Goal: Task Accomplishment & Management: Complete application form

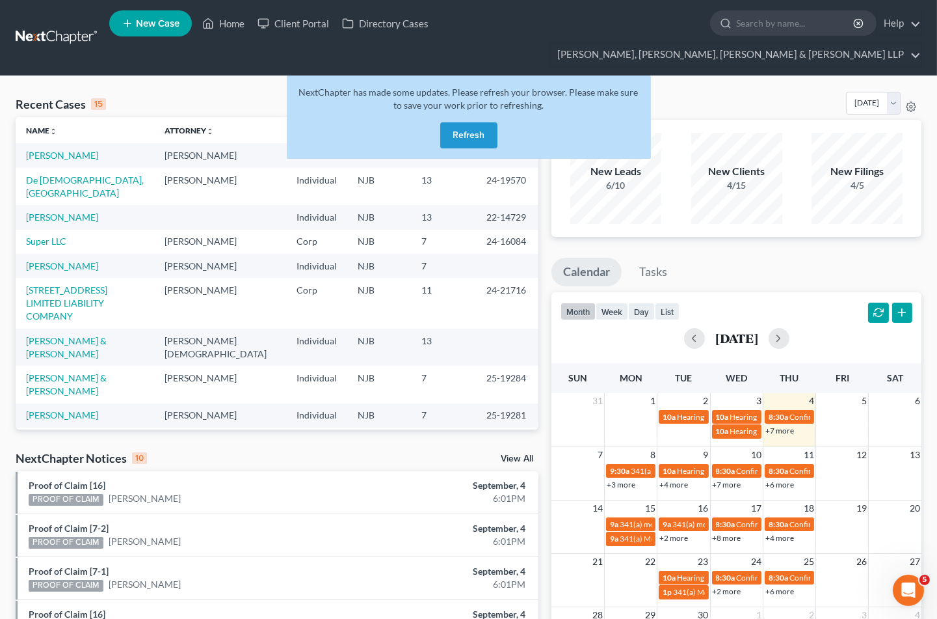
click at [481, 122] on button "Refresh" at bounding box center [468, 135] width 57 height 26
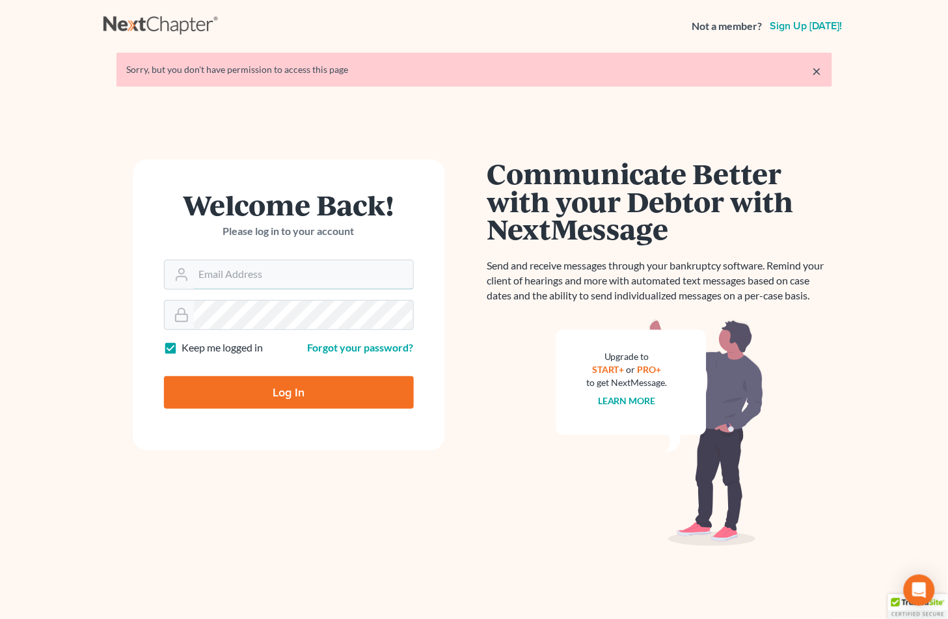
type input "[EMAIL_ADDRESS][DOMAIN_NAME]"
click at [249, 386] on input "Log In" at bounding box center [289, 392] width 250 height 33
type input "Thinking..."
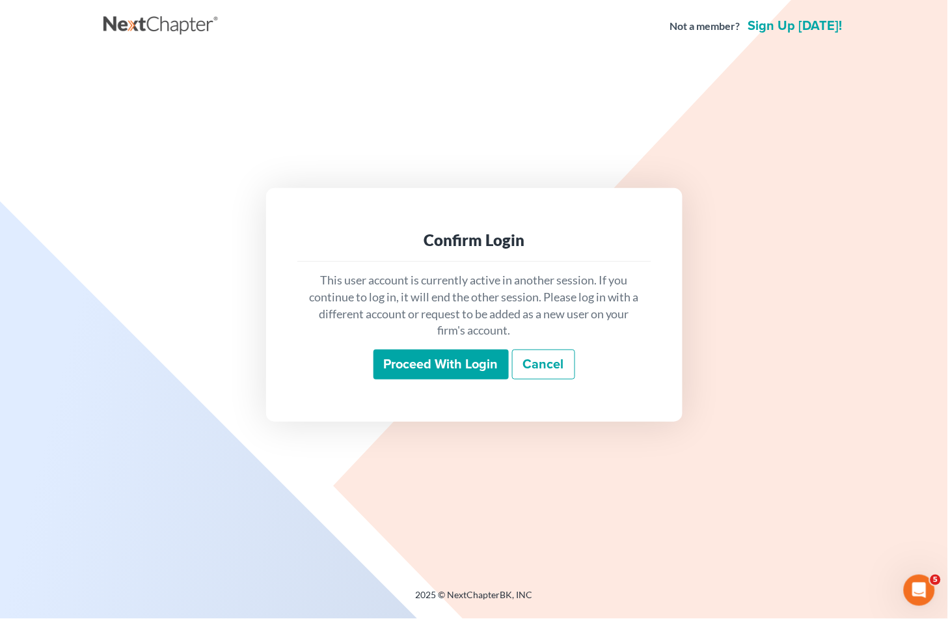
click at [419, 355] on input "Proceed with login" at bounding box center [440, 364] width 135 height 30
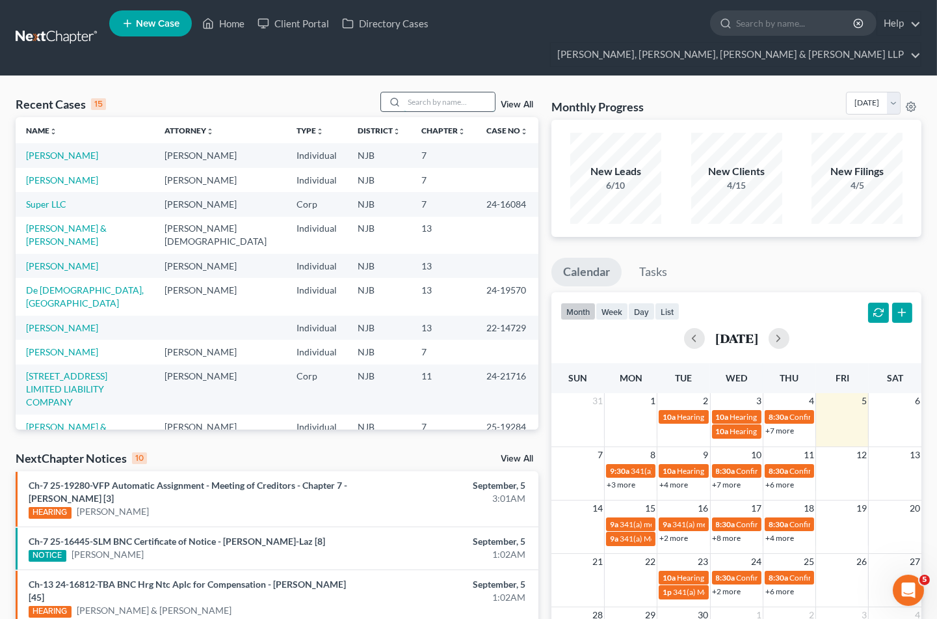
click at [456, 92] on input "search" at bounding box center [449, 101] width 91 height 19
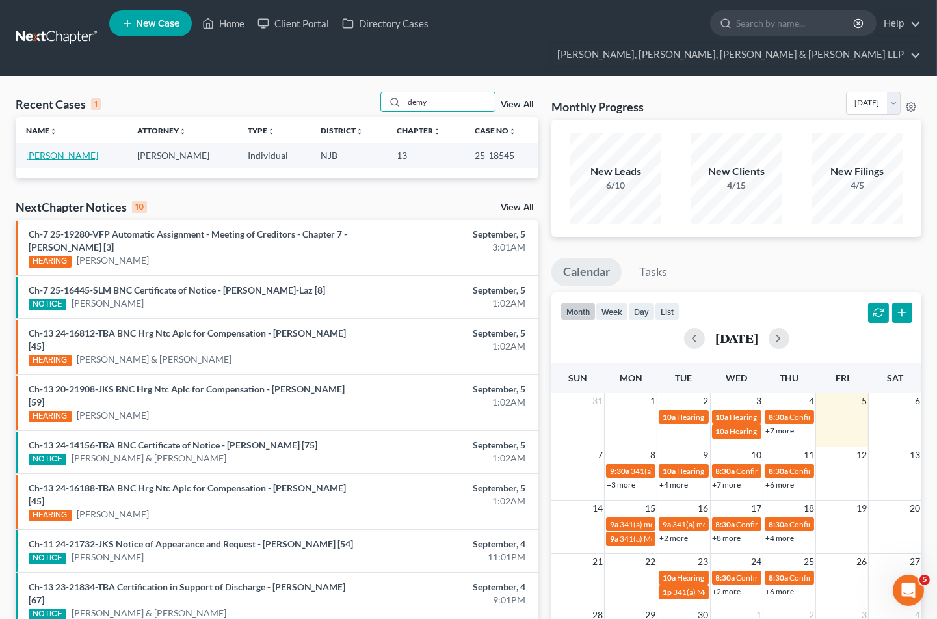
type input "demy"
click at [53, 150] on link "[PERSON_NAME]" at bounding box center [62, 155] width 72 height 11
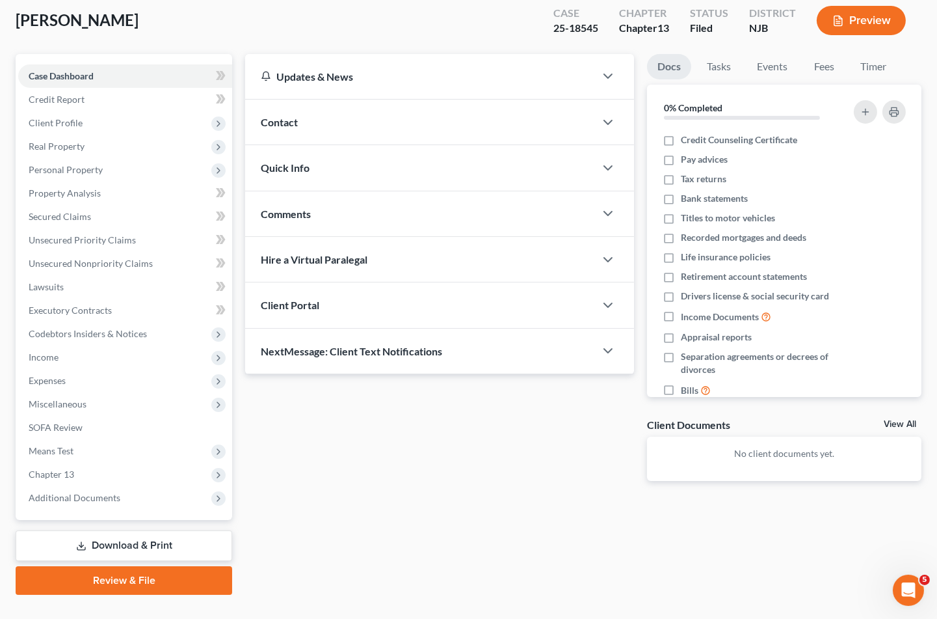
drag, startPoint x: 119, startPoint y: 517, endPoint x: 237, endPoint y: 450, distance: 135.5
click at [119, 530] on link "Download & Print" at bounding box center [124, 545] width 217 height 31
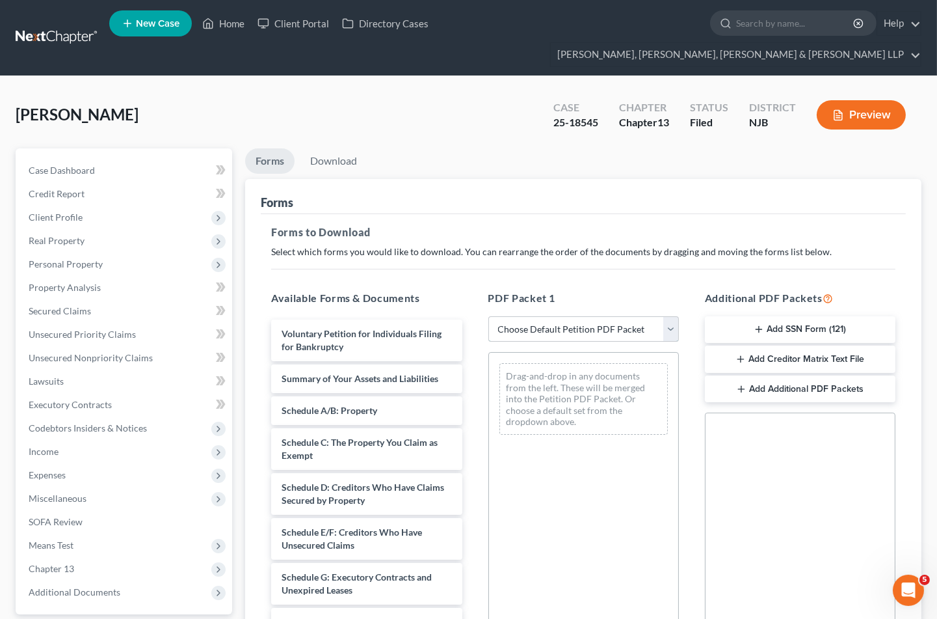
click at [543, 316] on select "Choose Default Petition PDF Packet Complete Bankruptcy Petition (all forms and …" at bounding box center [584, 329] width 191 height 26
select select "0"
click at [489, 316] on select "Choose Default Petition PDF Packet Complete Bankruptcy Petition (all forms and …" at bounding box center [584, 329] width 191 height 26
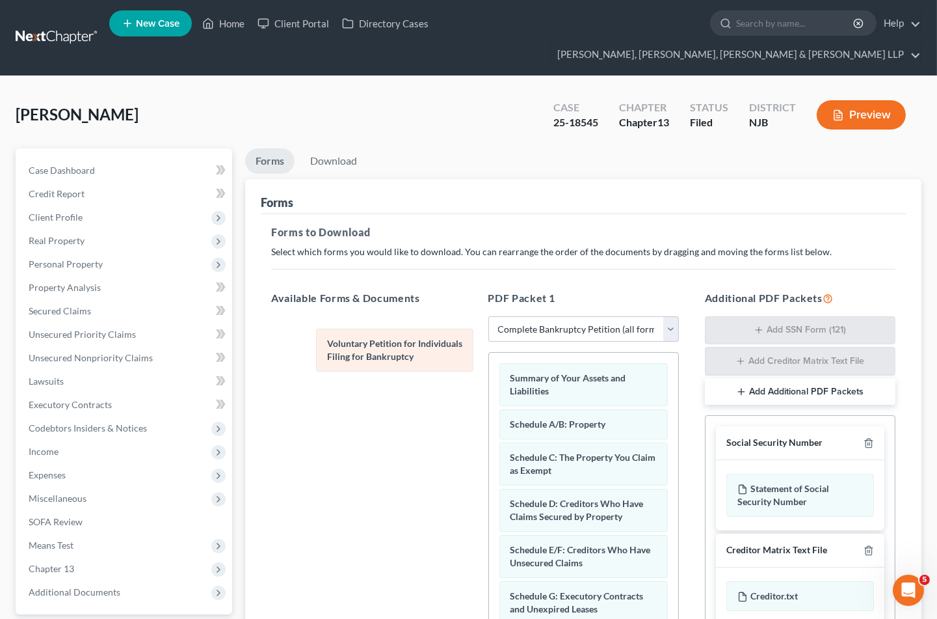
drag, startPoint x: 546, startPoint y: 347, endPoint x: 363, endPoint y: 336, distance: 183.8
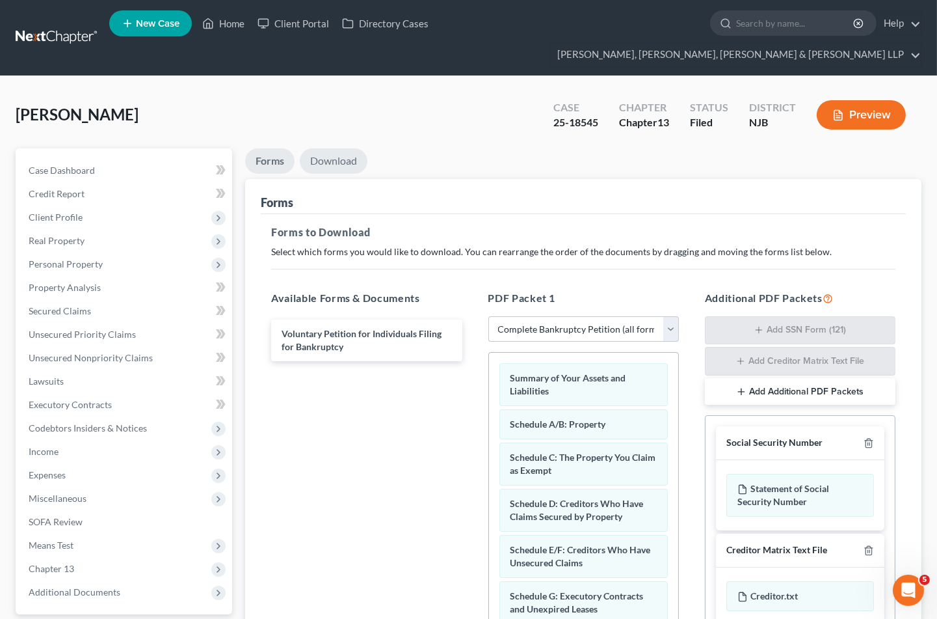
click at [345, 148] on link "Download" at bounding box center [334, 160] width 68 height 25
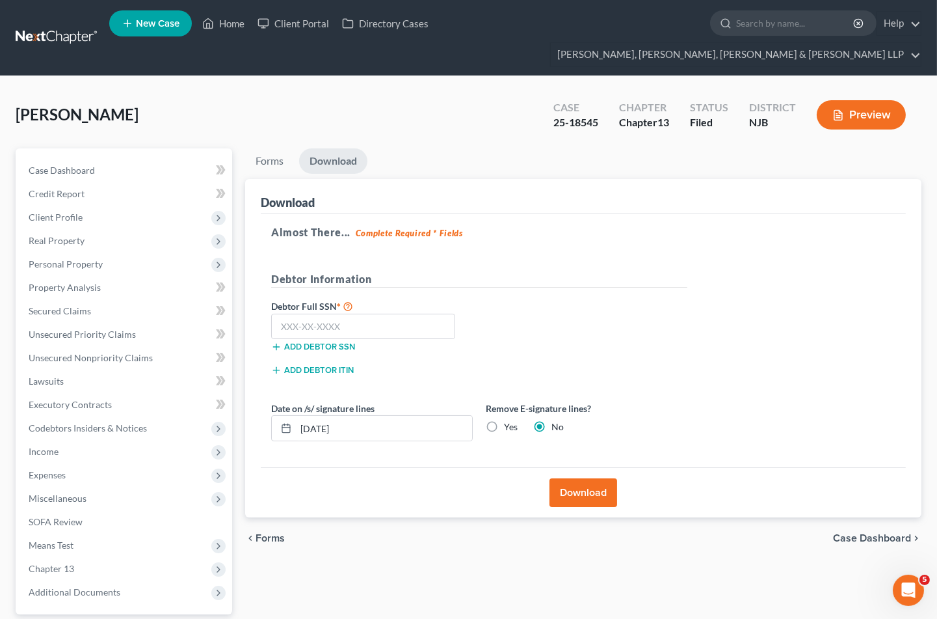
click at [590, 478] on button "Download" at bounding box center [584, 492] width 68 height 29
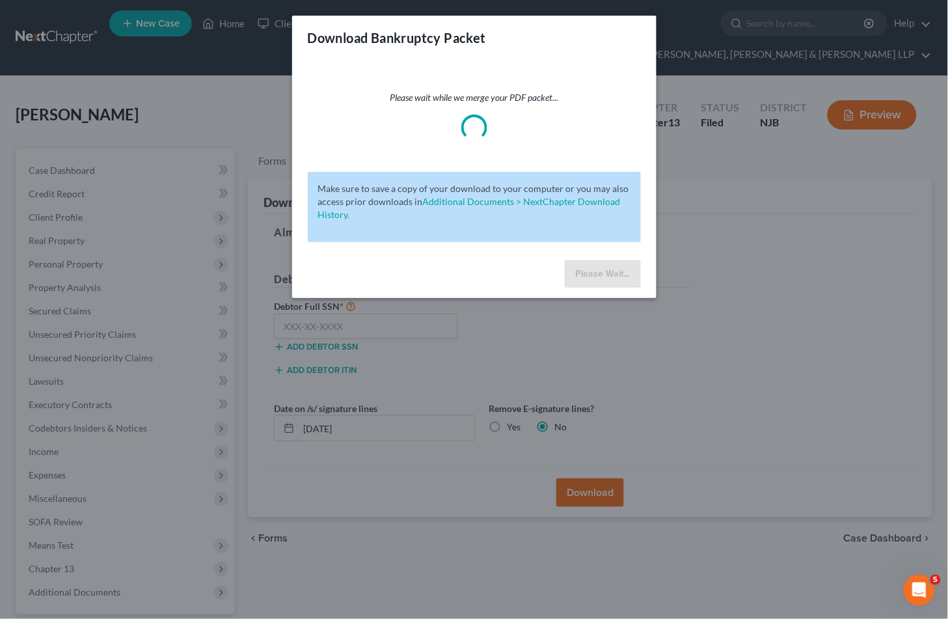
click at [489, 565] on div "Download Bankruptcy Packet Please wait while we merge your PDF packet... Make s…" at bounding box center [474, 309] width 948 height 619
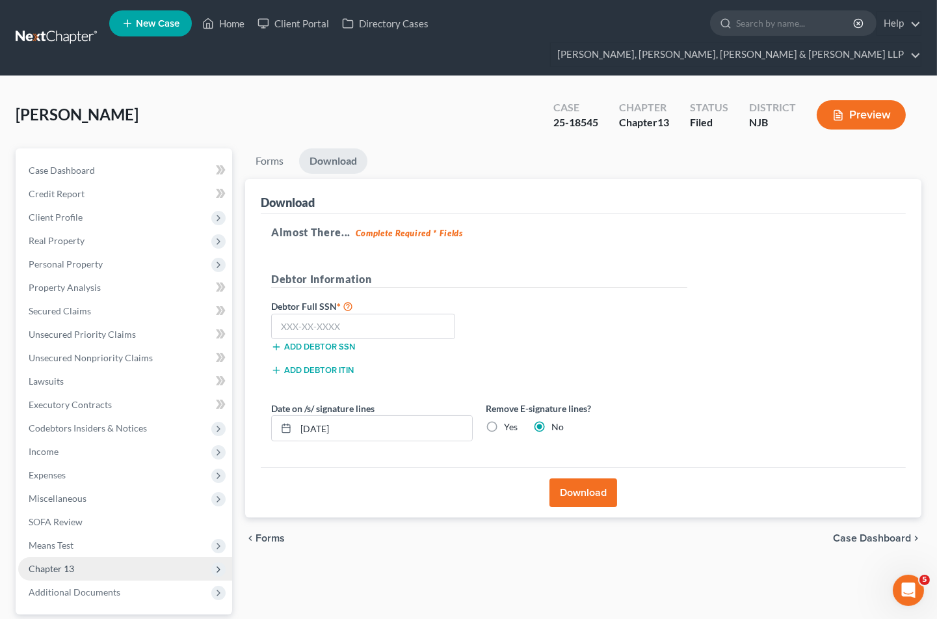
click at [74, 557] on span "Chapter 13" at bounding box center [125, 568] width 214 height 23
click at [88, 604] on link "Chapter 13 Plan" at bounding box center [138, 615] width 188 height 23
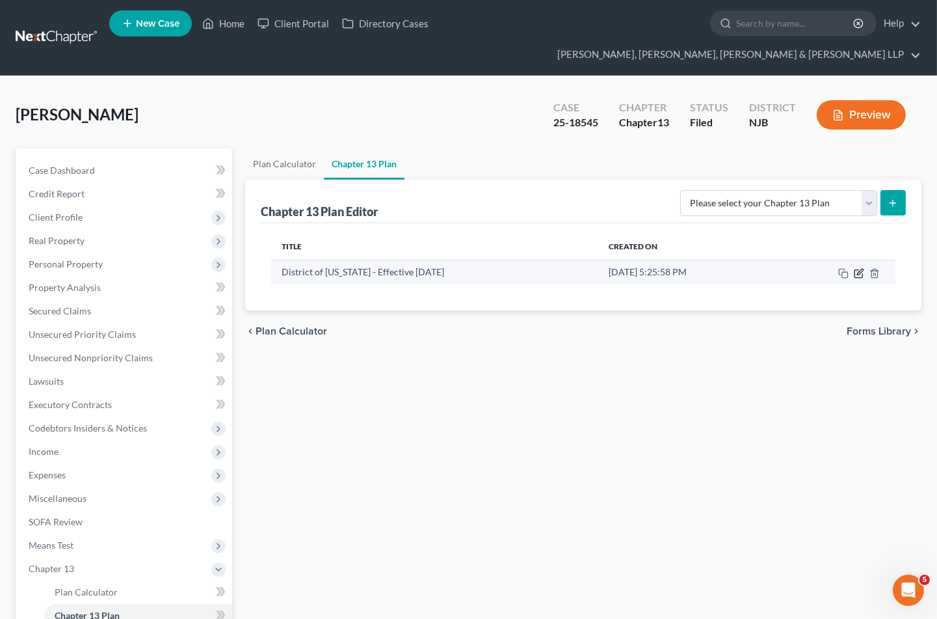
click at [859, 269] on icon "button" at bounding box center [860, 272] width 6 height 6
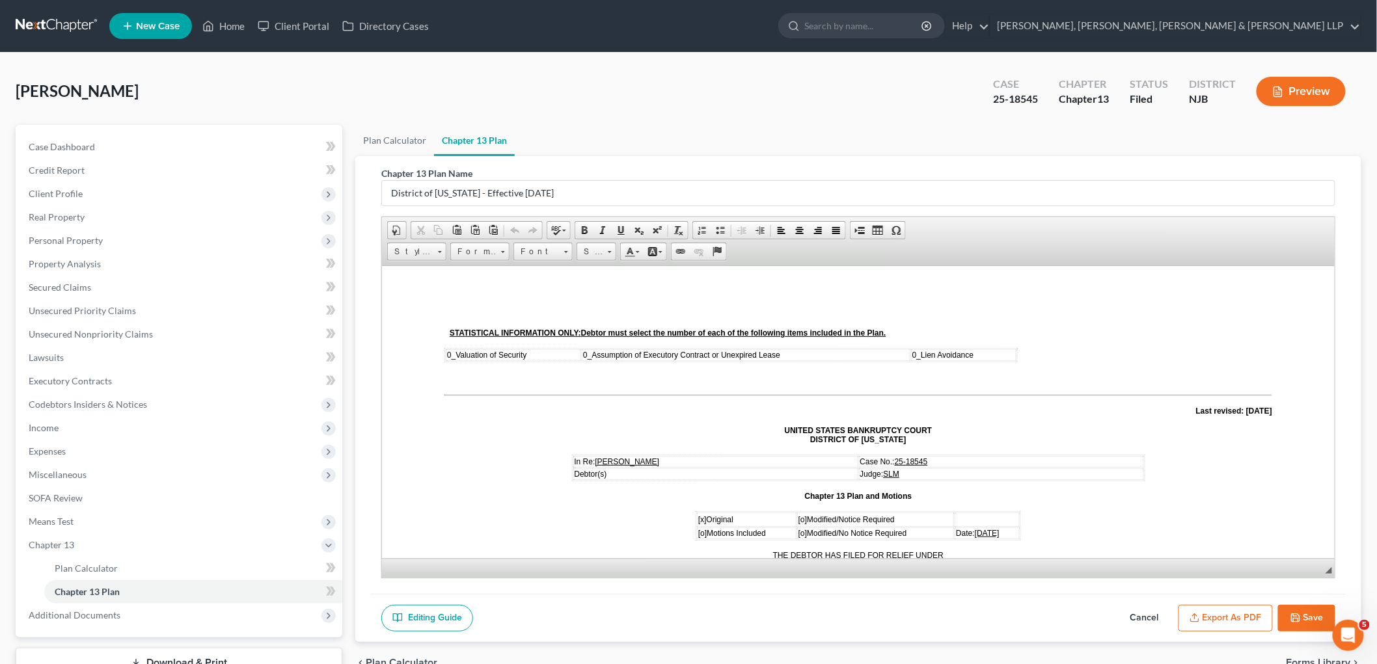
drag, startPoint x: 973, startPoint y: 526, endPoint x: 998, endPoint y: 524, distance: 24.8
click at [947, 528] on span "[DATE]" at bounding box center [986, 532] width 25 height 9
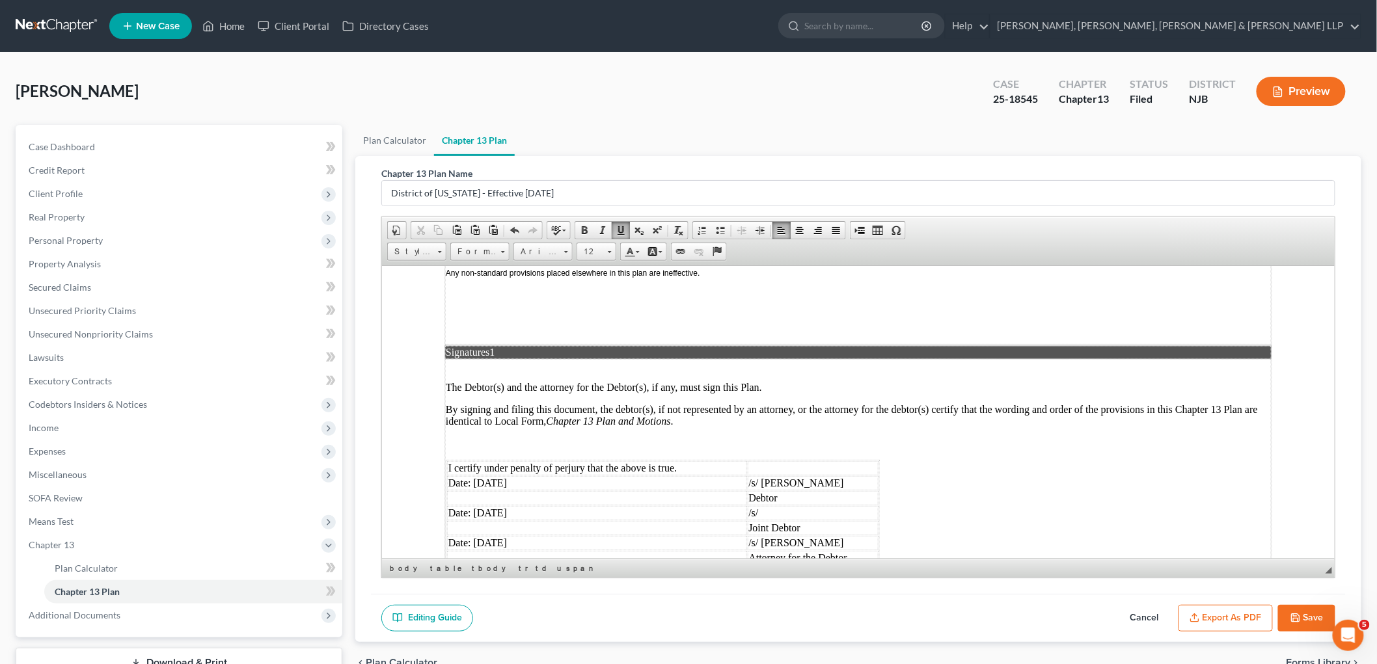
scroll to position [3180, 0]
click at [491, 475] on td "Date: [DATE]" at bounding box center [596, 482] width 300 height 14
drag, startPoint x: 525, startPoint y: 450, endPoint x: 478, endPoint y: 446, distance: 47.6
click at [478, 505] on td "Date: [DATE]" at bounding box center [596, 512] width 300 height 14
click at [491, 535] on td "Date: [DATE]" at bounding box center [596, 542] width 300 height 14
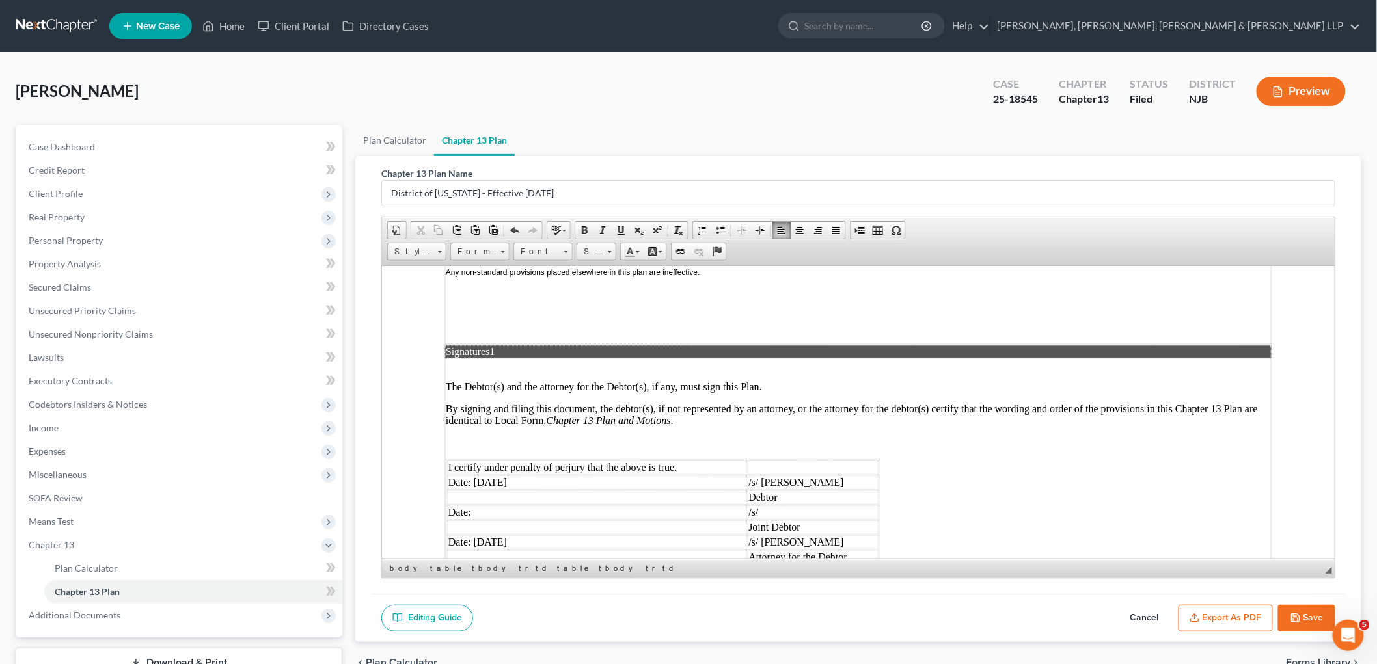
click at [947, 618] on button "Export as PDF" at bounding box center [1225, 618] width 94 height 27
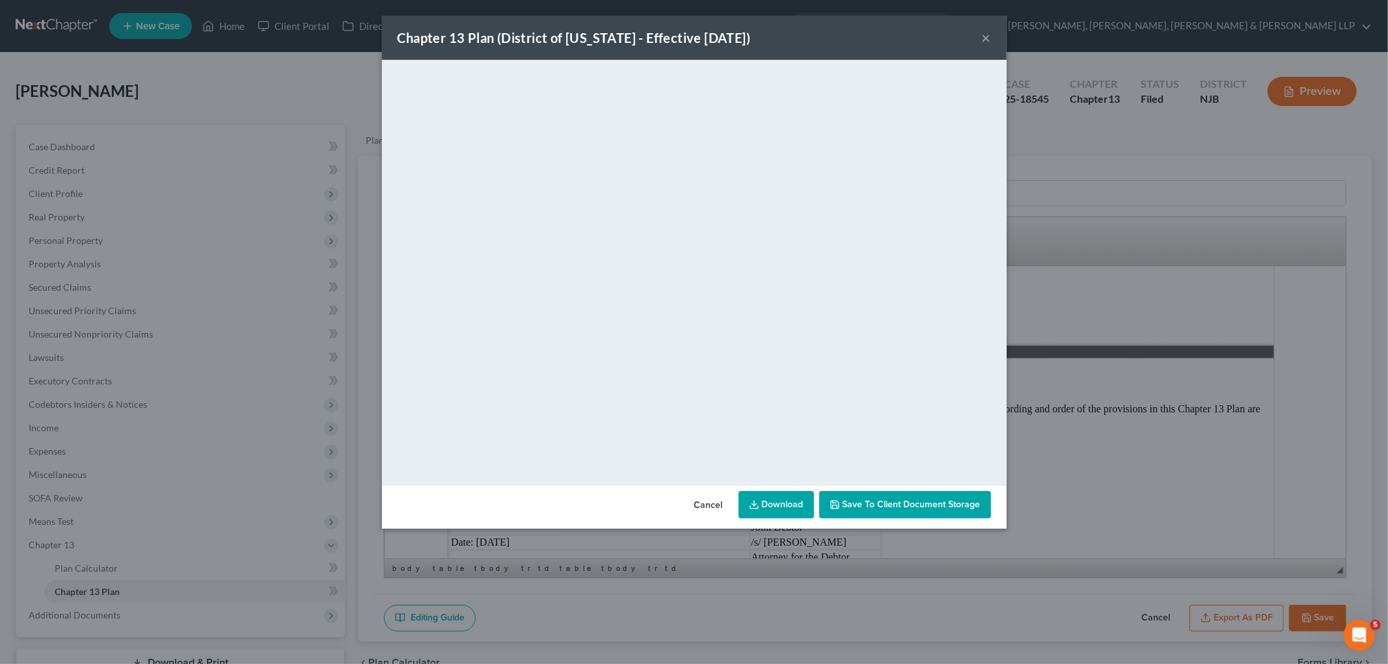
click at [947, 35] on button "×" at bounding box center [986, 38] width 9 height 16
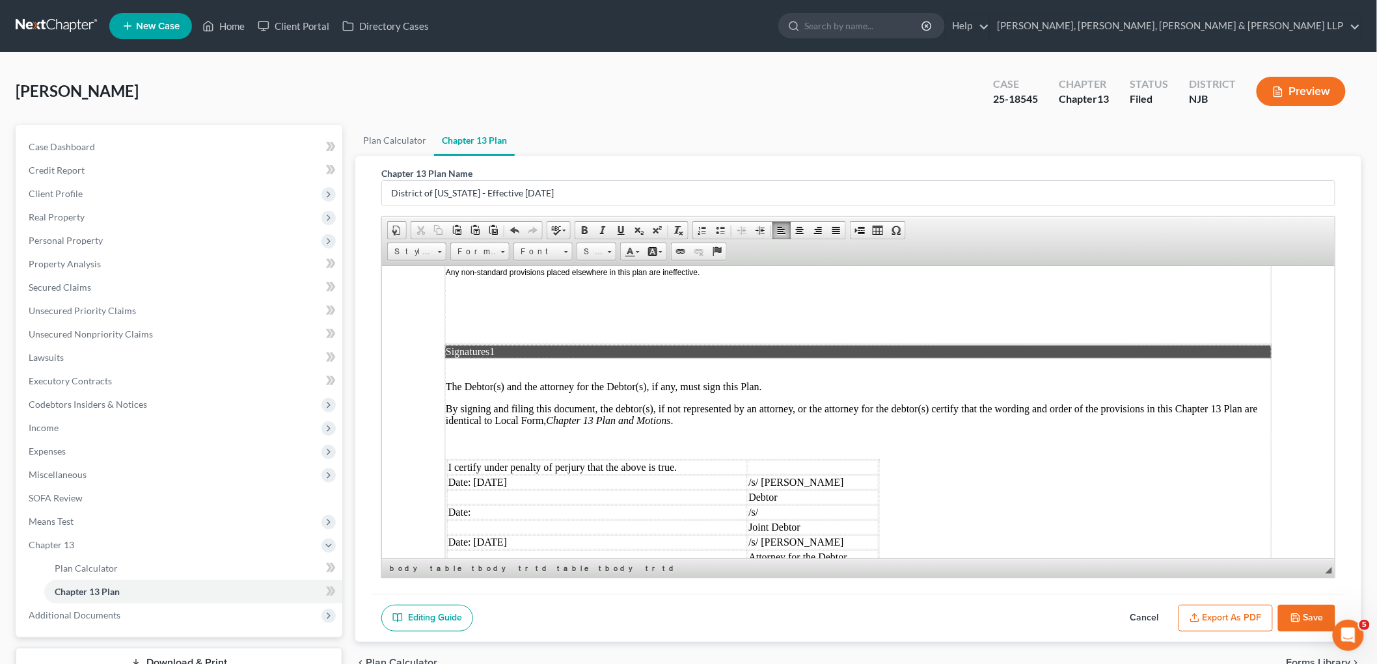
click at [947, 618] on button "Export as PDF" at bounding box center [1225, 618] width 94 height 27
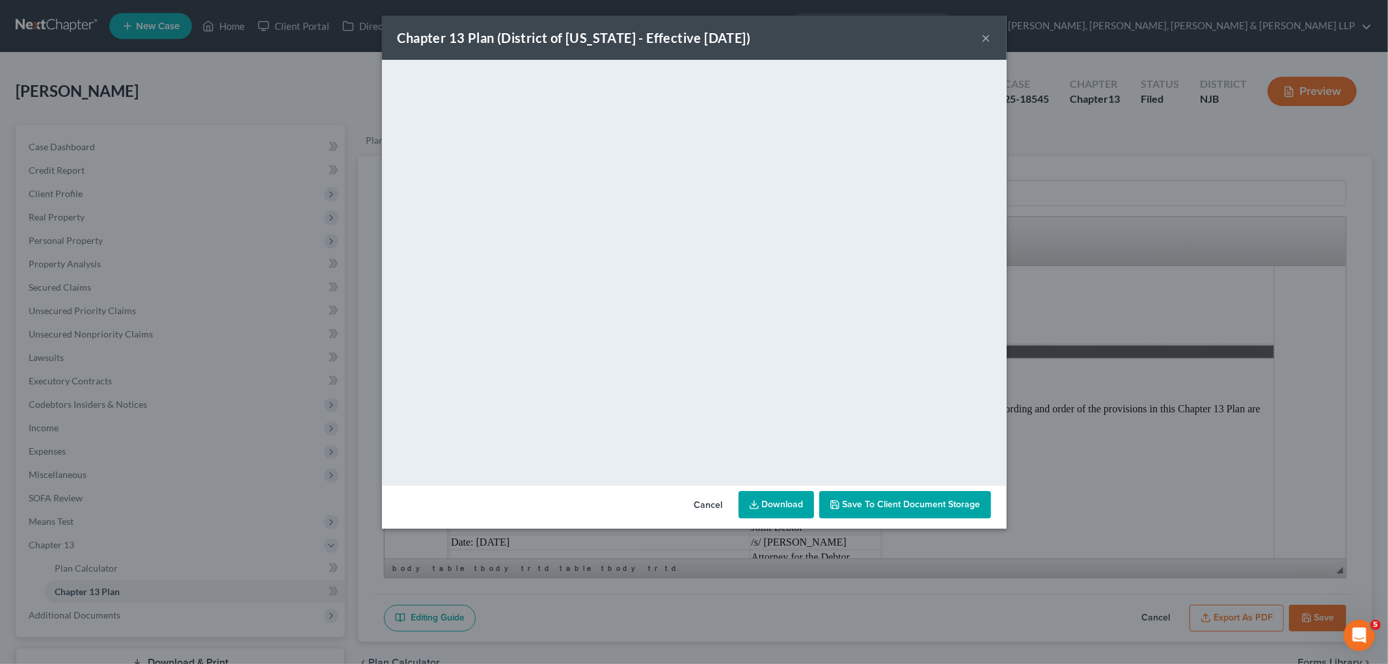
click at [947, 31] on button "×" at bounding box center [986, 38] width 9 height 16
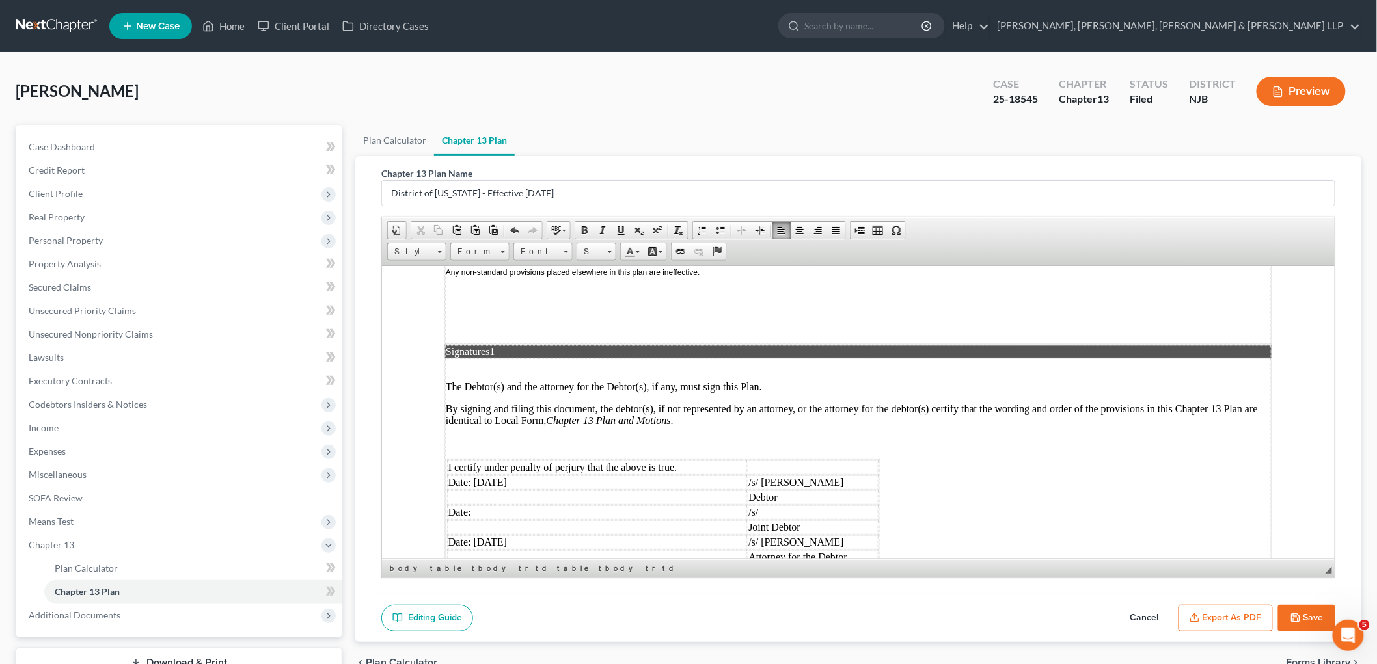
click at [947, 618] on button "Save" at bounding box center [1306, 618] width 57 height 27
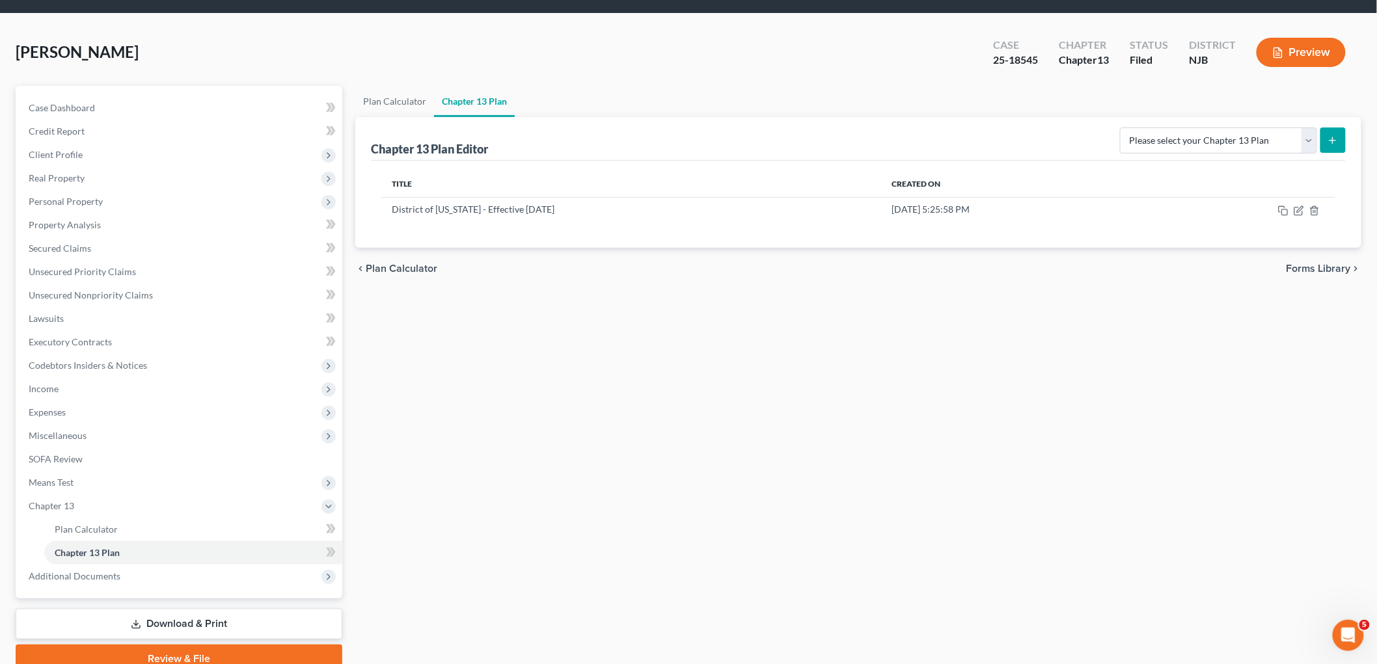
scroll to position [96, 0]
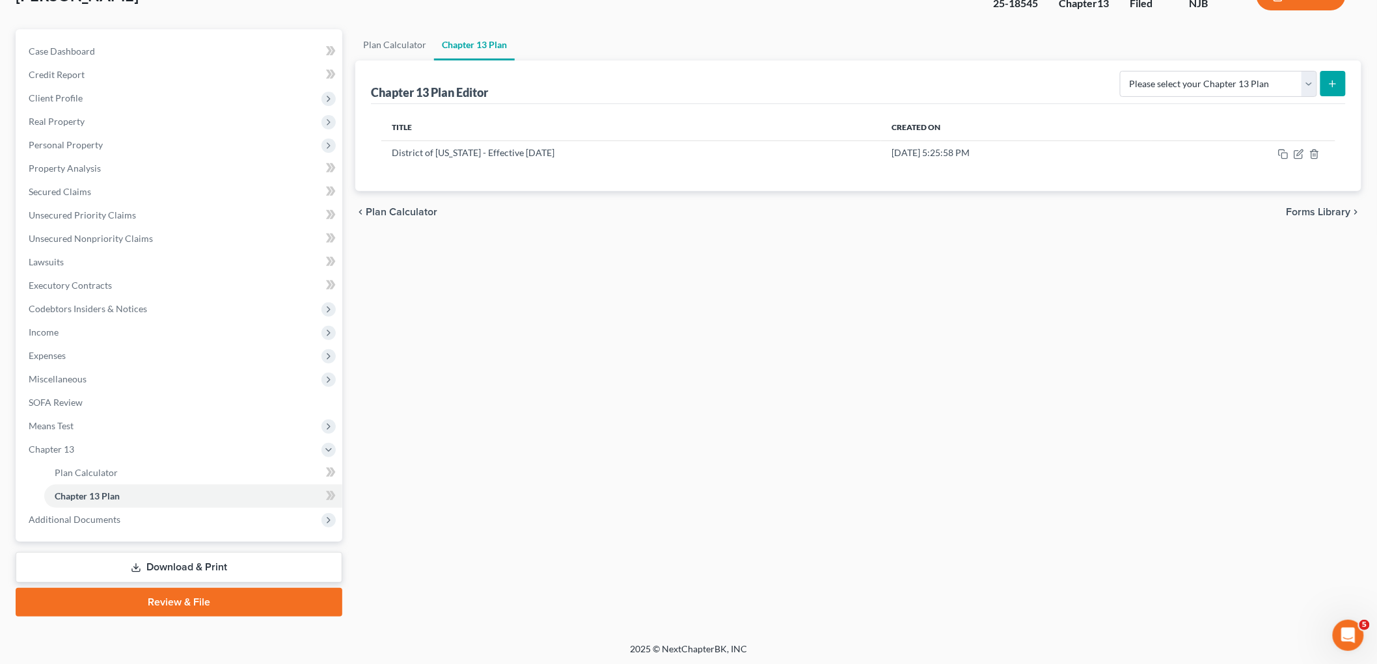
click at [223, 567] on link "Download & Print" at bounding box center [179, 567] width 327 height 31
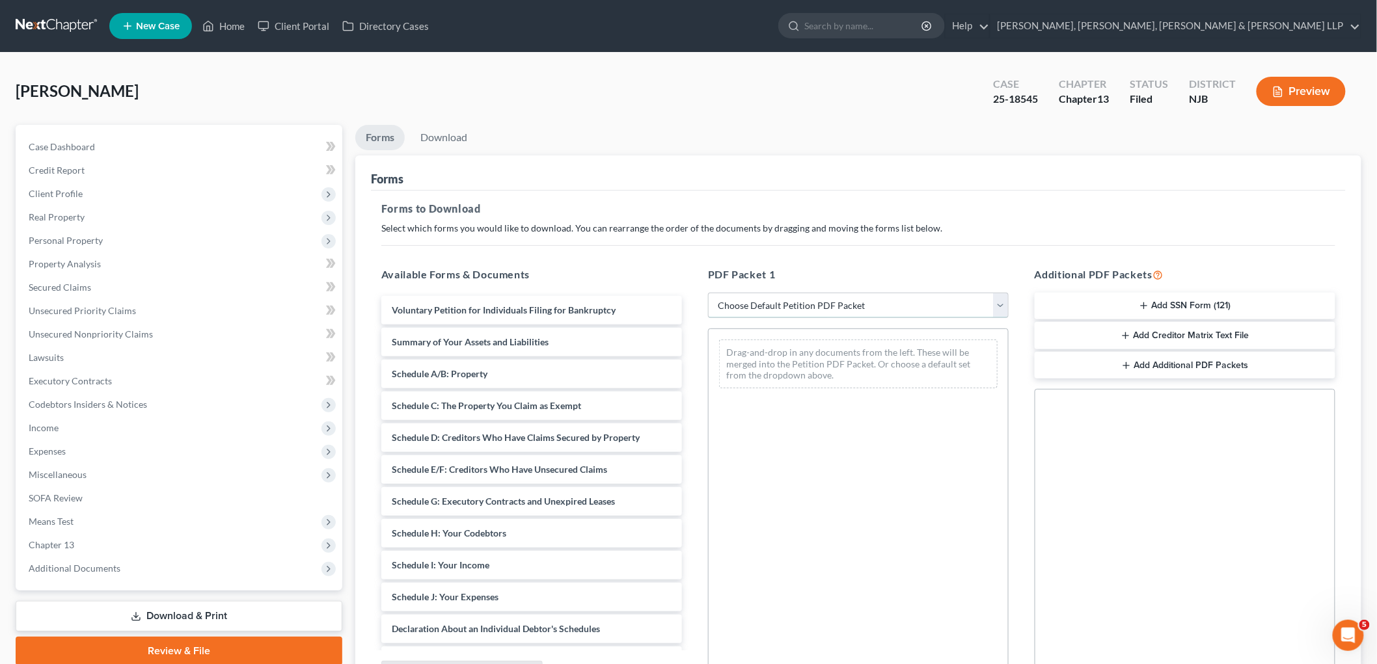
click at [803, 303] on select "Choose Default Petition PDF Packet Complete Bankruptcy Petition (all forms and …" at bounding box center [858, 306] width 301 height 26
select select "0"
click at [708, 293] on select "Choose Default Petition PDF Packet Complete Bankruptcy Petition (all forms and …" at bounding box center [858, 306] width 301 height 26
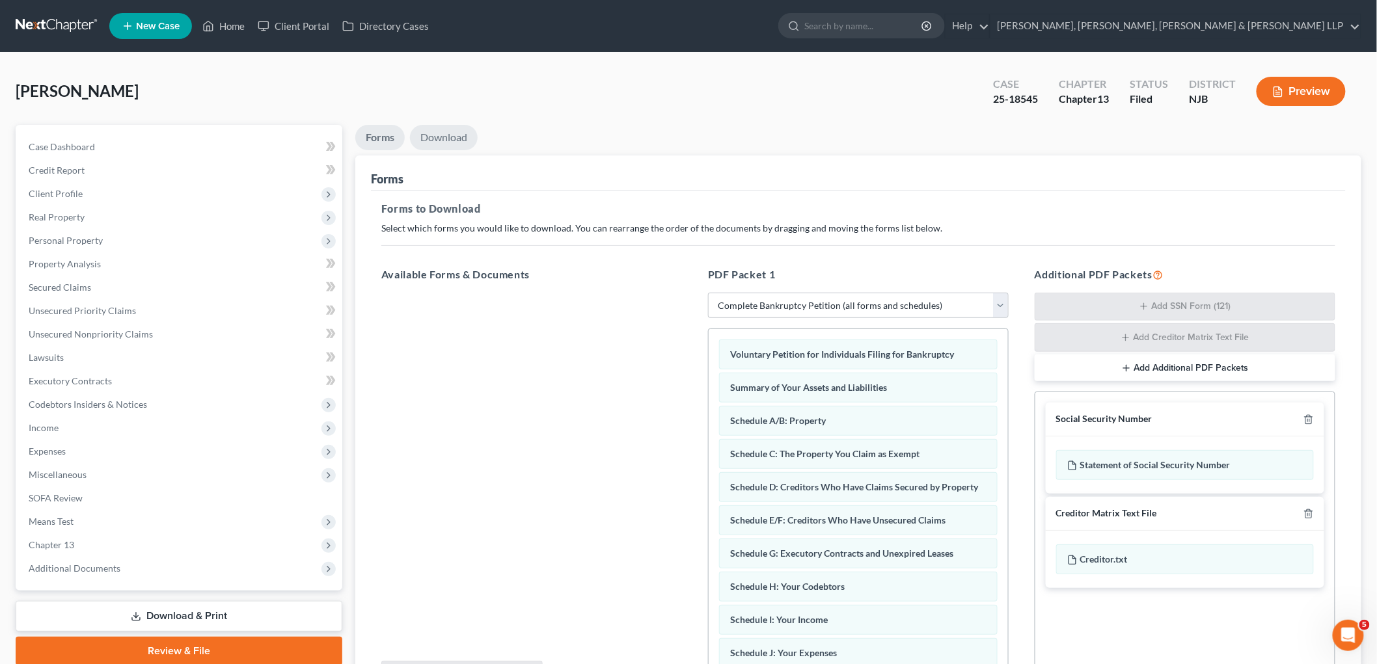
click at [455, 139] on link "Download" at bounding box center [444, 137] width 68 height 25
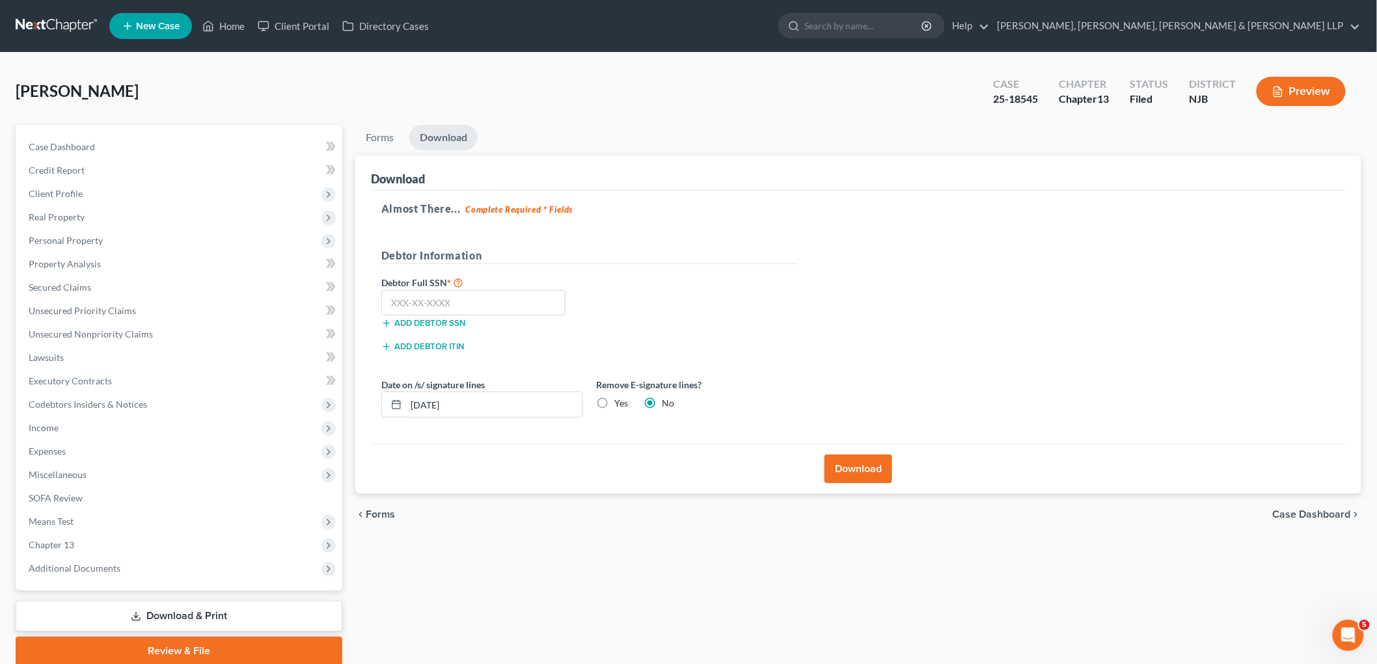
click at [843, 467] on button "Download" at bounding box center [858, 469] width 68 height 29
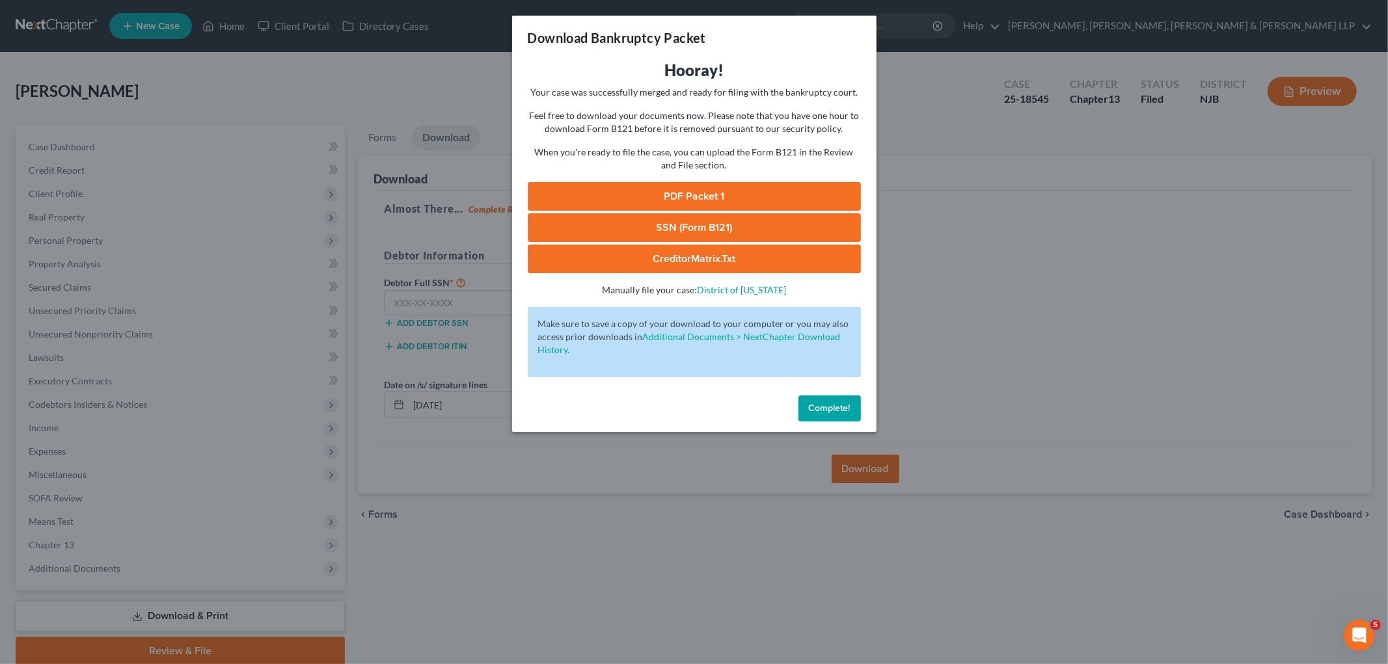
click at [666, 195] on link "PDF Packet 1" at bounding box center [694, 196] width 333 height 29
click at [816, 405] on span "Complete!" at bounding box center [830, 408] width 42 height 11
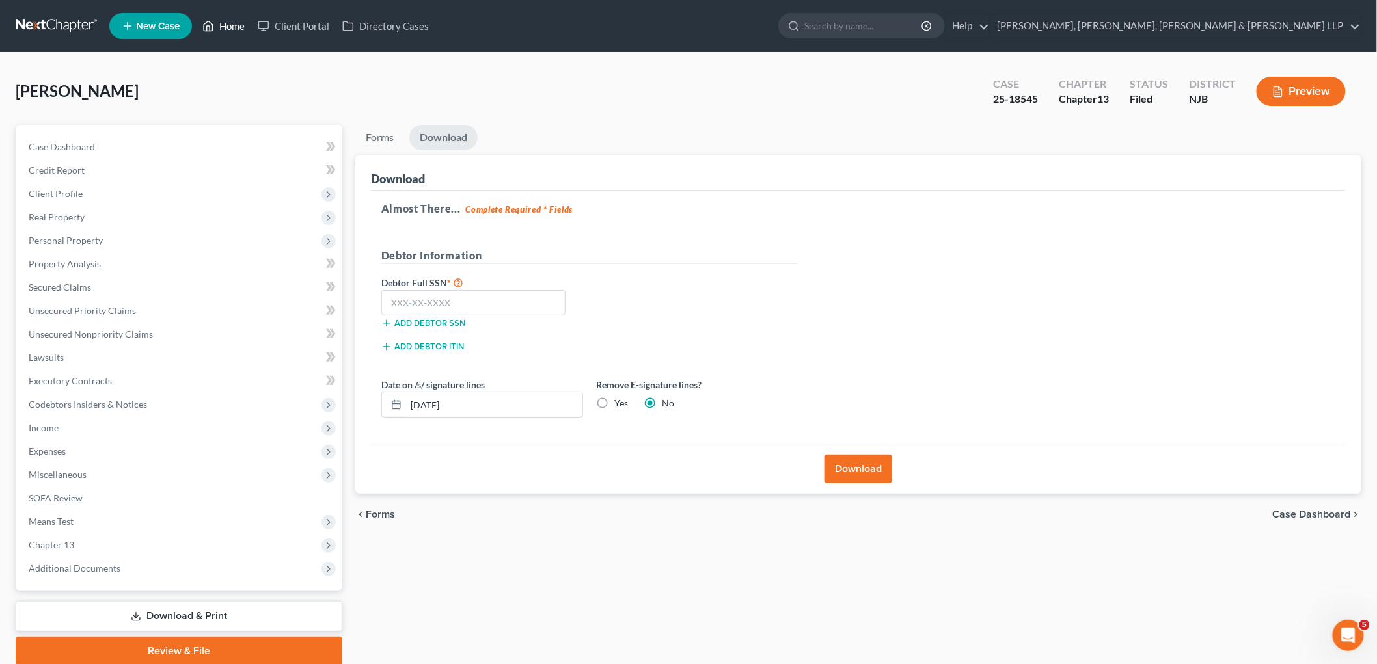
click at [224, 29] on link "Home" at bounding box center [223, 25] width 55 height 23
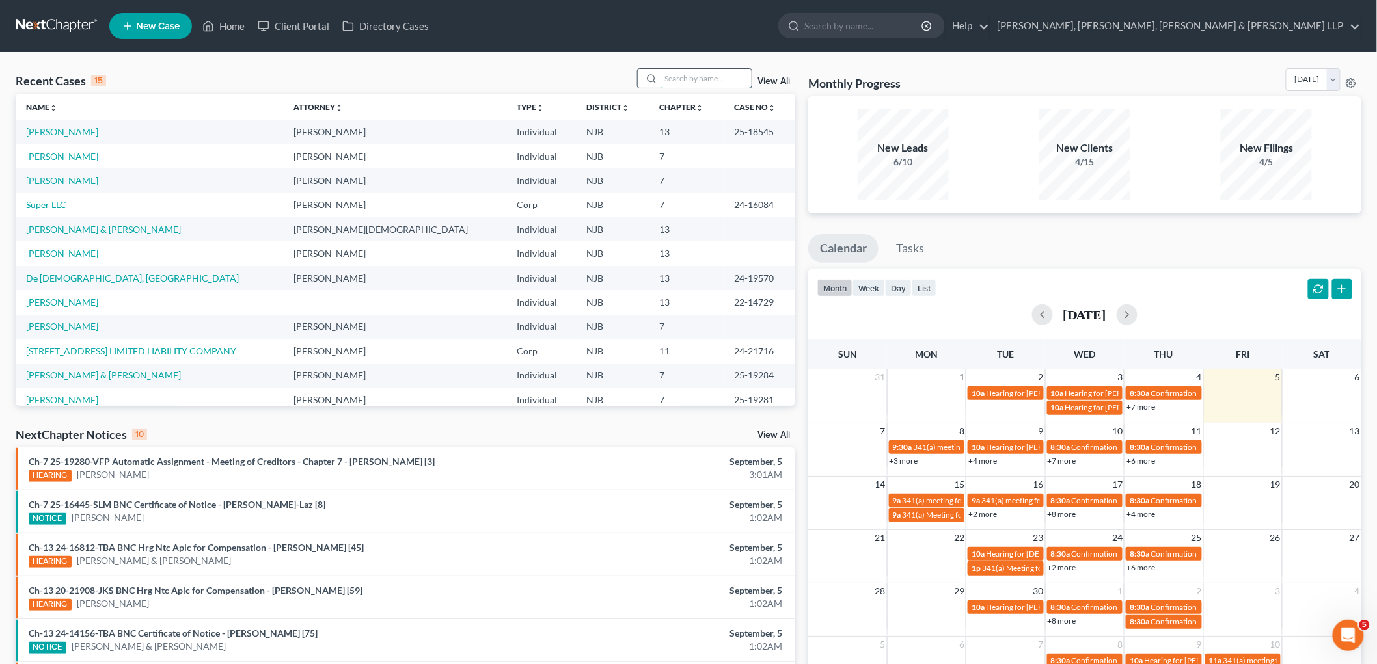
click at [720, 80] on input "search" at bounding box center [705, 78] width 91 height 19
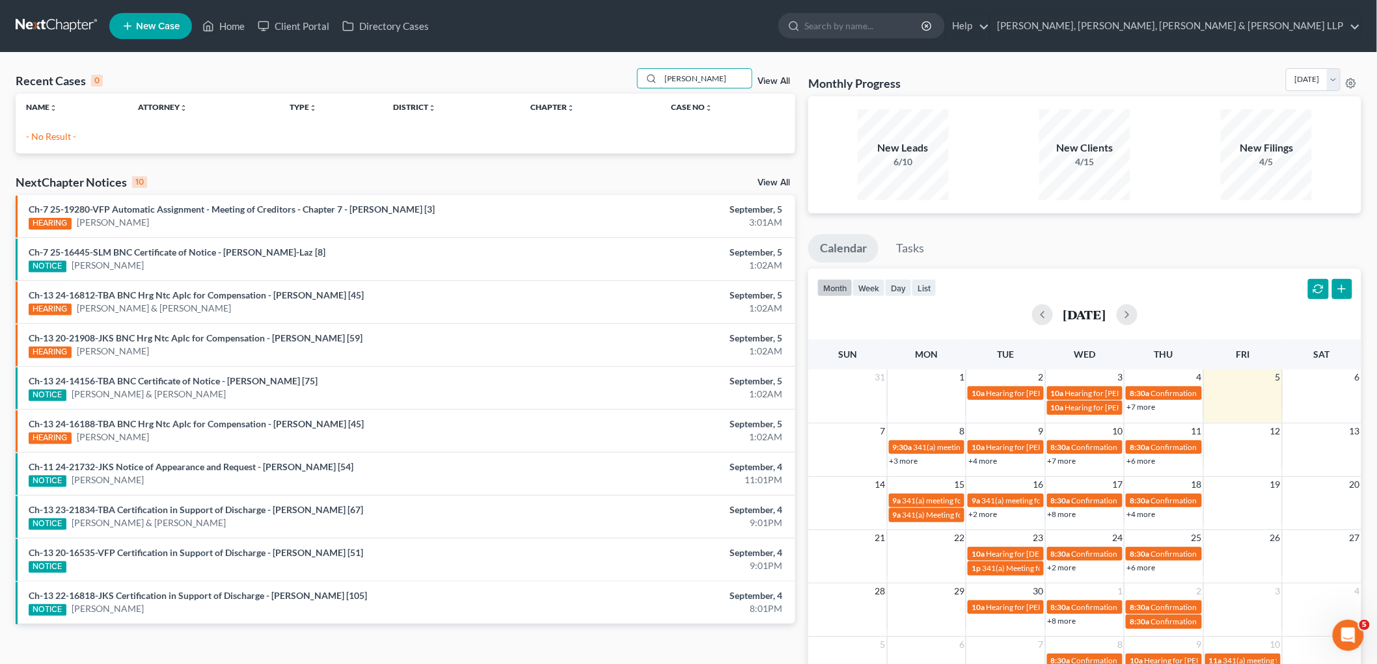
type input "[PERSON_NAME]"
click at [166, 27] on span "New Case" at bounding box center [158, 26] width 44 height 10
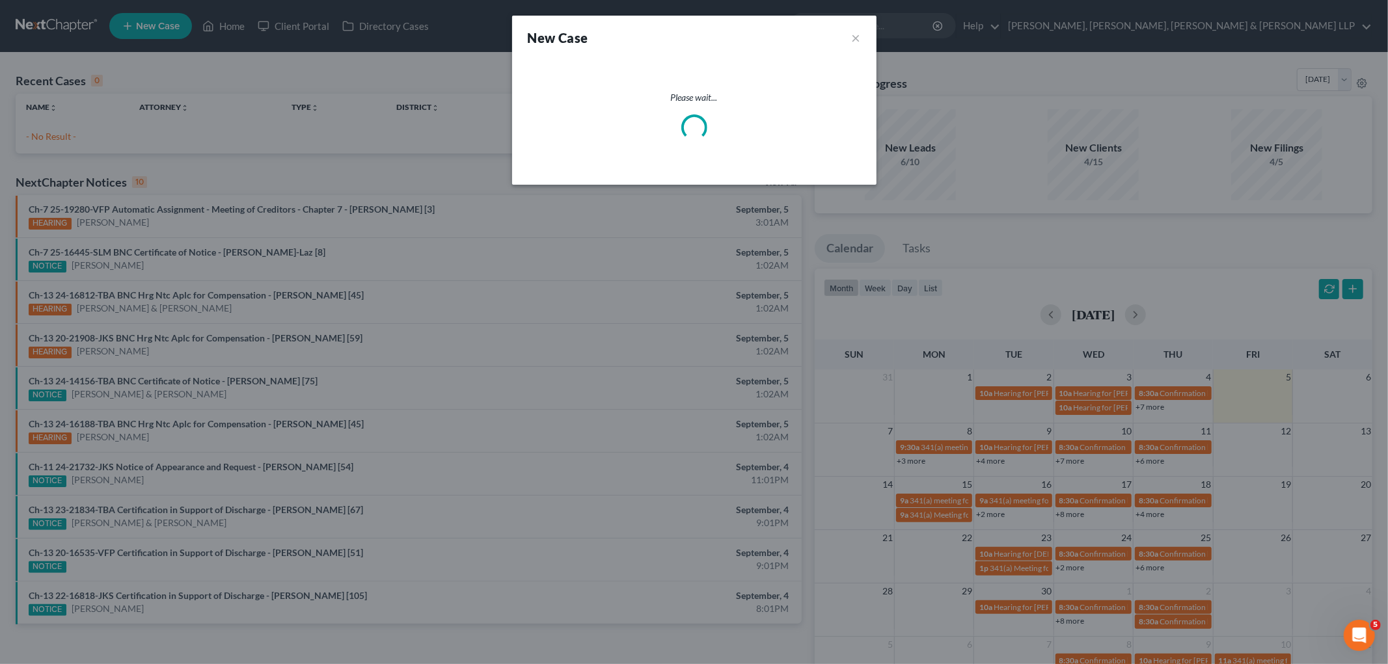
select select "51"
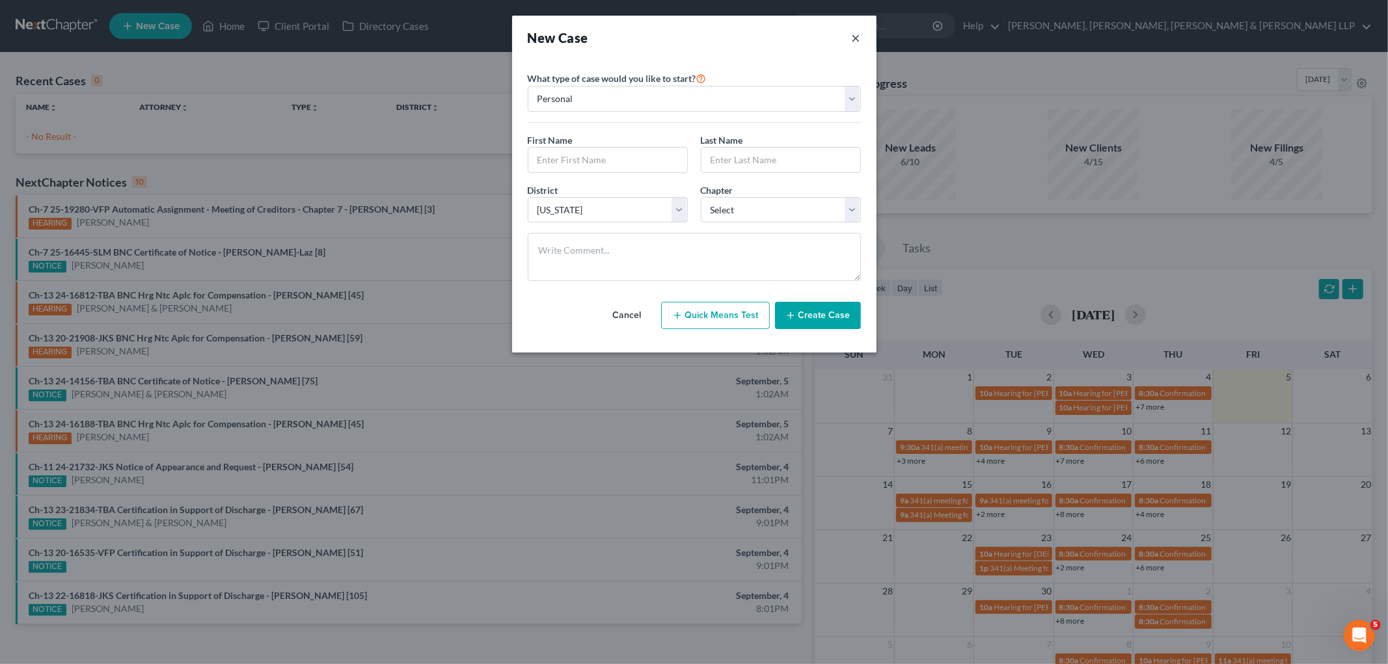
click at [856, 34] on button "×" at bounding box center [856, 38] width 9 height 18
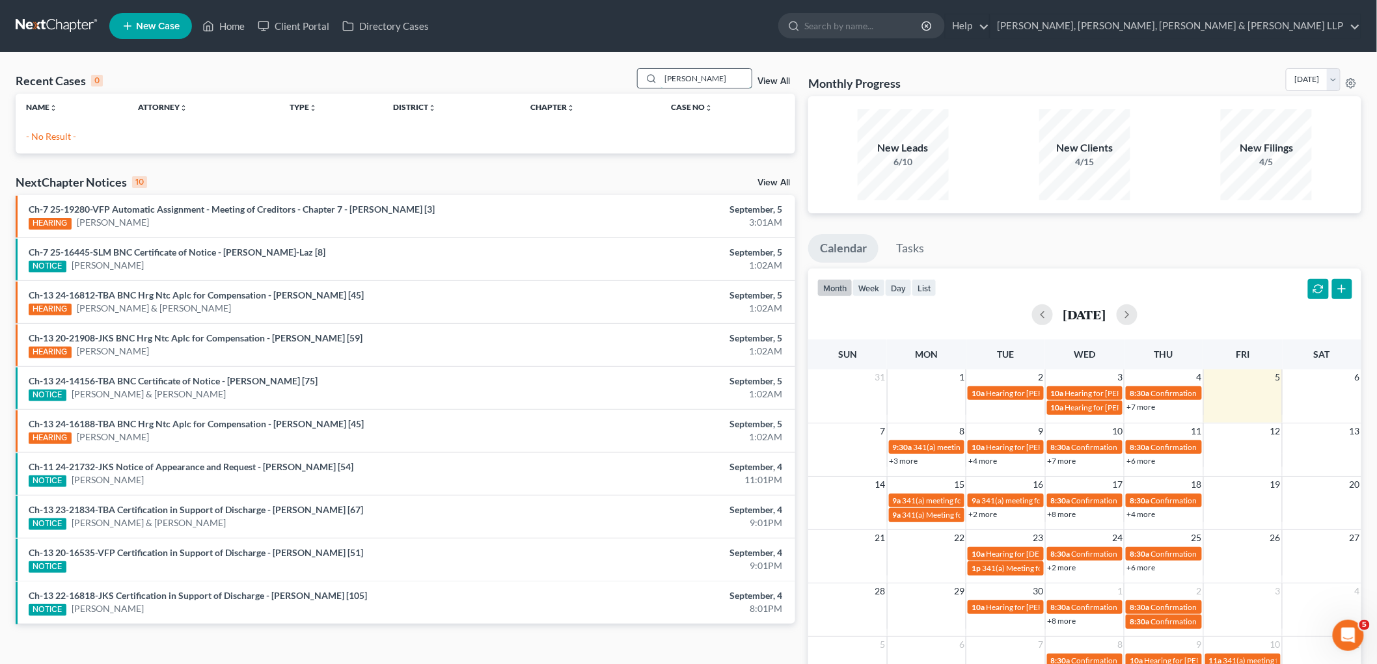
click at [693, 79] on input "[PERSON_NAME]" at bounding box center [705, 78] width 91 height 19
drag, startPoint x: 699, startPoint y: 80, endPoint x: 587, endPoint y: 76, distance: 111.3
click at [587, 76] on div "Recent Cases 0 [PERSON_NAME] View All" at bounding box center [405, 80] width 779 height 25
type input "[PERSON_NAME]"
click at [153, 25] on span "New Case" at bounding box center [158, 26] width 44 height 10
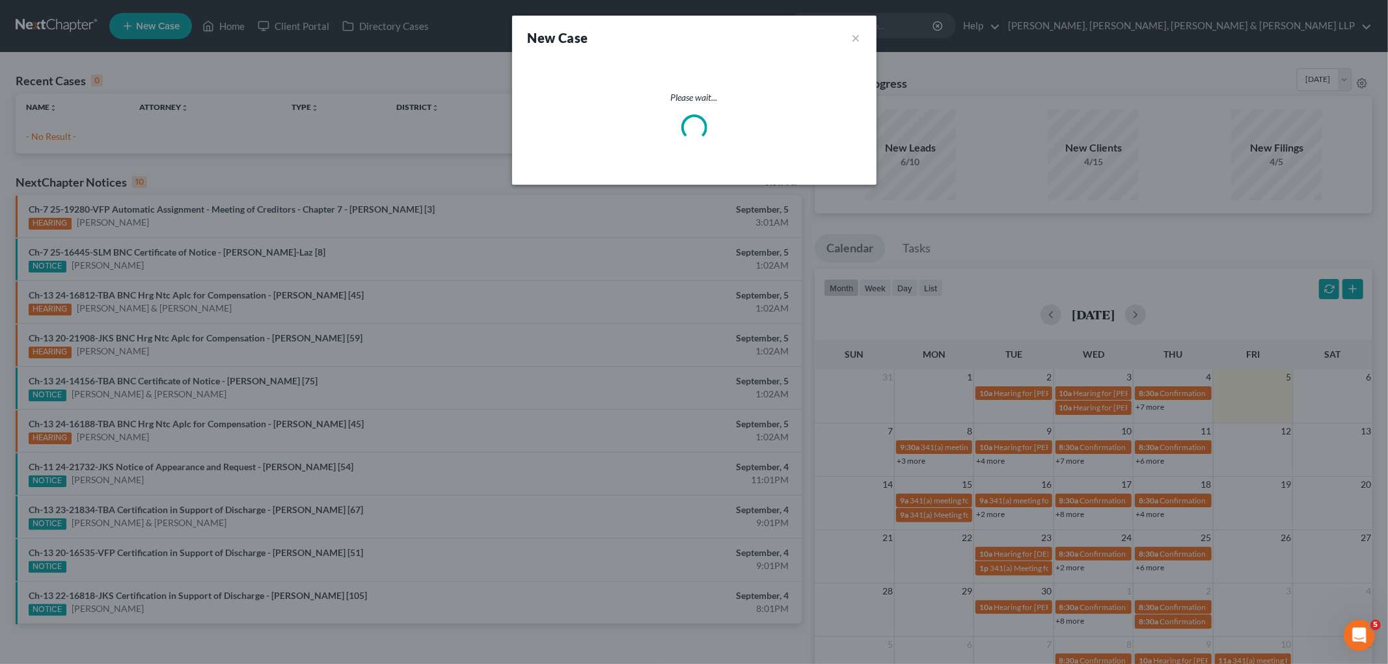
select select "51"
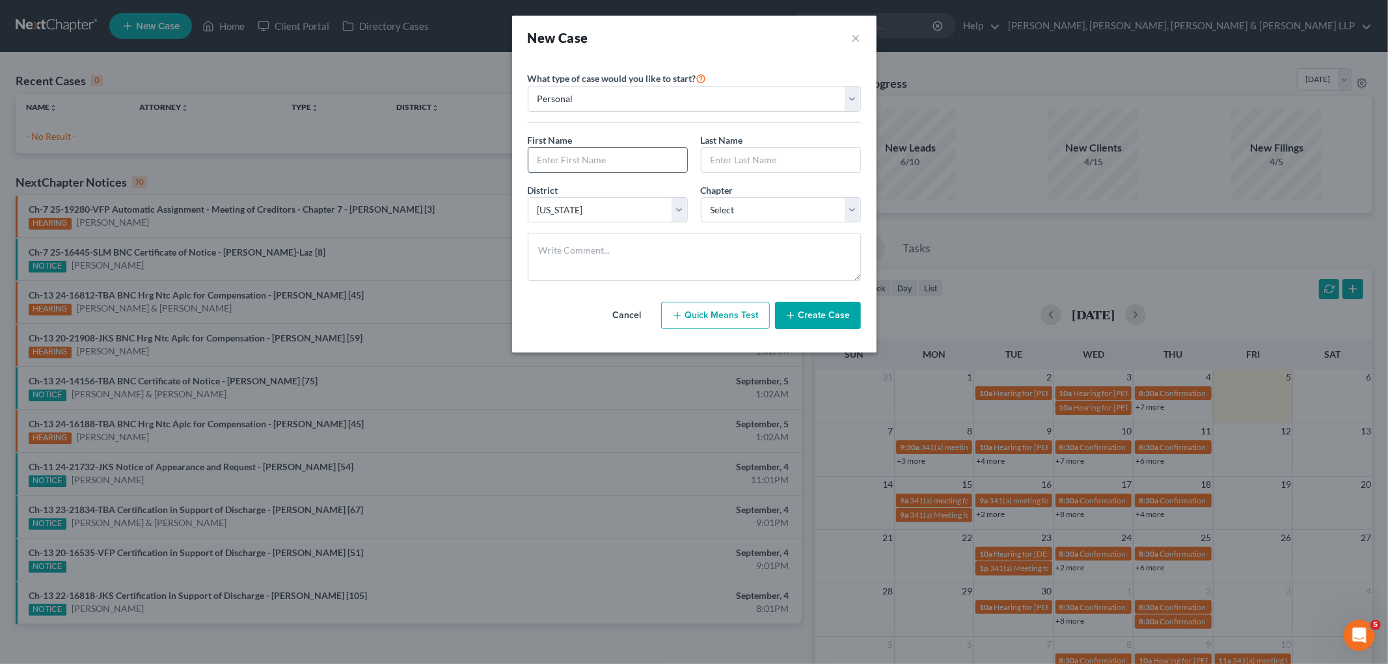
click at [640, 161] on input "text" at bounding box center [607, 160] width 159 height 25
type input "Noemis"
type input "[PERSON_NAME]"
click at [734, 208] on select "Select 7 11 12 13" at bounding box center [781, 210] width 160 height 26
select select "3"
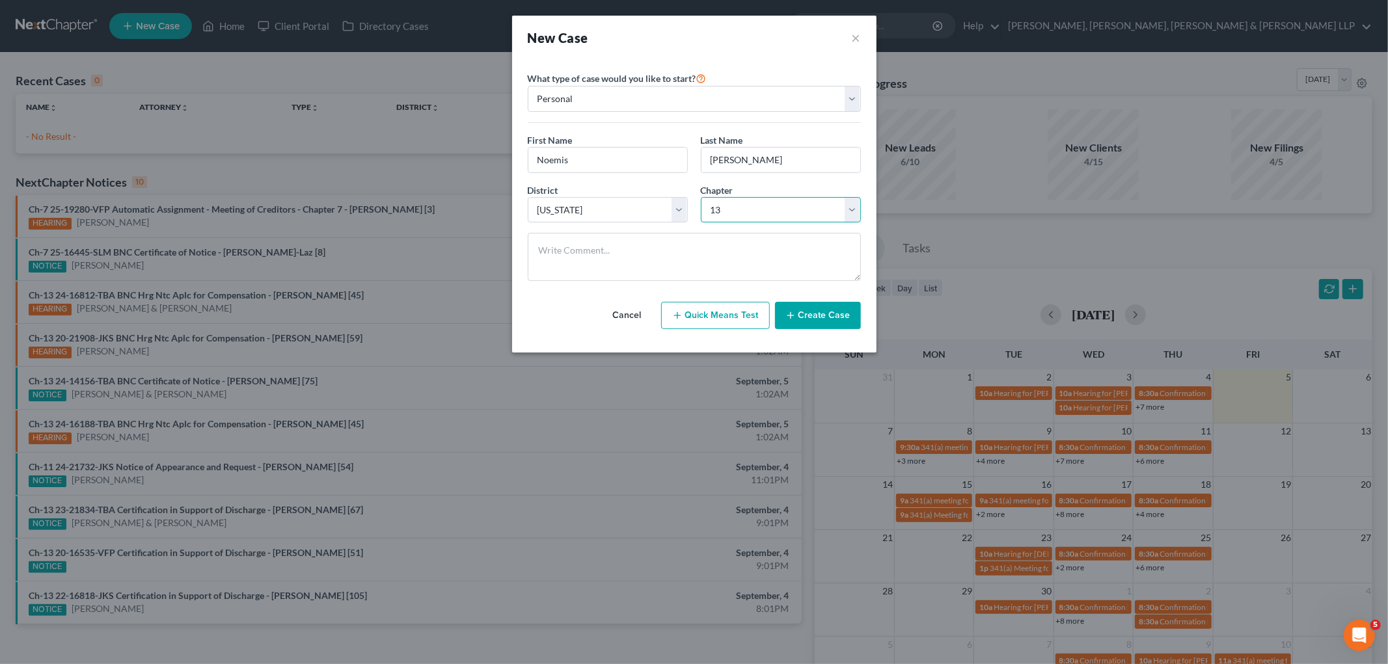
click at [701, 197] on select "Select 7 11 12 13" at bounding box center [781, 210] width 160 height 26
click at [811, 314] on button "Create Case" at bounding box center [818, 315] width 86 height 27
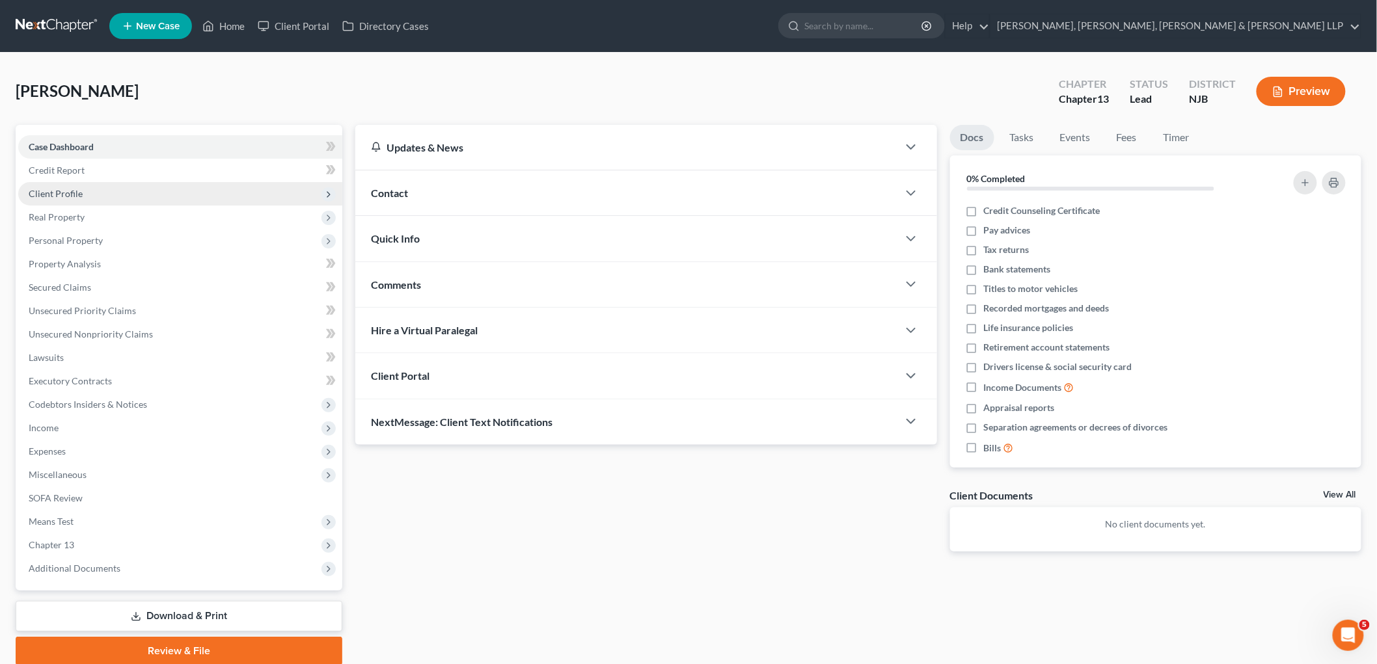
click at [62, 192] on span "Client Profile" at bounding box center [56, 193] width 54 height 11
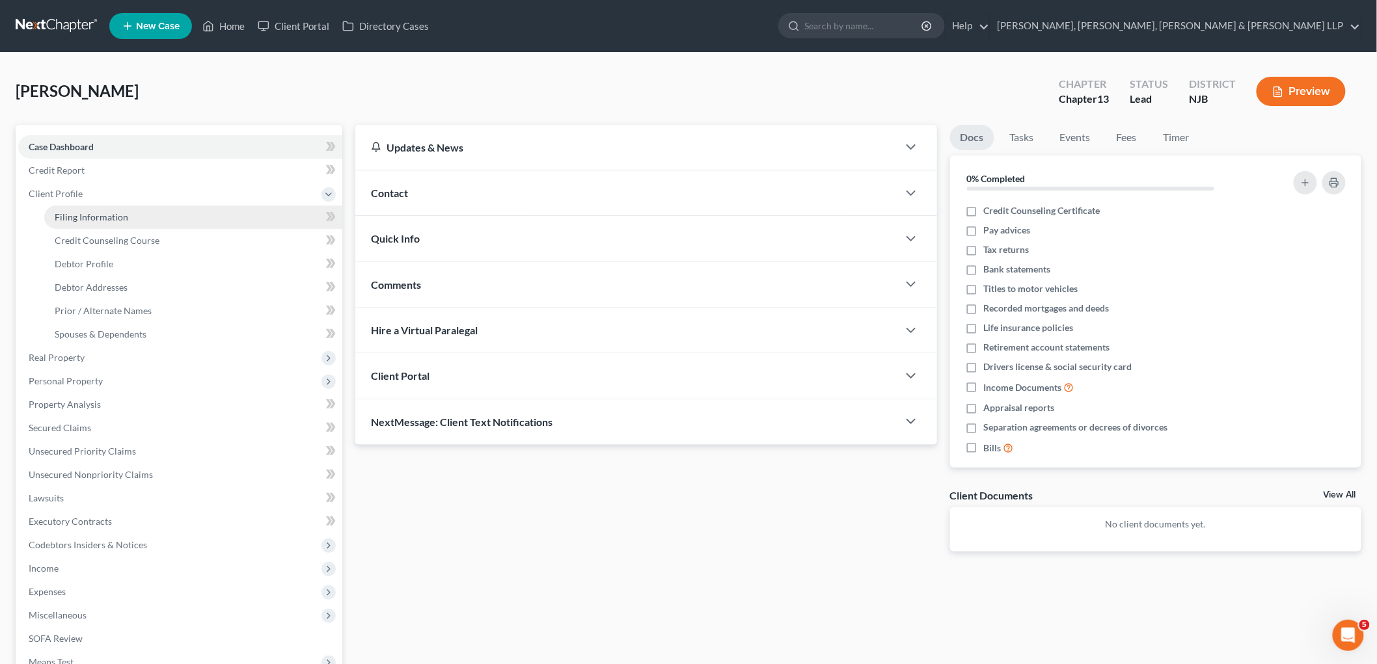
click at [62, 209] on link "Filing Information" at bounding box center [193, 217] width 298 height 23
select select "1"
select select "0"
select select "3"
select select "51"
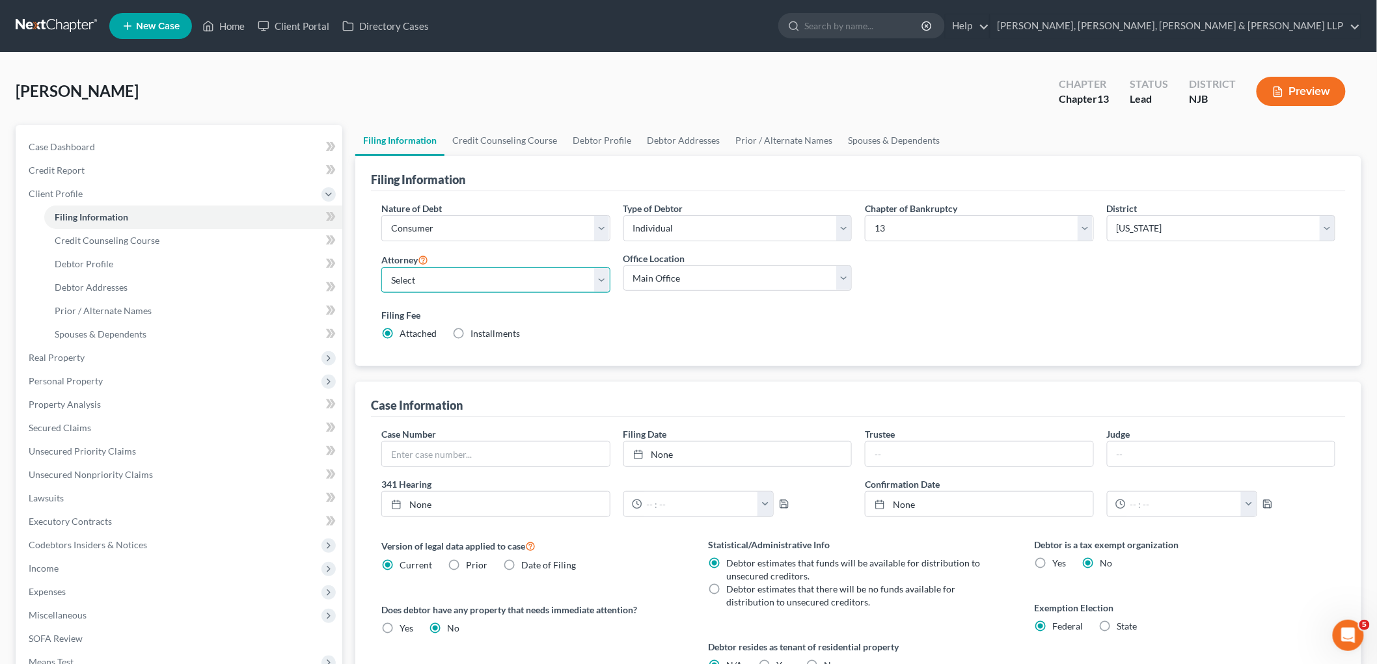
click at [457, 280] on select "Select [PERSON_NAME] - NJB [PERSON_NAME] - NYNB [PERSON_NAME] - NYEB [PERSON_NA…" at bounding box center [495, 280] width 229 height 26
select select "8"
click at [381, 267] on select "Select [PERSON_NAME] - NJB [PERSON_NAME] - NYNB [PERSON_NAME] - NYEB [PERSON_NA…" at bounding box center [495, 280] width 229 height 26
click at [669, 282] on select "Main Office Scura, [GEOGRAPHIC_DATA], [PERSON_NAME], [PERSON_NAME] & [PERSON_NA…" at bounding box center [737, 278] width 229 height 26
select select "0"
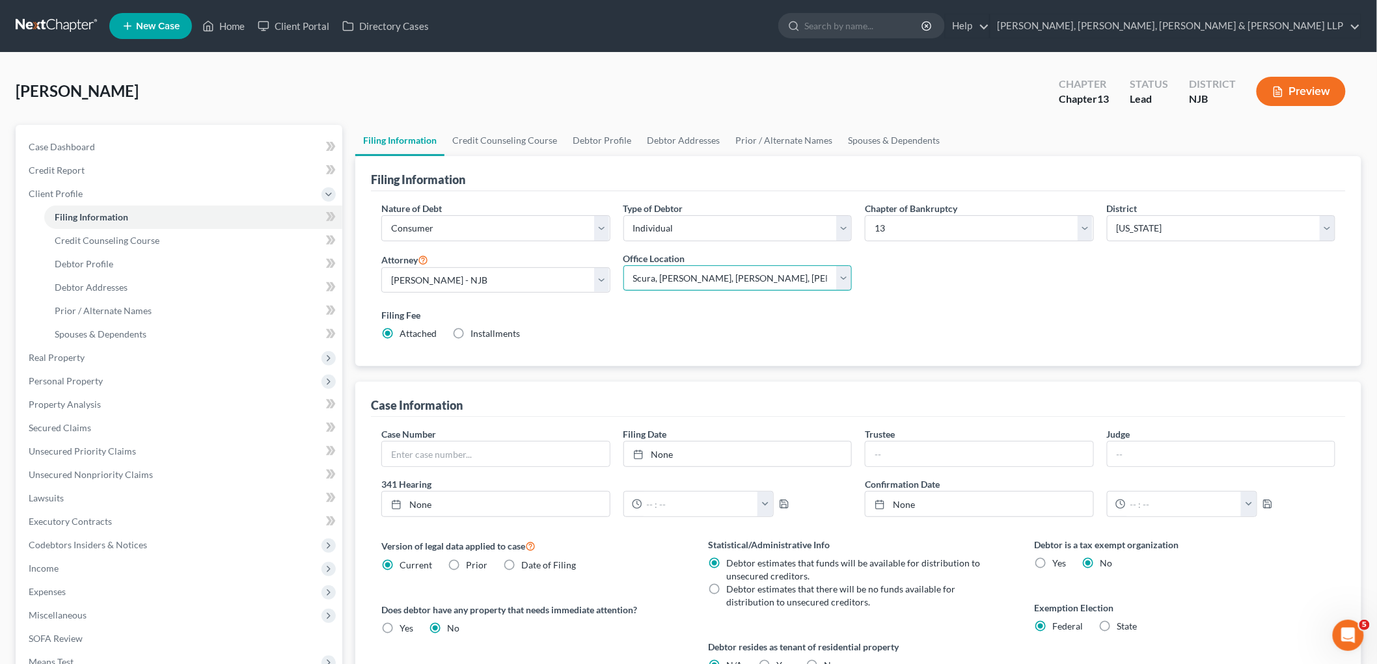
click at [623, 265] on select "Main Office Scura, [GEOGRAPHIC_DATA], [PERSON_NAME], [PERSON_NAME] & [PERSON_NA…" at bounding box center [737, 278] width 229 height 26
click at [522, 139] on link "Credit Counseling Course" at bounding box center [504, 140] width 120 height 31
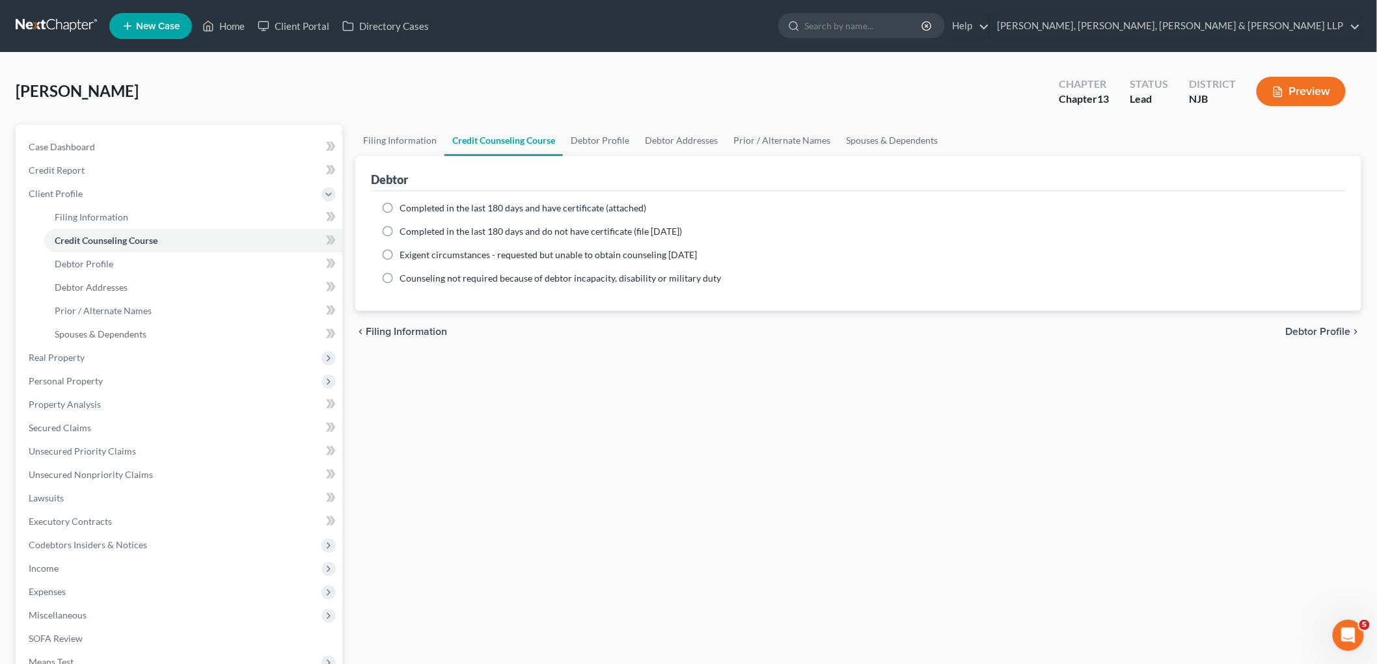
click at [531, 206] on span "Completed in the last 180 days and have certificate (attached)" at bounding box center [522, 207] width 247 height 11
click at [413, 206] on input "Completed in the last 180 days and have certificate (attached)" at bounding box center [409, 206] width 8 height 8
radio input "true"
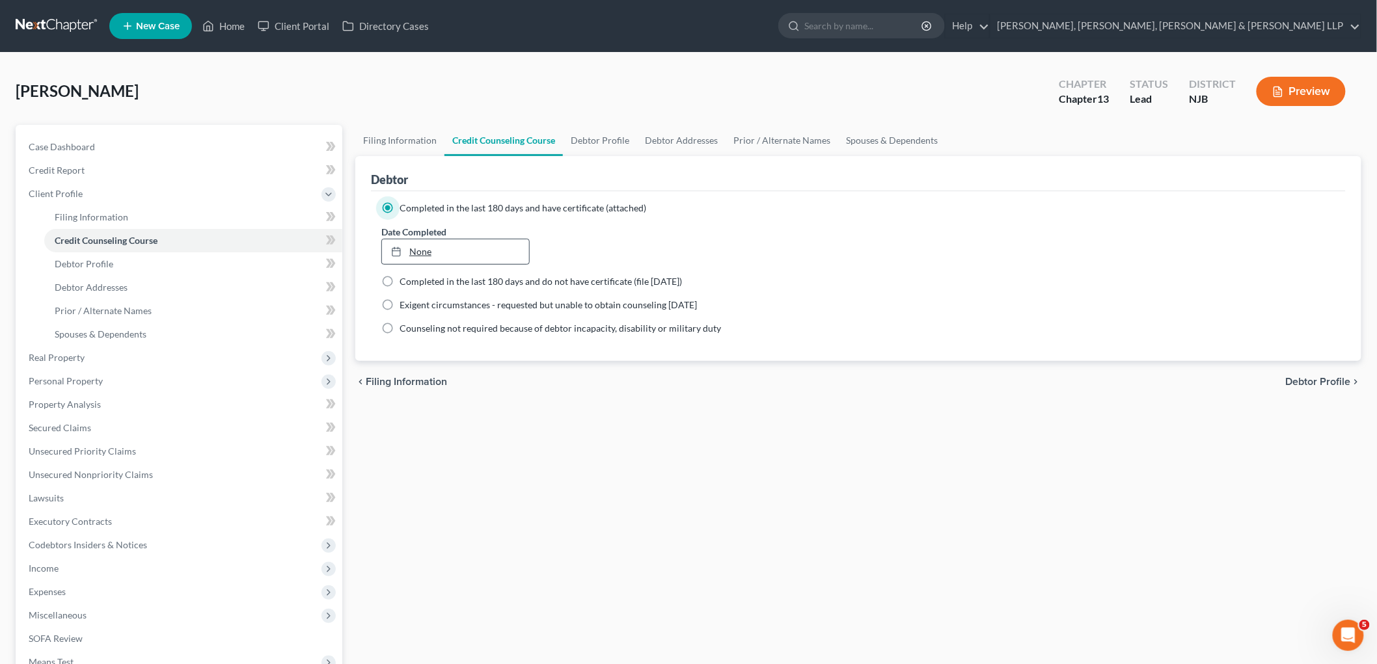
click at [498, 249] on link "None" at bounding box center [455, 251] width 147 height 25
type input "[DATE]"
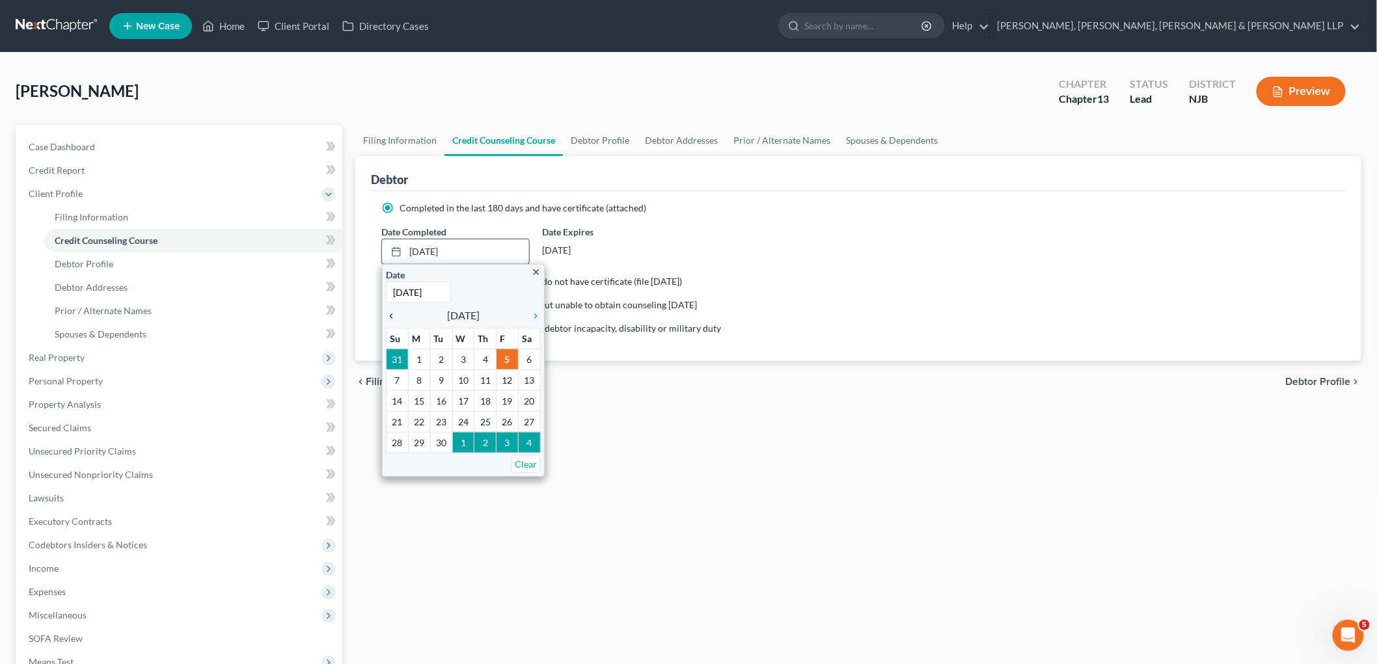
click at [391, 317] on icon "chevron_left" at bounding box center [394, 316] width 17 height 10
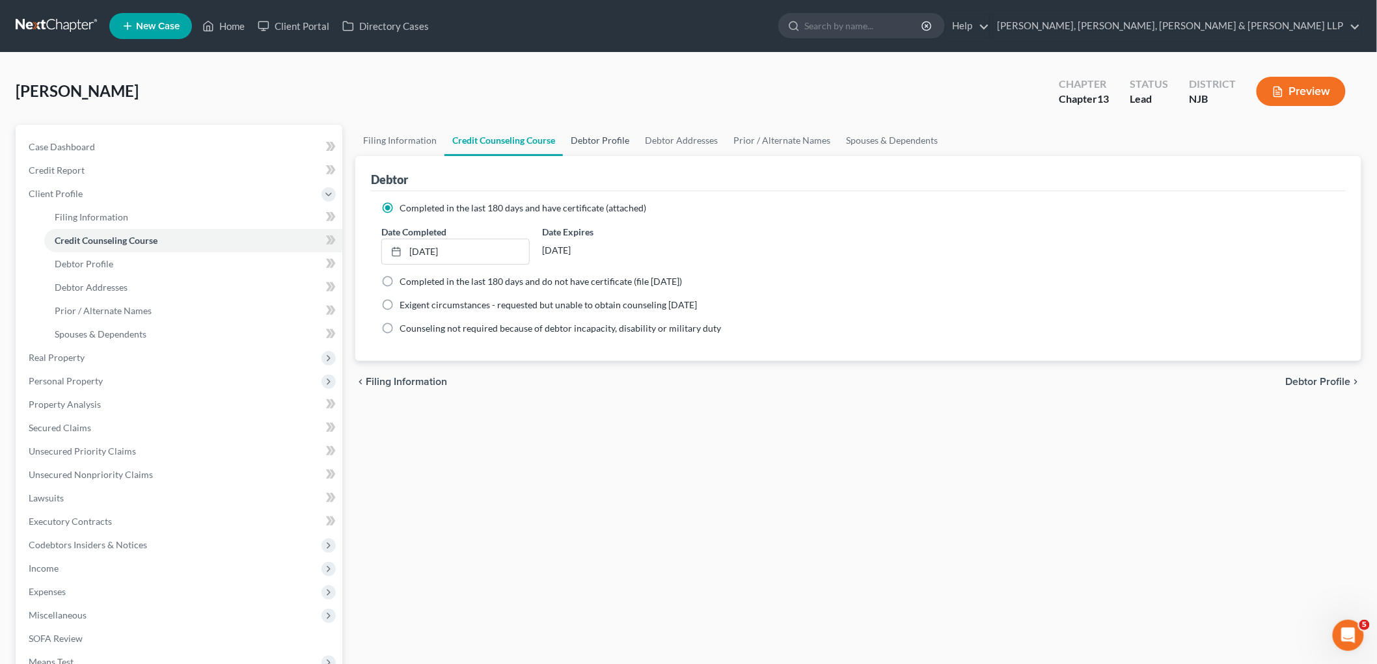
click at [597, 140] on link "Debtor Profile" at bounding box center [600, 140] width 74 height 31
select select "0"
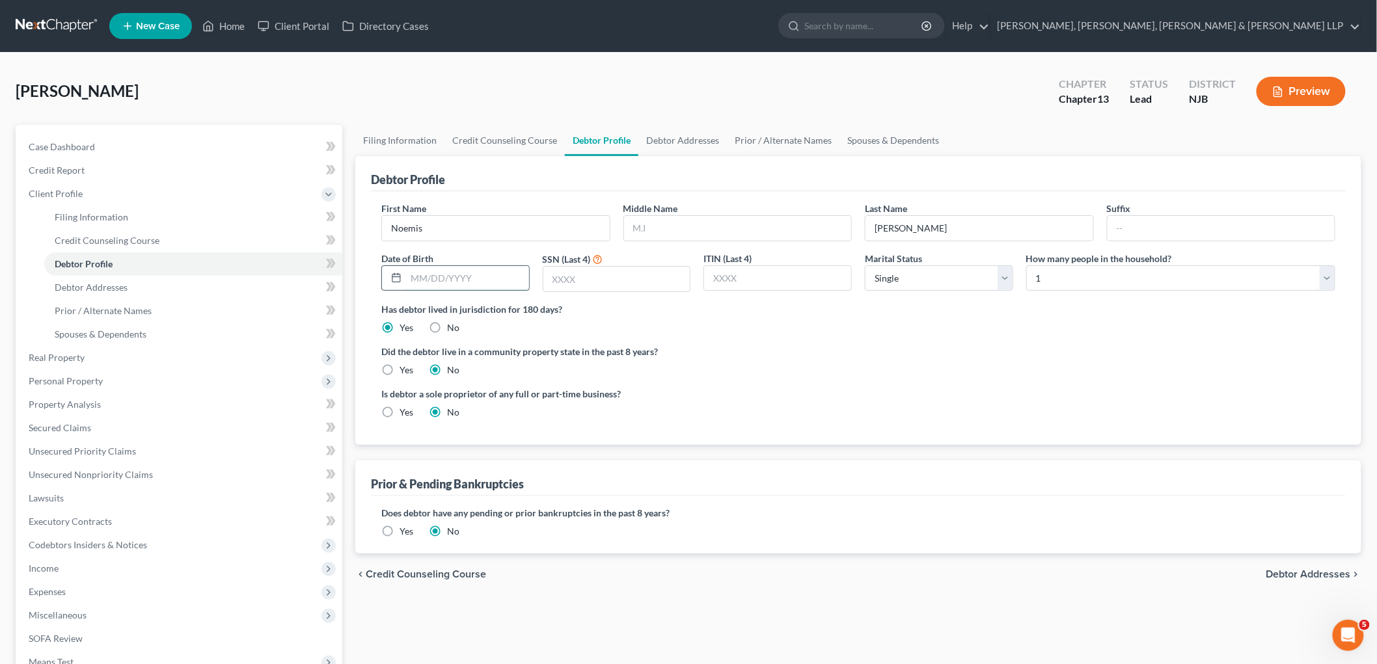
click at [507, 282] on input "text" at bounding box center [467, 278] width 123 height 25
type input "3"
type input "[DATE]"
click at [596, 285] on input "text" at bounding box center [616, 279] width 147 height 25
type input "5424"
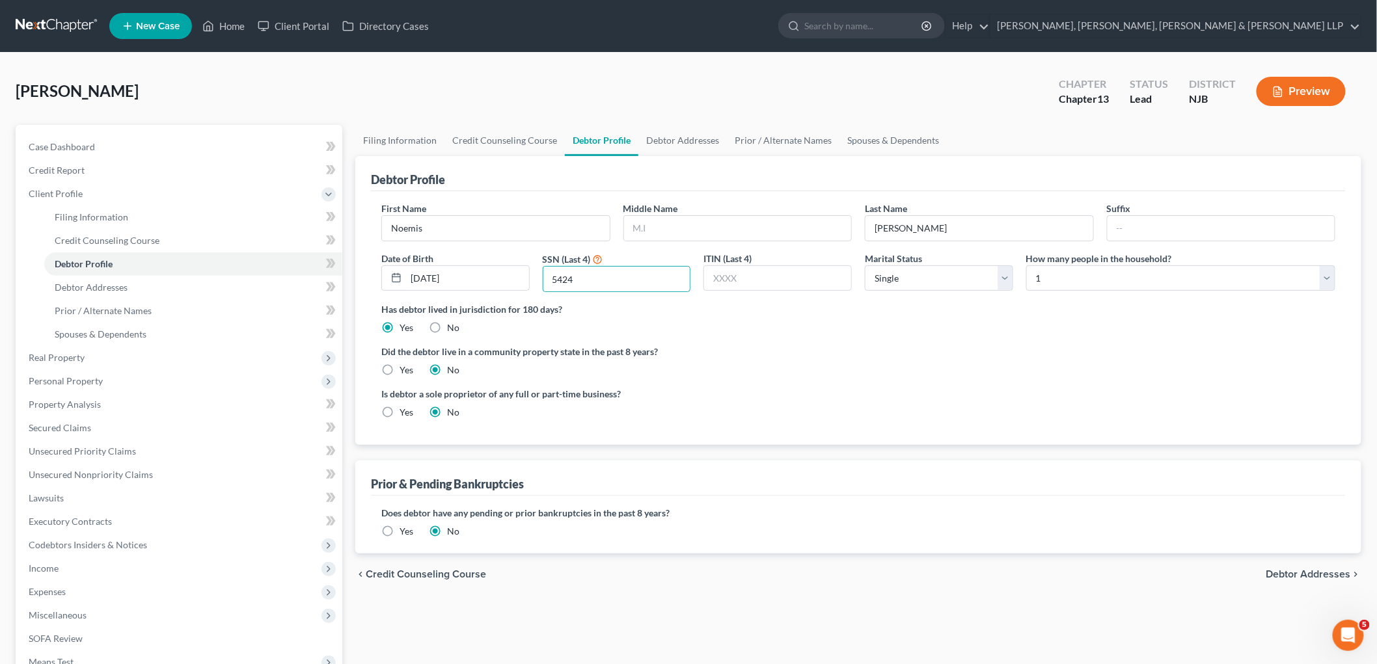
click at [822, 354] on label "Did the debtor live in a community property state in the past 8 years?" at bounding box center [858, 352] width 954 height 14
click at [673, 137] on link "Debtor Addresses" at bounding box center [682, 140] width 88 height 31
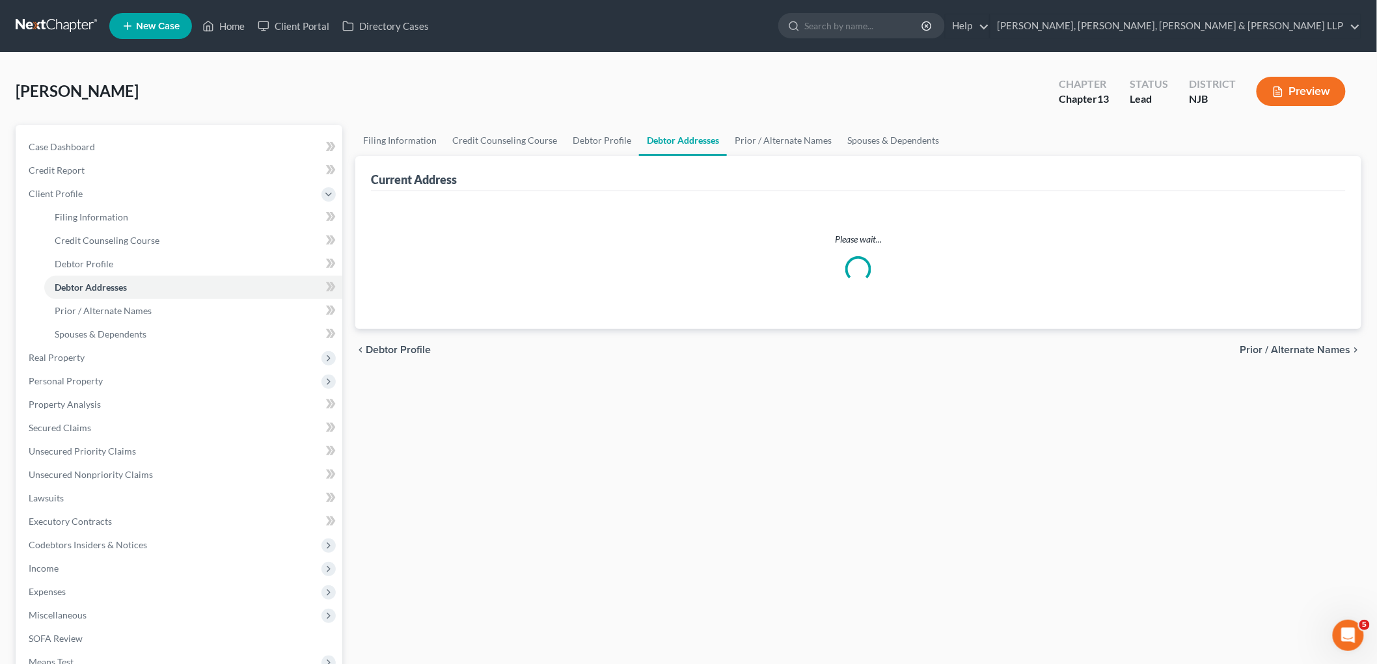
select select "0"
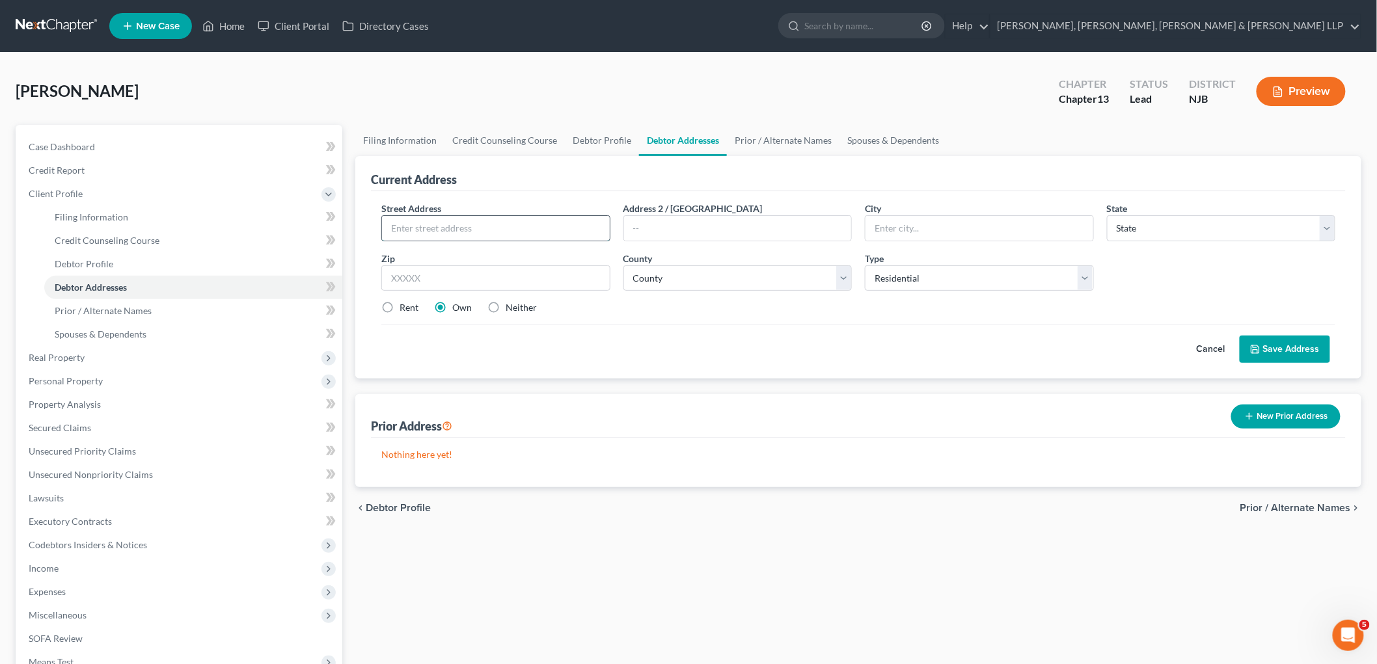
click at [444, 229] on input "text" at bounding box center [496, 228] width 228 height 25
type input "[STREET_ADDRESS]"
type input "Apt. 1"
click at [454, 282] on input "text" at bounding box center [495, 278] width 229 height 26
type input "07002"
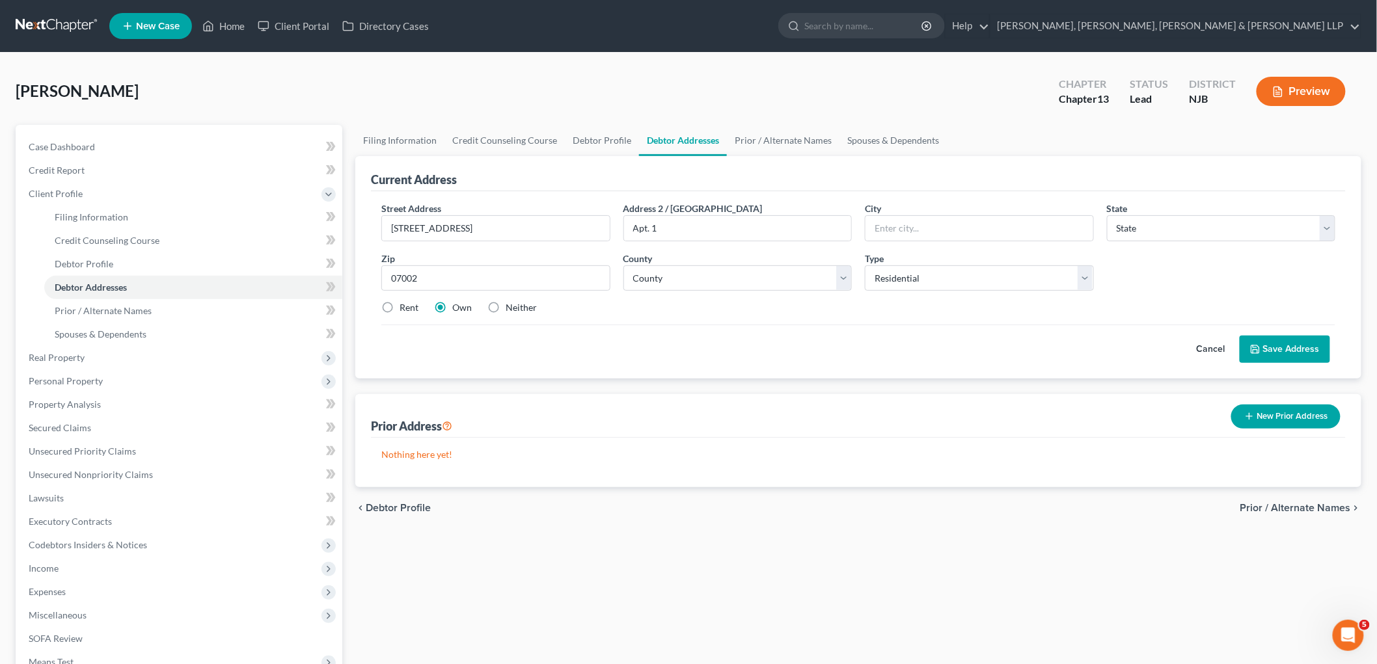
type input "Bayonne"
select select "33"
click at [399, 306] on label "Rent" at bounding box center [408, 307] width 19 height 13
click at [405, 306] on input "Rent" at bounding box center [409, 305] width 8 height 8
radio input "true"
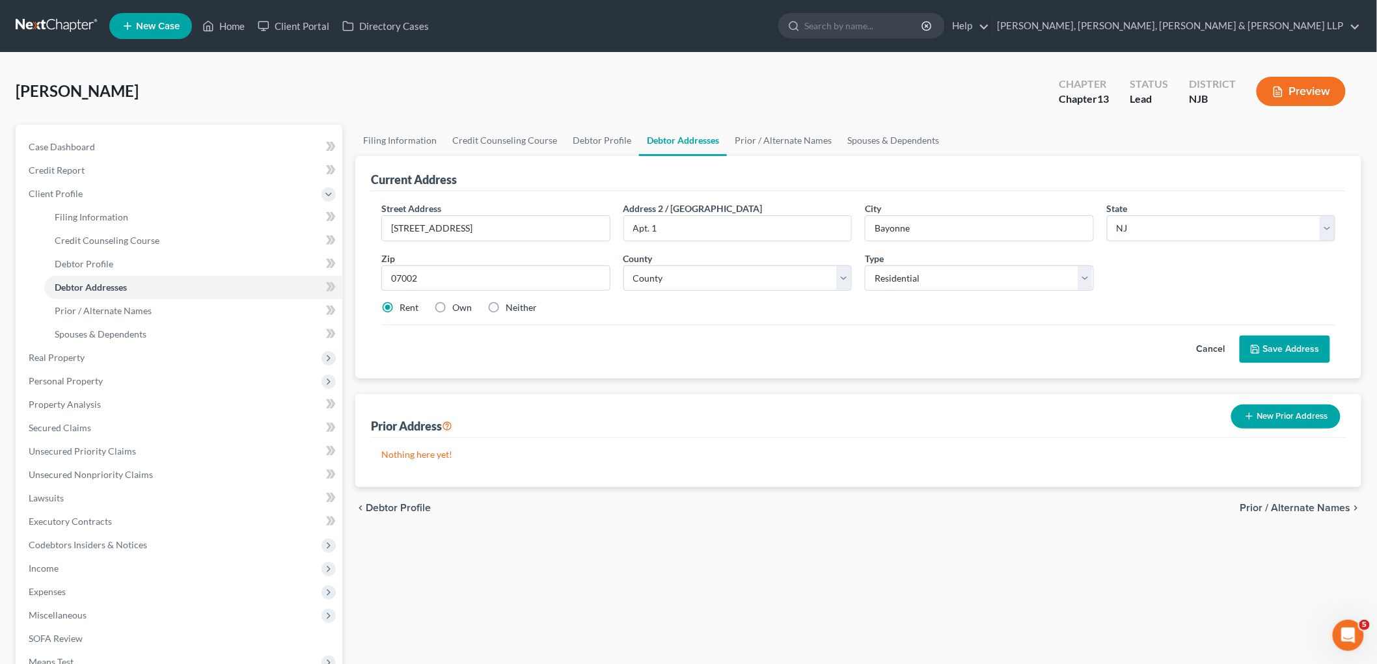
click at [772, 354] on div "Cancel Save Address" at bounding box center [858, 344] width 954 height 38
click at [723, 280] on select "County [GEOGRAPHIC_DATA] [GEOGRAPHIC_DATA] [GEOGRAPHIC_DATA] [GEOGRAPHIC_DATA] …" at bounding box center [737, 278] width 229 height 26
select select "8"
click at [623, 265] on select "County [GEOGRAPHIC_DATA] [GEOGRAPHIC_DATA] [GEOGRAPHIC_DATA] [GEOGRAPHIC_DATA] …" at bounding box center [737, 278] width 229 height 26
click at [701, 373] on div "Street Address * [STREET_ADDRESS] * [GEOGRAPHIC_DATA] * State [US_STATE] AK AR …" at bounding box center [858, 284] width 975 height 187
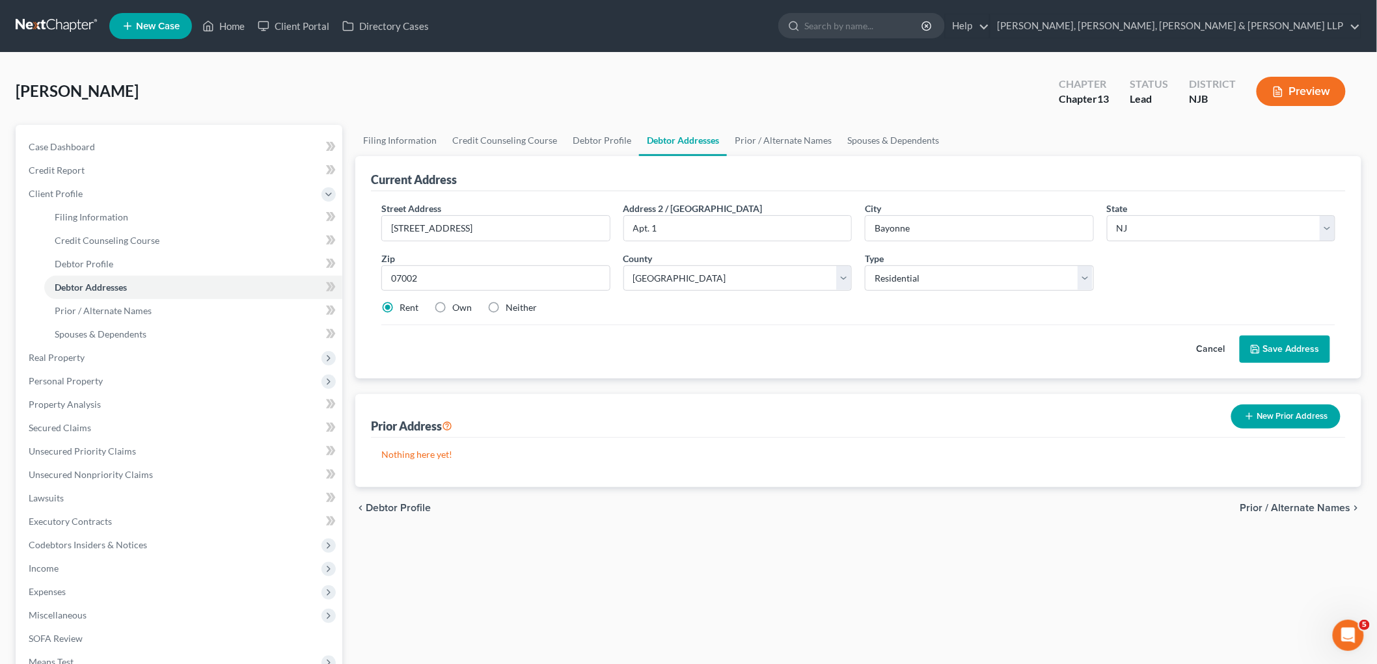
click at [947, 349] on button "Save Address" at bounding box center [1284, 349] width 90 height 27
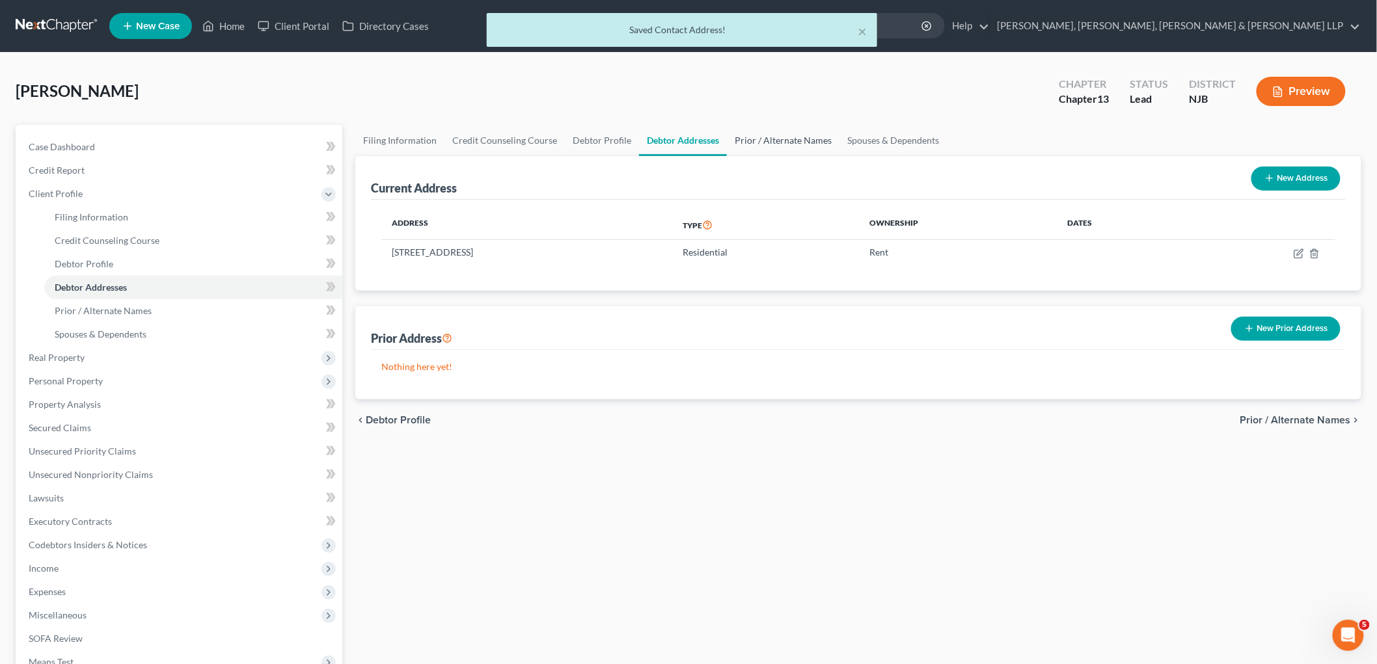
click at [787, 150] on link "Prior / Alternate Names" at bounding box center [783, 140] width 113 height 31
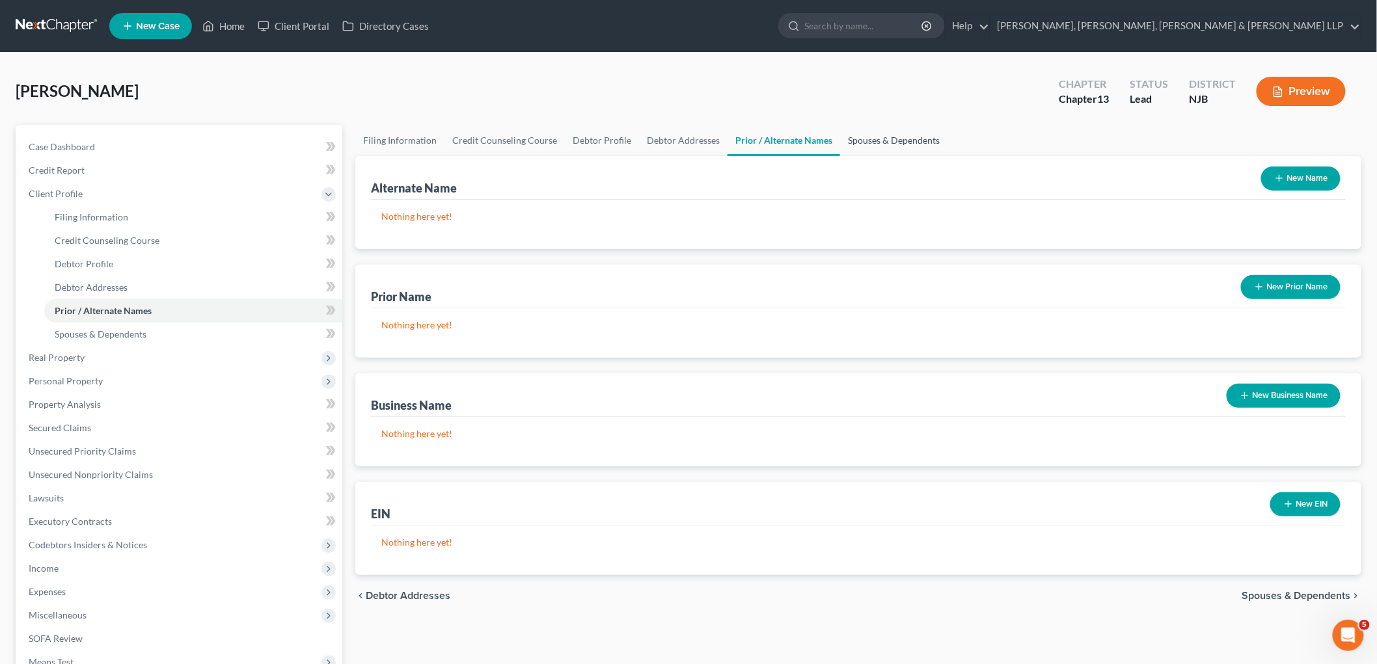
click at [869, 140] on link "Spouses & Dependents" at bounding box center [893, 140] width 107 height 31
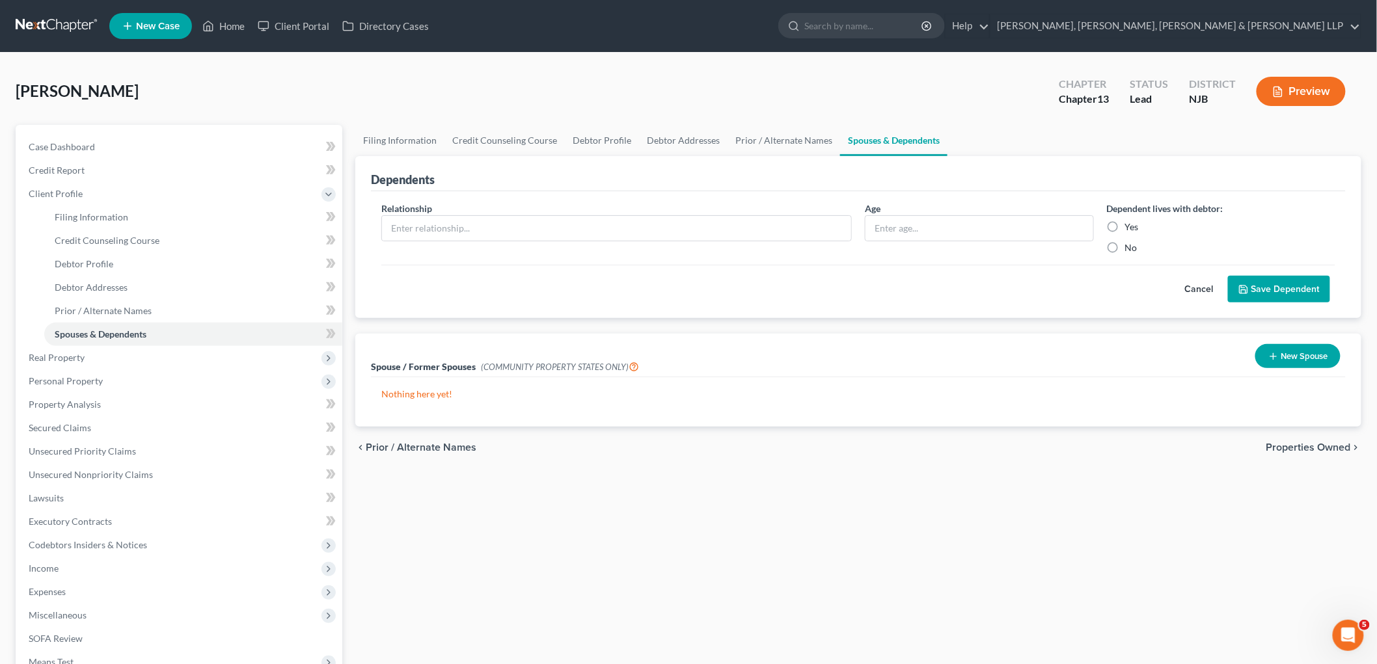
click at [947, 449] on span "Properties Owned" at bounding box center [1308, 447] width 85 height 10
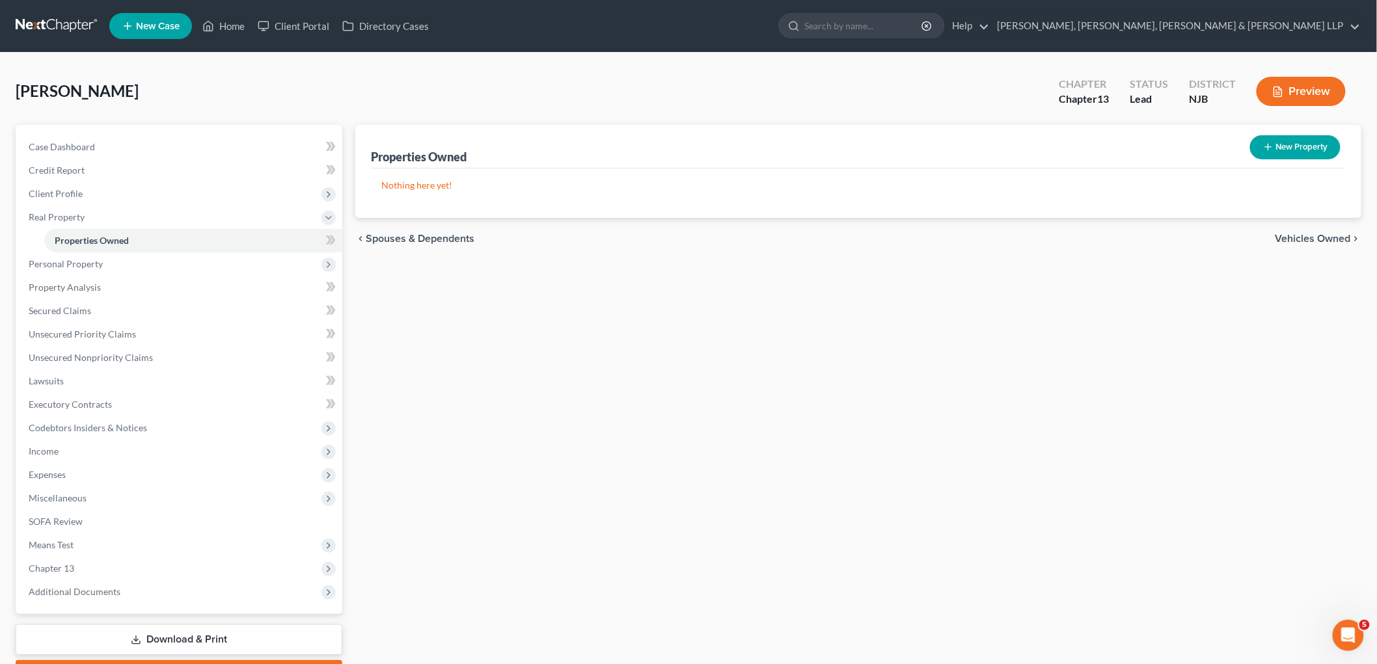
click at [947, 234] on span "Vehicles Owned" at bounding box center [1312, 239] width 75 height 10
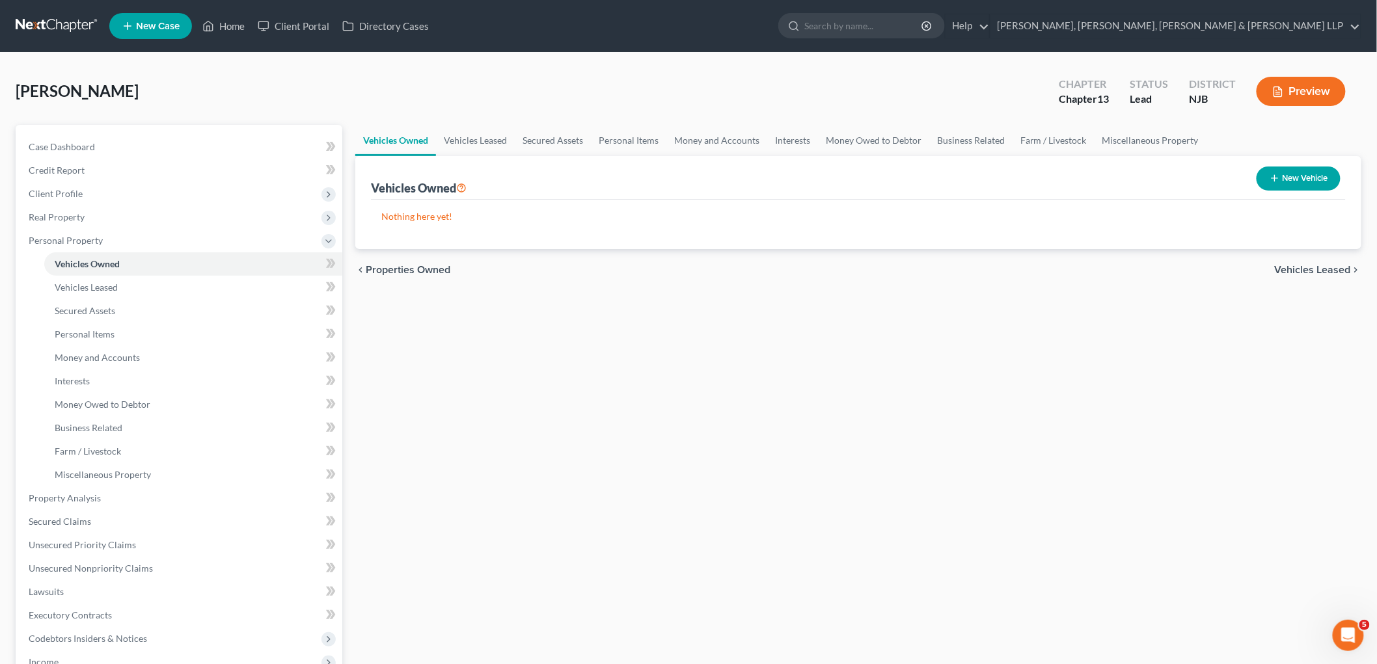
click at [947, 176] on button "New Vehicle" at bounding box center [1298, 179] width 84 height 24
select select "0"
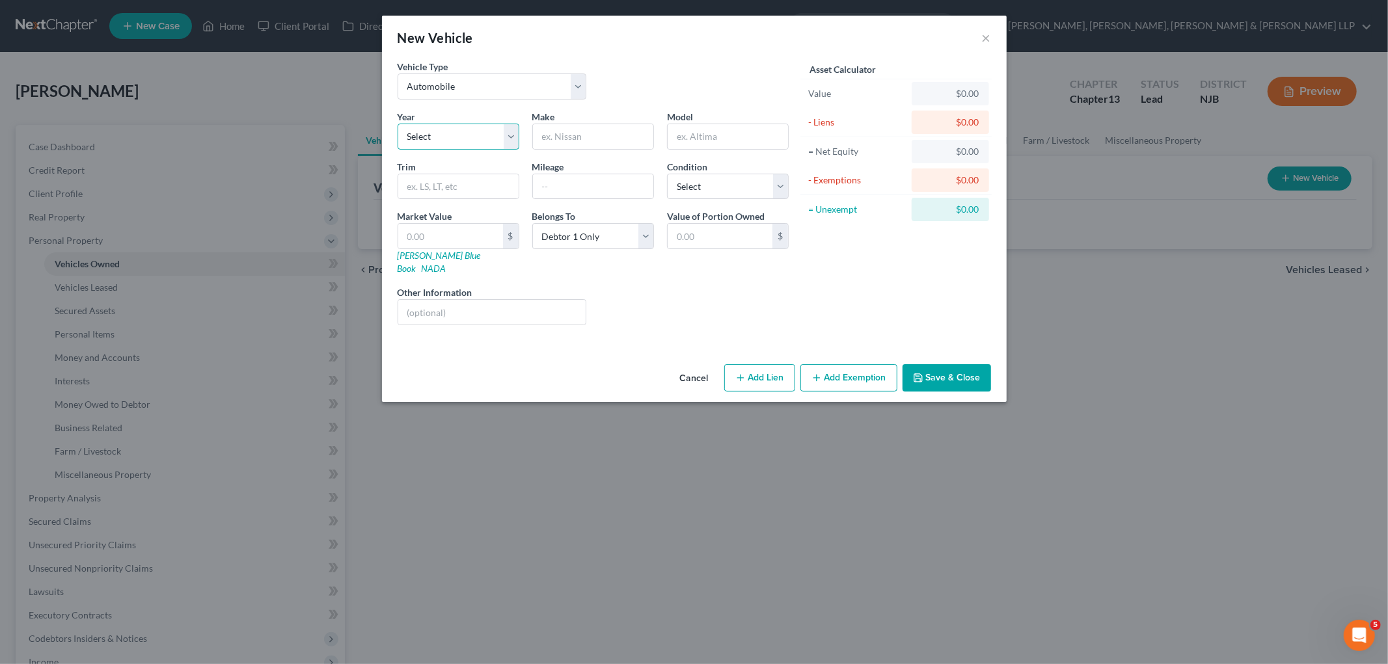
click at [459, 131] on select "Select 2026 2025 2024 2023 2022 2021 2020 2019 2018 2017 2016 2015 2014 2013 20…" at bounding box center [459, 137] width 122 height 26
select select "8"
click at [398, 124] on select "Select 2026 2025 2024 2023 2022 2021 2020 2019 2018 2017 2016 2015 2014 2013 20…" at bounding box center [459, 137] width 122 height 26
click at [574, 135] on input "text" at bounding box center [593, 136] width 120 height 25
type input "Honda"
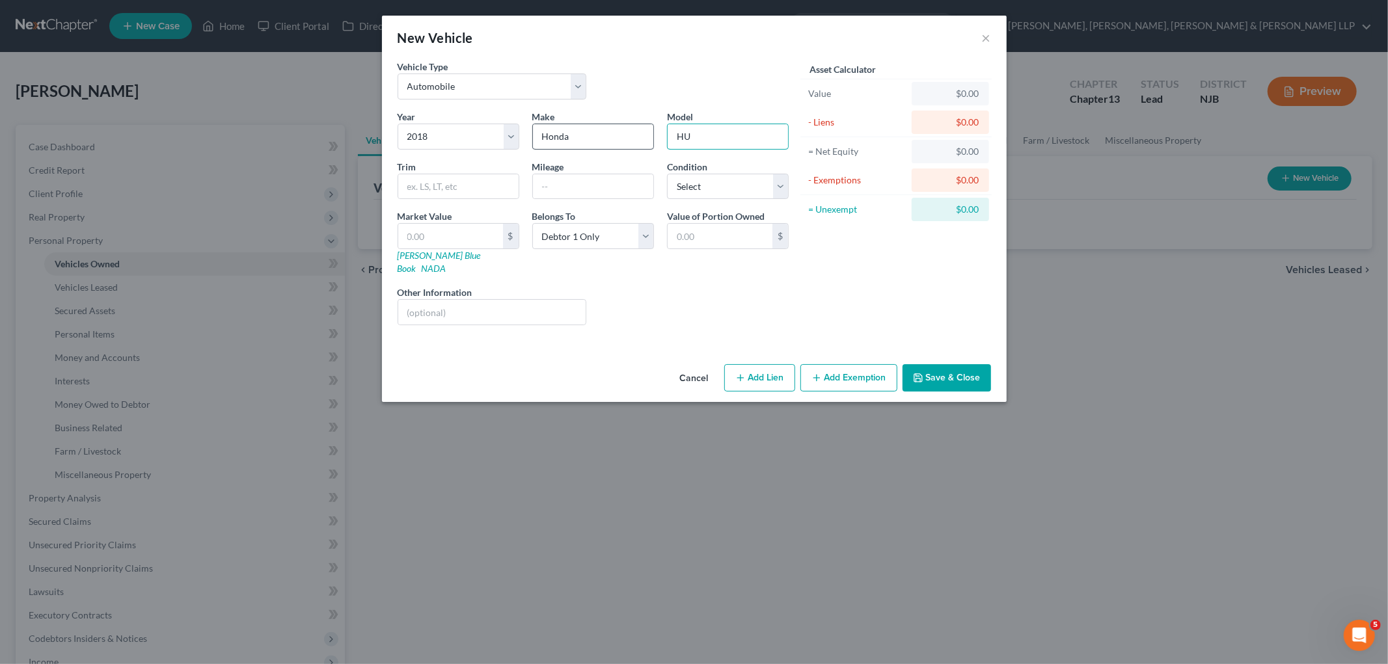
type input "H"
click at [412, 252] on link "[PERSON_NAME] Blue Book" at bounding box center [439, 262] width 83 height 24
click at [450, 239] on input "text" at bounding box center [450, 236] width 105 height 25
type input "7"
type input "7.00"
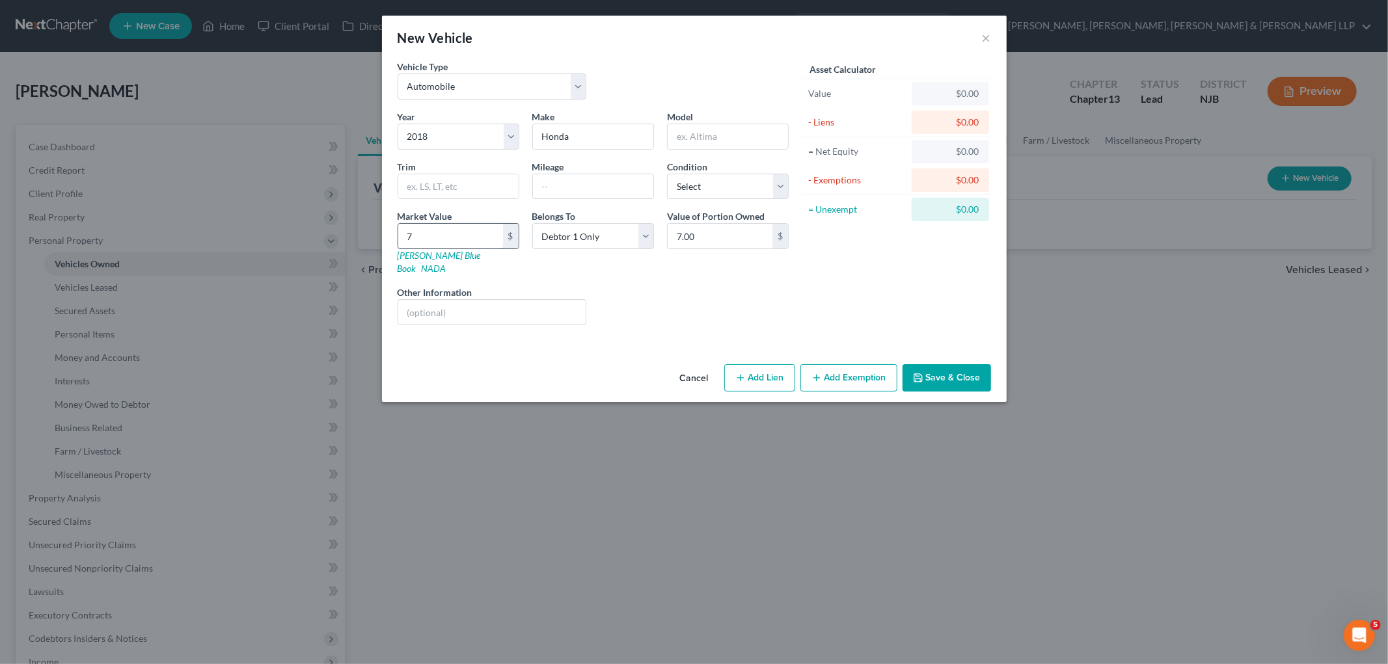
type input "73"
type input "73.00"
type input "736"
type input "736.00"
type input "7363"
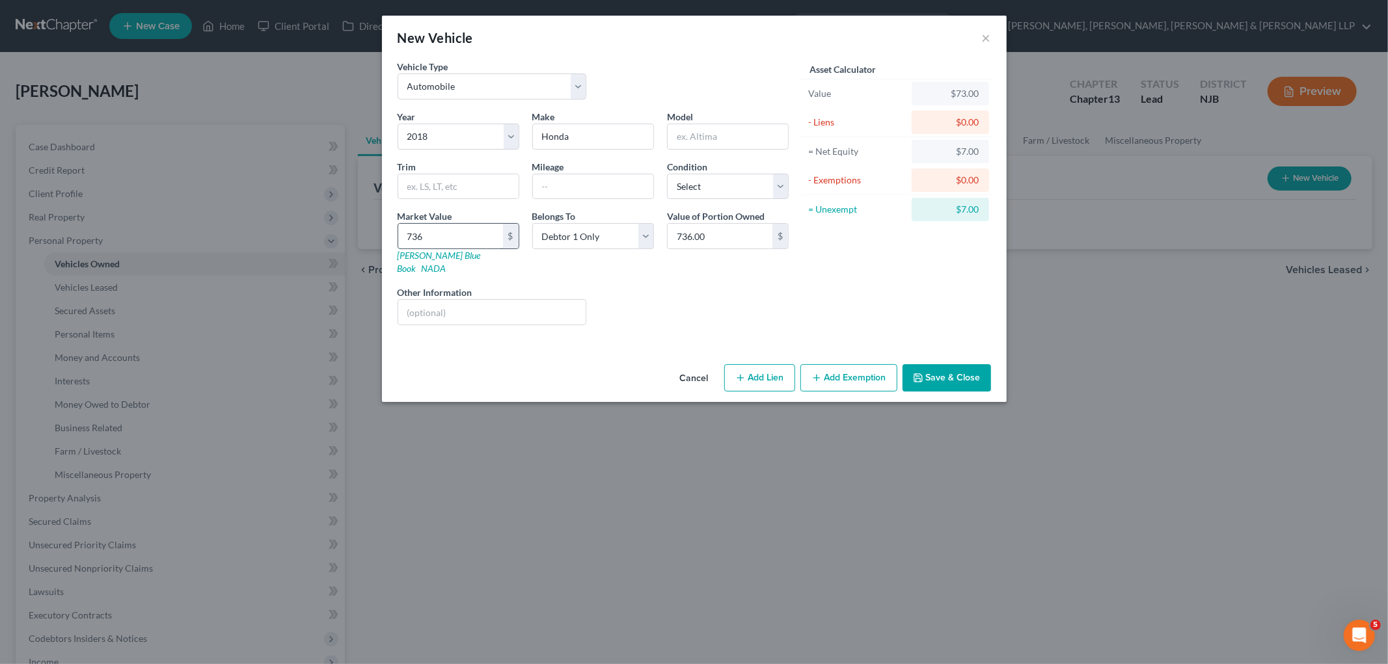
type input "7,363.00"
type input "7,363"
click at [691, 295] on div "Liens Select" at bounding box center [694, 306] width 202 height 40
click at [738, 187] on select "Select Excellent Very Good Good Fair Poor" at bounding box center [728, 187] width 122 height 26
select select "2"
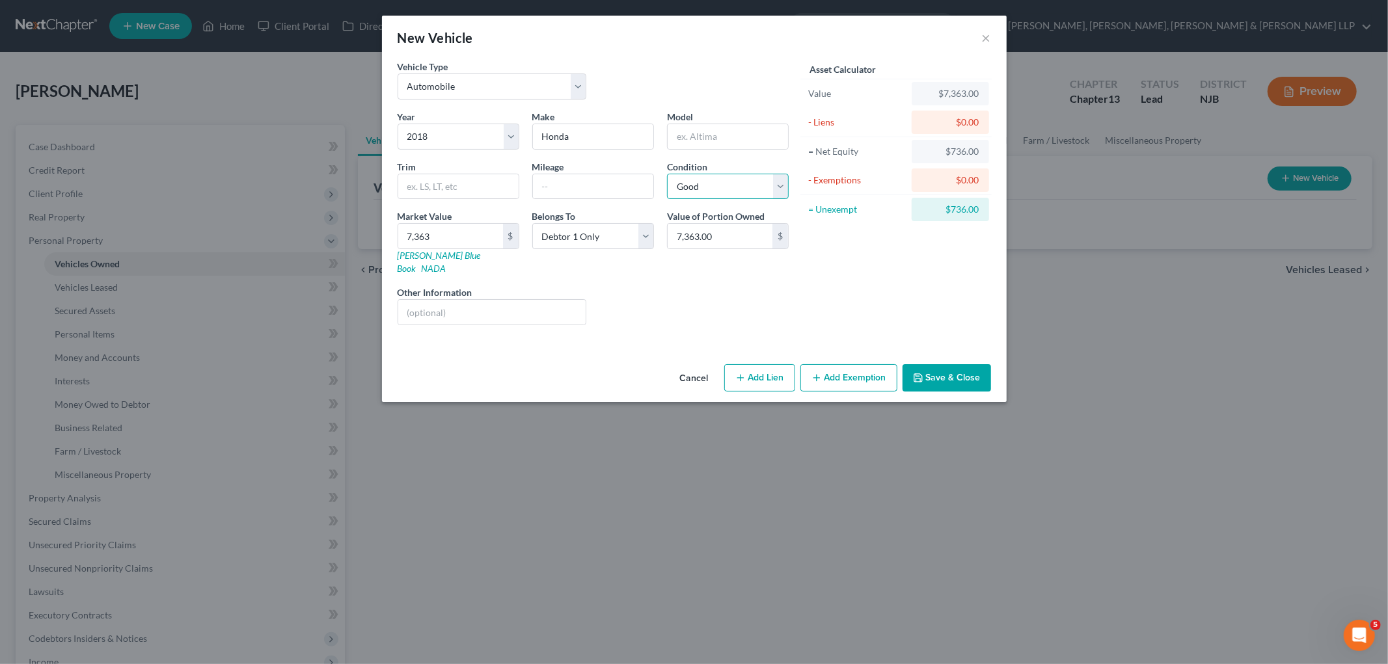
click at [667, 174] on select "Select Excellent Very Good Good Fair Poor" at bounding box center [728, 187] width 122 height 26
click at [698, 286] on div "Liens Select" at bounding box center [694, 306] width 202 height 40
click at [947, 371] on button "Save & Close" at bounding box center [946, 377] width 88 height 27
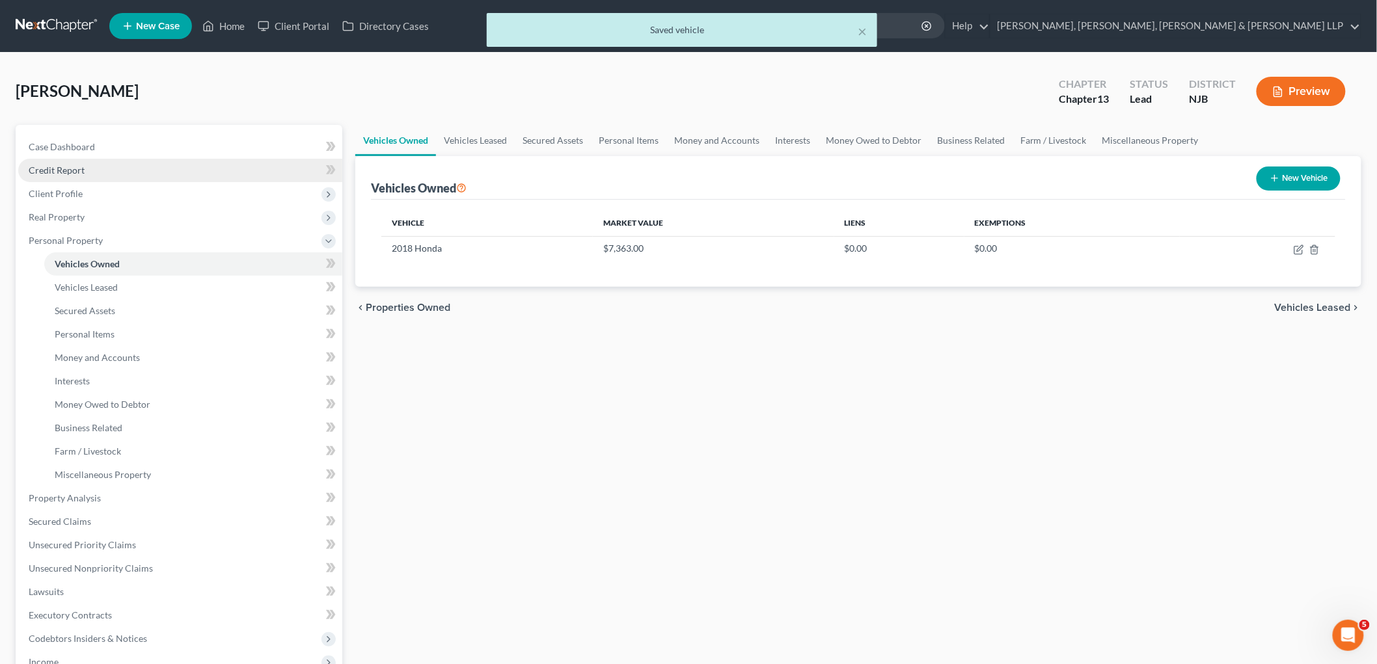
click at [68, 170] on span "Credit Report" at bounding box center [57, 170] width 56 height 11
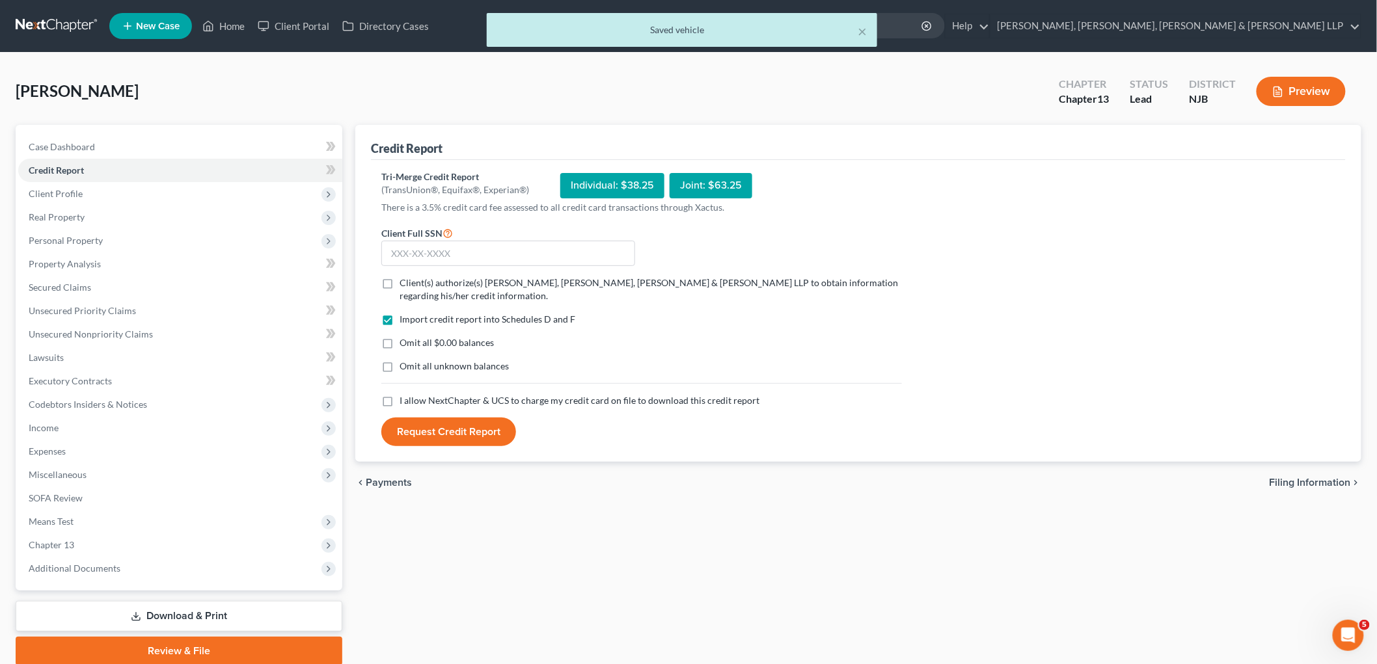
click at [399, 280] on label "Client(s) authorize(s) [PERSON_NAME], [PERSON_NAME], [PERSON_NAME] & [PERSON_NA…" at bounding box center [650, 289] width 502 height 26
click at [405, 280] on input "Client(s) authorize(s) [PERSON_NAME], [PERSON_NAME], [PERSON_NAME] & [PERSON_NA…" at bounding box center [409, 280] width 8 height 8
checkbox input "true"
click at [399, 403] on label "I allow NextChapter & UCS to charge my credit card on file to download this cre…" at bounding box center [579, 400] width 360 height 13
click at [405, 403] on input "I allow NextChapter & UCS to charge my credit card on file to download this cre…" at bounding box center [409, 398] width 8 height 8
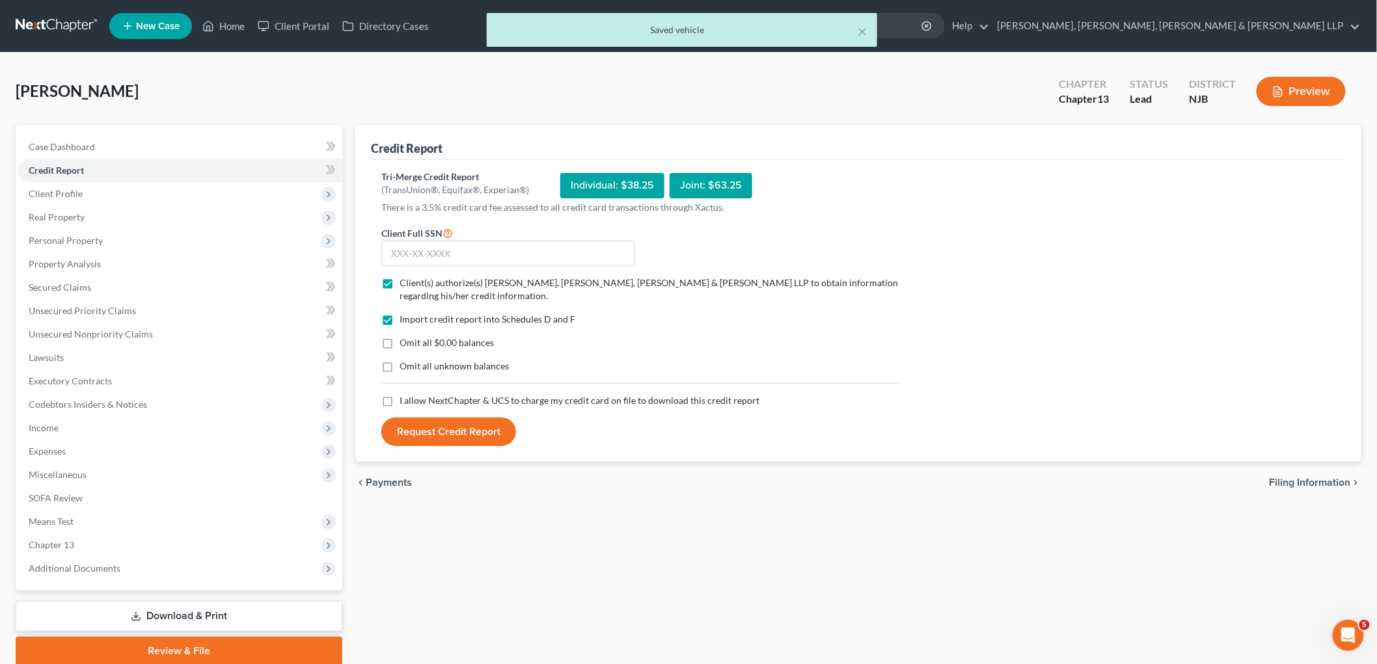
checkbox input "true"
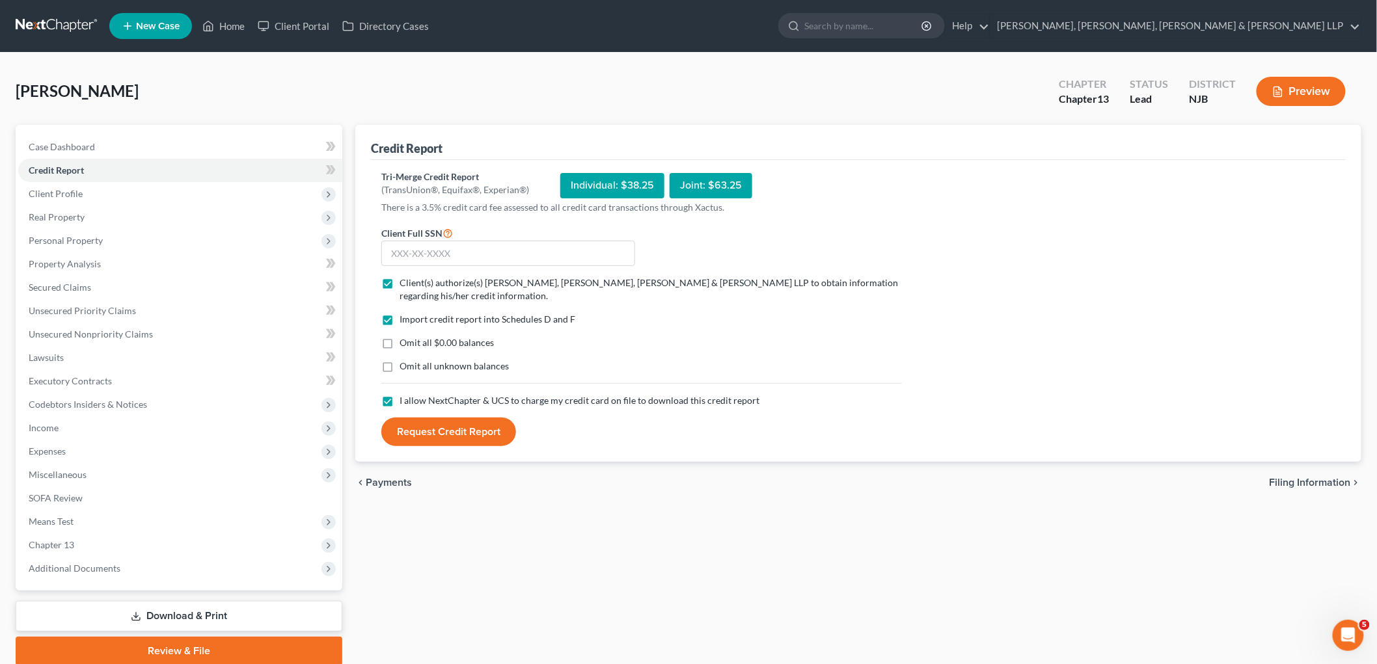
click at [399, 343] on label "Omit all $0.00 balances" at bounding box center [446, 342] width 94 height 13
click at [405, 343] on input "Omit all $0.00 balances" at bounding box center [409, 340] width 8 height 8
checkbox input "true"
click at [516, 248] on input "text" at bounding box center [508, 254] width 254 height 26
type input "106-64-5424"
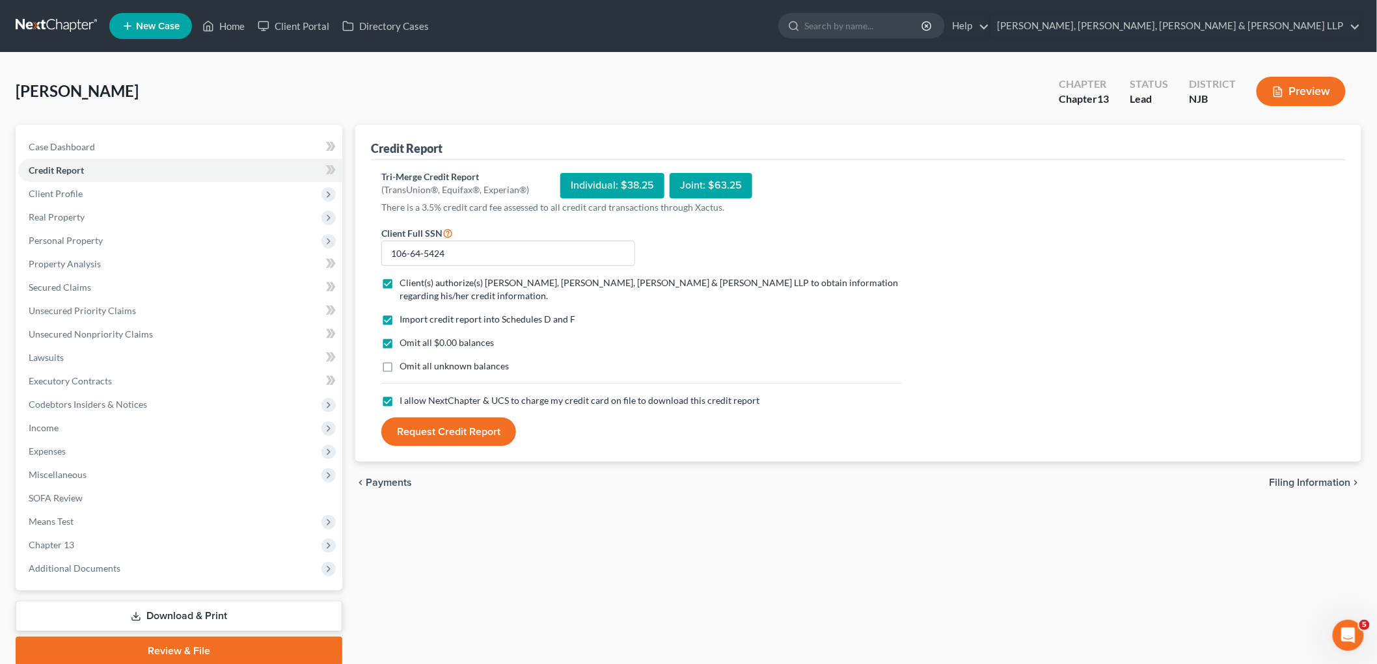
click at [658, 345] on div "Omit all $0.00 balances" at bounding box center [641, 342] width 520 height 13
click at [457, 430] on button "Request Credit Report" at bounding box center [448, 432] width 135 height 29
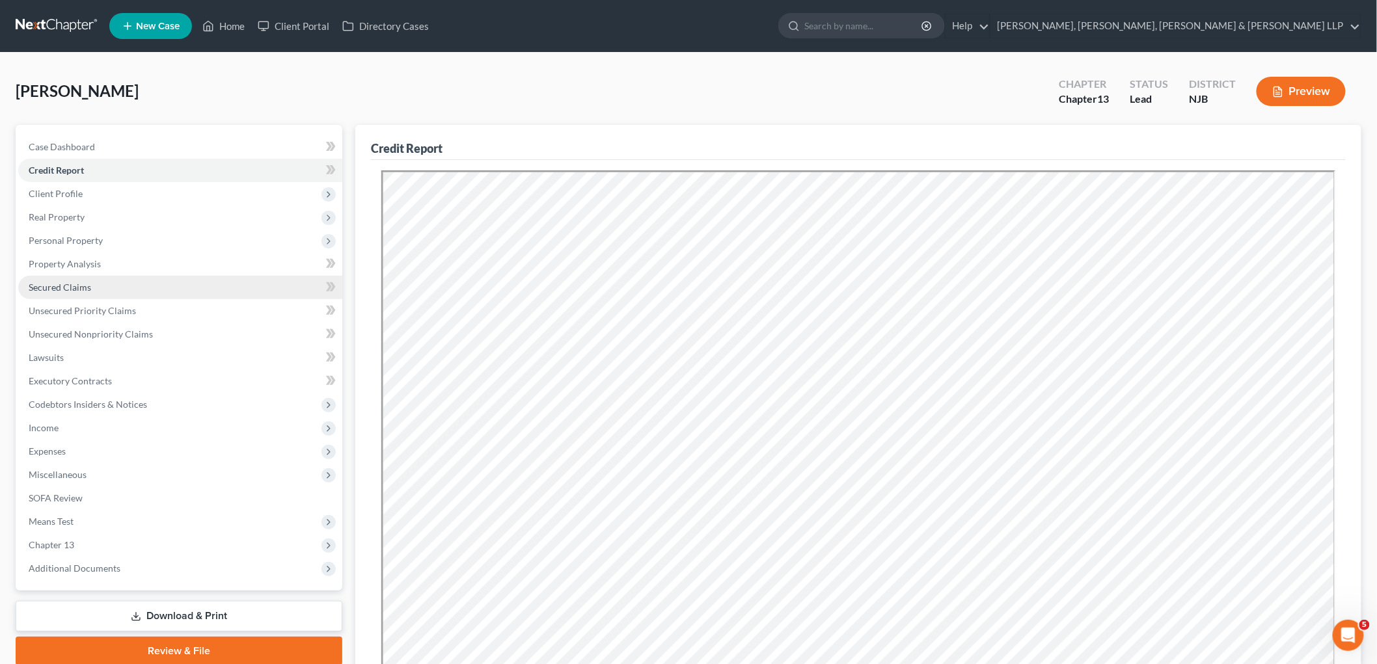
drag, startPoint x: 63, startPoint y: 282, endPoint x: 63, endPoint y: 293, distance: 11.7
click at [63, 282] on span "Secured Claims" at bounding box center [60, 287] width 62 height 11
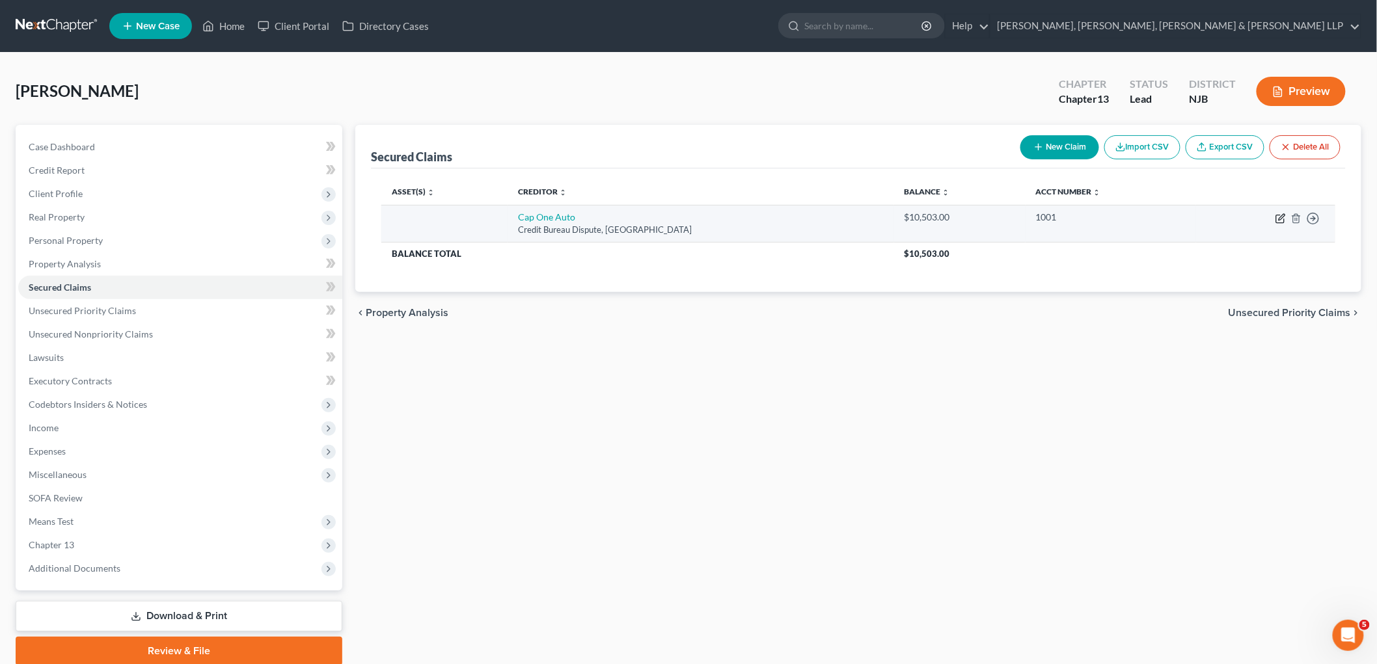
click at [947, 222] on icon "button" at bounding box center [1280, 218] width 10 height 10
select select "45"
select select "0"
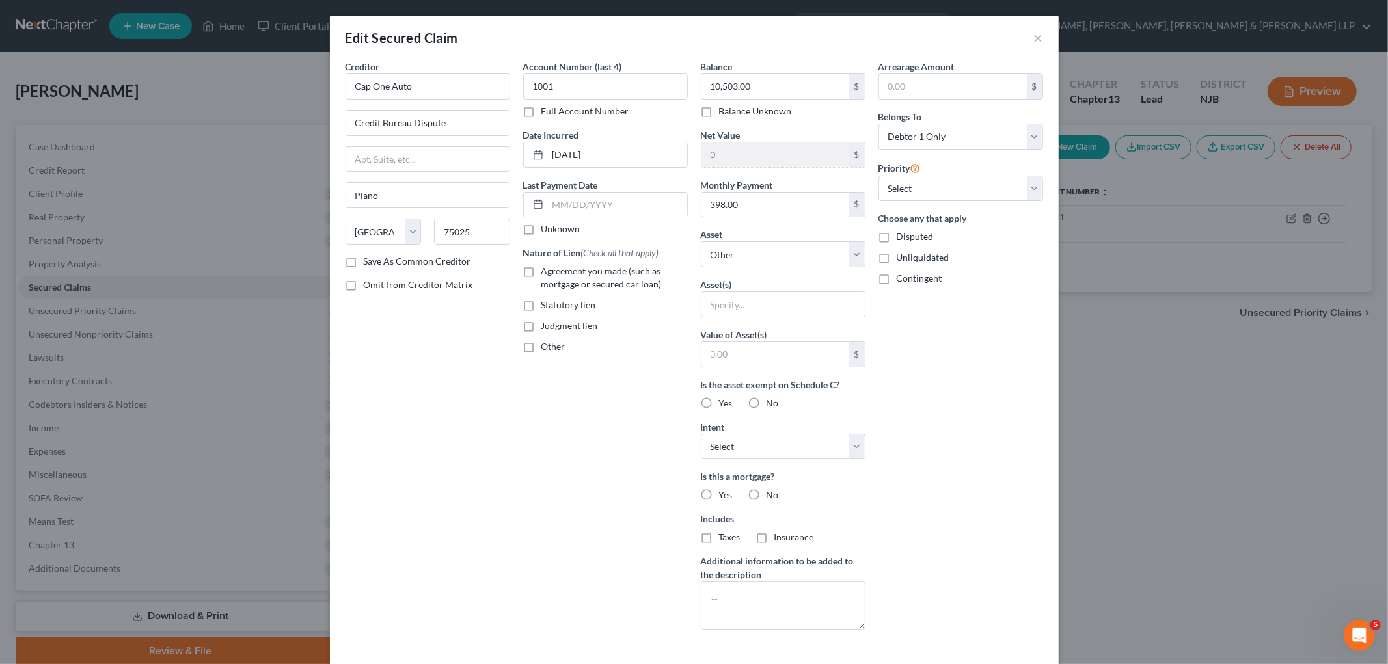
click at [541, 273] on label "Agreement you made (such as mortgage or secured car loan)" at bounding box center [614, 278] width 146 height 26
click at [546, 273] on input "Agreement you made (such as mortgage or secured car loan)" at bounding box center [550, 269] width 8 height 8
checkbox input "true"
click at [772, 259] on select "Select Other Multiple Assets 2018 Honda - $7363.0" at bounding box center [783, 254] width 165 height 26
select select "2"
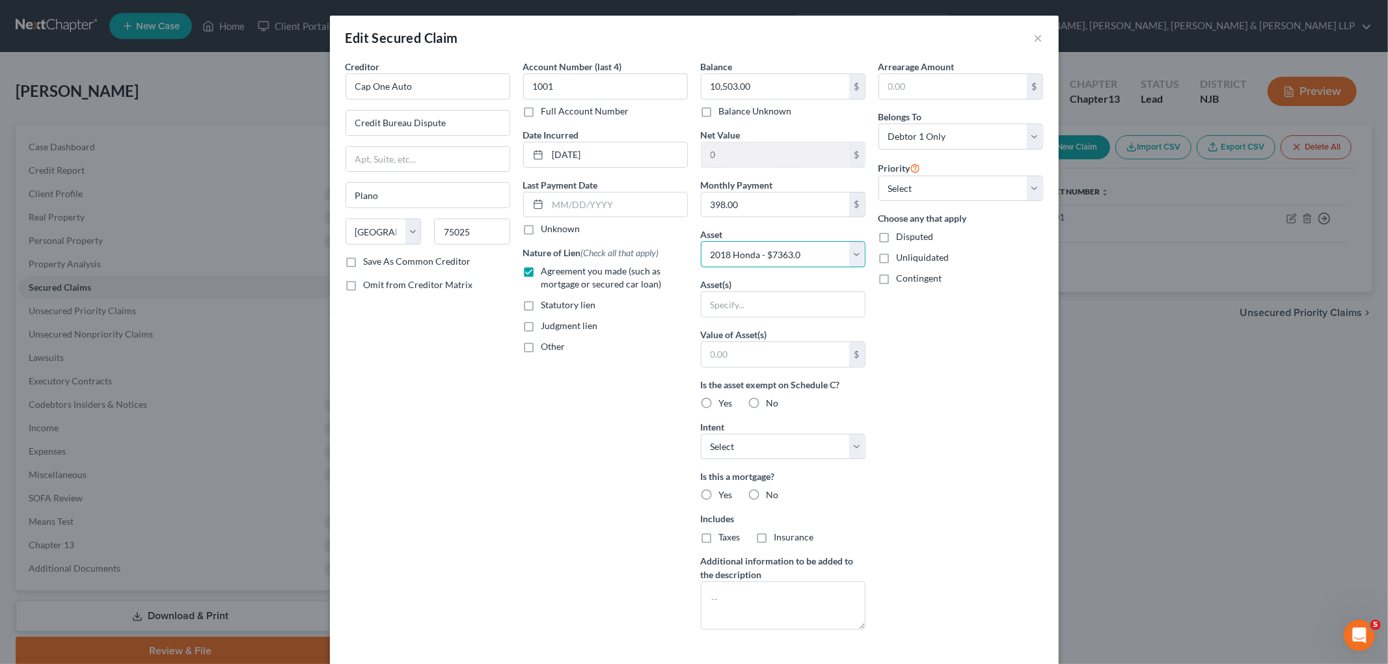
click at [701, 241] on select "Select Other Multiple Assets 2018 Honda - $7363.0" at bounding box center [783, 254] width 165 height 26
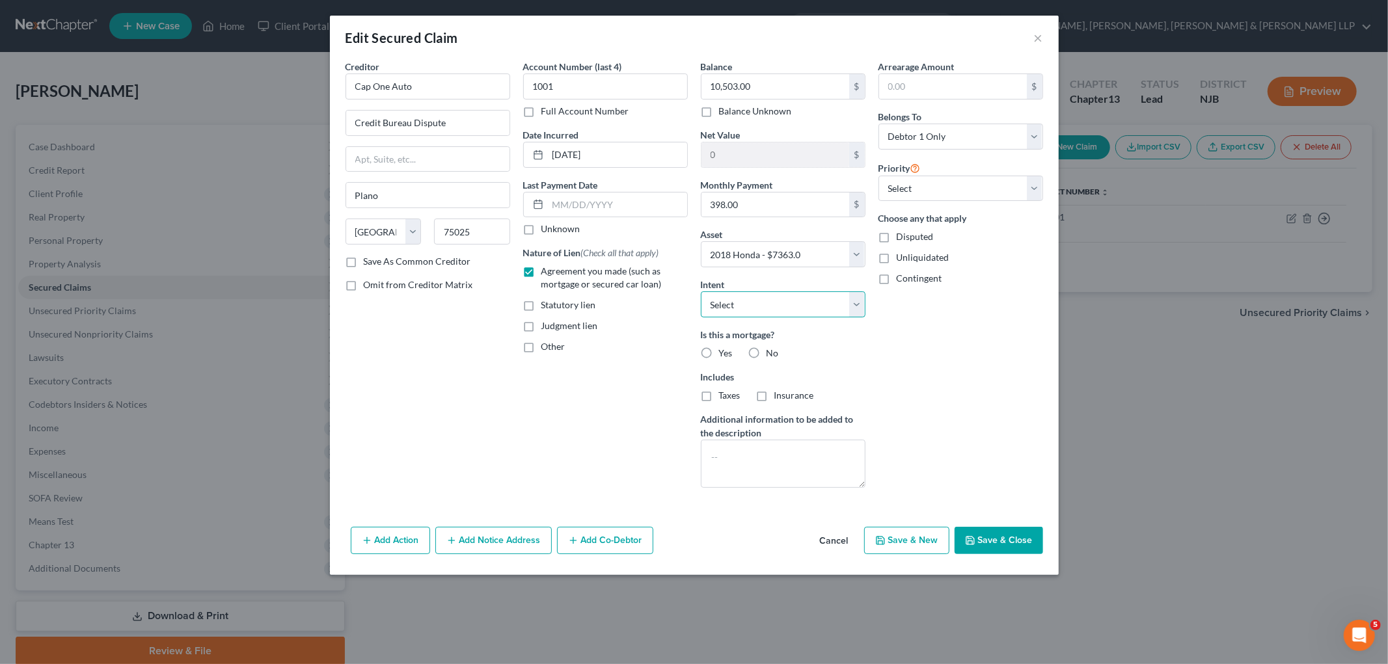
click at [811, 316] on select "Select Surrender Redeem Reaffirm Avoid Other" at bounding box center [783, 304] width 165 height 26
select select "2"
click at [701, 291] on select "Select Surrender Redeem Reaffirm Avoid Other" at bounding box center [783, 304] width 165 height 26
click at [766, 354] on label "No" at bounding box center [772, 353] width 12 height 13
click at [772, 354] on input "No" at bounding box center [776, 351] width 8 height 8
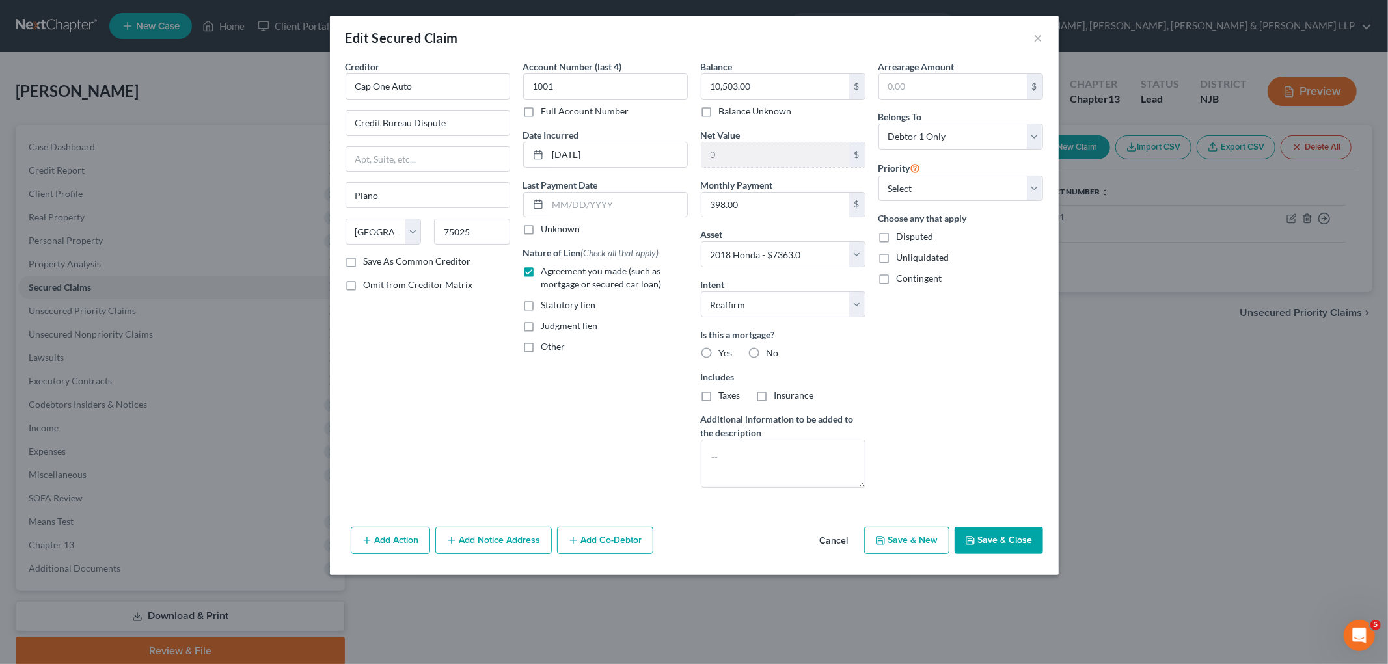
radio input "true"
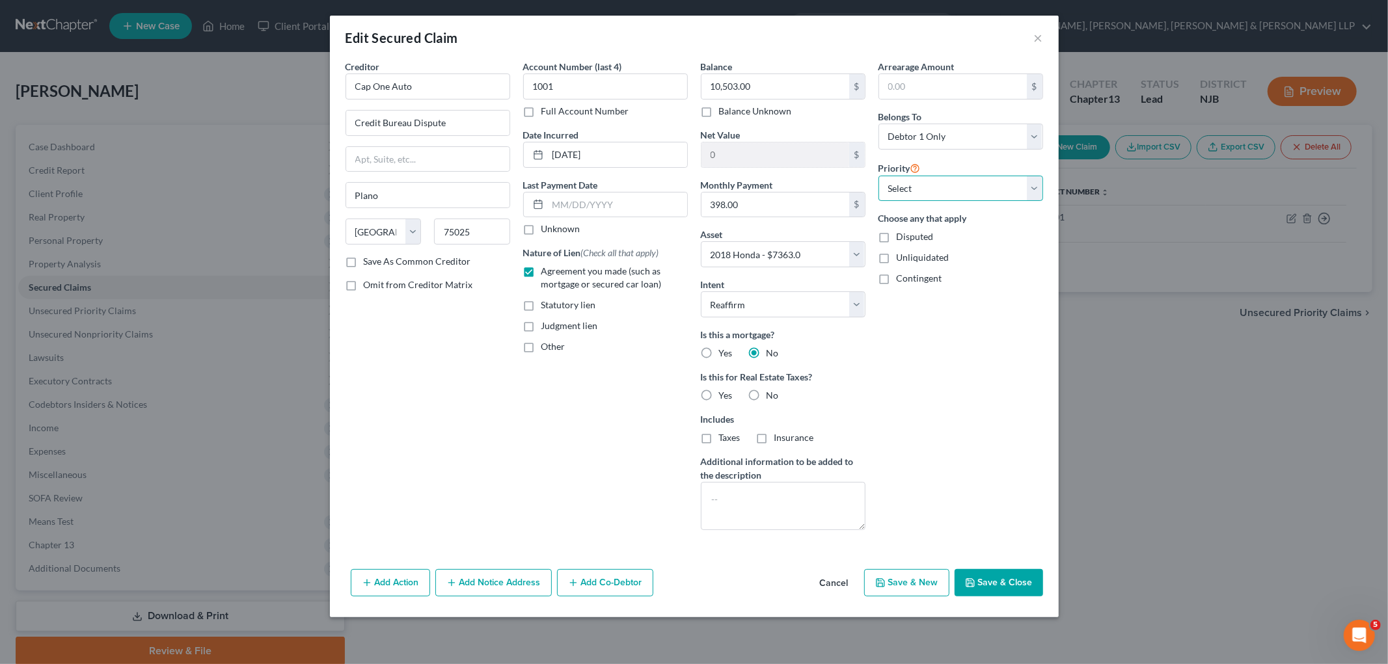
click at [947, 185] on select "Select 1st 2nd 3rd 4th 5th 6th 7th 8th 9th 10th 11th 12th 13th 14th 15th 16th 1…" at bounding box center [960, 189] width 165 height 26
select select "0"
click at [878, 176] on select "Select 1st 2nd 3rd 4th 5th 6th 7th 8th 9th 10th 11th 12th 13th 14th 15th 16th 1…" at bounding box center [960, 189] width 165 height 26
click at [947, 574] on button "Save & Close" at bounding box center [998, 582] width 88 height 27
select select
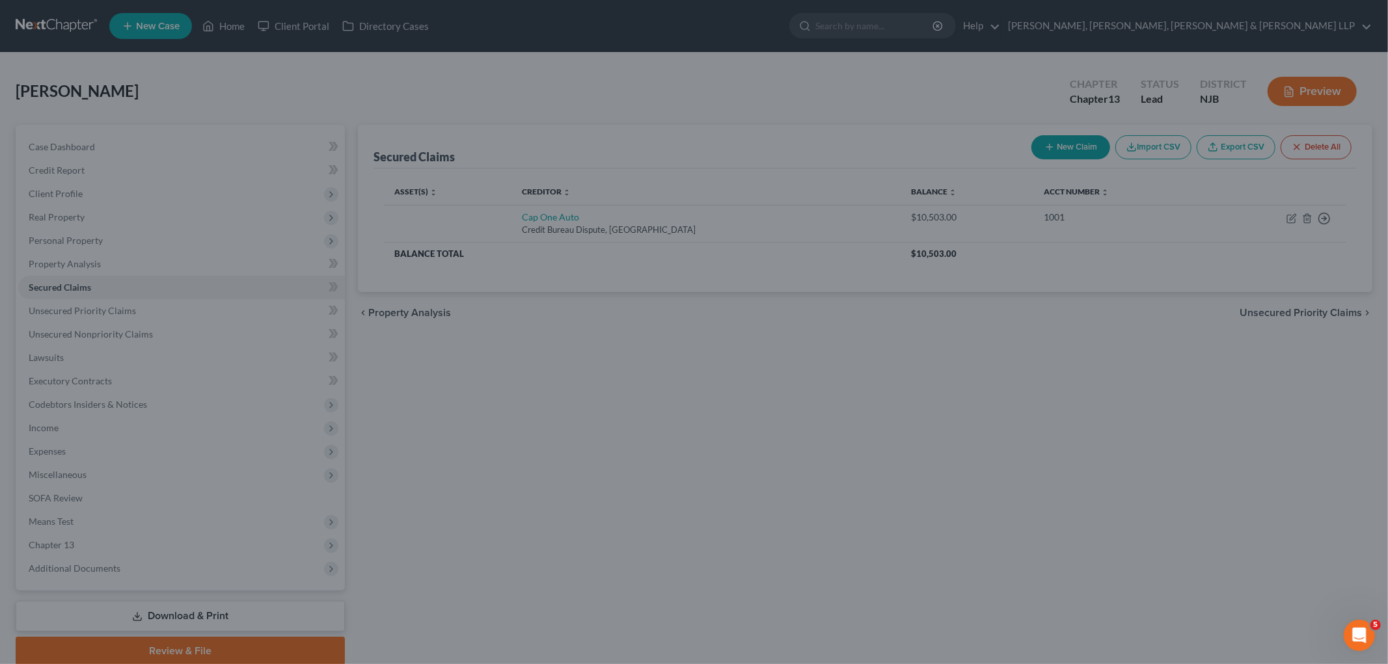
type input "-3,140.00"
select select "2"
type input "0"
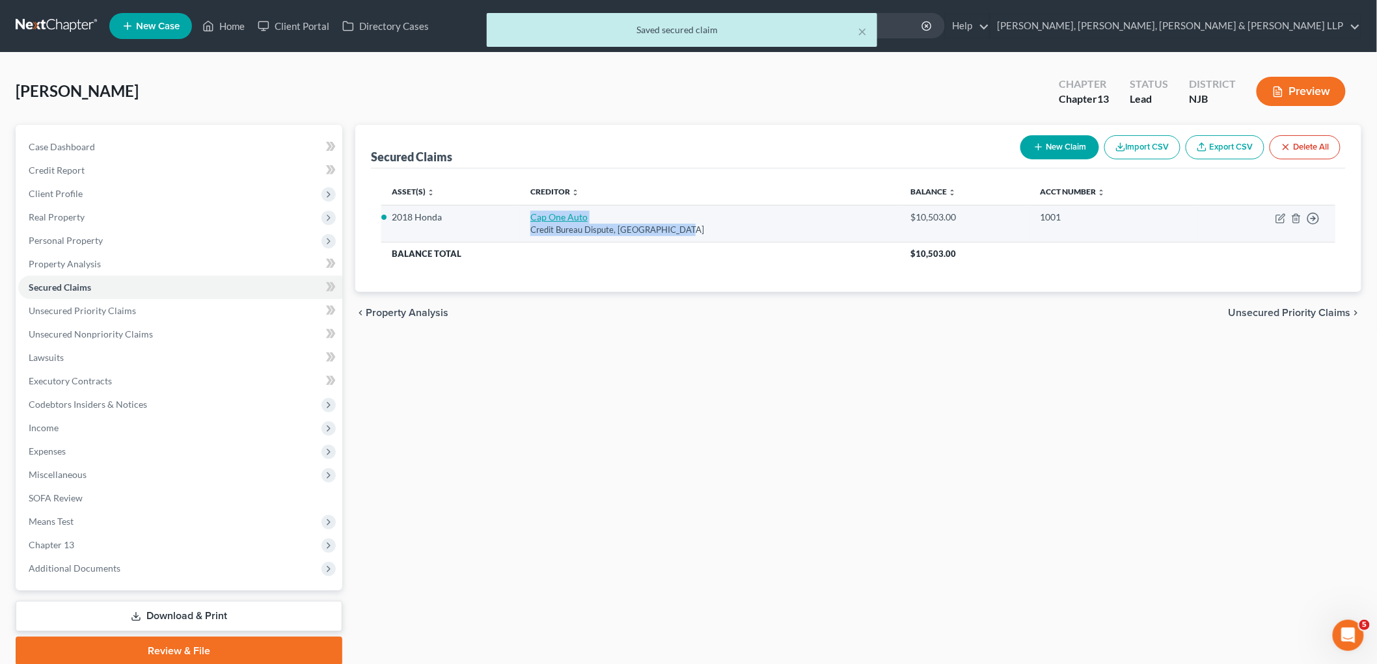
drag, startPoint x: 693, startPoint y: 232, endPoint x: 537, endPoint y: 215, distance: 157.1
click at [537, 215] on td "Cap One Auto Credit Bureau Dispute, [GEOGRAPHIC_DATA]" at bounding box center [710, 223] width 380 height 37
copy td "Cap One Auto Credit Bureau Dispute, [GEOGRAPHIC_DATA]"
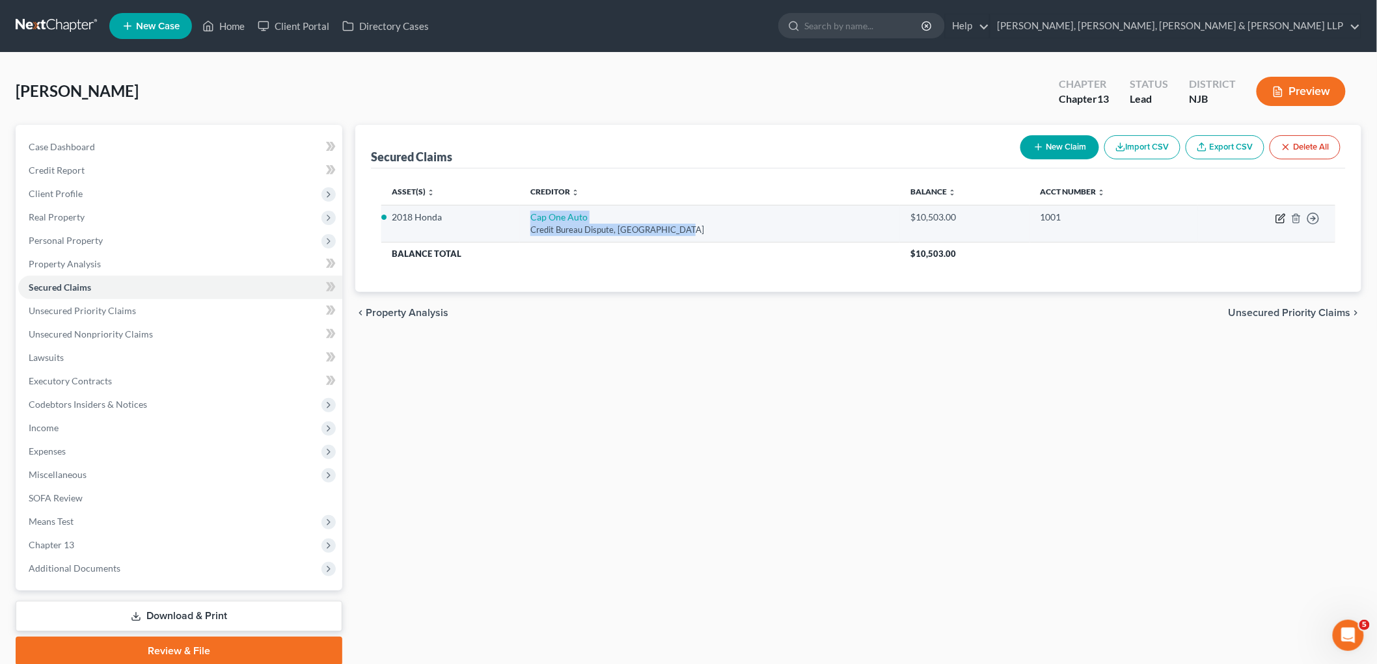
click at [947, 216] on icon "button" at bounding box center [1280, 218] width 10 height 10
select select "45"
select select "2"
select select "0"
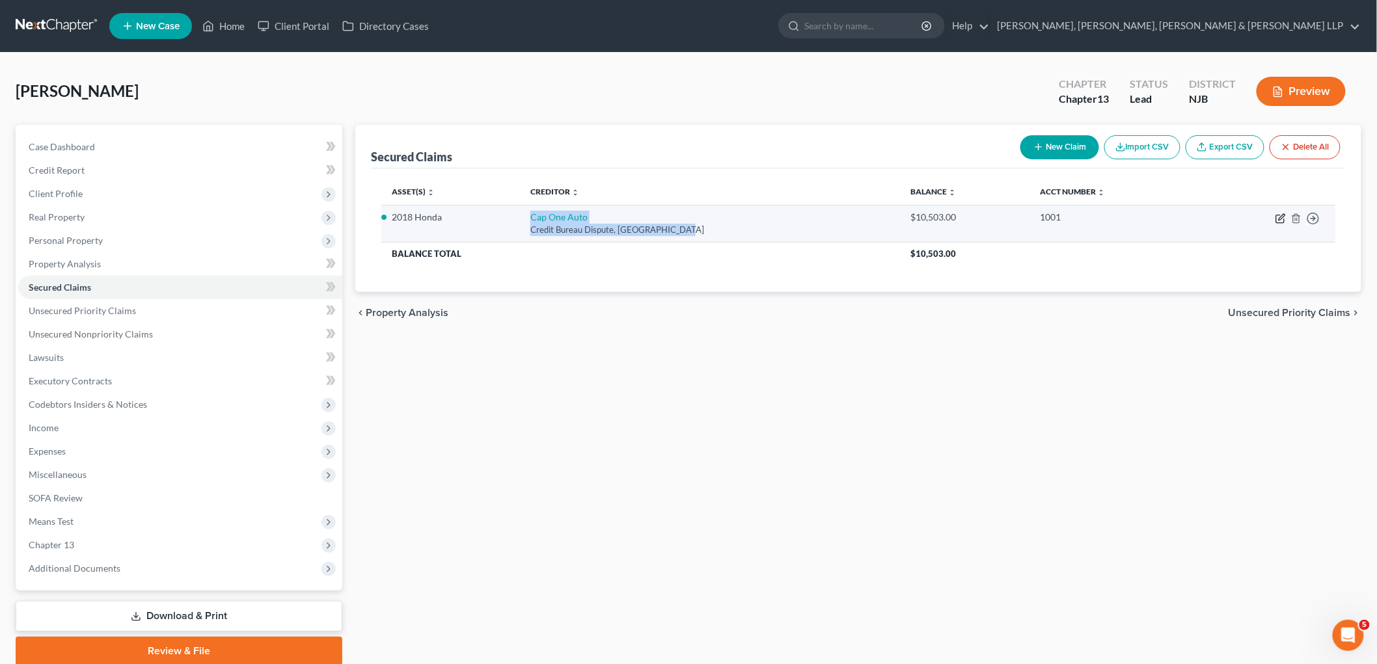
select select "0"
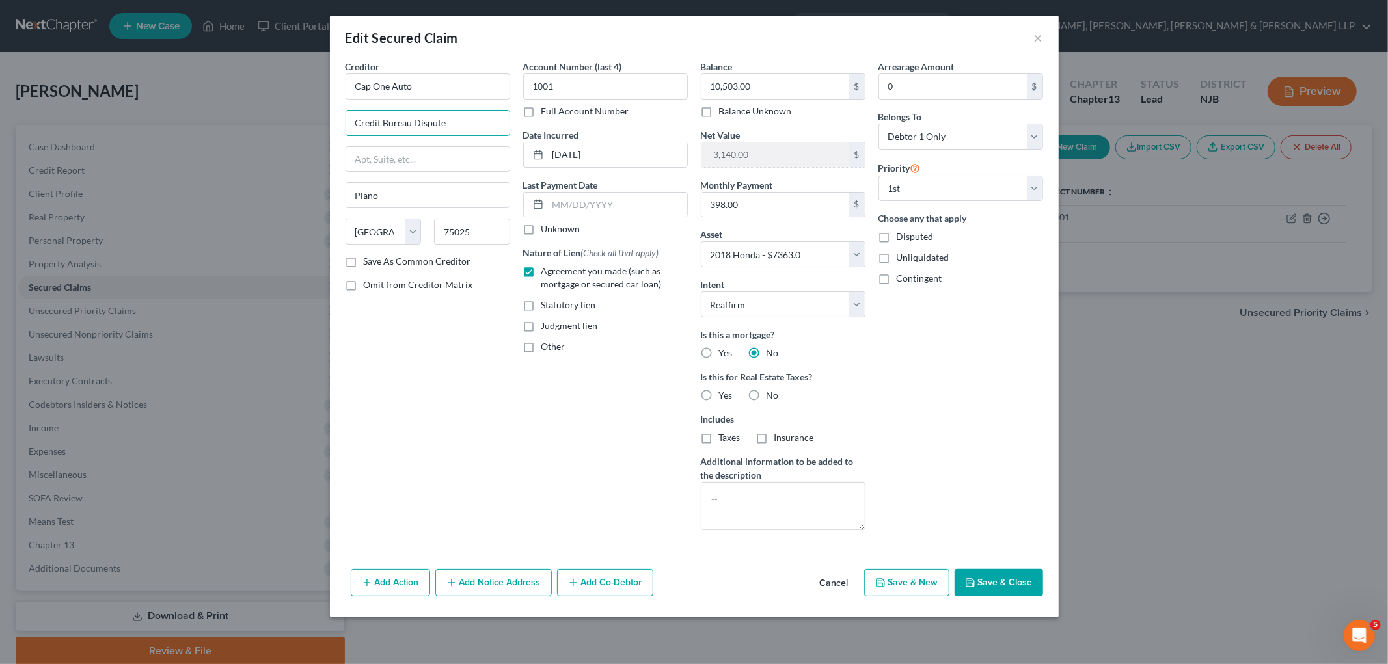
drag, startPoint x: 466, startPoint y: 126, endPoint x: 328, endPoint y: 111, distance: 139.4
click at [328, 111] on div "Edit Secured Claim × Creditor * Cap One Auto Credit Bureau Dispute Plano State …" at bounding box center [694, 332] width 1388 height 664
paste input "P.O. Box 259407"
type input "P.O. Box 259407"
click at [457, 338] on div "Creditor * Cap One Auto P.O. Box 259407 [GEOGRAPHIC_DATA] [US_STATE] AK AR AZ C…" at bounding box center [428, 300] width 178 height 481
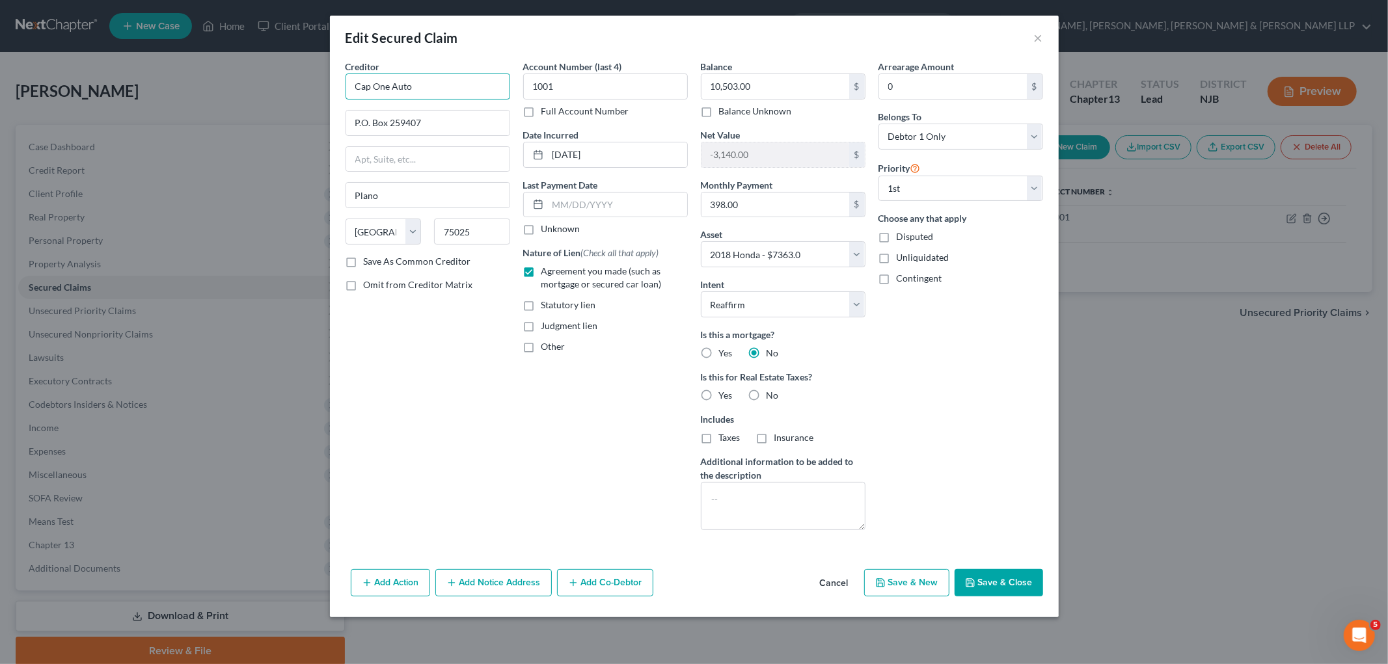
drag, startPoint x: 437, startPoint y: 88, endPoint x: 340, endPoint y: 81, distance: 97.8
click at [340, 81] on div "Creditor * Cap One Auto P.O. Box 259407 [GEOGRAPHIC_DATA] [US_STATE] AK AR AZ C…" at bounding box center [428, 300] width 178 height 481
paste input "ital One Auto Finance"
type input "Capital One Auto Finance"
click at [456, 420] on div "Creditor * Capital One Auto Finance P.O. Box 259407 [GEOGRAPHIC_DATA] [US_STATE…" at bounding box center [428, 300] width 178 height 481
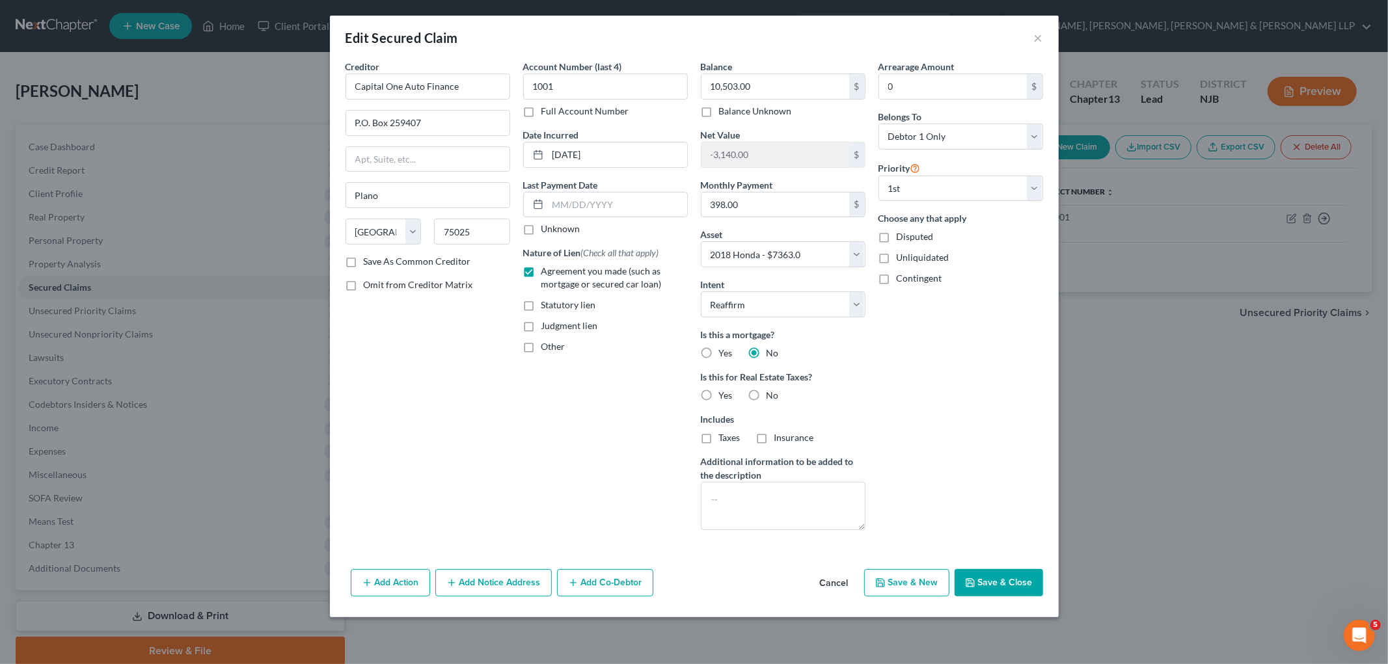
click at [947, 589] on button "Save & Close" at bounding box center [998, 582] width 88 height 27
select select
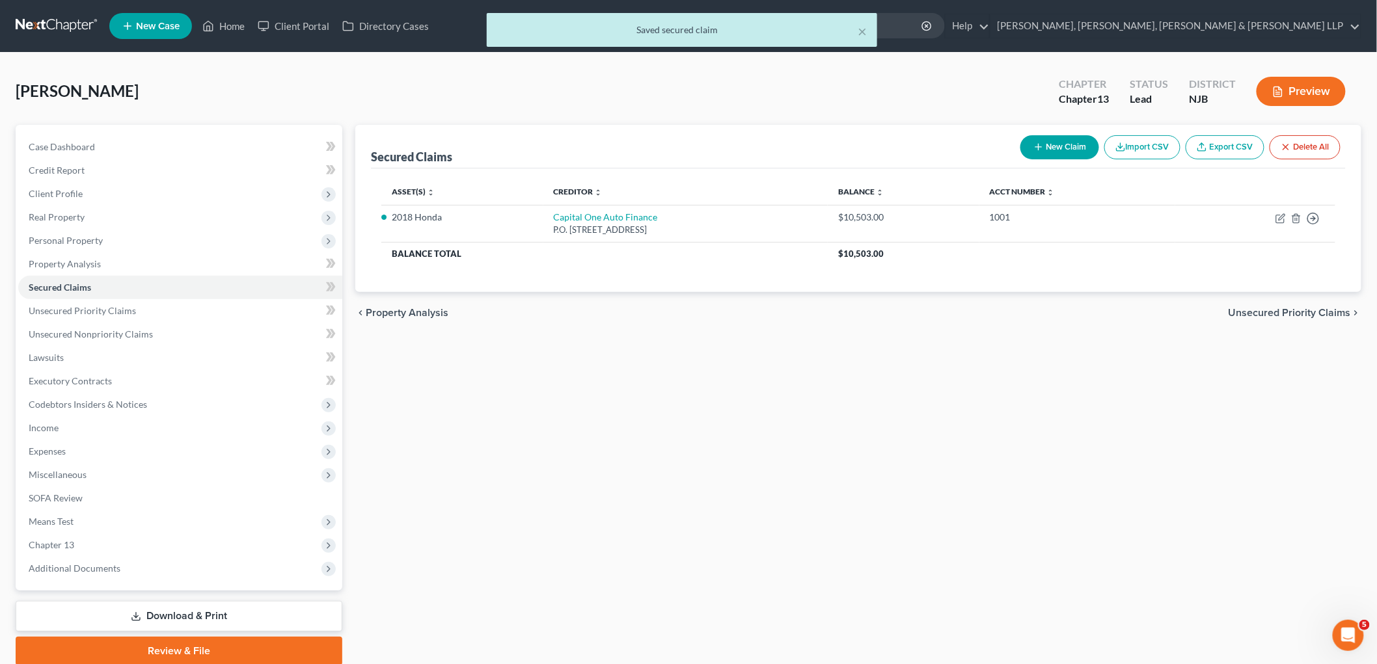
click at [947, 308] on span "Unsecured Priority Claims" at bounding box center [1289, 313] width 122 height 10
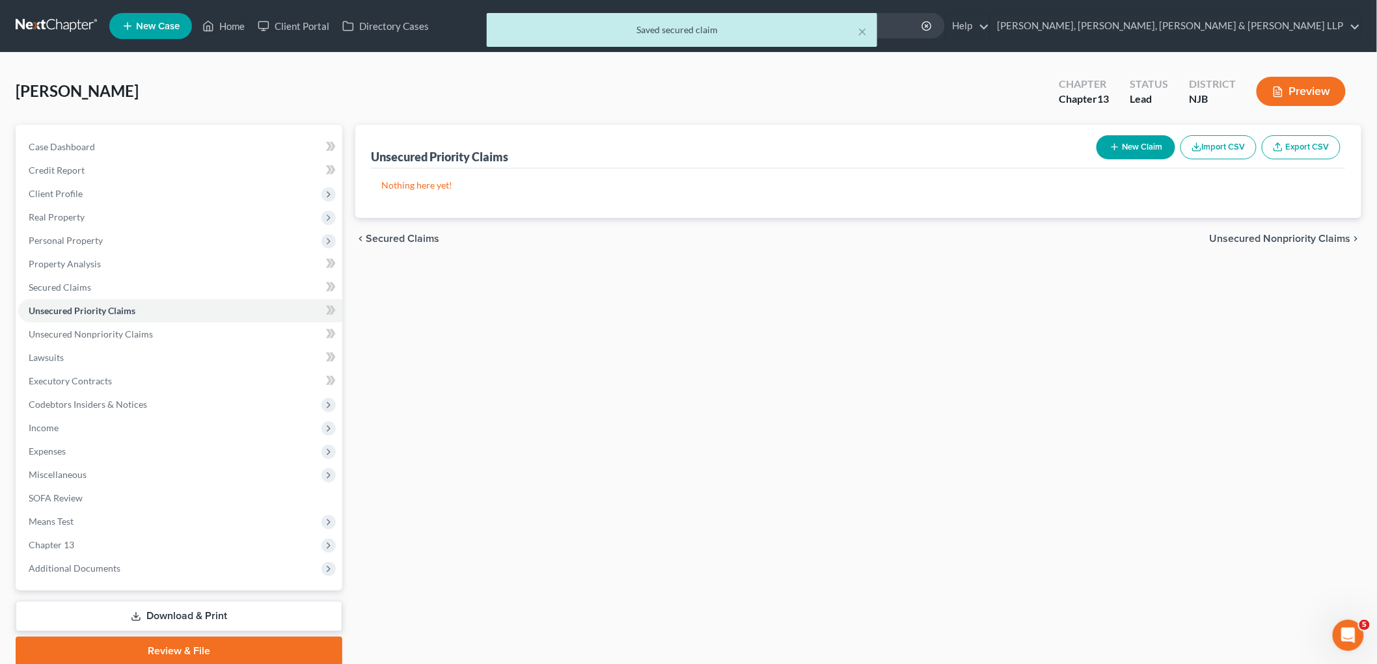
click at [947, 146] on button "New Claim" at bounding box center [1135, 147] width 79 height 24
select select "0"
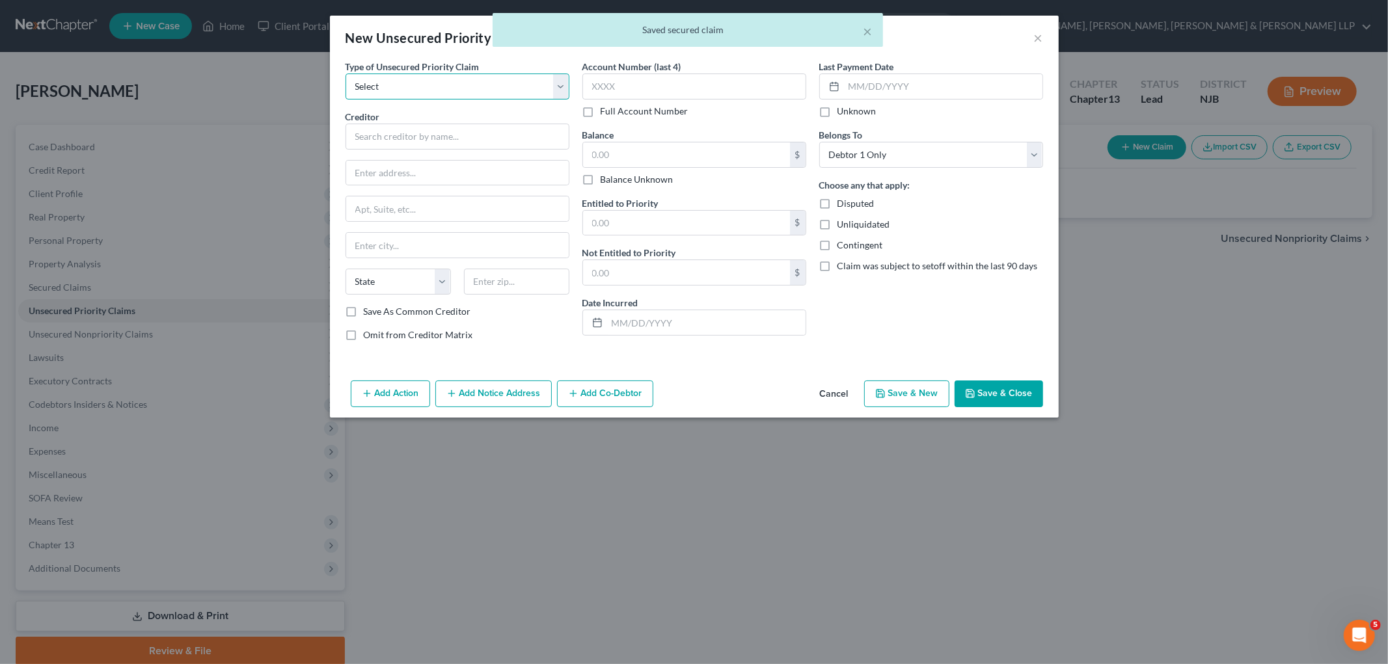
click at [402, 85] on select "Select Taxes & Other Government Units Domestic Support Obligations Extensions o…" at bounding box center [457, 87] width 224 height 26
select select "0"
click at [345, 74] on select "Select Taxes & Other Government Units Domestic Support Obligations Extensions o…" at bounding box center [457, 87] width 224 height 26
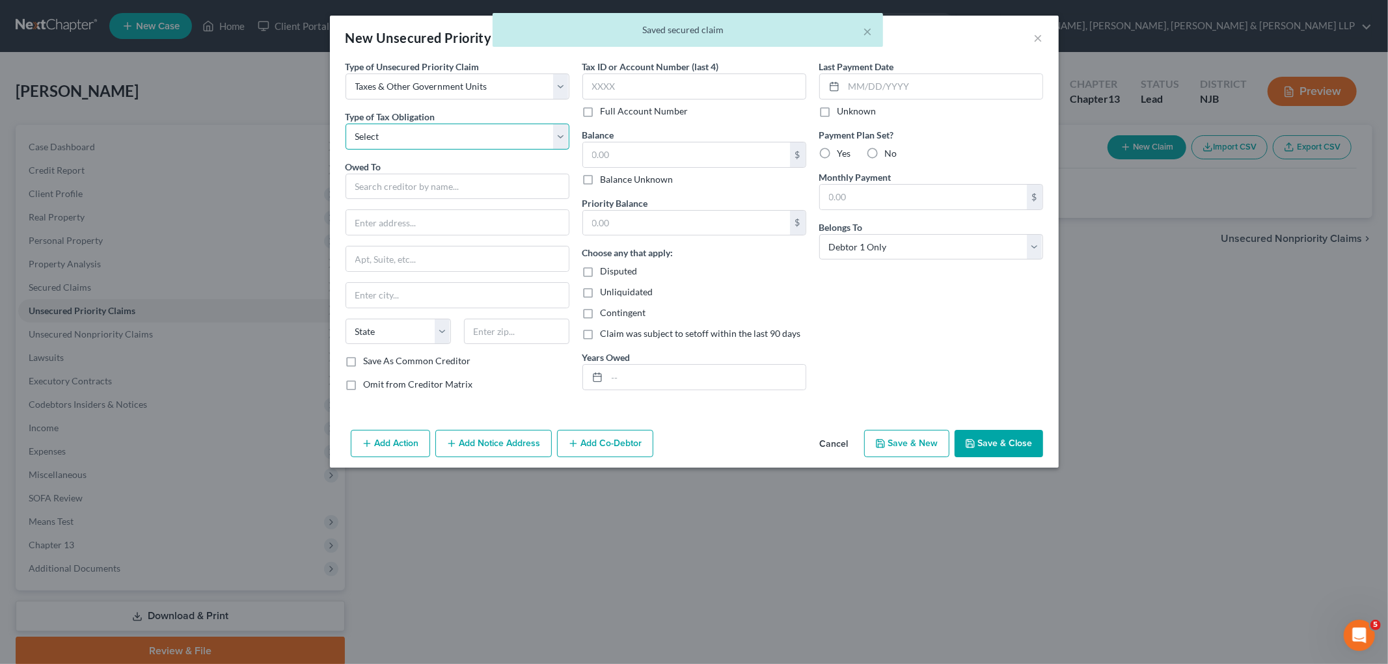
click at [404, 137] on select "Select Federal City State Franchise Tax Board Other" at bounding box center [457, 137] width 224 height 26
select select "0"
click at [345, 124] on select "Select Federal City State Franchise Tax Board Other" at bounding box center [457, 137] width 224 height 26
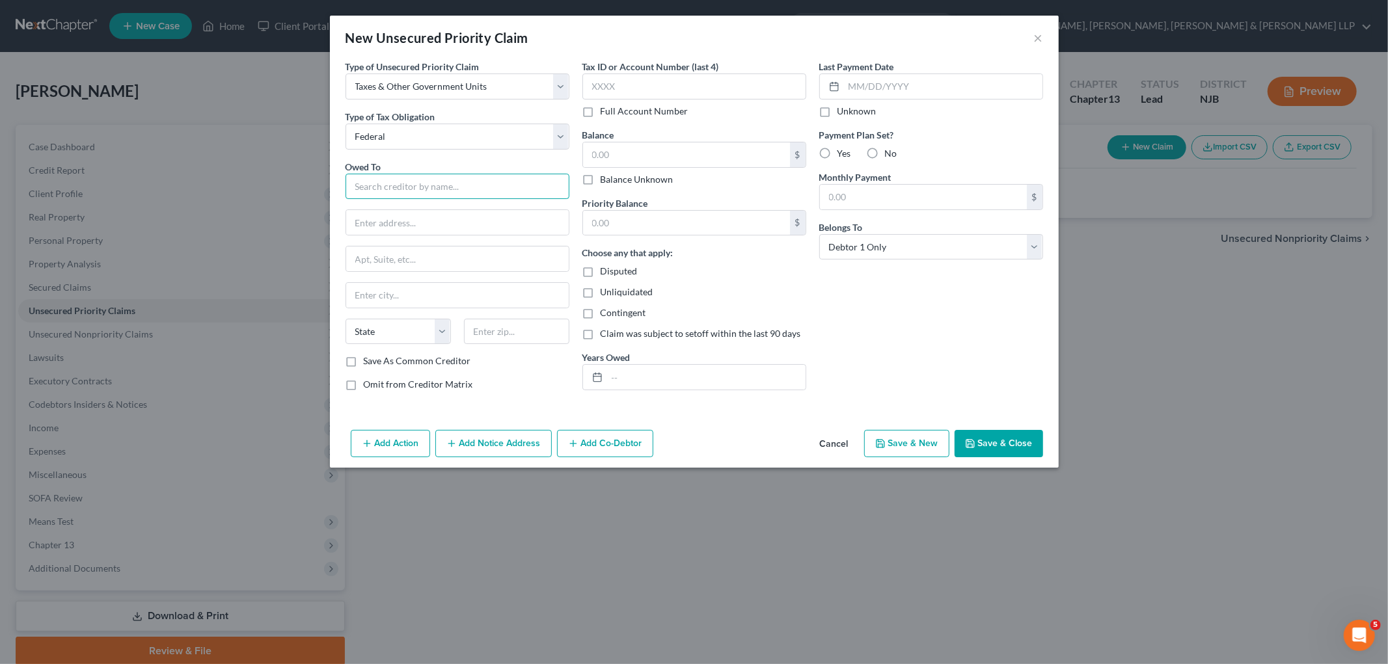
click at [418, 184] on input "text" at bounding box center [457, 187] width 224 height 26
click at [424, 213] on div "Internal Revenue Service" at bounding box center [423, 208] width 135 height 13
type input "Internal Revenue Service"
type input "P.O. Box 7346"
type input "[GEOGRAPHIC_DATA]"
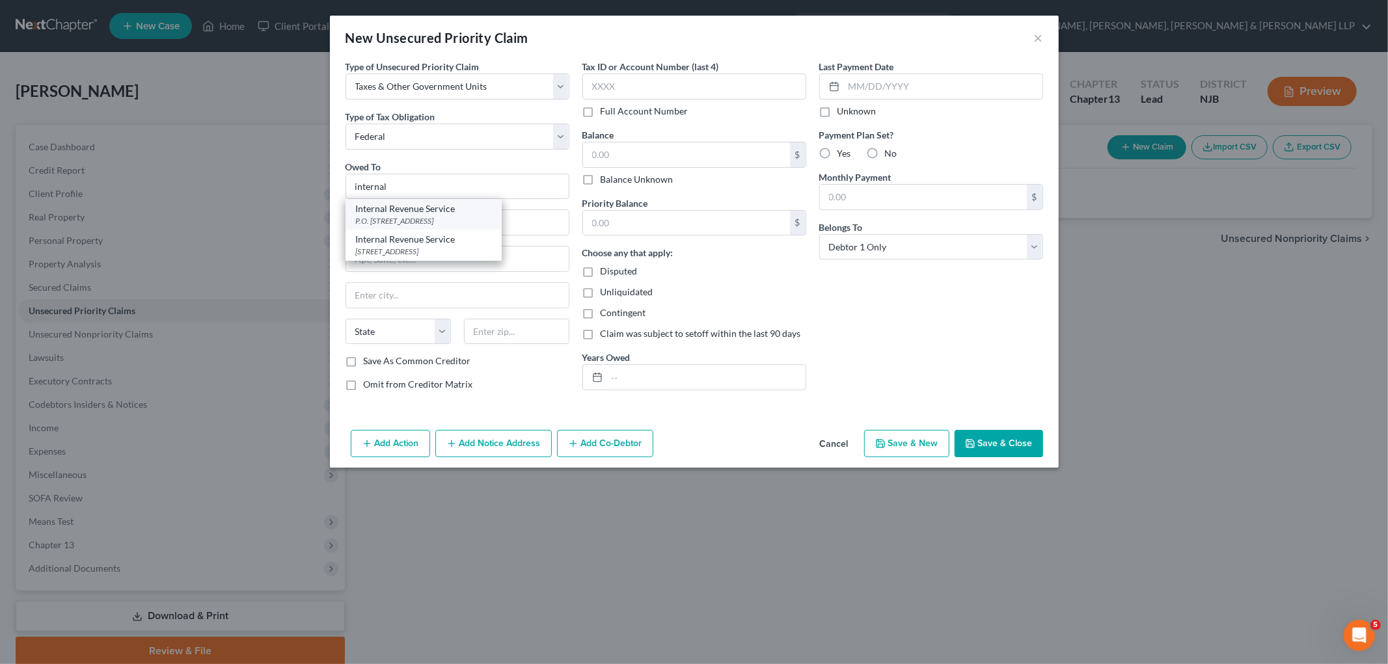
select select "39"
type input "19101"
click at [947, 441] on button "Save & Close" at bounding box center [998, 443] width 88 height 27
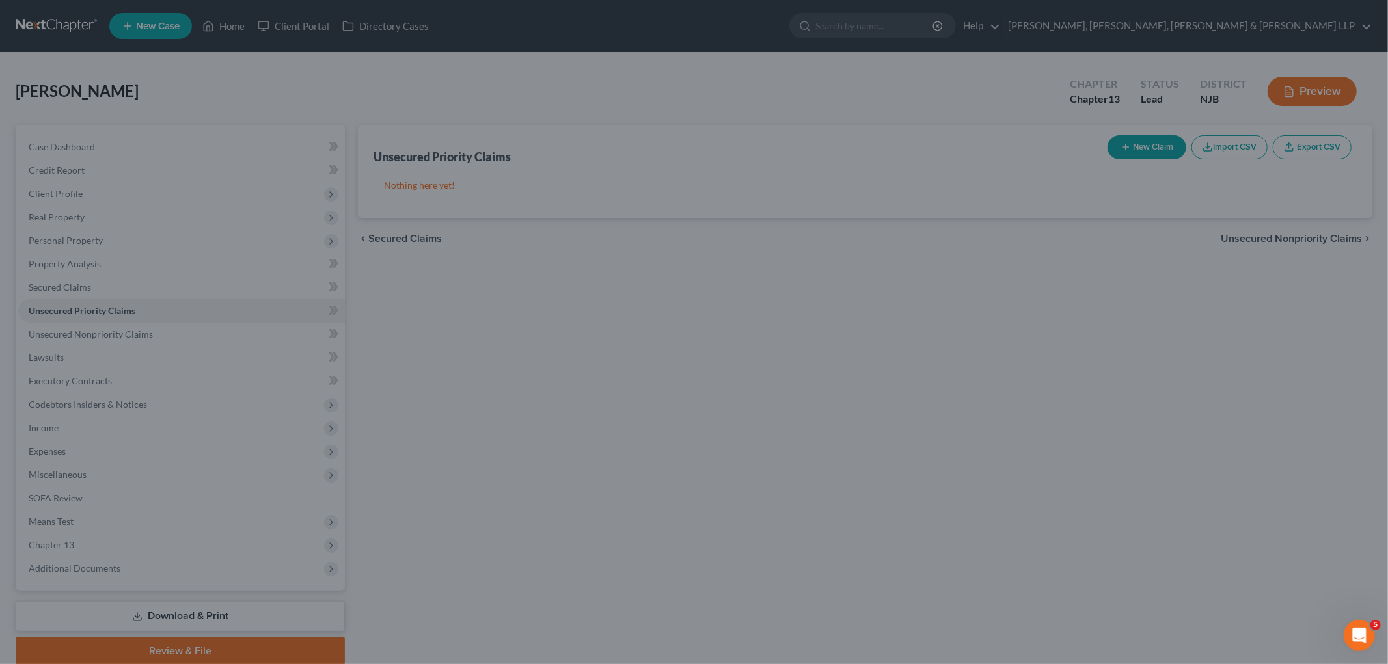
type input "0.00"
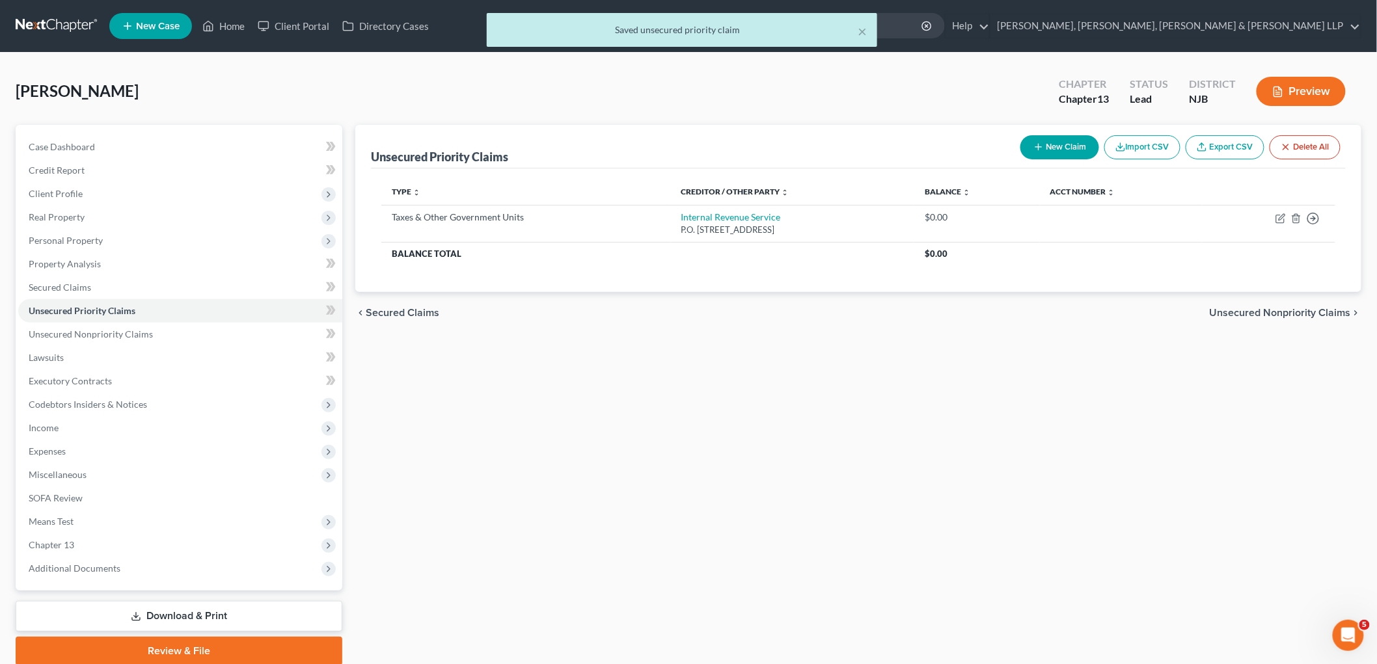
click at [947, 144] on button "New Claim" at bounding box center [1059, 147] width 79 height 24
select select "0"
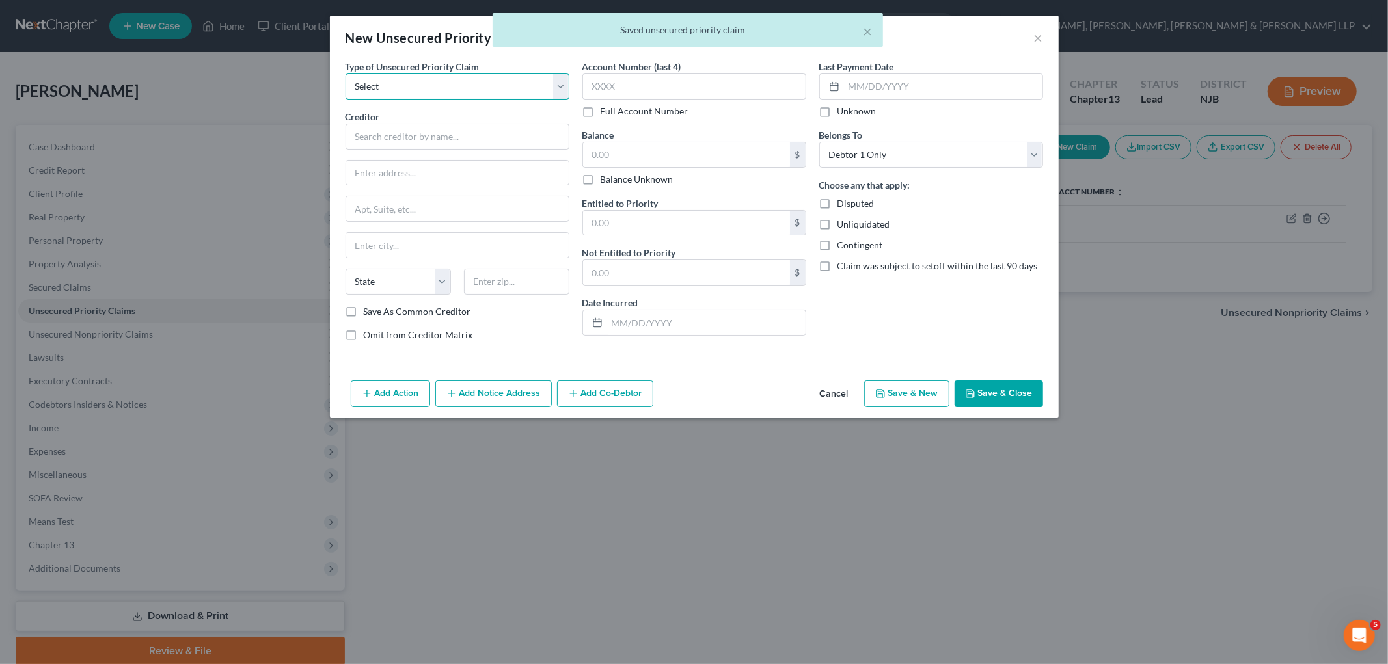
click at [473, 87] on select "Select Taxes & Other Government Units Domestic Support Obligations Extensions o…" at bounding box center [457, 87] width 224 height 26
select select "0"
click at [345, 74] on select "Select Taxes & Other Government Units Domestic Support Obligations Extensions o…" at bounding box center [457, 87] width 224 height 26
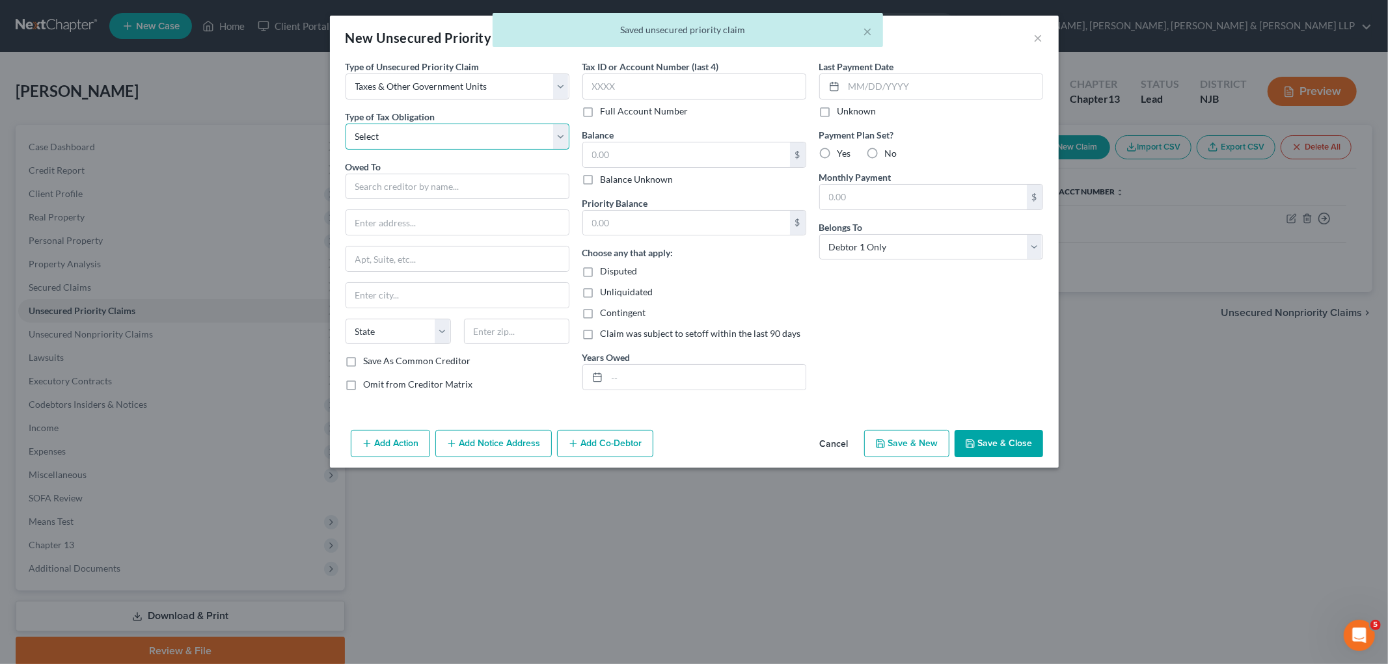
click at [435, 144] on select "Select Federal City State Franchise Tax Board Other" at bounding box center [457, 137] width 224 height 26
select select "2"
click at [345, 124] on select "Select Federal City State Franchise Tax Board Other" at bounding box center [457, 137] width 224 height 26
click at [437, 191] on input "text" at bounding box center [457, 187] width 224 height 26
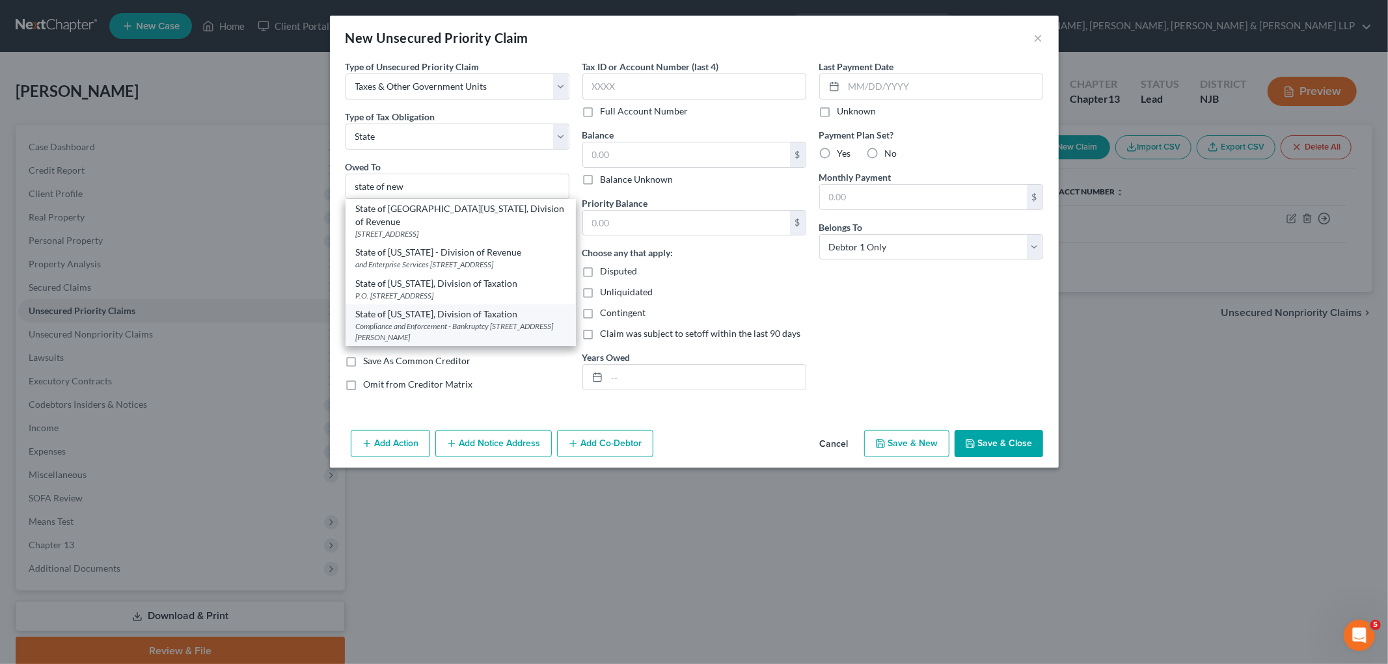
click at [418, 308] on div "State of [US_STATE], Division of Taxation" at bounding box center [460, 314] width 209 height 13
type input "State of [US_STATE], Division of Taxation"
type input "Compliance and Enforcement - Bankruptcy Unit"
type input "[STREET_ADDRESS][PERSON_NAME]"
type input "[GEOGRAPHIC_DATA]"
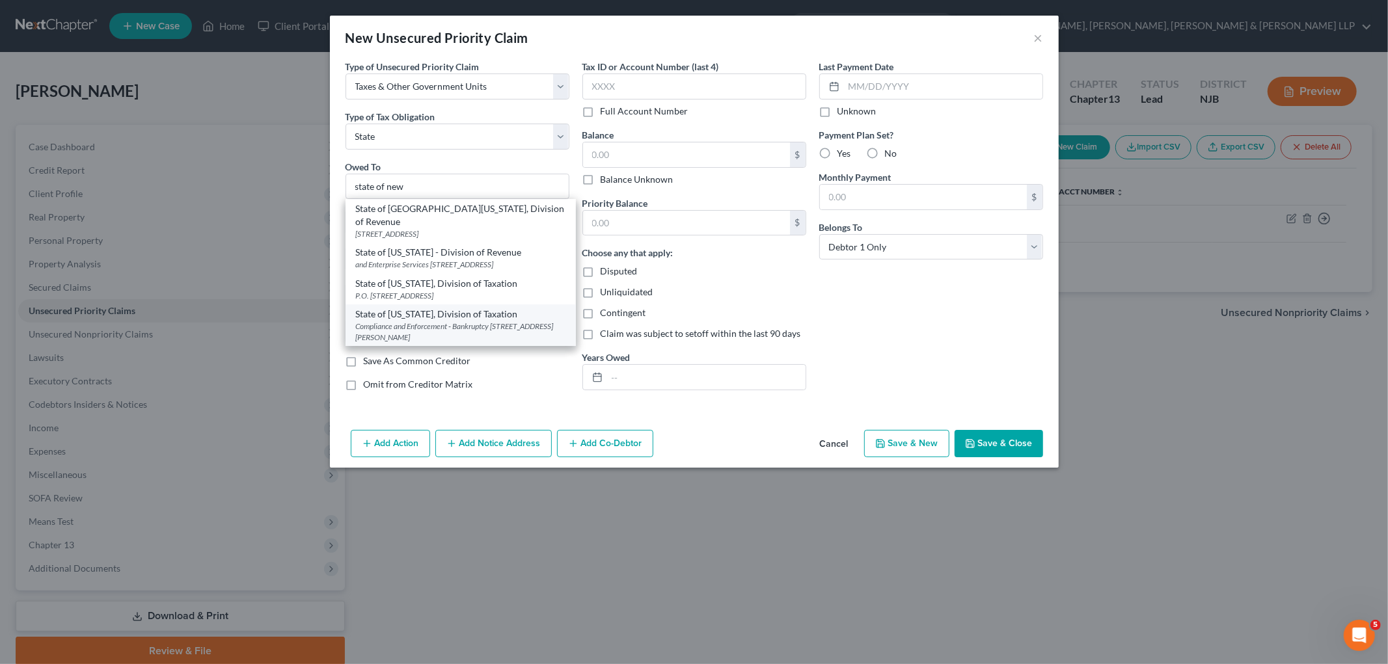
select select "33"
type input "08695"
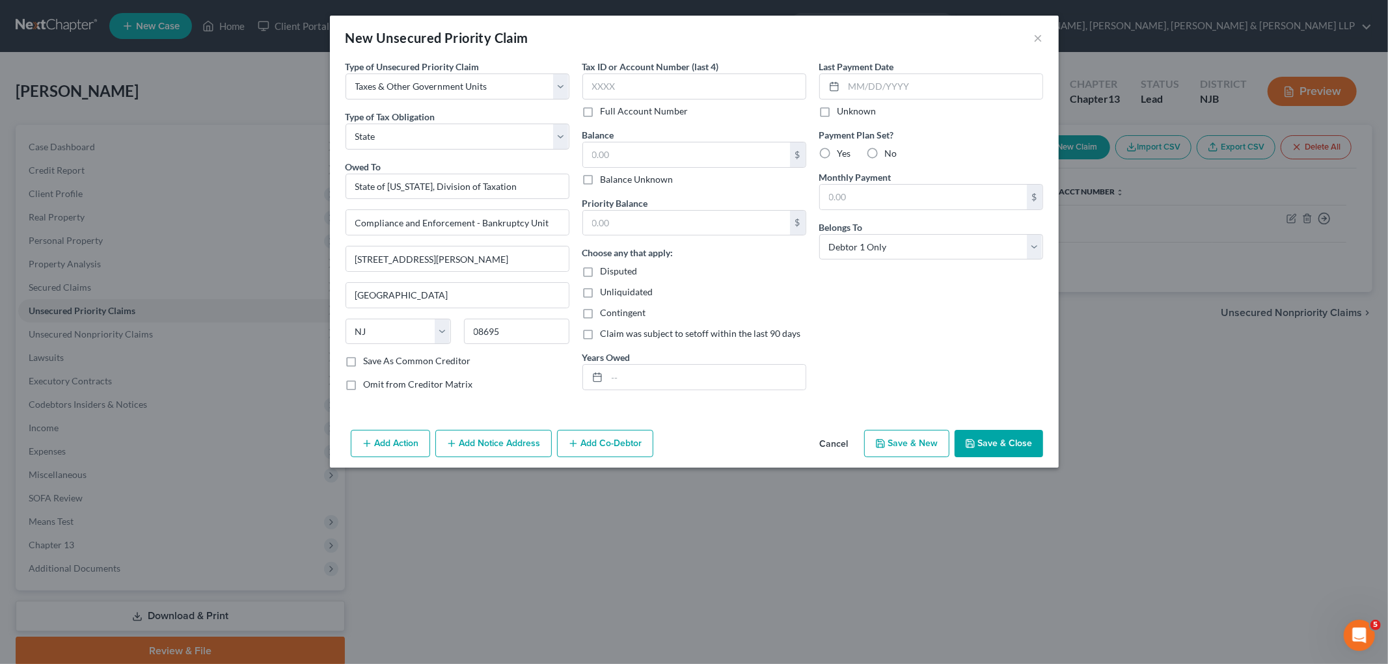
click at [947, 440] on button "Save & Close" at bounding box center [998, 443] width 88 height 27
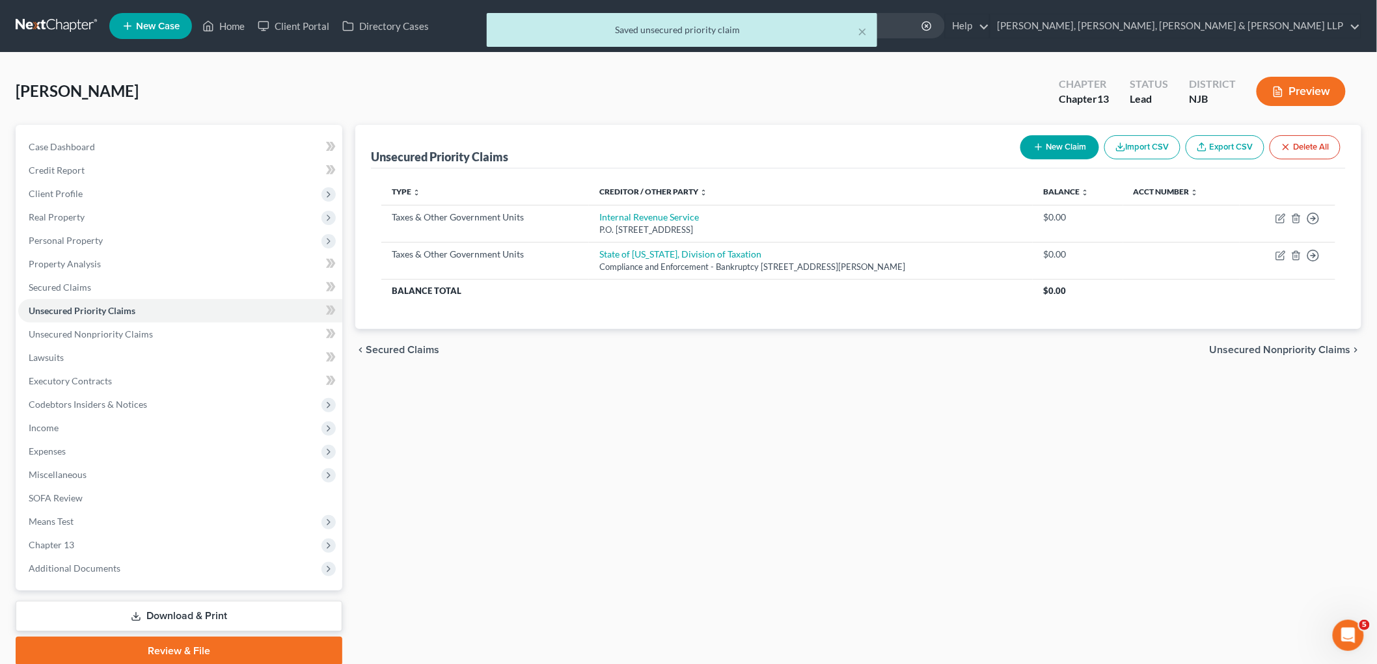
click at [947, 348] on span "Unsecured Nonpriority Claims" at bounding box center [1279, 350] width 141 height 10
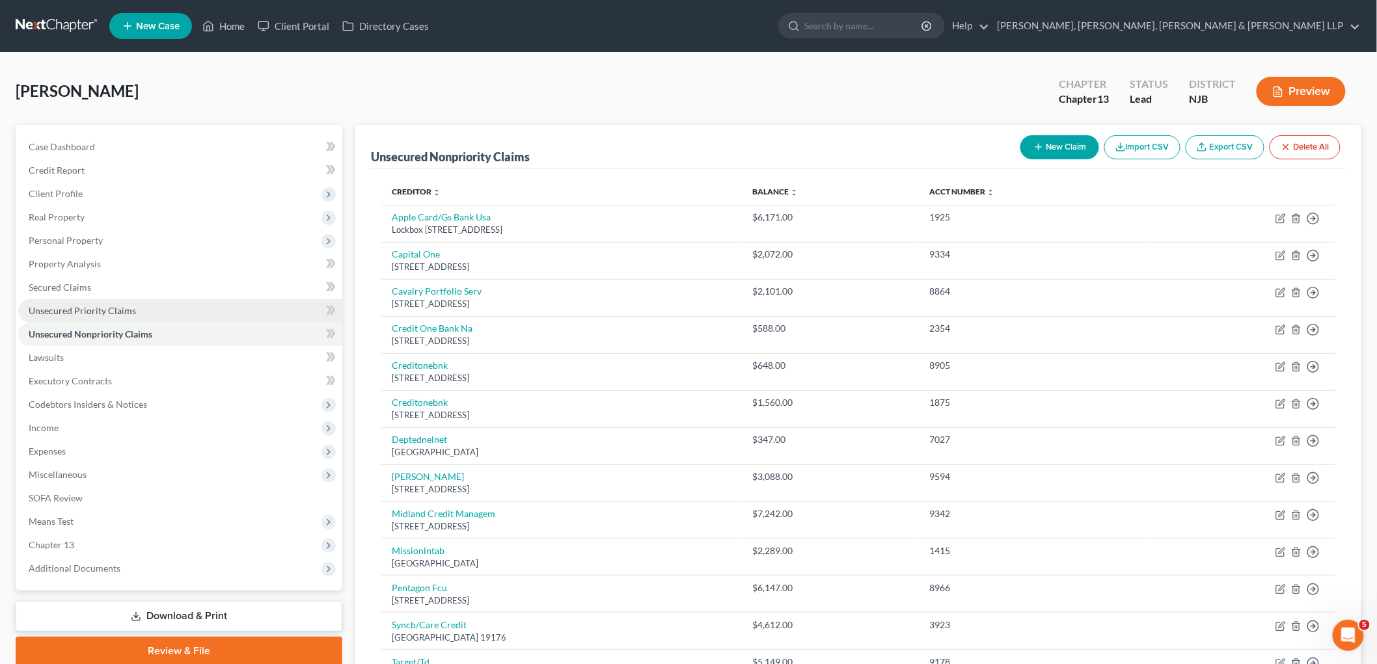
click at [72, 306] on span "Unsecured Priority Claims" at bounding box center [82, 310] width 107 height 11
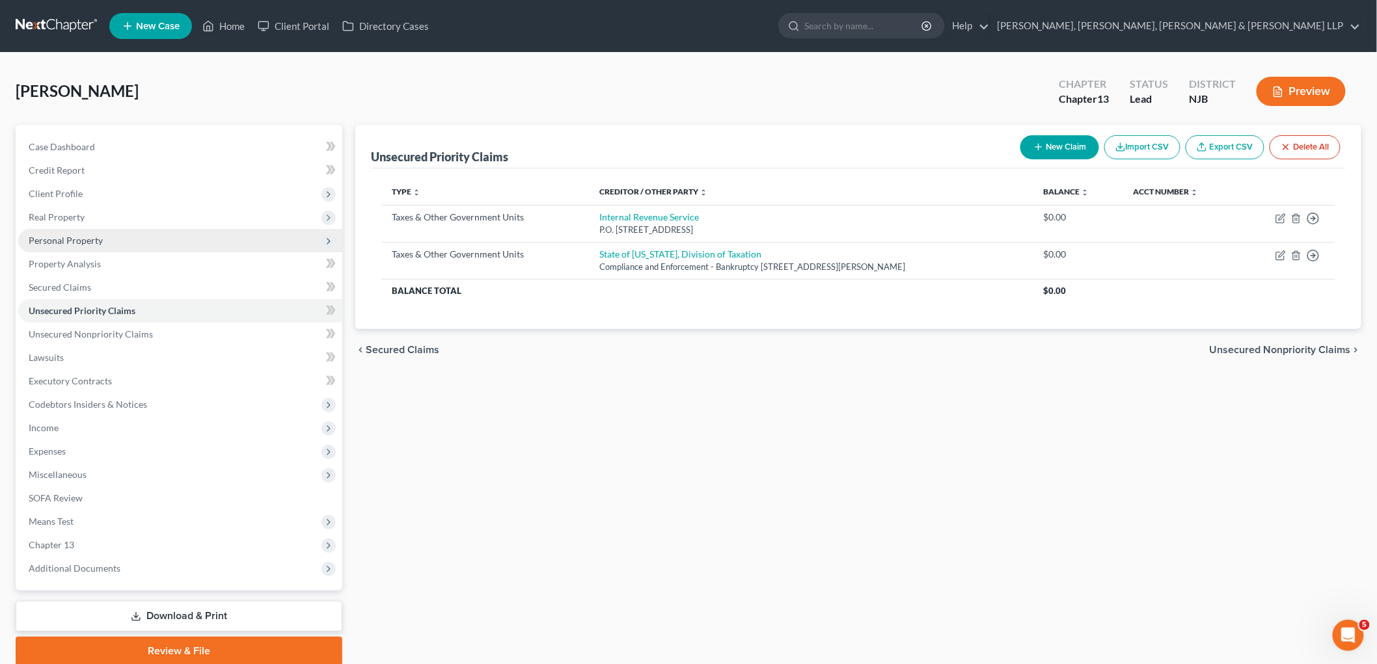
click at [51, 241] on span "Personal Property" at bounding box center [66, 240] width 74 height 11
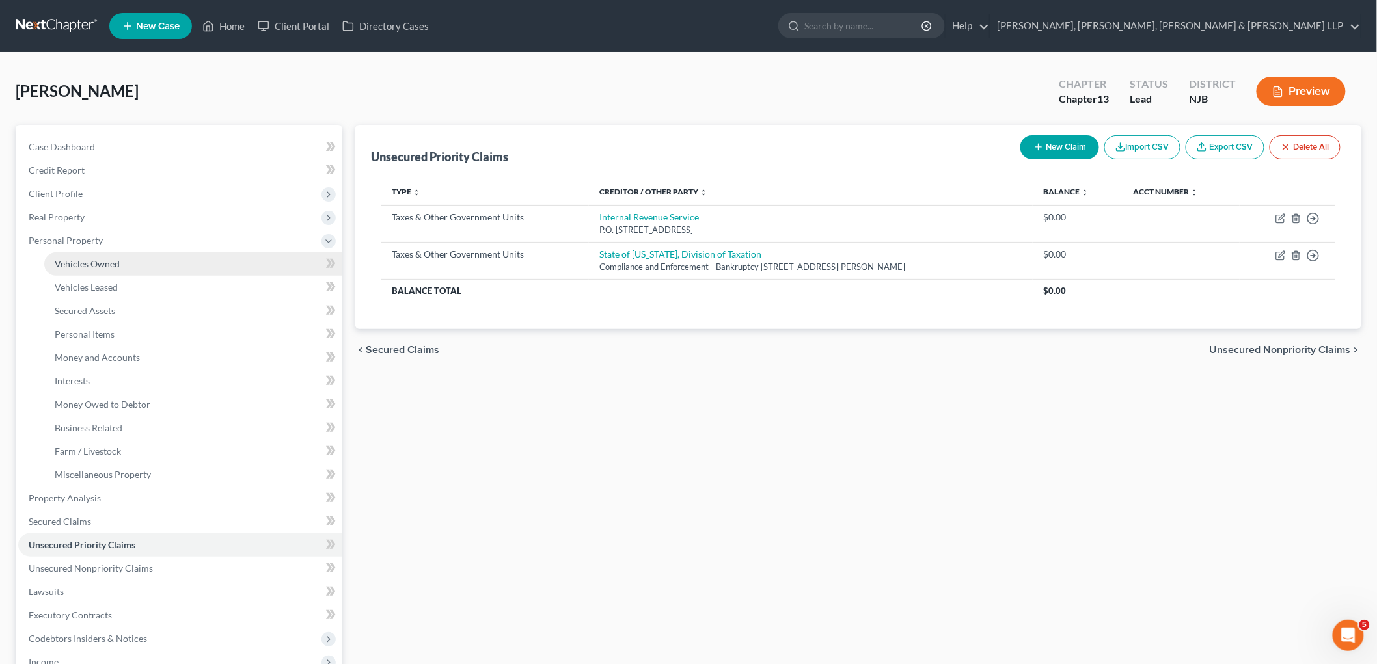
click at [62, 258] on span "Vehicles Owned" at bounding box center [87, 263] width 65 height 11
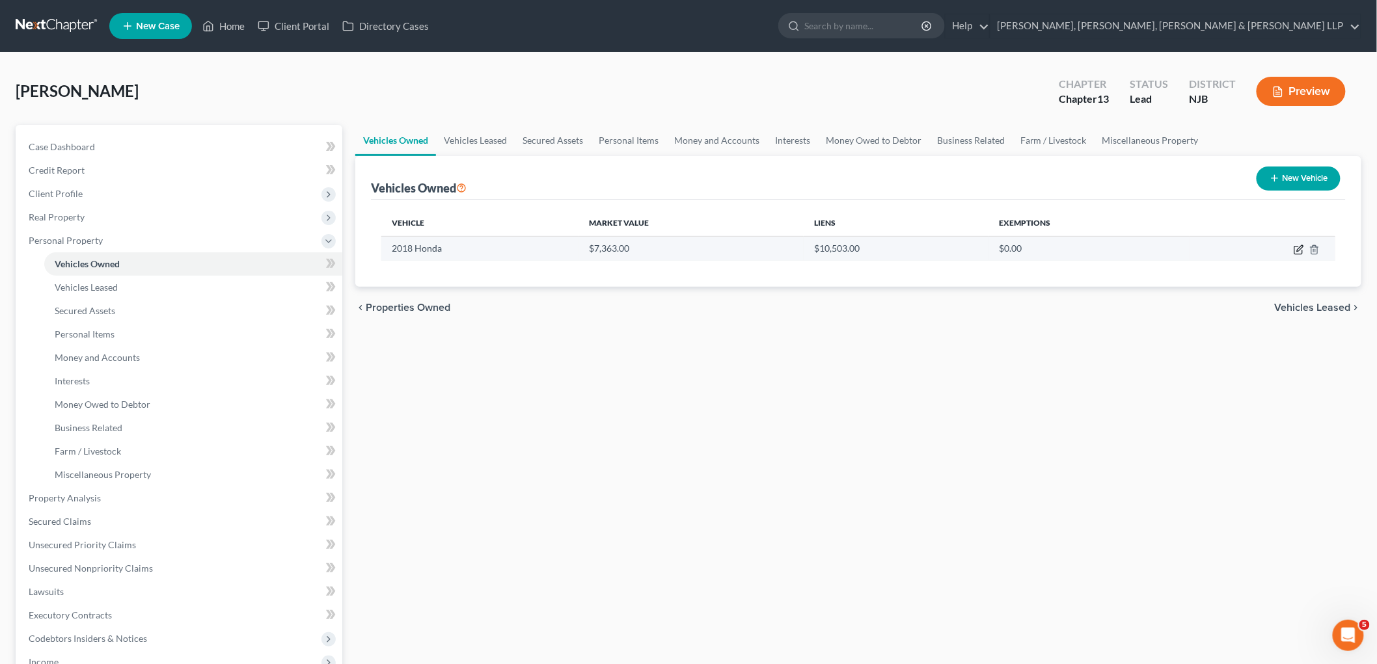
click at [947, 249] on icon "button" at bounding box center [1298, 250] width 10 height 10
select select "0"
select select "8"
select select "2"
select select "0"
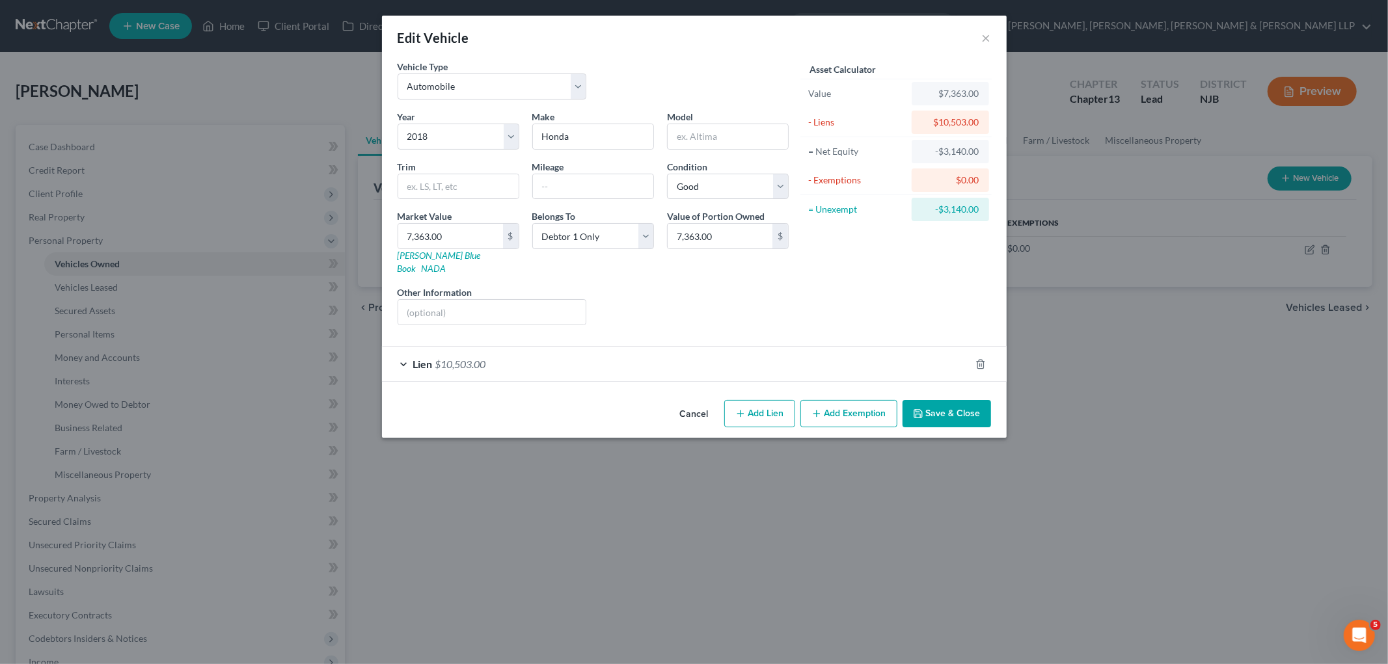
click at [945, 405] on button "Save & Close" at bounding box center [946, 413] width 88 height 27
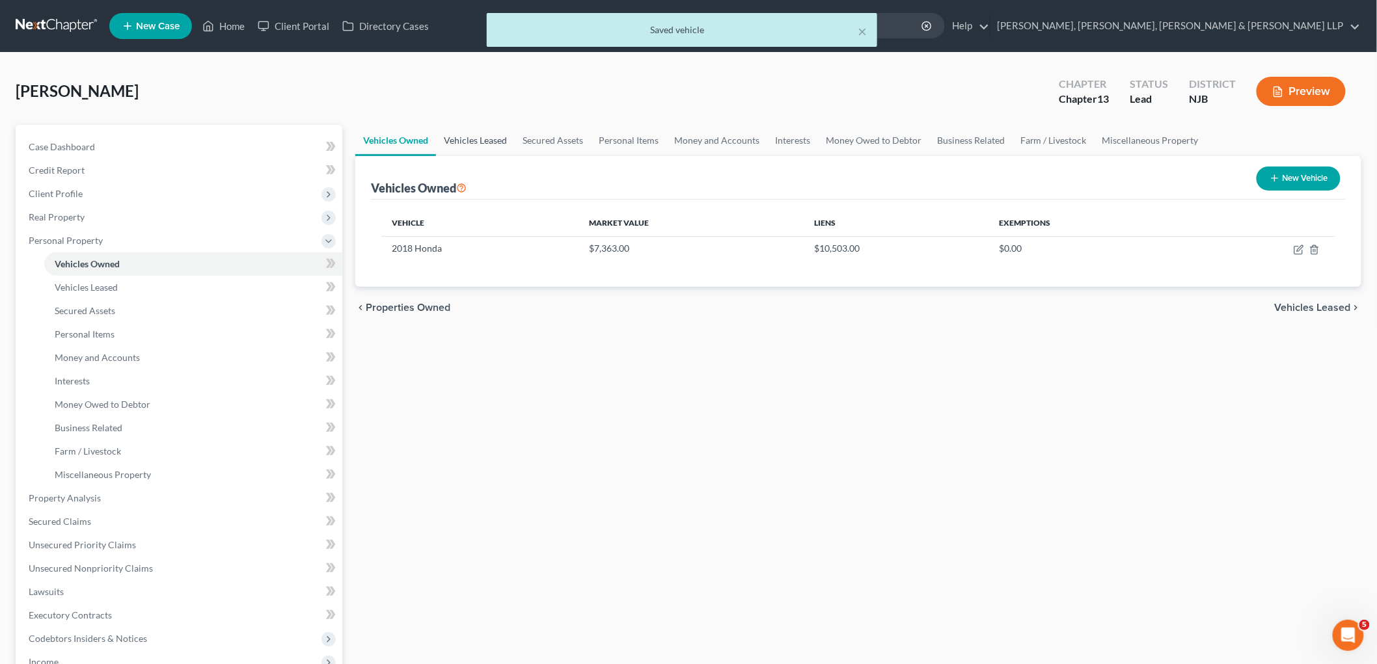
click at [472, 142] on link "Vehicles Leased" at bounding box center [475, 140] width 79 height 31
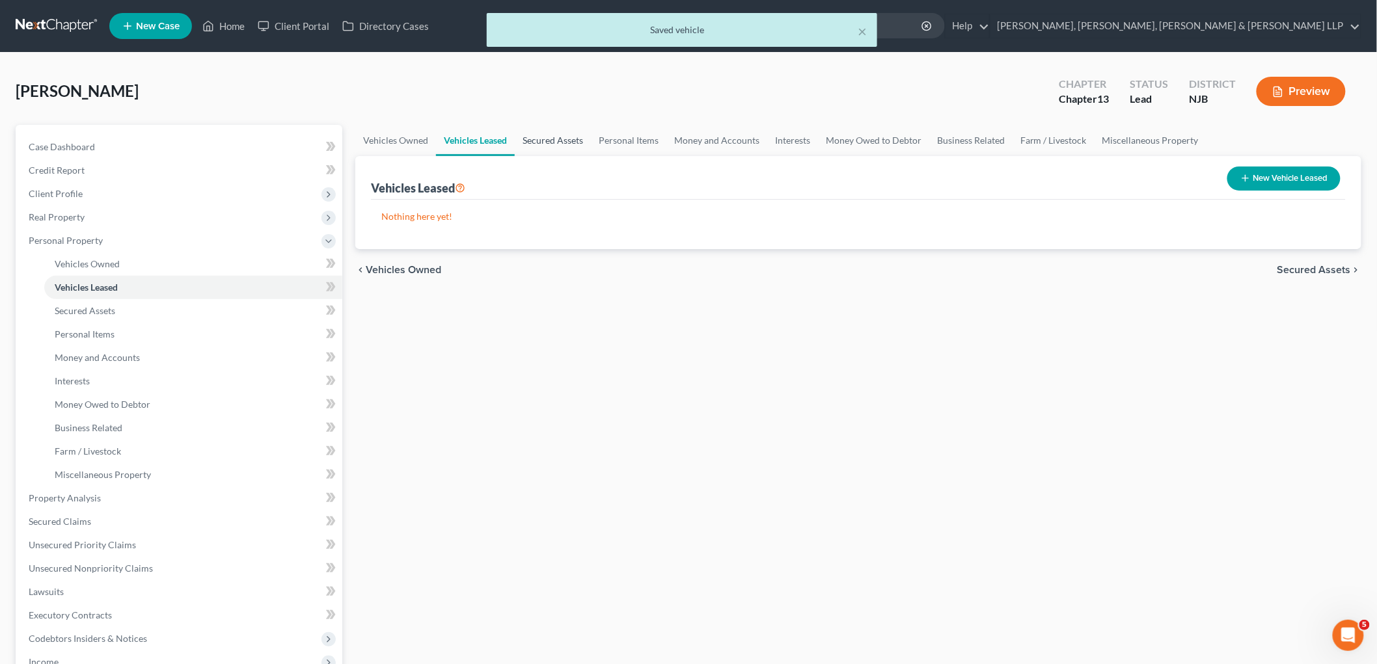
click at [532, 137] on link "Secured Assets" at bounding box center [553, 140] width 76 height 31
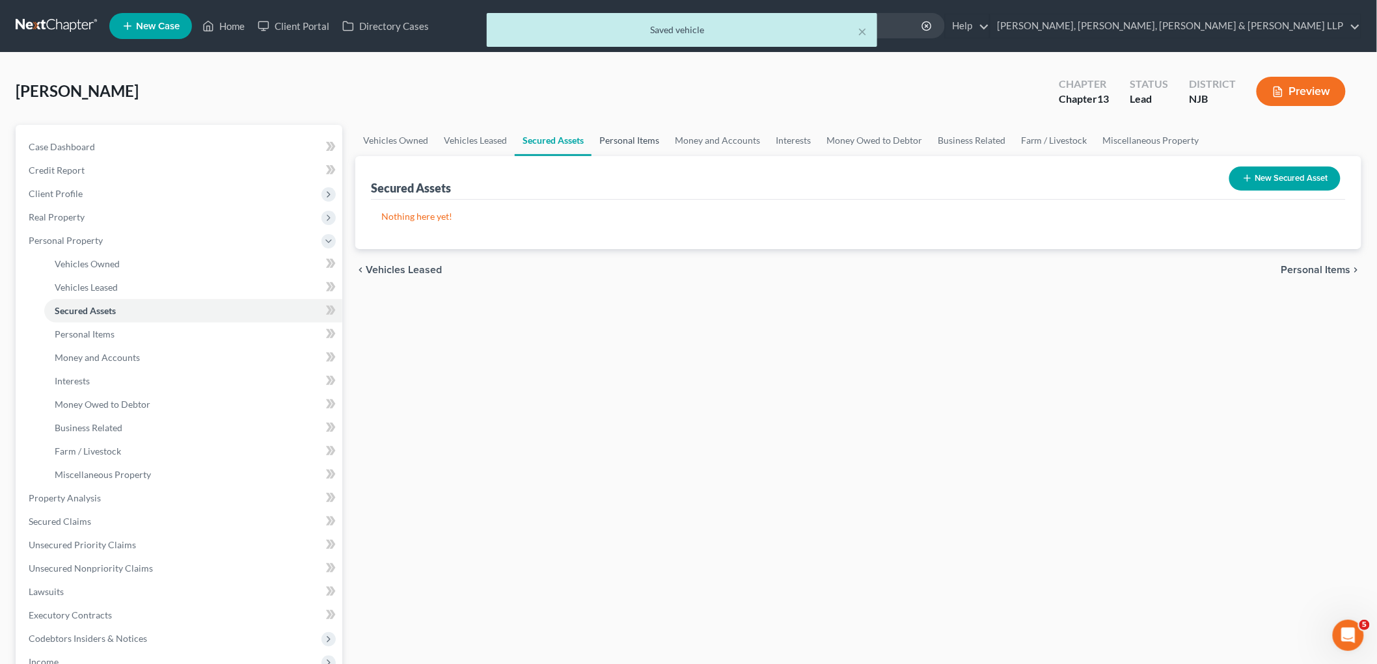
click at [639, 139] on link "Personal Items" at bounding box center [628, 140] width 75 height 31
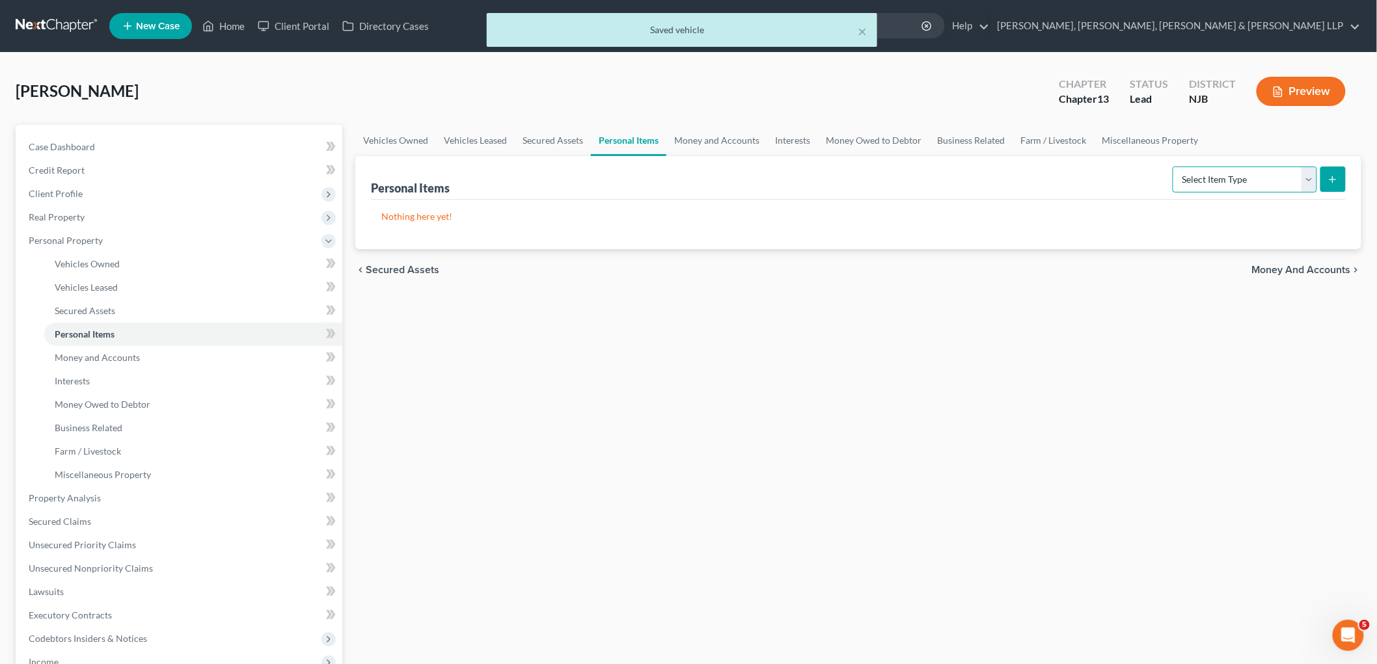
click at [947, 172] on select "Select Item Type Clothing Collectibles Of Value Electronics Firearms Household …" at bounding box center [1244, 180] width 144 height 26
select select "clothing"
click at [947, 167] on select "Select Item Type Clothing Collectibles Of Value Electronics Firearms Household …" at bounding box center [1244, 180] width 144 height 26
click at [947, 180] on button "submit" at bounding box center [1332, 179] width 25 height 25
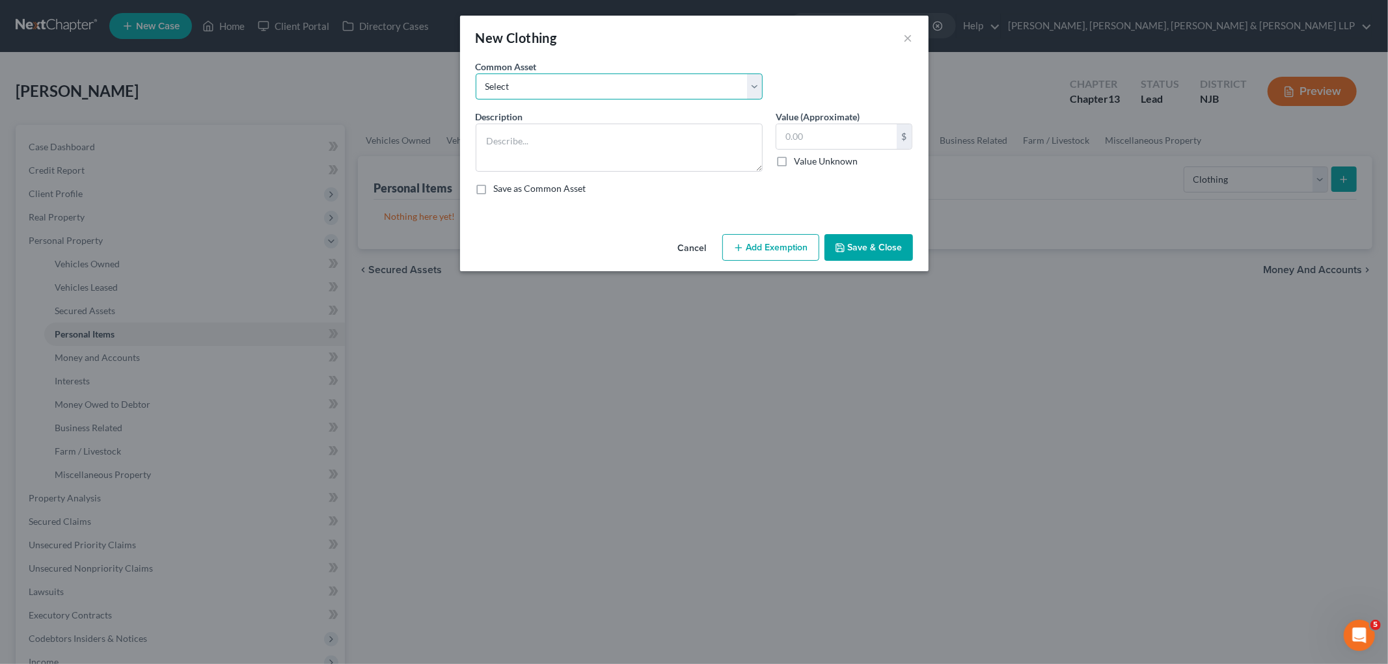
click at [613, 92] on select "Select Clothes, Shoes & Accessories" at bounding box center [619, 87] width 287 height 26
select select "0"
click at [476, 74] on select "Select Clothes, Shoes & Accessories" at bounding box center [619, 87] width 287 height 26
type textarea "Clothes, Shoes & Accessories"
click at [822, 133] on input "300.00" at bounding box center [836, 136] width 120 height 25
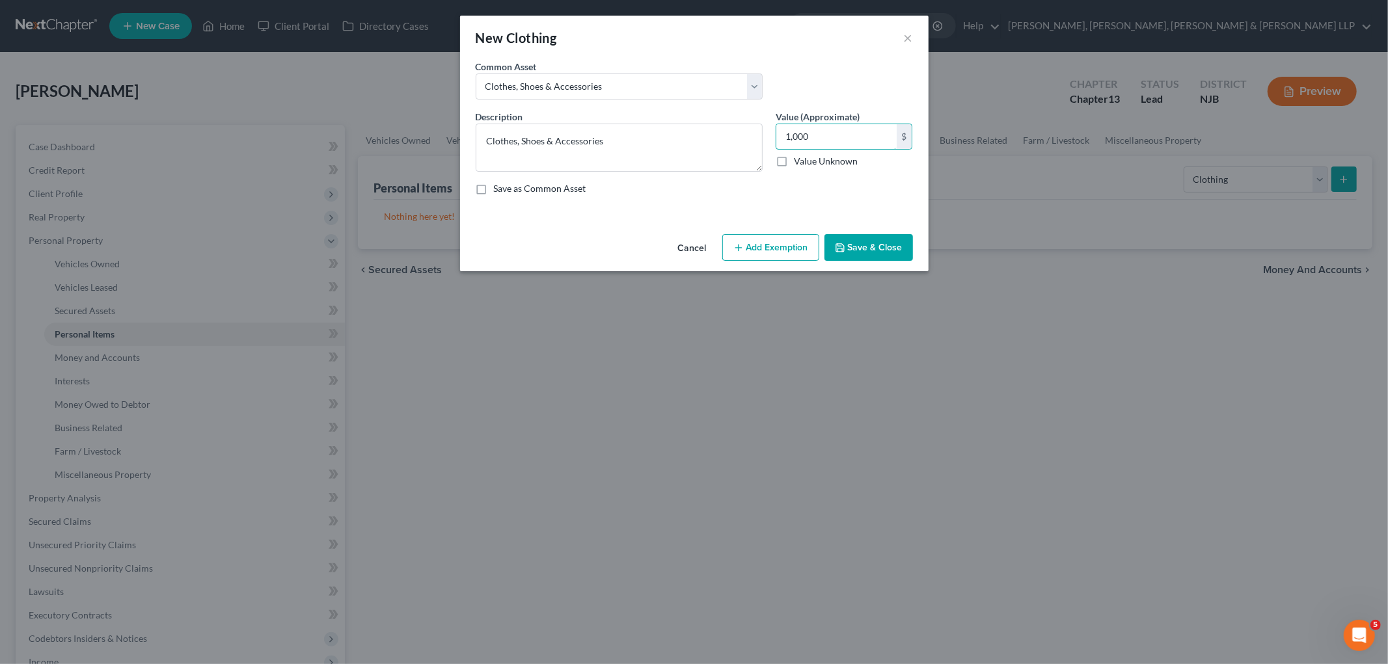
type input "1,000"
click at [772, 247] on button "Add Exemption" at bounding box center [770, 247] width 97 height 27
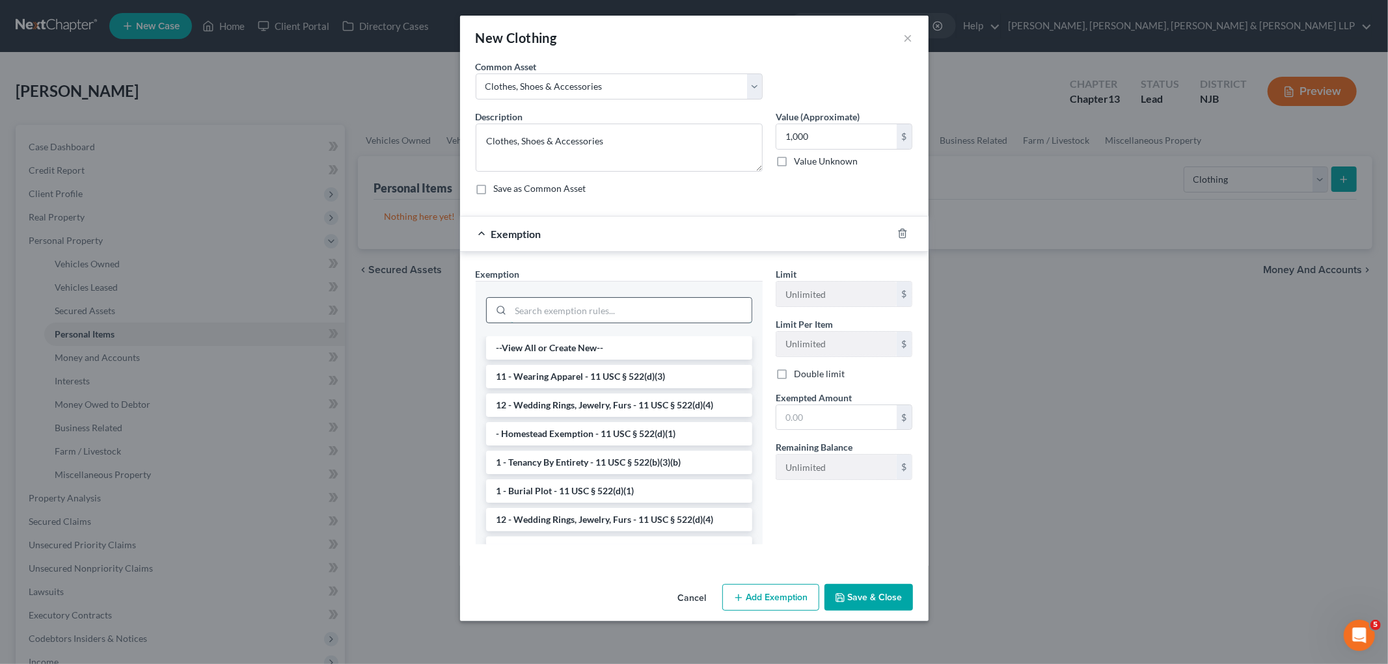
click at [632, 304] on input "search" at bounding box center [631, 310] width 241 height 25
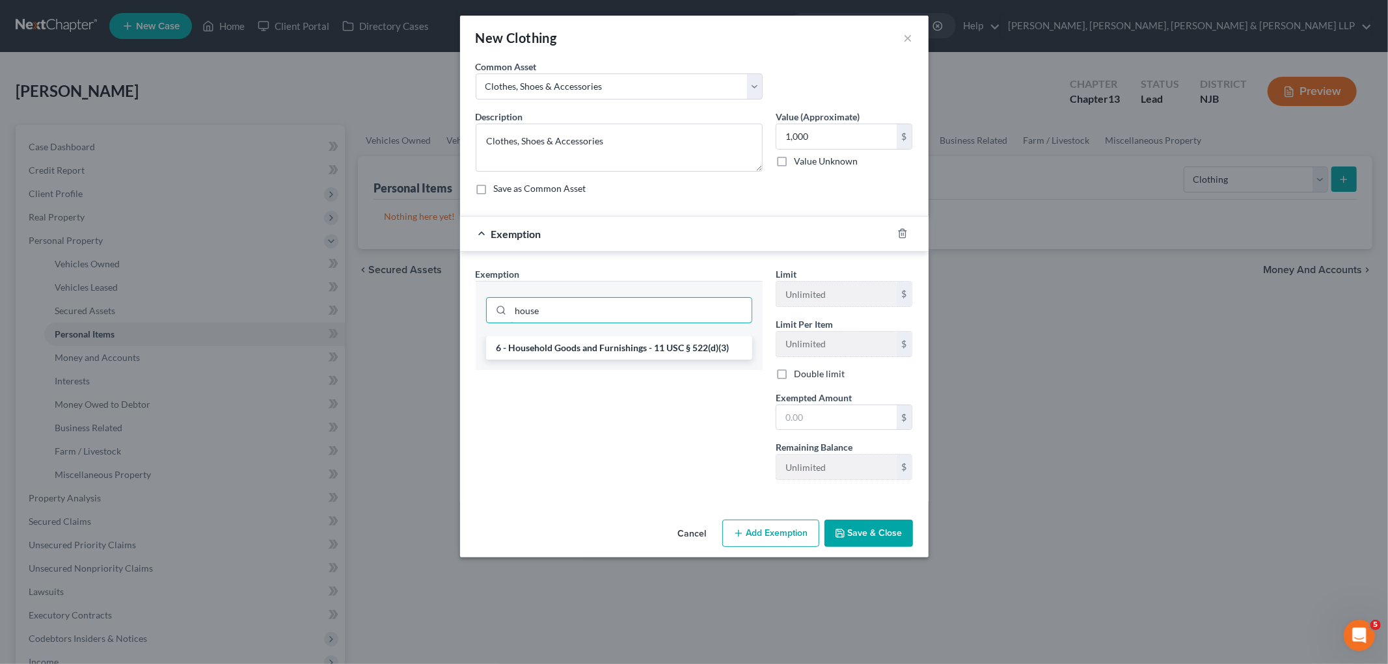
type input "house"
click at [619, 358] on li "6 - Household Goods and Furnishings - 11 USC § 522(d)(3)" at bounding box center [619, 347] width 266 height 23
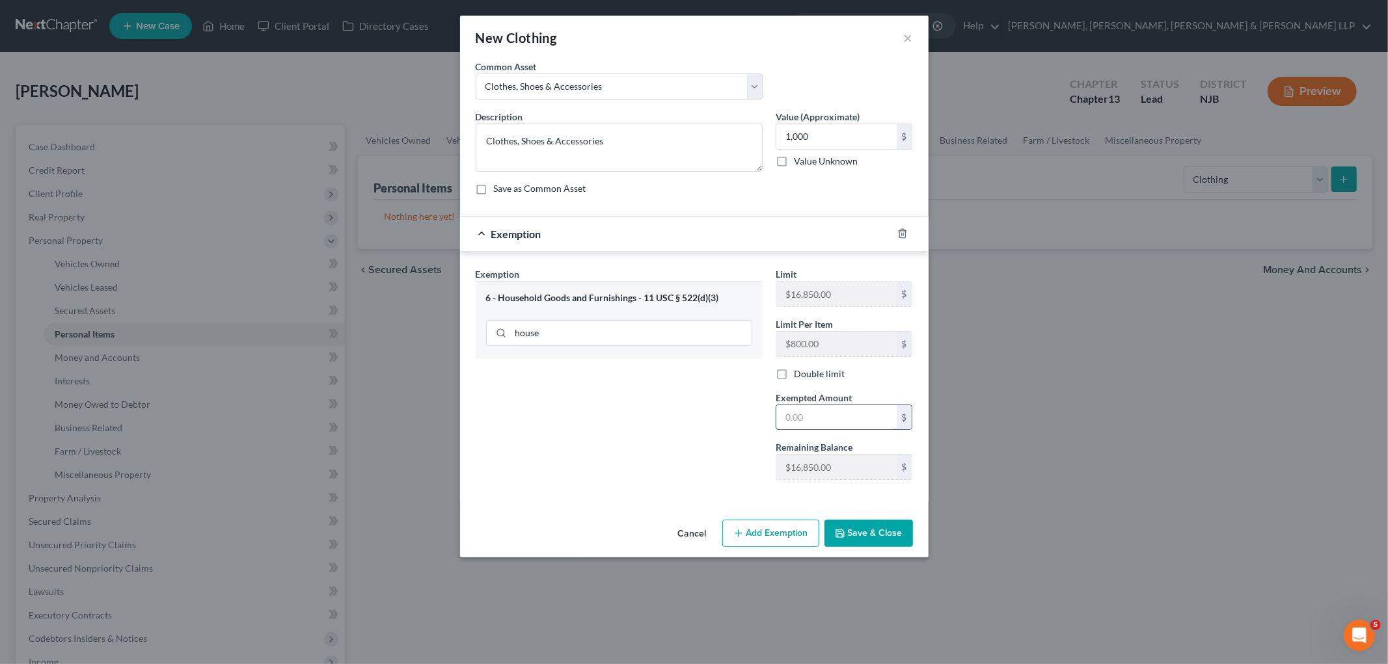
click at [821, 420] on input "text" at bounding box center [836, 417] width 120 height 25
type input "1,000"
click at [883, 535] on button "Save & Close" at bounding box center [868, 533] width 88 height 27
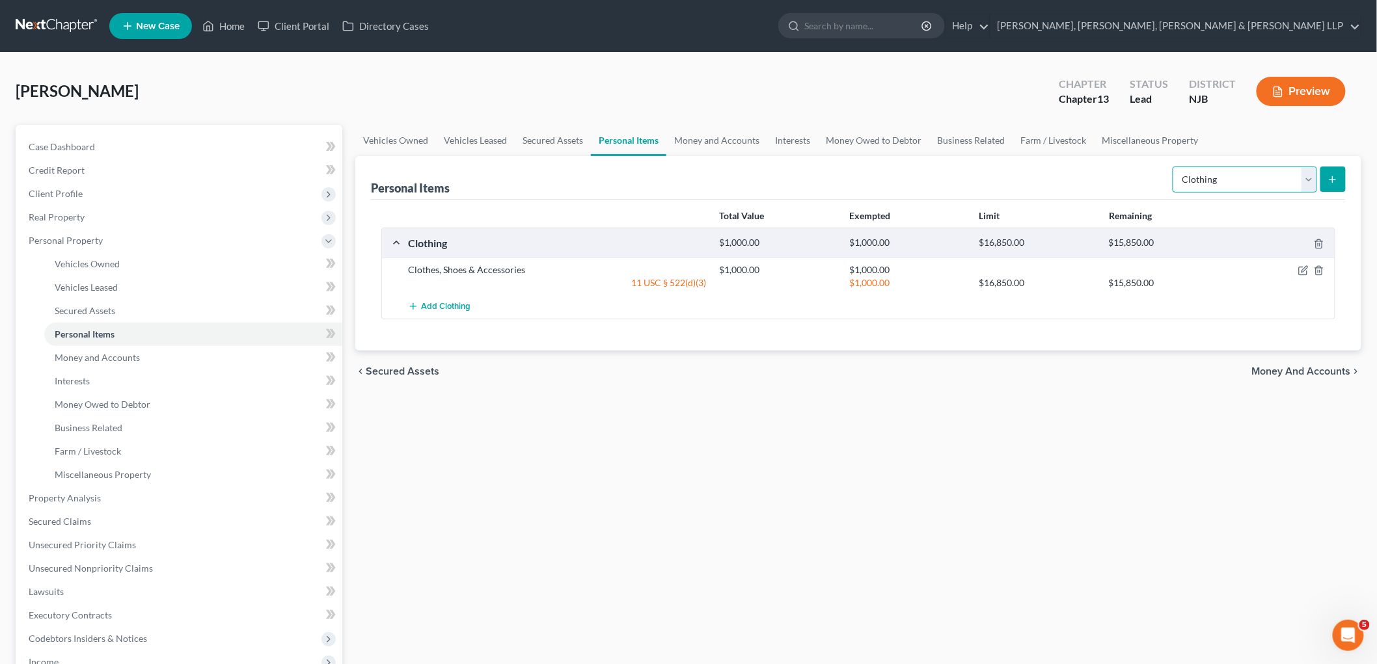
click at [947, 176] on select "Select Item Type Clothing Collectibles Of Value Electronics Firearms Household …" at bounding box center [1244, 180] width 144 height 26
select select "electronics"
click at [947, 167] on select "Select Item Type Clothing Collectibles Of Value Electronics Firearms Household …" at bounding box center [1244, 180] width 144 height 26
click at [947, 174] on icon "submit" at bounding box center [1332, 179] width 10 height 10
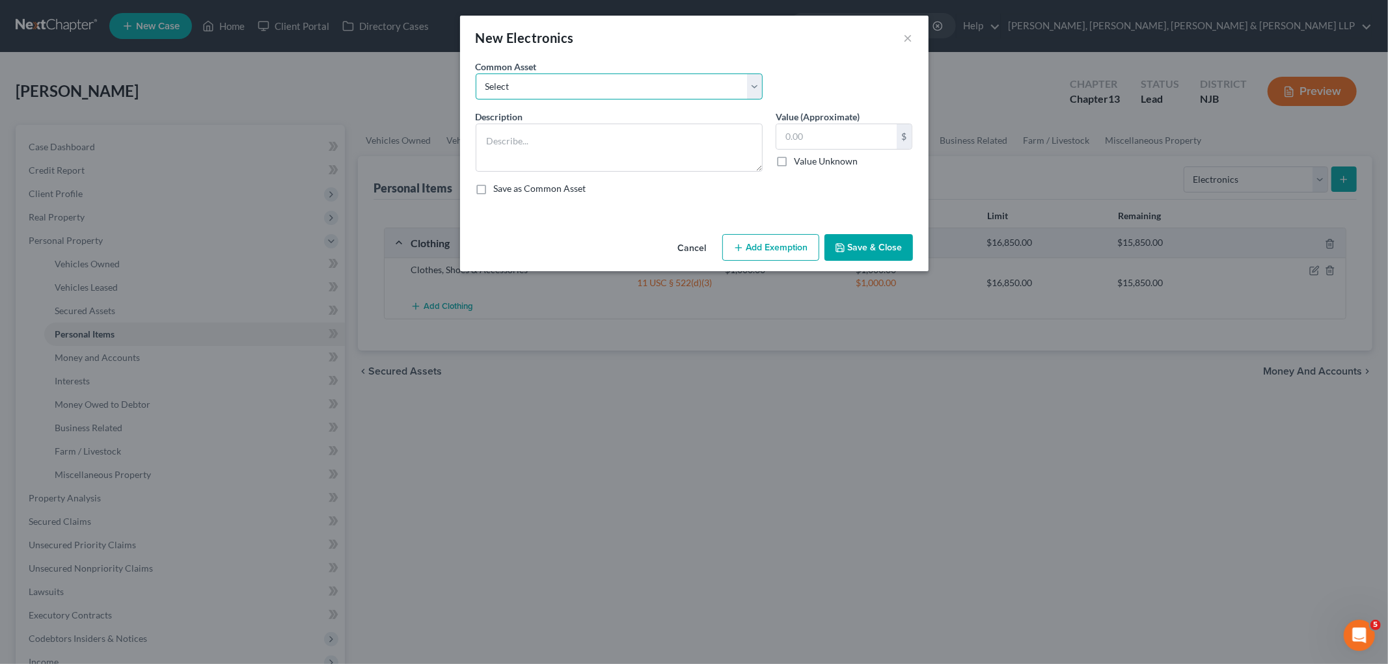
click at [541, 83] on select "Select Cellphone, TVs Electronic Appliances" at bounding box center [619, 87] width 287 height 26
select select "0"
click at [476, 74] on select "Select Cellphone, TVs Electronic Appliances" at bounding box center [619, 87] width 287 height 26
type textarea "Cellphone, TVs"
click at [847, 133] on input "750.00" at bounding box center [836, 136] width 120 height 25
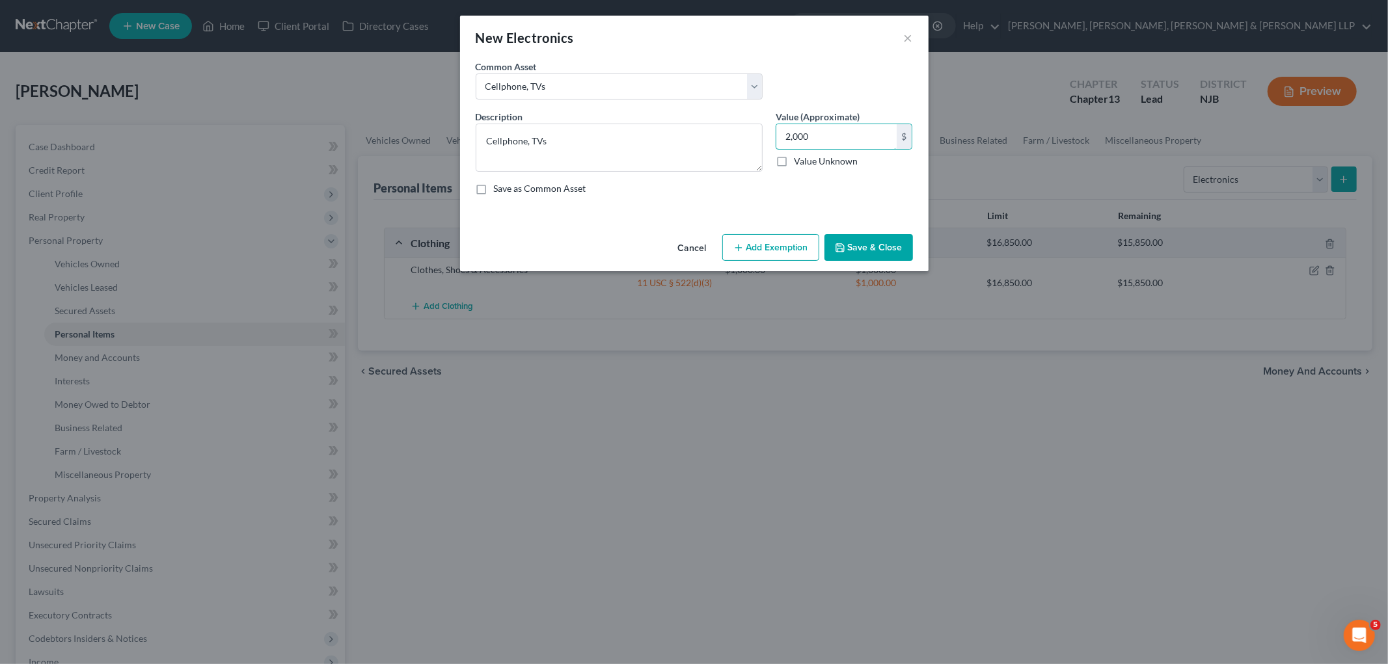
type input "2,000"
click at [782, 246] on button "Add Exemption" at bounding box center [770, 247] width 97 height 27
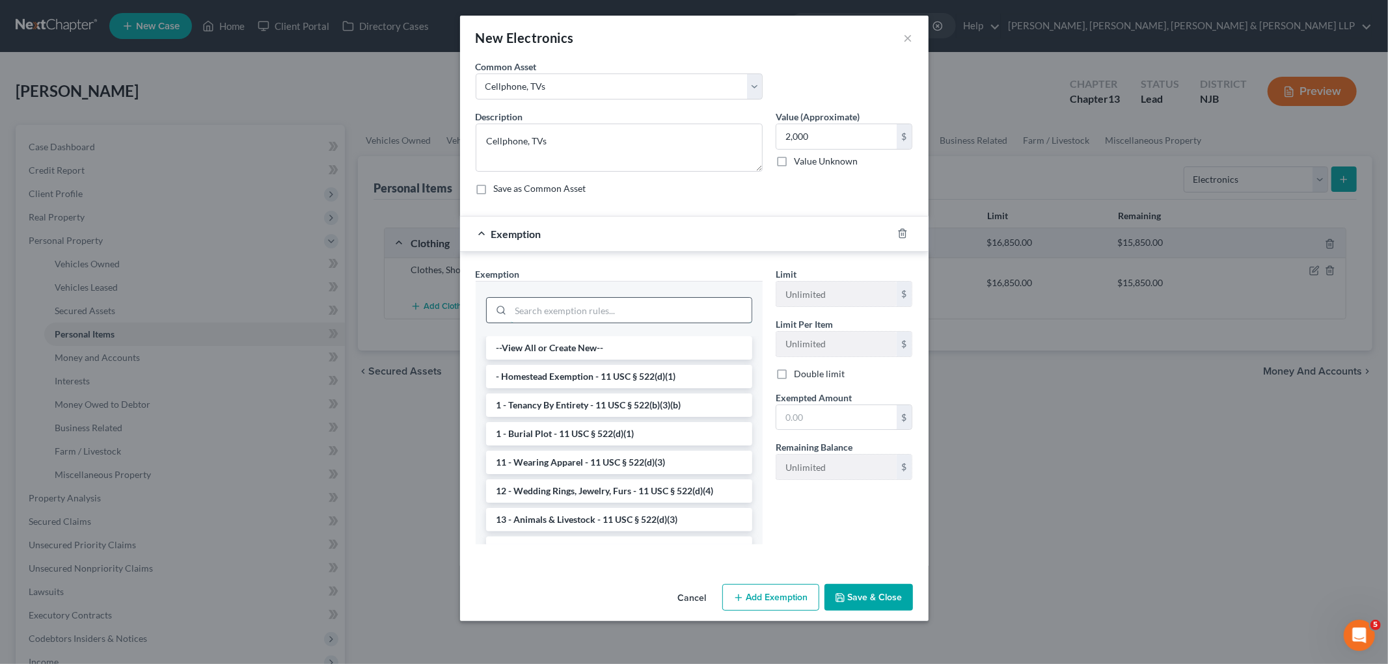
click at [634, 304] on input "search" at bounding box center [631, 310] width 241 height 25
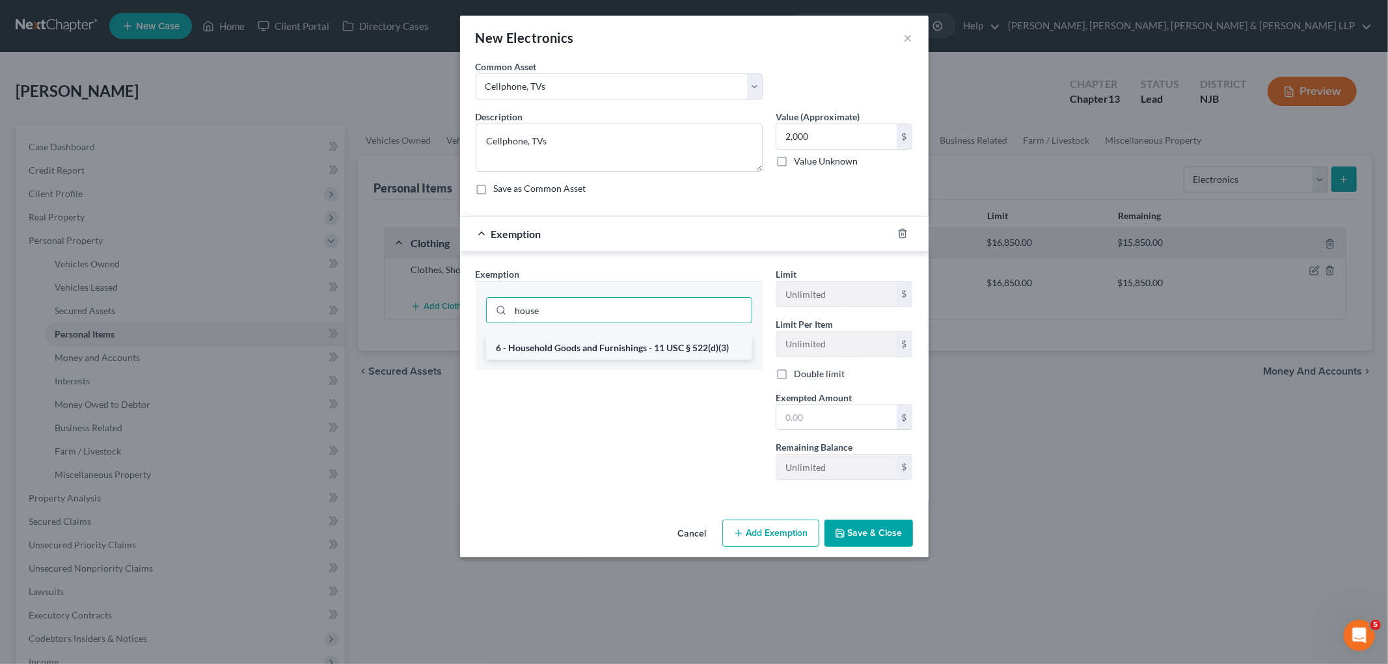
type input "house"
click at [628, 347] on li "6 - Household Goods and Furnishings - 11 USC § 522(d)(3)" at bounding box center [619, 347] width 266 height 23
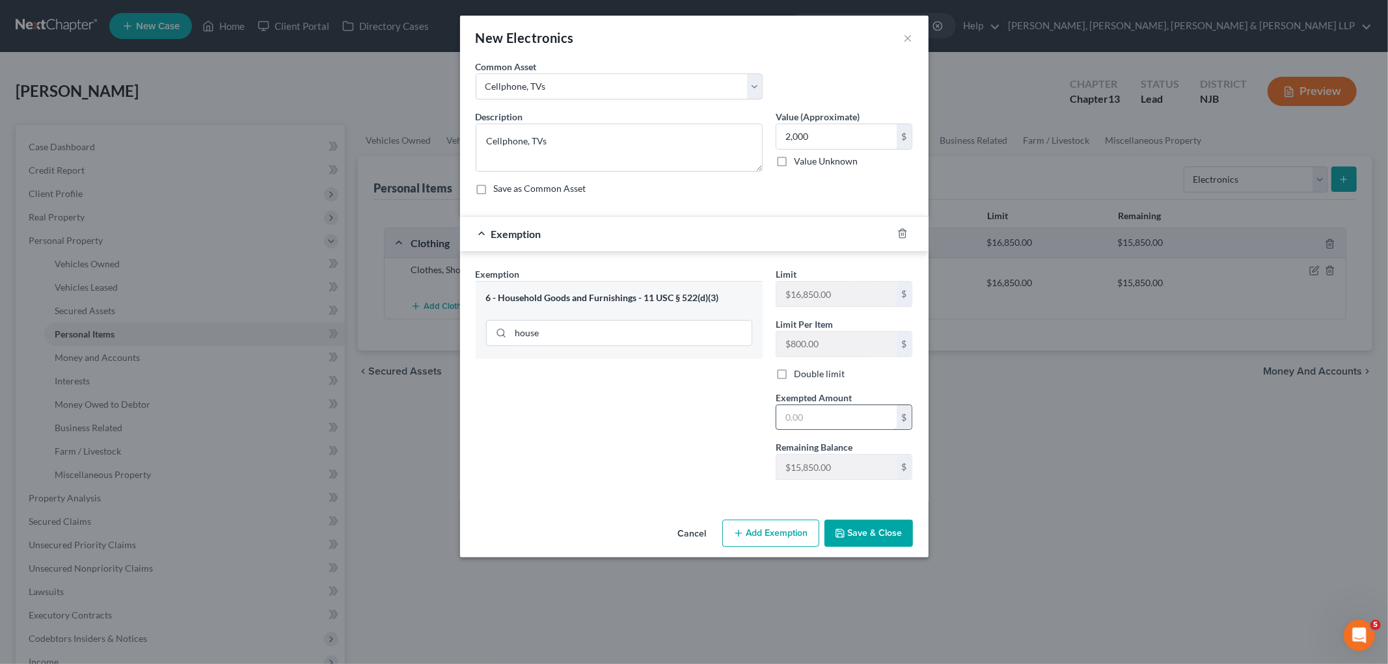
click at [839, 421] on input "text" at bounding box center [836, 417] width 120 height 25
type input "2,000"
click at [876, 530] on button "Save & Close" at bounding box center [868, 533] width 88 height 27
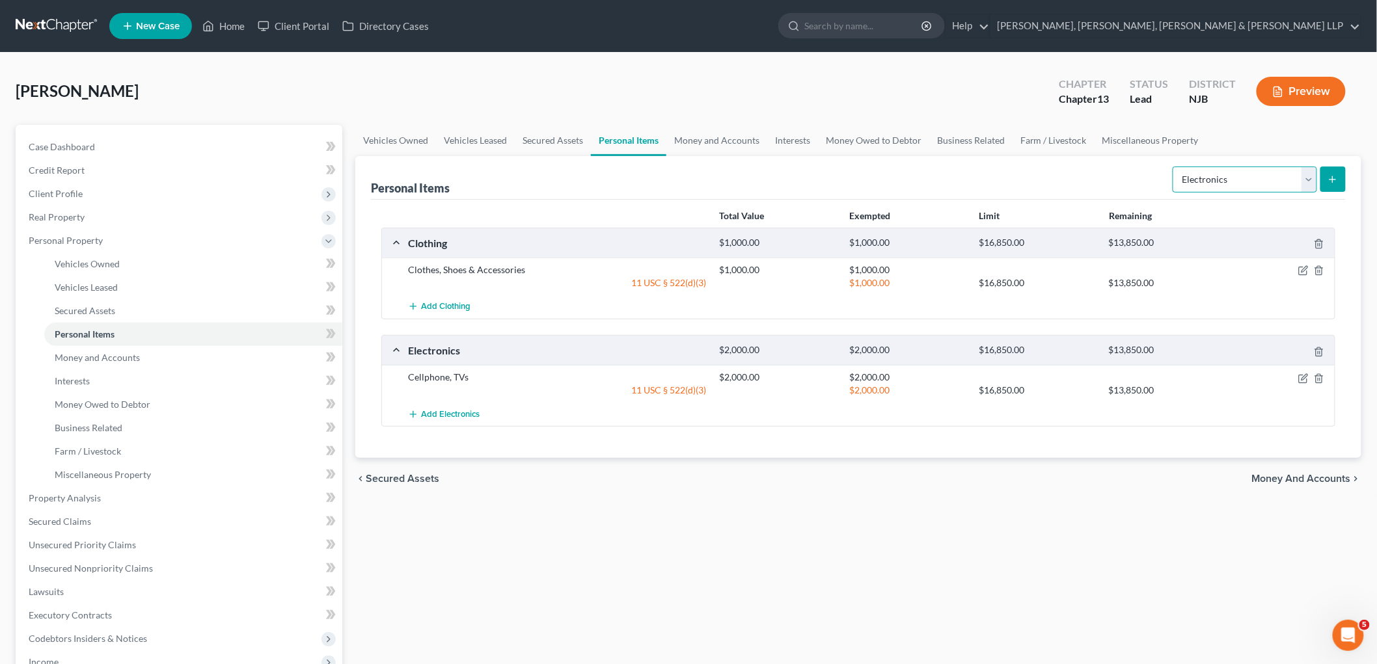
click at [947, 173] on select "Select Item Type Clothing Collectibles Of Value Electronics Firearms Household …" at bounding box center [1244, 180] width 144 height 26
select select "household_goods"
click at [947, 167] on select "Select Item Type Clothing Collectibles Of Value Electronics Firearms Household …" at bounding box center [1244, 180] width 144 height 26
click at [947, 176] on icon "submit" at bounding box center [1332, 179] width 10 height 10
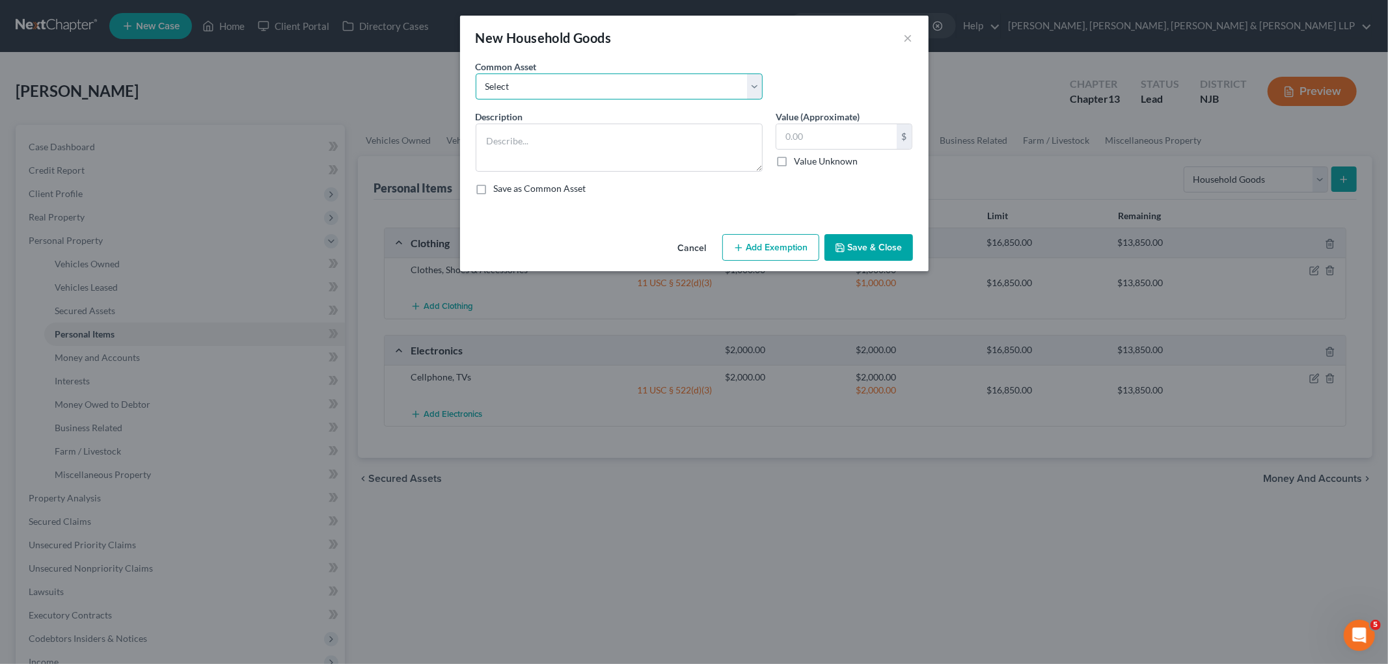
click at [626, 82] on select "Select Household items" at bounding box center [619, 87] width 287 height 26
select select "0"
click at [476, 74] on select "Select Household items" at bounding box center [619, 87] width 287 height 26
type textarea "Household items"
click at [828, 141] on input "2,000.00" at bounding box center [836, 136] width 120 height 25
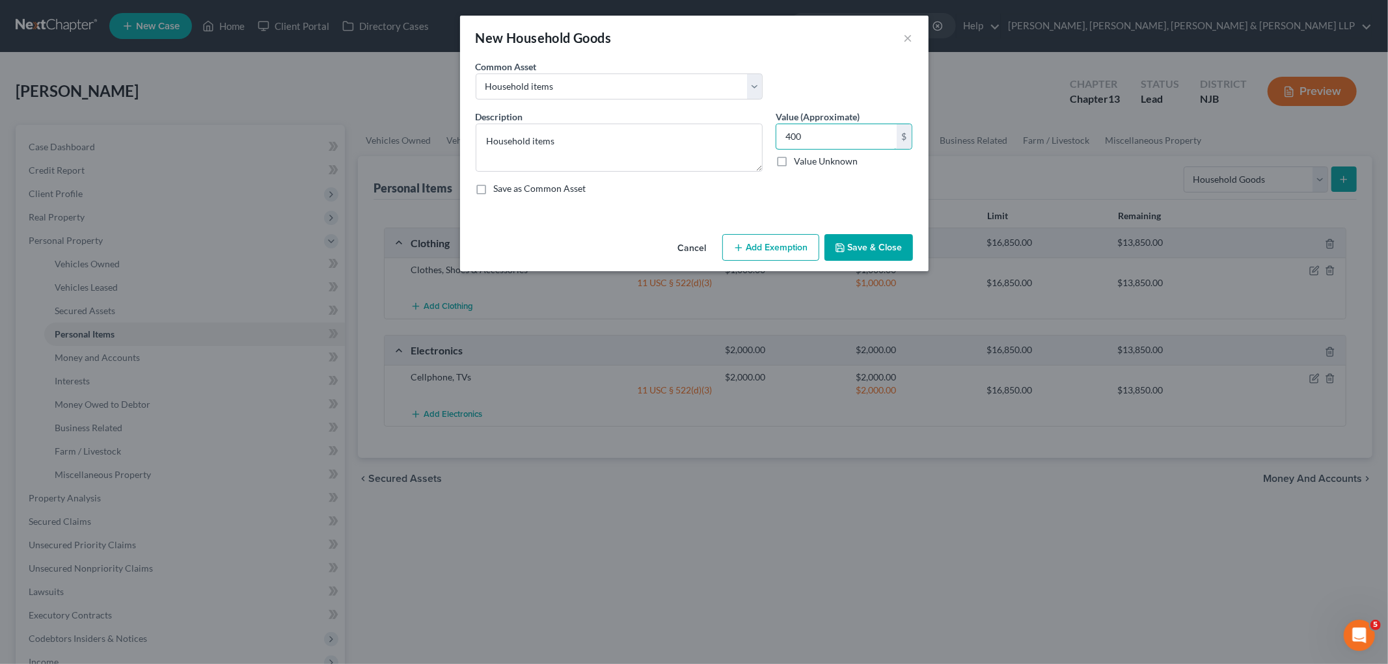
type input "400"
click at [764, 249] on button "Add Exemption" at bounding box center [770, 247] width 97 height 27
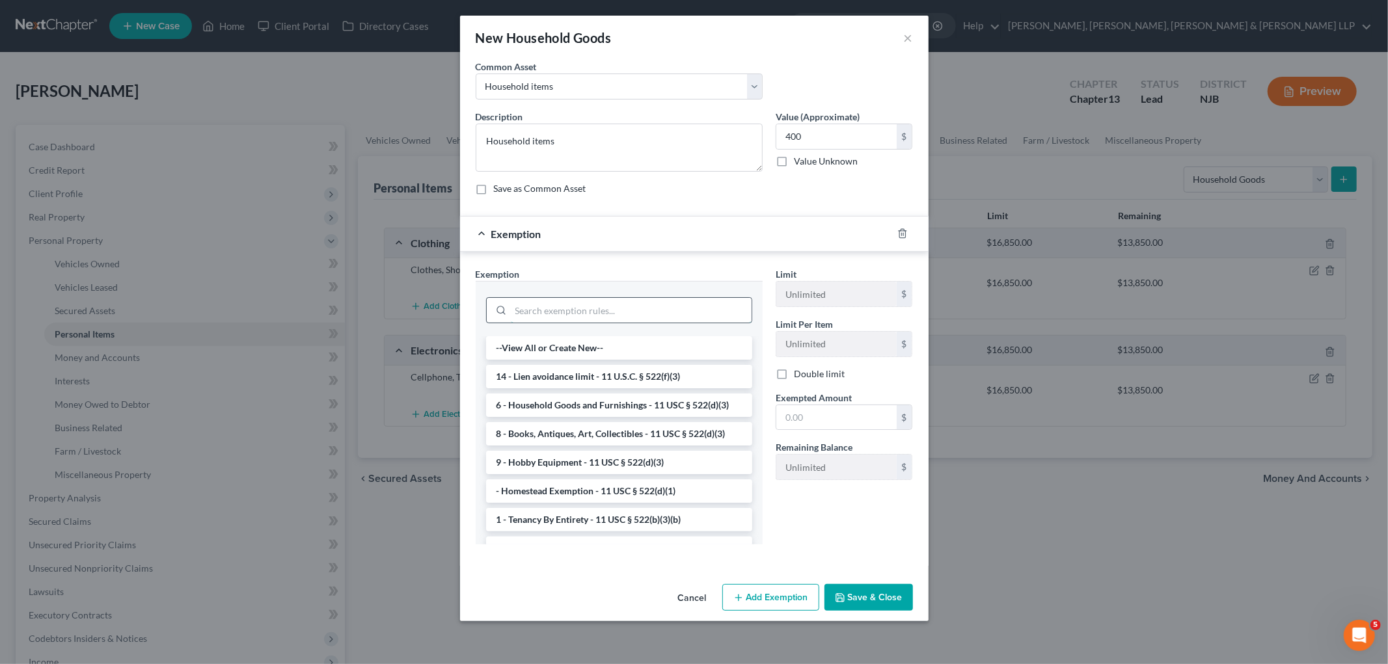
click at [600, 308] on input "search" at bounding box center [631, 310] width 241 height 25
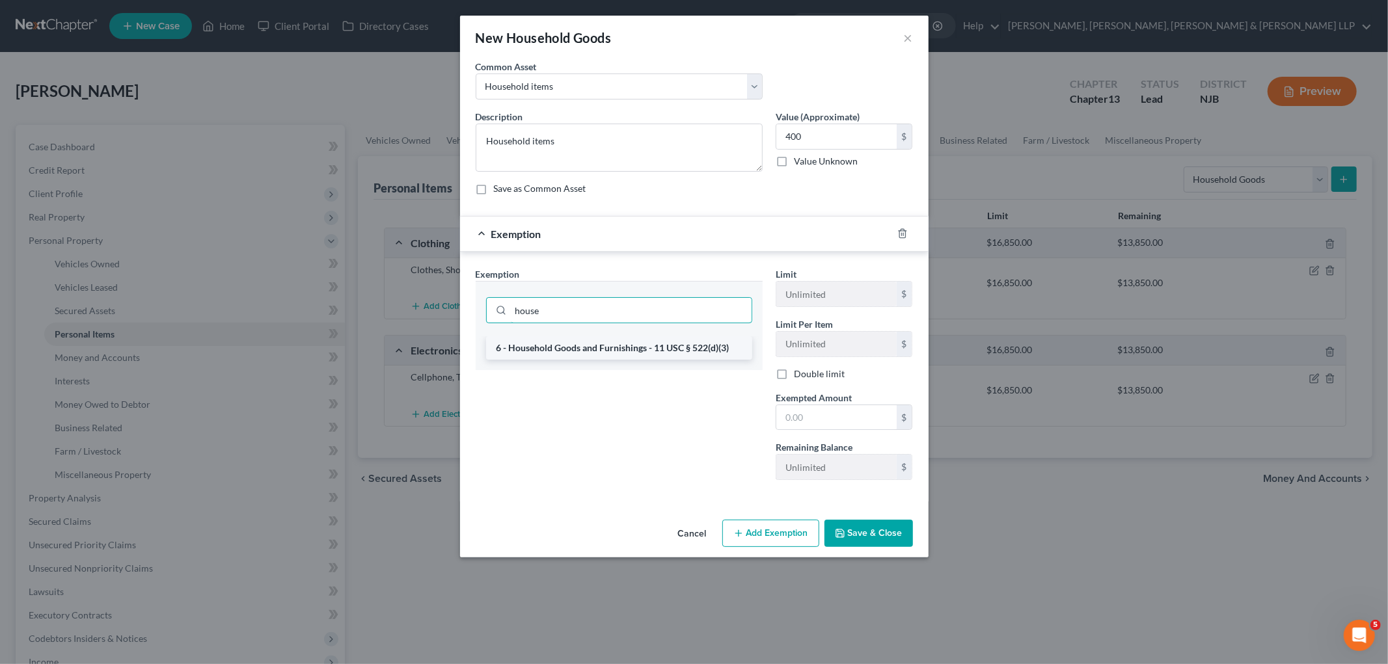
type input "house"
click at [612, 350] on li "6 - Household Goods and Furnishings - 11 USC § 522(d)(3)" at bounding box center [619, 347] width 266 height 23
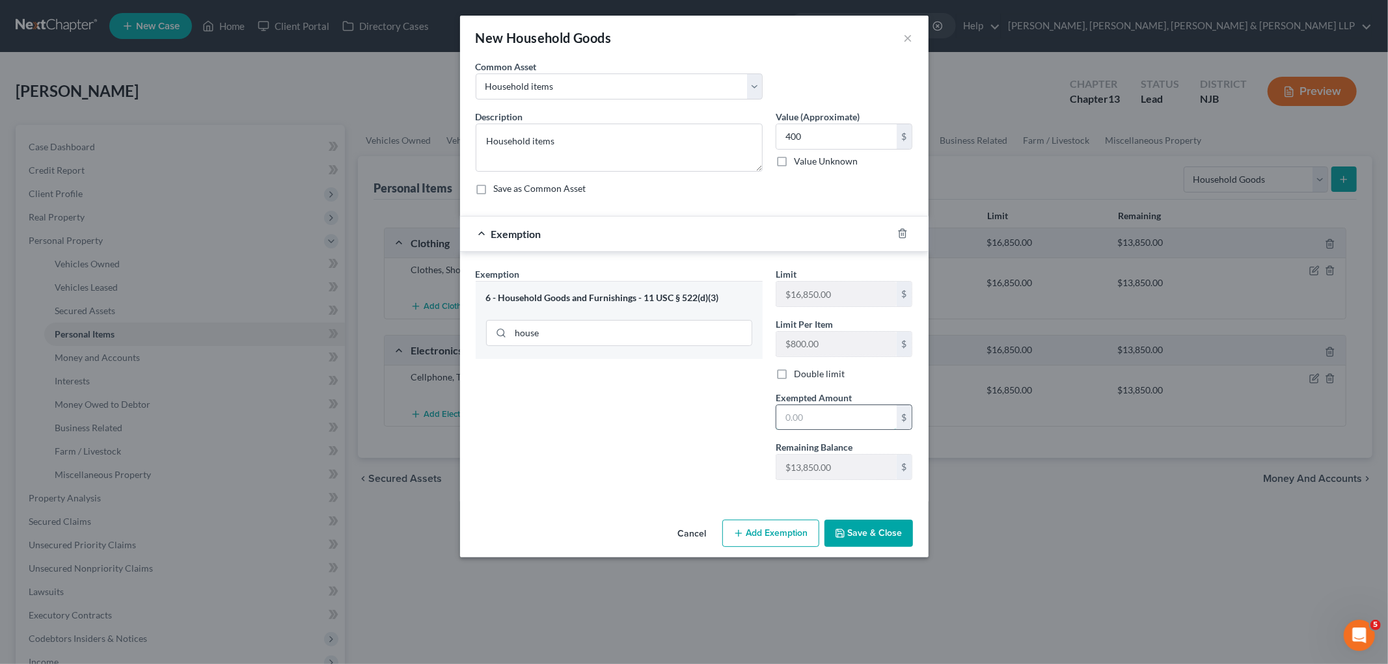
click at [836, 427] on input "text" at bounding box center [836, 417] width 120 height 25
type input "400"
click at [697, 433] on div "Exemption Set must be selected for CA. Exemption * 6 - Household Goods and Furn…" at bounding box center [619, 378] width 300 height 223
click at [872, 537] on button "Save & Close" at bounding box center [868, 533] width 88 height 27
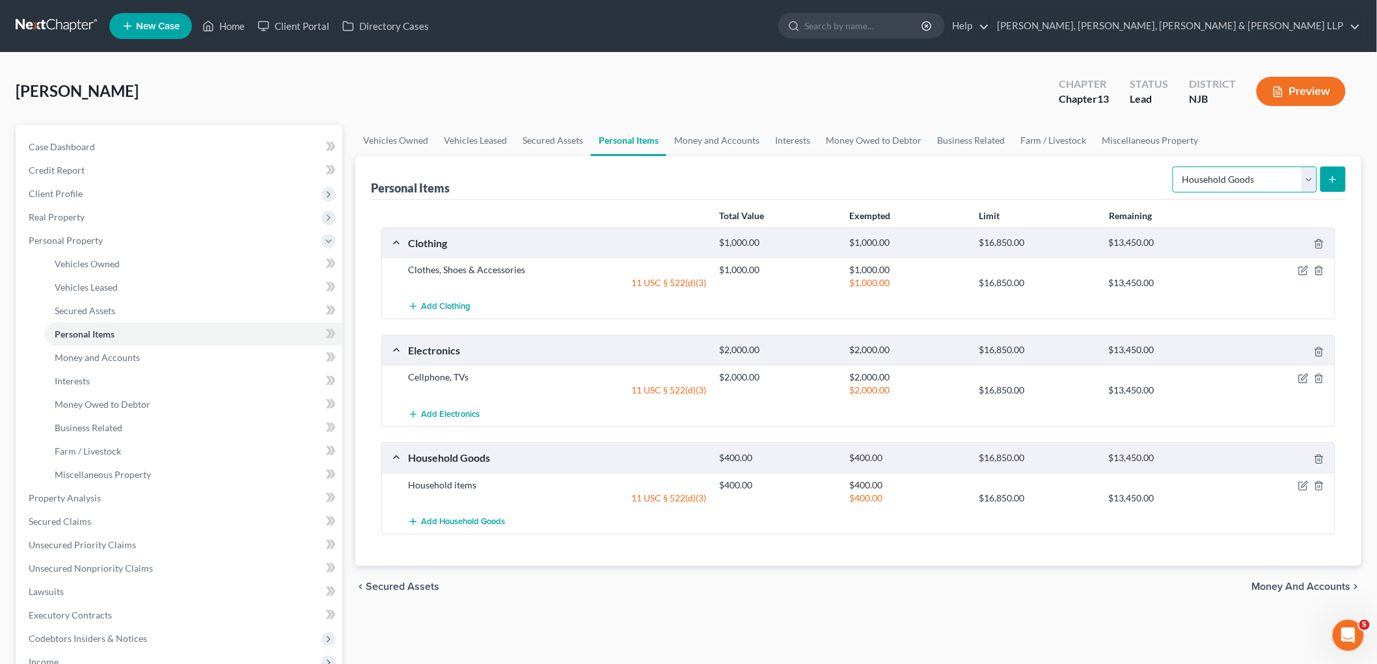
click at [947, 182] on select "Select Item Type Clothing Collectibles Of Value Electronics Firearms Household …" at bounding box center [1244, 180] width 144 height 26
select select "jewelry"
click at [947, 167] on select "Select Item Type Clothing Collectibles Of Value Electronics Firearms Household …" at bounding box center [1244, 180] width 144 height 26
click at [947, 174] on icon "submit" at bounding box center [1332, 179] width 10 height 10
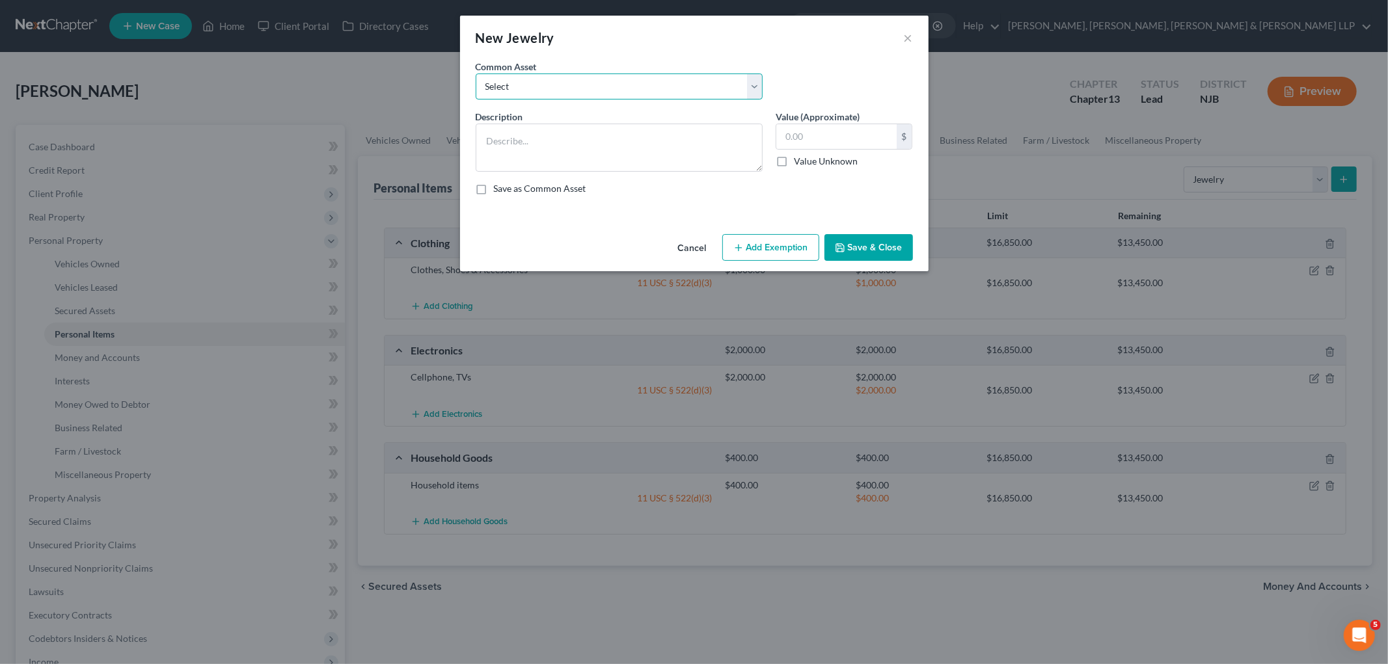
click at [568, 91] on select "Select Jewelry" at bounding box center [619, 87] width 287 height 26
select select "0"
click at [476, 74] on select "Select Jewelry" at bounding box center [619, 87] width 287 height 26
type textarea "Jewelry"
type input "150.00"
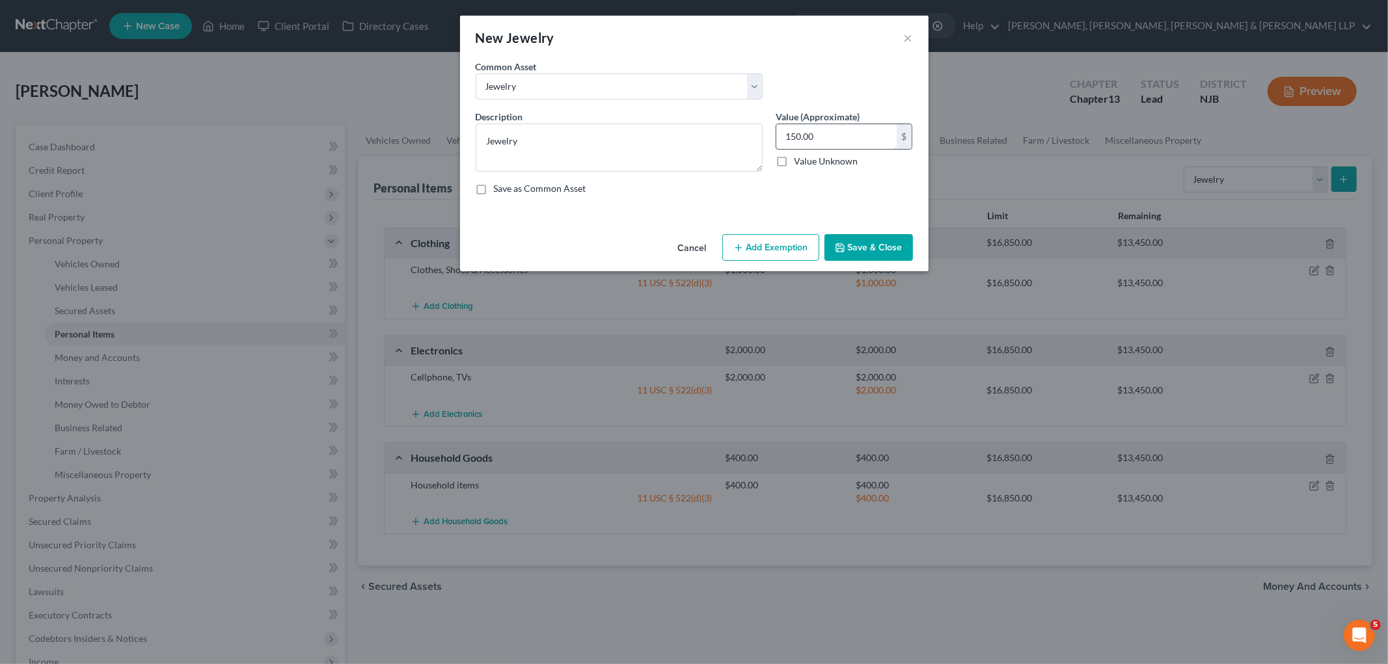
click at [848, 125] on input "150.00" at bounding box center [836, 136] width 120 height 25
click at [771, 242] on button "Add Exemption" at bounding box center [770, 247] width 97 height 27
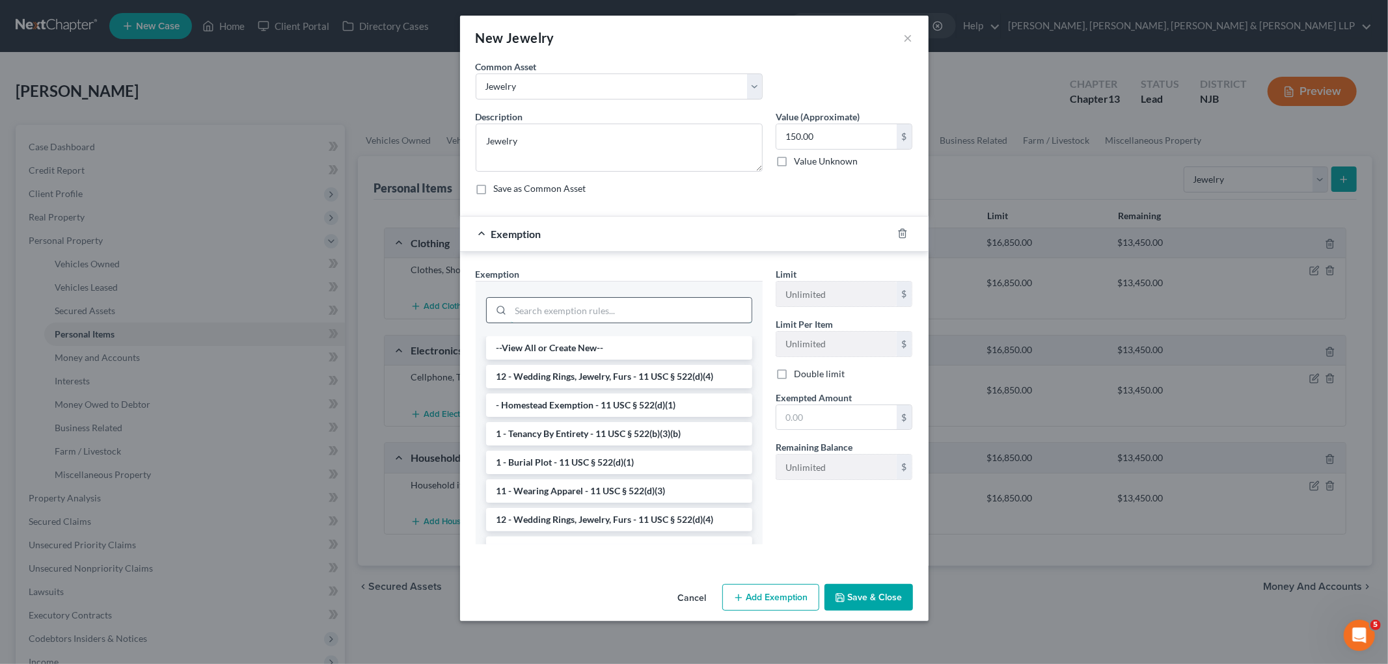
click at [586, 299] on input "search" at bounding box center [631, 310] width 241 height 25
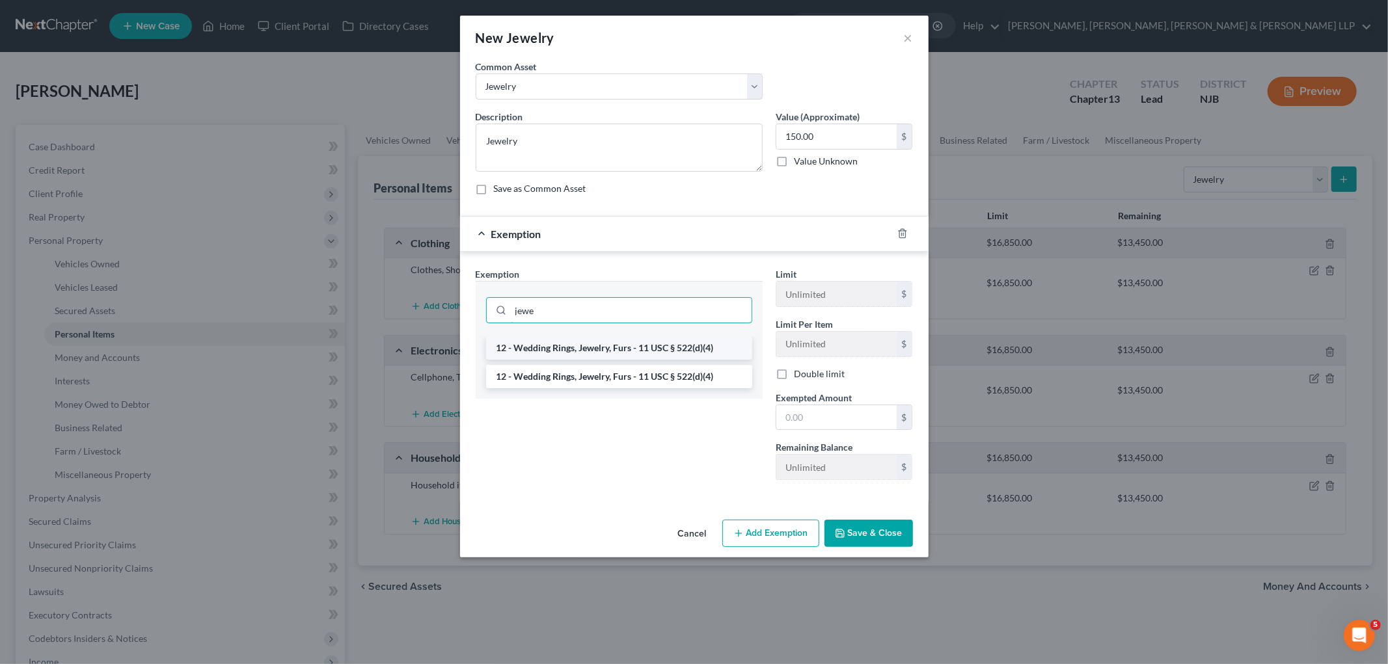
type input "jewe"
click at [602, 346] on li "12 - Wedding Rings, Jewelry, Furs - 11 USC § 522(d)(4)" at bounding box center [619, 347] width 266 height 23
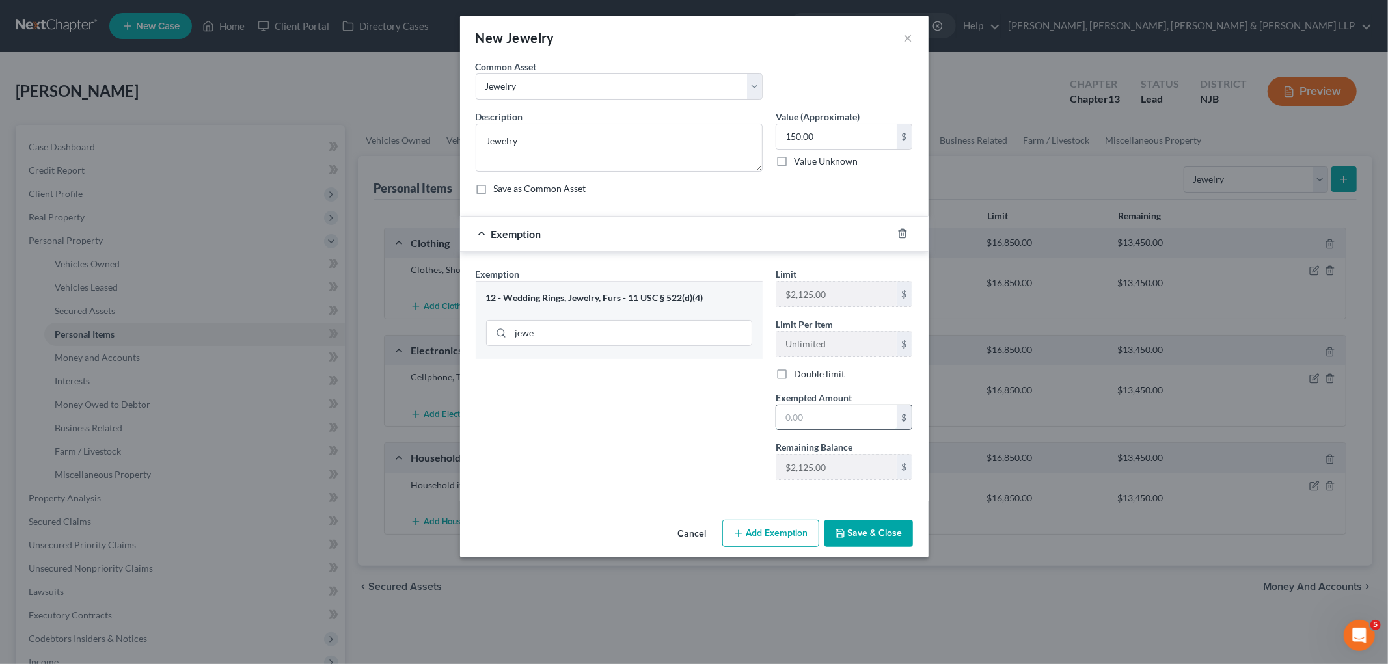
click at [822, 426] on input "text" at bounding box center [836, 417] width 120 height 25
type input "150.00"
click at [661, 439] on div "Exemption Set must be selected for CA. Exemption * 12 - Wedding Rings, Jewelry,…" at bounding box center [619, 378] width 300 height 223
click at [877, 534] on button "Save & Close" at bounding box center [868, 533] width 88 height 27
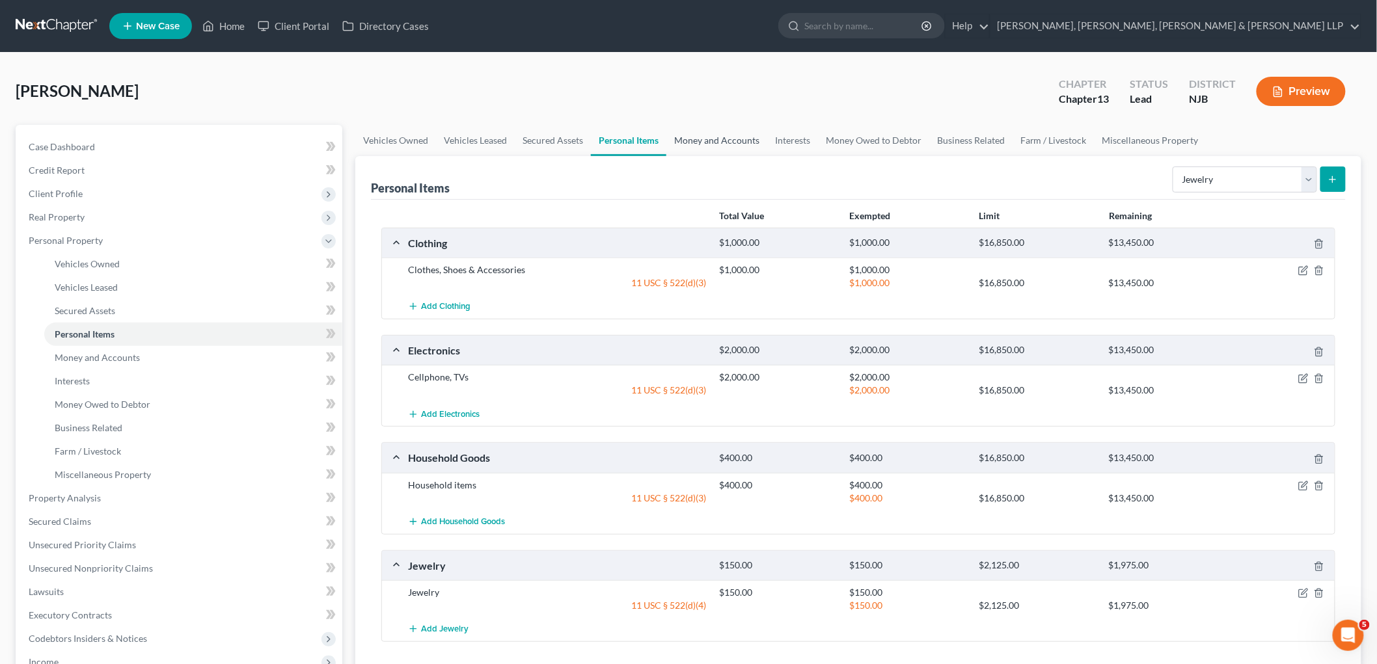
click at [729, 133] on link "Money and Accounts" at bounding box center [716, 140] width 101 height 31
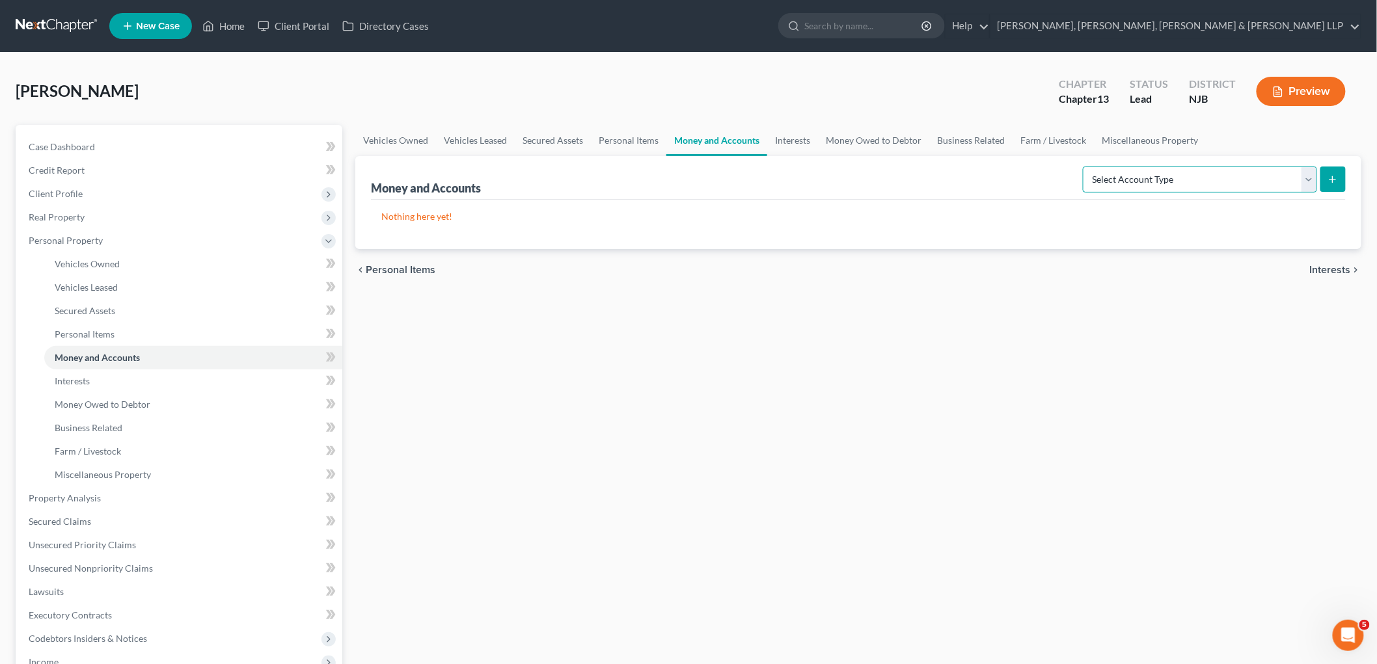
click at [947, 180] on select "Select Account Type Brokerage Cash on Hand Certificates of Deposit Checking Acc…" at bounding box center [1200, 180] width 234 height 26
select select "cash_on_hand"
click at [947, 167] on select "Select Account Type Brokerage Cash on Hand Certificates of Deposit Checking Acc…" at bounding box center [1200, 180] width 234 height 26
click at [947, 179] on icon "submit" at bounding box center [1332, 179] width 10 height 10
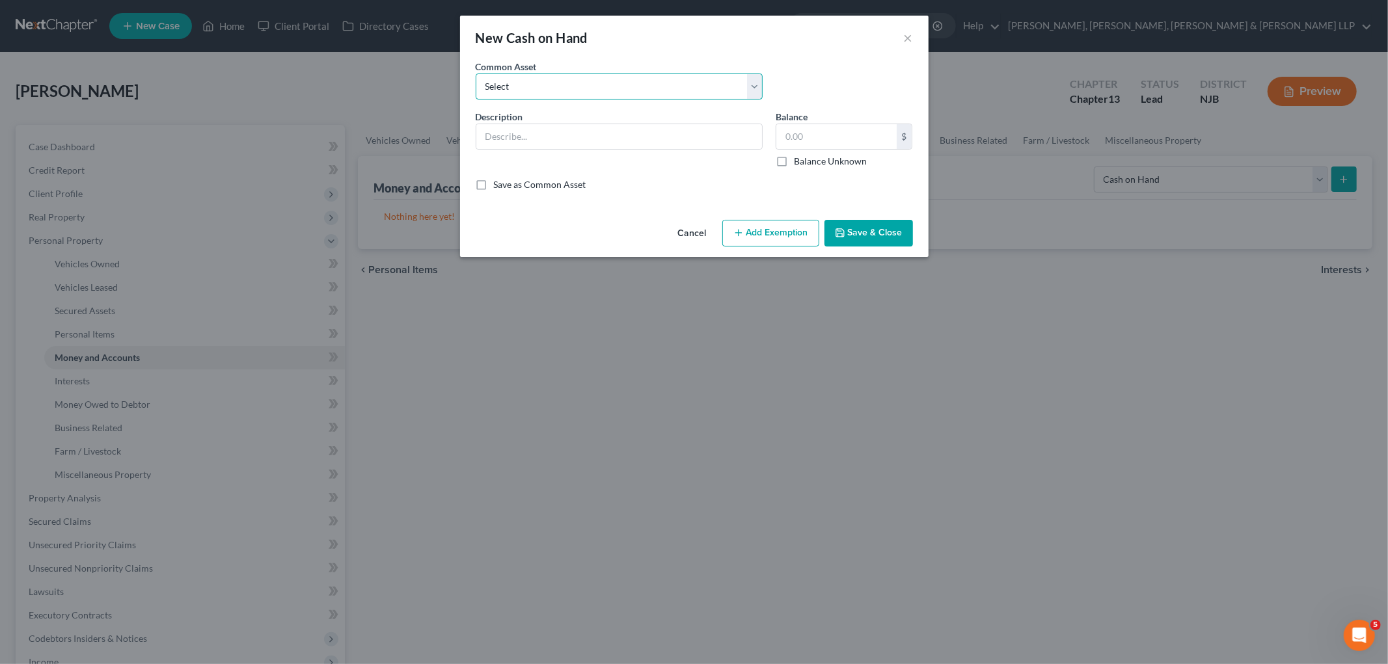
click at [537, 85] on select "Select Cash on hand Cash on hand" at bounding box center [619, 87] width 287 height 26
select select "0"
click at [476, 74] on select "Select Cash on hand Cash on hand" at bounding box center [619, 87] width 287 height 26
type input "Cash on hand"
click at [850, 139] on input "50.00" at bounding box center [836, 136] width 120 height 25
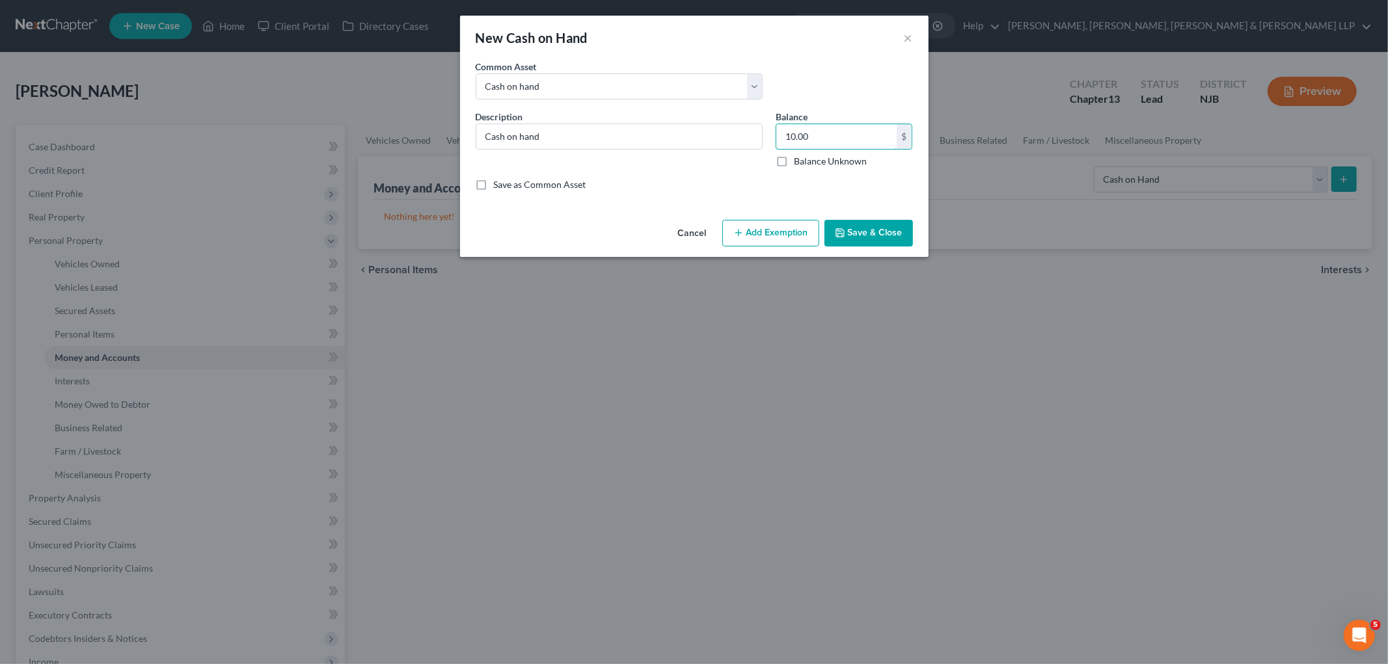
type input "10.00"
click at [773, 228] on button "Add Exemption" at bounding box center [770, 233] width 97 height 27
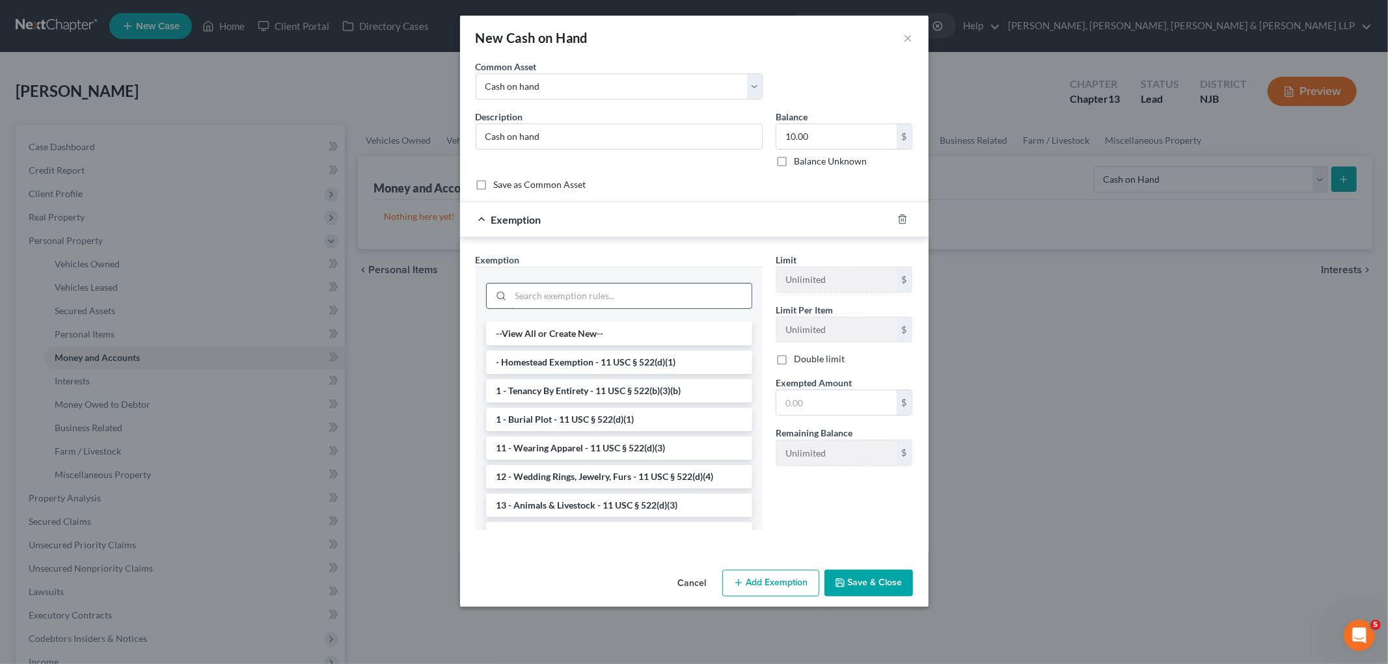
click at [671, 293] on input "search" at bounding box center [631, 296] width 241 height 25
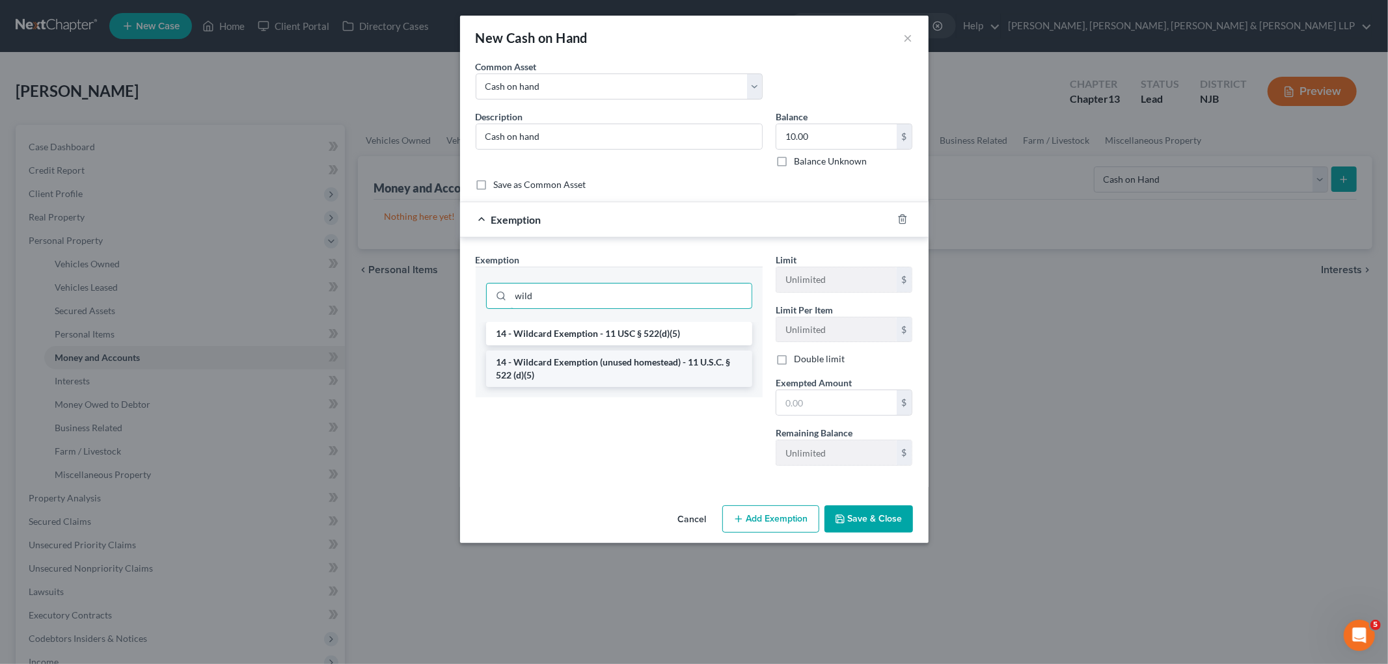
type input "wild"
click at [644, 370] on li "14 - Wildcard Exemption (unused homestead) - 11 U.S.C. § 522 (d)(5)" at bounding box center [619, 369] width 266 height 36
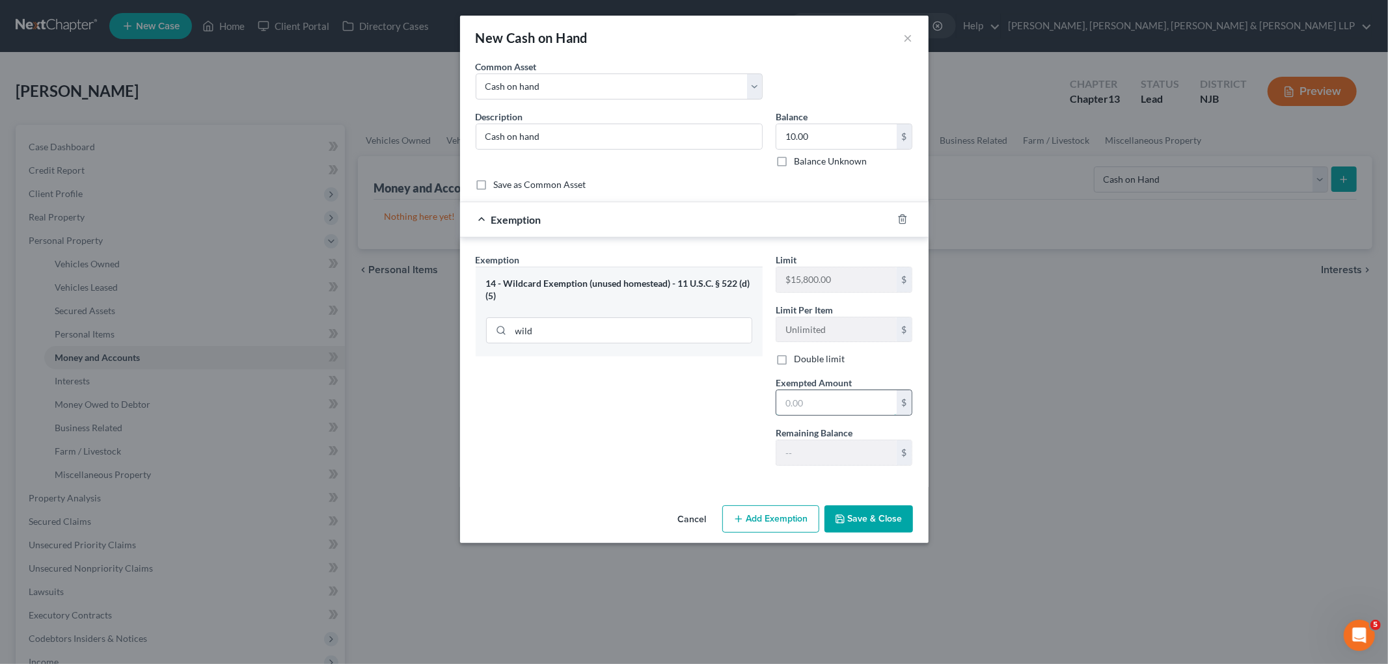
click at [828, 401] on input "text" at bounding box center [836, 402] width 120 height 25
type input "10.00"
click at [868, 519] on button "Save & Close" at bounding box center [868, 518] width 88 height 27
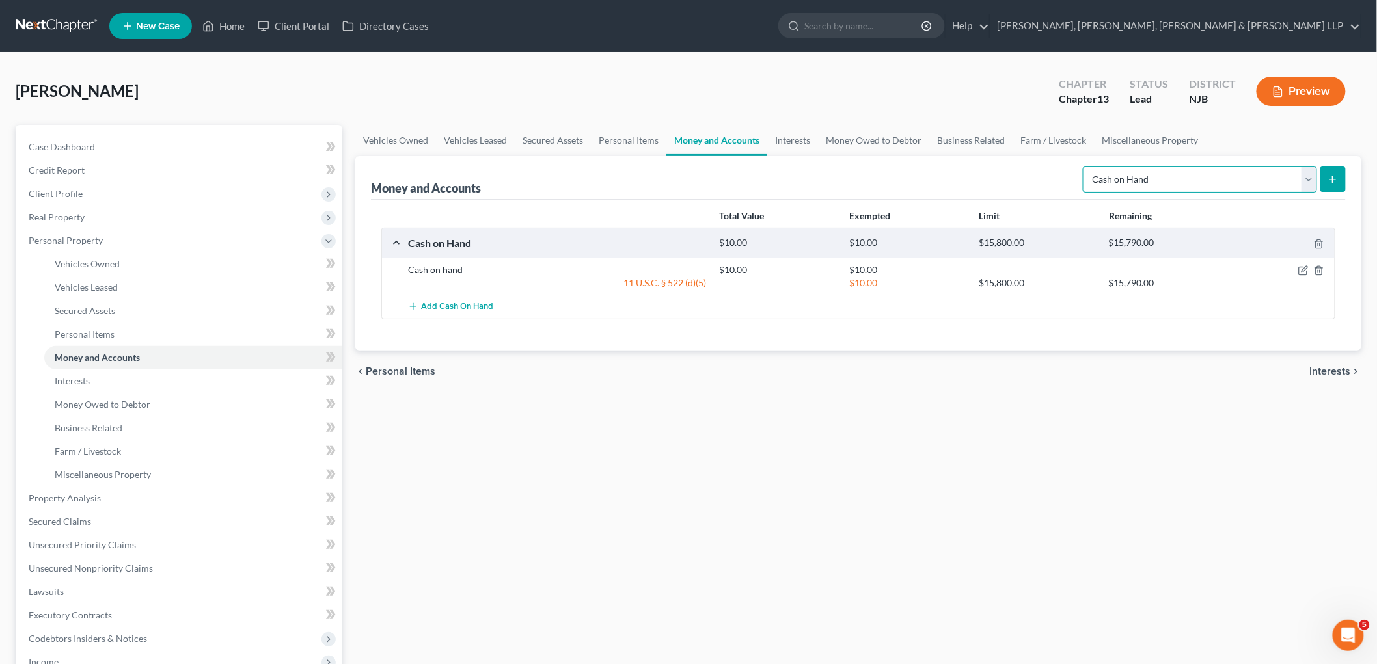
click at [947, 177] on select "Select Account Type Brokerage Cash on Hand Certificates of Deposit Checking Acc…" at bounding box center [1200, 180] width 234 height 26
select select "checking"
click at [947, 167] on select "Select Account Type Brokerage Cash on Hand Certificates of Deposit Checking Acc…" at bounding box center [1200, 180] width 234 height 26
click at [947, 174] on icon "submit" at bounding box center [1332, 179] width 10 height 10
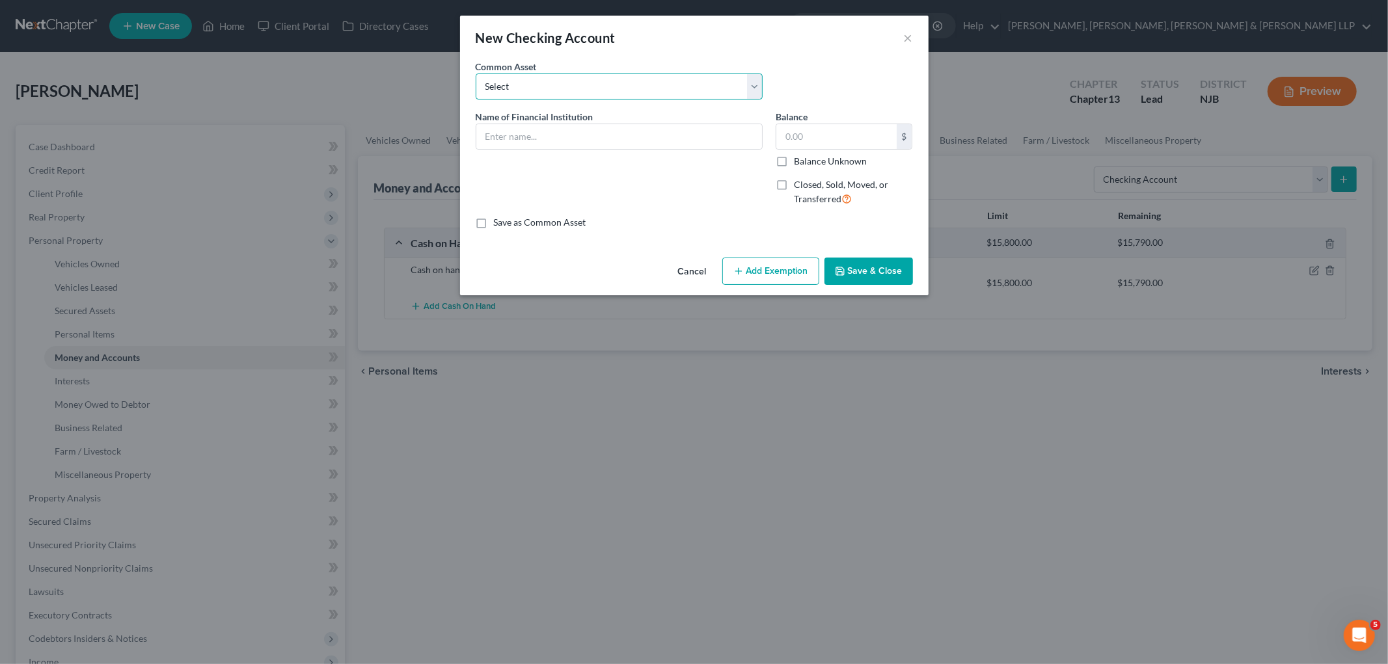
click at [615, 81] on select "Select TD Bank Valley National Bank Bank of America [PERSON_NAME] Fargo Bank, […" at bounding box center [619, 87] width 287 height 26
select select "5"
click at [476, 74] on select "Select TD Bank Valley National Bank Bank of America [PERSON_NAME] Fargo Bank, […" at bounding box center [619, 87] width 287 height 26
type input "Capital One"
type input "50.53"
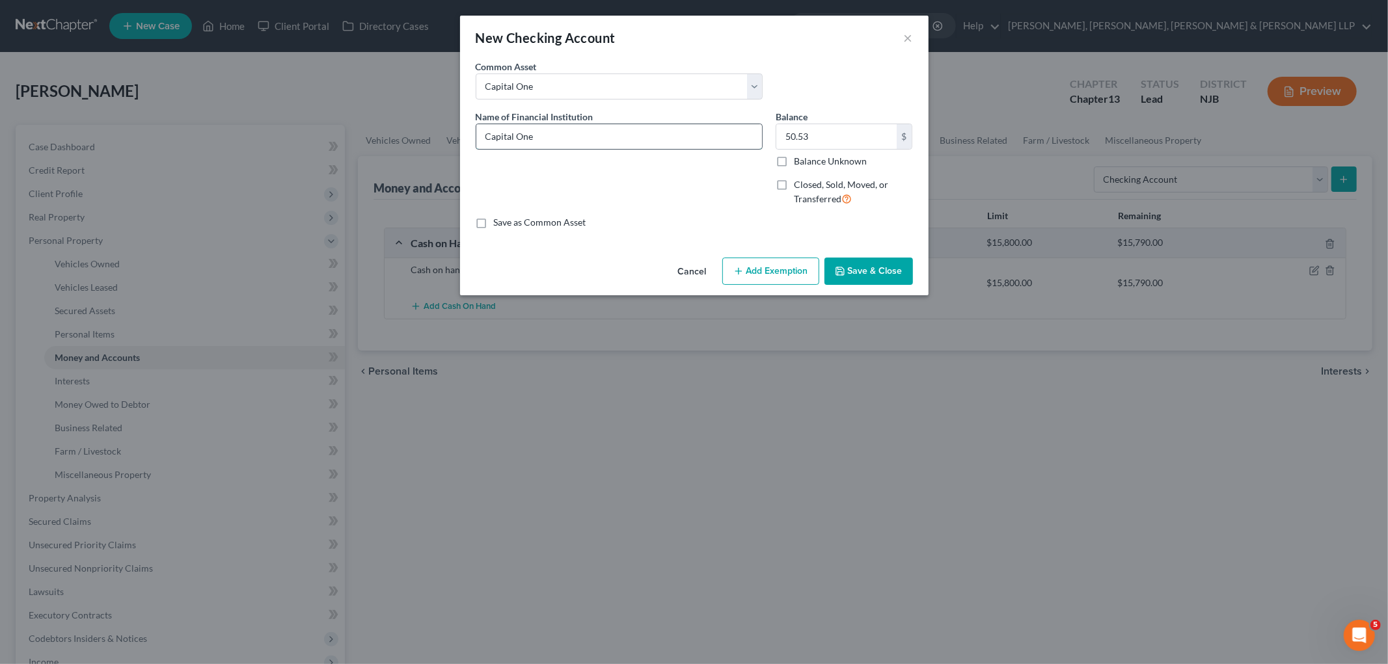
click at [562, 137] on input "Capital One" at bounding box center [619, 136] width 286 height 25
type input "Capital One -7395"
click at [826, 131] on input "50.53" at bounding box center [836, 136] width 120 height 25
paste input "$1,259.36"
type input "1,259.36"
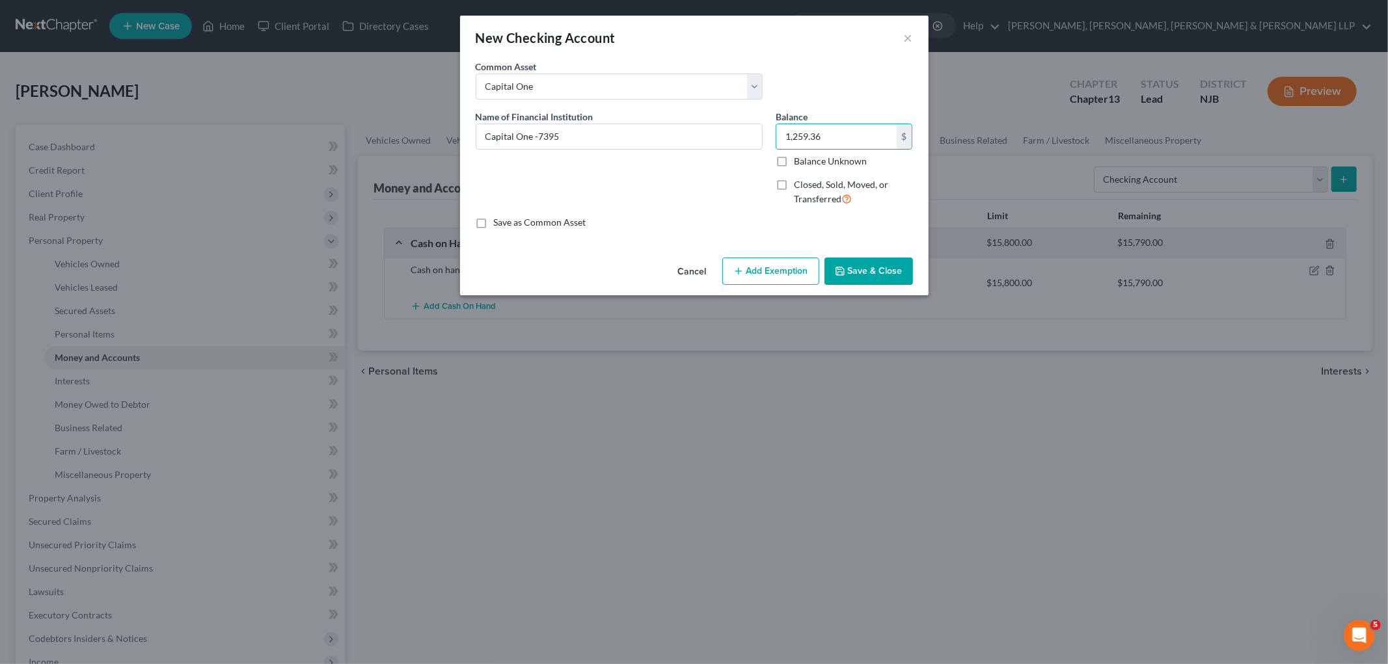
click at [777, 275] on button "Add Exemption" at bounding box center [770, 271] width 97 height 27
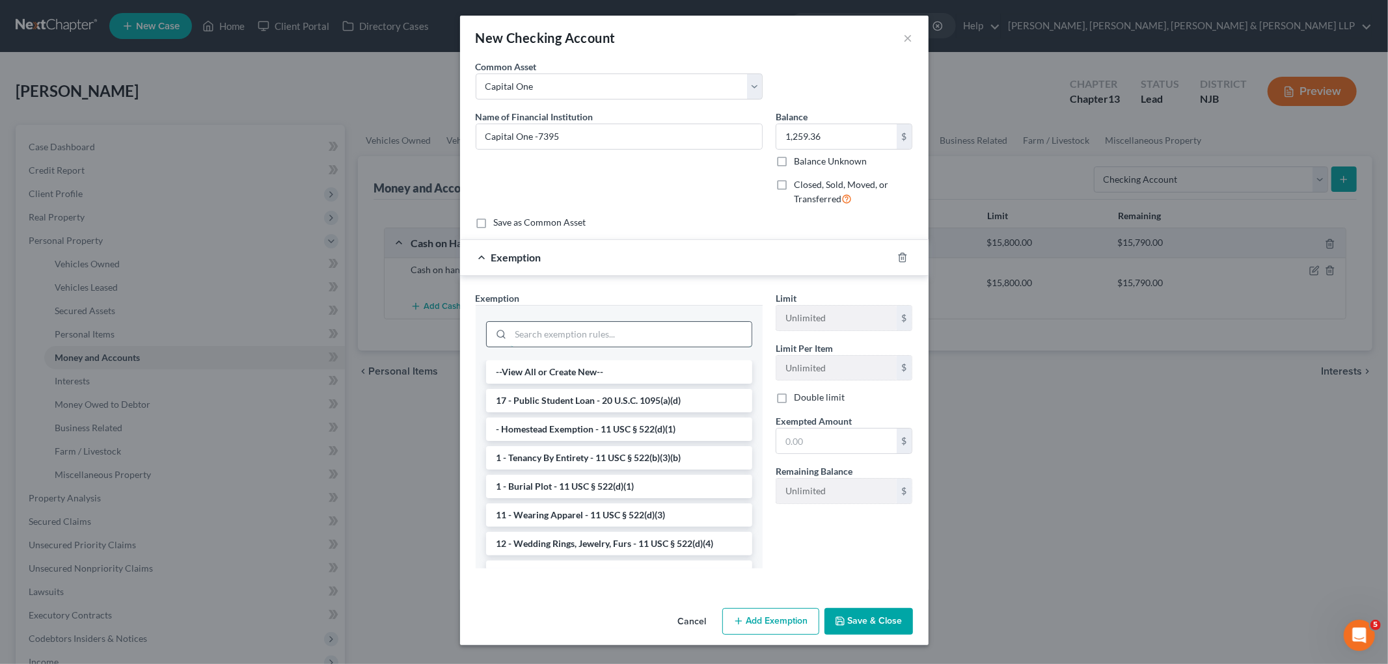
click at [703, 338] on input "search" at bounding box center [631, 334] width 241 height 25
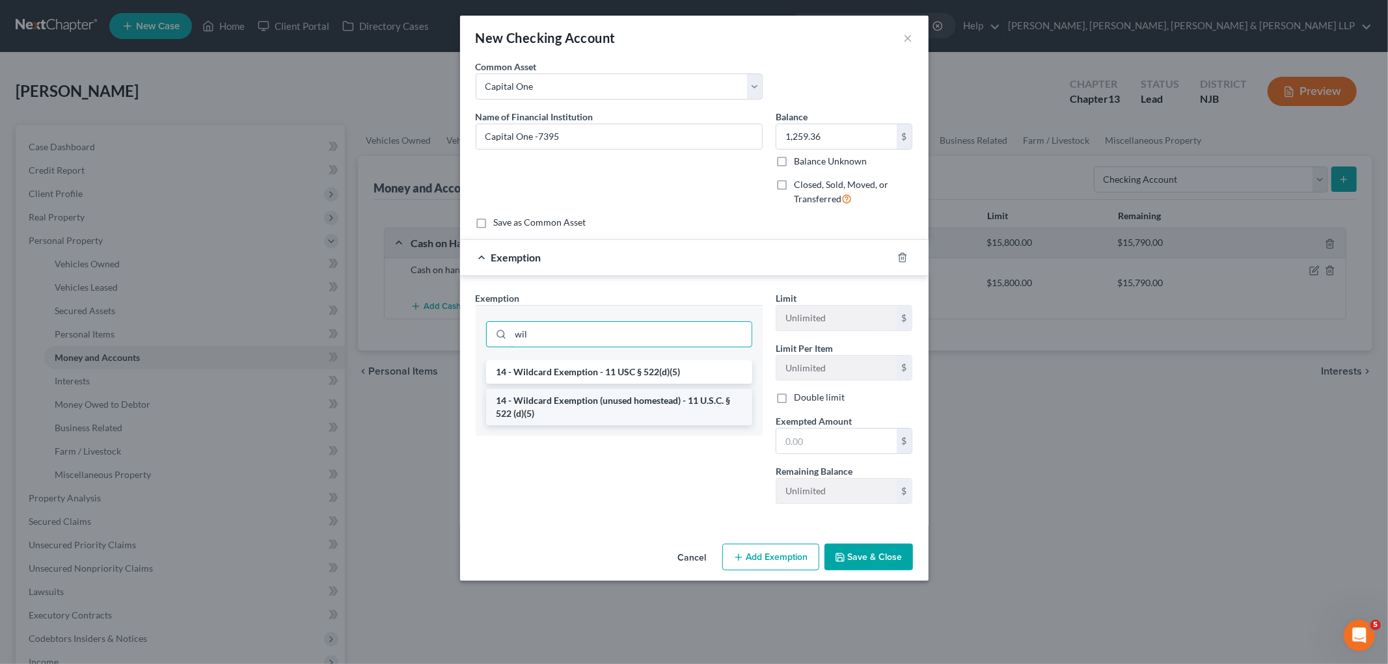
type input "wil"
click at [686, 405] on li "14 - Wildcard Exemption (unused homestead) - 11 U.S.C. § 522 (d)(5)" at bounding box center [619, 407] width 266 height 36
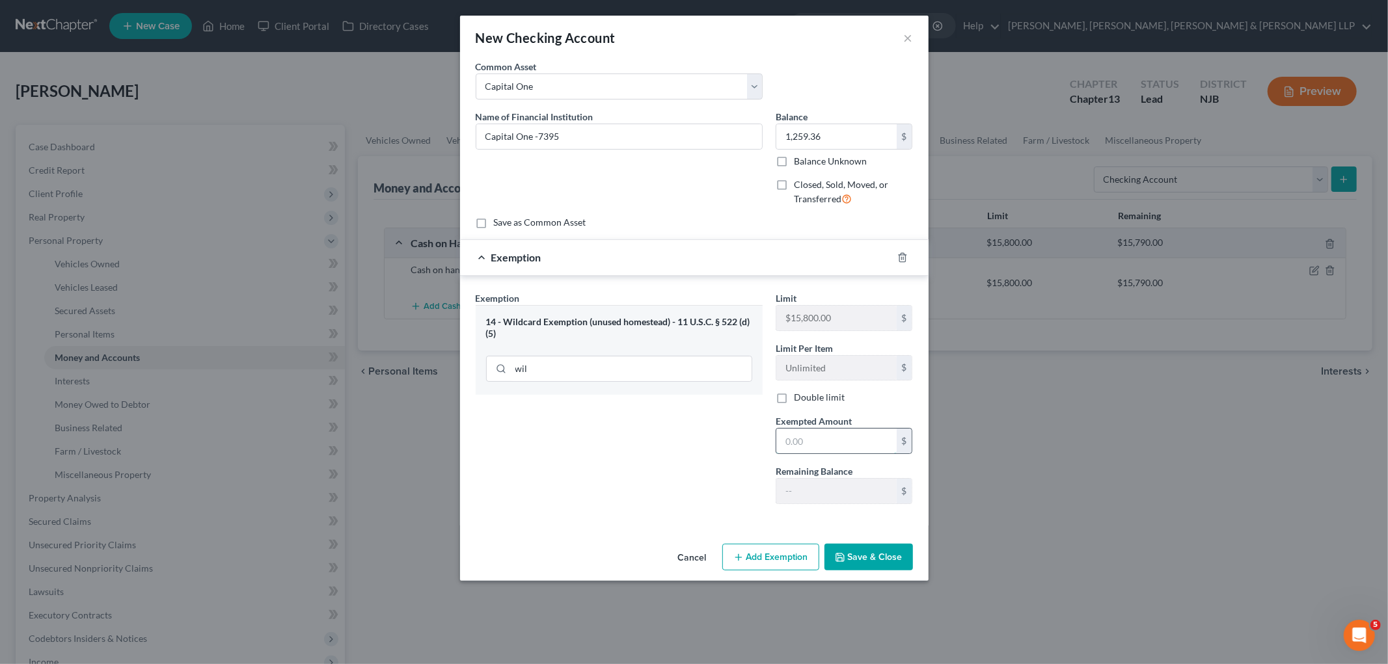
click at [818, 438] on input "text" at bounding box center [836, 441] width 120 height 25
paste input "$1,259.36"
type input "1,259.36"
click at [863, 546] on button "Save & Close" at bounding box center [868, 557] width 88 height 27
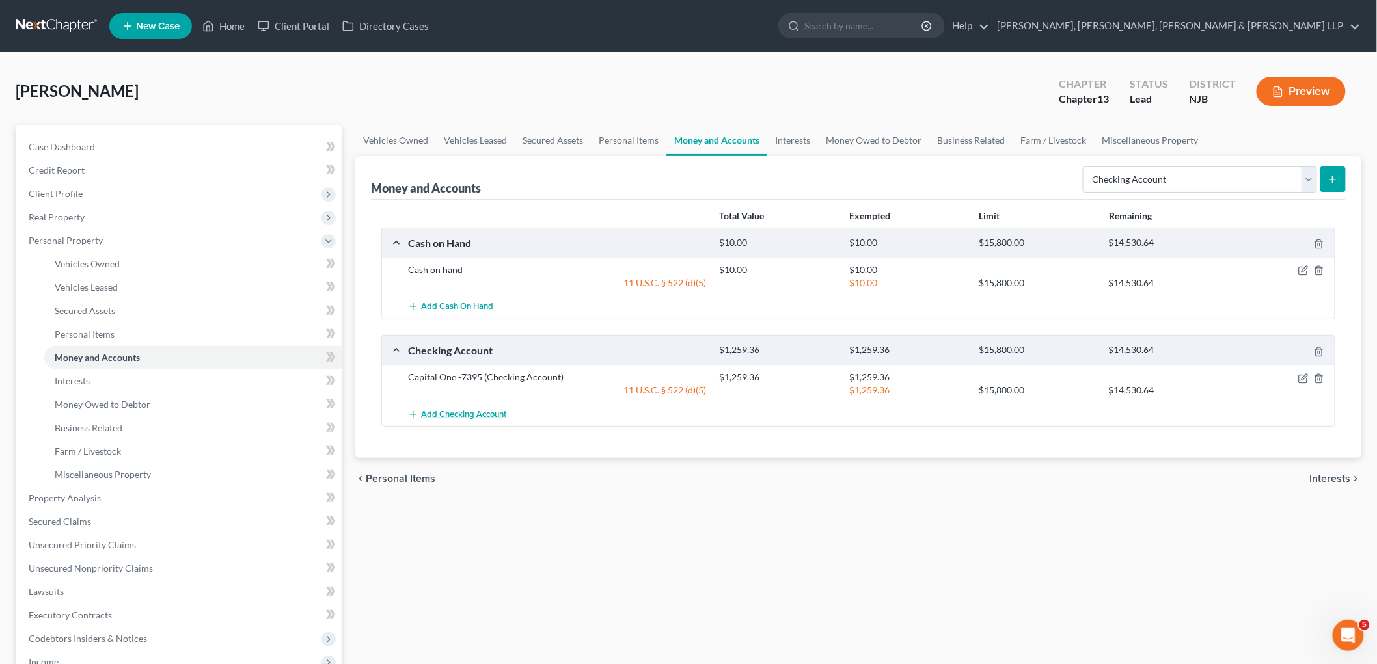
click at [453, 414] on span "Add Checking Account" at bounding box center [463, 414] width 85 height 10
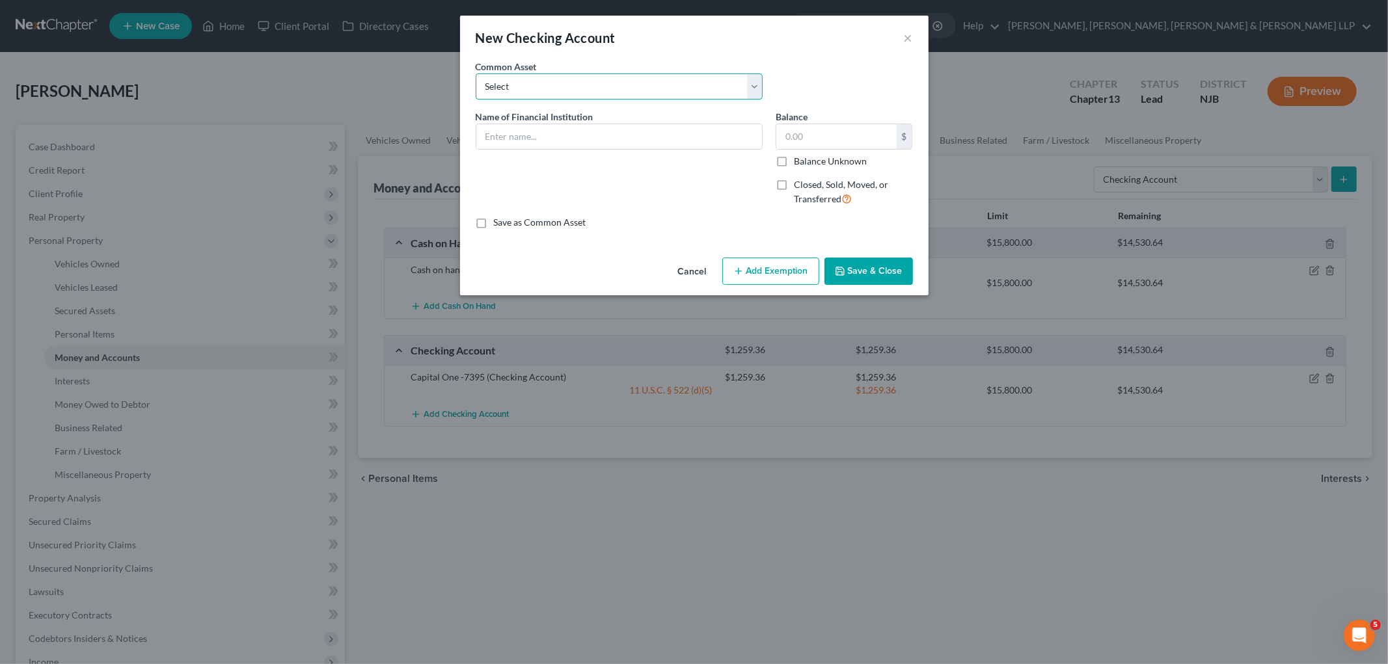
click at [597, 92] on select "Select TD Bank Valley National Bank Bank of America [PERSON_NAME] Fargo Bank, […" at bounding box center [619, 87] width 287 height 26
select select "5"
click at [476, 74] on select "Select TD Bank Valley National Bank Bank of America [PERSON_NAME] Fargo Bank, […" at bounding box center [619, 87] width 287 height 26
type input "Capital One"
type input "50.53"
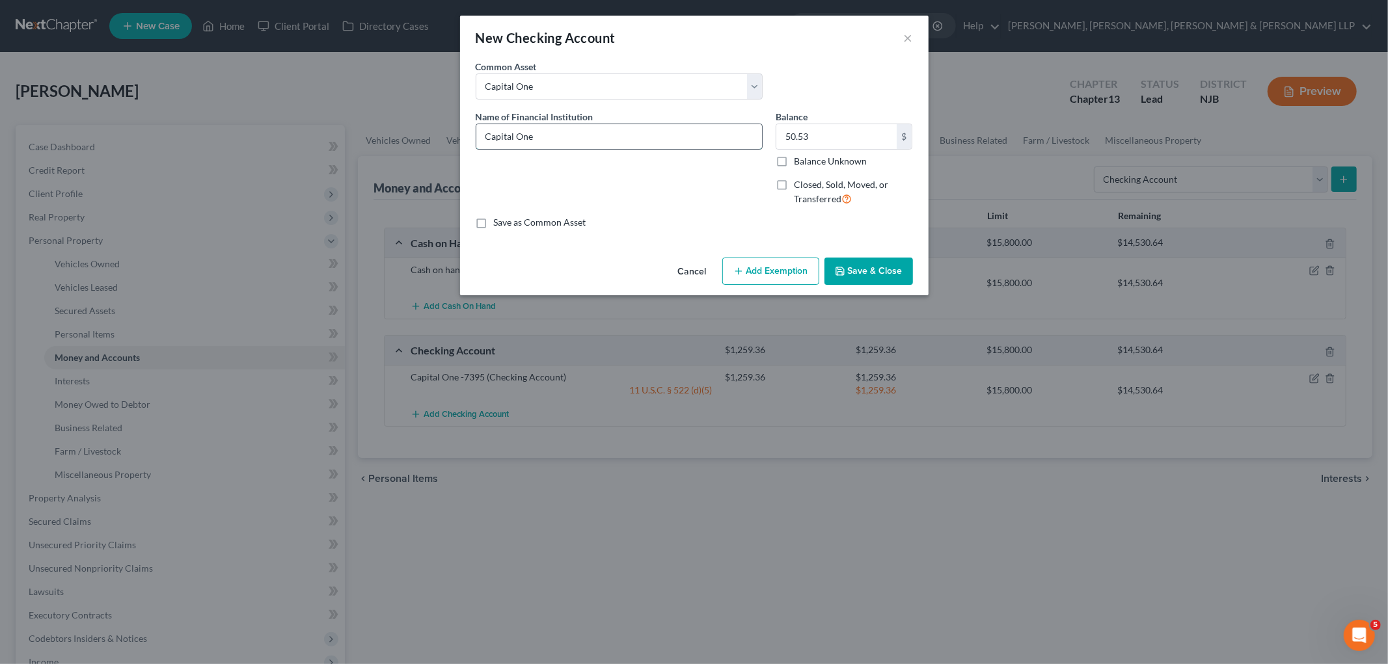
click at [600, 135] on input "Capital One" at bounding box center [619, 136] width 286 height 25
type input "Capital One -5320"
click at [817, 126] on input "50.53" at bounding box center [836, 136] width 120 height 25
paste input "$770.58"
type input "770.58"
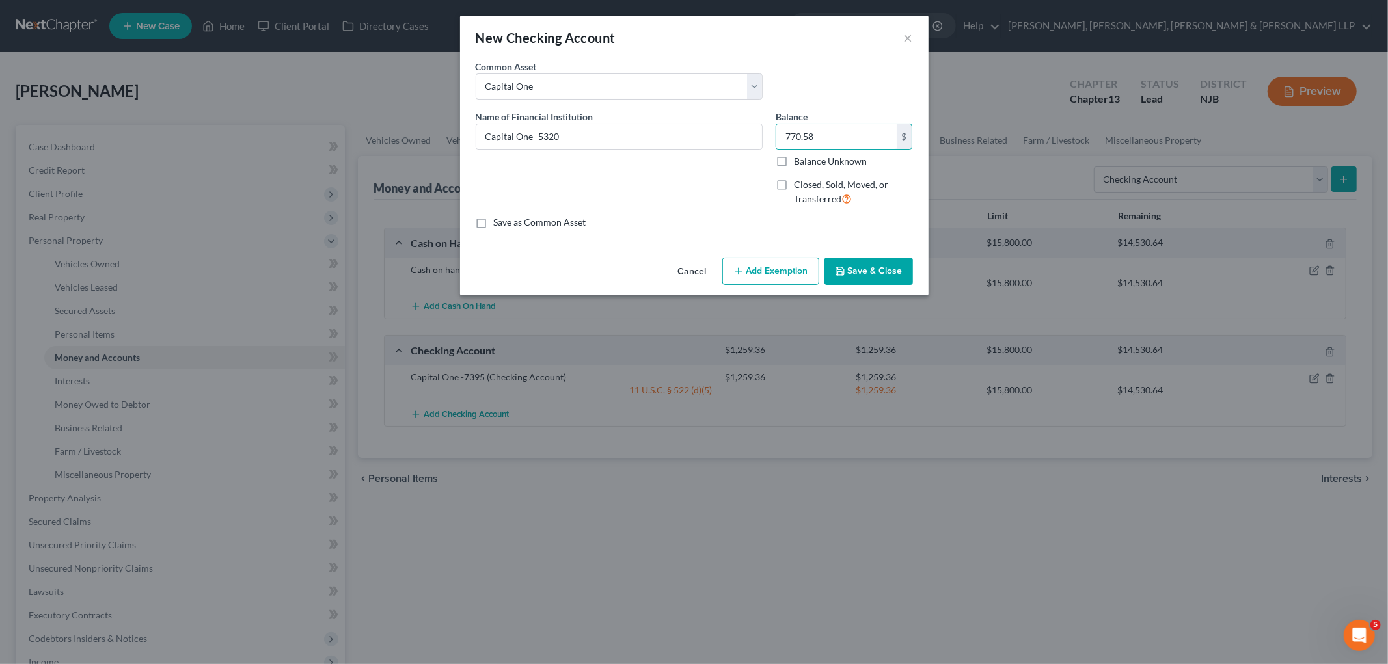
click at [781, 269] on button "Add Exemption" at bounding box center [770, 271] width 97 height 27
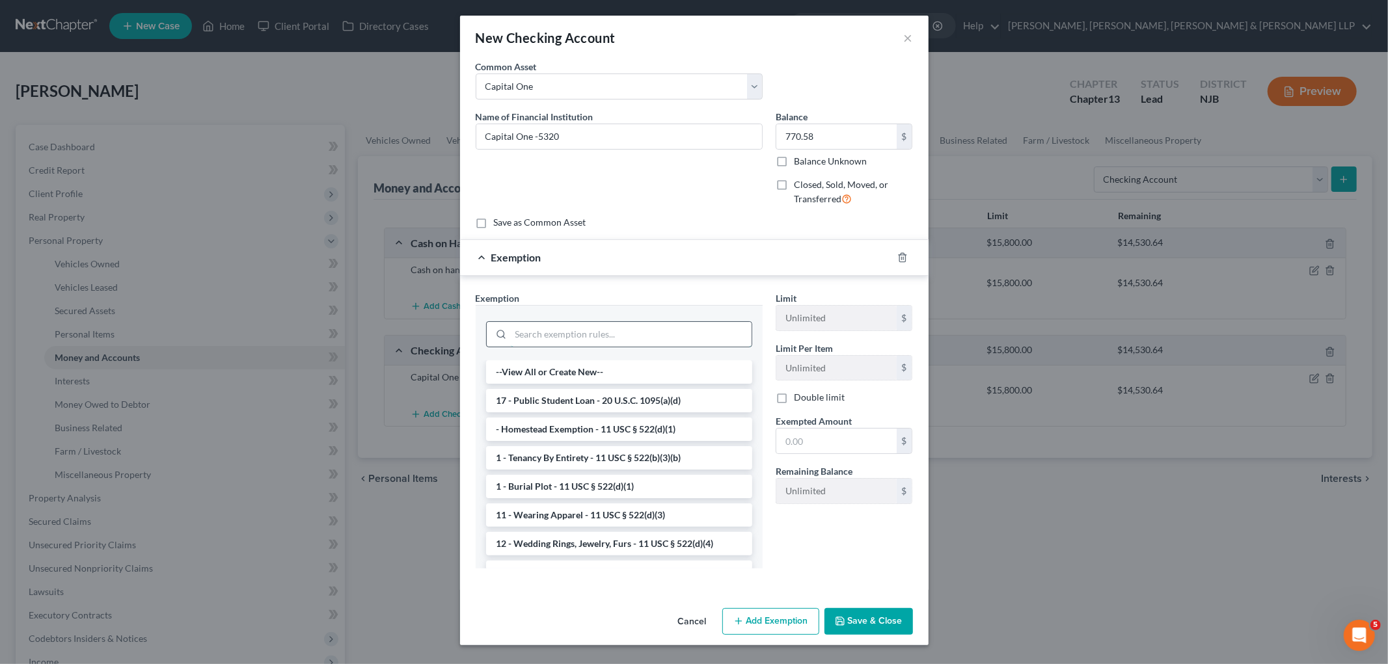
click at [656, 322] on input "search" at bounding box center [631, 334] width 241 height 25
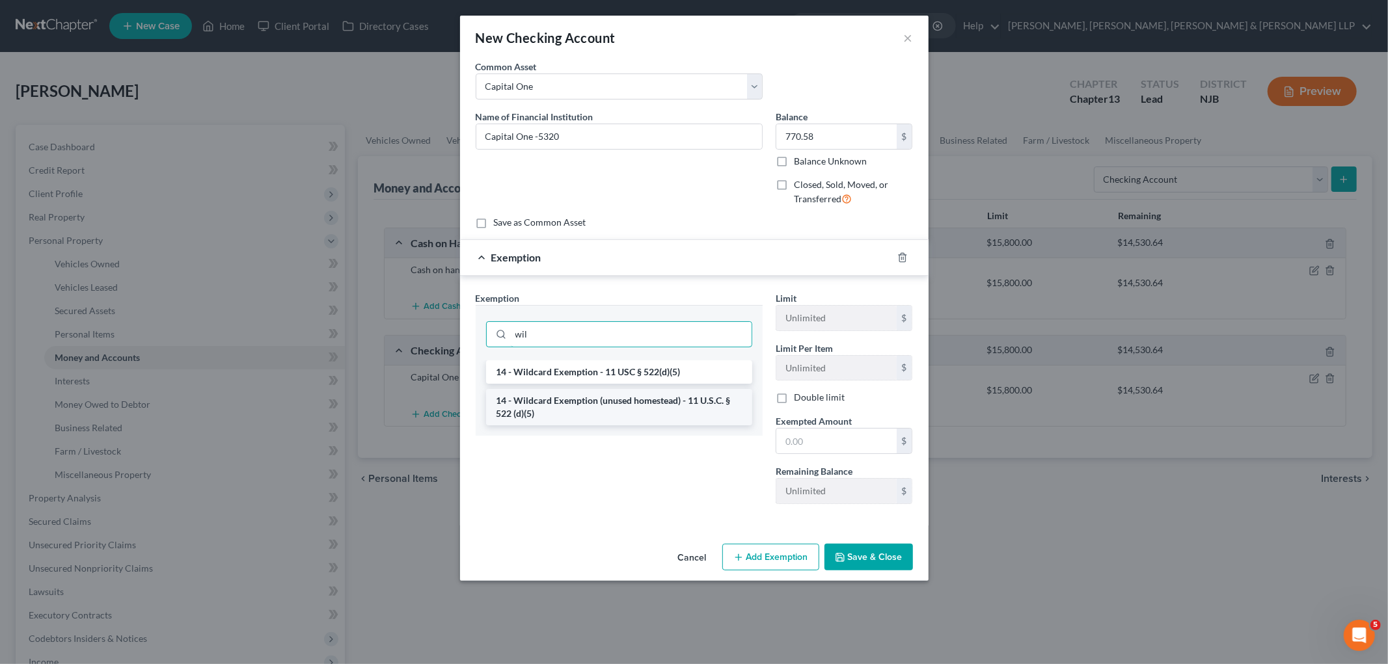
type input "wil"
click at [661, 405] on li "14 - Wildcard Exemption (unused homestead) - 11 U.S.C. § 522 (d)(5)" at bounding box center [619, 407] width 266 height 36
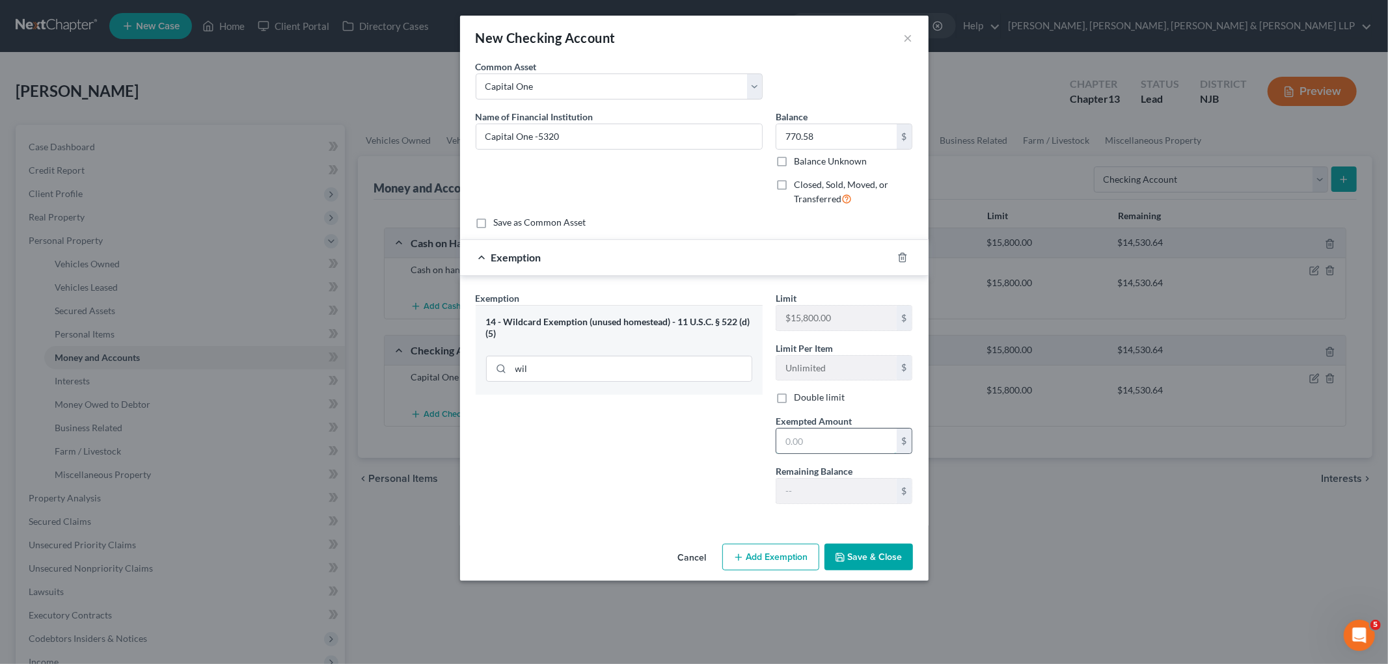
click at [838, 442] on input "text" at bounding box center [836, 441] width 120 height 25
paste input "$770.58"
type input "770.58"
click at [879, 563] on button "Save & Close" at bounding box center [868, 557] width 88 height 27
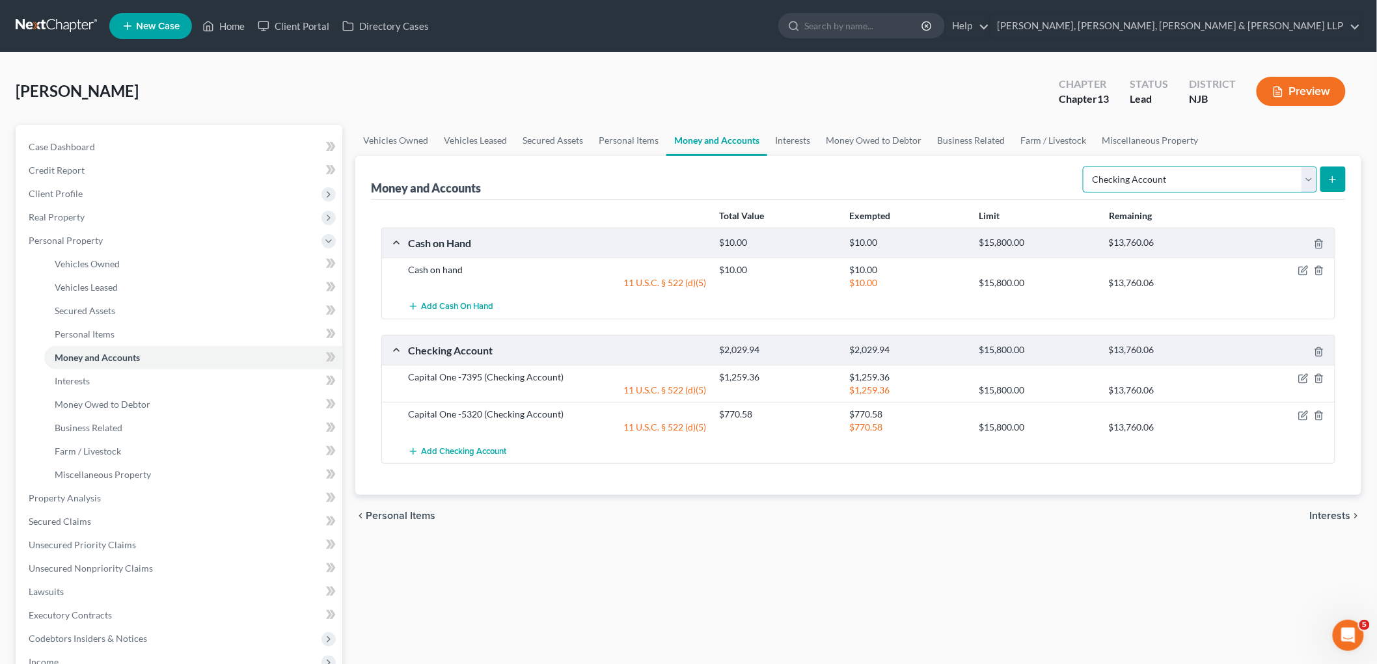
click at [947, 182] on select "Select Account Type Brokerage Cash on Hand Certificates of Deposit Checking Acc…" at bounding box center [1200, 180] width 234 height 26
select select "savings"
click at [947, 167] on select "Select Account Type Brokerage Cash on Hand Certificates of Deposit Checking Acc…" at bounding box center [1200, 180] width 234 height 26
click at [947, 176] on icon "submit" at bounding box center [1332, 179] width 10 height 10
click at [947, 511] on span "Interests" at bounding box center [1330, 516] width 41 height 10
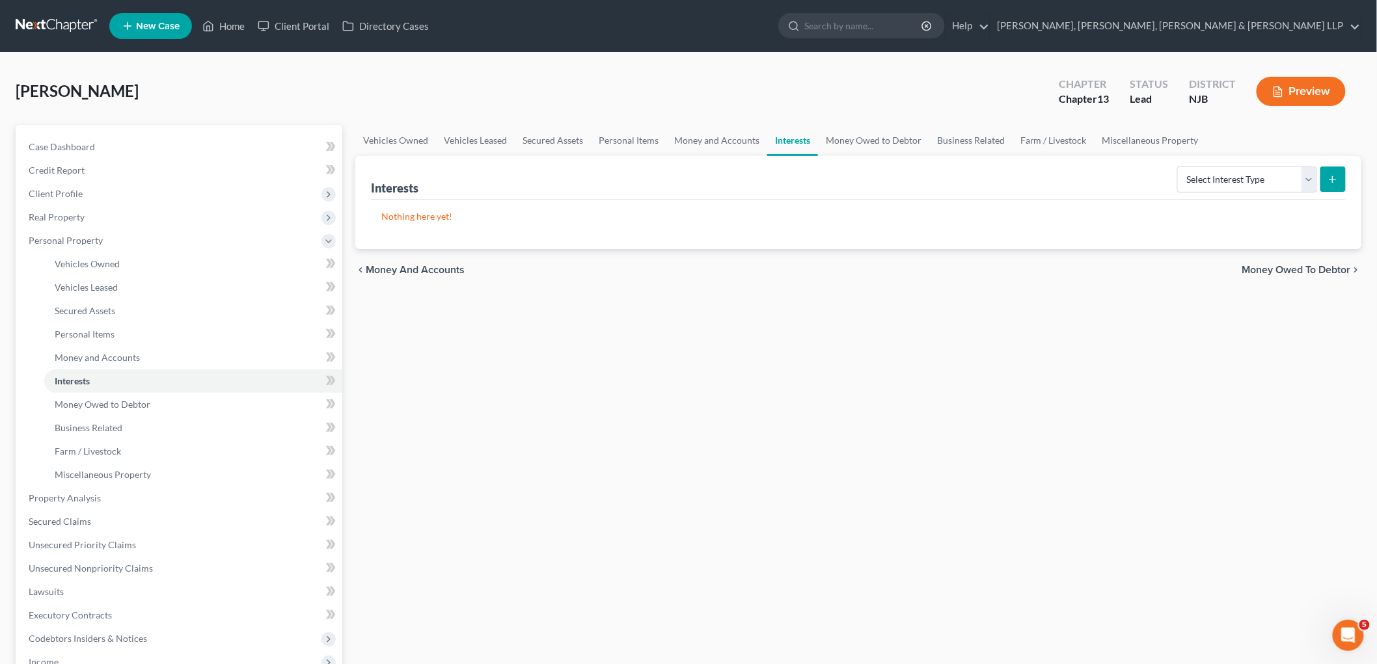
click at [421, 265] on span "Money and Accounts" at bounding box center [415, 270] width 99 height 10
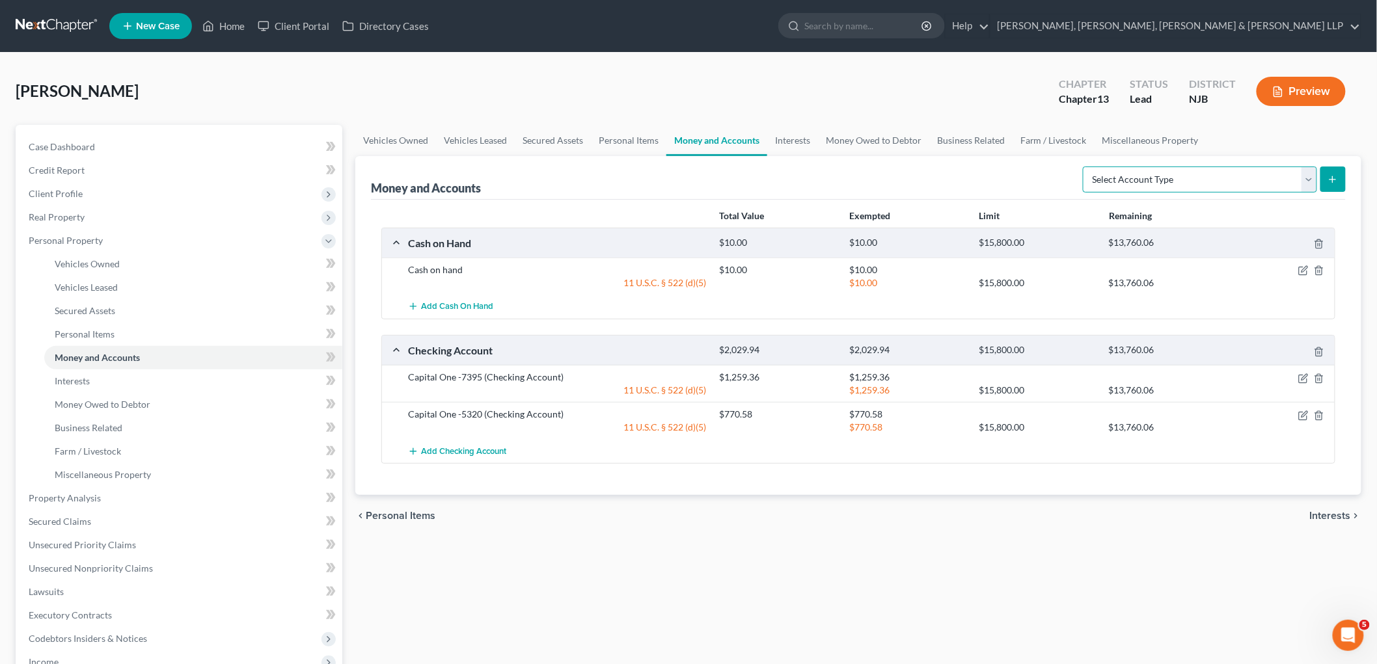
click at [947, 183] on select "Select Account Type Brokerage Cash on Hand Certificates of Deposit Checking Acc…" at bounding box center [1200, 180] width 234 height 26
select select "savings"
click at [947, 167] on select "Select Account Type Brokerage Cash on Hand Certificates of Deposit Checking Acc…" at bounding box center [1200, 180] width 234 height 26
click at [947, 180] on icon "submit" at bounding box center [1332, 179] width 10 height 10
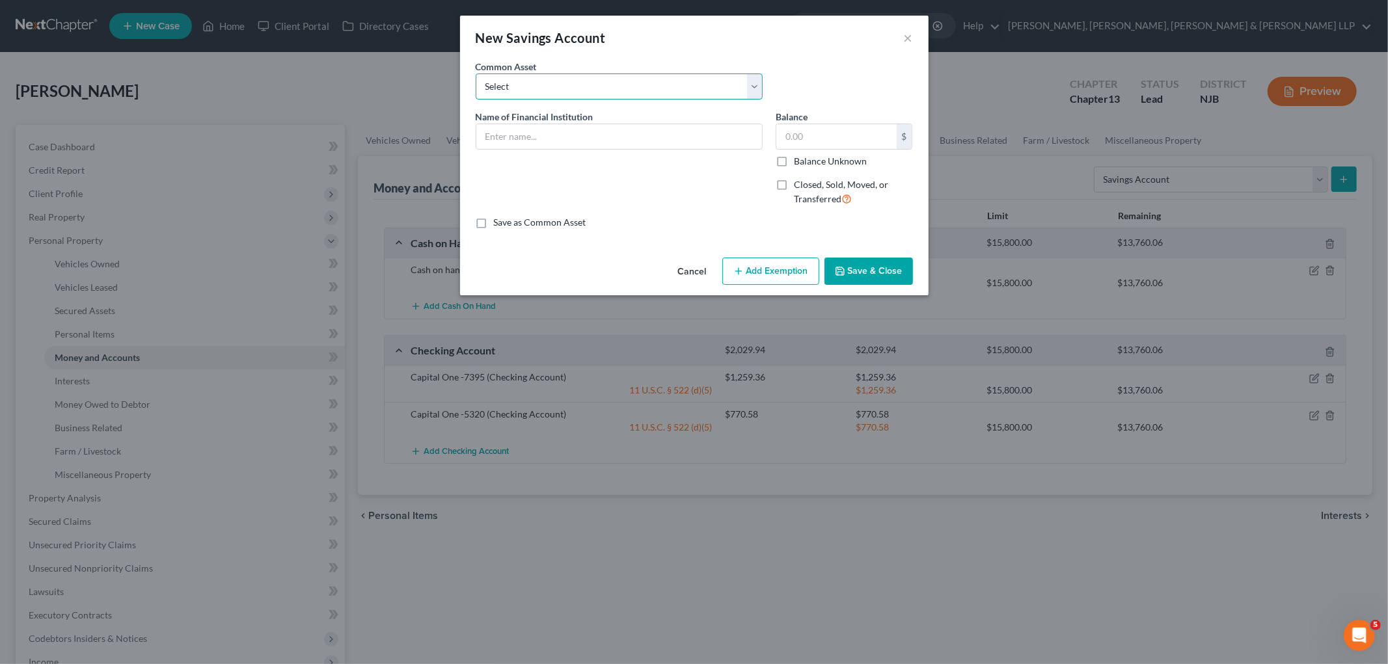
click at [565, 87] on select "Select TD Bank TD Bank Provident Capital One" at bounding box center [619, 87] width 287 height 26
select select "3"
click at [476, 74] on select "Select TD Bank TD Bank Provident Capital One" at bounding box center [619, 87] width 287 height 26
type input "Capital One"
type input "4,310.69"
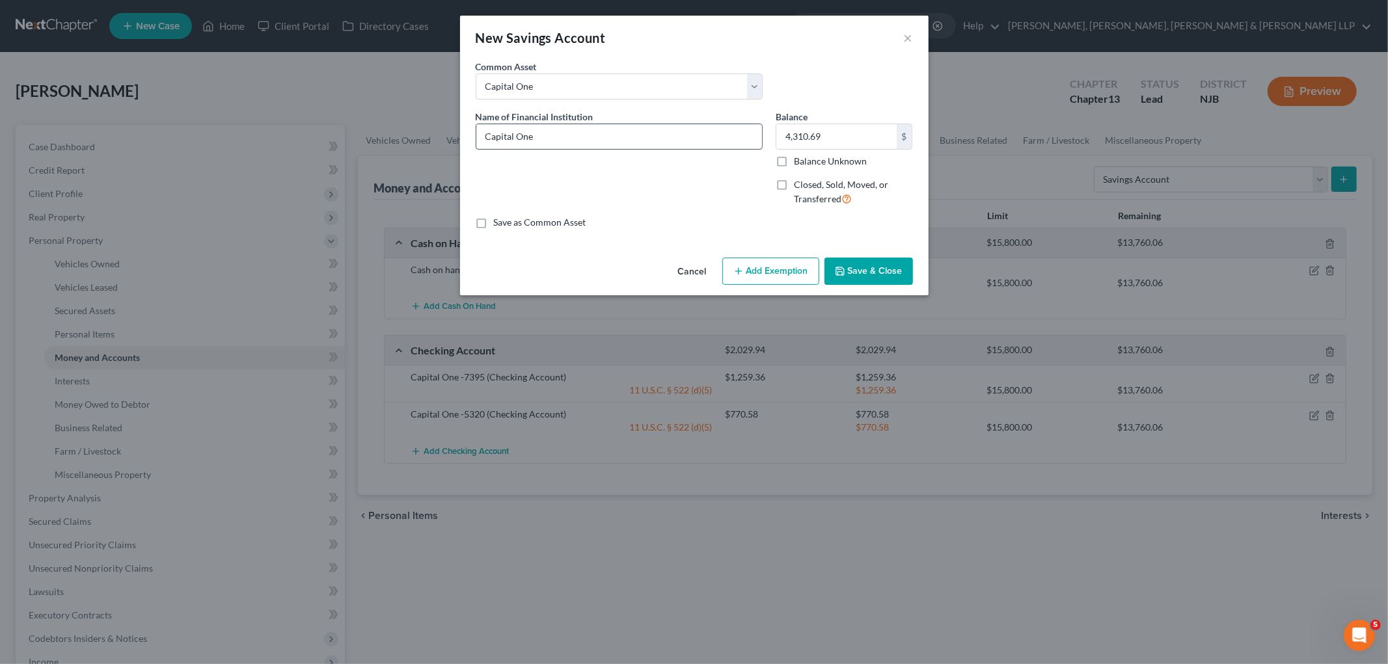
click at [587, 137] on input "Capital One" at bounding box center [619, 136] width 286 height 25
type input "Capital One -5199"
click at [826, 134] on input "4,310.69" at bounding box center [836, 136] width 120 height 25
paste input "$104.37"
type input "104.37"
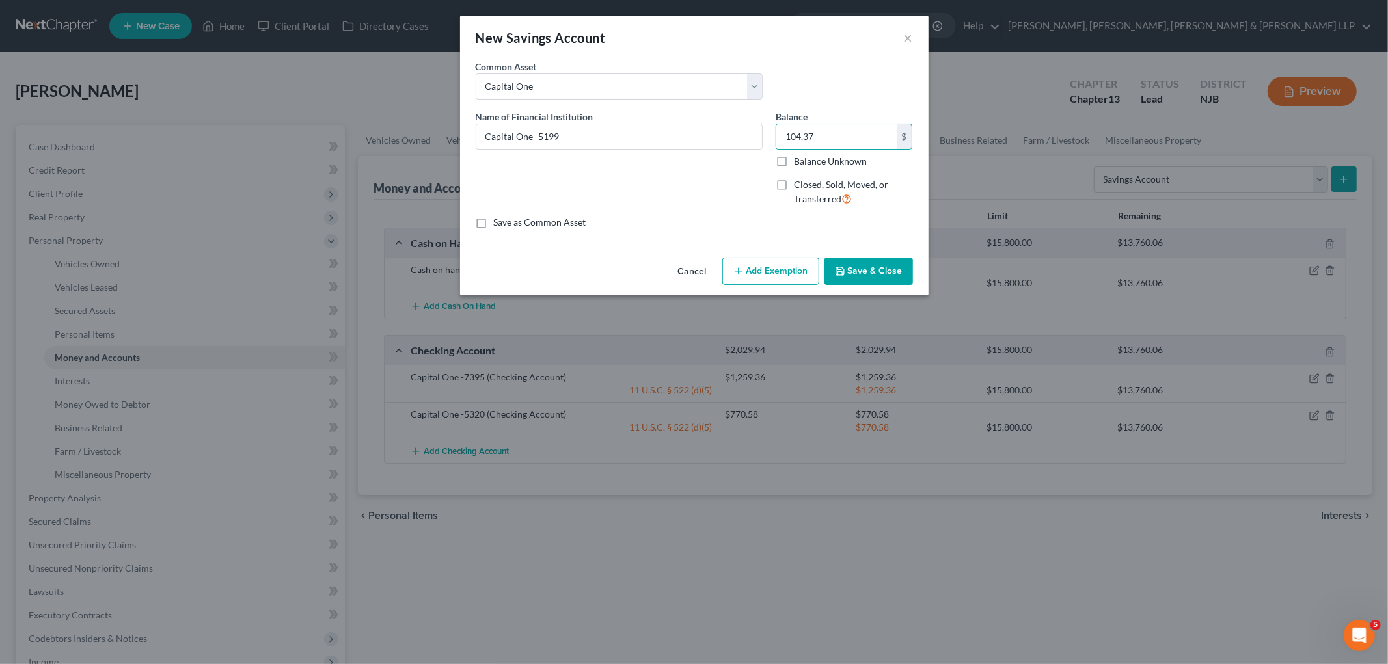
click at [795, 272] on button "Add Exemption" at bounding box center [770, 271] width 97 height 27
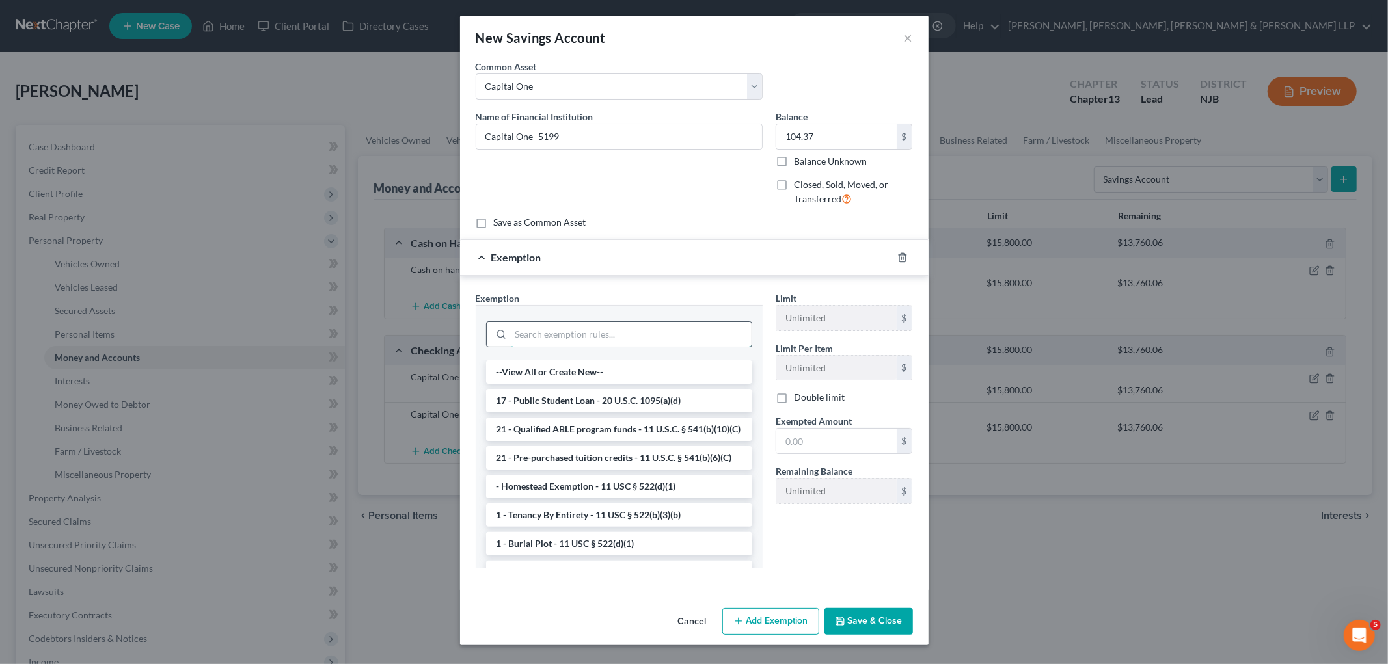
click at [686, 332] on input "search" at bounding box center [631, 334] width 241 height 25
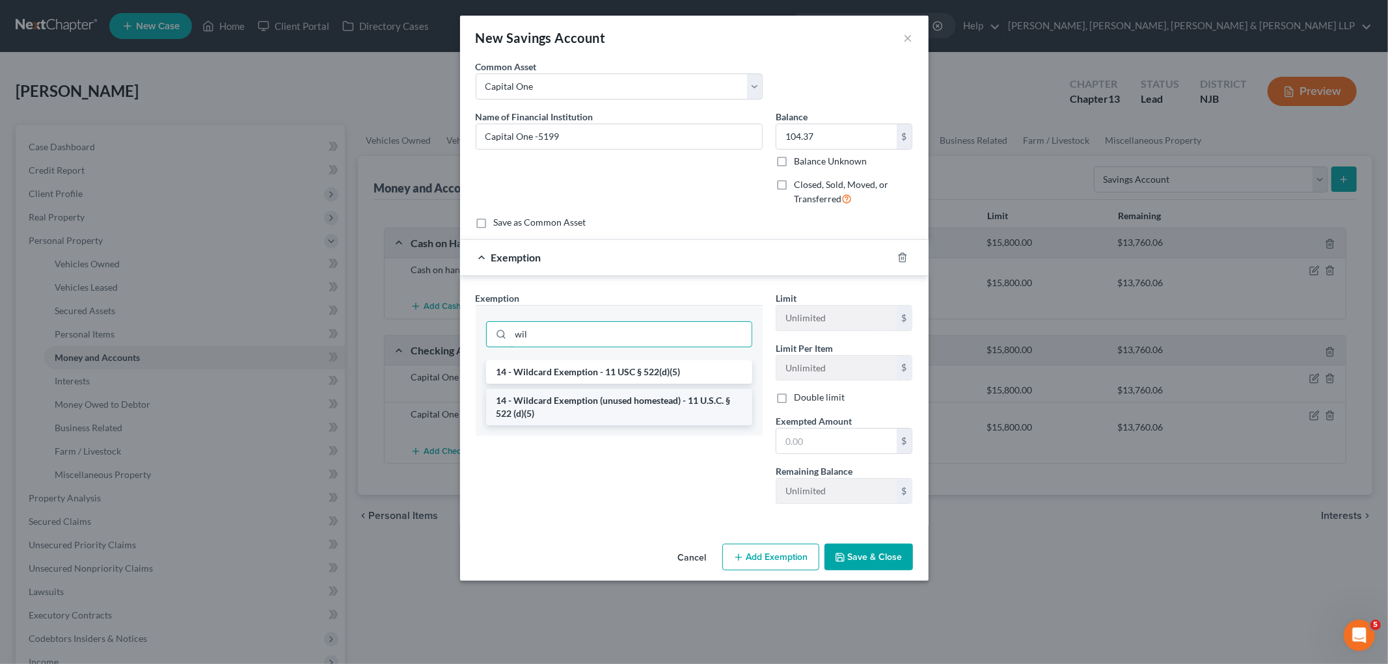
type input "wil"
click at [664, 394] on li "14 - Wildcard Exemption (unused homestead) - 11 U.S.C. § 522 (d)(5)" at bounding box center [619, 407] width 266 height 36
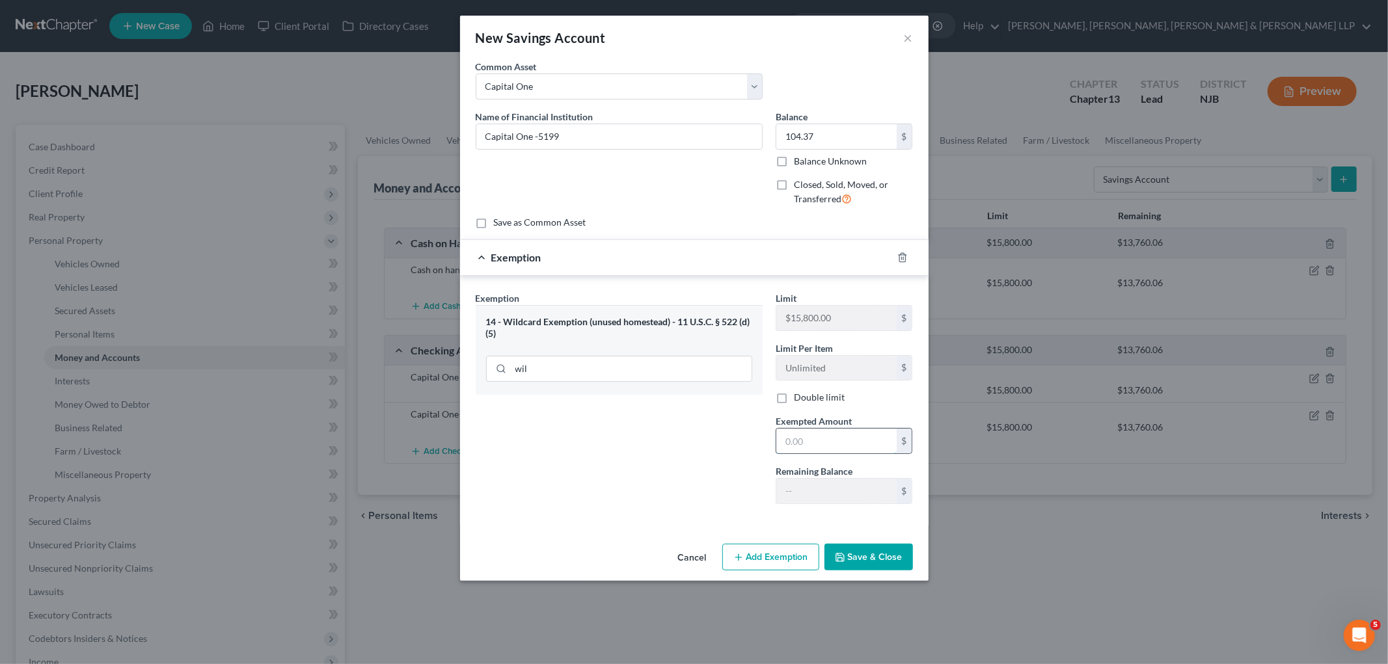
click at [821, 450] on input "text" at bounding box center [836, 441] width 120 height 25
paste input "$104.37"
type input "104.37"
click at [887, 554] on button "Save & Close" at bounding box center [868, 557] width 88 height 27
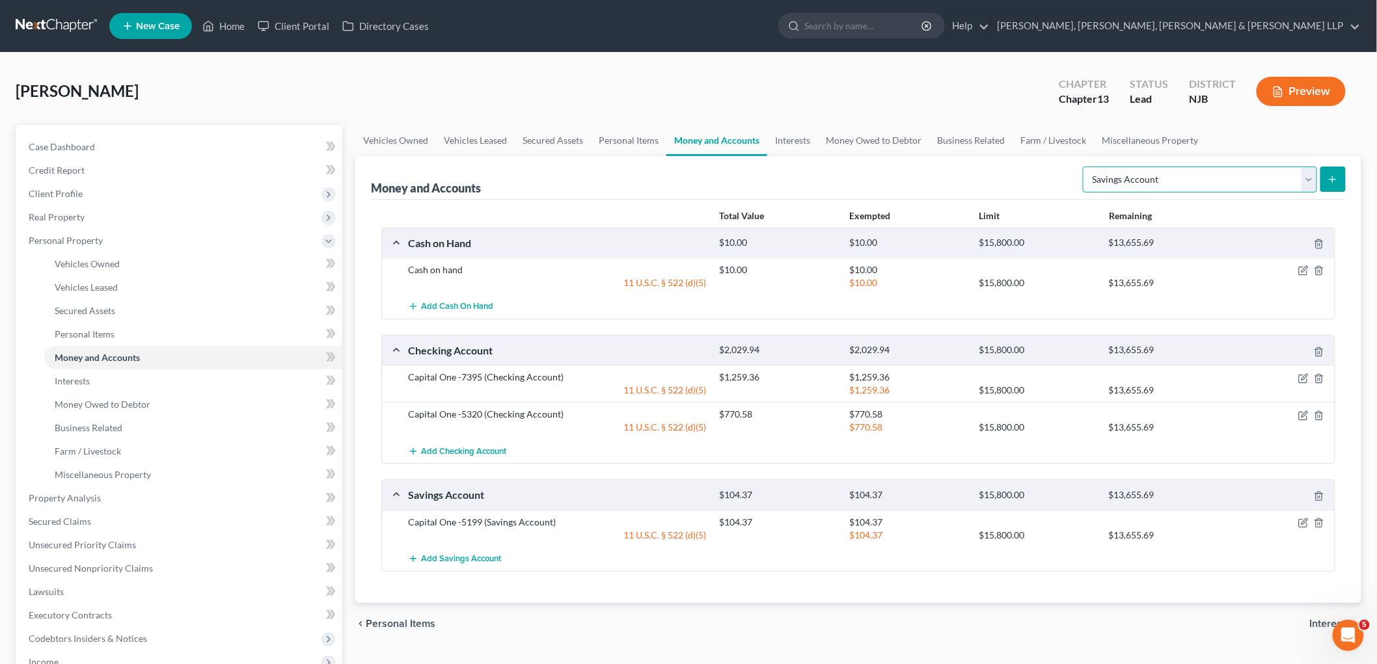
click at [947, 180] on select "Select Account Type Brokerage Cash on Hand Certificates of Deposit Checking Acc…" at bounding box center [1200, 180] width 234 height 26
select select "certificates_of_deposit"
click at [947, 167] on select "Select Account Type Brokerage Cash on Hand Certificates of Deposit Checking Acc…" at bounding box center [1200, 180] width 234 height 26
click at [947, 181] on icon "submit" at bounding box center [1332, 179] width 10 height 10
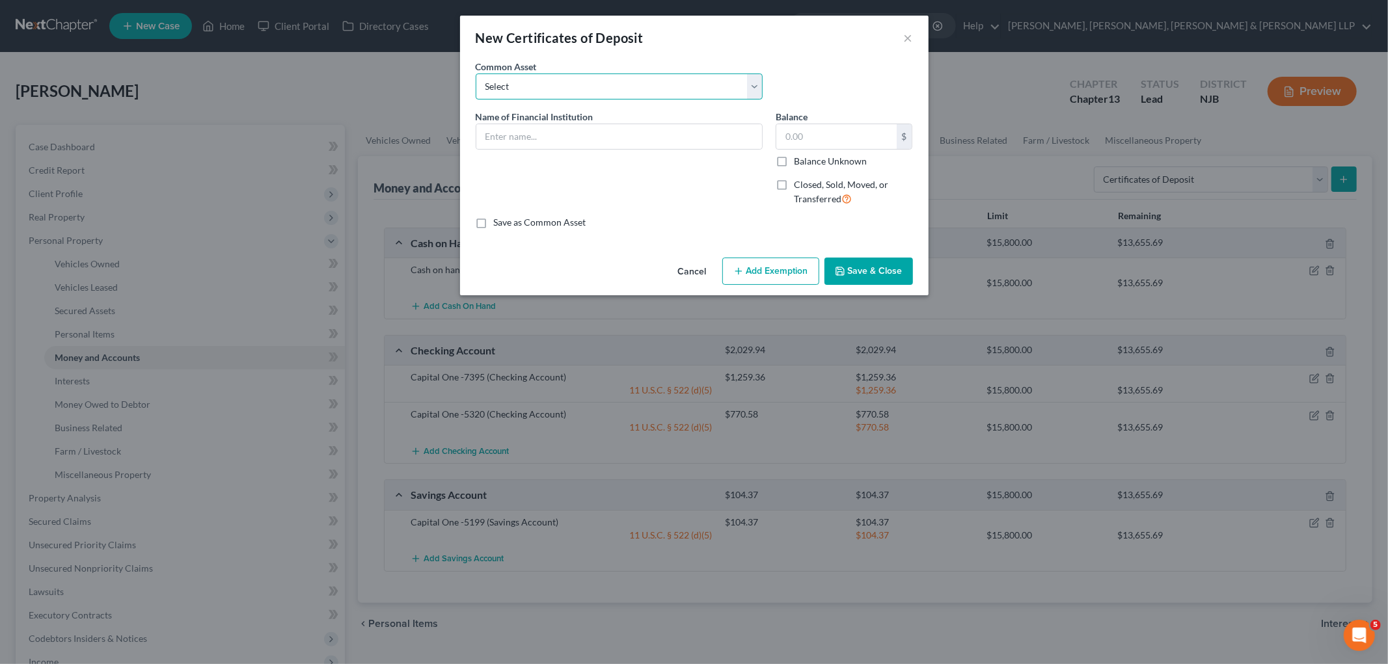
click at [606, 90] on select "Select TD Bank" at bounding box center [619, 87] width 287 height 26
click at [555, 166] on div "Name of Financial Institution *" at bounding box center [619, 163] width 300 height 107
click at [545, 132] on input "text" at bounding box center [619, 136] width 286 height 25
type input "Capital One - 4811"
click at [840, 129] on input "text" at bounding box center [836, 136] width 120 height 25
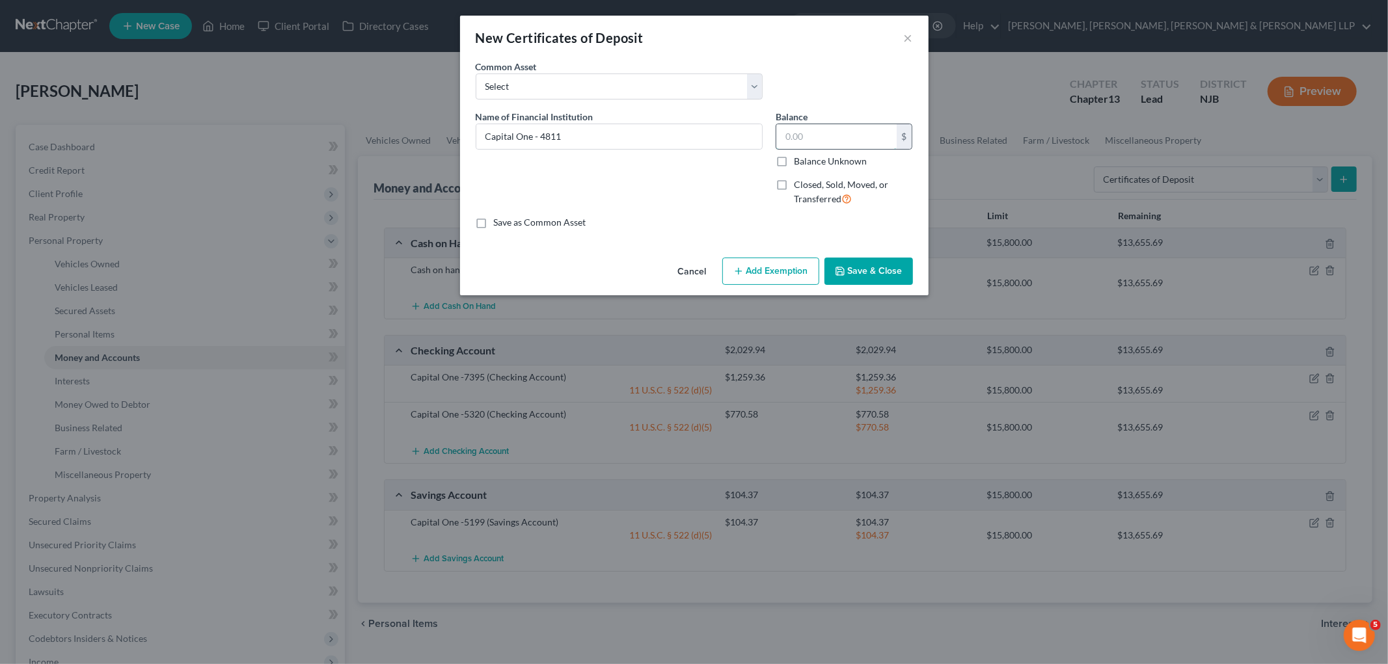
paste input "$1,003.58"
type input "1,003.58"
click at [776, 271] on button "Add Exemption" at bounding box center [770, 271] width 97 height 27
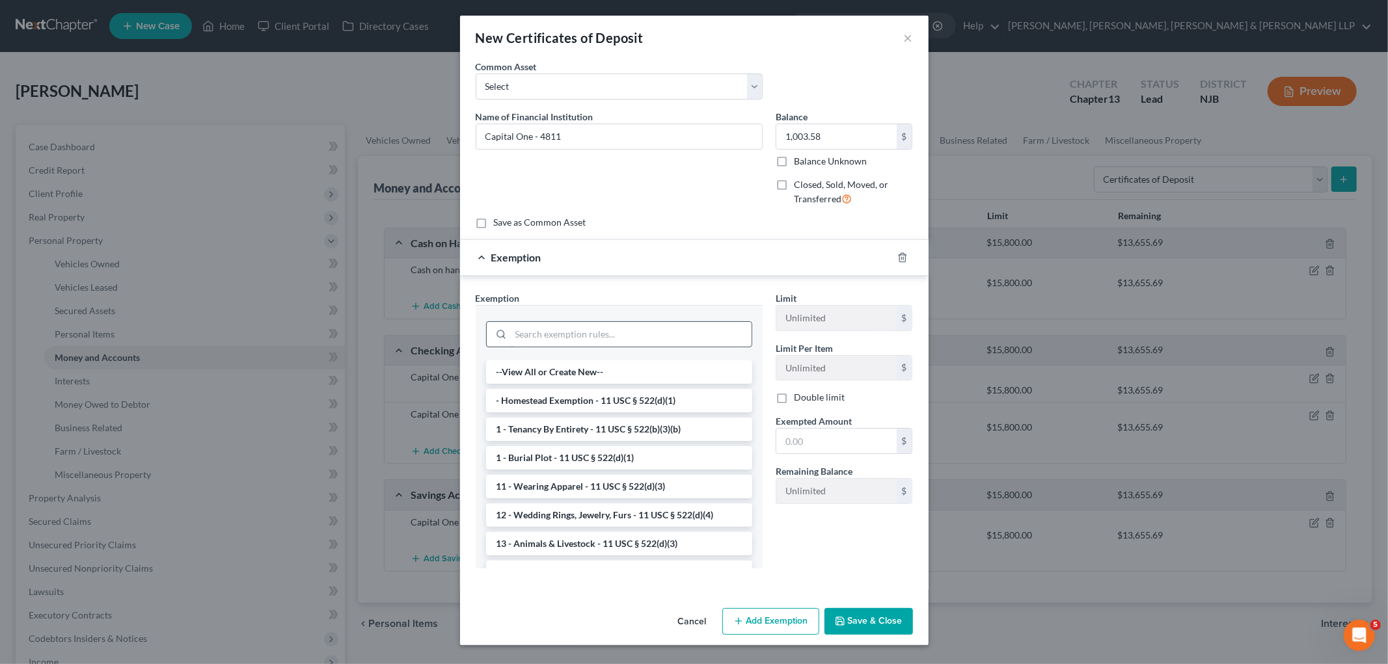
click at [707, 334] on input "search" at bounding box center [631, 334] width 241 height 25
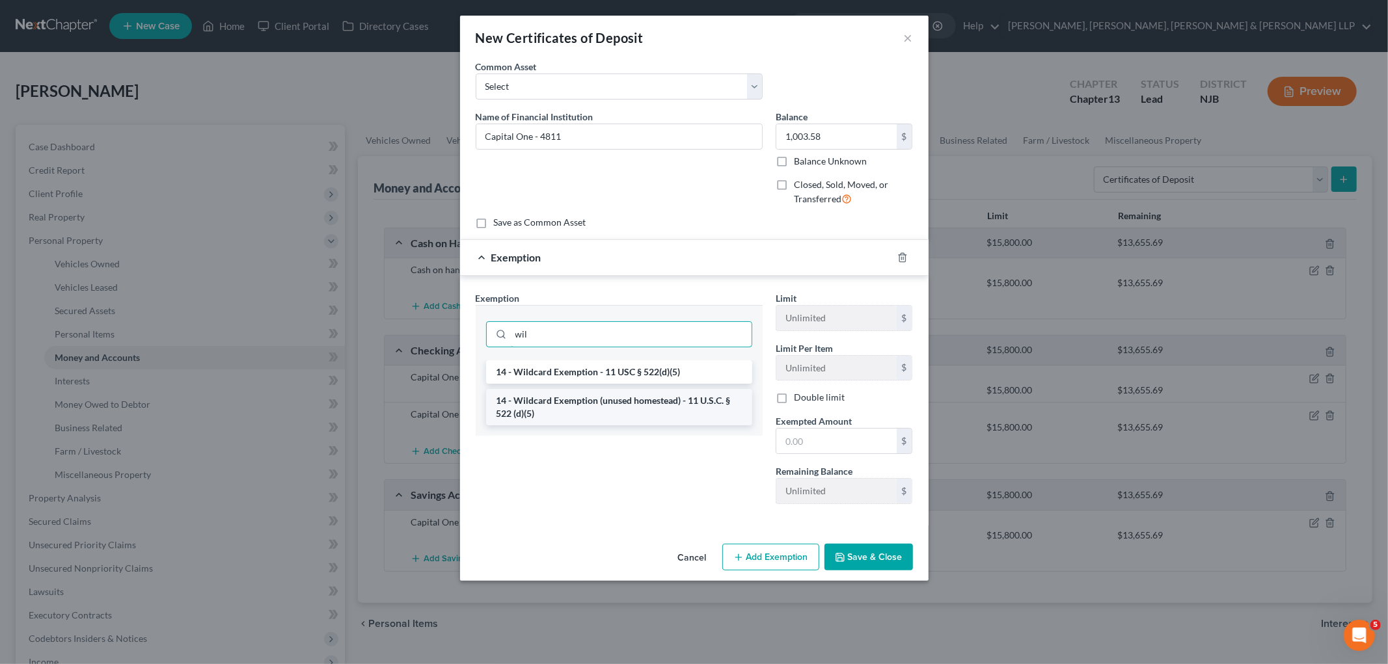
type input "wil"
click at [661, 412] on li "14 - Wildcard Exemption (unused homestead) - 11 U.S.C. § 522 (d)(5)" at bounding box center [619, 407] width 266 height 36
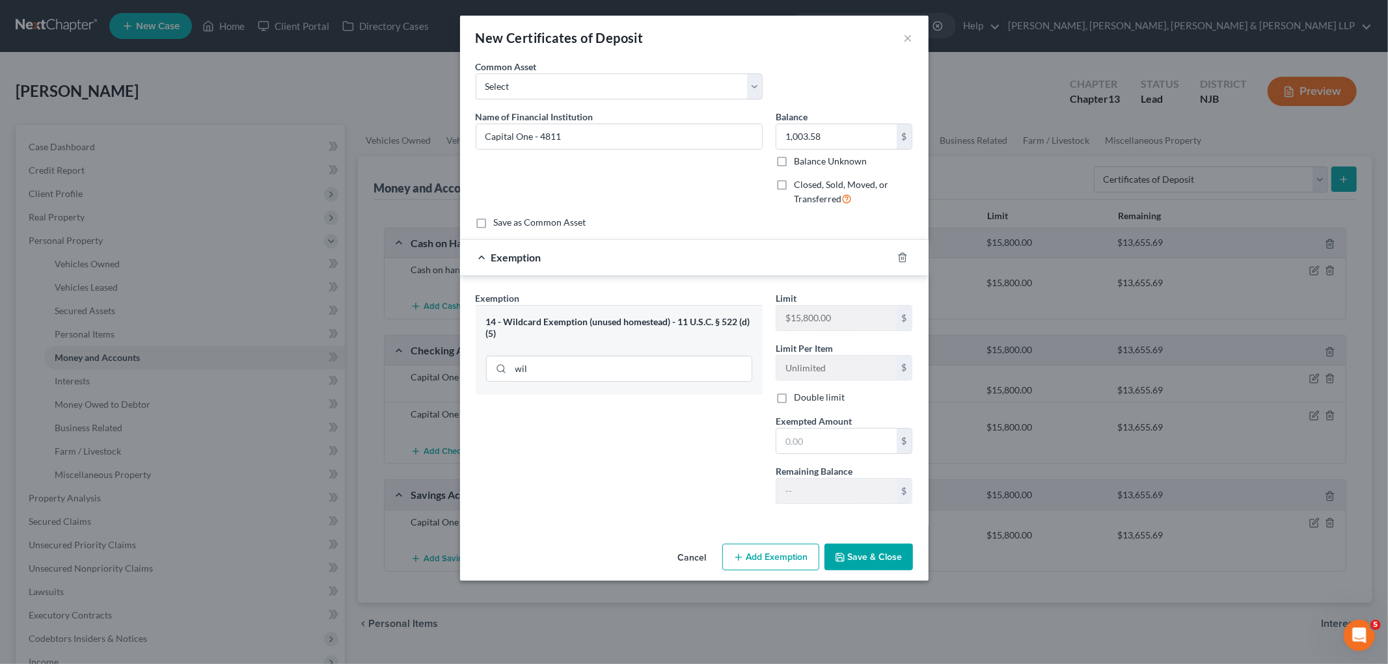
click at [810, 426] on label "Exempted Amount *" at bounding box center [813, 421] width 76 height 14
click at [822, 435] on input "text" at bounding box center [836, 441] width 120 height 25
paste input "$1,003.58"
type input "1,003.58"
click at [885, 558] on button "Save & Close" at bounding box center [868, 557] width 88 height 27
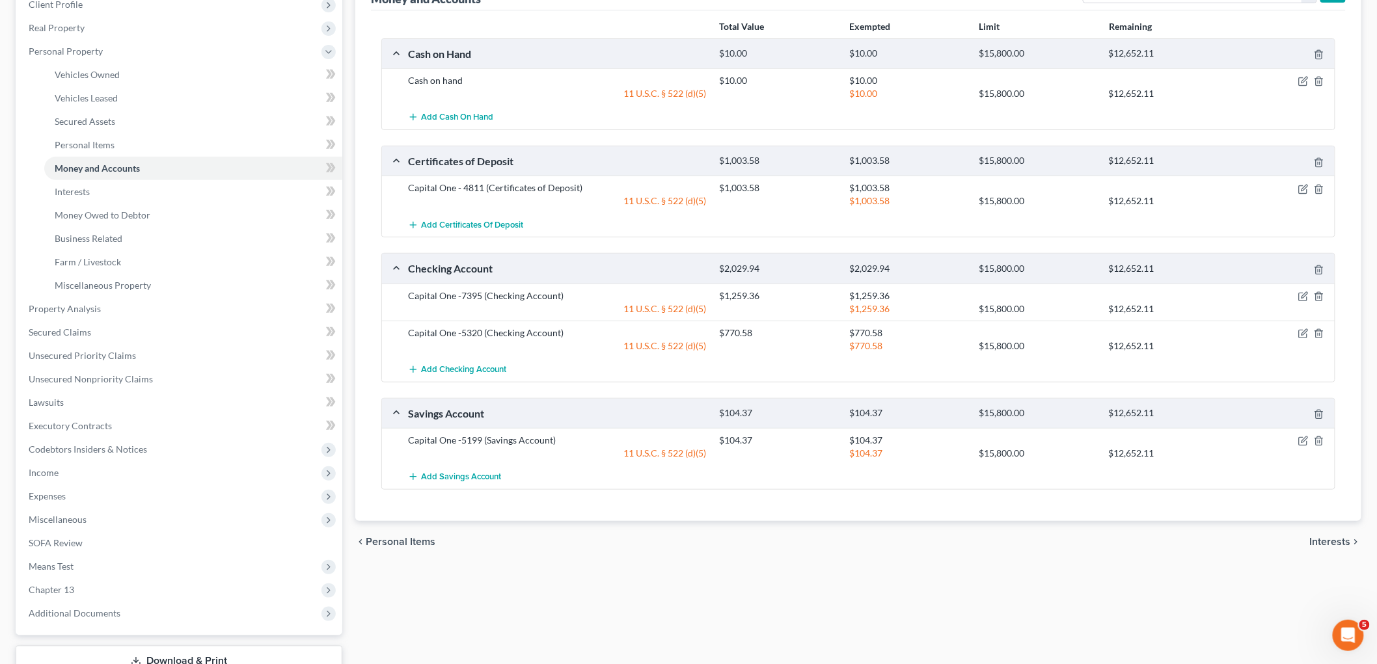
scroll to position [217, 0]
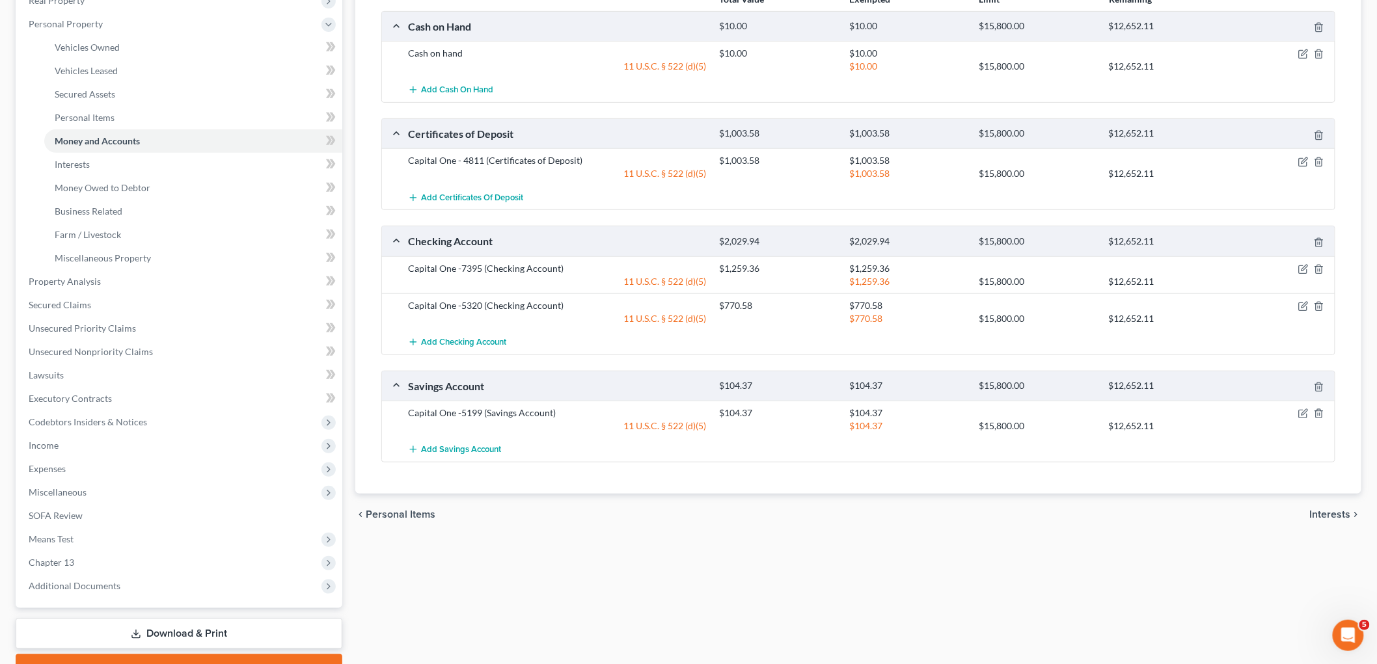
click at [947, 514] on span "Interests" at bounding box center [1330, 514] width 41 height 10
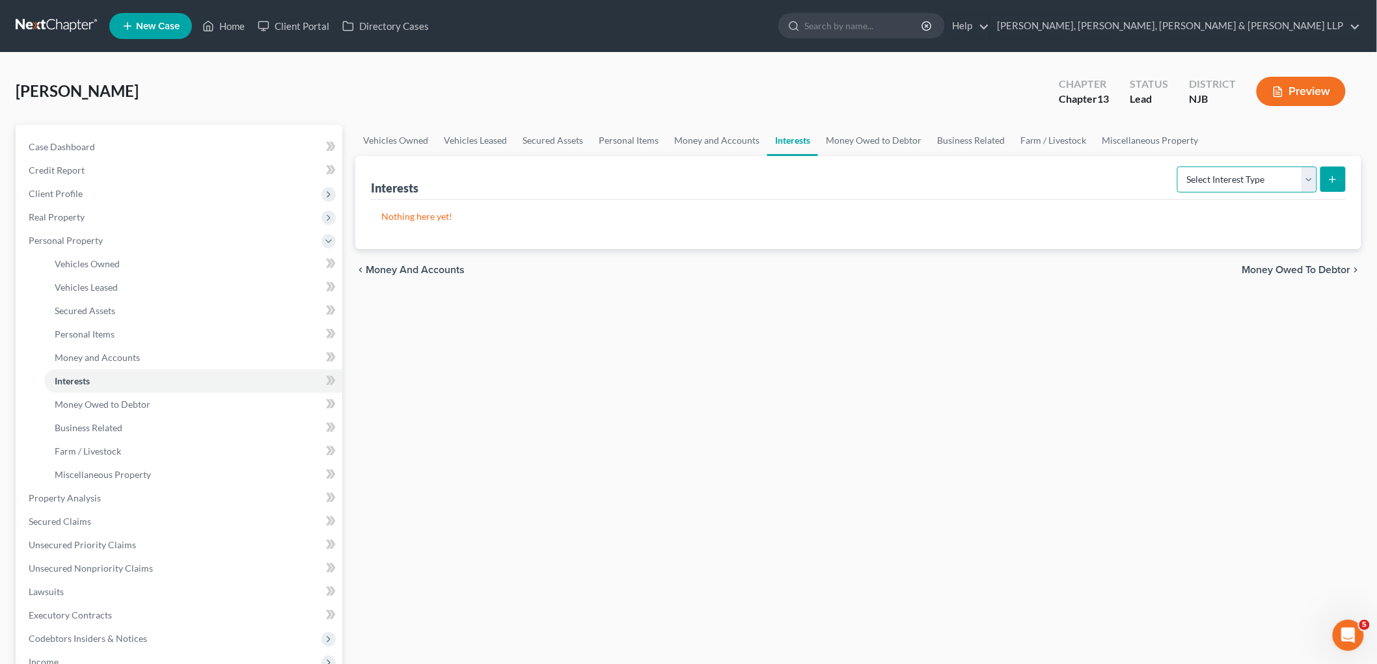
click at [947, 180] on select "Select Interest Type 401K Annuity Bond Education IRA Government Bond Government…" at bounding box center [1247, 180] width 140 height 26
select select "401k"
click at [947, 167] on select "Select Interest Type 401K Annuity Bond Education IRA Government Bond Government…" at bounding box center [1247, 180] width 140 height 26
click at [947, 174] on icon "submit" at bounding box center [1332, 179] width 10 height 10
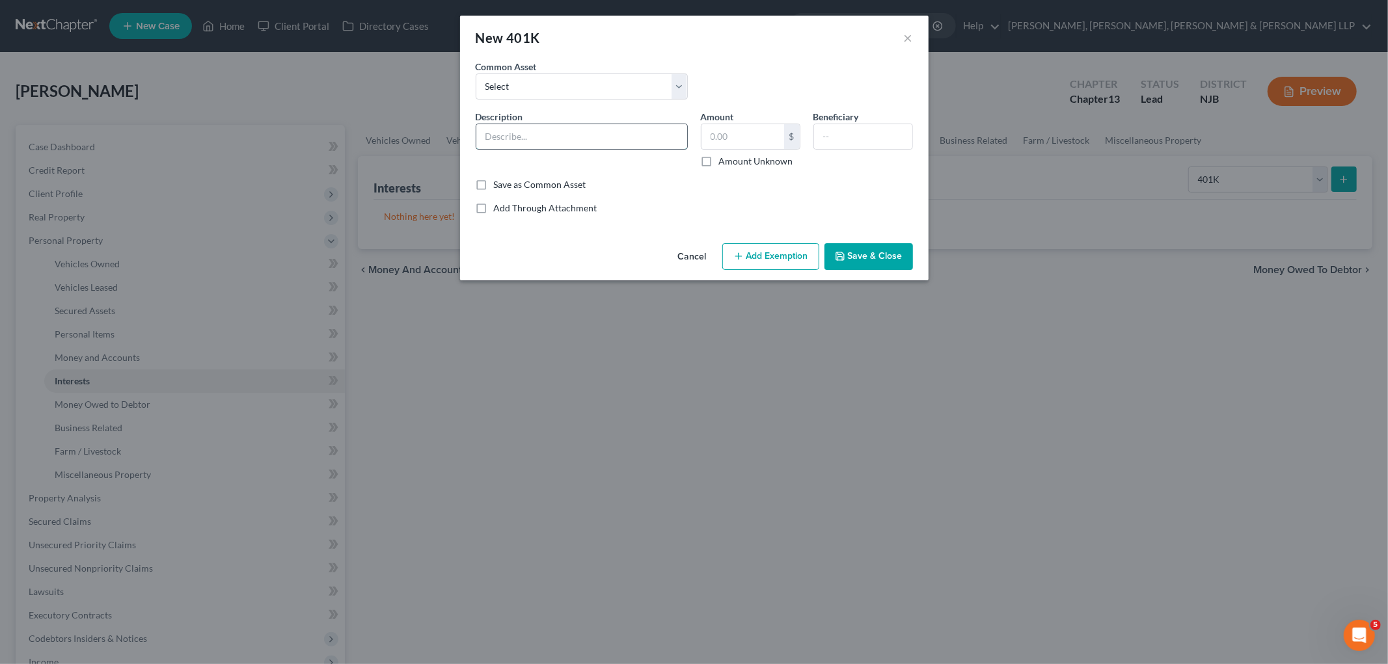
click at [524, 144] on input "text" at bounding box center [581, 136] width 211 height 25
paste input "POLICY SERVICES COMPANY LLC 401(K)"
type input "POLICY SERVICES COMPANY LLC 401(K)"
click at [560, 82] on select "Select State of [US_STATE] Retirement Account" at bounding box center [582, 87] width 212 height 26
click at [886, 55] on div "New 401K ×" at bounding box center [694, 38] width 468 height 44
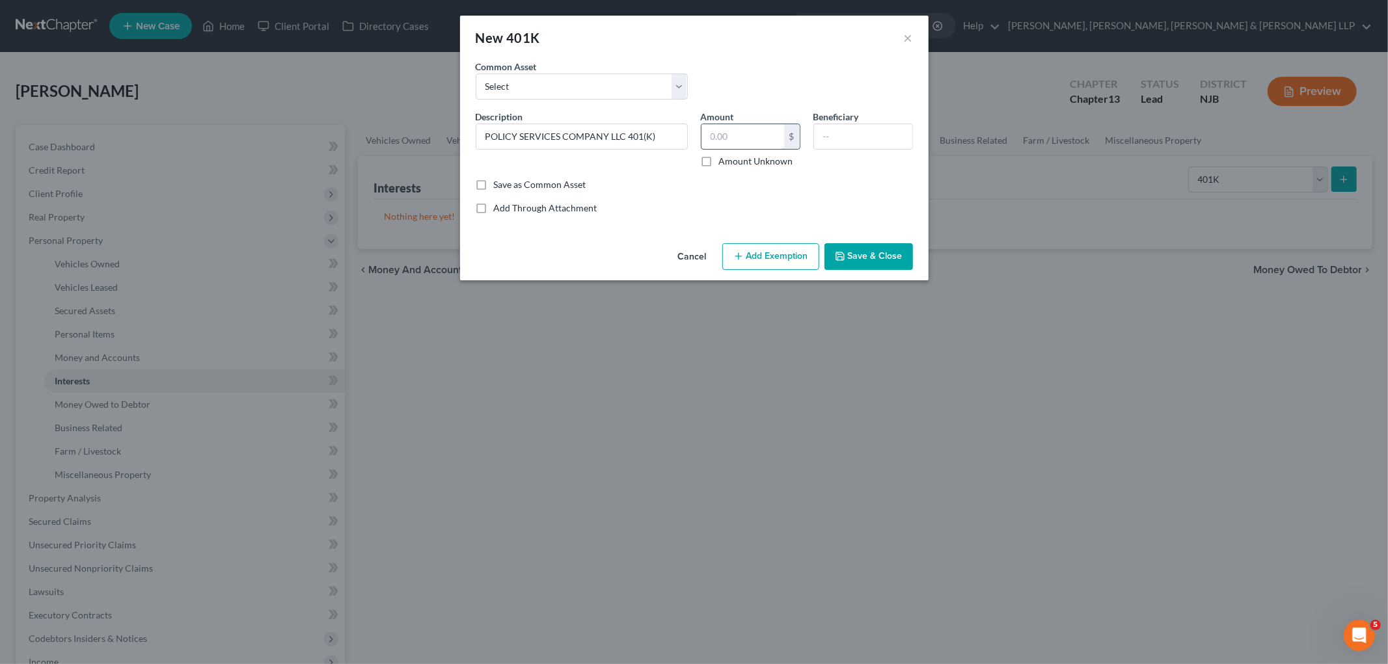
click at [749, 129] on input "text" at bounding box center [742, 136] width 83 height 25
paste input "0"
type input "0"
type input "3,386.60"
click at [662, 184] on div "Save as Common Asset" at bounding box center [694, 184] width 437 height 13
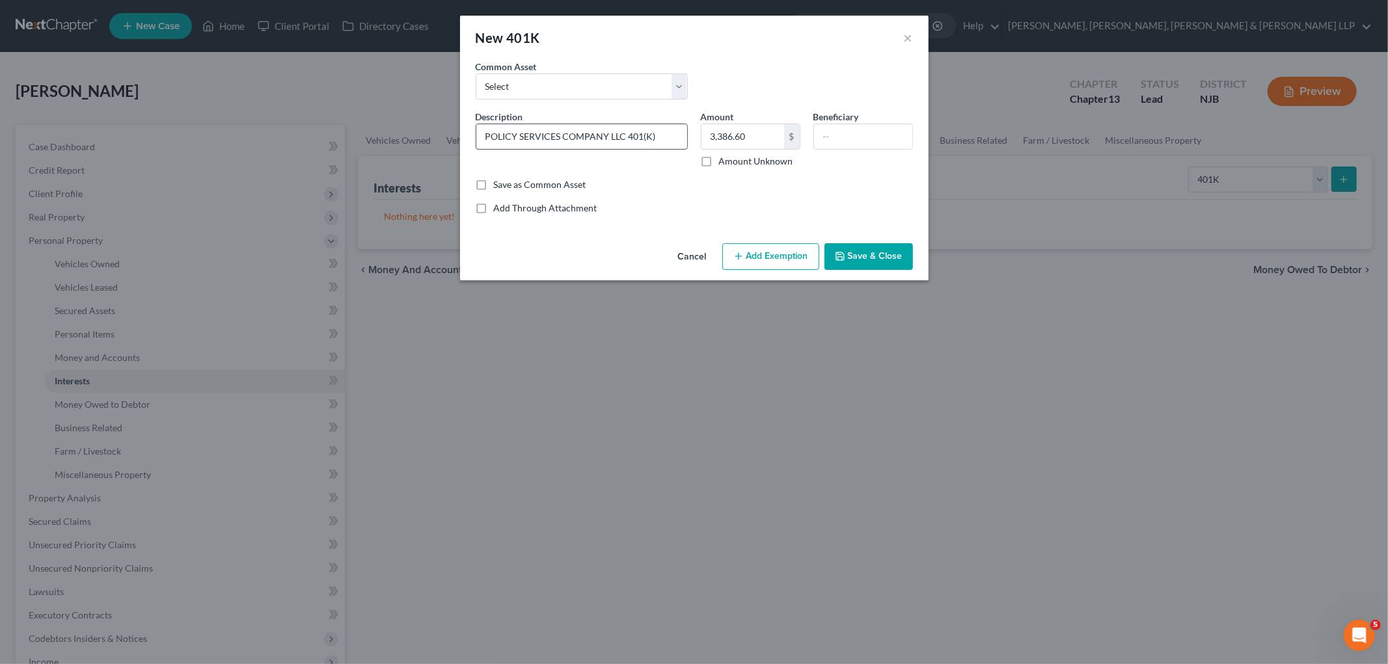
click at [491, 137] on input "POLICY SERVICES COMPANY LLC 401(K)" at bounding box center [581, 136] width 211 height 25
type input "Policy Services Company LLC 401(K)"
click at [768, 255] on button "Add Exemption" at bounding box center [770, 256] width 97 height 27
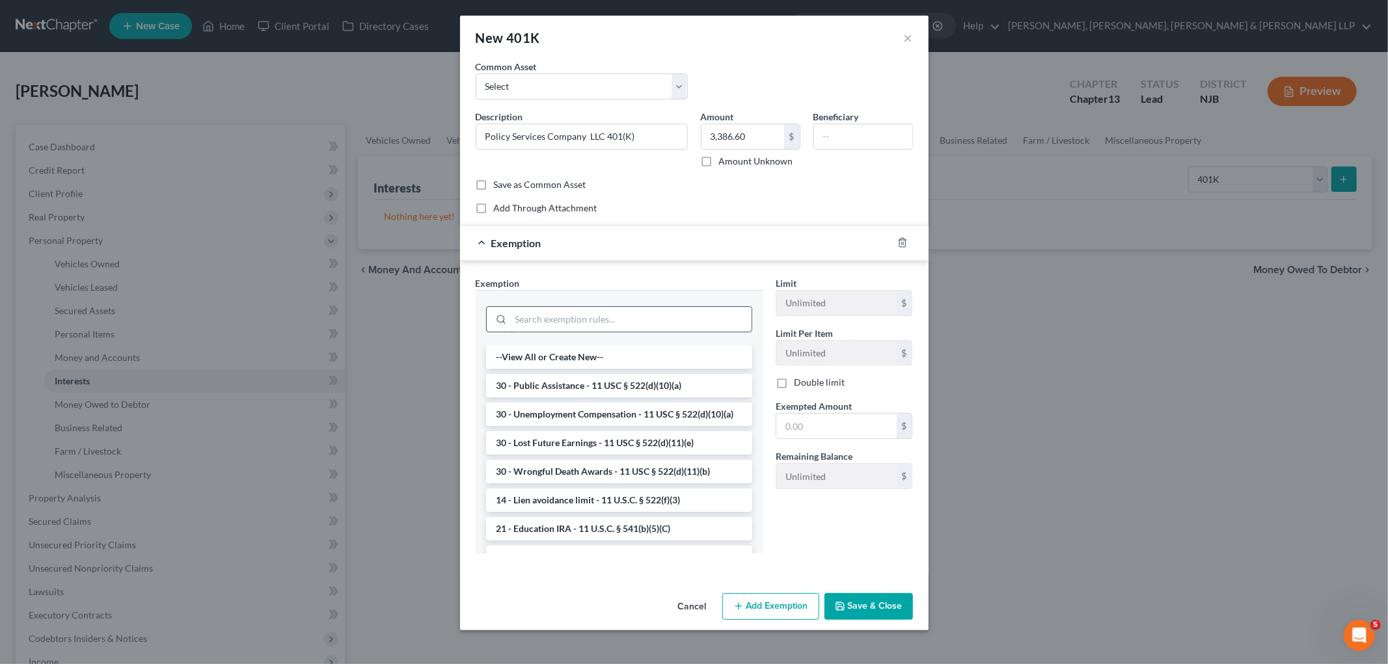
click at [634, 330] on input "search" at bounding box center [631, 319] width 241 height 25
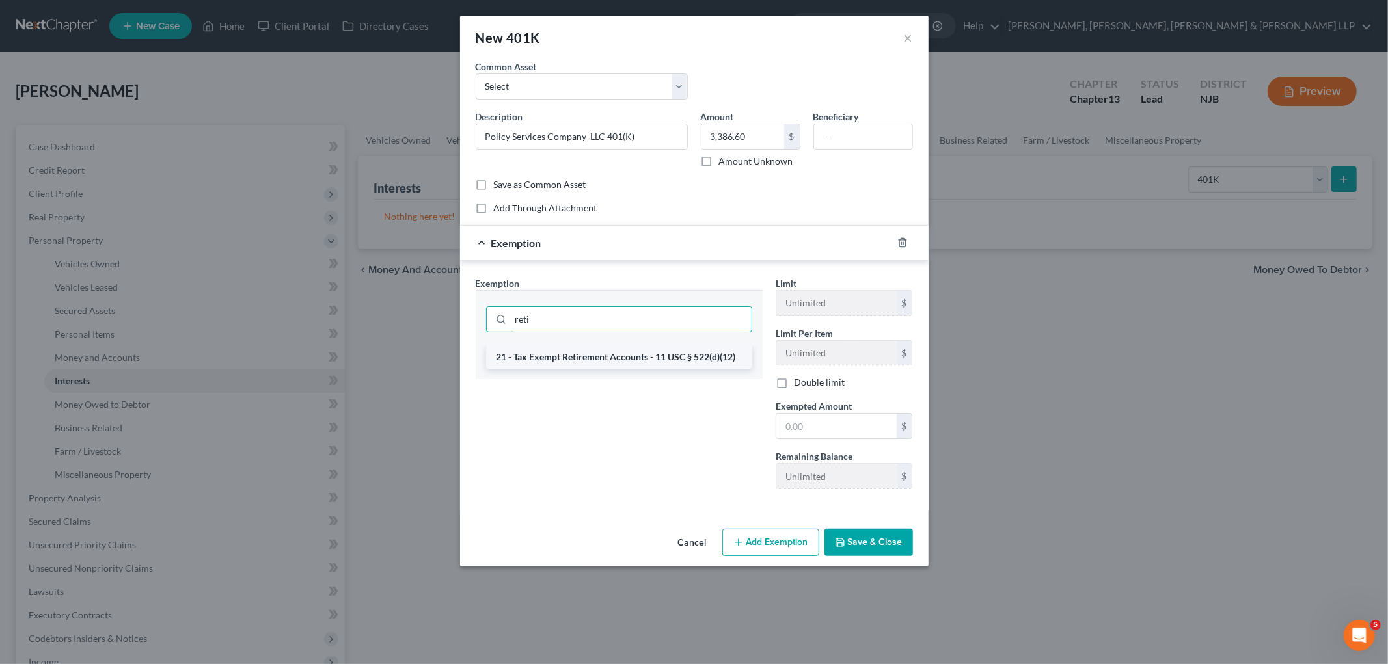
type input "reti"
click at [632, 360] on li "21 - Tax Exempt Retirement Accounts - 11 USC § 522(d)(12)" at bounding box center [619, 356] width 266 height 23
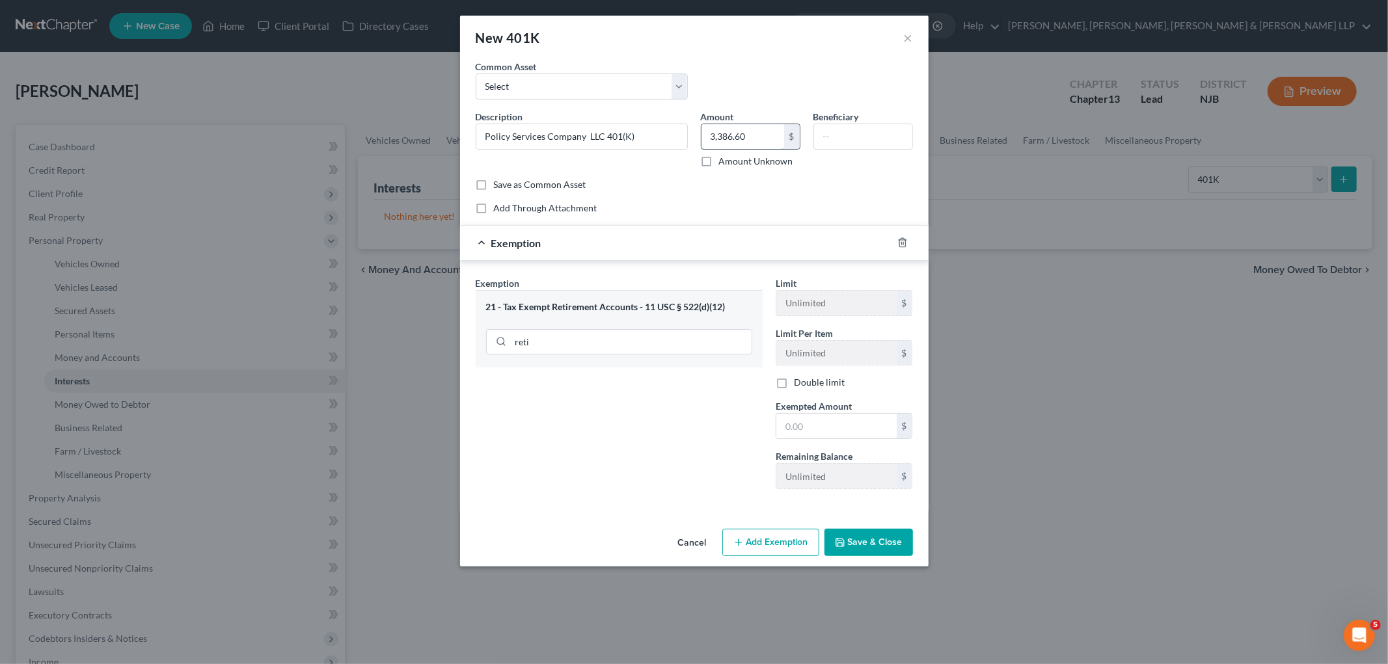
click at [738, 132] on input "3,386.60" at bounding box center [742, 136] width 83 height 25
click at [828, 424] on input "text" at bounding box center [836, 426] width 120 height 25
paste input "3,386.60"
type input "3,386.60"
click at [859, 547] on button "Save & Close" at bounding box center [868, 542] width 88 height 27
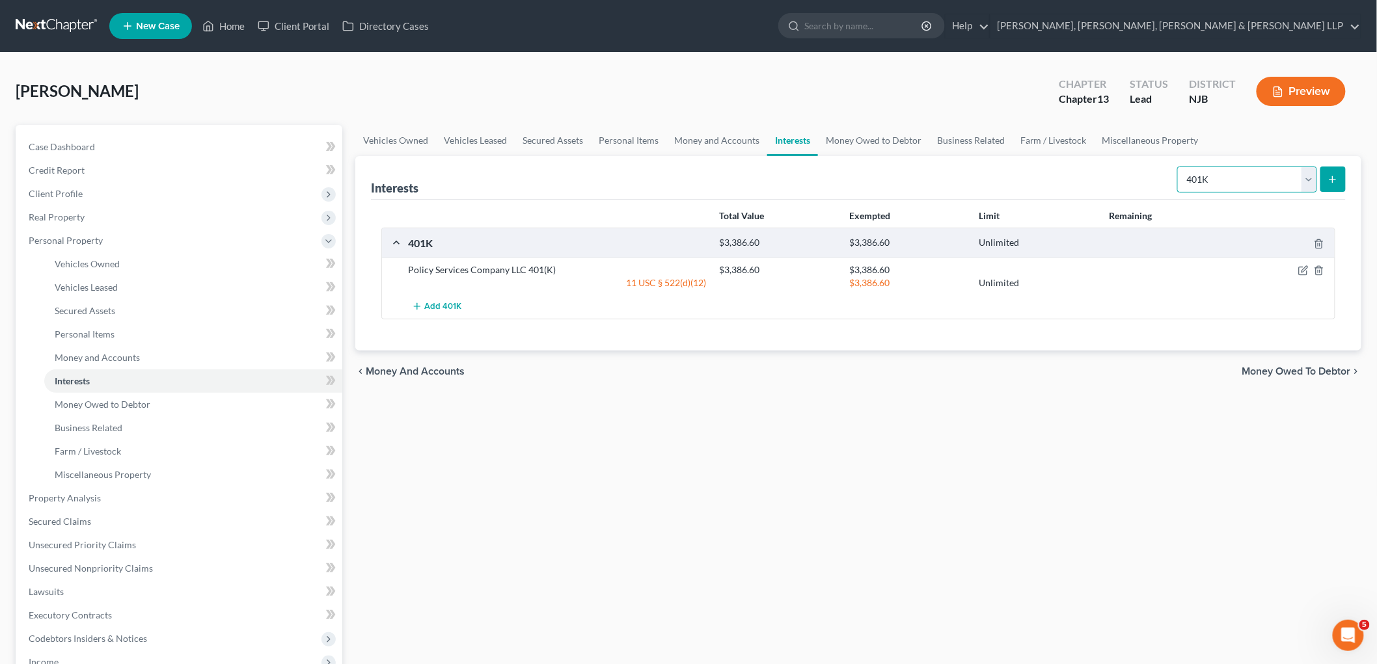
click at [947, 180] on select "Select Interest Type 401K Annuity Bond Education IRA Government Bond Government…" at bounding box center [1247, 180] width 140 height 26
select select "stock"
click at [947, 167] on select "Select Interest Type 401K Annuity Bond Education IRA Government Bond Government…" at bounding box center [1247, 180] width 140 height 26
click at [947, 178] on icon "submit" at bounding box center [1332, 179] width 10 height 10
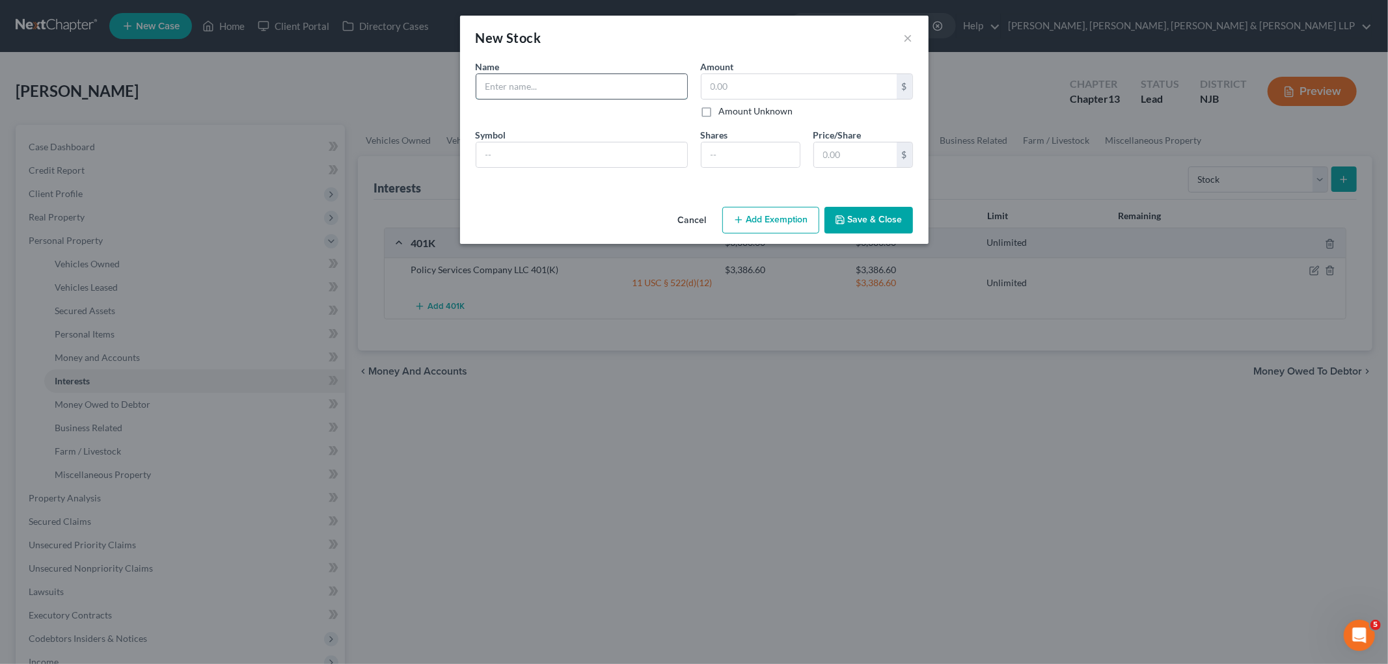
click at [580, 83] on input "text" at bounding box center [581, 86] width 211 height 25
paste input "$741.39"
type input "$741.39"
click at [745, 87] on input "text" at bounding box center [798, 86] width 195 height 25
paste input "$741.39"
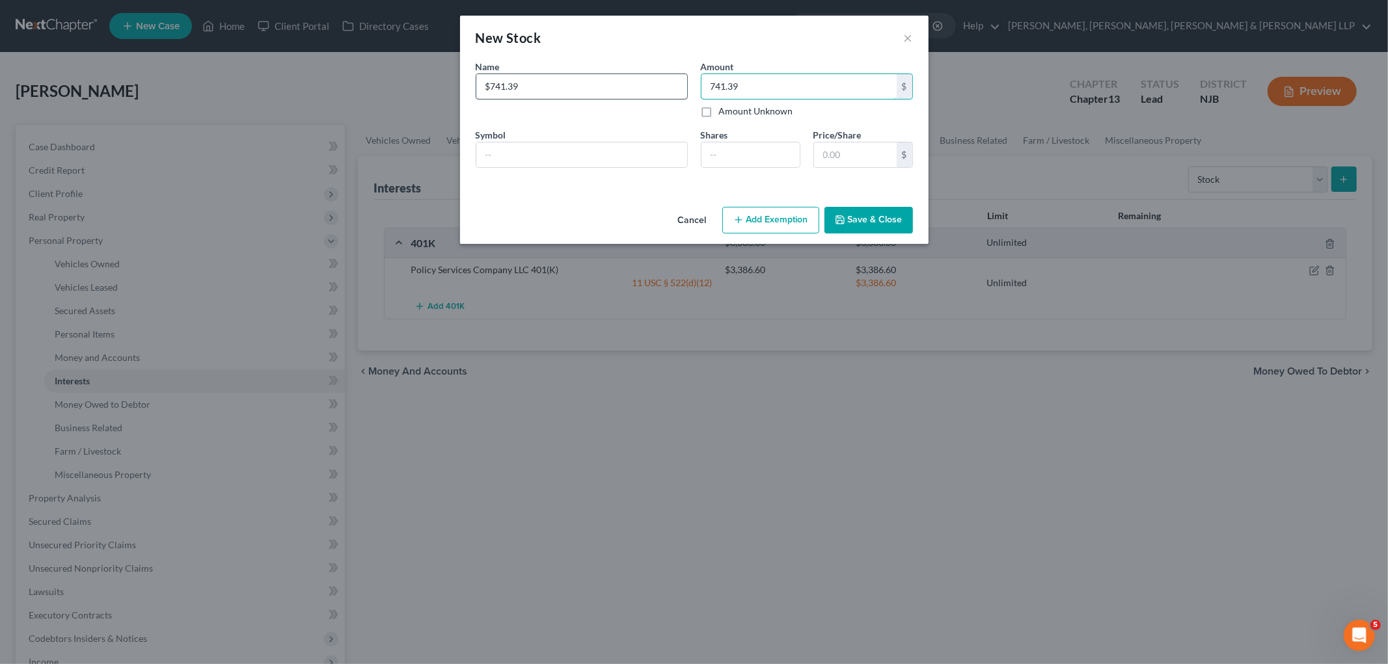
type input "741.39"
drag, startPoint x: 535, startPoint y: 92, endPoint x: 523, endPoint y: 92, distance: 11.7
click at [523, 92] on input "$741.39" at bounding box center [581, 86] width 211 height 25
drag, startPoint x: 474, startPoint y: 85, endPoint x: 462, endPoint y: 85, distance: 11.7
click at [462, 85] on div "An exemption set must first be selected from the Filing Information section. Na…" at bounding box center [694, 131] width 468 height 142
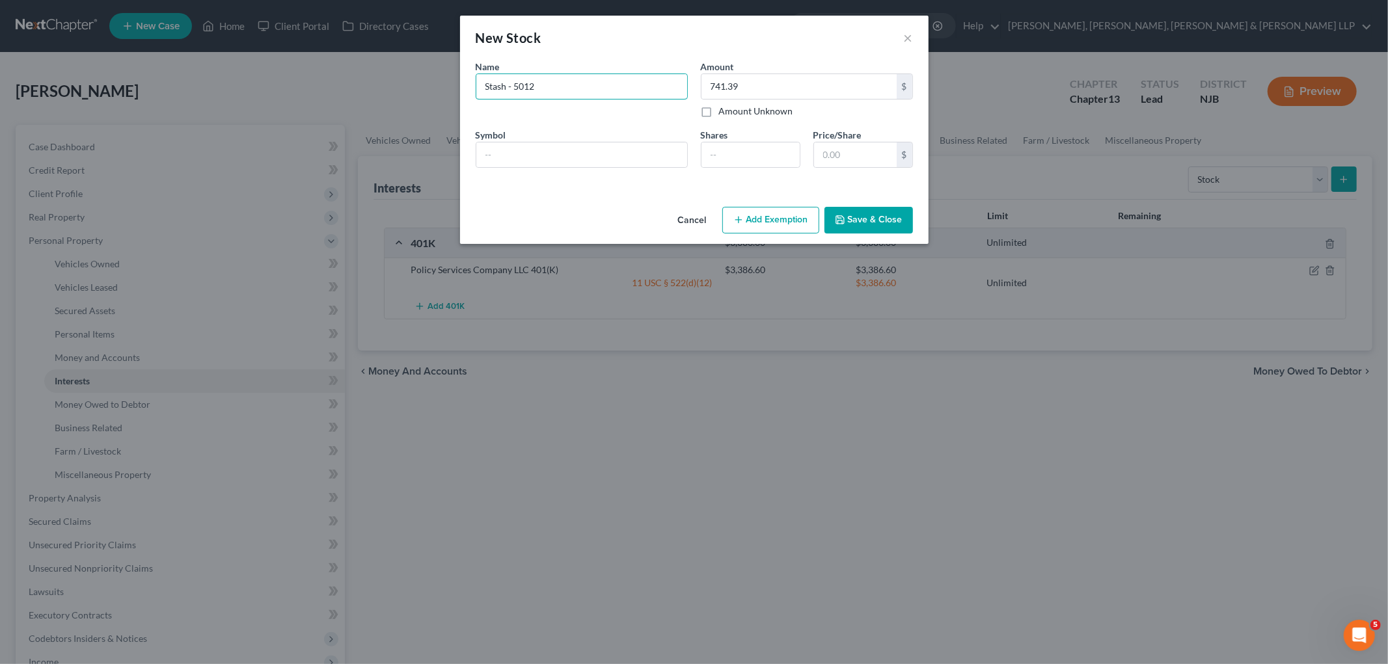
type input "Stash - 5012"
click at [760, 217] on button "Add Exemption" at bounding box center [770, 220] width 97 height 27
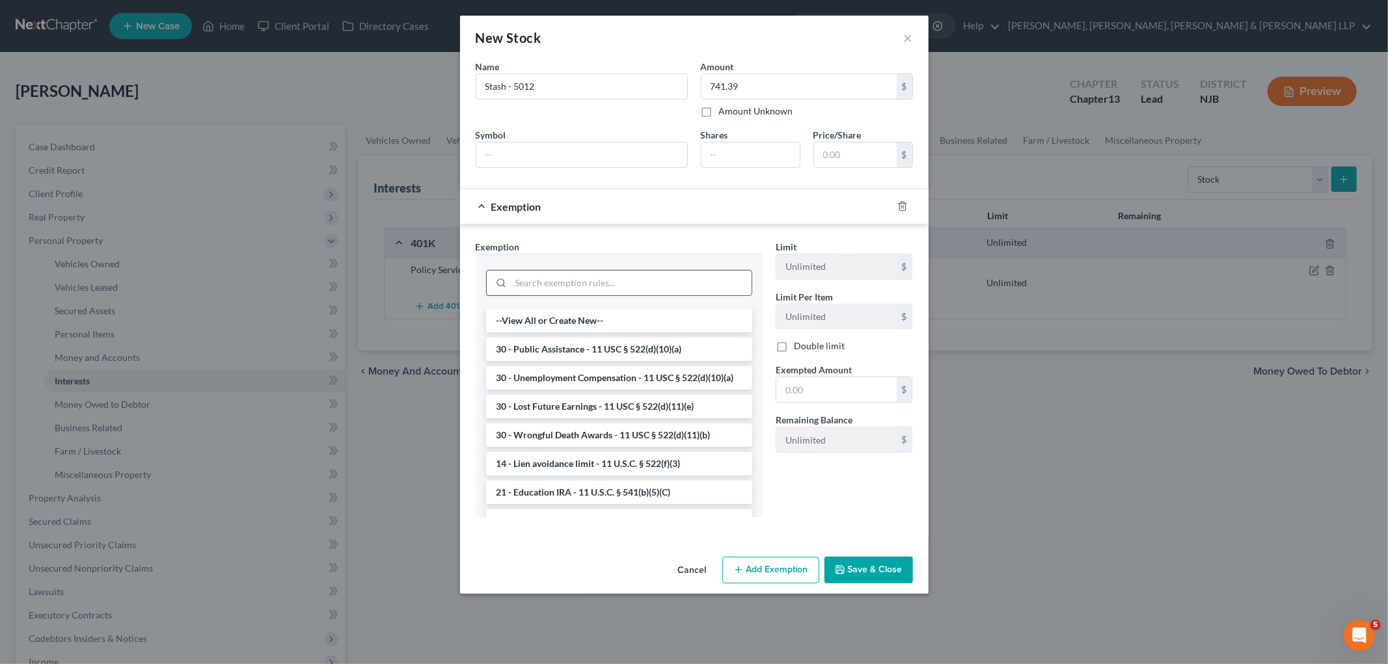
click at [634, 280] on input "search" at bounding box center [631, 283] width 241 height 25
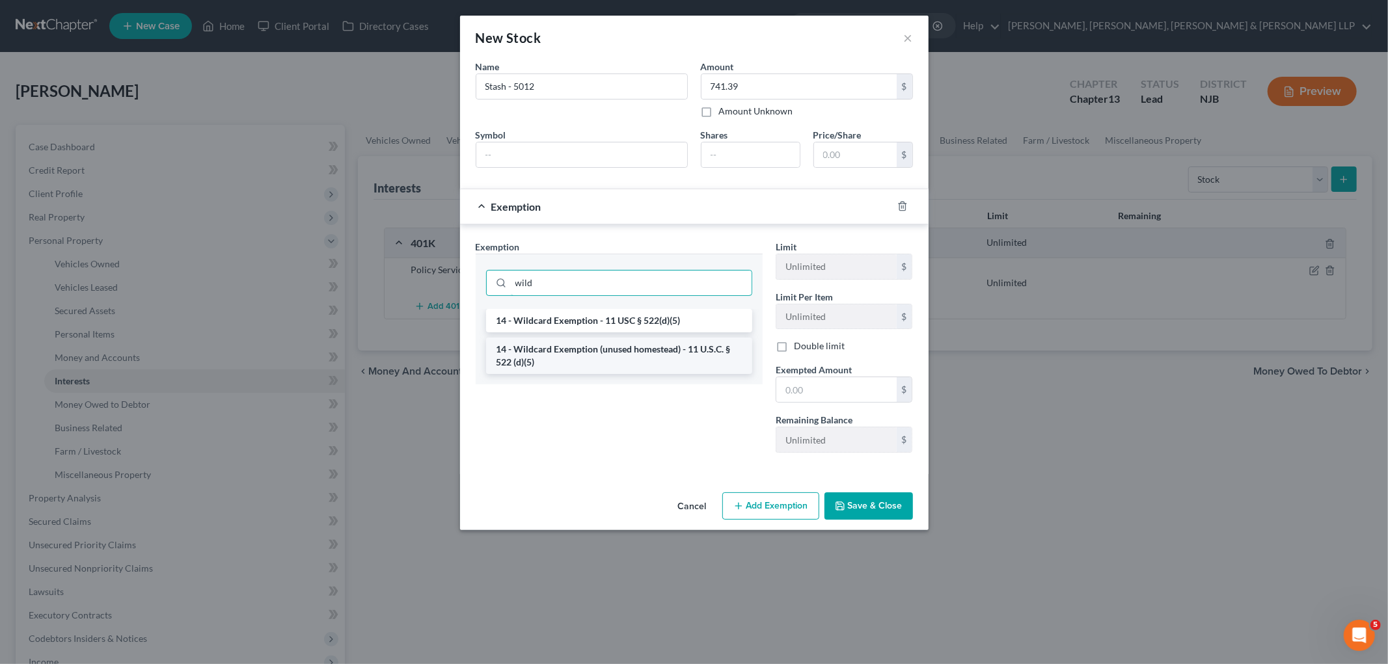
type input "wild"
click at [627, 347] on li "14 - Wildcard Exemption (unused homestead) - 11 U.S.C. § 522 (d)(5)" at bounding box center [619, 356] width 266 height 36
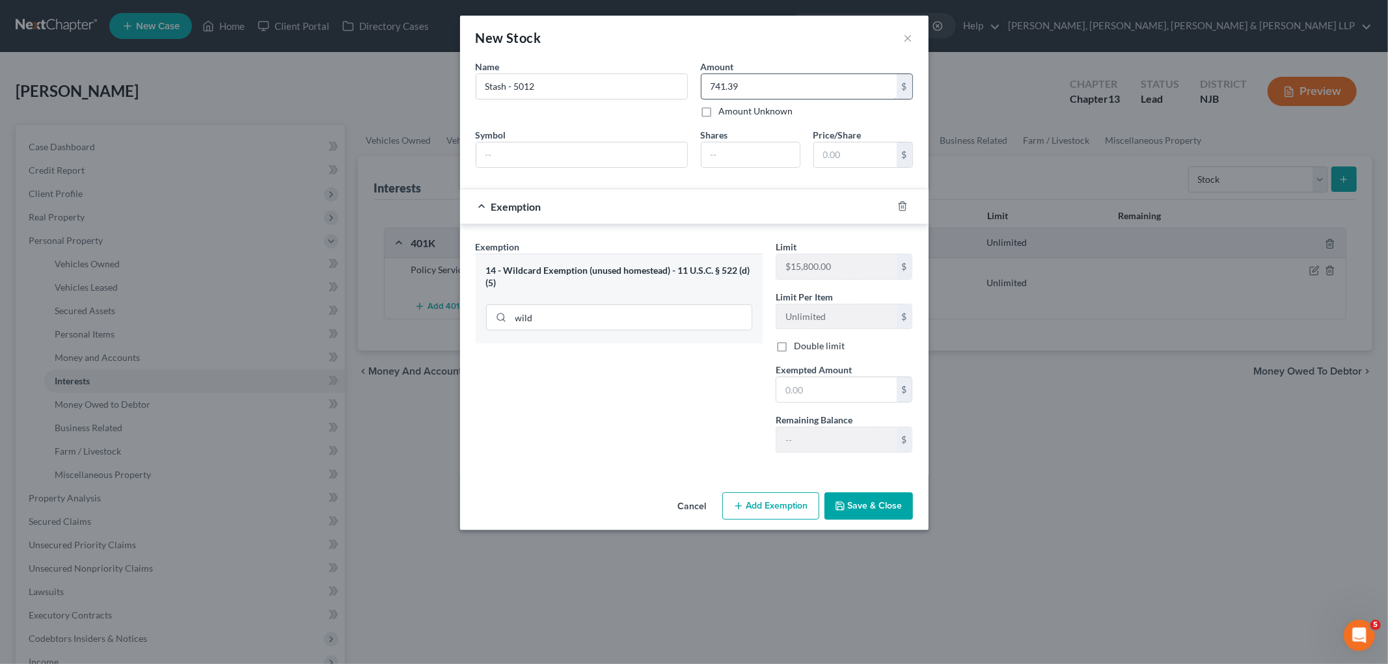
click at [738, 87] on input "741.39" at bounding box center [798, 86] width 195 height 25
click at [848, 384] on input "text" at bounding box center [836, 389] width 120 height 25
paste input "741.39"
type input "741.39"
click at [873, 504] on button "Save & Close" at bounding box center [868, 505] width 88 height 27
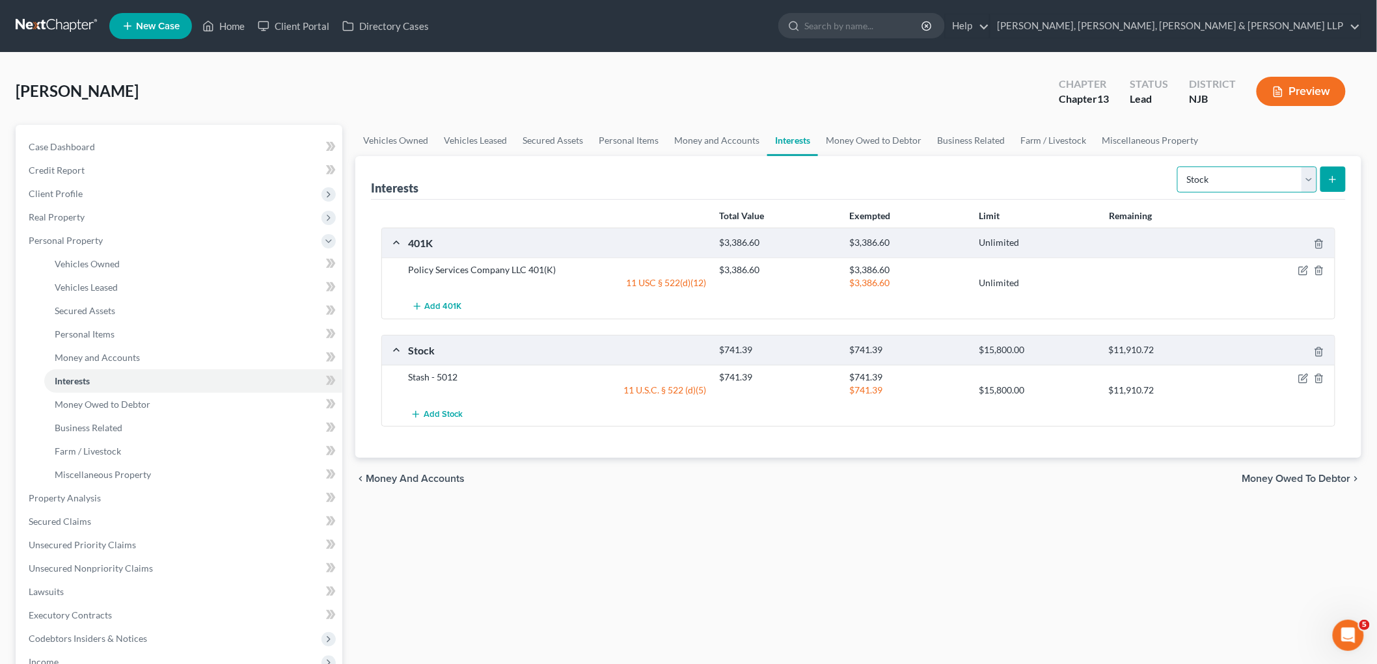
click at [947, 185] on select "Select Interest Type 401K Annuity Bond Education IRA Government Bond Government…" at bounding box center [1247, 180] width 140 height 26
select select "whole_life_insurance"
click at [947, 167] on select "Select Interest Type 401K Annuity Bond Education IRA Government Bond Government…" at bounding box center [1247, 180] width 140 height 26
click at [947, 178] on button "submit" at bounding box center [1332, 179] width 25 height 25
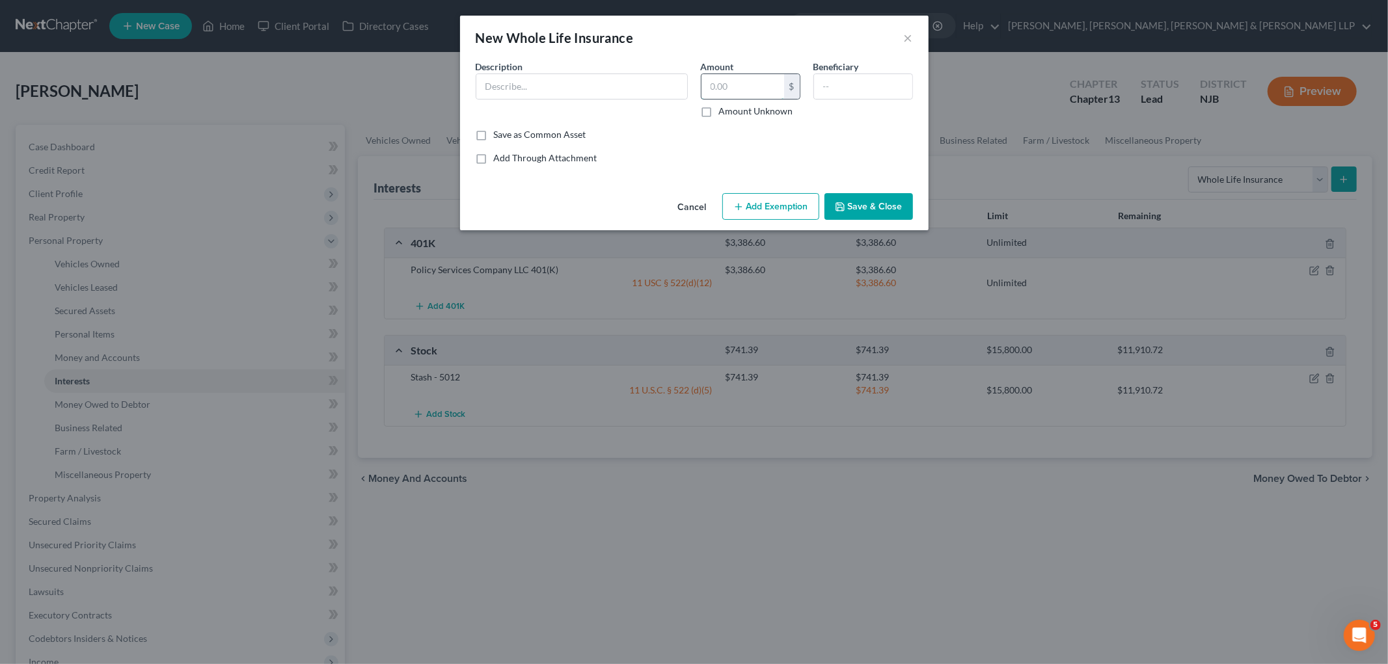
click at [762, 90] on input "text" at bounding box center [742, 86] width 83 height 25
type input "150.00"
click at [610, 87] on input "text" at bounding box center [581, 86] width 211 height 25
drag, startPoint x: 481, startPoint y: 85, endPoint x: 518, endPoint y: 95, distance: 37.7
click at [481, 85] on input "-9426" at bounding box center [581, 86] width 211 height 25
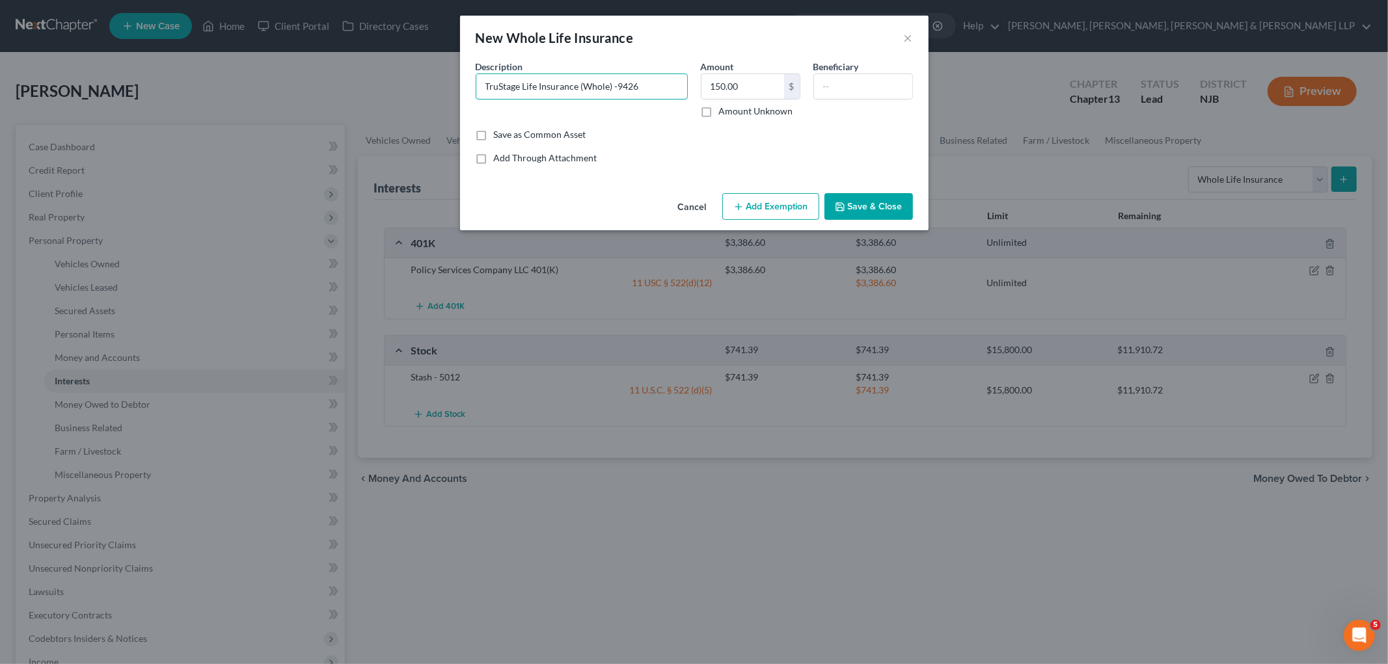
type input "TruStage Life Insurance (Whole) -9426"
click at [781, 209] on button "Add Exemption" at bounding box center [770, 206] width 97 height 27
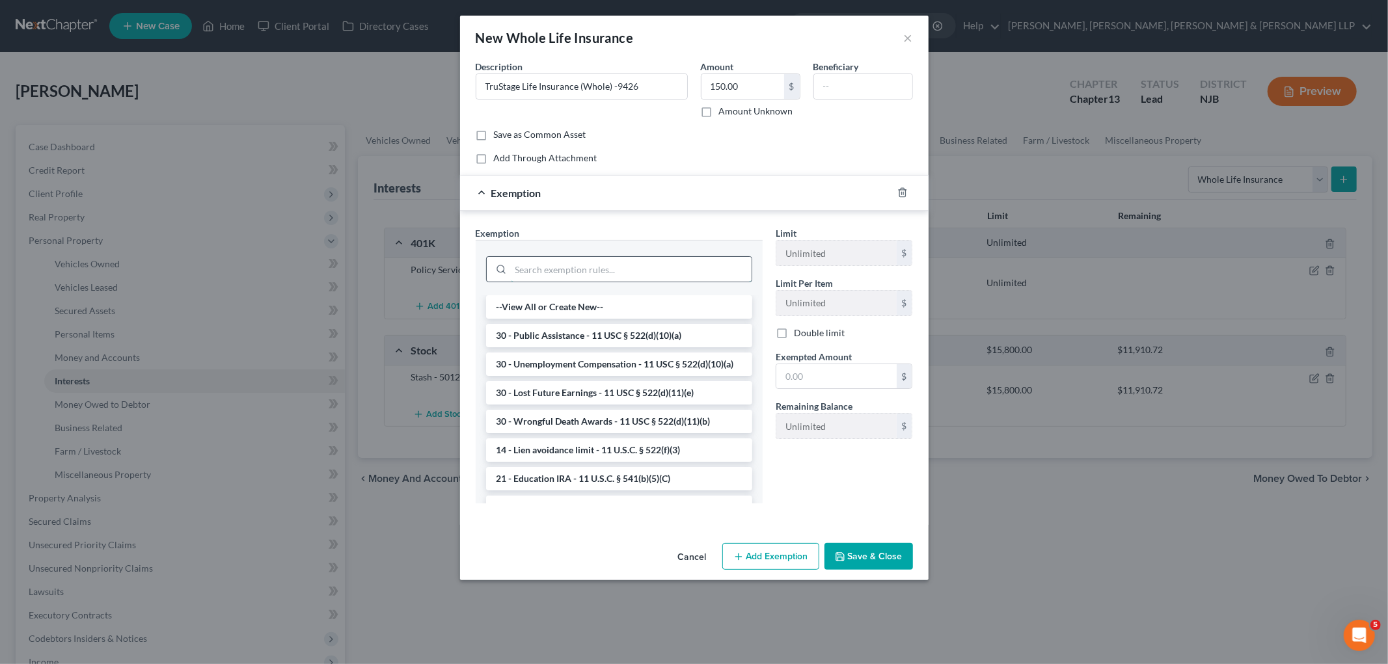
click at [629, 277] on input "search" at bounding box center [631, 269] width 241 height 25
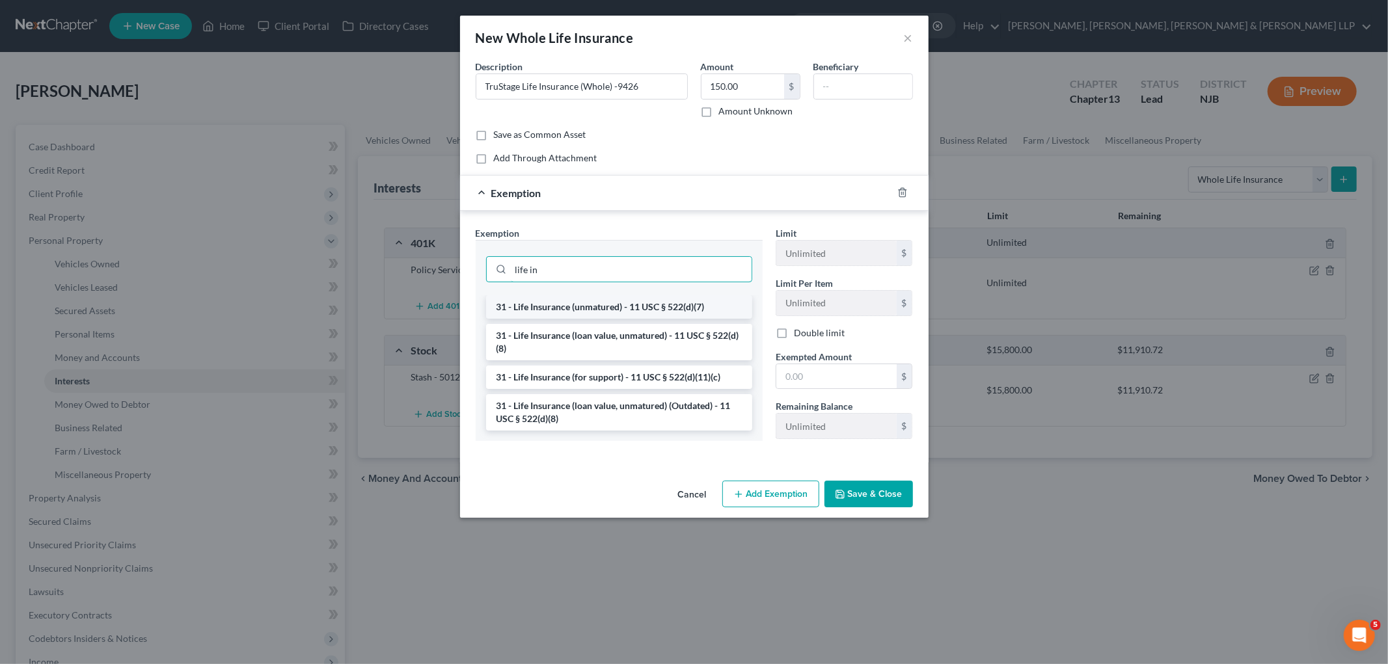
type input "life in"
click at [623, 310] on li "31 - Life Insurance (unmatured) - 11 USC § 522(d)(7)" at bounding box center [619, 306] width 266 height 23
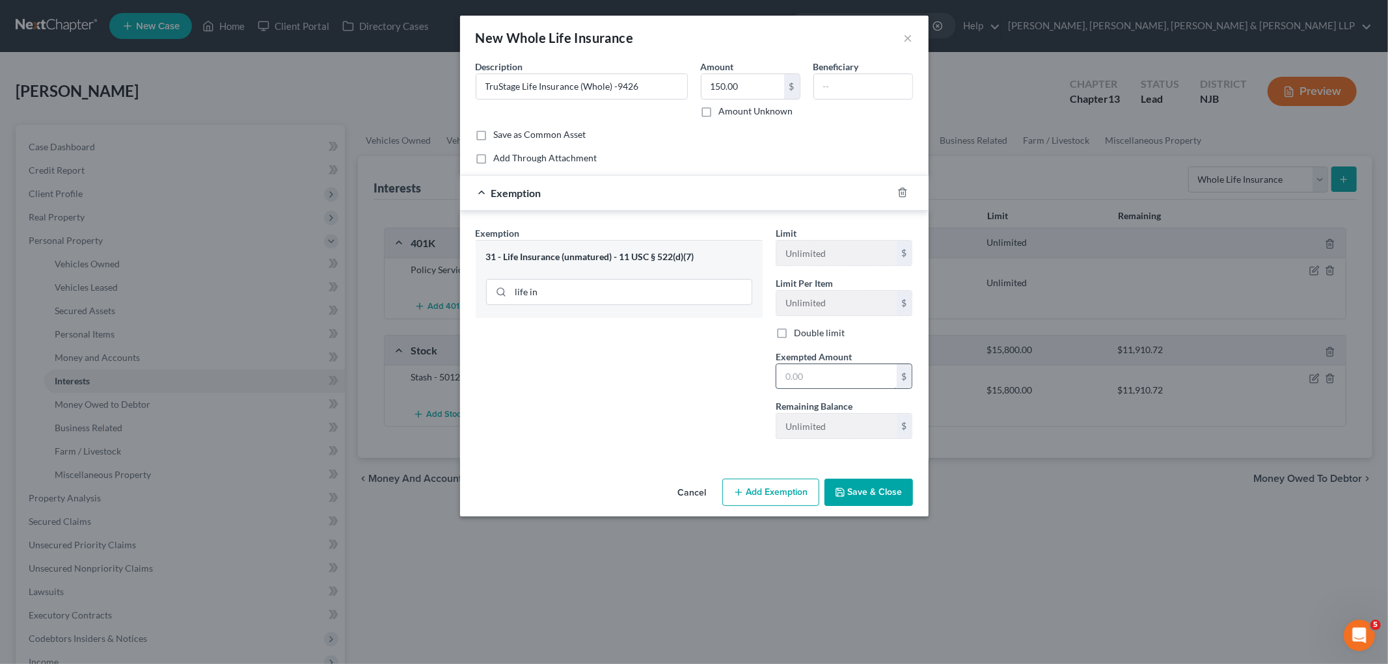
click at [794, 373] on input "text" at bounding box center [836, 376] width 120 height 25
type input "0.00"
drag, startPoint x: 703, startPoint y: 386, endPoint x: 730, endPoint y: 444, distance: 64.3
click at [703, 386] on div "Exemption Set must be selected for CA. Exemption * 31 - Life Insurance (unmatur…" at bounding box center [619, 337] width 300 height 223
click at [879, 493] on button "Save & Close" at bounding box center [868, 492] width 88 height 27
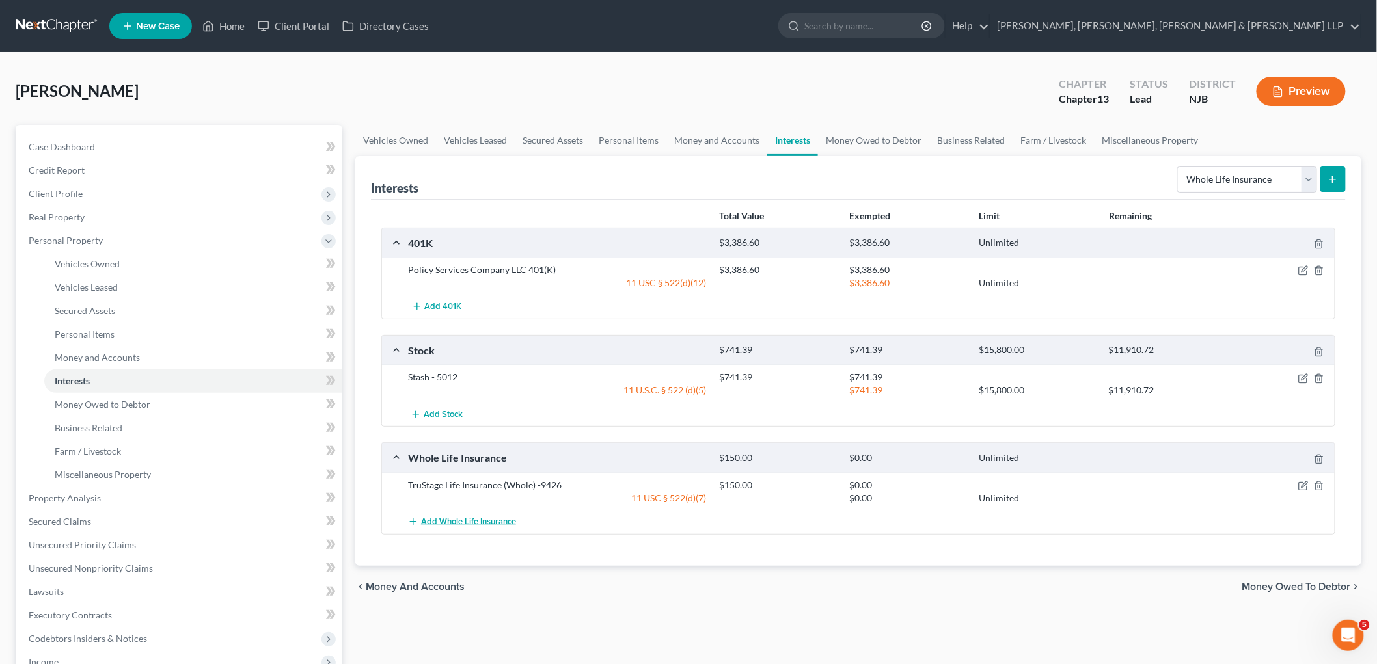
click at [504, 522] on span "Add Whole Life Insurance" at bounding box center [468, 522] width 95 height 10
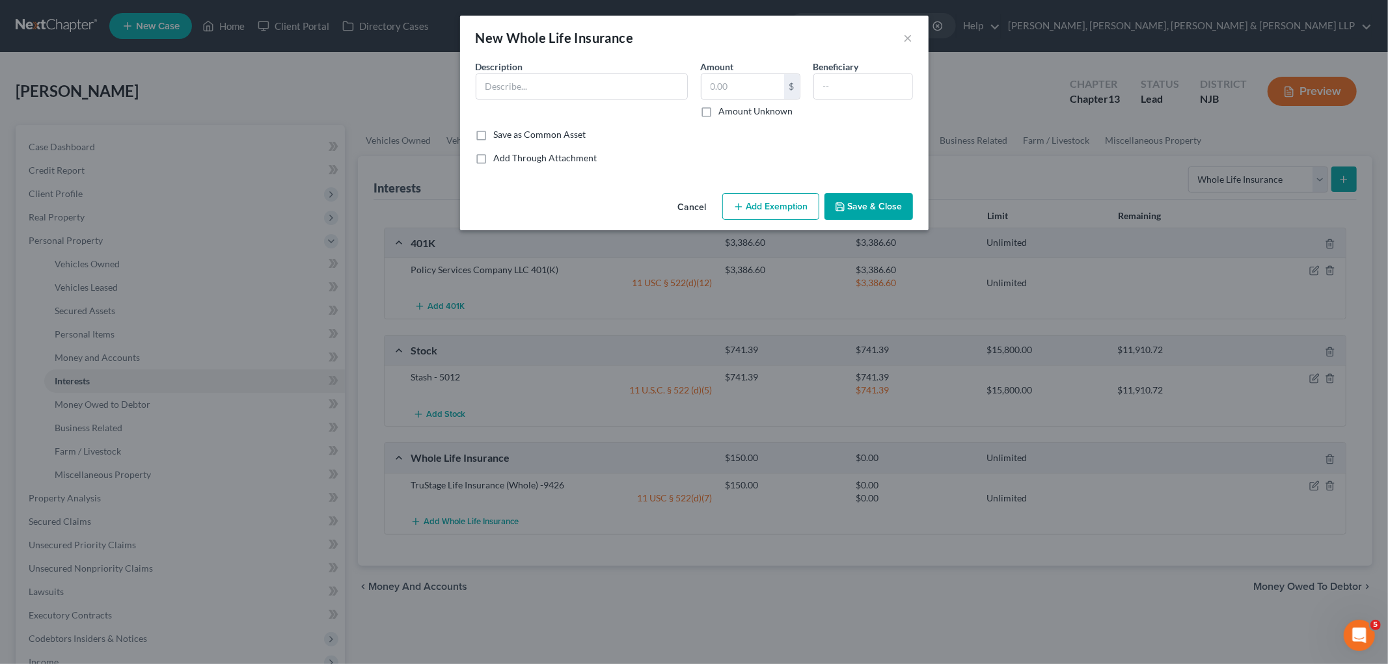
click at [698, 205] on button "Cancel" at bounding box center [691, 208] width 49 height 26
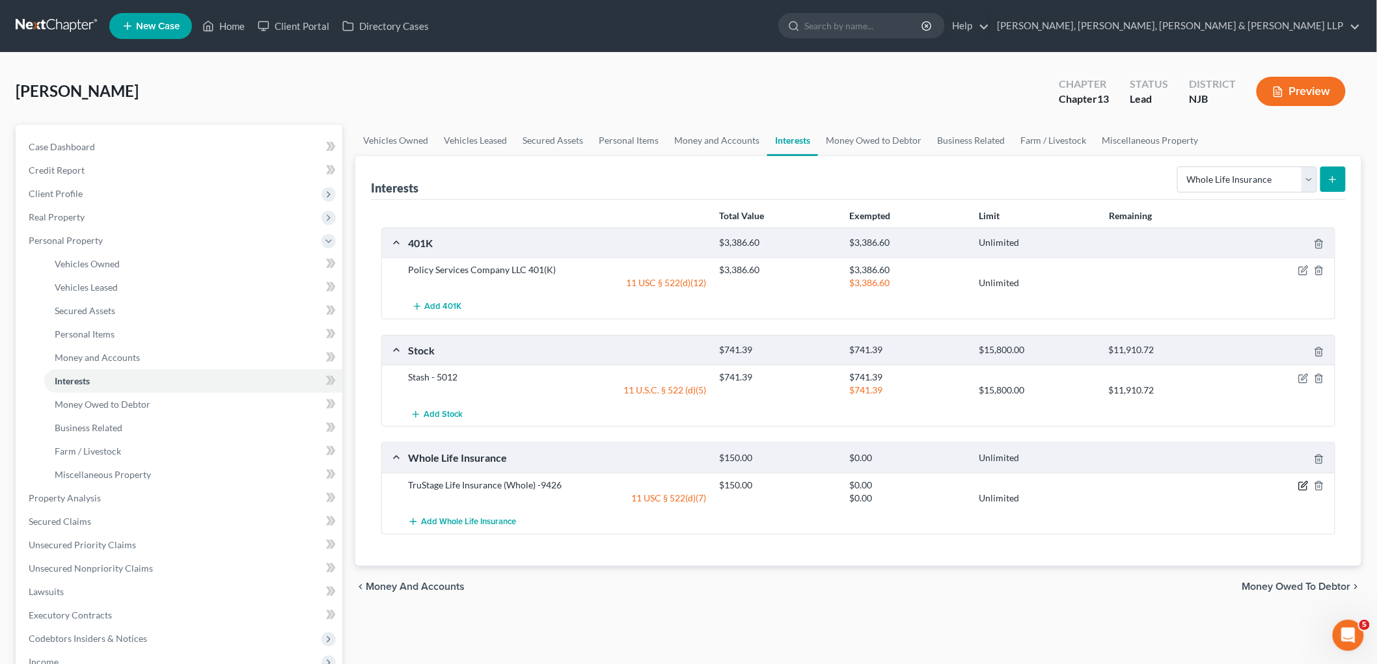
click at [947, 487] on icon "button" at bounding box center [1303, 486] width 10 height 10
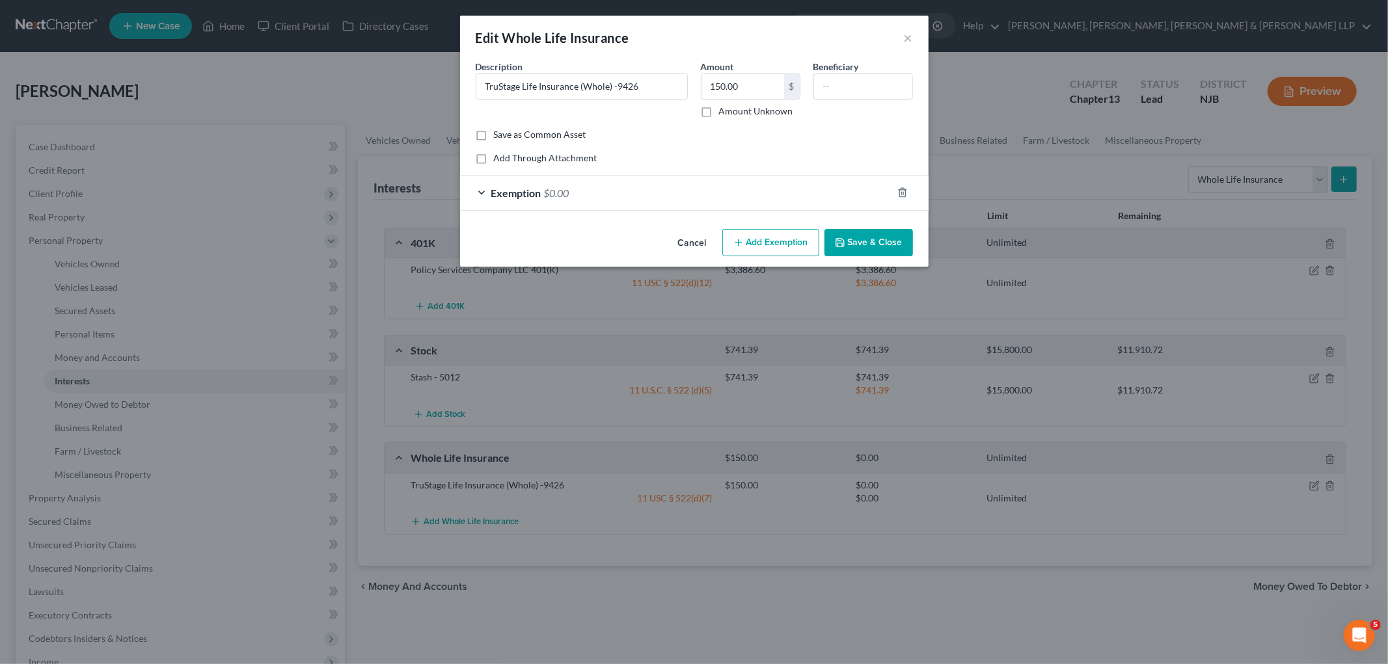
click at [763, 244] on button "Add Exemption" at bounding box center [770, 242] width 97 height 27
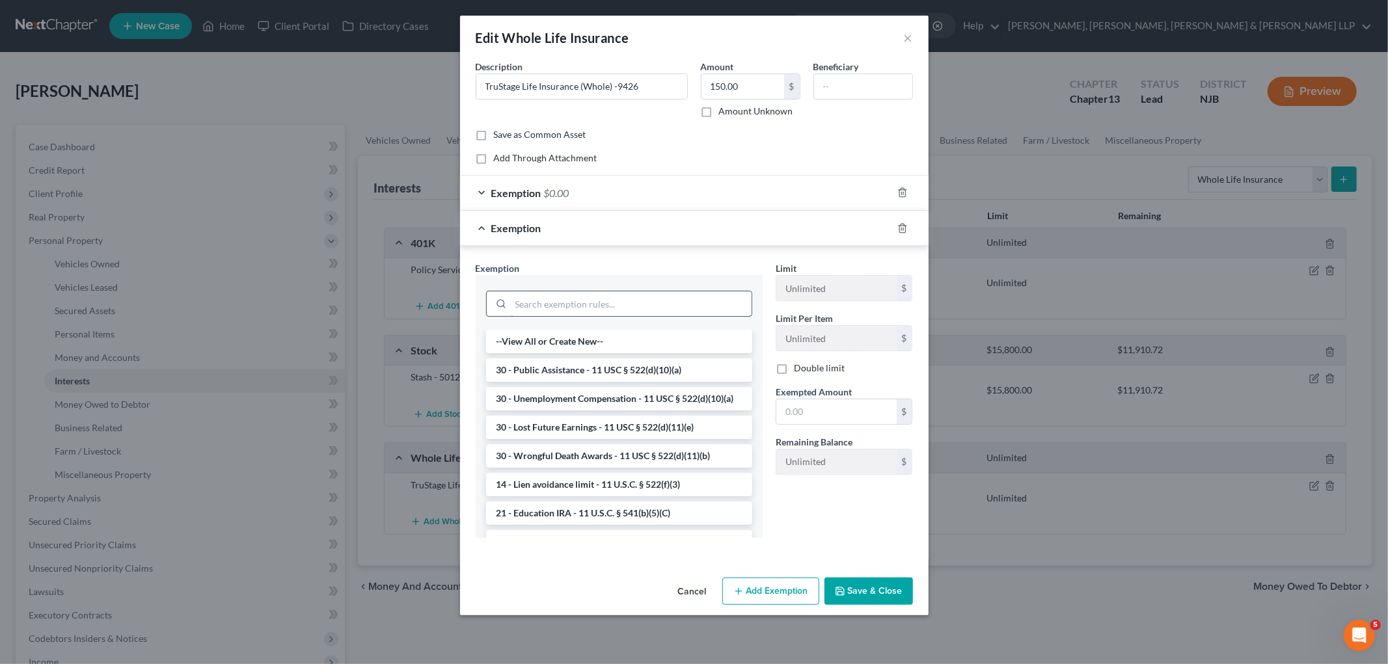
click at [646, 298] on input "search" at bounding box center [631, 303] width 241 height 25
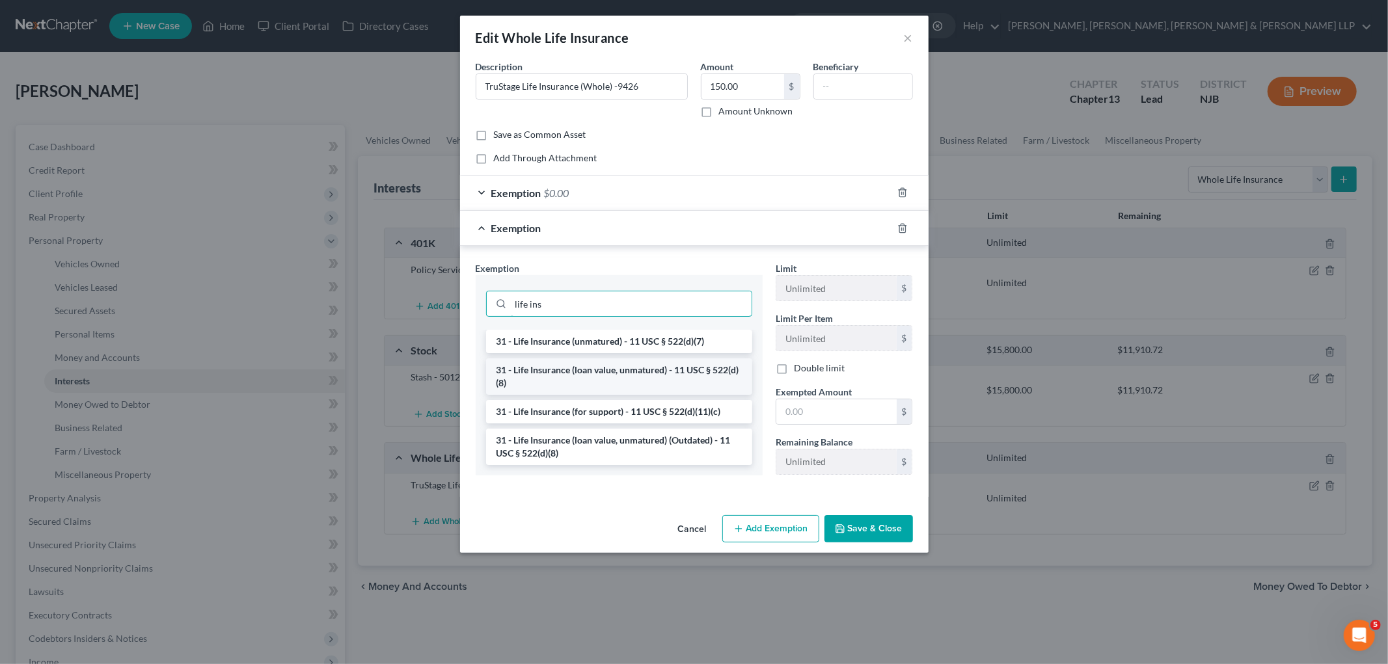
type input "life ins"
click at [597, 378] on li "31 - Life Insurance (loan value, unmatured) - 11 USC § 522(d)(8)" at bounding box center [619, 376] width 266 height 36
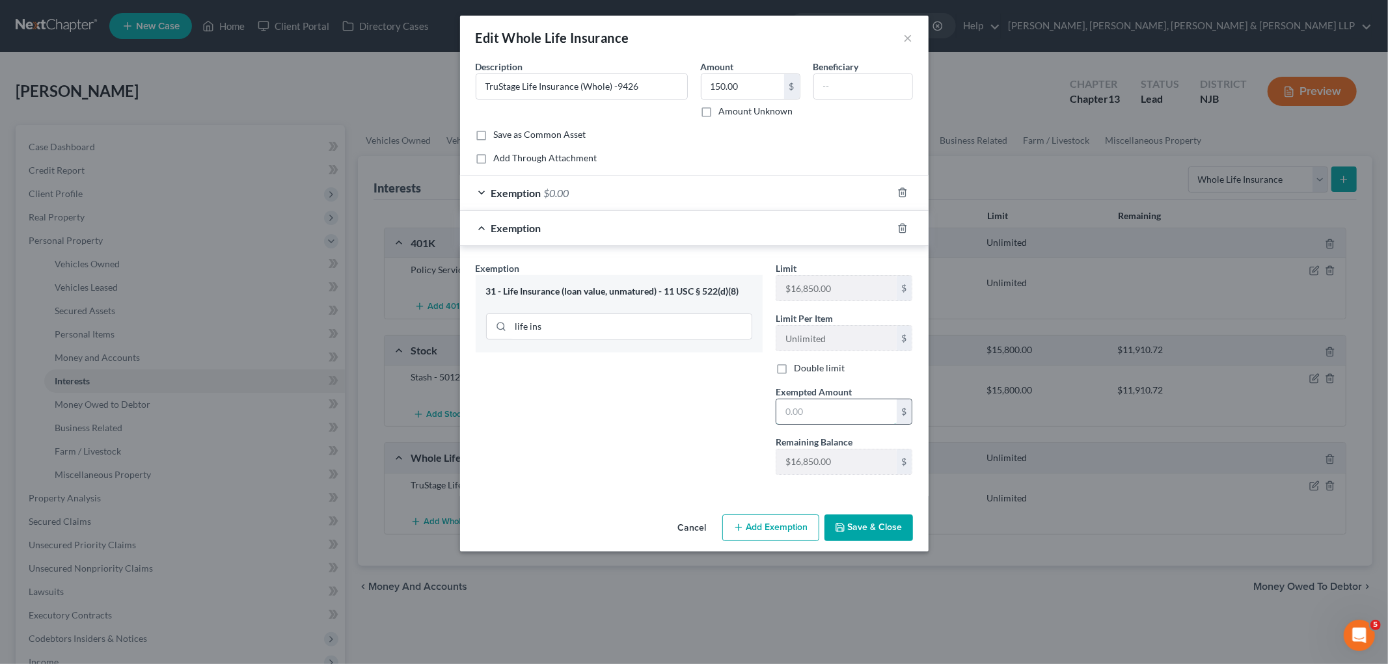
click at [829, 414] on input "text" at bounding box center [836, 411] width 120 height 25
type input "150.00"
click at [697, 431] on div "Exemption Set must be selected for CA. Exemption * 31 - Life Insurance (loan va…" at bounding box center [619, 373] width 300 height 223
click at [863, 535] on button "Save & Close" at bounding box center [868, 528] width 88 height 27
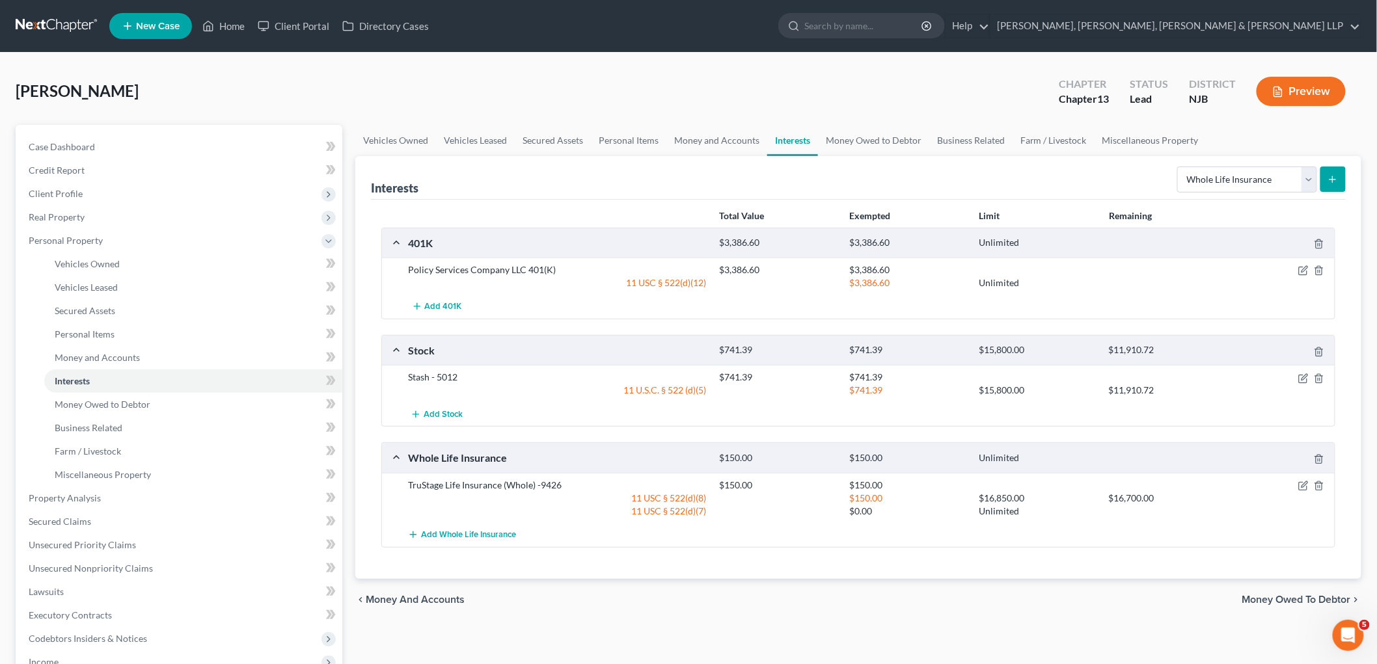
click at [947, 596] on span "Money Owed to Debtor" at bounding box center [1296, 600] width 109 height 10
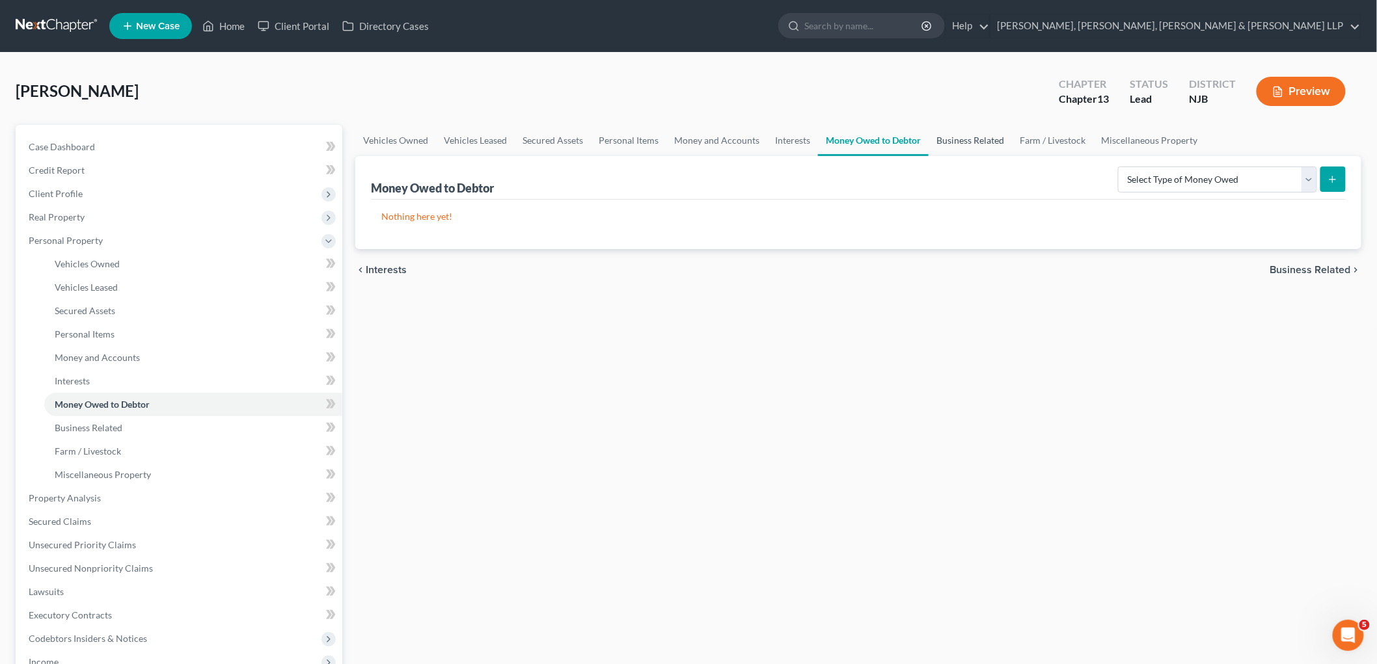
click at [947, 138] on link "Business Related" at bounding box center [969, 140] width 83 height 31
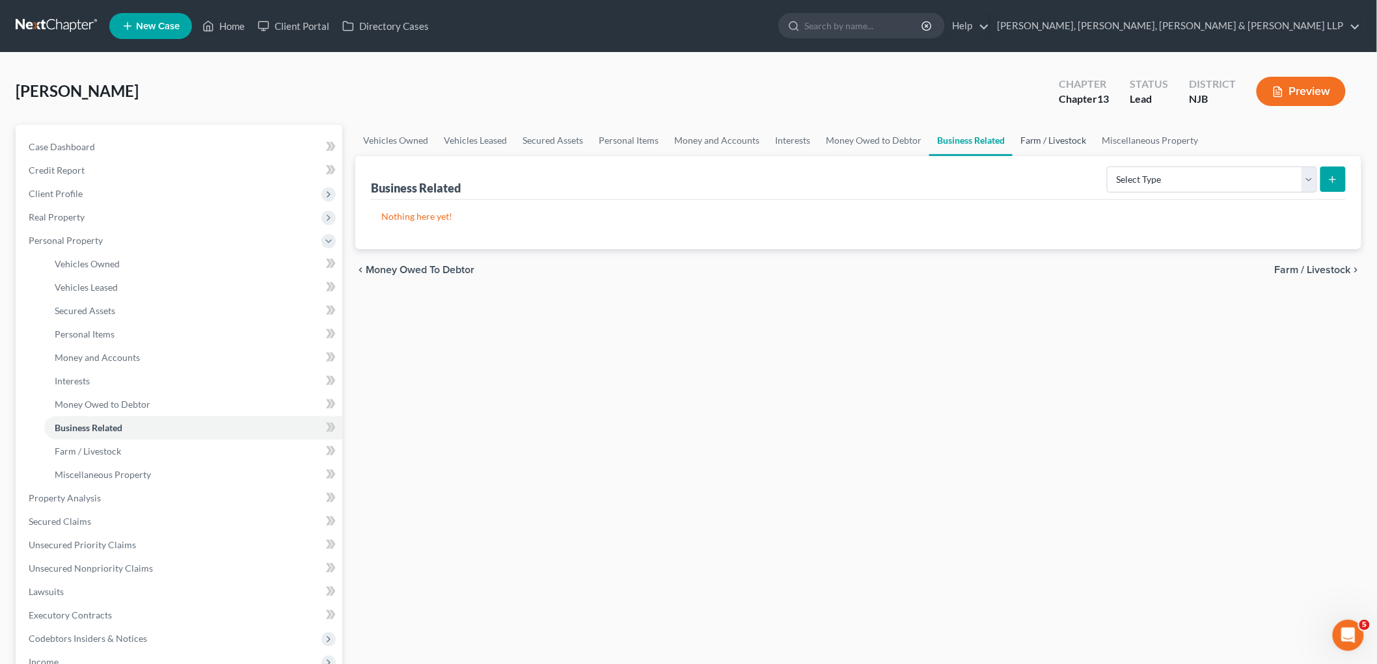
click at [947, 135] on link "Farm / Livestock" at bounding box center [1053, 140] width 82 height 31
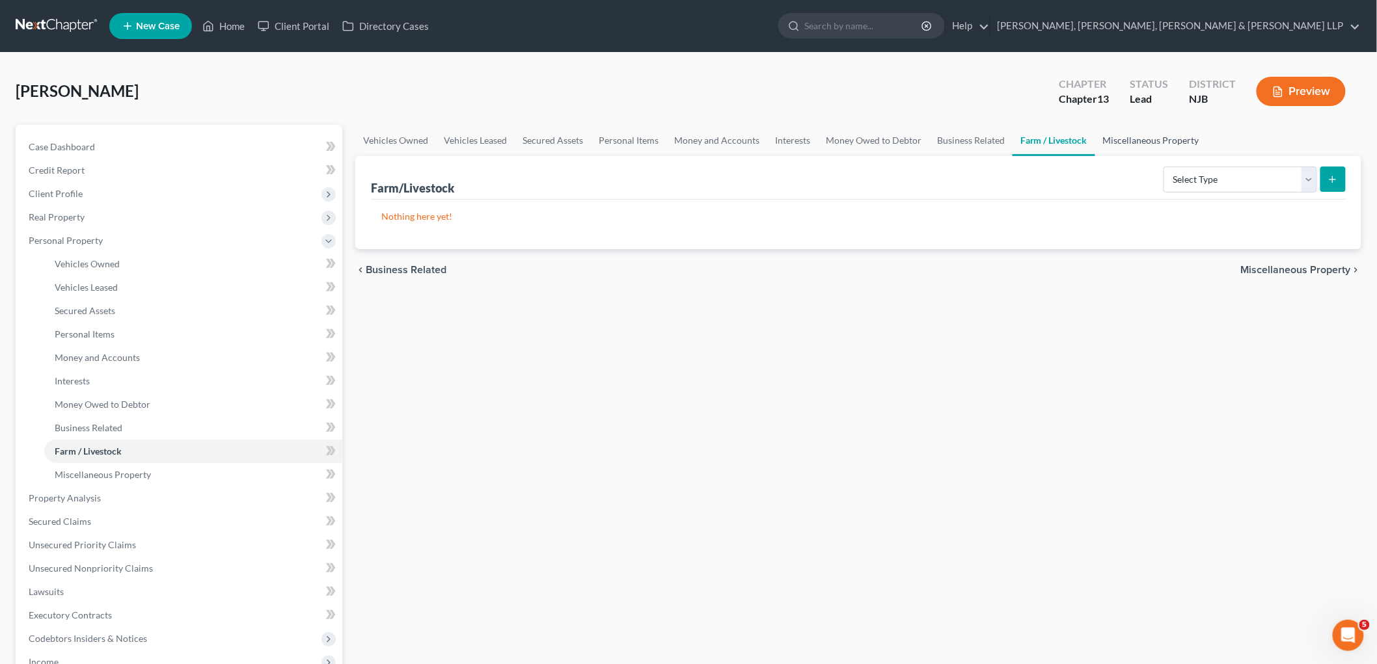
click at [947, 135] on link "Miscellaneous Property" at bounding box center [1151, 140] width 112 height 31
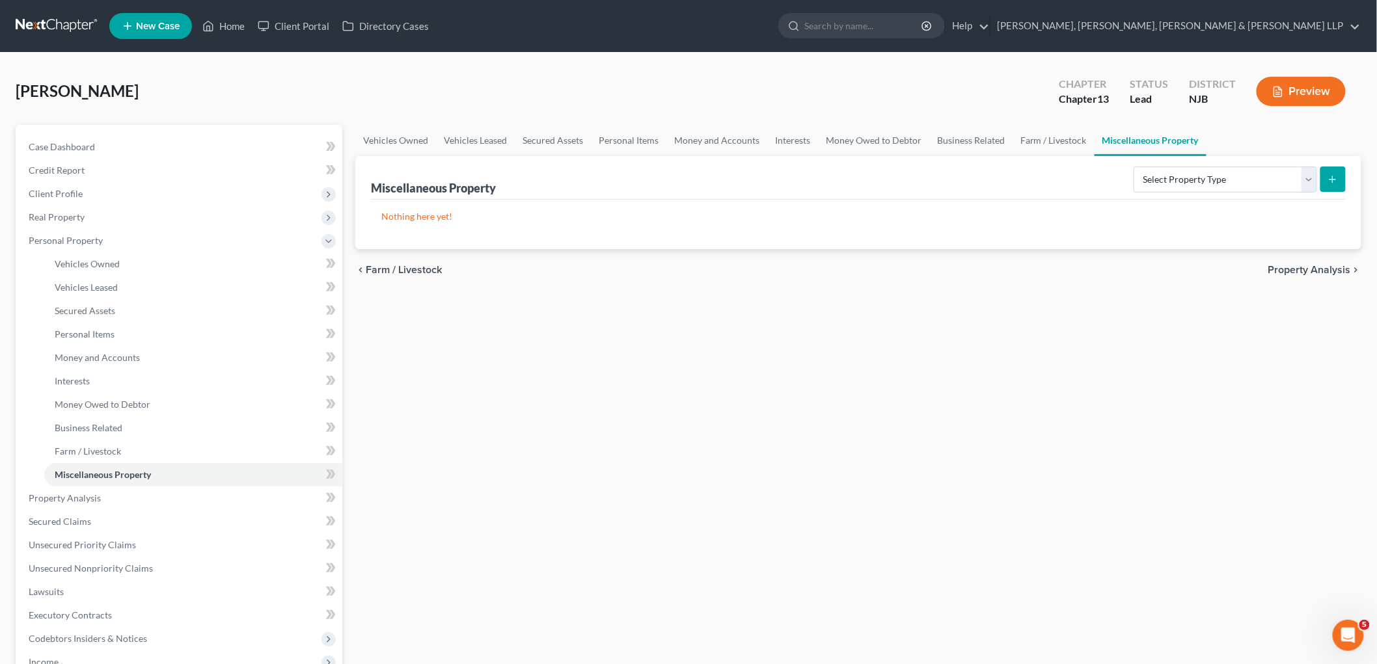
click at [947, 271] on span "Property Analysis" at bounding box center [1309, 270] width 83 height 10
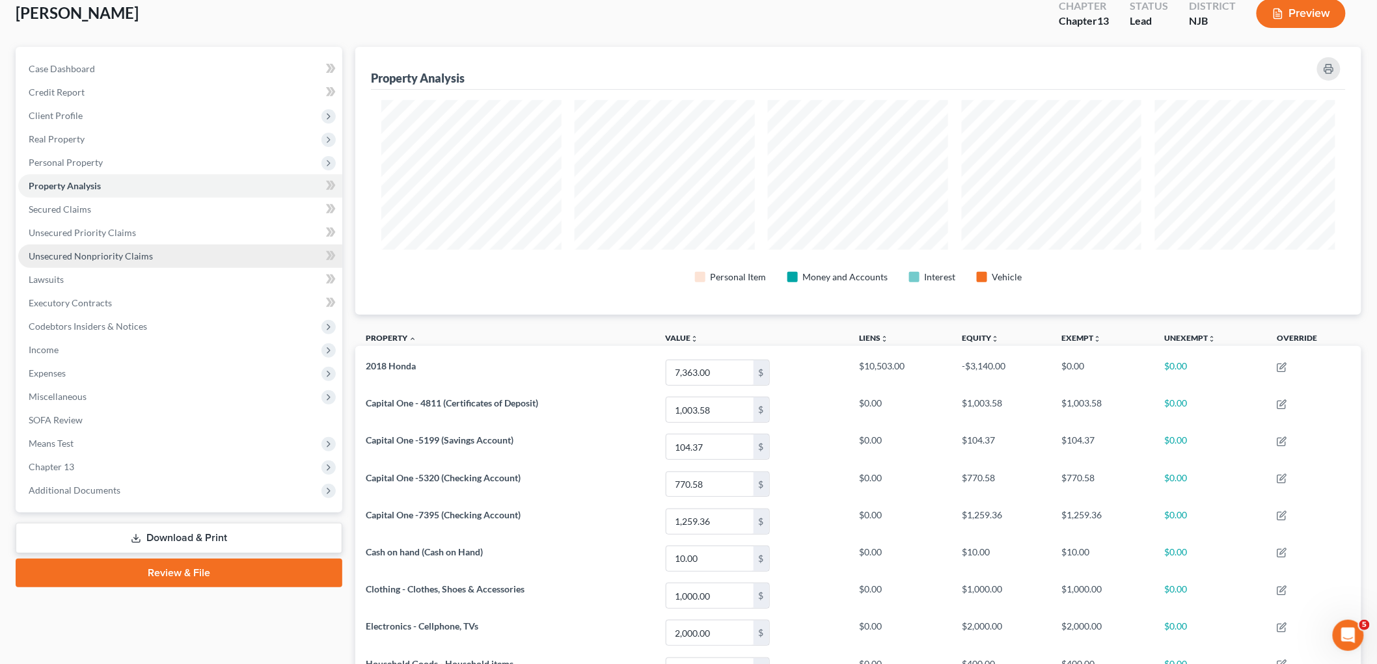
scroll to position [18, 0]
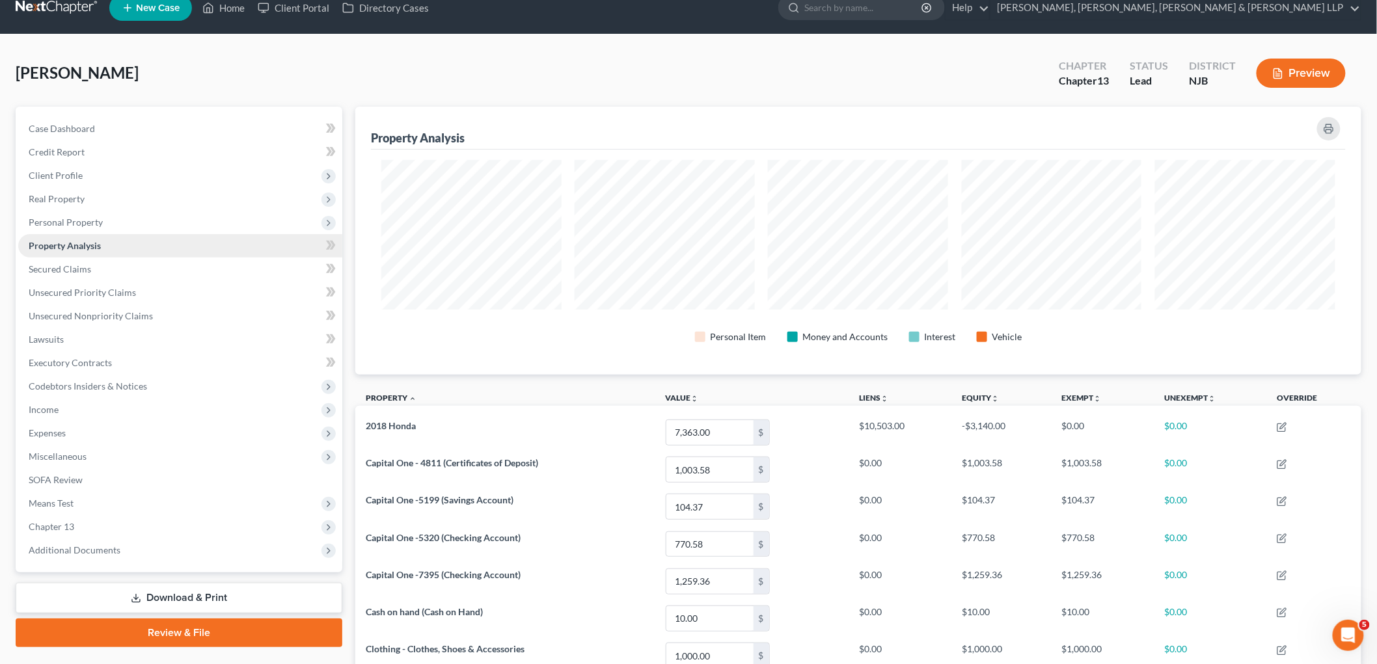
click at [57, 250] on link "Property Analysis" at bounding box center [180, 245] width 324 height 23
click at [61, 219] on span "Personal Property" at bounding box center [66, 222] width 74 height 11
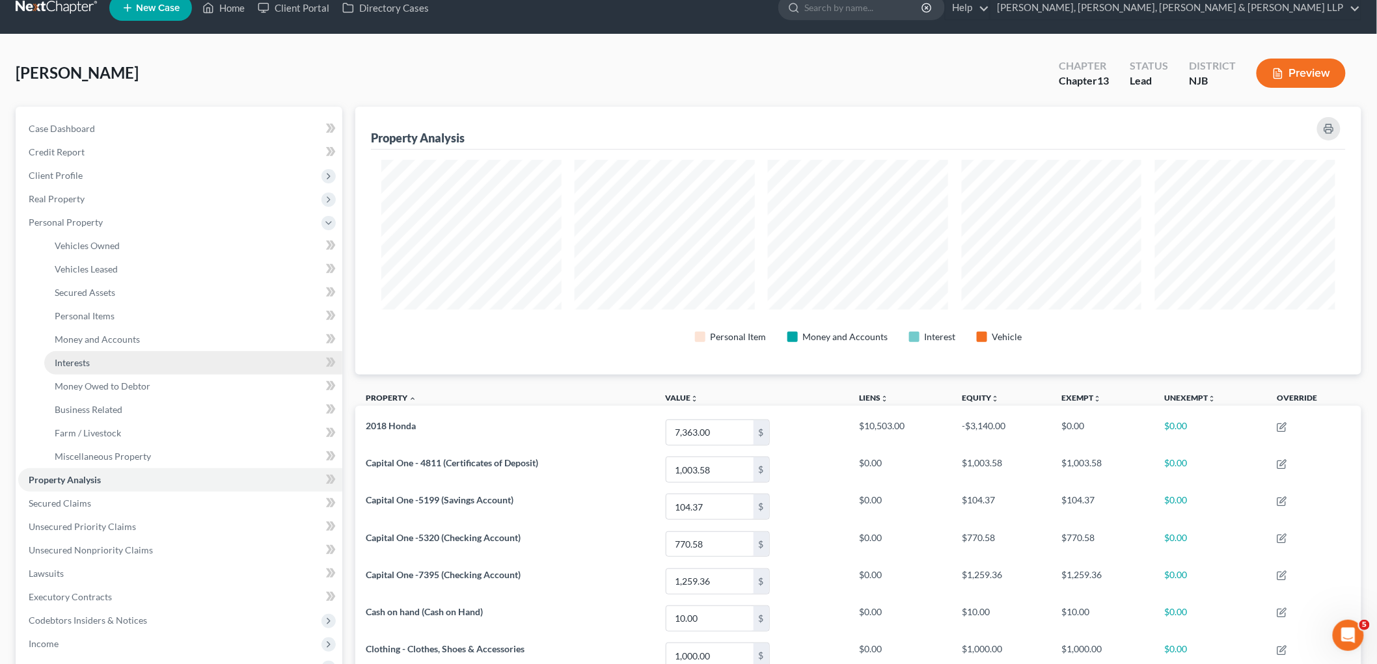
click at [78, 357] on span "Interests" at bounding box center [72, 362] width 35 height 11
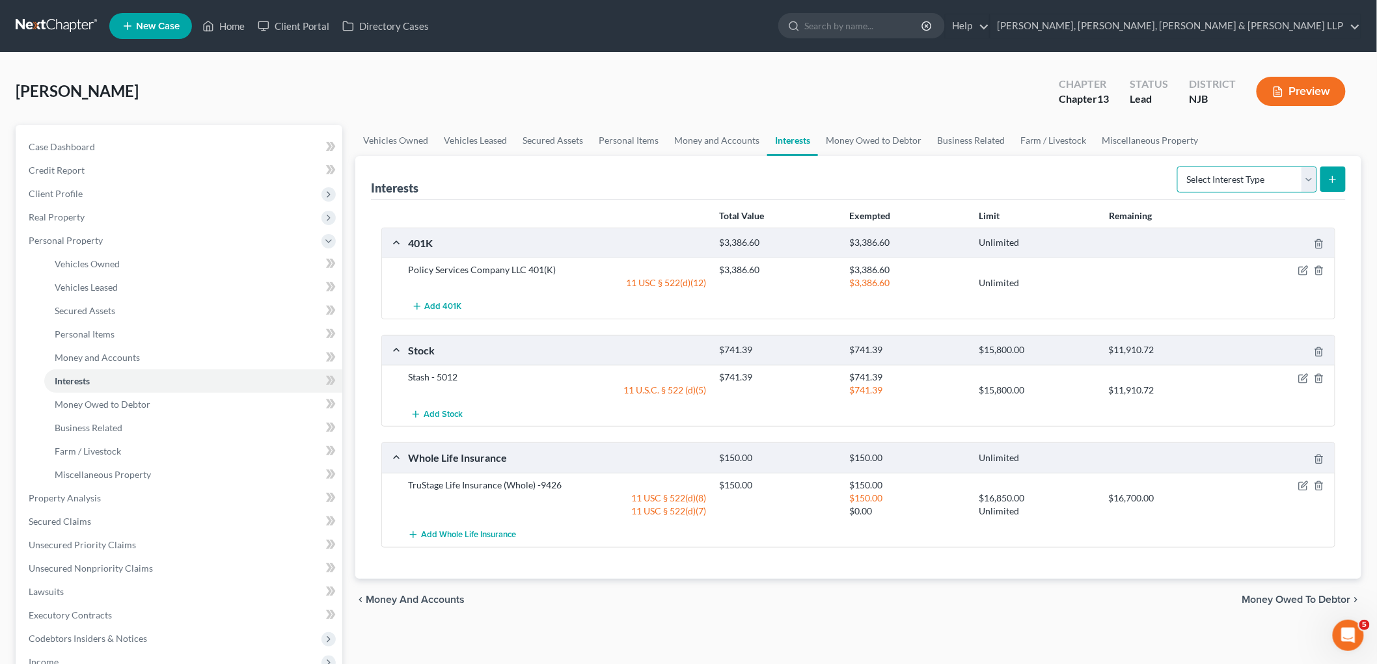
click at [947, 189] on select "Select Interest Type 401K Annuity Bond Education IRA Government Bond Government…" at bounding box center [1247, 180] width 140 height 26
select select "term_life_insurance"
click at [947, 167] on select "Select Interest Type 401K Annuity Bond Education IRA Government Bond Government…" at bounding box center [1247, 180] width 140 height 26
click at [947, 180] on line "submit" at bounding box center [1333, 180] width 6 height 0
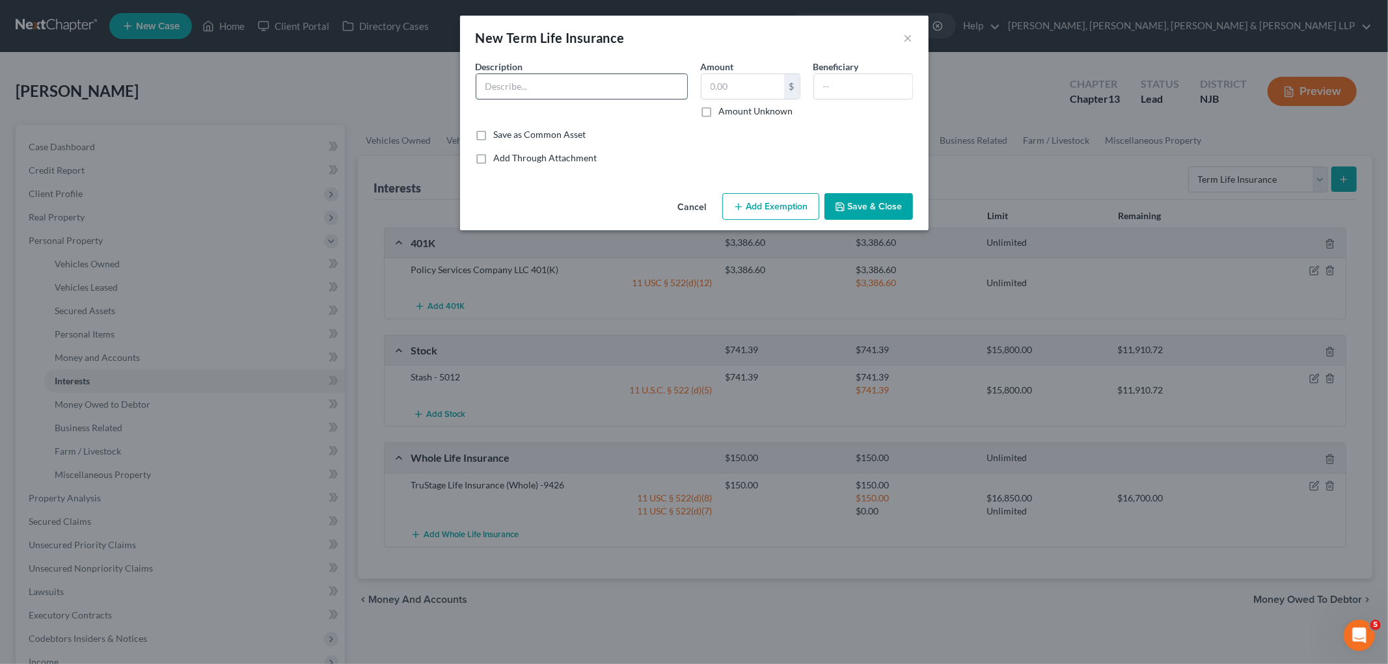
click at [622, 85] on input "text" at bounding box center [581, 86] width 211 height 25
click at [503, 87] on input "Trubased" at bounding box center [581, 86] width 211 height 25
type input "TruBased"
click at [645, 147] on div "Common Asset Select Description * TruBased Amount $ Amount Unknown Beneficiary …" at bounding box center [694, 112] width 437 height 105
click at [849, 212] on button "Save & Close" at bounding box center [868, 206] width 88 height 27
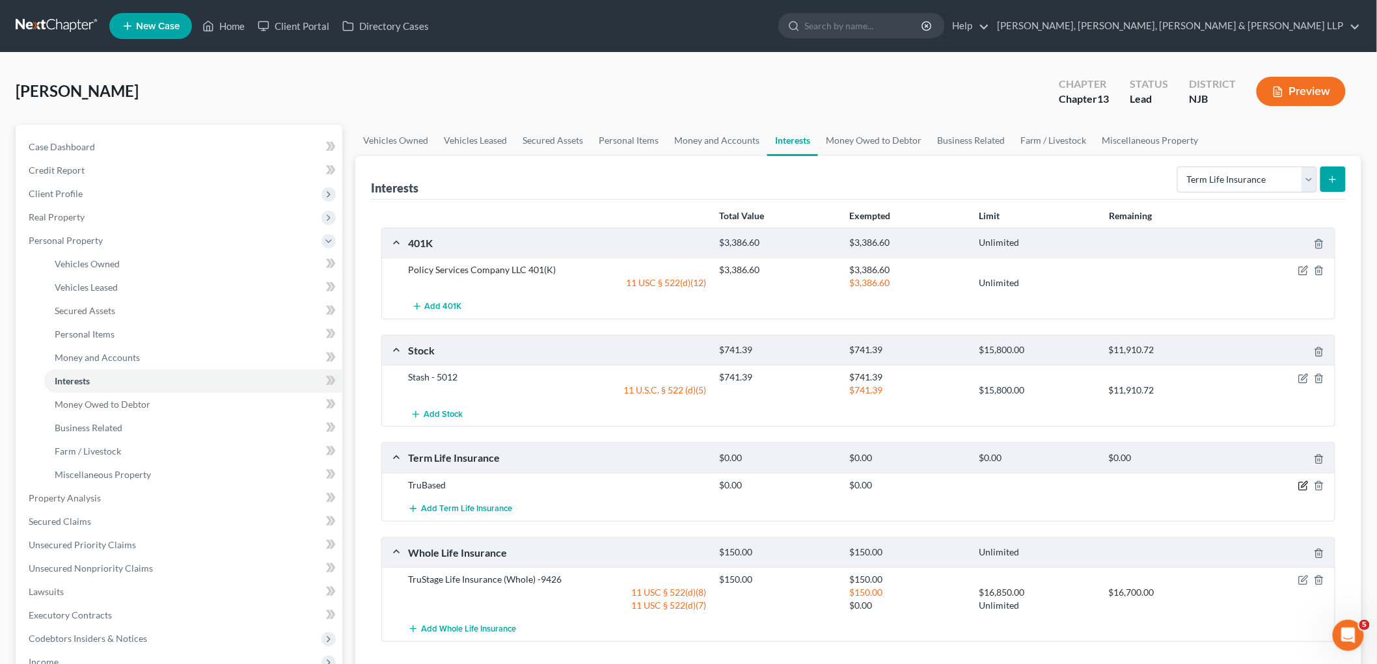
click at [947, 487] on icon "button" at bounding box center [1304, 484] width 6 height 6
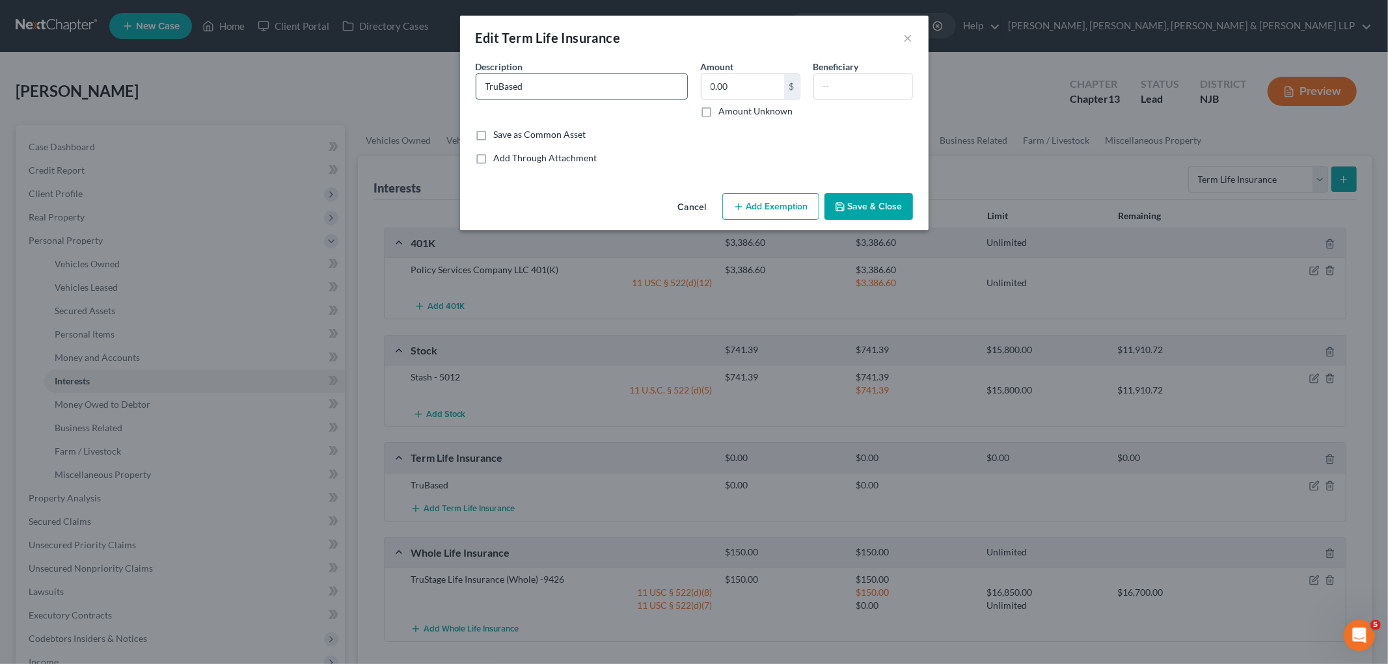
click at [595, 81] on input "TruBased" at bounding box center [581, 86] width 211 height 25
type input "TruBased (Term)"
click at [777, 197] on button "Add Exemption" at bounding box center [770, 206] width 97 height 27
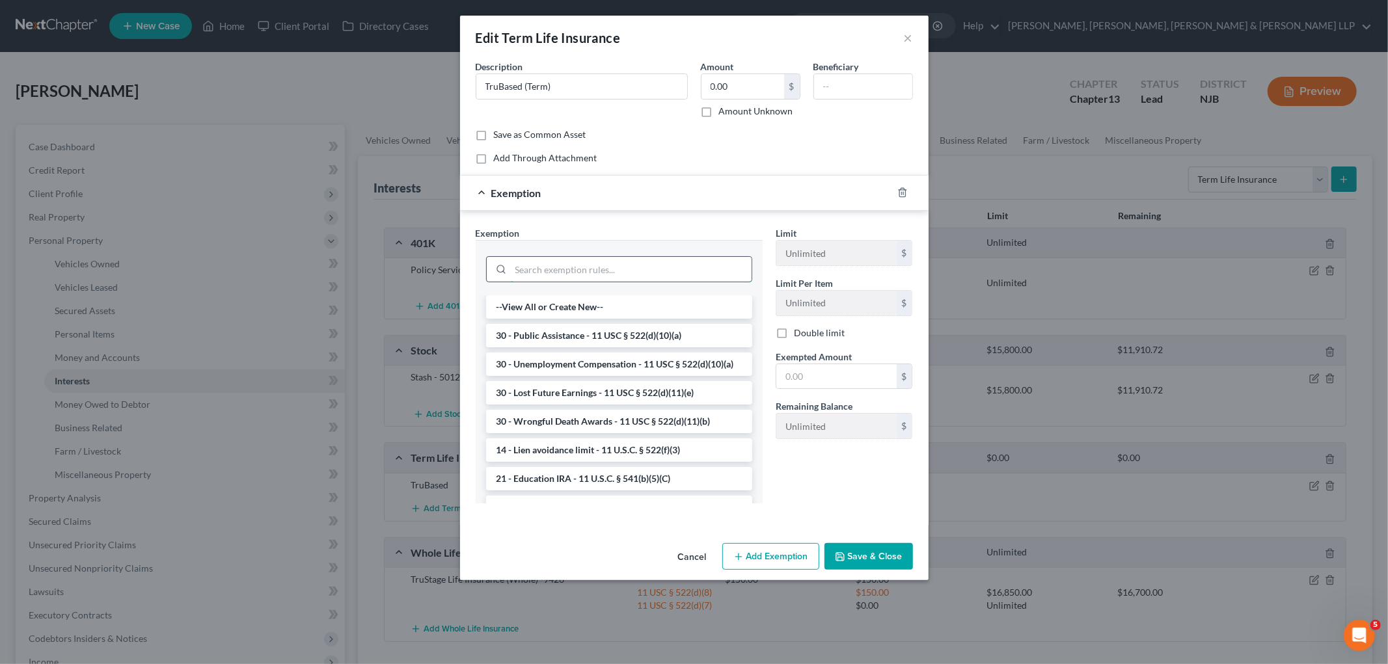
click at [682, 263] on input "search" at bounding box center [631, 269] width 241 height 25
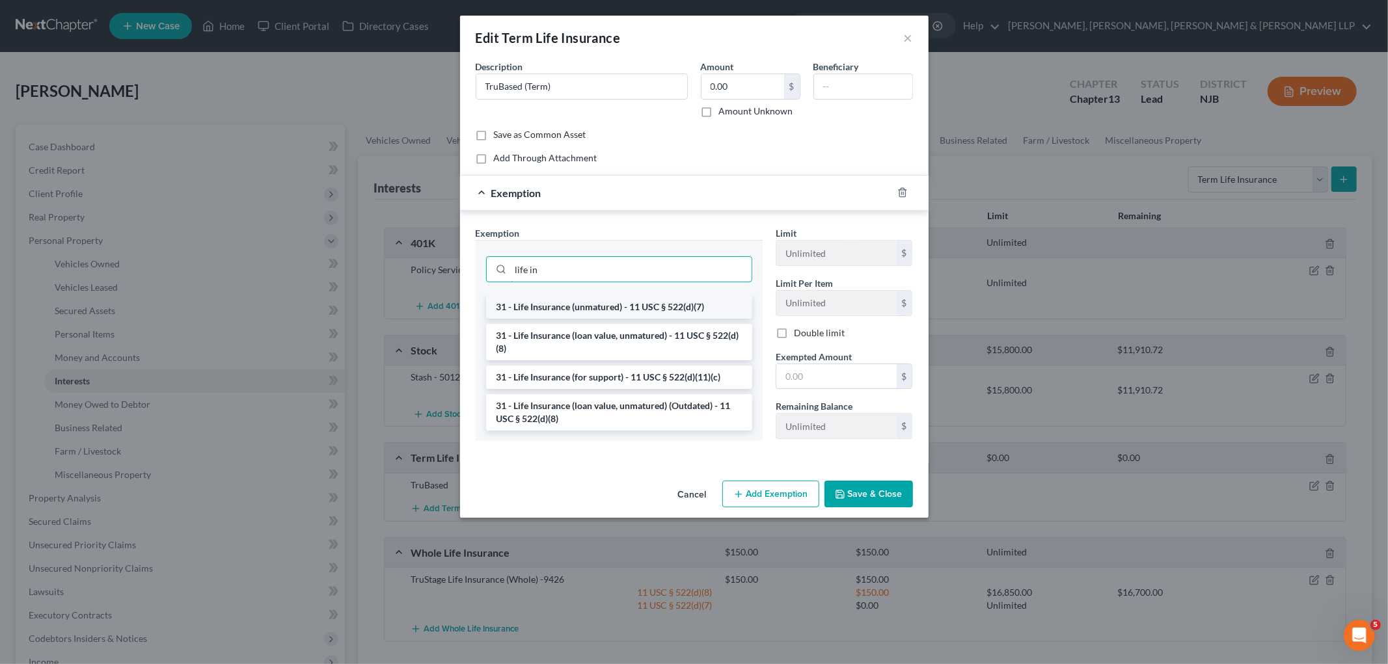
type input "life in"
click at [671, 304] on li "31 - Life Insurance (unmatured) - 11 USC § 522(d)(7)" at bounding box center [619, 306] width 266 height 23
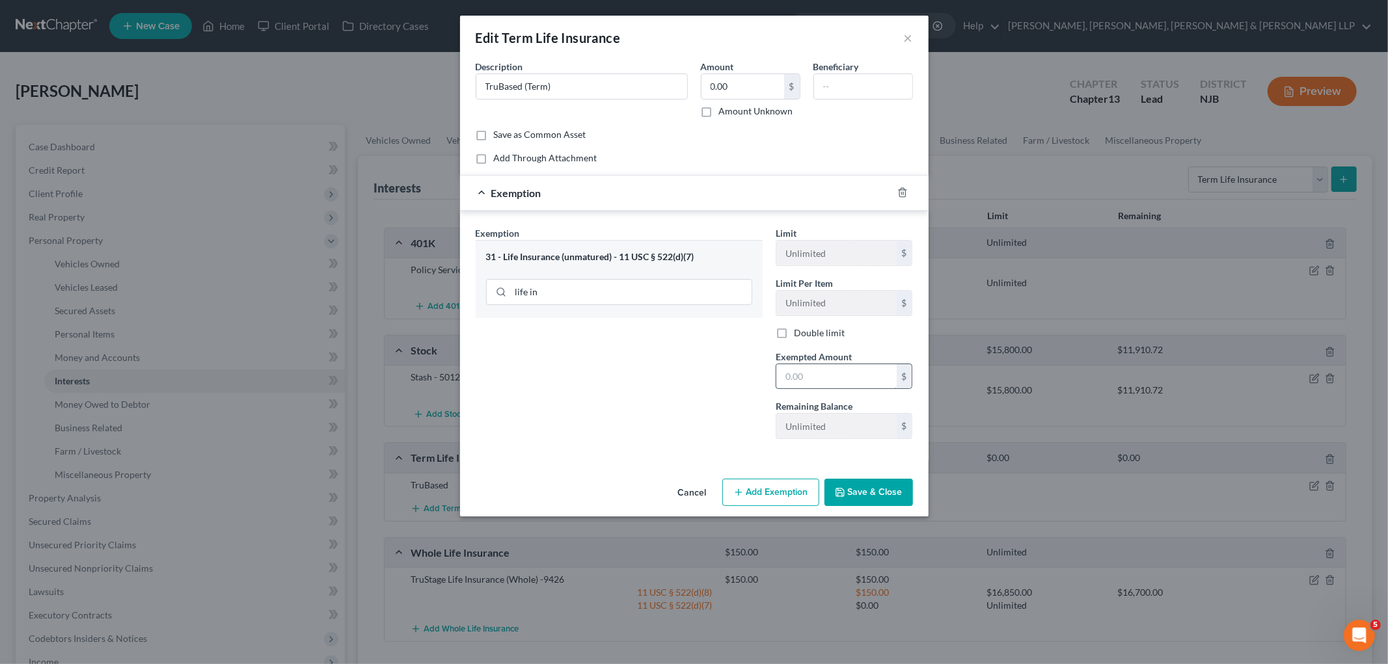
click at [822, 381] on input "text" at bounding box center [836, 376] width 120 height 25
type input "0.00"
click at [692, 384] on div "Exemption Set must be selected for CA. Exemption * 31 - Life Insurance (unmatur…" at bounding box center [619, 337] width 300 height 223
click at [851, 491] on button "Save & Close" at bounding box center [868, 492] width 88 height 27
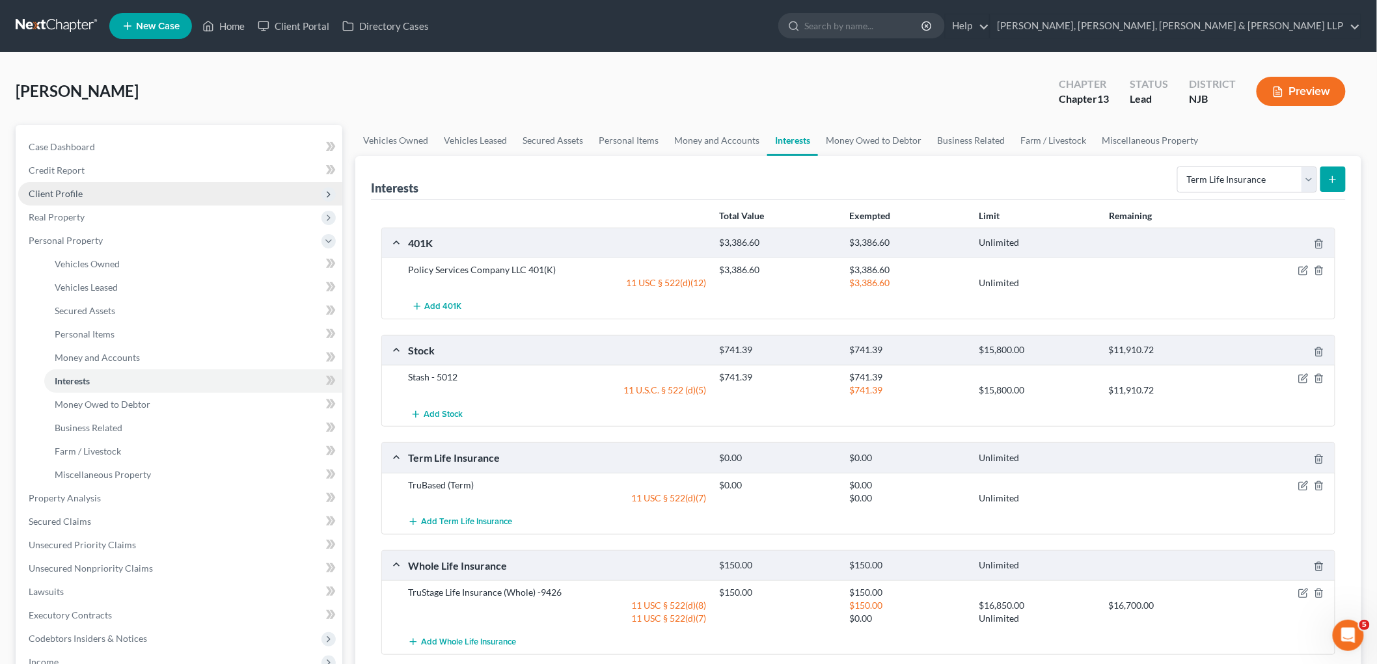
click at [60, 193] on span "Client Profile" at bounding box center [56, 193] width 54 height 11
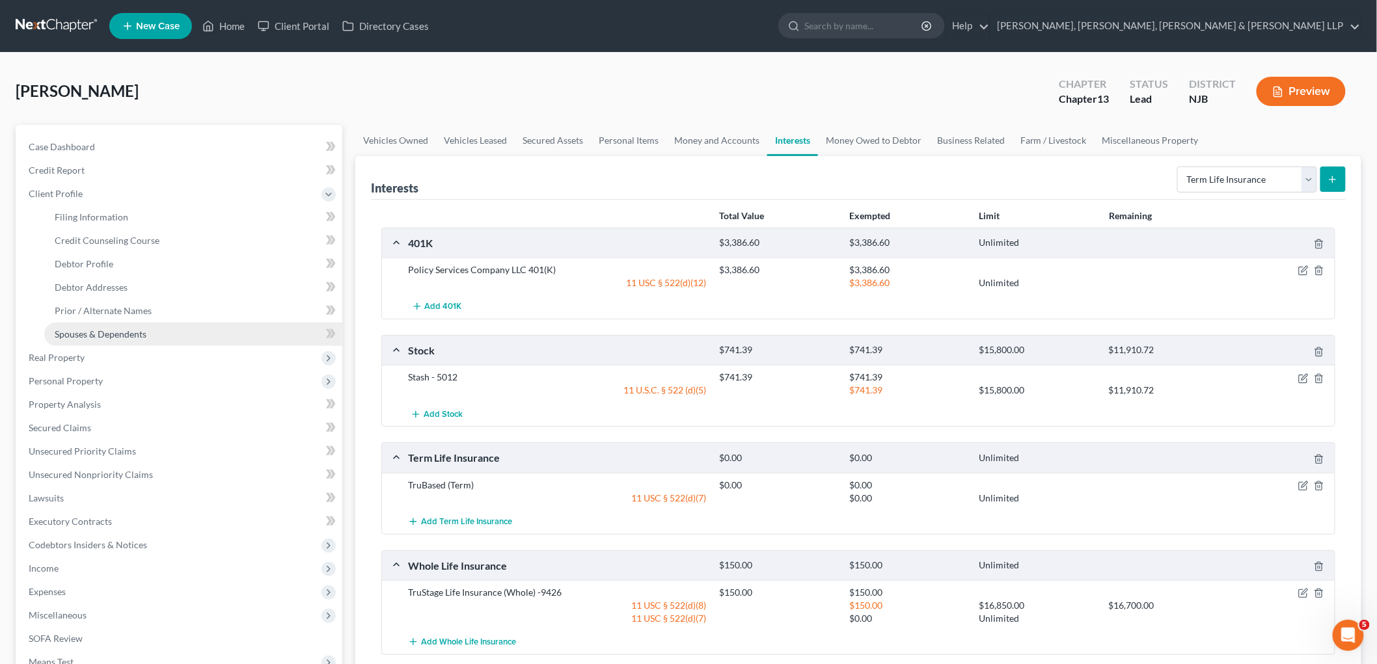
click at [96, 330] on span "Spouses & Dependents" at bounding box center [101, 334] width 92 height 11
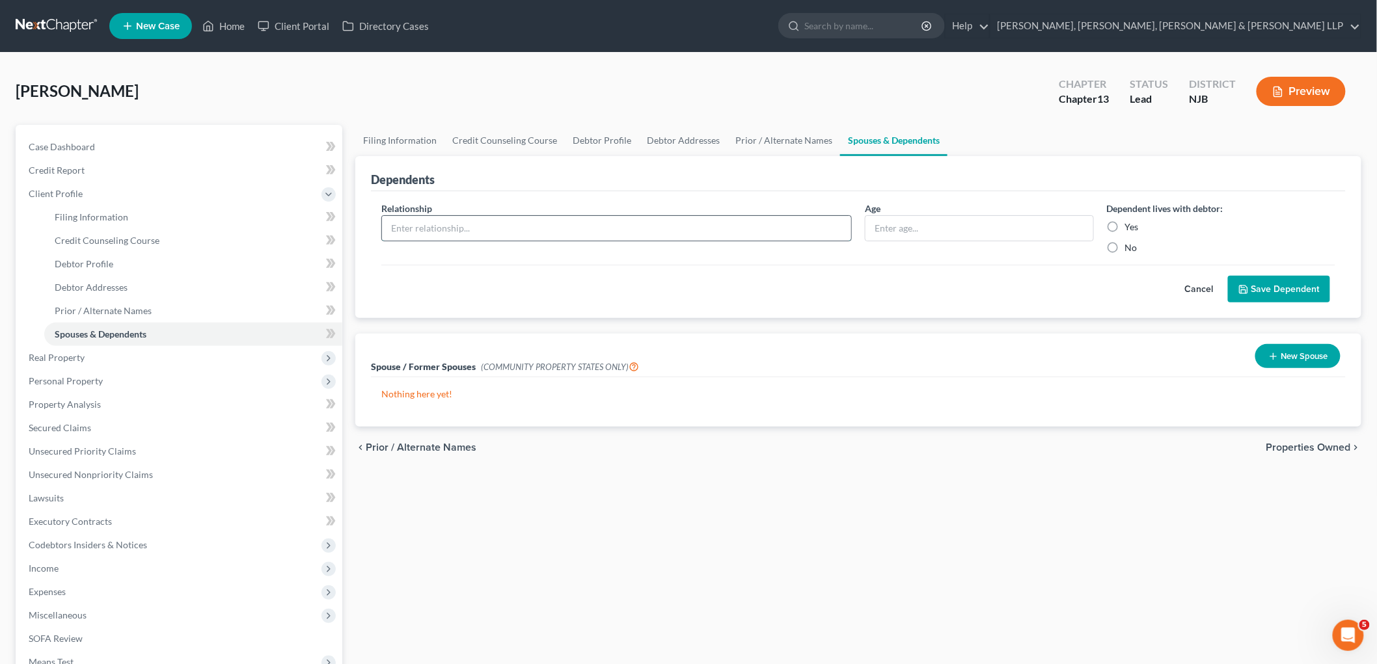
click at [696, 224] on input "text" at bounding box center [616, 228] width 469 height 25
type input "Daughter"
click at [947, 221] on input "text" at bounding box center [979, 228] width 228 height 25
type input "26"
click at [947, 223] on label "Yes" at bounding box center [1132, 227] width 14 height 13
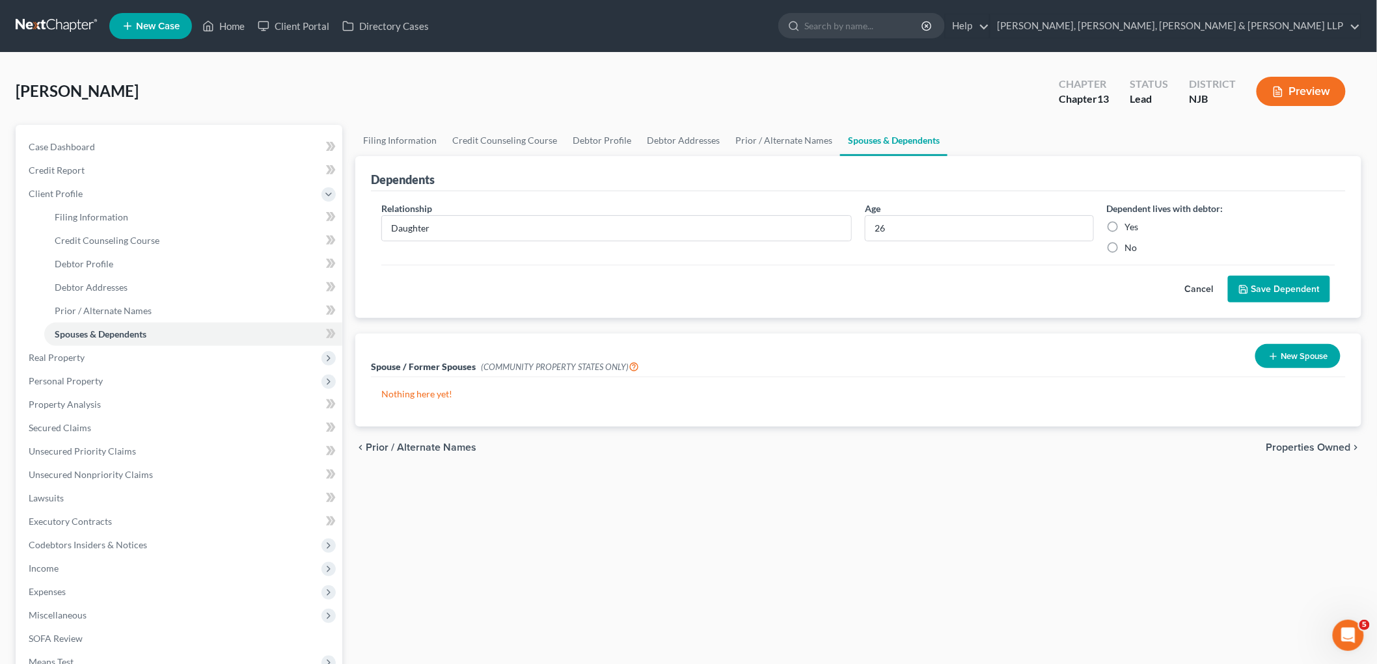
click at [947, 223] on input "Yes" at bounding box center [1134, 225] width 8 height 8
radio input "true"
click at [947, 291] on button "Save Dependent" at bounding box center [1279, 289] width 102 height 27
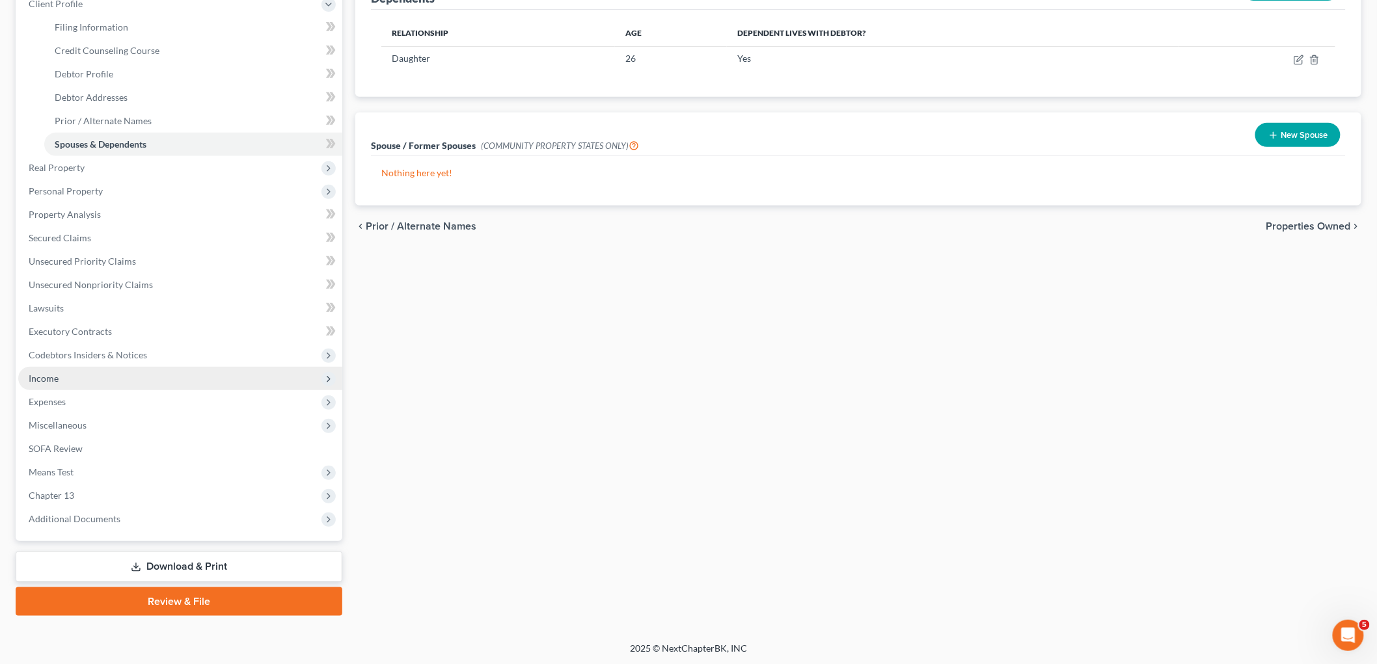
click at [48, 374] on span "Income" at bounding box center [44, 378] width 30 height 11
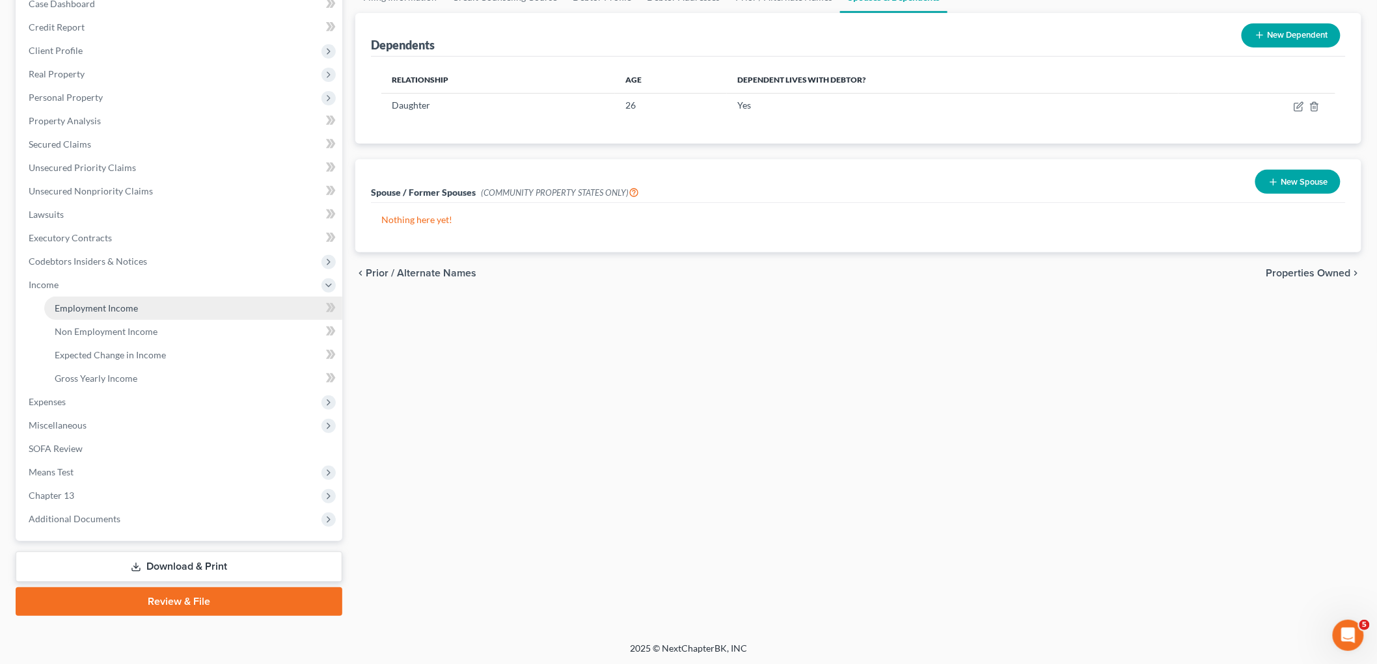
click at [87, 306] on span "Employment Income" at bounding box center [96, 308] width 83 height 11
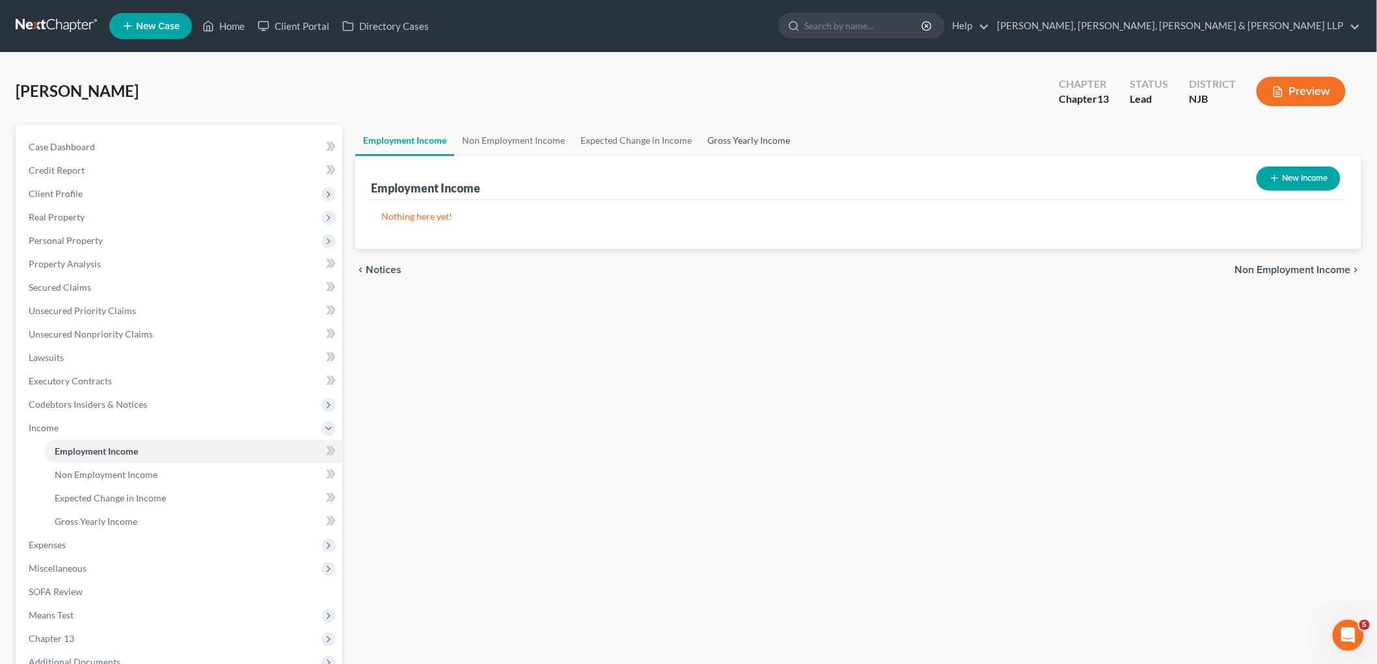
click at [750, 139] on link "Gross Yearly Income" at bounding box center [748, 140] width 98 height 31
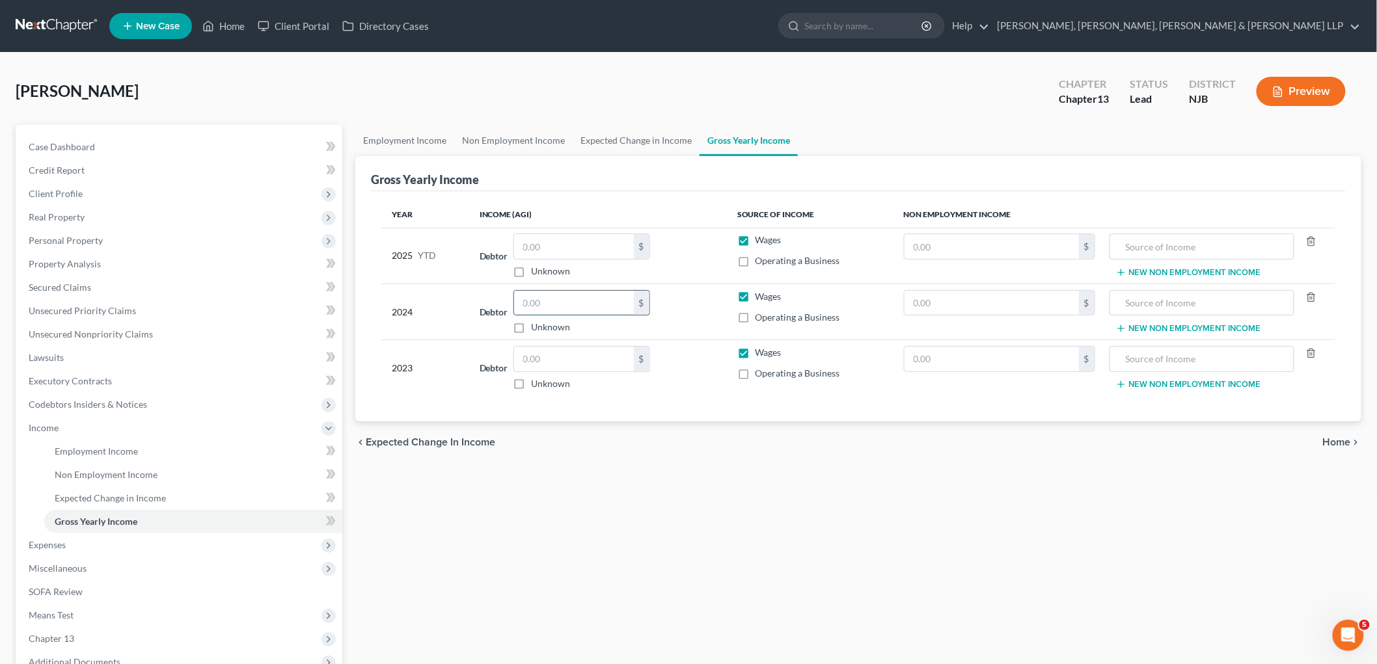
click at [562, 303] on input "text" at bounding box center [574, 303] width 120 height 25
paste input "67,708"
type input "67,708"
click at [543, 364] on input "text" at bounding box center [574, 359] width 120 height 25
paste input "67,432"
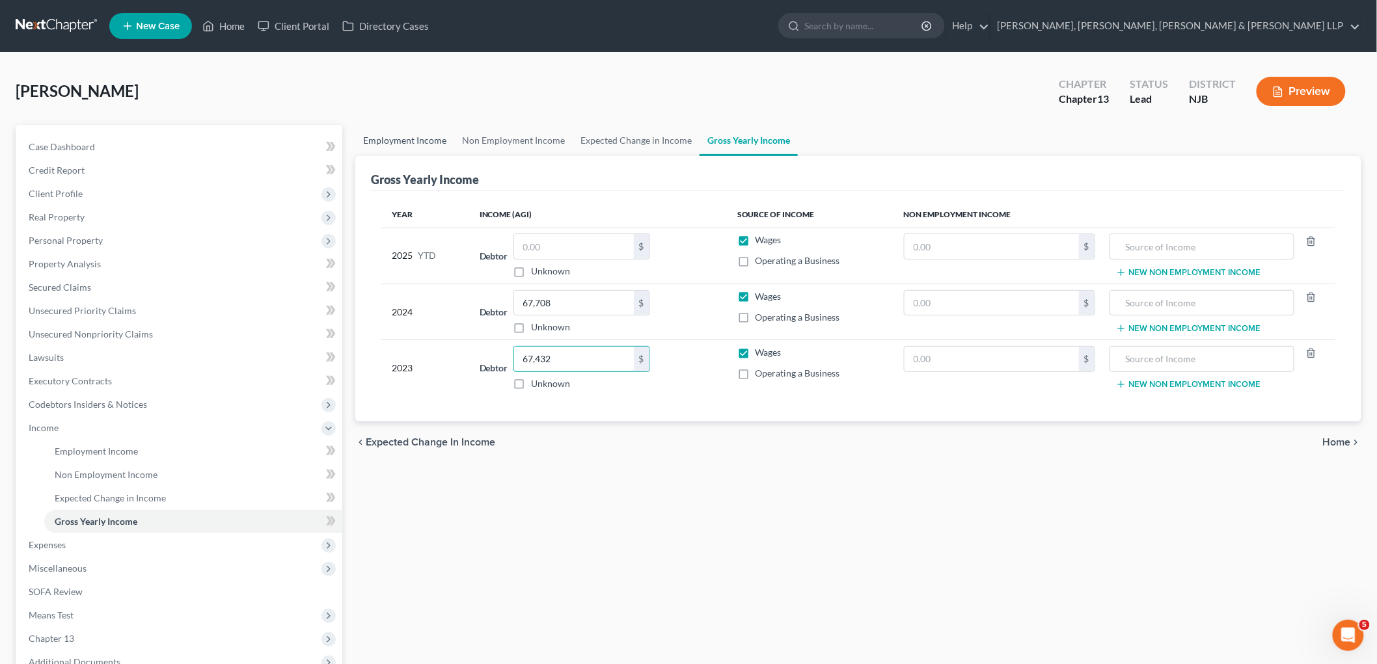
type input "67,432"
click at [402, 135] on link "Employment Income" at bounding box center [404, 140] width 99 height 31
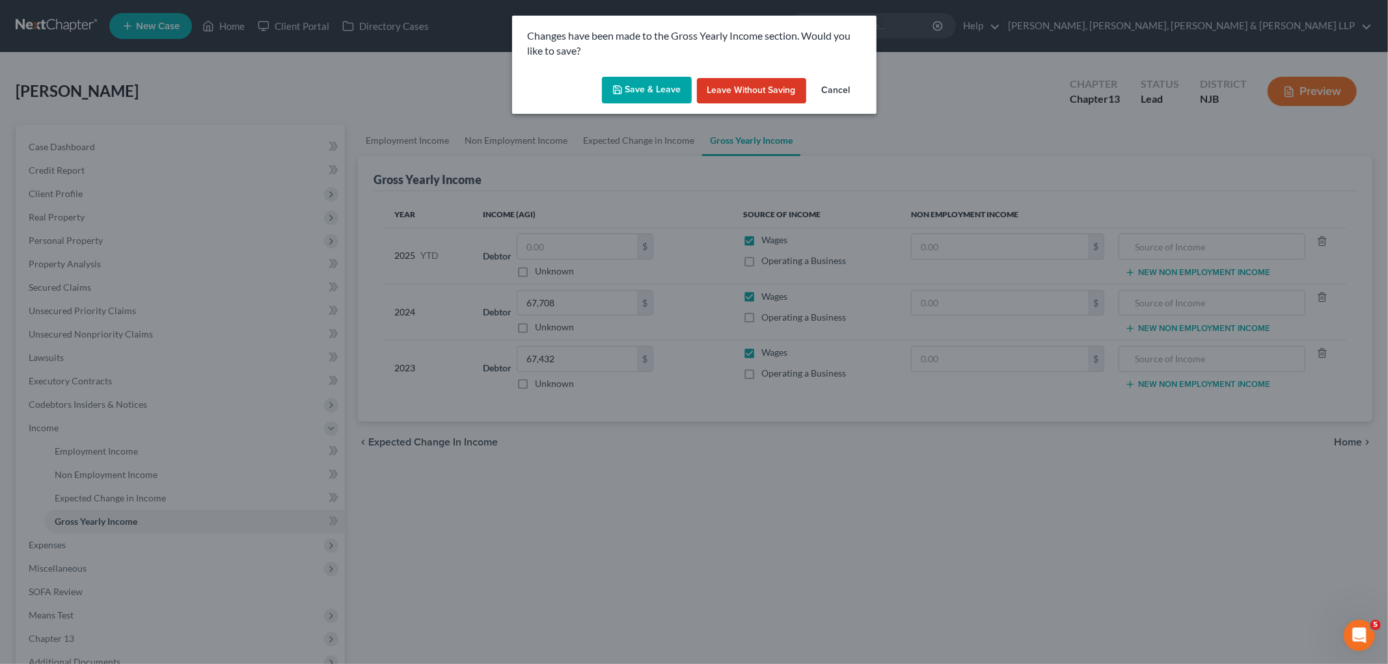
click at [632, 83] on button "Save & Leave" at bounding box center [647, 90] width 90 height 27
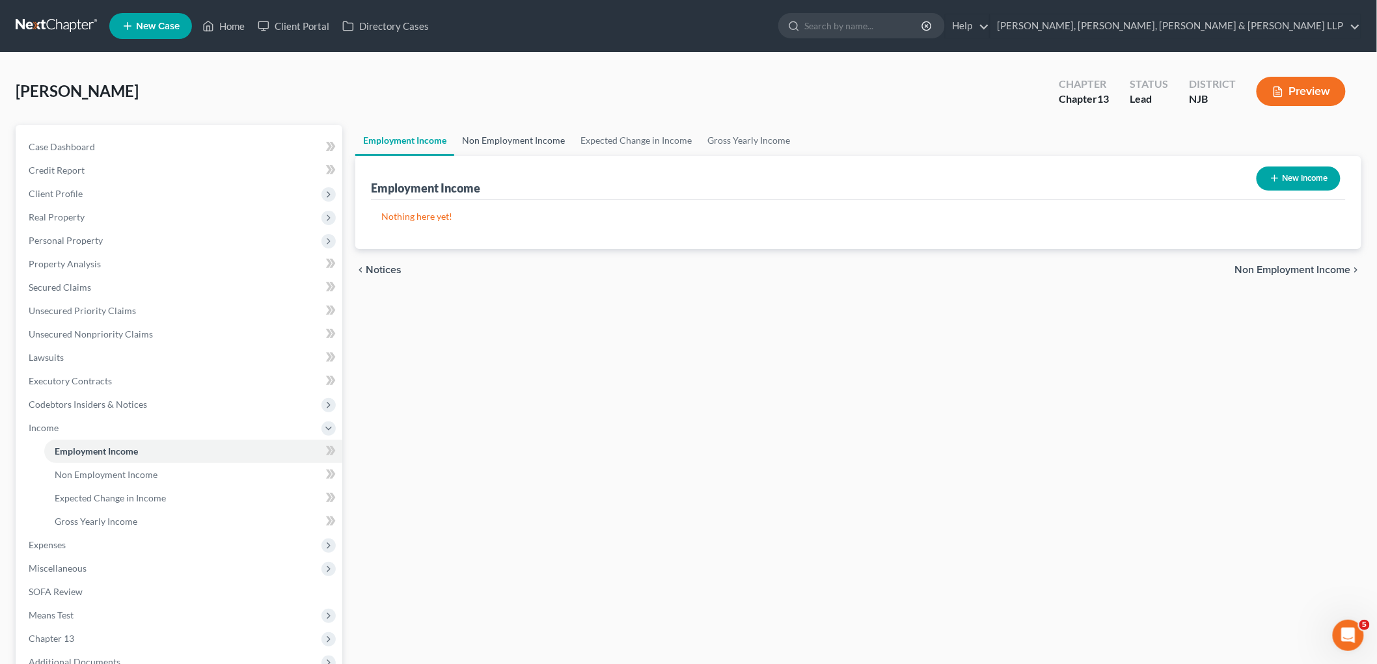
click at [485, 139] on link "Non Employment Income" at bounding box center [513, 140] width 118 height 31
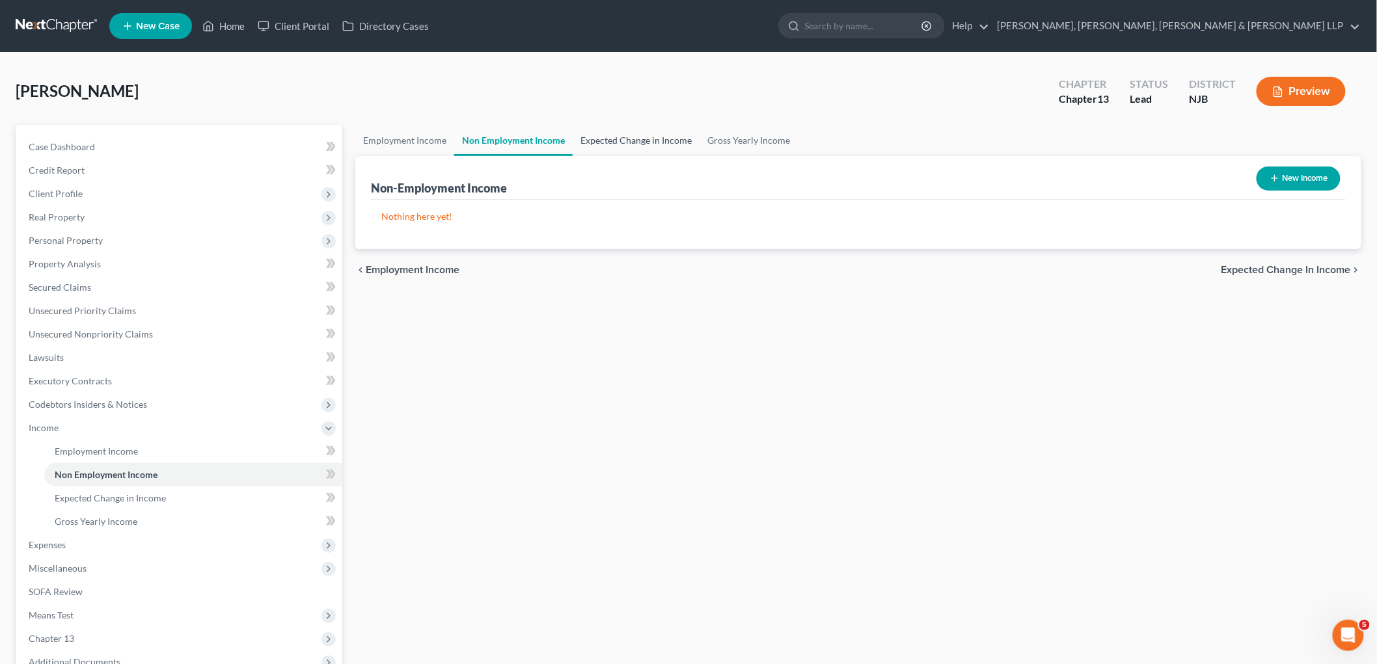
click at [610, 139] on link "Expected Change in Income" at bounding box center [636, 140] width 127 height 31
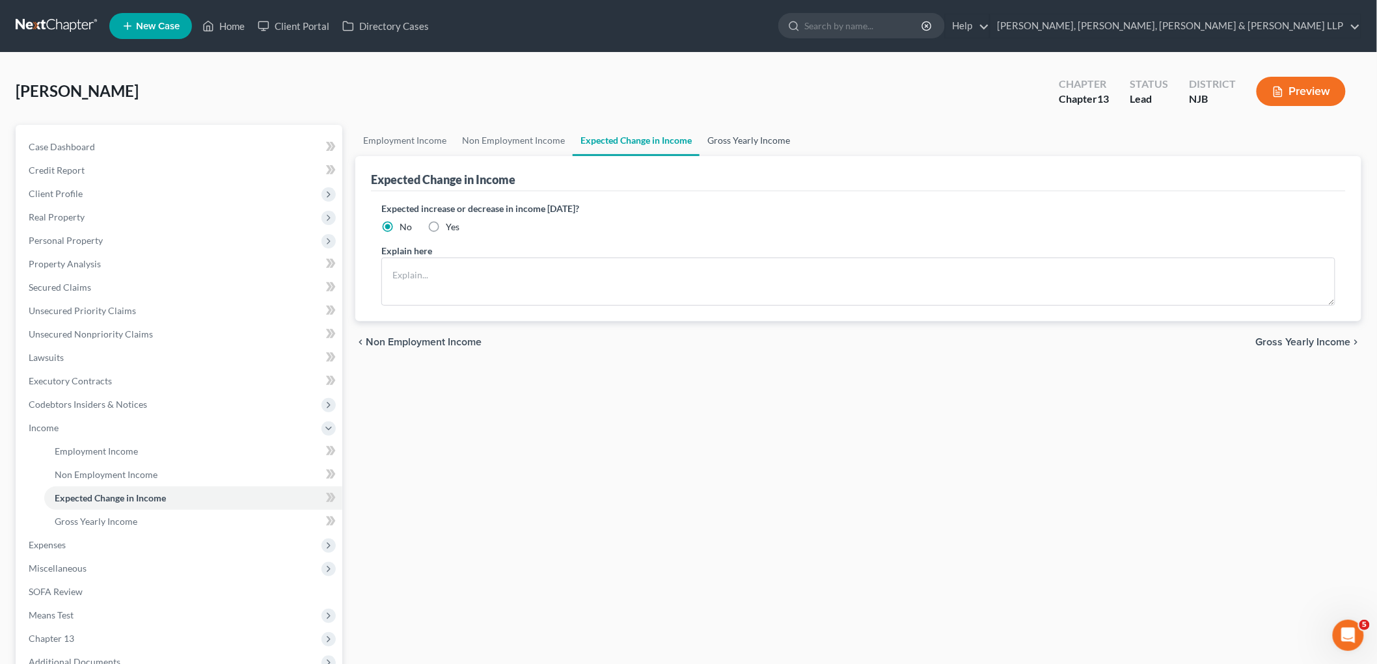
click at [733, 139] on link "Gross Yearly Income" at bounding box center [748, 140] width 98 height 31
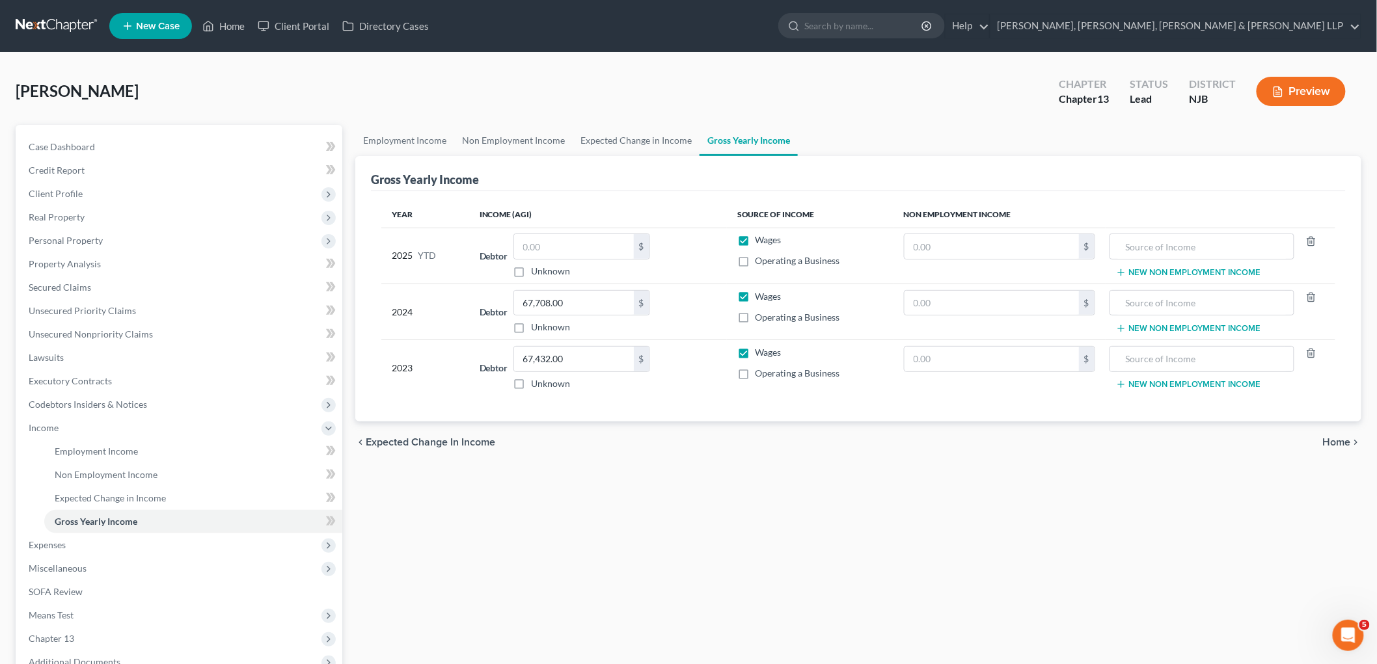
click at [947, 444] on span "Home" at bounding box center [1337, 442] width 28 height 10
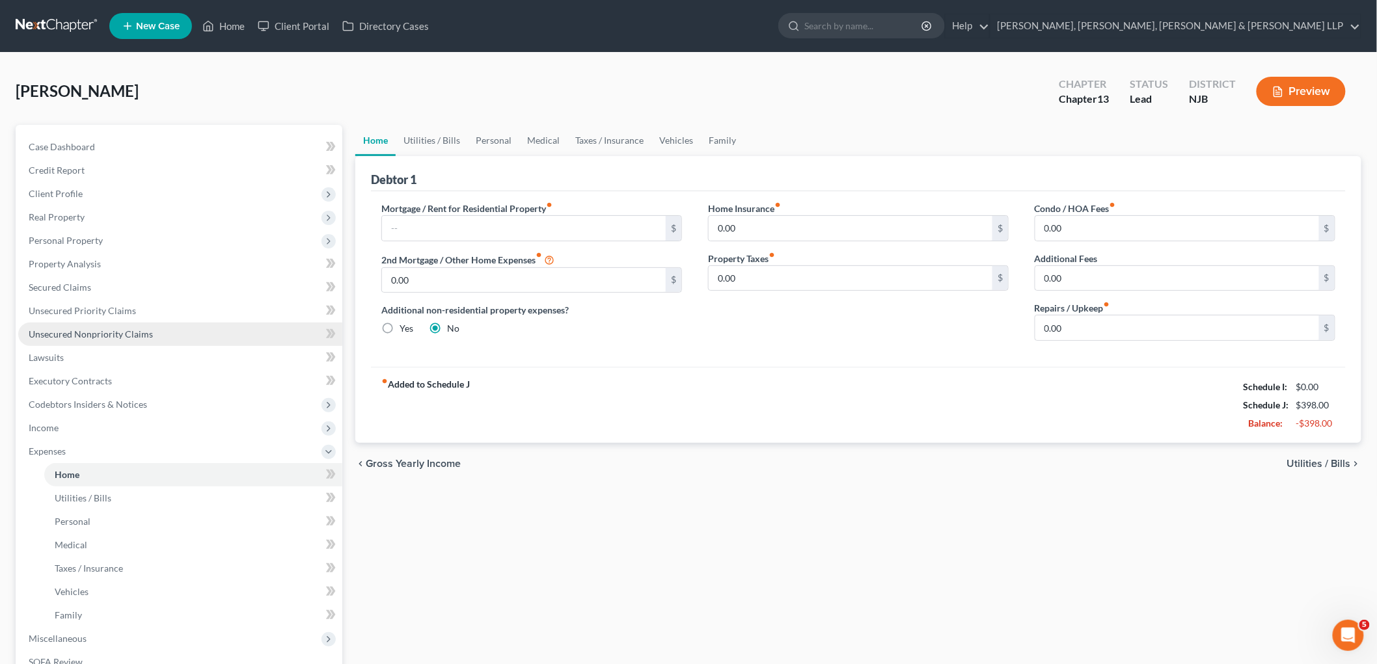
click at [81, 334] on span "Unsecured Nonpriority Claims" at bounding box center [91, 334] width 124 height 11
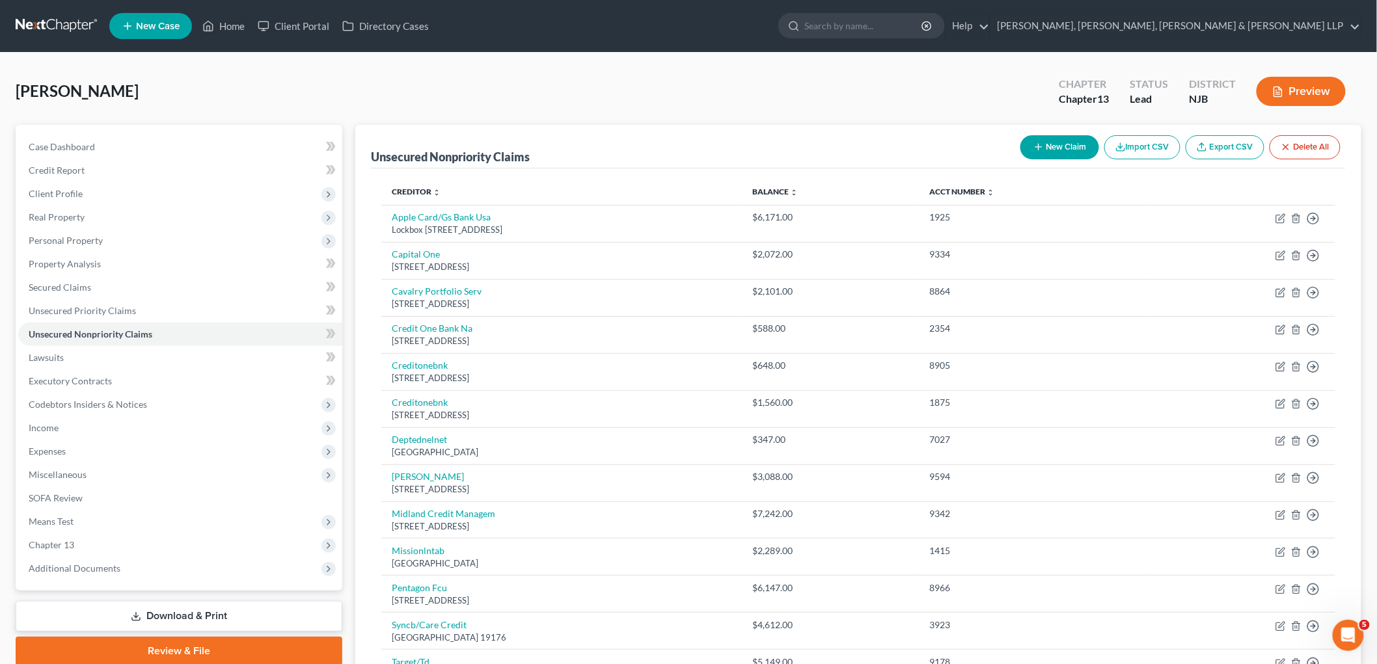
click at [947, 145] on button "New Claim" at bounding box center [1059, 147] width 79 height 24
select select "0"
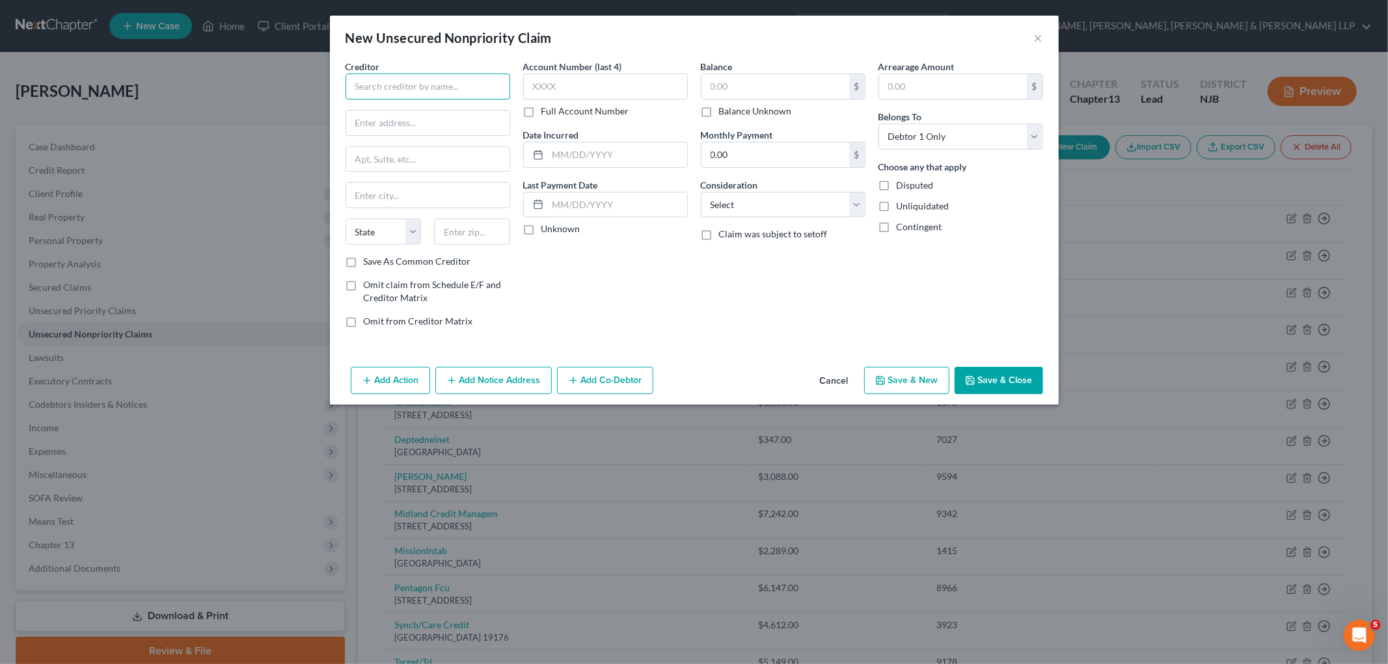
click at [400, 87] on input "text" at bounding box center [427, 87] width 165 height 26
type input "NYC Department of Finance"
type input "[GEOGRAPHIC_DATA]"
type input "PO Box 3615"
type input "10008"
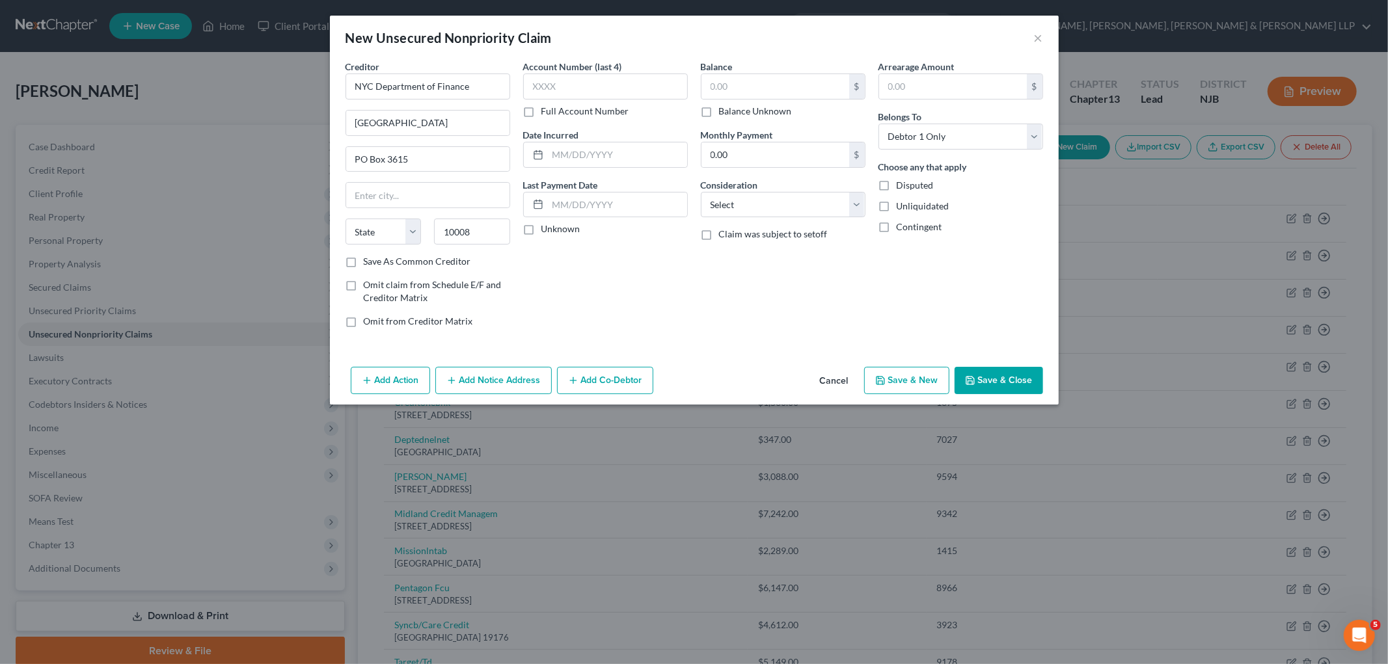
type input "[US_STATE]"
select select "35"
click at [599, 295] on div "Account Number (last 4) Full Account Number Date Incurred Last Payment Date Unk…" at bounding box center [606, 199] width 178 height 278
click at [772, 92] on input "text" at bounding box center [775, 86] width 148 height 25
type input "2,528.94"
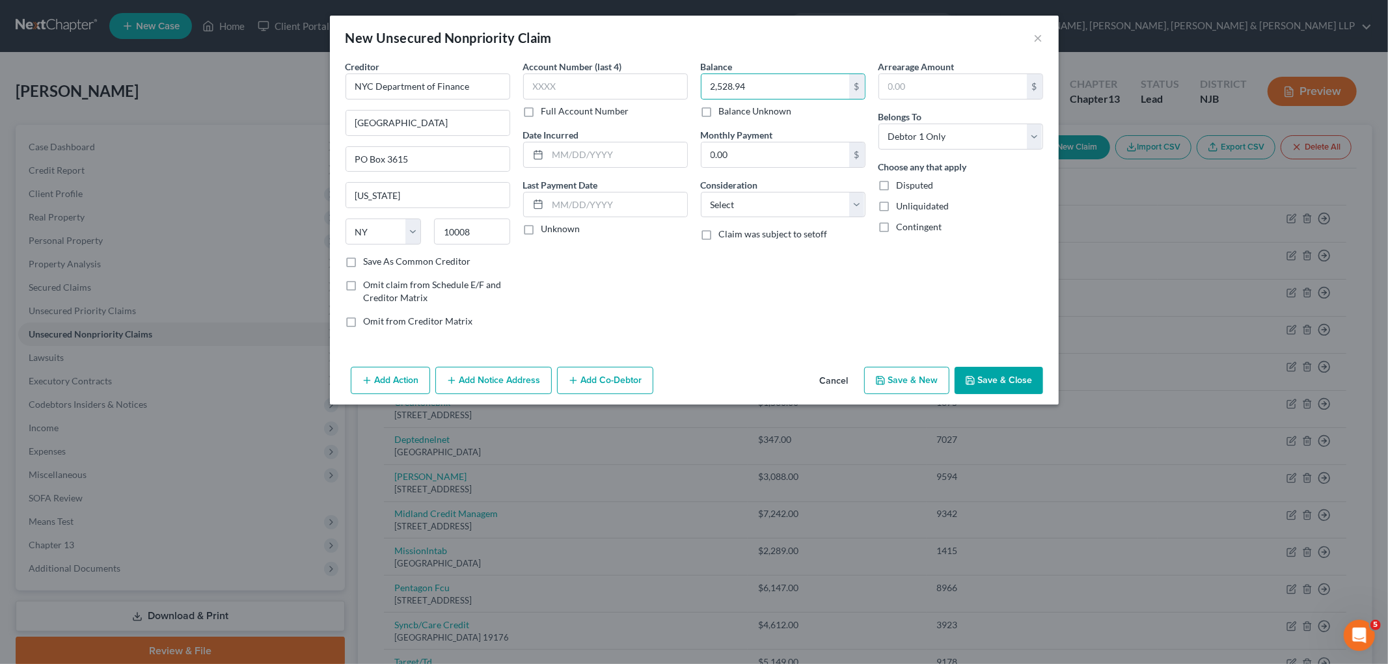
click at [755, 319] on div "Balance 2,528.94 $ Balance Unknown Balance Undetermined 2,528.94 $ Balance Unkn…" at bounding box center [783, 199] width 178 height 278
click at [947, 382] on icon "button" at bounding box center [970, 381] width 8 height 8
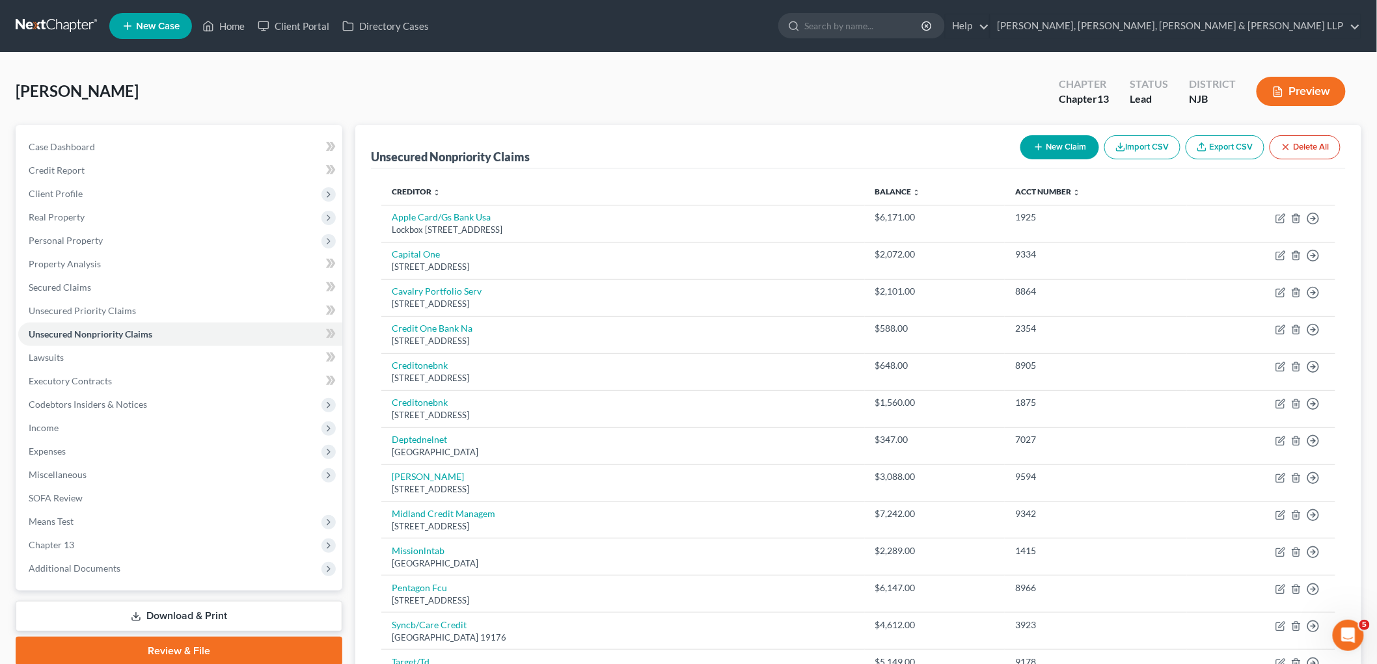
click at [947, 143] on button "New Claim" at bounding box center [1059, 147] width 79 height 24
select select "0"
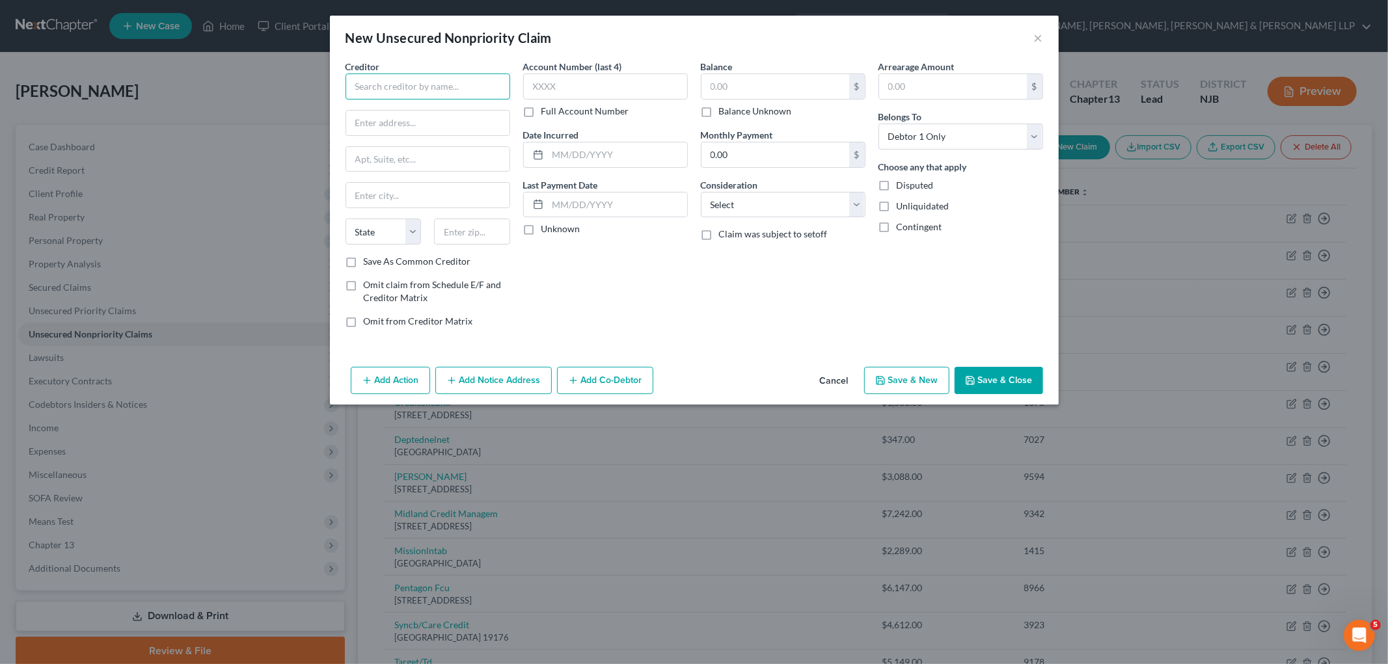
click at [435, 88] on input "text" at bounding box center [427, 87] width 165 height 26
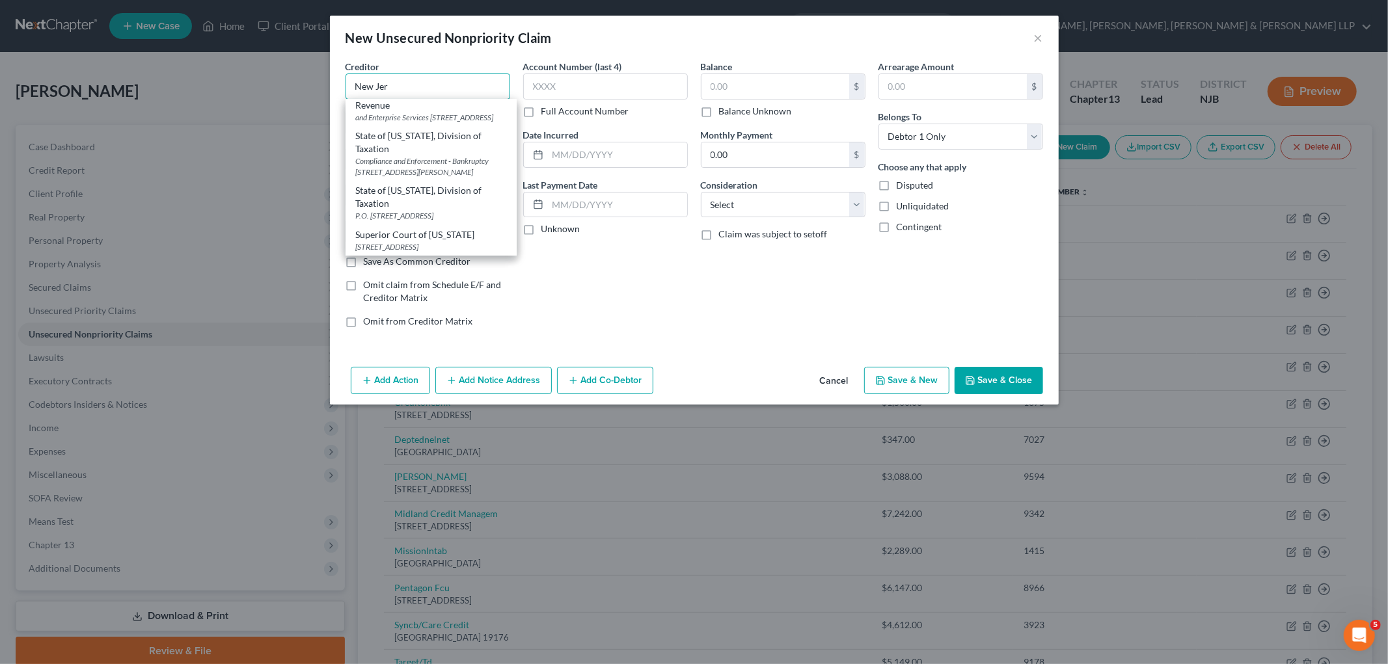
scroll to position [333, 0]
click at [641, 303] on div "Account Number (last 4) Full Account Number Date Incurred Last Payment Date Unk…" at bounding box center [606, 199] width 178 height 278
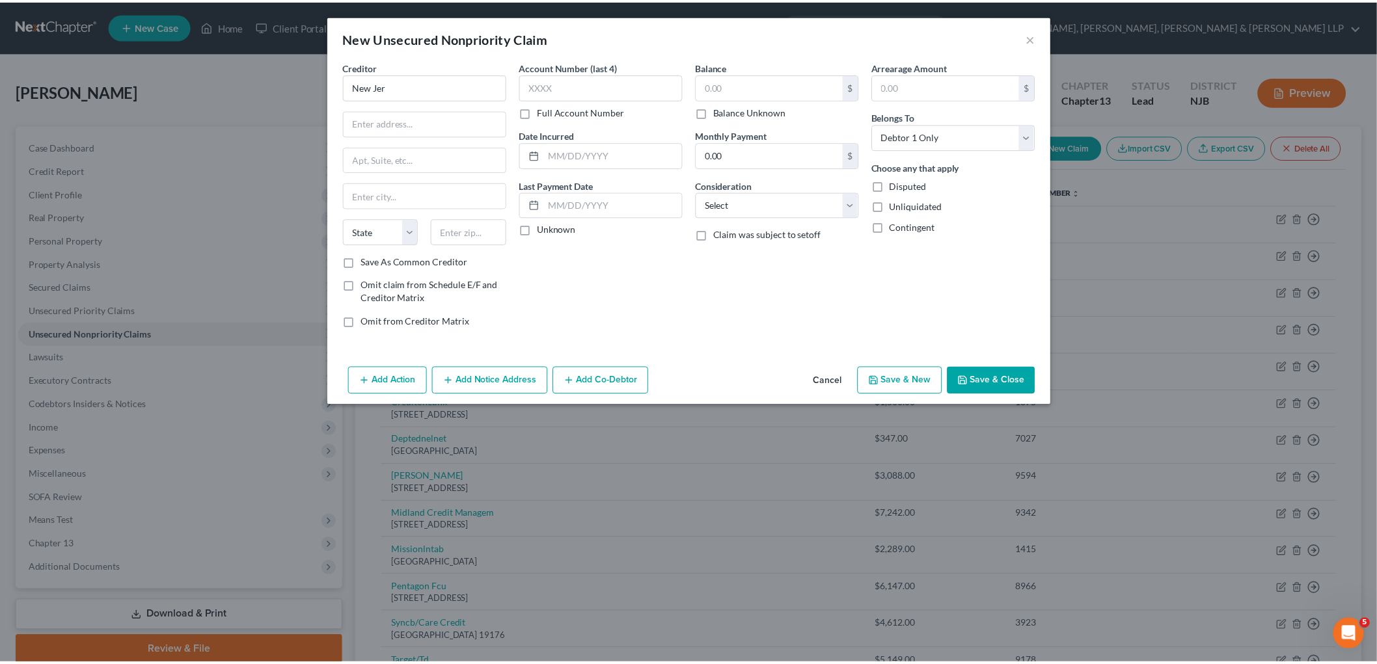
scroll to position [0, 0]
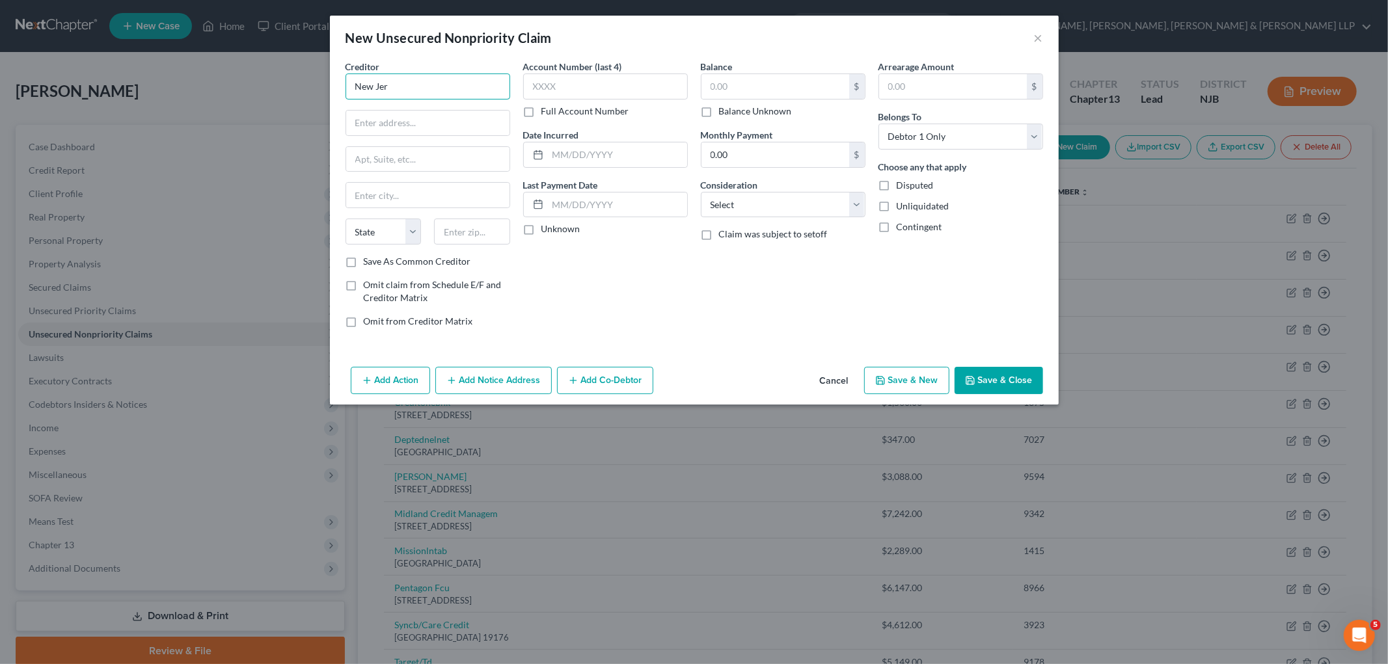
click at [418, 82] on input "New Jer" at bounding box center [427, 87] width 165 height 26
drag, startPoint x: 436, startPoint y: 98, endPoint x: 327, endPoint y: 92, distance: 109.5
click at [327, 92] on div "New Unsecured Nonpriority Claim × Creditor * New Jer State [US_STATE] AK AR AZ …" at bounding box center [694, 332] width 1388 height 664
type input "E"
click at [451, 118] on div "P.O. [STREET_ADDRESS]" at bounding box center [423, 121] width 135 height 11
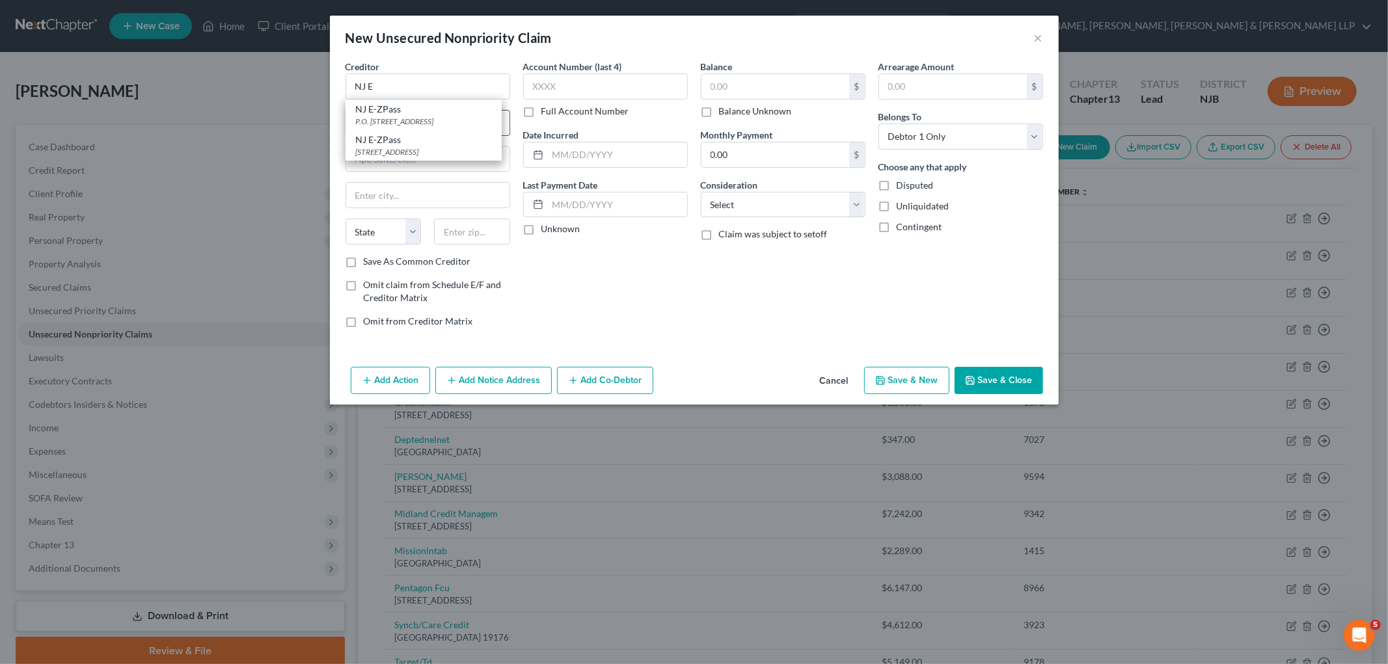
type input "NJ E-ZPass"
type input "P.O. Box 4971"
type input "[GEOGRAPHIC_DATA]"
select select "33"
type input "08650"
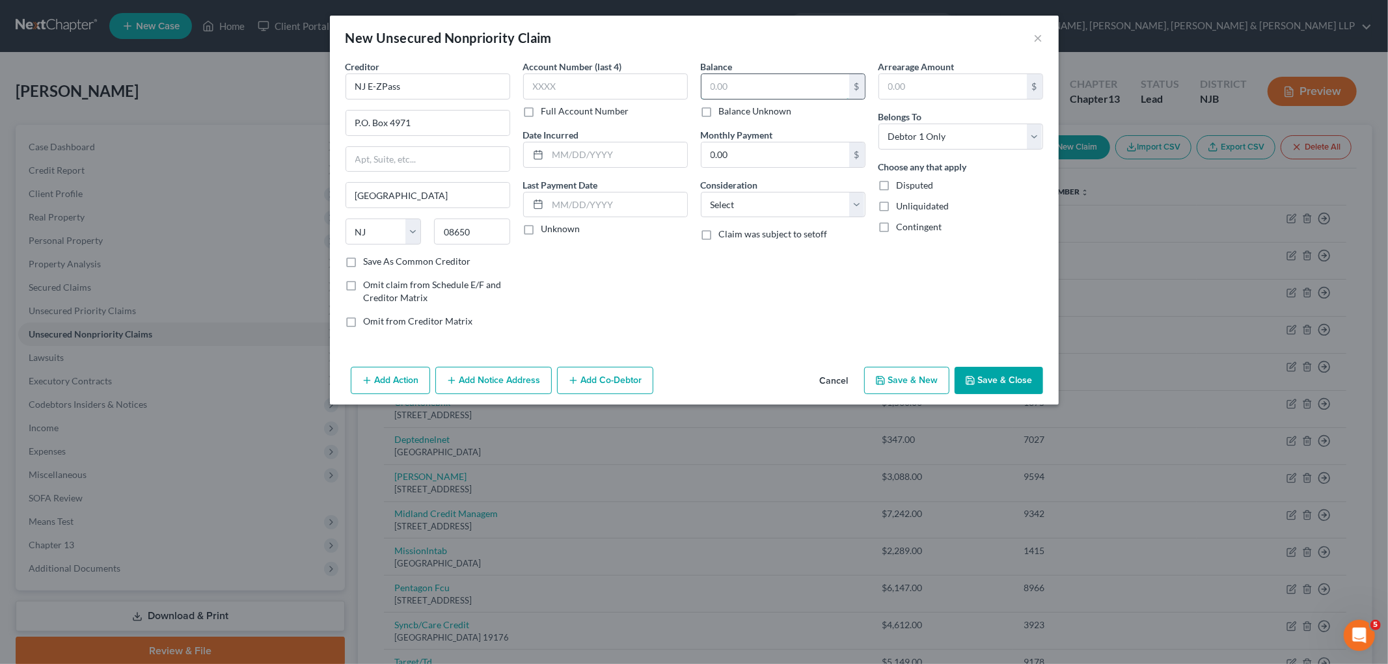
click at [769, 91] on input "text" at bounding box center [775, 86] width 148 height 25
type input "104.30"
click at [947, 379] on button "Save & Close" at bounding box center [998, 380] width 88 height 27
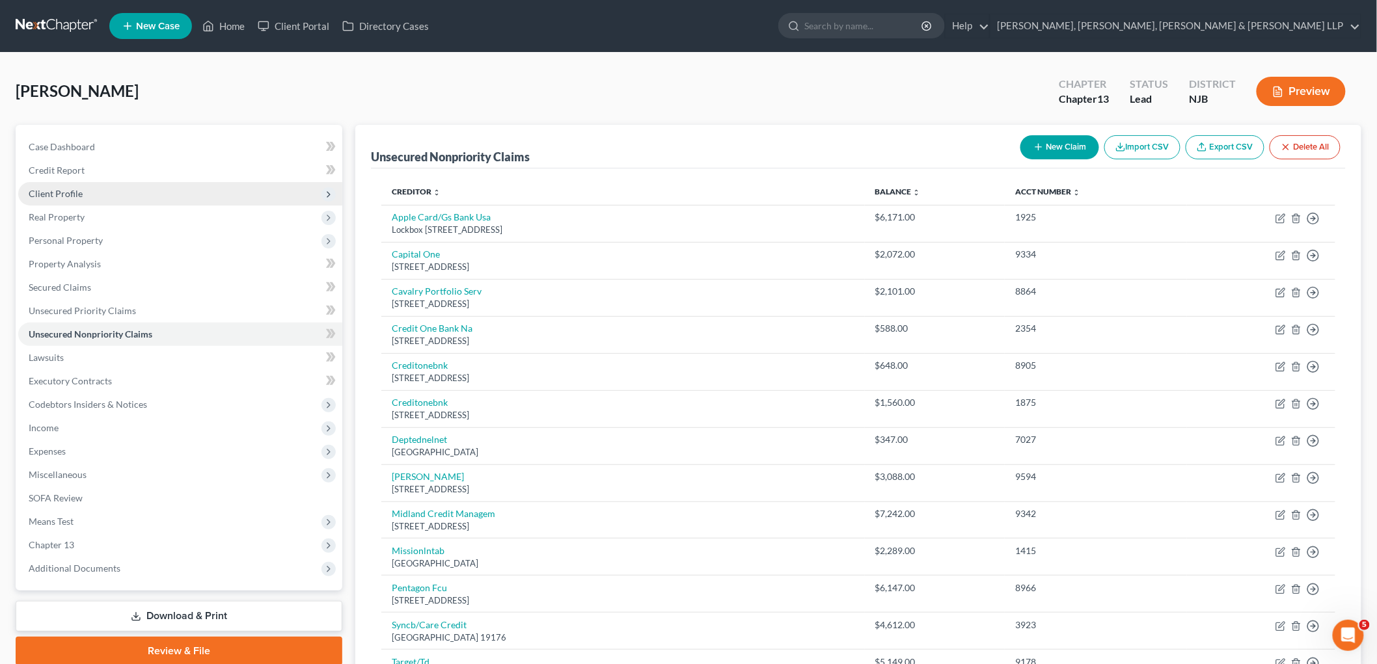
click at [64, 194] on span "Client Profile" at bounding box center [56, 193] width 54 height 11
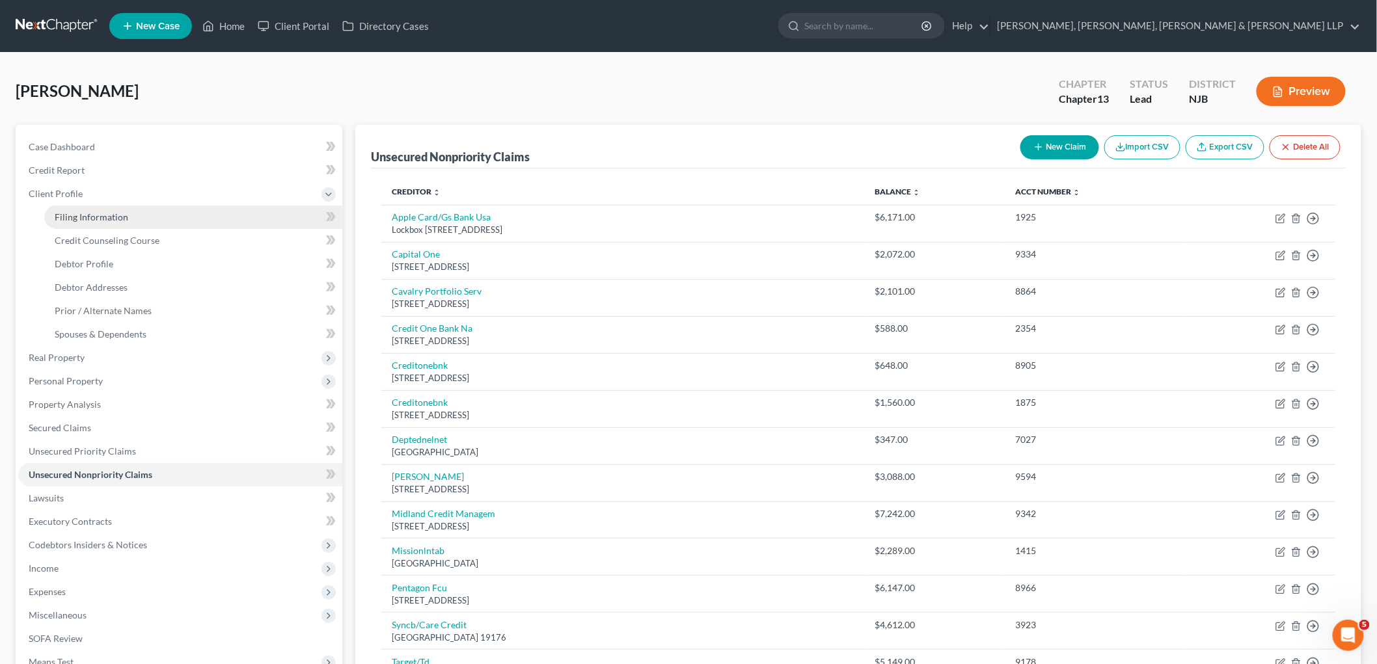
click at [79, 217] on span "Filing Information" at bounding box center [92, 216] width 74 height 11
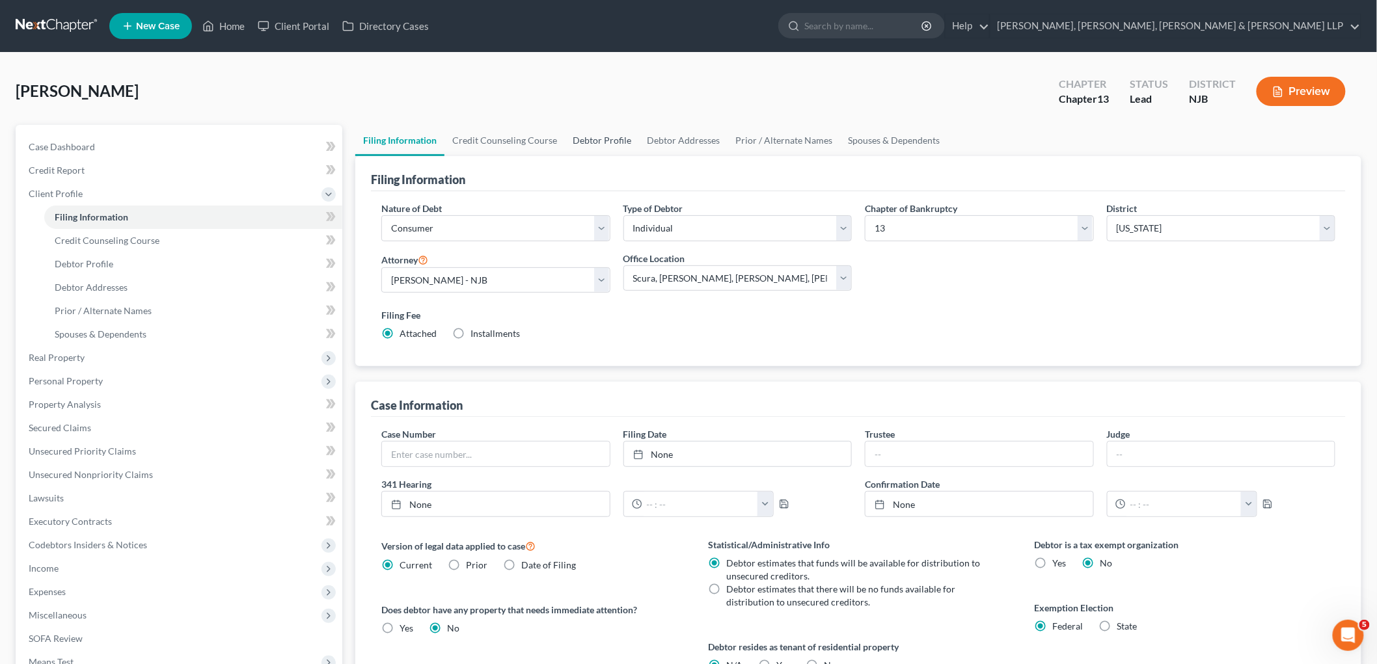
click at [590, 138] on link "Debtor Profile" at bounding box center [602, 140] width 74 height 31
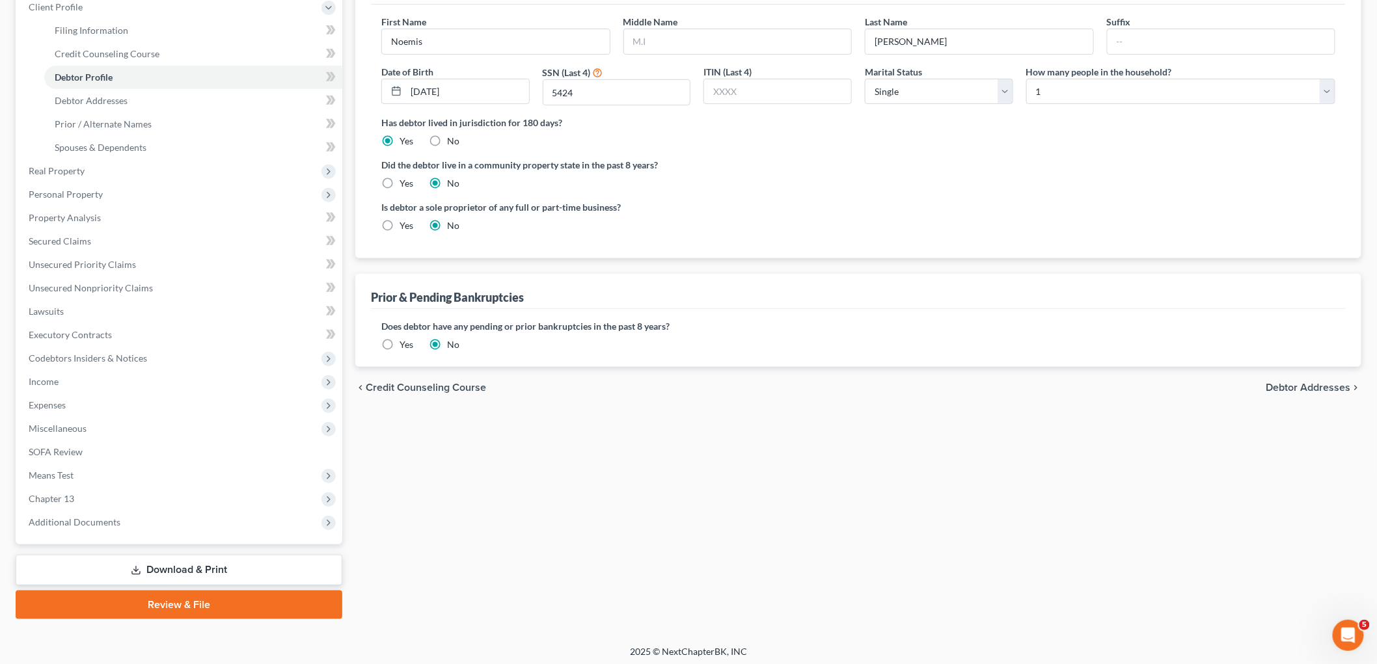
scroll to position [190, 0]
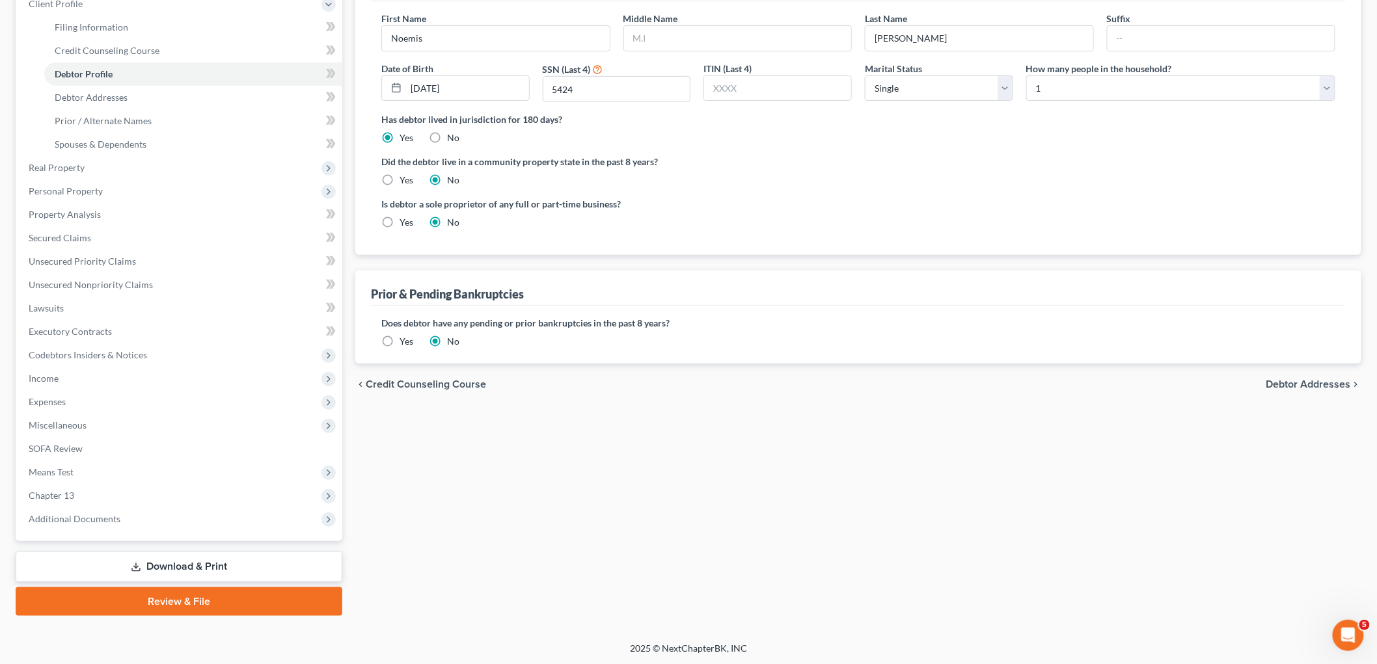
click at [399, 342] on label "Yes" at bounding box center [406, 341] width 14 height 13
click at [405, 342] on input "Yes" at bounding box center [409, 339] width 8 height 8
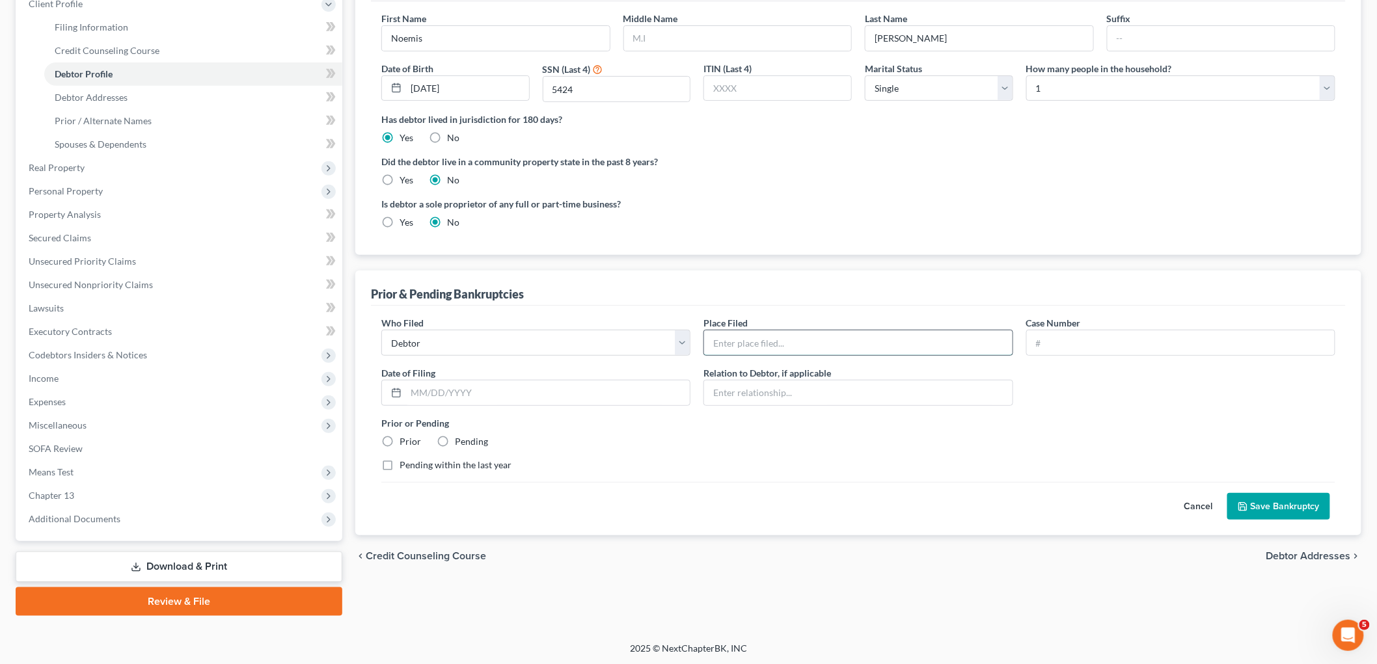
click at [803, 343] on input "text" at bounding box center [858, 342] width 308 height 25
paste input "18-35418-VFP"
click at [947, 345] on input "text" at bounding box center [1181, 342] width 308 height 25
paste input "18-35418-VFP"
drag, startPoint x: 742, startPoint y: 344, endPoint x: 686, endPoint y: 344, distance: 55.9
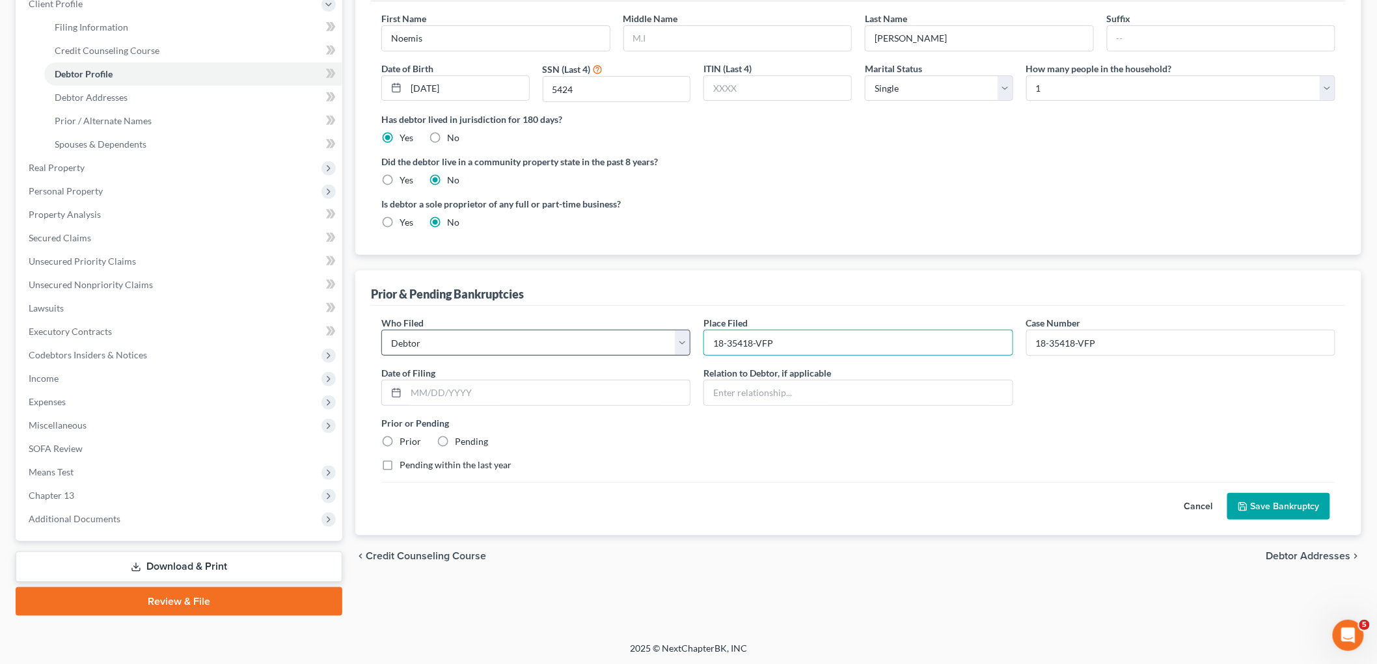
click at [686, 344] on div "Who Filed * Debtor Other Place Filed * 18-35418-VFP Case Number 18-35418-VFP Da…" at bounding box center [858, 399] width 967 height 166
click at [415, 398] on input "text" at bounding box center [548, 393] width 284 height 25
paste input "[DATE]"
click at [399, 439] on label "Prior" at bounding box center [409, 441] width 21 height 13
click at [405, 439] on input "Prior" at bounding box center [409, 439] width 8 height 8
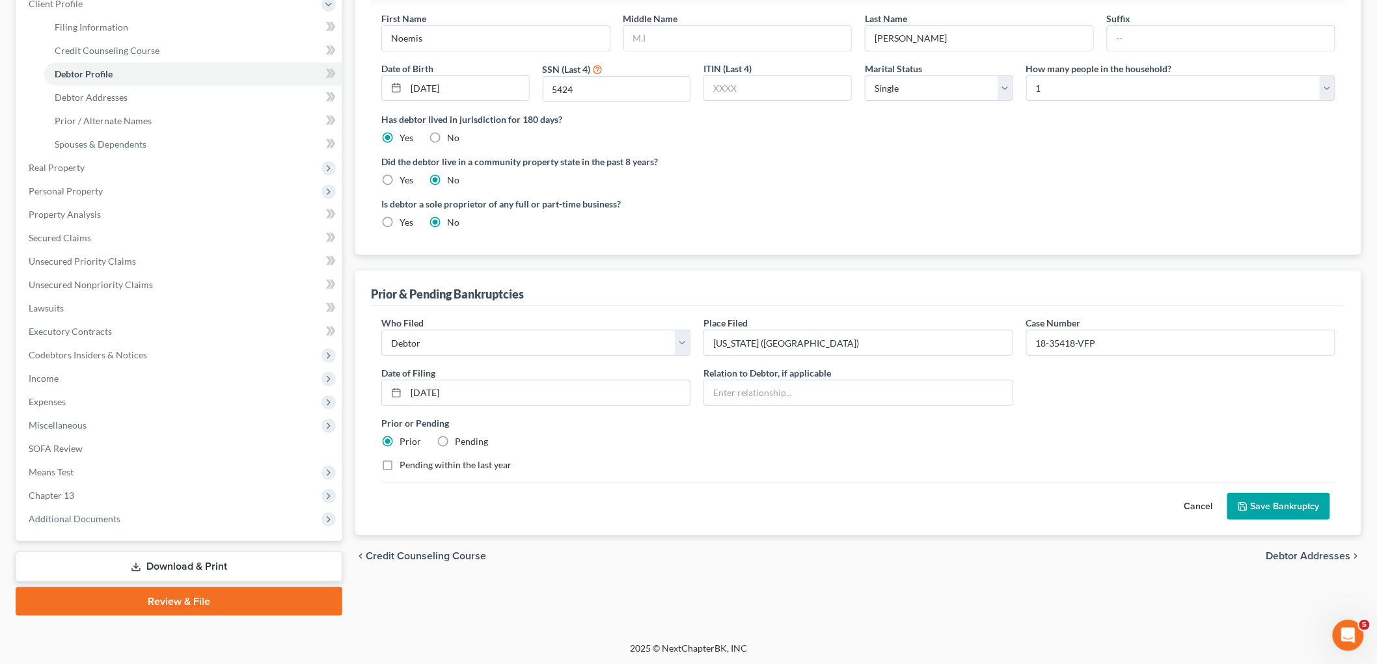
click at [649, 468] on div "Pending within the last year" at bounding box center [858, 465] width 954 height 13
click at [649, 469] on div "Pending within the last year" at bounding box center [858, 465] width 954 height 13
click at [947, 506] on button "Save Bankruptcy" at bounding box center [1278, 506] width 103 height 27
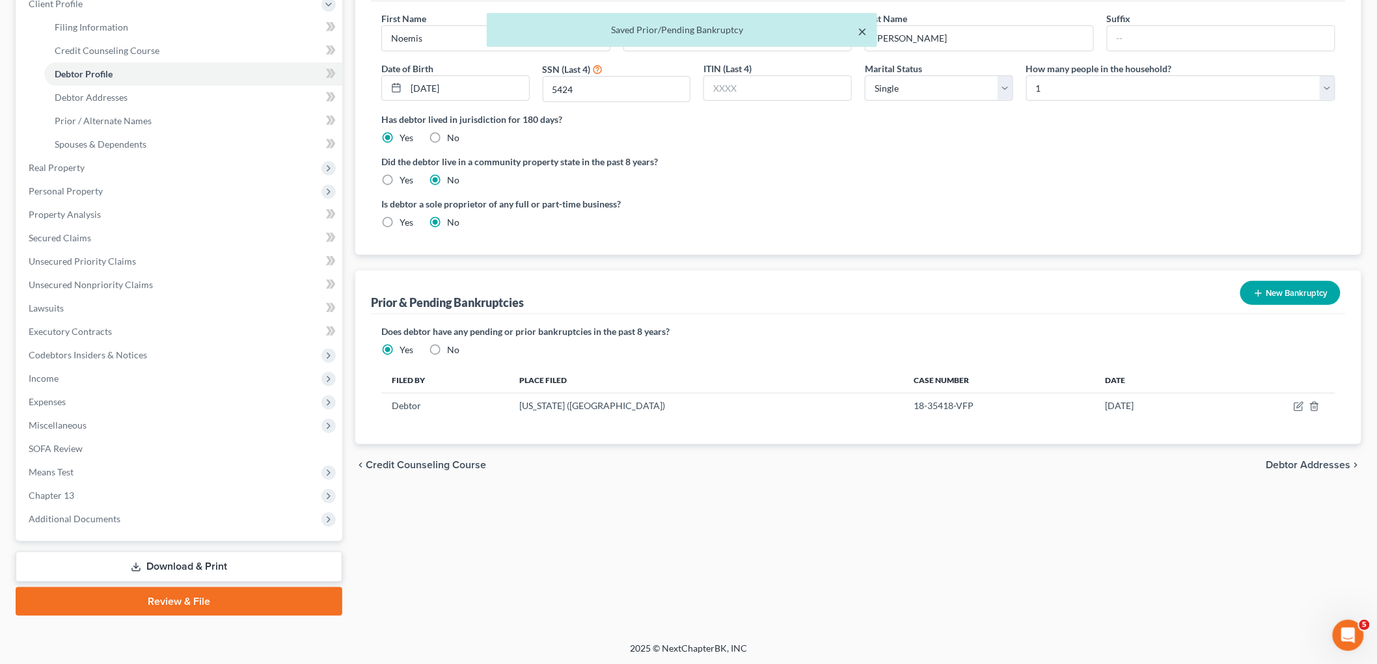
click at [861, 30] on button "×" at bounding box center [861, 31] width 9 height 16
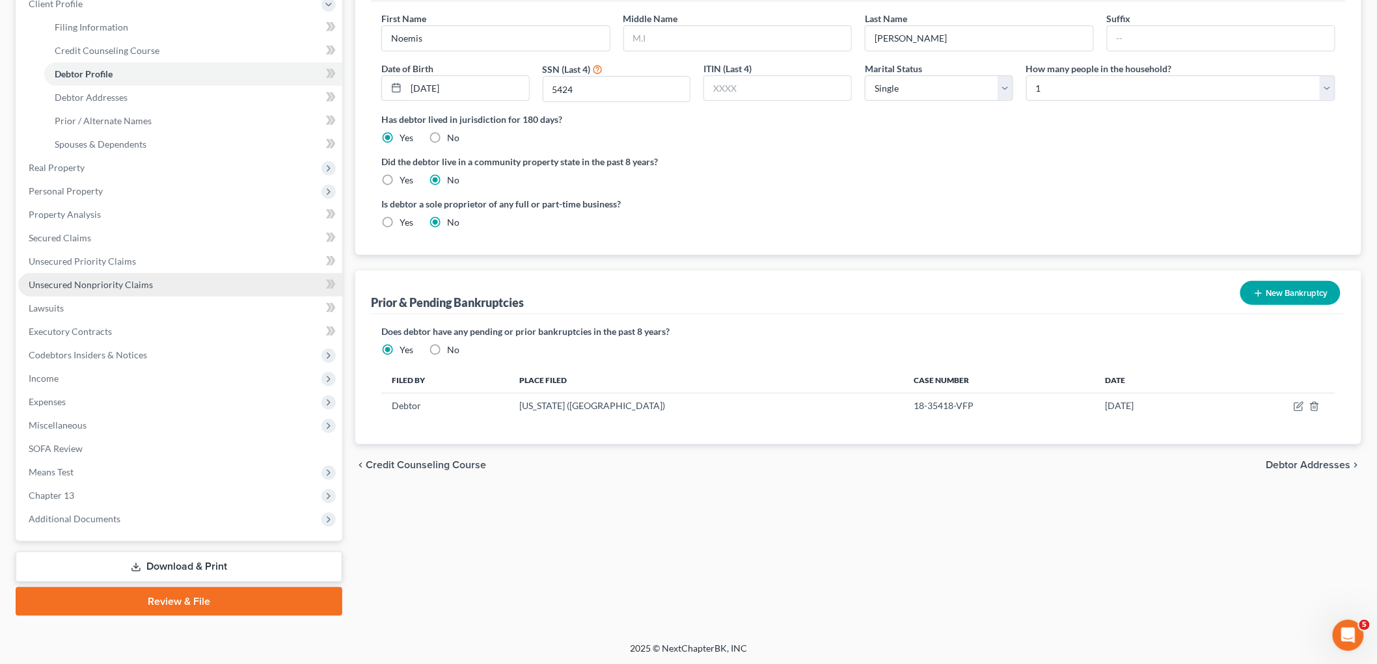
click at [61, 280] on span "Unsecured Nonpriority Claims" at bounding box center [91, 284] width 124 height 11
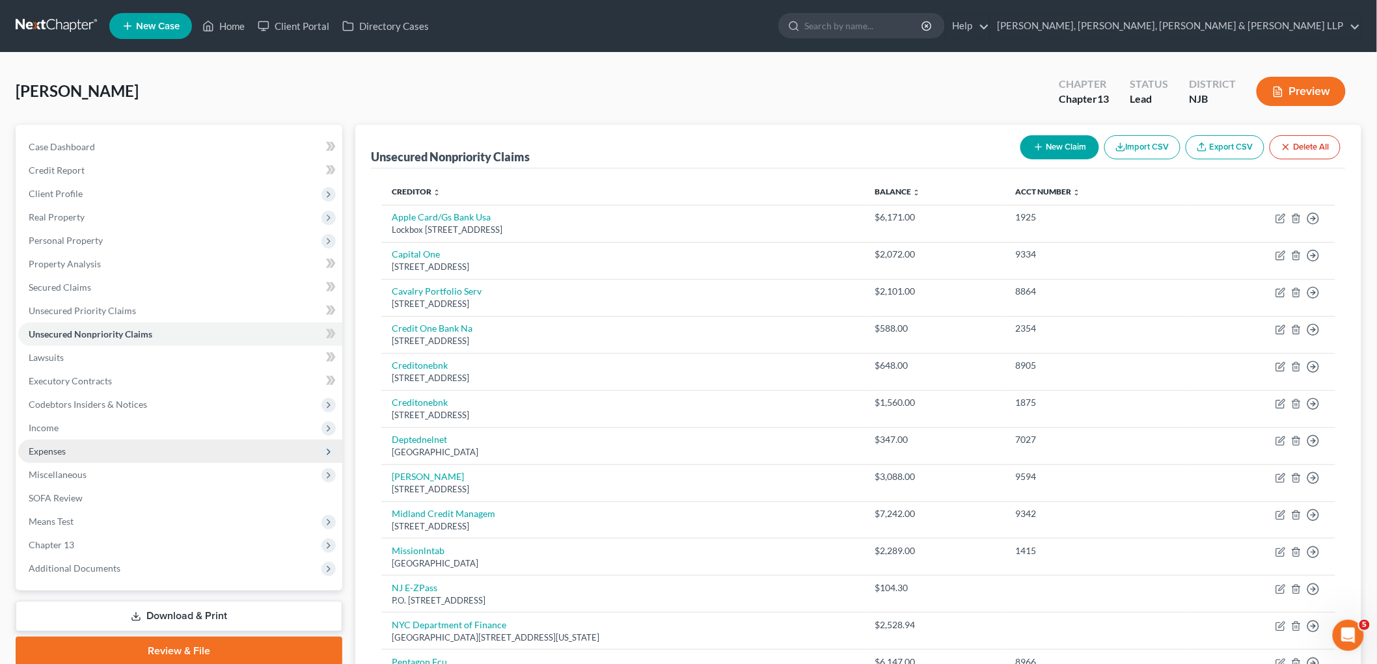
click at [51, 446] on span "Expenses" at bounding box center [47, 451] width 37 height 11
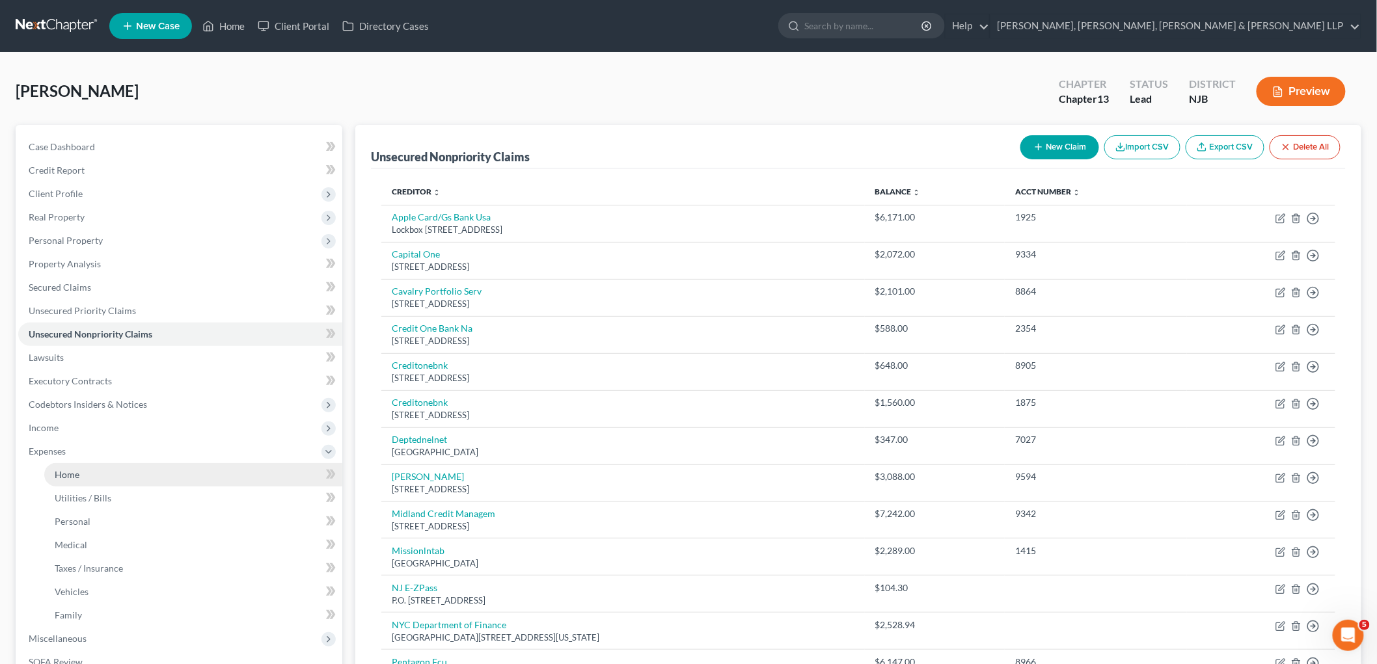
click at [66, 469] on span "Home" at bounding box center [67, 474] width 25 height 11
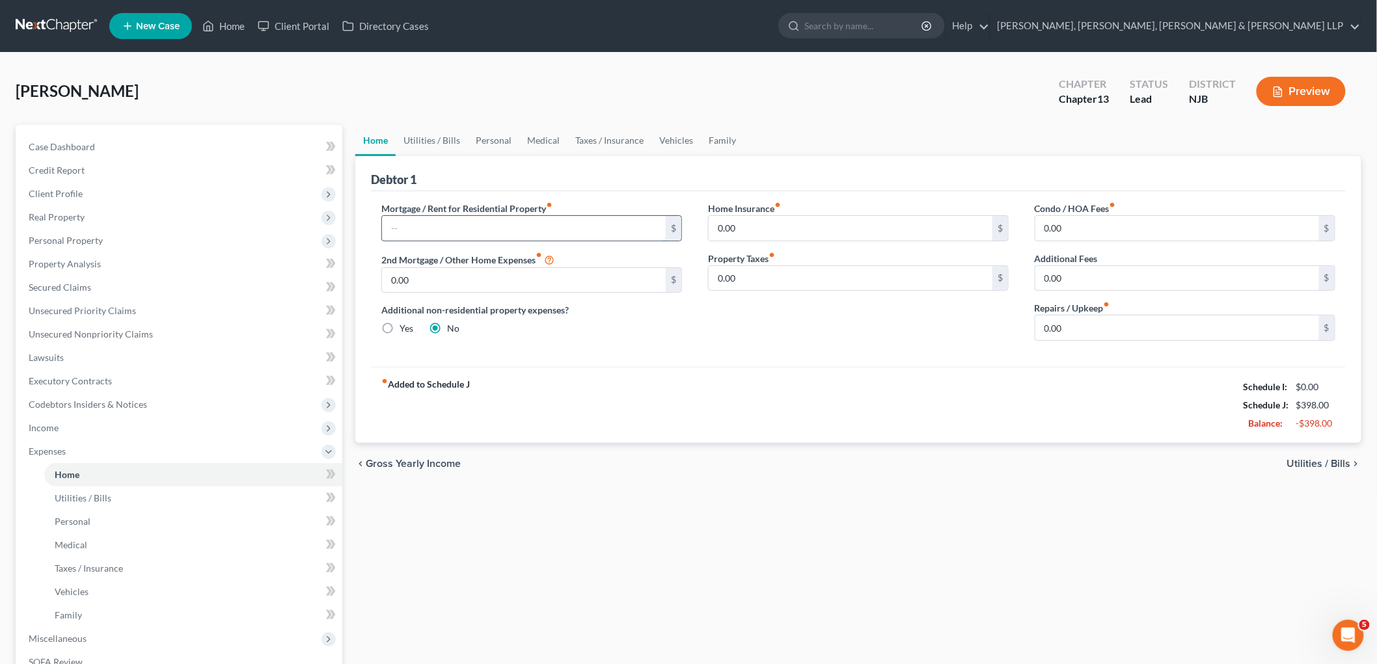
click at [492, 226] on input "text" at bounding box center [524, 228] width 284 height 25
click at [822, 229] on input "0.00" at bounding box center [850, 228] width 284 height 25
click at [422, 144] on link "Utilities / Bills" at bounding box center [432, 140] width 72 height 31
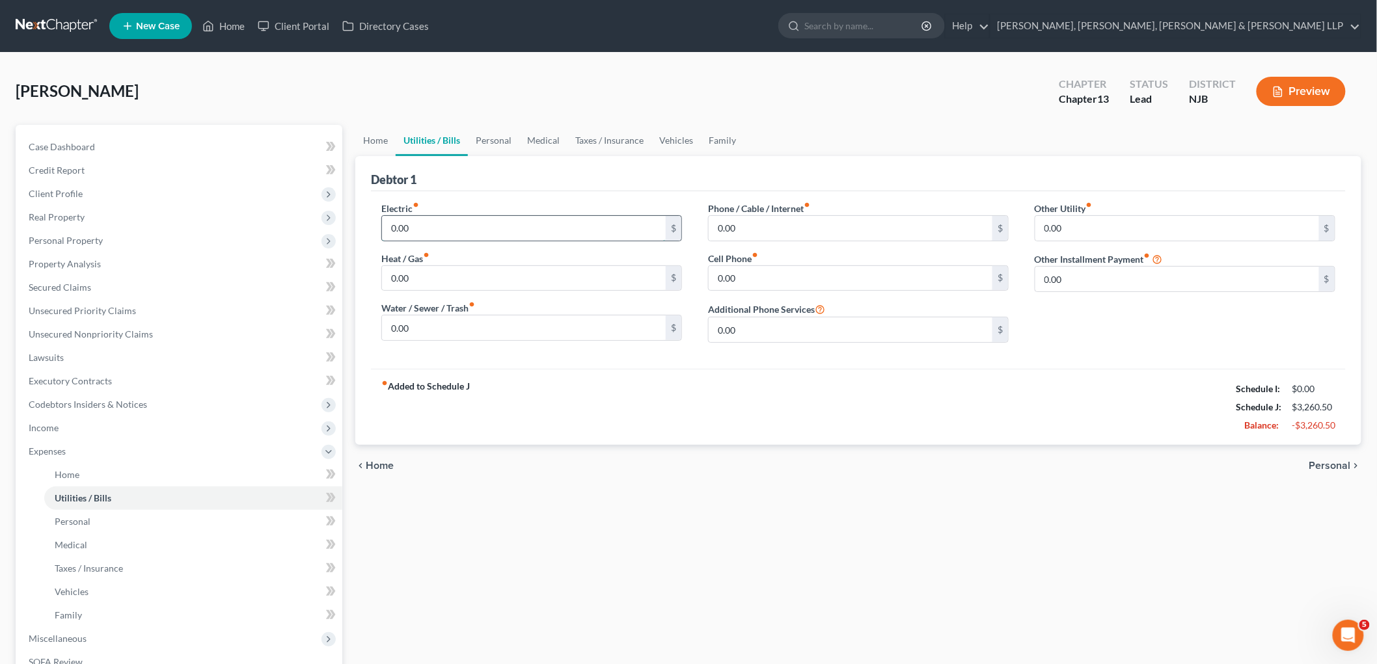
click at [433, 230] on input "0.00" at bounding box center [524, 228] width 284 height 25
click at [753, 230] on input "0.00" at bounding box center [850, 228] width 284 height 25
click at [489, 135] on link "Personal" at bounding box center [493, 140] width 51 height 31
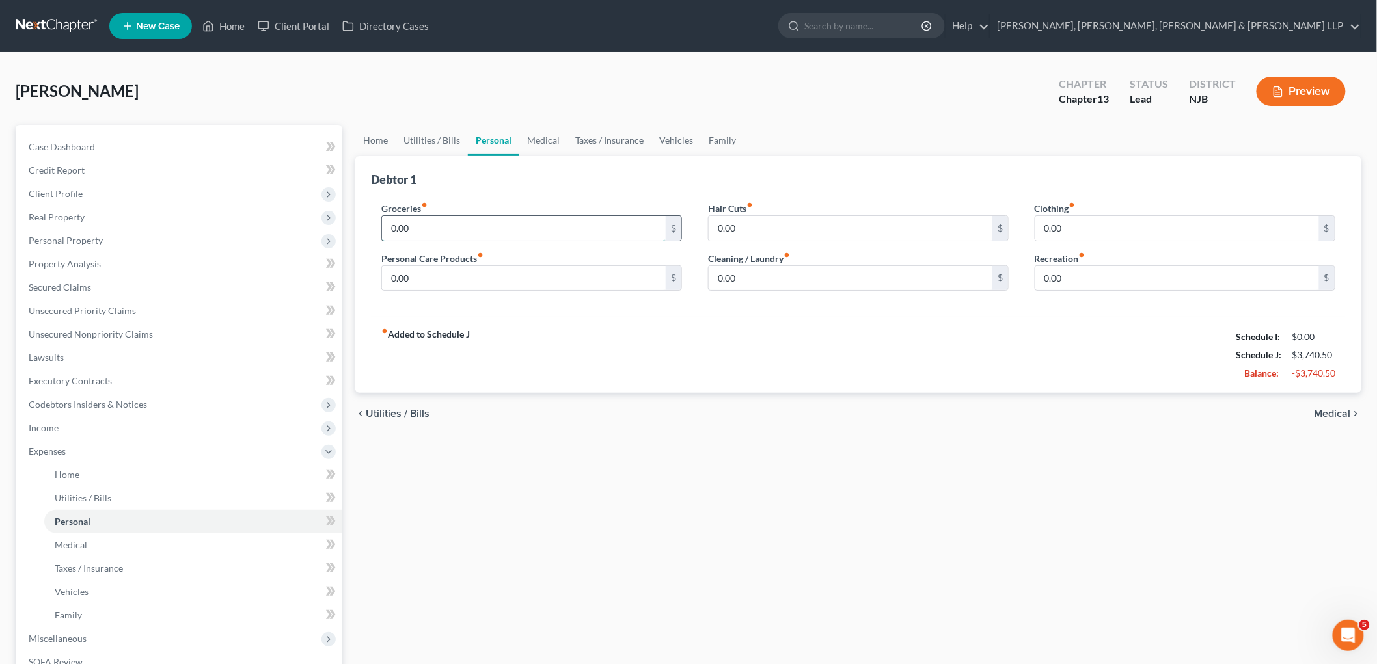
click at [427, 225] on input "0.00" at bounding box center [524, 228] width 284 height 25
click at [947, 230] on input "0.00" at bounding box center [1177, 228] width 284 height 25
click at [464, 274] on input "0.00" at bounding box center [524, 278] width 284 height 25
click at [545, 141] on link "Medical" at bounding box center [543, 140] width 48 height 31
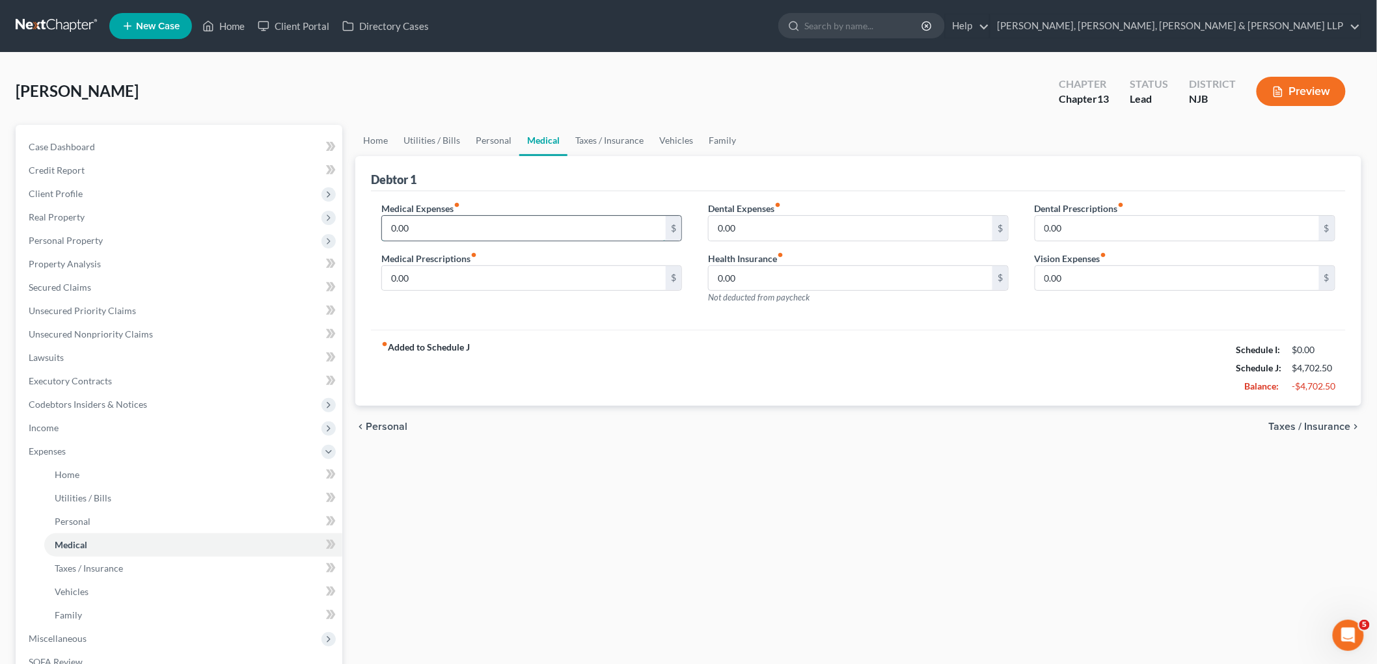
click at [420, 221] on input "0.00" at bounding box center [524, 228] width 284 height 25
drag, startPoint x: 679, startPoint y: 137, endPoint x: 638, endPoint y: 165, distance: 50.0
click at [679, 137] on link "Vehicles" at bounding box center [675, 140] width 49 height 31
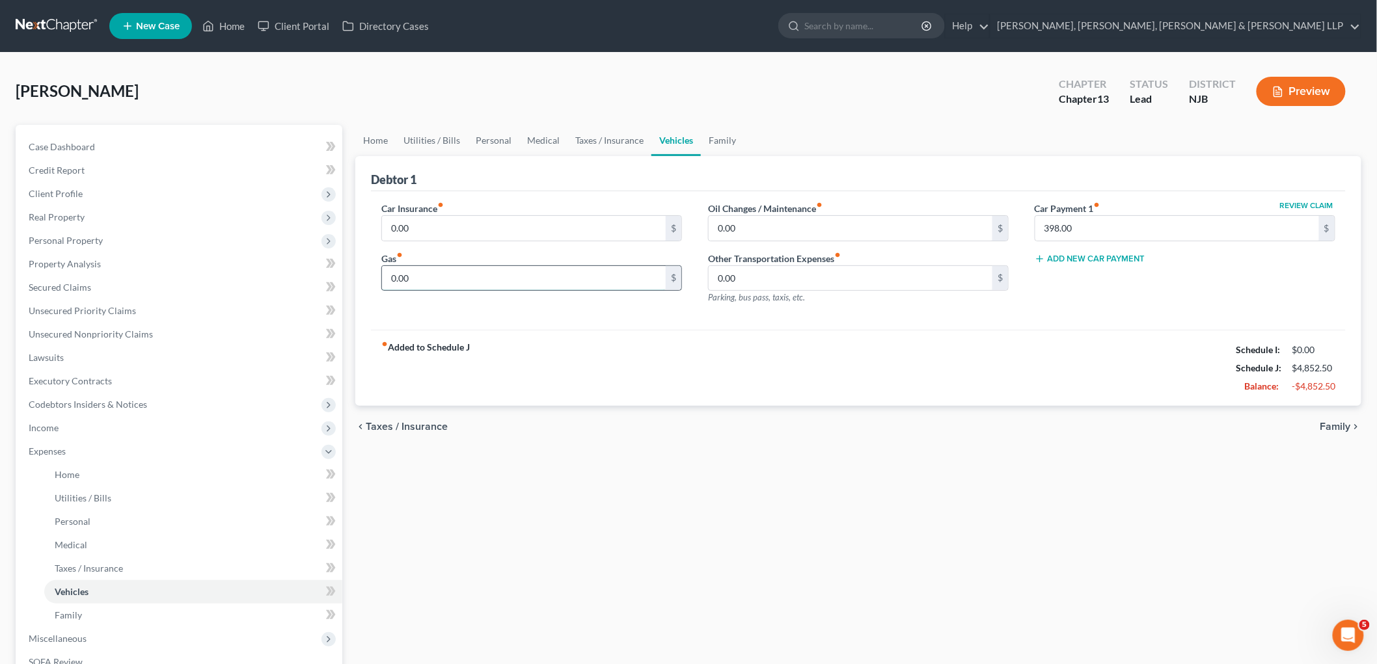
click at [427, 272] on input "0.00" at bounding box center [524, 278] width 284 height 25
click at [503, 134] on link "Personal" at bounding box center [493, 140] width 51 height 31
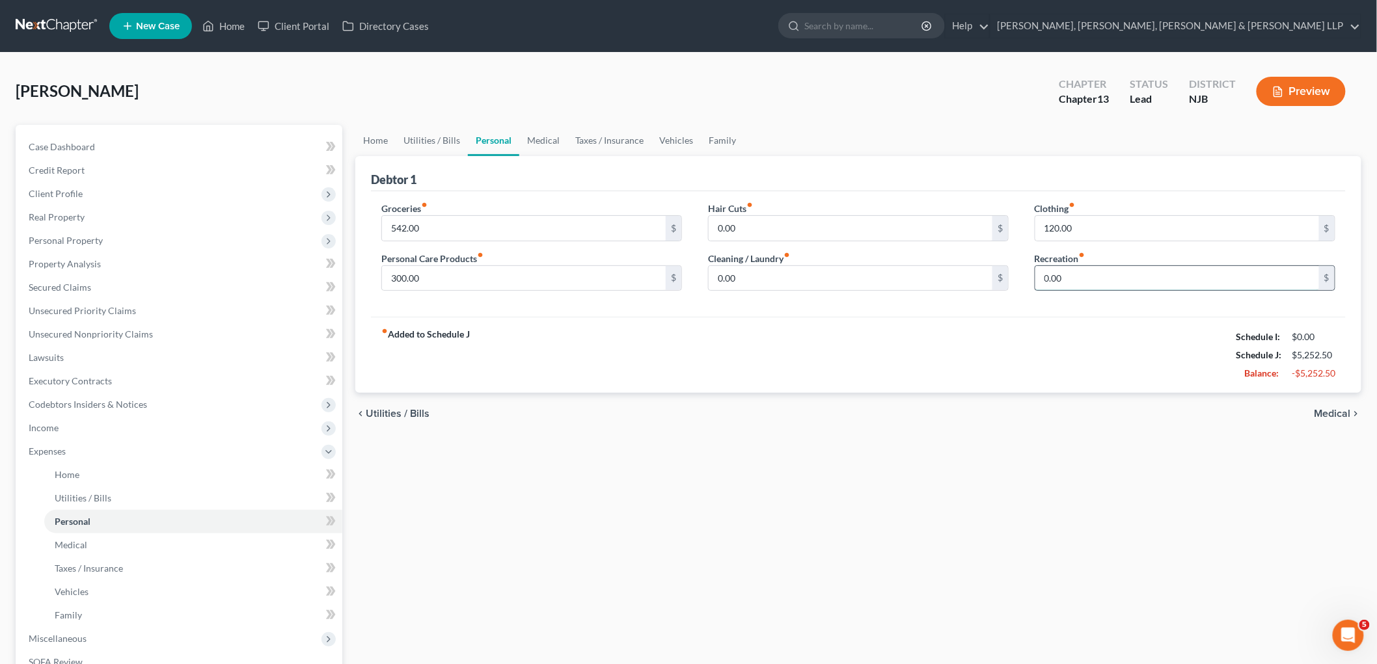
click at [947, 282] on input "0.00" at bounding box center [1177, 278] width 284 height 25
click at [729, 143] on link "Family" at bounding box center [722, 140] width 43 height 31
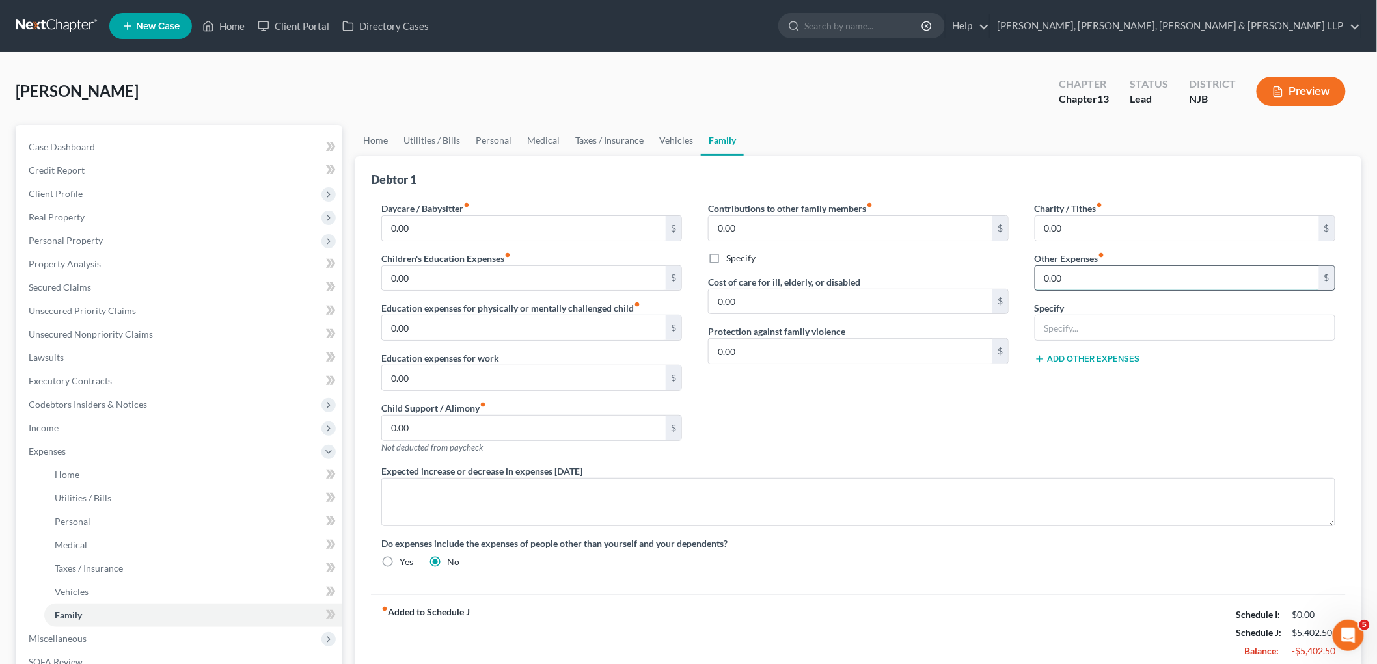
click at [947, 277] on input "0.00" at bounding box center [1177, 278] width 284 height 25
click at [947, 340] on input "text" at bounding box center [1184, 328] width 299 height 25
click at [777, 232] on input "0.00" at bounding box center [850, 228] width 284 height 25
click at [759, 299] on input "0.00" at bounding box center [850, 302] width 284 height 25
click at [726, 260] on label "Specify" at bounding box center [740, 258] width 29 height 13
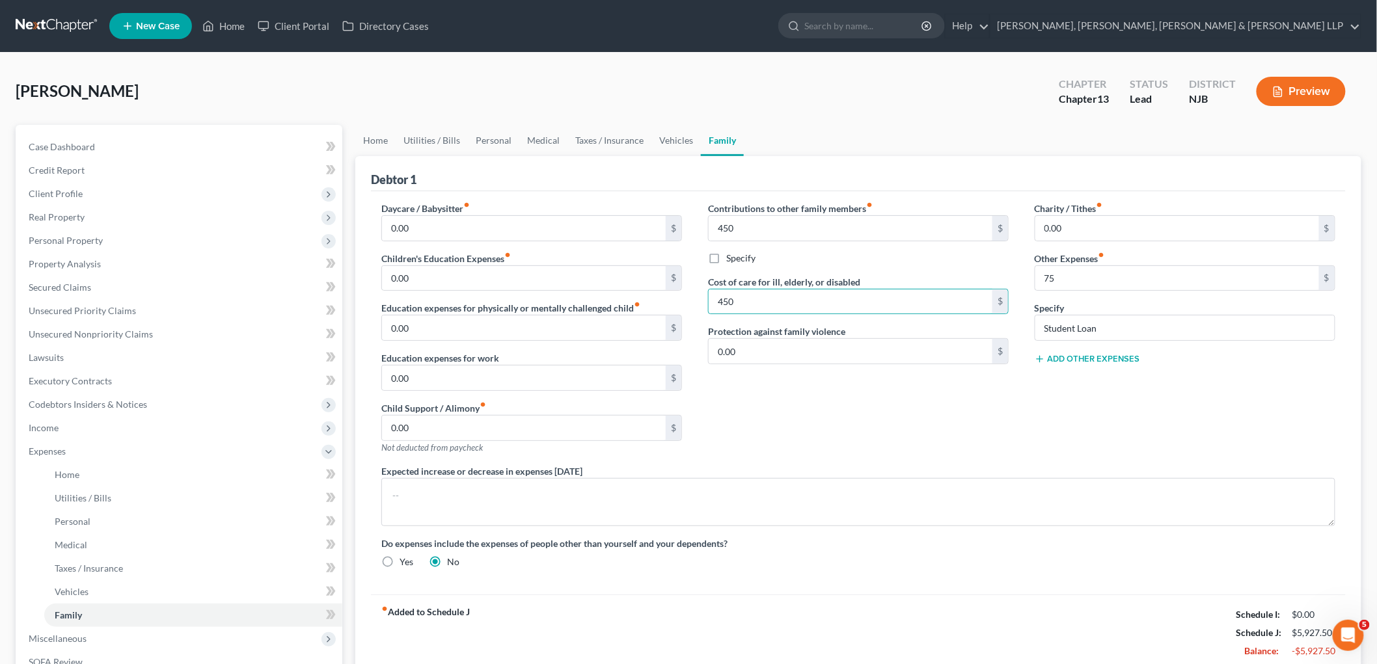
click at [731, 260] on input "Specify" at bounding box center [735, 256] width 8 height 8
click at [753, 280] on input "text" at bounding box center [857, 288] width 299 height 25
click at [673, 143] on link "Vehicles" at bounding box center [675, 140] width 49 height 31
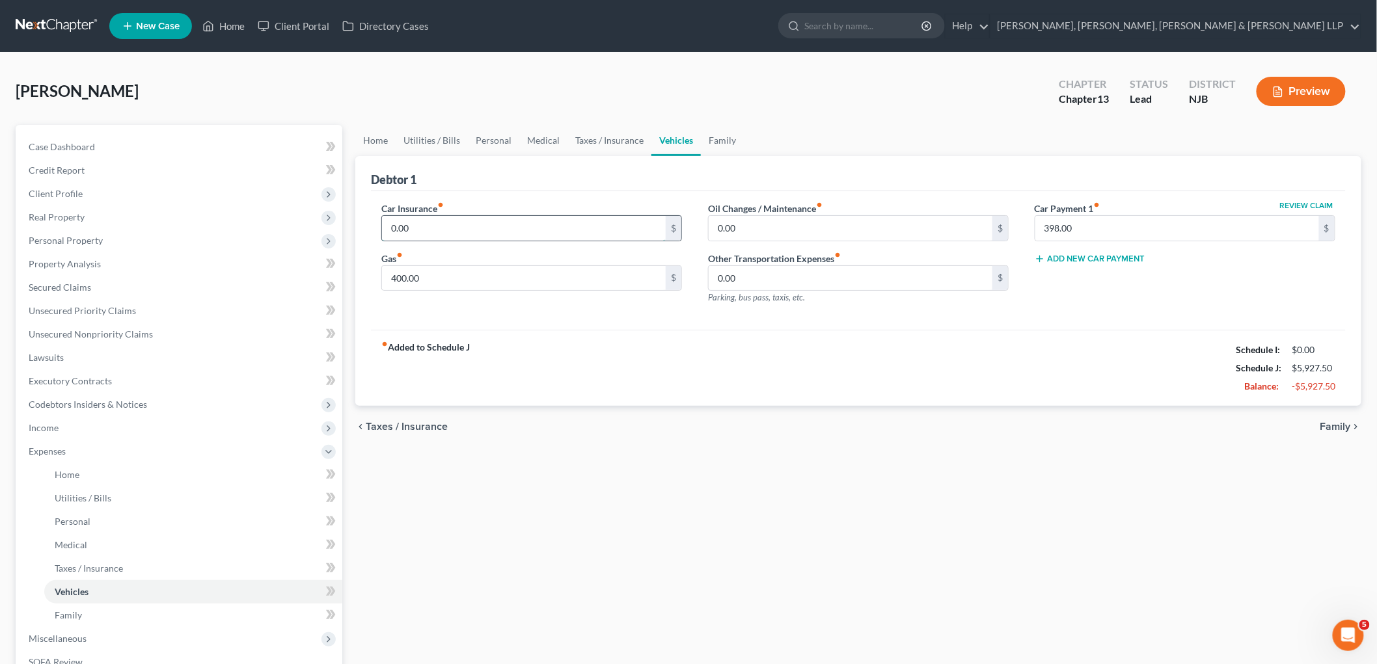
click at [427, 226] on input "0.00" at bounding box center [524, 228] width 284 height 25
click at [625, 139] on link "Taxes / Insurance" at bounding box center [609, 140] width 84 height 31
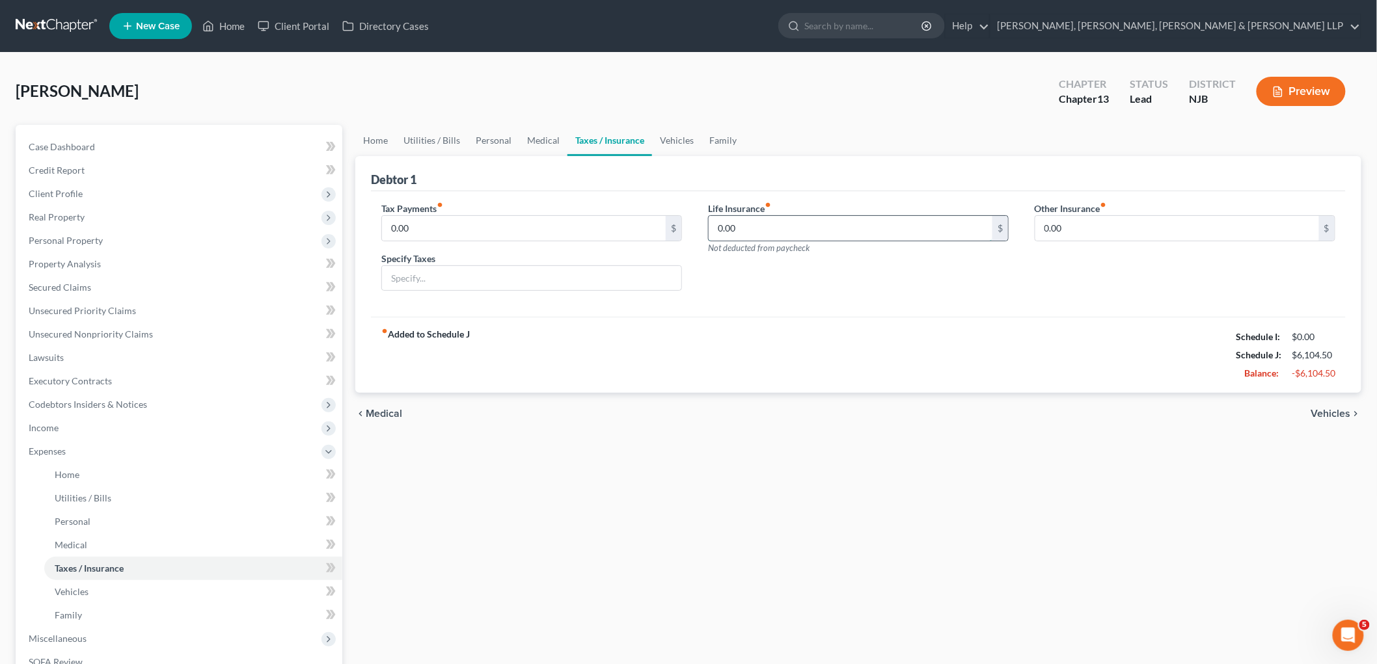
click at [756, 232] on input "0.00" at bounding box center [850, 228] width 284 height 25
click at [755, 307] on div "Tax Payments fiber_manual_record 0.00 $ Specify Taxes Life Insurance fiber_manu…" at bounding box center [858, 254] width 975 height 126
click at [678, 141] on link "Vehicles" at bounding box center [676, 140] width 49 height 31
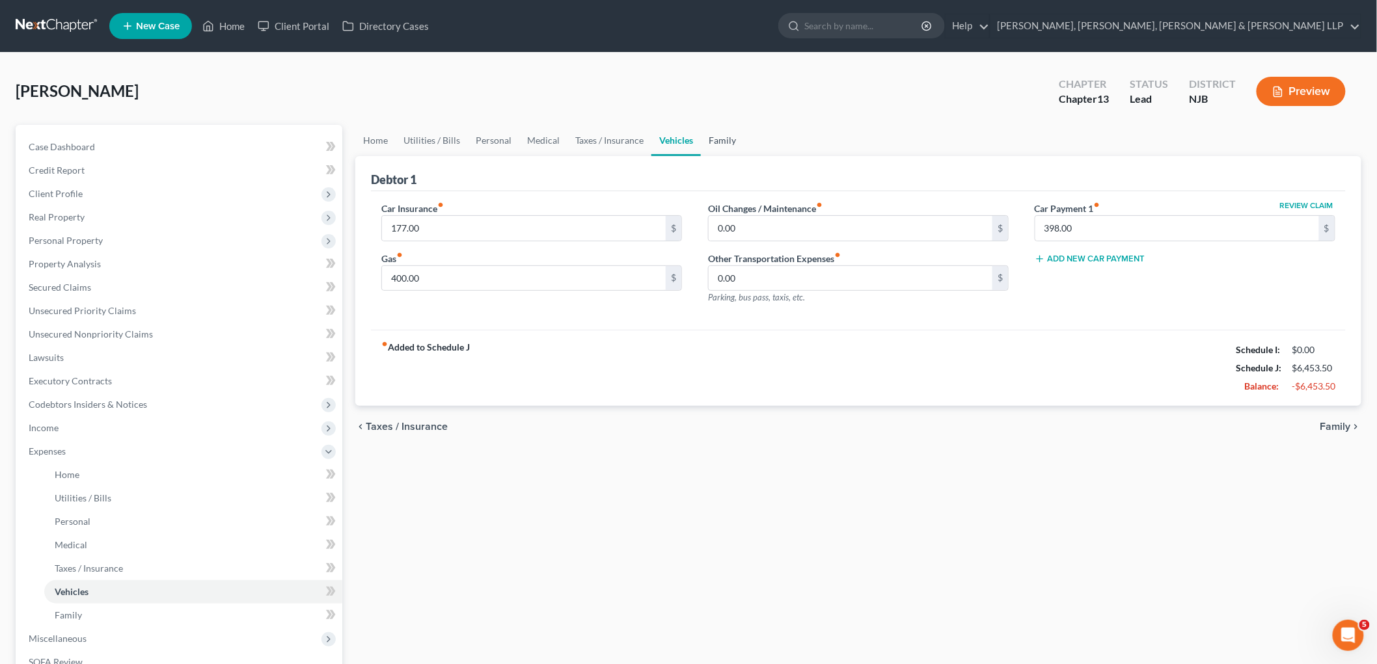
click at [711, 141] on link "Family" at bounding box center [722, 140] width 43 height 31
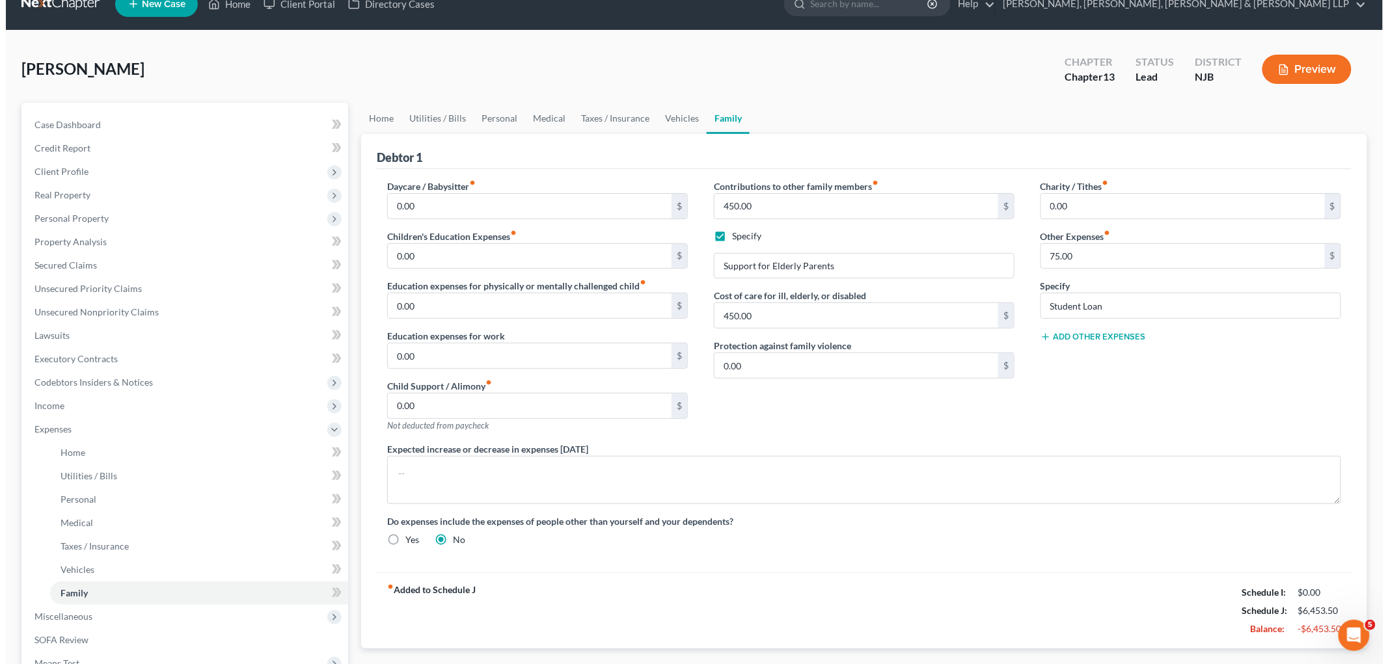
scroll to position [213, 0]
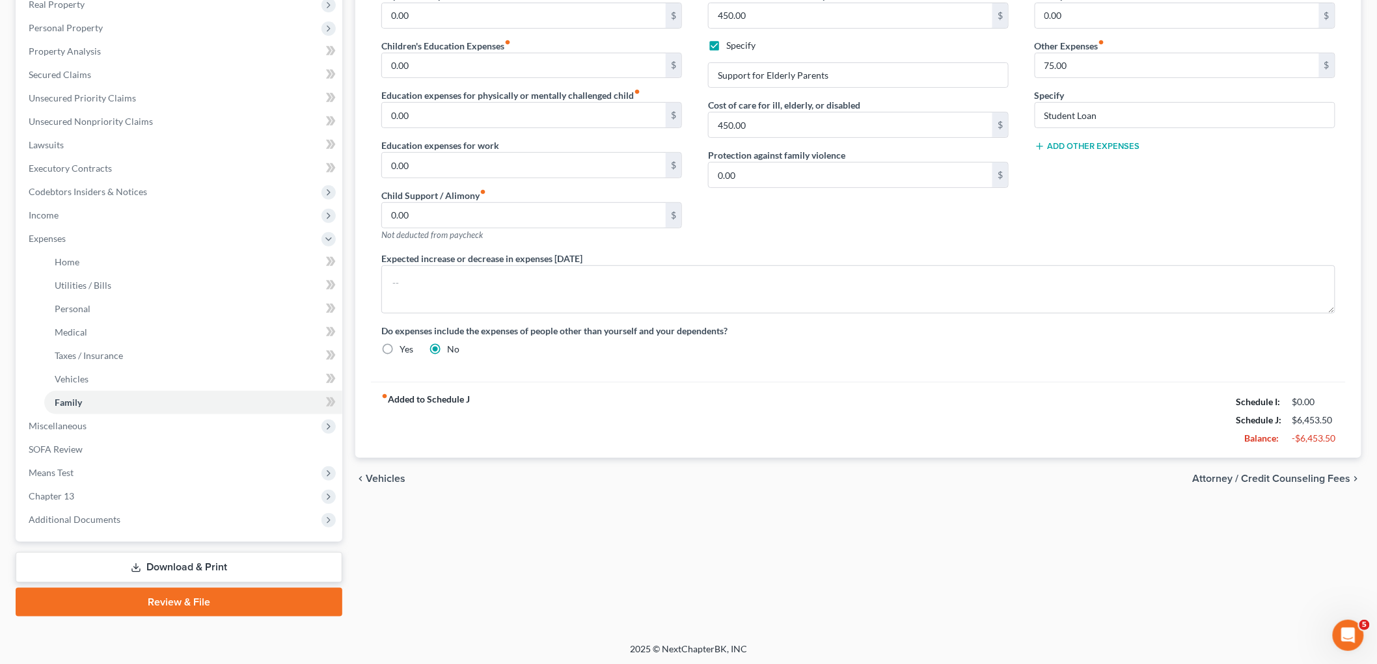
click at [947, 483] on span "Attorney / Credit Counseling Fees" at bounding box center [1272, 479] width 158 height 10
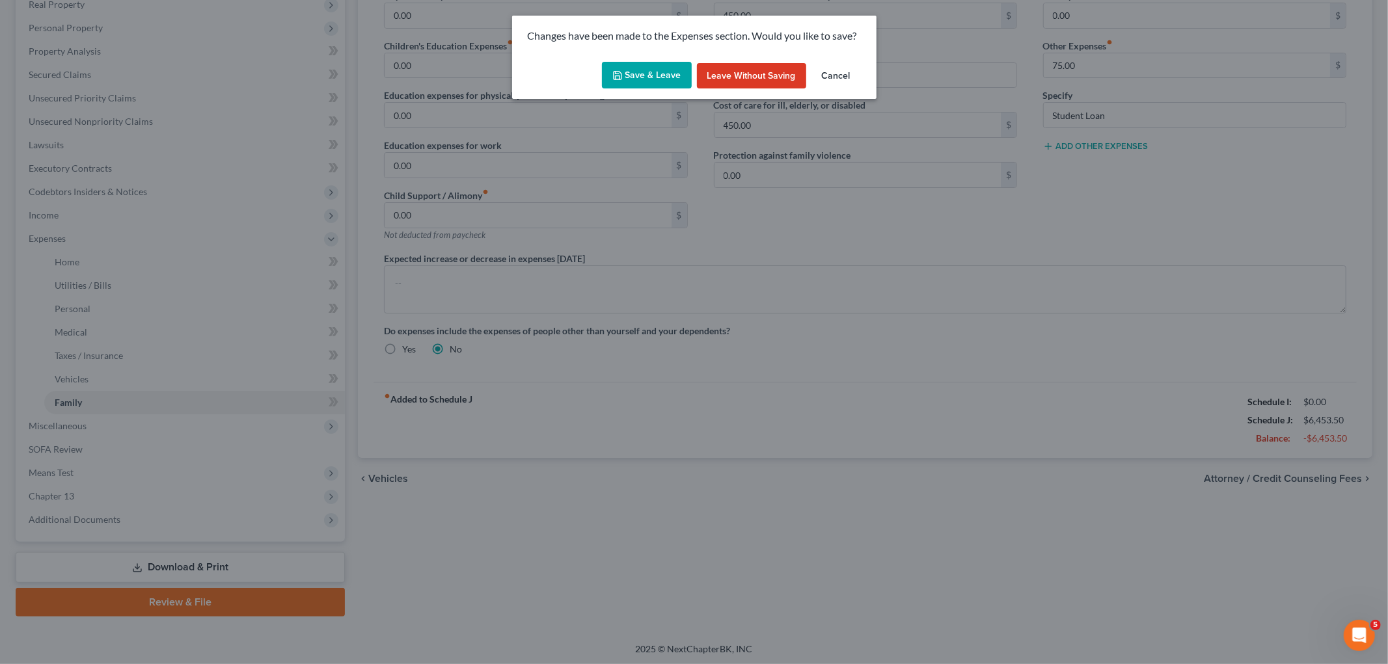
click at [636, 72] on button "Save & Leave" at bounding box center [647, 75] width 90 height 27
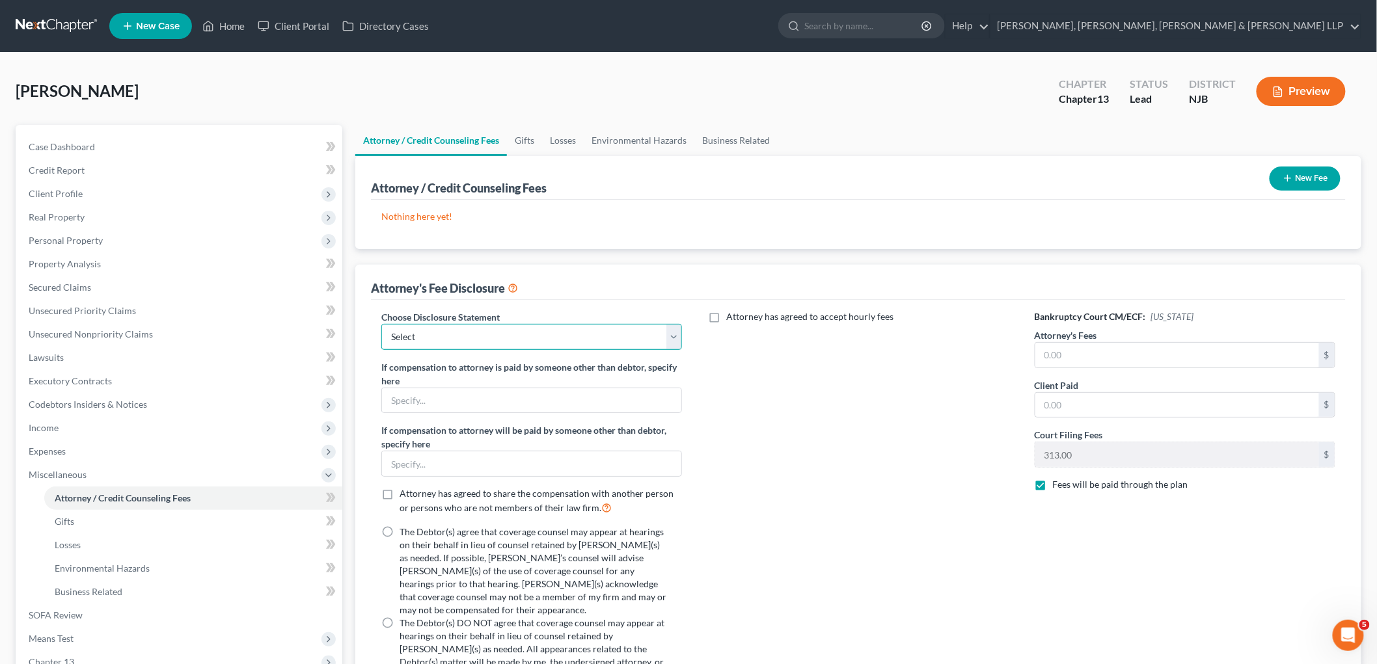
click at [515, 341] on select "Select Chapter 13 Disclosure Statement Chapter 7 Disclosure Statement" at bounding box center [531, 337] width 301 height 26
click at [381, 324] on select "Select Chapter 13 Disclosure Statement Chapter 7 Disclosure Statement" at bounding box center [531, 337] width 301 height 26
click at [802, 470] on div "Attorney has agreed to accept hourly fees" at bounding box center [858, 501] width 327 height 382
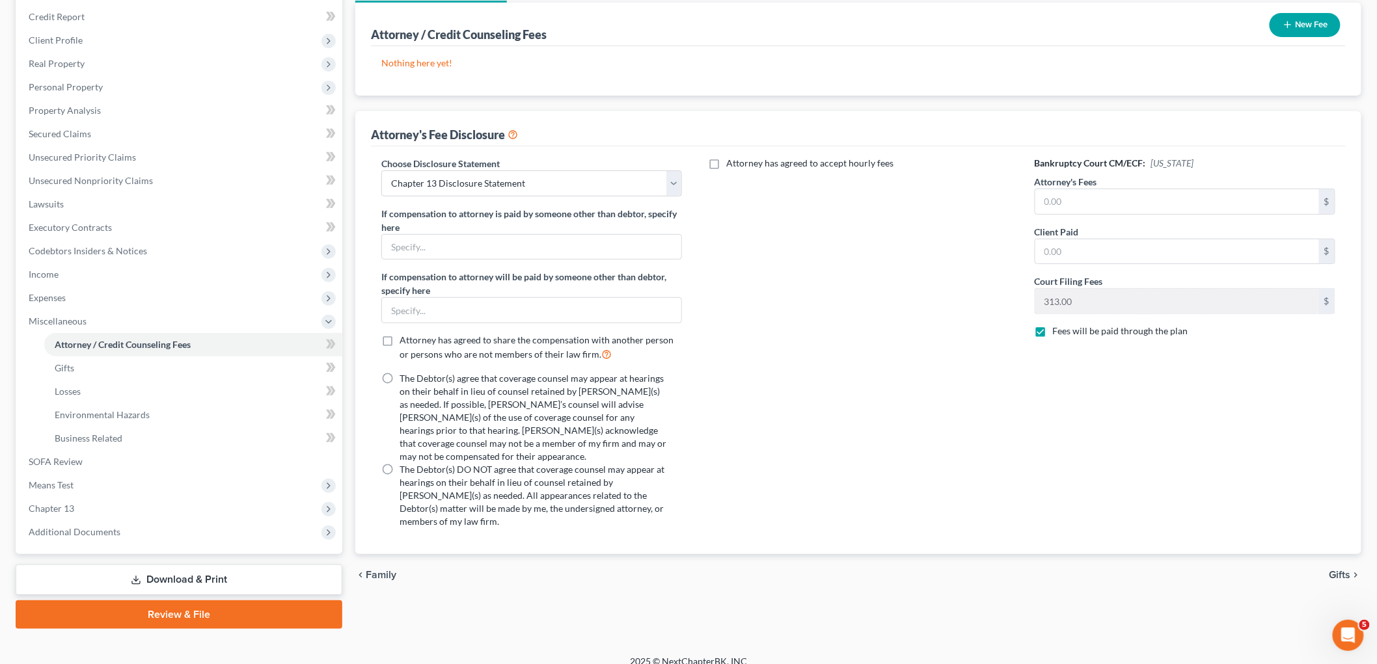
scroll to position [166, 0]
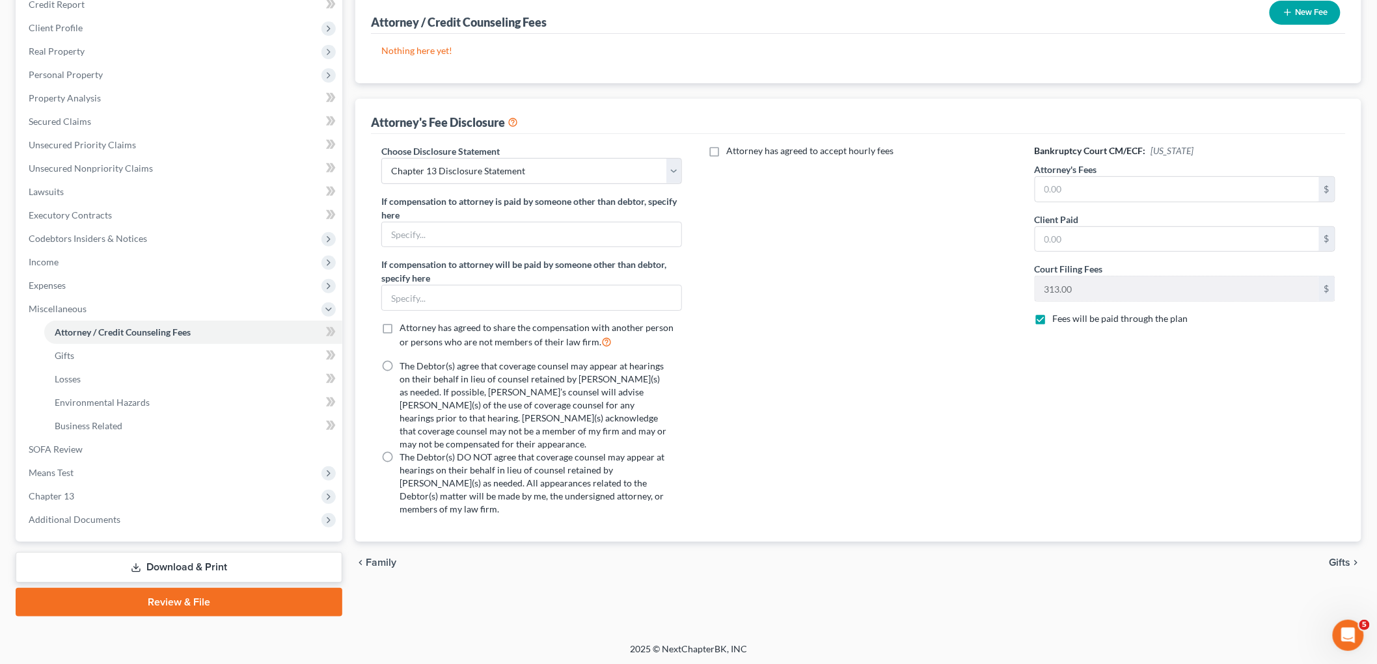
click at [399, 368] on label "The Debtor(s) agree that coverage counsel may appear at hearings on their behal…" at bounding box center [532, 405] width 267 height 91
click at [405, 368] on input "The Debtor(s) agree that coverage counsel may appear at hearings on their behal…" at bounding box center [409, 364] width 8 height 8
click at [947, 246] on input "text" at bounding box center [1177, 239] width 284 height 25
click at [947, 184] on input "text" at bounding box center [1177, 189] width 284 height 25
drag, startPoint x: 865, startPoint y: 317, endPoint x: 859, endPoint y: 355, distance: 38.2
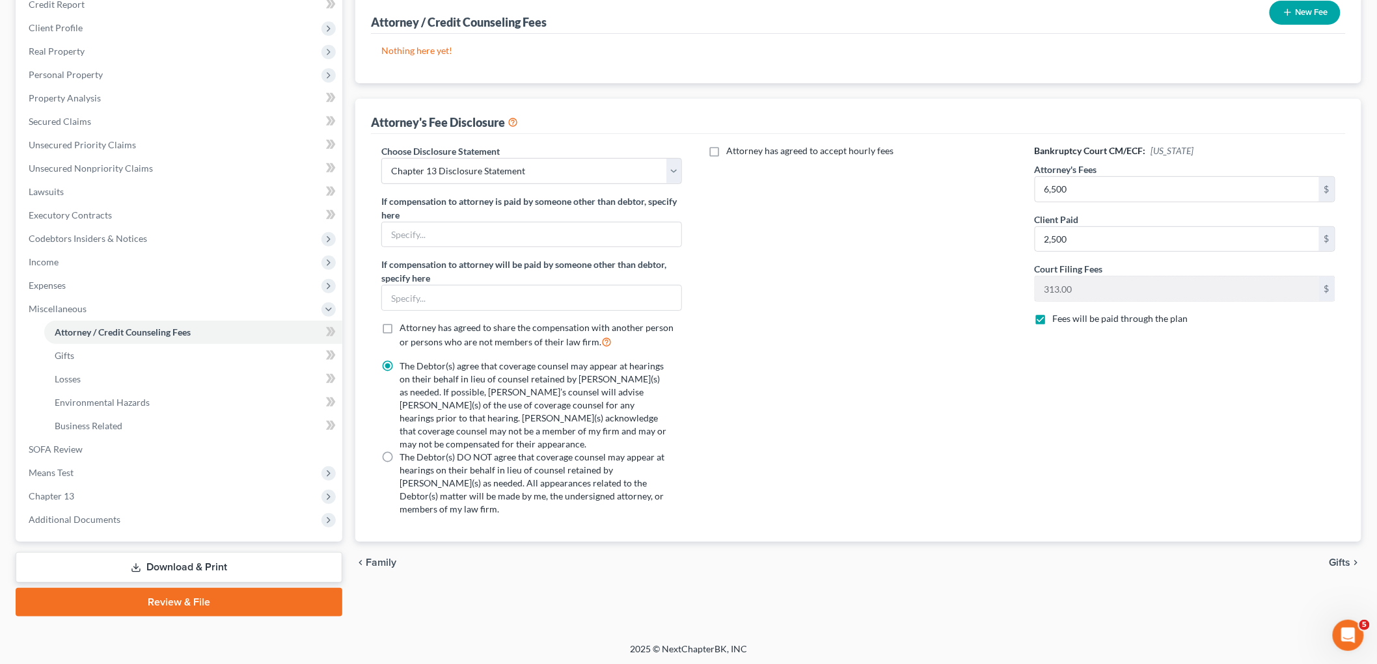
click at [865, 317] on div "Attorney has agreed to accept hourly fees" at bounding box center [858, 335] width 327 height 382
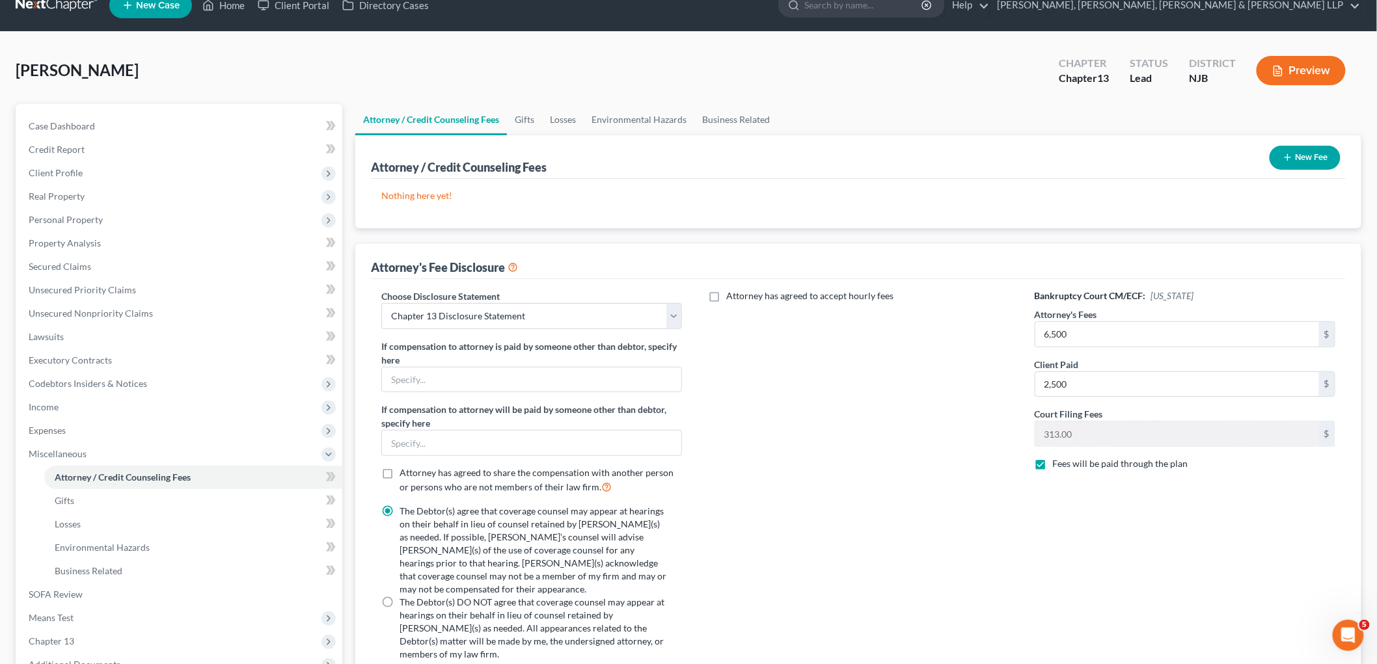
scroll to position [0, 0]
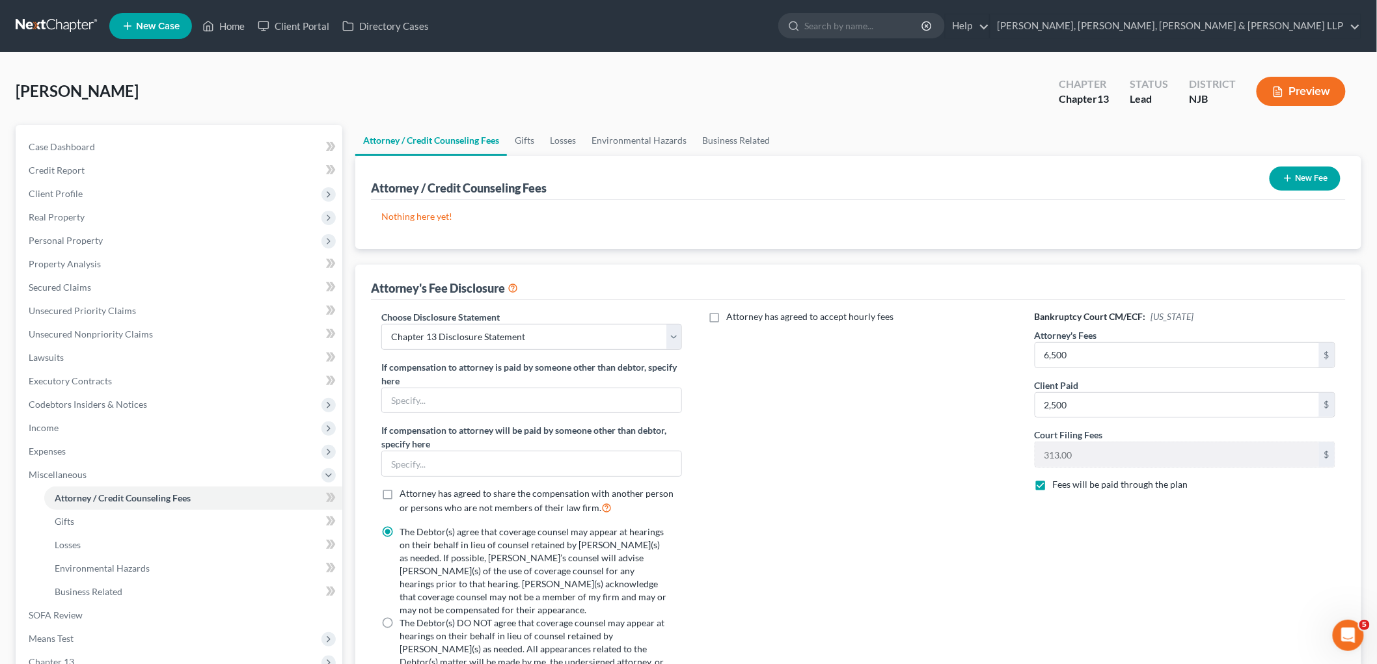
click at [726, 319] on label "Attorney has agreed to accept hourly fees" at bounding box center [809, 316] width 167 height 13
click at [731, 319] on input "Attorney has agreed to accept hourly fees" at bounding box center [735, 314] width 8 height 8
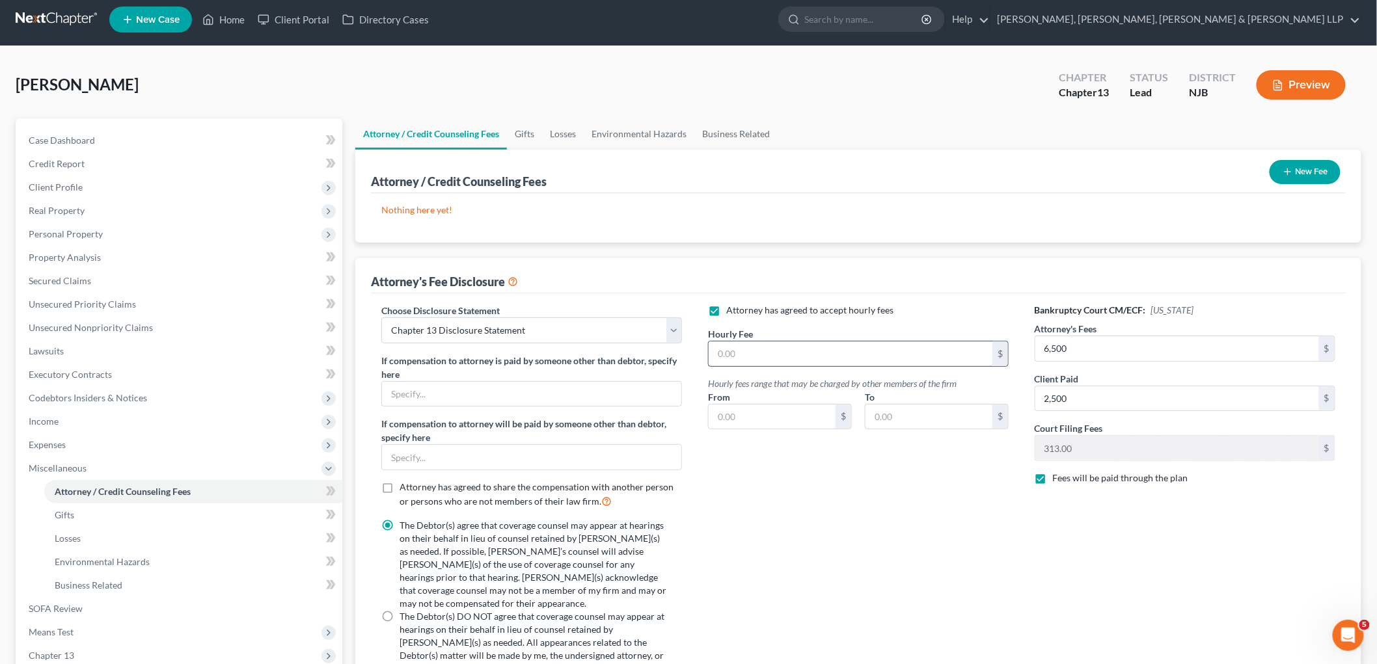
scroll to position [72, 0]
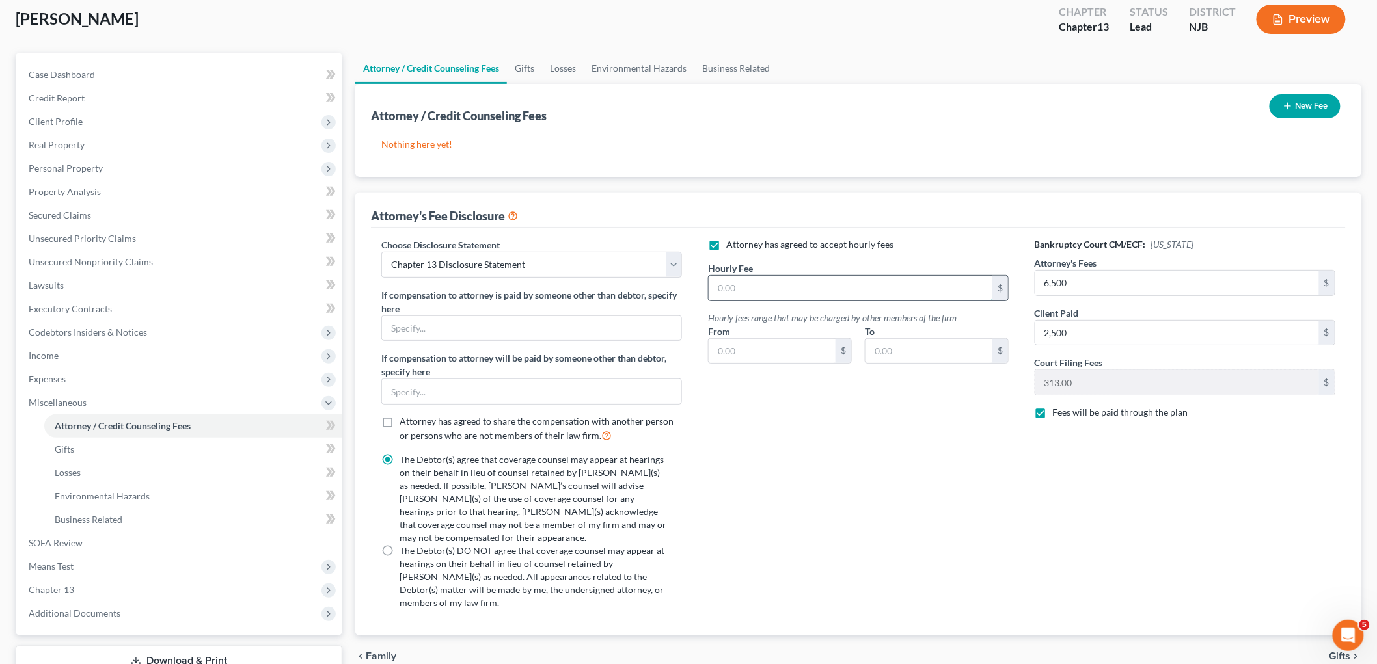
click at [751, 278] on input "text" at bounding box center [850, 288] width 284 height 25
click at [947, 101] on button "New Fee" at bounding box center [1304, 106] width 71 height 24
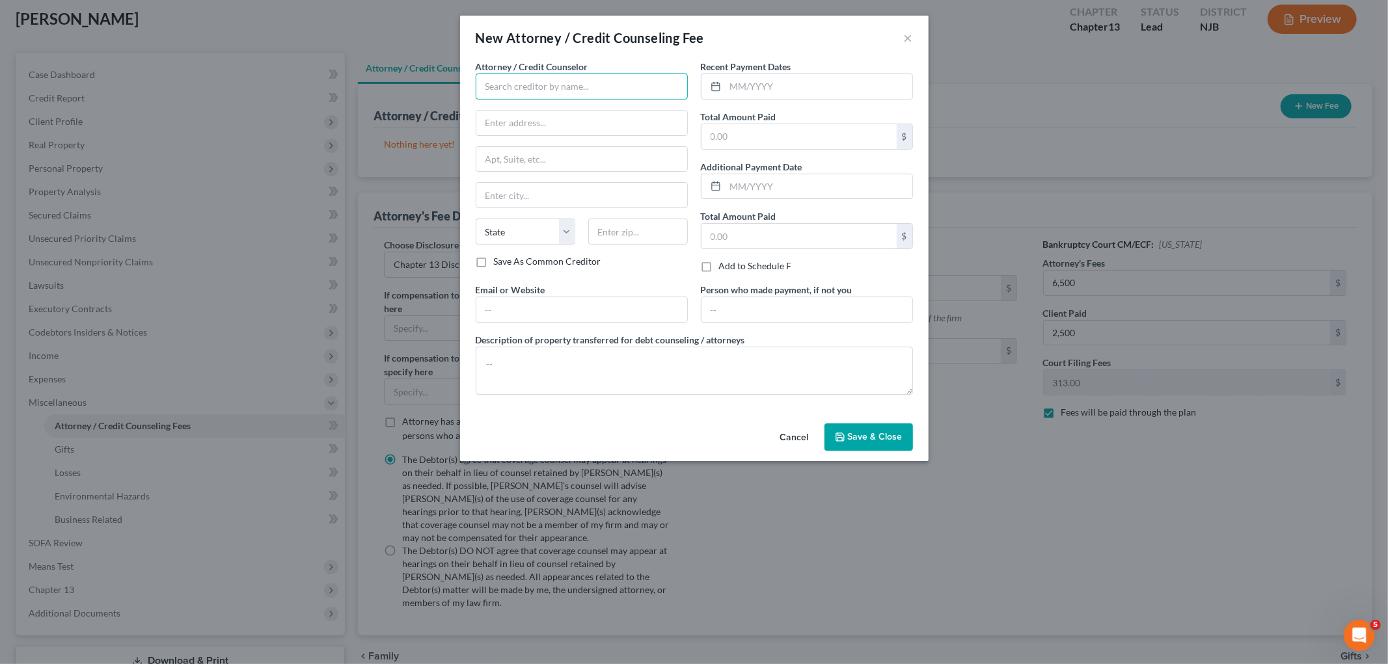
click at [549, 98] on input "text" at bounding box center [582, 87] width 212 height 26
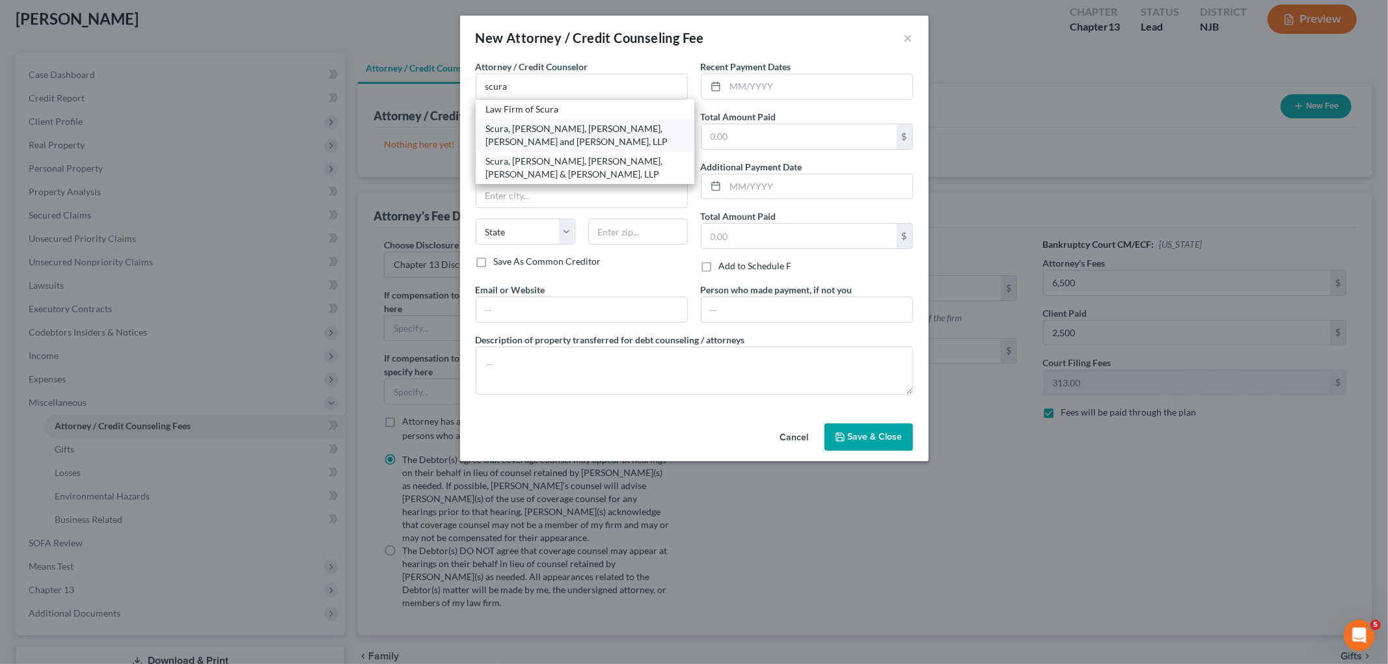
click at [541, 126] on div "Scura, [PERSON_NAME], [PERSON_NAME], [PERSON_NAME] and [PERSON_NAME], LLP" at bounding box center [585, 135] width 198 height 26
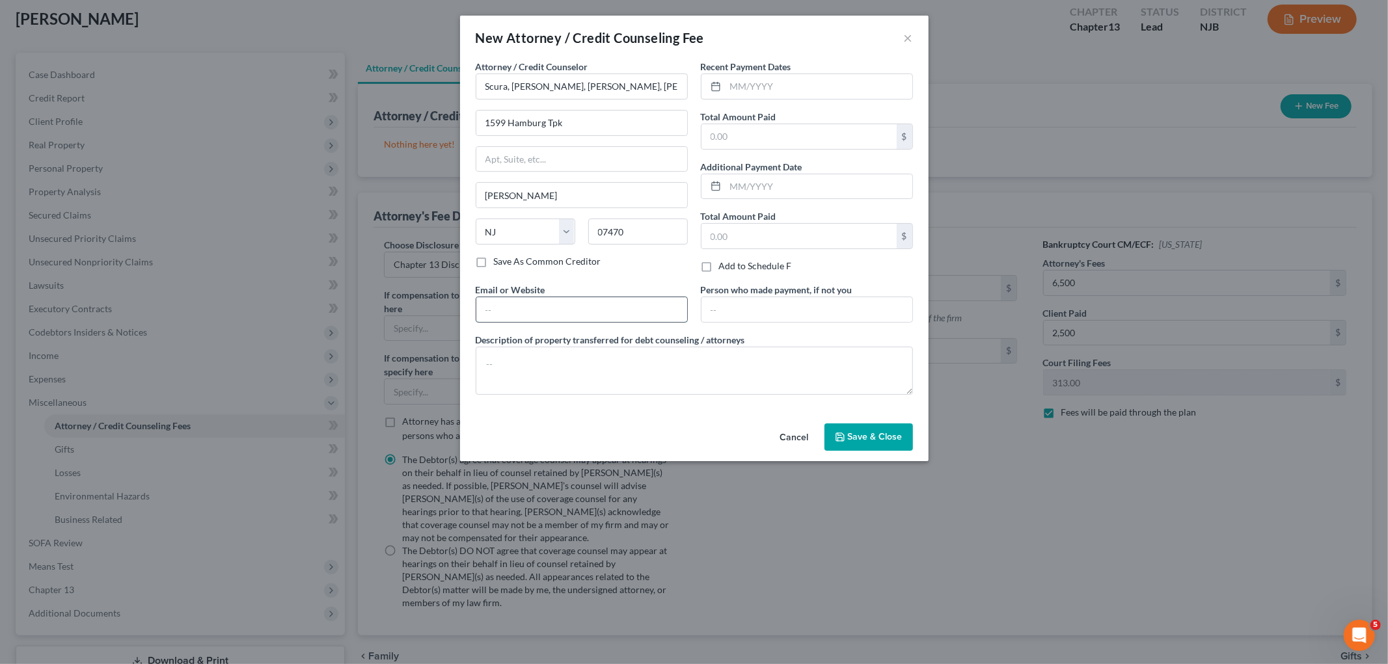
click at [534, 311] on input "text" at bounding box center [581, 309] width 211 height 25
click at [738, 303] on input "text" at bounding box center [806, 309] width 211 height 25
click at [665, 372] on textarea at bounding box center [694, 371] width 437 height 48
click at [739, 137] on input "text" at bounding box center [798, 136] width 195 height 25
click at [759, 83] on input "text" at bounding box center [818, 86] width 187 height 25
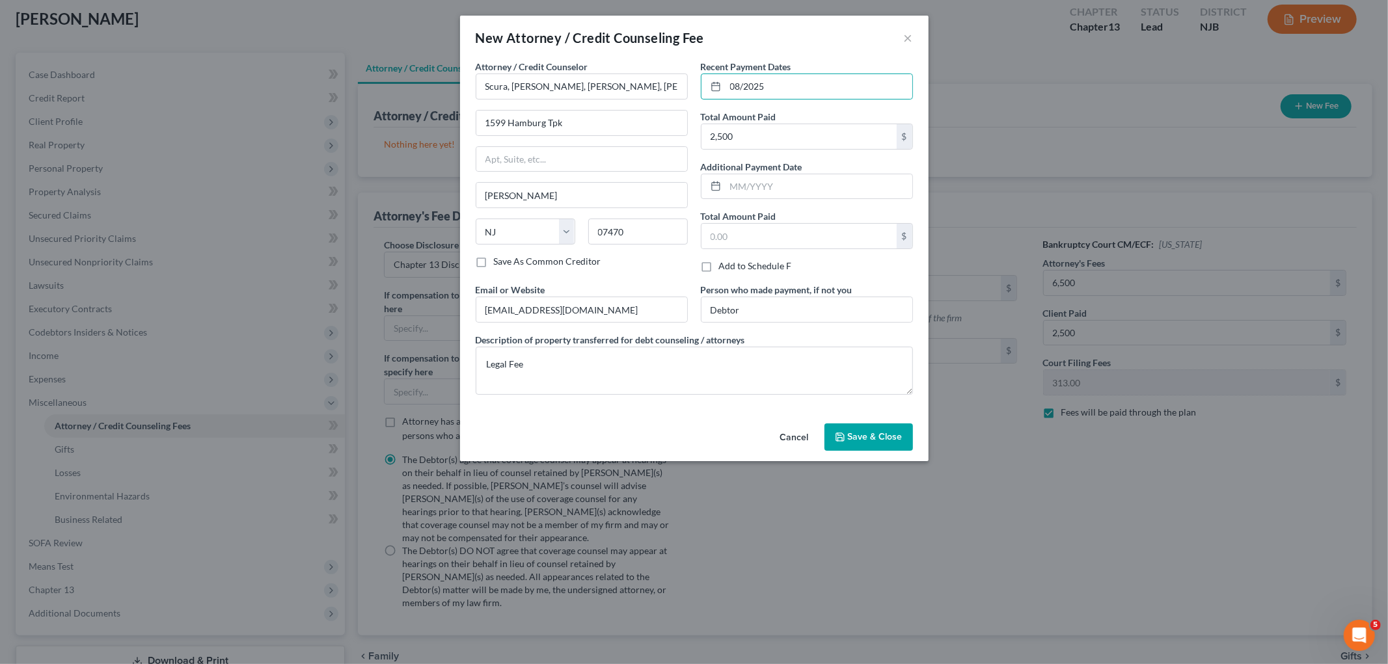
click at [873, 444] on button "Save & Close" at bounding box center [868, 437] width 88 height 27
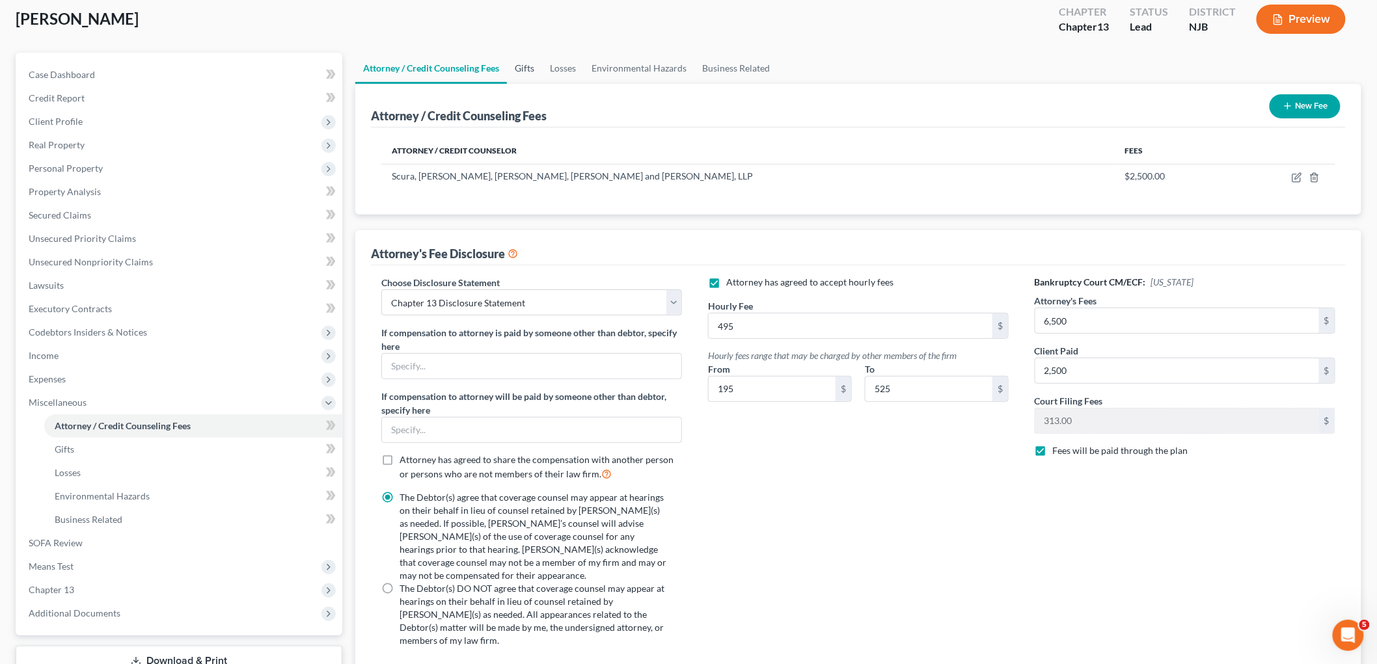
click at [524, 68] on link "Gifts" at bounding box center [524, 68] width 35 height 31
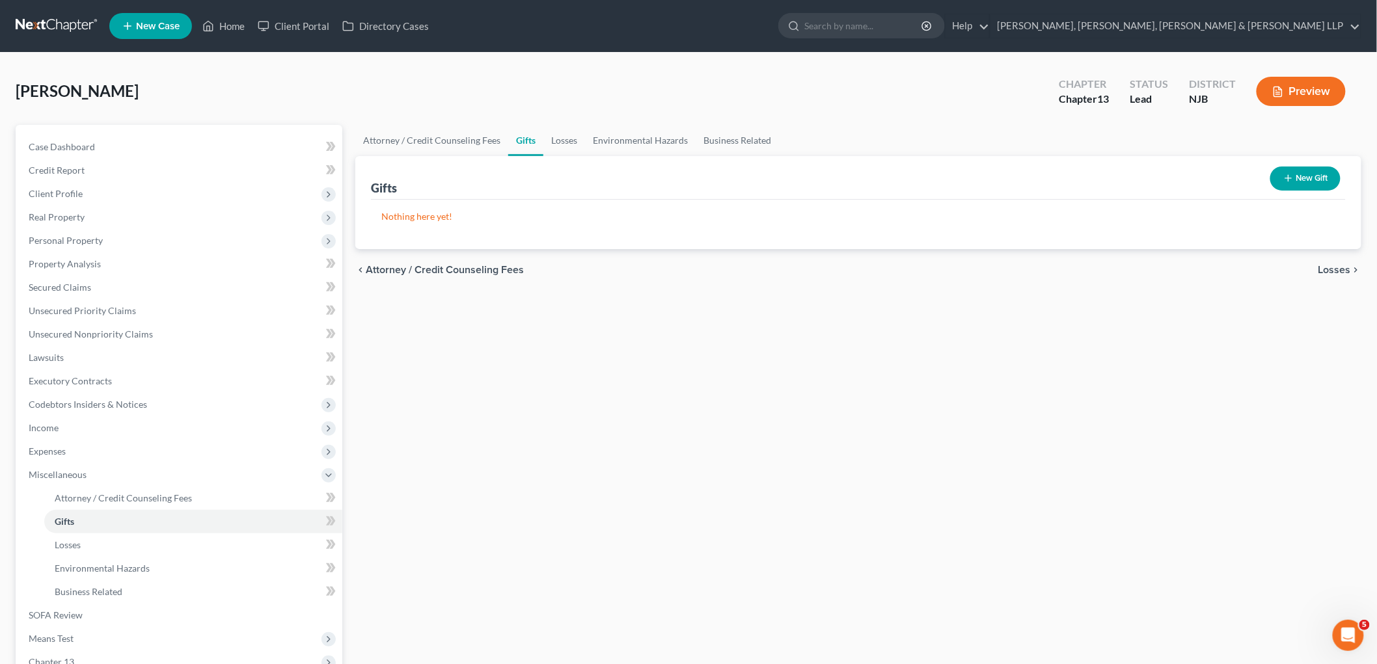
click at [555, 69] on div "[PERSON_NAME] Upgraded Chapter Chapter 13 Status [GEOGRAPHIC_DATA] [GEOGRAPHIC_…" at bounding box center [688, 96] width 1345 height 57
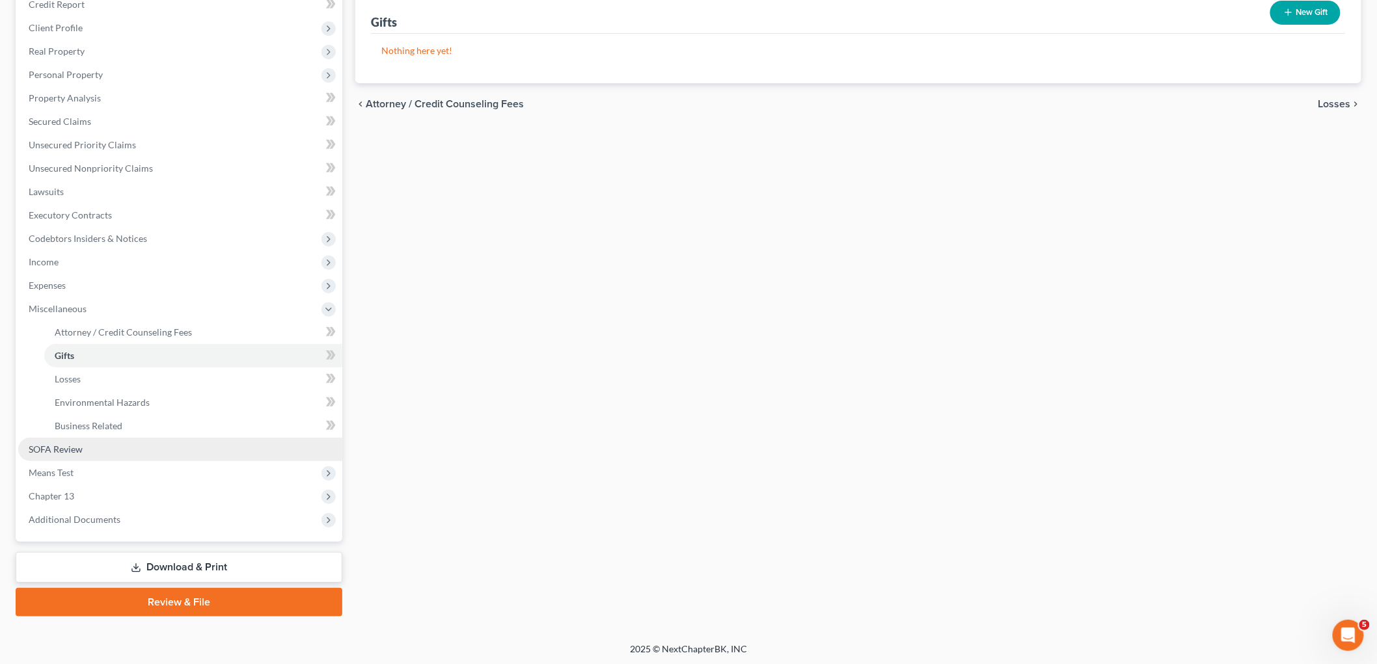
click at [72, 447] on span "SOFA Review" at bounding box center [56, 449] width 54 height 11
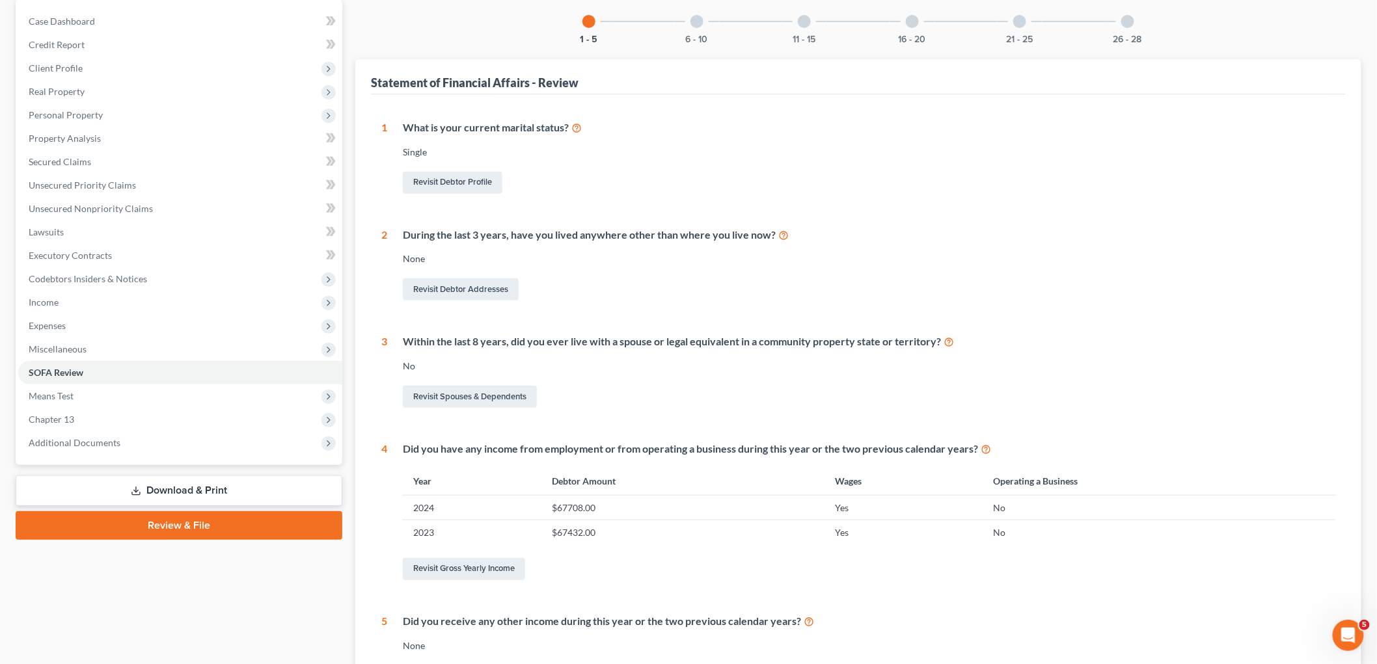
scroll to position [288, 0]
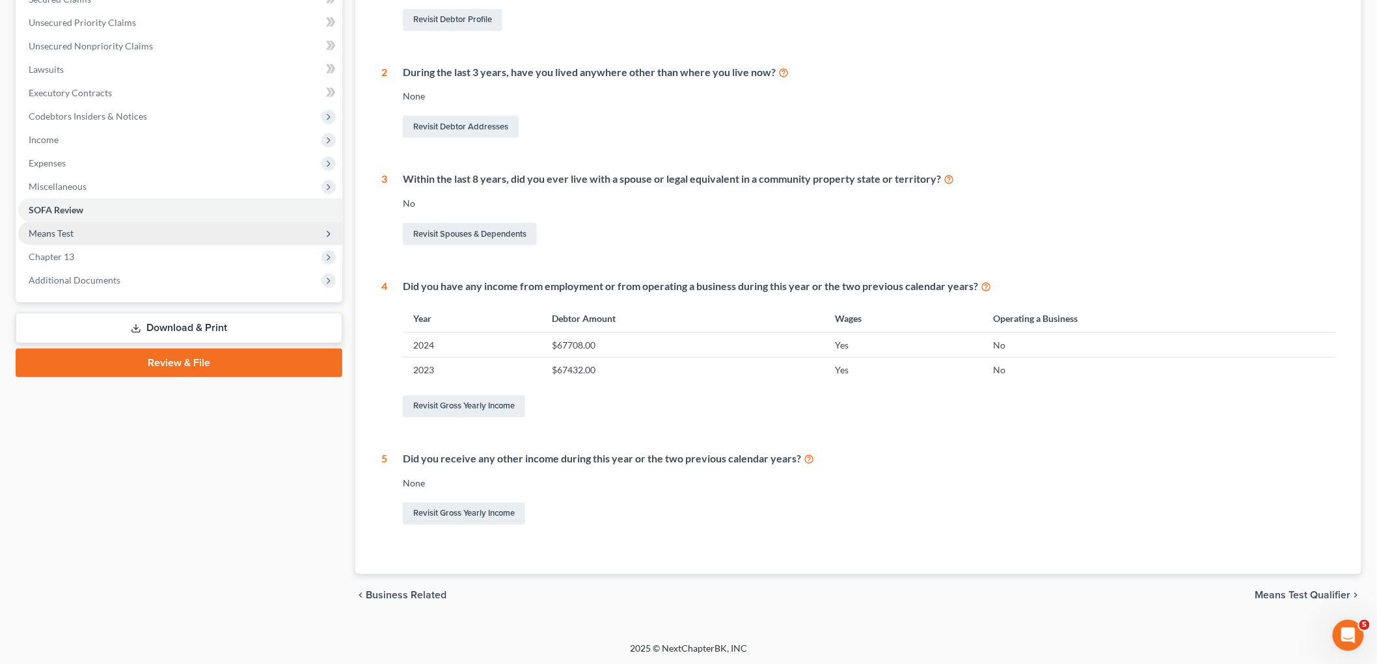
click at [59, 236] on span "Means Test" at bounding box center [51, 233] width 45 height 11
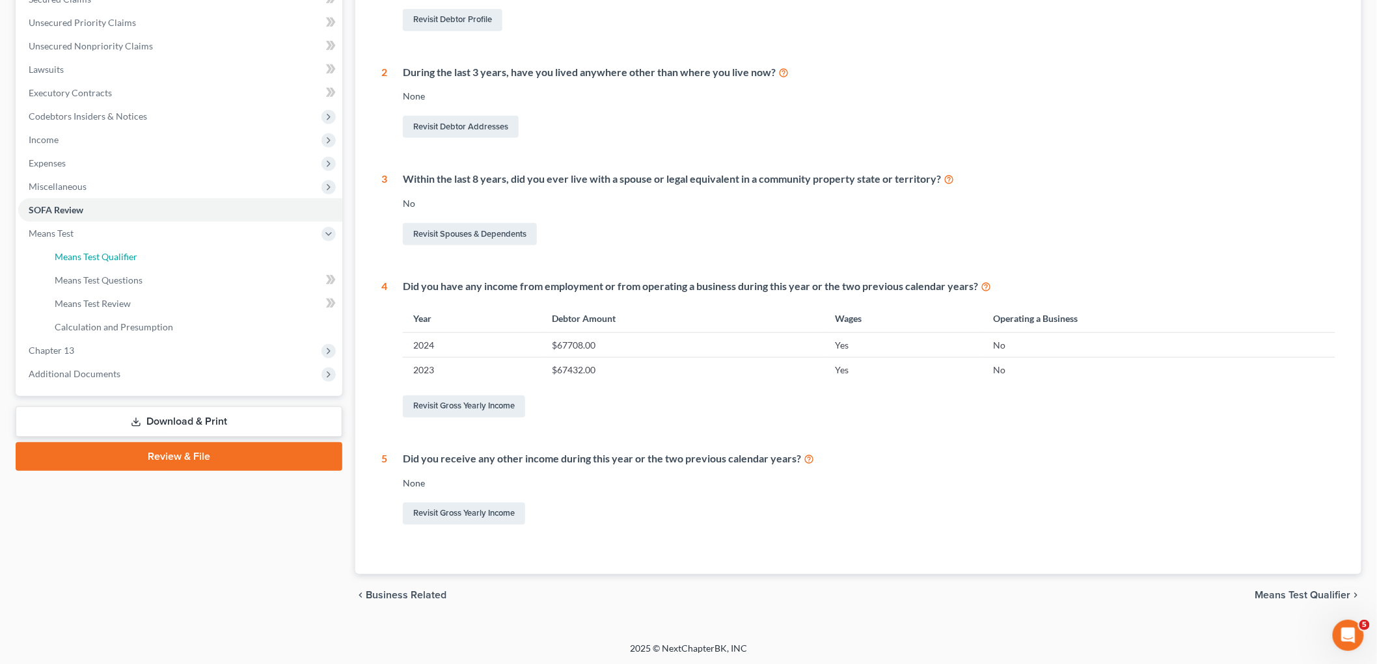
click at [77, 256] on span "Means Test Qualifier" at bounding box center [96, 256] width 83 height 11
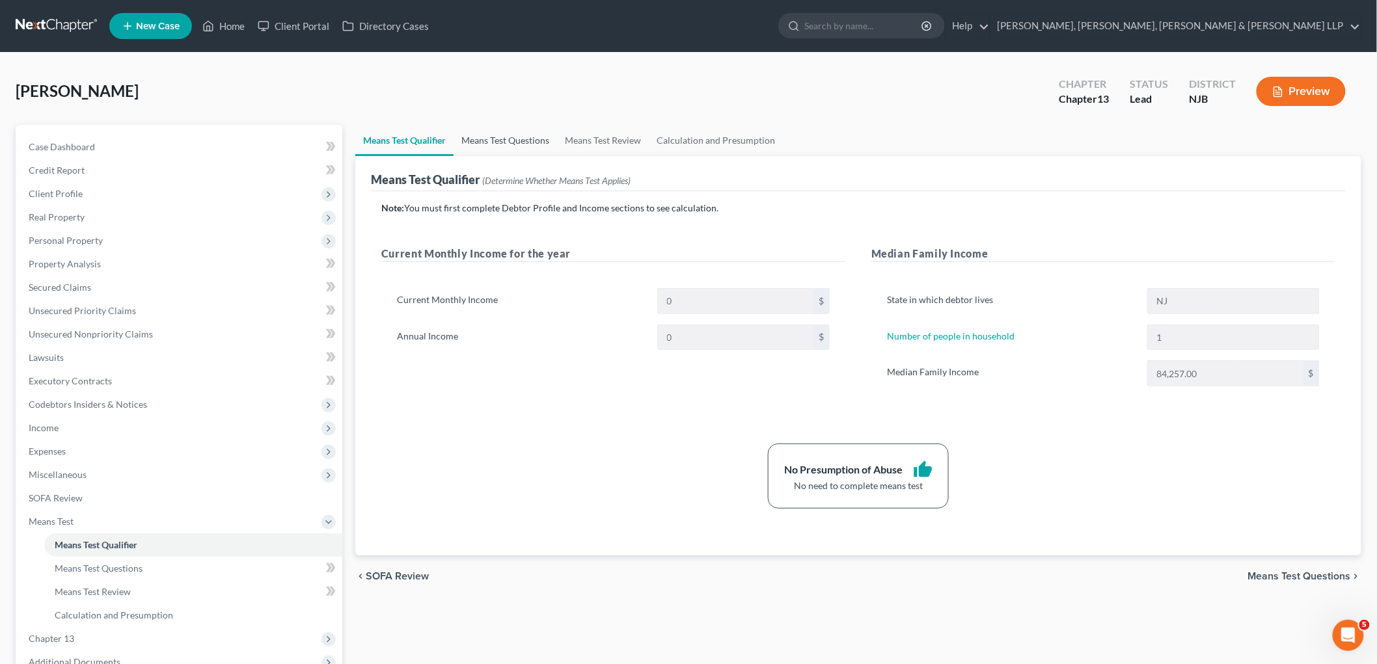
click at [515, 135] on link "Means Test Questions" at bounding box center [504, 140] width 103 height 31
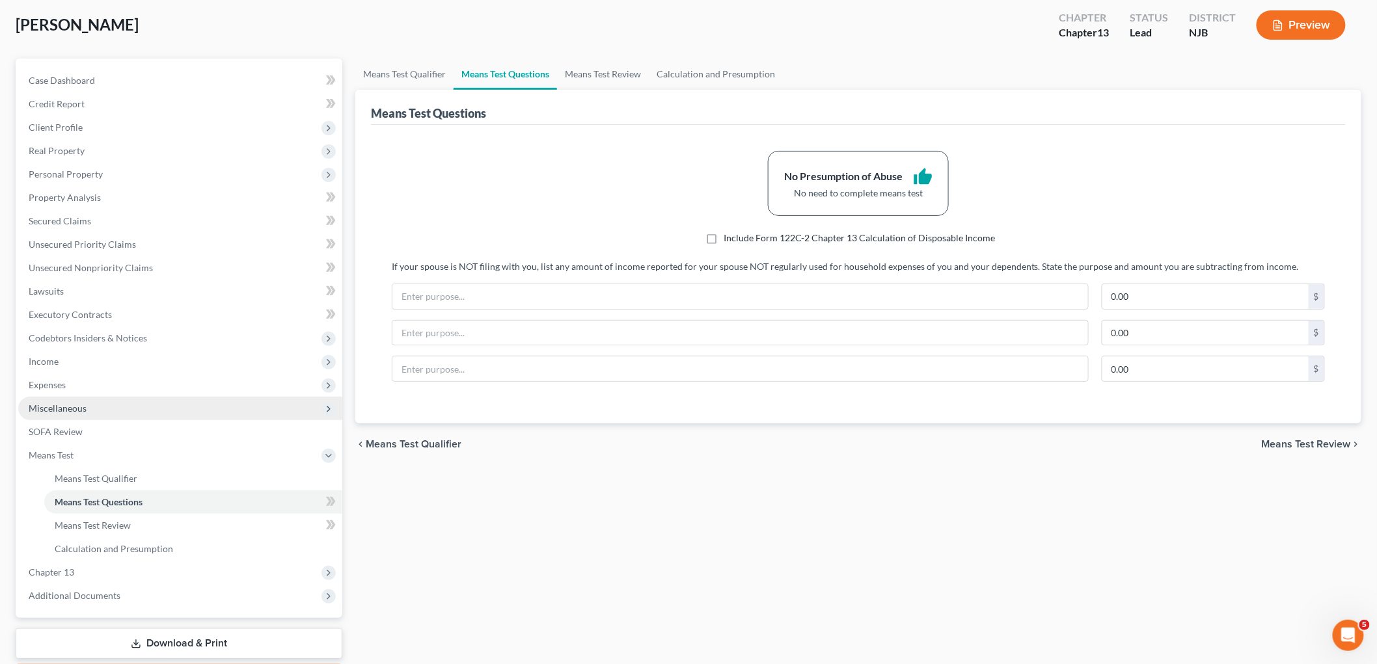
scroll to position [143, 0]
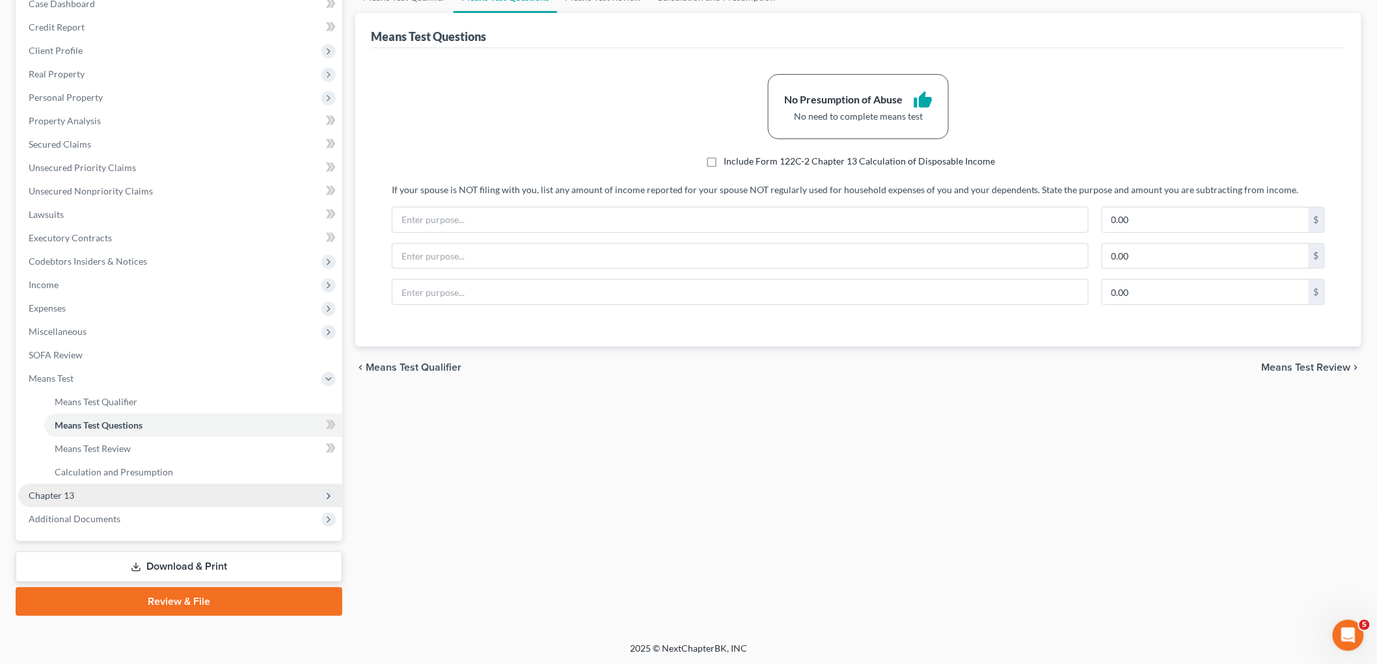
click at [70, 491] on span "Chapter 13" at bounding box center [52, 495] width 46 height 11
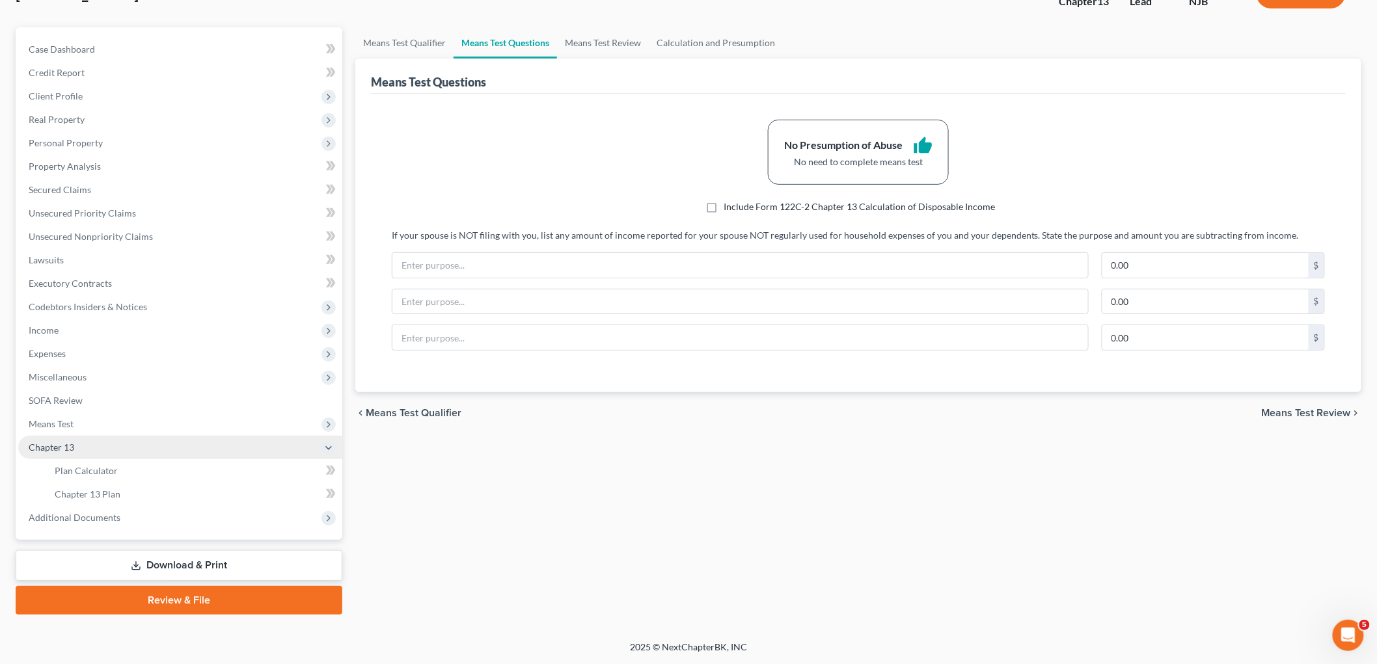
scroll to position [96, 0]
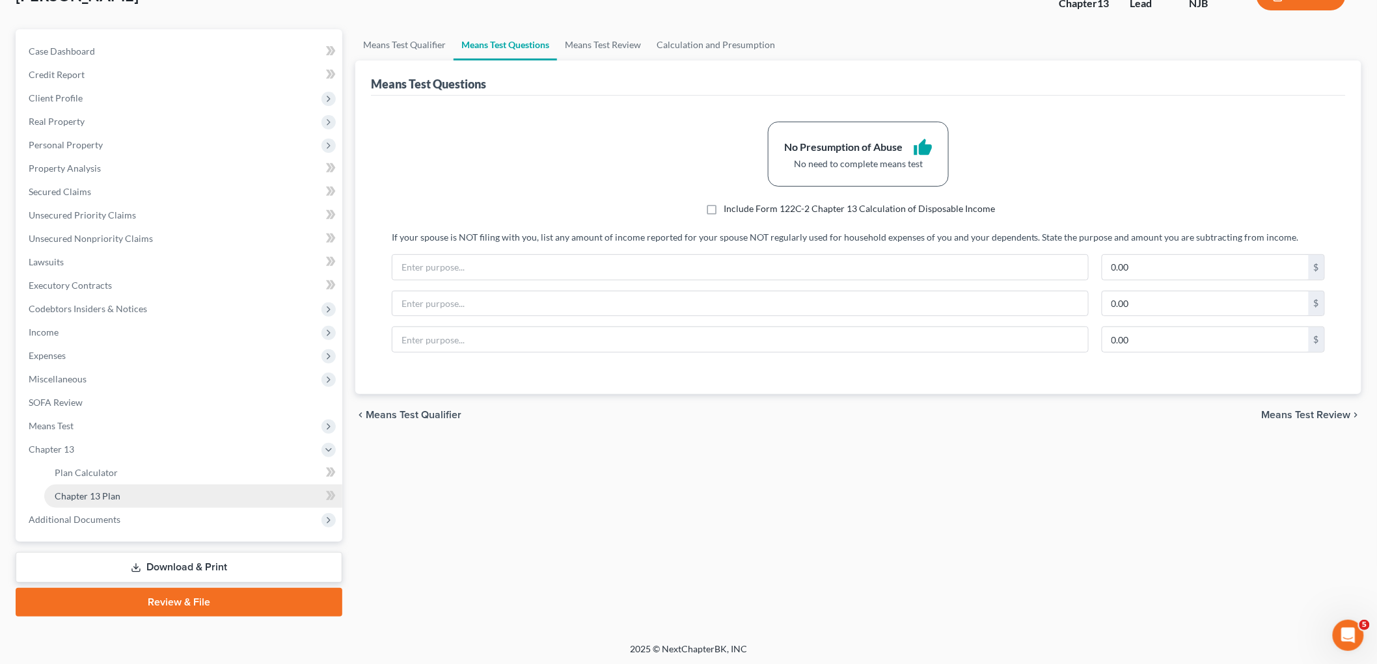
click at [92, 497] on span "Chapter 13 Plan" at bounding box center [88, 496] width 66 height 11
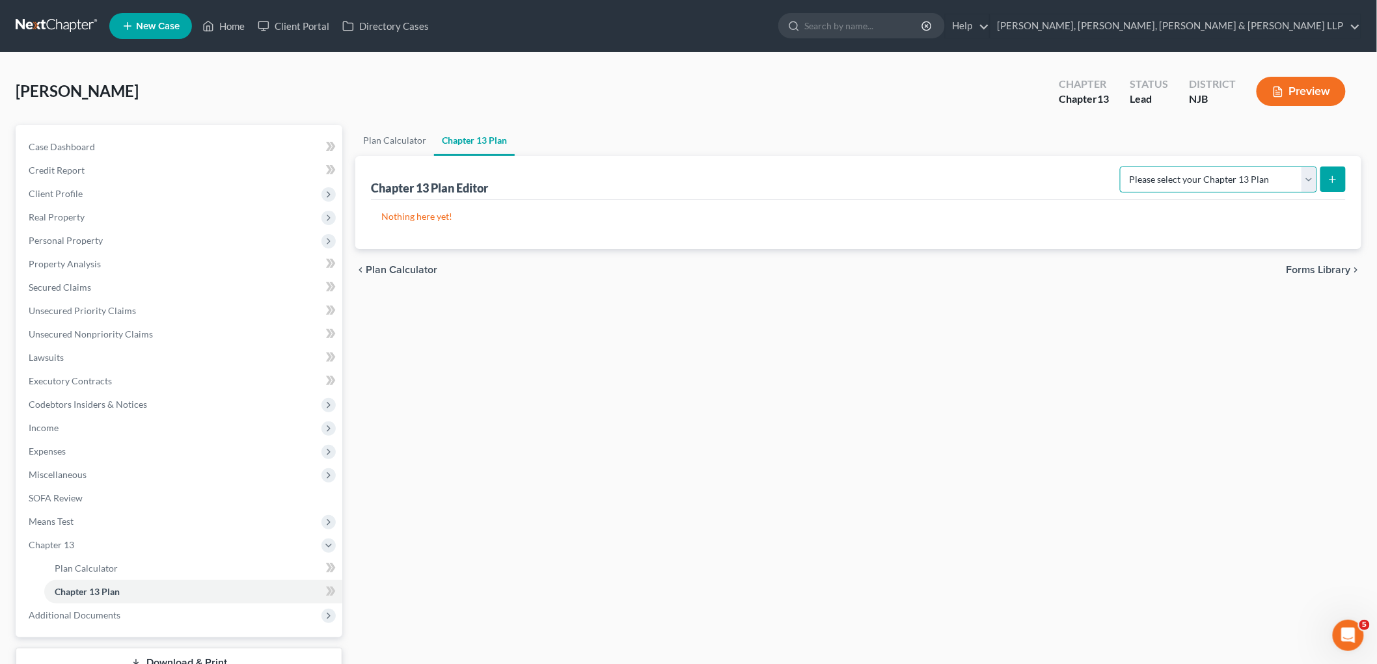
click at [947, 177] on select "Please select your Chapter 13 Plan District of [US_STATE] - Effective [DATE] Di…" at bounding box center [1218, 180] width 197 height 26
click at [947, 167] on select "Please select your Chapter 13 Plan District of [US_STATE] - Effective [DATE] Di…" at bounding box center [1218, 180] width 197 height 26
click at [947, 174] on icon "submit" at bounding box center [1332, 179] width 10 height 10
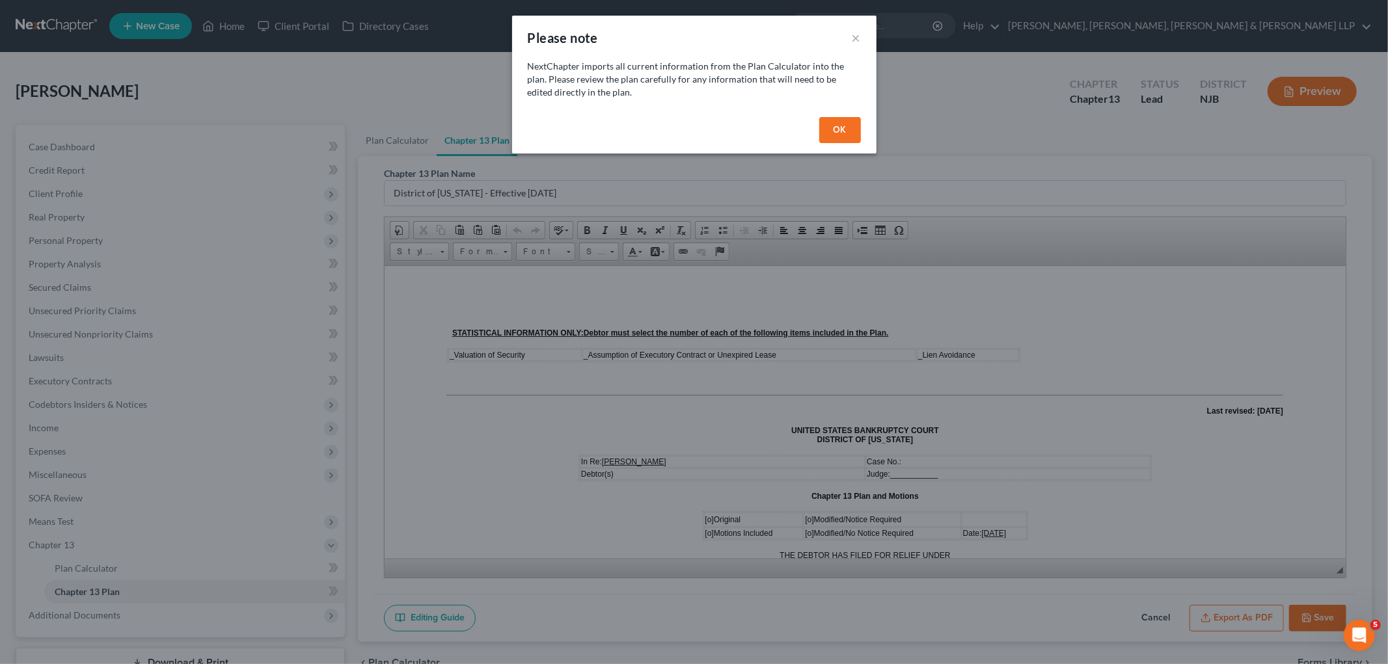
click at [840, 130] on button "OK" at bounding box center [840, 130] width 42 height 26
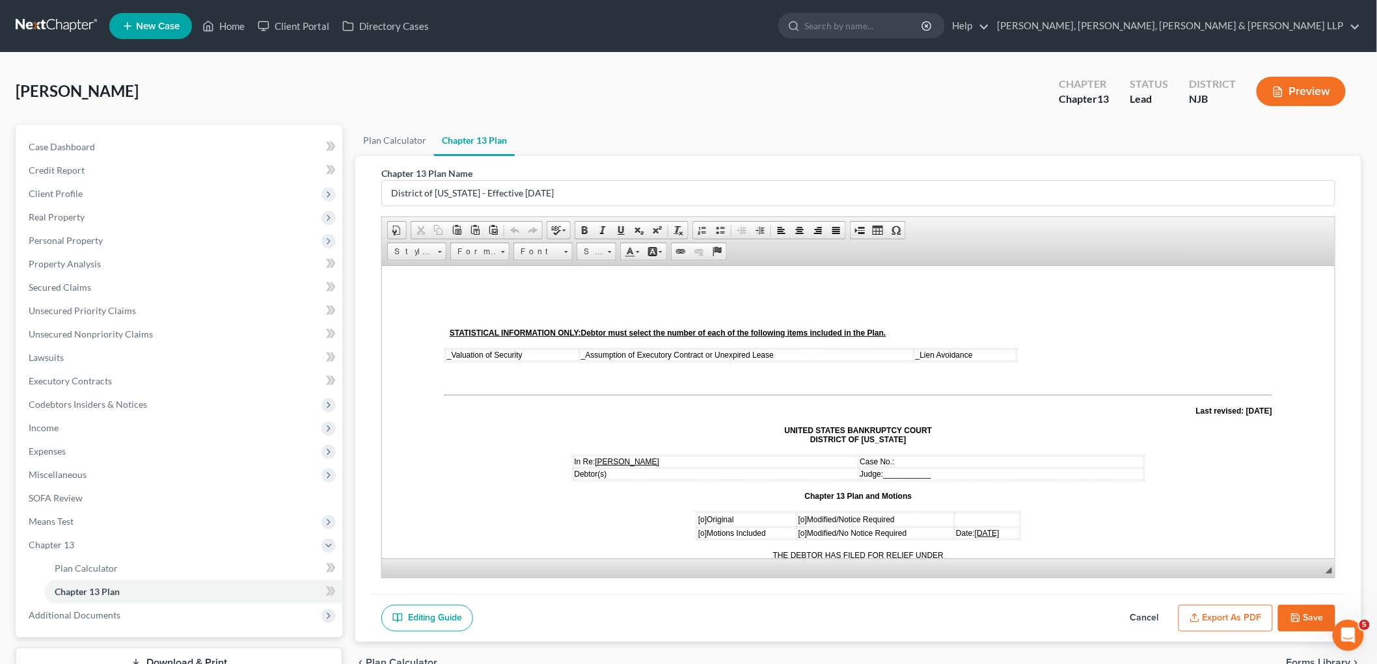
click at [445, 357] on td "_ Valuation of Security" at bounding box center [511, 355] width 133 height 12
click at [587, 352] on span "_" at bounding box center [588, 354] width 5 height 9
click at [917, 354] on span "_" at bounding box center [919, 354] width 5 height 9
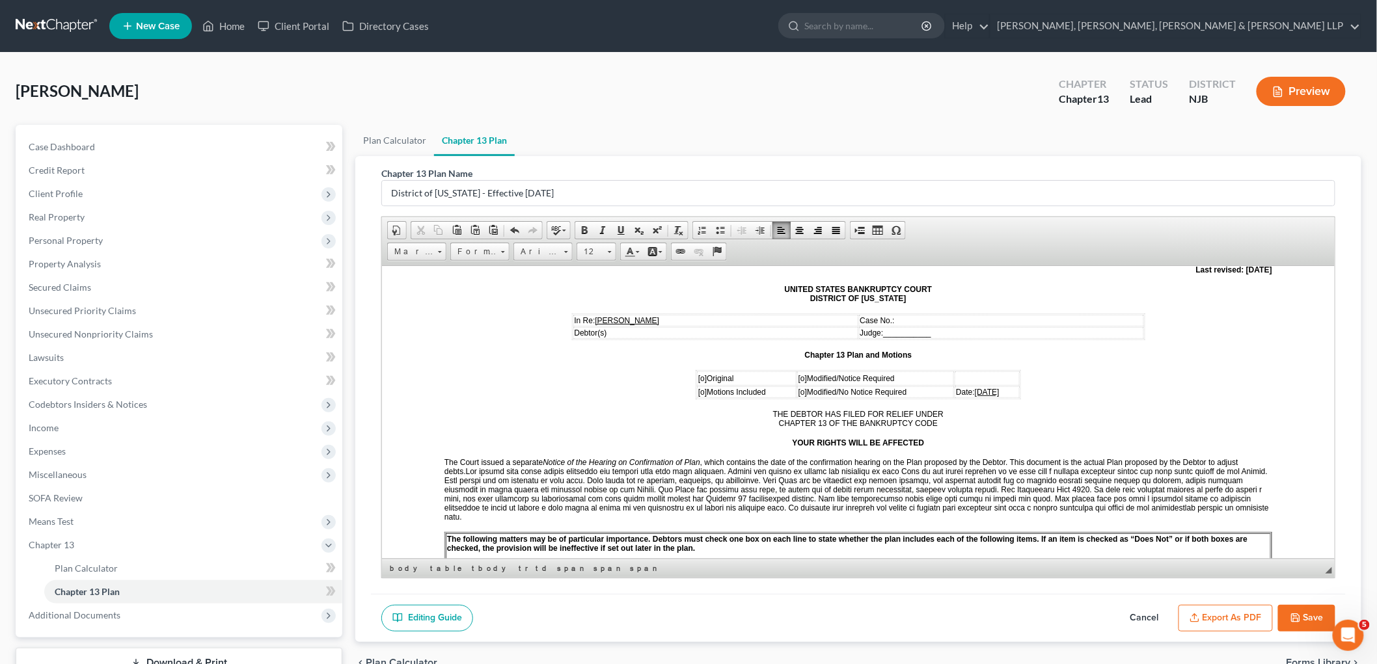
scroll to position [144, 0]
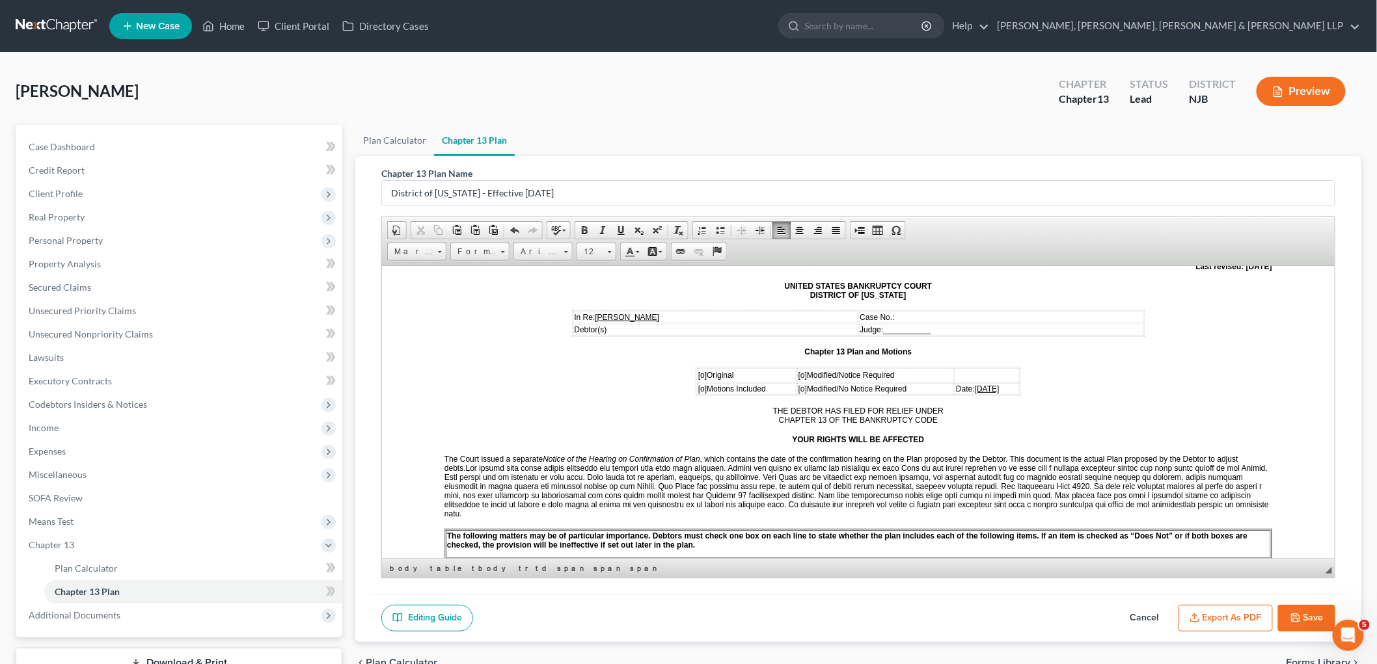
click at [697, 372] on span "[o]" at bounding box center [701, 374] width 8 height 9
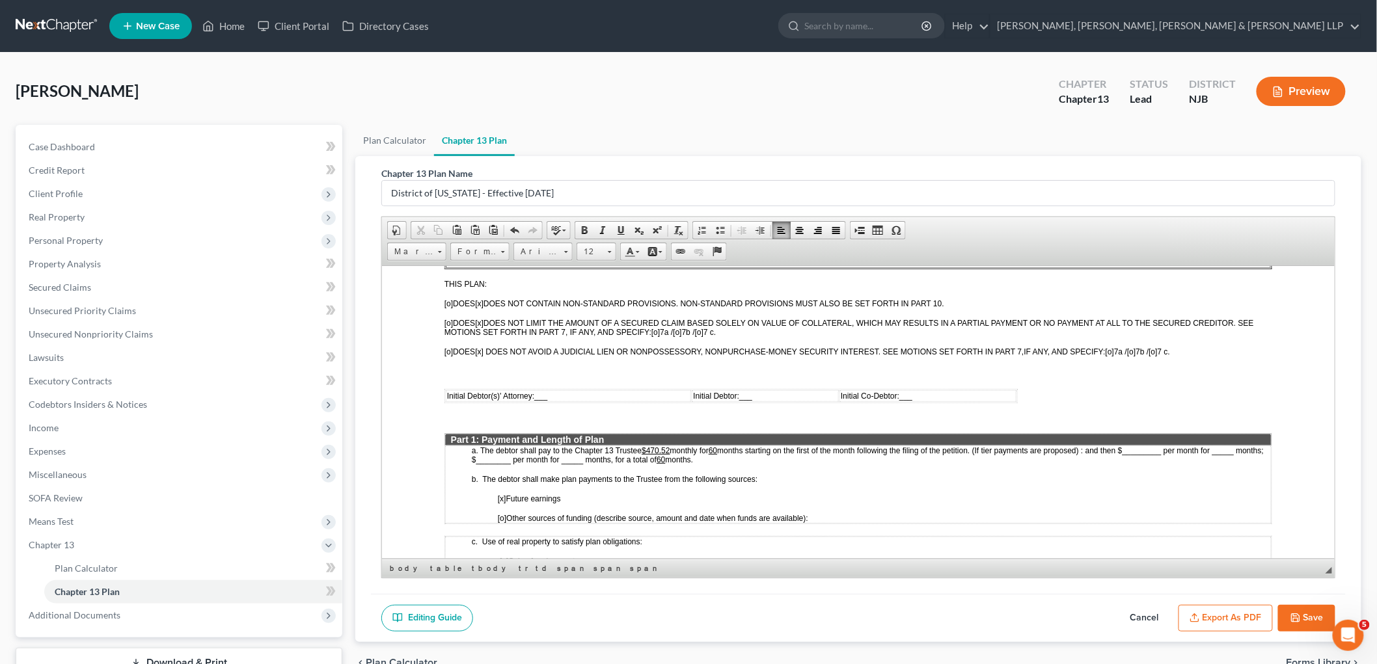
scroll to position [433, 0]
click at [564, 391] on td "Initial Debtor(s)' Attorney: ___" at bounding box center [567, 397] width 245 height 12
click at [775, 391] on td "Initial Debtor: ___" at bounding box center [775, 397] width 141 height 12
click at [670, 447] on span "monthly for" at bounding box center [688, 451] width 38 height 9
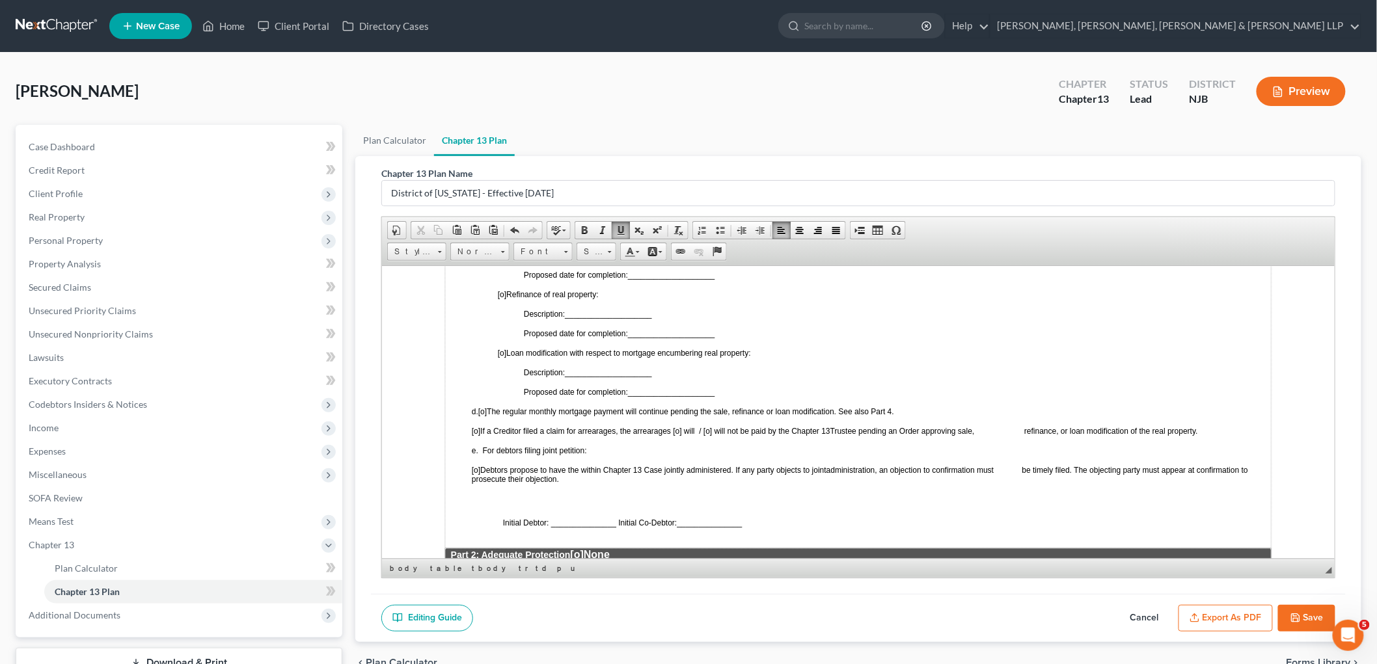
scroll to position [795, 0]
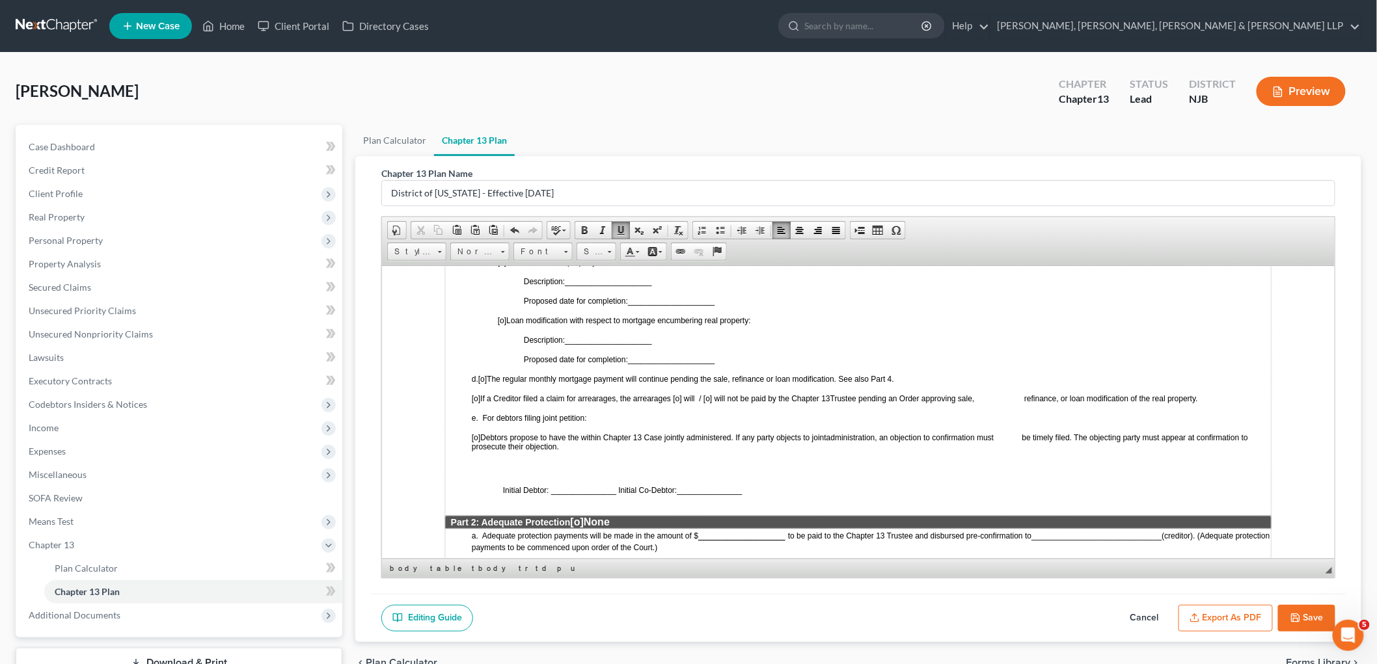
click at [581, 516] on span "[o]" at bounding box center [576, 521] width 13 height 11
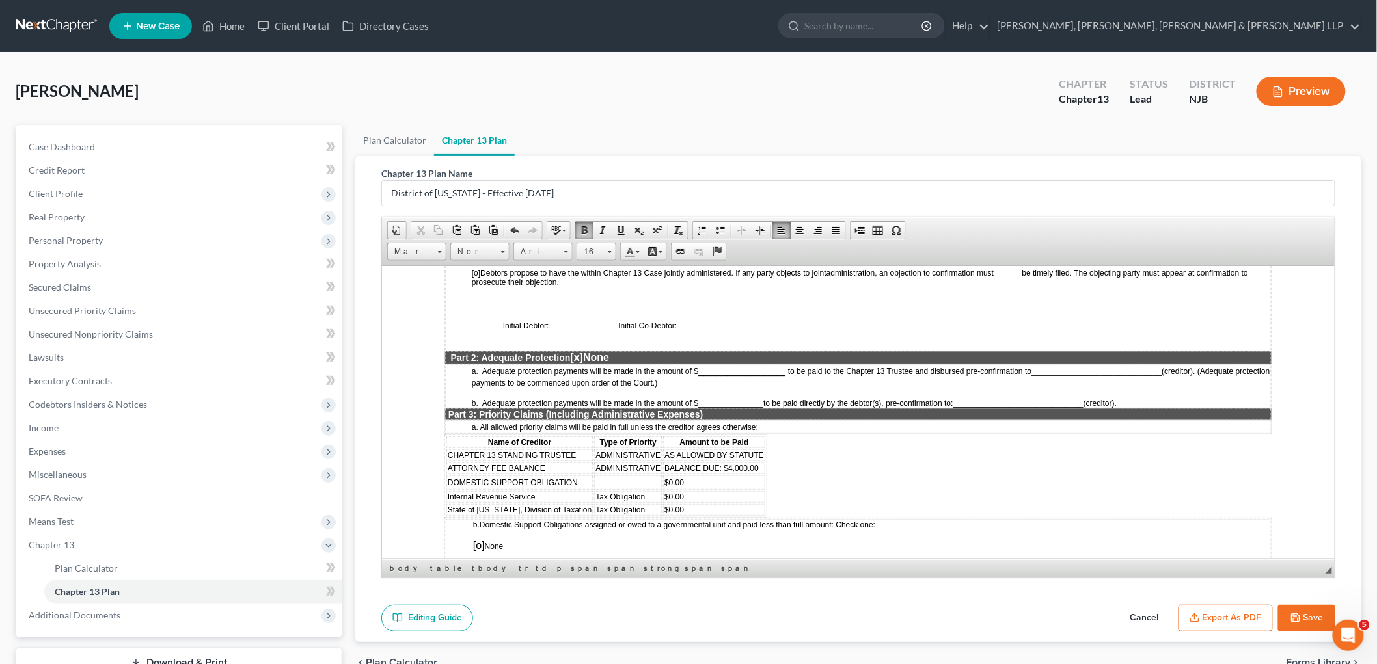
scroll to position [1012, 0]
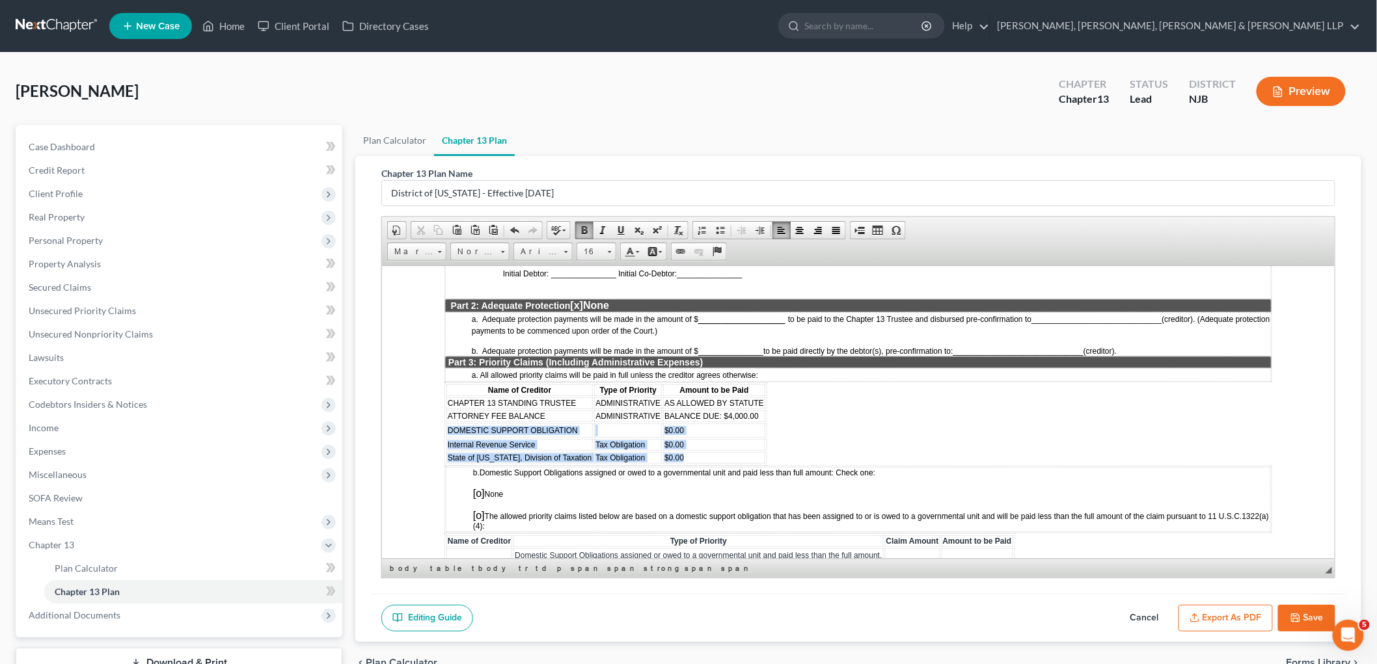
drag, startPoint x: 447, startPoint y: 399, endPoint x: 682, endPoint y: 420, distance: 236.4
click at [682, 420] on tbody "CHAPTER 13 STANDING TRUSTEE ADMINISTRATIVE AS ALLOWED BY STATUTE ATTORNEY FEE B…" at bounding box center [605, 430] width 319 height 66
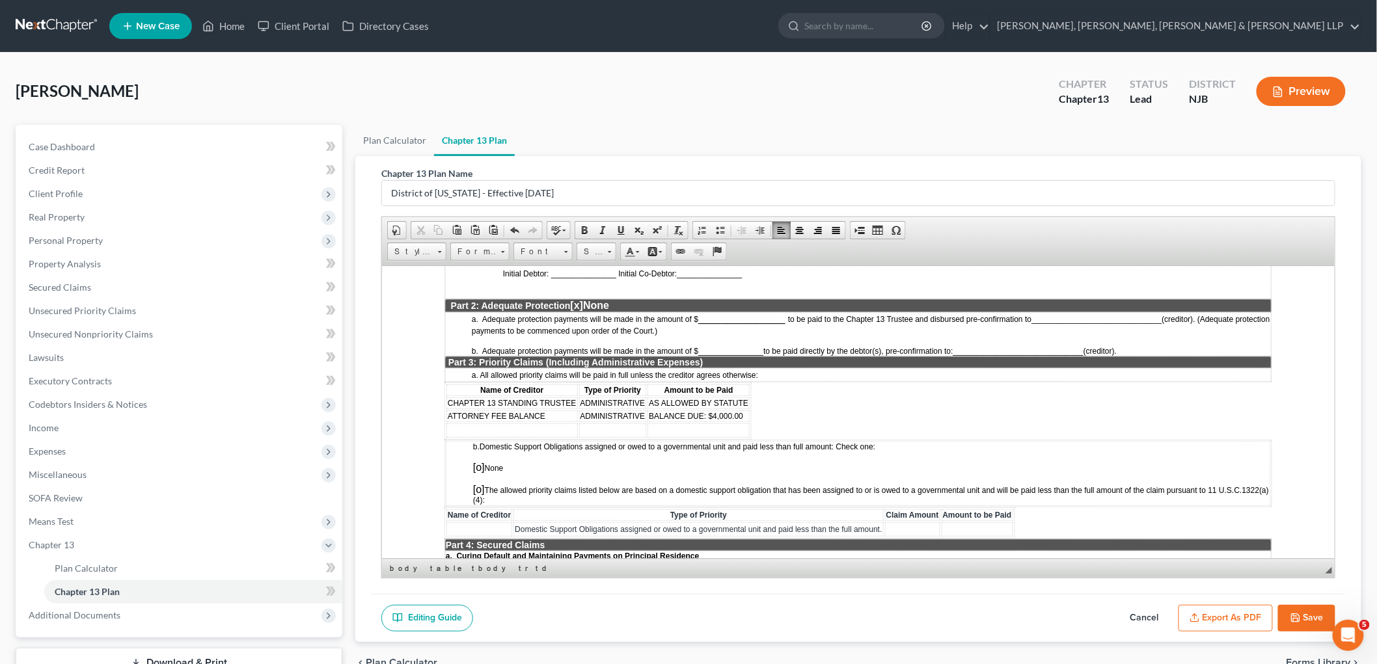
click at [479, 461] on span "[o]" at bounding box center [478, 466] width 12 height 11
drag, startPoint x: 529, startPoint y: 386, endPoint x: 537, endPoint y: 390, distance: 8.7
click at [529, 411] on span "ATTORNEY FEE BALANCE" at bounding box center [496, 415] width 98 height 9
drag, startPoint x: 550, startPoint y: 383, endPoint x: 444, endPoint y: 379, distance: 106.1
click at [444, 382] on table "Name of Creditor Type of Priority Amount to be Paid CHAPTER 13 STANDING TRUSTEE…" at bounding box center [597, 410] width 307 height 57
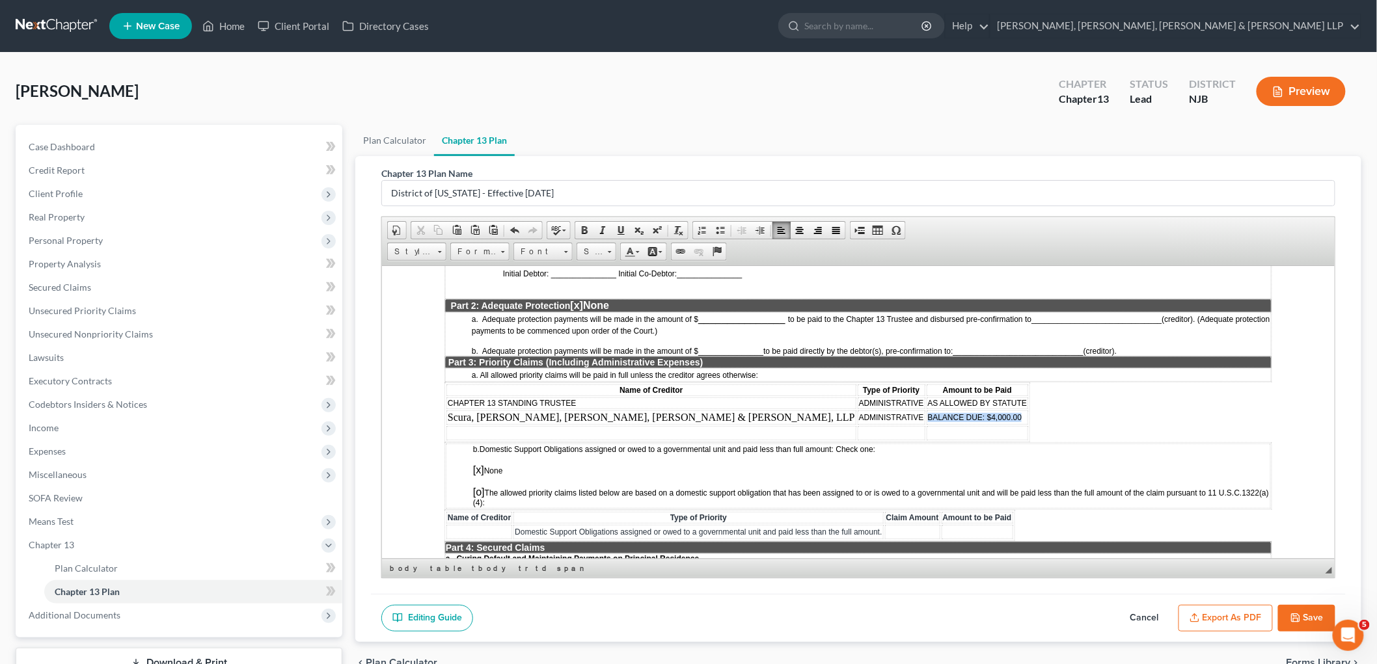
drag, startPoint x: 736, startPoint y: 387, endPoint x: 829, endPoint y: 386, distance: 93.0
click at [927, 412] on span "BALANCE DUE: $4,000.00" at bounding box center [974, 416] width 94 height 9
click at [927, 411] on span "Estimated: $6,000.00 (Subject to the filing of a fee application)" at bounding box center [1057, 416] width 261 height 11
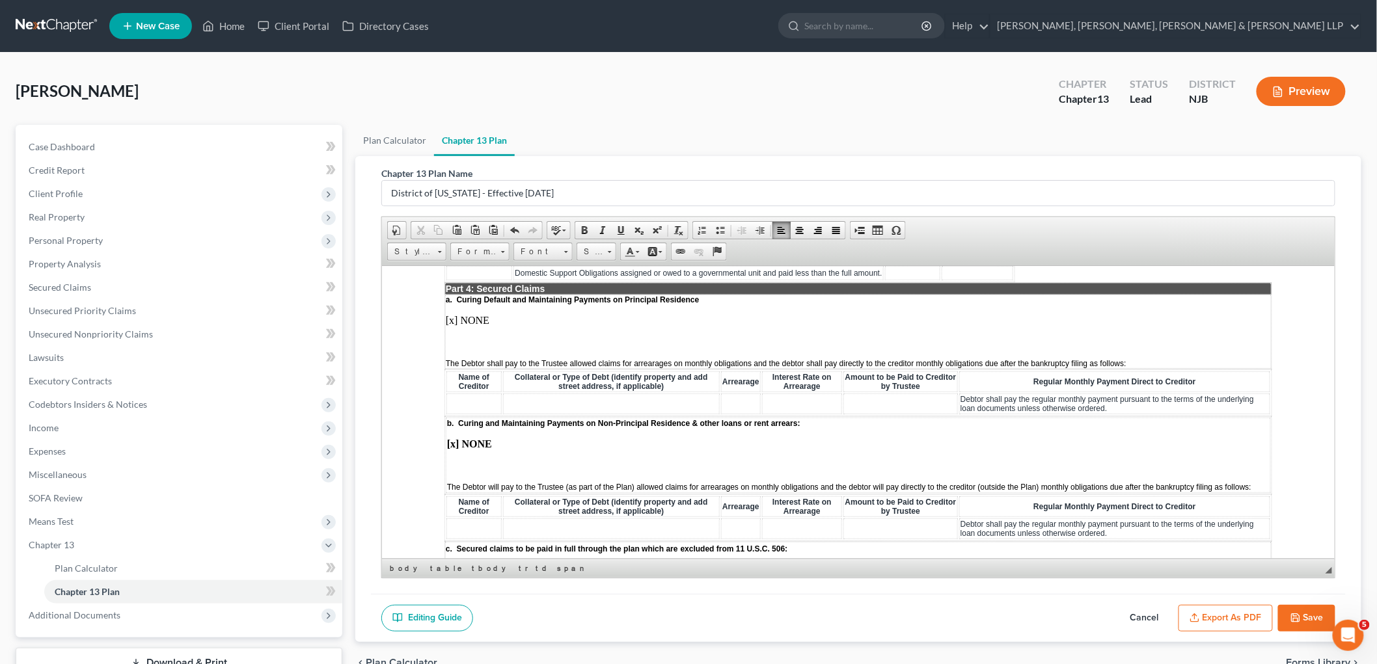
scroll to position [1301, 0]
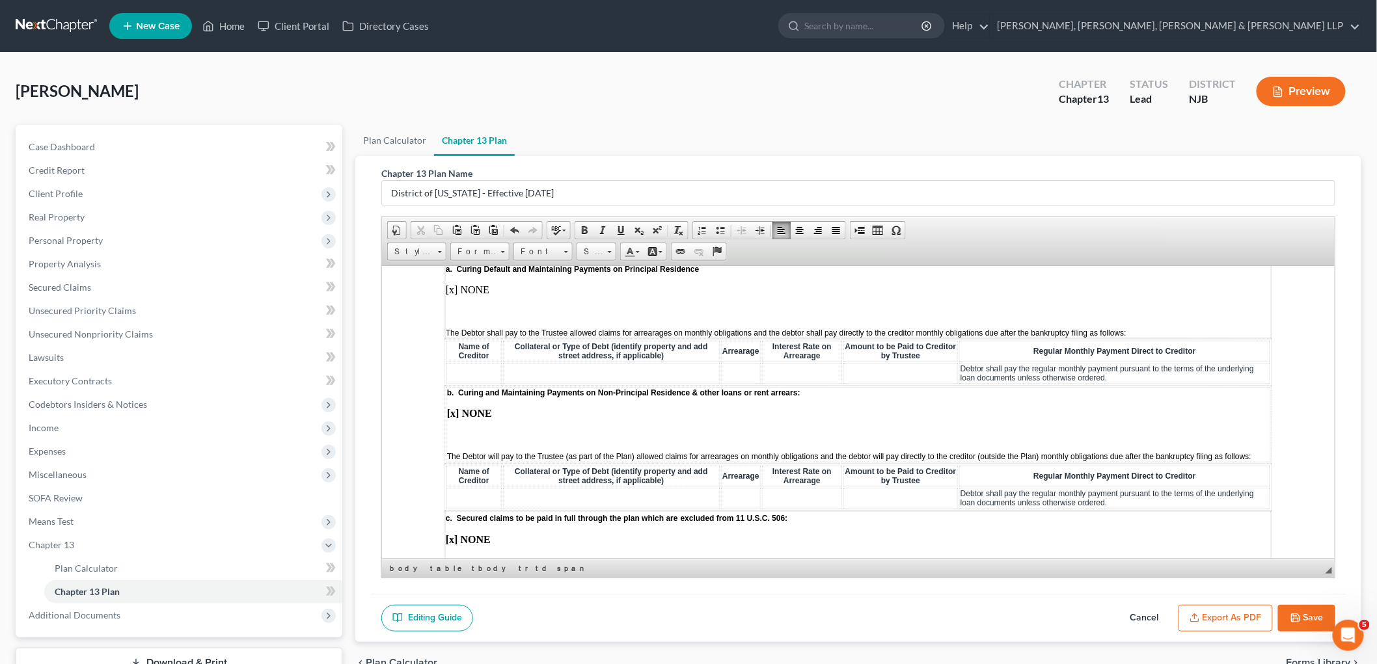
click at [472, 429] on p at bounding box center [857, 435] width 822 height 12
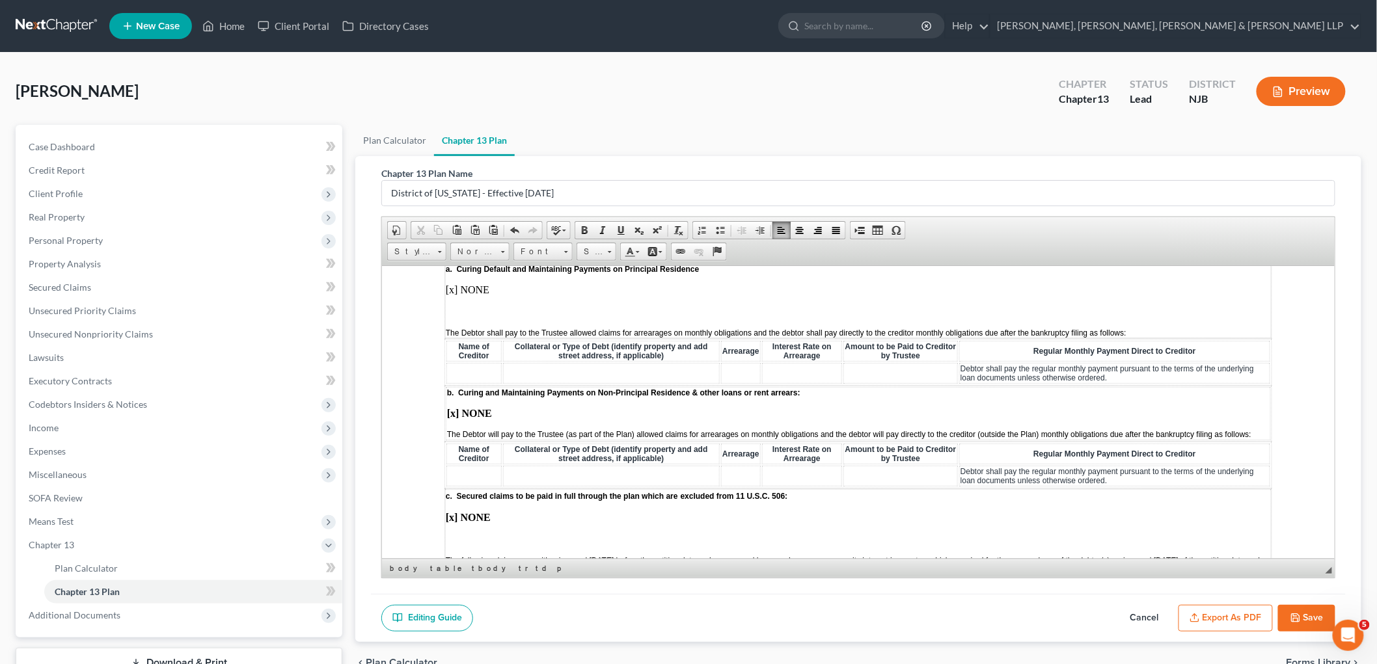
click at [463, 533] on p at bounding box center [857, 539] width 825 height 12
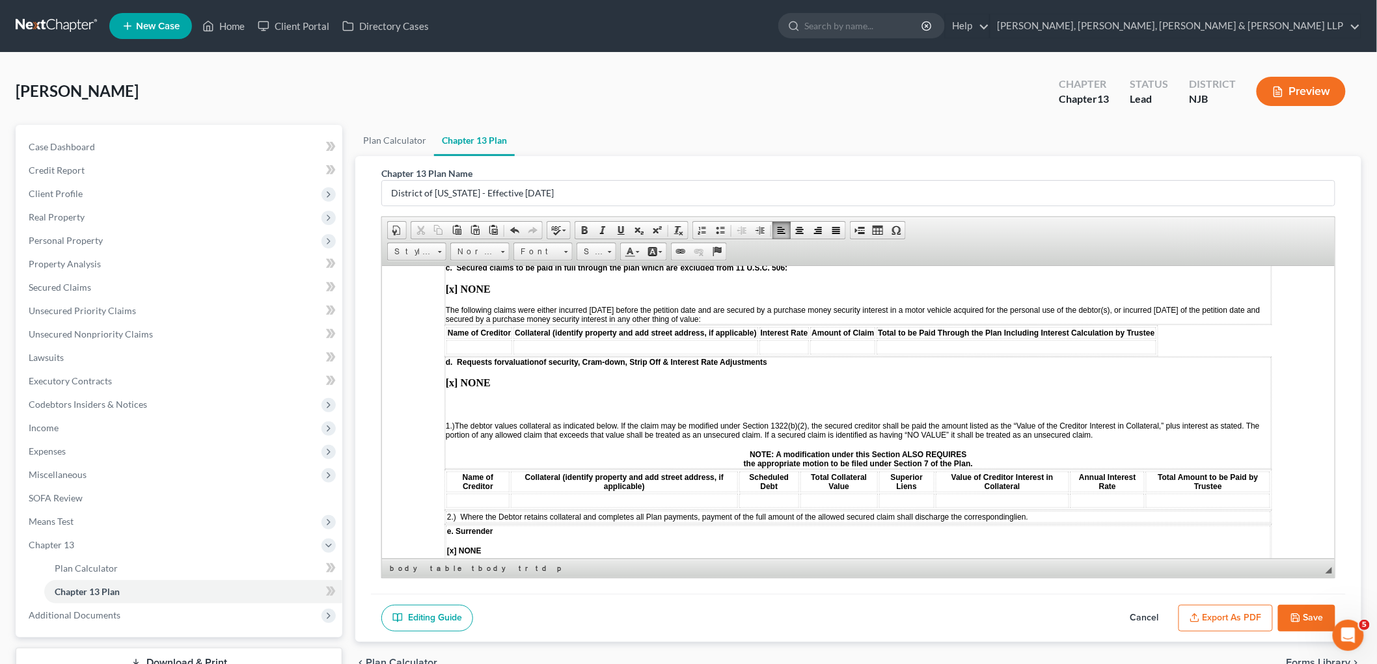
scroll to position [1590, 0]
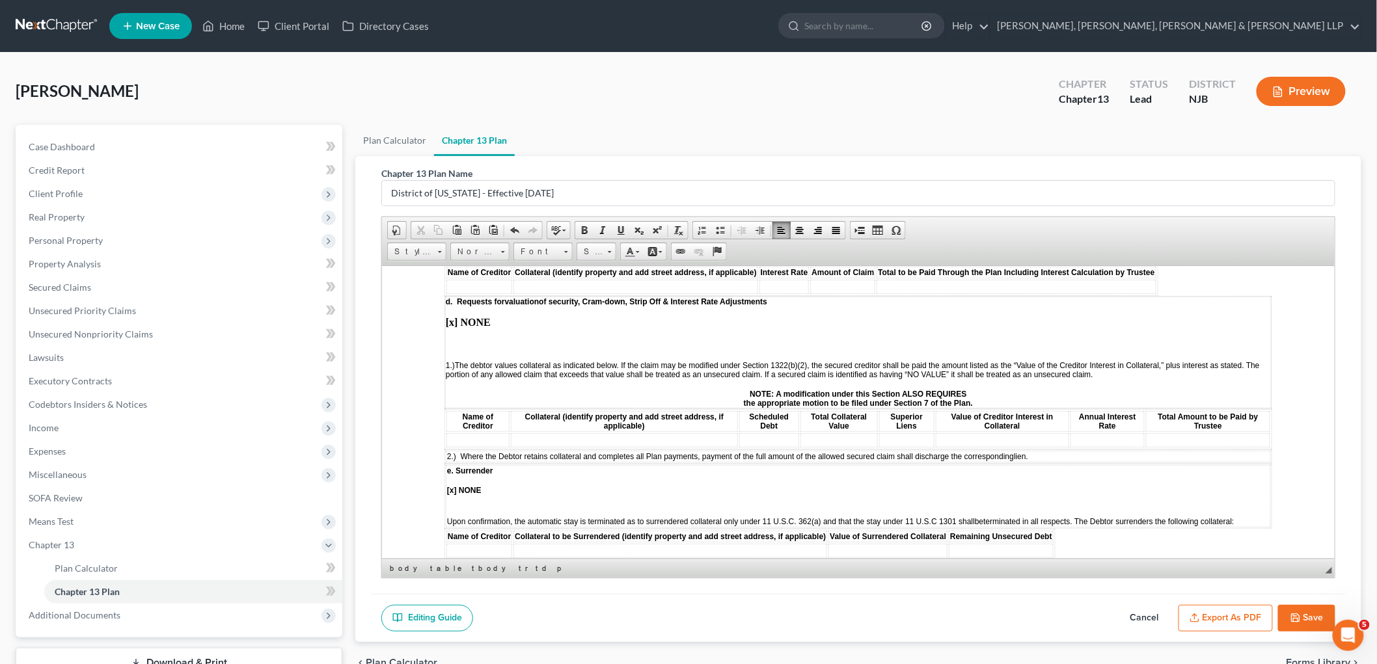
click at [465, 338] on p at bounding box center [857, 344] width 825 height 12
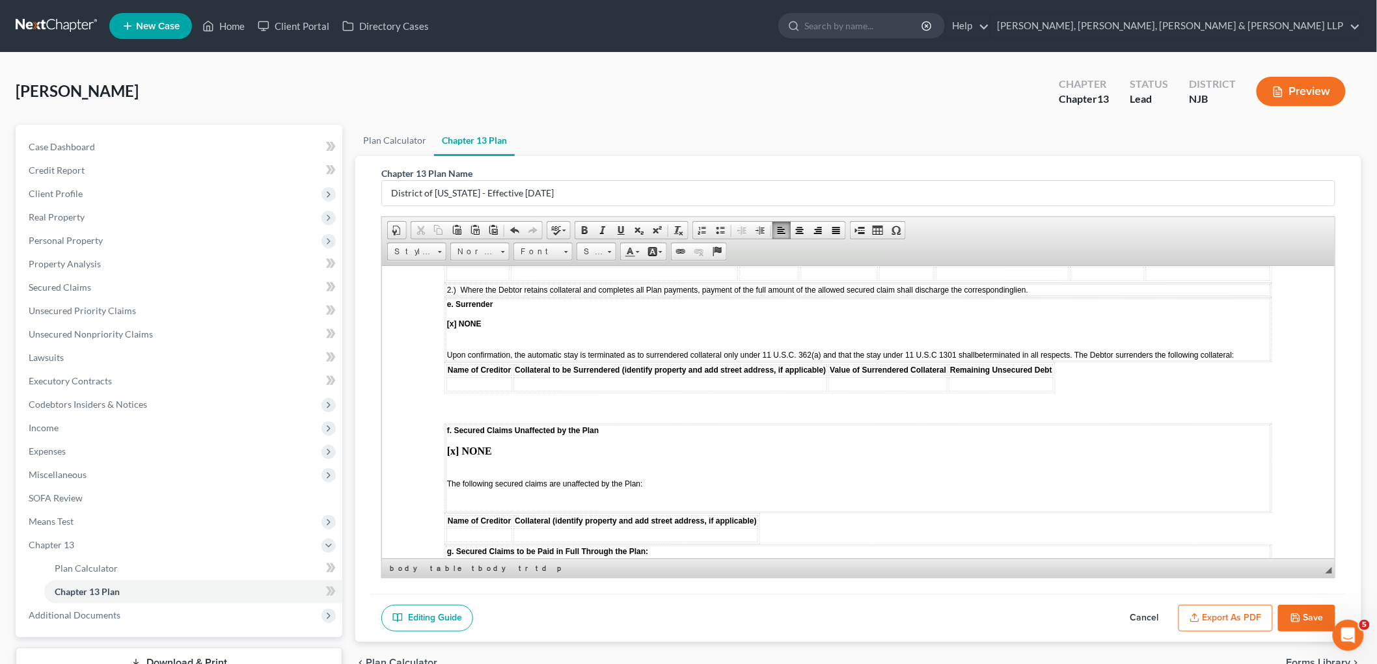
scroll to position [1807, 0]
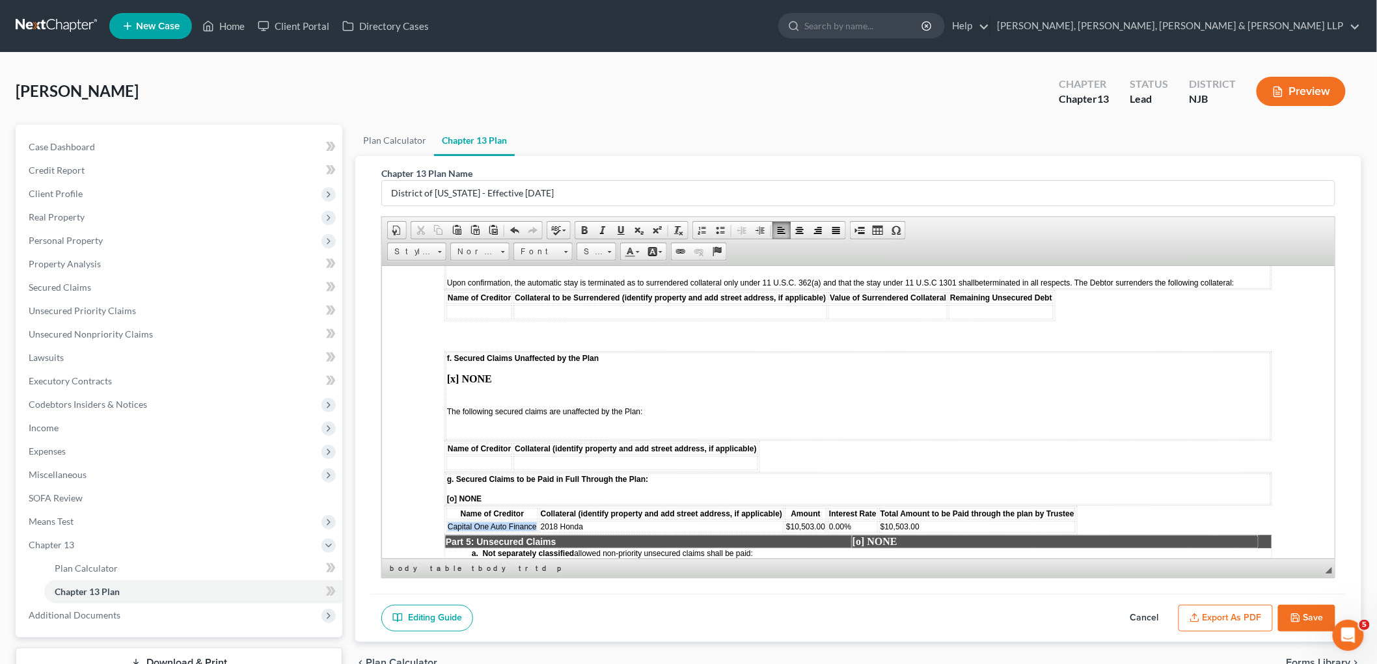
drag, startPoint x: 535, startPoint y: 469, endPoint x: 445, endPoint y: 470, distance: 89.8
click at [446, 520] on td "Capital One Auto Finance" at bounding box center [492, 526] width 92 height 12
copy span "Capital One Auto Finance"
click at [478, 455] on td at bounding box center [479, 462] width 66 height 14
click at [458, 352] on td "f. Secured Claims Unaffected by the Plan [x] NONE The following secured claims …" at bounding box center [857, 395] width 825 height 87
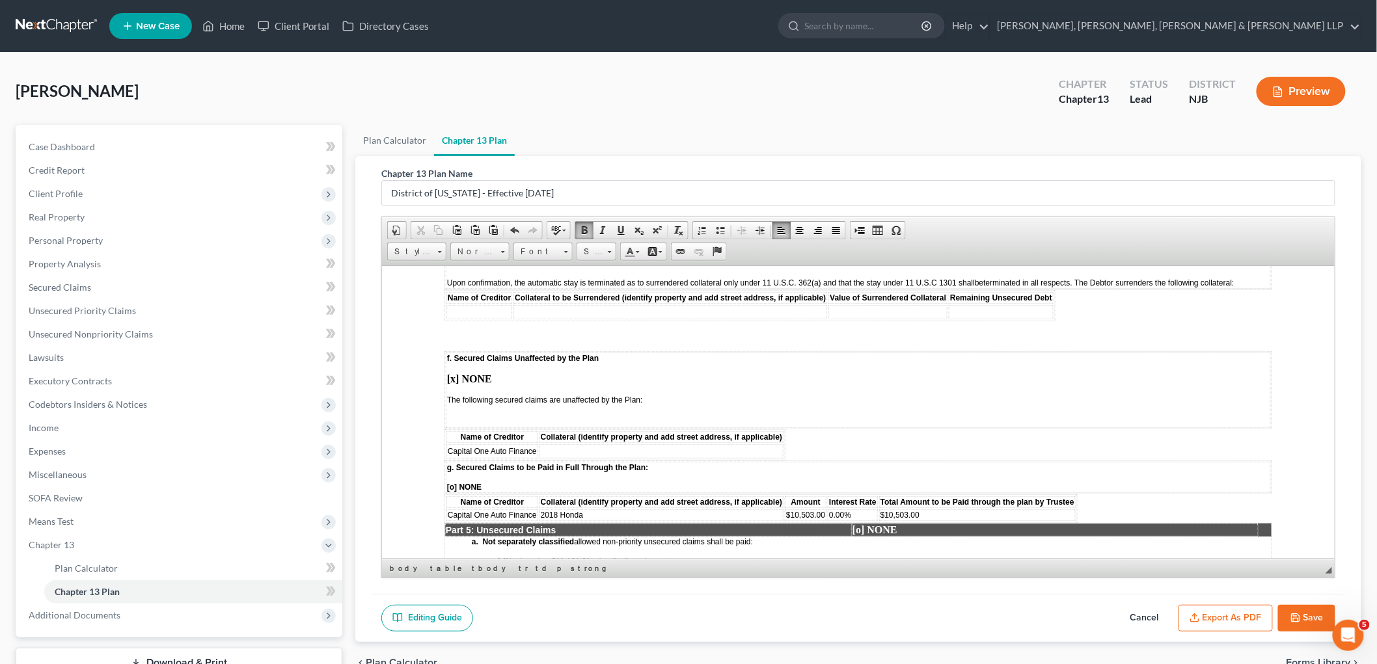
click at [454, 373] on strong "[x] NONE" at bounding box center [468, 378] width 45 height 11
click at [464, 362] on td "f. Secured Claims Unaffected by the Plan [o ] NONE The following secured claims…" at bounding box center [857, 389] width 825 height 75
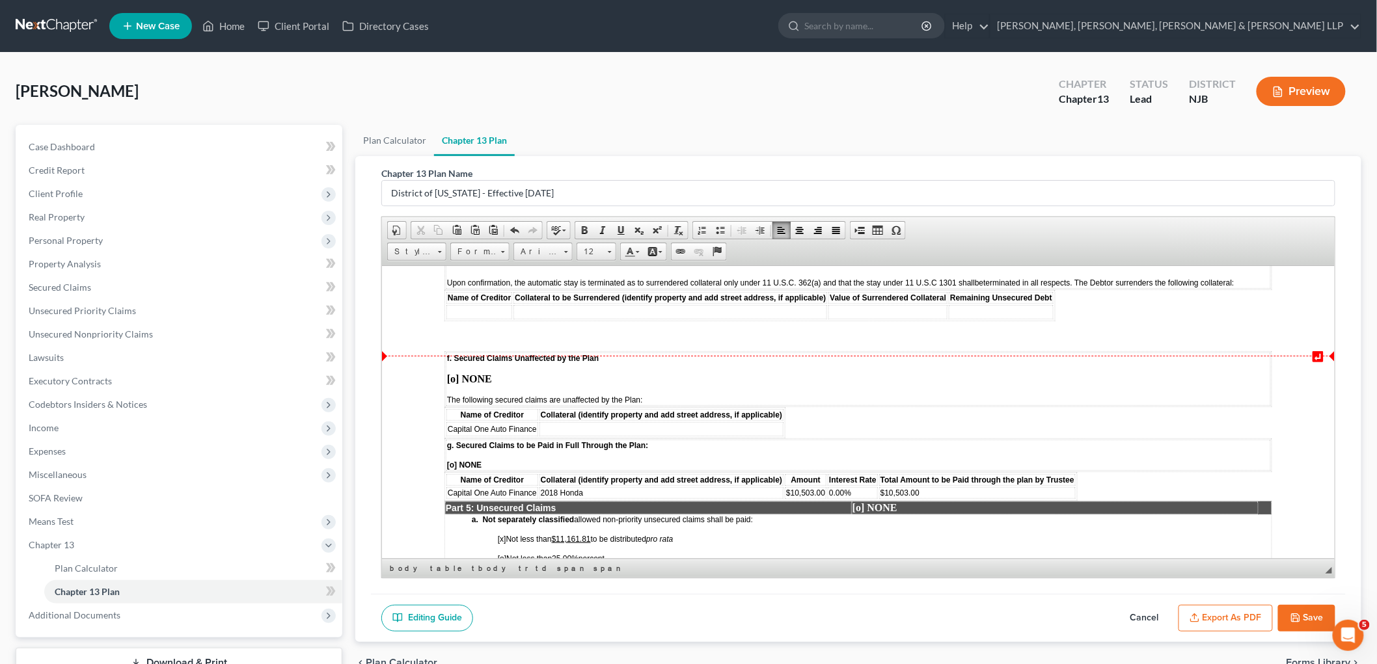
click at [831, 367] on body "↵ STATISTICAL INFORMATION ONLY: Debtor must select the number of each of the fo…" at bounding box center [858, 249] width 828 height 3457
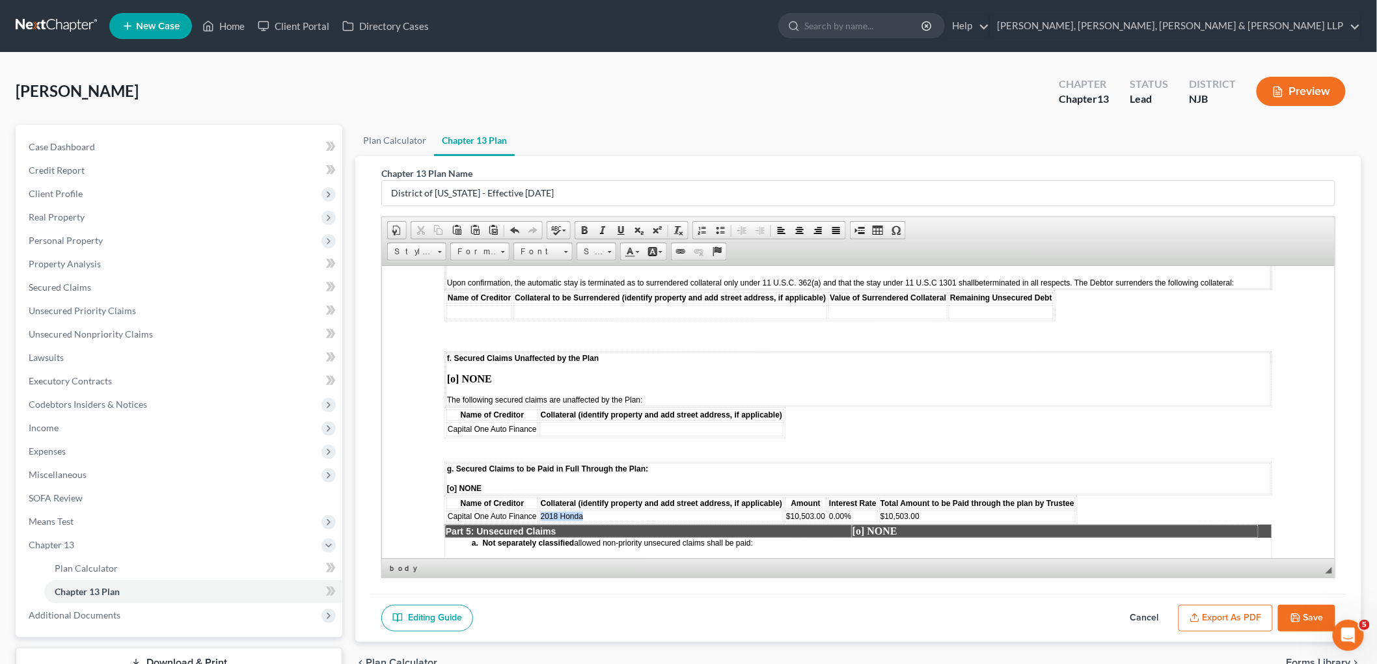
drag, startPoint x: 582, startPoint y: 461, endPoint x: 539, endPoint y: 459, distance: 43.0
click at [539, 510] on td "2018 Honda" at bounding box center [661, 516] width 244 height 12
copy span "2018 Honda"
click at [593, 422] on td at bounding box center [661, 429] width 244 height 14
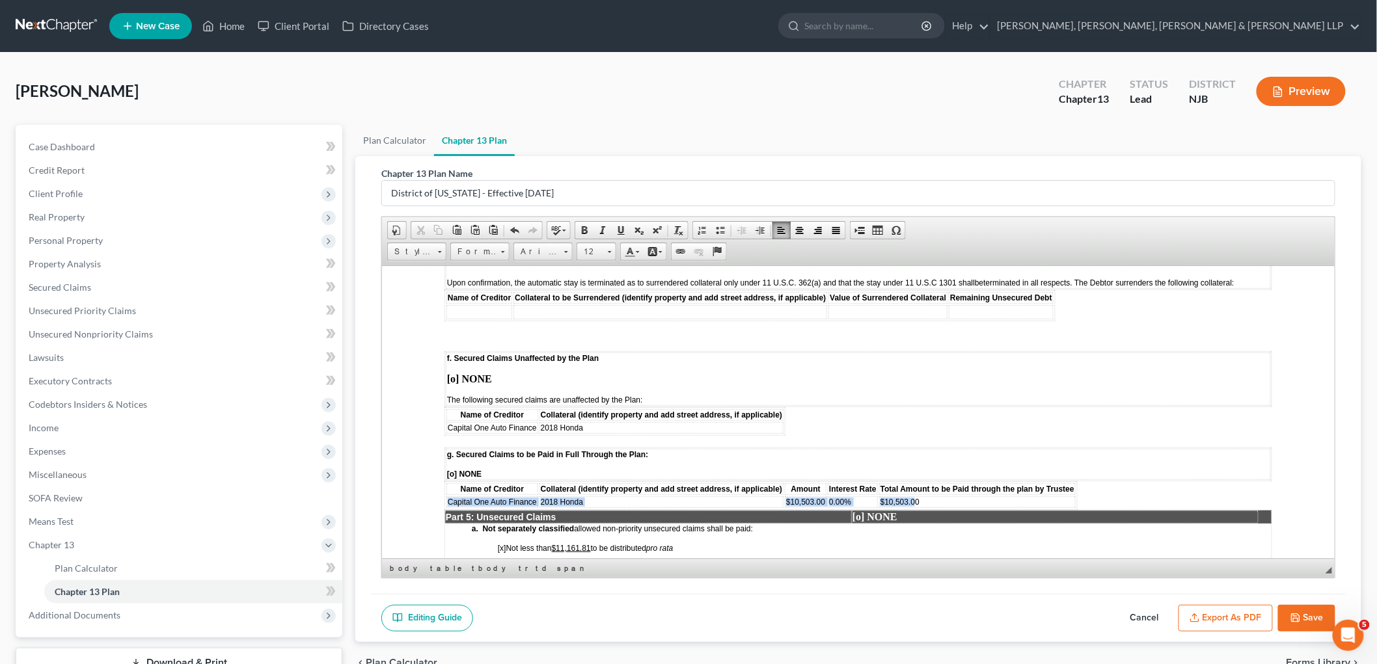
drag, startPoint x: 446, startPoint y: 446, endPoint x: 913, endPoint y: 446, distance: 466.5
click at [913, 496] on tr "Capital One Auto Finance 2018 Honda $10,503.00 0.00% $10,503.00" at bounding box center [760, 502] width 629 height 12
click at [885, 496] on td "0" at bounding box center [941, 502] width 196 height 12
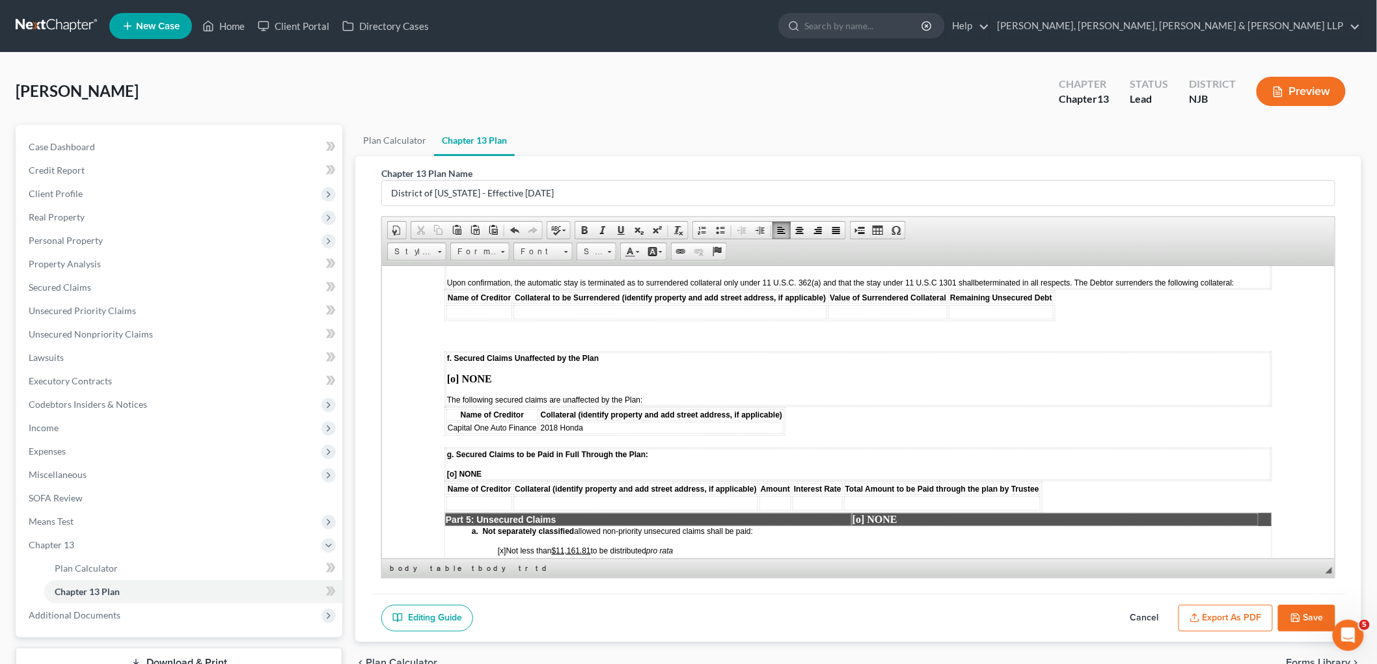
click at [615, 422] on td "2018 Honda" at bounding box center [661, 428] width 244 height 12
click at [451, 469] on span "[o] NONE" at bounding box center [463, 473] width 34 height 9
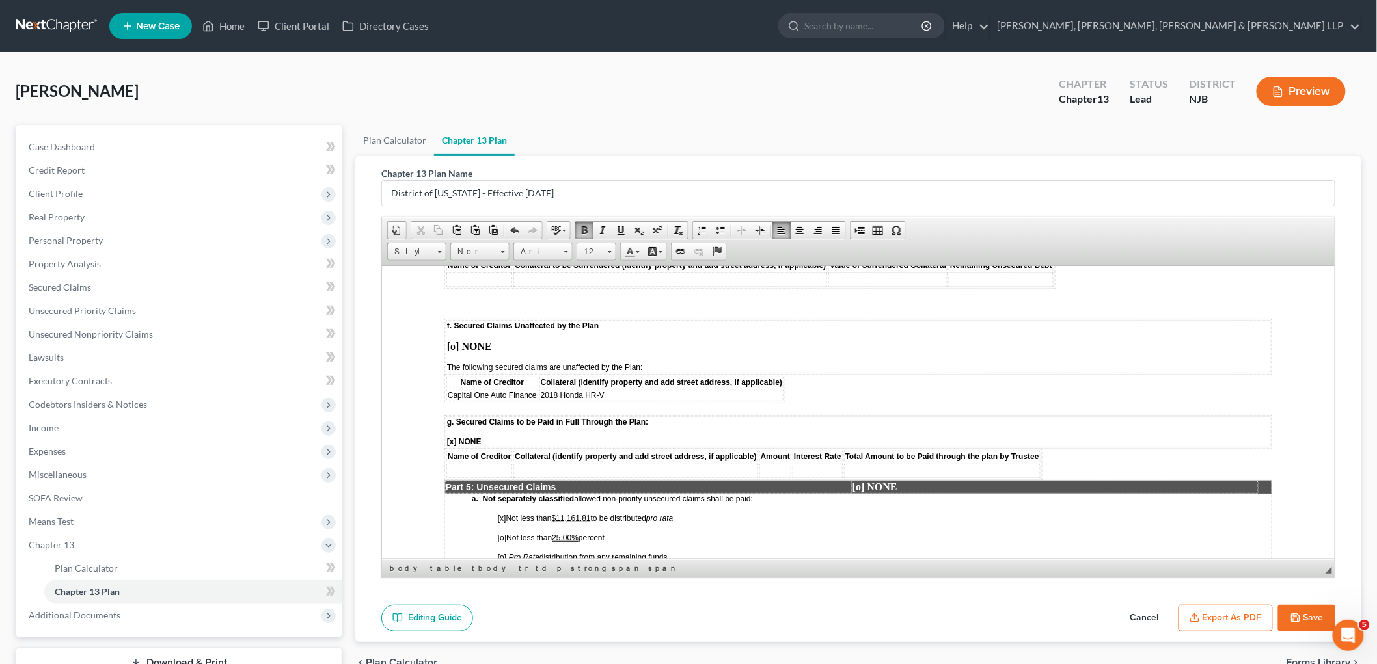
scroll to position [1879, 0]
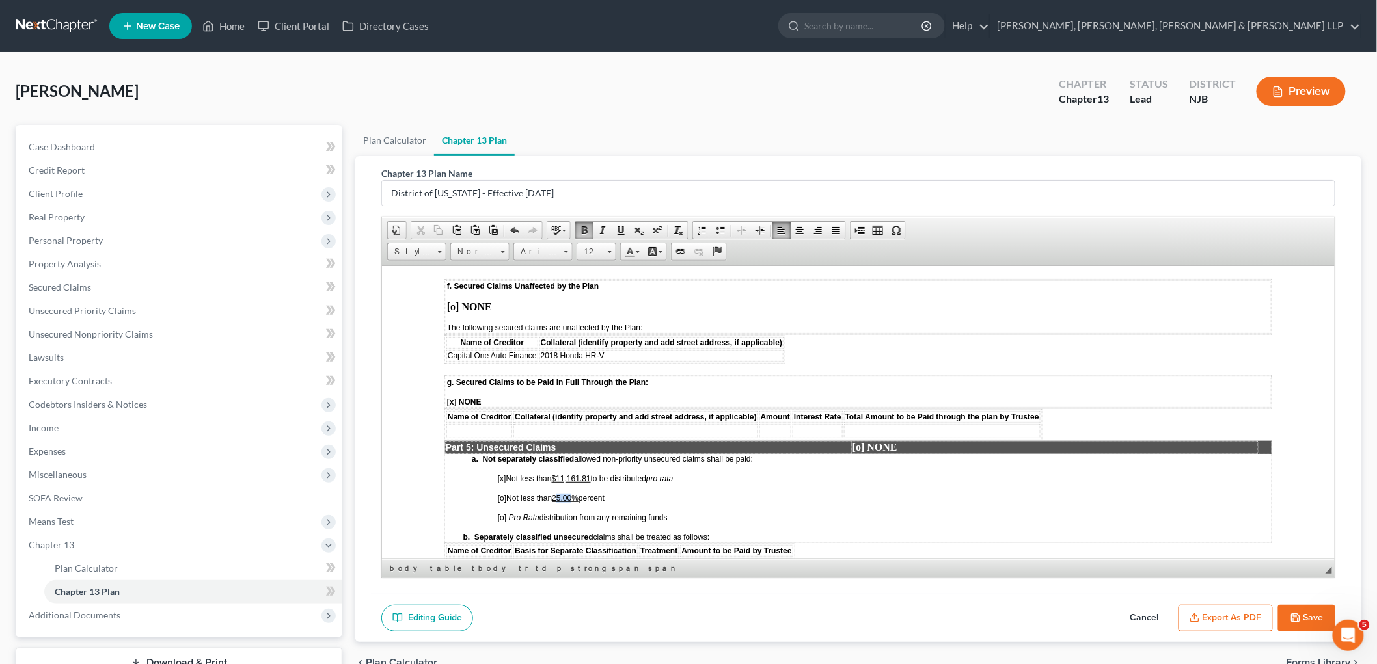
drag, startPoint x: 575, startPoint y: 443, endPoint x: 558, endPoint y: 442, distance: 16.9
click at [558, 493] on u "25.00%" at bounding box center [564, 497] width 27 height 9
drag, startPoint x: 592, startPoint y: 423, endPoint x: 561, endPoint y: 422, distance: 31.2
click at [561, 474] on u "$11,161.81" at bounding box center [570, 478] width 39 height 9
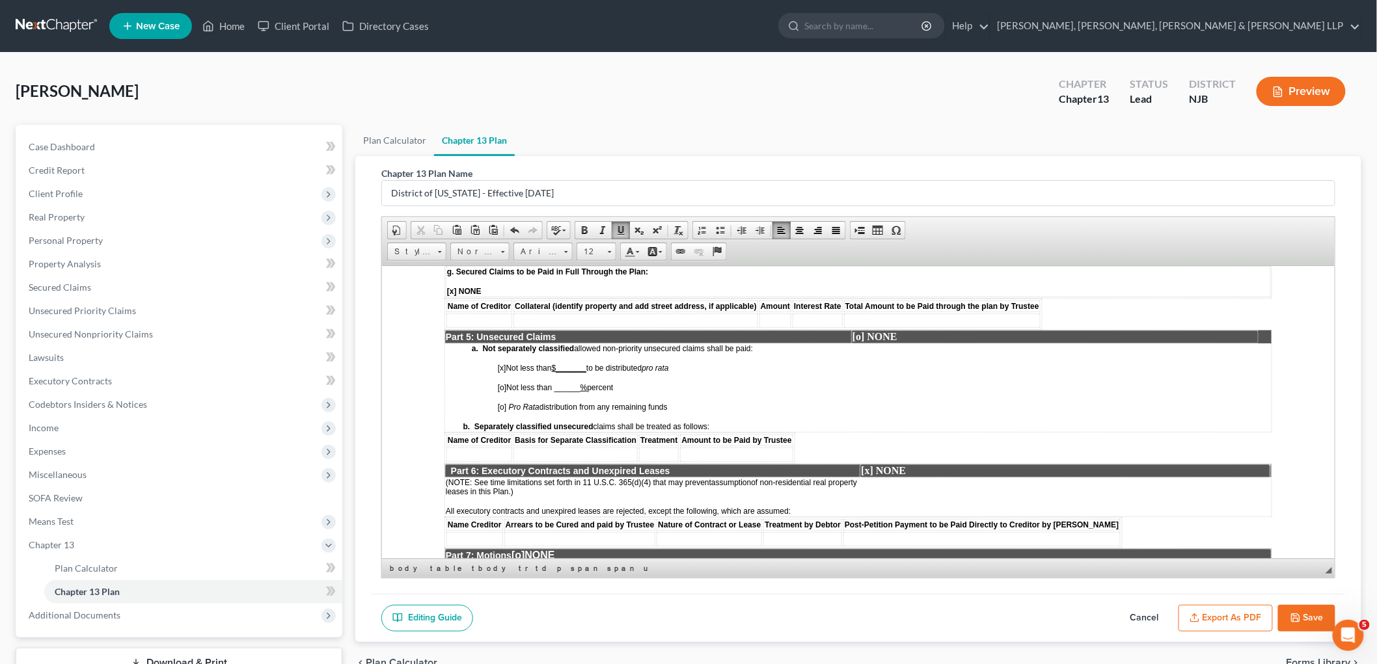
scroll to position [2024, 0]
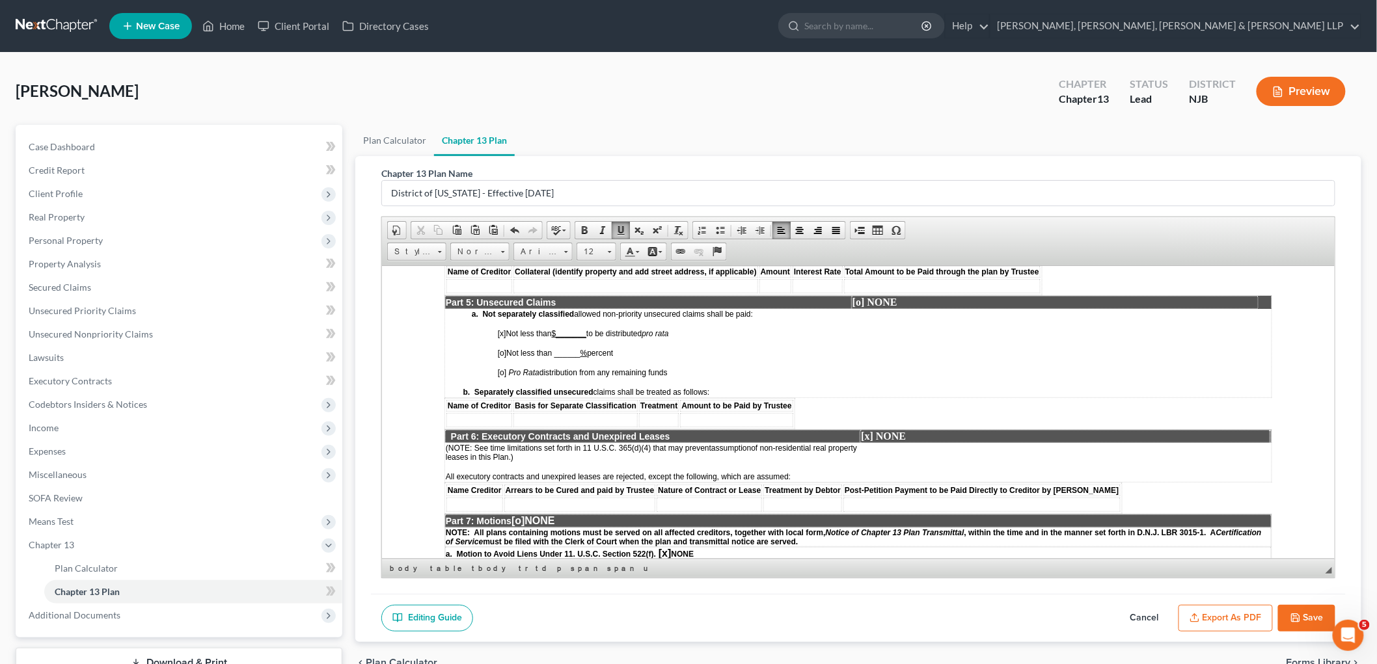
click at [524, 515] on span "[o]" at bounding box center [517, 520] width 13 height 11
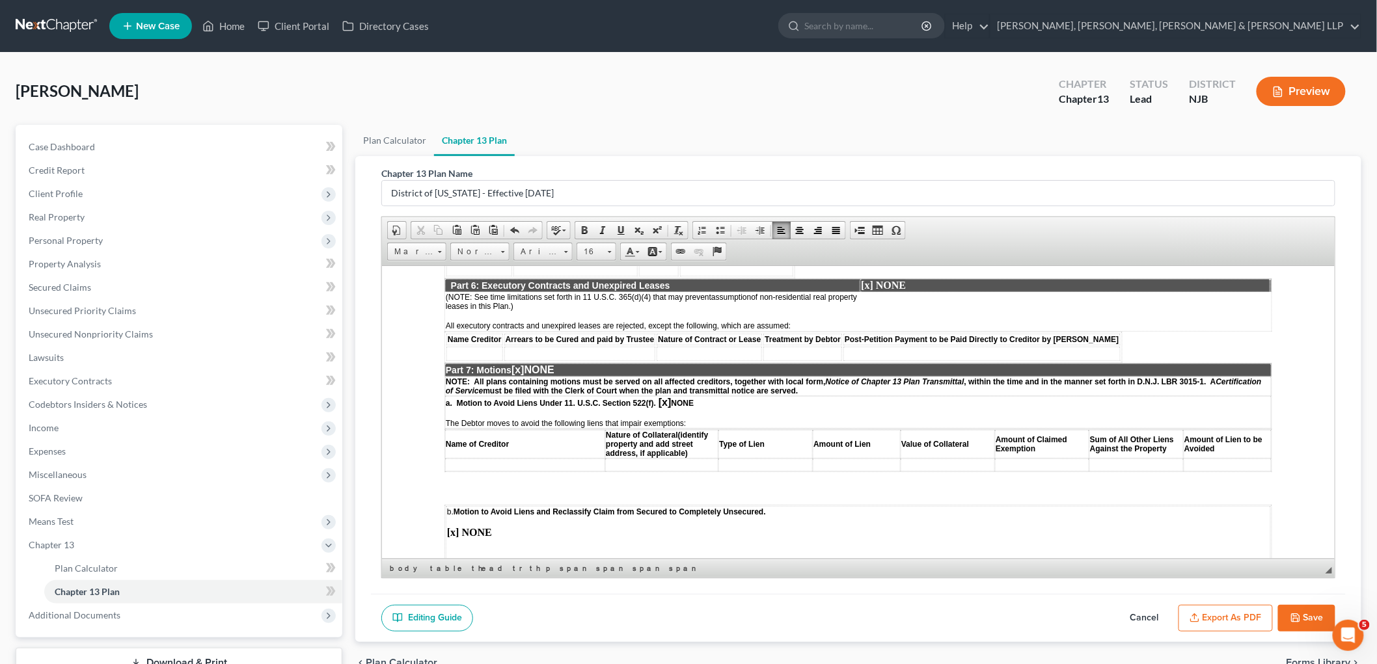
scroll to position [2241, 0]
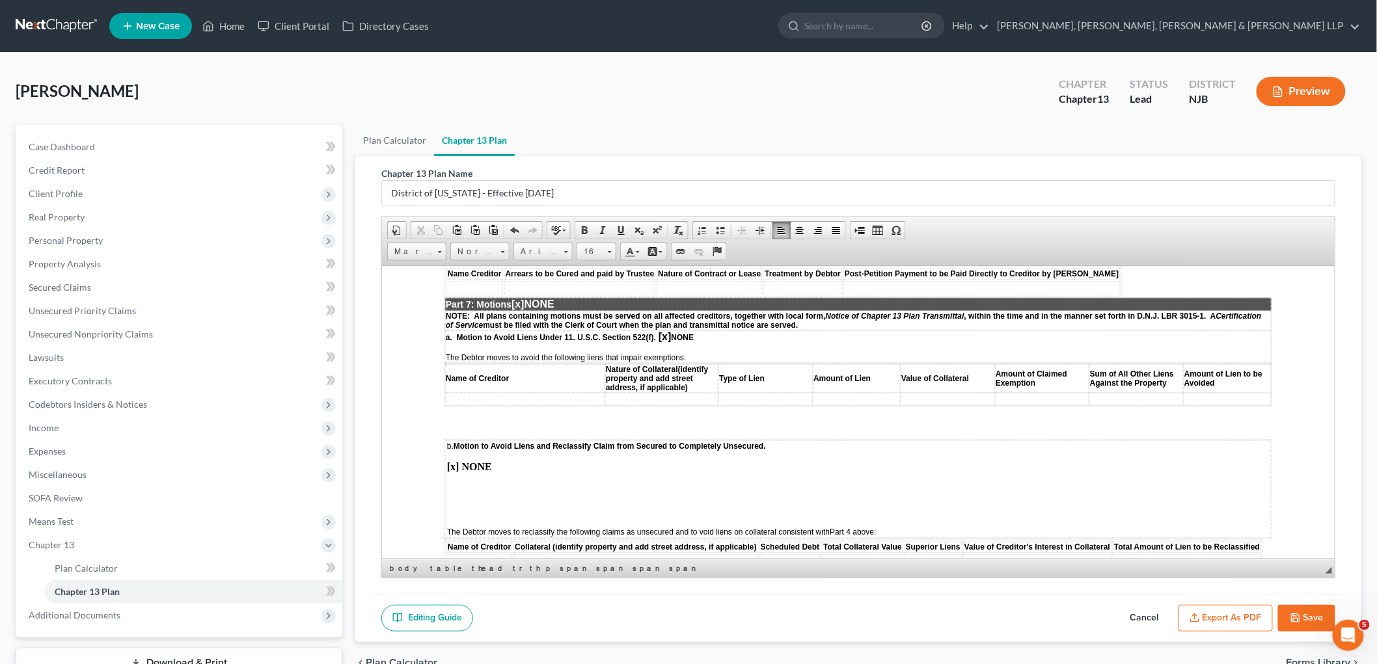
click at [459, 505] on p at bounding box center [857, 511] width 822 height 12
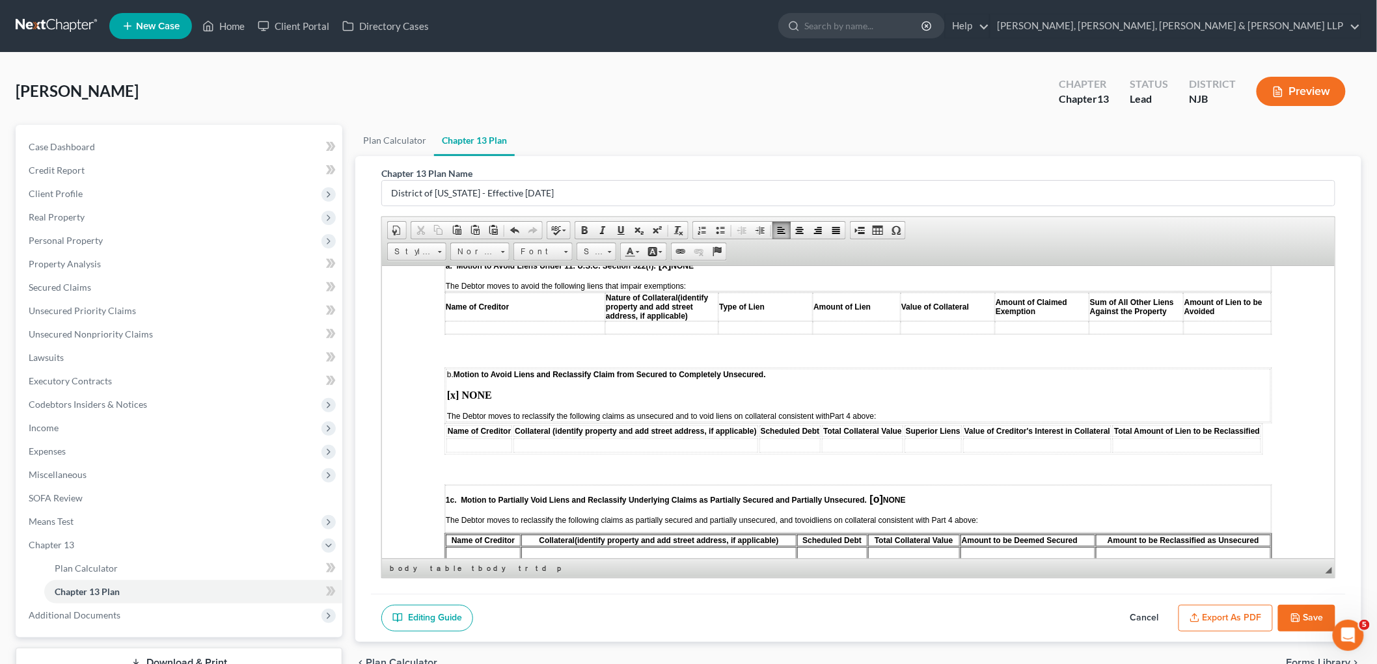
scroll to position [2313, 0]
click at [876, 492] on span "[o]" at bounding box center [875, 497] width 13 height 11
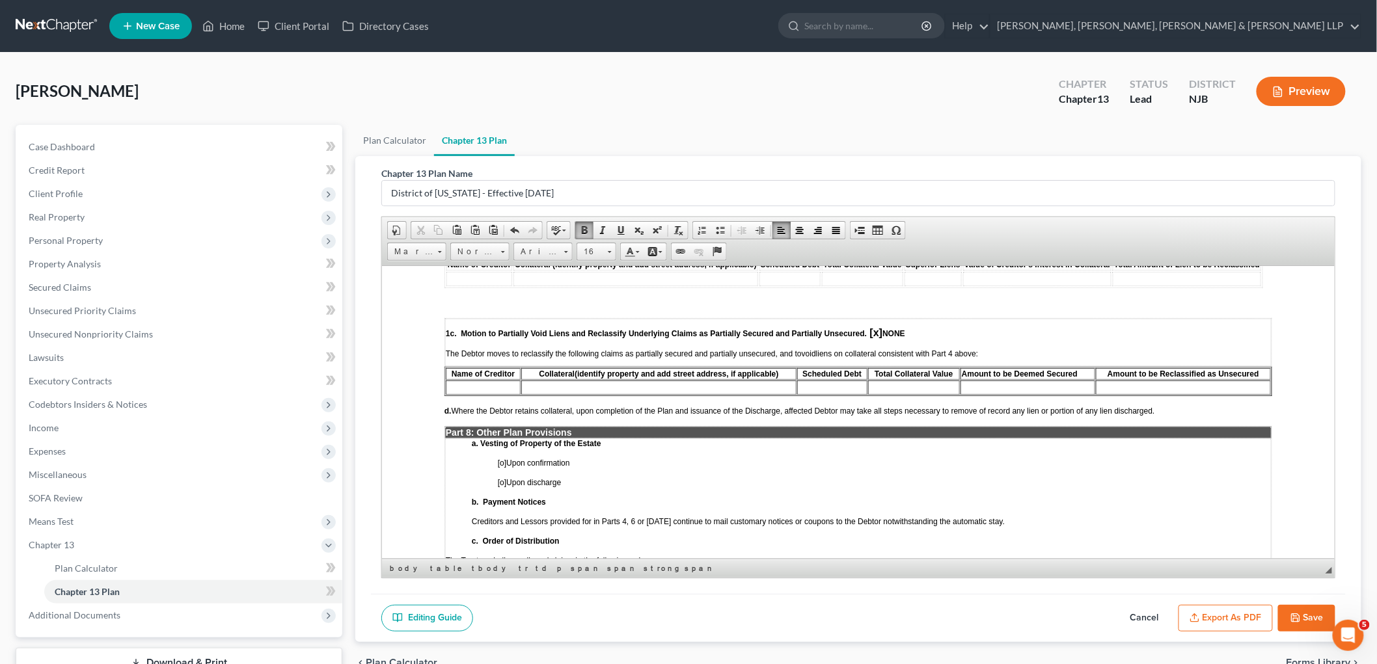
scroll to position [2529, 0]
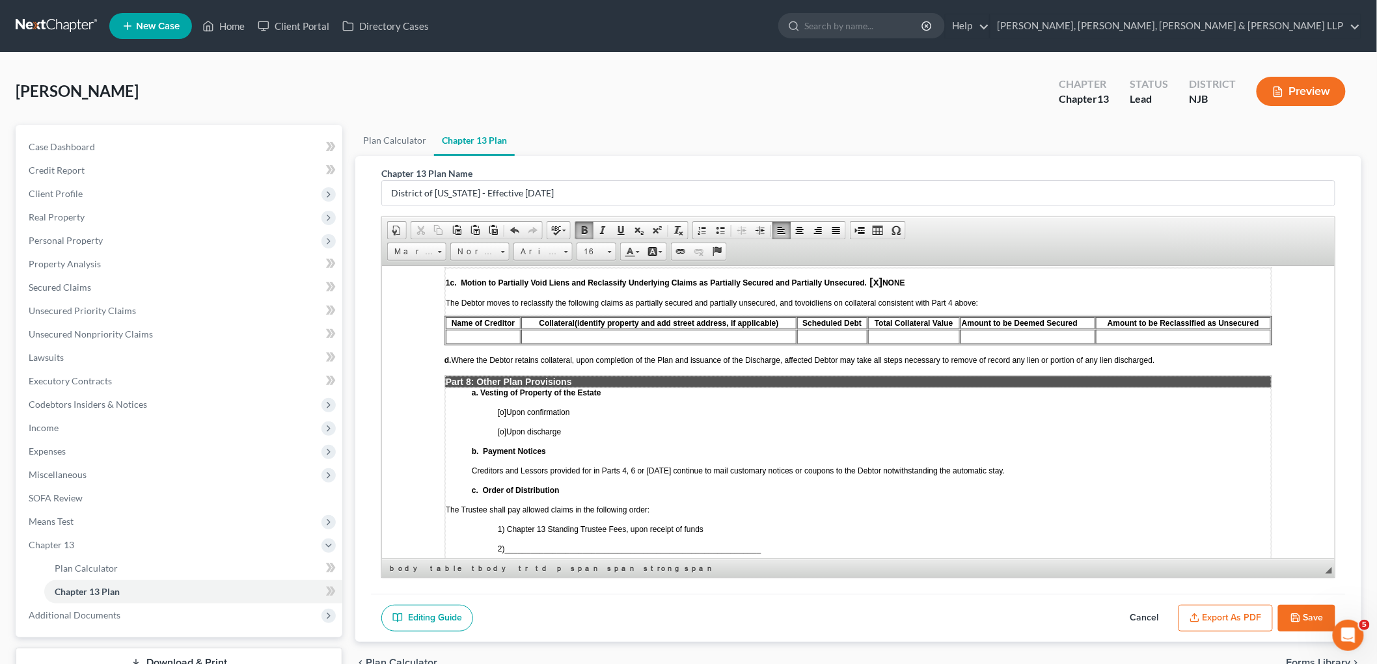
click at [502, 407] on span "[o]" at bounding box center [501, 411] width 8 height 9
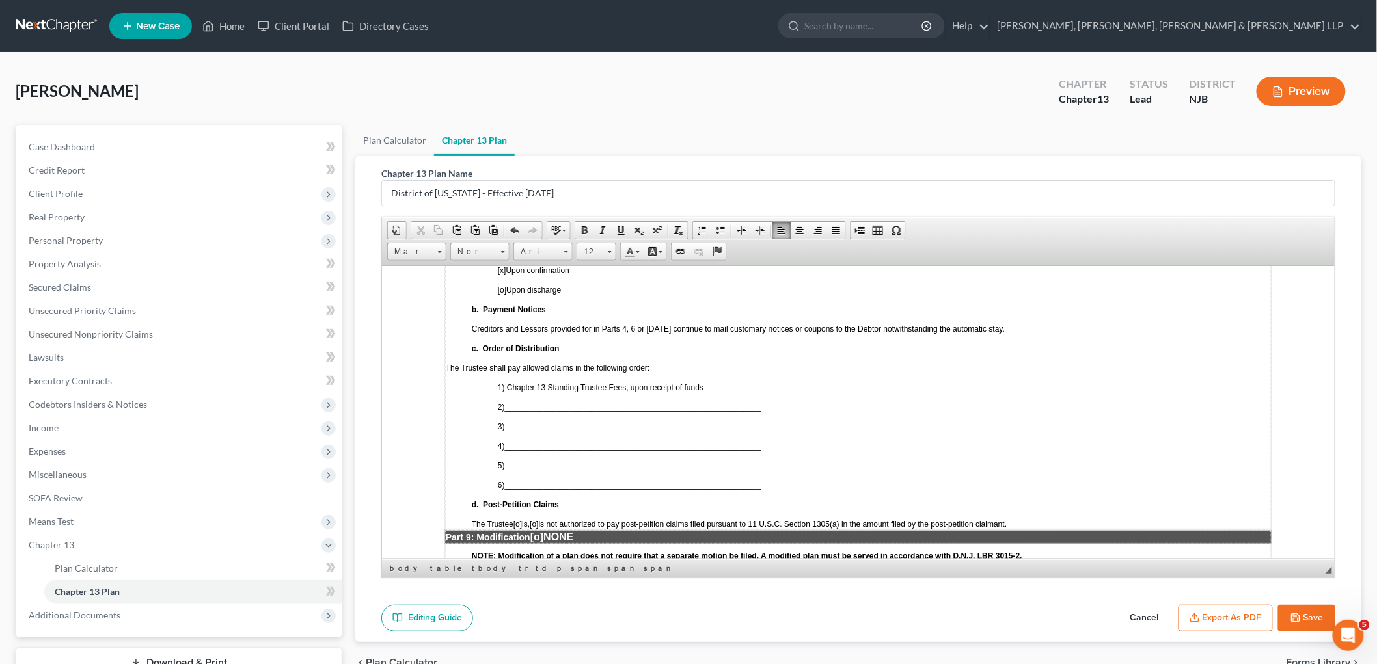
scroll to position [2675, 0]
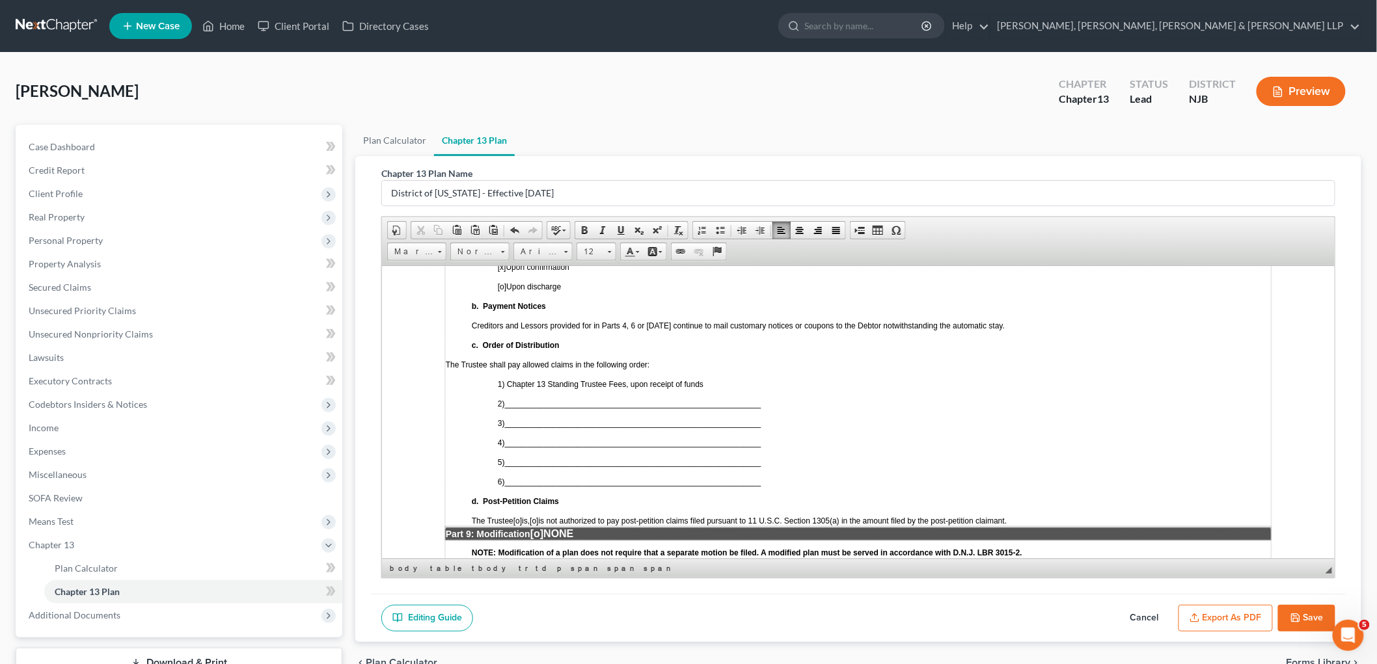
click at [608, 457] on span "___________________________________________________________" at bounding box center [632, 461] width 256 height 9
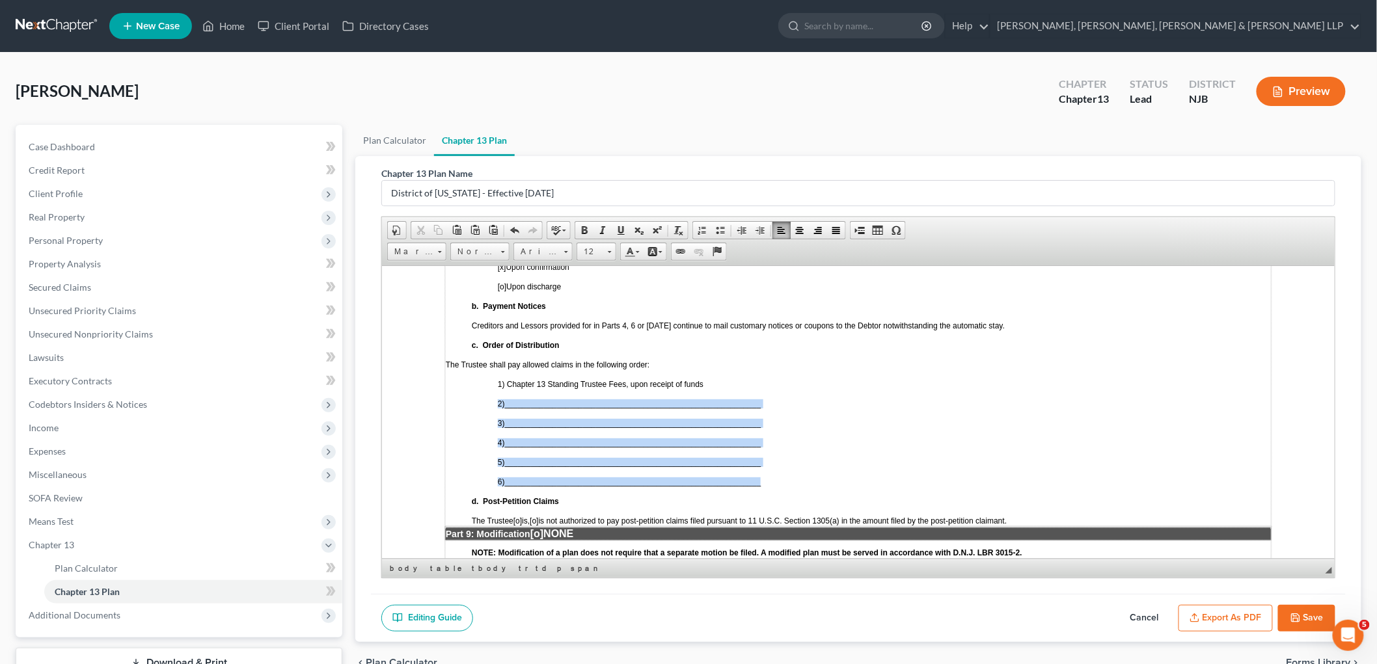
drag, startPoint x: 765, startPoint y: 411, endPoint x: 498, endPoint y: 336, distance: 277.8
click at [498, 336] on td "a. Vesting of Property of the Estate [x ] Upon confirmation [o] Upon discharge …" at bounding box center [857, 384] width 826 height 284
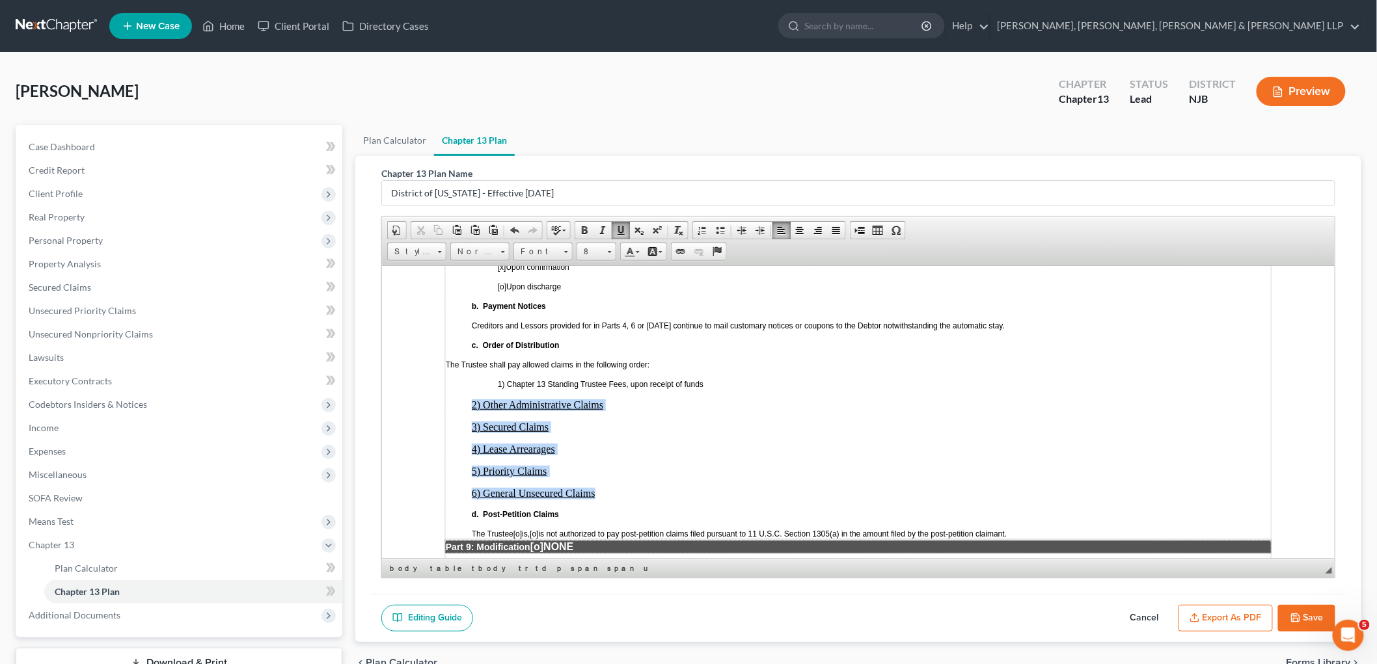
drag, startPoint x: 468, startPoint y: 334, endPoint x: 593, endPoint y: 417, distance: 150.3
click at [593, 417] on td "a. Vesting of Property of the Estate [x ] Upon confirmation [o] Upon discharge …" at bounding box center [857, 390] width 826 height 297
click at [760, 228] on span at bounding box center [760, 230] width 10 height 10
click at [705, 373] on td "a. Vesting of Property of the Estate [x ] Upon confirmation [o] Upon discharge …" at bounding box center [857, 390] width 826 height 297
drag, startPoint x: 629, startPoint y: 433, endPoint x: 498, endPoint y: 312, distance: 178.2
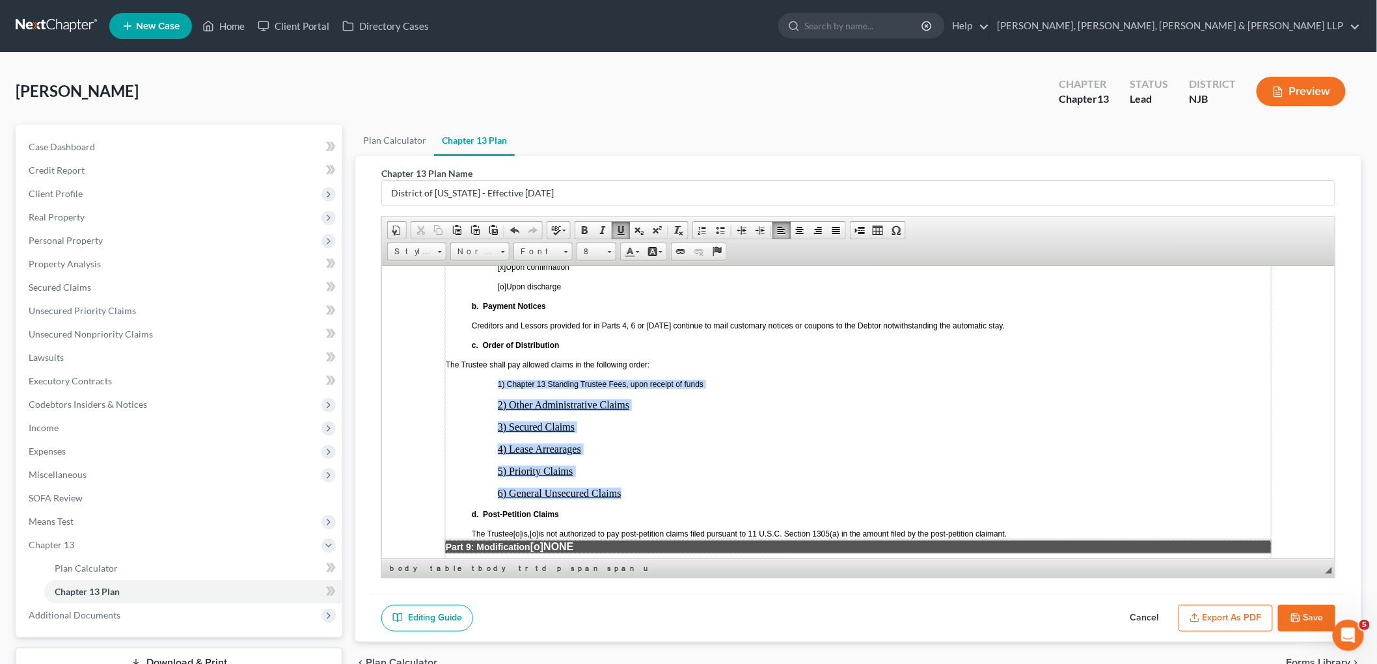
click at [498, 312] on td "a. Vesting of Property of the Estate [x ] Upon confirmation [o] Upon discharge …" at bounding box center [857, 390] width 826 height 297
click at [566, 256] on span at bounding box center [565, 250] width 3 height 12
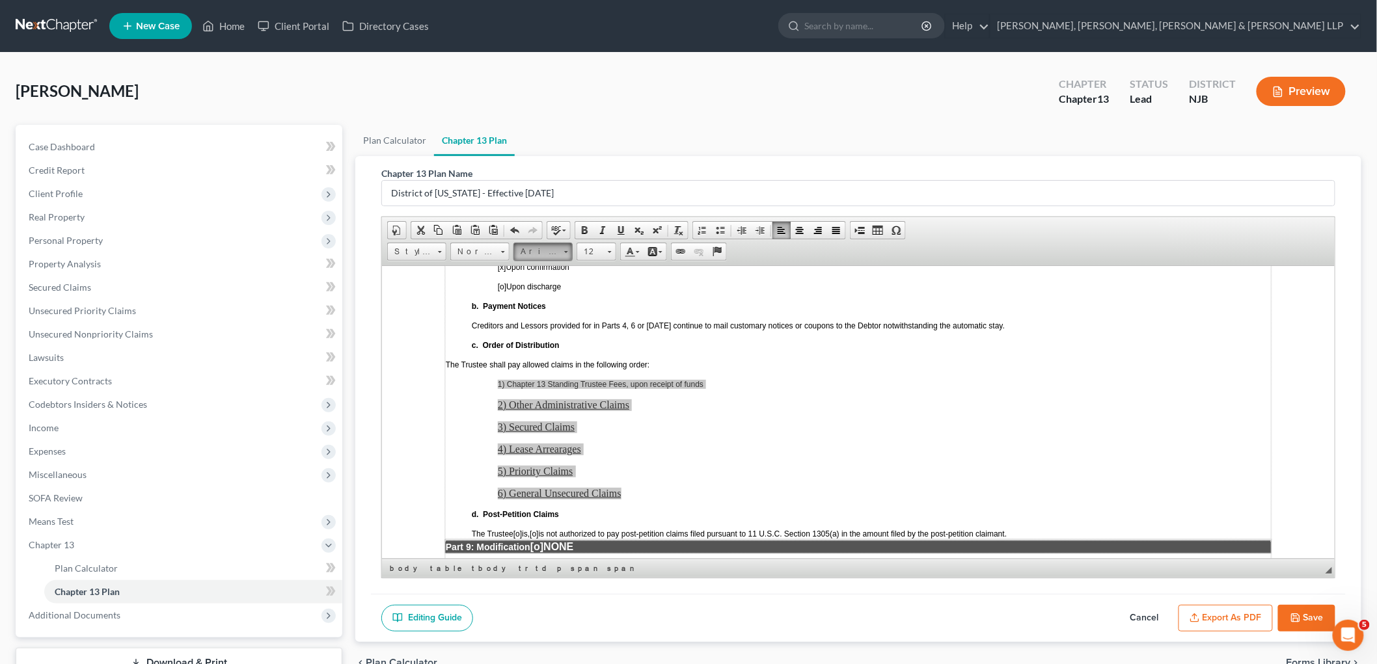
scroll to position [0, 0]
click at [546, 284] on link "Arial" at bounding box center [563, 284] width 94 height 17
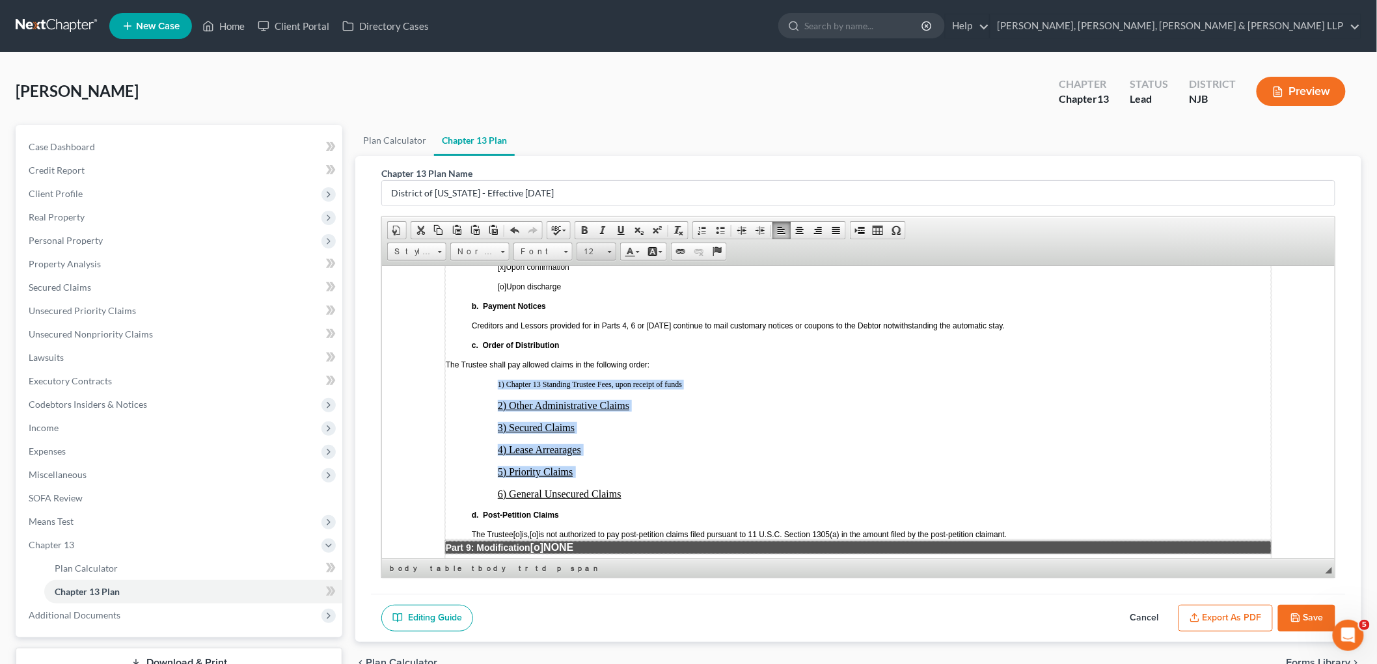
click at [595, 249] on span "12" at bounding box center [590, 251] width 26 height 17
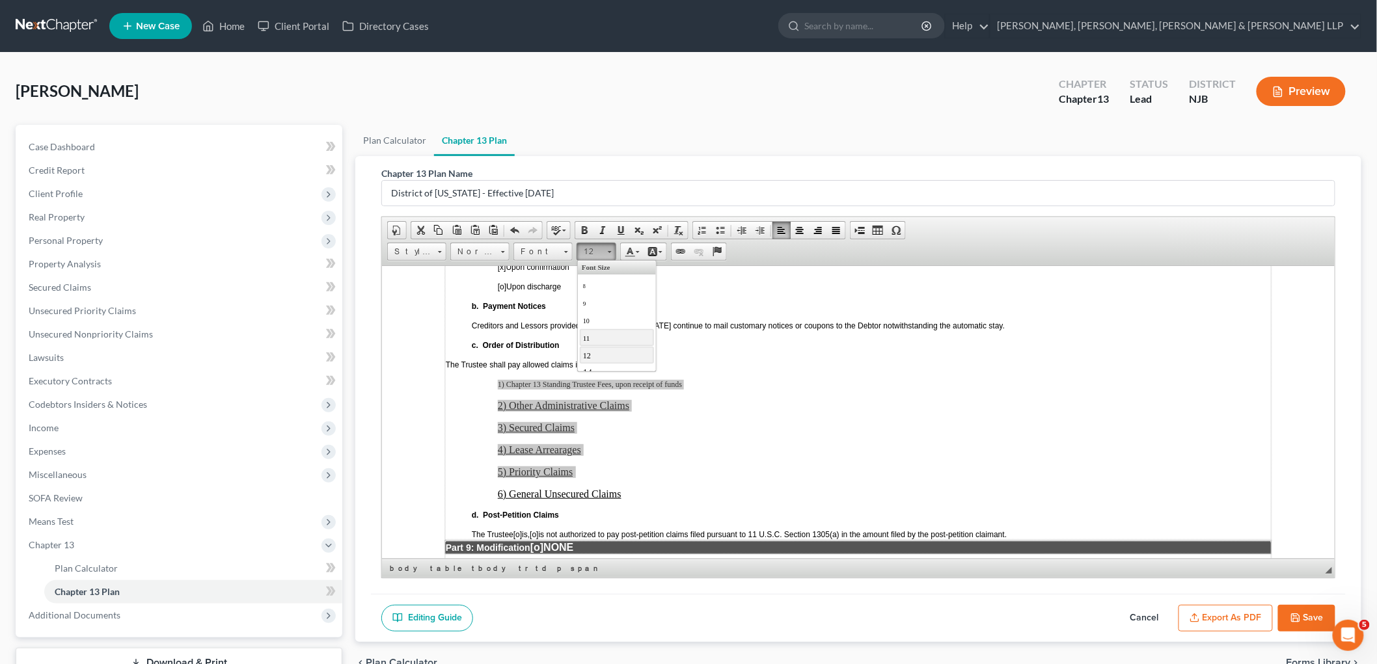
click at [596, 340] on link "11" at bounding box center [616, 337] width 74 height 17
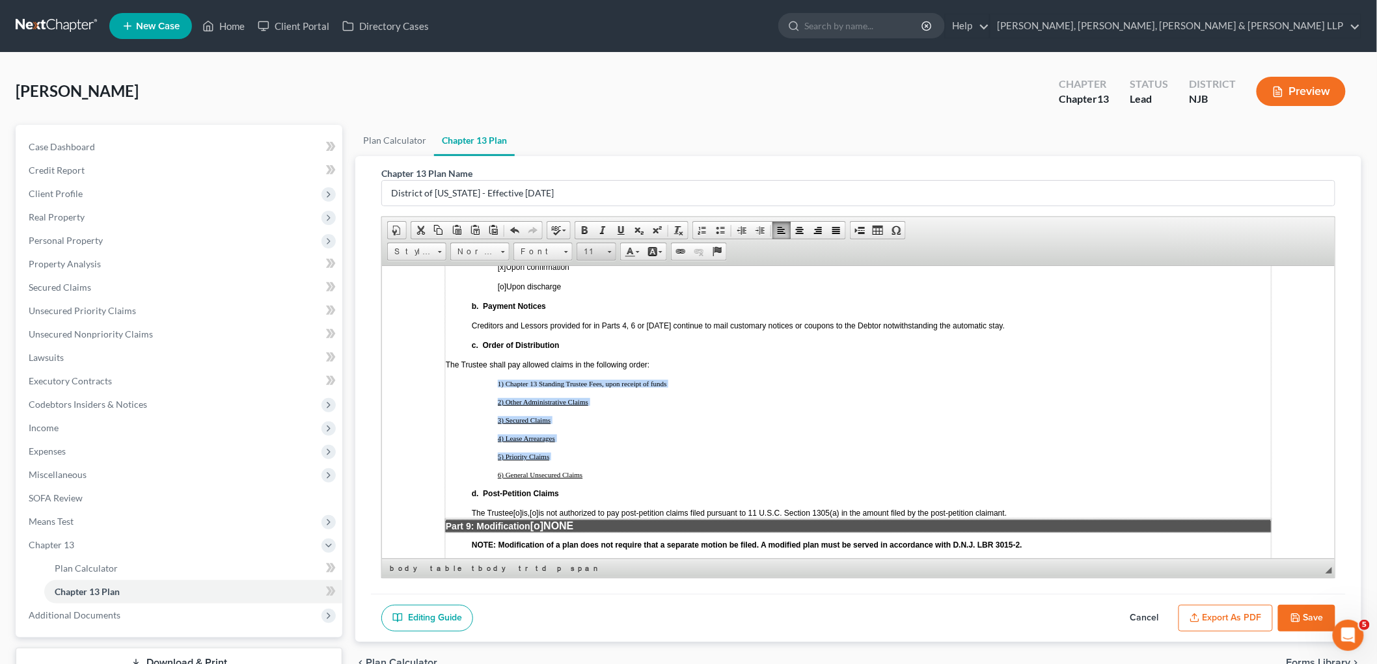
click at [600, 252] on span "11" at bounding box center [590, 251] width 26 height 17
click at [598, 355] on link "12" at bounding box center [616, 354] width 74 height 17
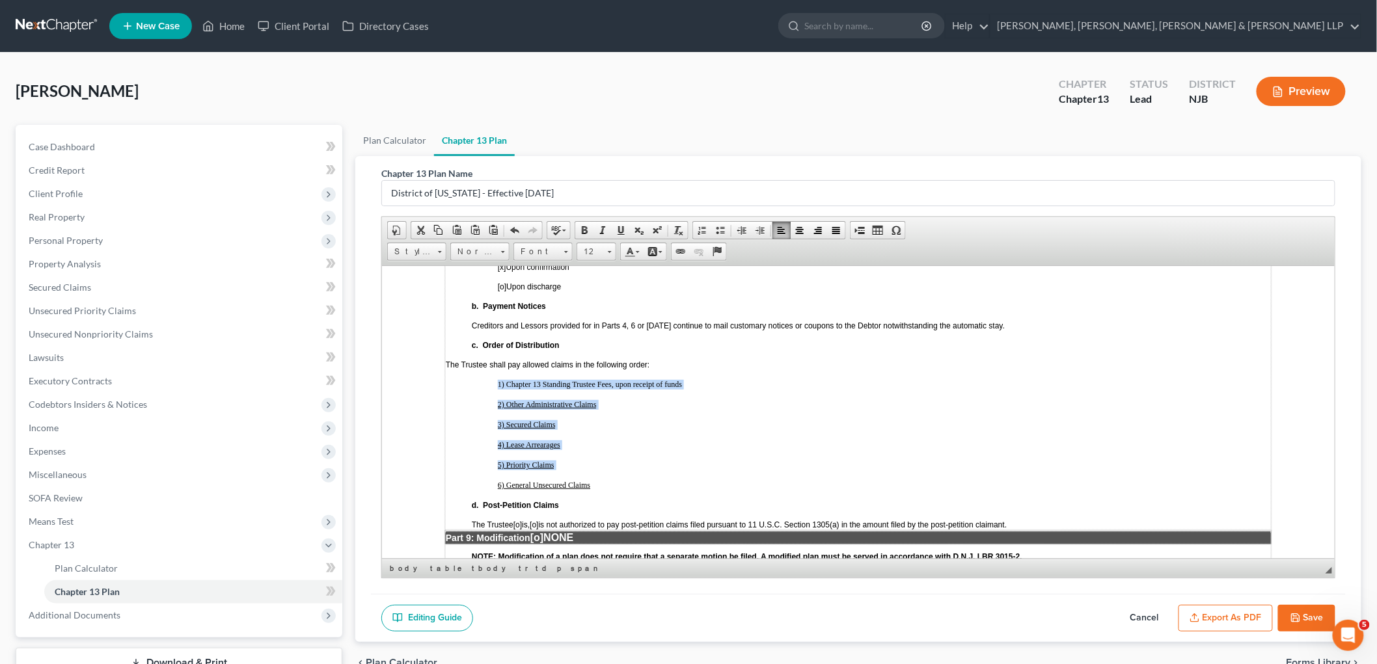
click at [646, 381] on td "a. Vesting of Property of the Estate [x ] Upon confirmation [o] Upon discharge …" at bounding box center [857, 386] width 826 height 288
click at [537, 520] on span "[o]" at bounding box center [533, 524] width 8 height 9
click at [543, 532] on span "[o]" at bounding box center [536, 537] width 13 height 11
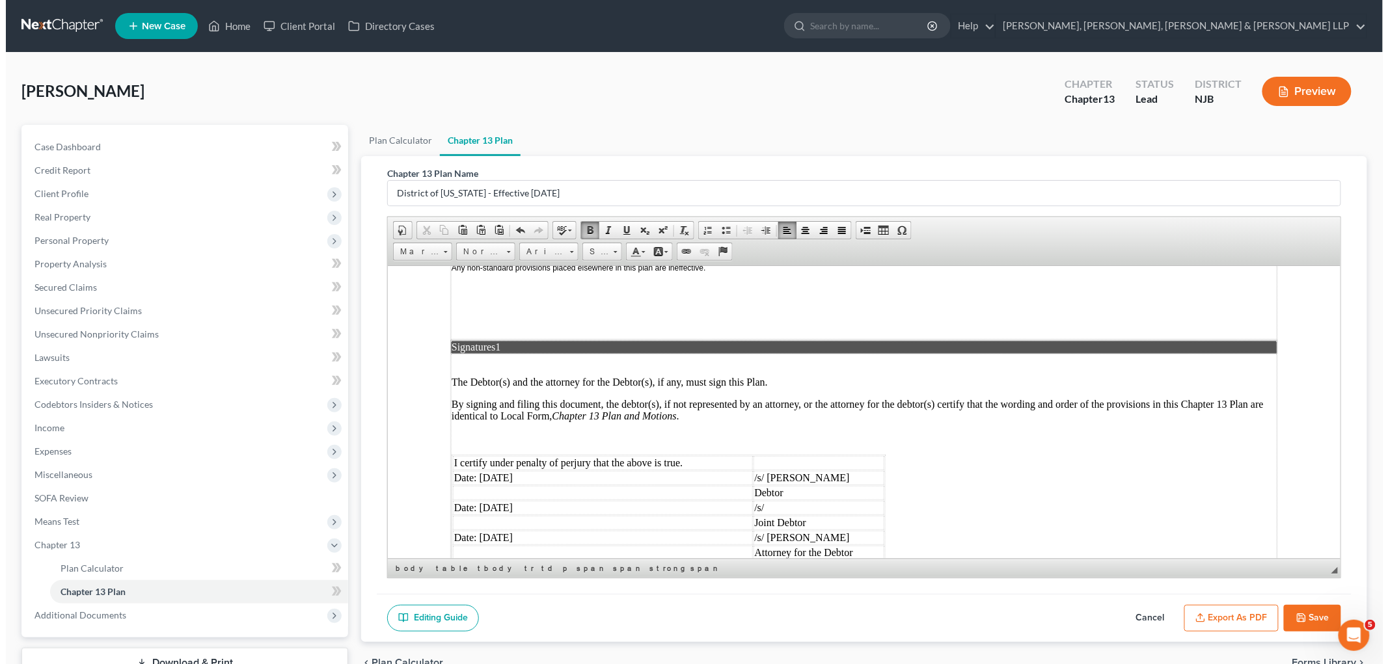
scroll to position [3180, 0]
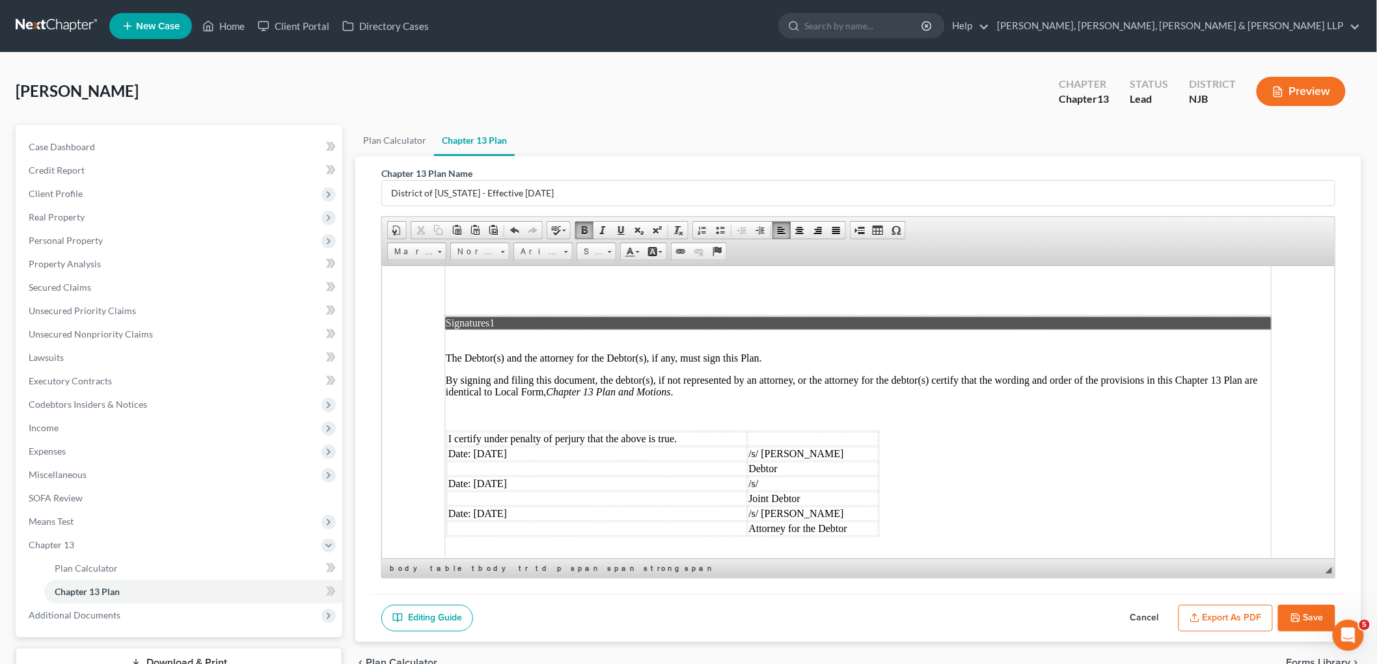
click at [947, 615] on button "Save" at bounding box center [1306, 618] width 57 height 27
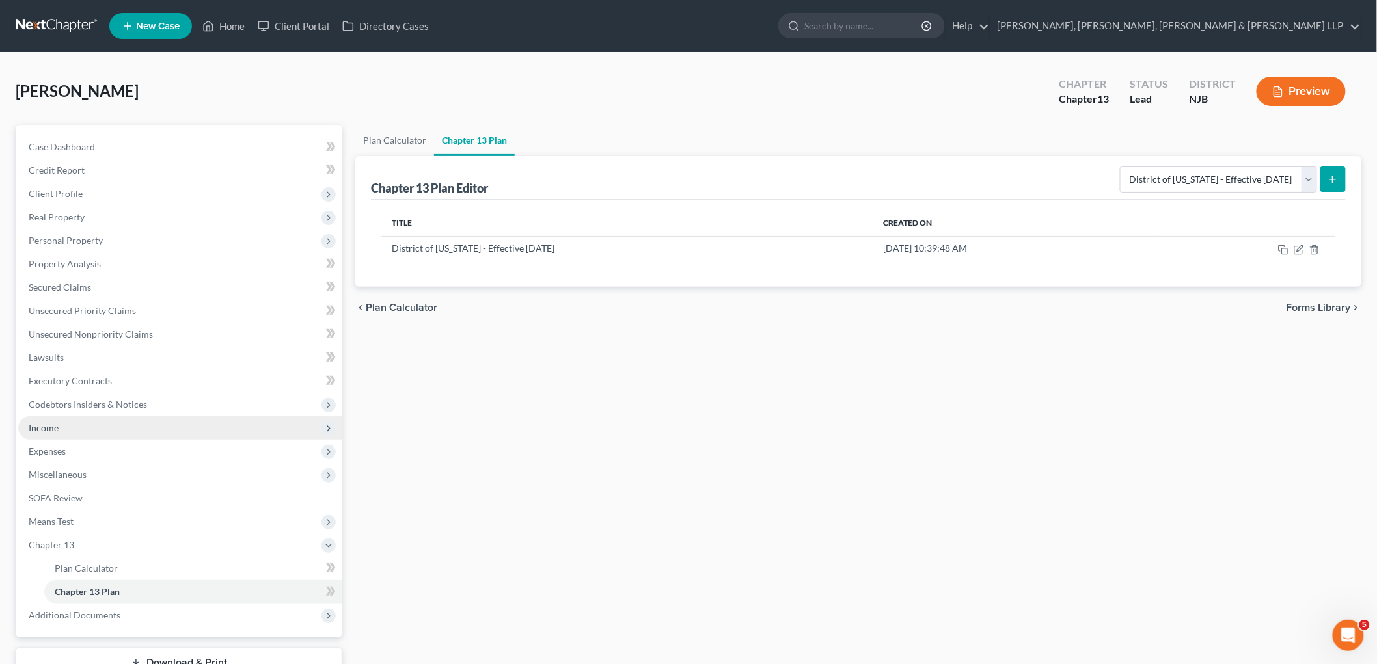
click at [44, 422] on span "Income" at bounding box center [44, 427] width 30 height 11
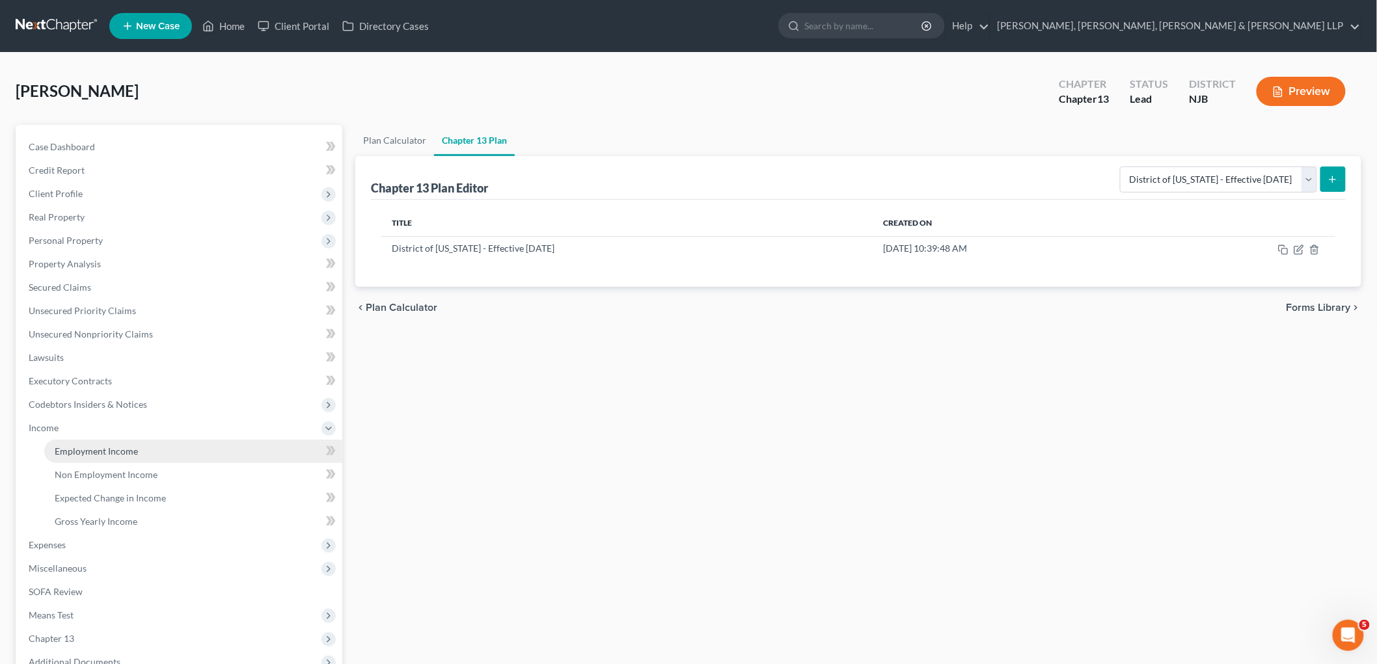
click at [66, 442] on link "Employment Income" at bounding box center [193, 451] width 298 height 23
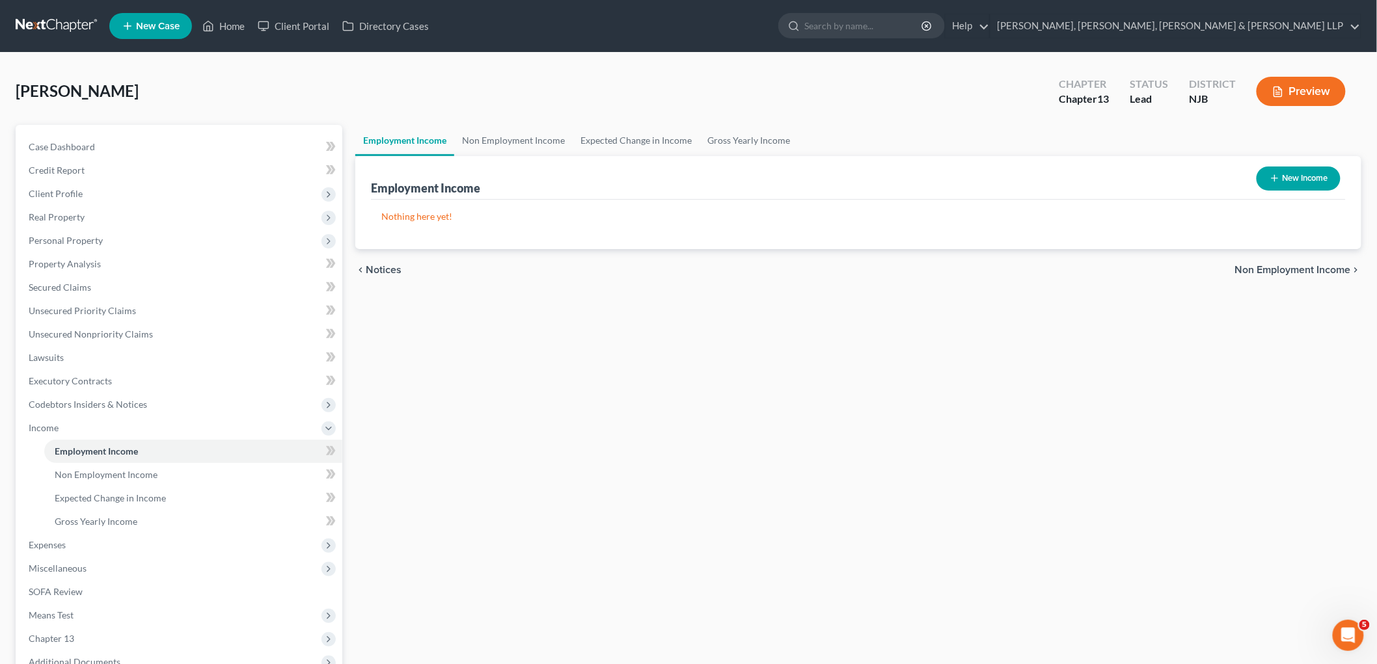
click at [947, 172] on button "New Income" at bounding box center [1298, 179] width 84 height 24
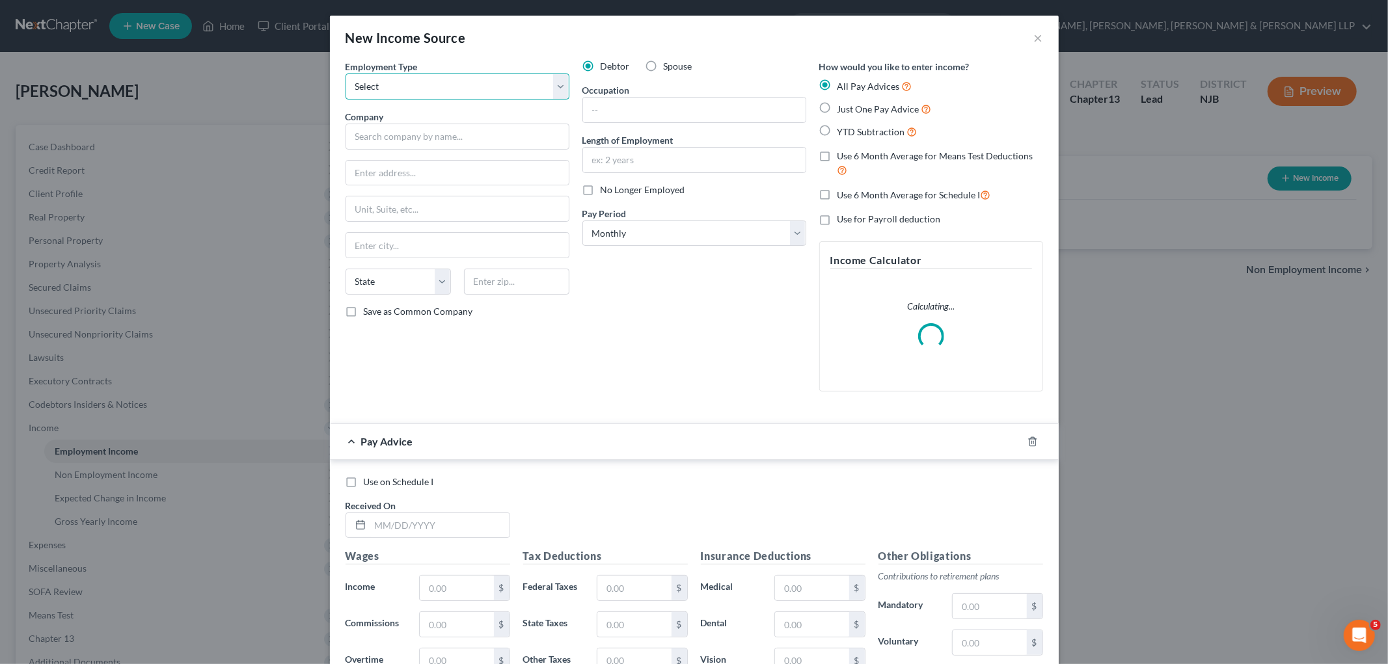
drag, startPoint x: 467, startPoint y: 86, endPoint x: 464, endPoint y: 98, distance: 12.8
click at [467, 86] on select "Select Full or [DEMOGRAPHIC_DATA] Employment Self Employment" at bounding box center [457, 87] width 224 height 26
click at [345, 74] on select "Select Full or [DEMOGRAPHIC_DATA] Employment Self Employment" at bounding box center [457, 87] width 224 height 26
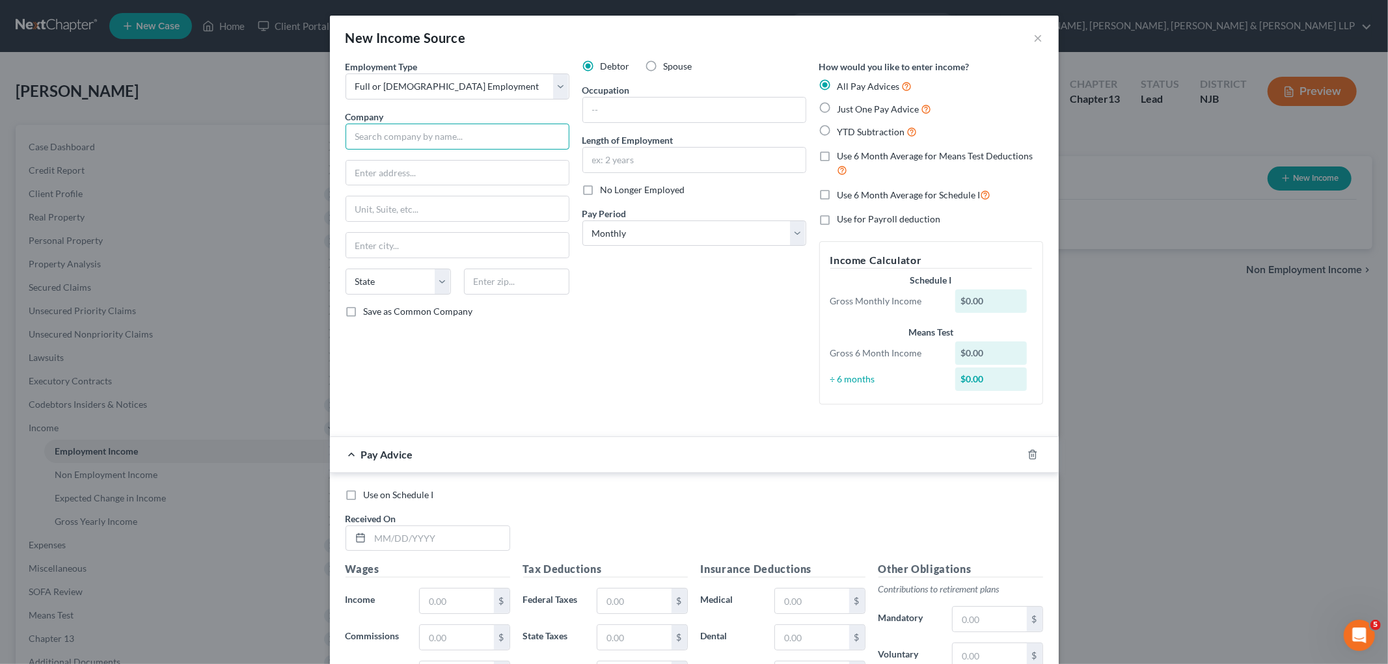
click at [434, 132] on input "text" at bounding box center [457, 137] width 224 height 26
paste input "Policy Services Company LLC"
click at [495, 171] on input "text" at bounding box center [457, 173] width 222 height 25
paste input "[STREET_ADDRESS]"
click at [395, 209] on input "text" at bounding box center [457, 208] width 222 height 25
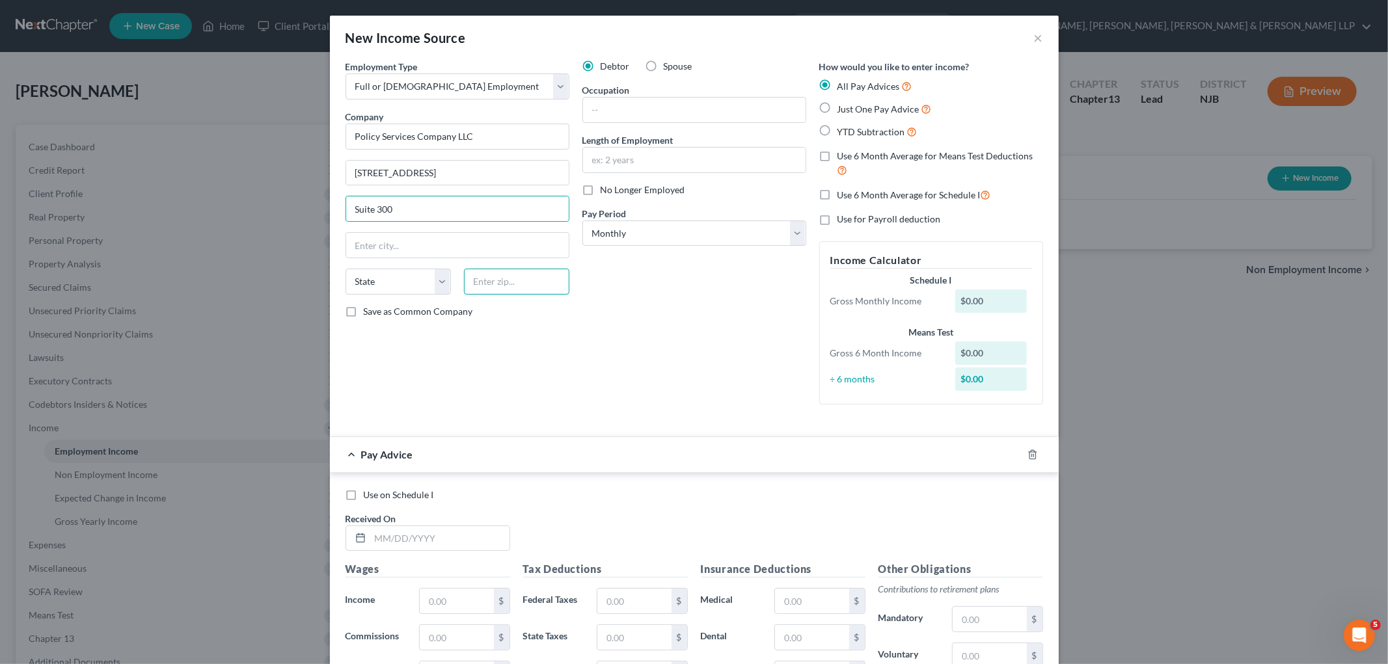
click at [508, 282] on input "text" at bounding box center [516, 282] width 105 height 26
click at [576, 321] on div "Debtor Spouse Occupation Length of Employment No Longer Employed Pay Period * S…" at bounding box center [694, 237] width 237 height 355
click at [636, 296] on div "Debtor Spouse Occupation Length of Employment No Longer Employed Pay Period * S…" at bounding box center [694, 237] width 237 height 355
drag, startPoint x: 640, startPoint y: 115, endPoint x: 573, endPoint y: 341, distance: 236.3
click at [640, 115] on input "text" at bounding box center [694, 110] width 222 height 25
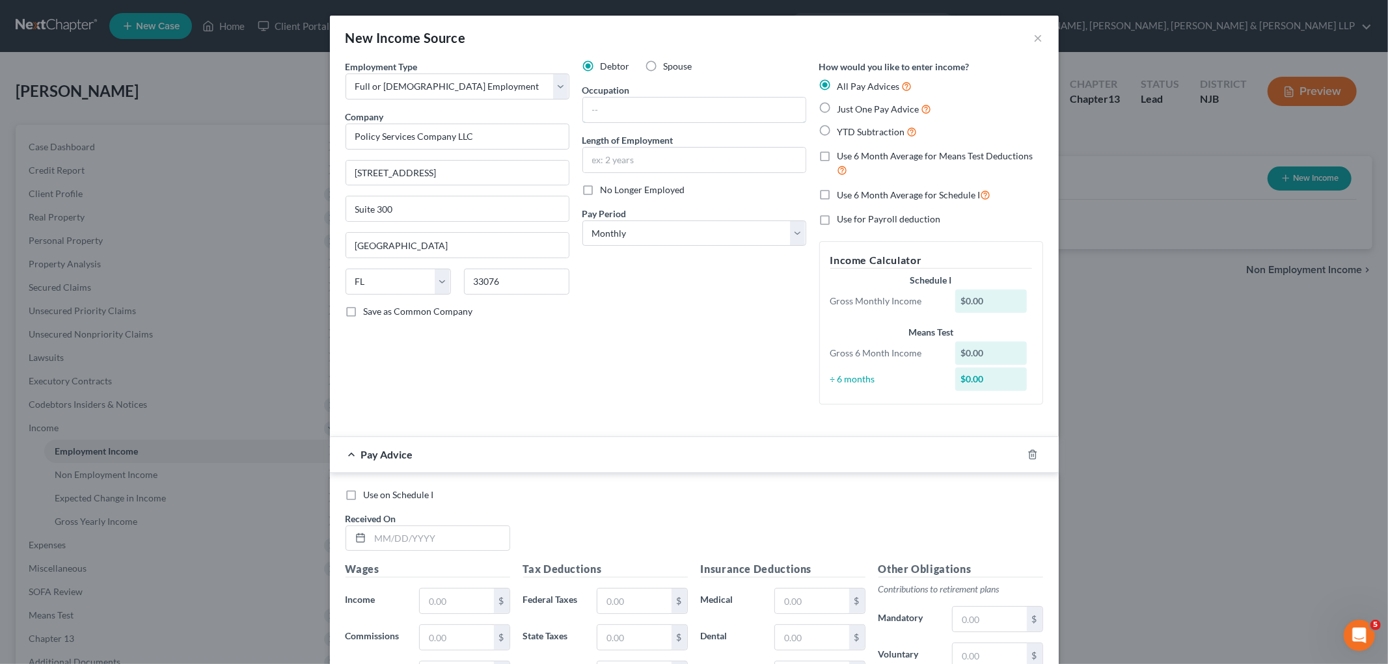
paste input "Litigation Adjuster for Insurance"
click at [576, 343] on div "Debtor Spouse Occupation Litigation Adjuster for Insurance Length of Employment…" at bounding box center [694, 237] width 237 height 355
click at [645, 158] on input "text" at bounding box center [694, 160] width 222 height 25
click at [681, 236] on select "Select Monthly Twice Monthly Every Other Week Weekly" at bounding box center [694, 234] width 224 height 26
click at [582, 221] on select "Select Monthly Twice Monthly Every Other Week Weekly" at bounding box center [694, 234] width 224 height 26
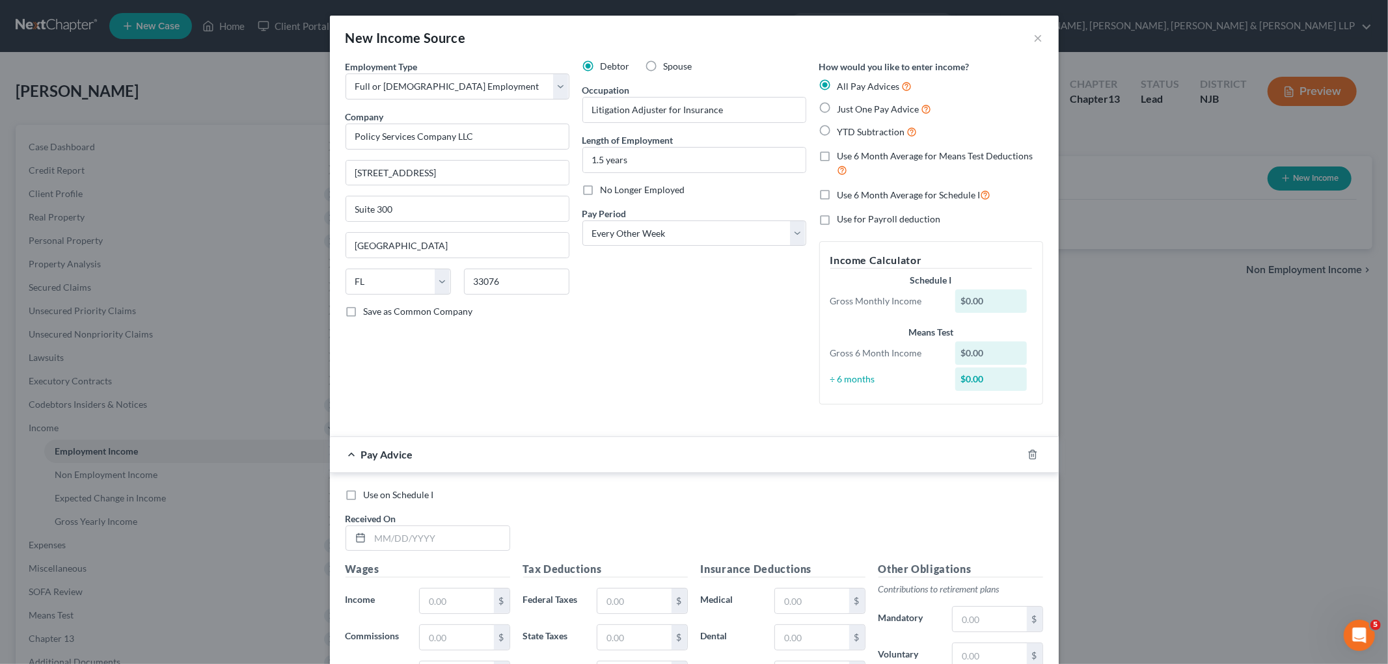
click at [652, 317] on div "Debtor Spouse Occupation Litigation Adjuster for Insurance Length of Employment…" at bounding box center [694, 237] width 237 height 355
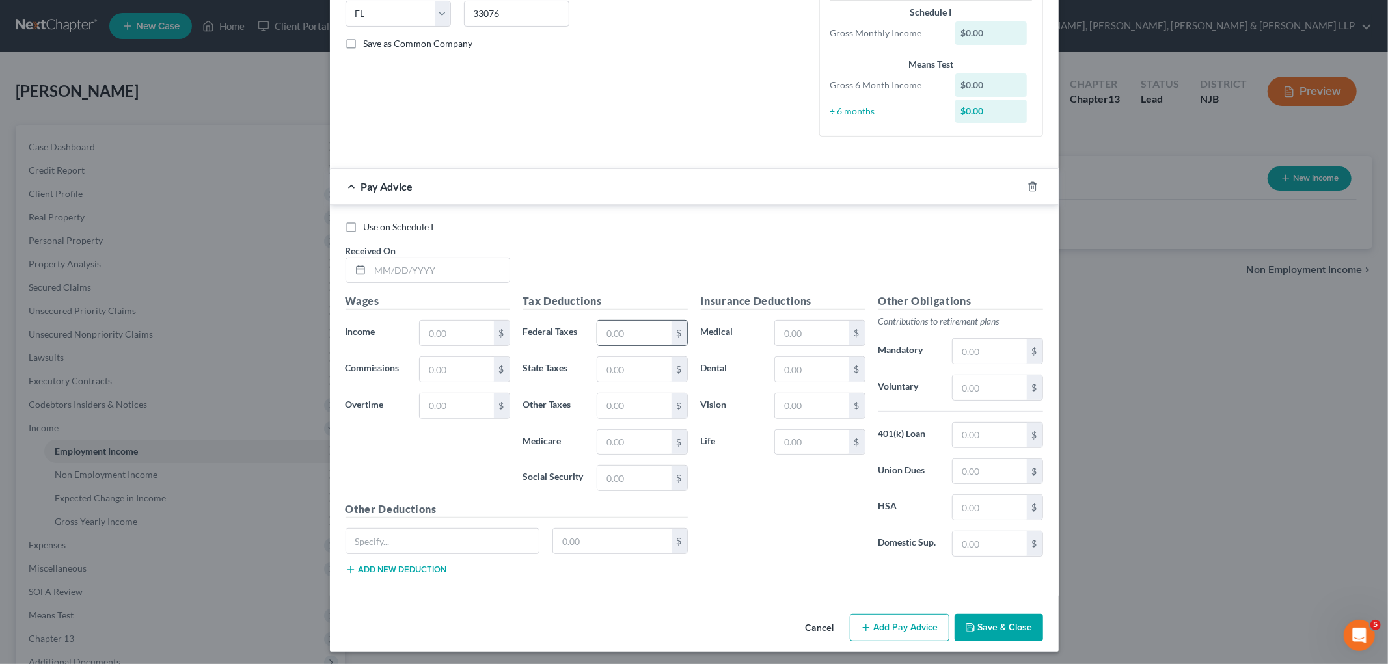
scroll to position [272, 0]
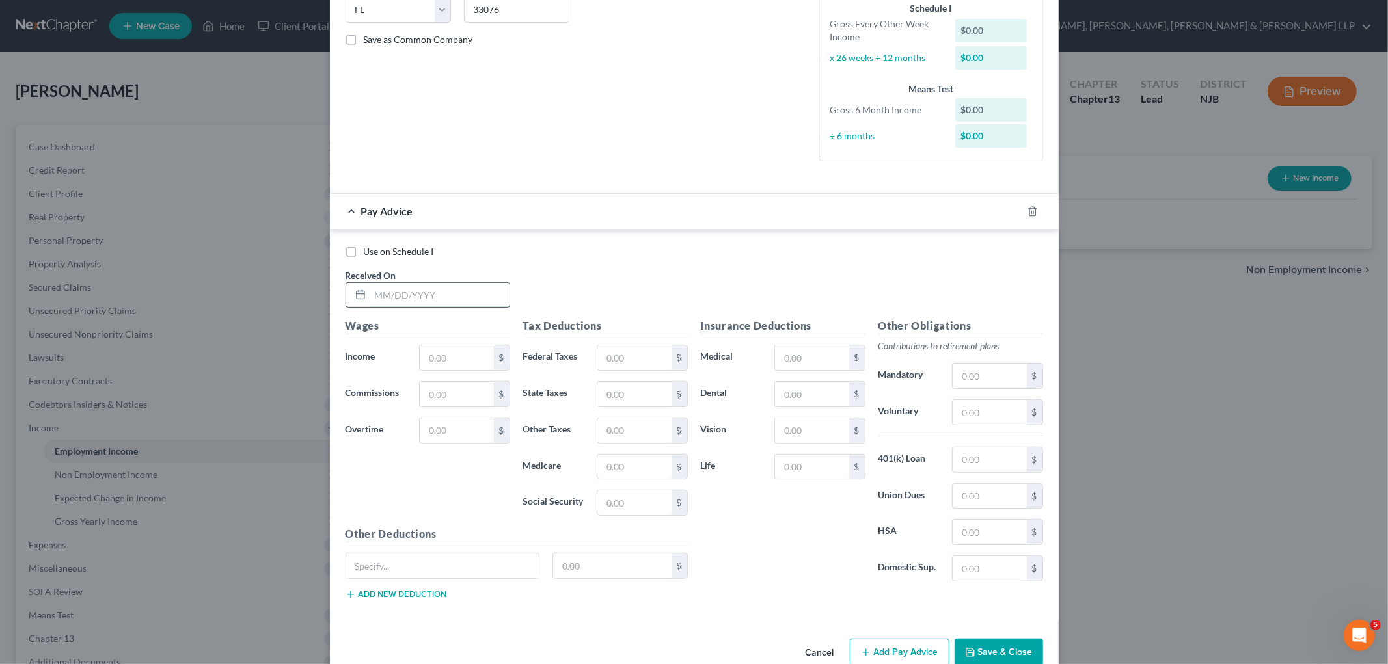
click at [457, 288] on input "text" at bounding box center [439, 295] width 139 height 25
click at [467, 357] on input "text" at bounding box center [457, 357] width 74 height 25
click at [645, 355] on input "text" at bounding box center [634, 357] width 74 height 25
click at [634, 459] on input "text" at bounding box center [634, 467] width 74 height 25
click at [627, 498] on input "text" at bounding box center [634, 503] width 74 height 25
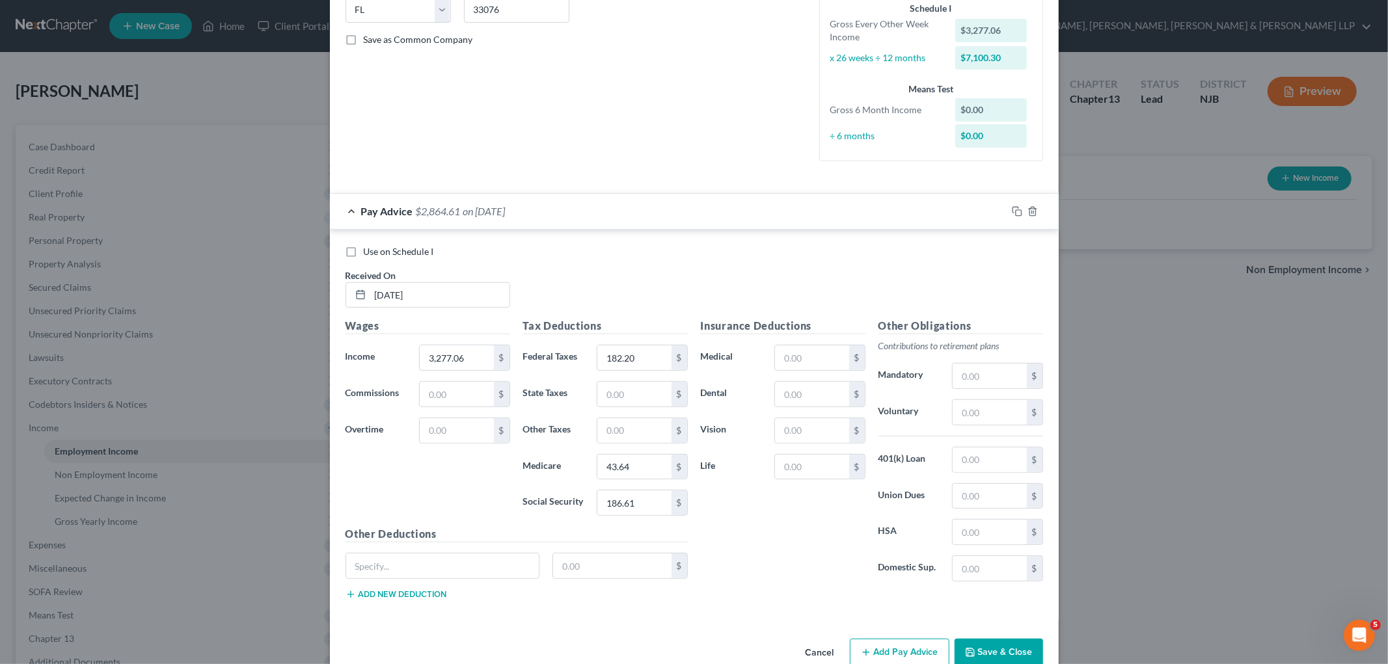
click at [738, 527] on div "Insurance Deductions Medical $ Dental $ Vision $ Life $" at bounding box center [783, 455] width 178 height 274
click at [619, 398] on input "text" at bounding box center [634, 394] width 74 height 25
click at [731, 488] on div "Insurance Deductions Medical $ Dental $ Vision $ Life $" at bounding box center [783, 455] width 178 height 274
click at [947, 408] on input "text" at bounding box center [989, 412] width 74 height 25
click at [807, 429] on input "text" at bounding box center [812, 430] width 74 height 25
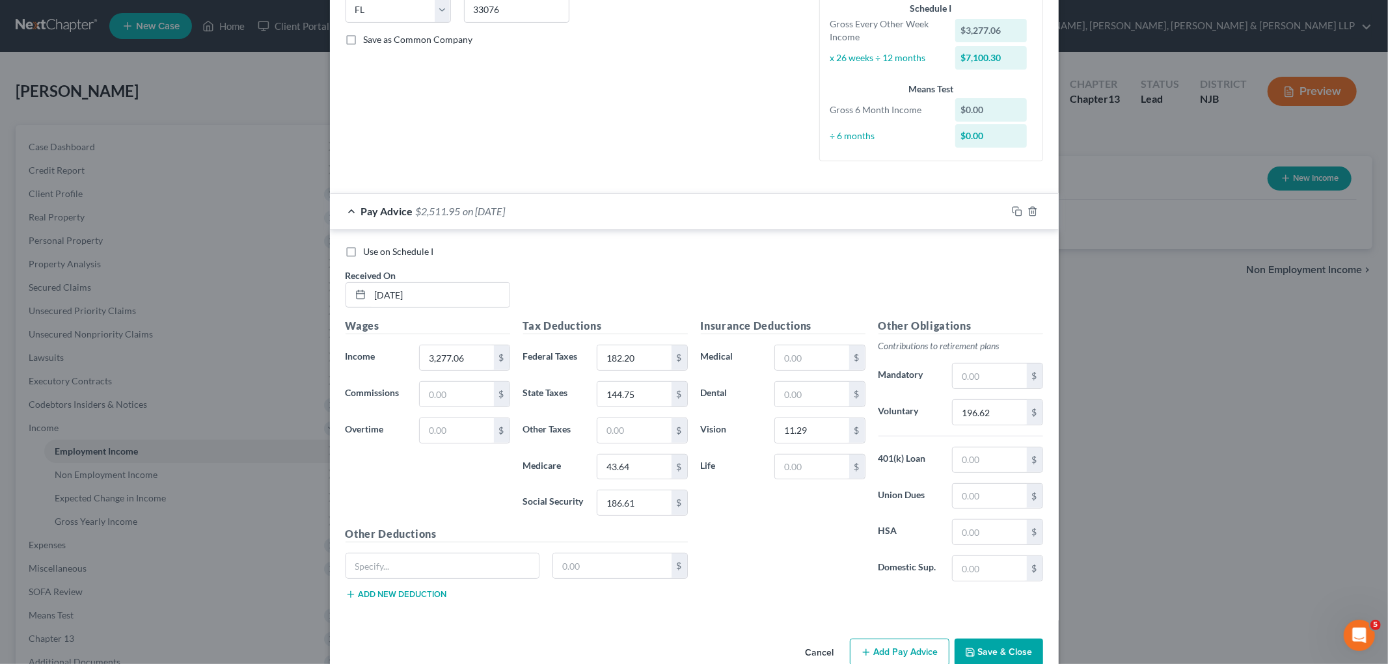
click at [947, 449] on div "New Income Source × Employment Type * Select Full or [DEMOGRAPHIC_DATA] Employm…" at bounding box center [694, 332] width 1388 height 664
click at [816, 358] on input "text" at bounding box center [812, 357] width 74 height 25
click at [812, 358] on input "238.15" at bounding box center [812, 357] width 74 height 25
drag, startPoint x: 833, startPoint y: 356, endPoint x: 755, endPoint y: 353, distance: 78.1
click at [755, 353] on div "Medical 238.15 $" at bounding box center [783, 358] width 178 height 26
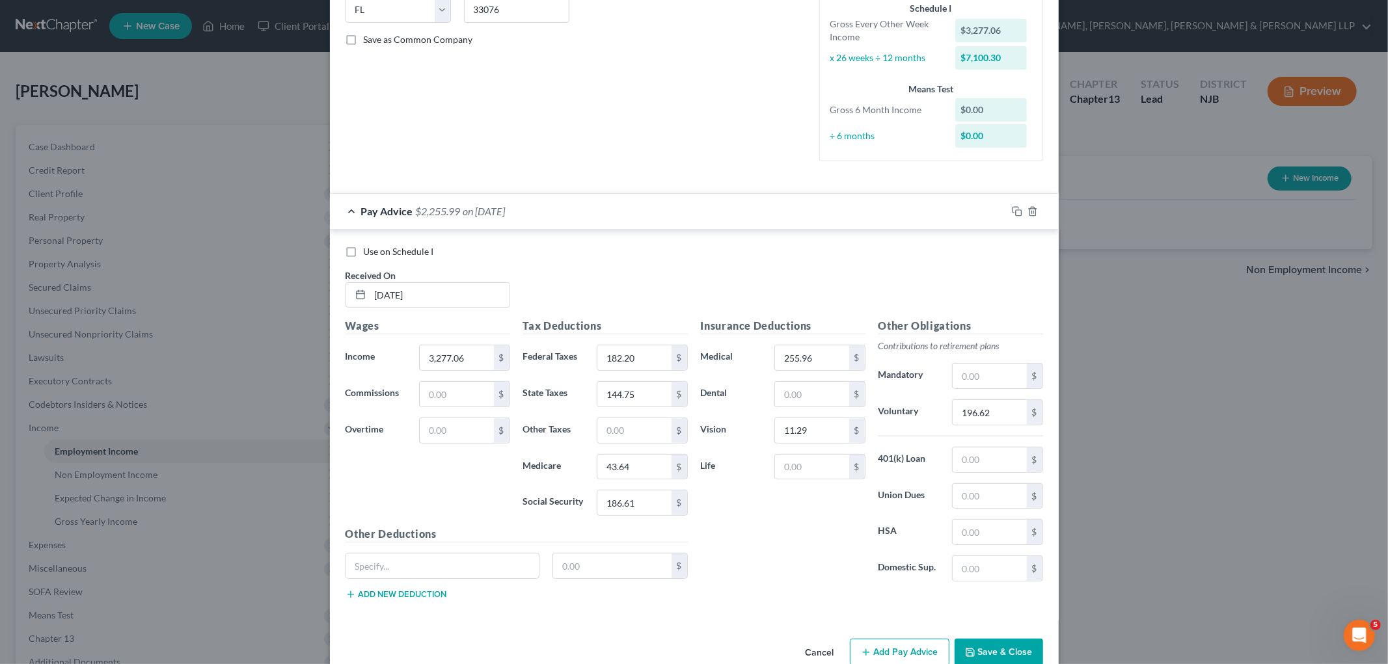
click at [757, 209] on div "Pay Advice $2,255.99 on [DATE]" at bounding box center [668, 211] width 677 height 34
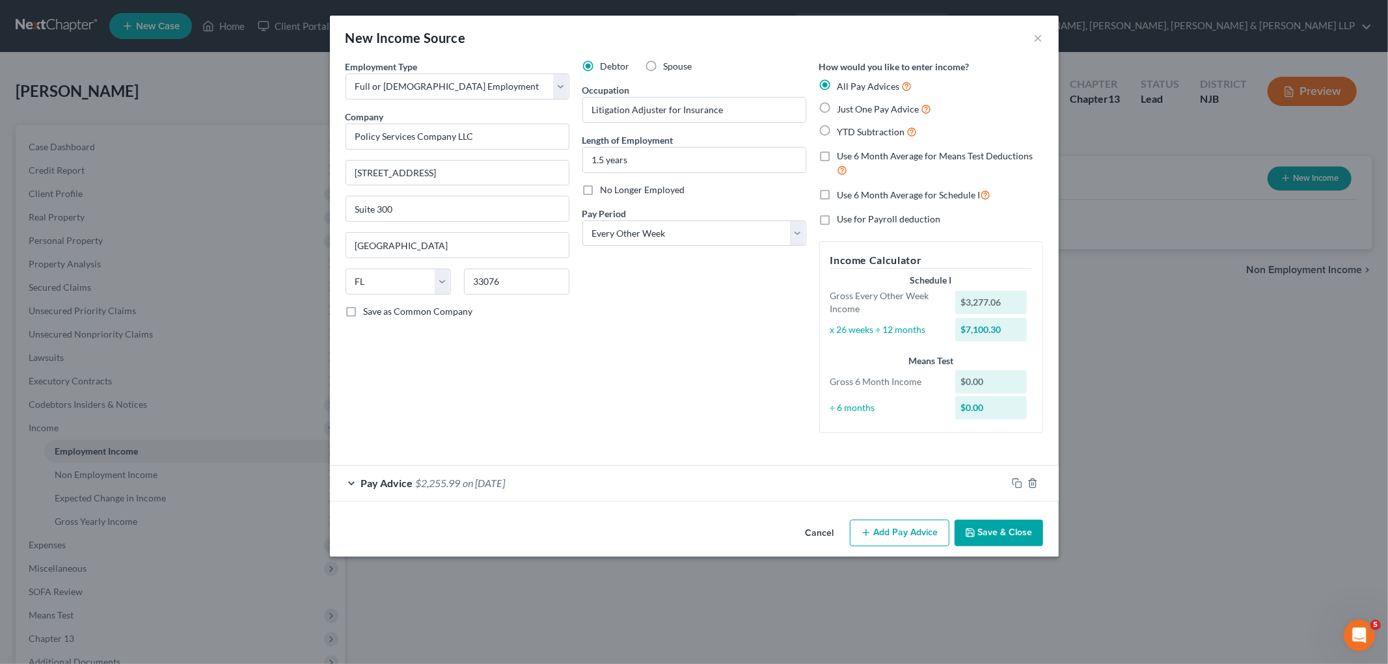
scroll to position [0, 0]
click at [947, 529] on button "Save & Close" at bounding box center [998, 533] width 88 height 27
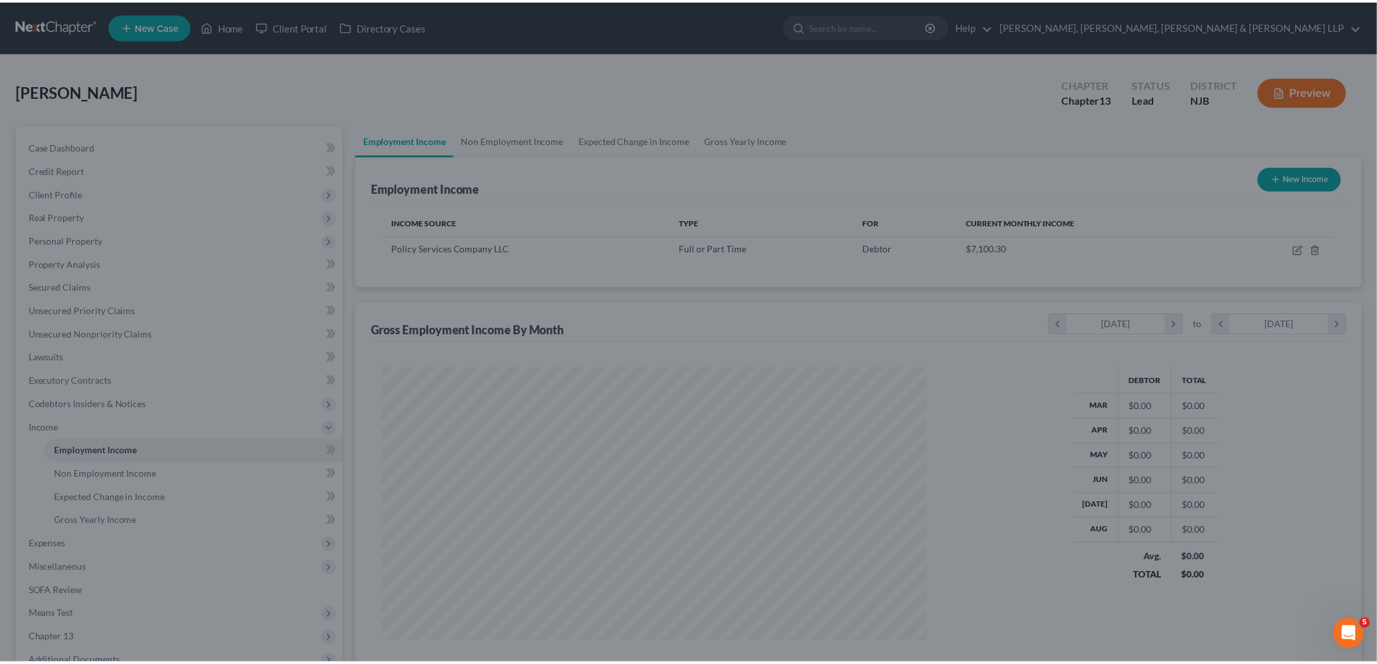
scroll to position [272, 571]
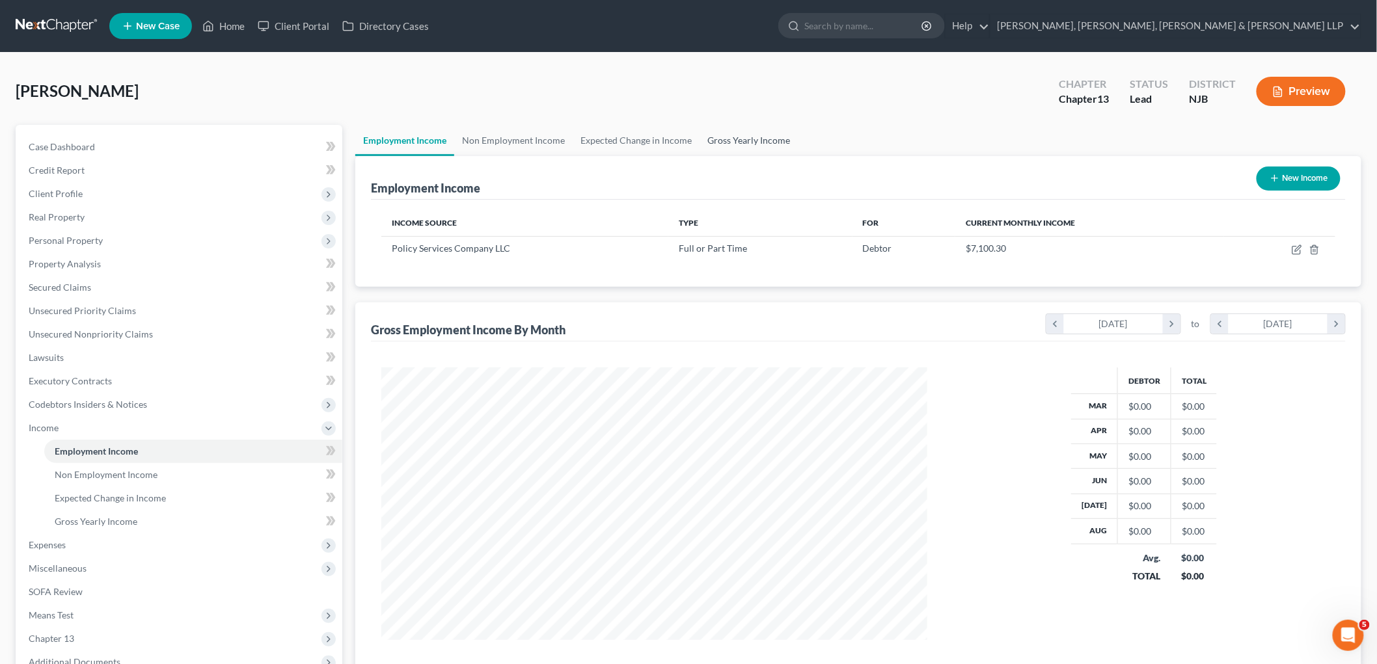
click at [755, 139] on link "Gross Yearly Income" at bounding box center [748, 140] width 98 height 31
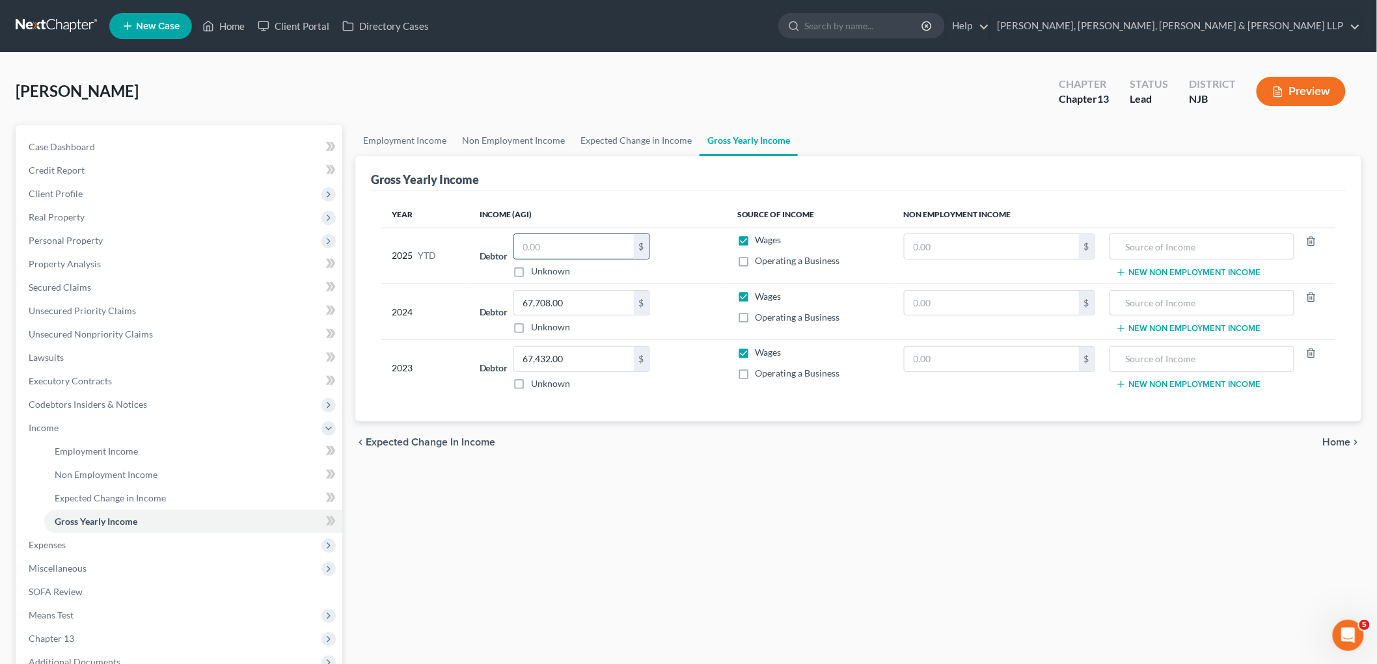
click at [577, 242] on input "text" at bounding box center [574, 246] width 120 height 25
paste input "58,089.88"
click at [396, 134] on link "Employment Income" at bounding box center [404, 140] width 99 height 31
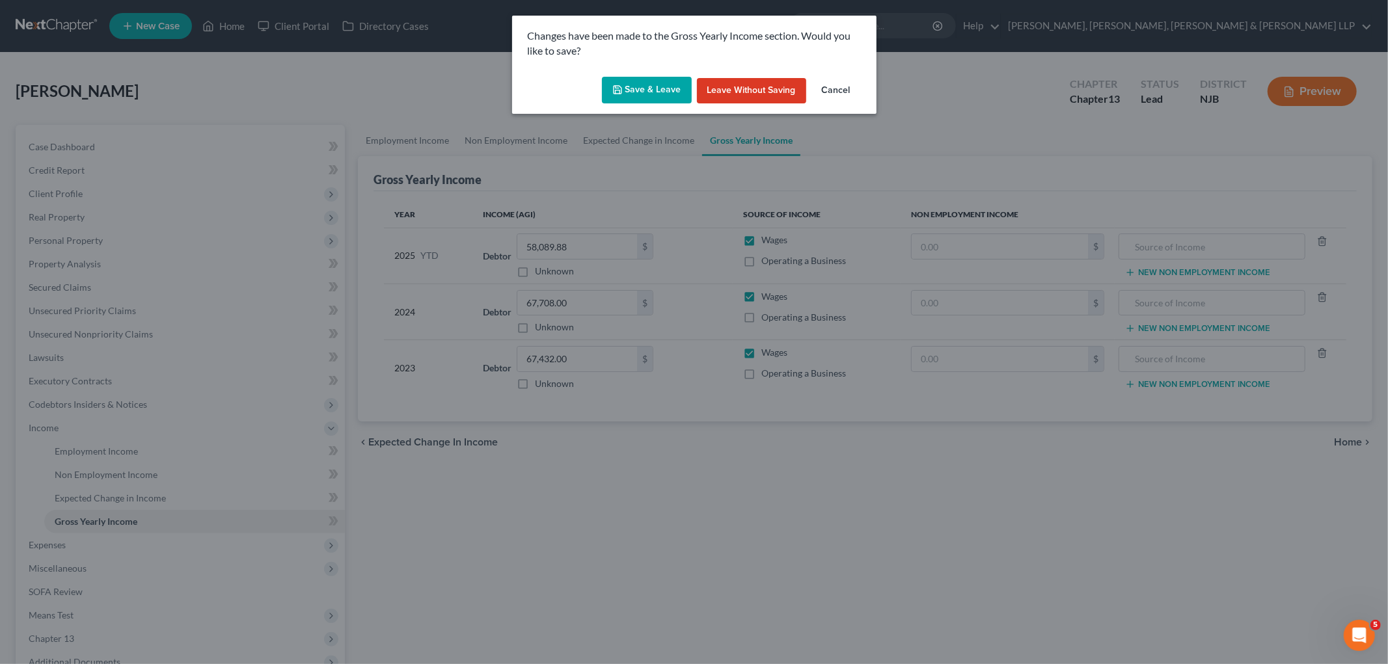
click at [638, 86] on button "Save & Leave" at bounding box center [647, 90] width 90 height 27
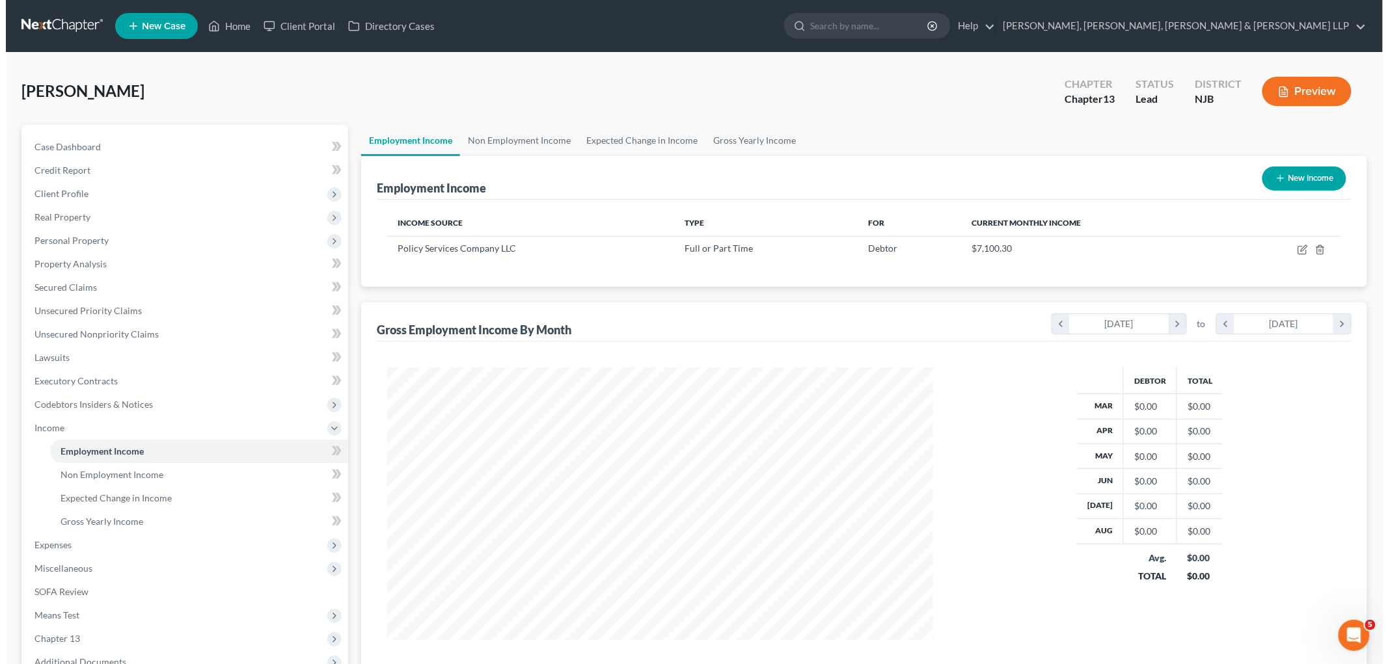
scroll to position [272, 571]
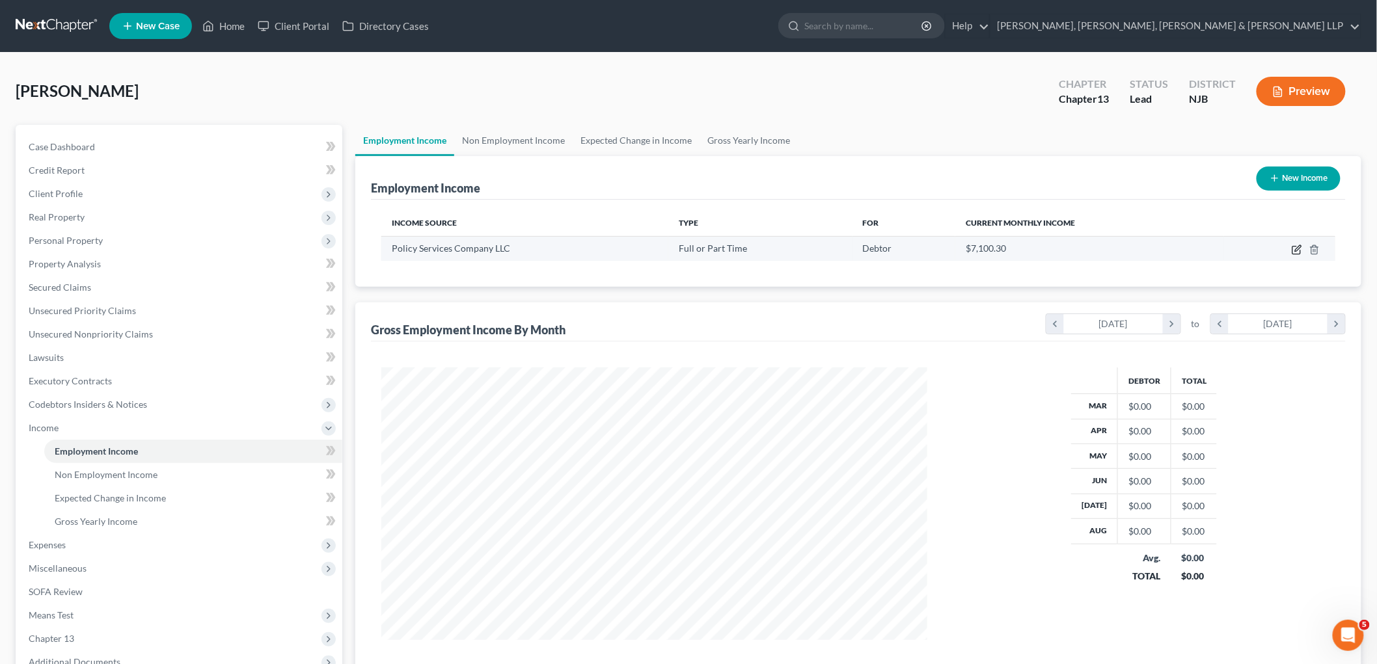
click at [947, 247] on icon "button" at bounding box center [1296, 250] width 10 height 10
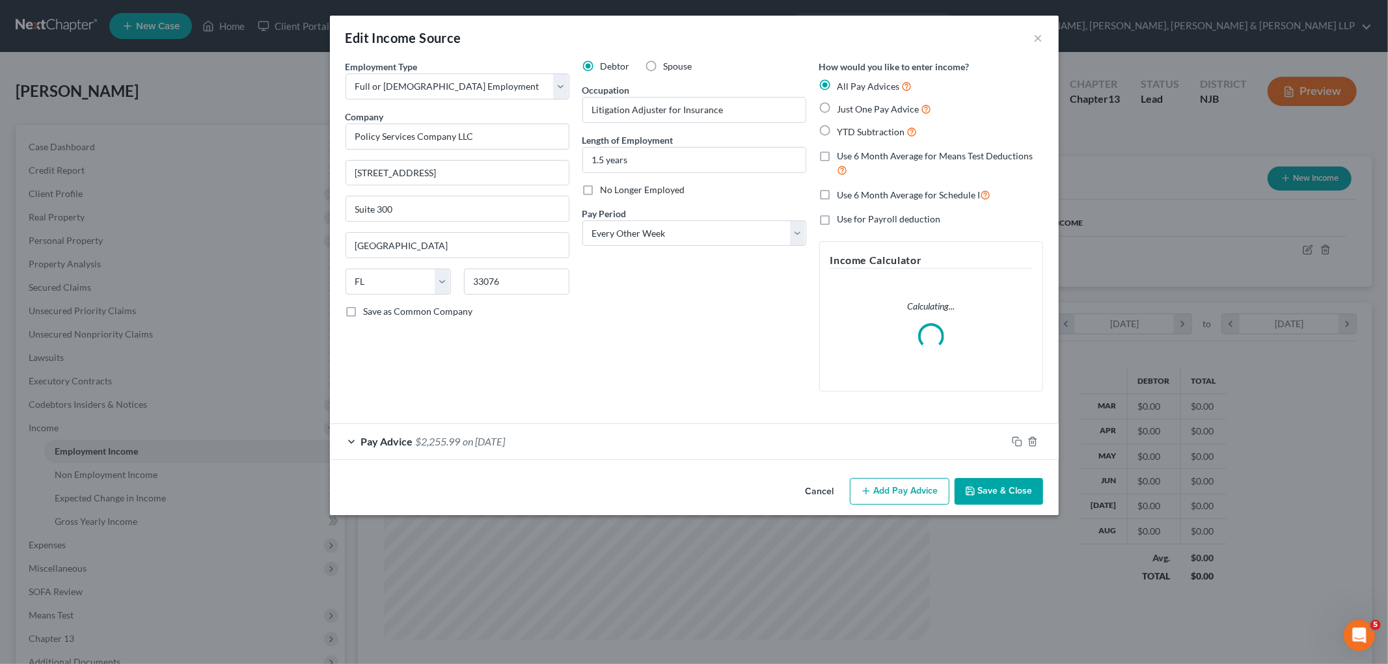
scroll to position [275, 576]
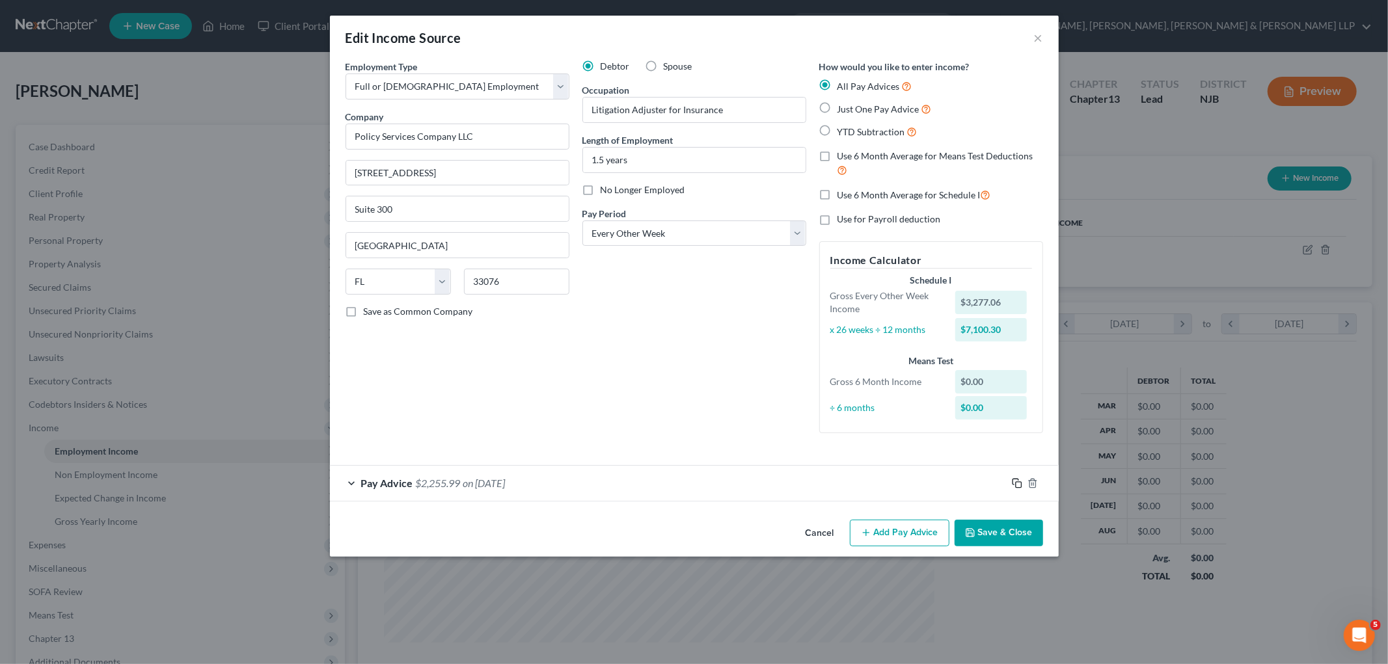
drag, startPoint x: 1016, startPoint y: 484, endPoint x: 640, endPoint y: 431, distance: 379.2
click at [947, 483] on rect "button" at bounding box center [1019, 485] width 6 height 6
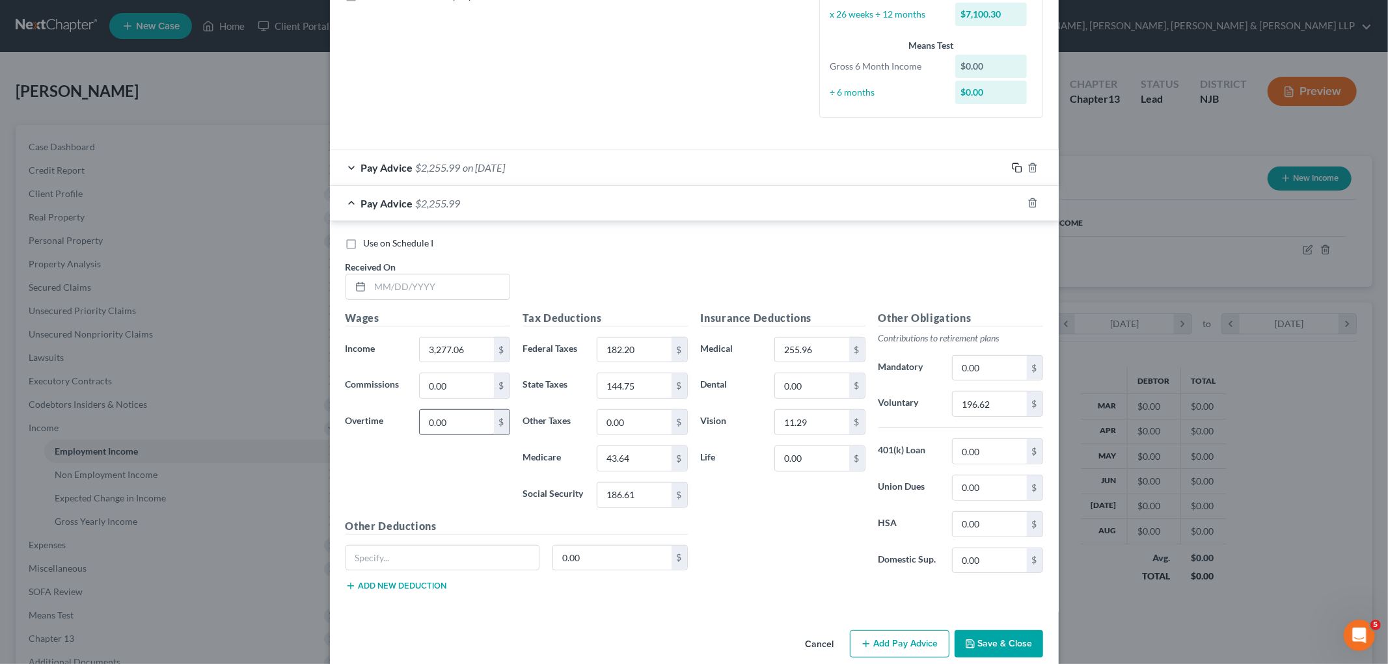
scroll to position [336, 0]
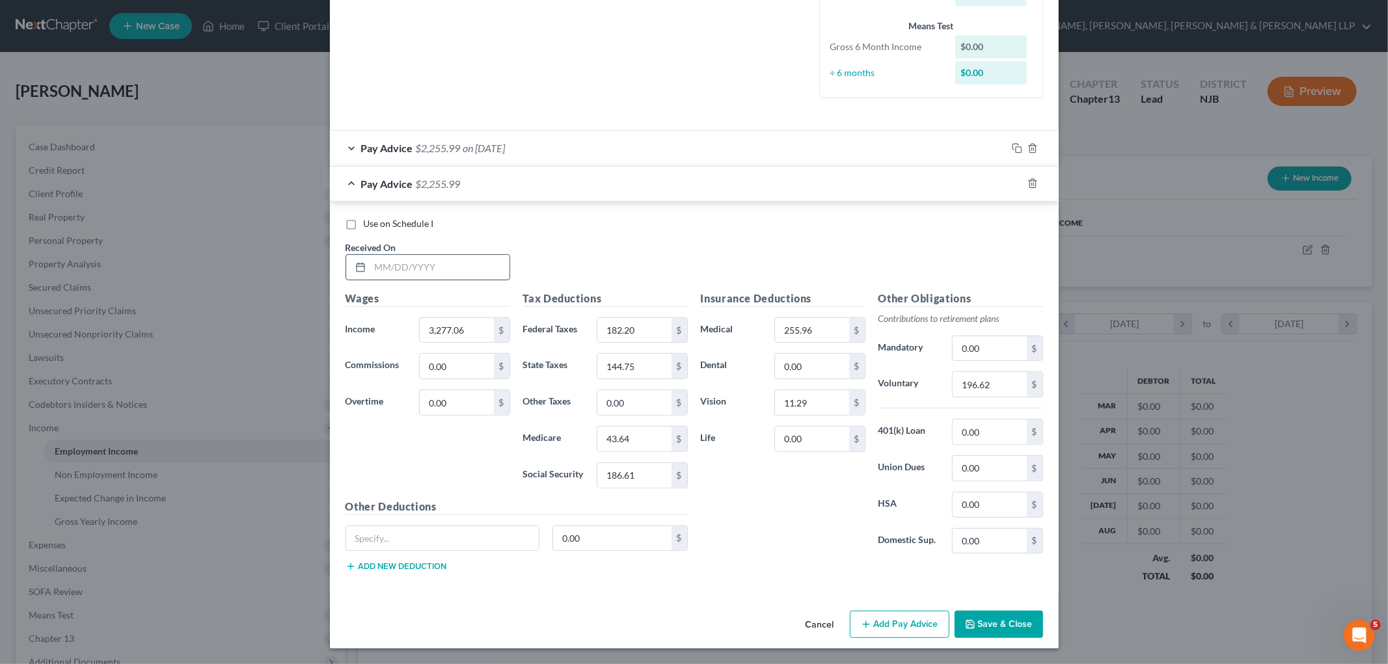
click at [452, 271] on input "text" at bounding box center [439, 267] width 139 height 25
click at [470, 326] on input "3,277.06" at bounding box center [457, 330] width 74 height 25
click at [466, 468] on div "Wages Income * 3,222.96 $ Commissions 0.00 $ Overtime 0.00 $" at bounding box center [428, 395] width 178 height 208
click at [645, 334] on input "182.20" at bounding box center [634, 330] width 74 height 25
click at [644, 442] on input "43.64" at bounding box center [634, 439] width 74 height 25
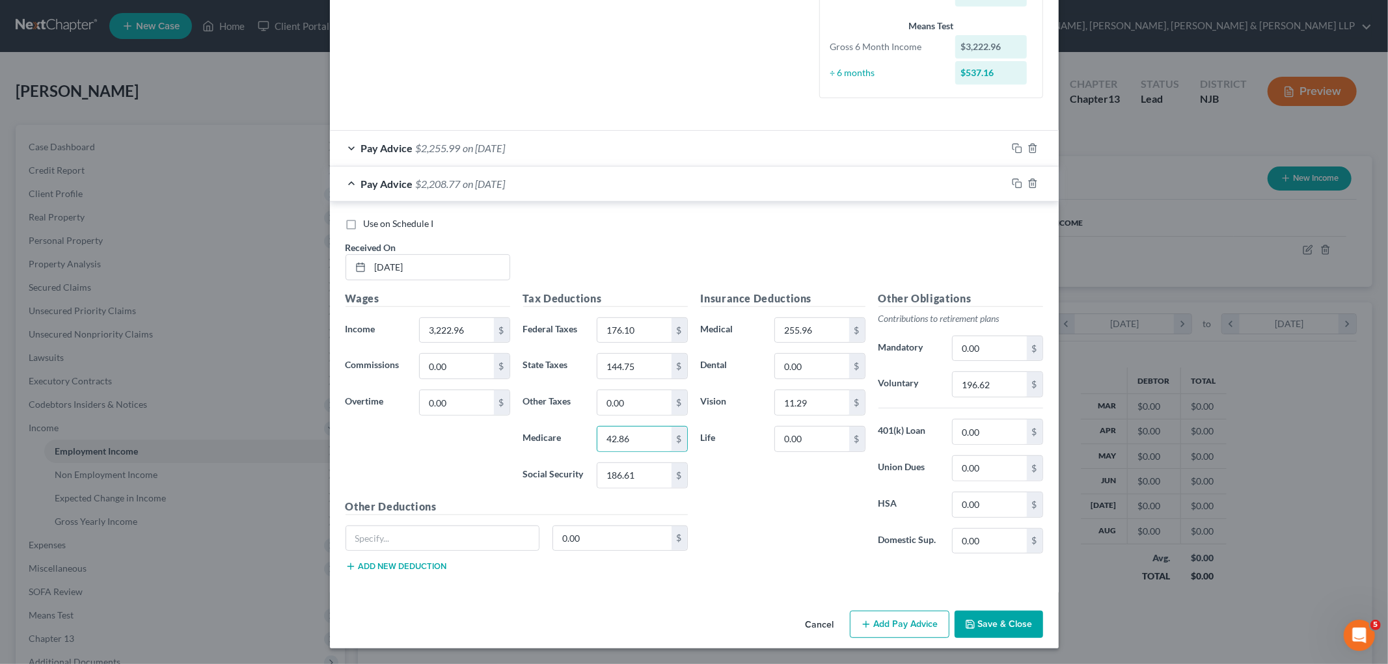
click at [773, 522] on div "Insurance Deductions Medical 255.96 $ Dental 0.00 $ Vision 11.29 $ Life 0.00 $" at bounding box center [783, 428] width 178 height 274
click at [642, 472] on input "186.61" at bounding box center [634, 475] width 74 height 25
click at [721, 505] on div "Insurance Deductions Medical 255.96 $ Dental 0.00 $ Vision 11.29 $ Life 0.00 $" at bounding box center [783, 428] width 178 height 274
click at [642, 369] on input "144.75" at bounding box center [634, 366] width 74 height 25
click at [947, 384] on input "196.62" at bounding box center [989, 384] width 74 height 25
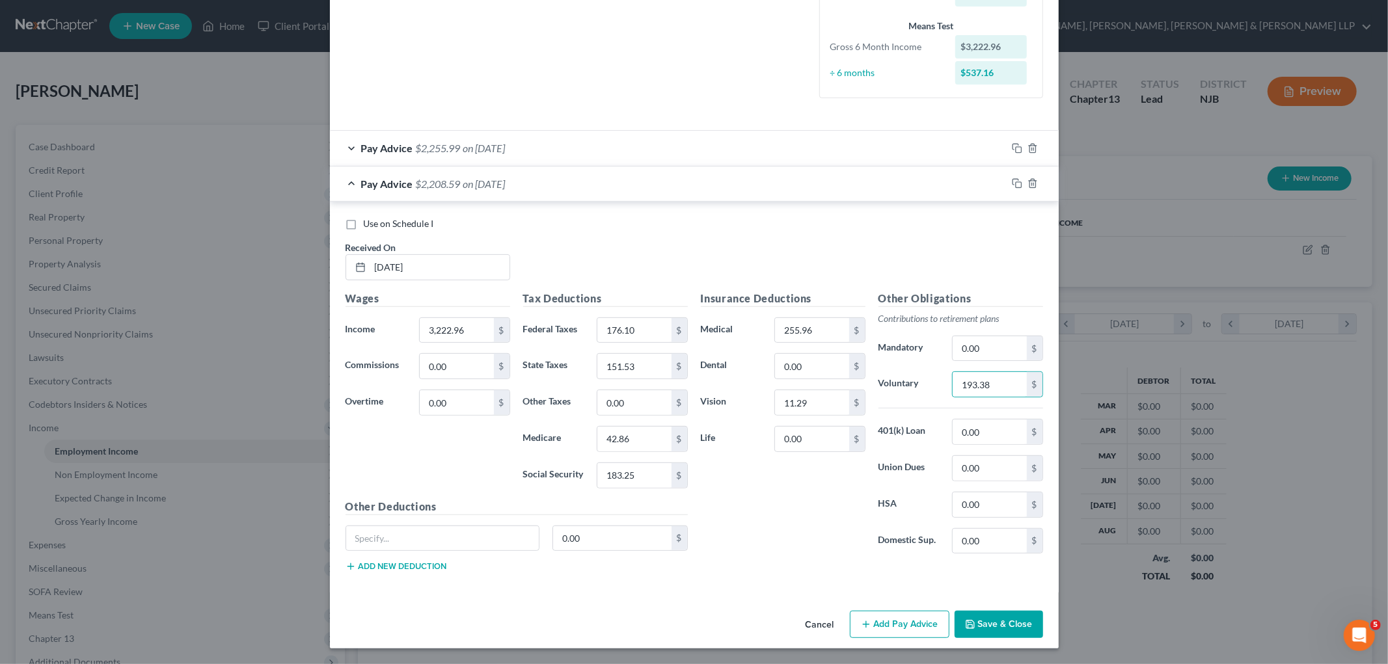
click at [817, 495] on div "Insurance Deductions Medical 255.96 $ Dental 0.00 $ Vision 11.29 $ Life 0.00 $" at bounding box center [783, 428] width 178 height 274
click at [753, 492] on div "Insurance Deductions Medical 255.96 $ Dental 0.00 $ Vision 11.29 $ Life 0.00 $" at bounding box center [783, 428] width 178 height 274
click at [737, 517] on div "Insurance Deductions Medical 255.96 $ Dental 0.00 $ Vision 11.29 $ Life 0.00 $" at bounding box center [783, 428] width 178 height 274
click at [651, 371] on input "151.53" at bounding box center [634, 366] width 74 height 25
click at [789, 242] on div "Use on Schedule I Received On * [DATE]" at bounding box center [694, 254] width 710 height 74
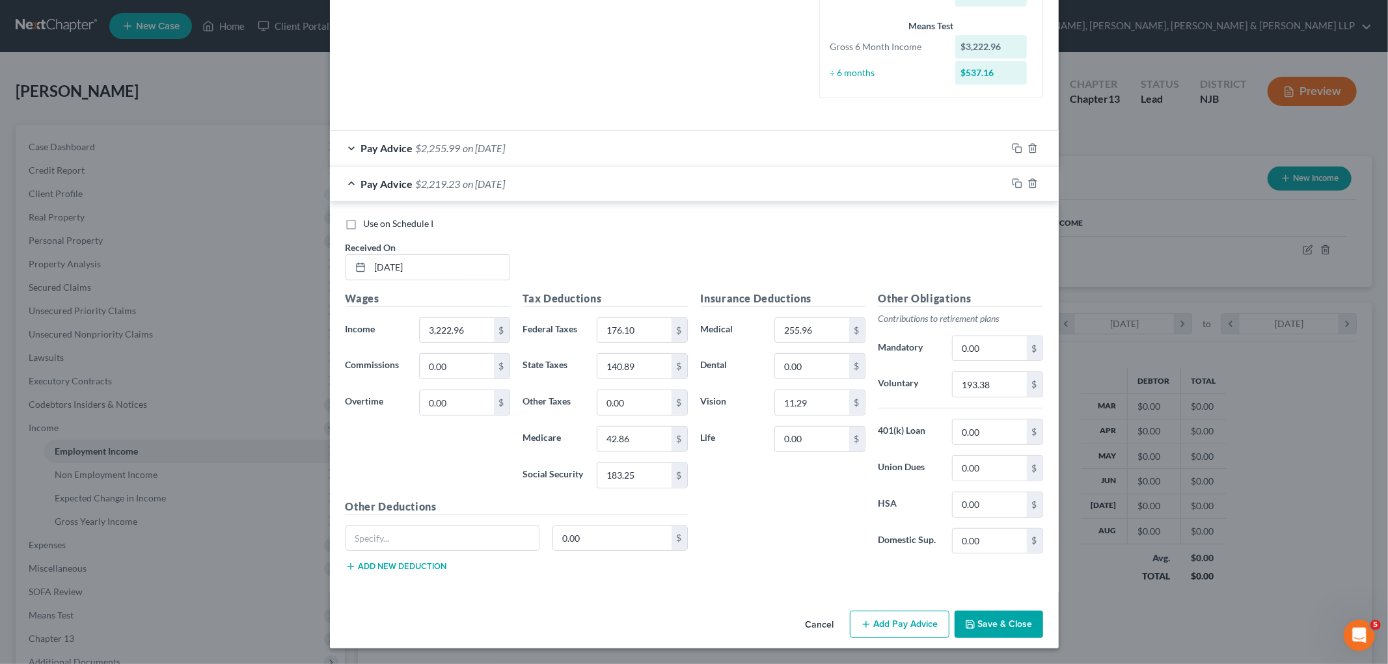
click at [632, 254] on div "Use on Schedule I Received On * [DATE]" at bounding box center [694, 254] width 710 height 74
click at [947, 180] on icon "button" at bounding box center [1017, 183] width 10 height 10
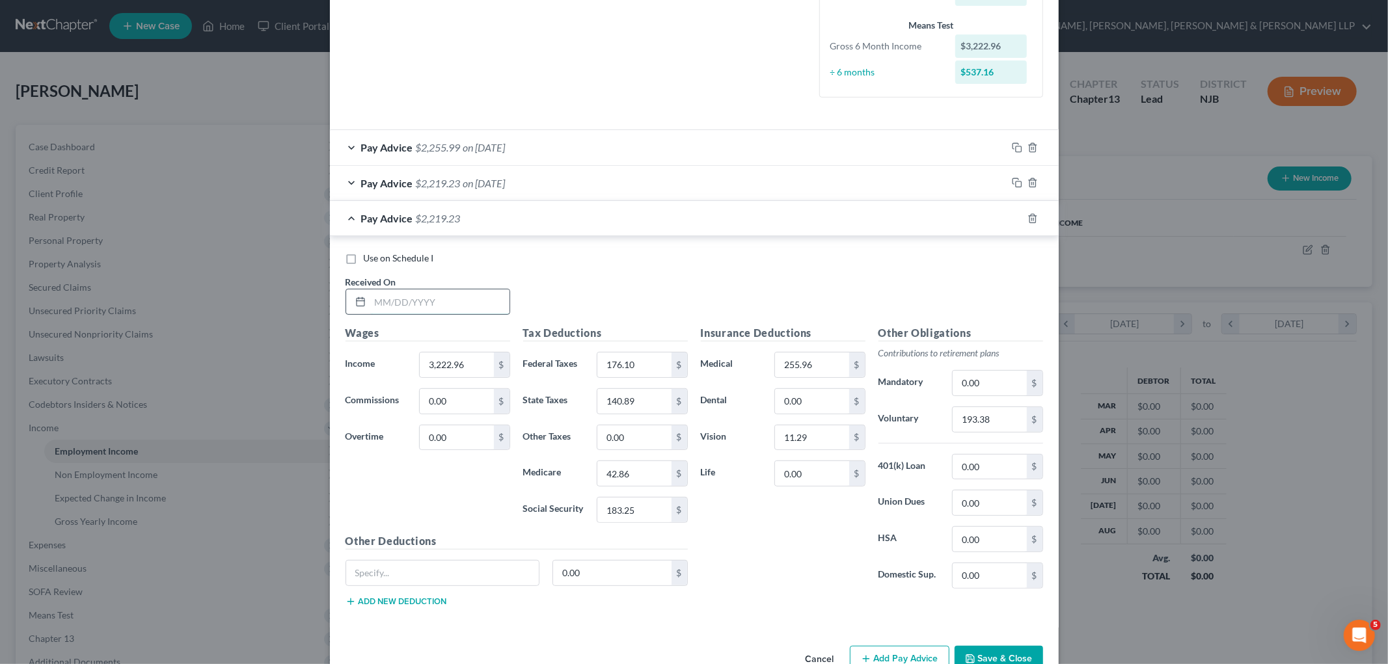
click at [481, 297] on input "text" at bounding box center [439, 302] width 139 height 25
click at [576, 290] on div "Use on Schedule I Received On * [DATE]" at bounding box center [694, 289] width 710 height 74
click at [468, 361] on input "3,222.96" at bounding box center [457, 365] width 74 height 25
click at [647, 366] on input "176.10" at bounding box center [634, 365] width 74 height 25
click at [649, 468] on input "42.86" at bounding box center [634, 473] width 74 height 25
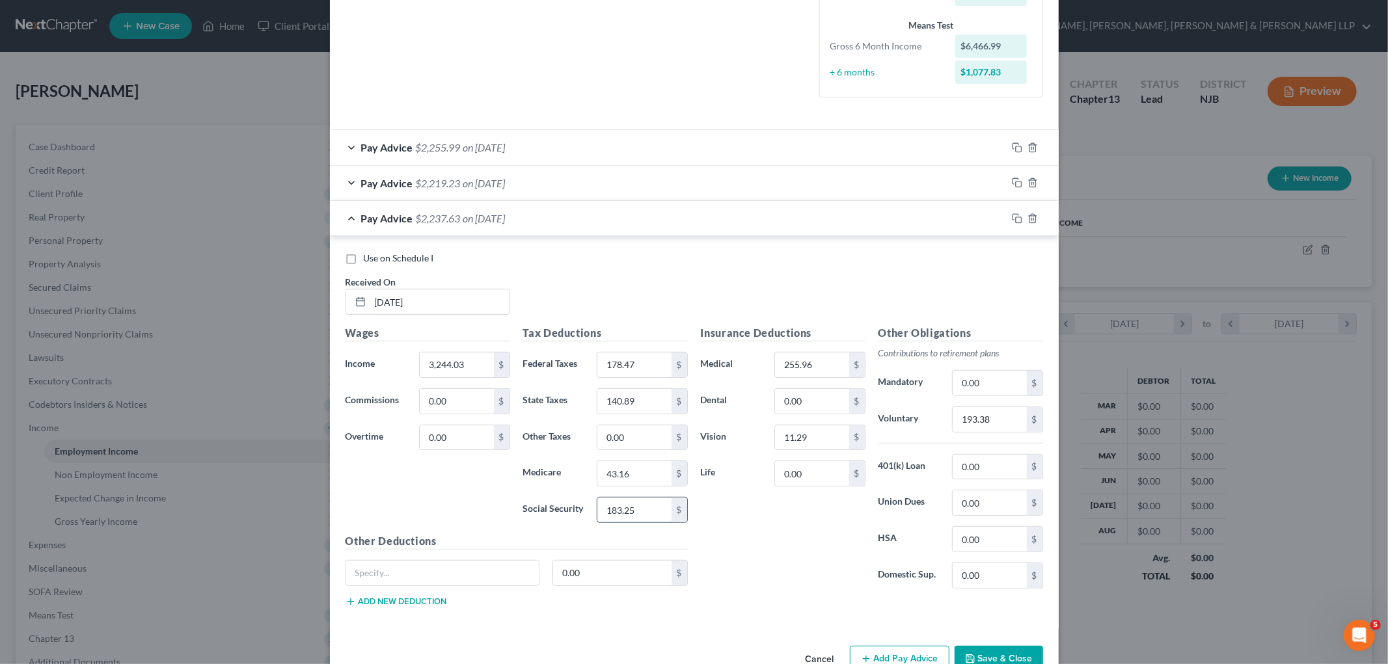
click at [653, 508] on input "183.25" at bounding box center [634, 510] width 74 height 25
click at [720, 548] on div "Insurance Deductions Medical 255.96 $ Dental 0.00 $ Vision 11.29 $ Life 0.00 $" at bounding box center [783, 462] width 178 height 274
click at [634, 397] on input "140.89" at bounding box center [634, 401] width 74 height 25
click at [947, 421] on input "193.38" at bounding box center [989, 419] width 74 height 25
drag, startPoint x: 1013, startPoint y: 215, endPoint x: 675, endPoint y: 353, distance: 364.7
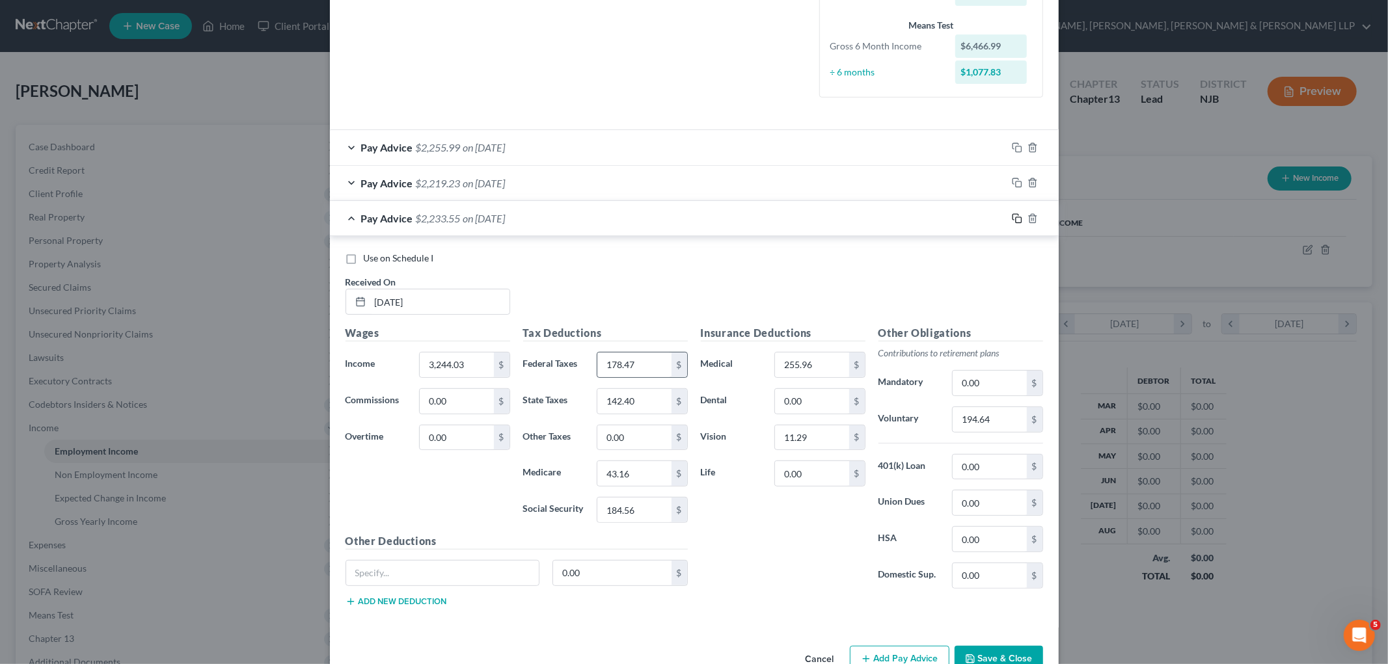
click at [947, 215] on icon "button" at bounding box center [1017, 218] width 10 height 10
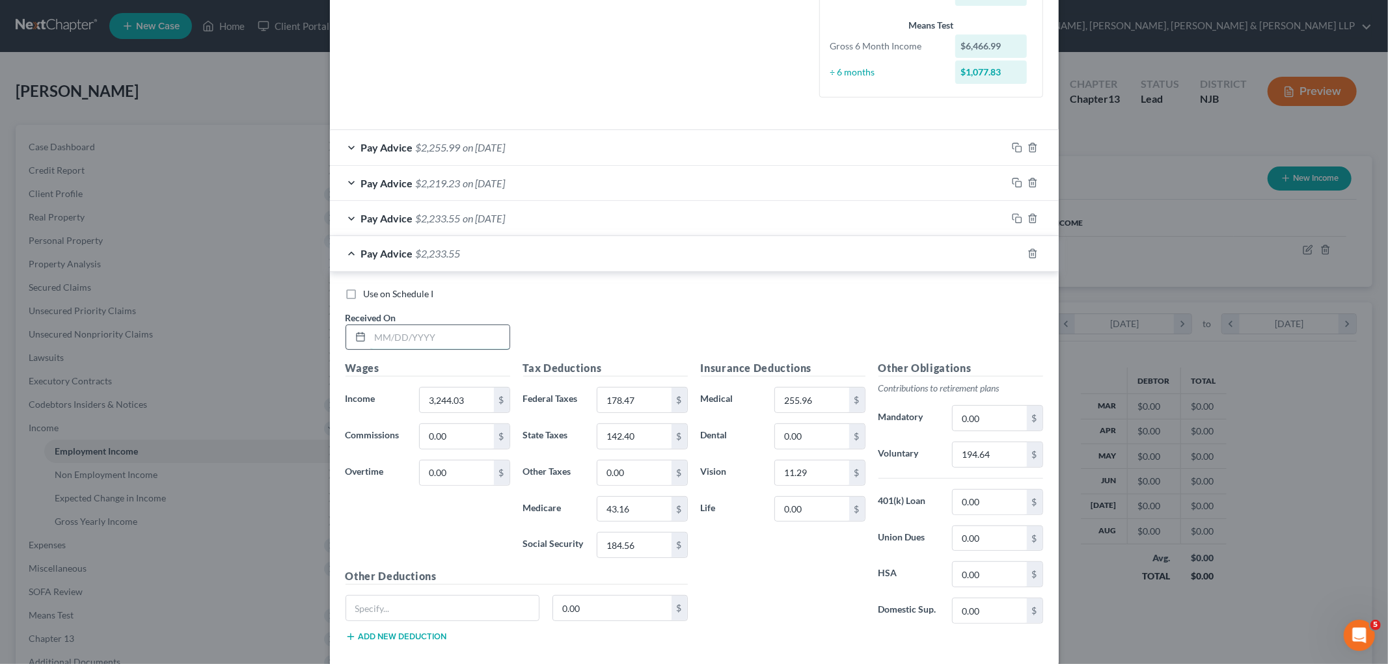
click at [434, 334] on input "text" at bounding box center [439, 337] width 139 height 25
click at [465, 394] on input "3,244.03" at bounding box center [457, 400] width 74 height 25
click at [642, 399] on input "178.47" at bounding box center [634, 400] width 74 height 25
click at [642, 510] on input "43.16" at bounding box center [634, 509] width 74 height 25
click at [646, 547] on input "184.56" at bounding box center [634, 545] width 74 height 25
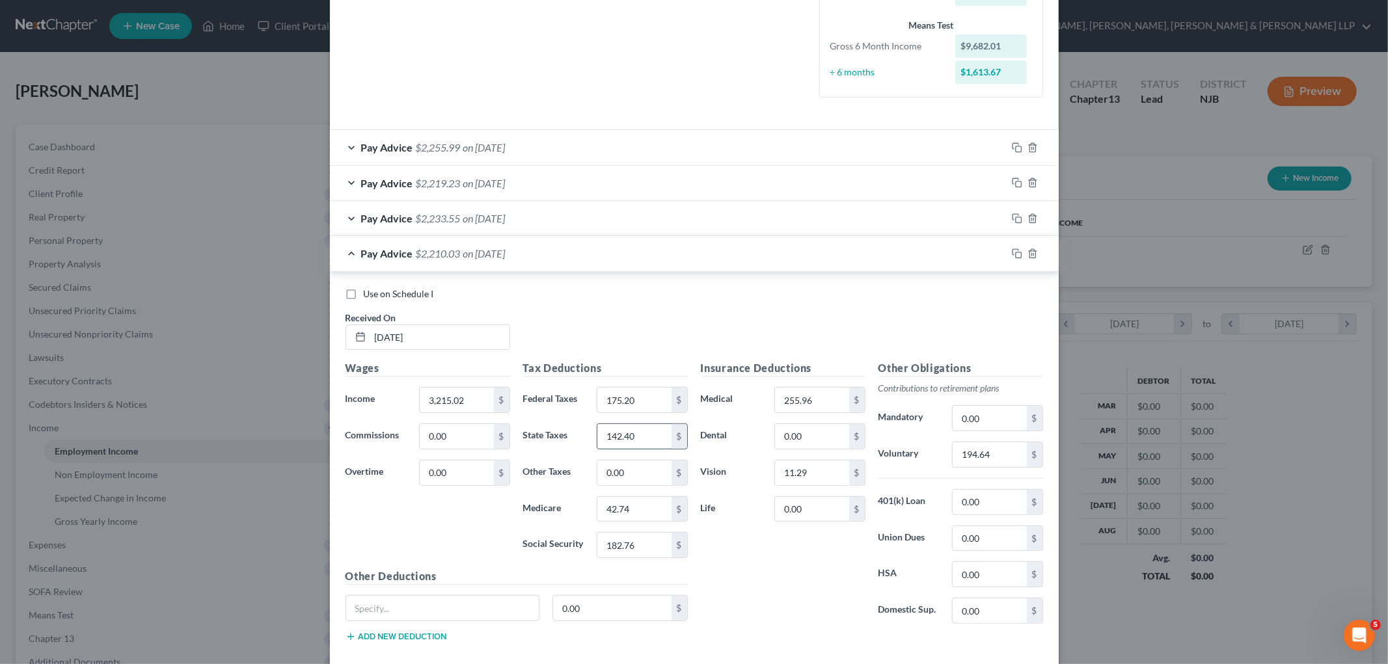
click at [636, 438] on input "142.40" at bounding box center [634, 436] width 74 height 25
click at [730, 552] on div "Insurance Deductions Medical 255.96 $ Dental 0.00 $ Vision 11.29 $ Life 0.00 $" at bounding box center [783, 497] width 178 height 274
click at [947, 453] on input "194.64" at bounding box center [989, 454] width 74 height 25
click at [812, 604] on div "Insurance Deductions Medical 255.96 $ Dental 0.00 $ Vision 11.29 $ Life 0.00 $" at bounding box center [783, 497] width 178 height 274
drag, startPoint x: 1007, startPoint y: 252, endPoint x: 599, endPoint y: 334, distance: 415.9
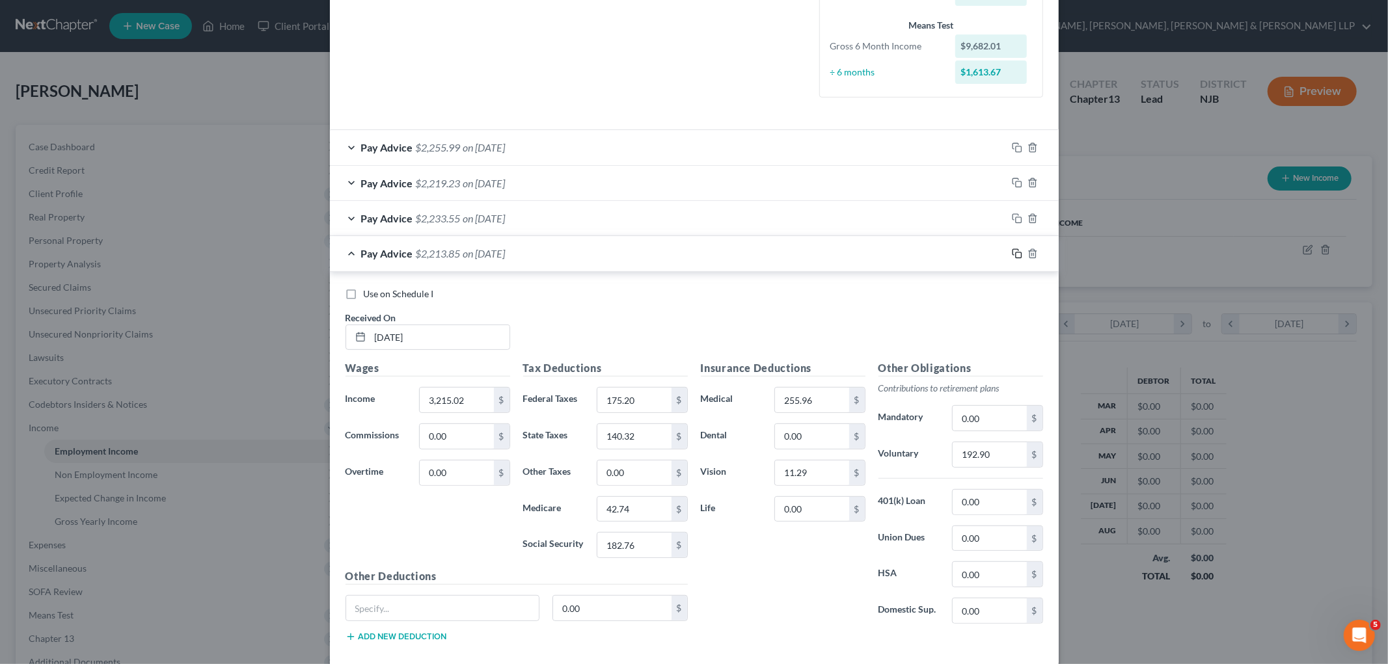
click at [947, 252] on icon "button" at bounding box center [1017, 254] width 10 height 10
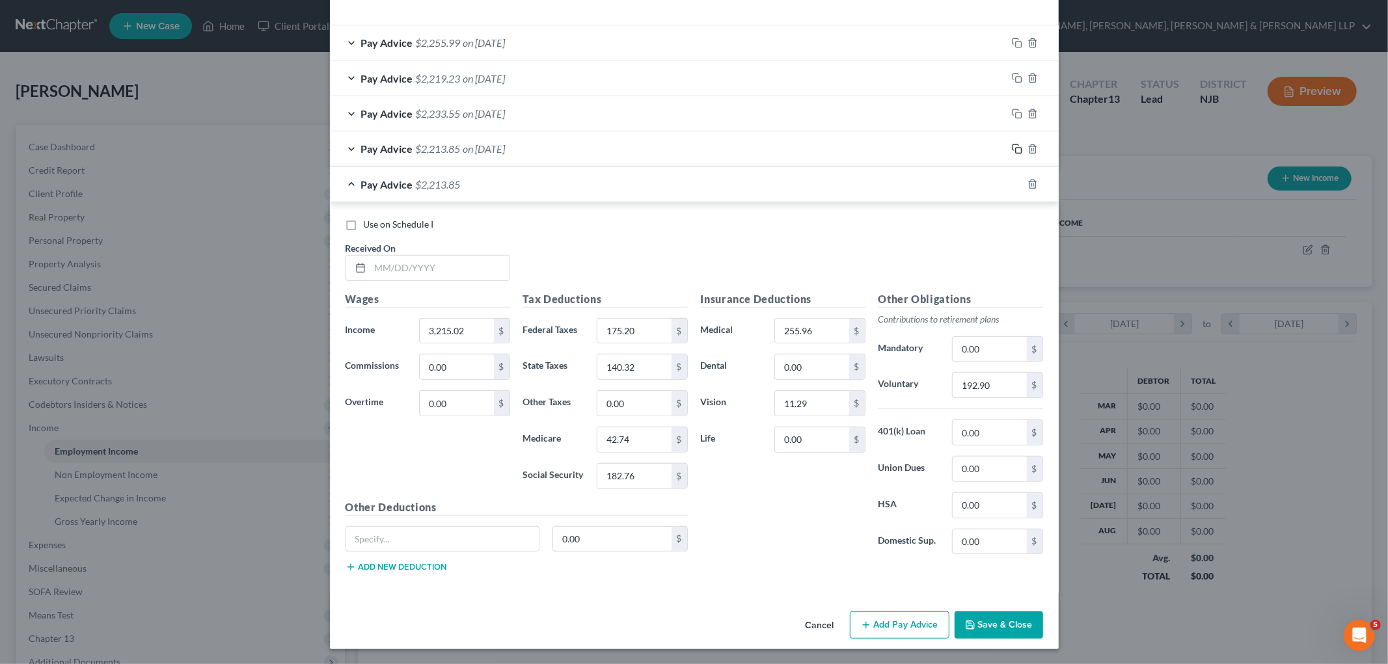
scroll to position [442, 0]
click at [428, 265] on input "text" at bounding box center [439, 267] width 139 height 25
click at [468, 327] on input "3,215.02" at bounding box center [457, 330] width 74 height 25
click at [657, 329] on input "175.20" at bounding box center [634, 330] width 74 height 25
click at [640, 437] on input "42.74" at bounding box center [634, 439] width 74 height 25
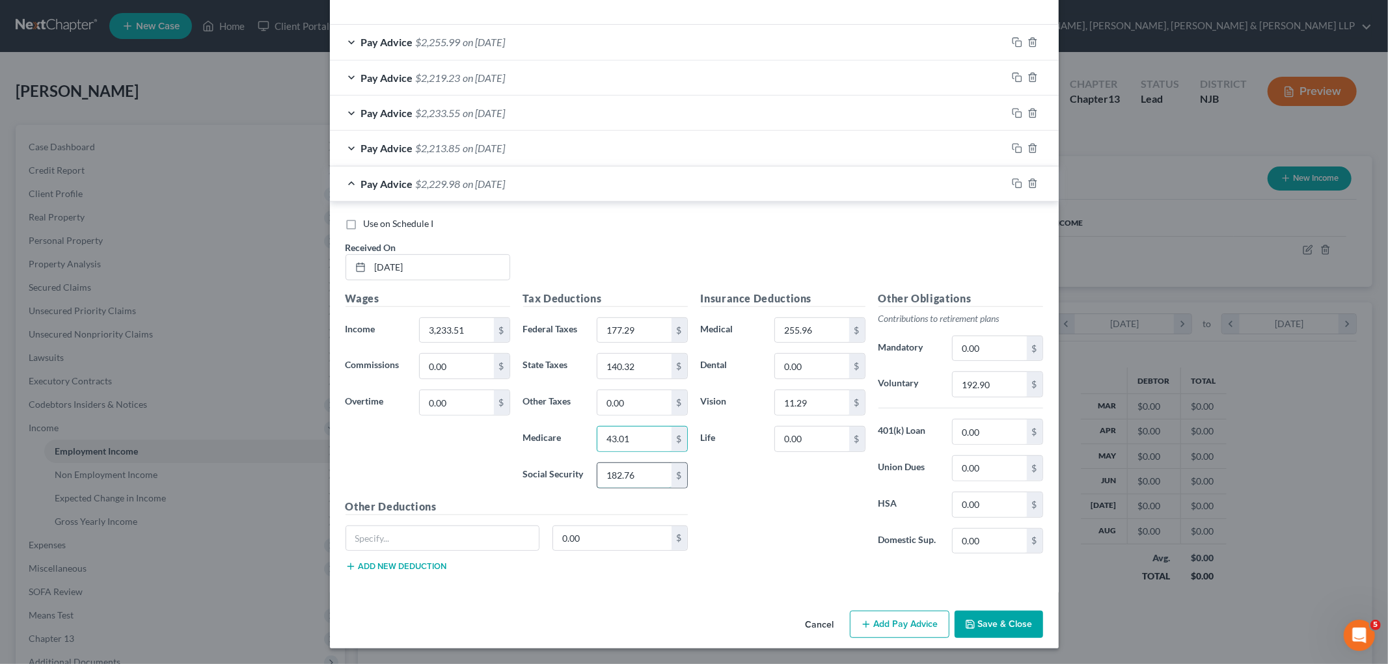
click at [640, 477] on input "182.76" at bounding box center [634, 475] width 74 height 25
click at [723, 505] on div "Insurance Deductions Medical 255.96 $ Dental 0.00 $ Vision 11.29 $ Life 0.00 $" at bounding box center [783, 428] width 178 height 274
click at [634, 362] on input "140.32" at bounding box center [634, 366] width 74 height 25
click at [947, 384] on input "192.90" at bounding box center [989, 384] width 74 height 25
click at [798, 528] on div "Insurance Deductions Medical 255.96 $ Dental 0.00 $ Vision 11.29 $ Life 0.00 $" at bounding box center [783, 428] width 178 height 274
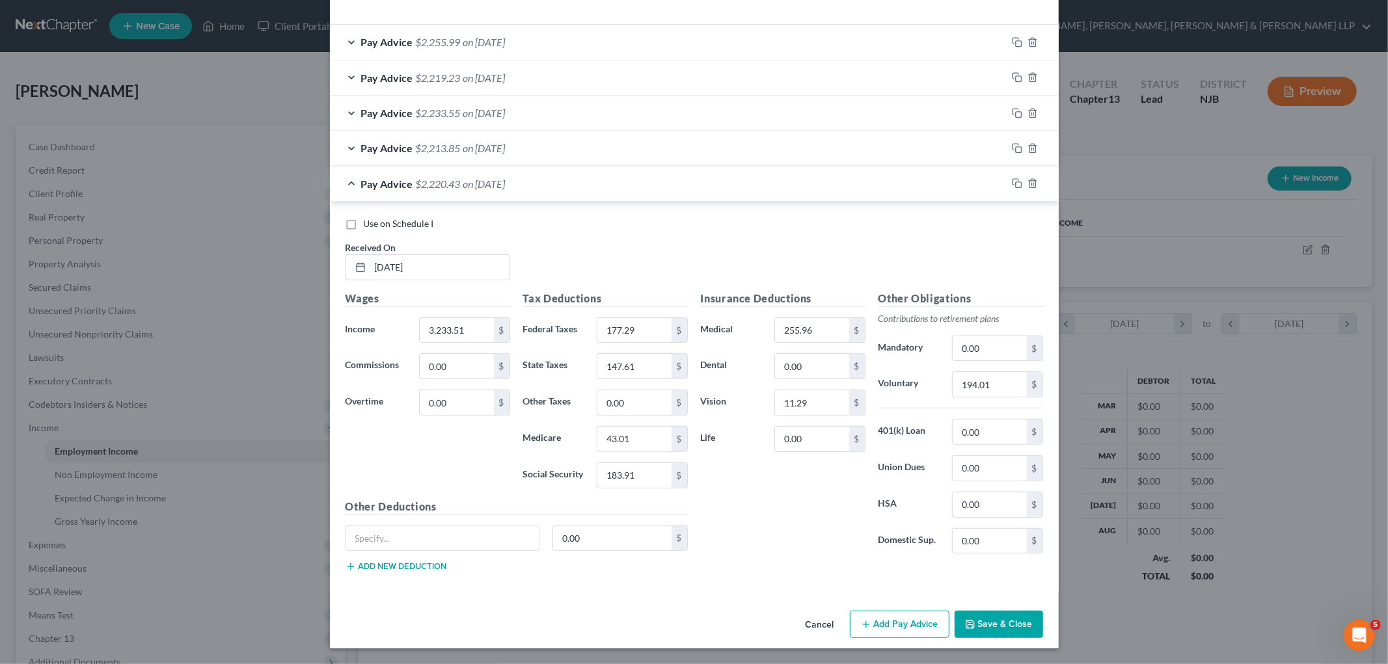
click at [770, 181] on div "Pay Advice $2,220.43 on [DATE]" at bounding box center [668, 184] width 677 height 34
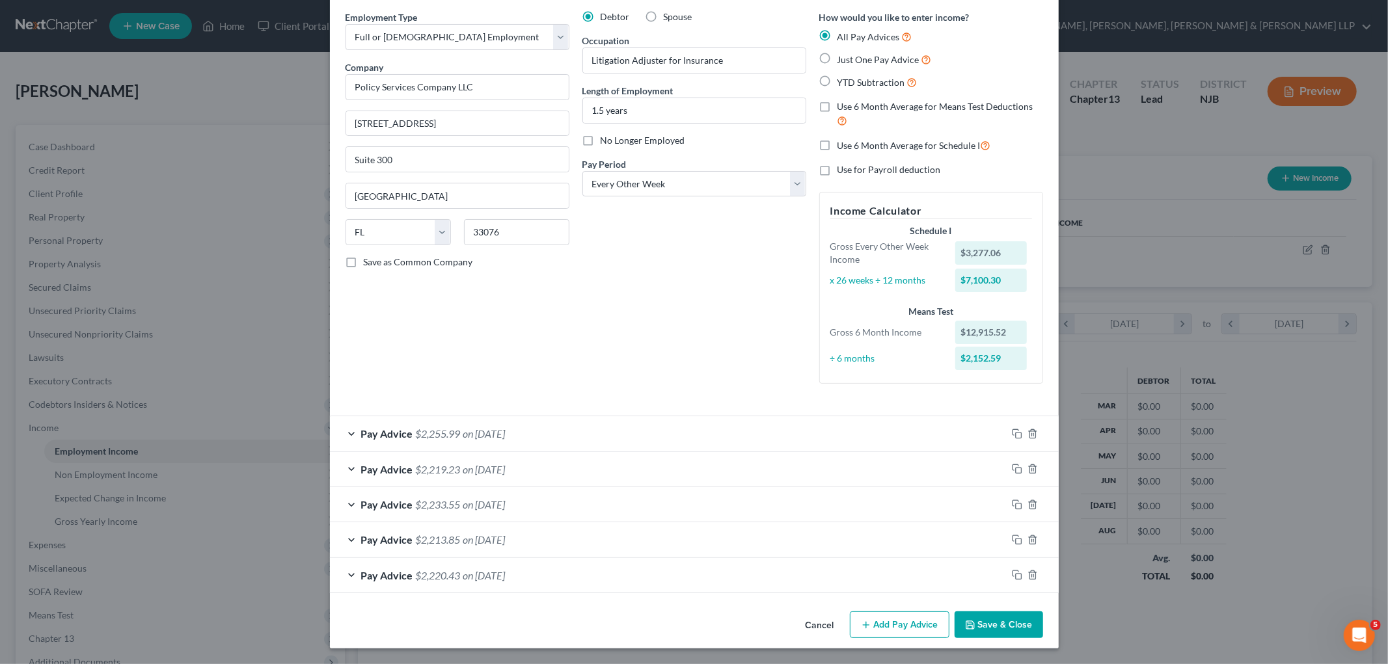
scroll to position [49, 0]
click at [566, 433] on div "Pay Advice $2,255.99 on [DATE]" at bounding box center [668, 433] width 677 height 34
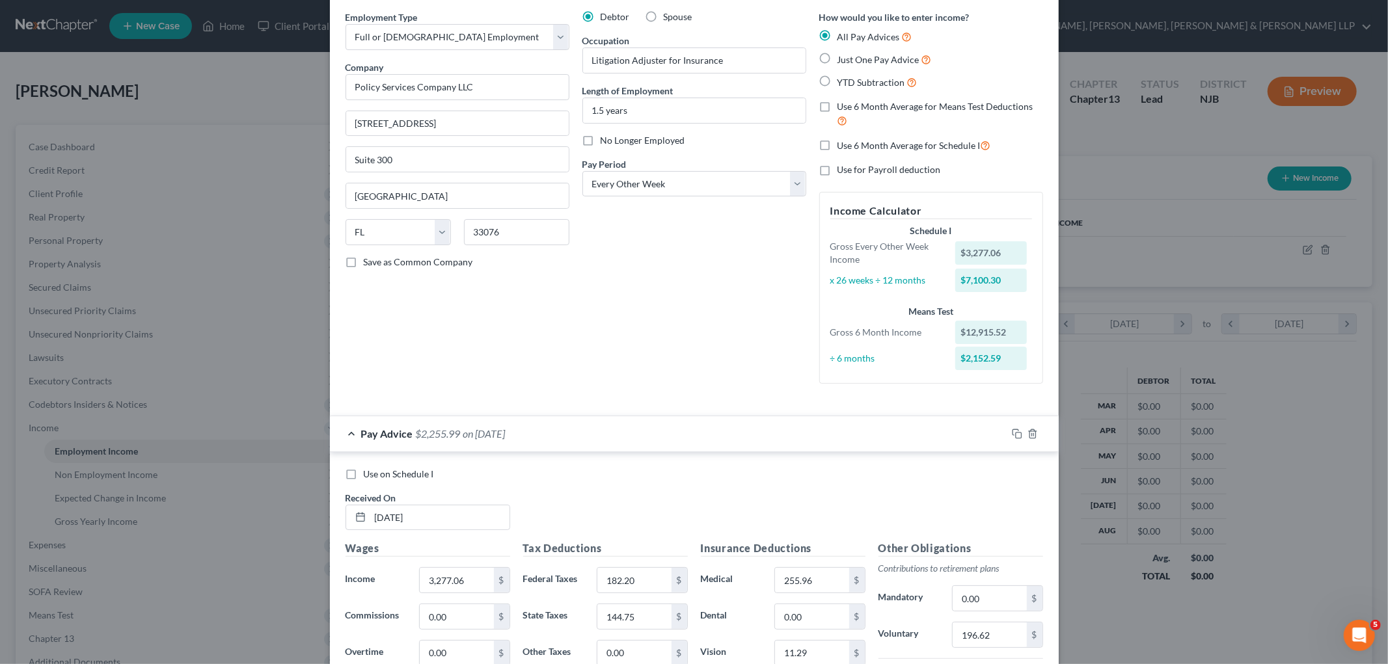
scroll to position [442, 0]
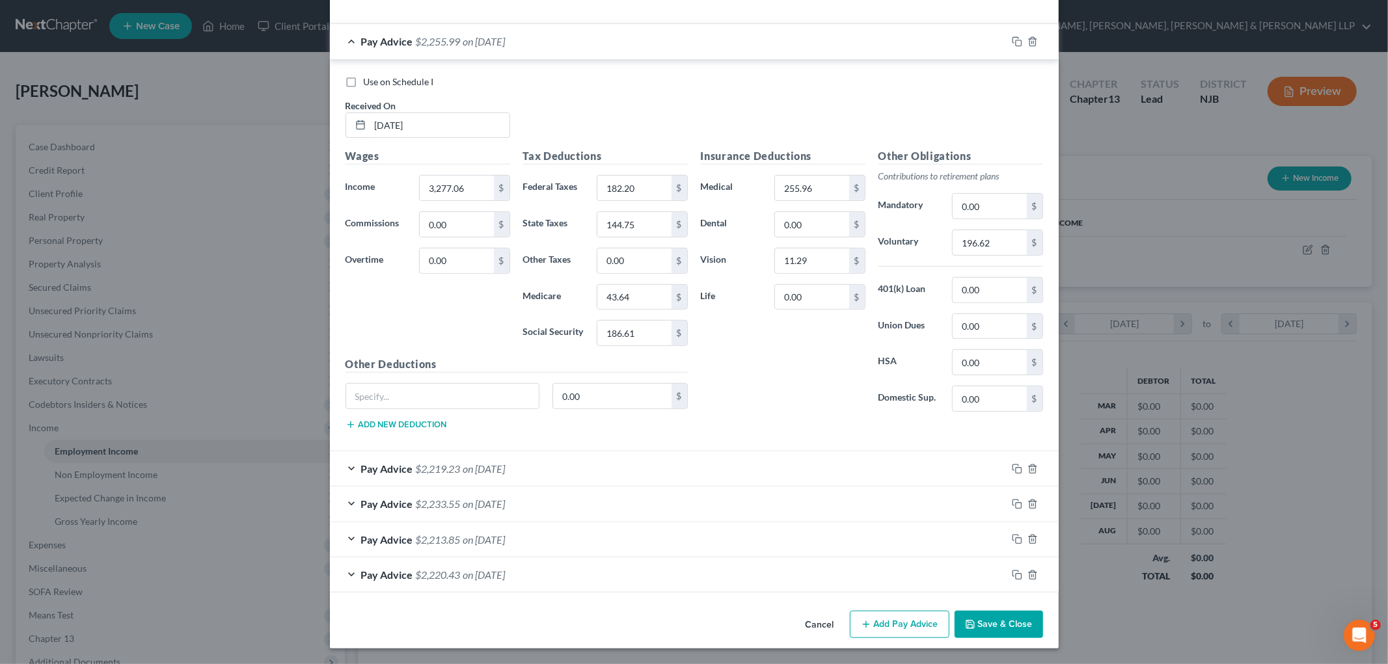
click at [364, 82] on label "Use on Schedule I" at bounding box center [399, 81] width 70 height 13
click at [369, 82] on input "Use on Schedule I" at bounding box center [373, 79] width 8 height 8
drag, startPoint x: 601, startPoint y: 49, endPoint x: 626, endPoint y: 159, distance: 112.7
click at [601, 49] on div "Pay Advice $2,255.99 on [DATE] - Use on Schedule I" at bounding box center [668, 41] width 677 height 34
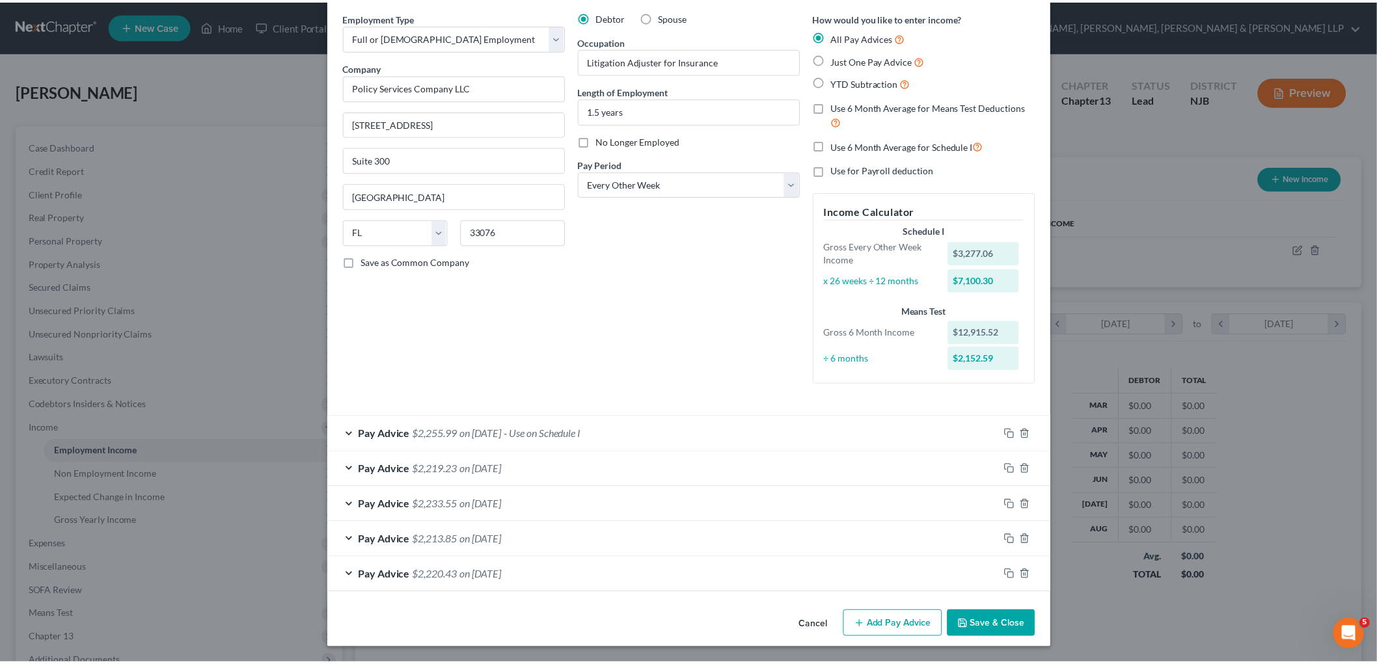
scroll to position [49, 0]
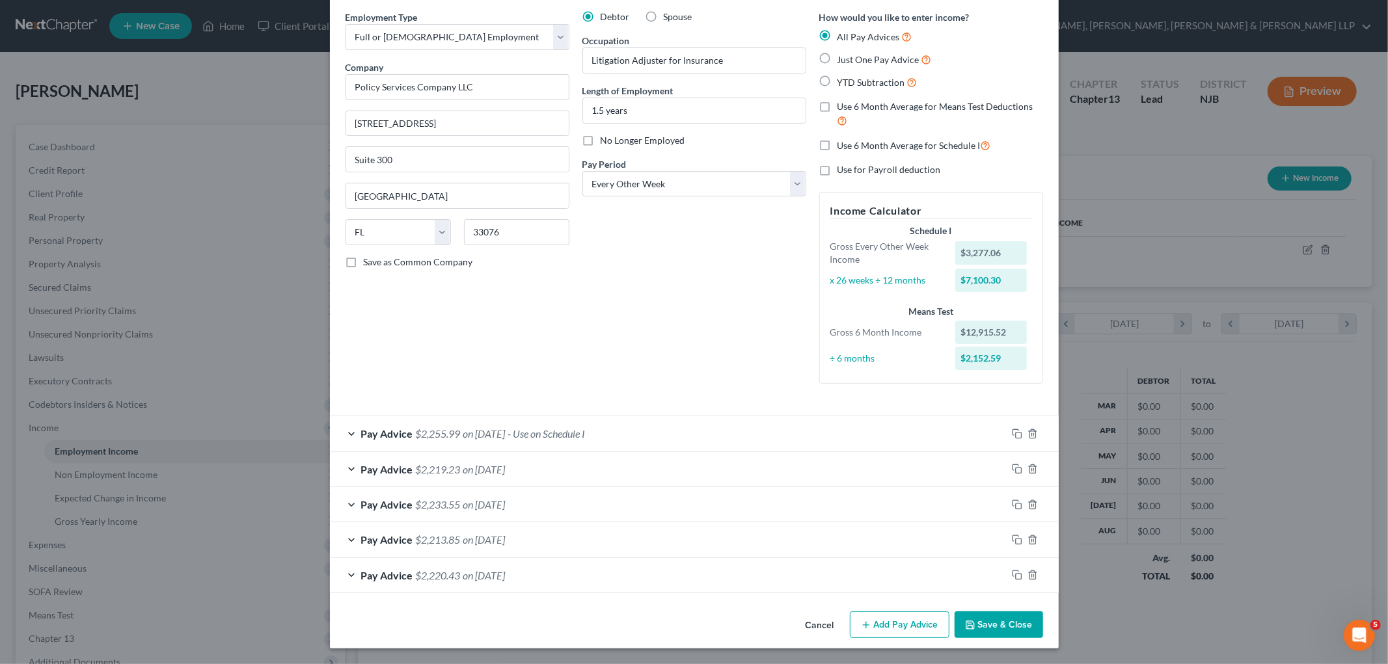
click at [947, 618] on button "Save & Close" at bounding box center [998, 625] width 88 height 27
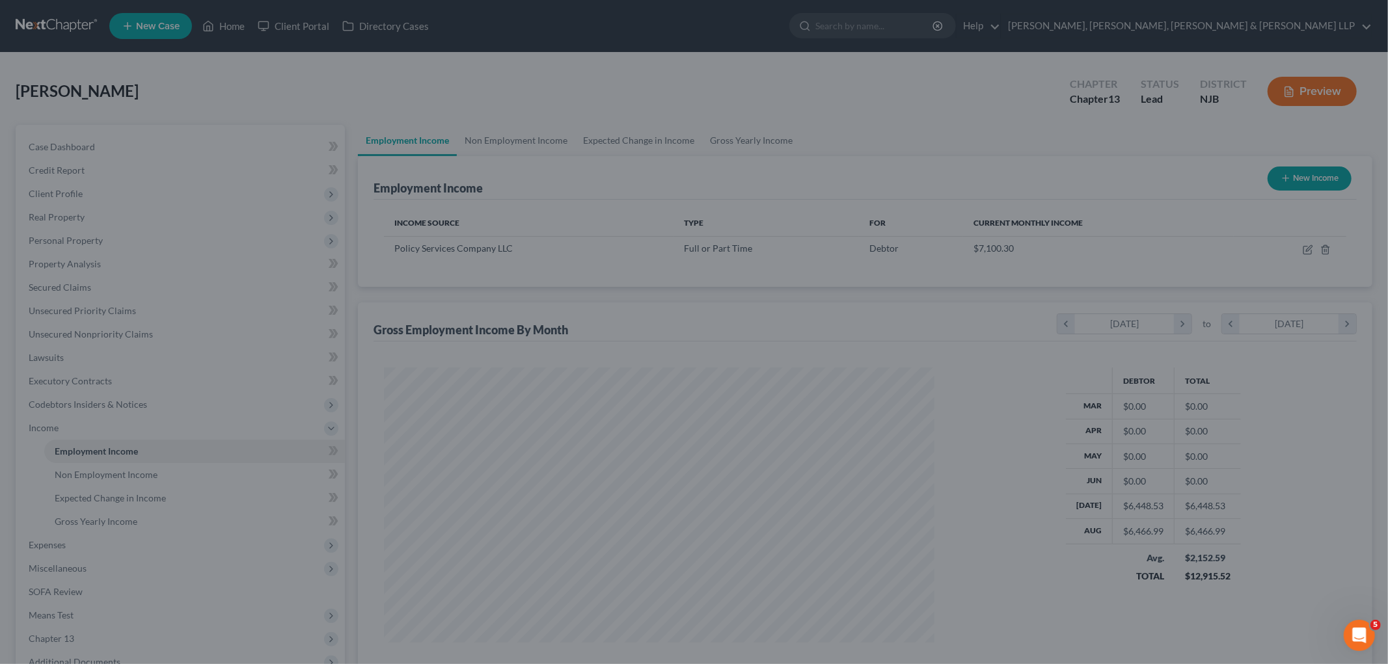
scroll to position [650303, 650004]
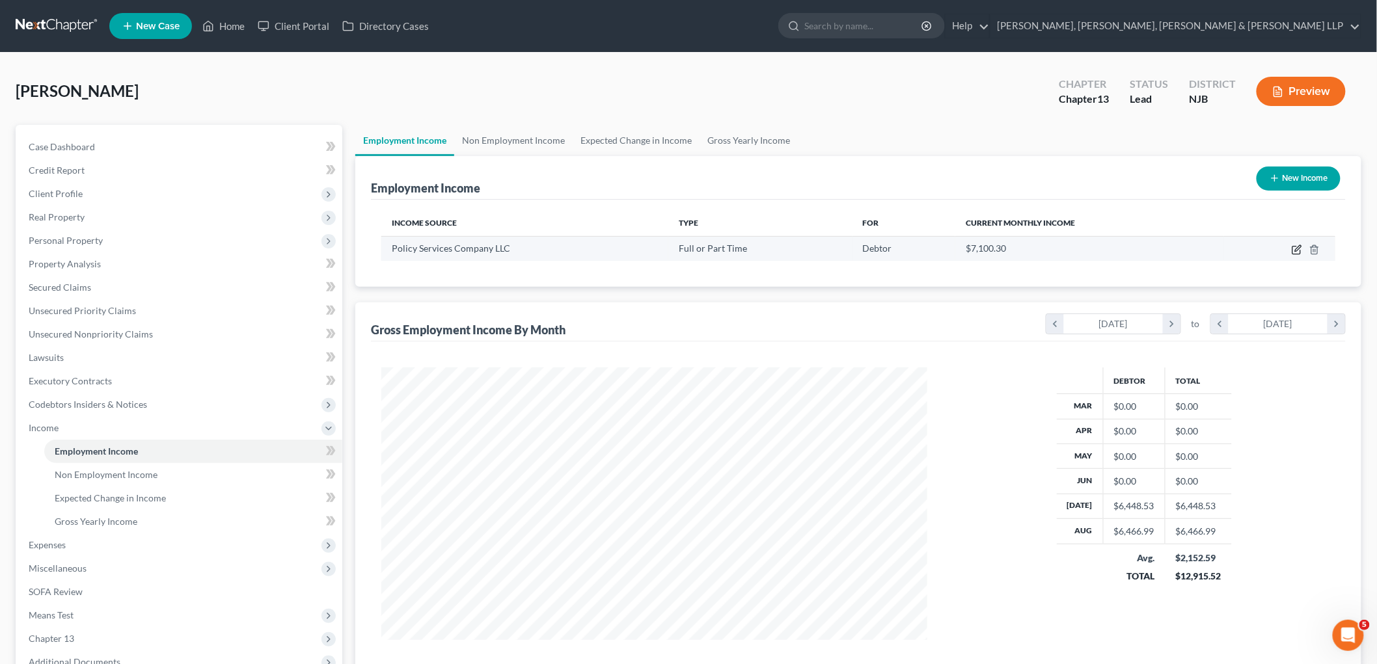
click at [947, 247] on icon "button" at bounding box center [1296, 250] width 10 height 10
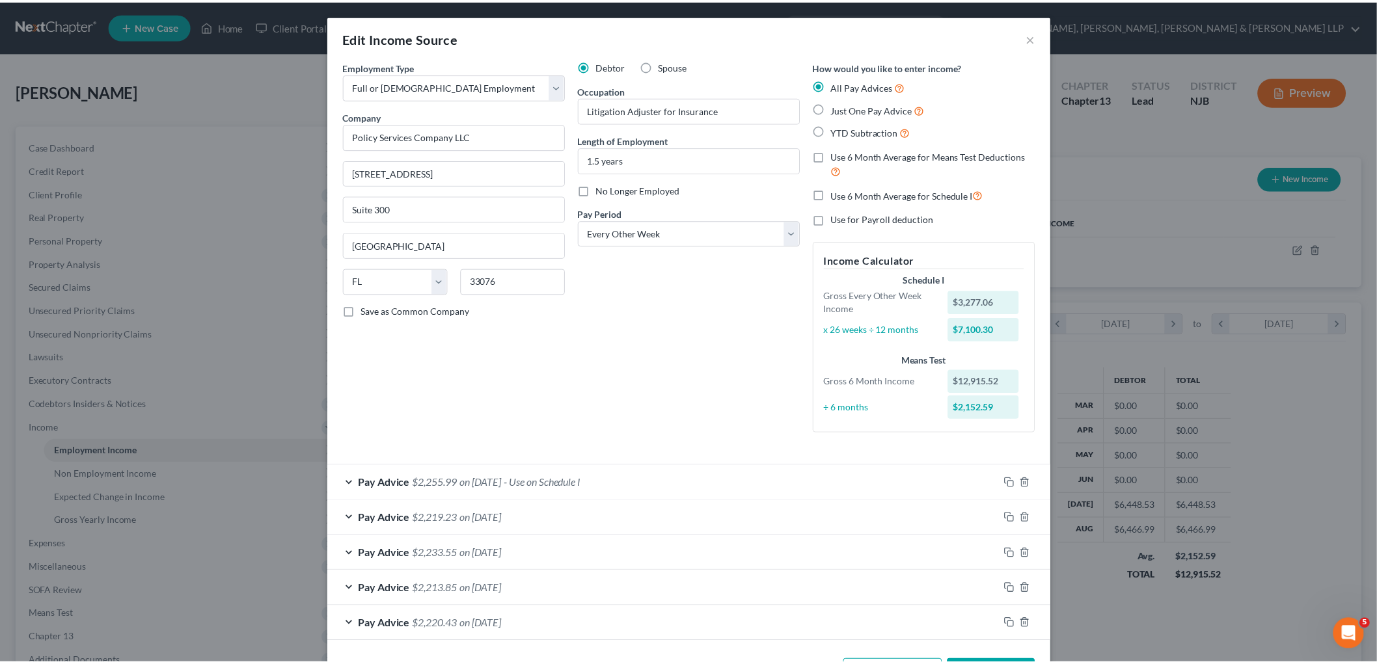
scroll to position [49, 0]
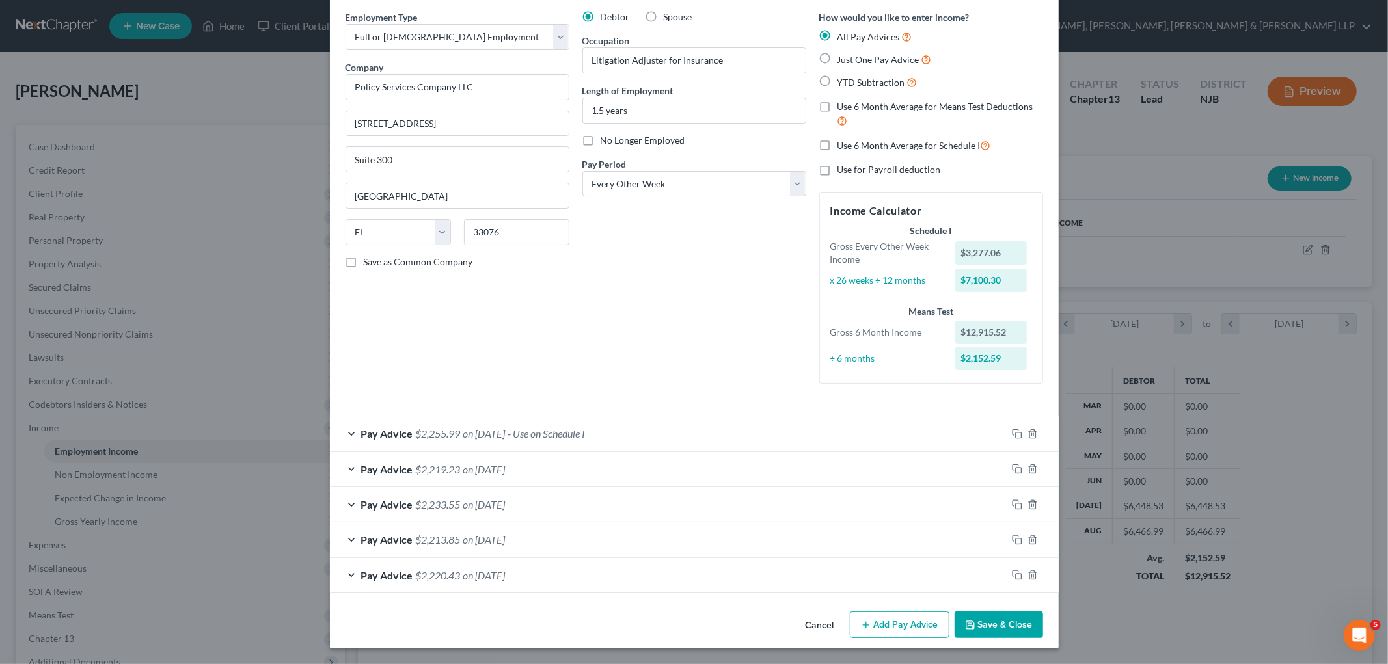
click at [947, 618] on button "Save & Close" at bounding box center [998, 625] width 88 height 27
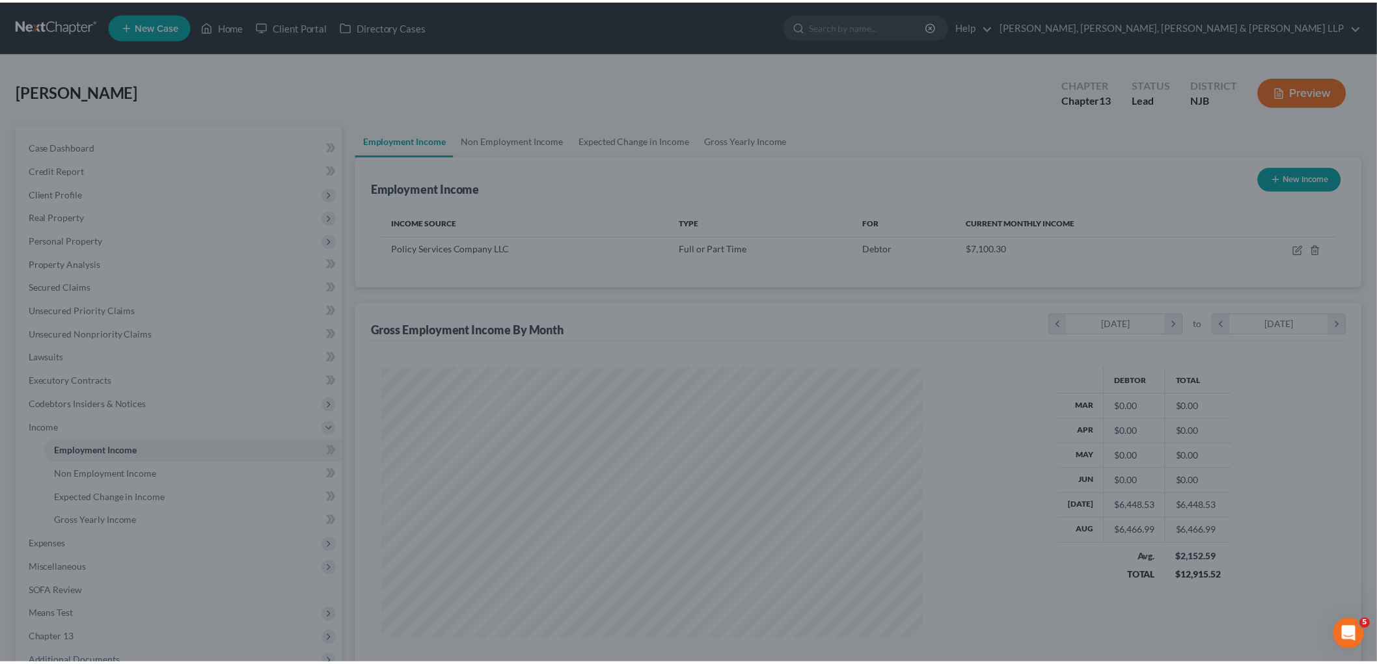
scroll to position [650303, 650004]
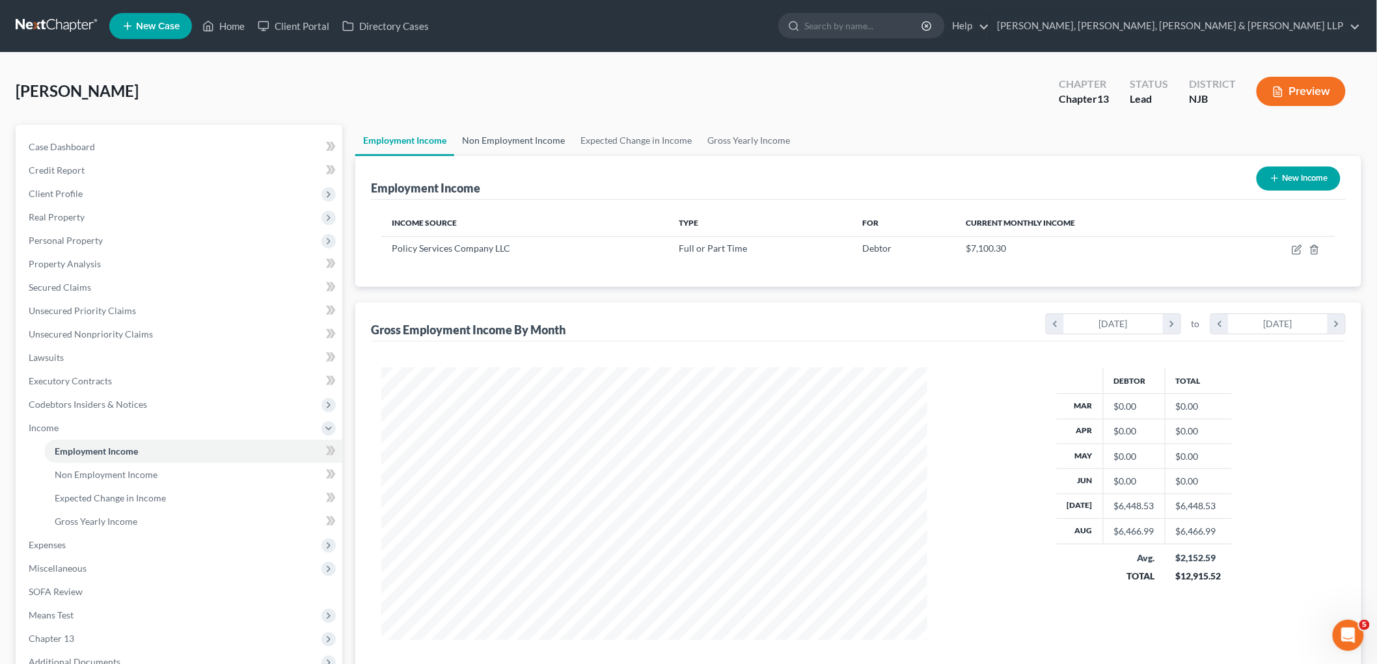
drag, startPoint x: 489, startPoint y: 133, endPoint x: 491, endPoint y: 147, distance: 13.8
click at [489, 133] on link "Non Employment Income" at bounding box center [513, 140] width 118 height 31
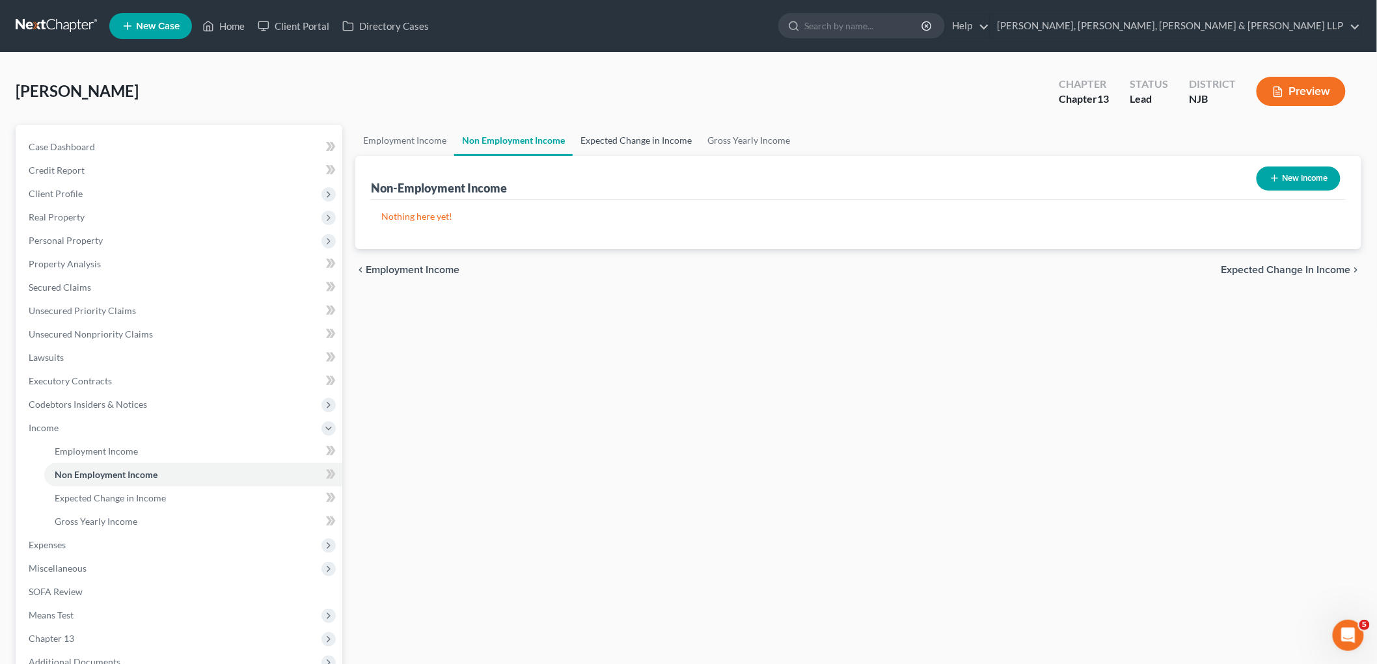
click at [608, 138] on link "Expected Change in Income" at bounding box center [636, 140] width 127 height 31
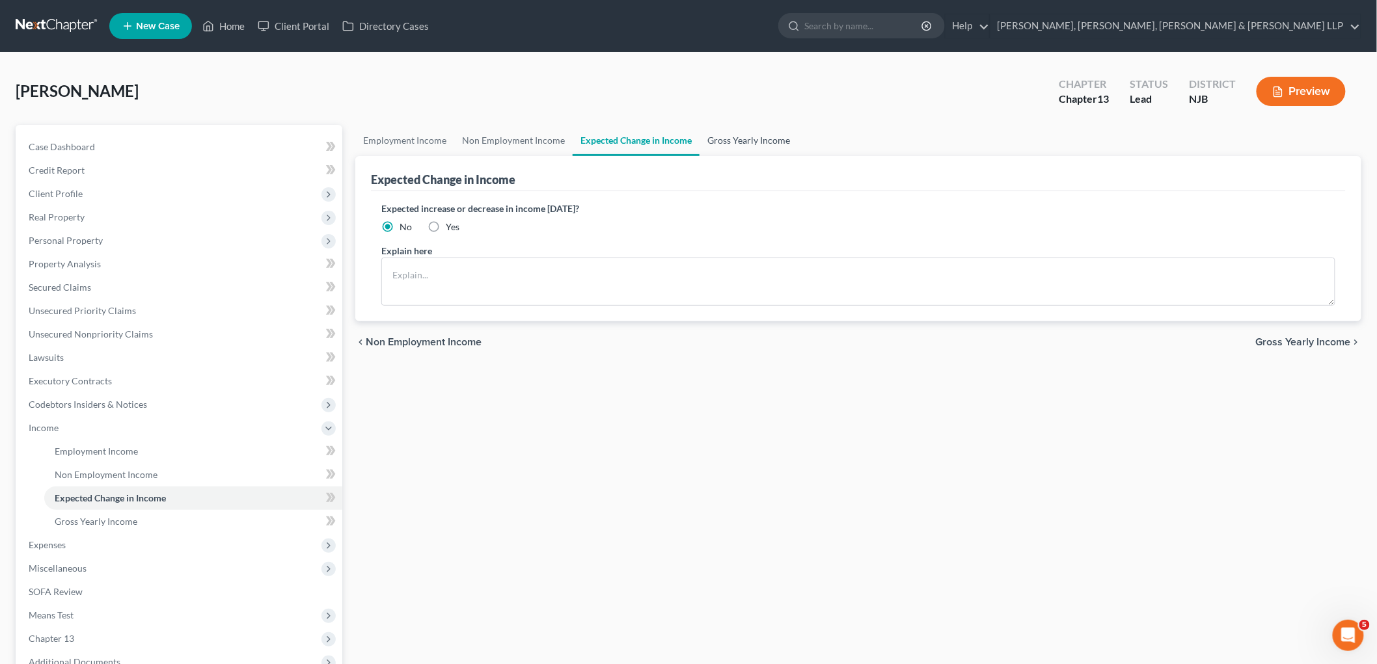
click at [732, 135] on link "Gross Yearly Income" at bounding box center [748, 140] width 98 height 31
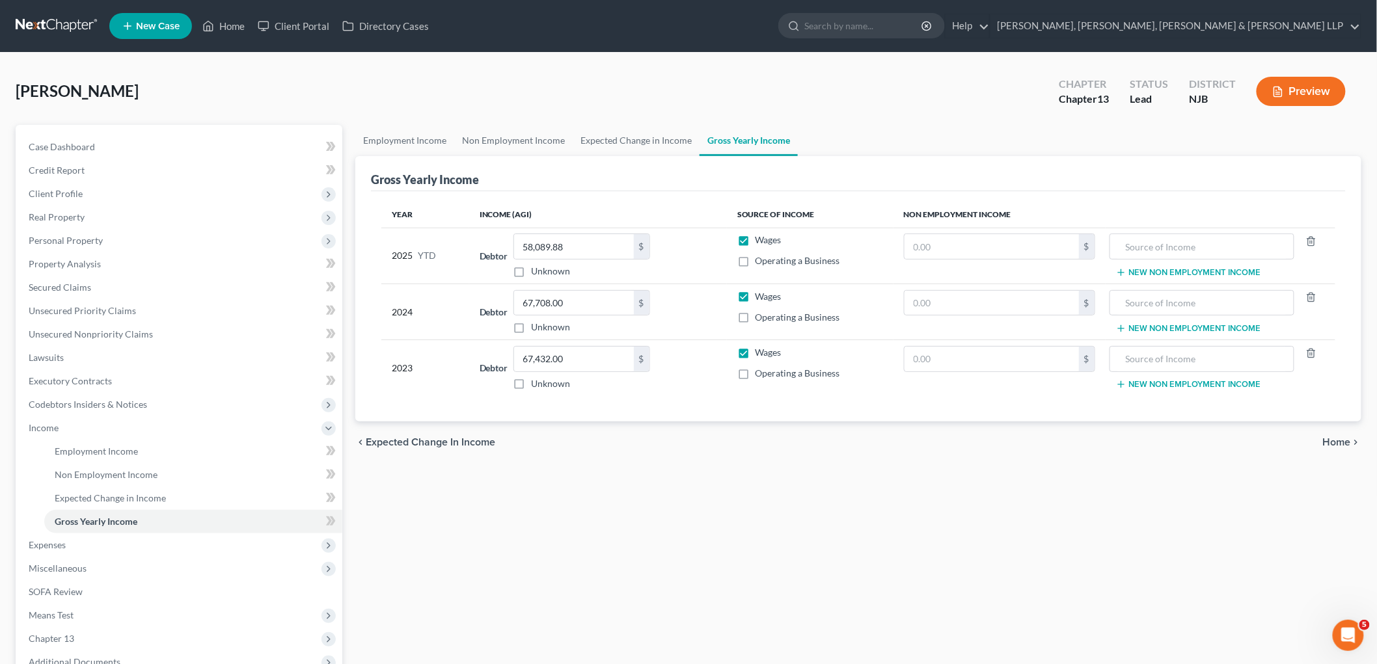
click at [947, 434] on div "chevron_left Expected Change in Income Home chevron_right" at bounding box center [858, 443] width 1006 height 42
click at [947, 440] on span "Home" at bounding box center [1337, 442] width 28 height 10
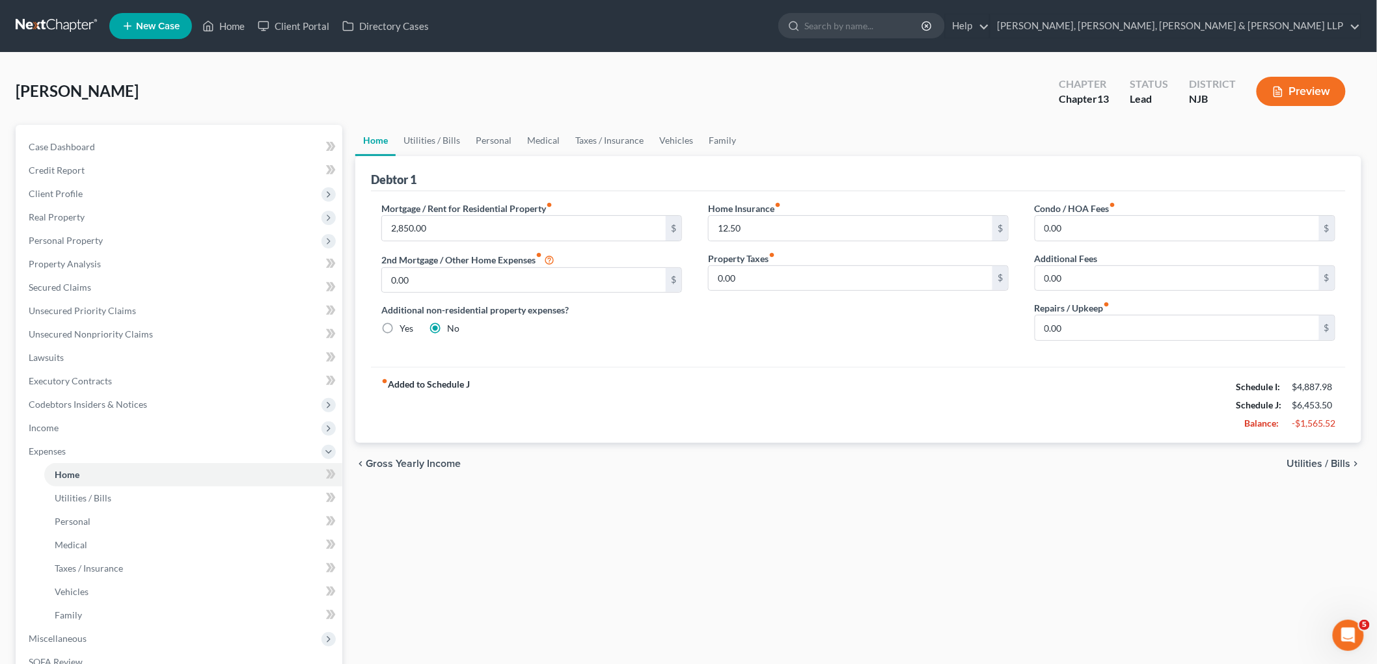
click at [720, 427] on div "fiber_manual_record Added to Schedule J Schedule I: $4,887.98 Schedule J: $6,45…" at bounding box center [858, 405] width 975 height 76
drag, startPoint x: 56, startPoint y: 421, endPoint x: 66, endPoint y: 440, distance: 21.5
click at [56, 422] on span "Income" at bounding box center [44, 427] width 30 height 11
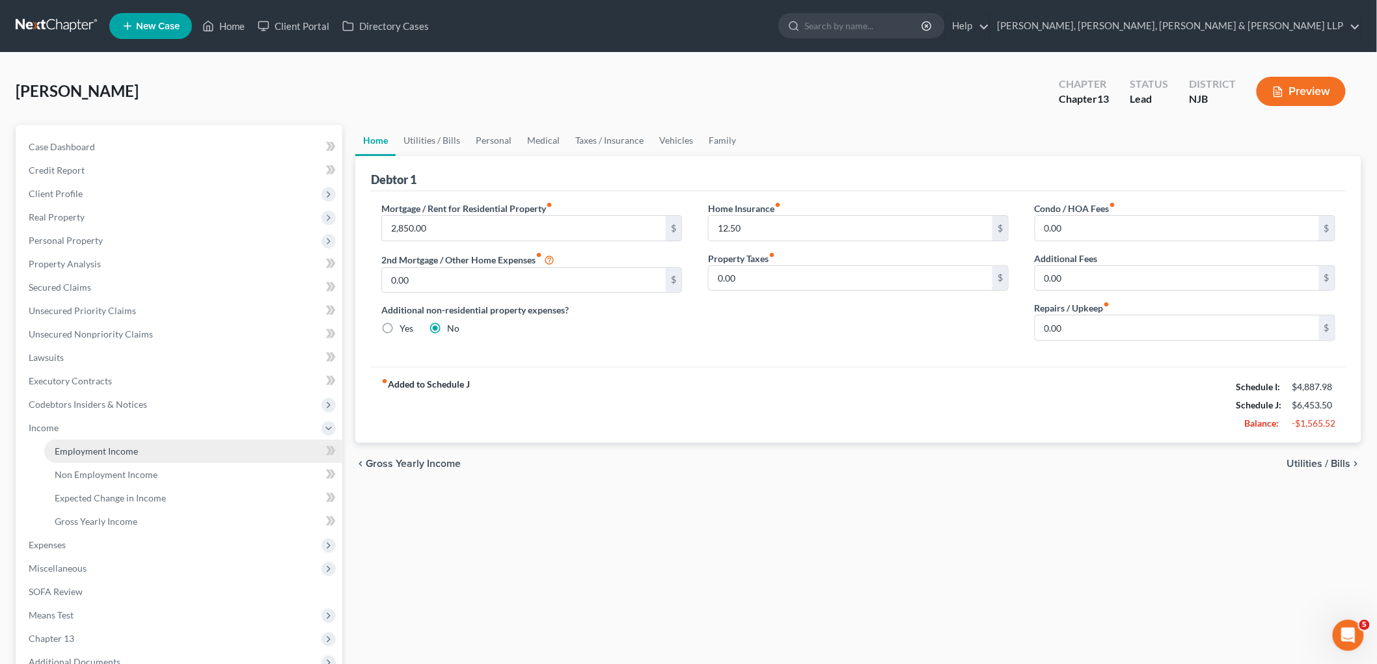
click at [79, 449] on span "Employment Income" at bounding box center [96, 451] width 83 height 11
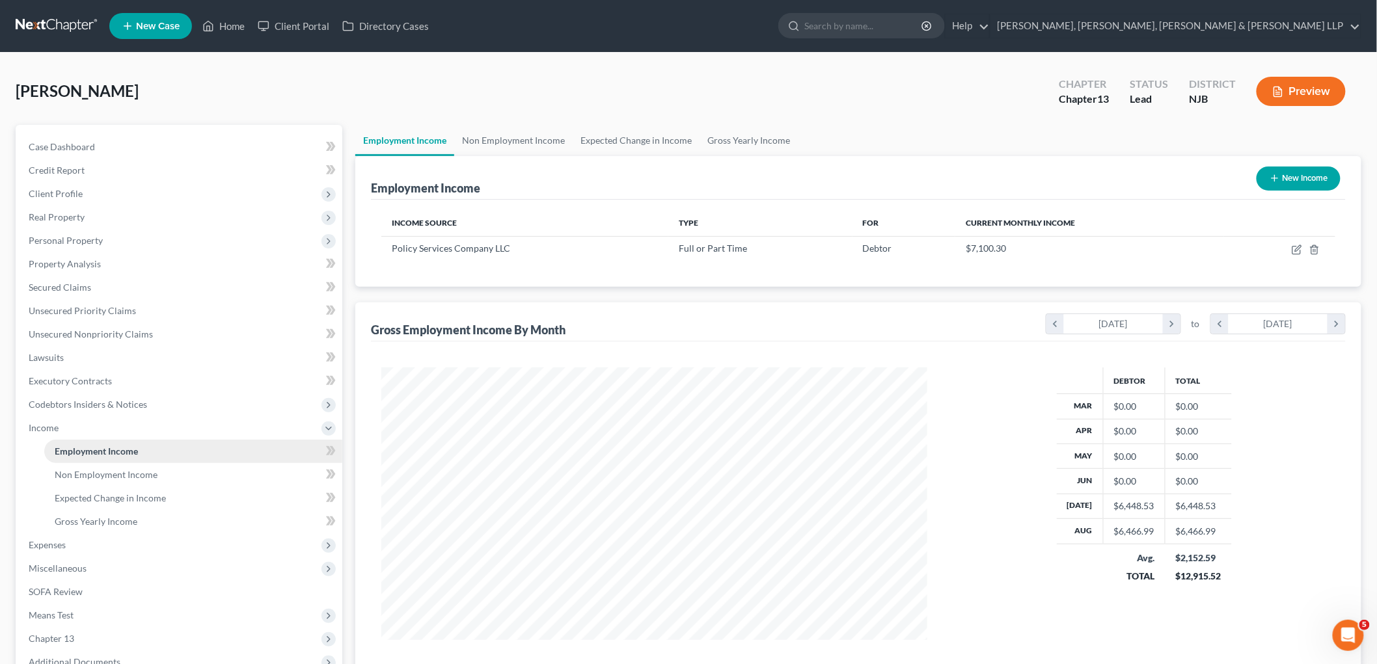
scroll to position [272, 571]
click at [87, 319] on link "Unsecured Priority Claims" at bounding box center [180, 310] width 324 height 23
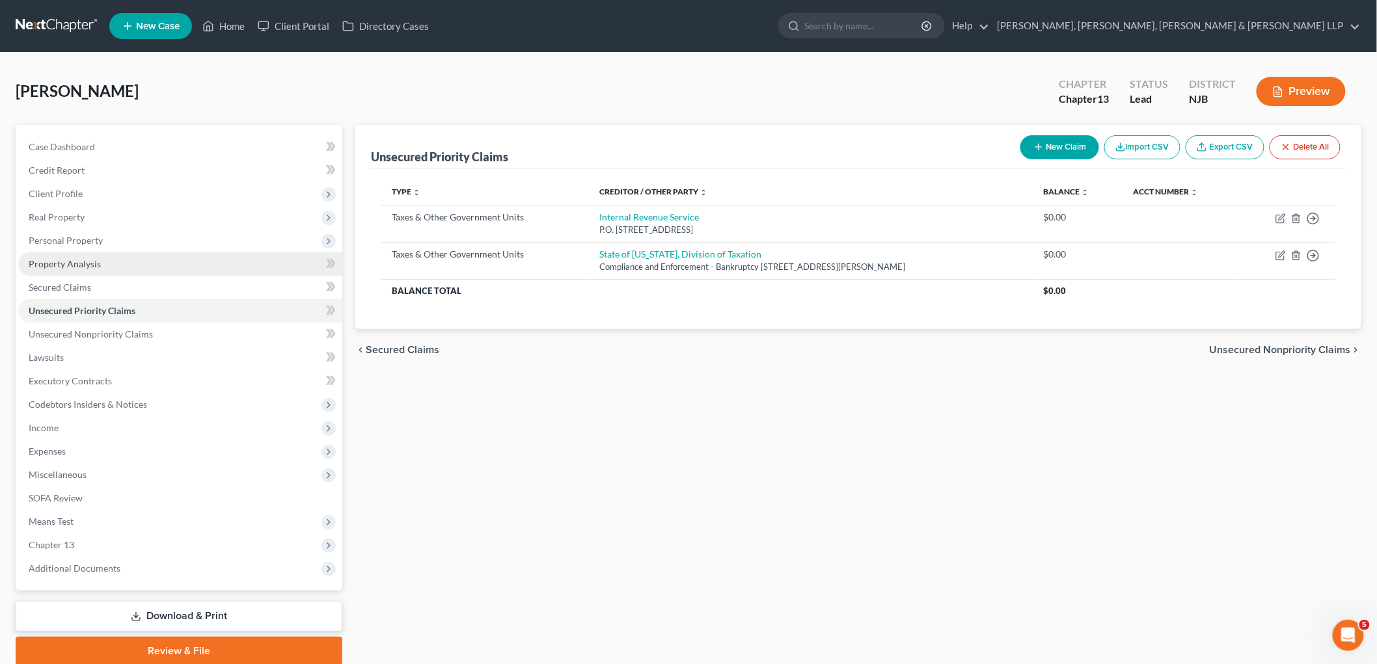
click at [72, 261] on span "Property Analysis" at bounding box center [65, 263] width 72 height 11
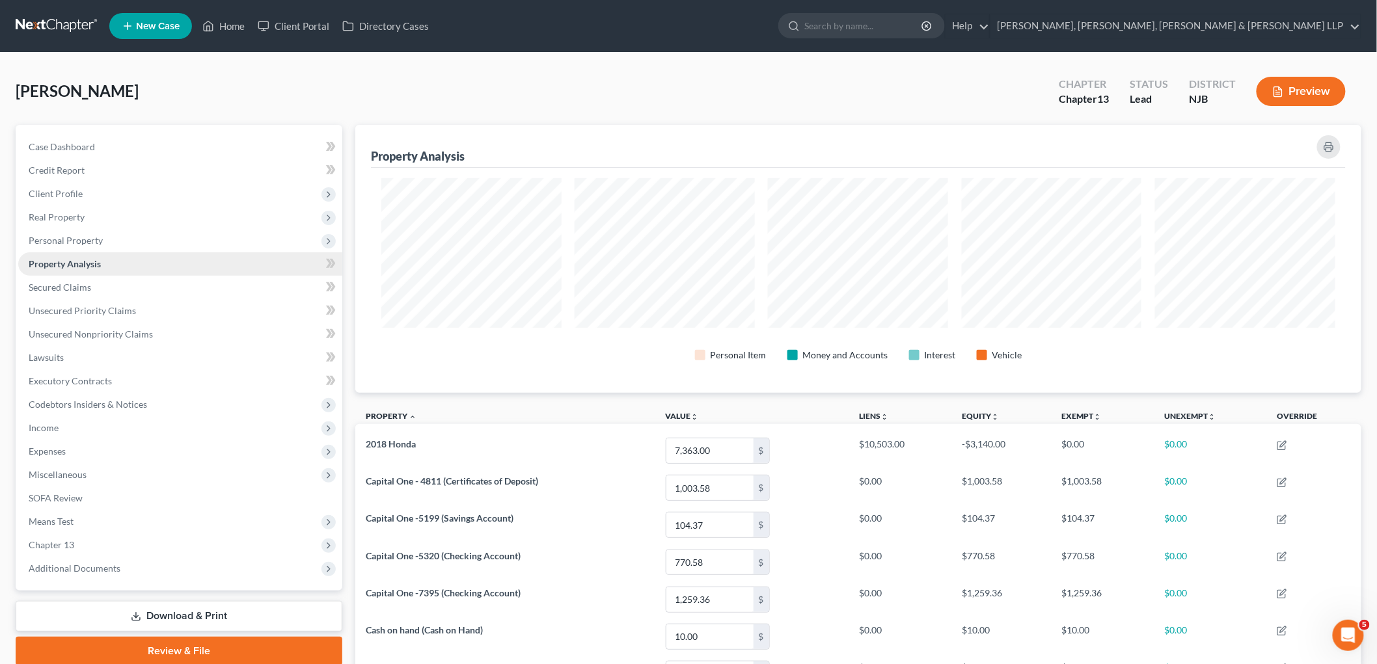
scroll to position [268, 1006]
click at [72, 236] on span "Personal Property" at bounding box center [66, 240] width 74 height 11
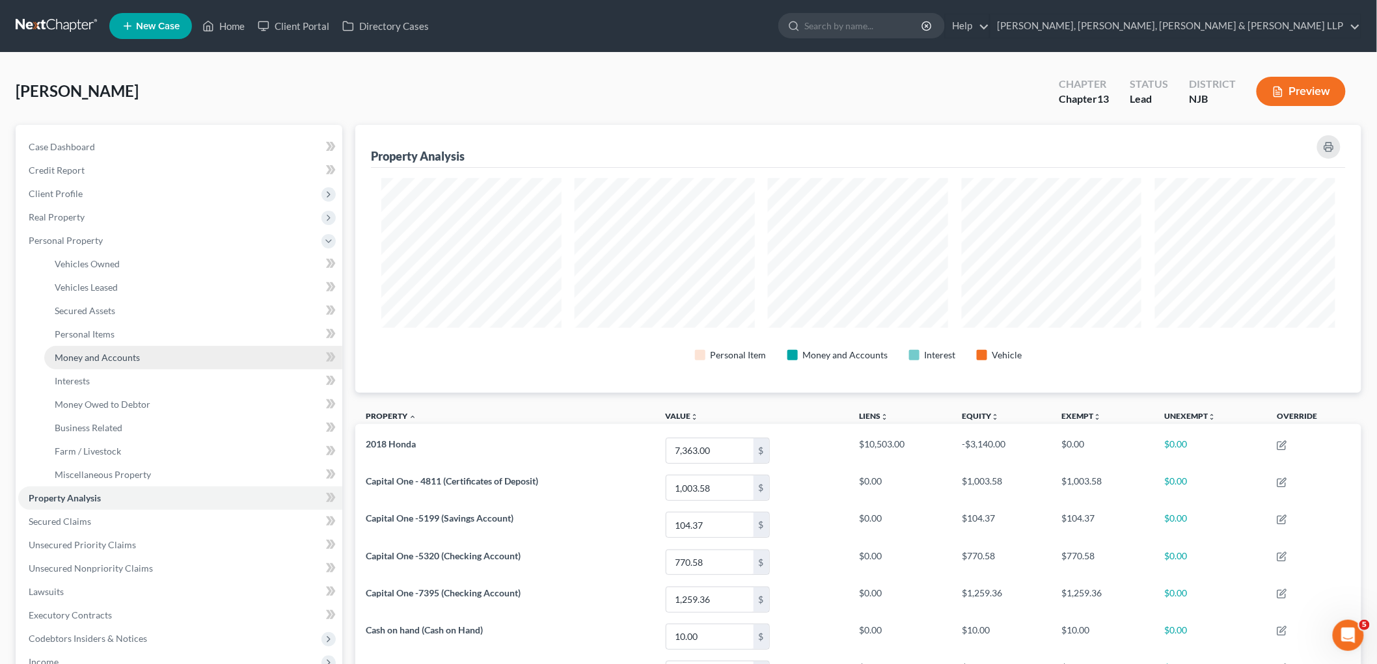
click at [98, 358] on span "Money and Accounts" at bounding box center [97, 357] width 85 height 11
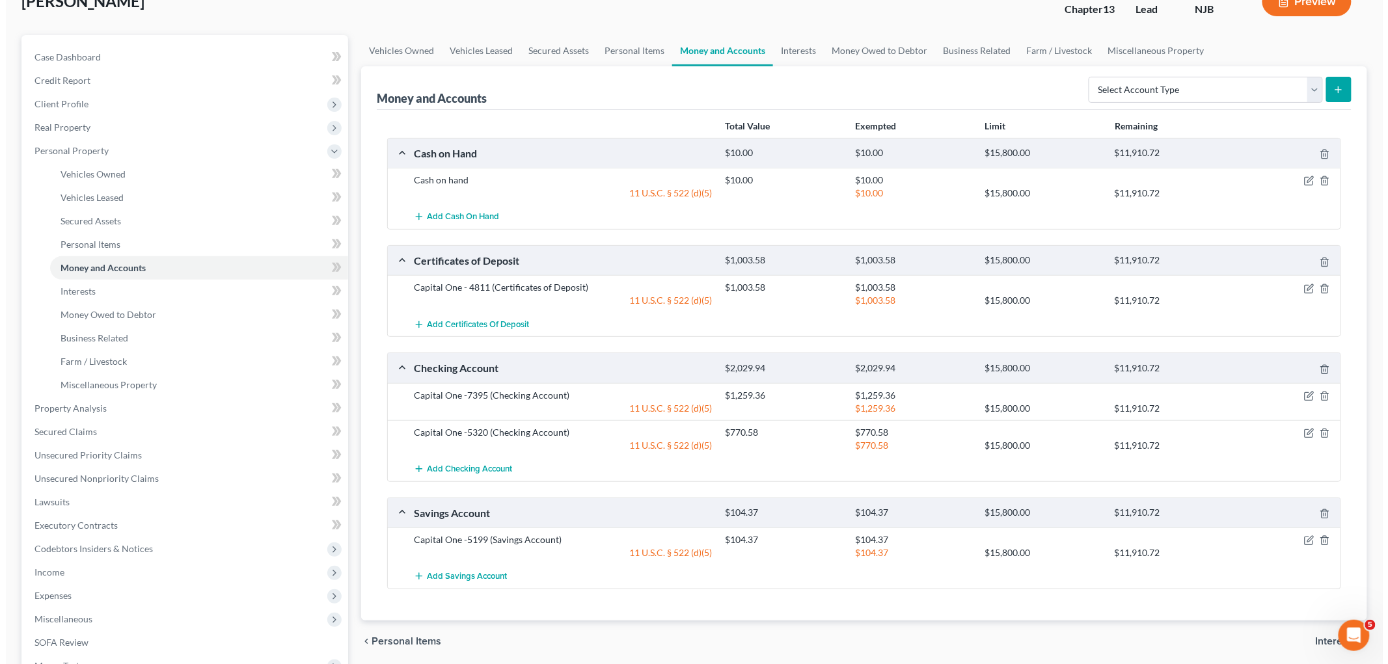
scroll to position [144, 0]
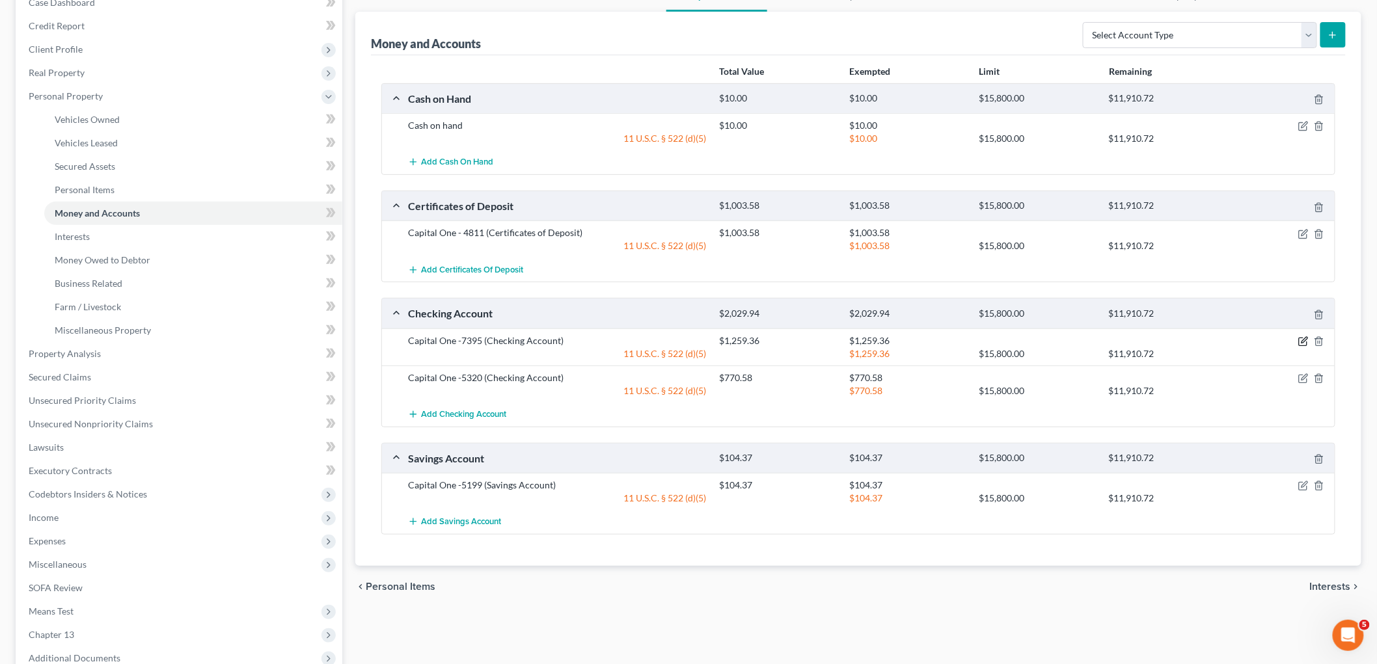
click at [947, 340] on icon "button" at bounding box center [1303, 342] width 8 height 8
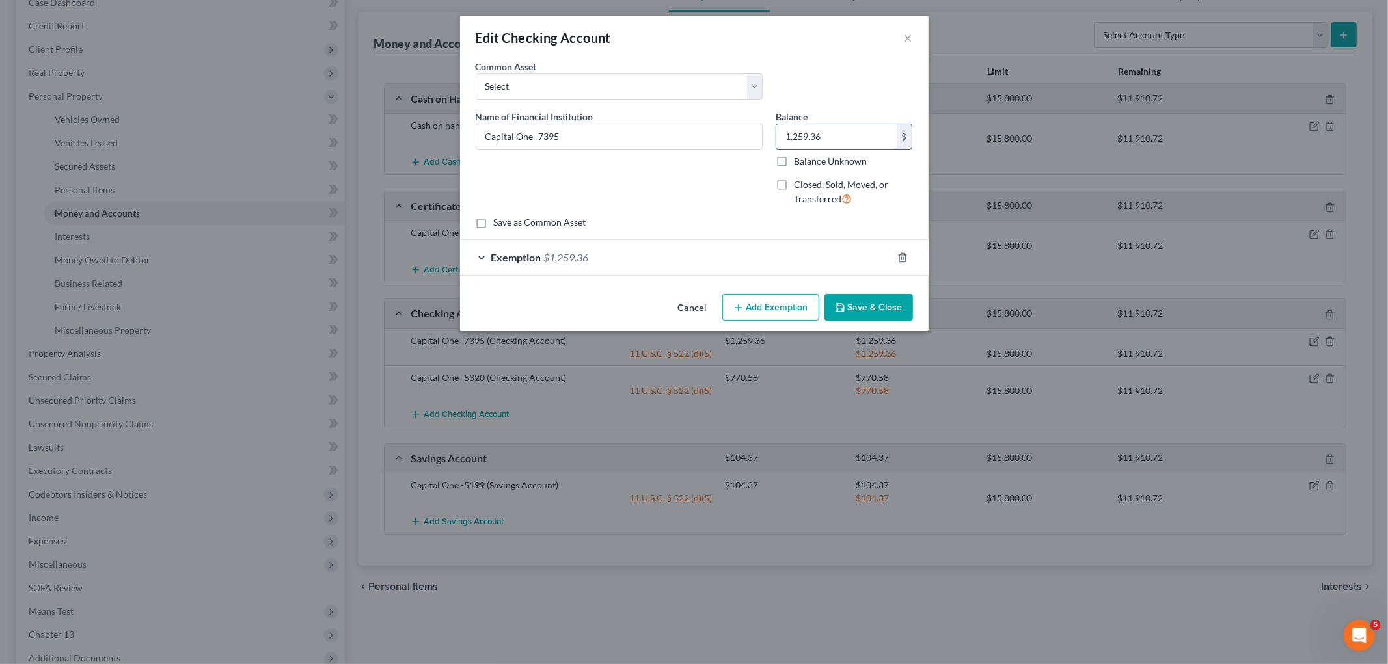
click at [859, 134] on input "1,259.36" at bounding box center [836, 136] width 120 height 25
drag, startPoint x: 815, startPoint y: 133, endPoint x: 776, endPoint y: 132, distance: 39.1
click at [776, 132] on input "592.38" at bounding box center [836, 136] width 120 height 25
click at [669, 259] on div "Exemption $1,259.36" at bounding box center [676, 257] width 432 height 34
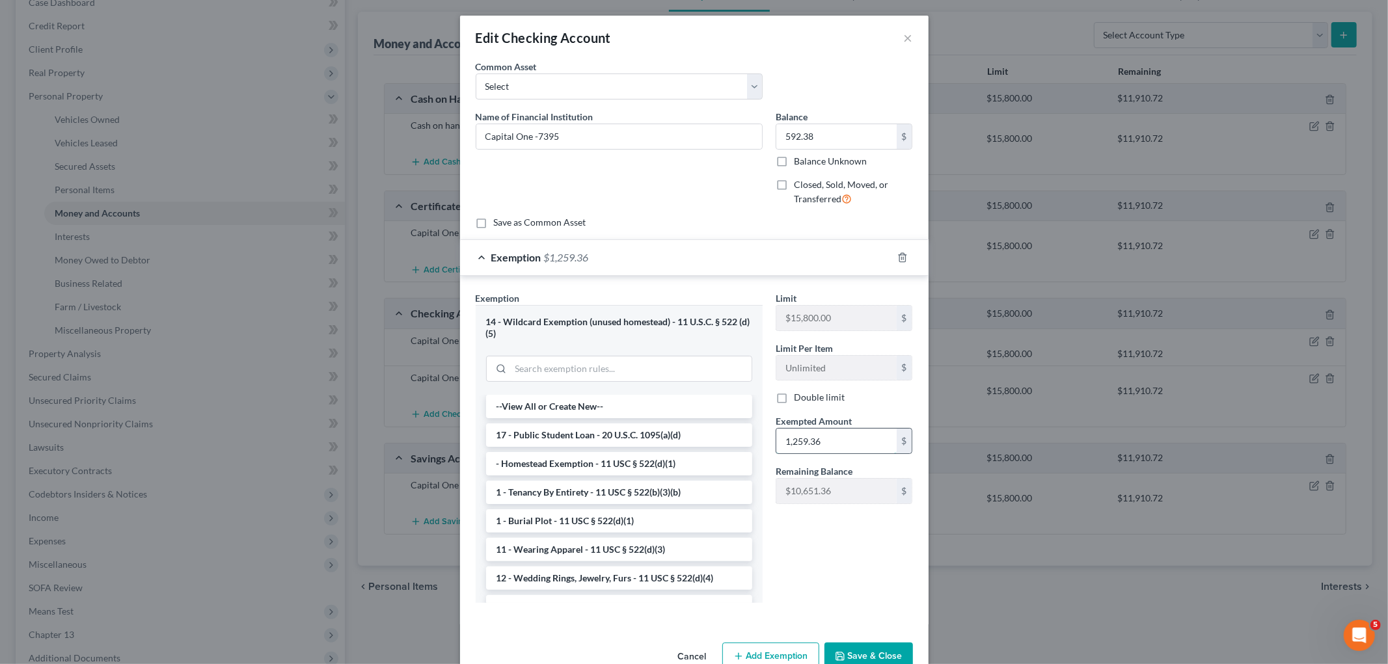
click at [823, 445] on input "1,259.36" at bounding box center [836, 441] width 120 height 25
paste input "592.38"
click at [833, 539] on div "Limit $15,800.00 $ Limit Per Item Unlimited $ Double limit Exempted Amount * 59…" at bounding box center [844, 452] width 150 height 322
click at [876, 618] on button "Save & Close" at bounding box center [868, 656] width 88 height 27
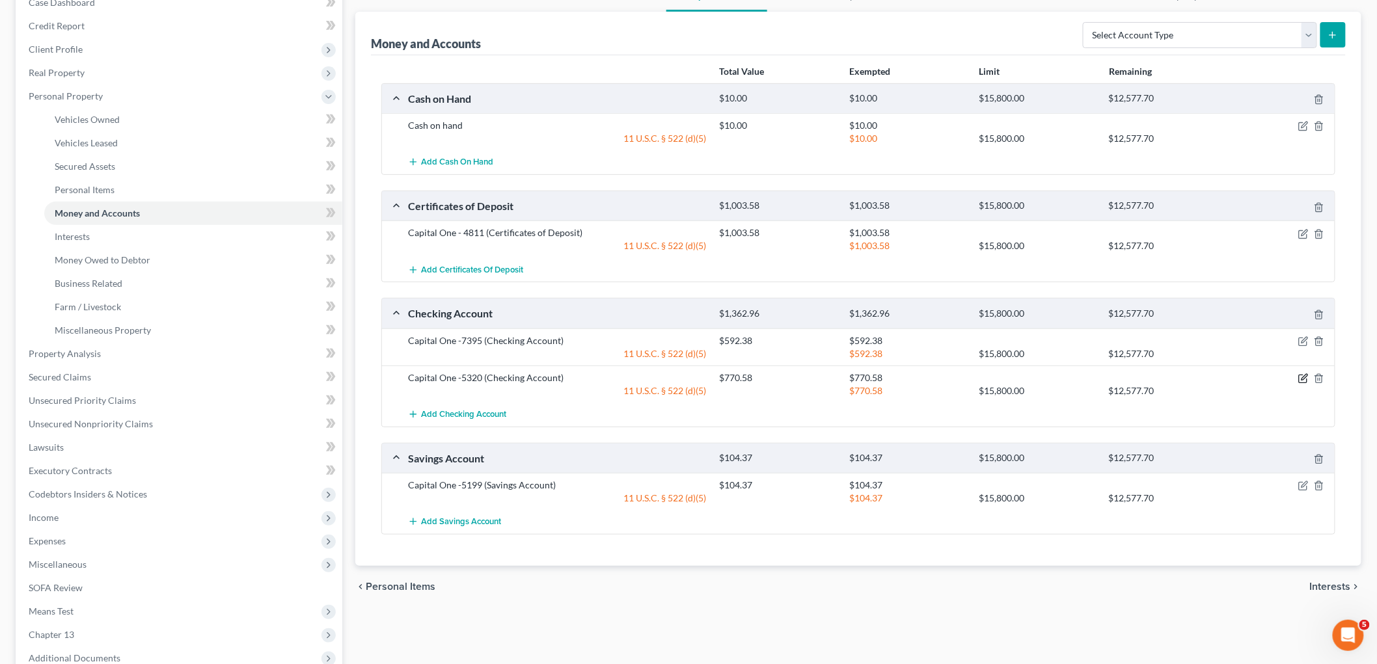
drag, startPoint x: 1304, startPoint y: 379, endPoint x: 1284, endPoint y: 425, distance: 49.5
click at [947, 379] on icon "button" at bounding box center [1304, 377] width 6 height 6
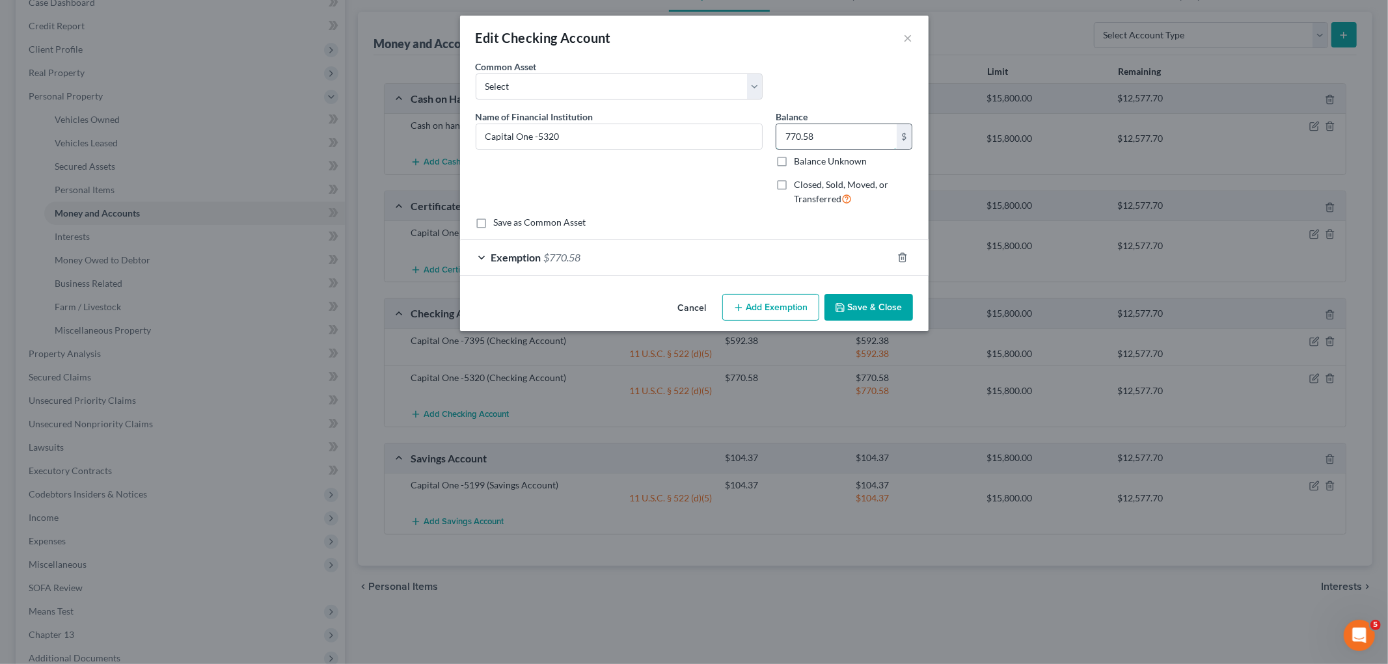
click at [825, 137] on input "770.58" at bounding box center [836, 136] width 120 height 25
paste input "$1,050.09"
click at [708, 265] on div "Exemption $770.58" at bounding box center [676, 257] width 432 height 34
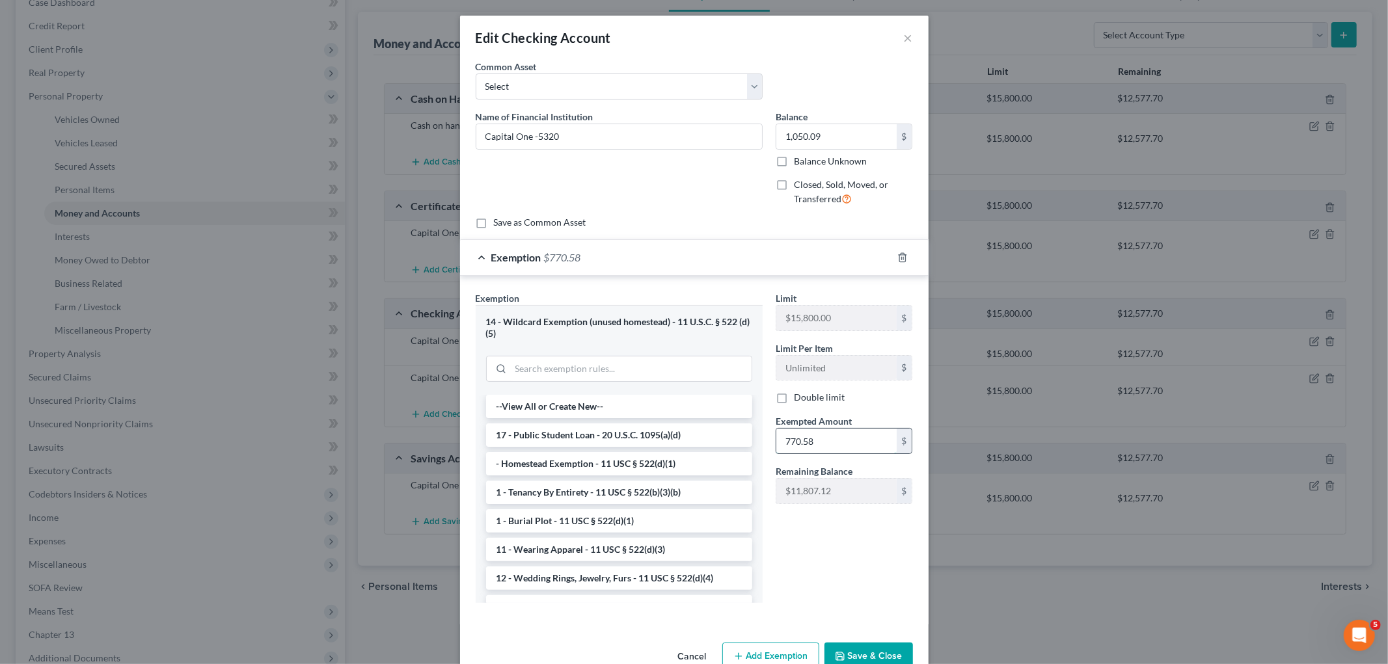
click at [815, 447] on input "770.58" at bounding box center [836, 441] width 120 height 25
paste input "$1,050.09"
click at [815, 537] on div "Limit $15,800.00 $ Limit Per Item Unlimited $ Double limit Exempted Amount * 1,…" at bounding box center [844, 452] width 150 height 322
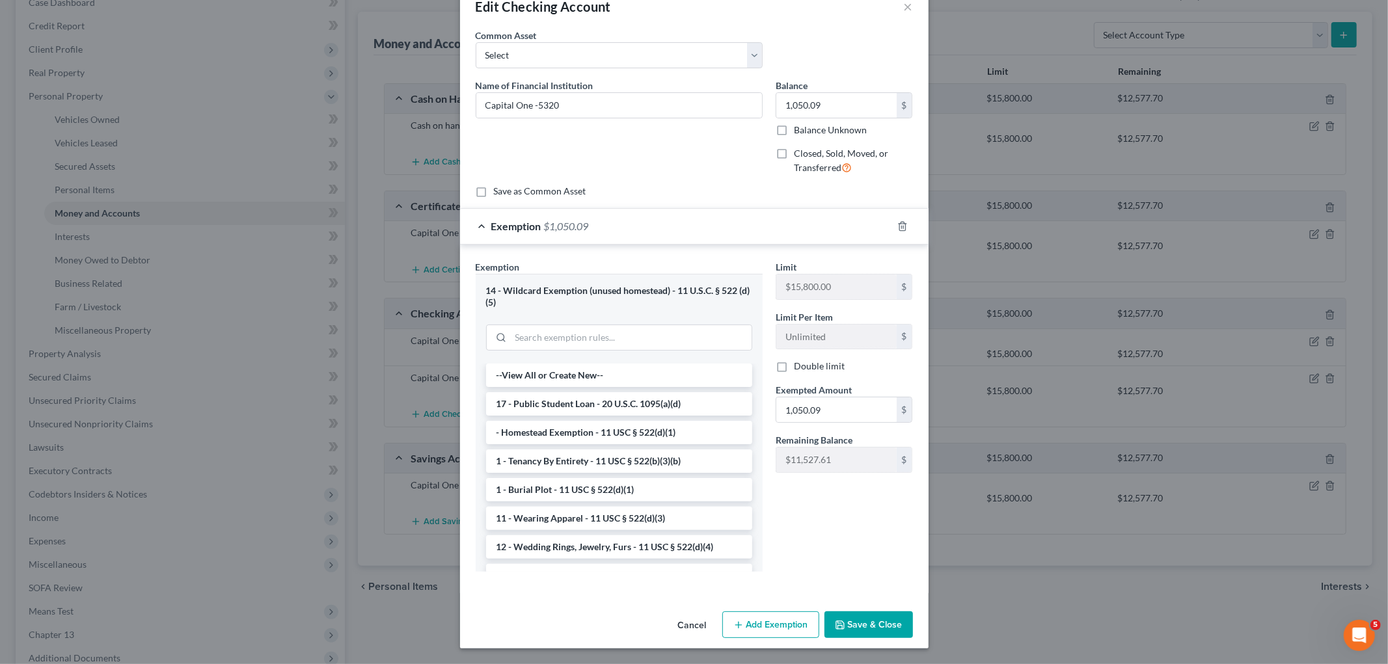
click at [878, 618] on button "Save & Close" at bounding box center [868, 625] width 88 height 27
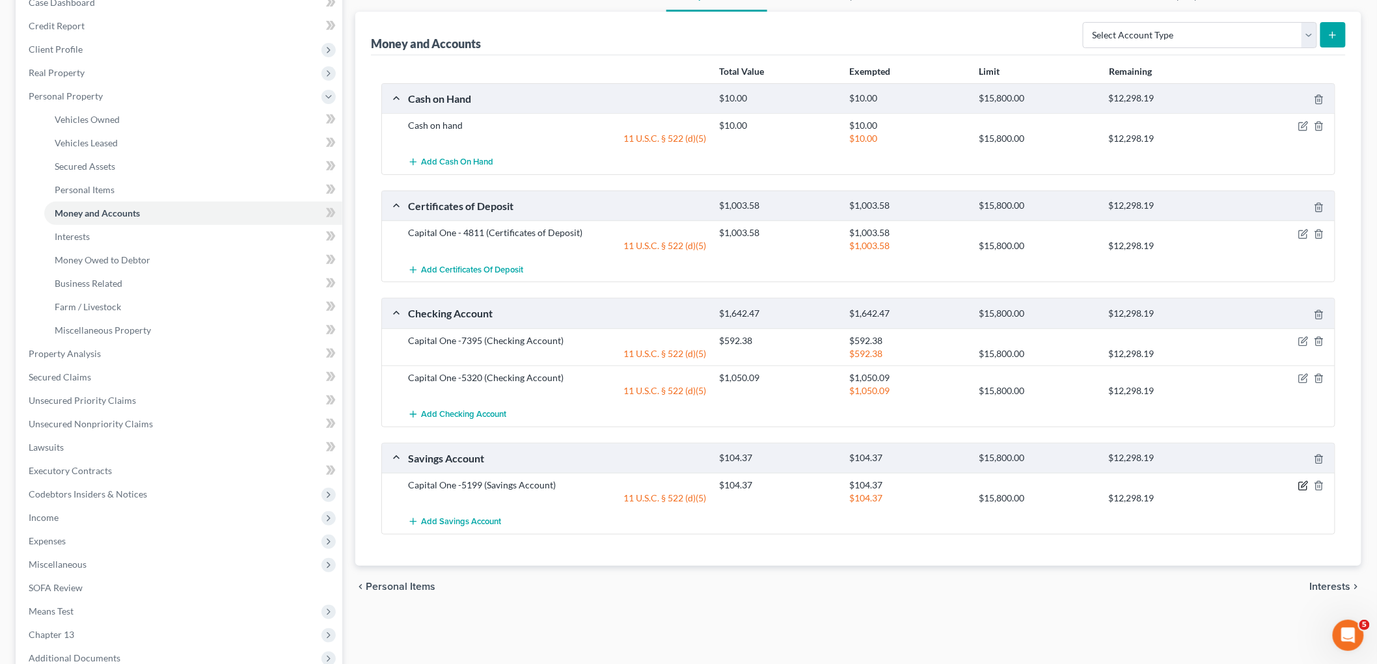
click at [947, 486] on icon "button" at bounding box center [1303, 486] width 10 height 10
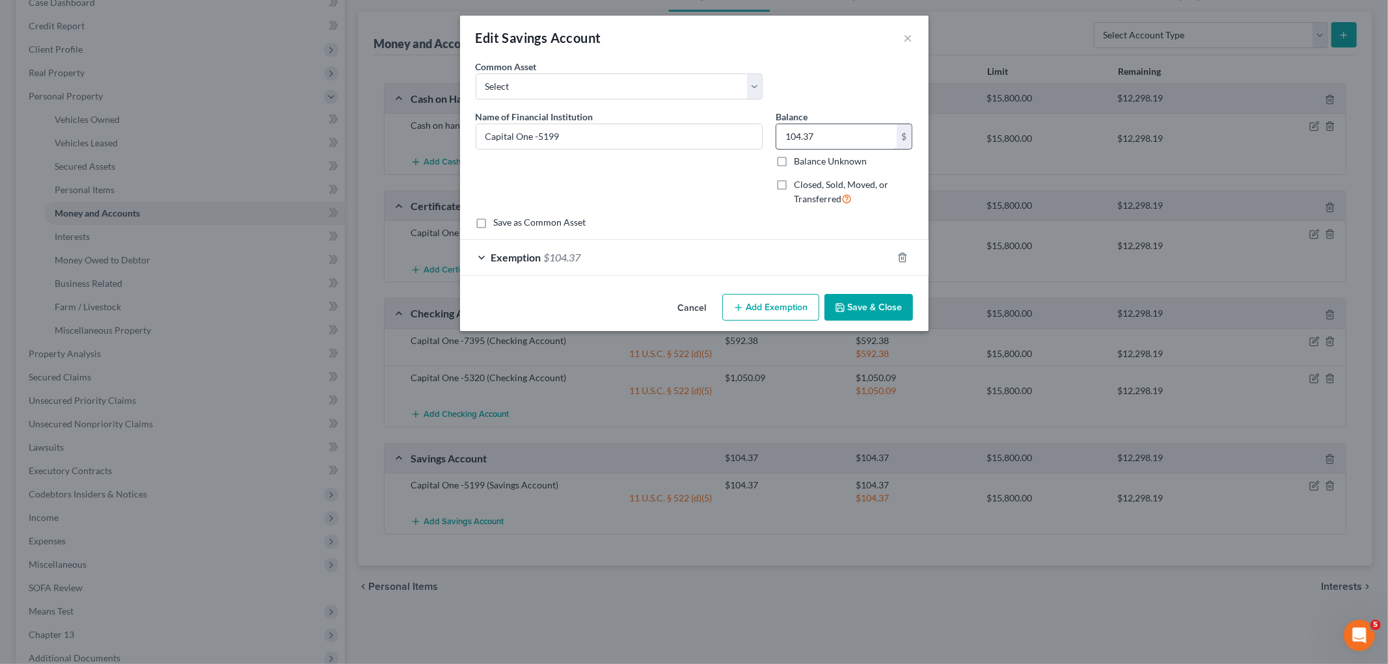
click at [835, 126] on input "104.37" at bounding box center [836, 136] width 120 height 25
click at [694, 257] on div "Exemption $104.37" at bounding box center [676, 257] width 432 height 34
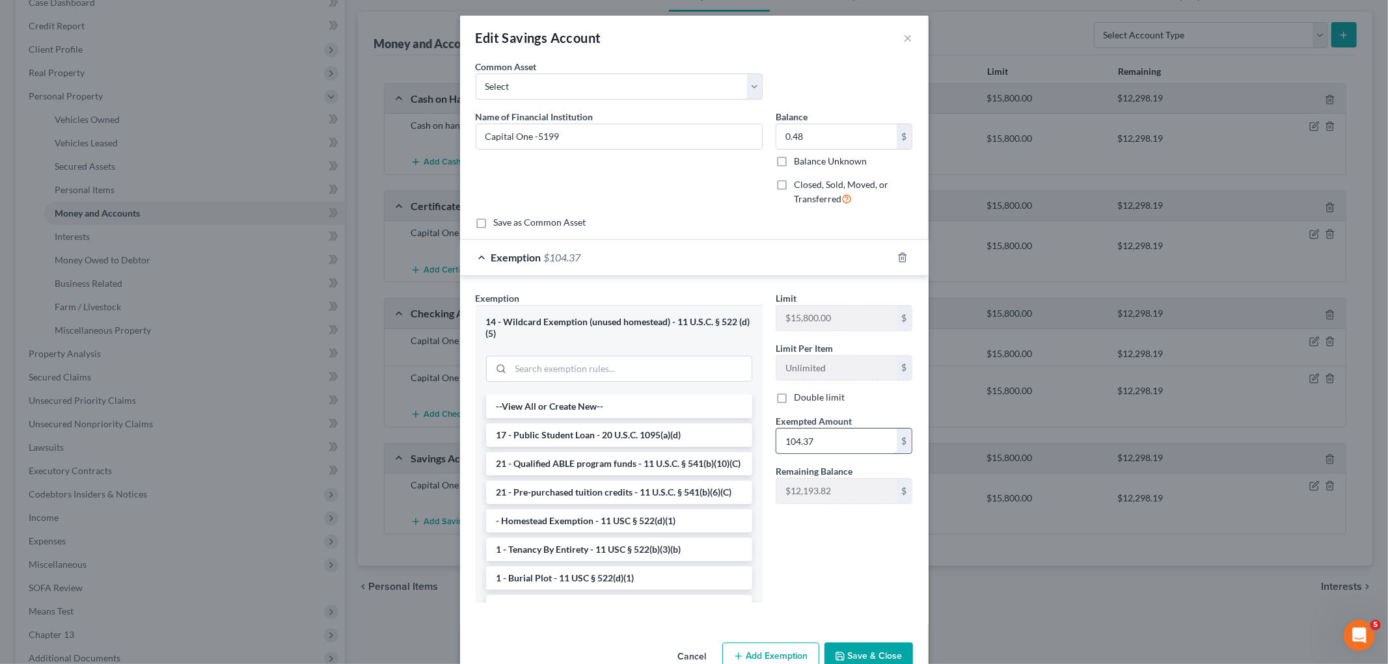
click at [839, 447] on input "104.37" at bounding box center [836, 441] width 120 height 25
click at [838, 542] on div "Limit $15,800.00 $ Limit Per Item Unlimited $ Double limit Exempted Amount * 0.…" at bounding box center [844, 452] width 150 height 322
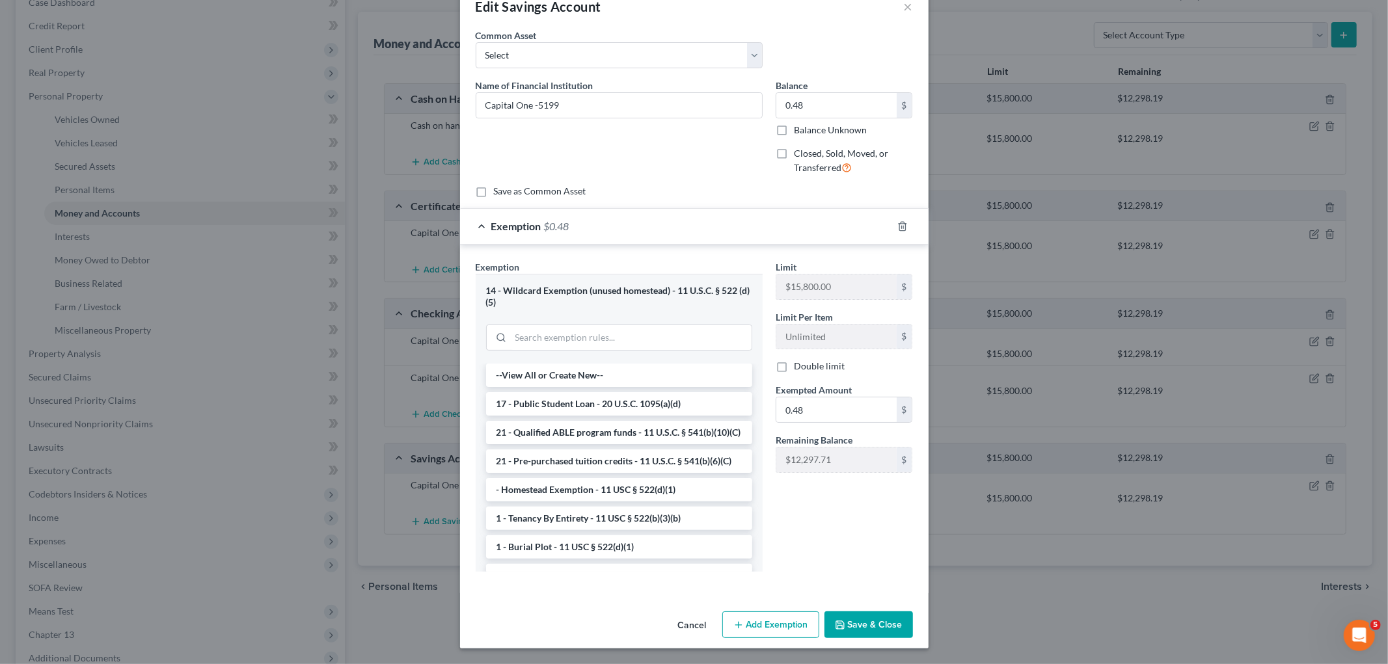
click at [864, 618] on button "Save & Close" at bounding box center [868, 625] width 88 height 27
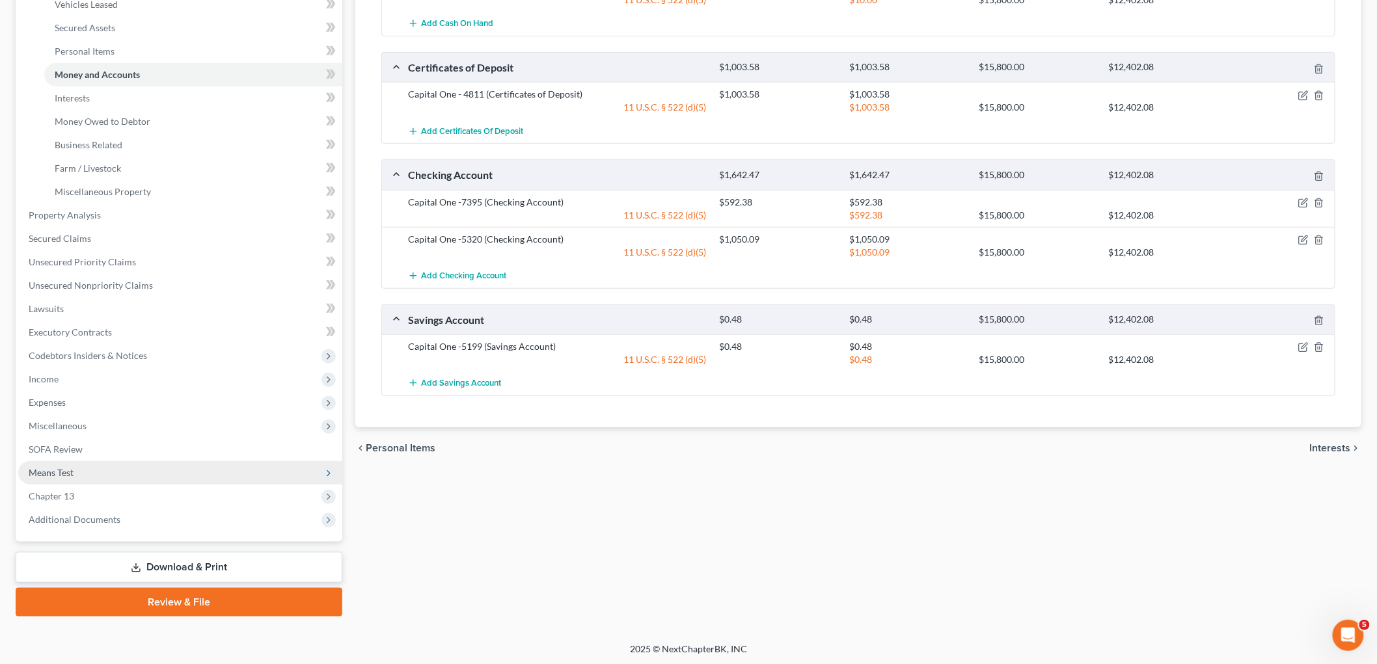
click at [76, 473] on span "Means Test" at bounding box center [180, 472] width 324 height 23
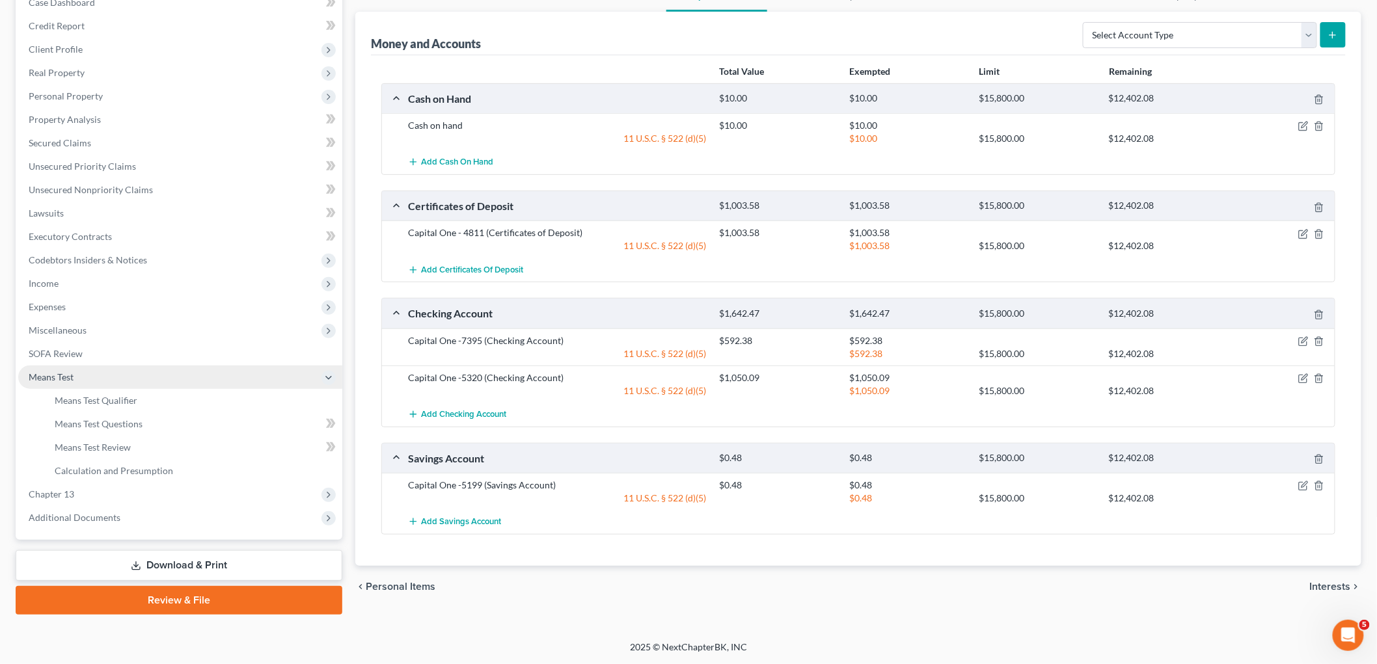
scroll to position [143, 0]
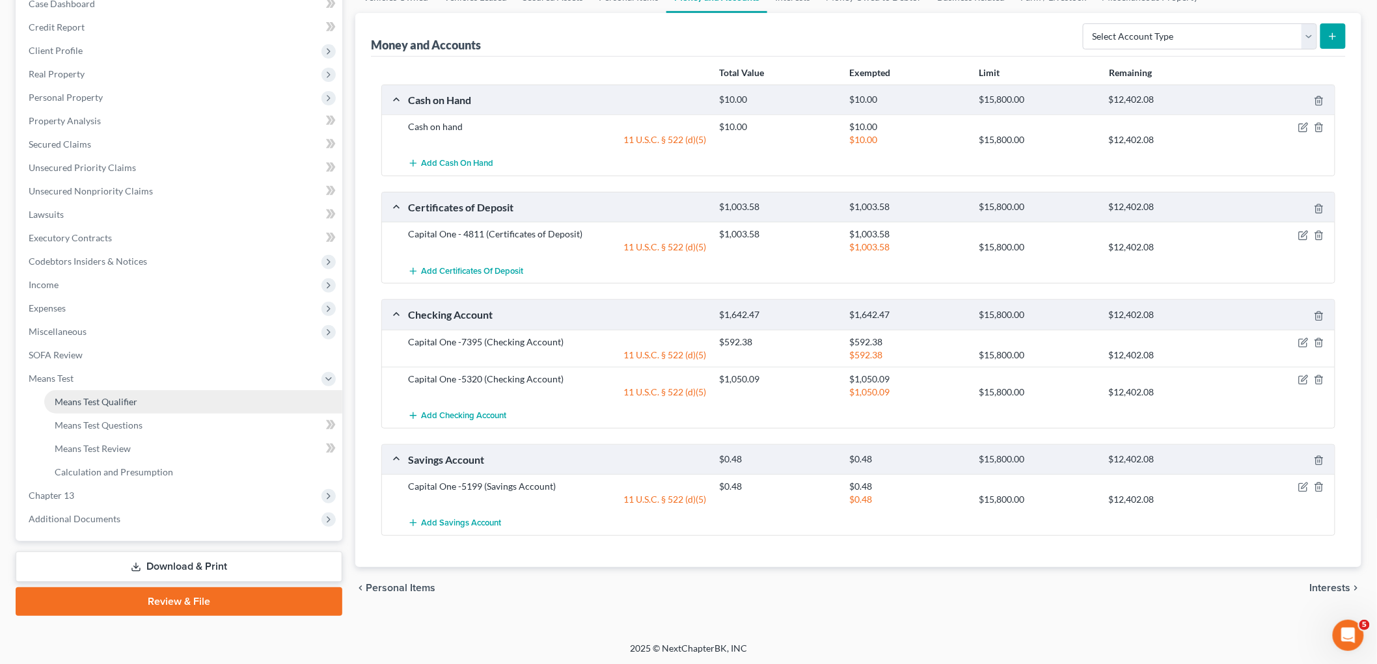
click at [118, 396] on span "Means Test Qualifier" at bounding box center [96, 401] width 83 height 11
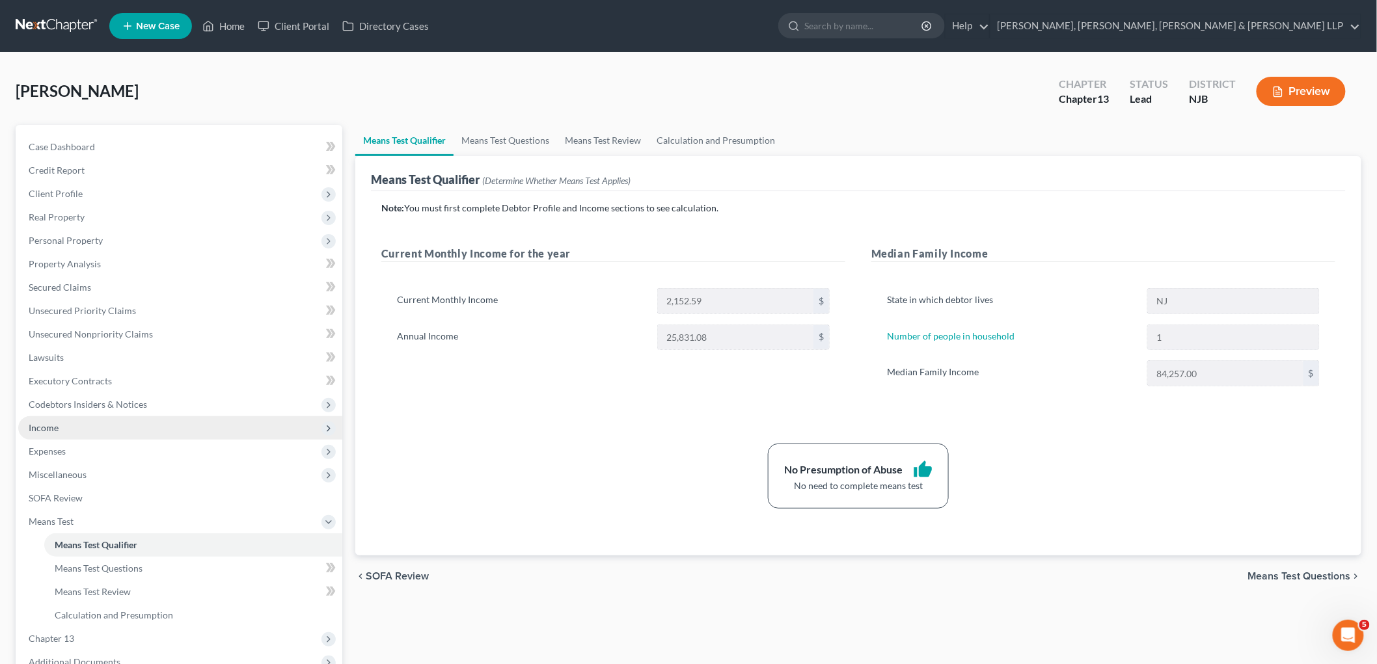
click at [53, 427] on span "Income" at bounding box center [44, 427] width 30 height 11
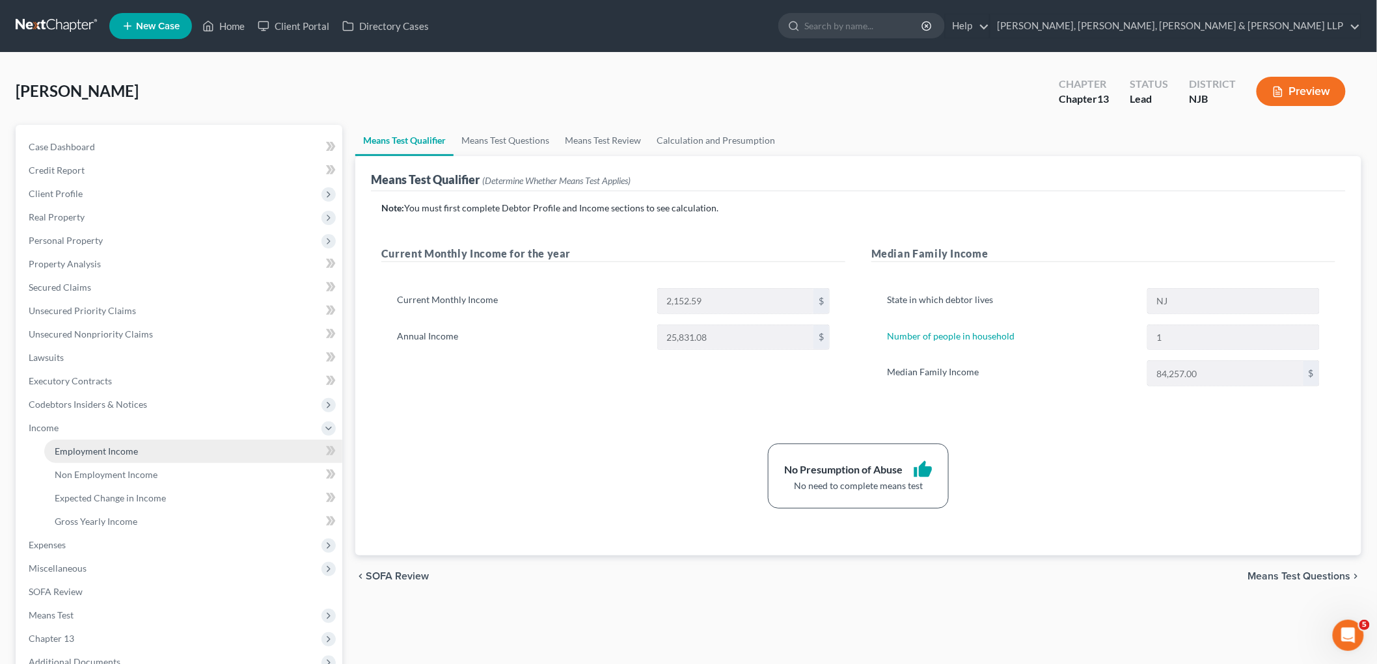
click at [66, 446] on span "Employment Income" at bounding box center [96, 451] width 83 height 11
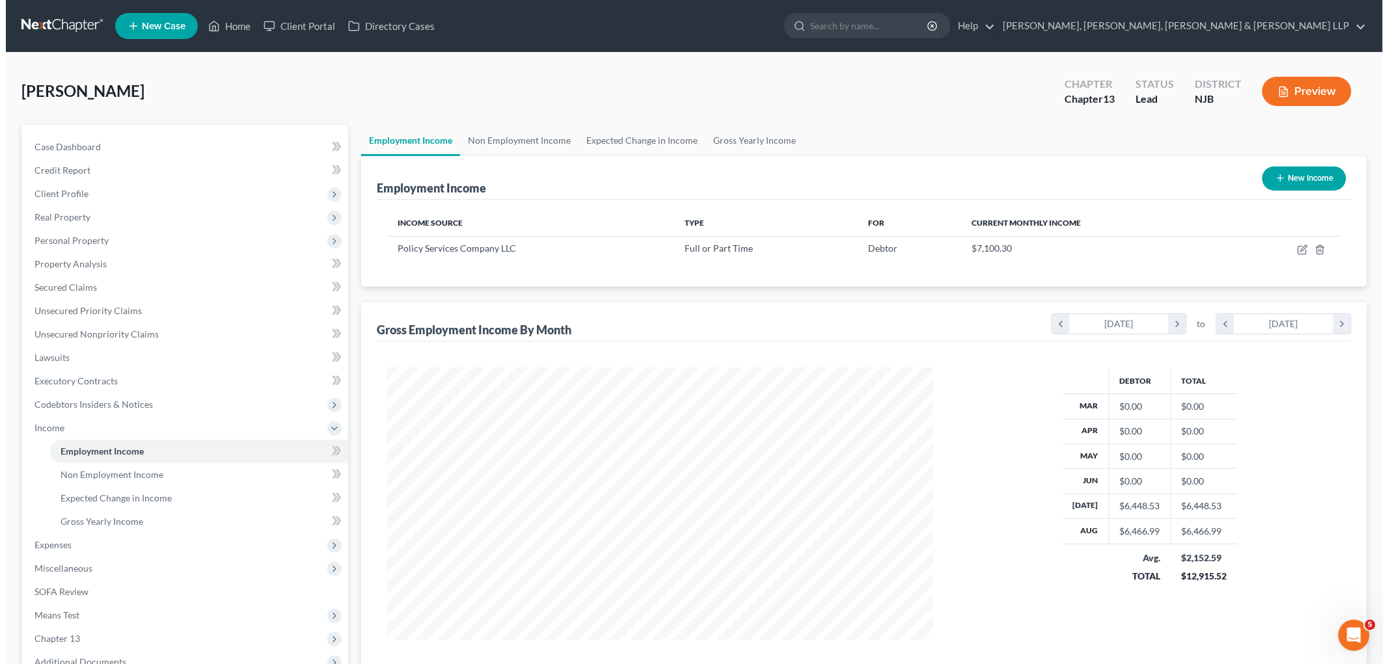
scroll to position [272, 571]
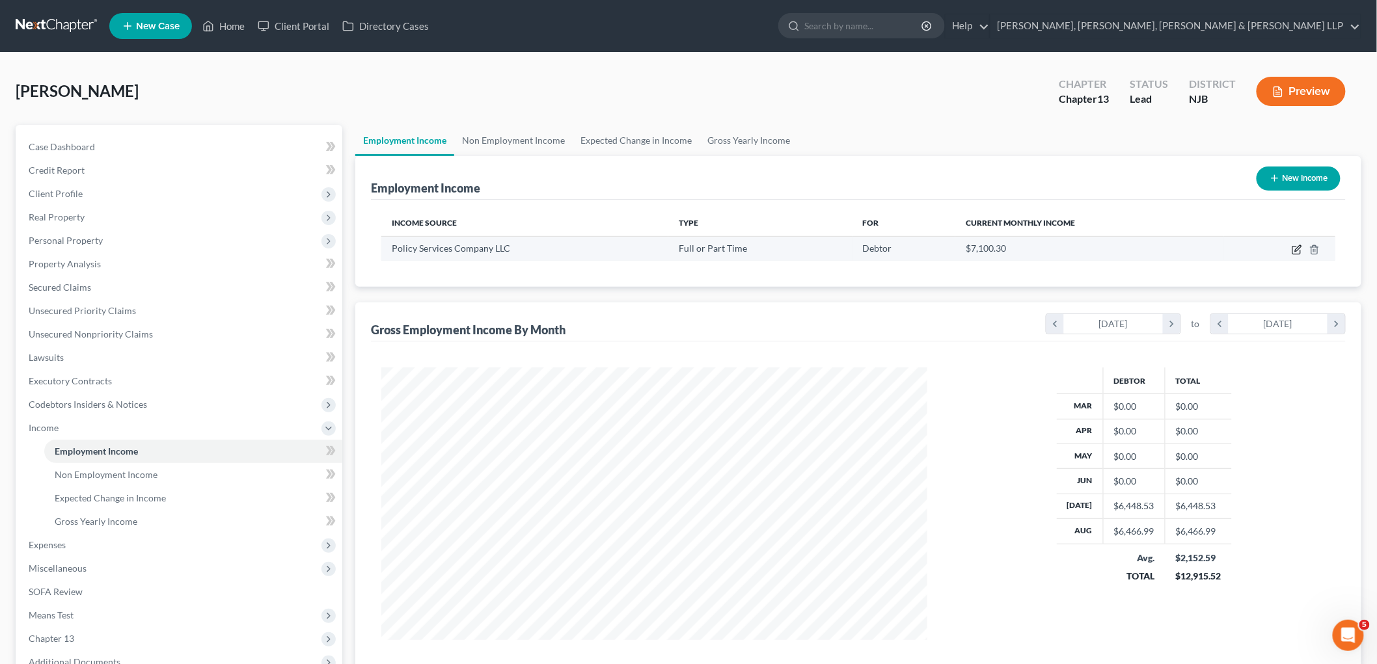
click at [947, 248] on icon "button" at bounding box center [1296, 250] width 10 height 10
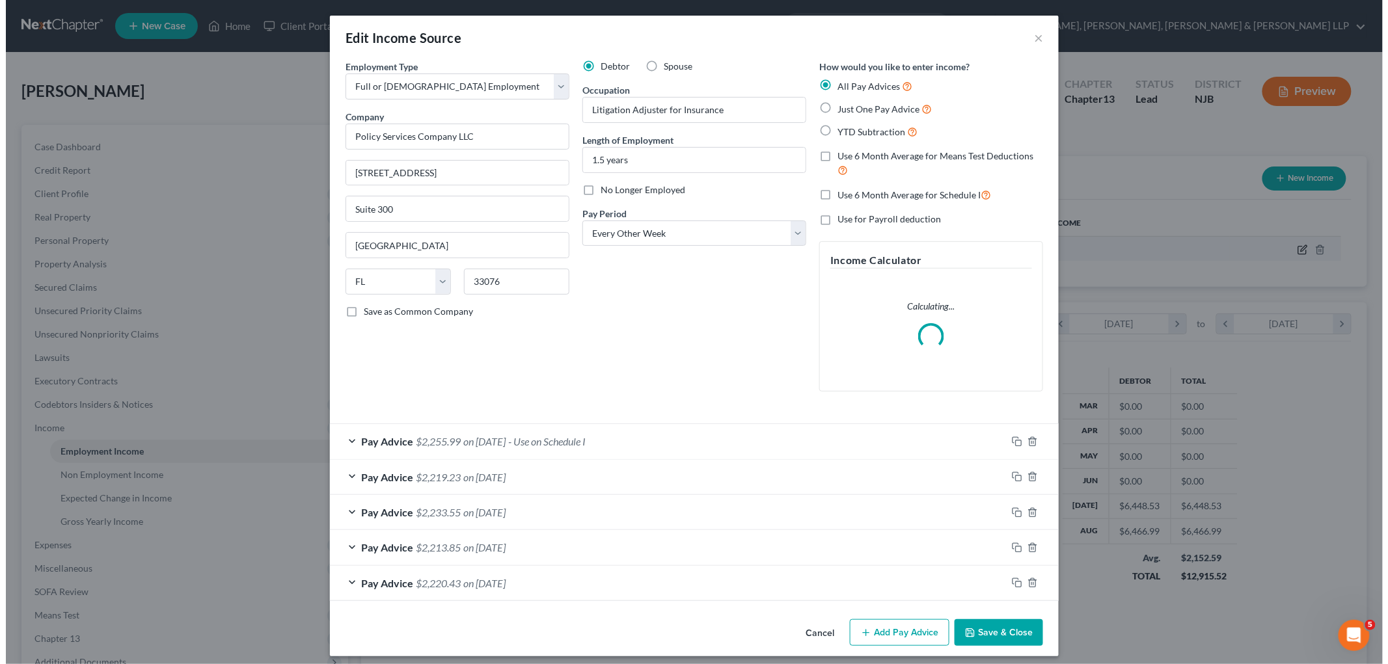
scroll to position [275, 576]
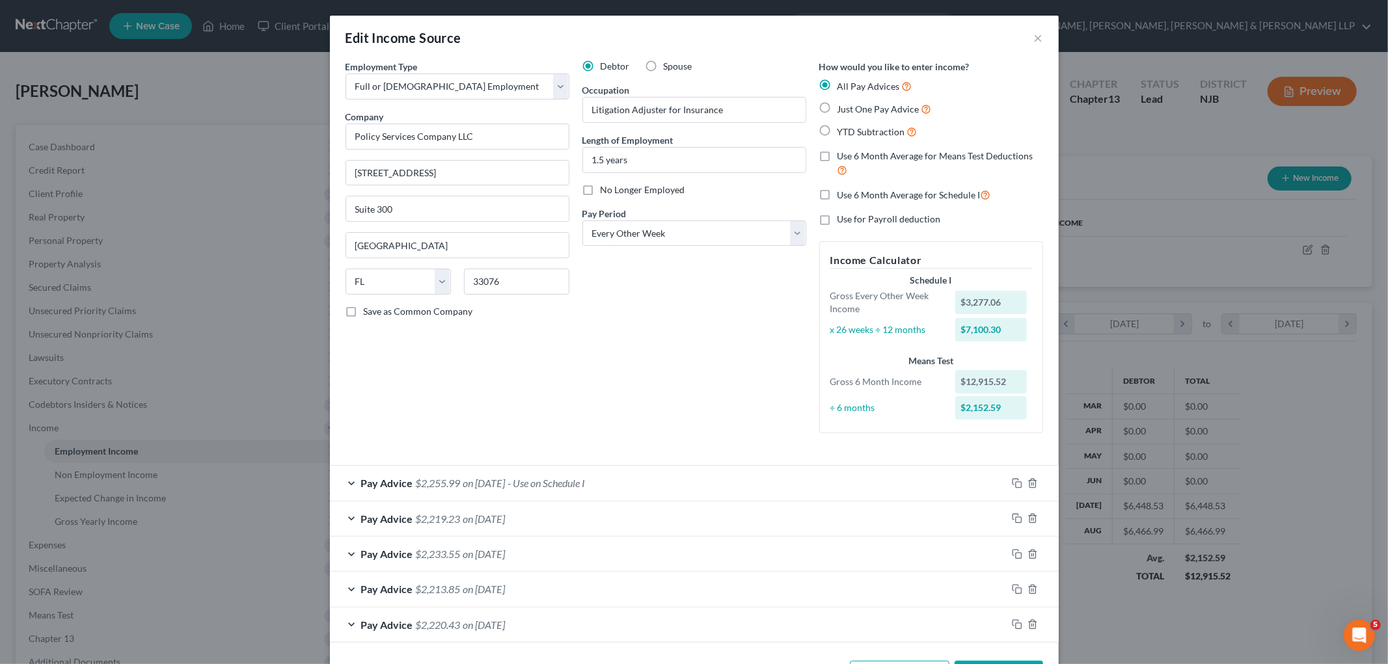
click at [837, 159] on label "Use 6 Month Average for Means Test Deductions" at bounding box center [940, 164] width 206 height 28
click at [842, 158] on input "Use 6 Month Average for Means Test Deductions" at bounding box center [846, 154] width 8 height 8
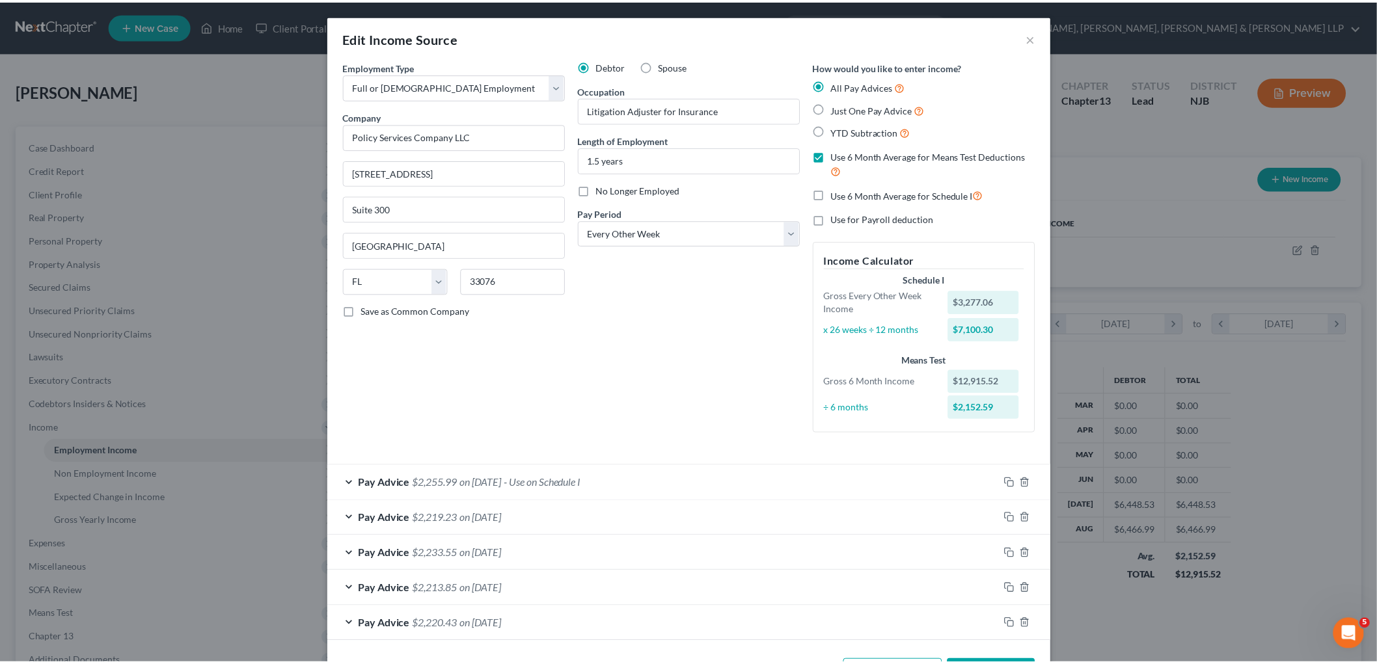
scroll to position [49, 0]
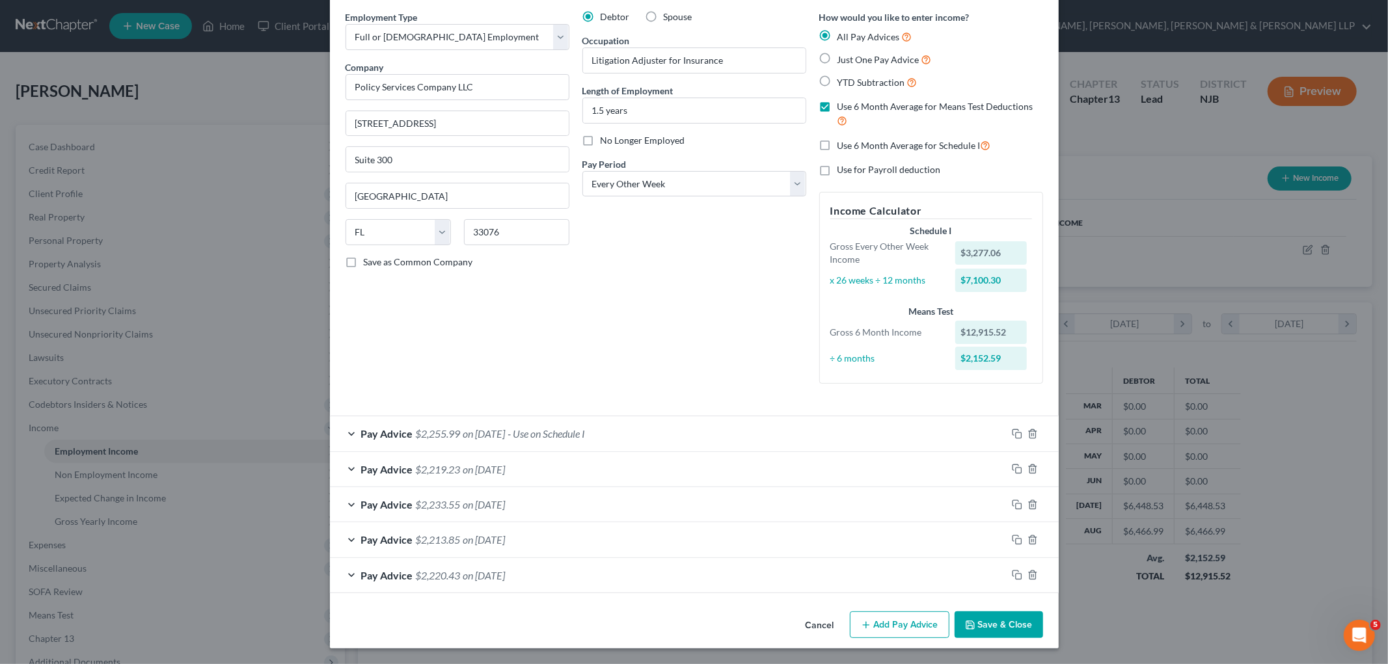
click at [947, 618] on button "Save & Close" at bounding box center [998, 625] width 88 height 27
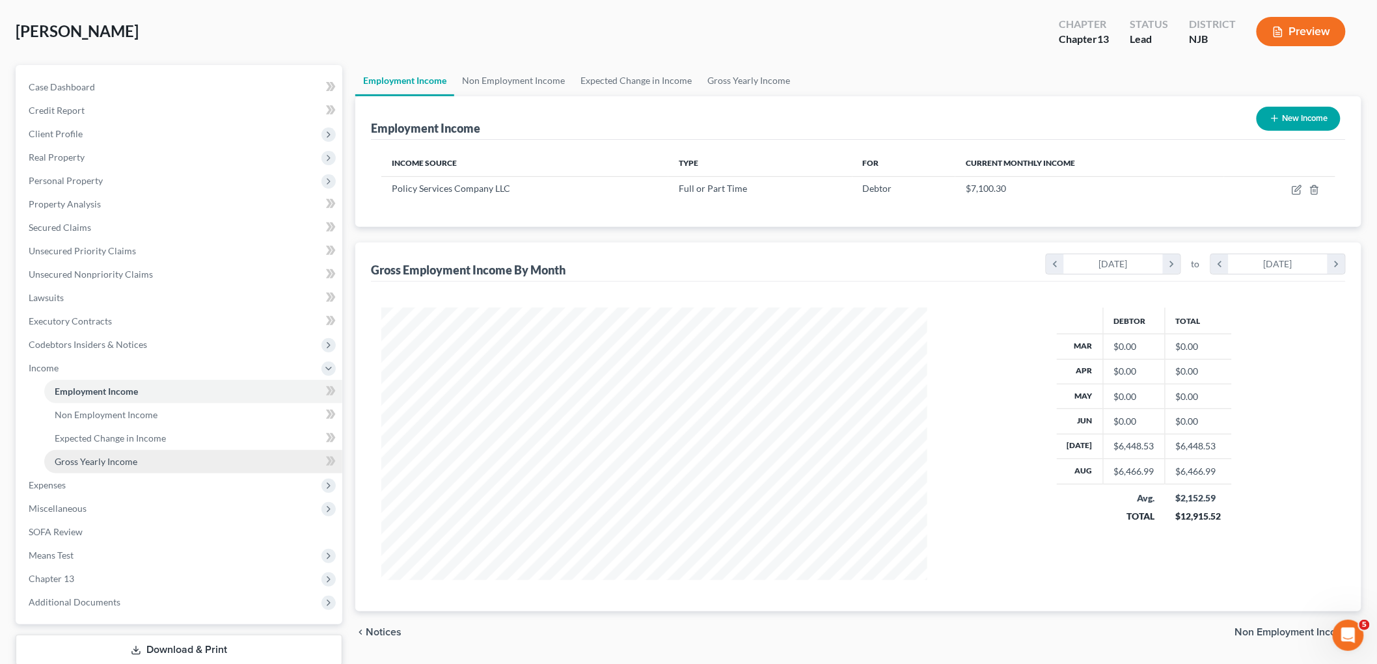
scroll to position [143, 0]
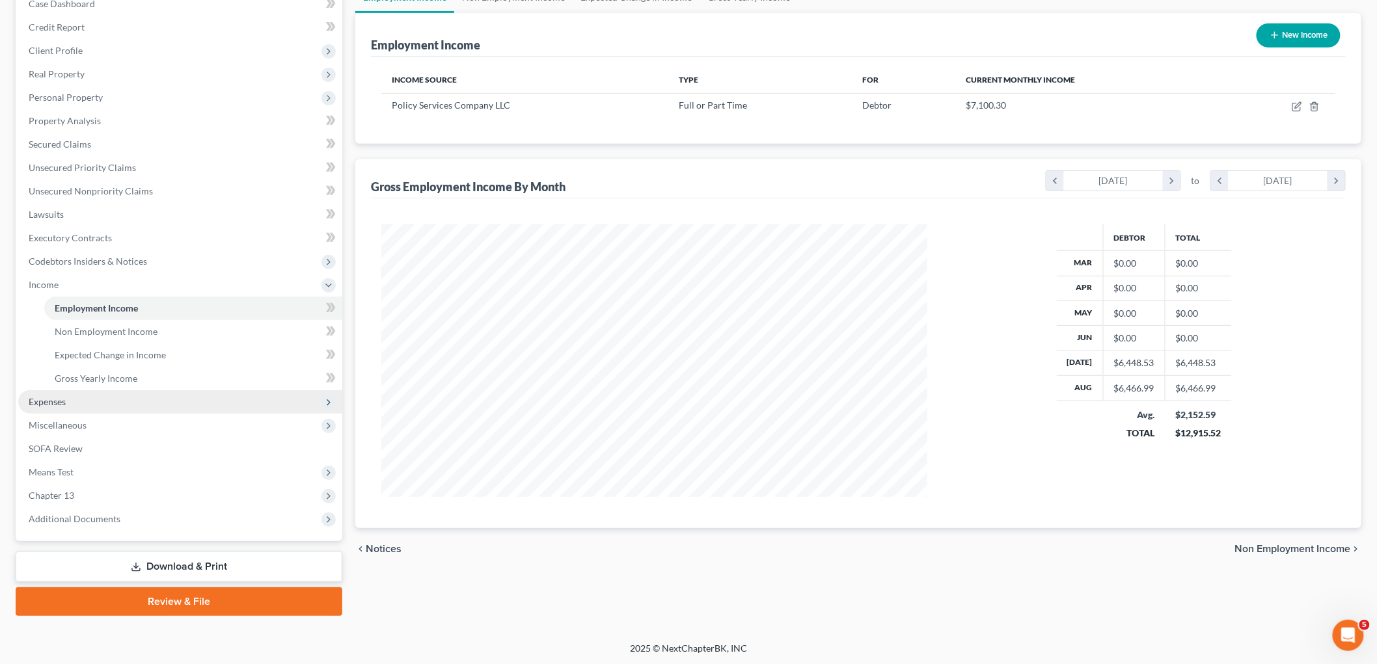
click at [51, 401] on span "Expenses" at bounding box center [47, 401] width 37 height 11
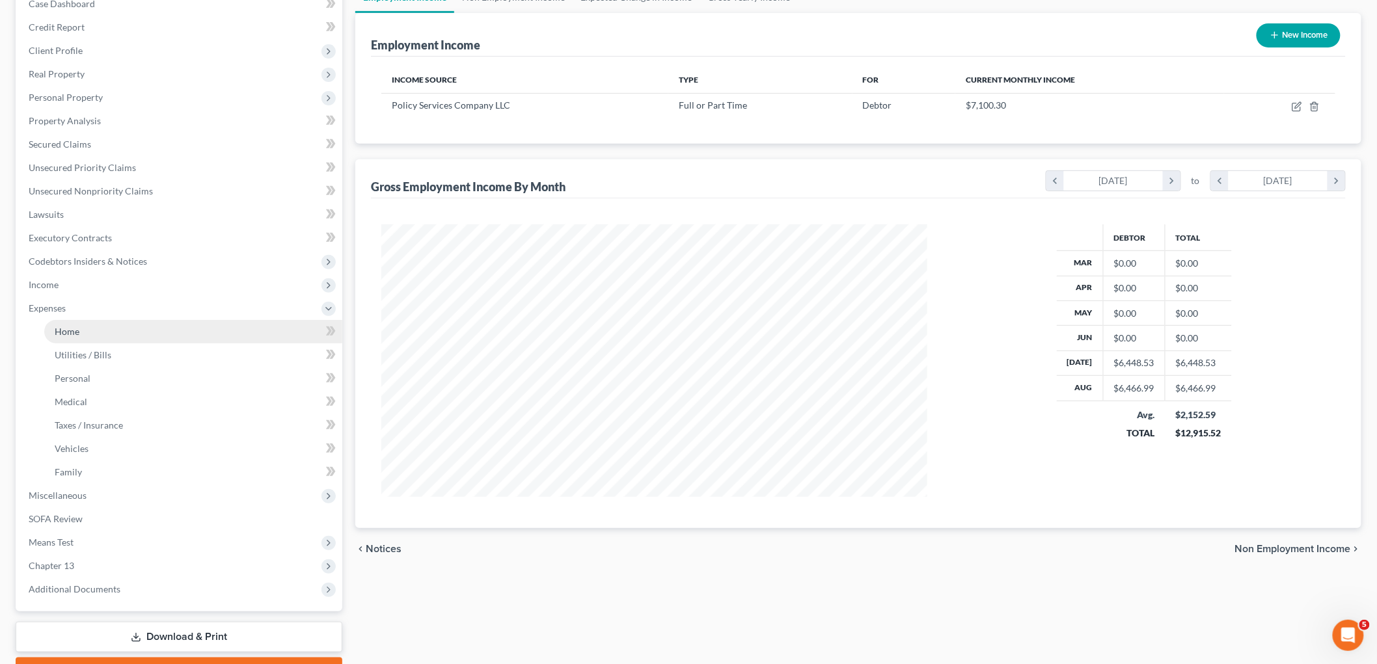
click at [68, 327] on span "Home" at bounding box center [67, 331] width 25 height 11
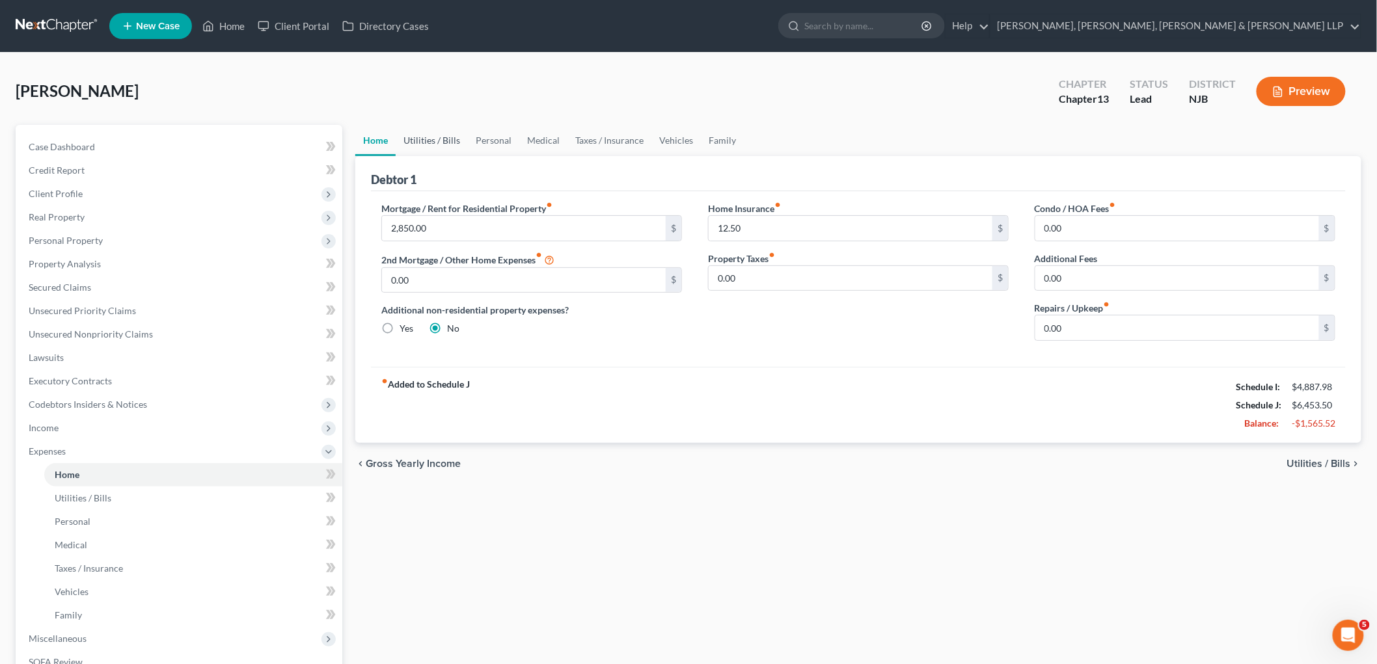
click at [424, 139] on link "Utilities / Bills" at bounding box center [432, 140] width 72 height 31
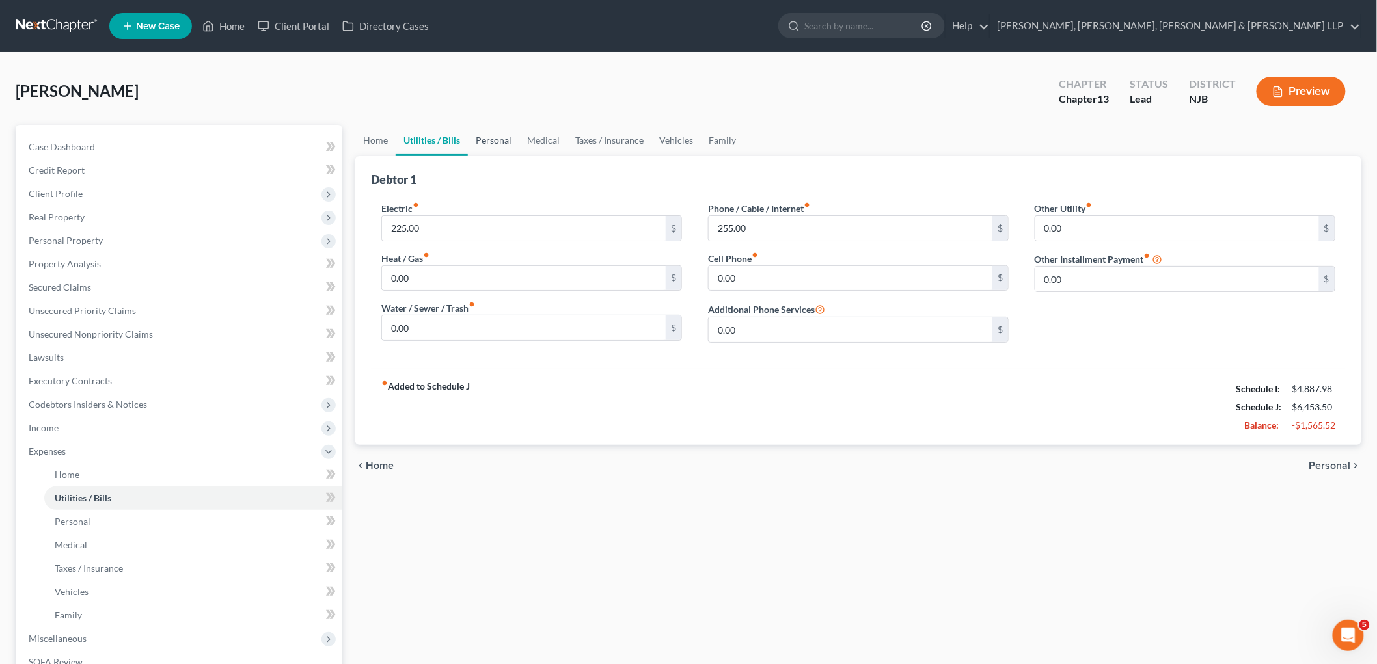
click at [489, 138] on link "Personal" at bounding box center [493, 140] width 51 height 31
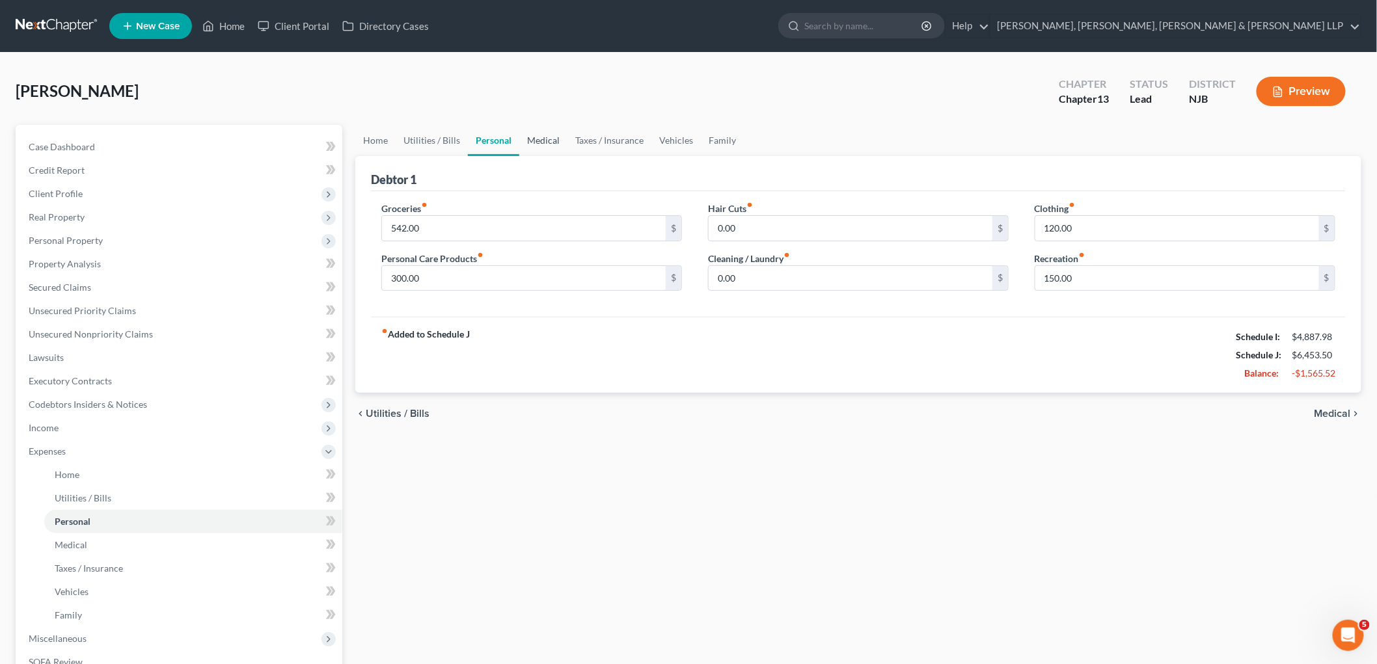
click at [544, 135] on link "Medical" at bounding box center [543, 140] width 48 height 31
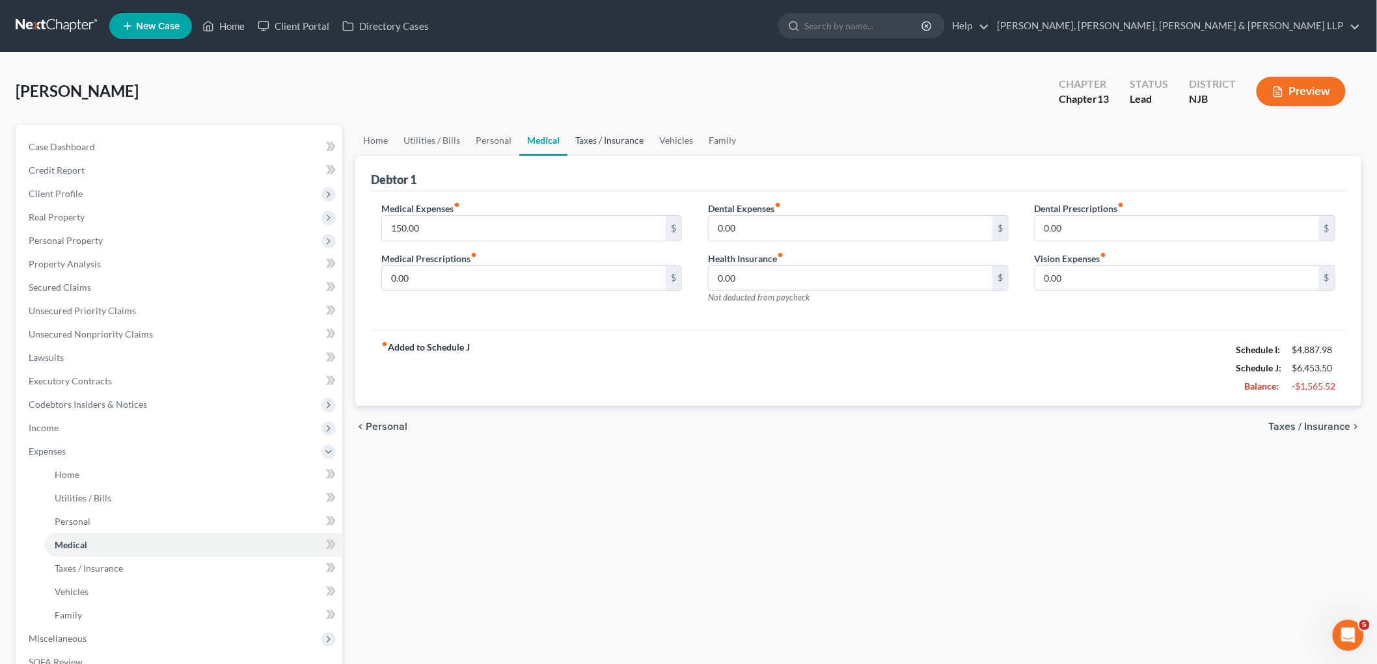
click at [610, 139] on link "Taxes / Insurance" at bounding box center [609, 140] width 84 height 31
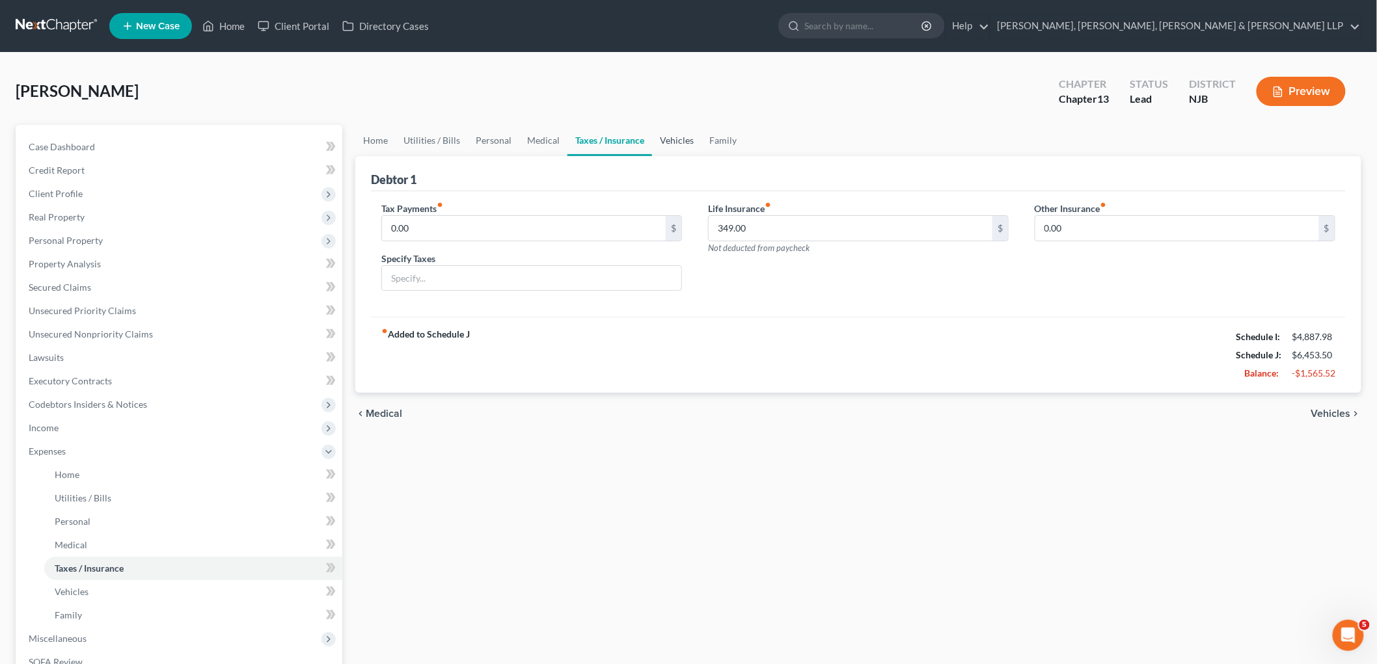
click at [680, 145] on link "Vehicles" at bounding box center [676, 140] width 49 height 31
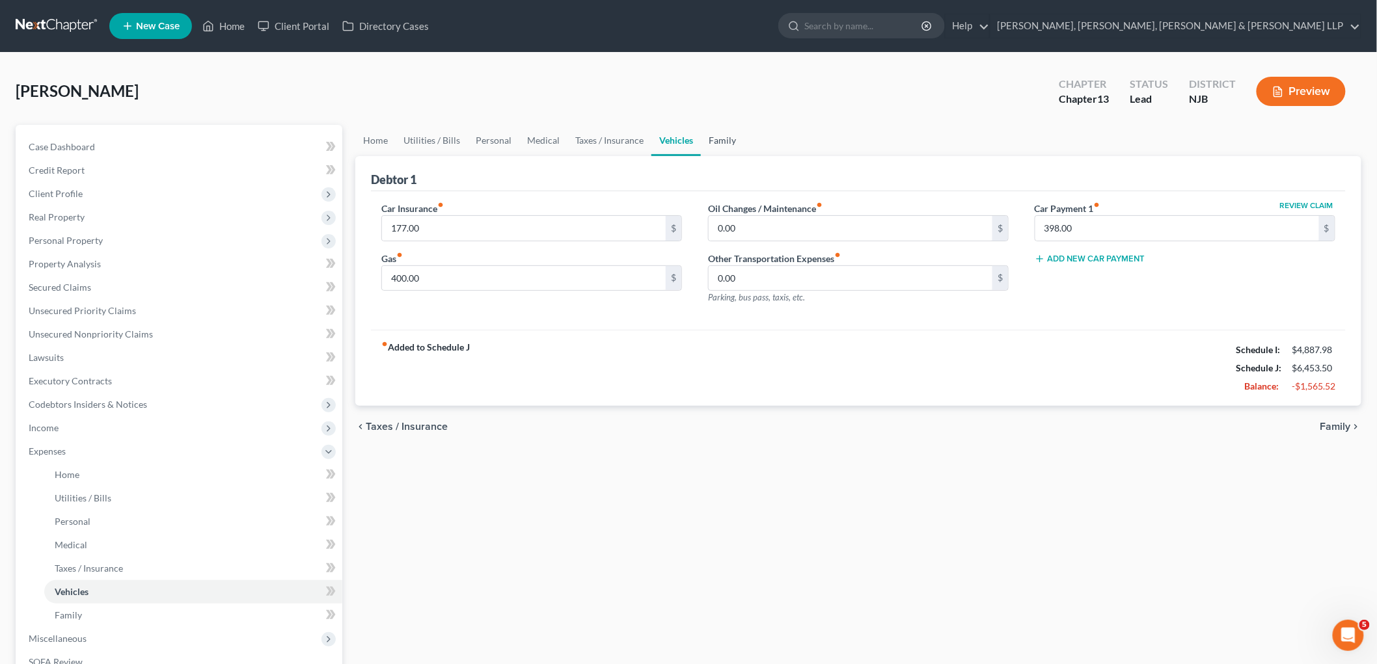
click at [716, 138] on link "Family" at bounding box center [722, 140] width 43 height 31
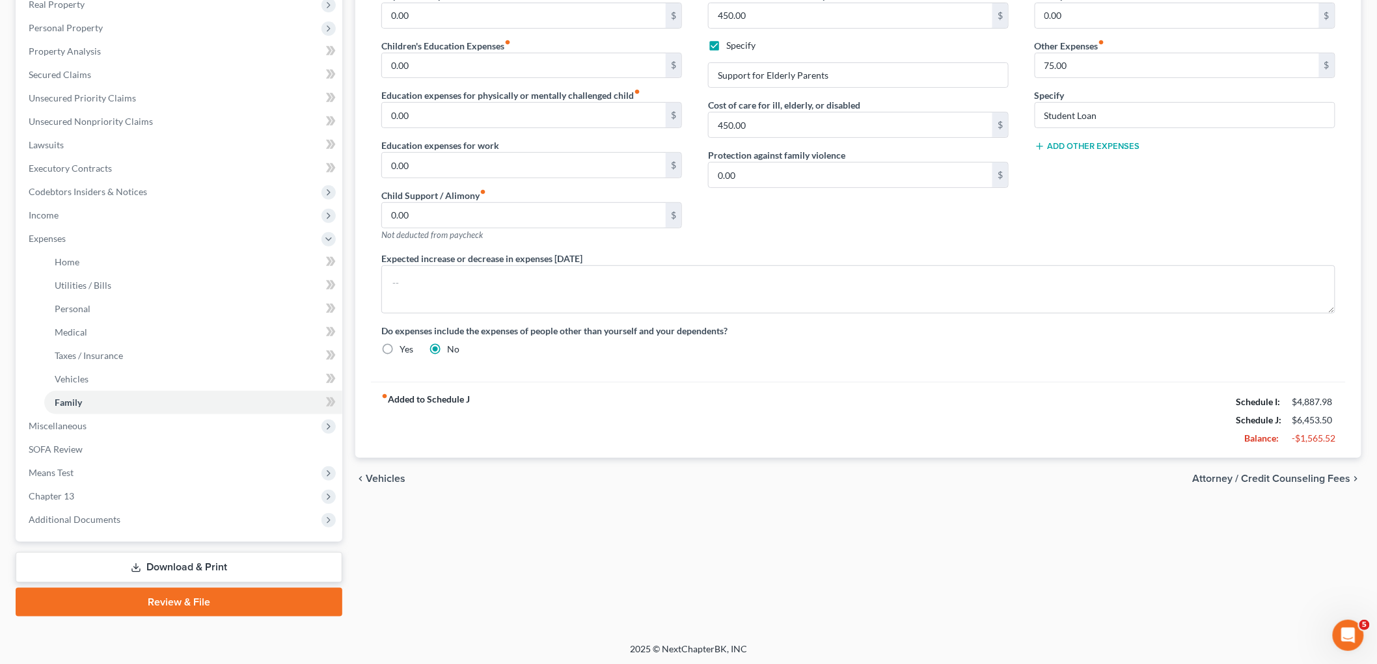
click at [193, 567] on link "Download & Print" at bounding box center [179, 567] width 327 height 31
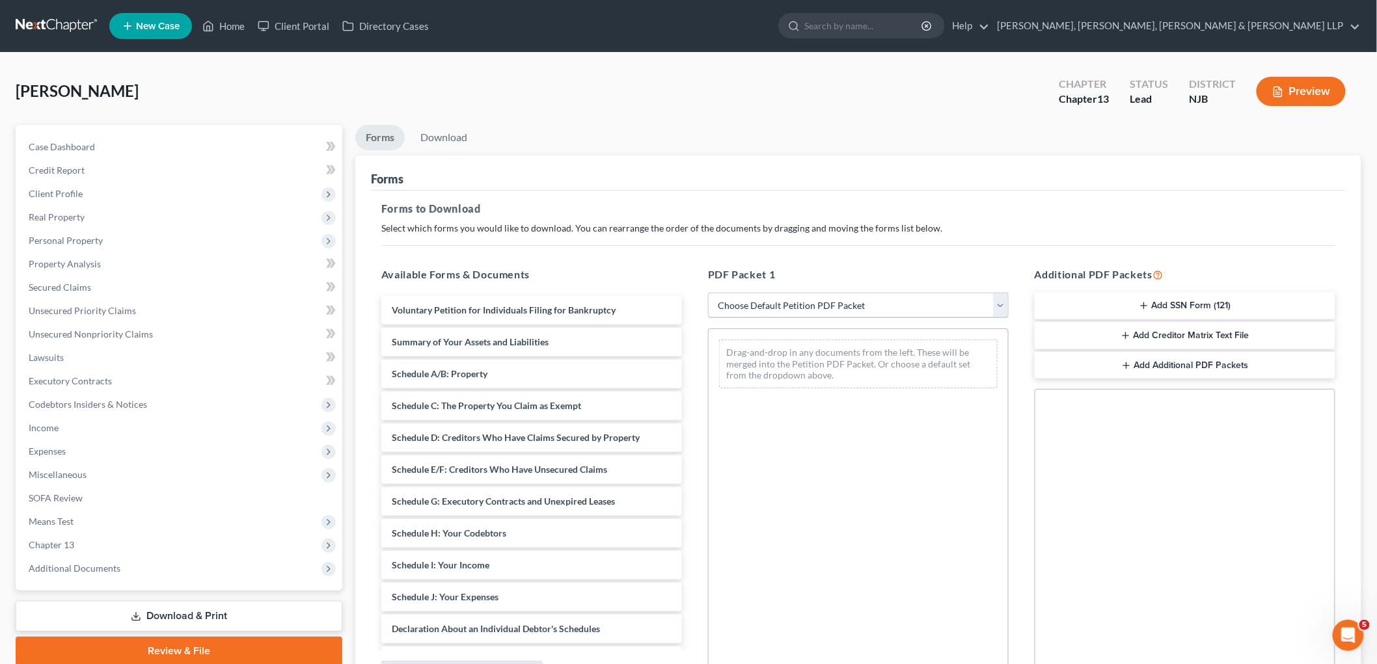
click at [794, 303] on select "Choose Default Petition PDF Packet Complete Bankruptcy Petition (all forms and …" at bounding box center [858, 306] width 301 height 26
click at [708, 293] on select "Choose Default Petition PDF Packet Complete Bankruptcy Petition (all forms and …" at bounding box center [858, 306] width 301 height 26
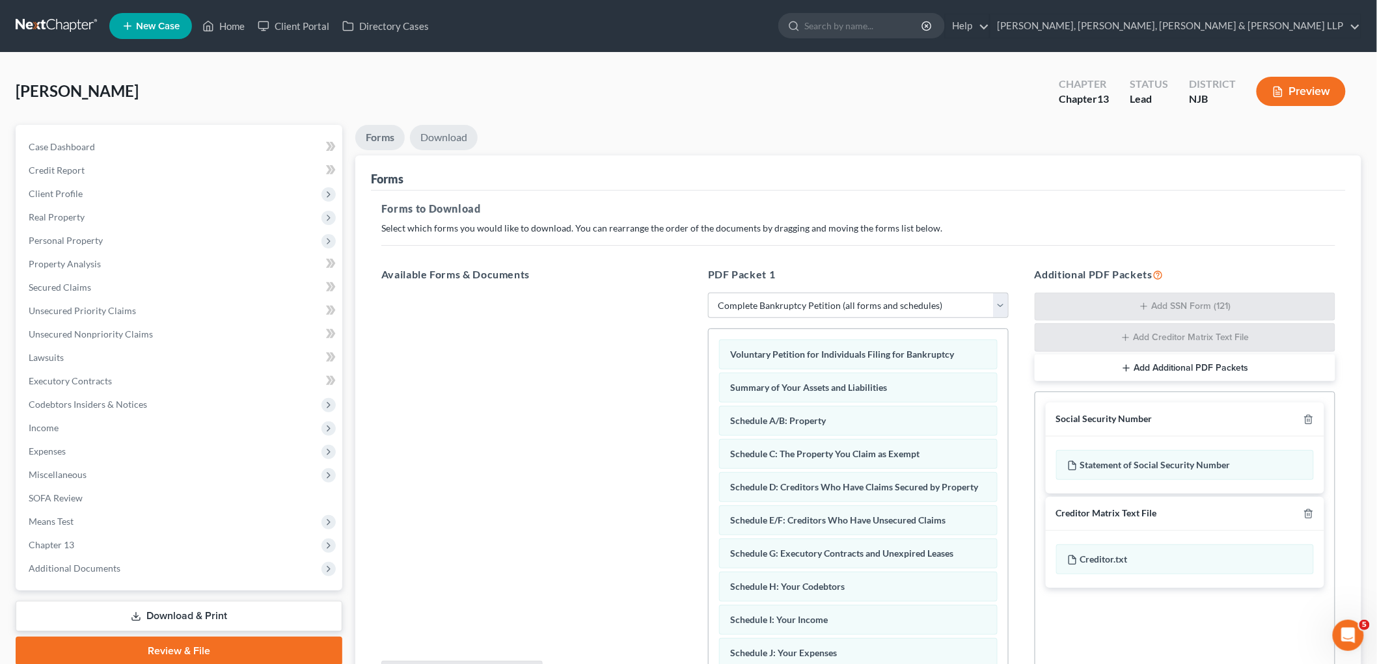
click at [453, 139] on link "Download" at bounding box center [444, 137] width 68 height 25
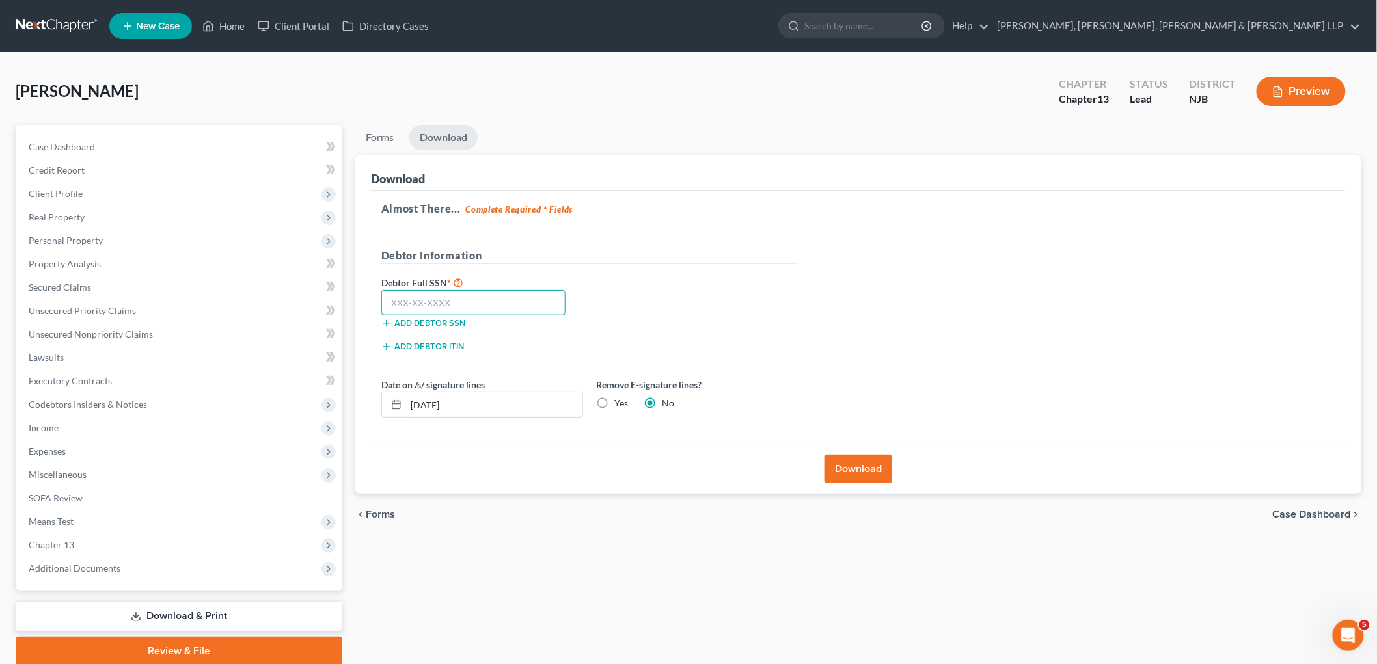
click at [463, 308] on input "text" at bounding box center [473, 303] width 184 height 26
click at [872, 463] on button "Download" at bounding box center [858, 469] width 68 height 29
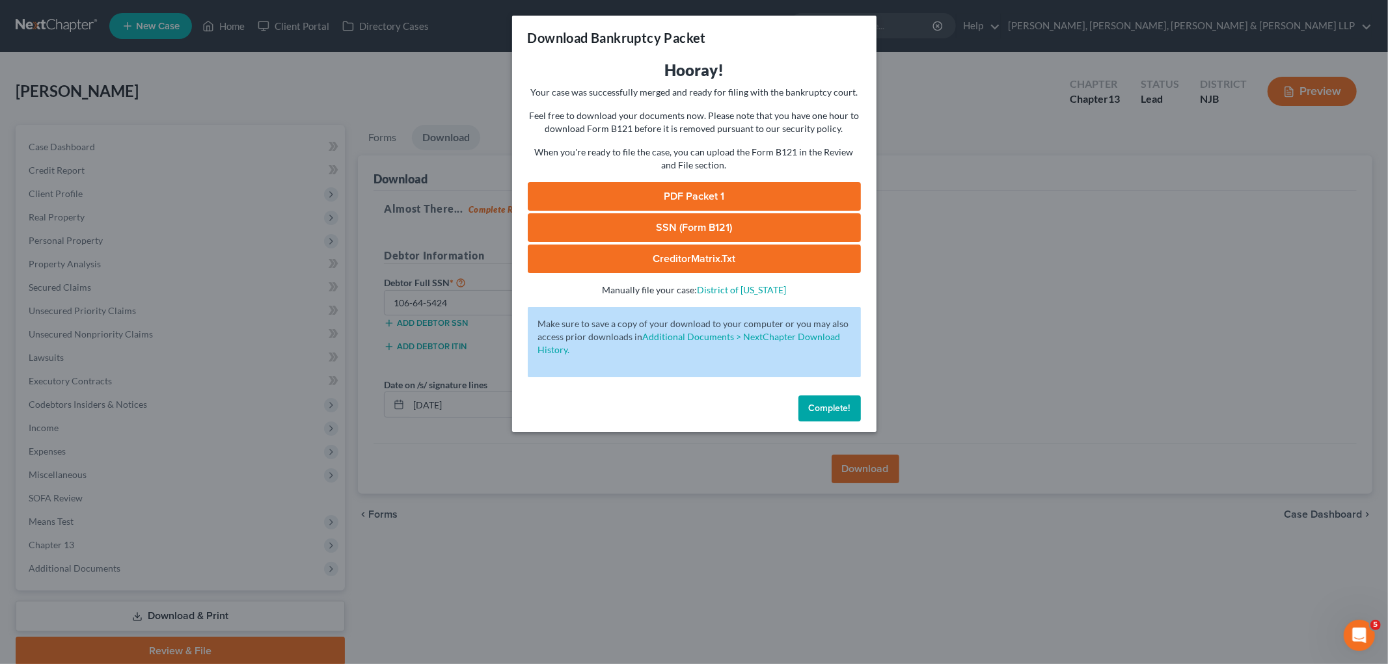
click at [634, 197] on link "PDF Packet 1" at bounding box center [694, 196] width 333 height 29
click at [827, 412] on span "Complete!" at bounding box center [830, 408] width 42 height 11
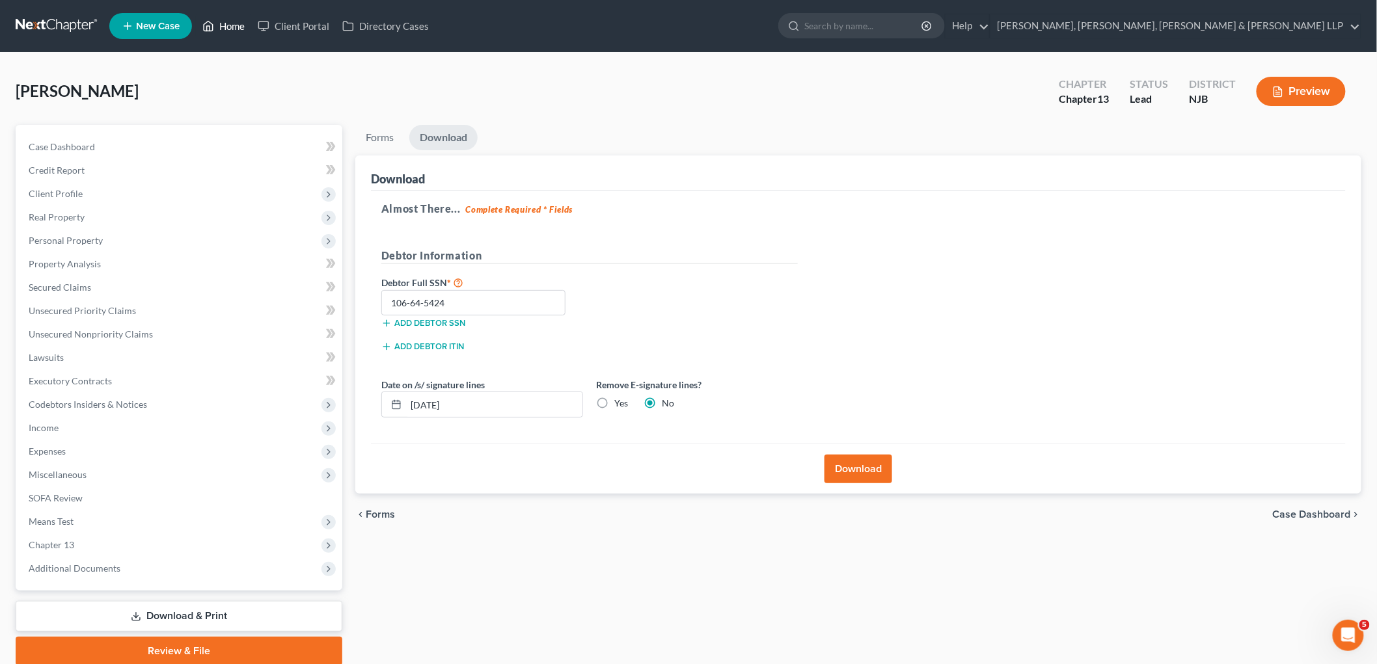
click at [232, 25] on link "Home" at bounding box center [223, 25] width 55 height 23
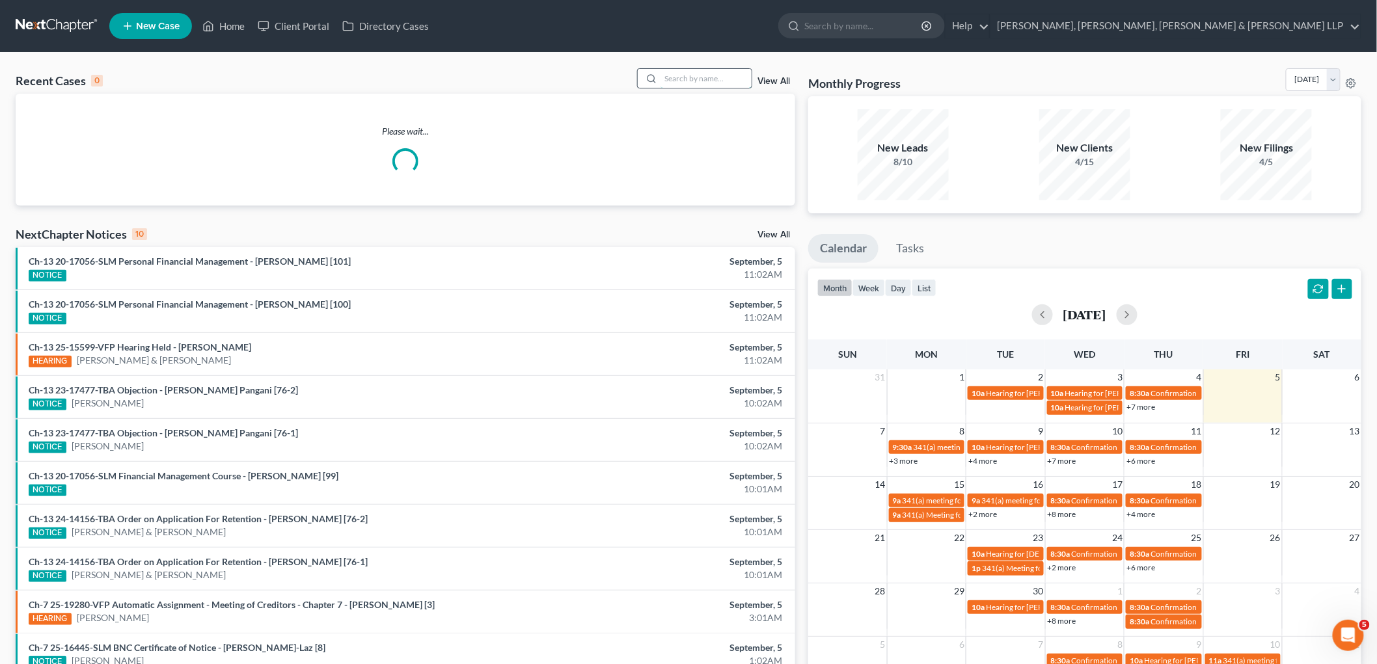
click at [699, 75] on input "search" at bounding box center [705, 78] width 91 height 19
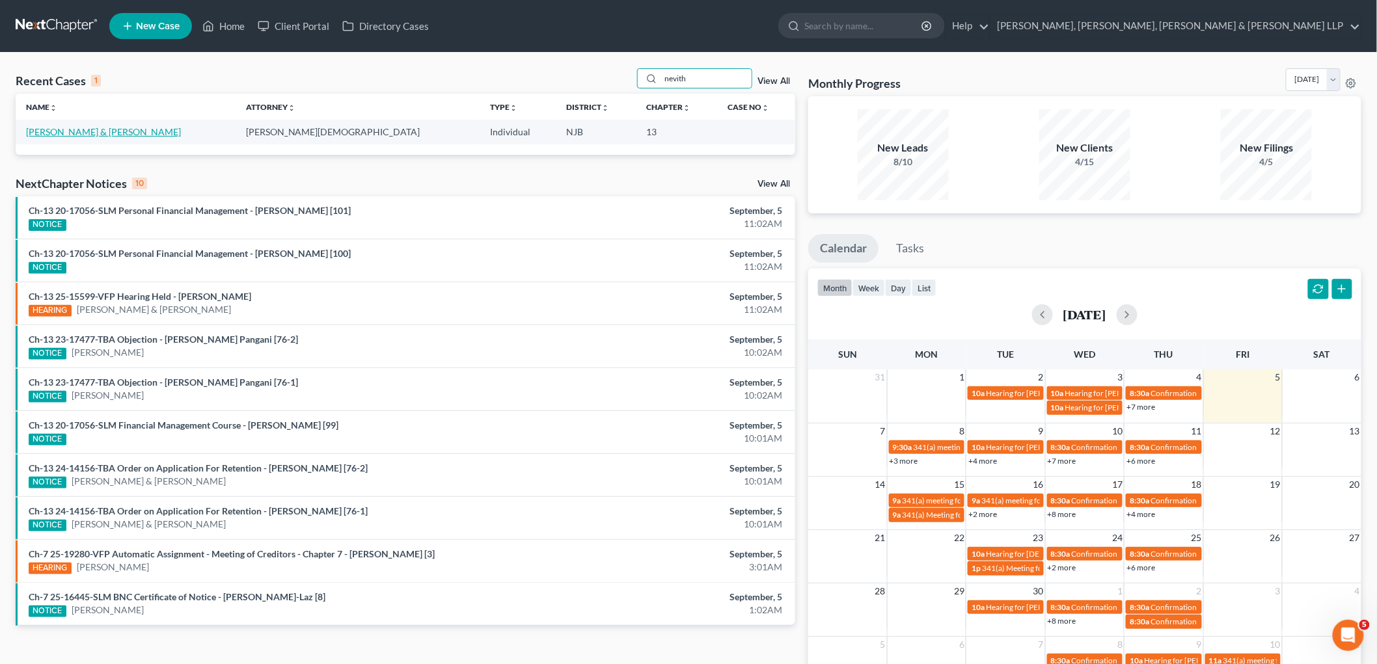
click at [66, 128] on link "[PERSON_NAME] & [PERSON_NAME]" at bounding box center [103, 131] width 155 height 11
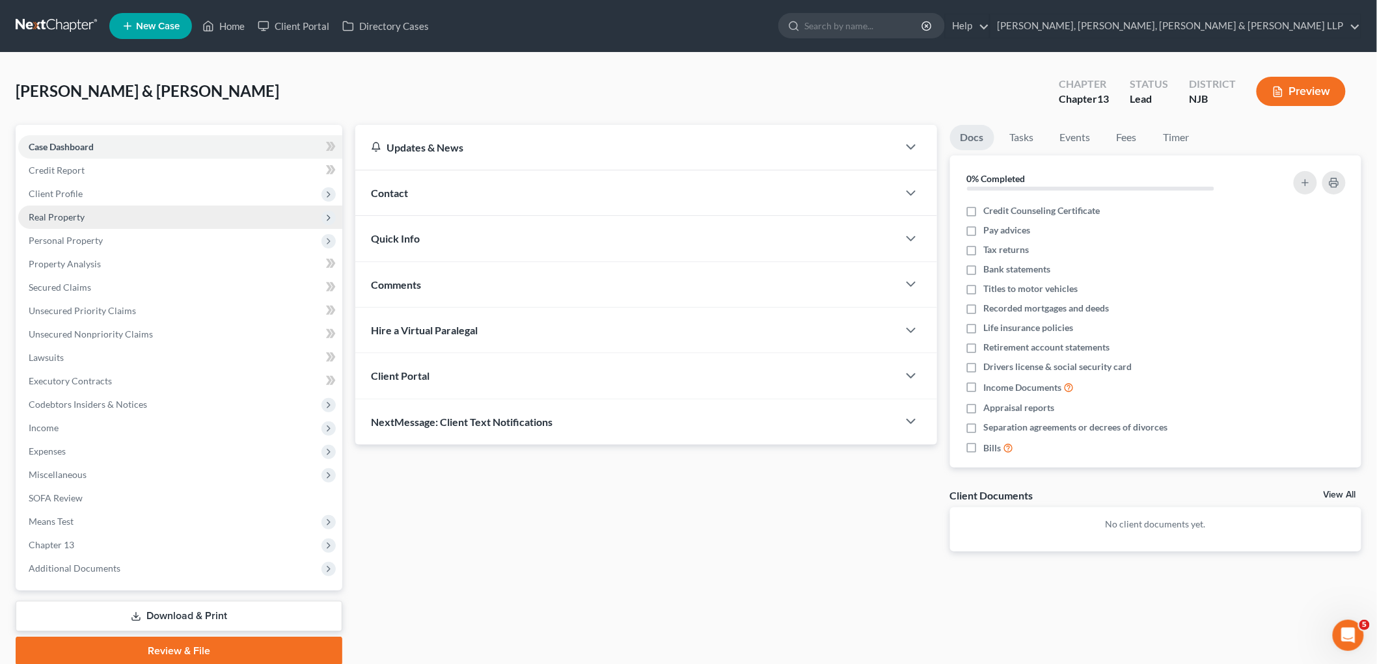
click at [54, 215] on span "Real Property" at bounding box center [57, 216] width 56 height 11
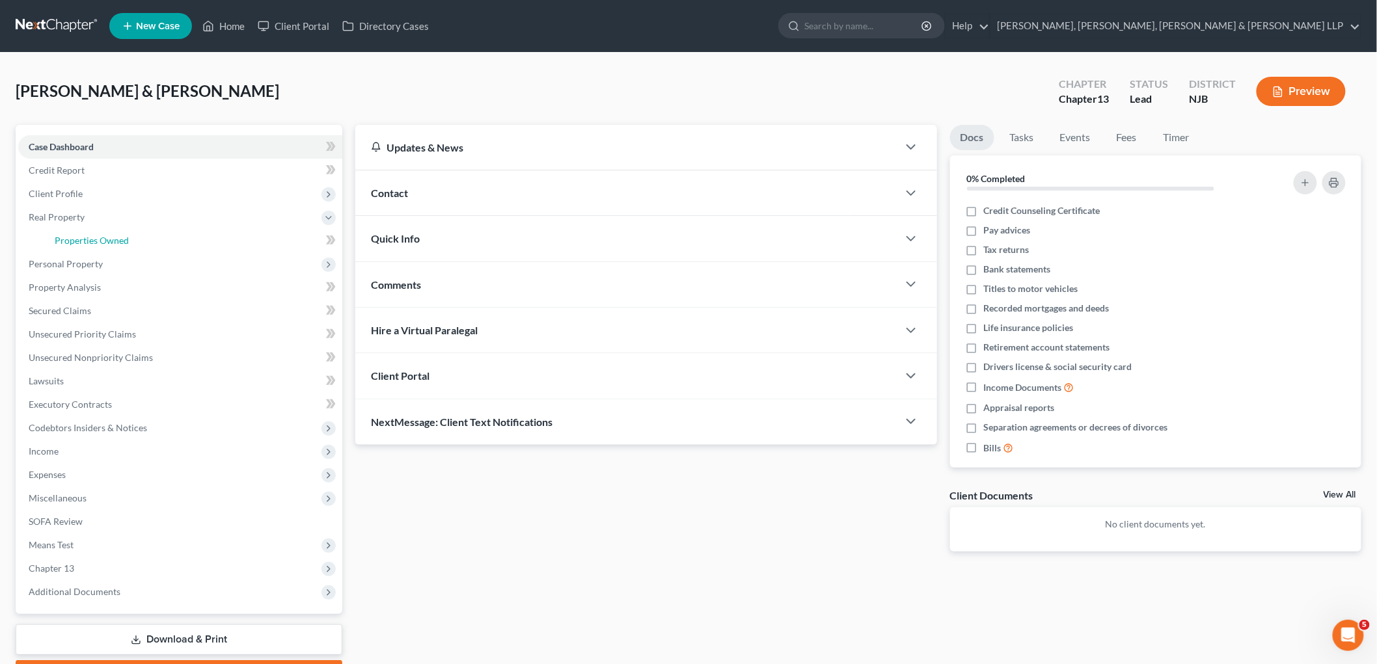
click at [87, 239] on span "Properties Owned" at bounding box center [92, 240] width 74 height 11
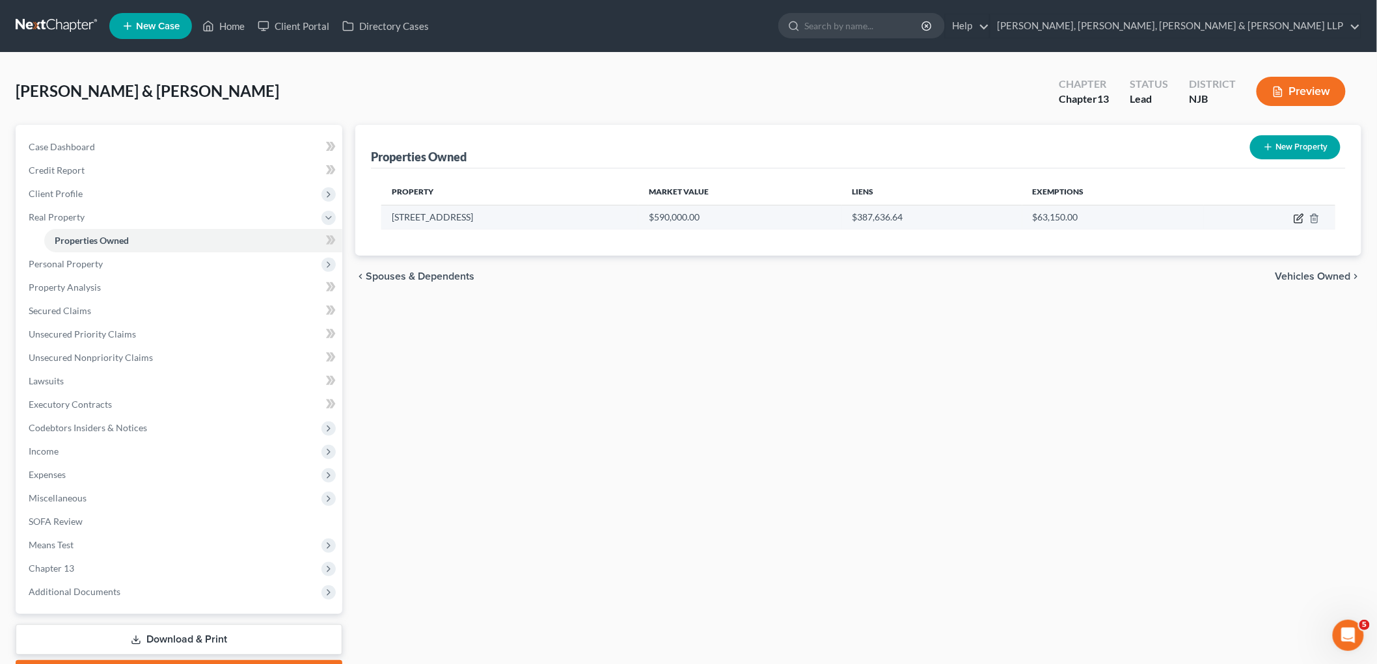
click at [947, 215] on icon "button" at bounding box center [1298, 218] width 10 height 10
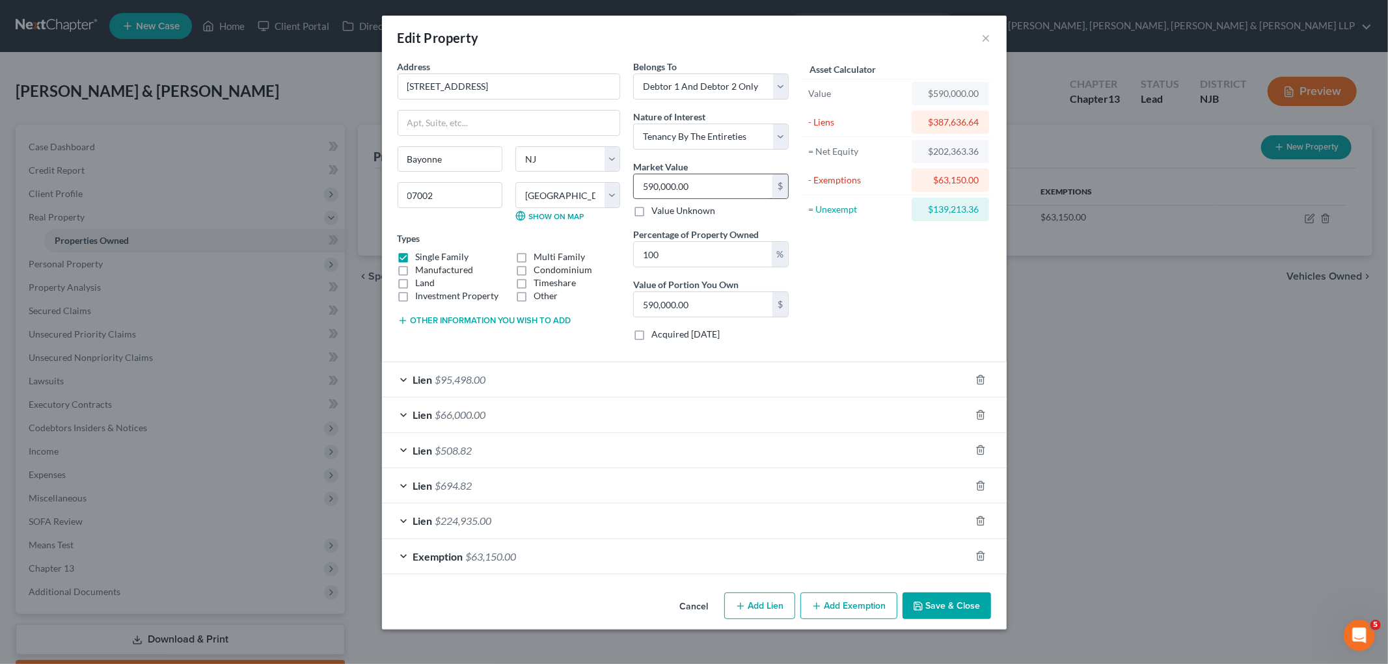
click at [729, 187] on input "590,000.00" at bounding box center [703, 186] width 139 height 25
click at [479, 319] on button "Other information you wish to add" at bounding box center [485, 321] width 174 height 10
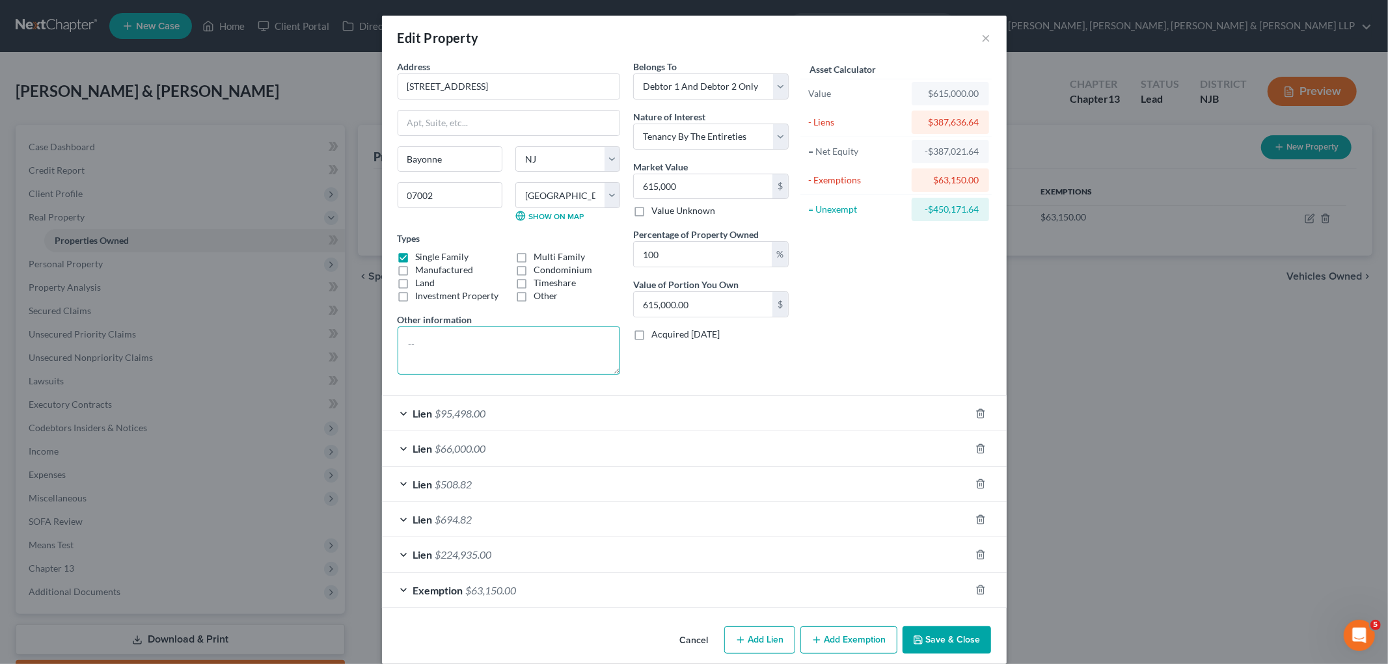
click at [453, 332] on textarea at bounding box center [509, 351] width 222 height 48
click at [506, 342] on textarea "$615,000.00 (Value) - $" at bounding box center [509, 351] width 222 height 48
click at [561, 338] on textarea "$615,000.00 (Value) - $61,500.00 =" at bounding box center [509, 351] width 222 height 48
click at [422, 354] on textarea "$615,000.00 (Value) - $61,500.00 = $553,500.00 = $" at bounding box center [509, 351] width 222 height 48
click at [947, 618] on button "Save & Close" at bounding box center [946, 640] width 88 height 27
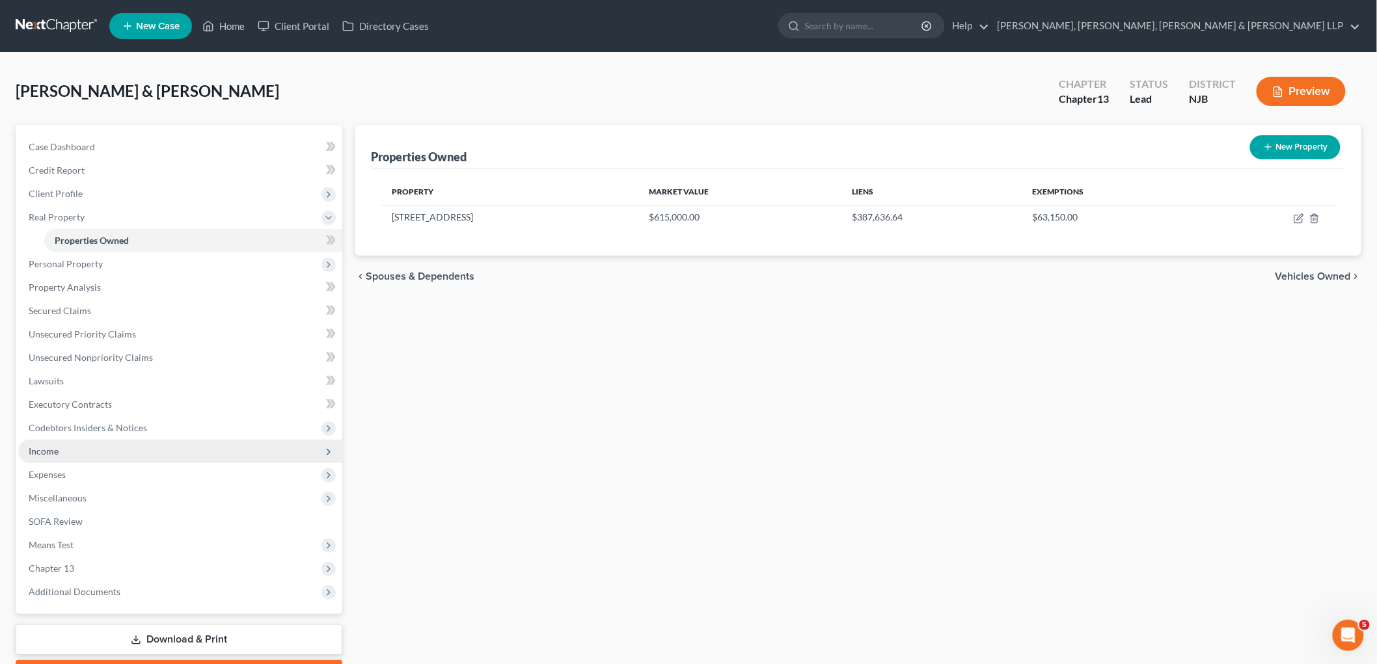
click at [54, 453] on span "Income" at bounding box center [44, 451] width 30 height 11
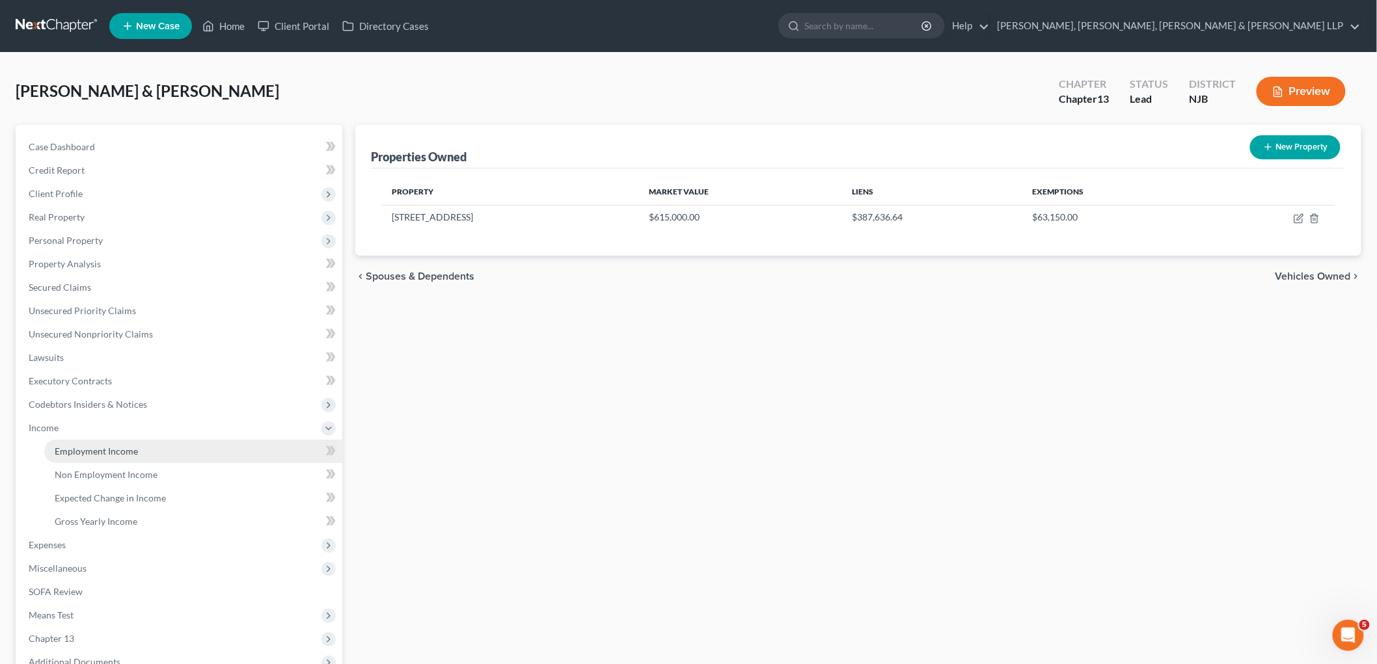
click at [72, 454] on span "Employment Income" at bounding box center [96, 451] width 83 height 11
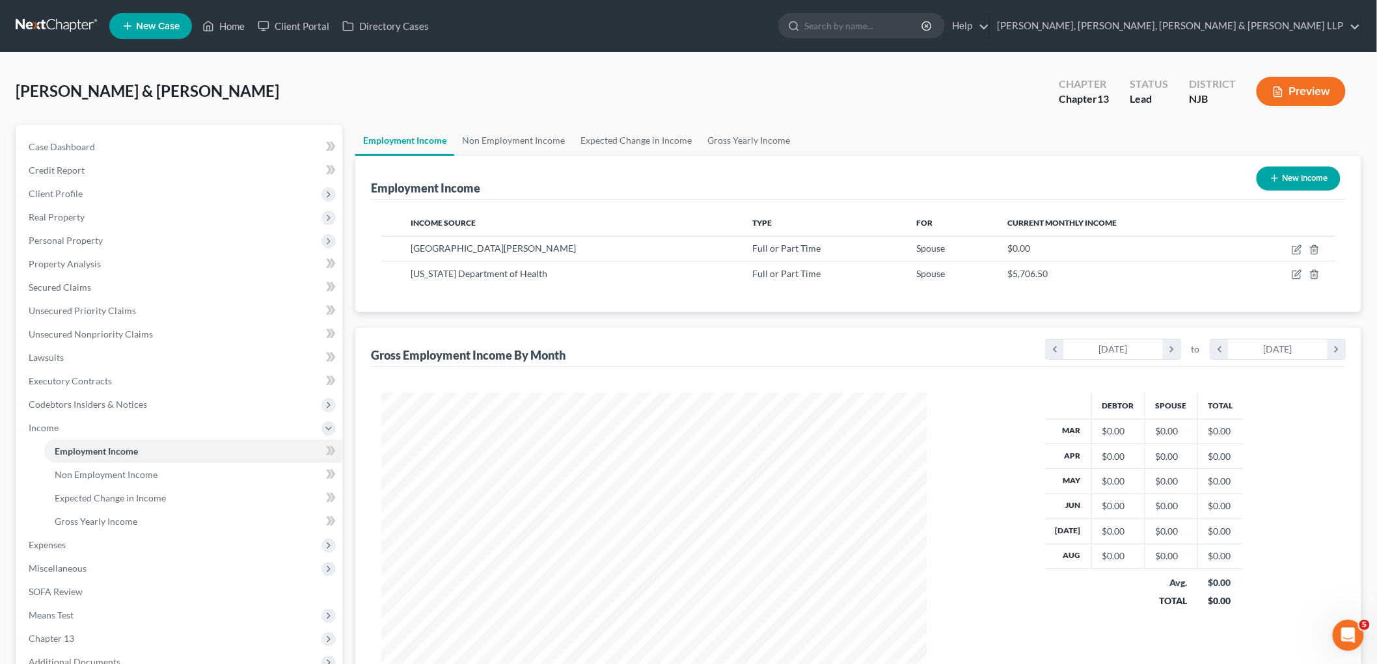
scroll to position [272, 571]
click at [222, 31] on link "Home" at bounding box center [223, 25] width 55 height 23
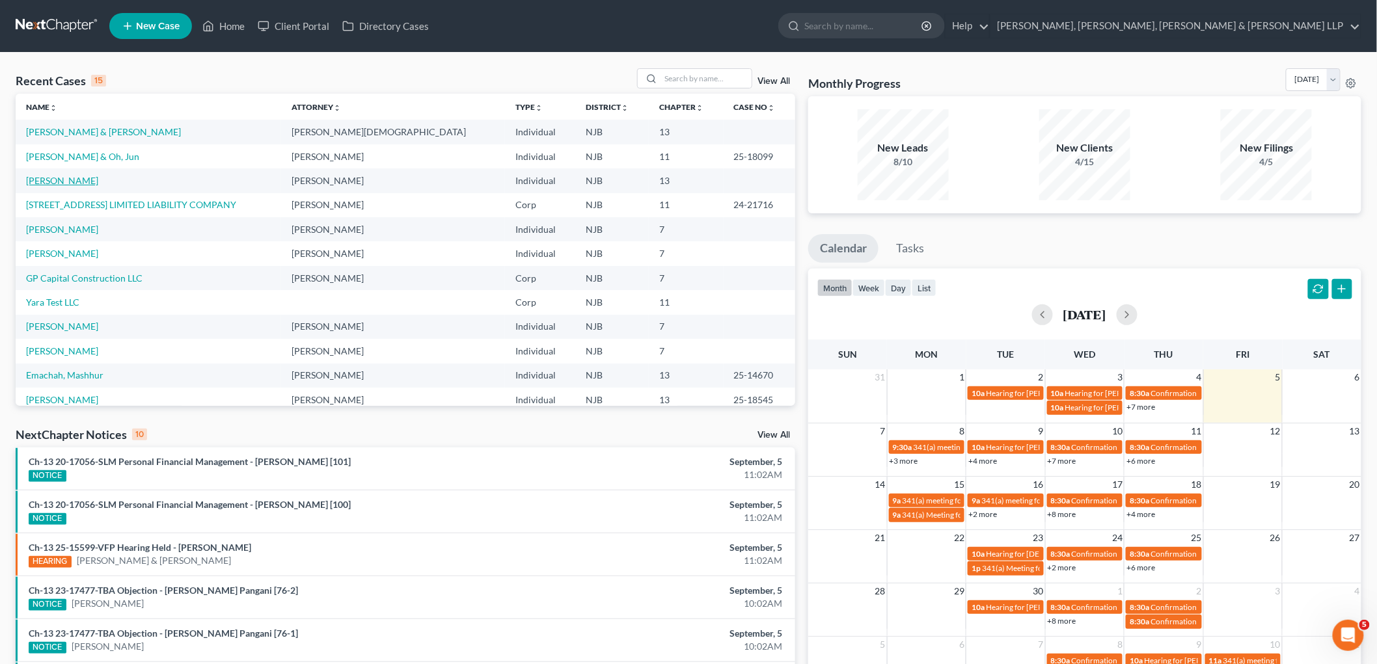
click at [66, 181] on link "[PERSON_NAME]" at bounding box center [62, 180] width 72 height 11
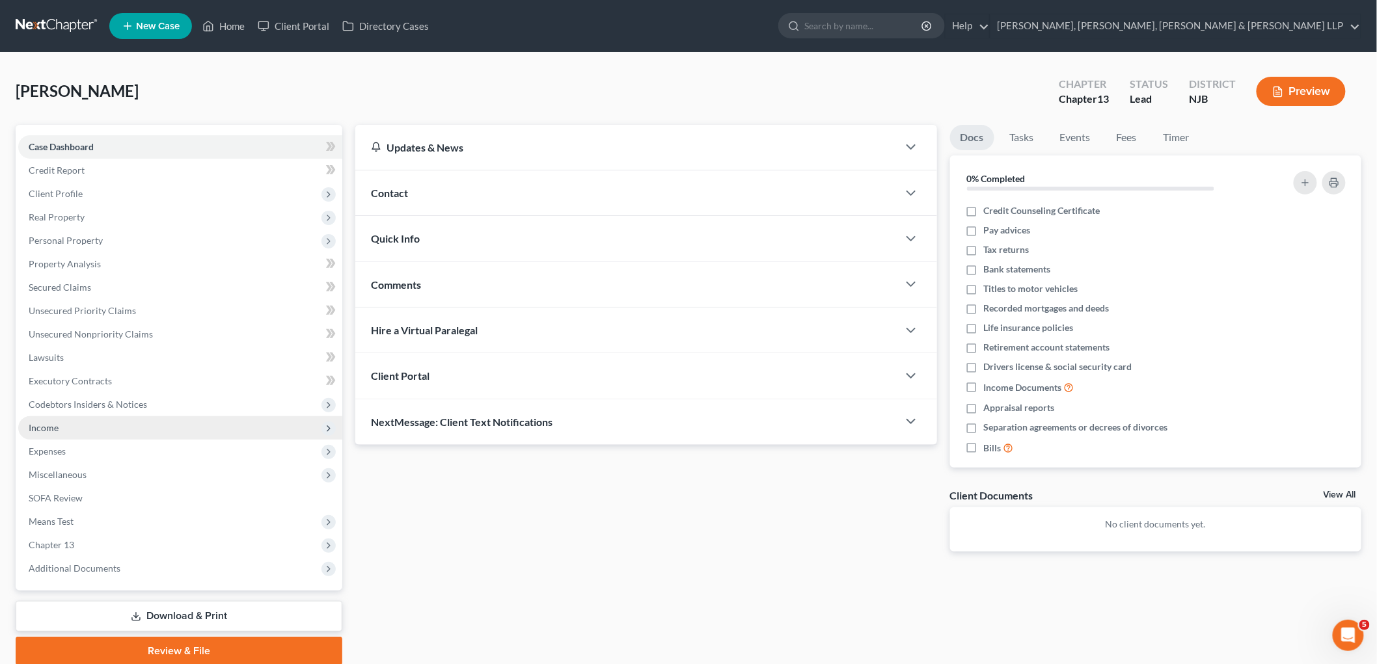
click at [53, 428] on span "Income" at bounding box center [44, 427] width 30 height 11
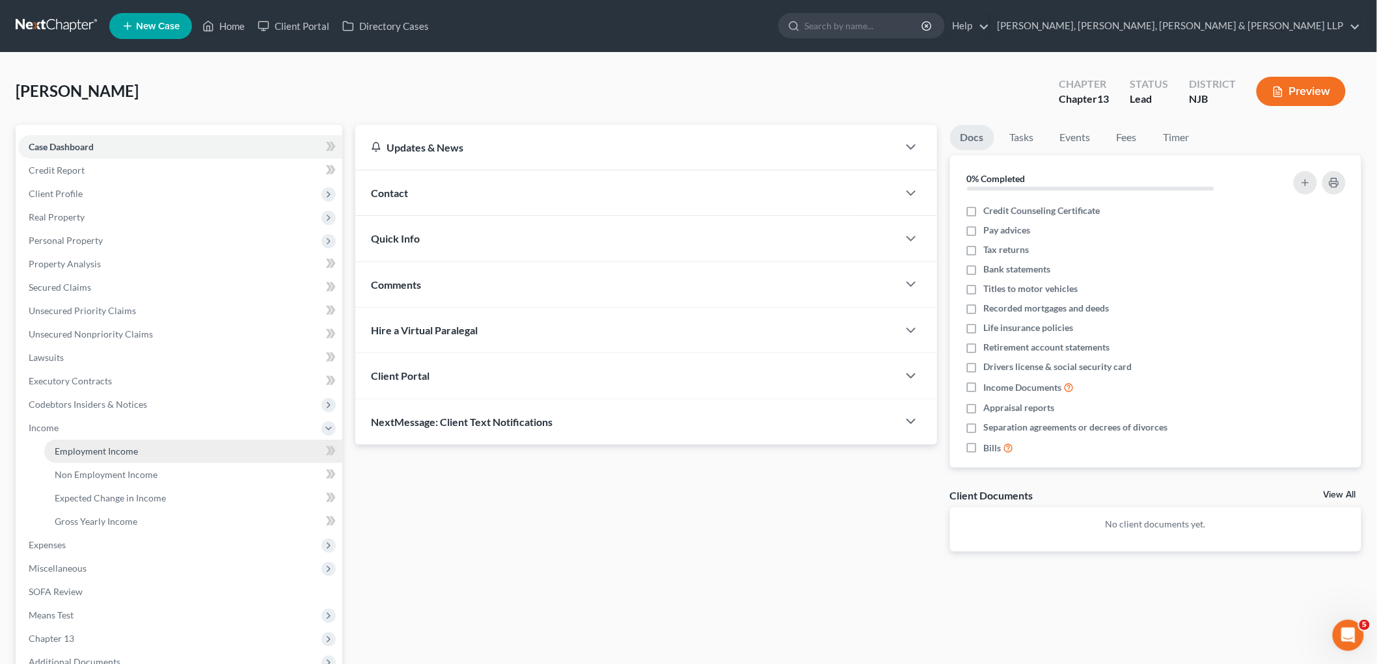
click at [65, 450] on span "Employment Income" at bounding box center [96, 451] width 83 height 11
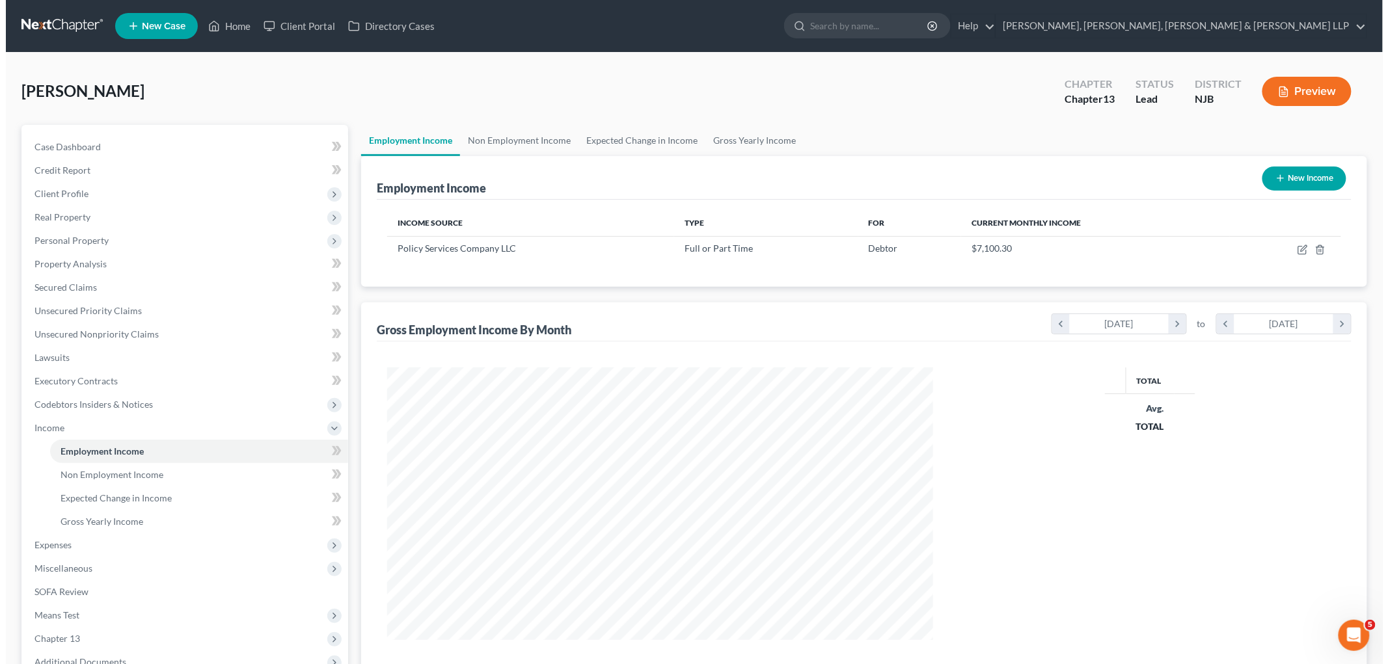
scroll to position [272, 571]
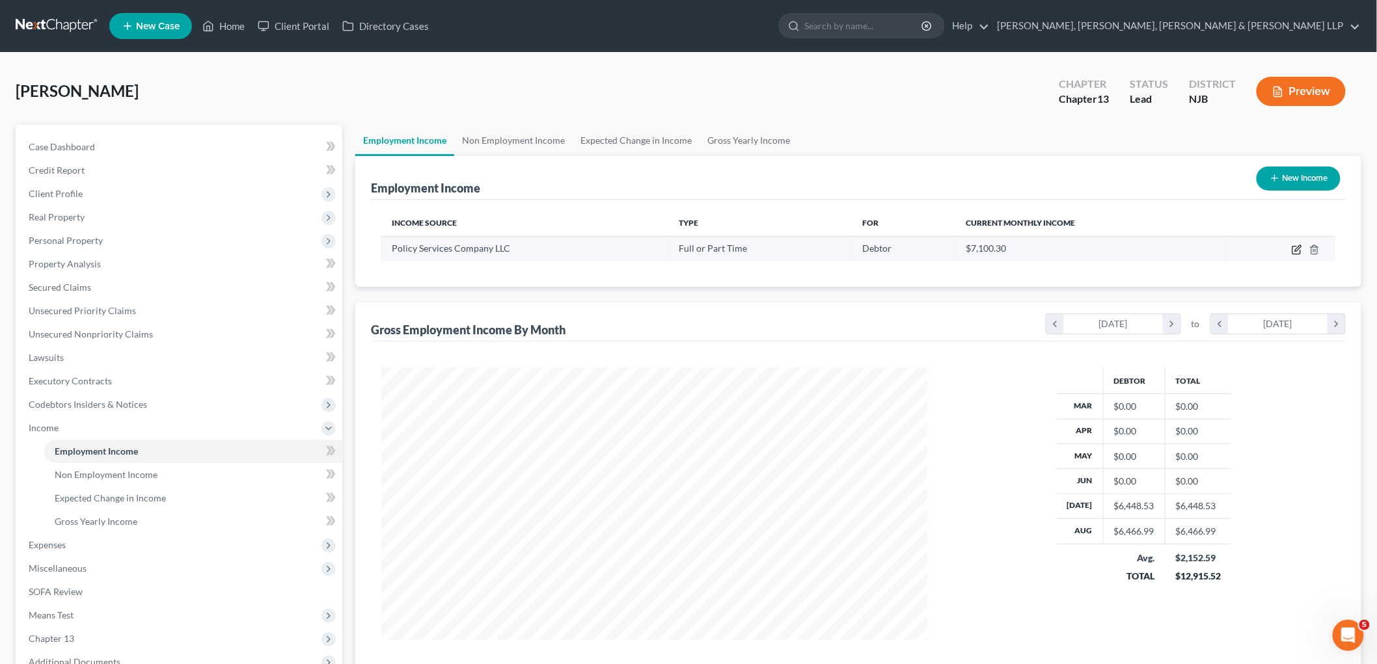
click at [947, 249] on icon "button" at bounding box center [1296, 251] width 8 height 8
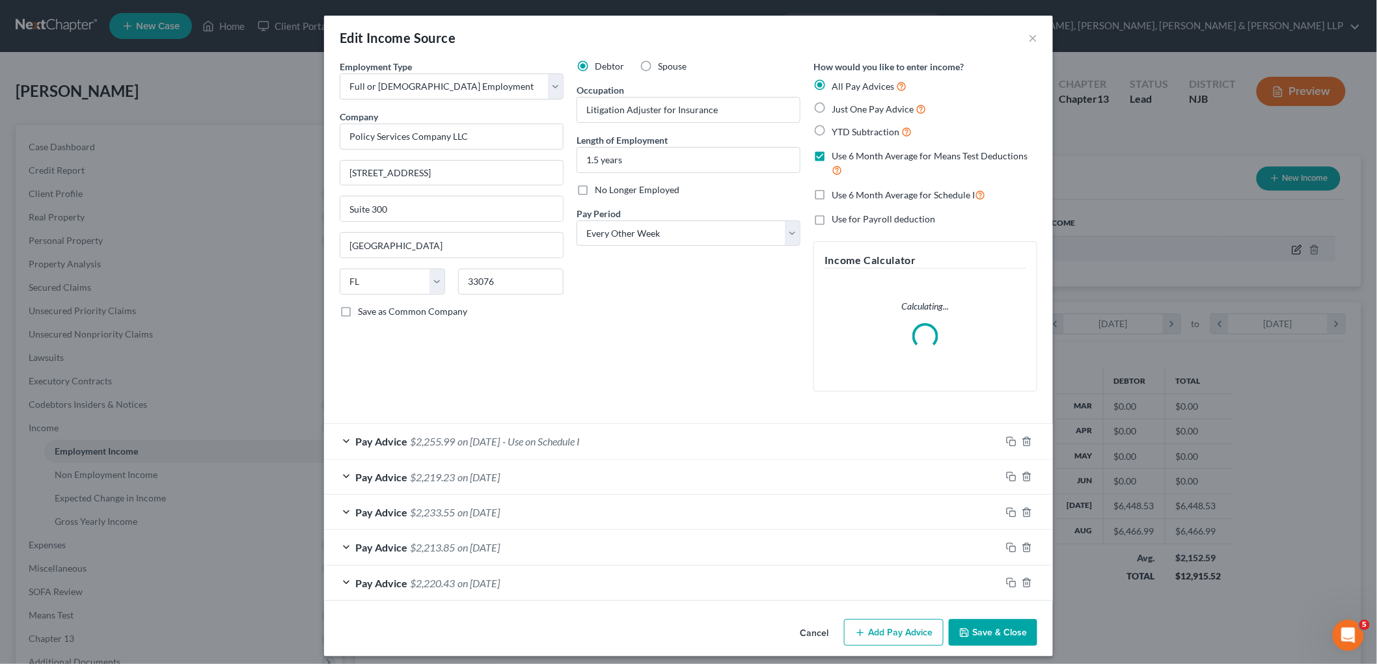
scroll to position [275, 576]
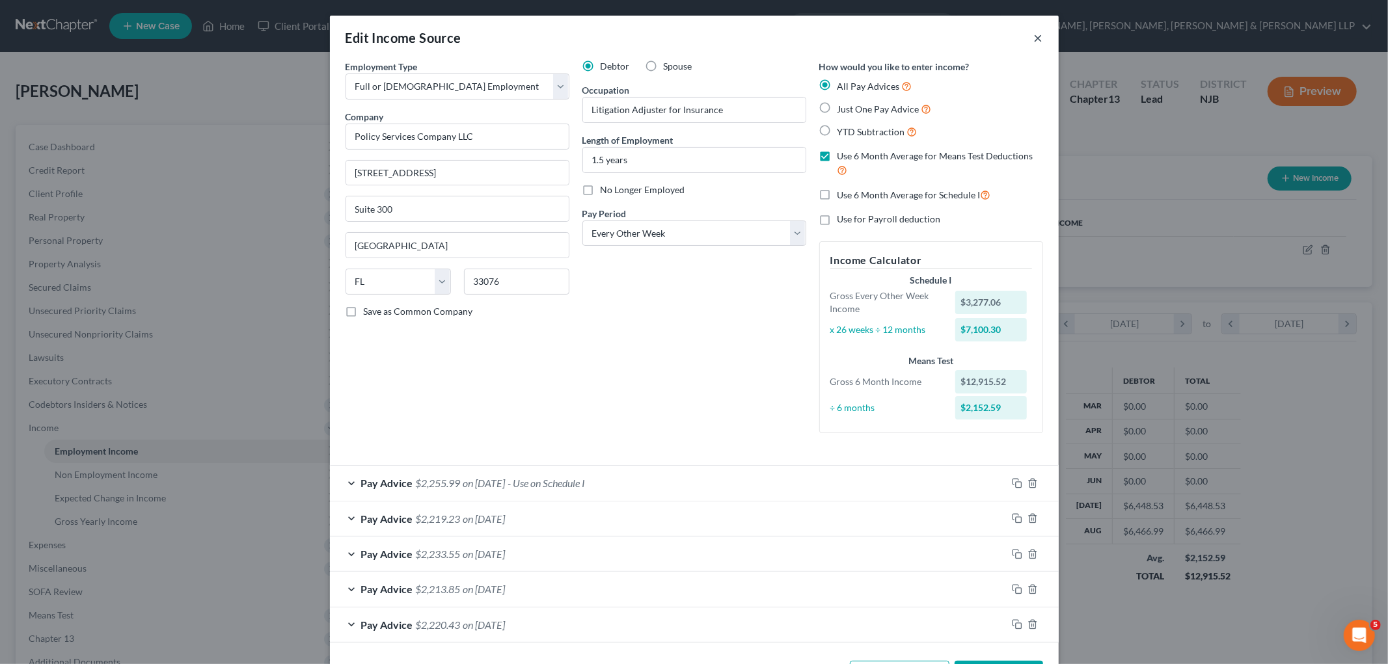
click at [947, 33] on button "×" at bounding box center [1038, 38] width 9 height 16
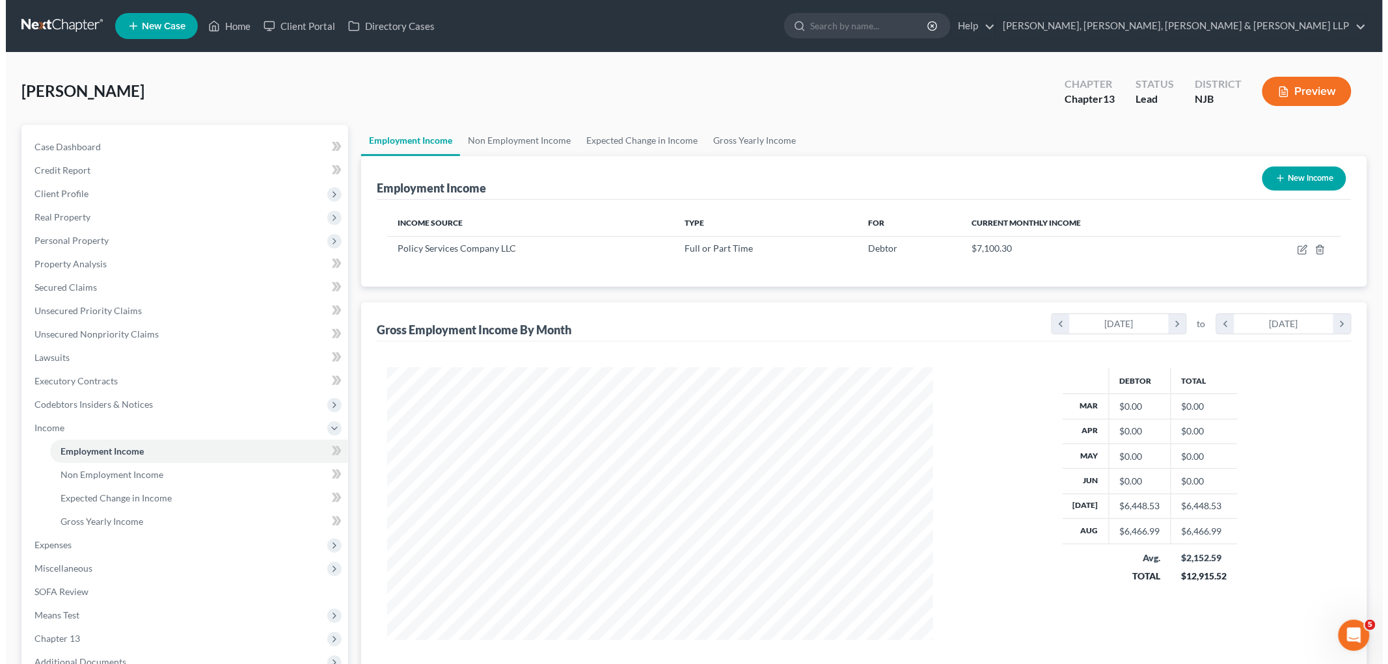
scroll to position [650303, 650004]
click at [236, 27] on link "Home" at bounding box center [223, 25] width 55 height 23
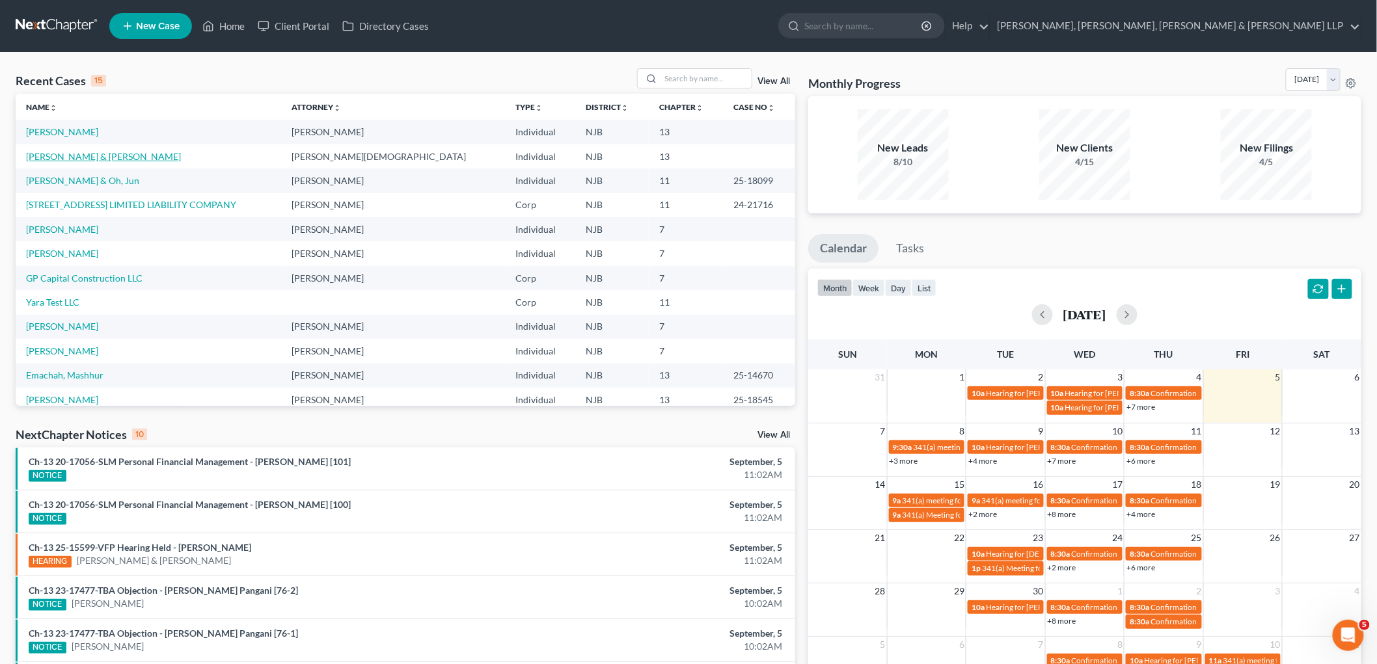
click at [105, 154] on link "[PERSON_NAME] & [PERSON_NAME]" at bounding box center [103, 156] width 155 height 11
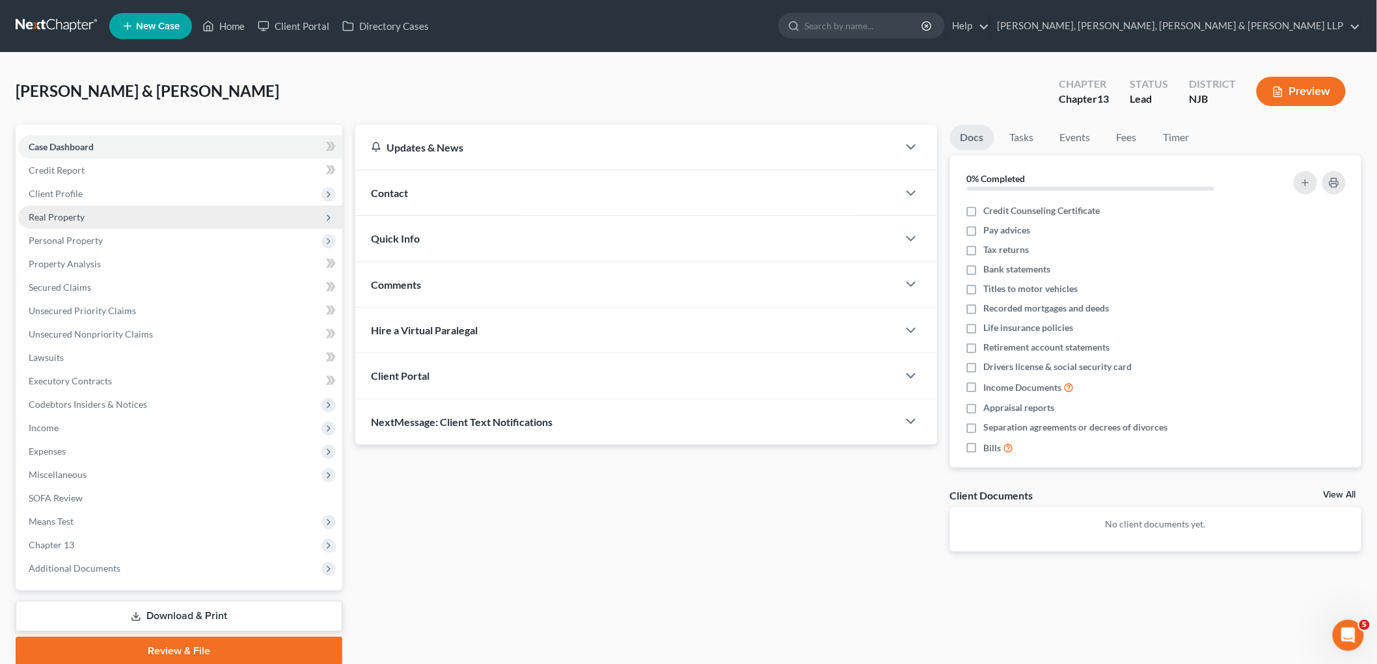
click at [57, 215] on span "Real Property" at bounding box center [57, 216] width 56 height 11
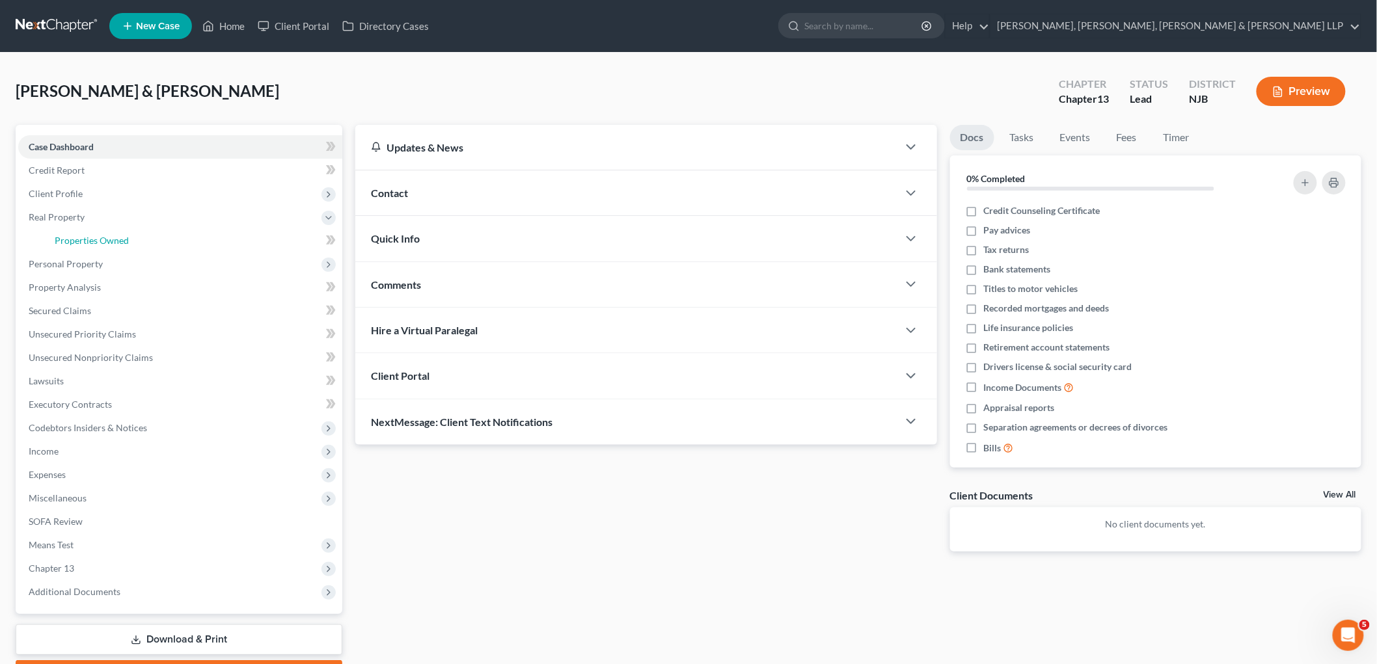
click at [62, 235] on span "Properties Owned" at bounding box center [92, 240] width 74 height 11
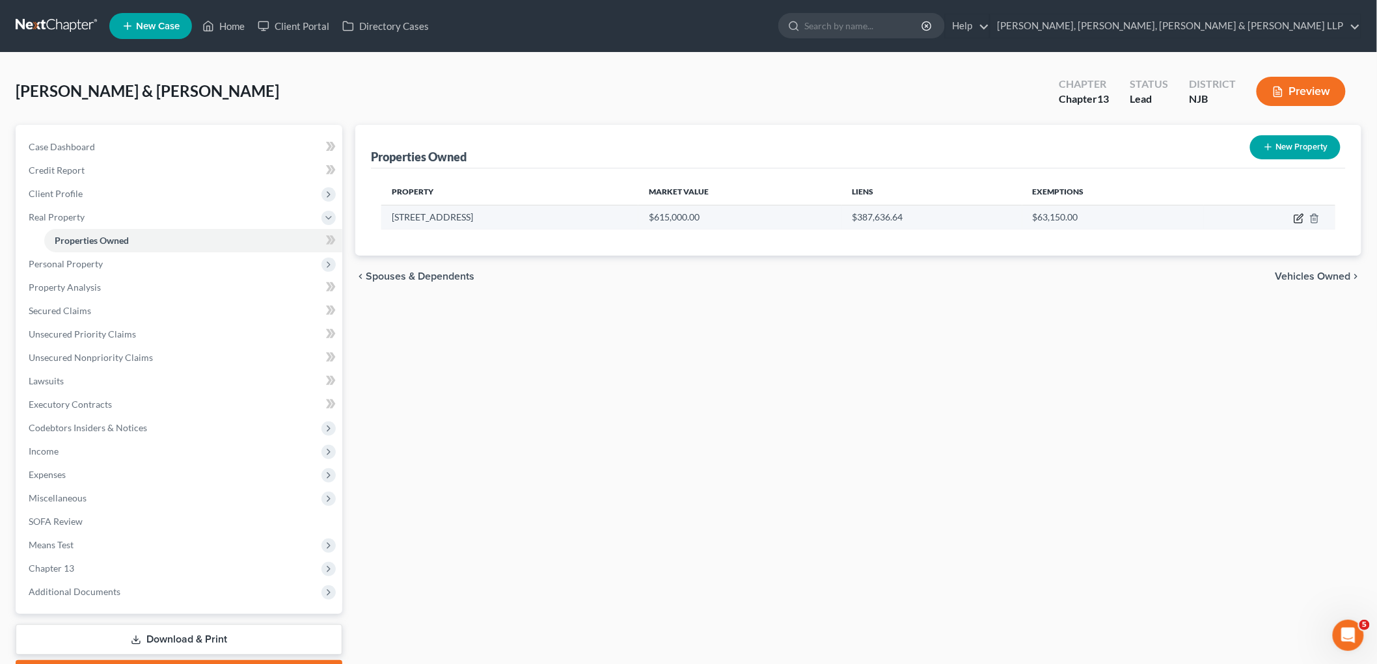
click at [947, 217] on icon "button" at bounding box center [1298, 218] width 10 height 10
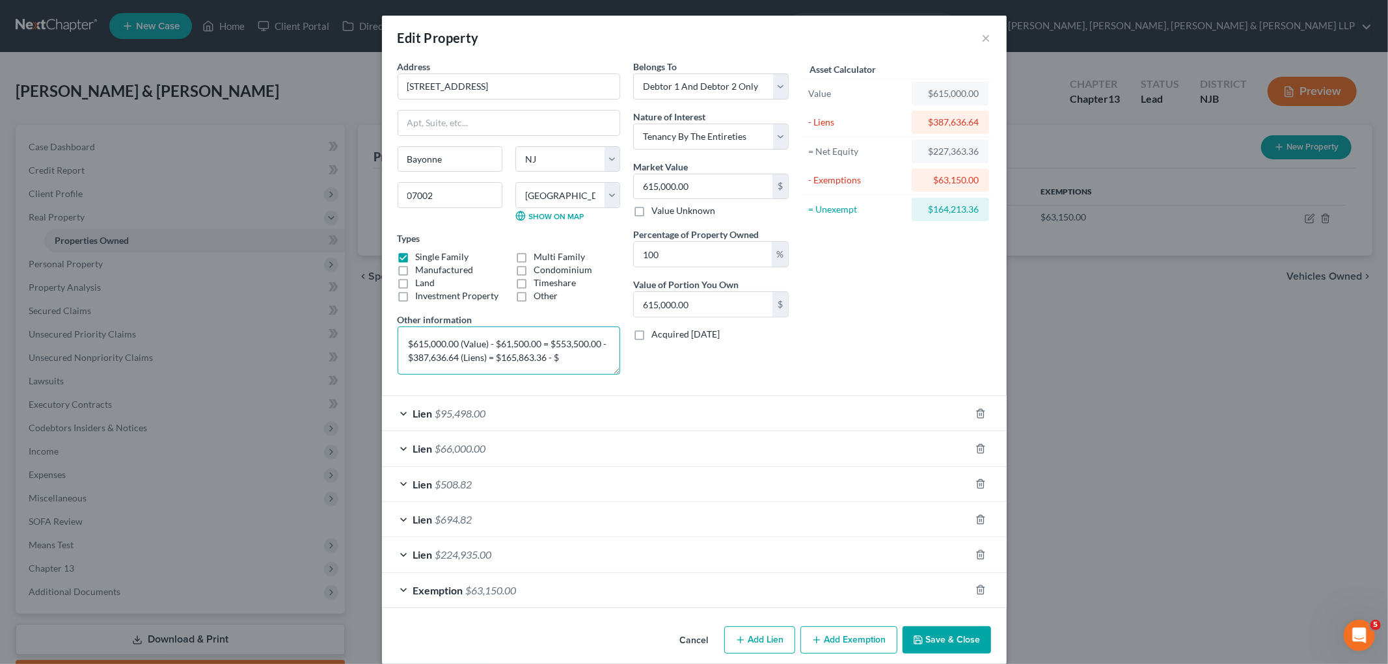
drag, startPoint x: 610, startPoint y: 374, endPoint x: 589, endPoint y: 485, distance: 112.7
click at [589, 485] on form "Address * [GEOGRAPHIC_DATA] [GEOGRAPHIC_DATA] [US_STATE][GEOGRAPHIC_DATA] [GEOG…" at bounding box center [694, 334] width 593 height 548
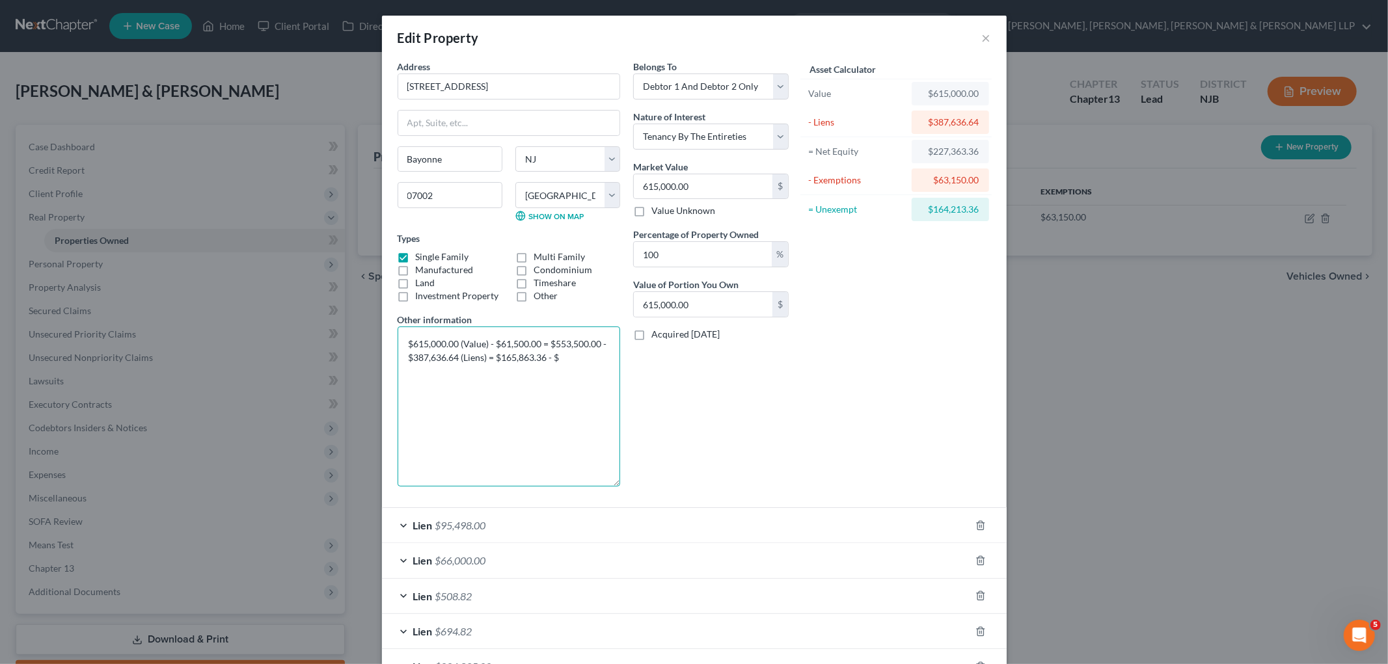
drag, startPoint x: 610, startPoint y: 370, endPoint x: 569, endPoint y: 358, distance: 43.1
click at [584, 485] on textarea "$615,000.00 (Value) - $61,500.00 = $553,500.00 - $387,636.64 (Liens) = $165,863…" at bounding box center [509, 407] width 222 height 160
click at [569, 358] on textarea "$615,000.00 (Value) - $61,500.00 = $553,500.00 - $387,636.64 (Liens) = $165,863…" at bounding box center [509, 409] width 222 height 164
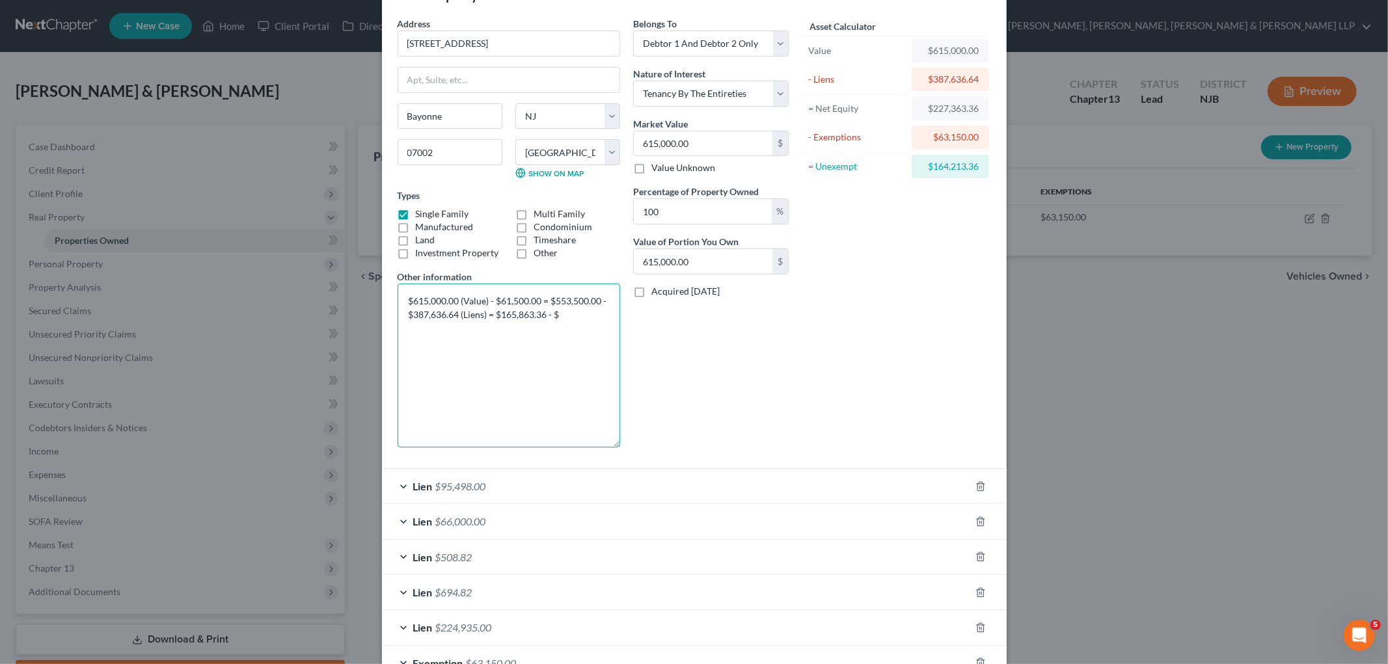
scroll to position [132, 0]
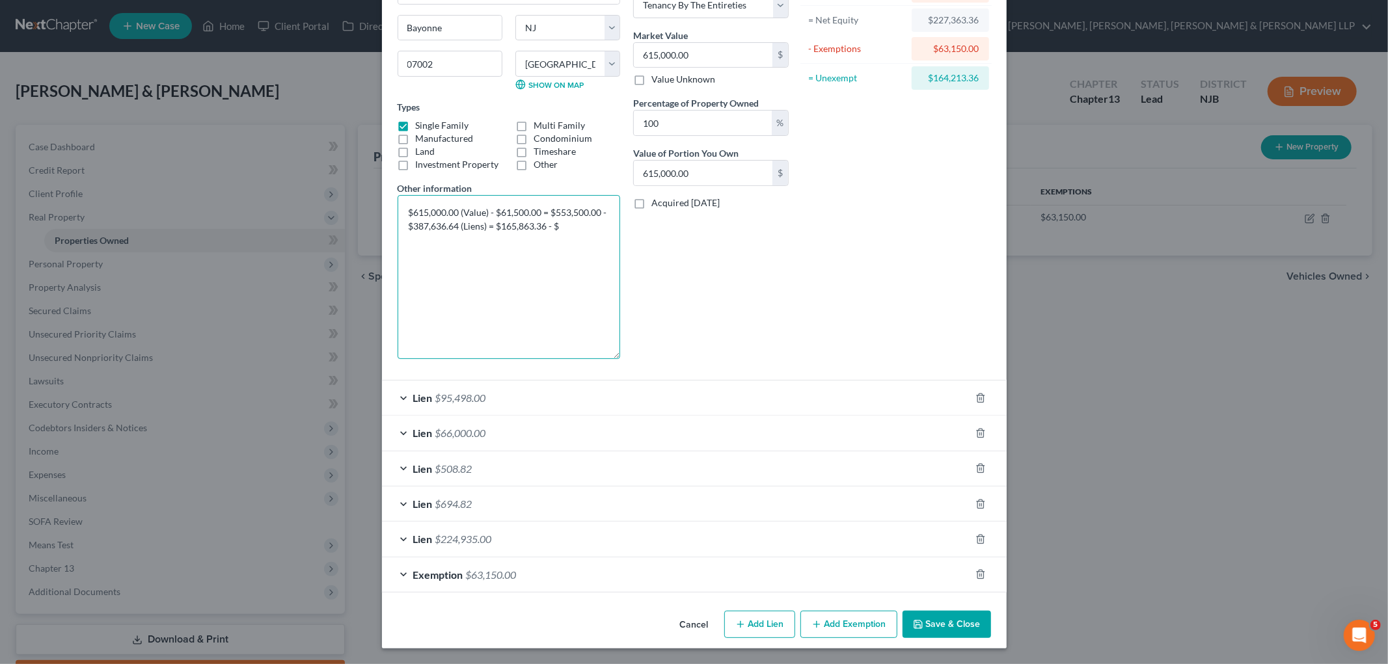
click at [561, 226] on textarea "$615,000.00 (Value) - $61,500.00 = $553,500.00 - $387,636.64 (Liens) = $165,863…" at bounding box center [509, 277] width 222 height 164
click at [475, 237] on textarea "$615,000.00 (Value) - $61,500.00 = $553,500.00 - $387,636.64 (Liens) = $165,863…" at bounding box center [509, 277] width 222 height 164
click at [475, 234] on textarea "$615,000.00 (Value) - $61,500.00 = $553,500.00 - $387,636.64 (Liens) = $165,863…" at bounding box center [509, 277] width 222 height 164
drag, startPoint x: 584, startPoint y: 234, endPoint x: 402, endPoint y: 210, distance: 183.1
click at [402, 210] on textarea "$615,000.00 (Value) - $61,500.00 = $553,500.00 - $387,636.64 (Liens) = $165,863…" at bounding box center [509, 277] width 222 height 164
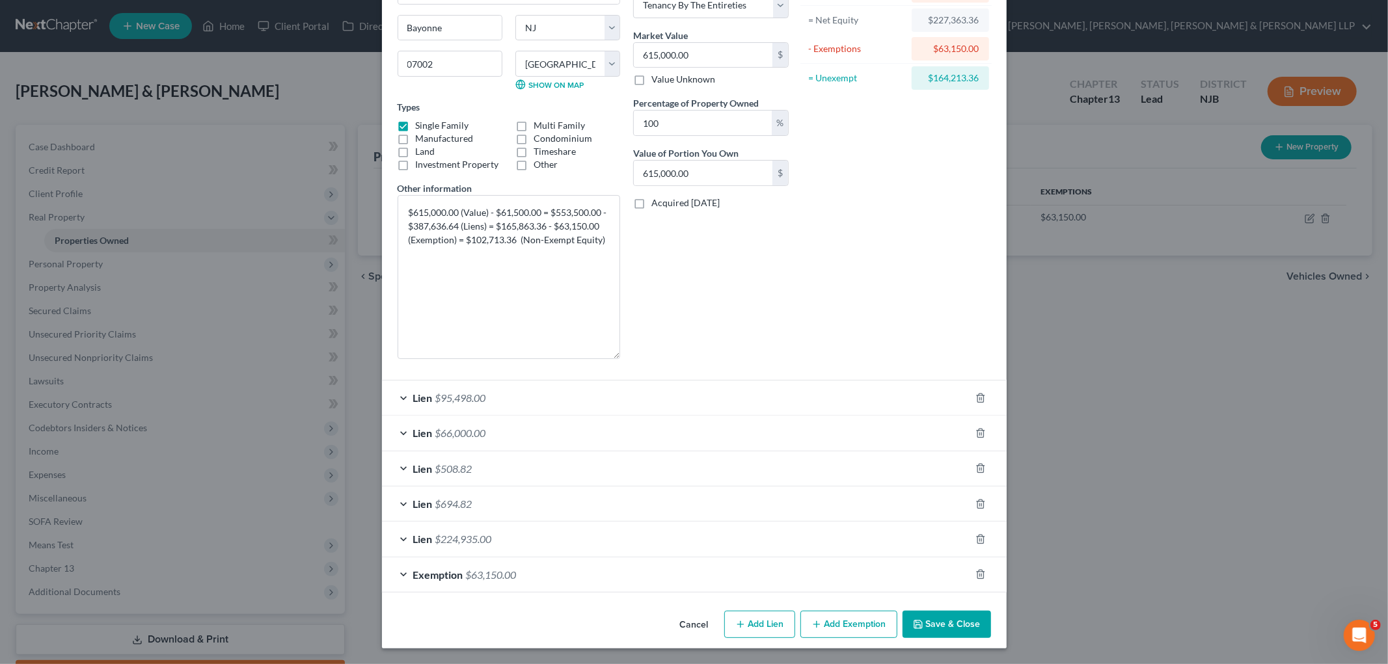
click at [647, 294] on div "Belongs To * Select Debtor 1 Only Debtor 2 Only Debtor 1 And Debtor 2 Only At L…" at bounding box center [711, 148] width 168 height 441
click at [947, 618] on button "Save & Close" at bounding box center [946, 624] width 88 height 27
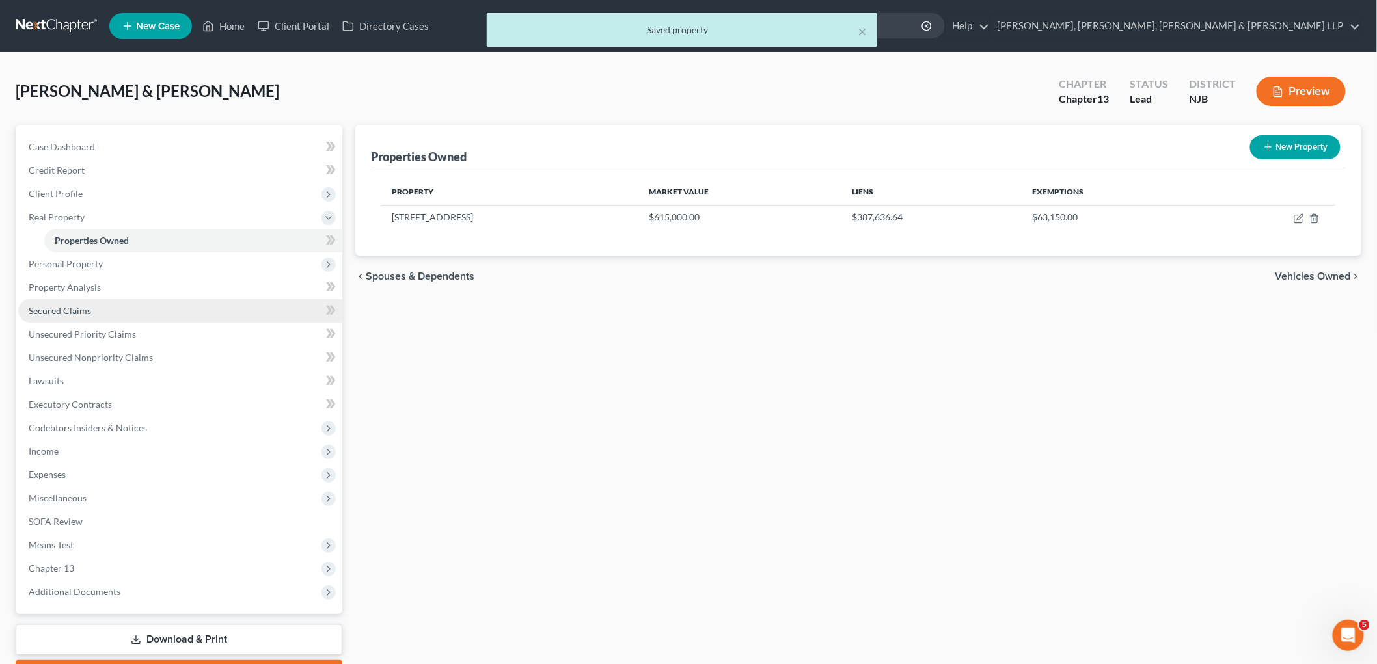
click at [60, 303] on link "Secured Claims" at bounding box center [180, 310] width 324 height 23
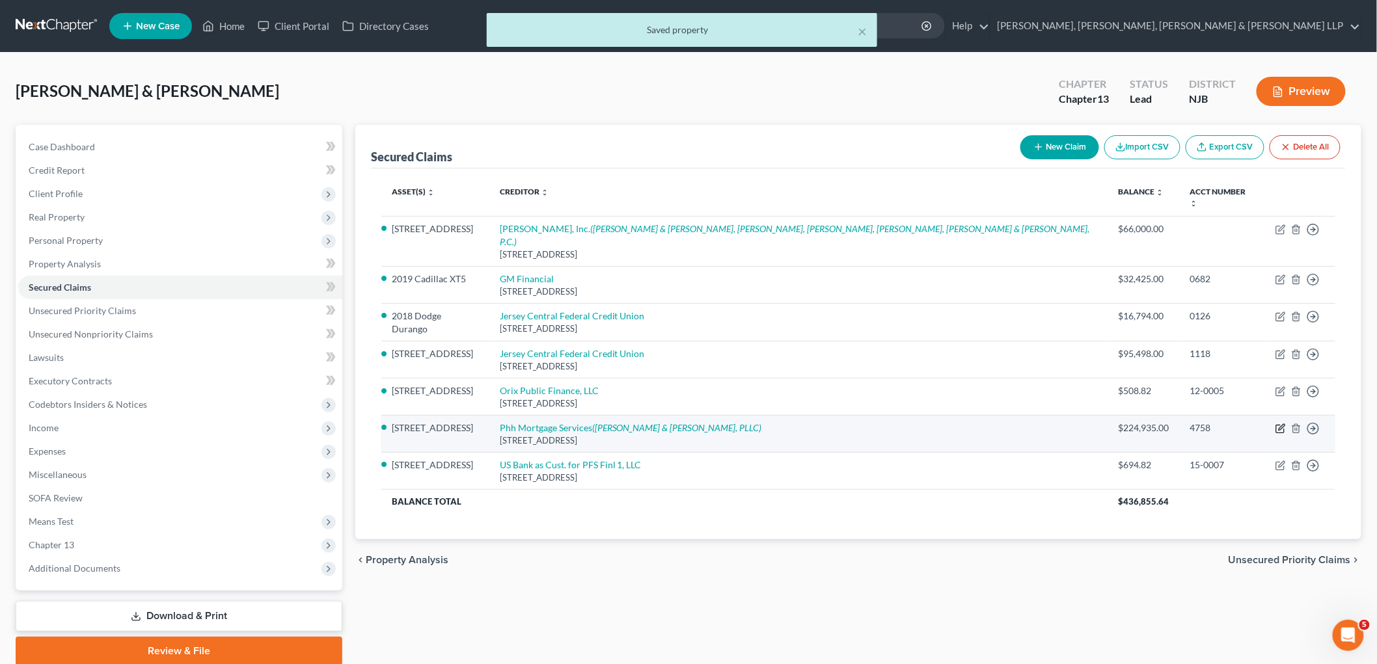
click at [947, 424] on icon "button" at bounding box center [1280, 429] width 10 height 10
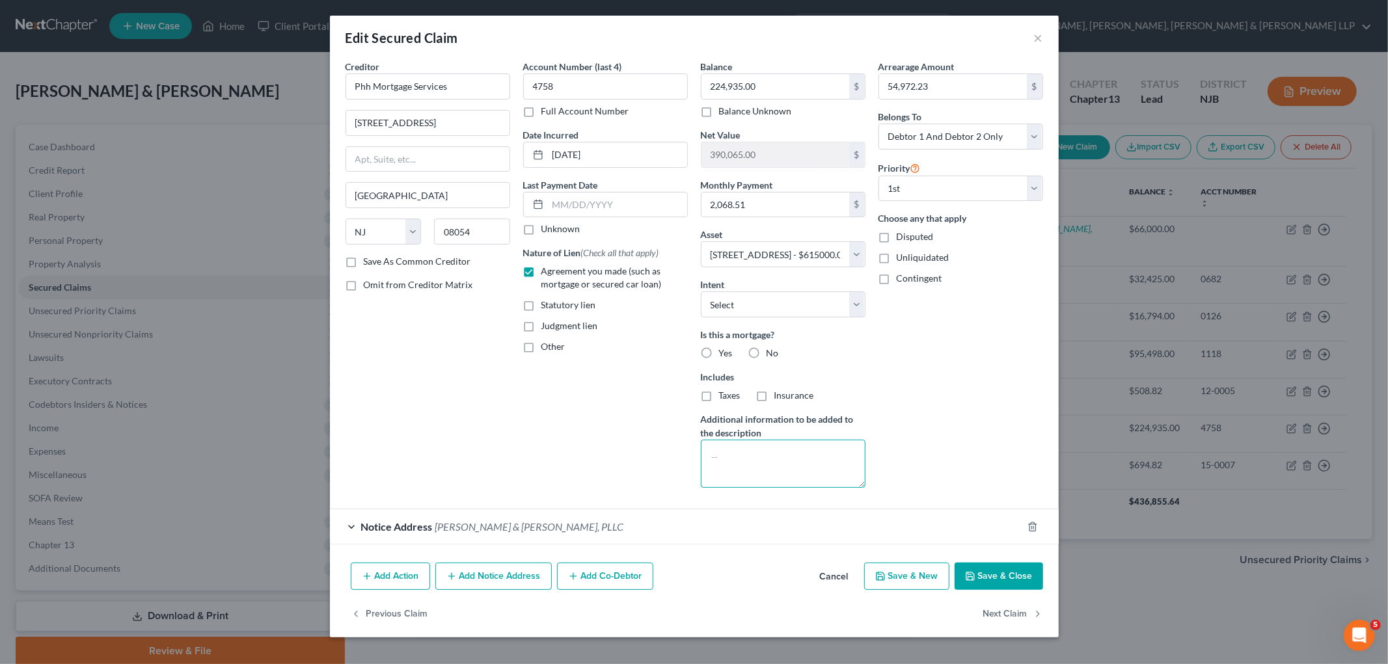
click at [729, 464] on textarea at bounding box center [783, 464] width 165 height 48
paste textarea "$615,000.00 (Value) - $61,500.00 = $553,500.00 - $387,636.64 (Liens) = $165,863…"
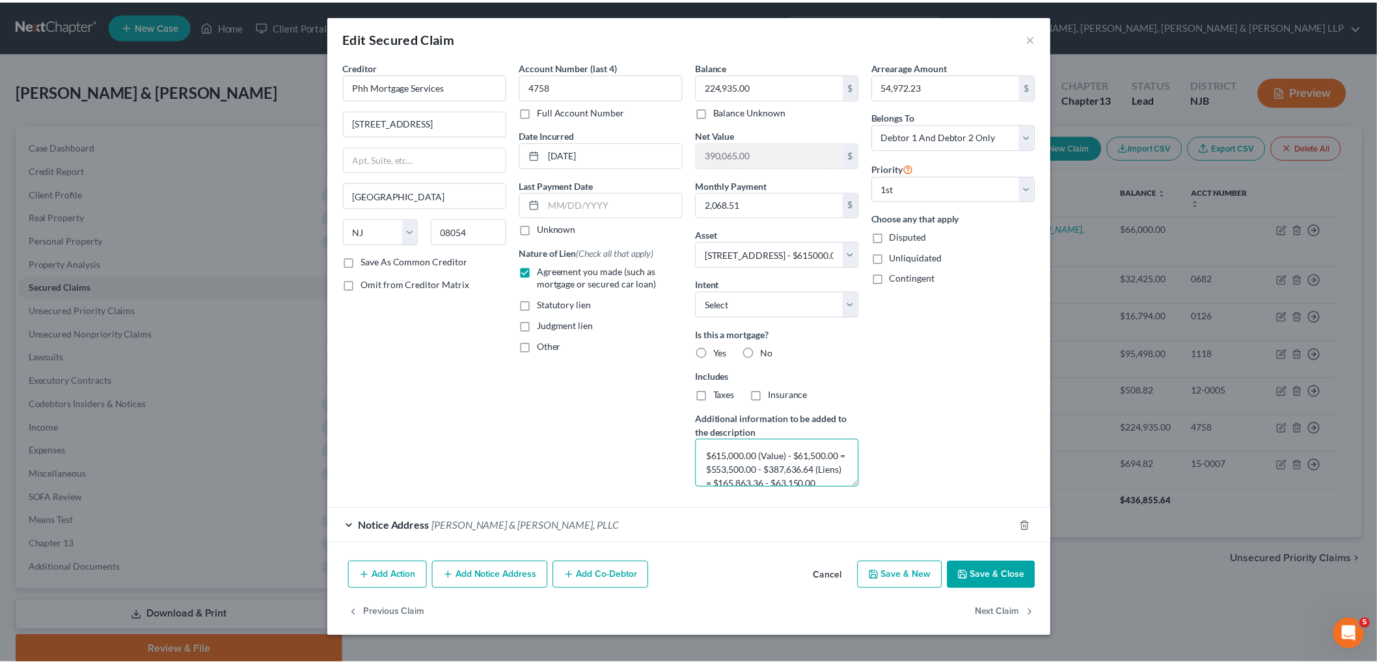
scroll to position [42, 0]
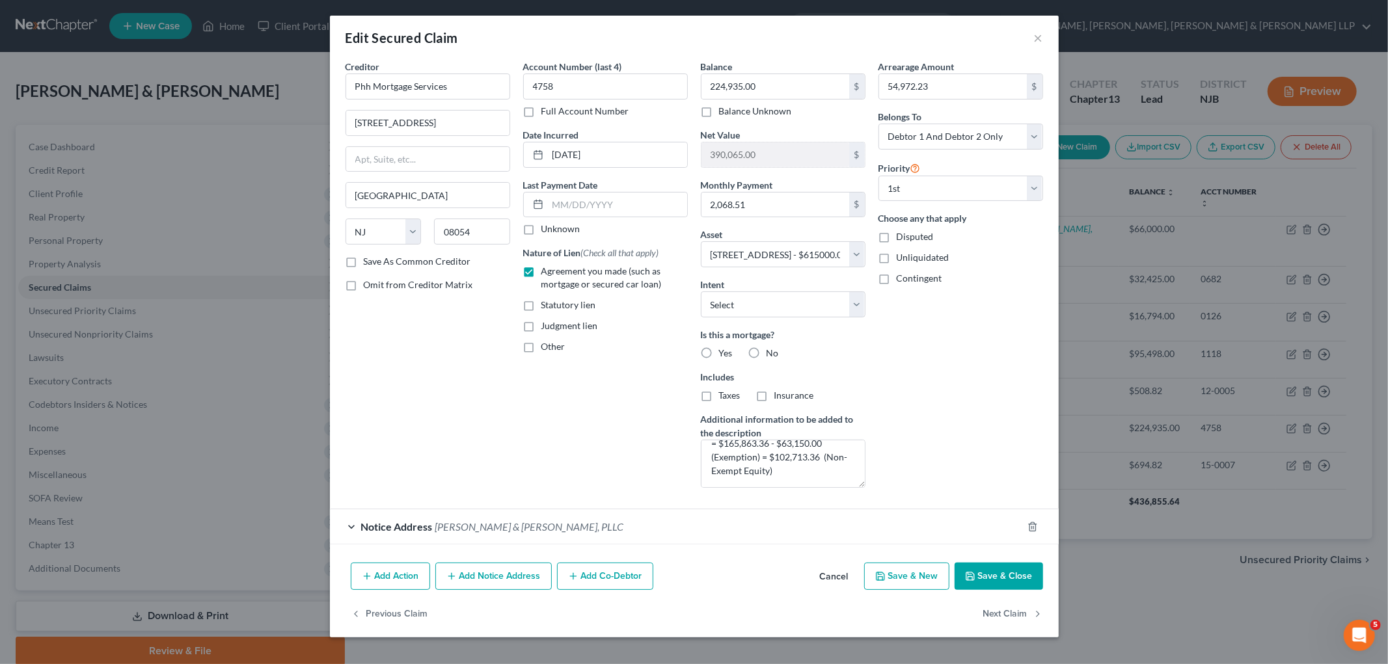
click at [719, 347] on label "Yes" at bounding box center [726, 353] width 14 height 13
click at [724, 347] on input "Yes" at bounding box center [728, 351] width 8 height 8
click at [719, 399] on label "Taxes" at bounding box center [729, 395] width 21 height 13
click at [724, 398] on input "Taxes" at bounding box center [728, 393] width 8 height 8
click at [774, 397] on label "Insurance" at bounding box center [794, 395] width 40 height 13
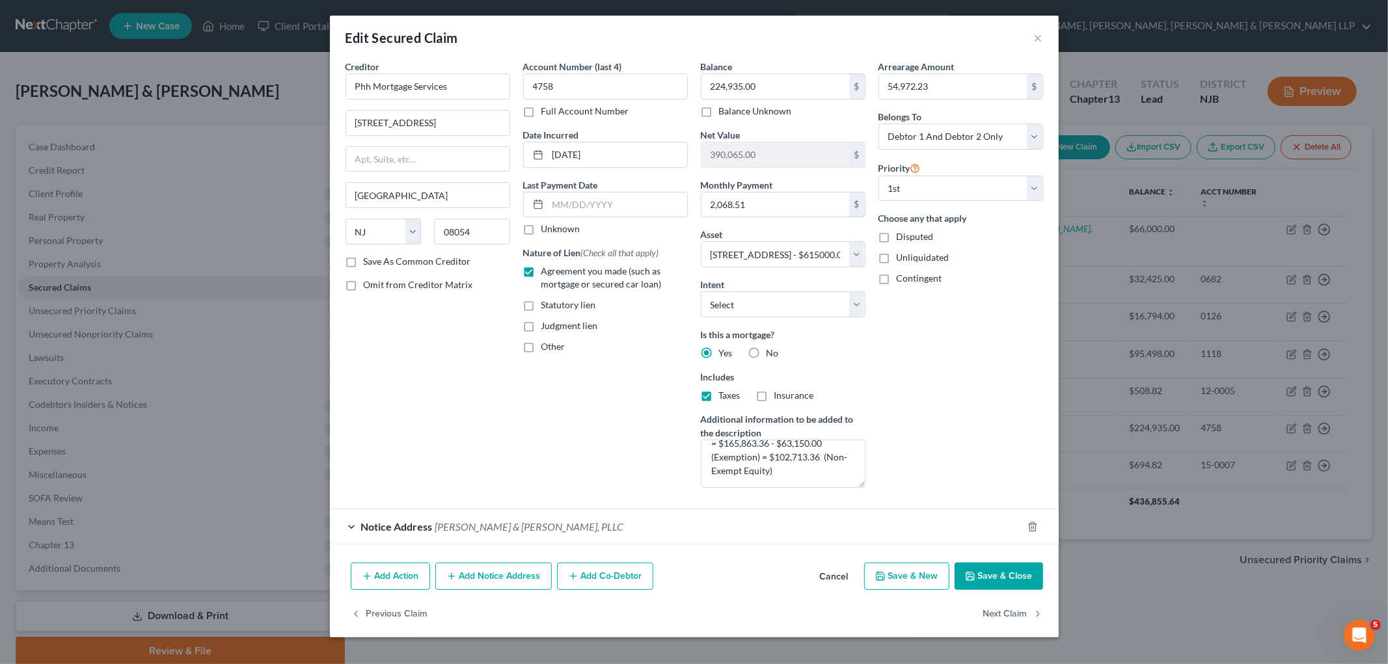
click at [779, 397] on input "Insurance" at bounding box center [783, 393] width 8 height 8
click at [947, 584] on button "Save & Close" at bounding box center [998, 576] width 88 height 27
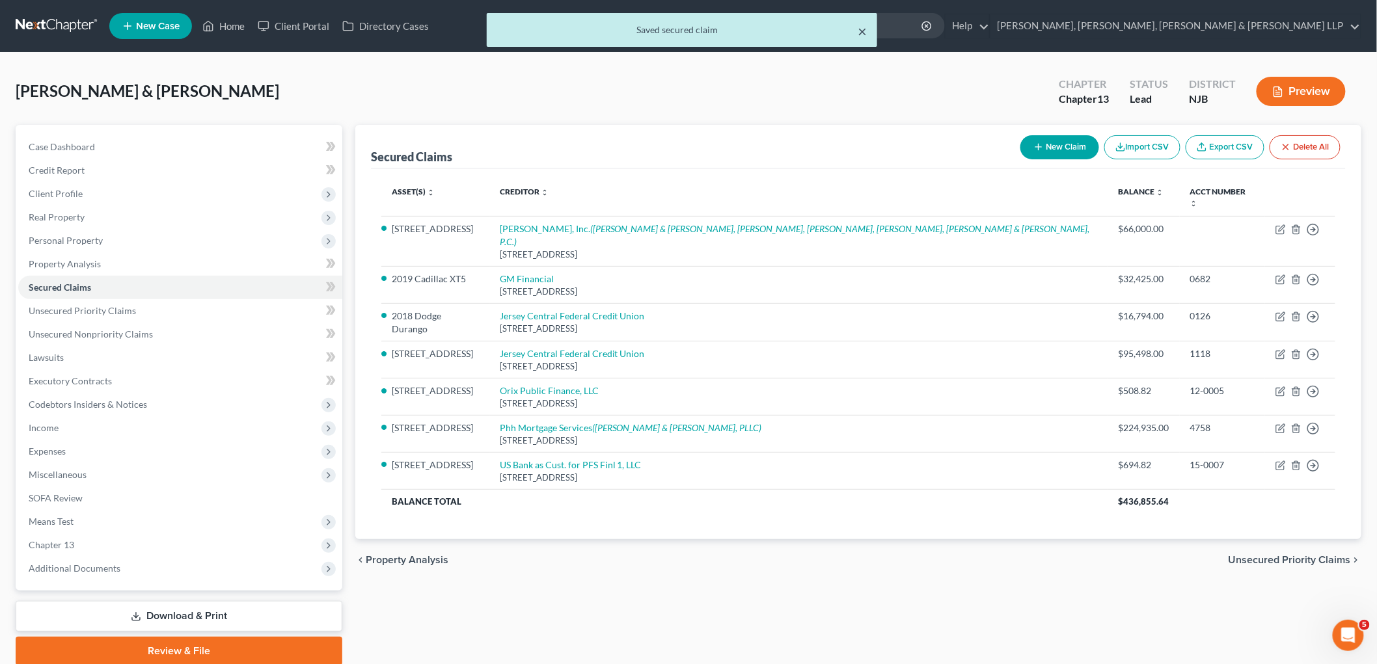
drag, startPoint x: 862, startPoint y: 31, endPoint x: 355, endPoint y: 126, distance: 515.7
click at [862, 30] on button "×" at bounding box center [861, 31] width 9 height 16
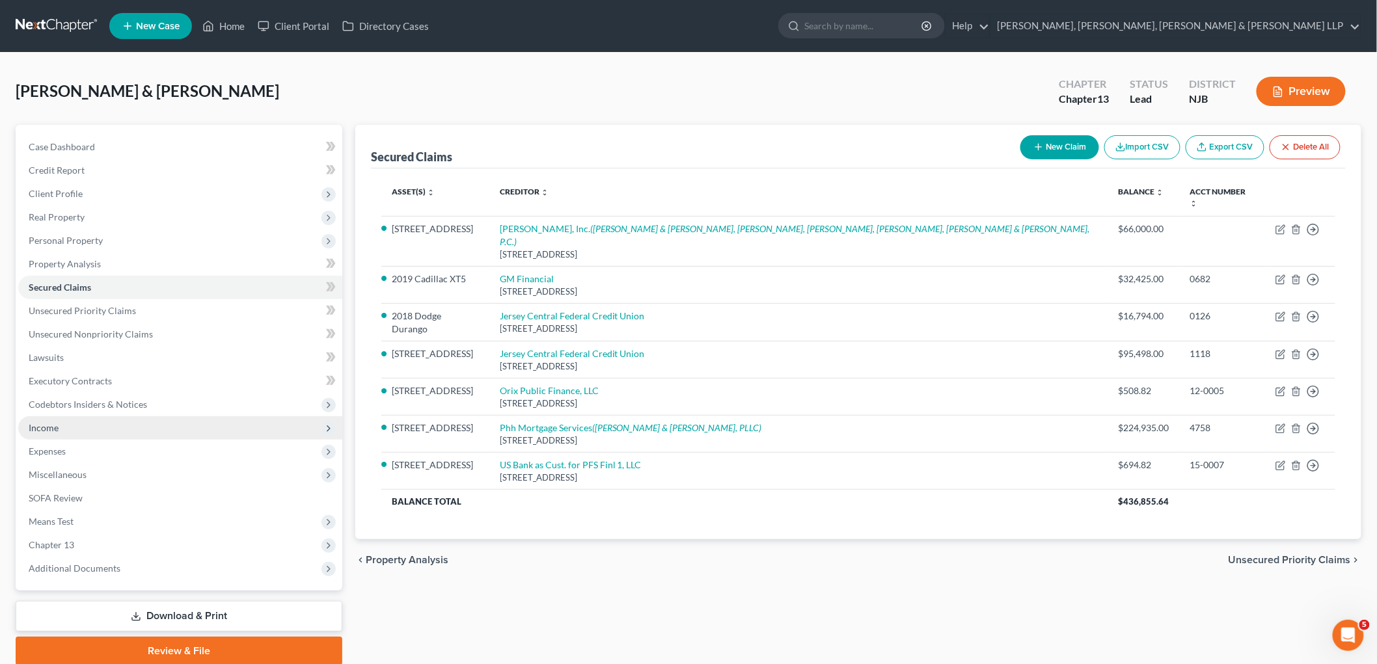
click at [61, 418] on span "Income" at bounding box center [180, 427] width 324 height 23
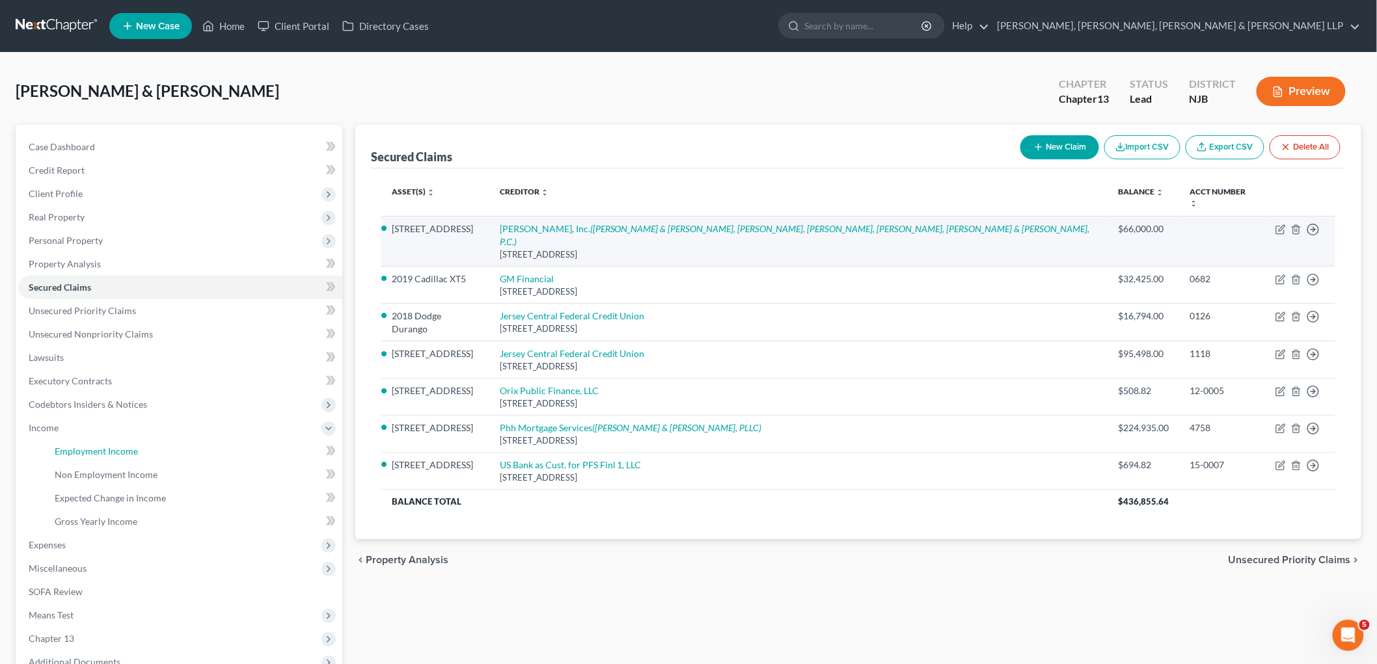
click at [66, 447] on span "Employment Income" at bounding box center [96, 451] width 83 height 11
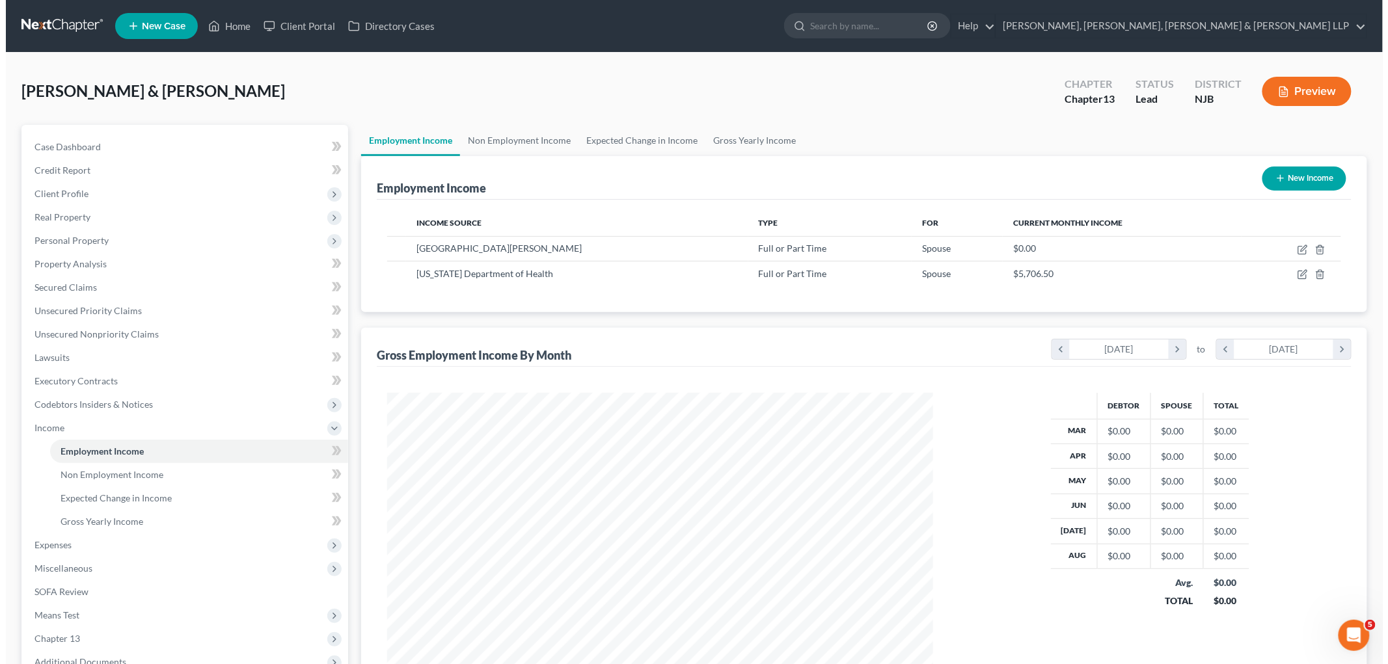
scroll to position [272, 571]
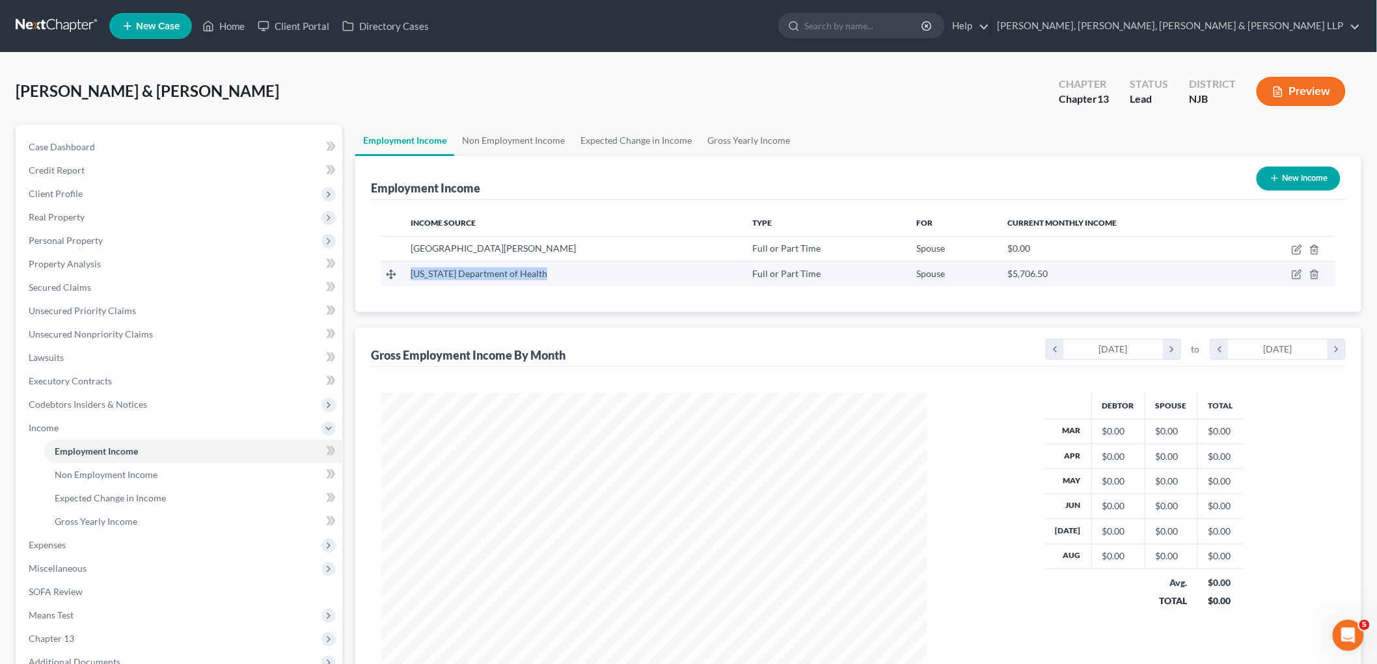
drag, startPoint x: 560, startPoint y: 275, endPoint x: 412, endPoint y: 276, distance: 147.7
click at [412, 276] on div "[US_STATE] Department of Health" at bounding box center [571, 273] width 321 height 13
copy span "[US_STATE] Department of Health"
drag, startPoint x: 526, startPoint y: 249, endPoint x: 412, endPoint y: 241, distance: 113.5
click at [412, 242] on div "[GEOGRAPHIC_DATA][PERSON_NAME]" at bounding box center [571, 248] width 321 height 13
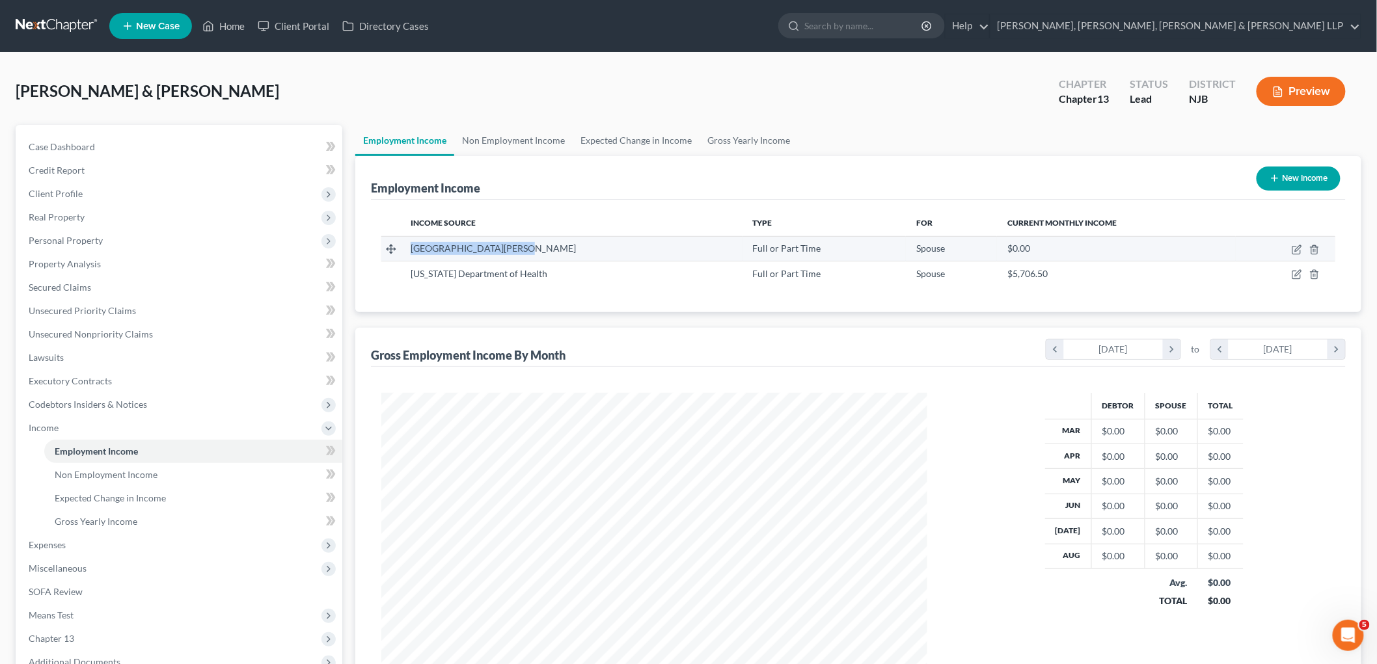
copy span "[GEOGRAPHIC_DATA][PERSON_NAME]"
click at [947, 250] on icon "button" at bounding box center [1298, 248] width 6 height 6
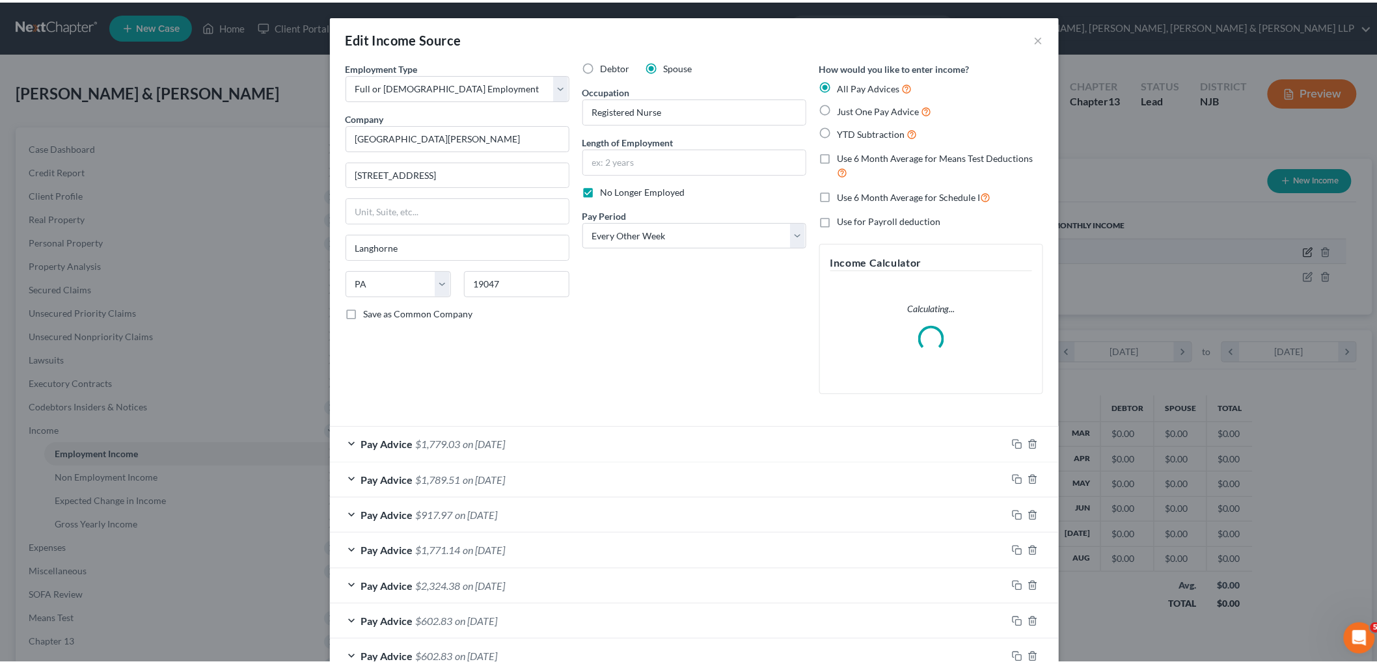
scroll to position [275, 576]
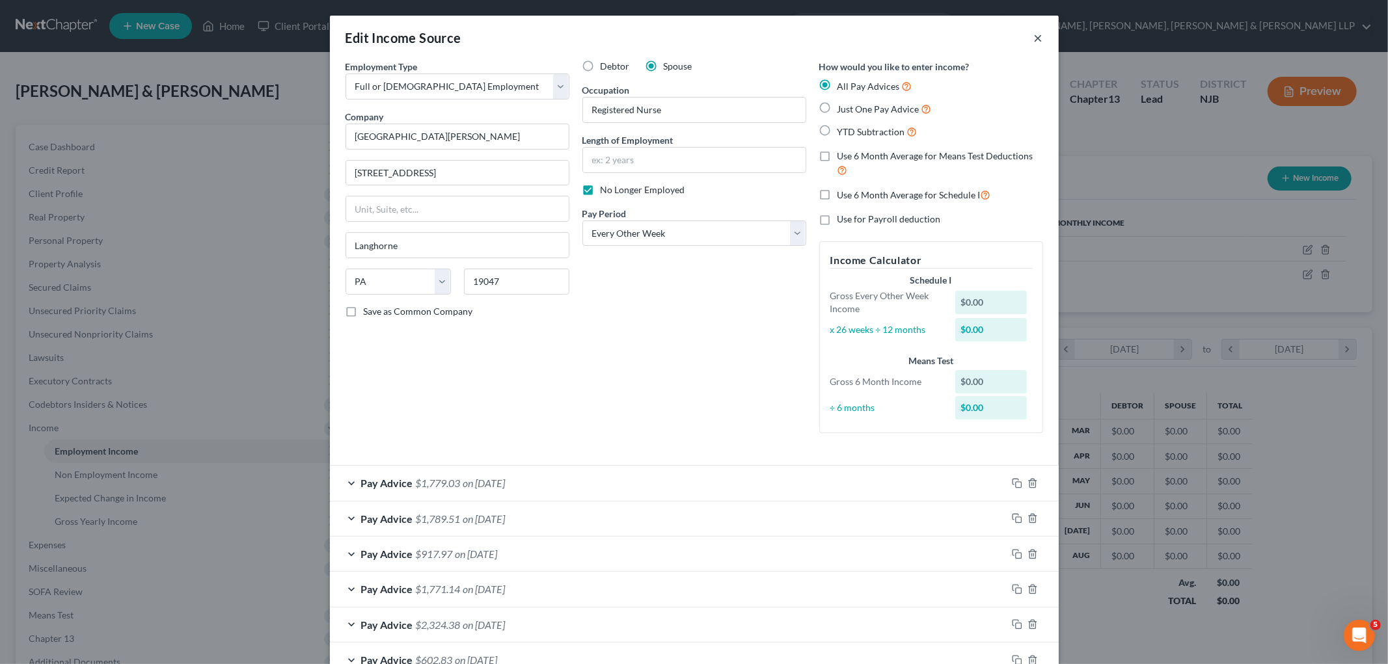
click at [947, 41] on button "×" at bounding box center [1038, 38] width 9 height 16
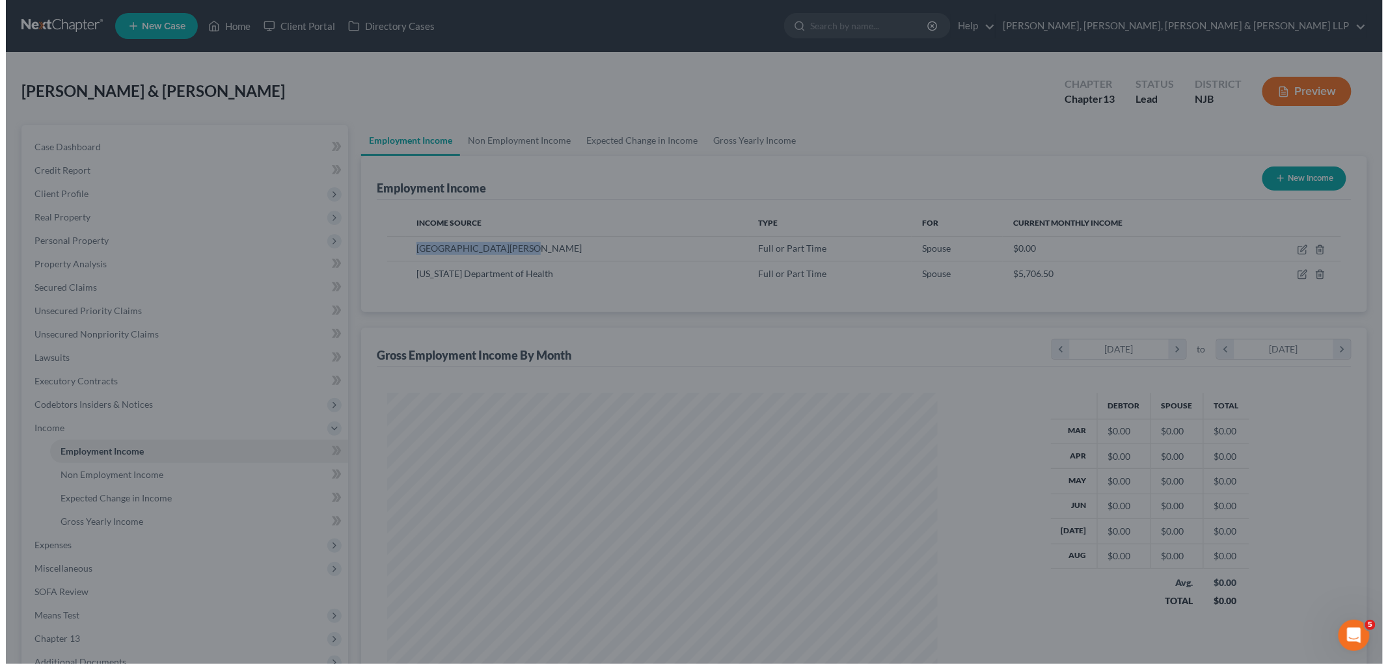
scroll to position [650303, 650004]
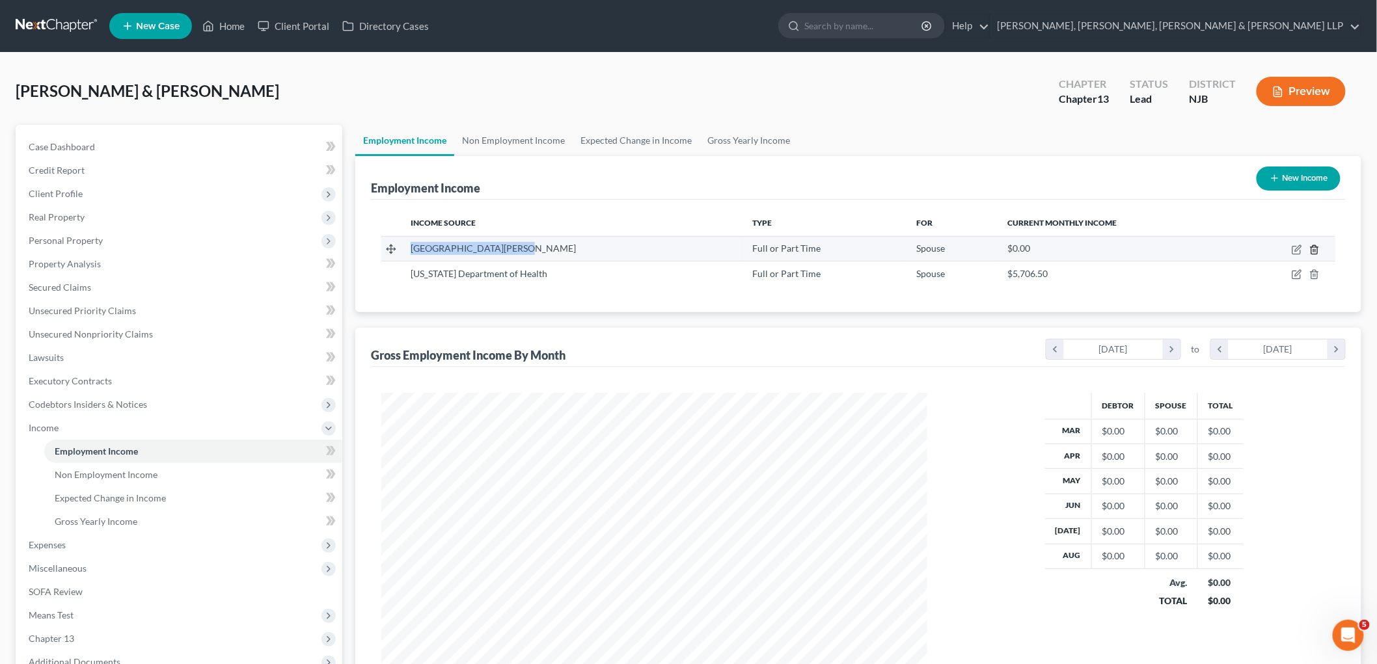
click at [947, 247] on icon "button" at bounding box center [1314, 250] width 10 height 10
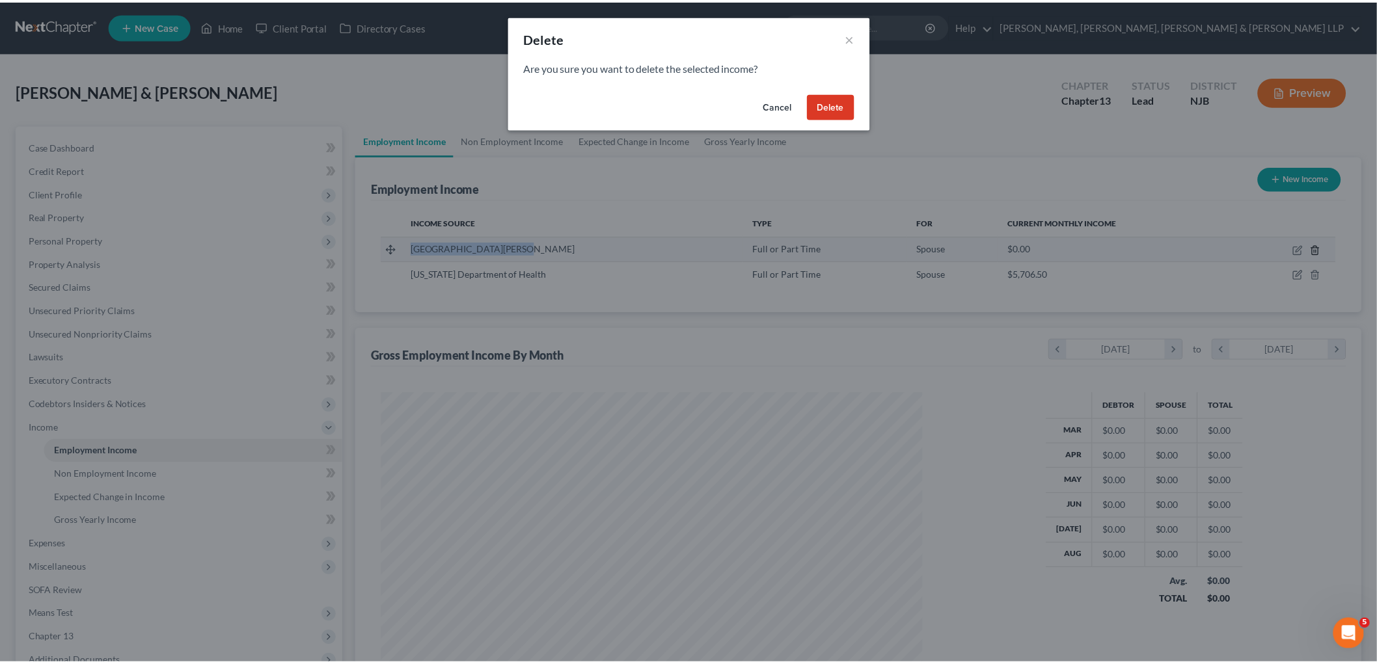
scroll to position [275, 576]
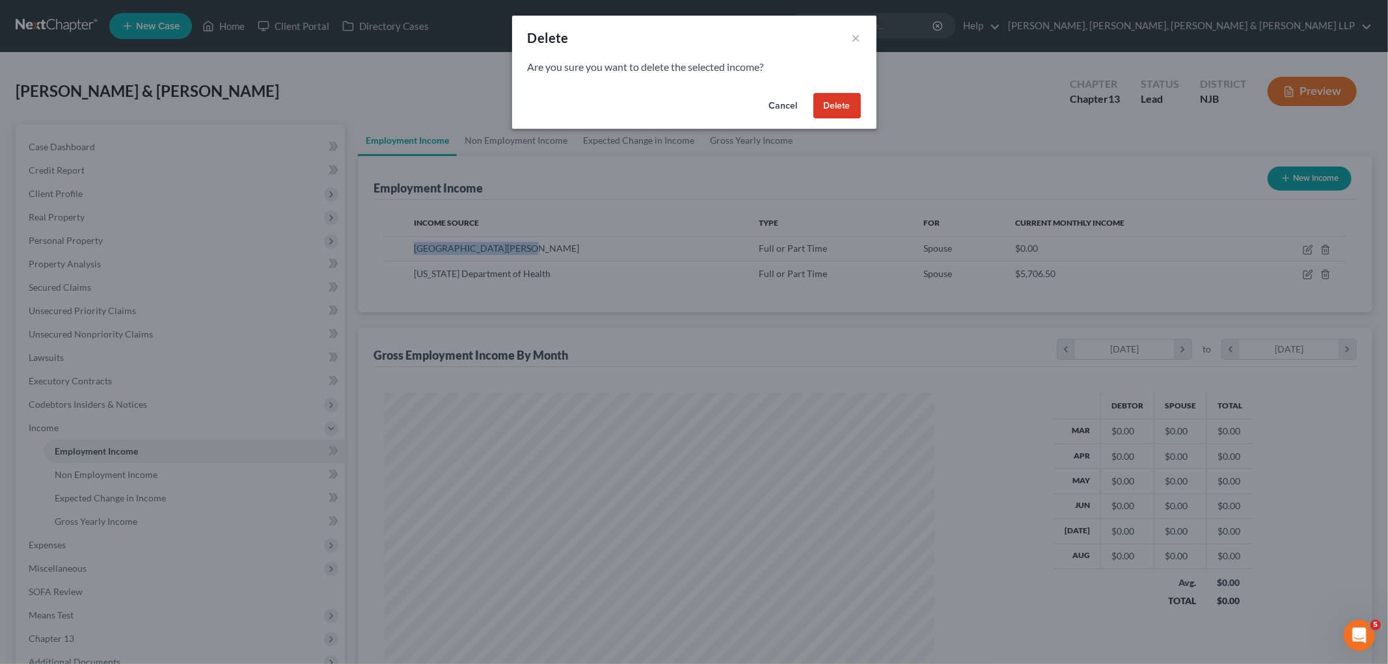
click at [844, 109] on button "Delete" at bounding box center [836, 106] width 47 height 26
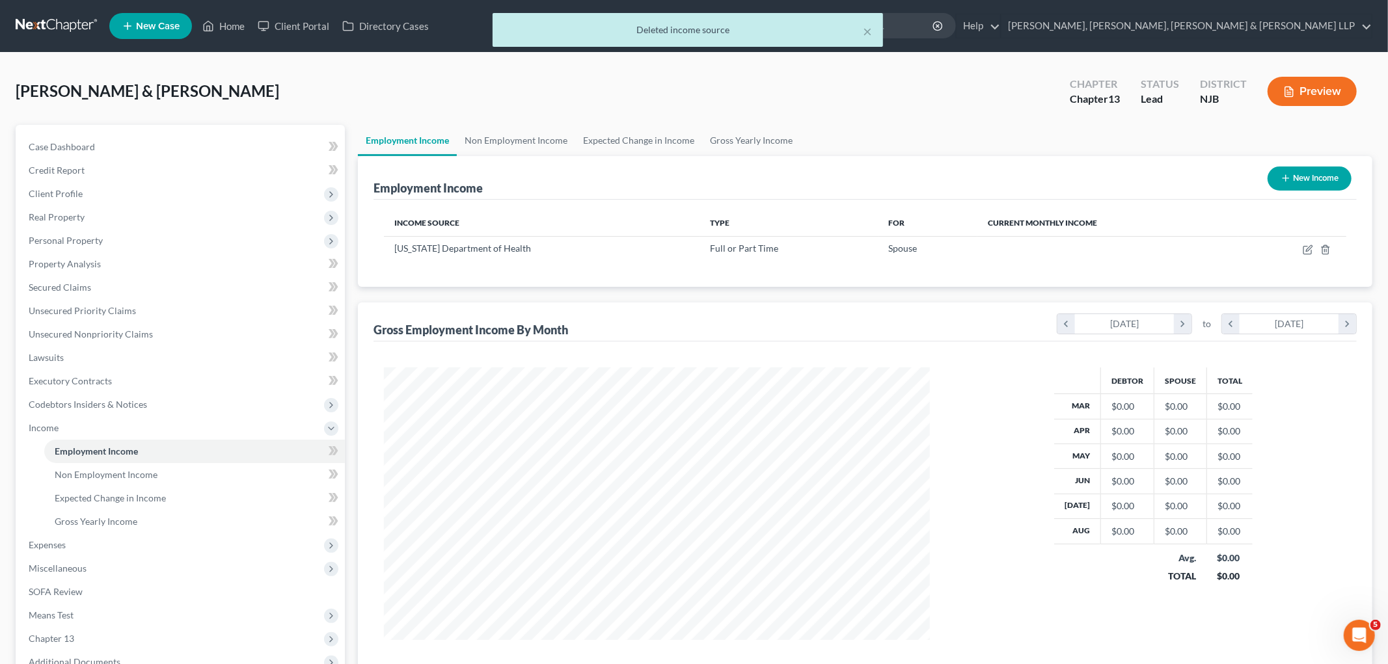
scroll to position [650303, 650004]
click at [947, 247] on icon "button" at bounding box center [1296, 250] width 10 height 10
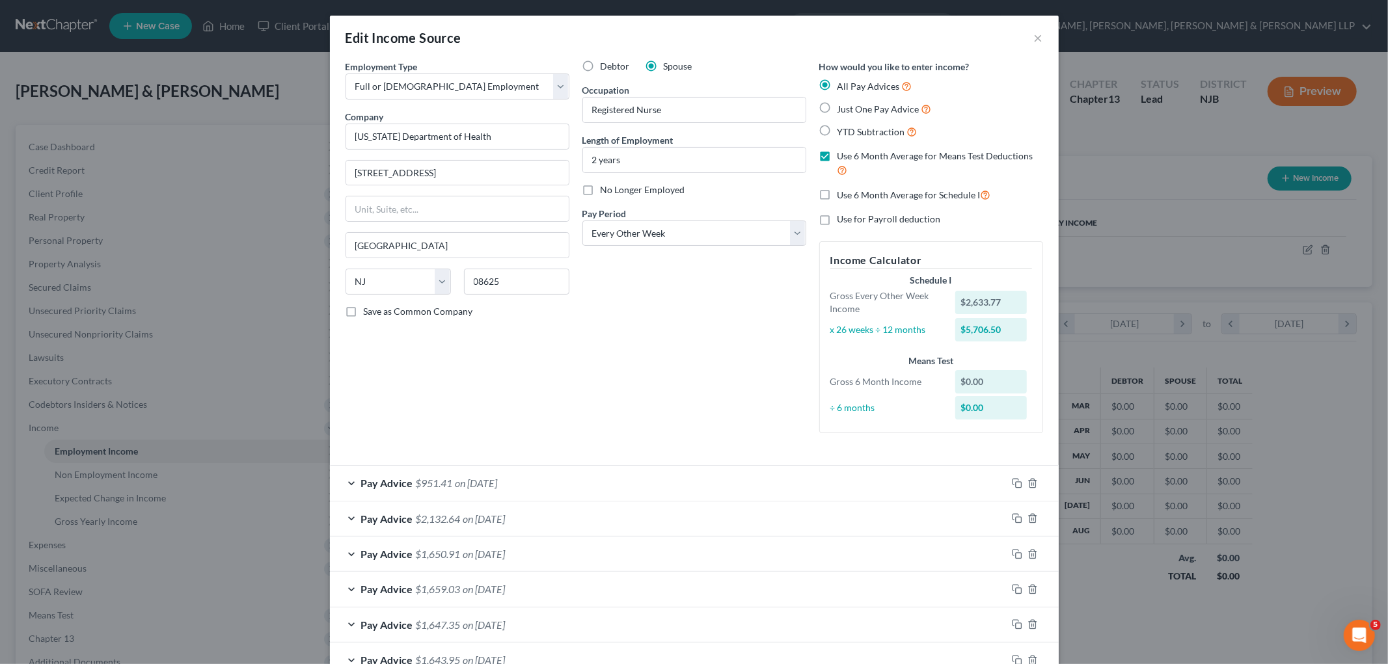
scroll to position [72, 0]
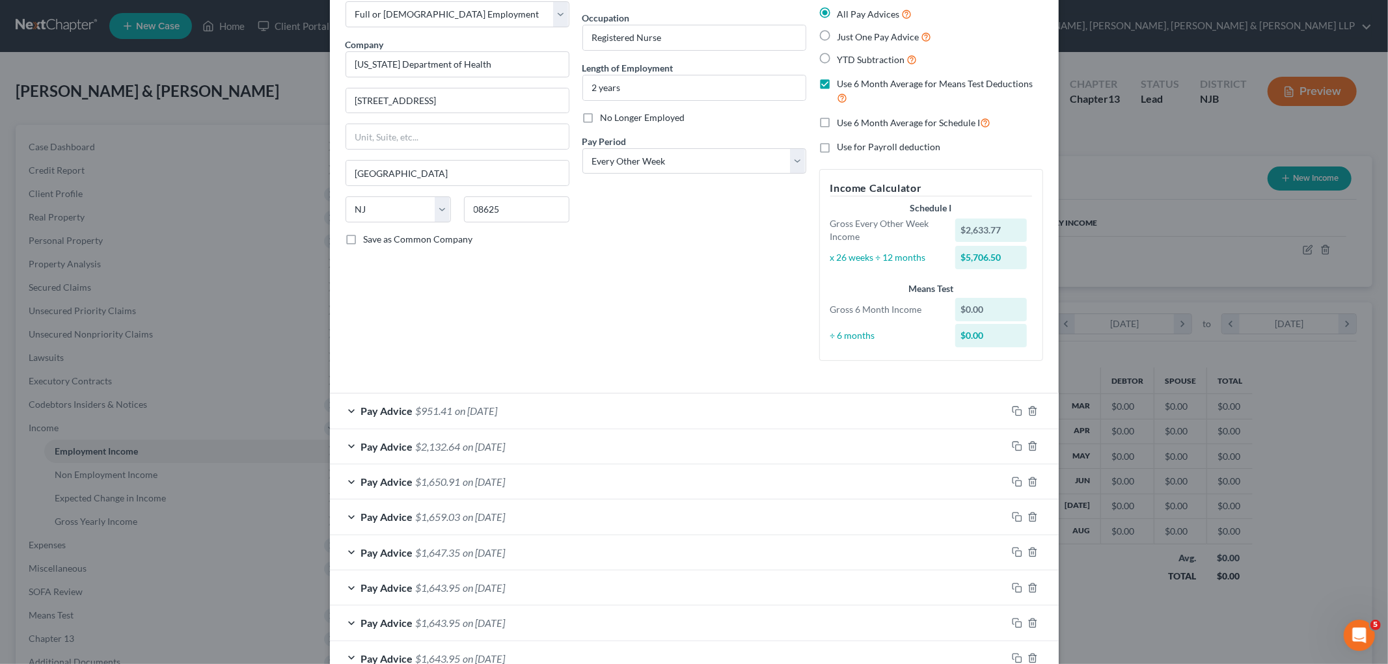
click at [558, 444] on div "Pay Advice $2,132.64 on [DATE]" at bounding box center [668, 446] width 677 height 34
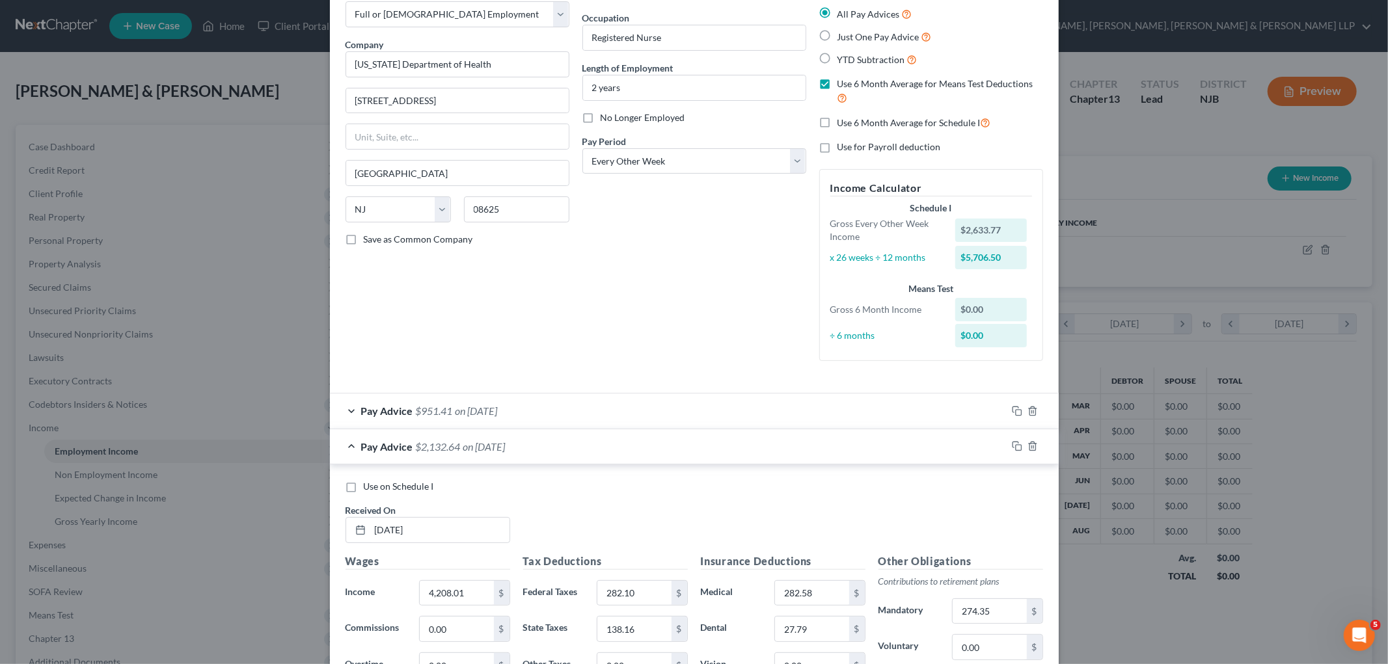
click at [558, 444] on div "Pay Advice $2,132.64 on [DATE]" at bounding box center [668, 446] width 677 height 34
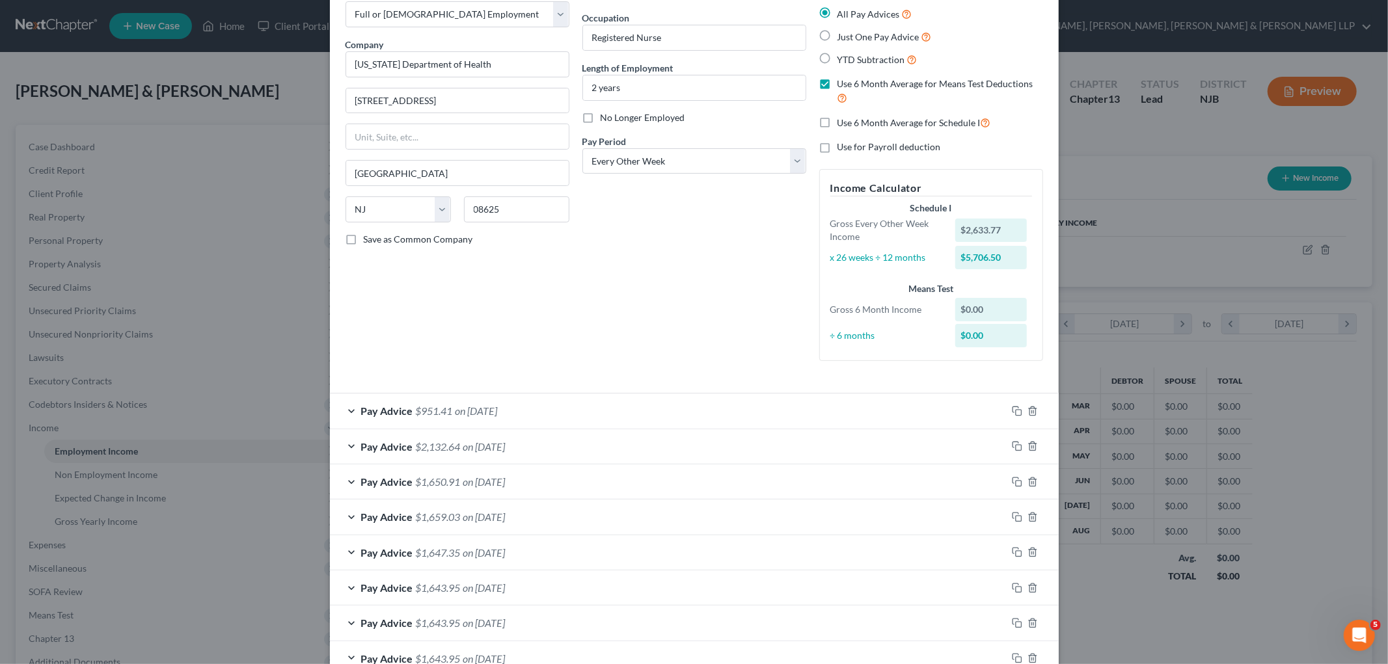
click at [558, 482] on div "Pay Advice $1,650.91 on [DATE]" at bounding box center [668, 482] width 677 height 34
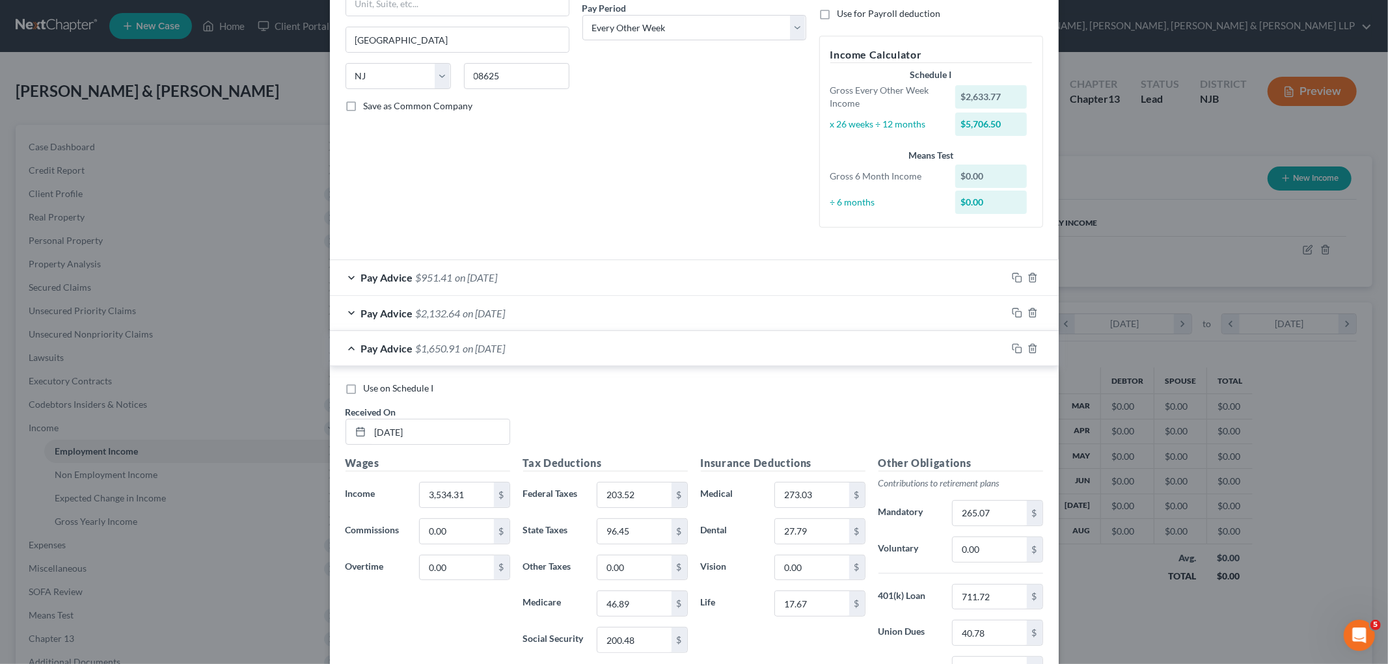
scroll to position [217, 0]
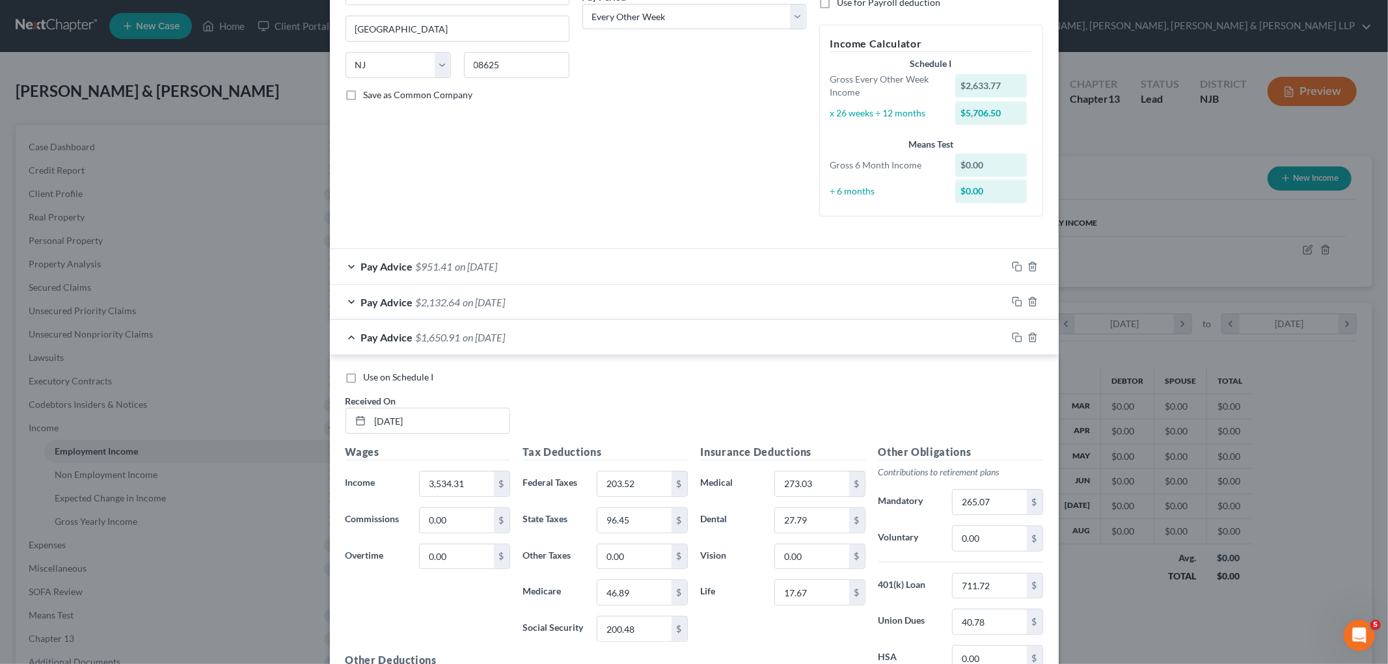
click at [364, 381] on label "Use on Schedule I" at bounding box center [399, 377] width 70 height 13
click at [369, 379] on input "Use on Schedule I" at bounding box center [373, 375] width 8 height 8
click at [666, 341] on div "Pay Advice $1,650.91 on [DATE] - Use on Schedule I" at bounding box center [668, 337] width 677 height 34
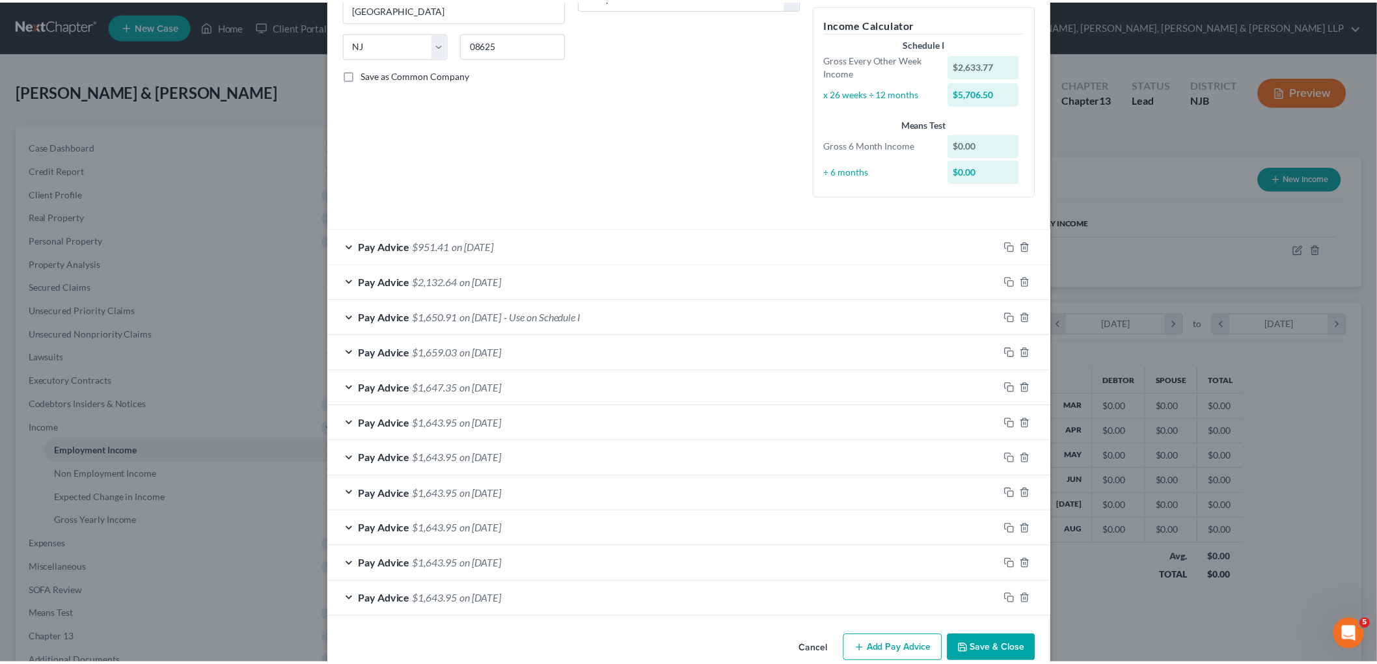
scroll to position [262, 0]
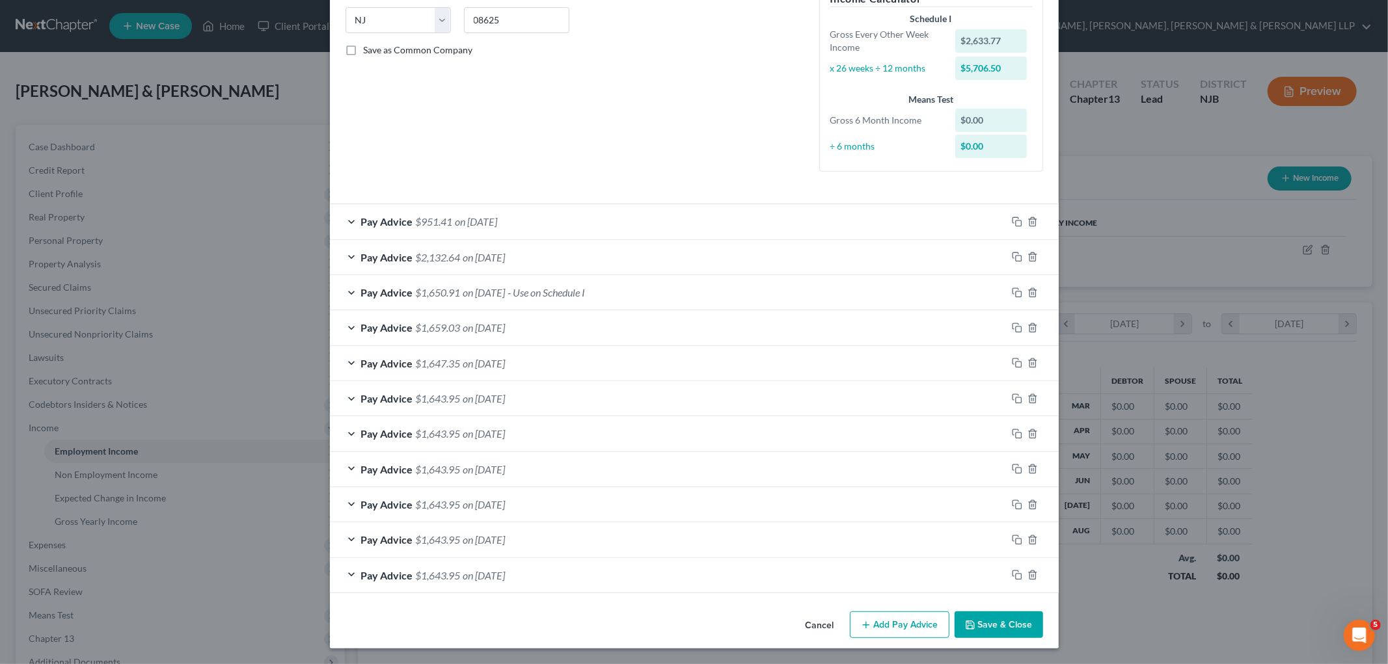
click at [947, 618] on button "Save & Close" at bounding box center [998, 625] width 88 height 27
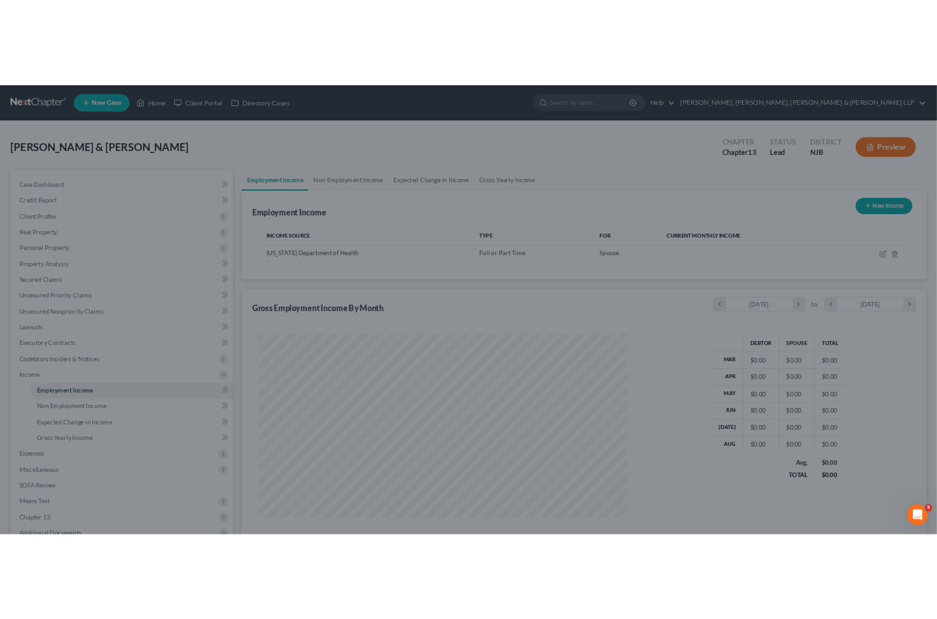
scroll to position [650303, 650004]
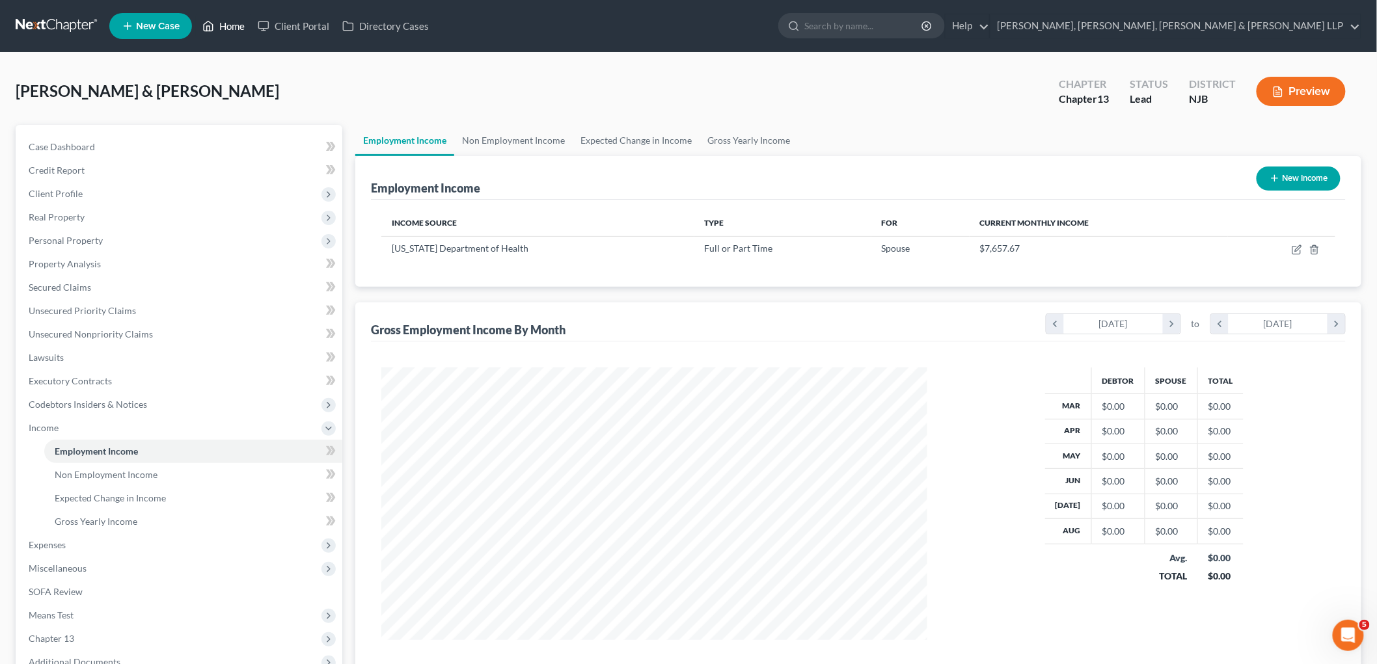
click at [232, 23] on link "Home" at bounding box center [223, 25] width 55 height 23
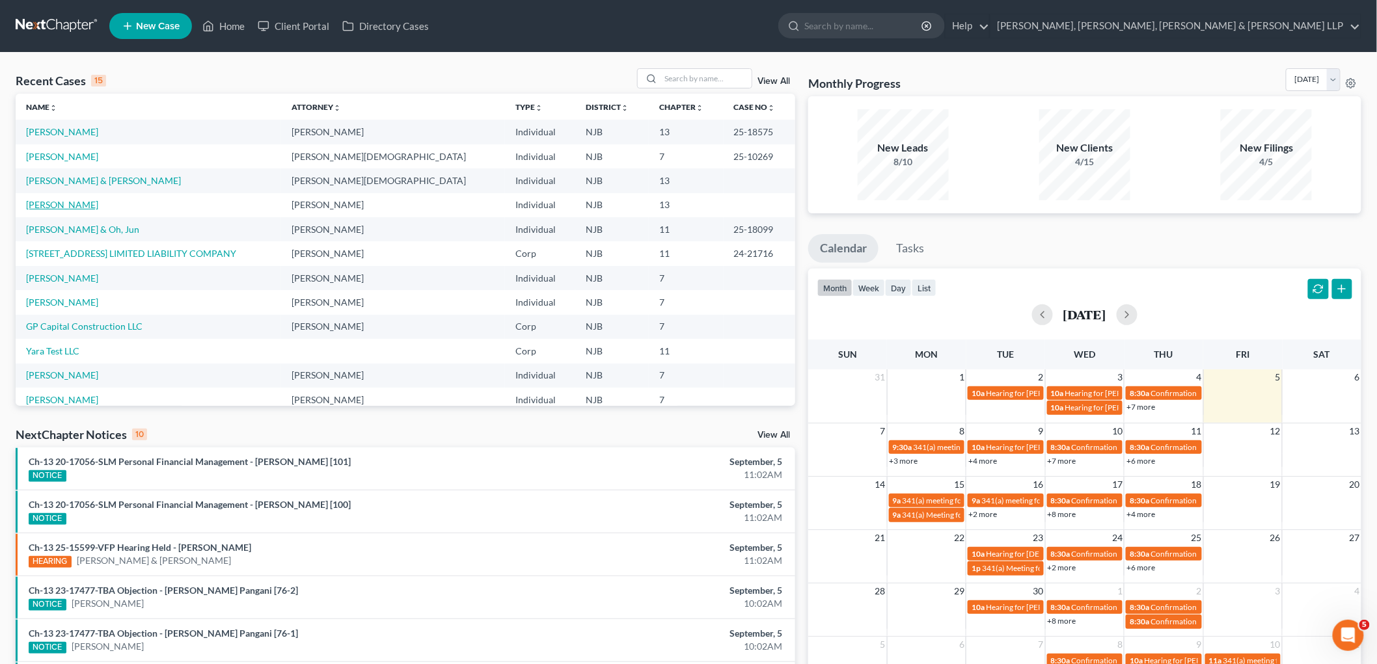
click at [66, 202] on link "[PERSON_NAME]" at bounding box center [62, 204] width 72 height 11
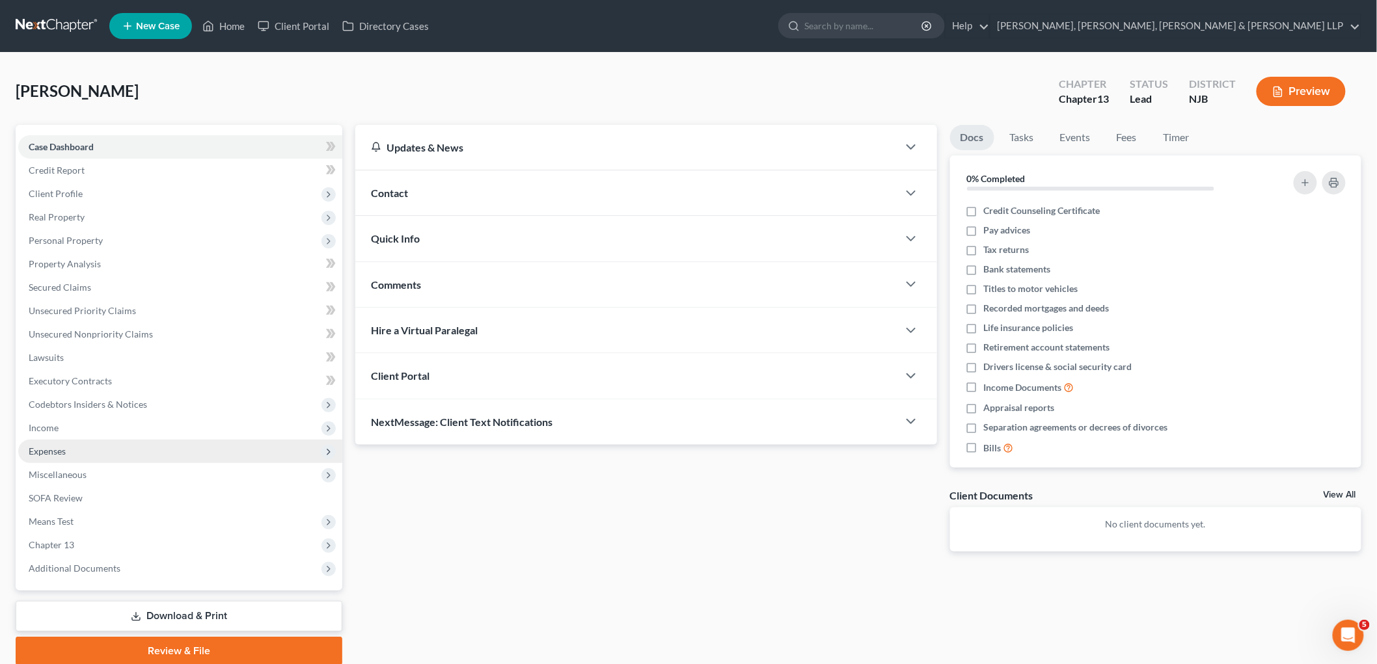
click at [53, 446] on span "Expenses" at bounding box center [47, 451] width 37 height 11
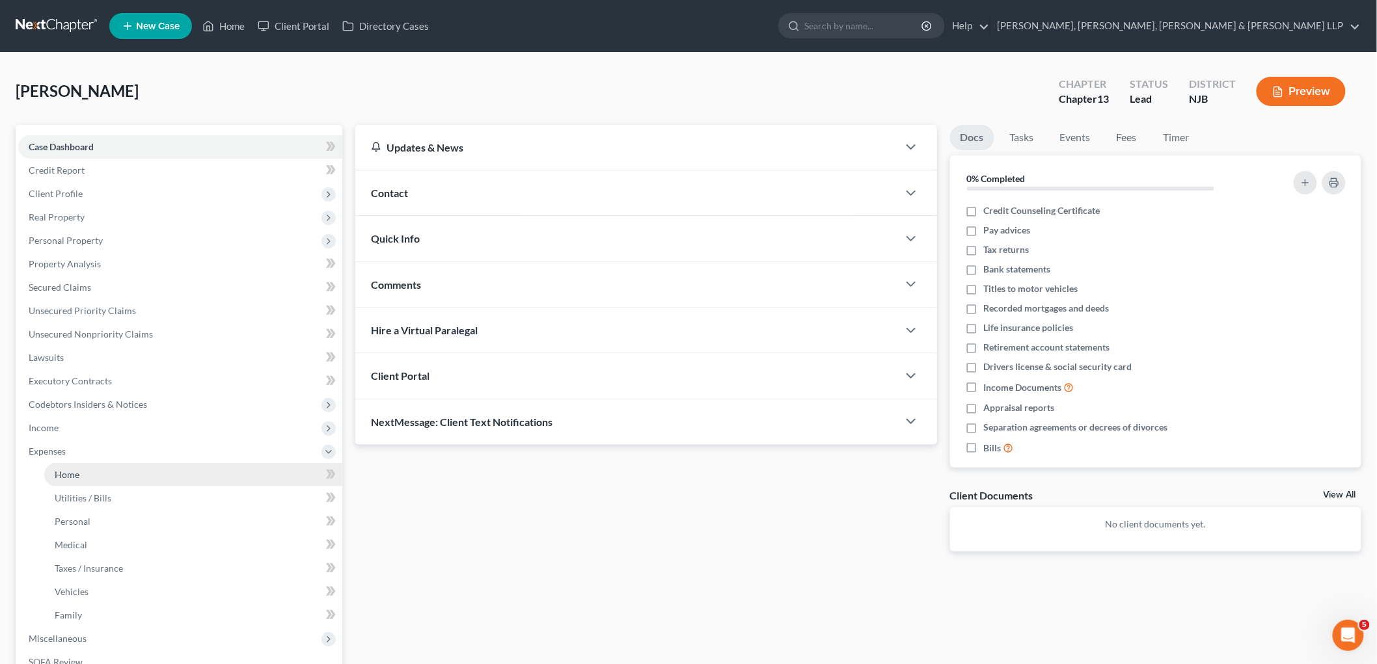
click at [65, 466] on link "Home" at bounding box center [193, 474] width 298 height 23
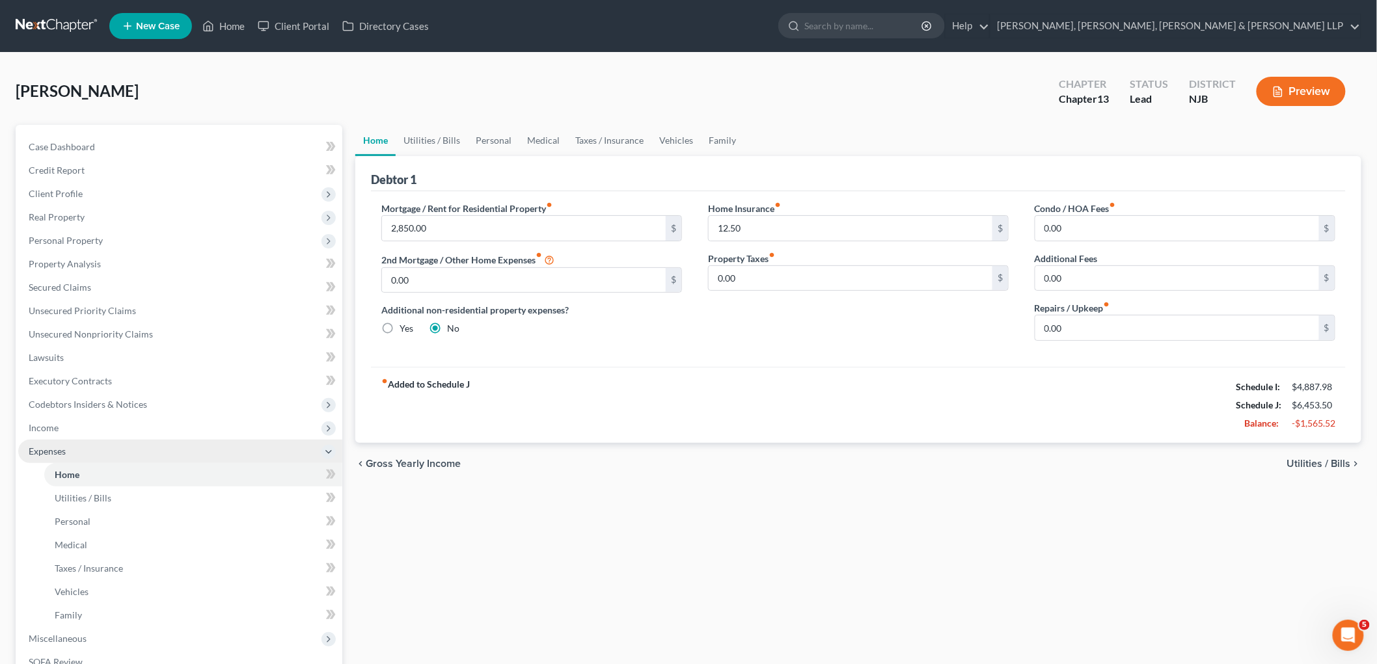
click at [54, 451] on span "Expenses" at bounding box center [47, 451] width 37 height 11
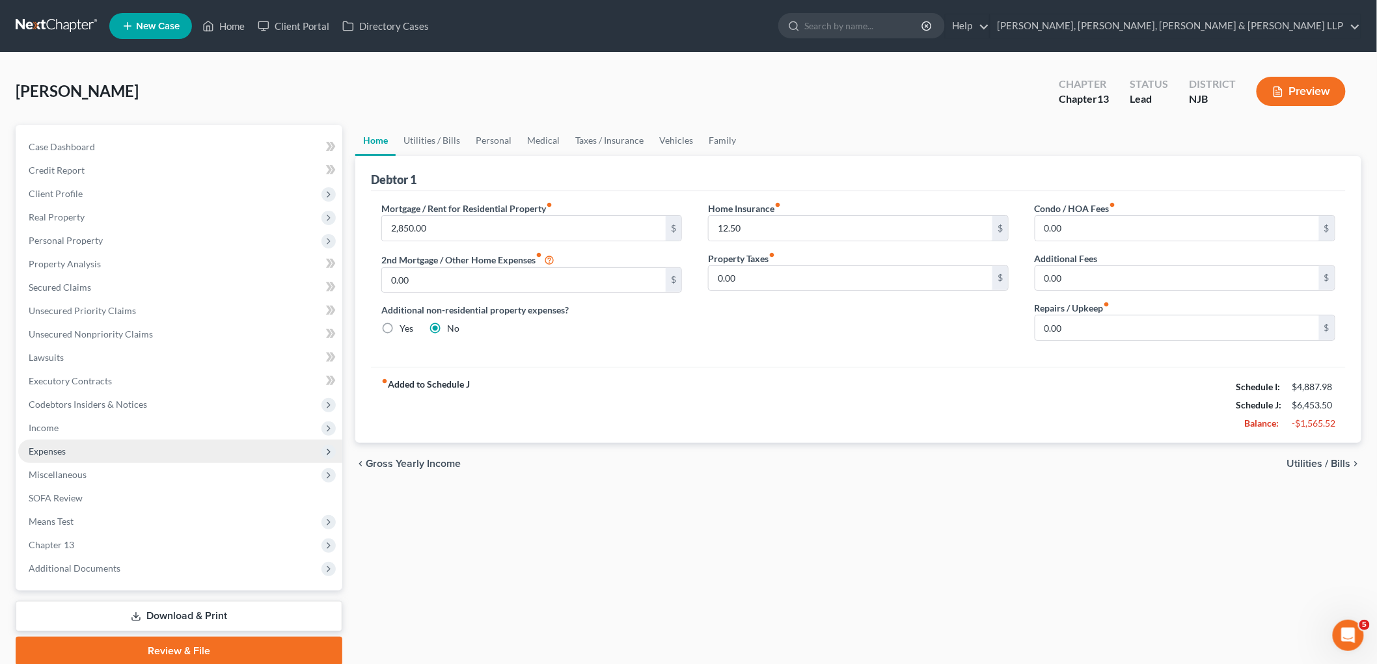
click at [53, 451] on span "Expenses" at bounding box center [47, 451] width 37 height 11
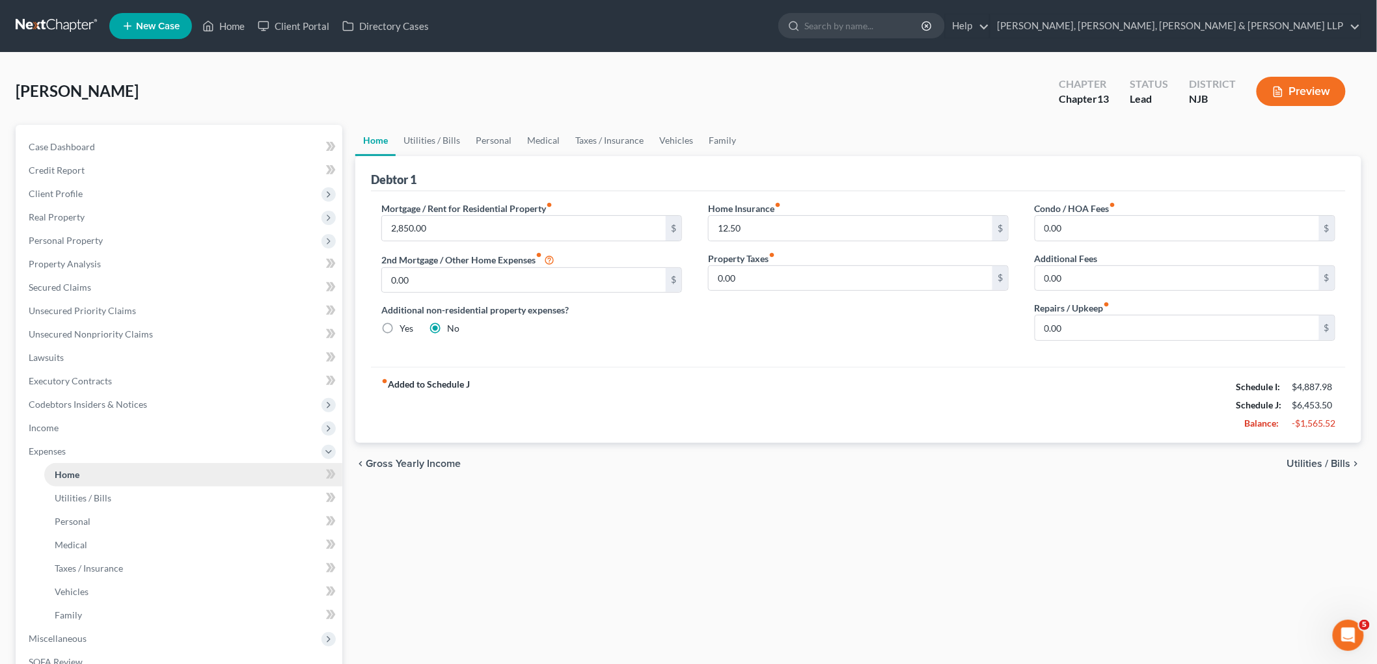
click at [59, 463] on link "Home" at bounding box center [193, 474] width 298 height 23
click at [75, 473] on span "Home" at bounding box center [67, 474] width 25 height 11
click at [230, 23] on link "Home" at bounding box center [223, 25] width 55 height 23
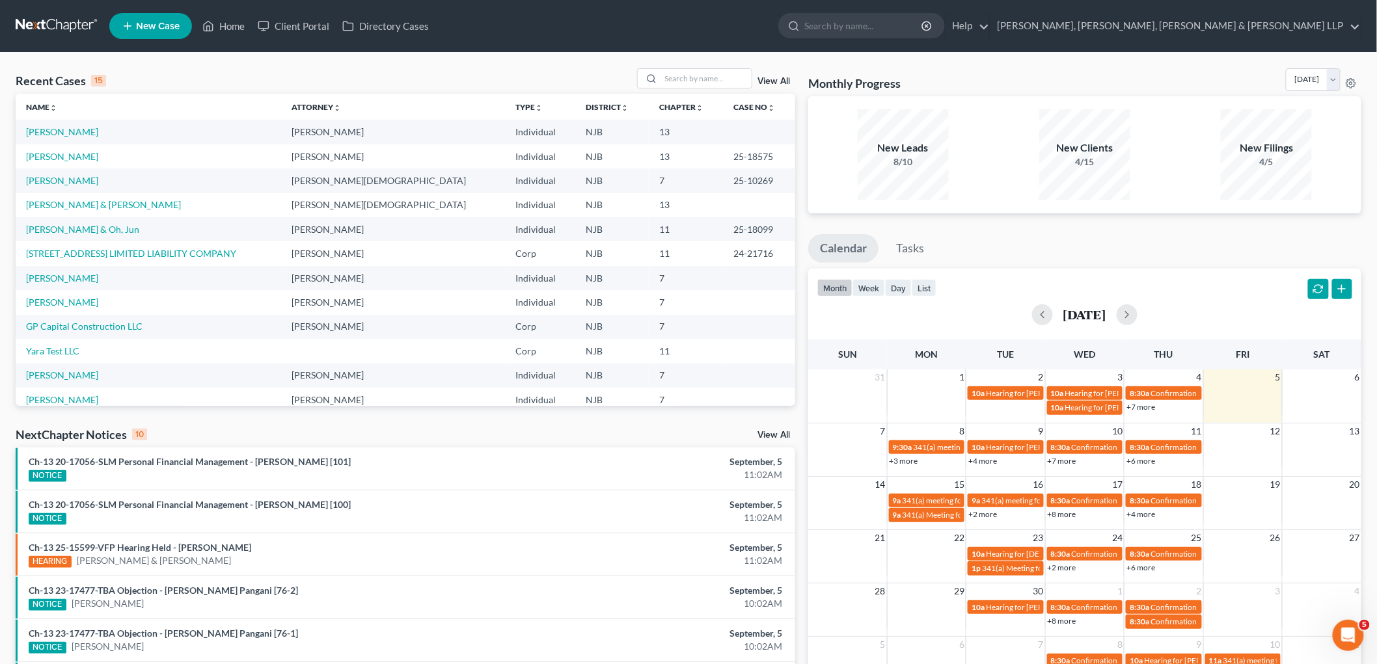
click at [327, 75] on div "Recent Cases 15 View All" at bounding box center [405, 80] width 779 height 25
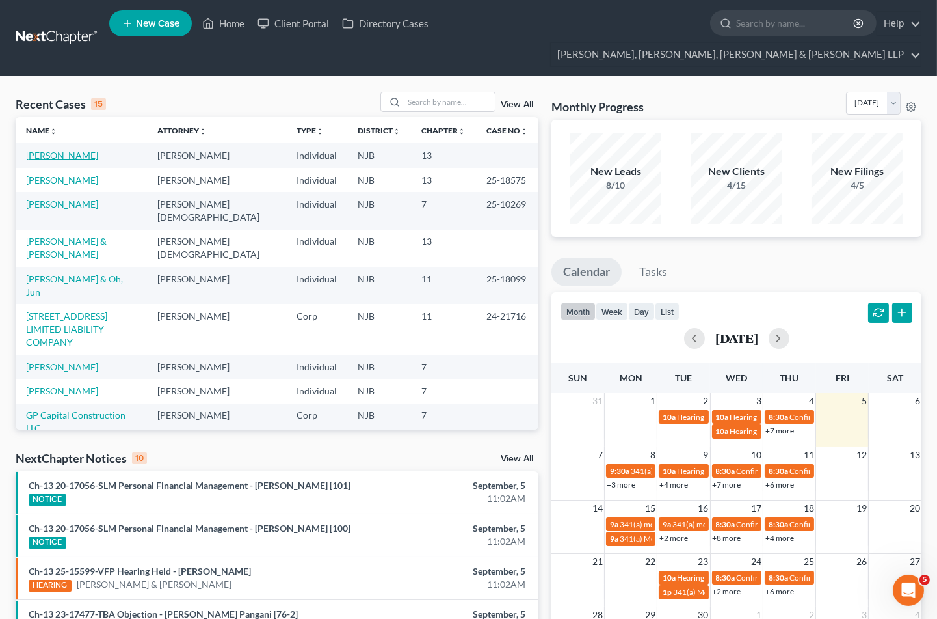
click at [68, 150] on link "[PERSON_NAME]" at bounding box center [62, 155] width 72 height 11
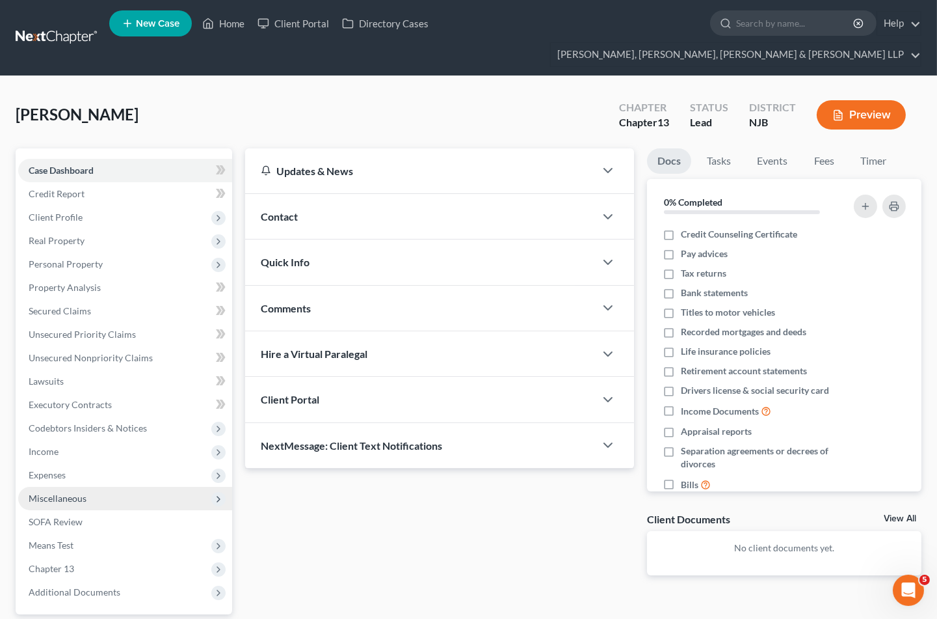
click at [44, 446] on span "Income" at bounding box center [44, 451] width 30 height 11
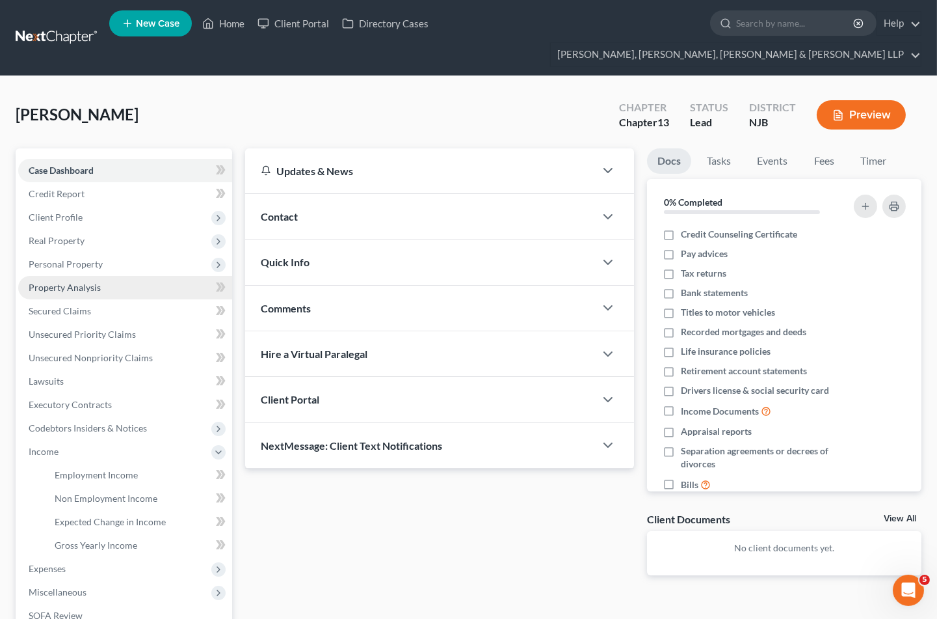
click at [57, 282] on span "Property Analysis" at bounding box center [65, 287] width 72 height 11
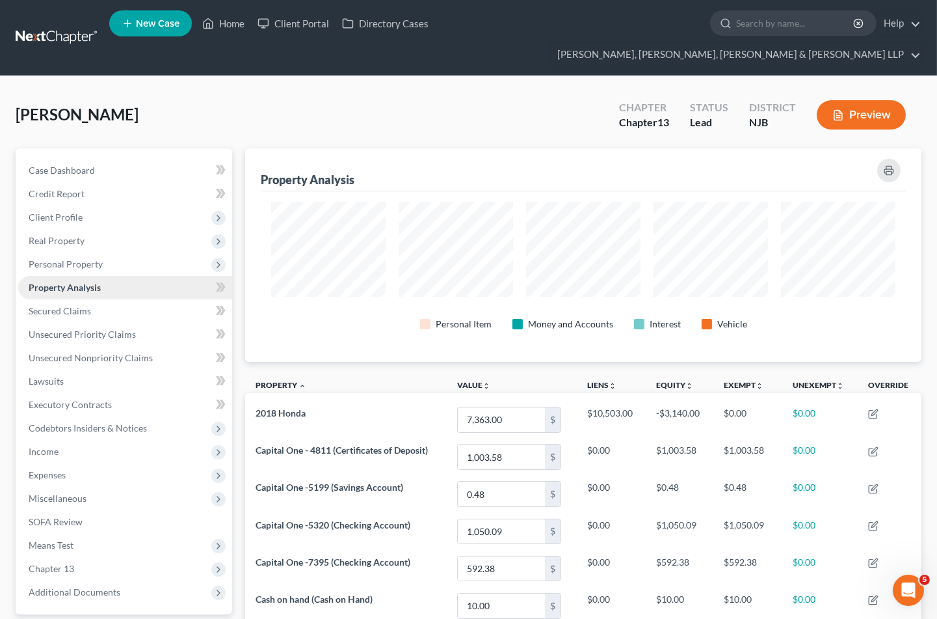
scroll to position [213, 677]
click at [61, 258] on span "Personal Property" at bounding box center [66, 263] width 74 height 11
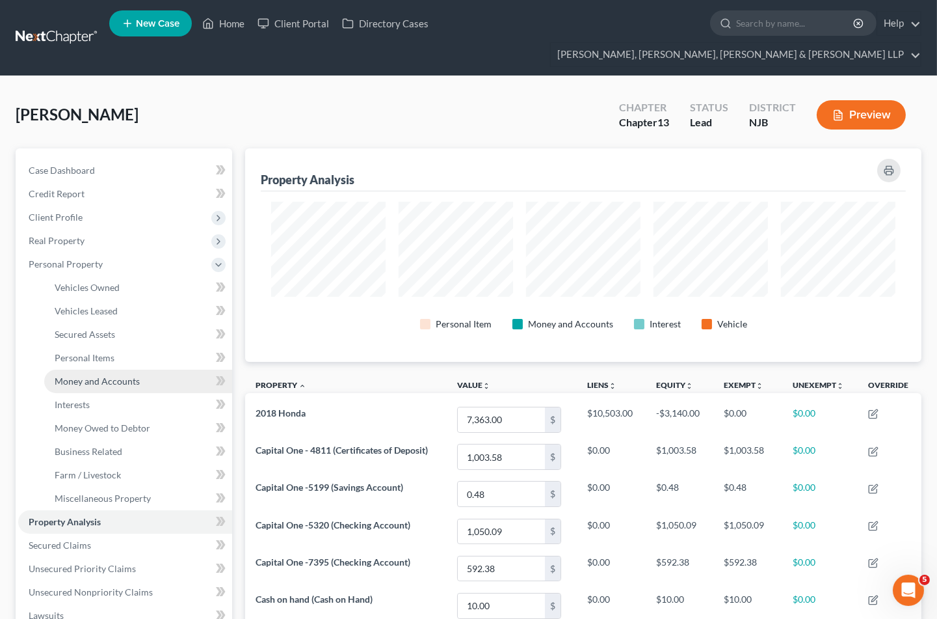
click at [75, 375] on span "Money and Accounts" at bounding box center [97, 380] width 85 height 11
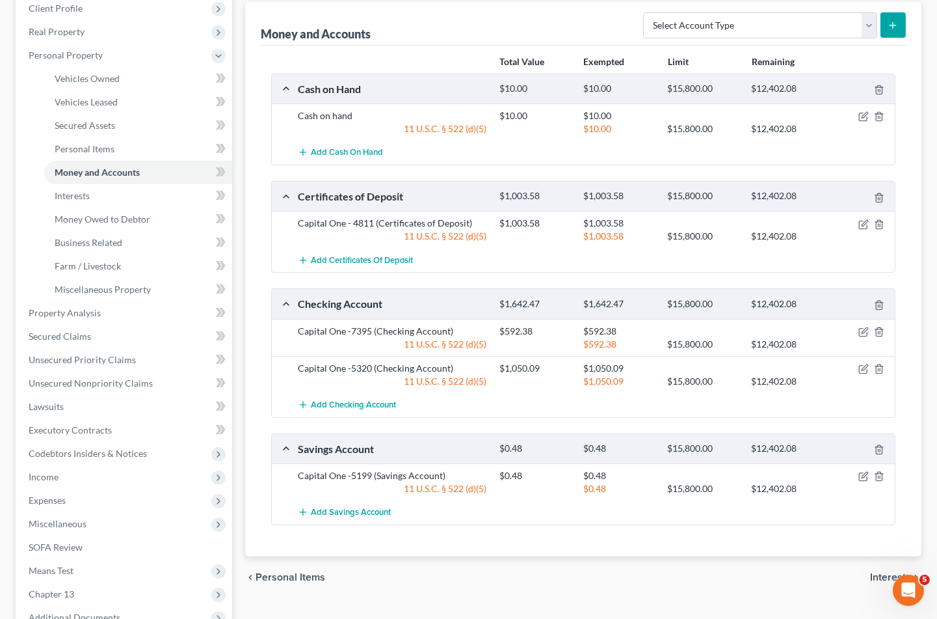
scroll to position [217, 0]
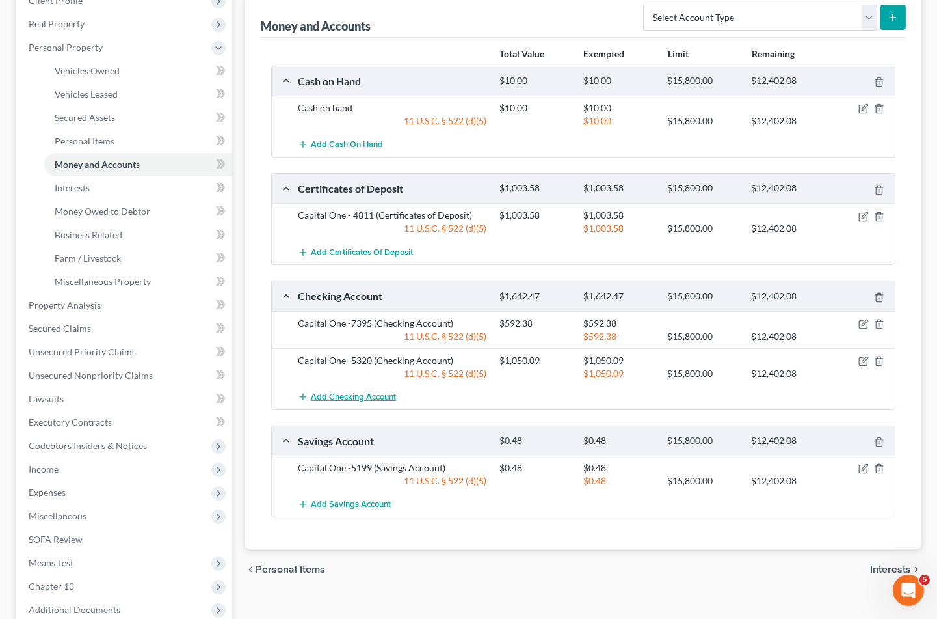
click at [347, 392] on span "Add Checking Account" at bounding box center [353, 397] width 85 height 10
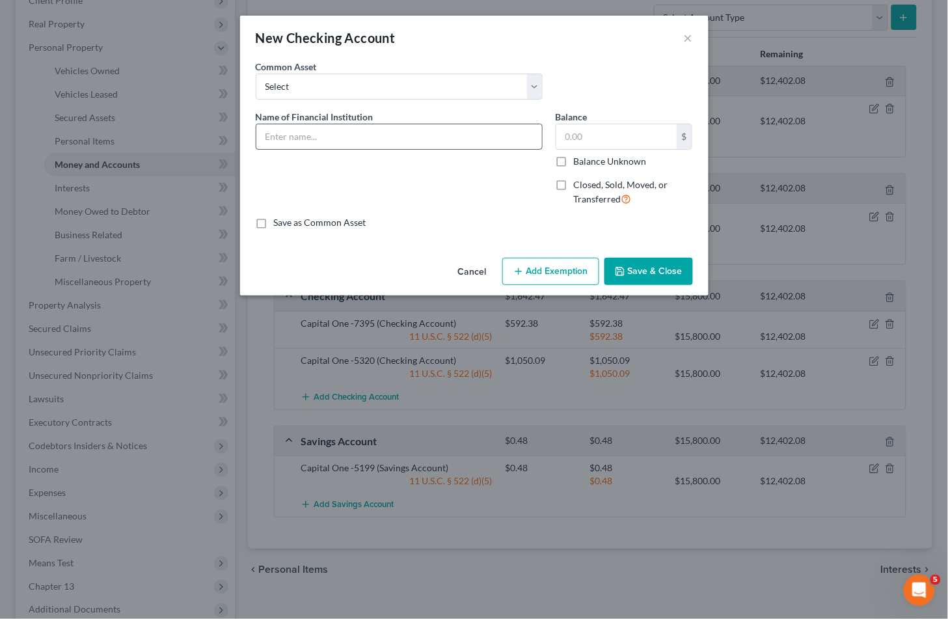
click at [341, 139] on input "text" at bounding box center [399, 136] width 286 height 25
click at [621, 133] on input "text" at bounding box center [616, 136] width 120 height 25
click at [569, 265] on button "Add Exemption" at bounding box center [550, 271] width 97 height 27
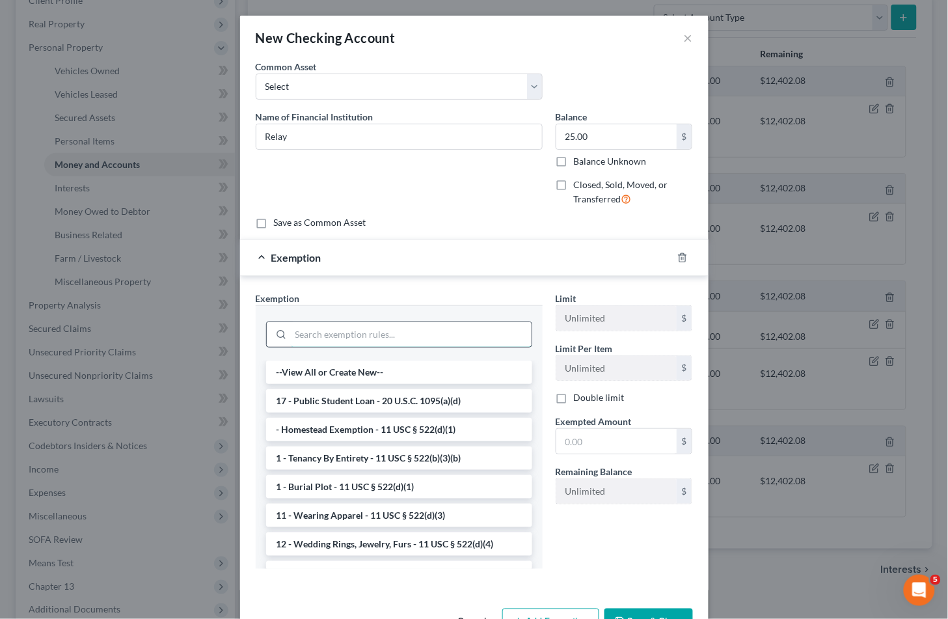
click at [394, 334] on input "search" at bounding box center [411, 334] width 241 height 25
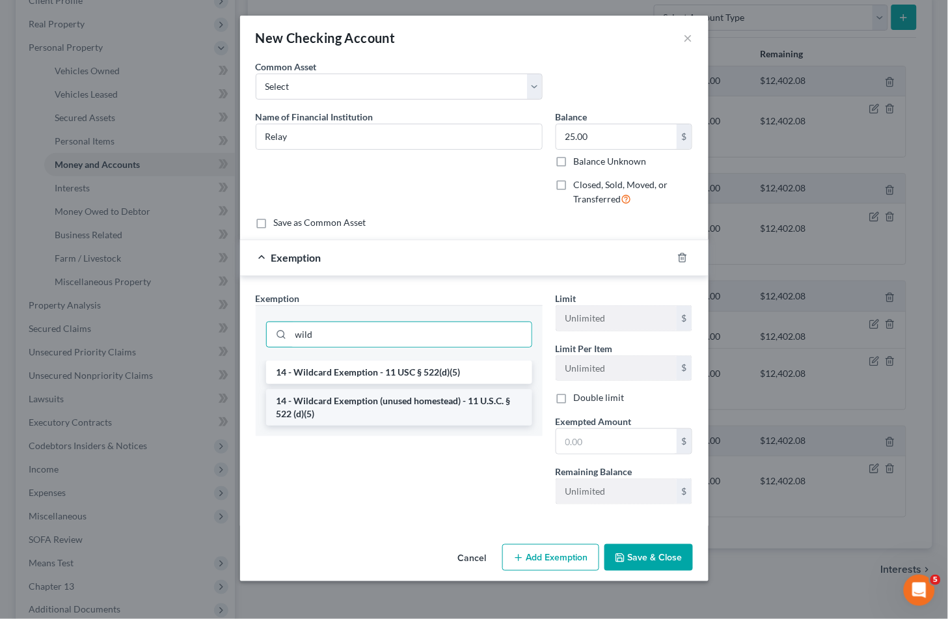
click at [414, 401] on li "14 - Wildcard Exemption (unused homestead) - 11 U.S.C. § 522 (d)(5)" at bounding box center [399, 407] width 266 height 36
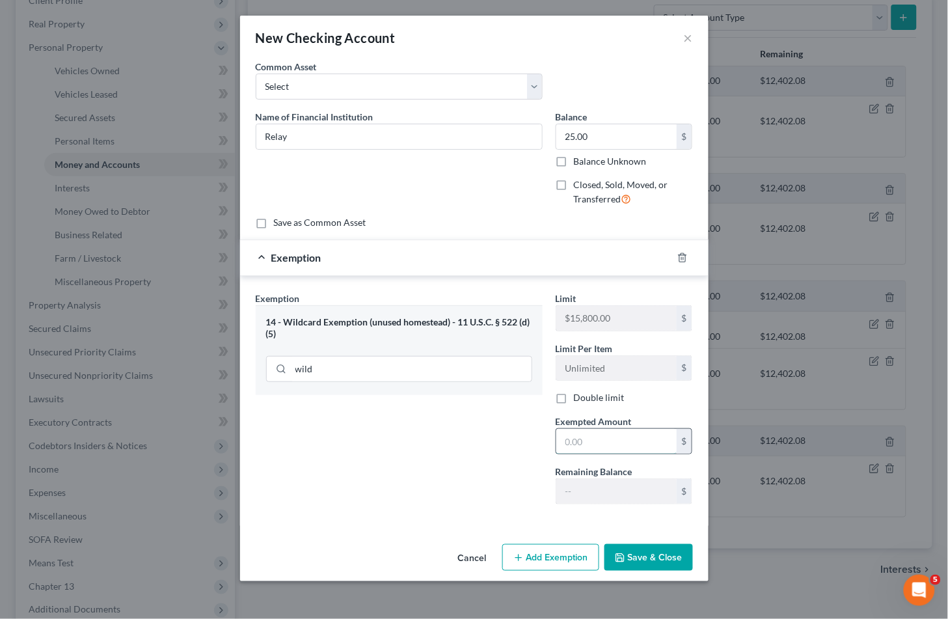
click at [628, 438] on input "text" at bounding box center [616, 441] width 120 height 25
click at [443, 509] on div "Exemption Set must be selected for CA. Exemption * 14 - Wildcard Exemption (unu…" at bounding box center [399, 402] width 300 height 223
click at [673, 554] on button "Save & Close" at bounding box center [648, 557] width 88 height 27
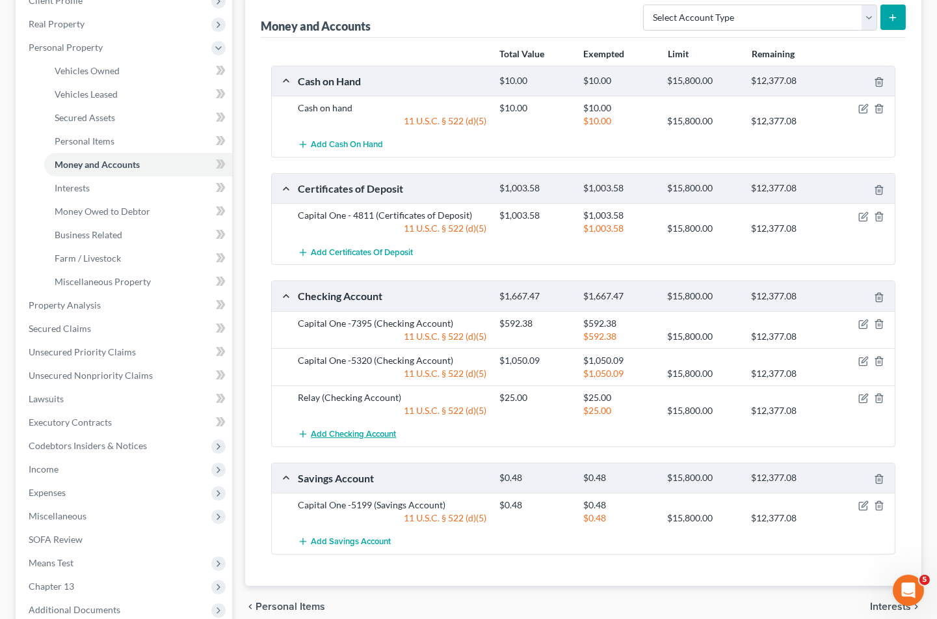
scroll to position [0, 0]
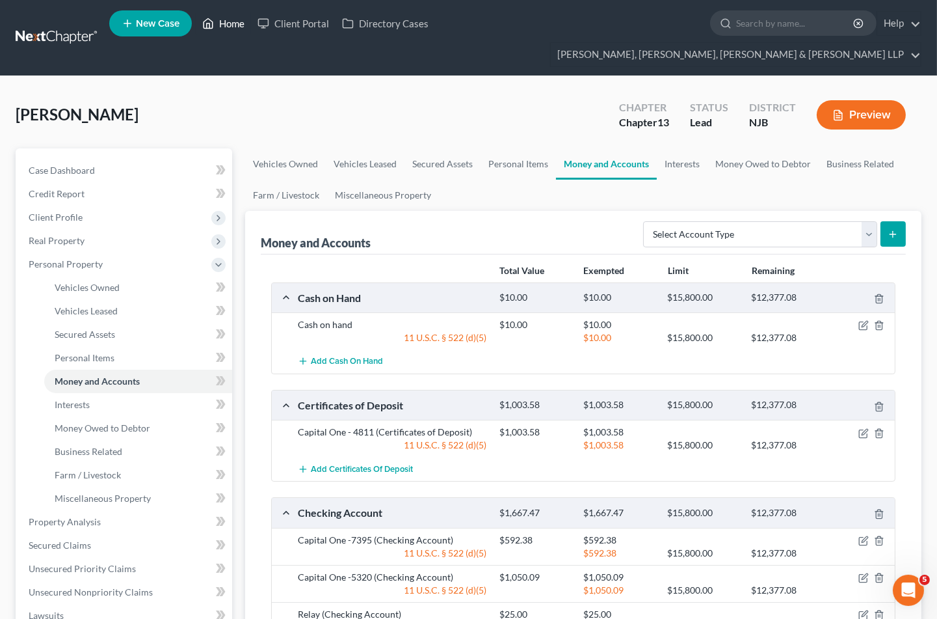
click at [230, 29] on link "Home" at bounding box center [223, 23] width 55 height 23
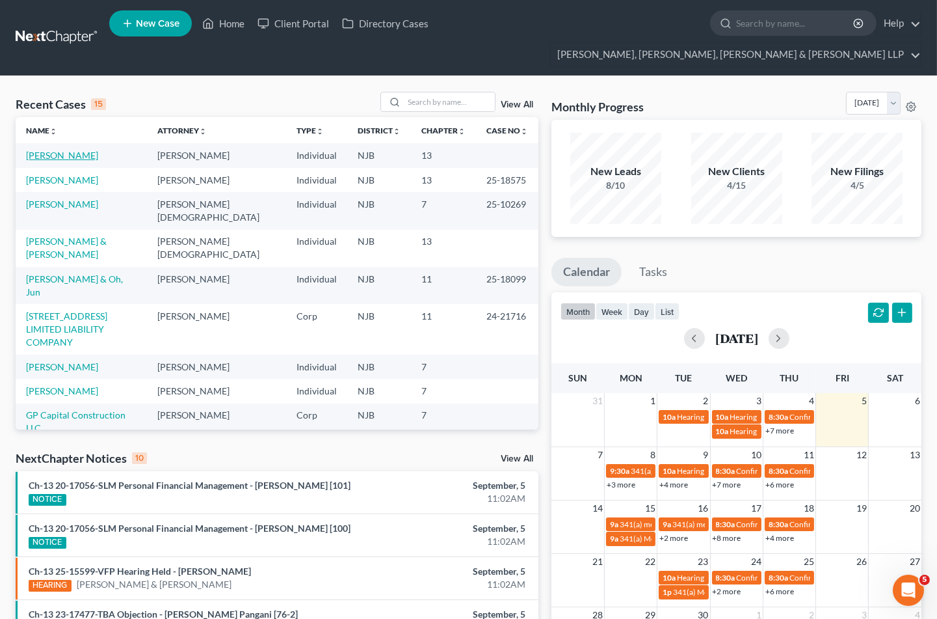
drag, startPoint x: 68, startPoint y: 131, endPoint x: 104, endPoint y: 106, distance: 44.0
click at [68, 150] on link "[PERSON_NAME]" at bounding box center [62, 155] width 72 height 11
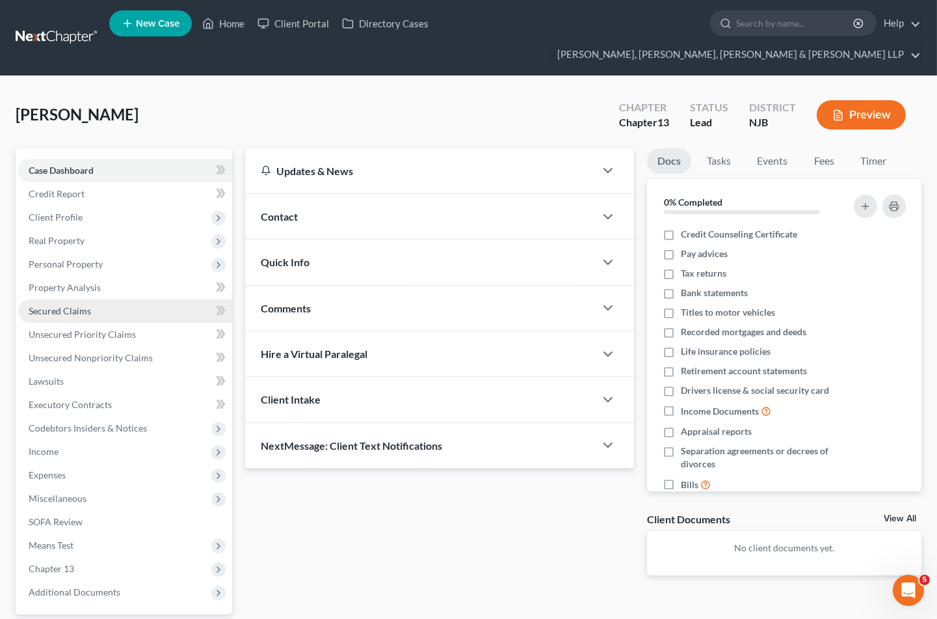
click at [85, 305] on span "Secured Claims" at bounding box center [60, 310] width 62 height 11
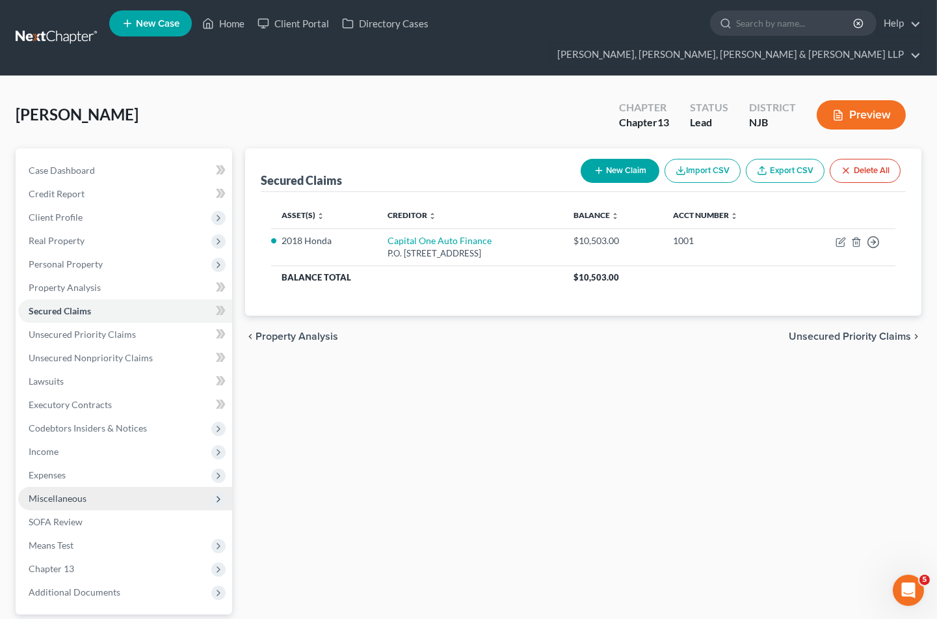
drag, startPoint x: 200, startPoint y: 96, endPoint x: 88, endPoint y: 471, distance: 391.1
click at [200, 96] on div "[PERSON_NAME] Upgraded Chapter Chapter 13 Status [GEOGRAPHIC_DATA] [GEOGRAPHIC_…" at bounding box center [469, 120] width 906 height 57
click at [59, 469] on span "Expenses" at bounding box center [47, 474] width 37 height 11
click at [62, 492] on span "Home" at bounding box center [67, 497] width 25 height 11
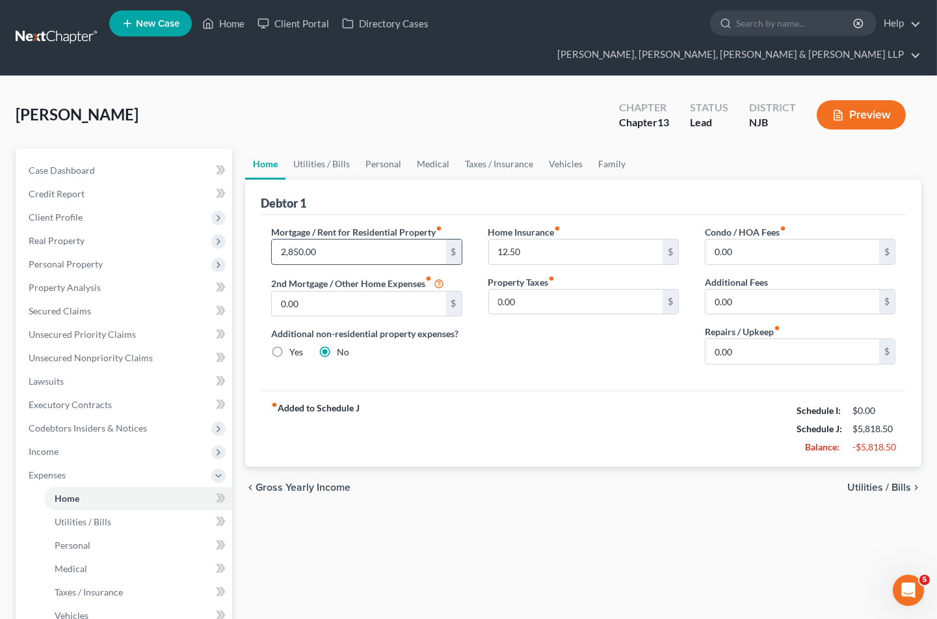
click at [346, 239] on input "2,850.00" at bounding box center [359, 251] width 174 height 25
click at [541, 360] on div "Mortgage / Rent for Residential Property fiber_manual_record 1,850.00 $ 2nd Mor…" at bounding box center [583, 303] width 645 height 176
drag, startPoint x: 797, startPoint y: 386, endPoint x: 893, endPoint y: 427, distance: 104.9
click at [893, 427] on div "Schedule I: $4,887.98 Schedule J: $5,216.50 Balance: -$328.52" at bounding box center [846, 428] width 99 height 55
copy div "Schedule I: $4,887.98 Schedule J: $5,216.50 Balance: -$328.52"
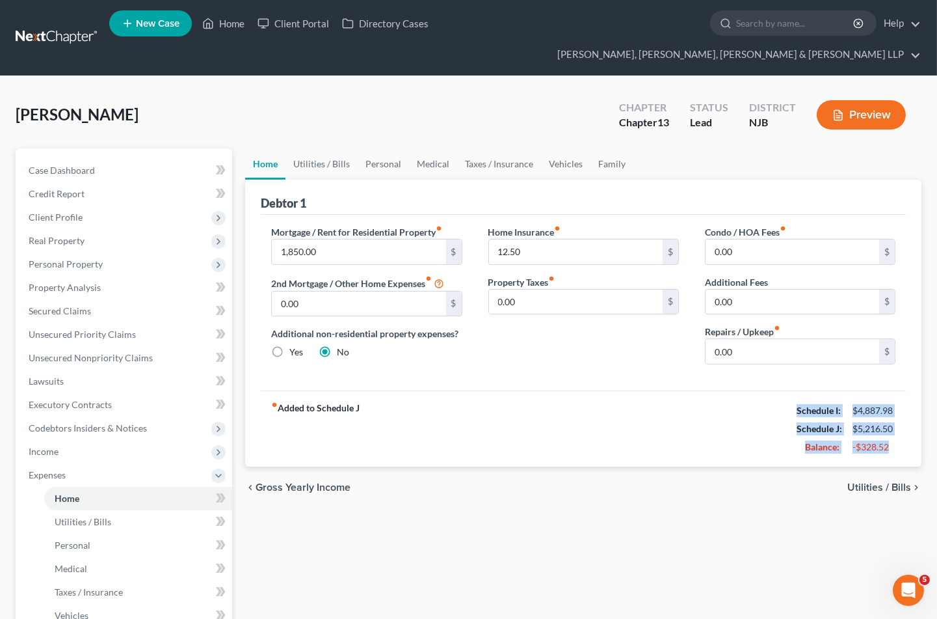
click at [488, 511] on div "Home Utilities / Bills Personal Medical Taxes / Insurance Vehicles Family Debto…" at bounding box center [584, 500] width 690 height 705
click at [237, 92] on div "[PERSON_NAME] Upgraded Chapter Chapter 13 Status [GEOGRAPHIC_DATA] [GEOGRAPHIC_…" at bounding box center [469, 120] width 906 height 57
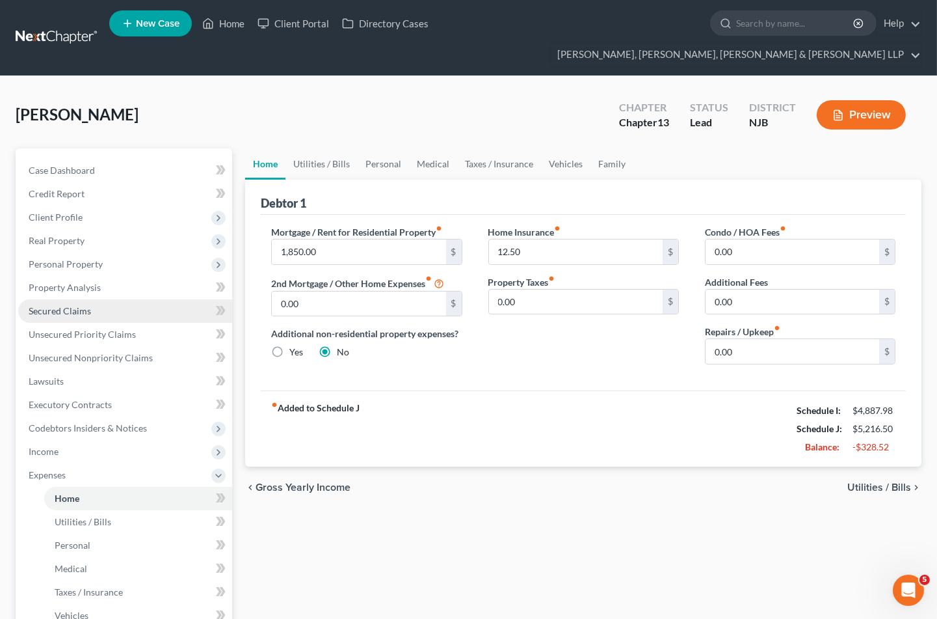
click at [56, 305] on span "Secured Claims" at bounding box center [60, 310] width 62 height 11
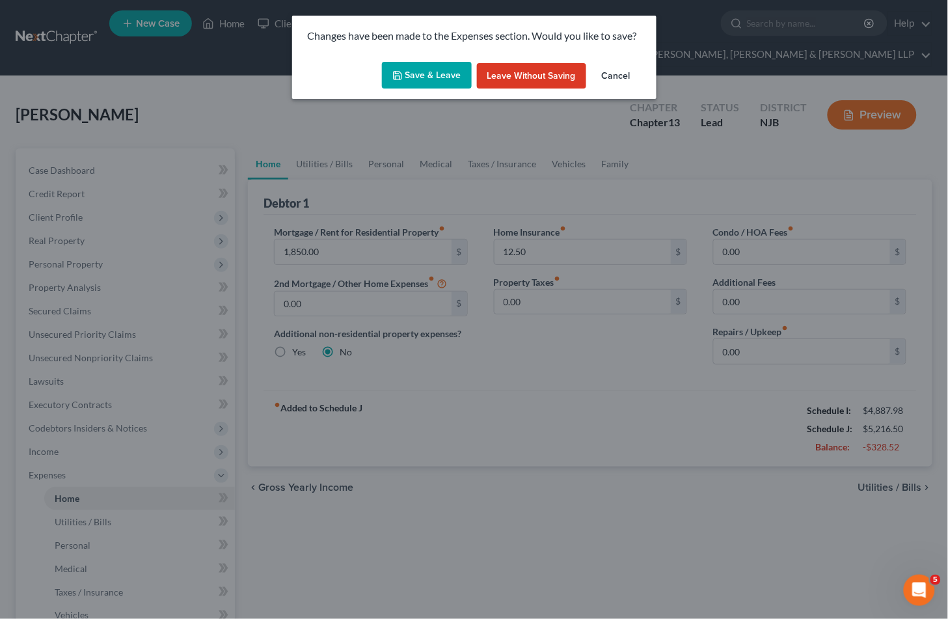
click at [411, 76] on button "Save & Leave" at bounding box center [427, 75] width 90 height 27
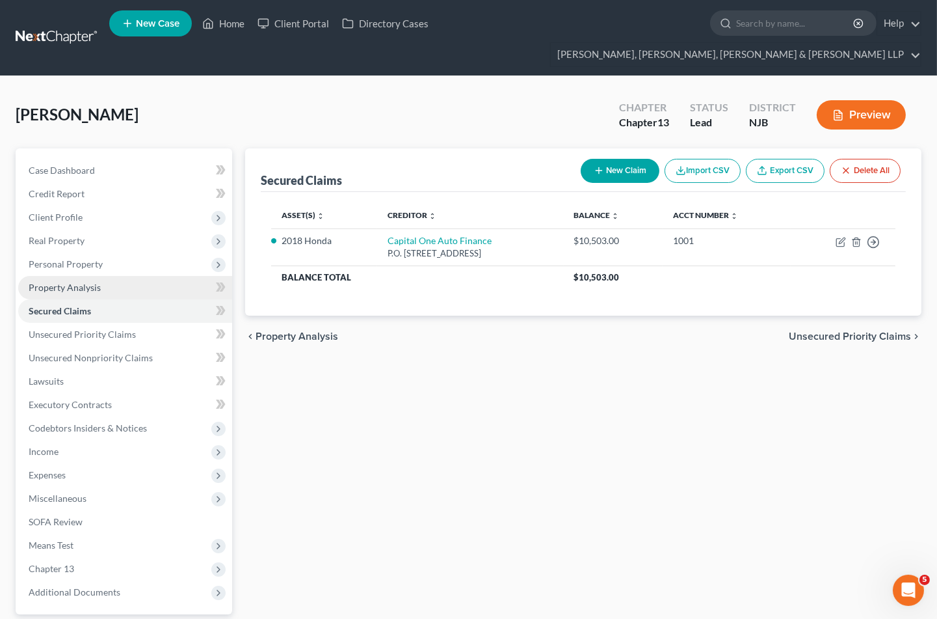
click at [50, 282] on span "Property Analysis" at bounding box center [65, 287] width 72 height 11
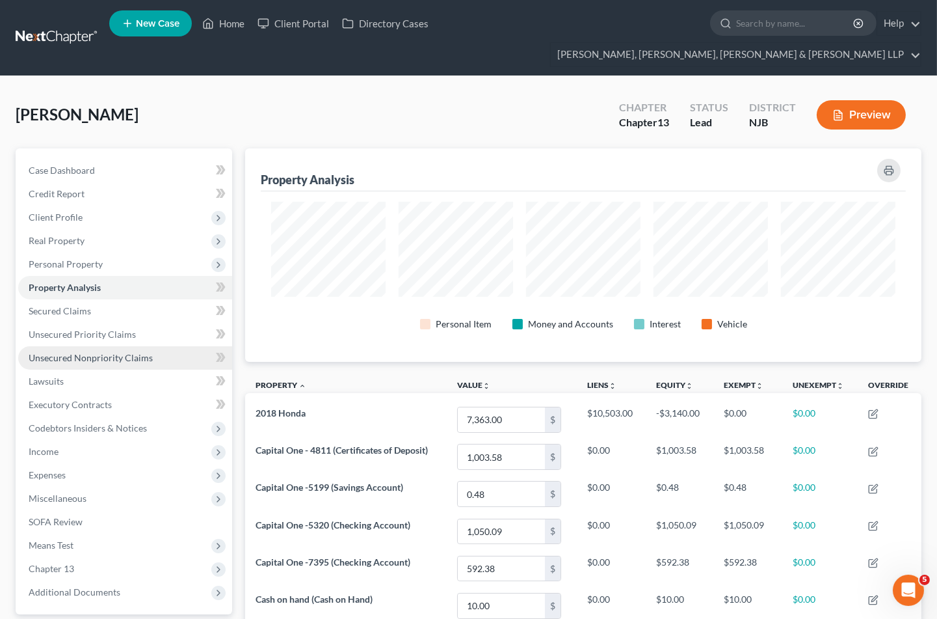
scroll to position [213, 677]
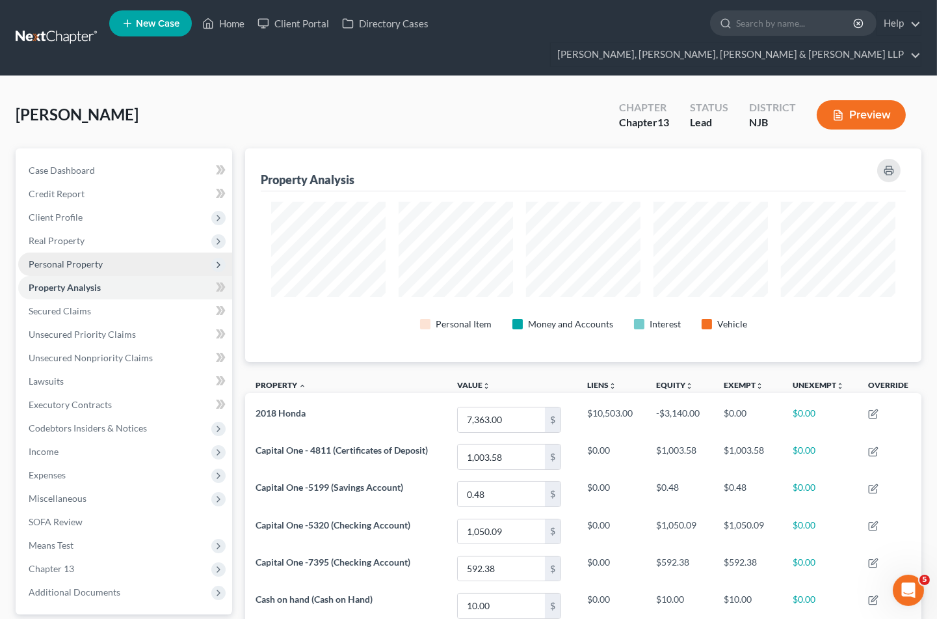
click at [61, 258] on span "Personal Property" at bounding box center [66, 263] width 74 height 11
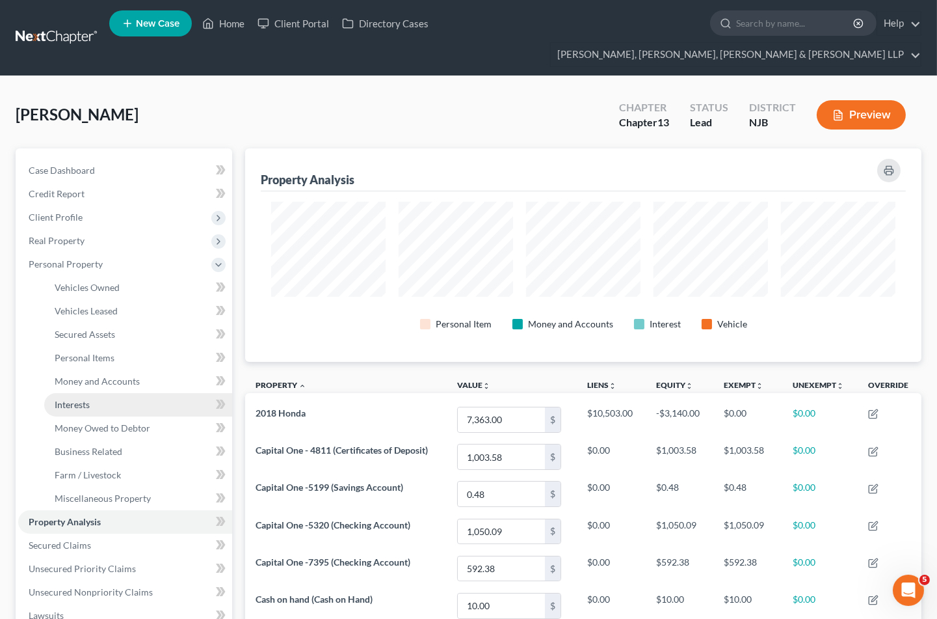
click at [77, 399] on span "Interests" at bounding box center [72, 404] width 35 height 11
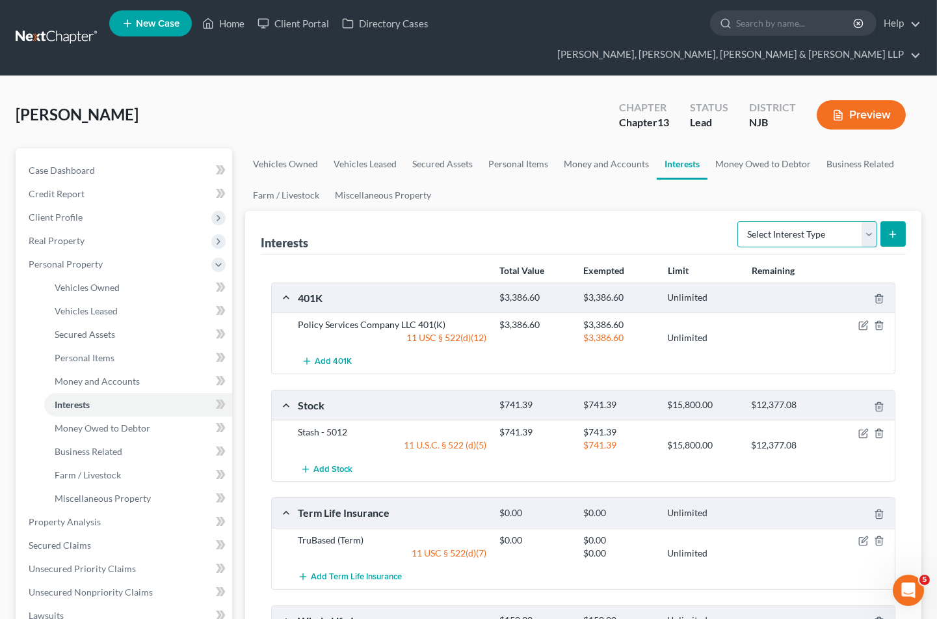
click at [784, 221] on select "Select Interest Type 401K Annuity Bond Education IRA Government Bond Government…" at bounding box center [808, 234] width 140 height 26
click at [597, 148] on link "Money and Accounts" at bounding box center [606, 163] width 101 height 31
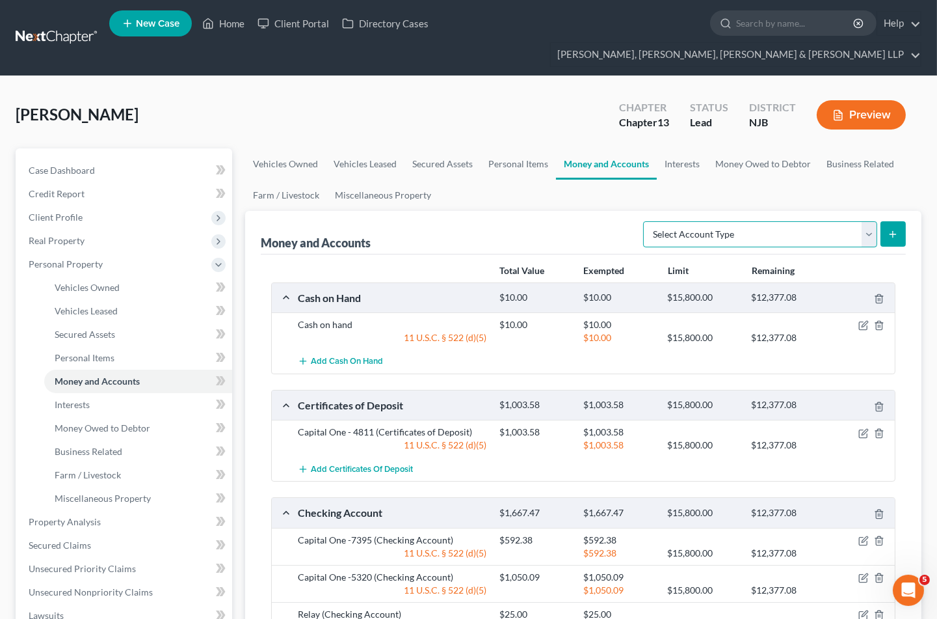
click at [783, 221] on select "Select Account Type Brokerage Cash on Hand Certificates of Deposit Checking Acc…" at bounding box center [760, 234] width 234 height 26
click at [646, 221] on select "Select Account Type Brokerage Cash on Hand Certificates of Deposit Checking Acc…" at bounding box center [760, 234] width 234 height 26
click at [891, 229] on icon "submit" at bounding box center [893, 234] width 10 height 10
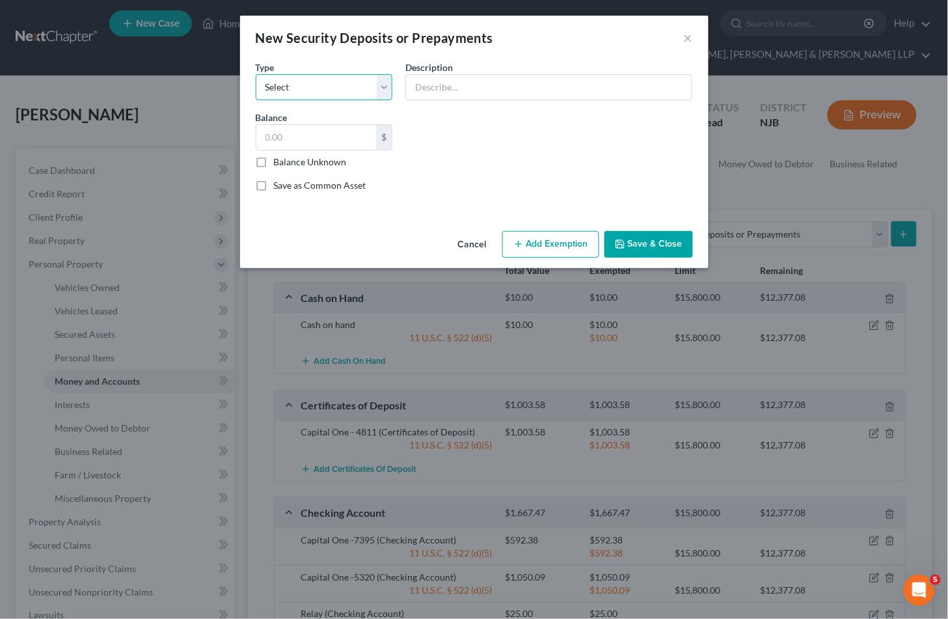
drag, startPoint x: 342, startPoint y: 85, endPoint x: 339, endPoint y: 98, distance: 14.0
click at [342, 85] on select "Select Electric Gas Heating Oil Security Deposit On Rental Unit Prepaid Rent Te…" at bounding box center [324, 87] width 137 height 26
click at [256, 74] on select "Select Electric Gas Heating Oil Security Deposit On Rental Unit Prepaid Rent Te…" at bounding box center [324, 87] width 137 height 26
click at [446, 91] on input "text" at bounding box center [549, 87] width 286 height 25
click at [328, 127] on input "text" at bounding box center [316, 137] width 120 height 25
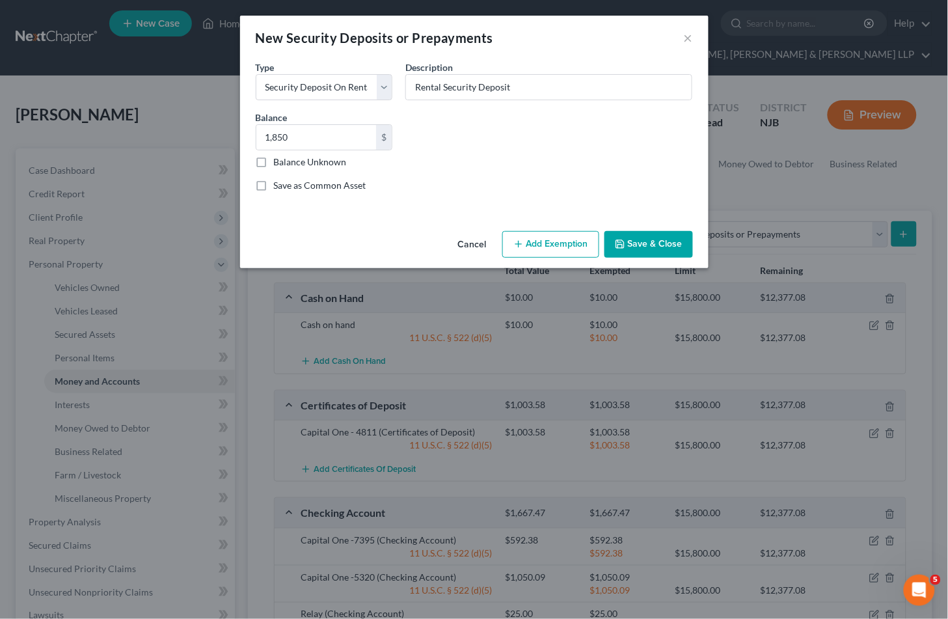
drag, startPoint x: 549, startPoint y: 246, endPoint x: 447, endPoint y: 334, distance: 134.7
click at [550, 246] on button "Add Exemption" at bounding box center [550, 244] width 97 height 27
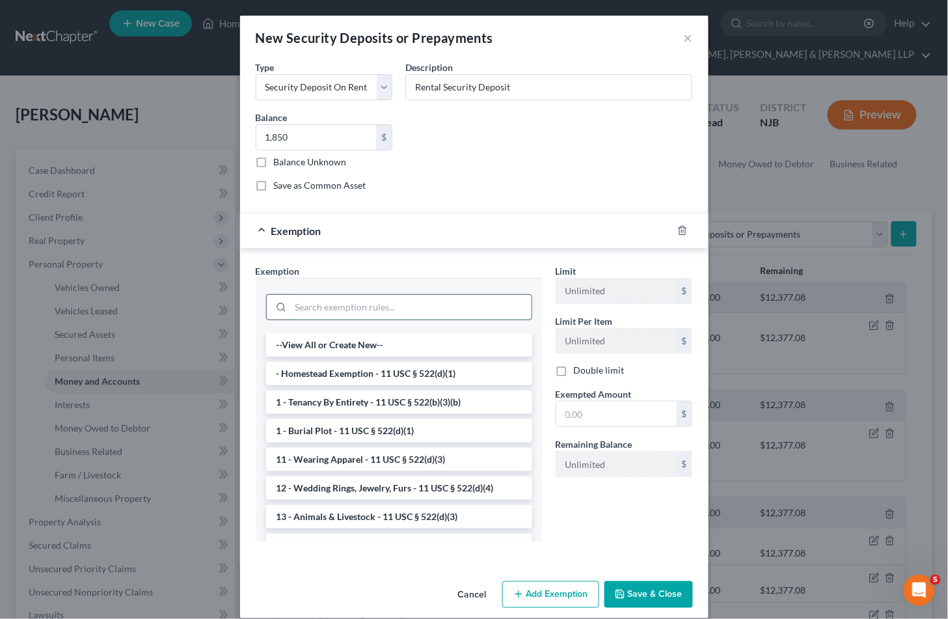
click at [414, 310] on input "search" at bounding box center [411, 307] width 241 height 25
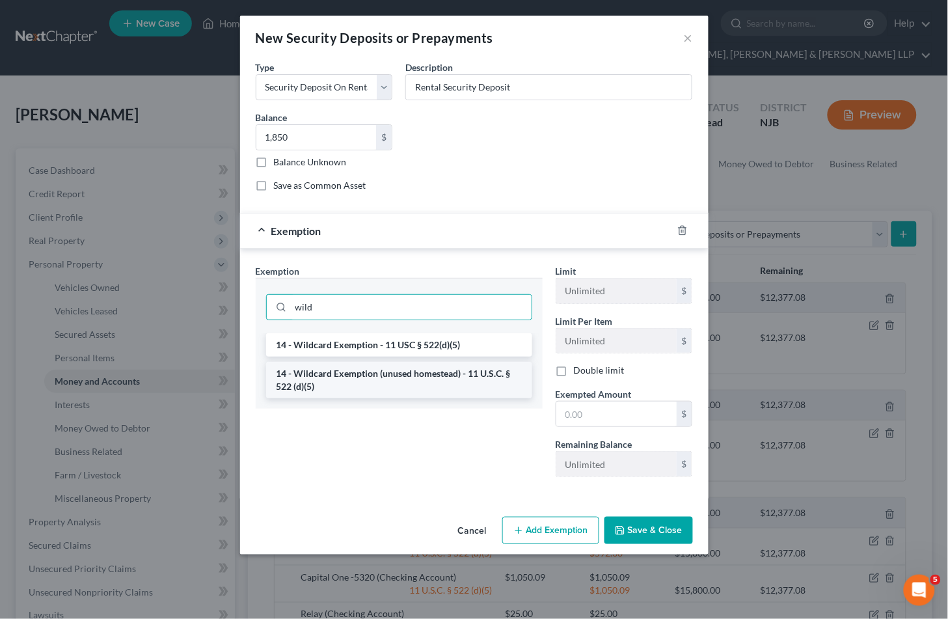
click at [425, 376] on li "14 - Wildcard Exemption (unused homestead) - 11 U.S.C. § 522 (d)(5)" at bounding box center [399, 380] width 266 height 36
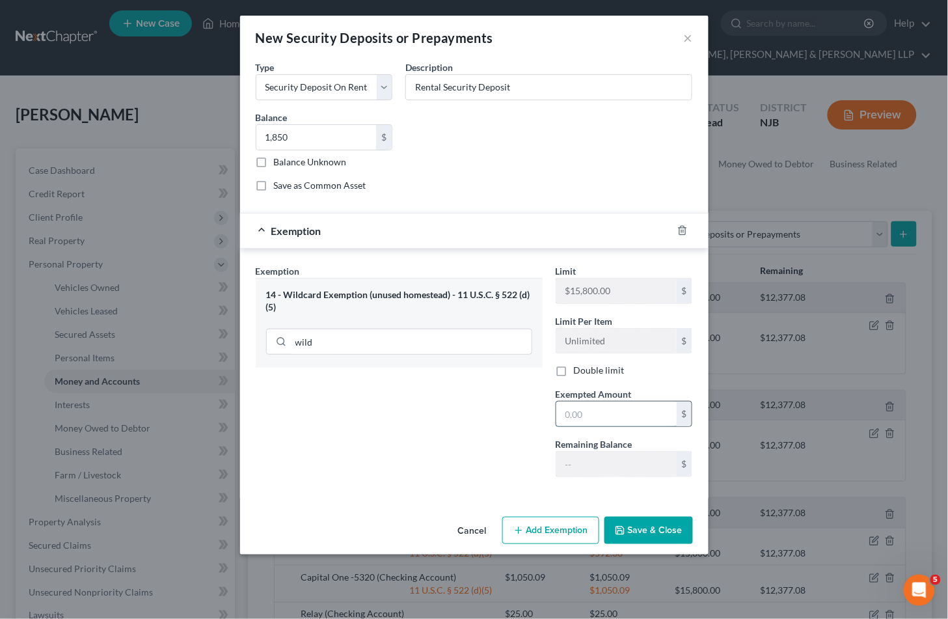
click at [623, 414] on input "text" at bounding box center [616, 413] width 120 height 25
click at [407, 451] on div "Exemption Set must be selected for CA. Exemption * 14 - Wildcard Exemption (unu…" at bounding box center [399, 375] width 300 height 223
click at [645, 530] on button "Save & Close" at bounding box center [648, 530] width 88 height 27
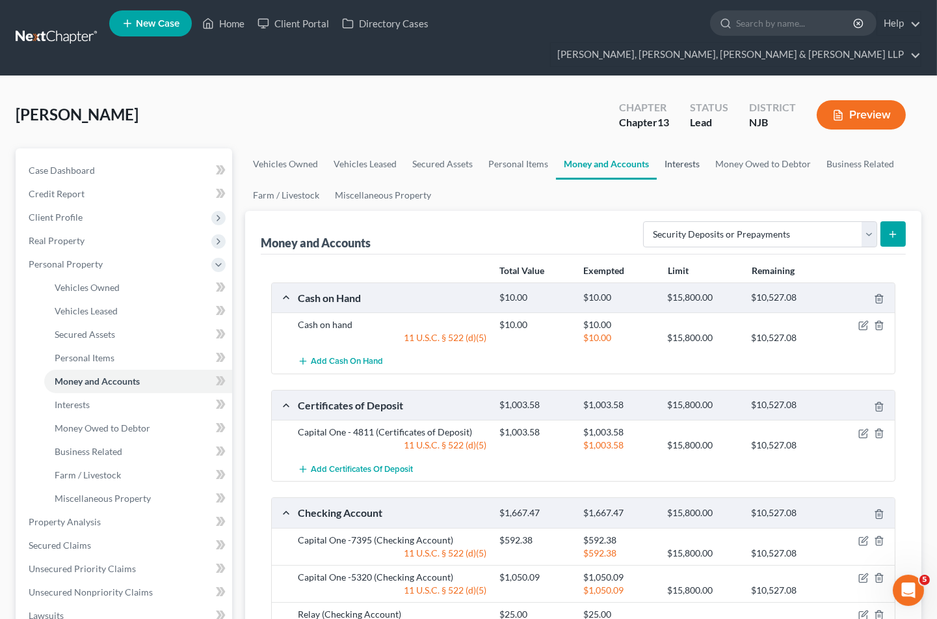
click at [687, 148] on link "Interests" at bounding box center [682, 163] width 51 height 31
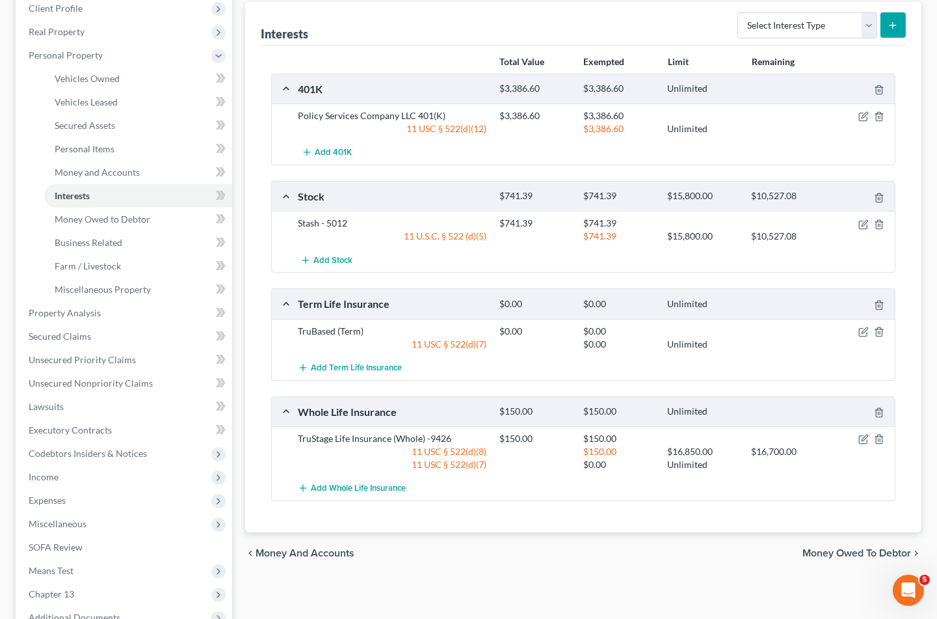
scroll to position [217, 0]
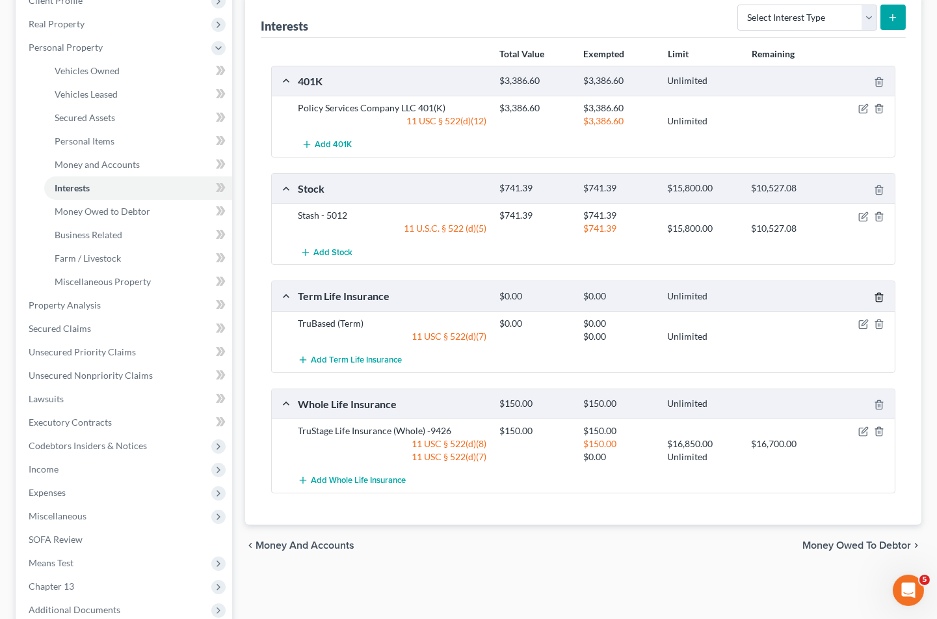
click at [877, 292] on icon "button" at bounding box center [879, 297] width 10 height 10
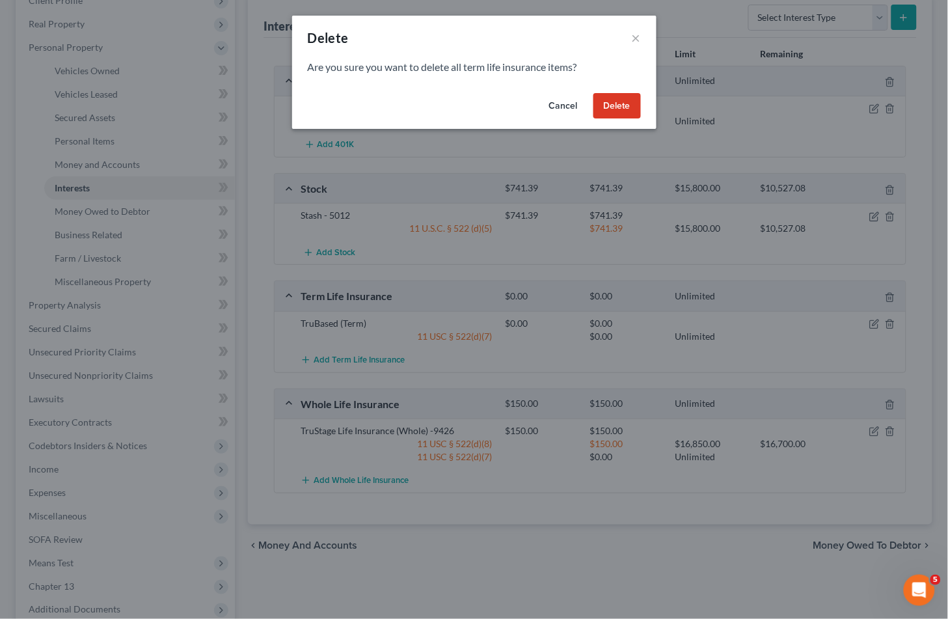
click at [615, 107] on button "Delete" at bounding box center [616, 106] width 47 height 26
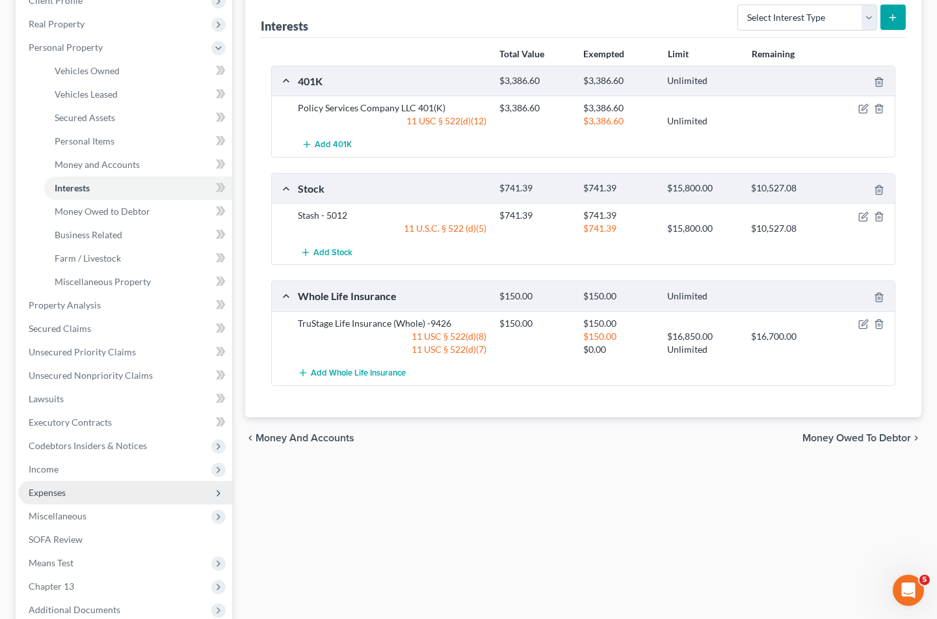
click at [55, 487] on span "Expenses" at bounding box center [47, 492] width 37 height 11
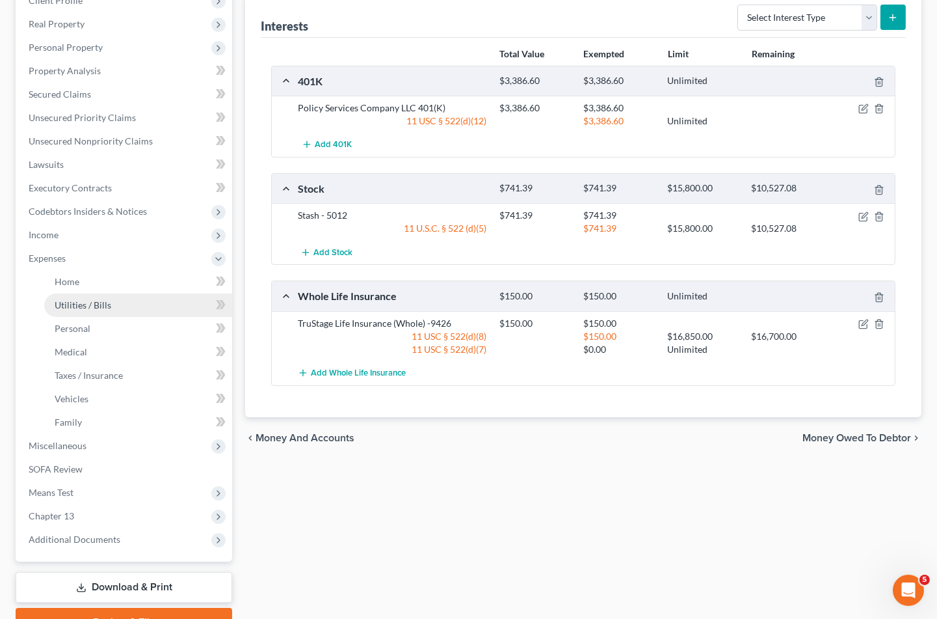
click at [95, 299] on span "Utilities / Bills" at bounding box center [83, 304] width 57 height 11
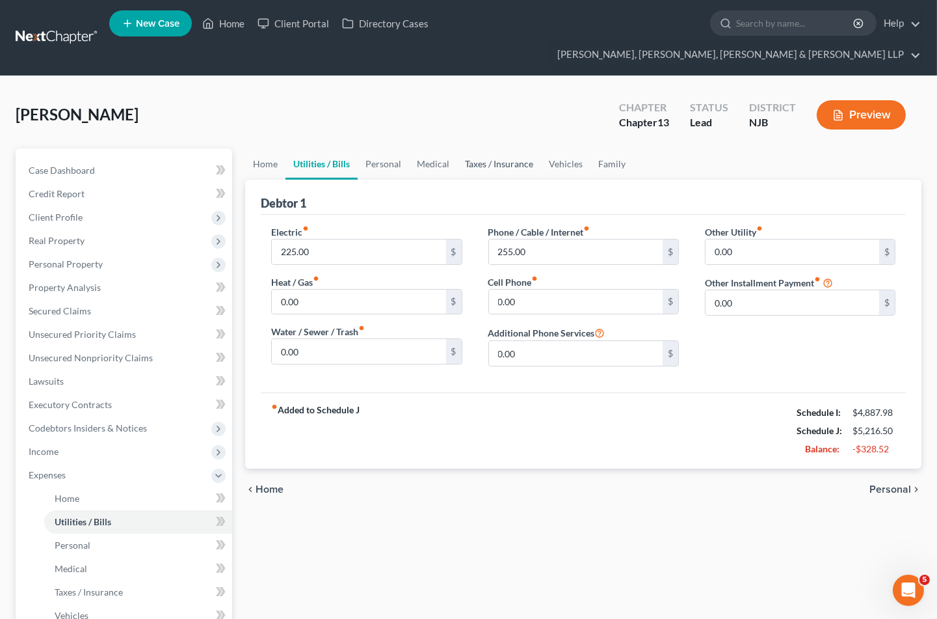
click at [487, 148] on link "Taxes / Insurance" at bounding box center [499, 163] width 84 height 31
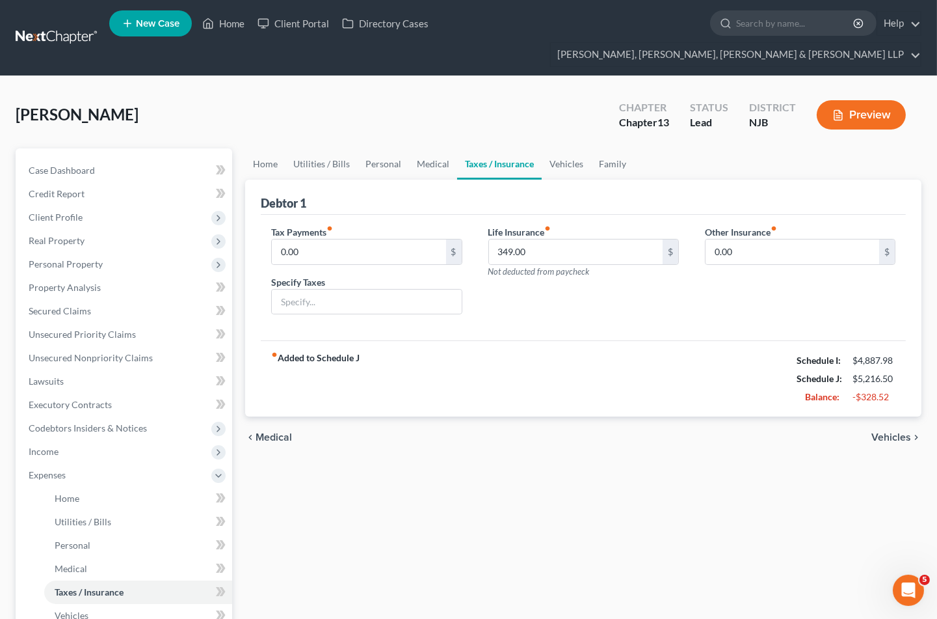
click at [302, 92] on div "[PERSON_NAME] Upgraded Chapter Chapter 13 Status [GEOGRAPHIC_DATA] [GEOGRAPHIC_…" at bounding box center [469, 120] width 906 height 57
click at [536, 239] on input "349.00" at bounding box center [576, 251] width 174 height 25
click at [576, 340] on div "fiber_manual_record Added to Schedule J Schedule I: $4,887.98 Schedule J: $5,05…" at bounding box center [583, 378] width 645 height 76
drag, startPoint x: 790, startPoint y: 336, endPoint x: 913, endPoint y: 373, distance: 129.1
click at [913, 373] on div "Debtor 1 Tax Payments fiber_manual_record 0.00 $ Specify Taxes Life Insurance f…" at bounding box center [583, 298] width 677 height 237
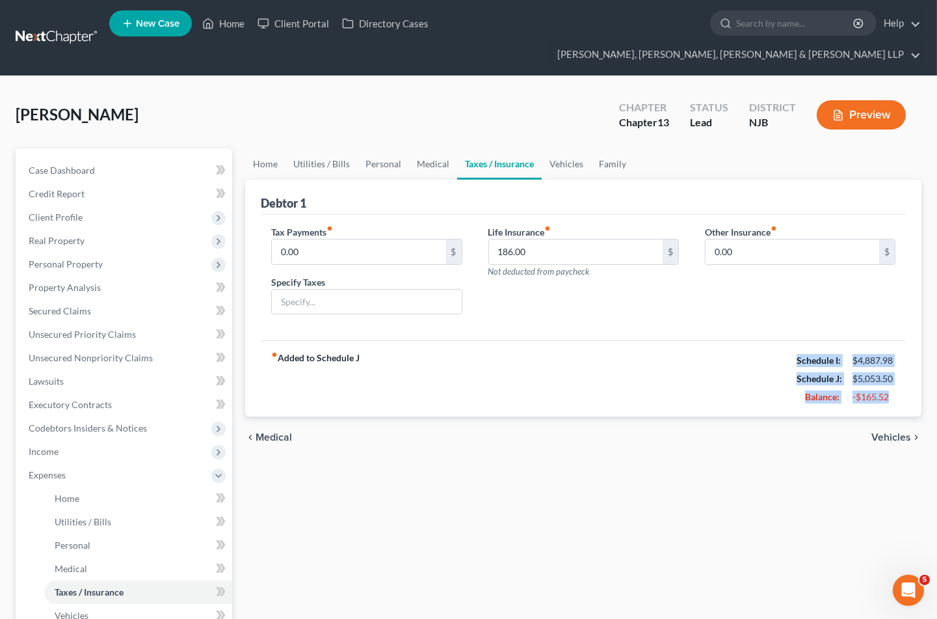
copy div "Schedule I: $4,887.98 Schedule J: $5,053.50 Balance: -$165.52"
click at [303, 508] on div "Home Utilities / Bills Personal Medical Taxes / Insurance Vehicles Family Debto…" at bounding box center [584, 500] width 690 height 705
click at [567, 148] on link "Vehicles" at bounding box center [566, 163] width 49 height 31
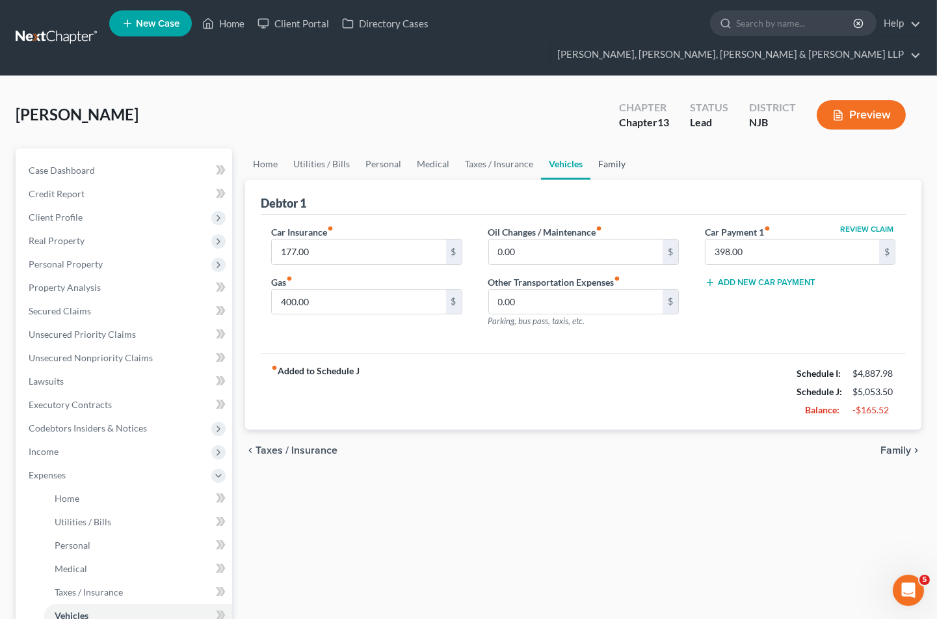
click at [608, 148] on link "Family" at bounding box center [612, 163] width 43 height 31
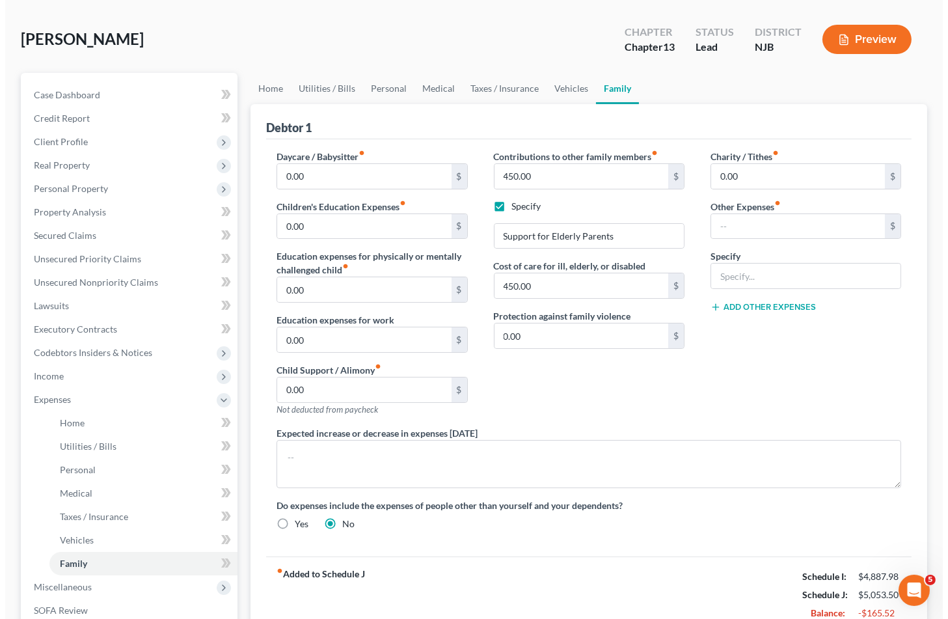
scroll to position [217, 0]
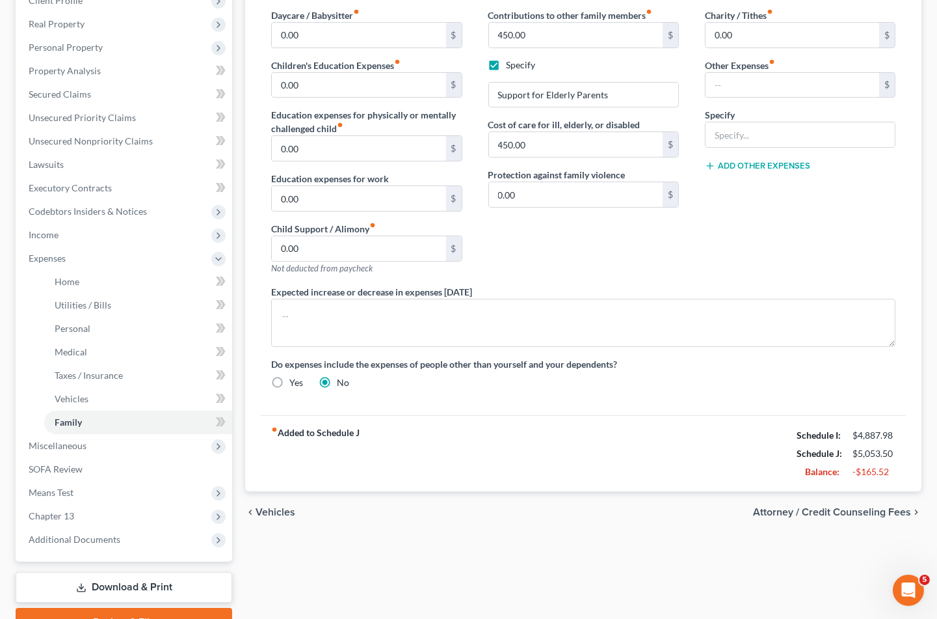
click at [824, 507] on span "Attorney / Credit Counseling Fees" at bounding box center [832, 512] width 158 height 10
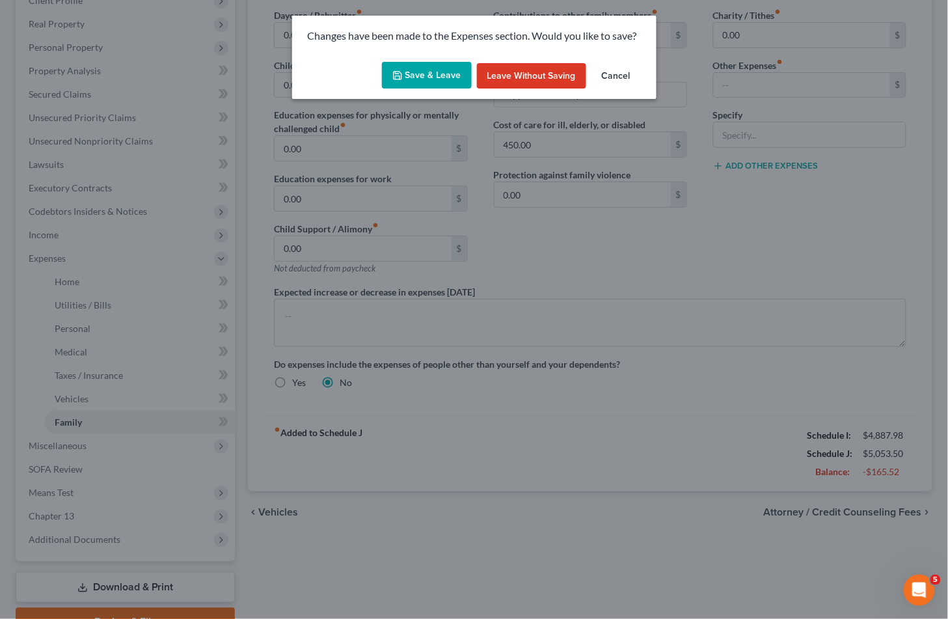
click at [420, 75] on button "Save & Leave" at bounding box center [427, 75] width 90 height 27
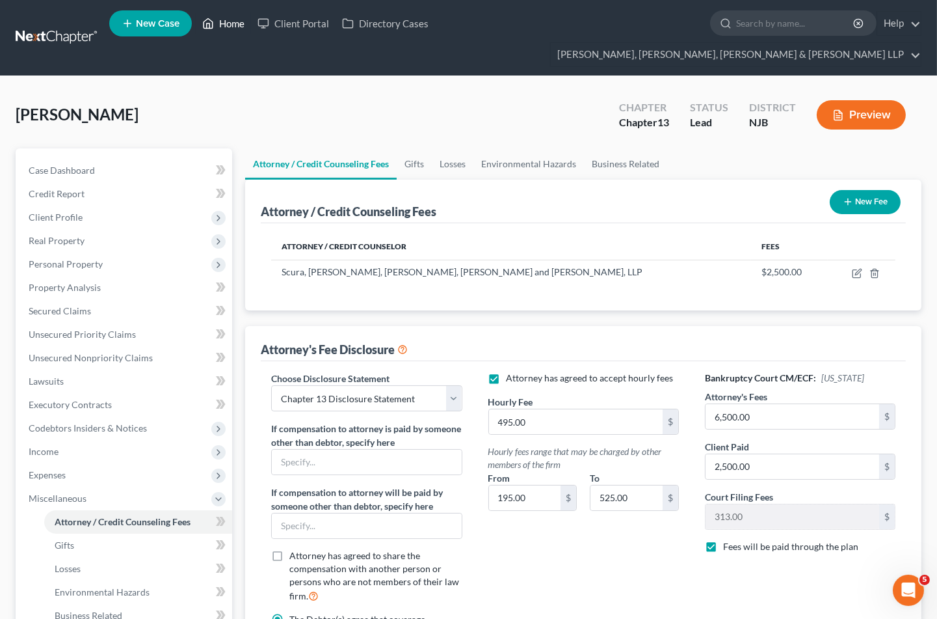
click at [231, 29] on link "Home" at bounding box center [223, 23] width 55 height 23
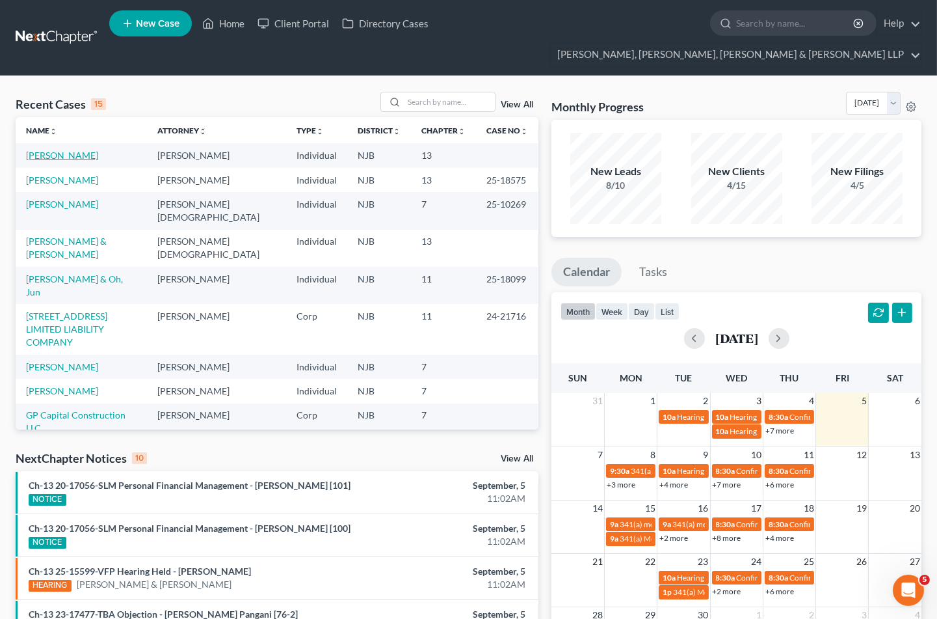
click at [59, 150] on link "[PERSON_NAME]" at bounding box center [62, 155] width 72 height 11
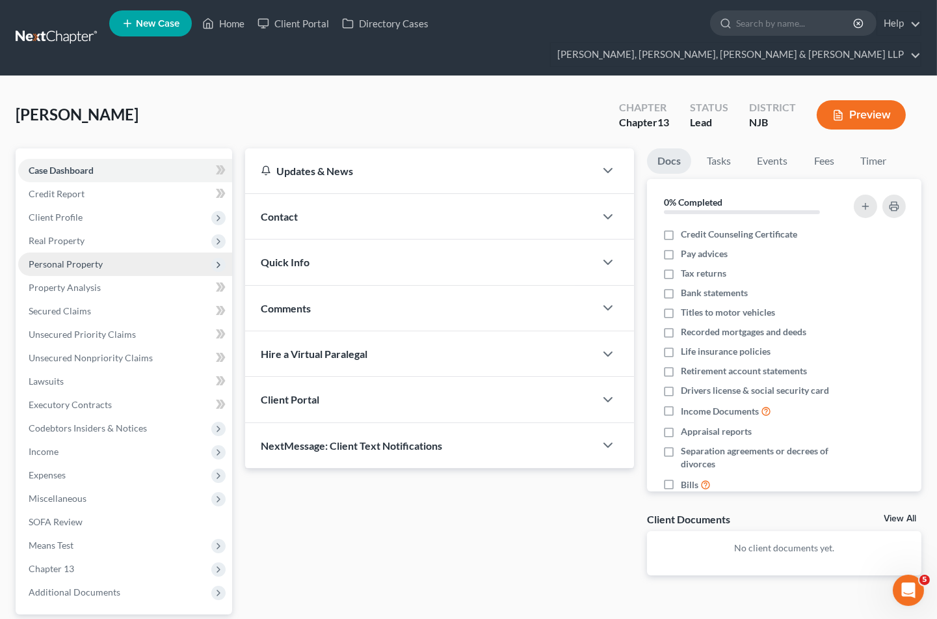
click at [61, 258] on span "Personal Property" at bounding box center [66, 263] width 74 height 11
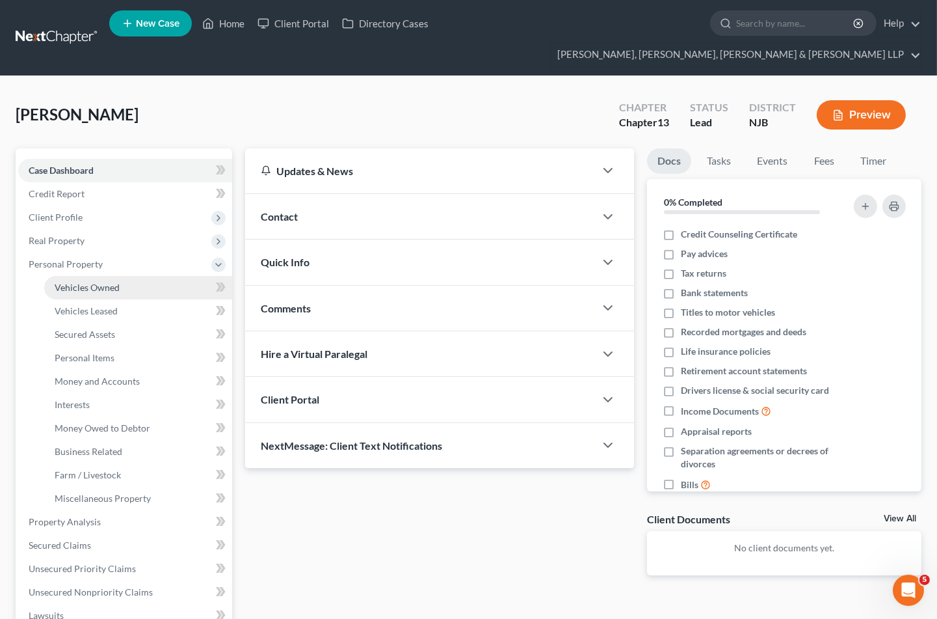
click at [79, 276] on link "Vehicles Owned" at bounding box center [138, 287] width 188 height 23
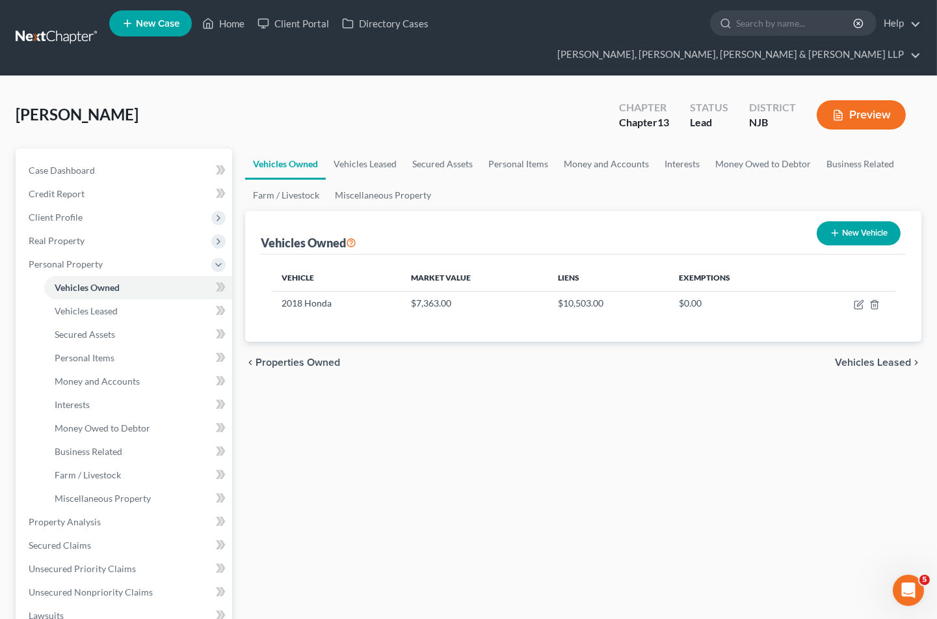
click at [231, 92] on div "[PERSON_NAME] Upgraded Chapter Chapter 13 Status [GEOGRAPHIC_DATA] [GEOGRAPHIC_…" at bounding box center [469, 120] width 906 height 57
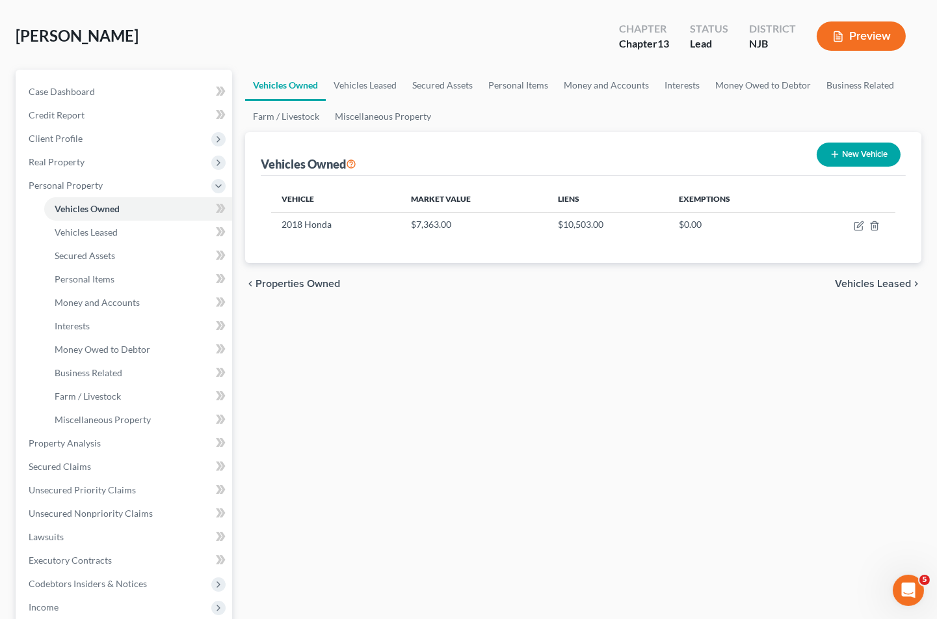
scroll to position [289, 0]
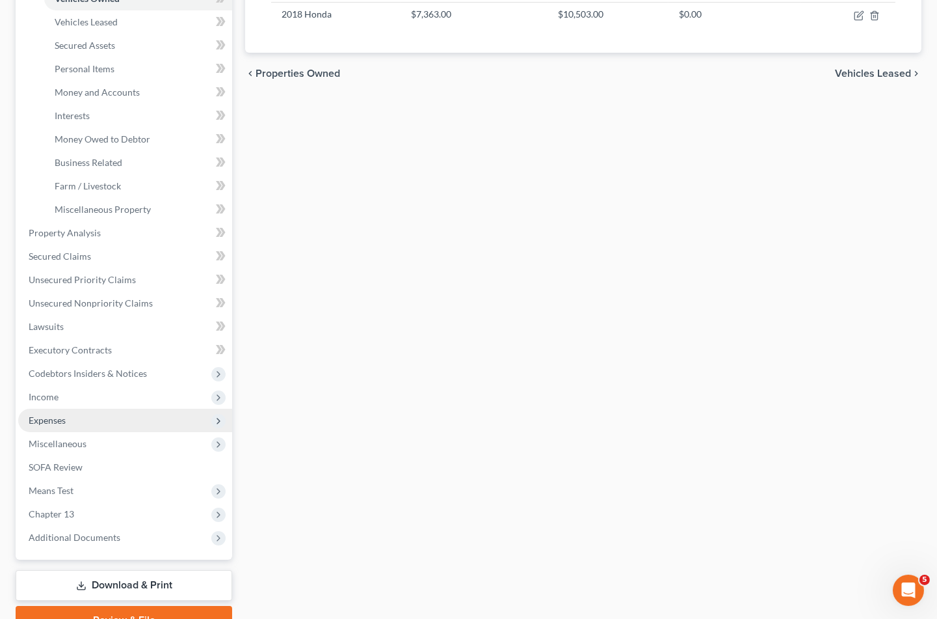
click at [55, 414] on span "Expenses" at bounding box center [47, 419] width 37 height 11
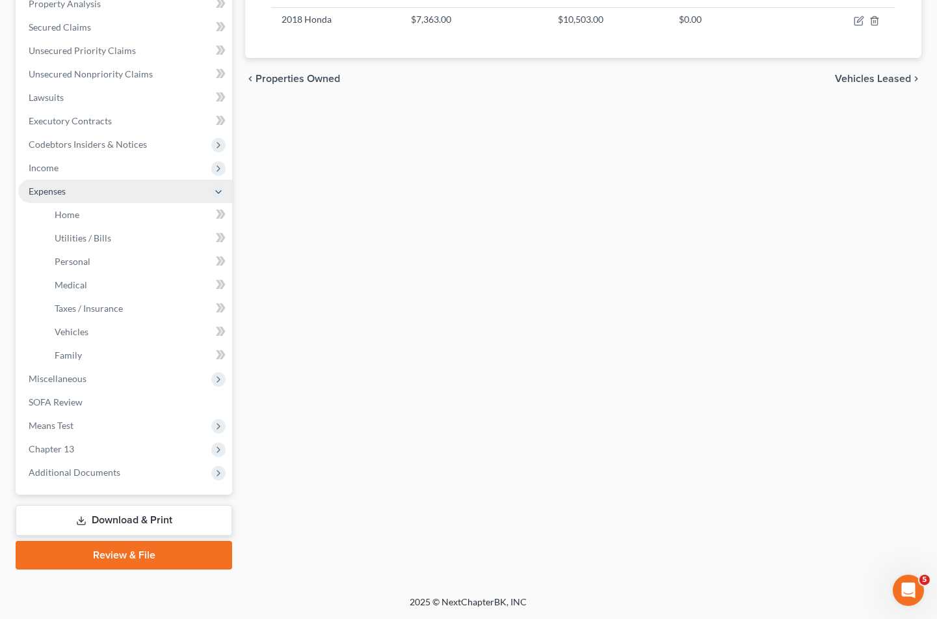
scroll to position [258, 0]
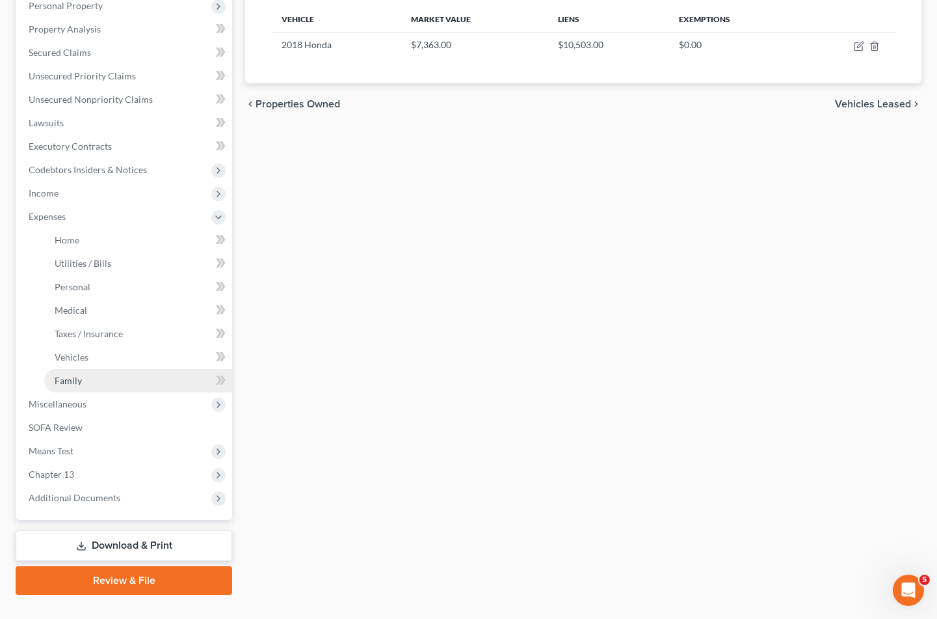
click at [75, 375] on span "Family" at bounding box center [68, 380] width 27 height 11
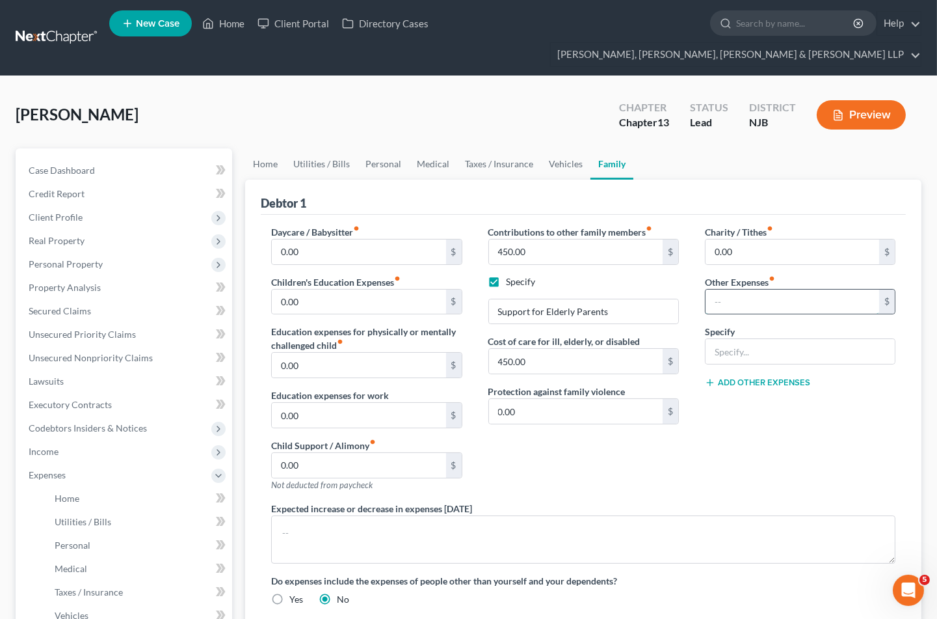
click at [740, 290] on input "text" at bounding box center [793, 302] width 174 height 25
click at [747, 339] on input "text" at bounding box center [800, 351] width 189 height 25
click at [765, 418] on div "Charity / Tithes fiber_manual_record 0.00 $ Other Expenses fiber_manual_record …" at bounding box center [800, 363] width 217 height 276
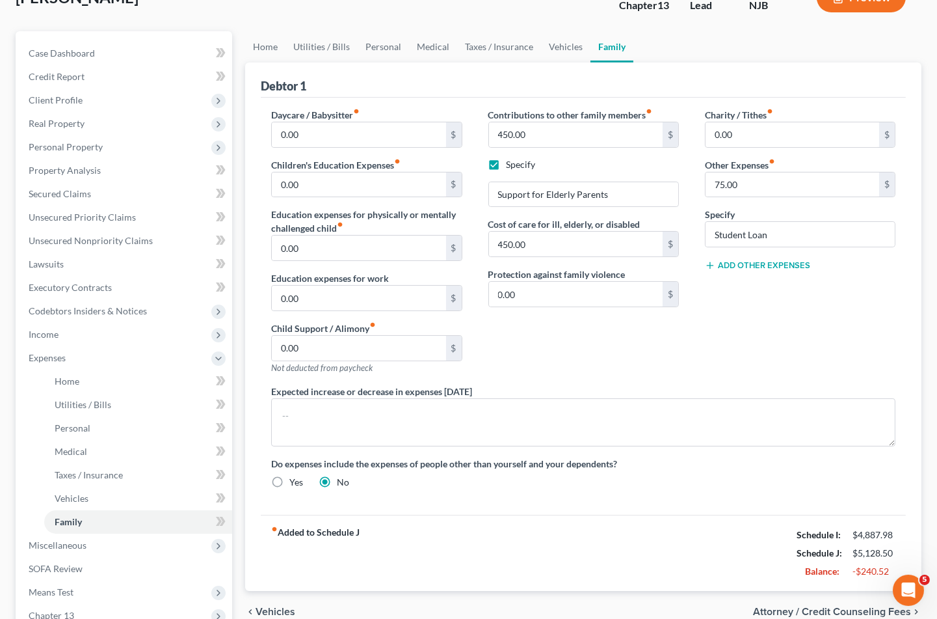
scroll to position [114, 0]
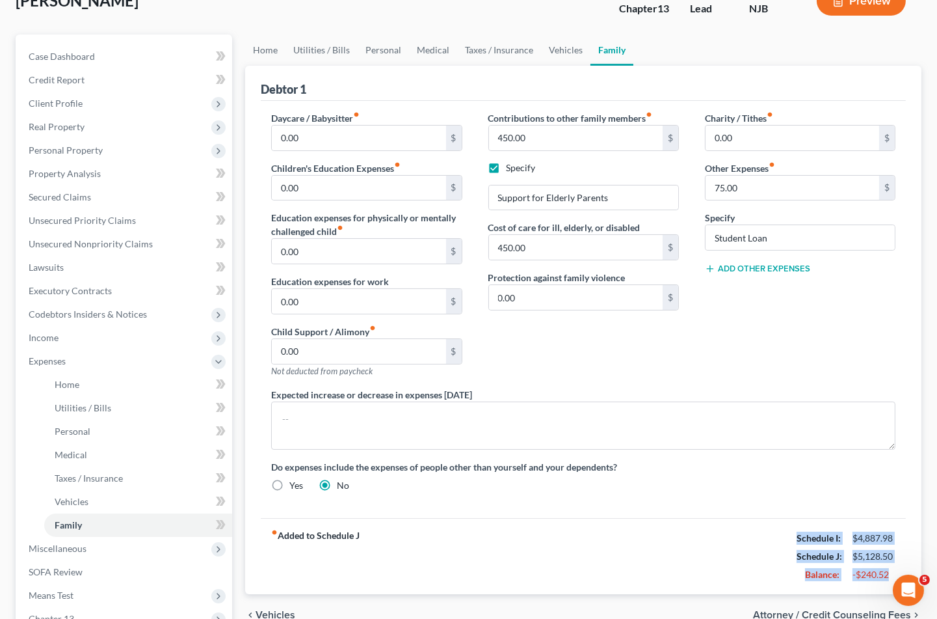
drag, startPoint x: 790, startPoint y: 514, endPoint x: 893, endPoint y: 545, distance: 107.2
click at [893, 545] on div "Schedule I: $4,887.98 Schedule J: $5,128.50 Balance: -$240.52" at bounding box center [846, 556] width 99 height 55
copy div "Schedule I: $4,887.98 Schedule J: $5,128.50 Balance: -$240.52"
drag, startPoint x: 348, startPoint y: 49, endPoint x: 473, endPoint y: 10, distance: 130.9
click at [348, 66] on div "Debtor 1" at bounding box center [583, 83] width 645 height 35
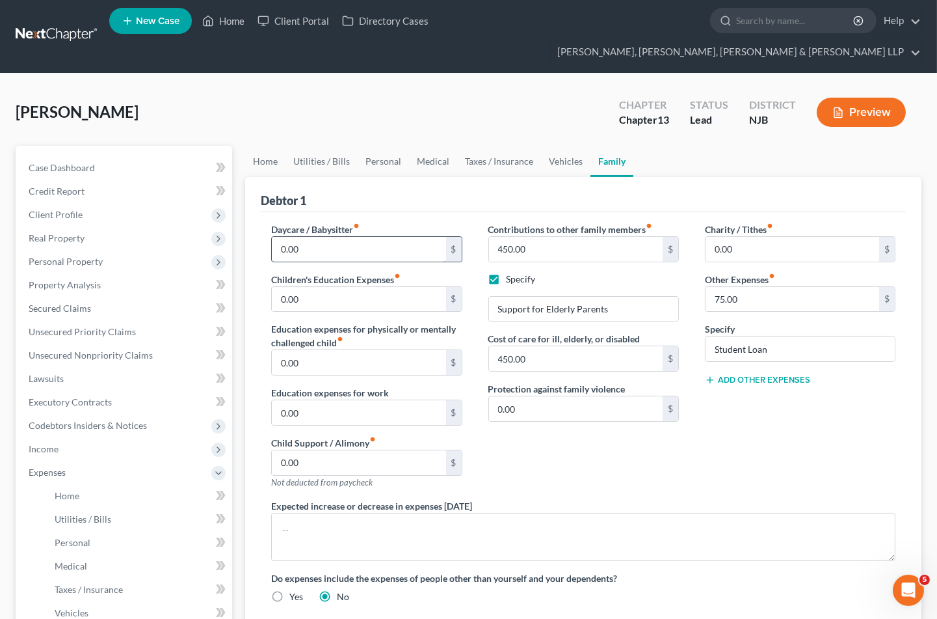
scroll to position [0, 0]
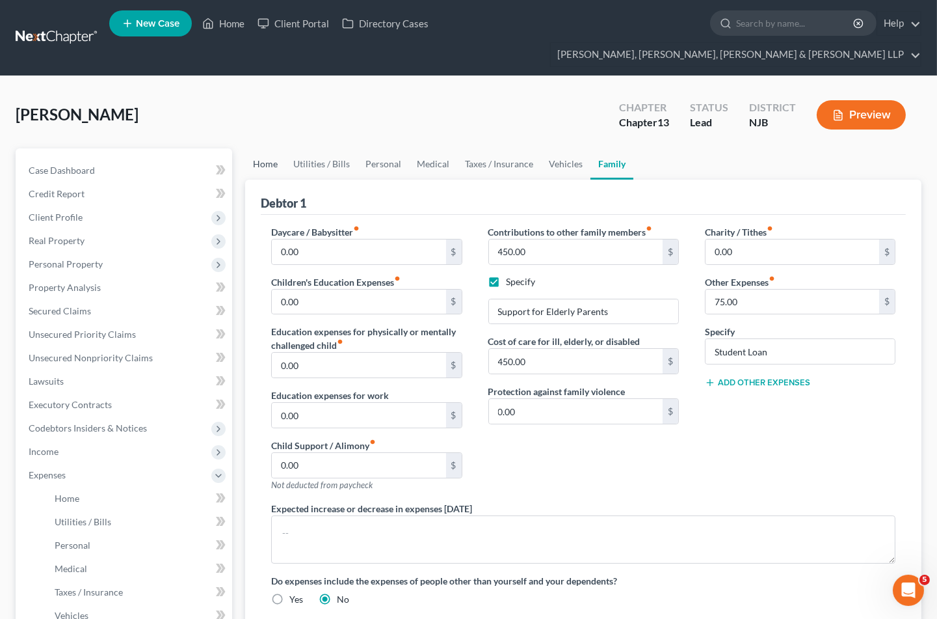
click at [269, 148] on link "Home" at bounding box center [265, 163] width 40 height 31
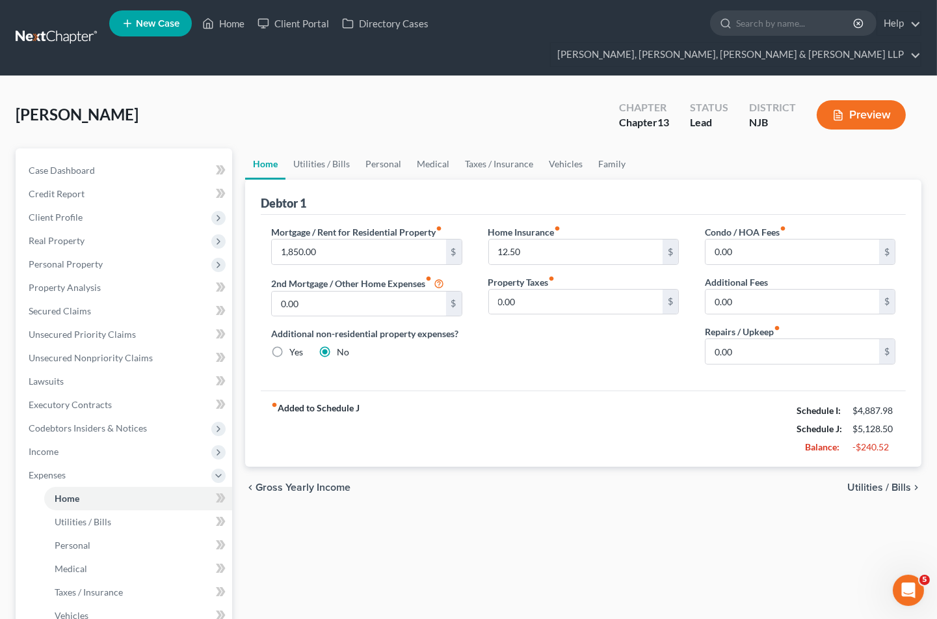
click at [489, 390] on div "fiber_manual_record Added to Schedule J Schedule I: $4,887.98 Schedule J: $5,12…" at bounding box center [583, 428] width 645 height 76
click at [533, 239] on input "12.50" at bounding box center [576, 251] width 174 height 25
click at [546, 390] on div "fiber_manual_record Added to Schedule J Schedule I: $4,887.98 Schedule J: $5,12…" at bounding box center [583, 428] width 645 height 76
click at [329, 148] on link "Utilities / Bills" at bounding box center [322, 163] width 72 height 31
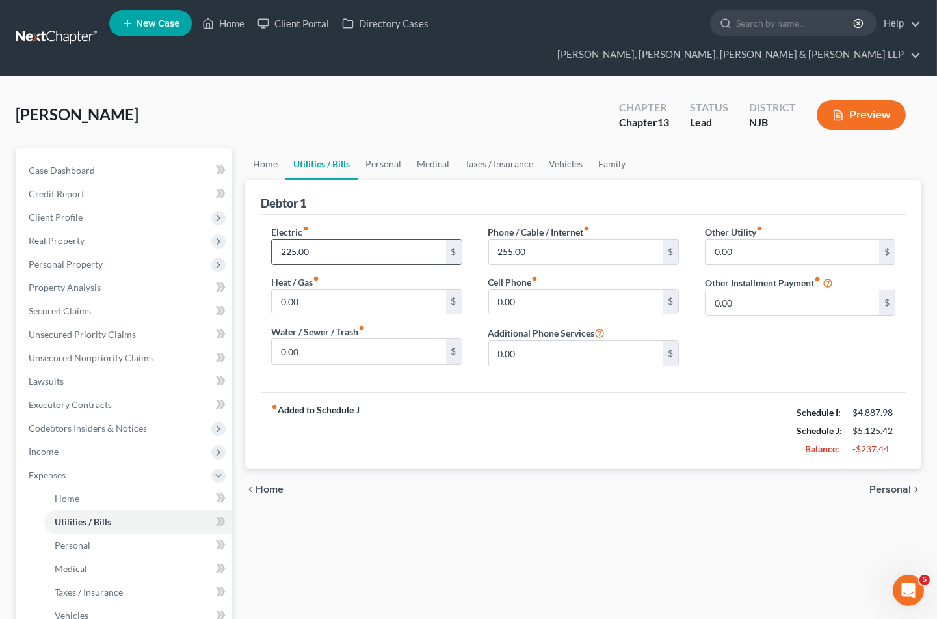
click at [335, 239] on input "225.00" at bounding box center [359, 251] width 174 height 25
click at [539, 239] on input "255.00" at bounding box center [576, 251] width 174 height 25
click at [548, 290] on input "0.00" at bounding box center [576, 302] width 174 height 25
click at [562, 148] on link "Vehicles" at bounding box center [565, 163] width 49 height 31
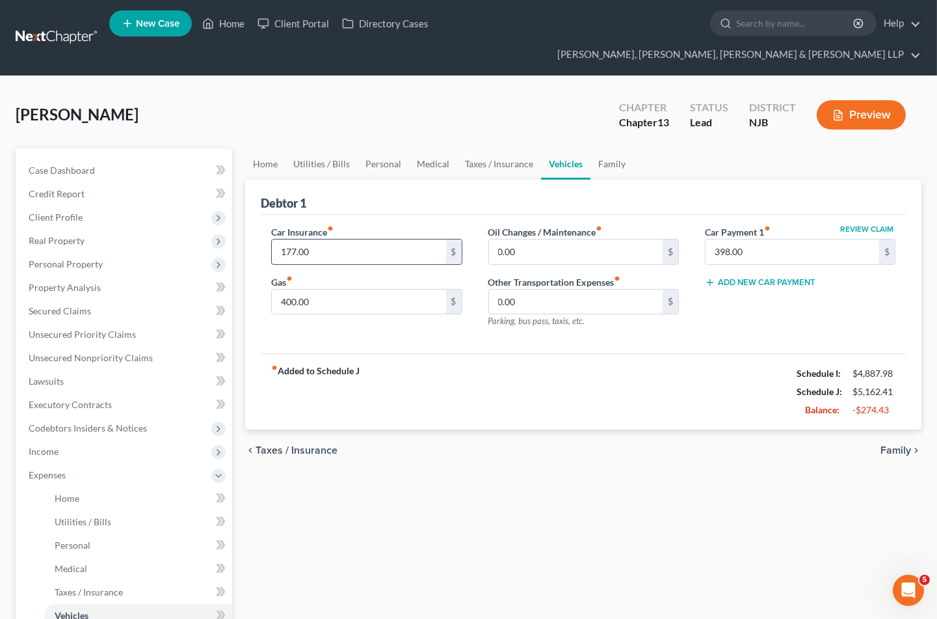
click at [332, 239] on input "177.00" at bounding box center [359, 251] width 174 height 25
click at [351, 183] on div "Debtor 1" at bounding box center [583, 197] width 645 height 35
click at [336, 290] on input "400.00" at bounding box center [359, 302] width 174 height 25
click at [571, 290] on input "0.00" at bounding box center [576, 302] width 174 height 25
click at [537, 239] on input "0.00" at bounding box center [576, 251] width 174 height 25
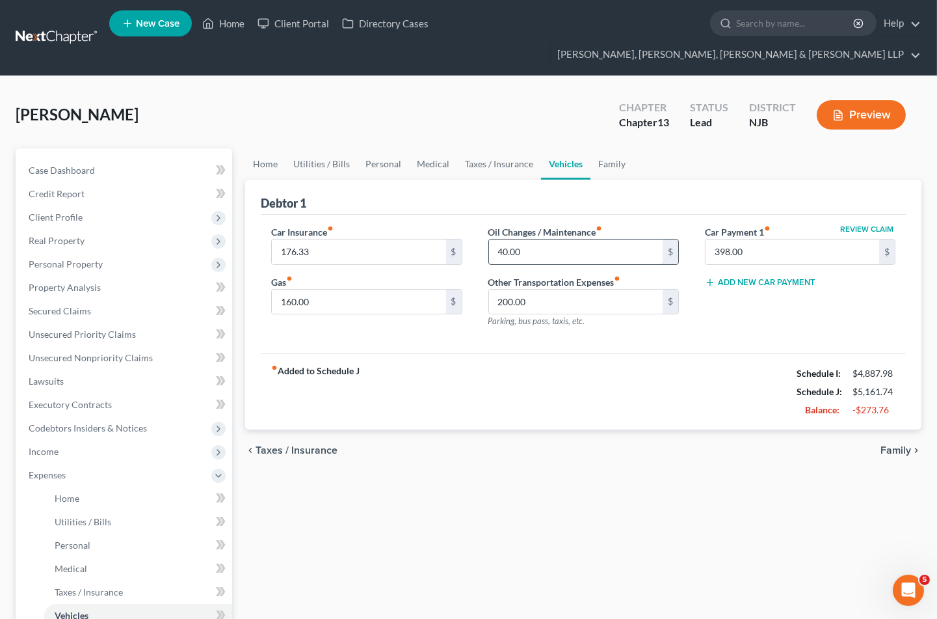
click at [677, 467] on div "Home Utilities / Bills Personal Medical Taxes / Insurance Vehicles Family Debto…" at bounding box center [584, 500] width 690 height 705
click at [530, 239] on input "40.00" at bounding box center [576, 251] width 174 height 25
drag, startPoint x: 627, startPoint y: 370, endPoint x: 497, endPoint y: 152, distance: 253.5
click at [627, 370] on div "fiber_manual_record Added to Schedule J Schedule I: $4,887.98 Schedule J: $5,22…" at bounding box center [583, 391] width 645 height 76
click at [497, 148] on link "Taxes / Insurance" at bounding box center [499, 163] width 84 height 31
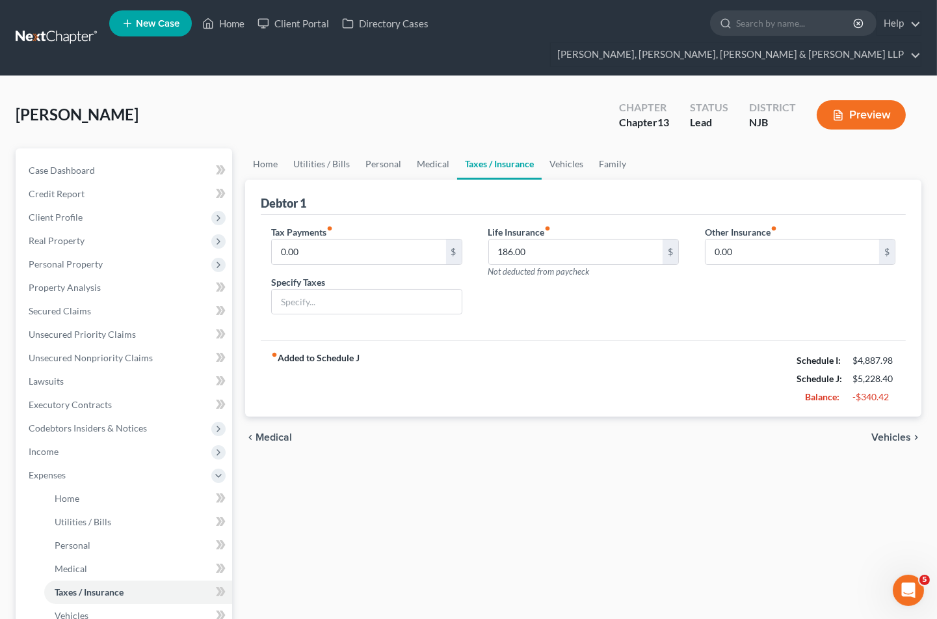
drag, startPoint x: 666, startPoint y: 423, endPoint x: 457, endPoint y: 197, distance: 307.1
click at [666, 423] on div "chevron_left Medical Vehicles chevron_right" at bounding box center [583, 437] width 677 height 42
click at [381, 148] on link "Personal" at bounding box center [383, 163] width 51 height 31
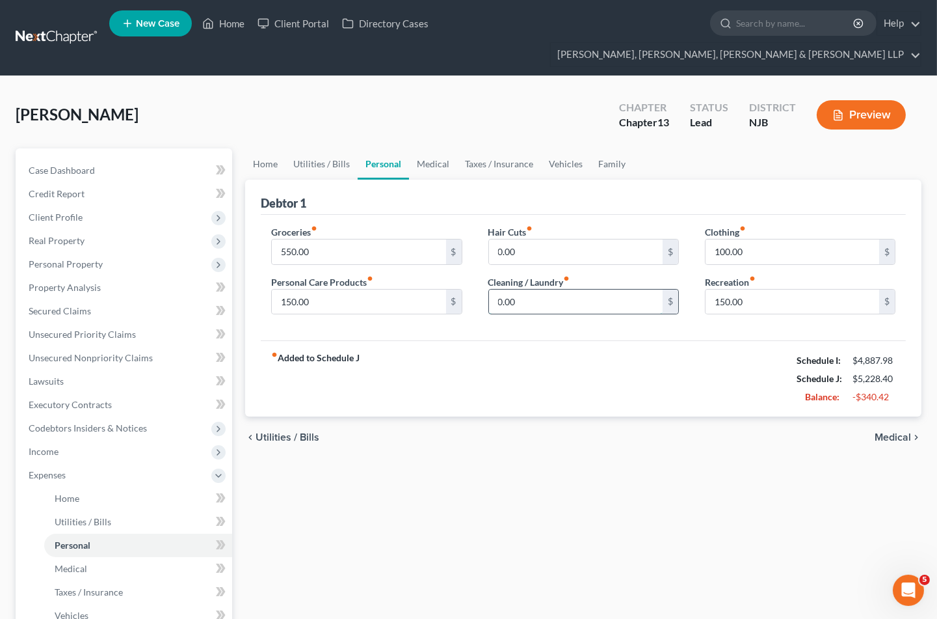
click at [537, 290] on input "0.00" at bounding box center [576, 302] width 174 height 25
click at [323, 148] on link "Utilities / Bills" at bounding box center [322, 163] width 72 height 31
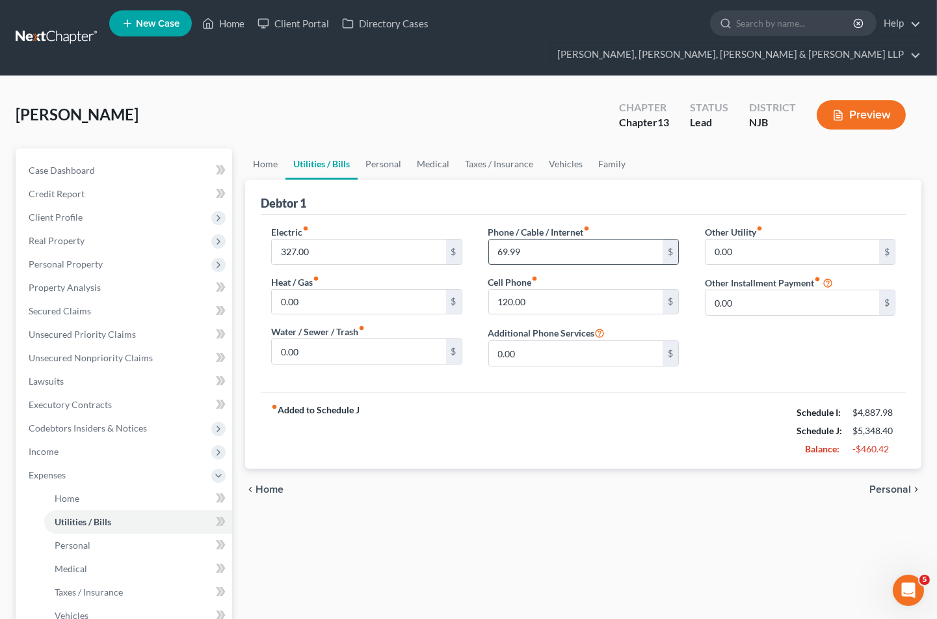
click at [539, 239] on input "69.99" at bounding box center [576, 251] width 174 height 25
click at [619, 148] on link "Family" at bounding box center [612, 163] width 43 height 31
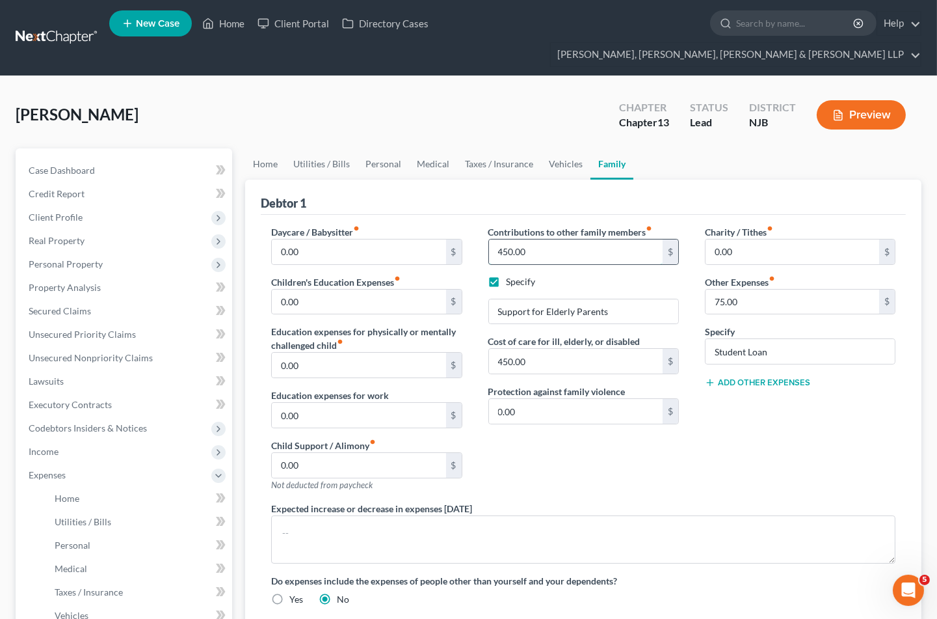
click at [550, 239] on input "450.00" at bounding box center [576, 251] width 174 height 25
click at [548, 349] on input "450.00" at bounding box center [576, 361] width 174 height 25
click at [577, 427] on div "Contributions to other family members fiber_manual_record 295.00 $ Specify Supp…" at bounding box center [584, 363] width 217 height 276
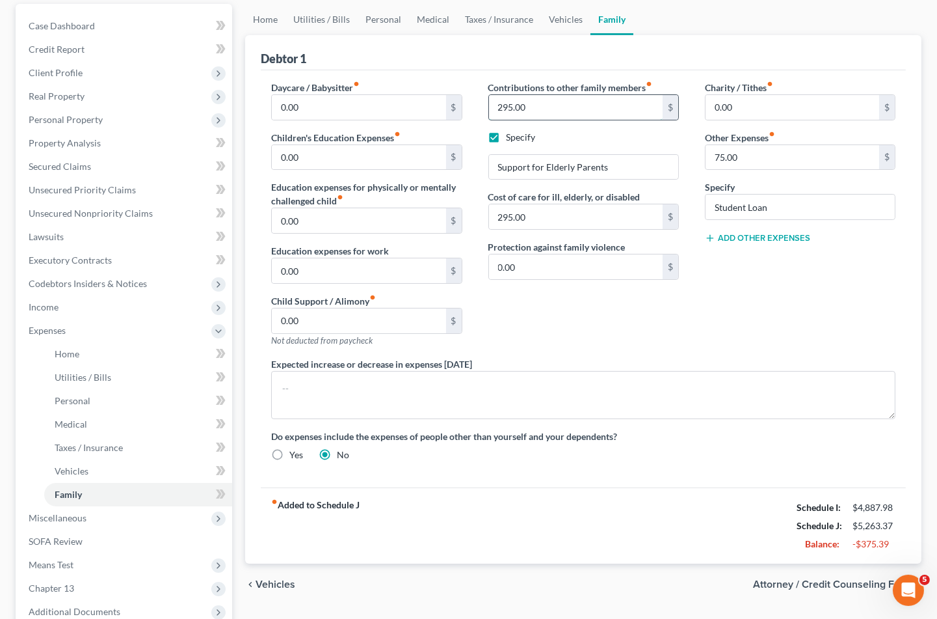
click at [569, 95] on input "295.00" at bounding box center [576, 107] width 174 height 25
click at [555, 204] on input "295.00" at bounding box center [576, 216] width 174 height 25
click at [556, 284] on div "Contributions to other family members fiber_manual_record 640 $ Specify Support…" at bounding box center [584, 219] width 217 height 276
drag, startPoint x: 712, startPoint y: 489, endPoint x: 942, endPoint y: 324, distance: 283.5
click at [712, 489] on div "fiber_manual_record Added to Schedule J Schedule I: $4,887.98 Schedule J: $5,60…" at bounding box center [583, 525] width 645 height 76
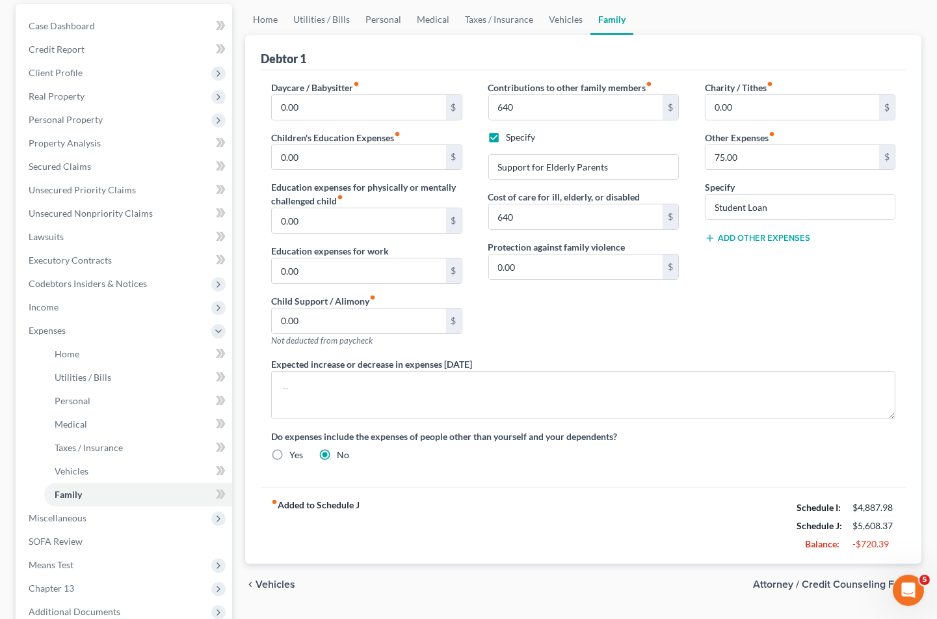
click at [748, 233] on button "Add Other Expenses" at bounding box center [757, 238] width 105 height 10
click at [753, 245] on input "0.00" at bounding box center [793, 257] width 174 height 25
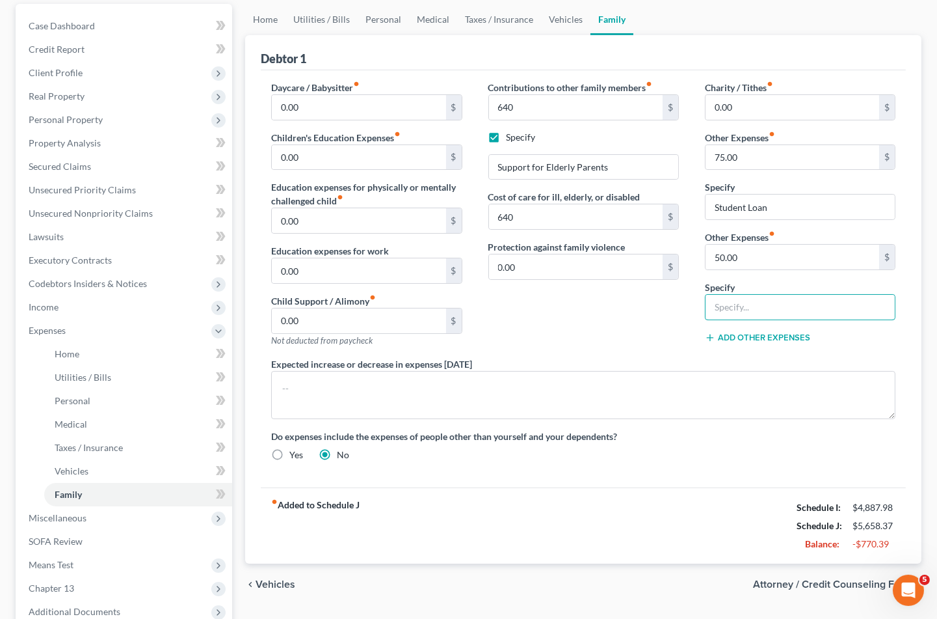
drag, startPoint x: 745, startPoint y: 282, endPoint x: 615, endPoint y: 295, distance: 130.8
click at [745, 295] on input "text" at bounding box center [800, 307] width 189 height 25
paste input "Real Estate Dues"
click at [615, 295] on div "Contributions to other family members fiber_manual_record 640 $ Specify Support…" at bounding box center [584, 219] width 217 height 276
click at [658, 306] on div "Contributions to other family members fiber_manual_record 640 $ Specify Support…" at bounding box center [584, 219] width 217 height 276
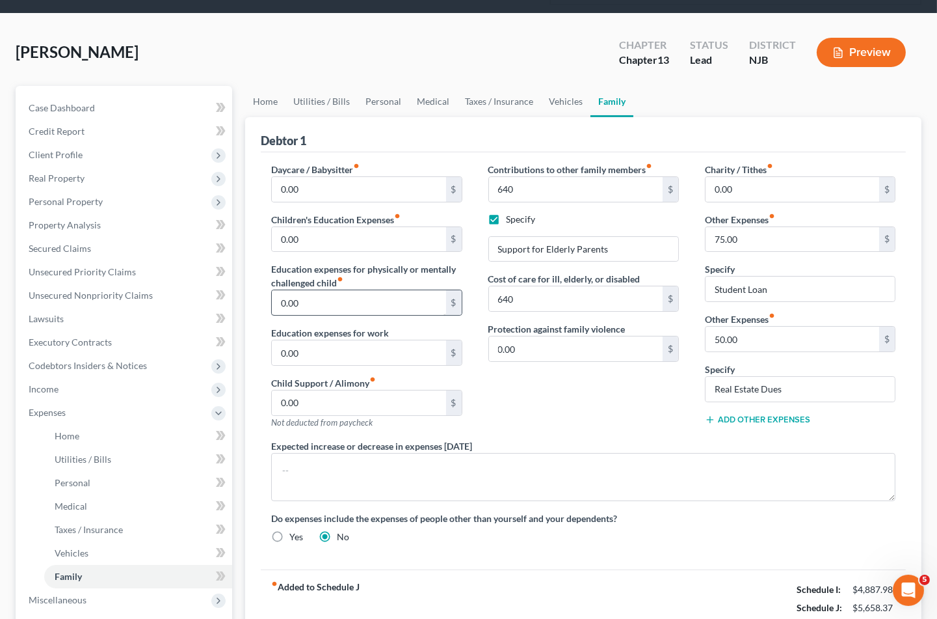
scroll to position [0, 0]
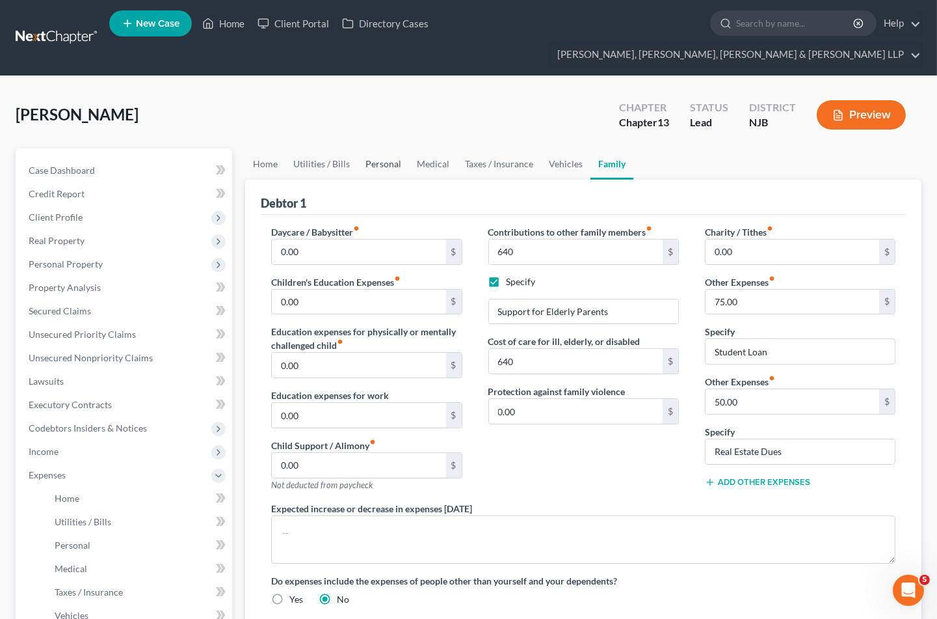
click at [381, 148] on link "Personal" at bounding box center [383, 163] width 51 height 31
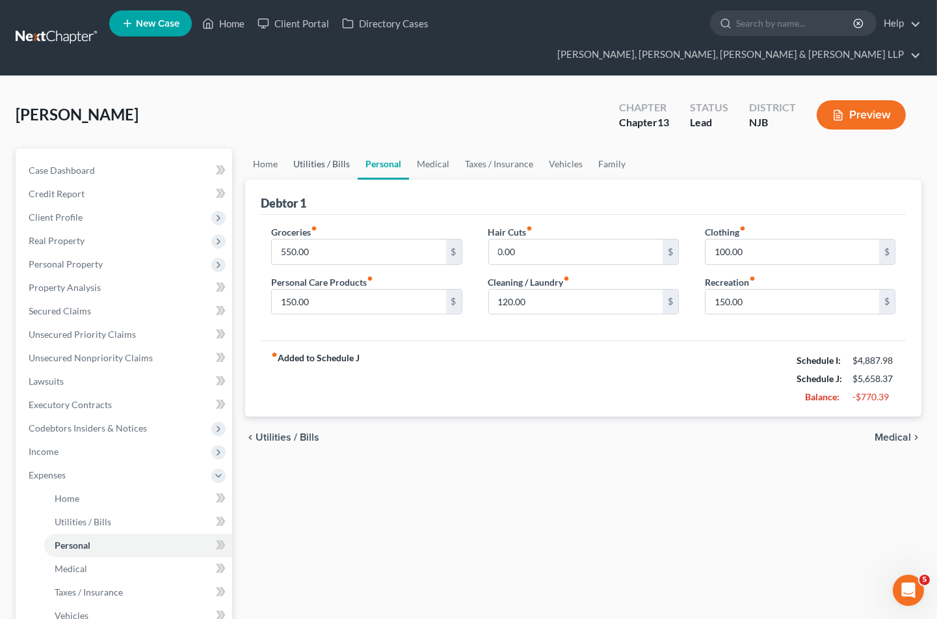
click at [320, 148] on link "Utilities / Bills" at bounding box center [322, 163] width 72 height 31
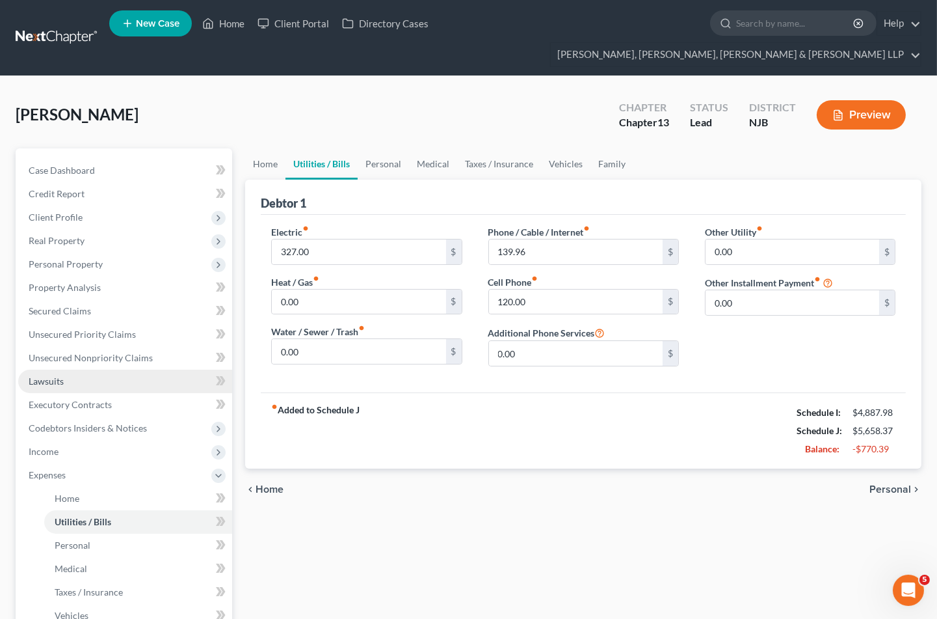
drag, startPoint x: 486, startPoint y: 555, endPoint x: 181, endPoint y: 348, distance: 368.6
click at [486, 555] on div "Home Utilities / Bills Personal Medical Taxes / Insurance Vehicles Family Debto…" at bounding box center [584, 500] width 690 height 705
click at [373, 148] on link "Personal" at bounding box center [383, 163] width 51 height 31
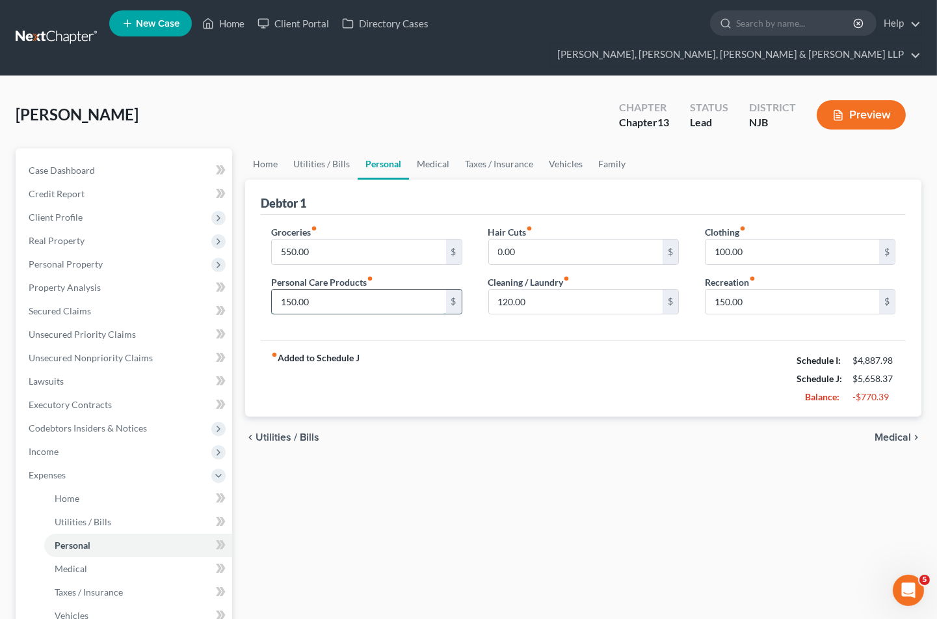
click at [348, 290] on input "150.00" at bounding box center [359, 302] width 174 height 25
click at [560, 340] on div "fiber_manual_record Added to Schedule J Schedule I: $4,887.98 Schedule J: $5,70…" at bounding box center [583, 378] width 645 height 76
click at [55, 446] on span "Income" at bounding box center [44, 451] width 30 height 11
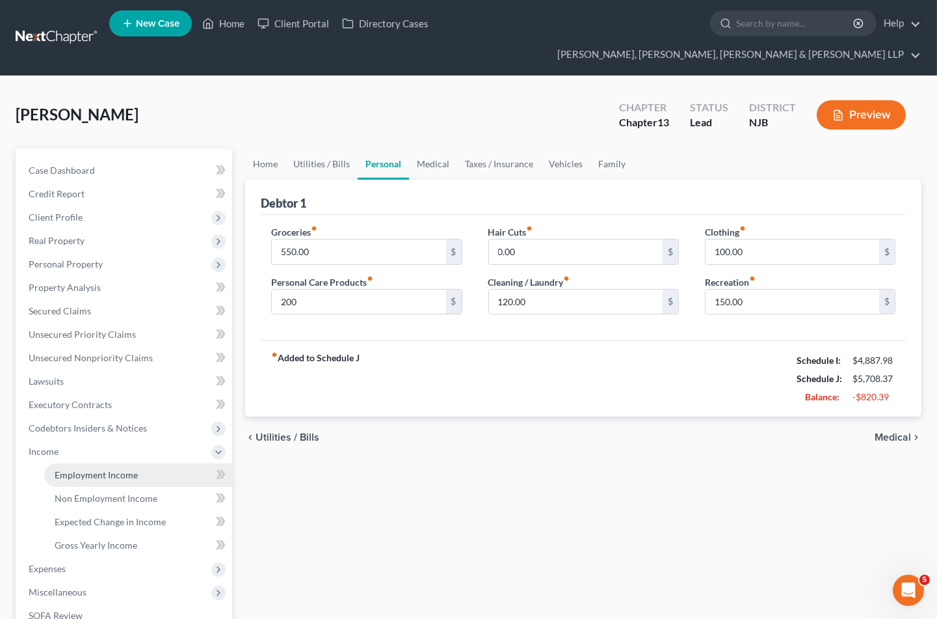
click at [75, 469] on span "Employment Income" at bounding box center [96, 474] width 83 height 11
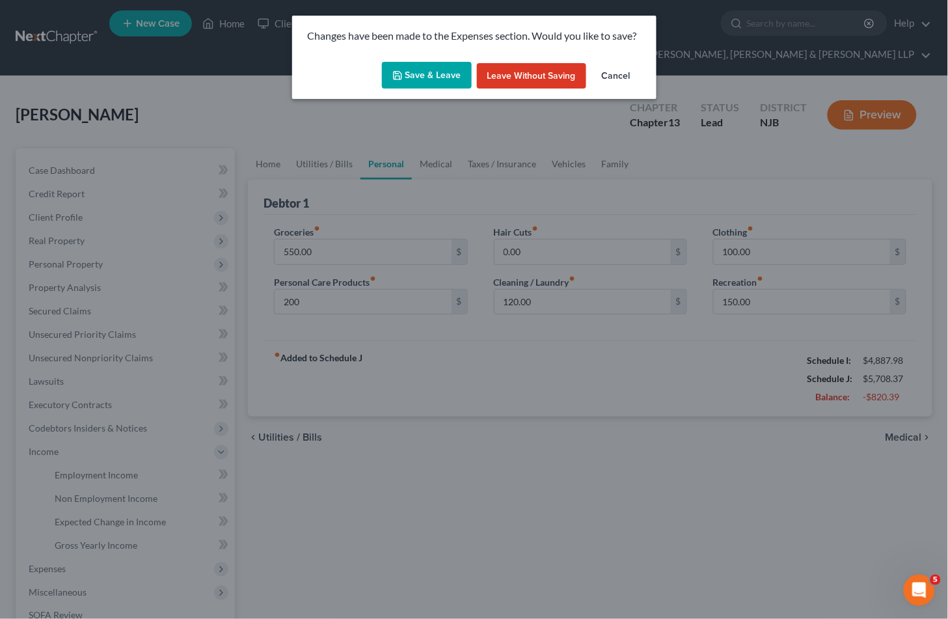
click at [437, 80] on button "Save & Leave" at bounding box center [427, 75] width 90 height 27
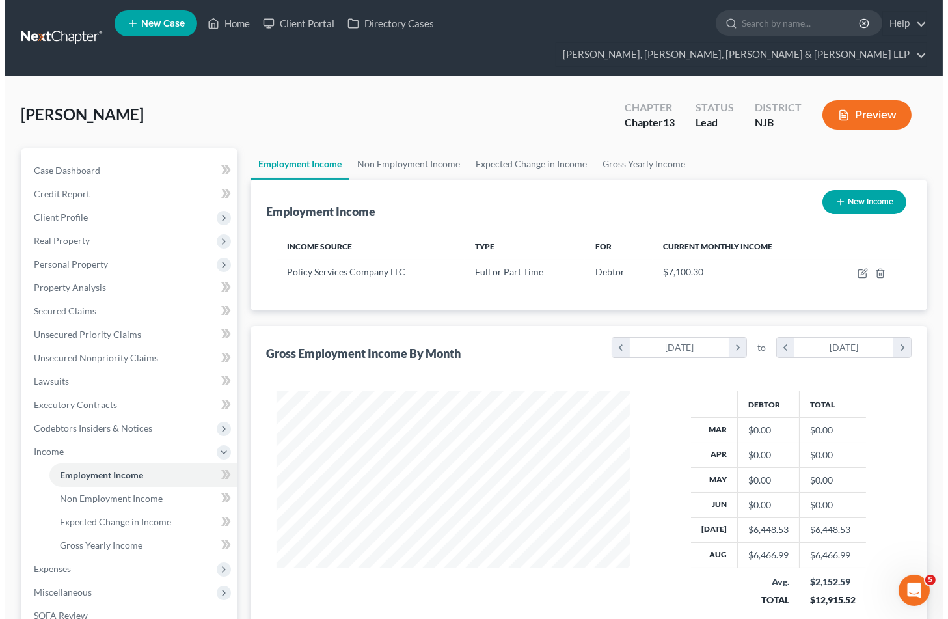
scroll to position [233, 379]
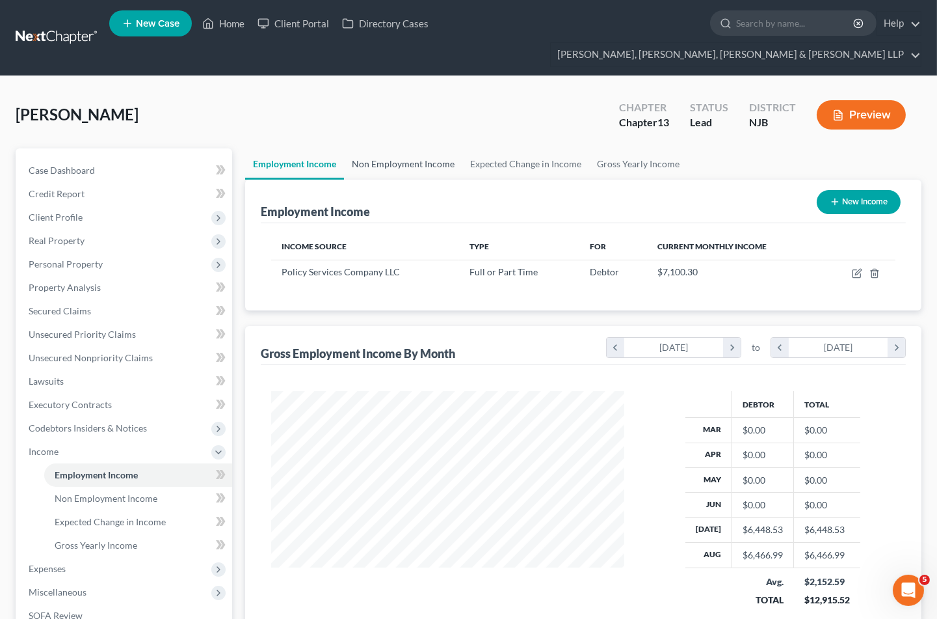
click at [380, 148] on link "Non Employment Income" at bounding box center [403, 163] width 118 height 31
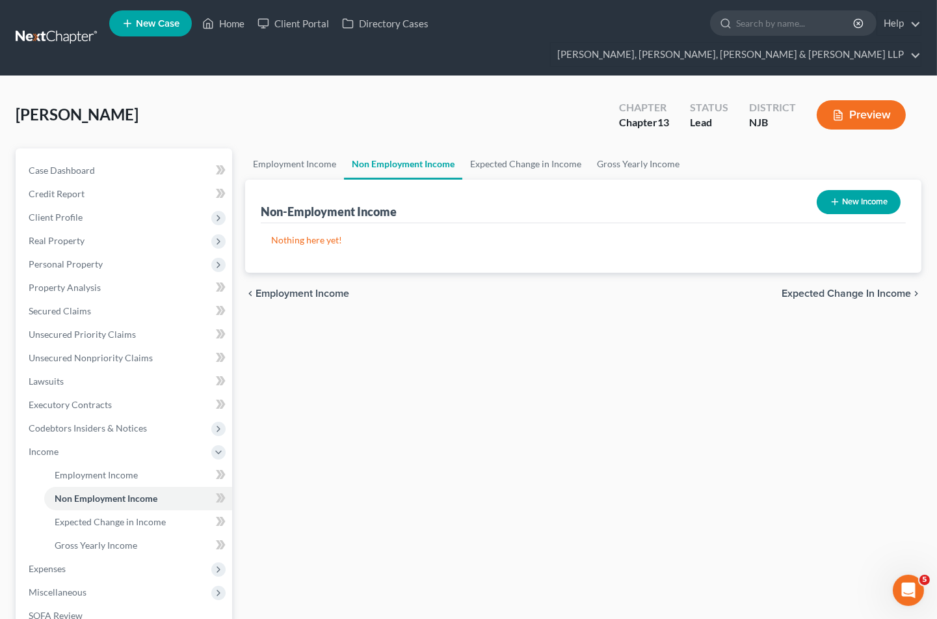
click at [856, 190] on button "New Income" at bounding box center [859, 202] width 84 height 24
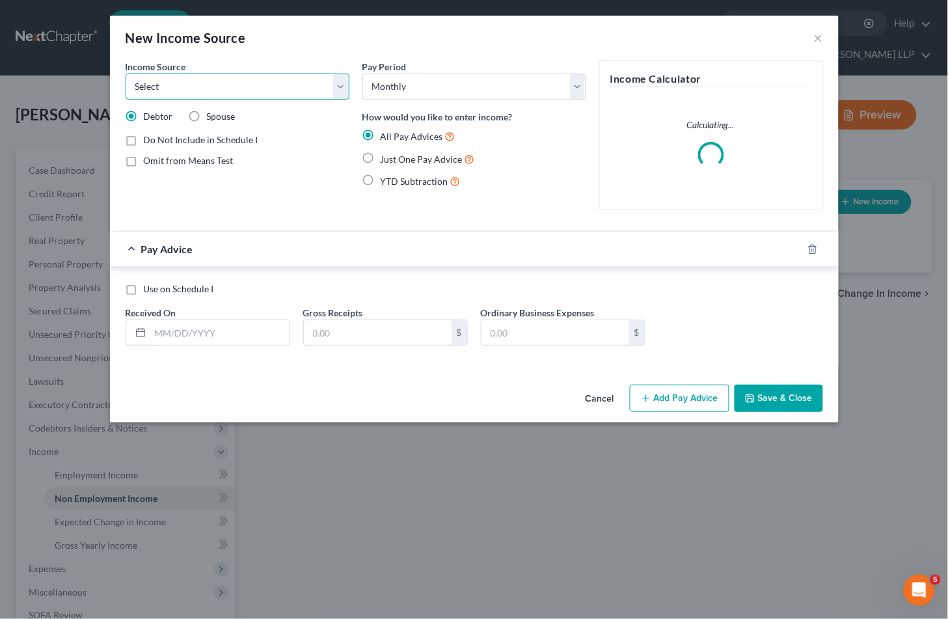
click at [268, 90] on select "Select Unemployment Disability (from employer) Pension Retirement Social Securi…" at bounding box center [238, 87] width 224 height 26
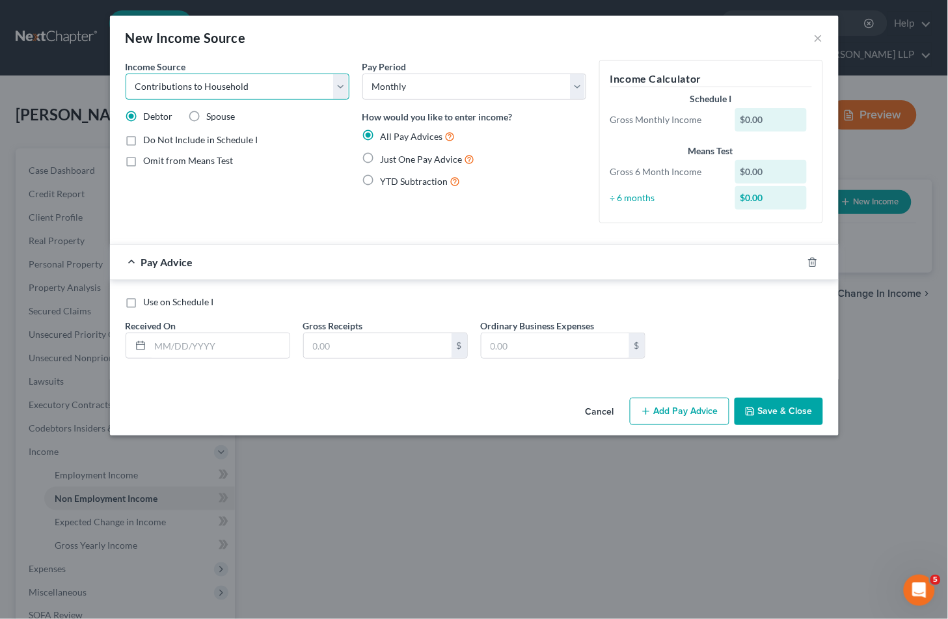
click at [126, 74] on select "Select Unemployment Disability (from employer) Pension Retirement Social Securi…" at bounding box center [238, 87] width 224 height 26
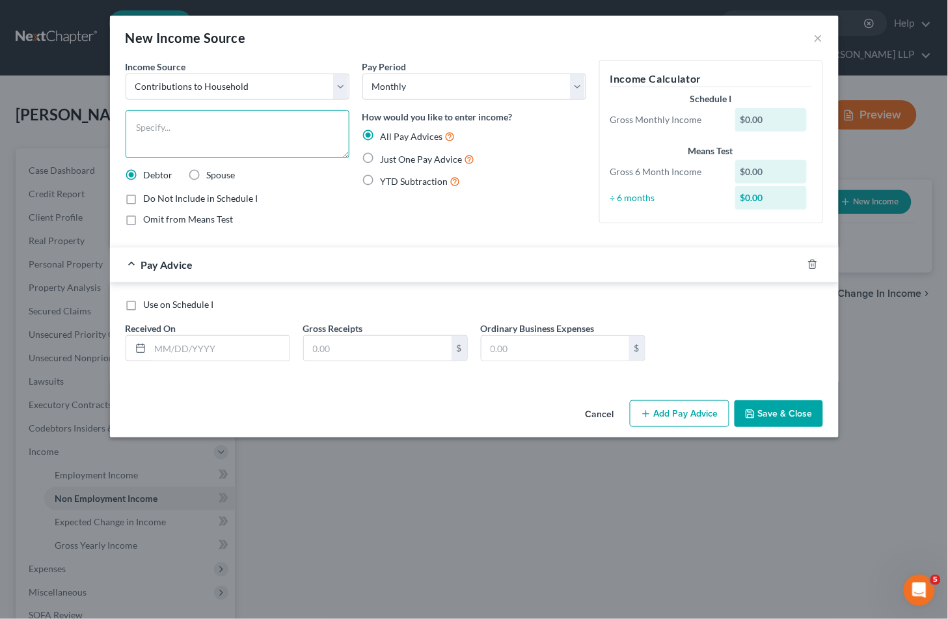
click at [187, 126] on textarea at bounding box center [238, 134] width 224 height 48
click at [381, 156] on label "Just One Pay Advice" at bounding box center [428, 159] width 94 height 15
click at [386, 156] on input "Just One Pay Advice" at bounding box center [390, 156] width 8 height 8
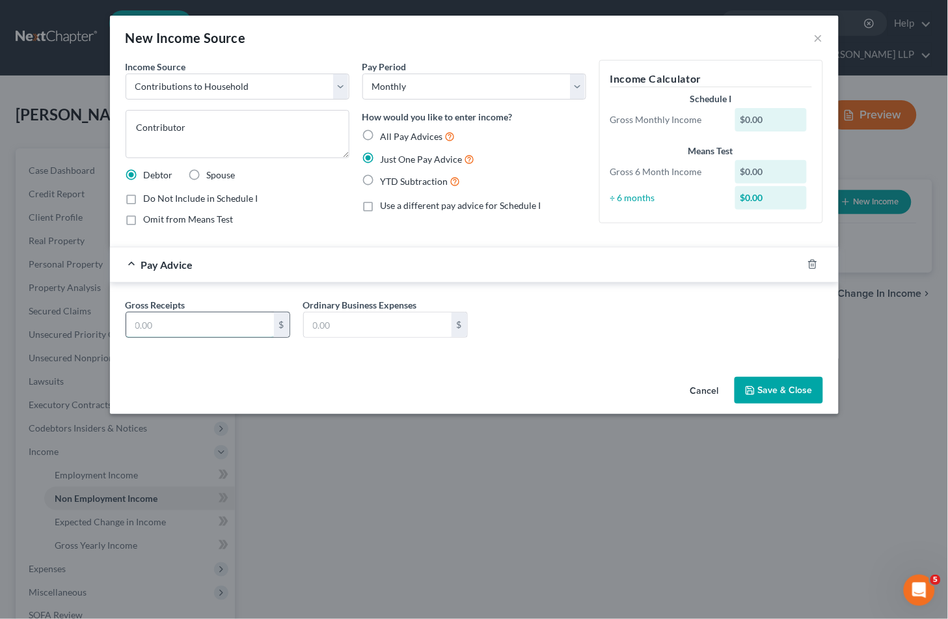
click at [224, 332] on input "text" at bounding box center [200, 324] width 148 height 25
click at [792, 392] on button "Save & Close" at bounding box center [778, 390] width 88 height 27
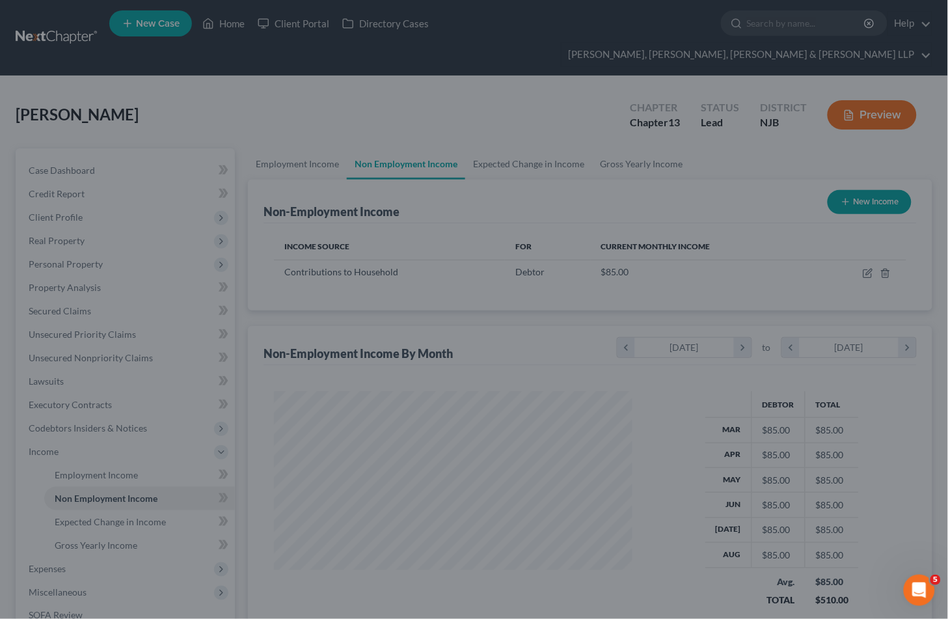
scroll to position [233, 379]
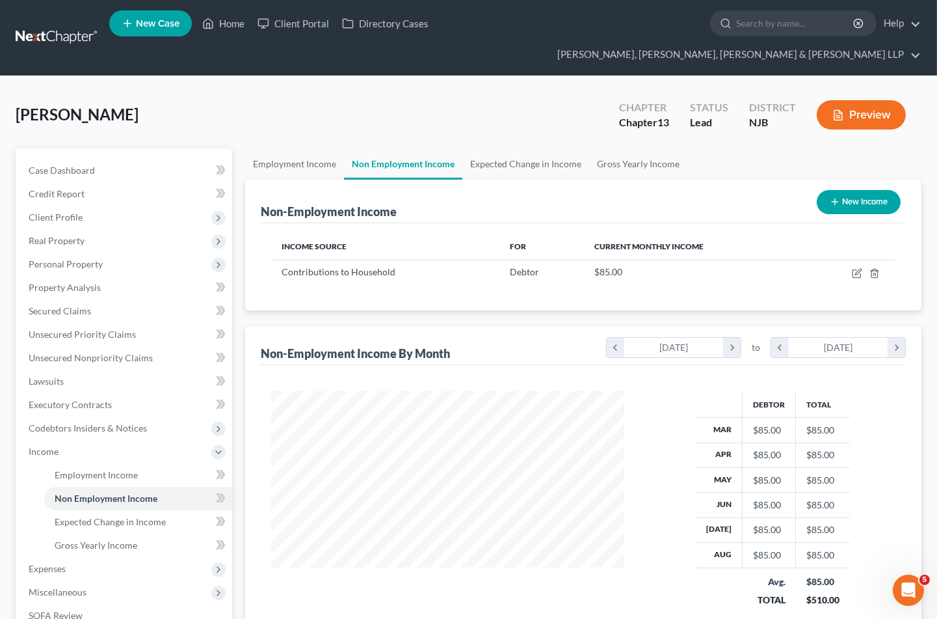
click at [876, 190] on button "New Income" at bounding box center [859, 202] width 84 height 24
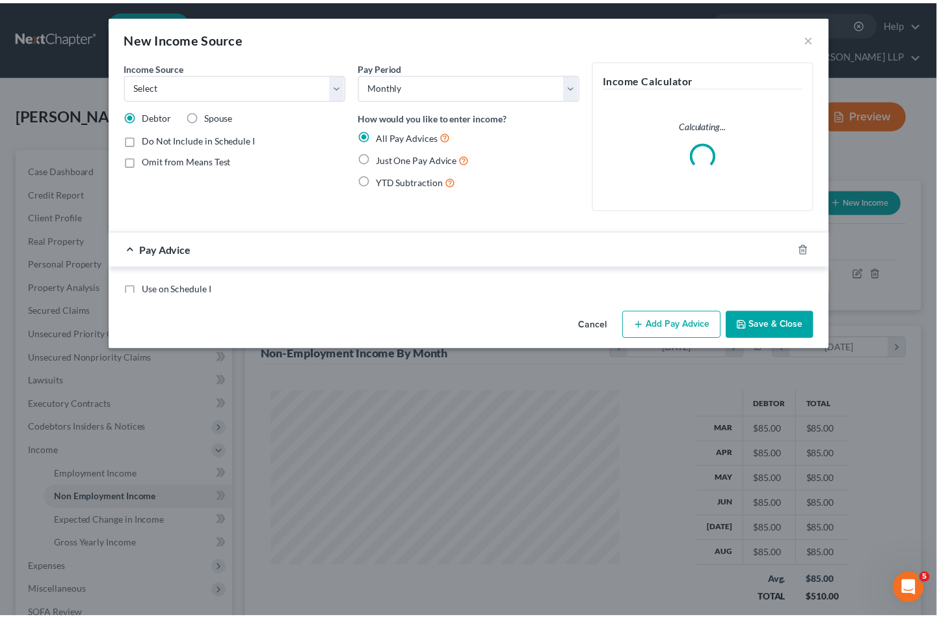
scroll to position [233, 384]
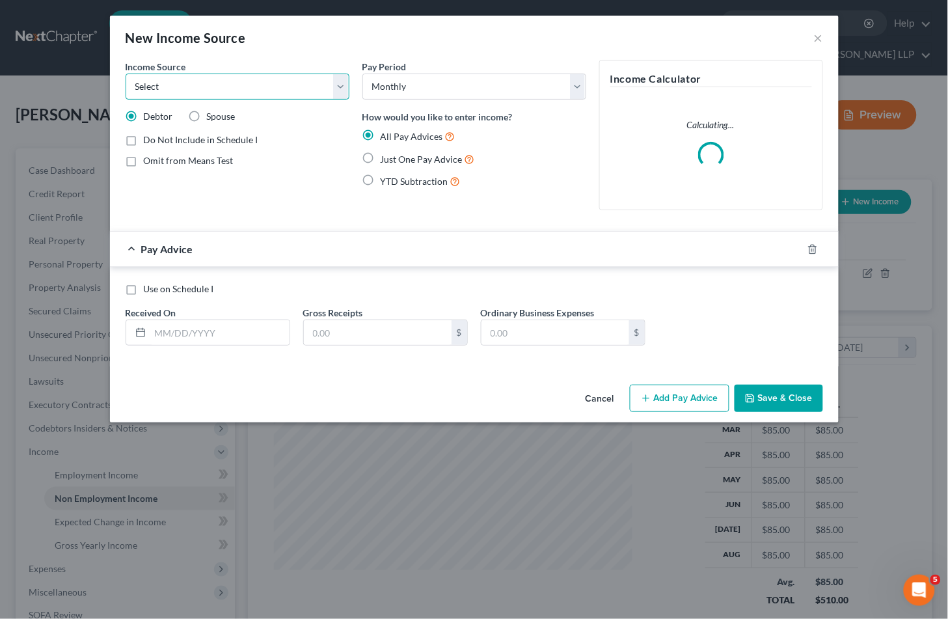
drag, startPoint x: 206, startPoint y: 88, endPoint x: 207, endPoint y: 98, distance: 9.8
click at [206, 88] on select "Select Unemployment Disability (from employer) Pension Retirement Social Securi…" at bounding box center [238, 87] width 224 height 26
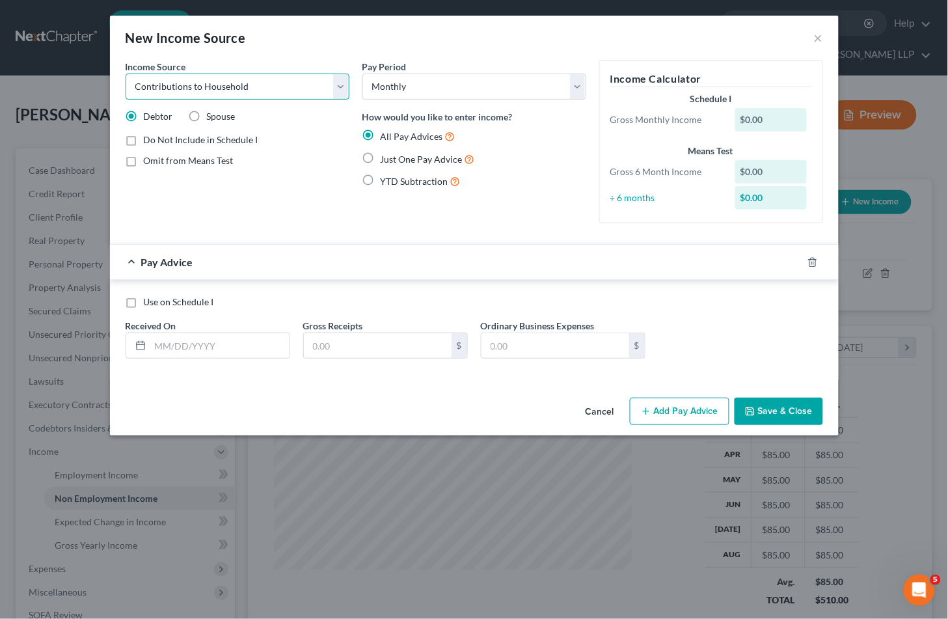
click at [126, 74] on select "Select Unemployment Disability (from employer) Pension Retirement Social Securi…" at bounding box center [238, 87] width 224 height 26
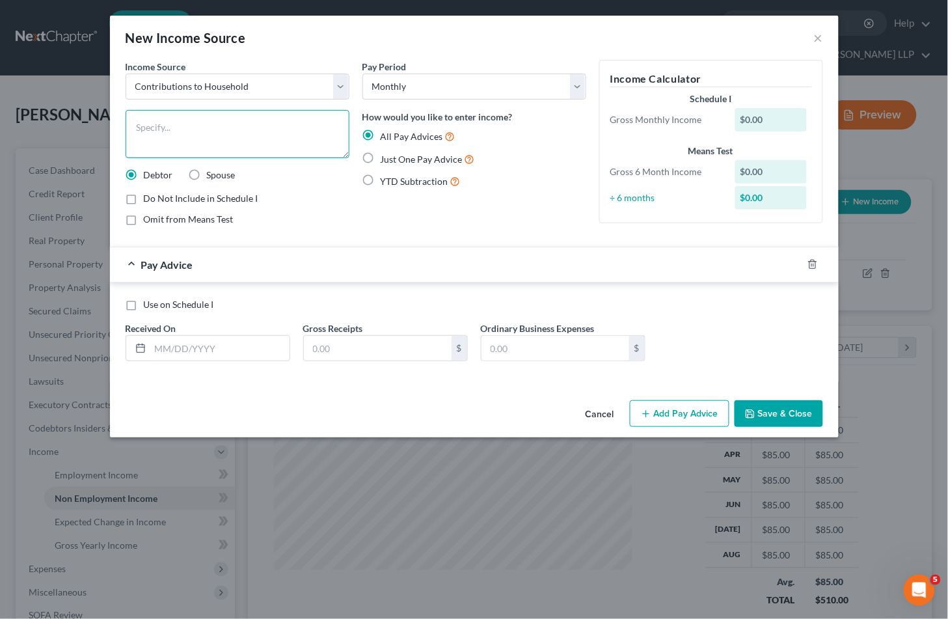
click at [181, 135] on textarea at bounding box center [238, 134] width 224 height 48
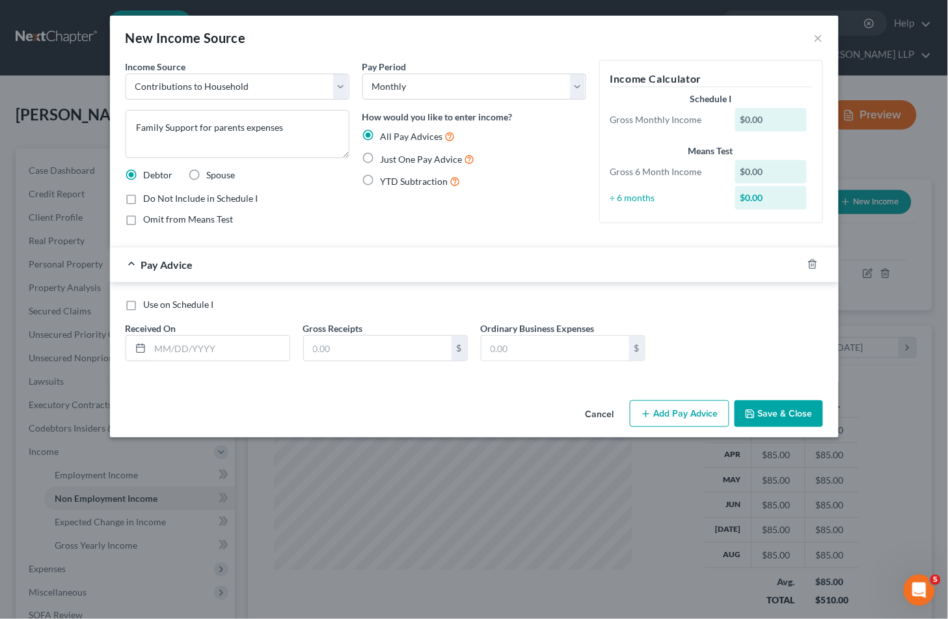
click at [416, 161] on span "Just One Pay Advice" at bounding box center [422, 159] width 82 height 11
click at [394, 160] on input "Just One Pay Advice" at bounding box center [390, 156] width 8 height 8
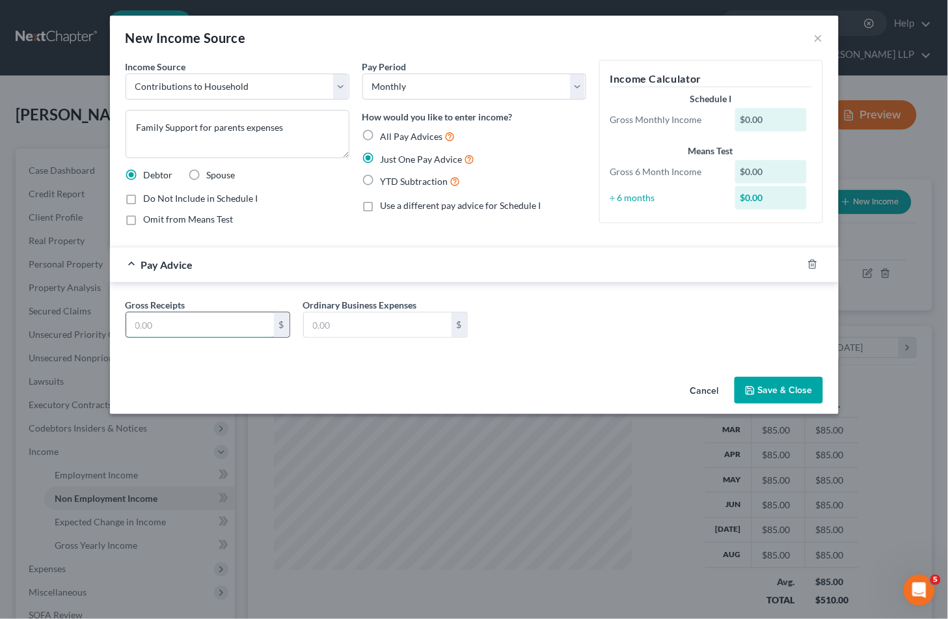
click at [237, 333] on input "text" at bounding box center [200, 324] width 148 height 25
click at [794, 395] on button "Save & Close" at bounding box center [778, 390] width 88 height 27
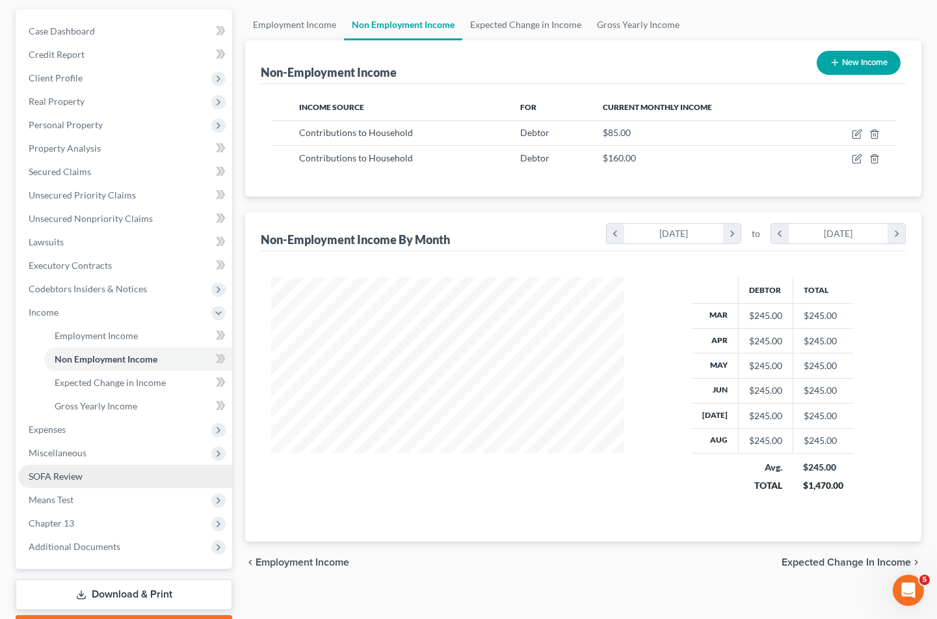
scroll to position [144, 0]
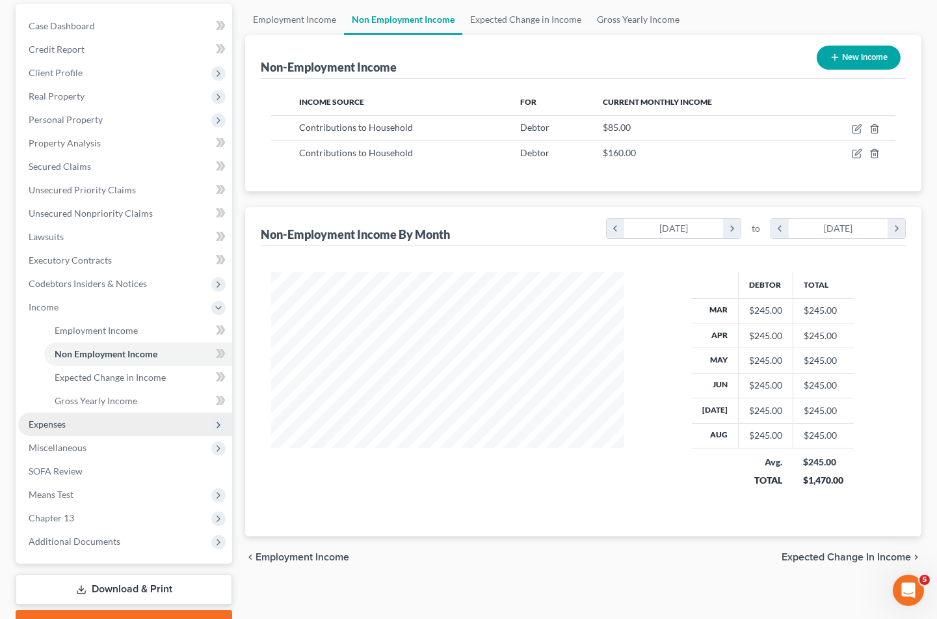
click at [47, 412] on span "Expenses" at bounding box center [125, 423] width 214 height 23
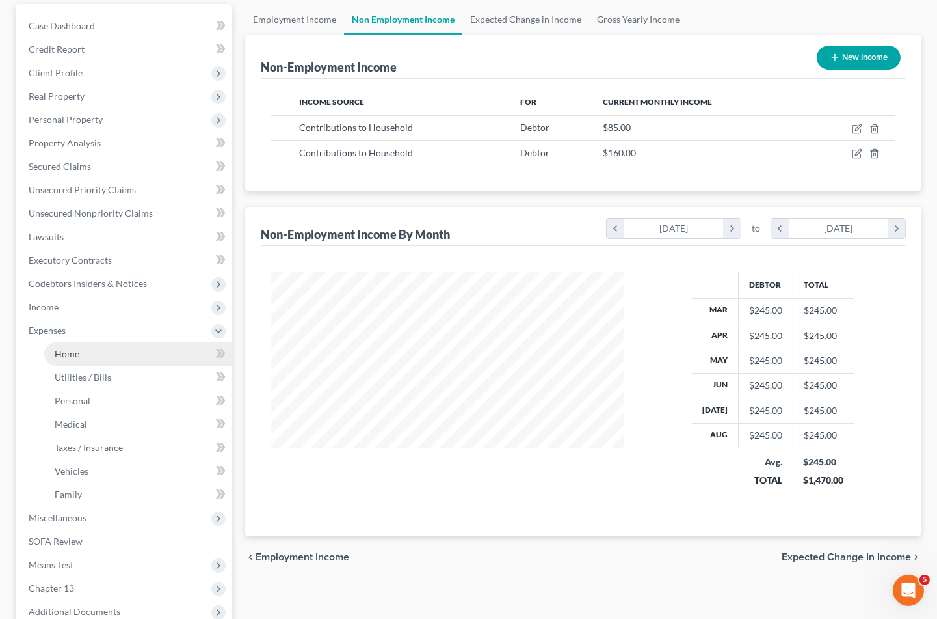
click at [74, 342] on link "Home" at bounding box center [138, 353] width 188 height 23
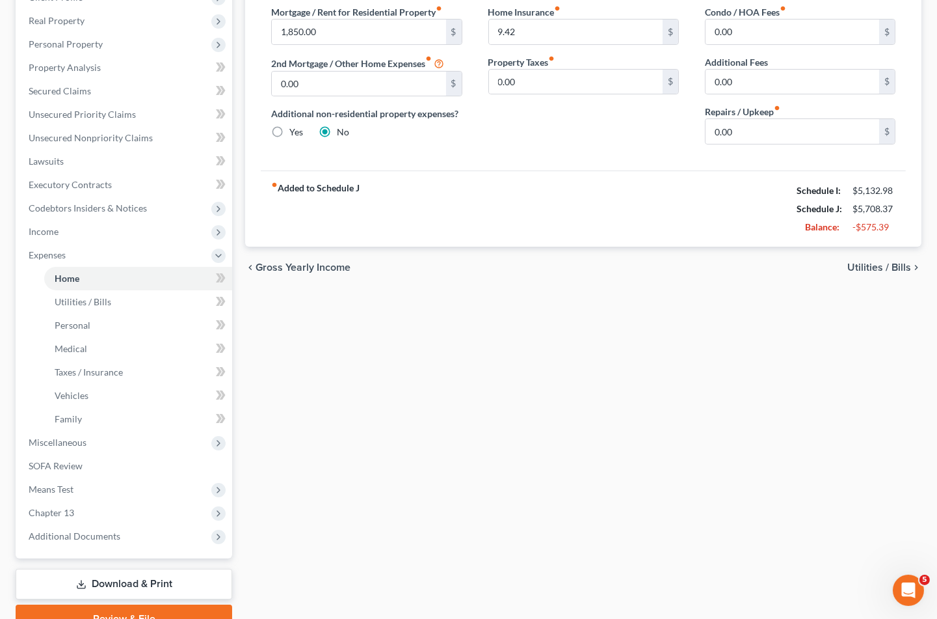
scroll to position [258, 0]
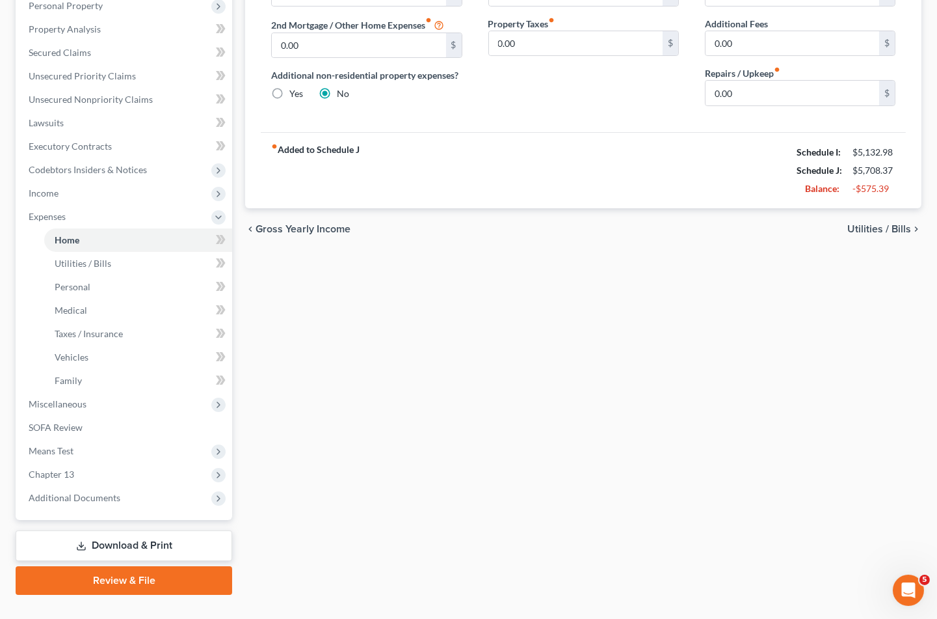
click at [152, 530] on link "Download & Print" at bounding box center [124, 545] width 217 height 31
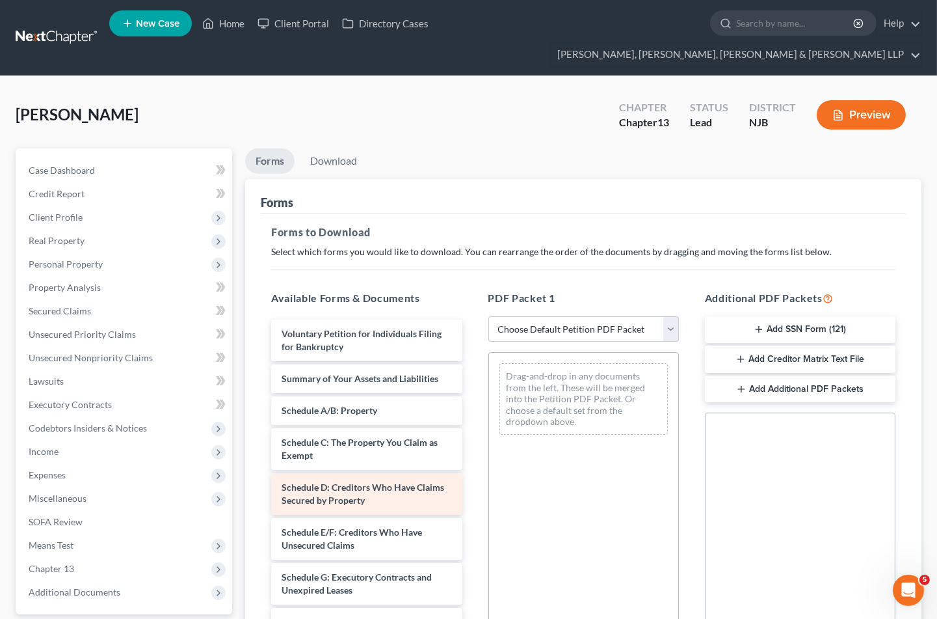
scroll to position [144, 0]
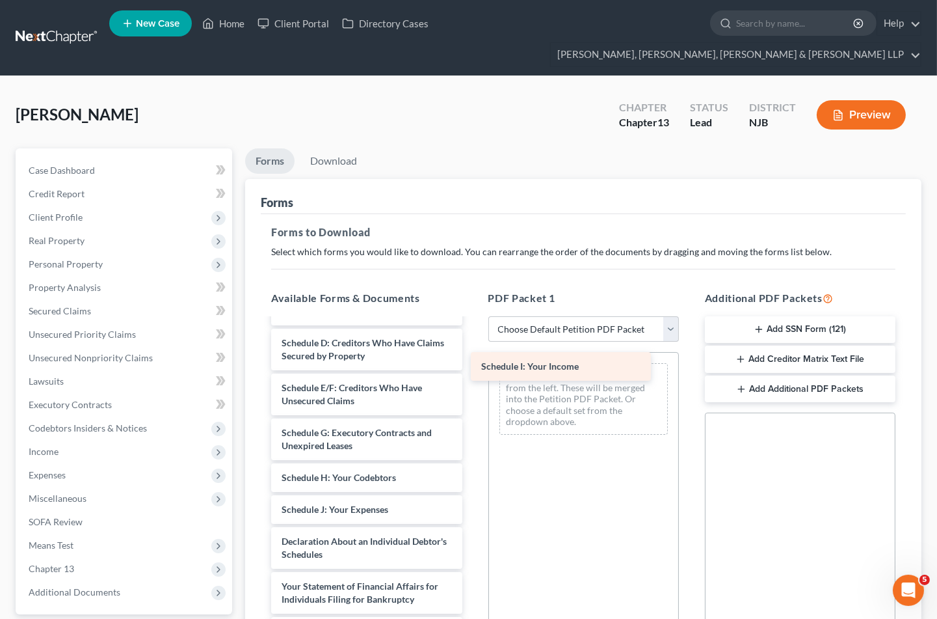
drag, startPoint x: 342, startPoint y: 484, endPoint x: 542, endPoint y: 365, distance: 232.5
click at [472, 365] on div "Schedule I: Your Income Voluntary Petition for Individuals Filing for Bankruptc…" at bounding box center [366, 487] width 211 height 624
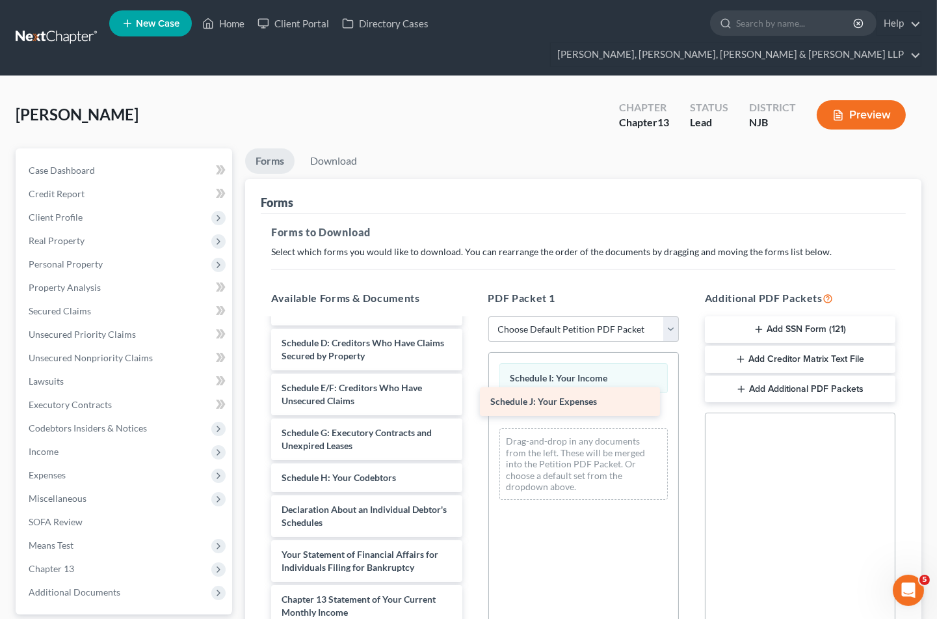
drag, startPoint x: 345, startPoint y: 485, endPoint x: 555, endPoint y: 399, distance: 226.4
click at [472, 399] on div "Schedule J: Your Expenses Voluntary Petition for Individuals Filing for Bankrup…" at bounding box center [366, 471] width 211 height 592
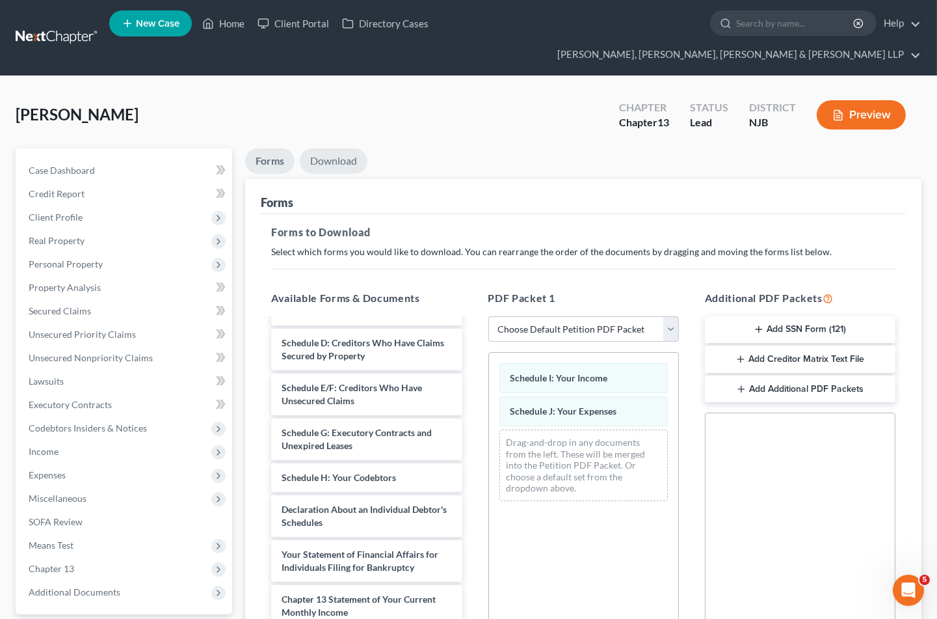
click at [330, 148] on link "Download" at bounding box center [334, 160] width 68 height 25
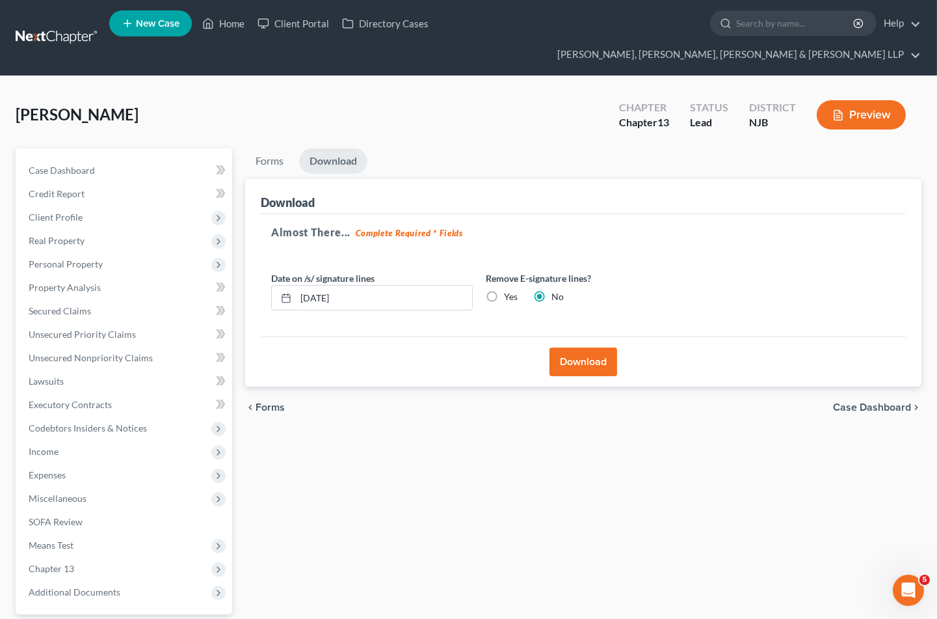
click at [590, 347] on button "Download" at bounding box center [584, 361] width 68 height 29
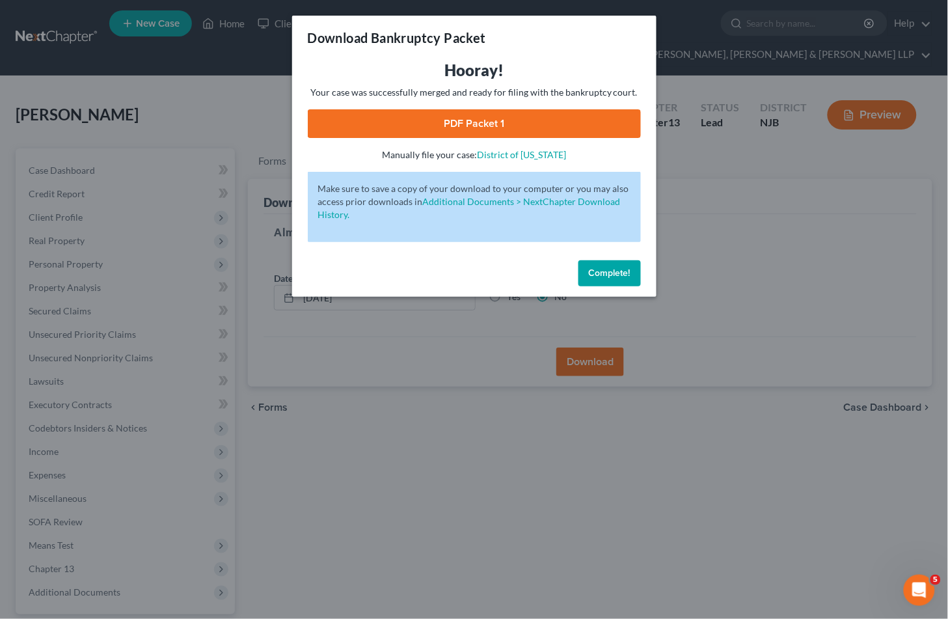
click at [327, 115] on link "PDF Packet 1" at bounding box center [474, 123] width 333 height 29
click at [615, 272] on span "Complete!" at bounding box center [610, 272] width 42 height 11
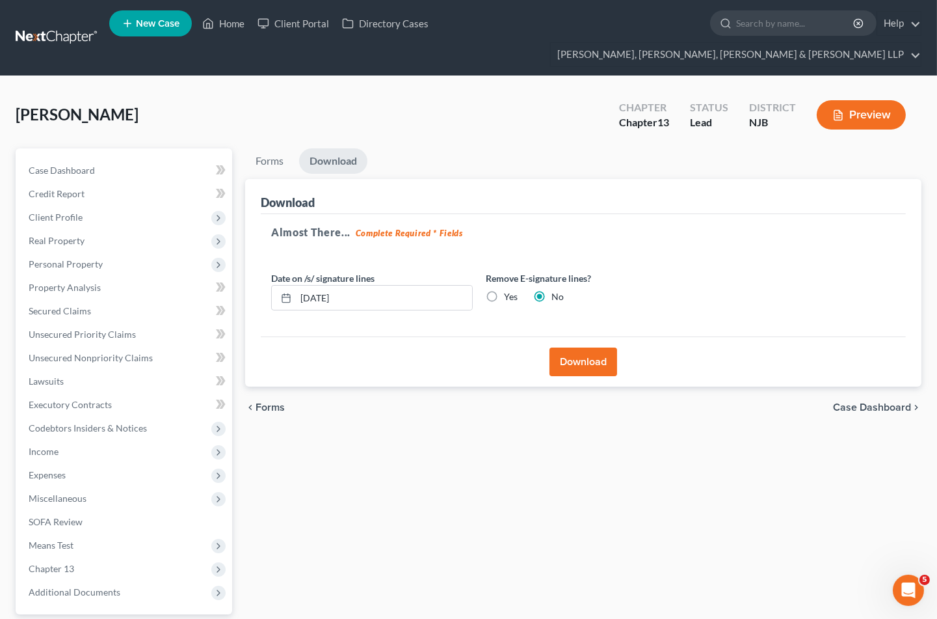
click at [417, 111] on div "[PERSON_NAME] Upgraded Chapter Chapter 13 Status [GEOGRAPHIC_DATA] [GEOGRAPHIC_…" at bounding box center [469, 120] width 906 height 57
click at [219, 20] on link "Home" at bounding box center [223, 23] width 55 height 23
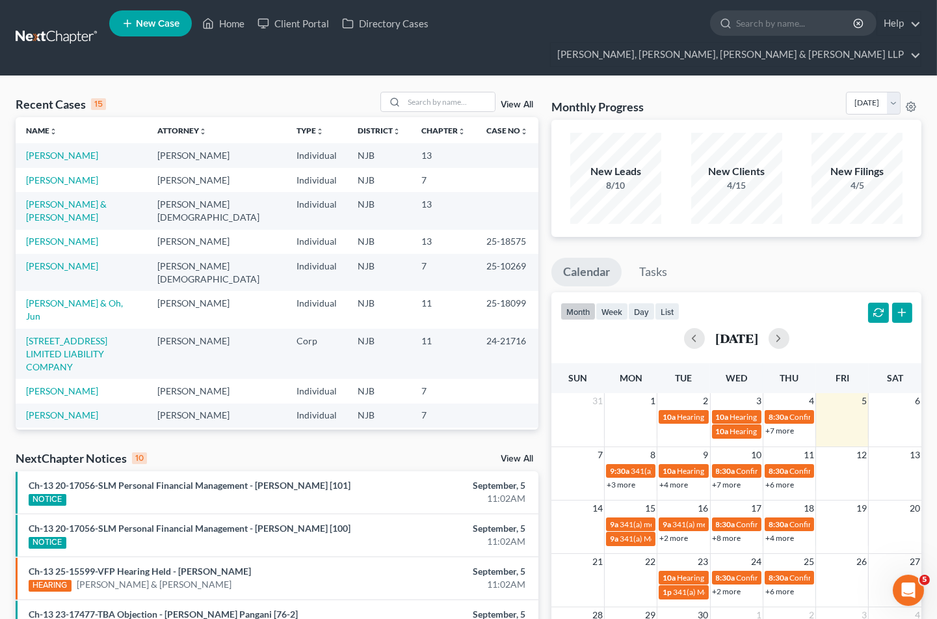
click at [296, 92] on div "Recent Cases 15 View All" at bounding box center [277, 104] width 523 height 25
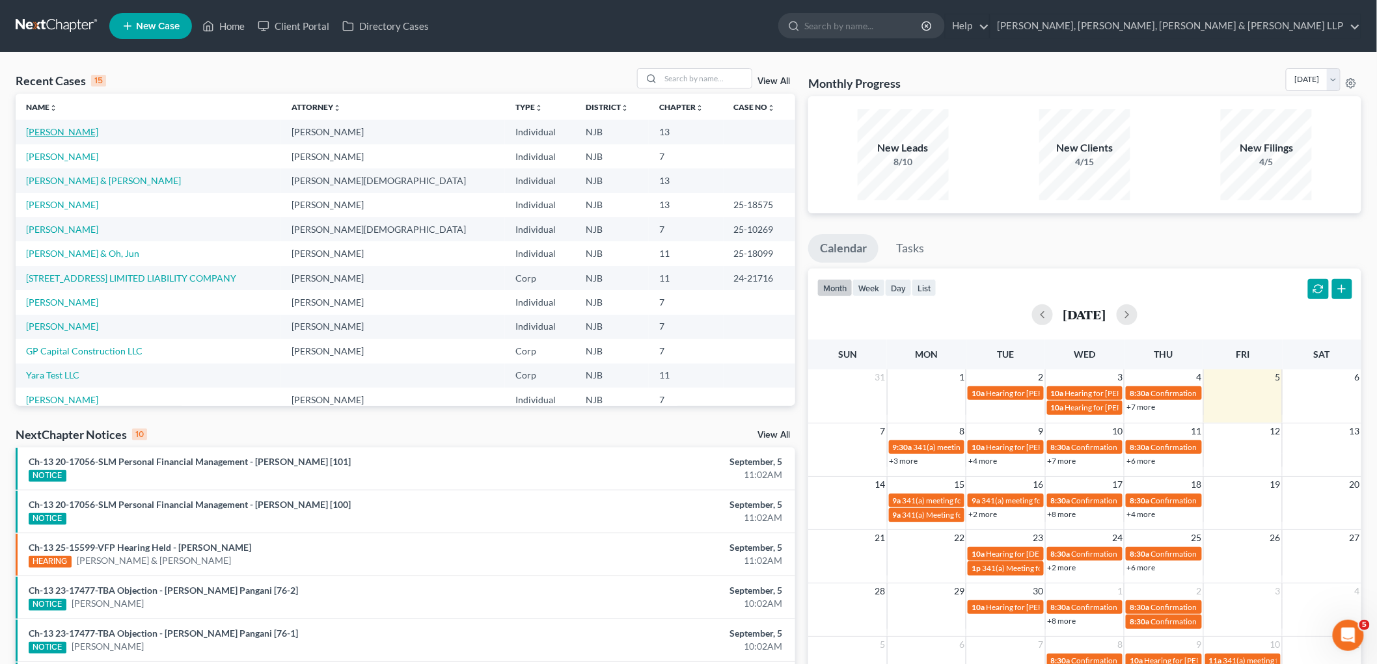
click at [68, 131] on link "[PERSON_NAME]" at bounding box center [62, 131] width 72 height 11
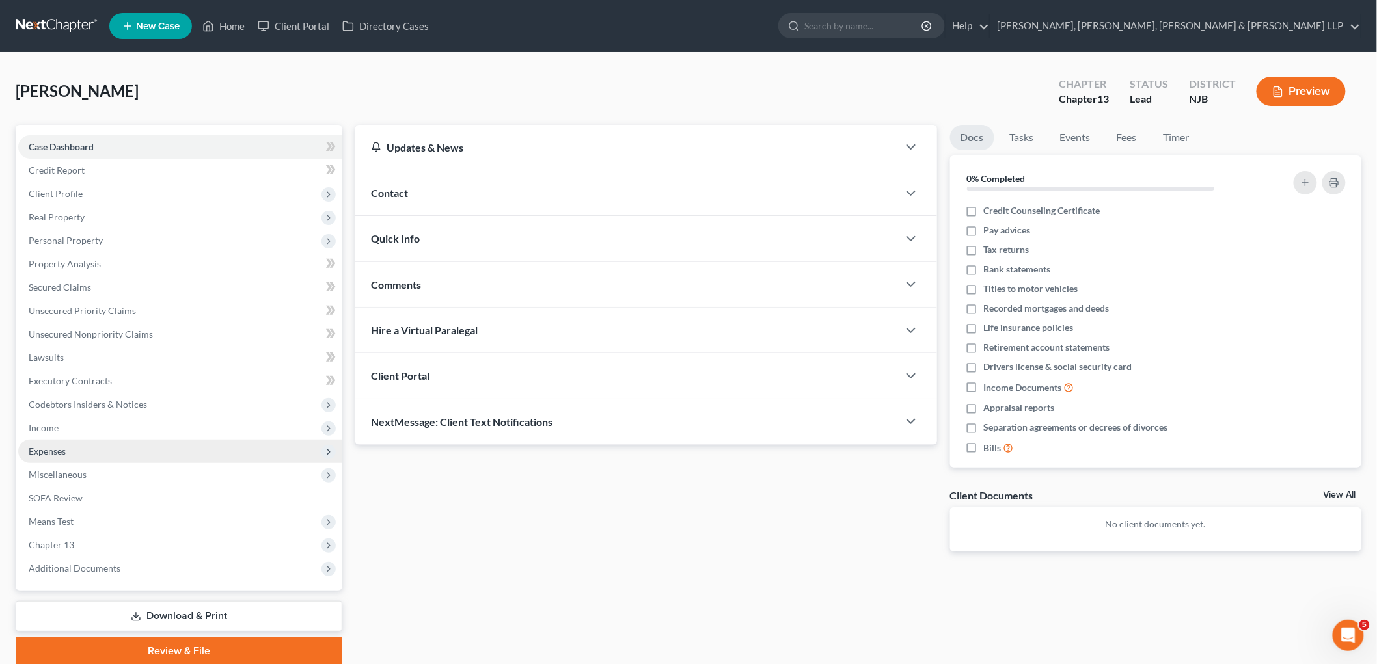
click at [53, 450] on span "Expenses" at bounding box center [47, 451] width 37 height 11
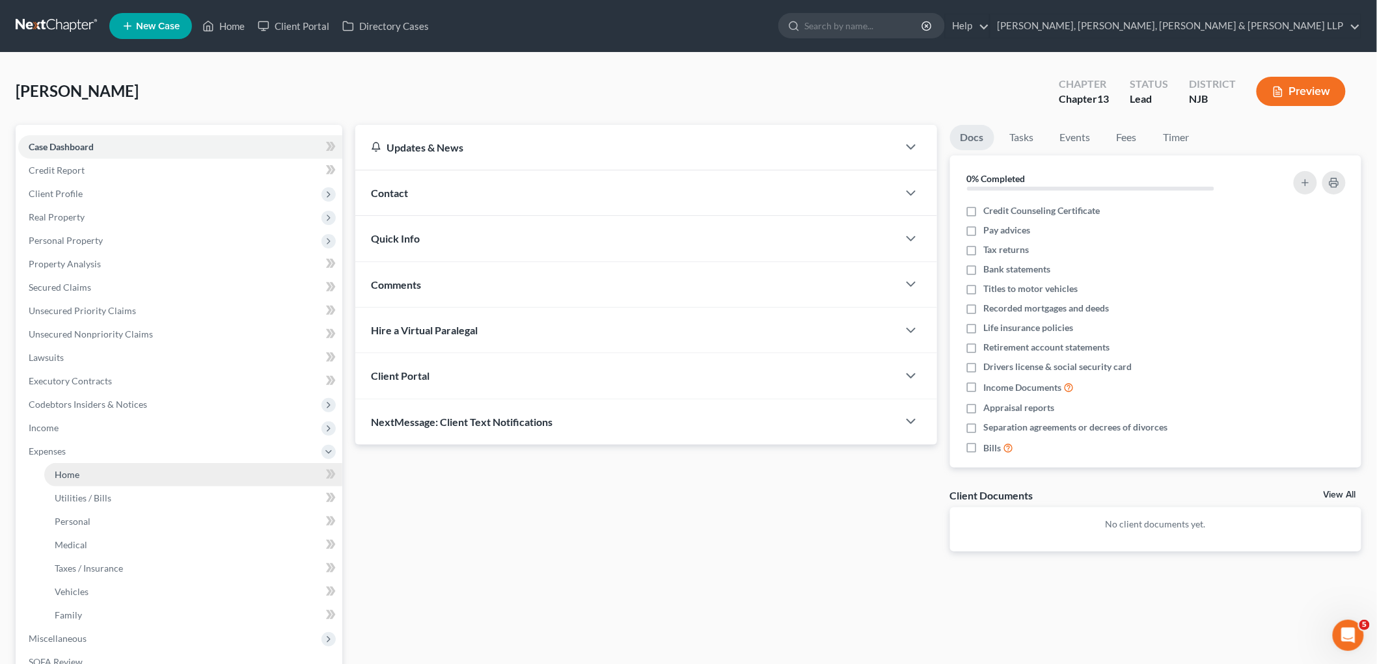
click at [66, 470] on span "Home" at bounding box center [67, 474] width 25 height 11
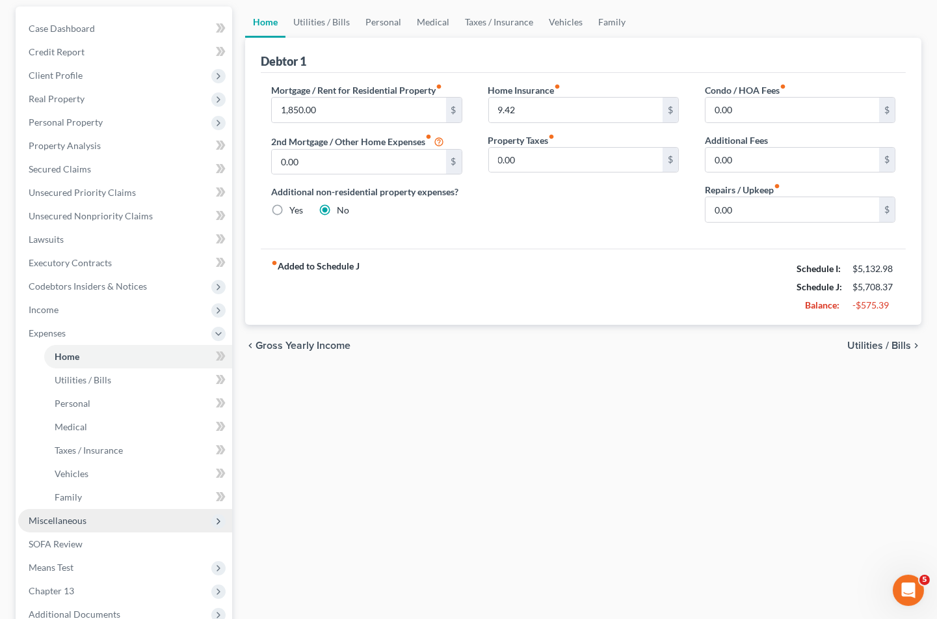
scroll to position [144, 0]
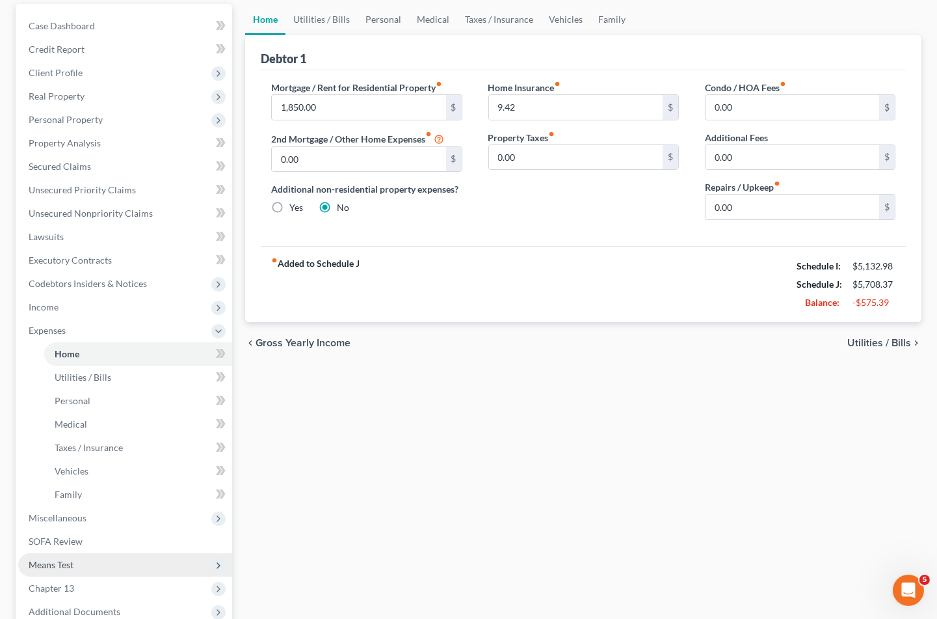
click at [72, 559] on span "Means Test" at bounding box center [51, 564] width 45 height 11
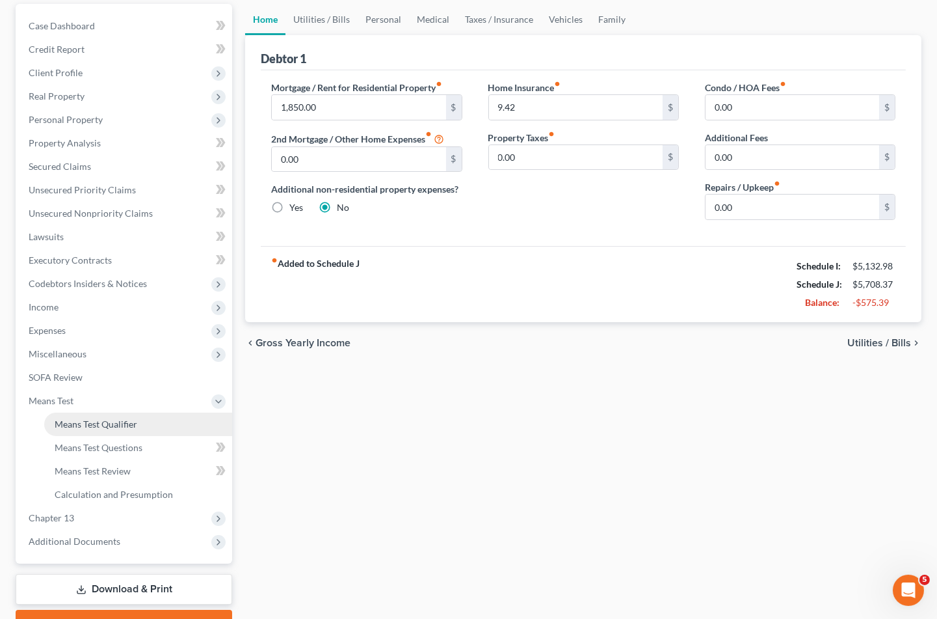
click at [107, 412] on link "Means Test Qualifier" at bounding box center [138, 423] width 188 height 23
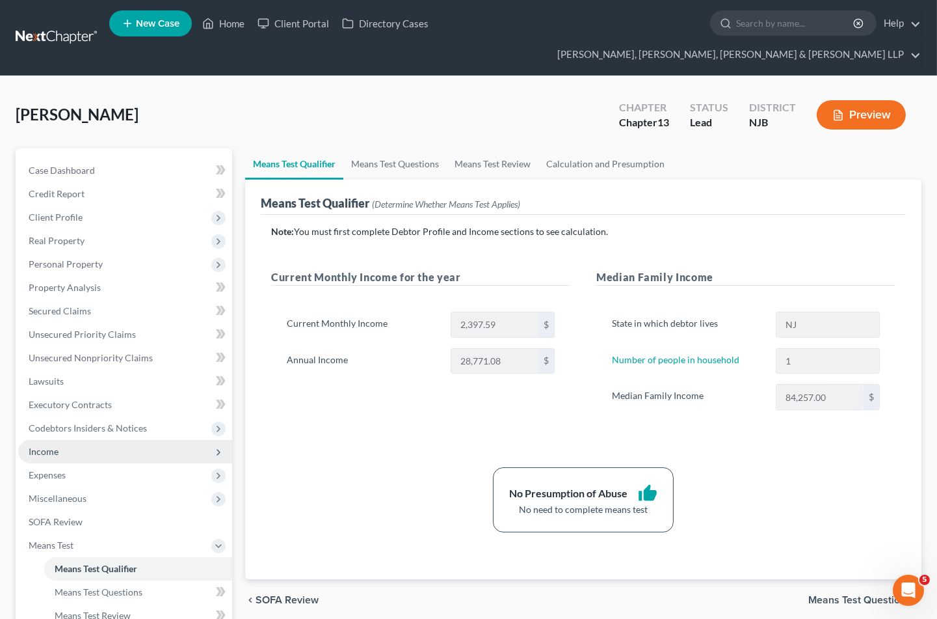
click at [51, 446] on span "Income" at bounding box center [44, 451] width 30 height 11
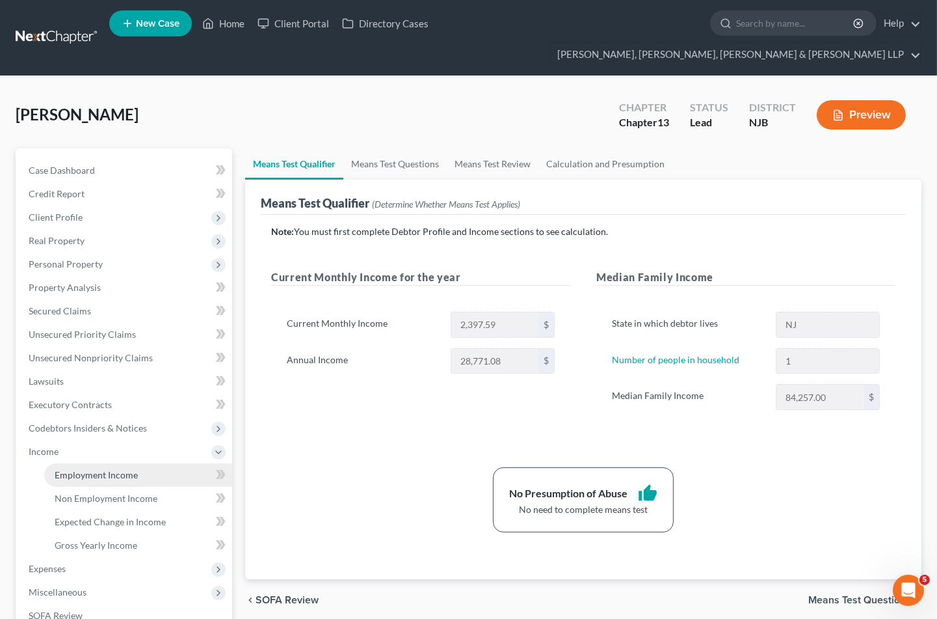
click at [75, 469] on span "Employment Income" at bounding box center [96, 474] width 83 height 11
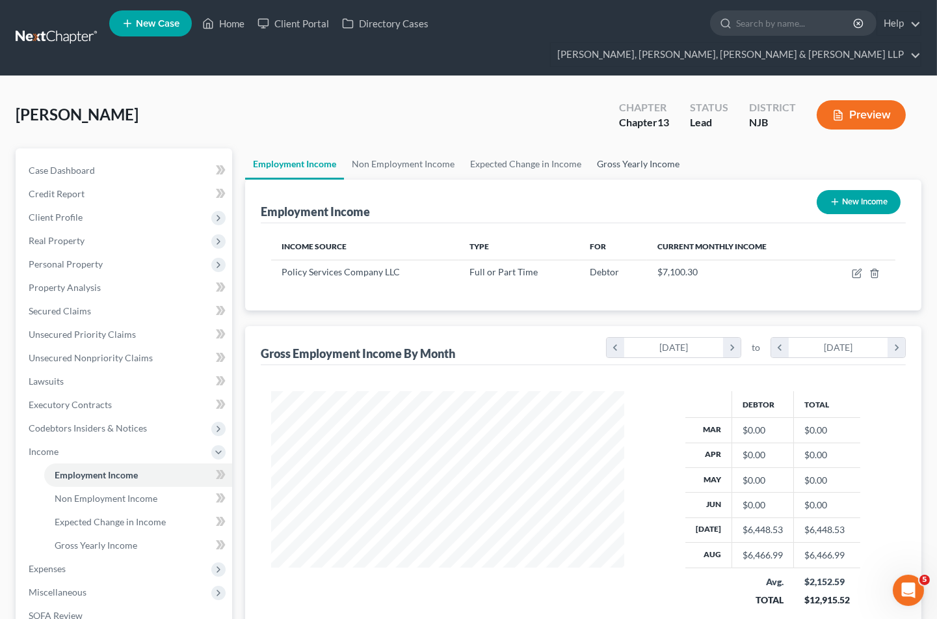
scroll to position [233, 379]
click at [626, 148] on link "Gross Yearly Income" at bounding box center [638, 163] width 98 height 31
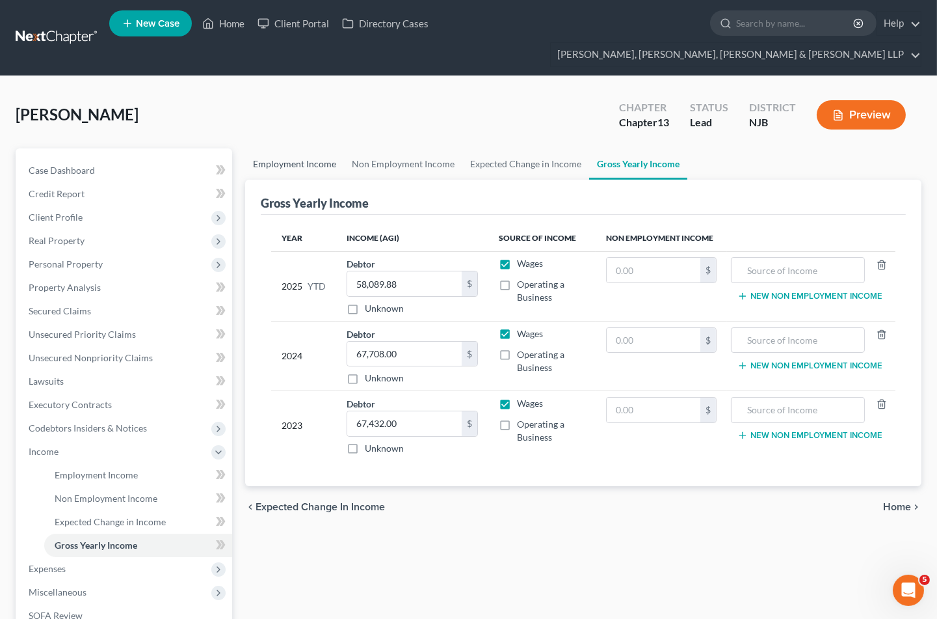
click at [297, 148] on link "Employment Income" at bounding box center [294, 163] width 99 height 31
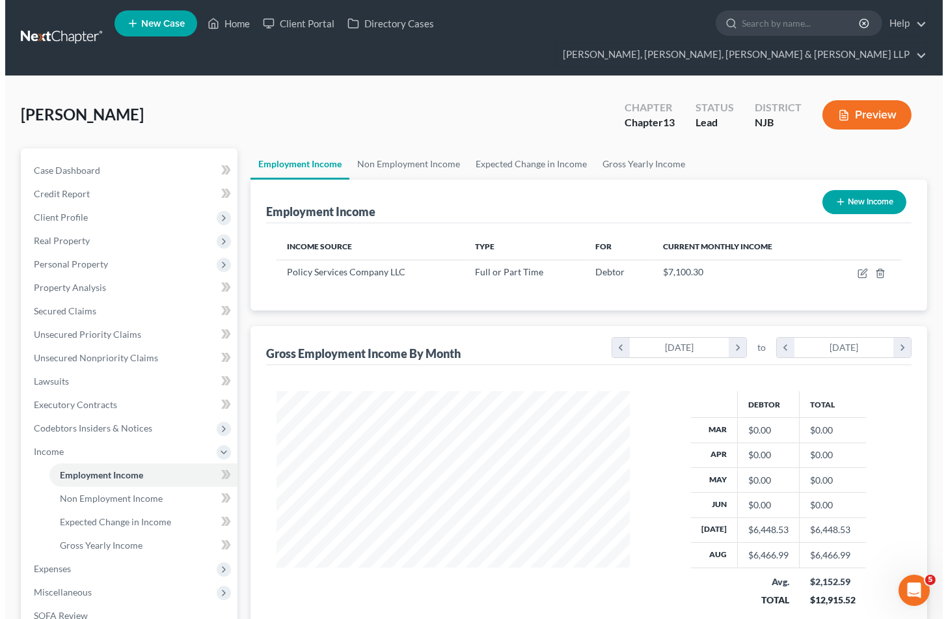
scroll to position [233, 379]
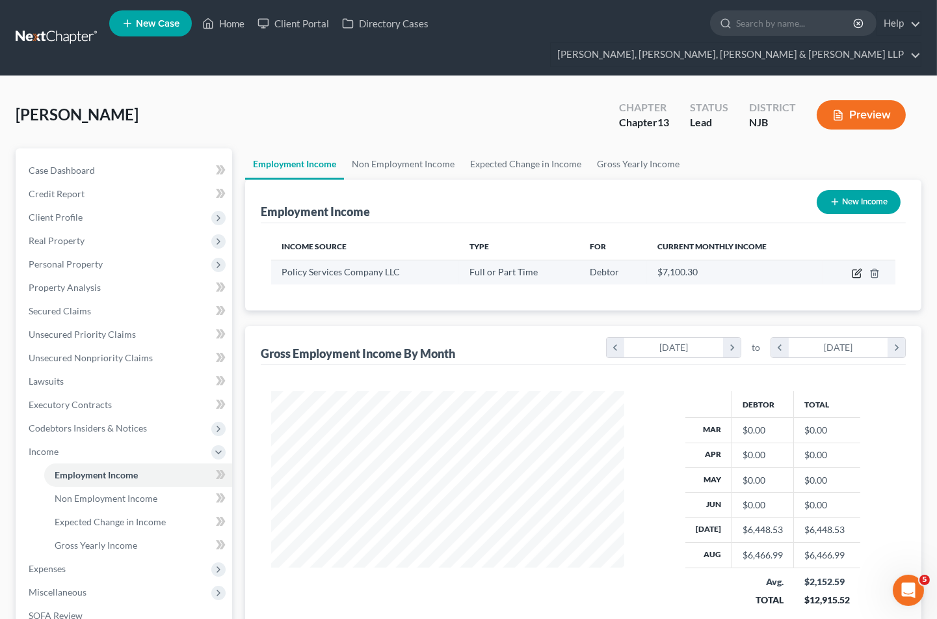
click at [857, 268] on icon "button" at bounding box center [857, 273] width 10 height 10
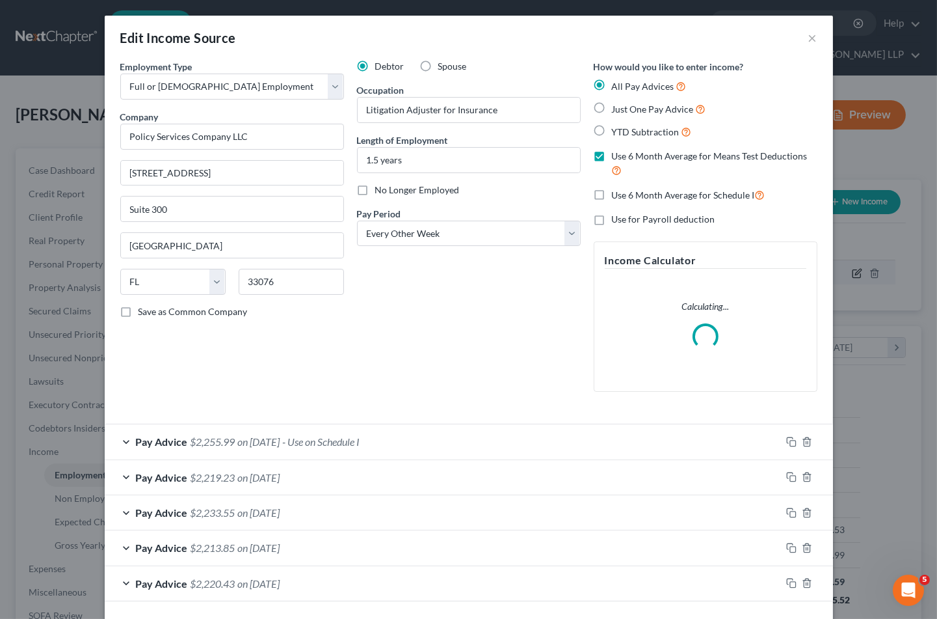
scroll to position [233, 384]
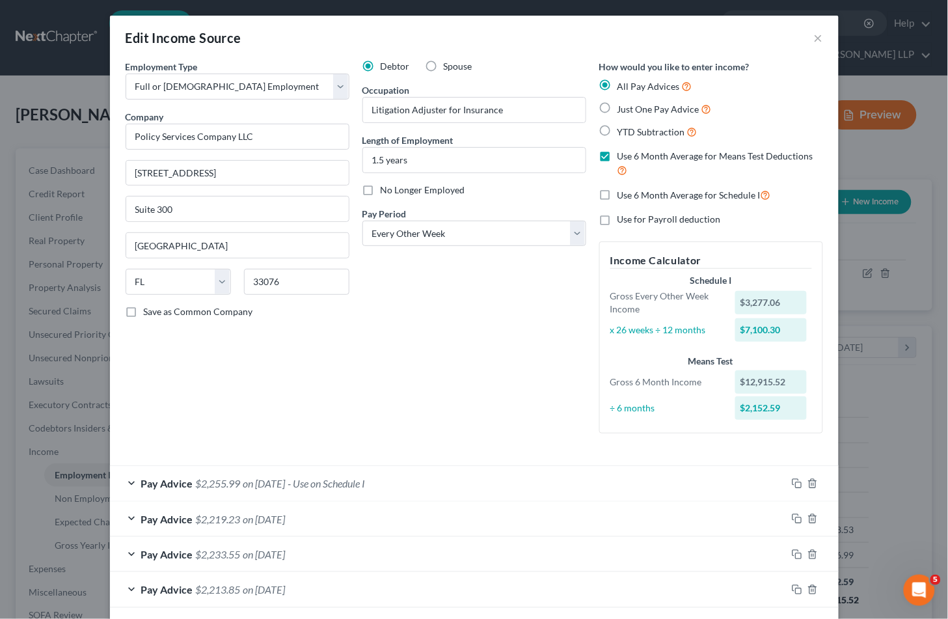
drag, startPoint x: 289, startPoint y: 349, endPoint x: 837, endPoint y: 35, distance: 631.2
click at [289, 349] on div "Employment Type * Select Full or [DEMOGRAPHIC_DATA] Employment Self Employment …" at bounding box center [237, 252] width 237 height 384
click at [815, 34] on button "×" at bounding box center [818, 38] width 9 height 16
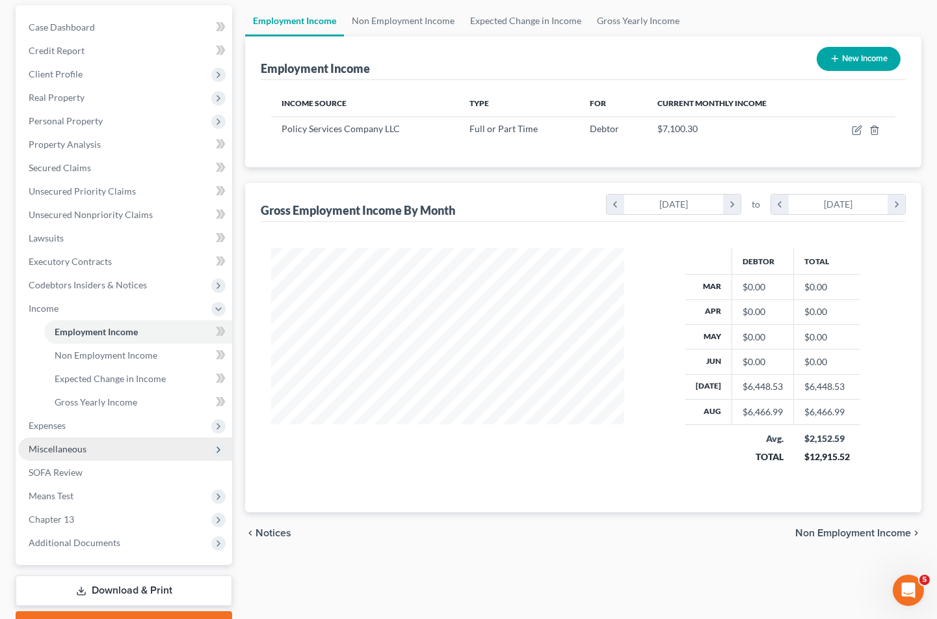
scroll to position [144, 0]
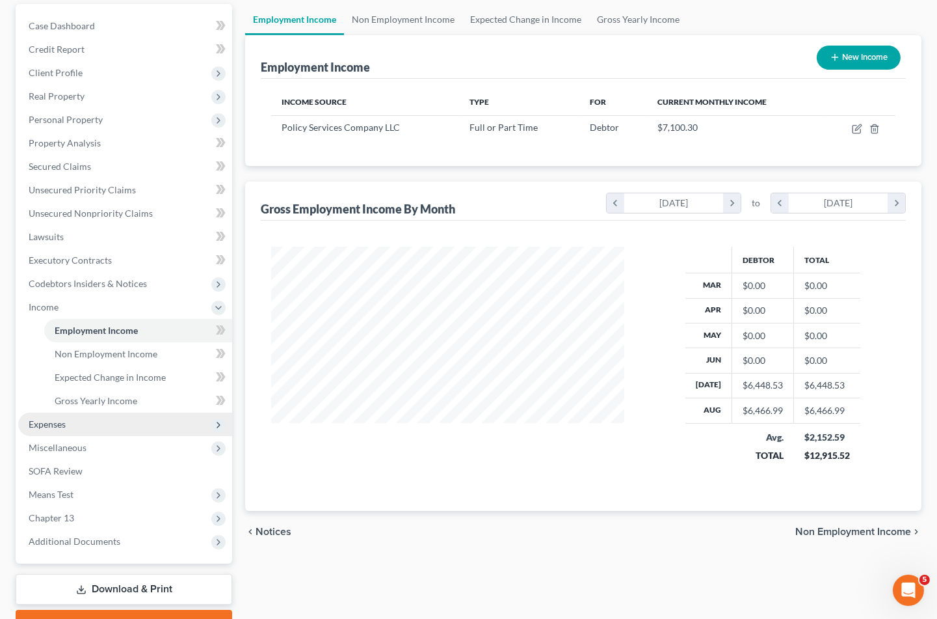
click at [52, 418] on span "Expenses" at bounding box center [47, 423] width 37 height 11
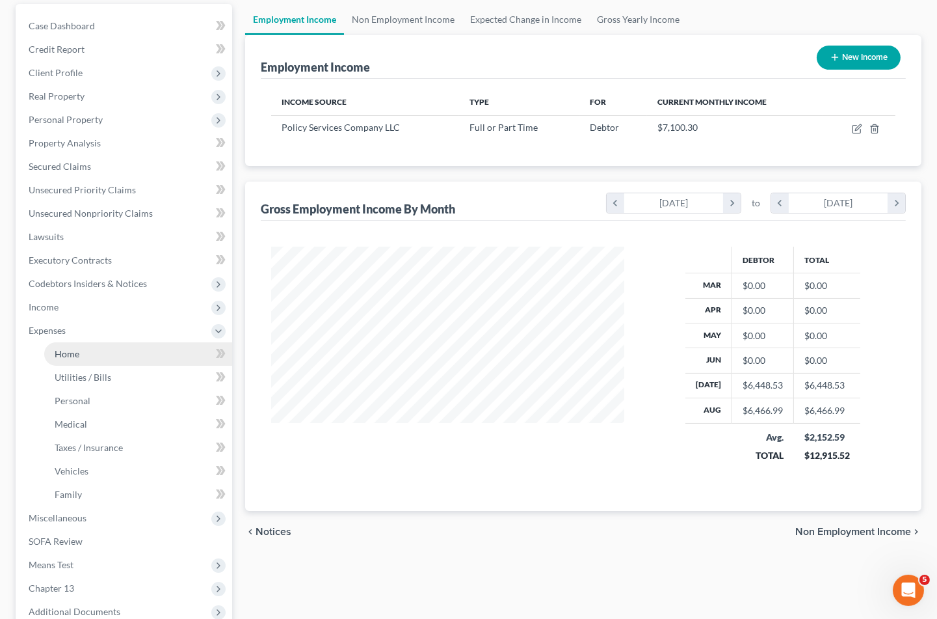
click at [68, 342] on link "Home" at bounding box center [138, 353] width 188 height 23
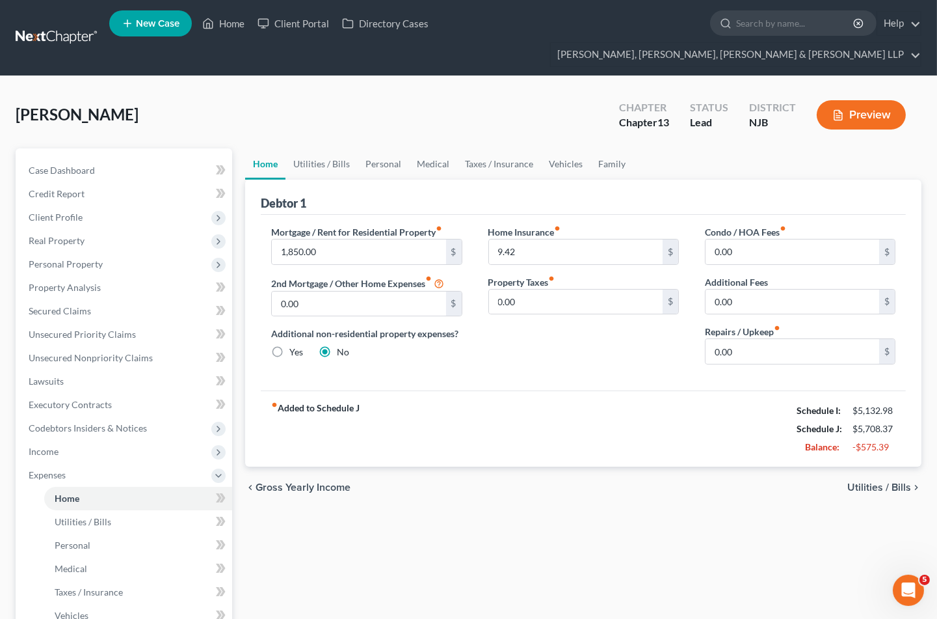
click at [317, 517] on div "Home Utilities / Bills Personal Medical Taxes / Insurance Vehicles Family Debto…" at bounding box center [584, 500] width 690 height 705
click at [567, 148] on link "Vehicles" at bounding box center [565, 163] width 49 height 31
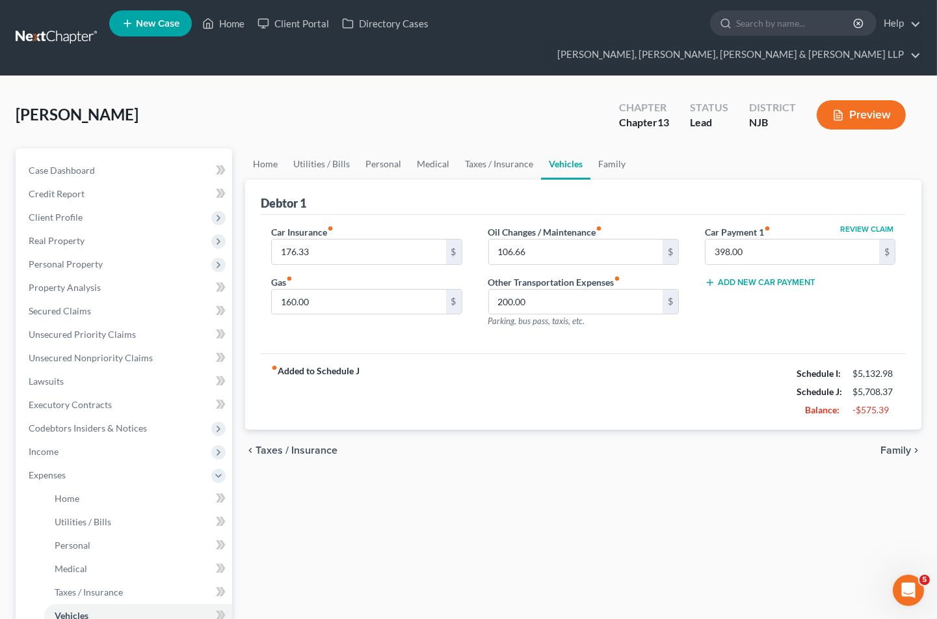
click at [321, 108] on div "[PERSON_NAME] Upgraded Chapter Chapter 13 Status [GEOGRAPHIC_DATA] [GEOGRAPHIC_…" at bounding box center [469, 120] width 906 height 57
click at [610, 148] on link "Family" at bounding box center [612, 163] width 43 height 31
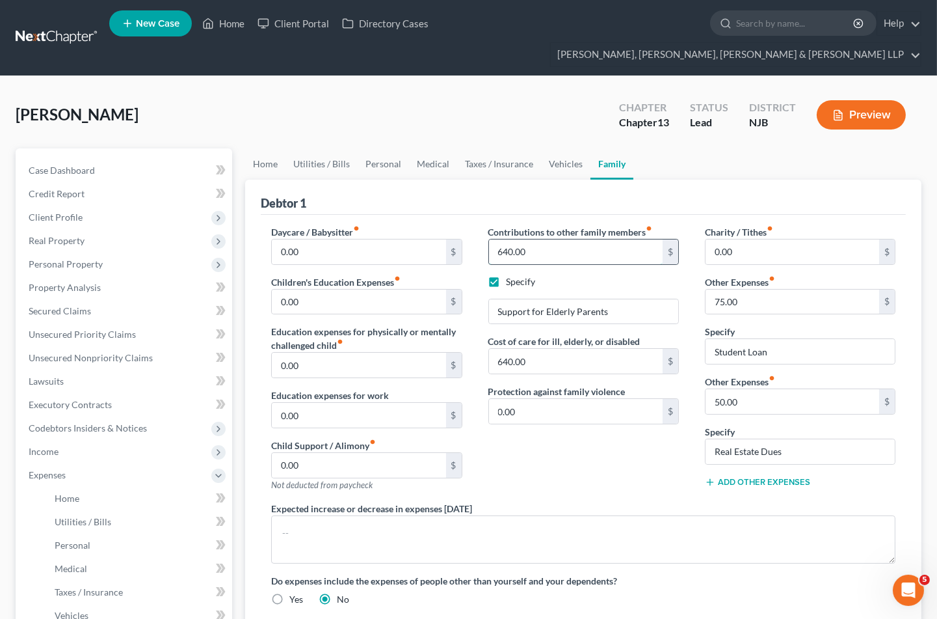
click at [539, 239] on input "640.00" at bounding box center [576, 251] width 174 height 25
click at [545, 349] on input "640.00" at bounding box center [576, 361] width 174 height 25
click at [563, 425] on div "Contributions to other family members fiber_manual_record 560 $ Specify Support…" at bounding box center [584, 363] width 217 height 276
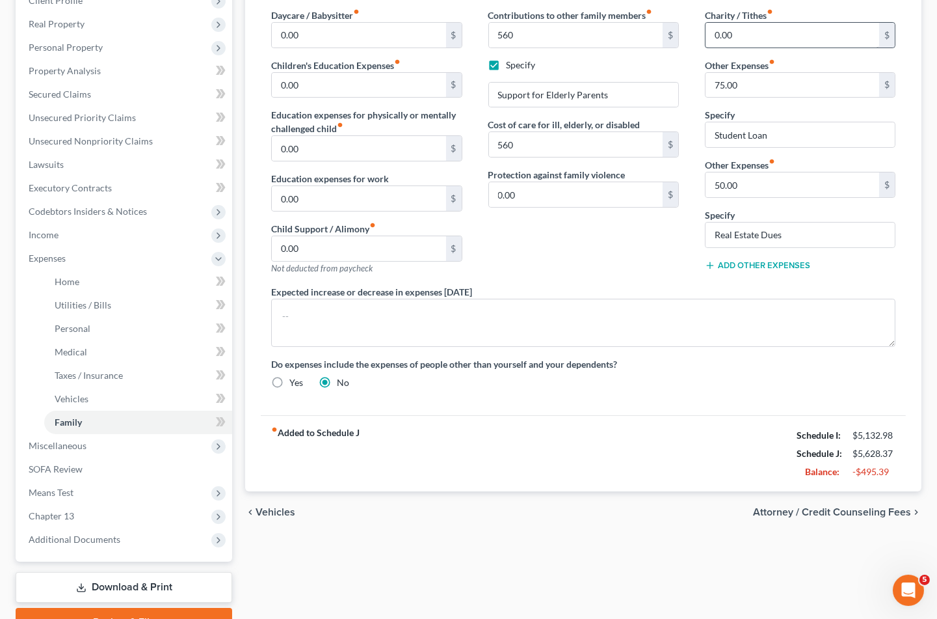
drag, startPoint x: 355, startPoint y: 465, endPoint x: 777, endPoint y: 21, distance: 613.4
click at [355, 465] on div "fiber_manual_record Added to Schedule J Schedule I: $5,132.98 Schedule J: $5,62…" at bounding box center [583, 453] width 645 height 76
click at [757, 73] on input "75.00" at bounding box center [793, 85] width 174 height 25
click at [775, 122] on input "Student Loan" at bounding box center [800, 134] width 189 height 25
drag, startPoint x: 785, startPoint y: 107, endPoint x: 688, endPoint y: 107, distance: 96.9
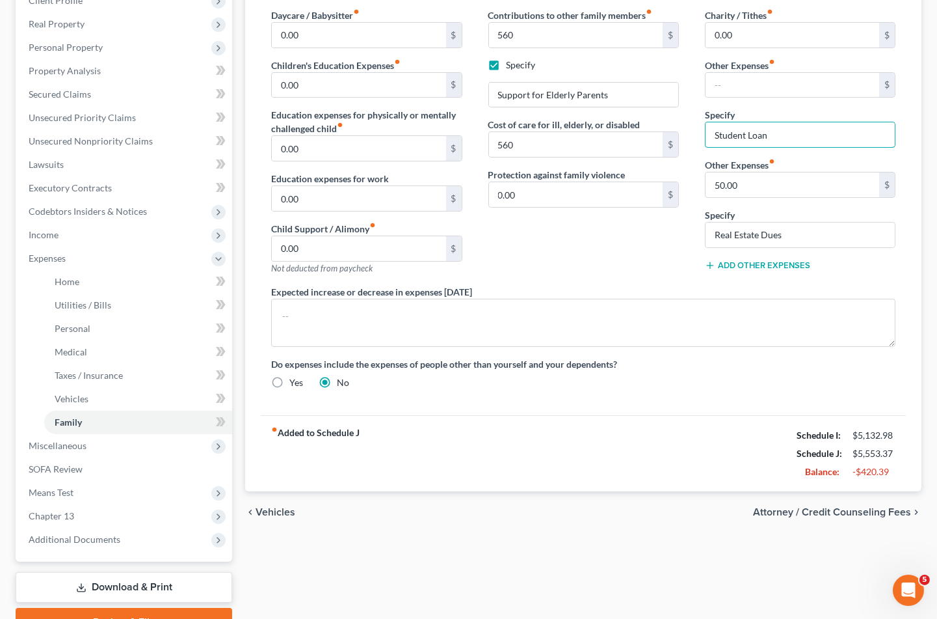
click at [688, 107] on div "Daycare / Babysitter fiber_manual_record 0.00 $ Children's Education Expenses f…" at bounding box center [583, 203] width 651 height 391
click at [605, 217] on div "Contributions to other family members fiber_manual_record 560 $ Specify Support…" at bounding box center [584, 146] width 217 height 276
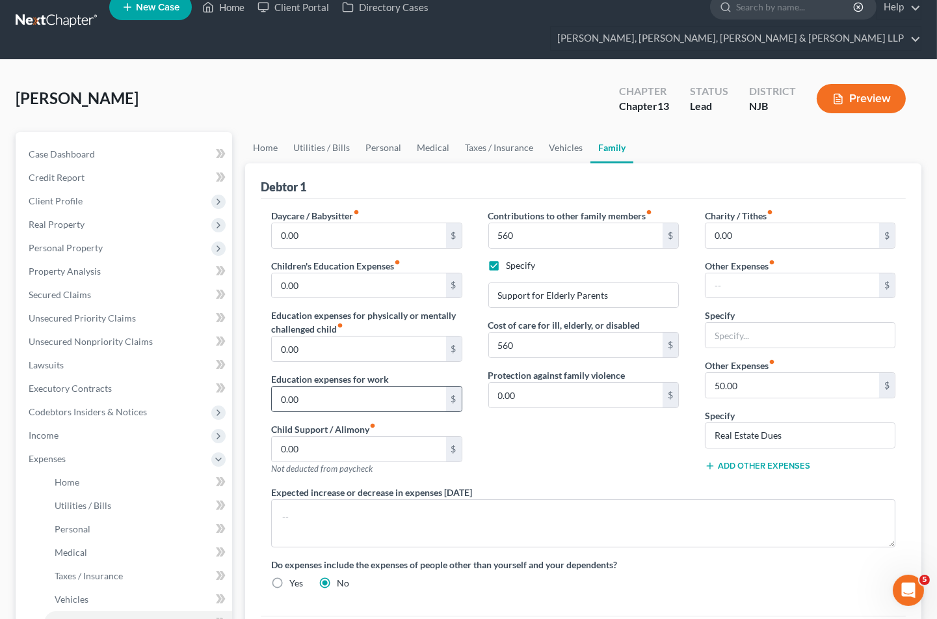
scroll to position [0, 0]
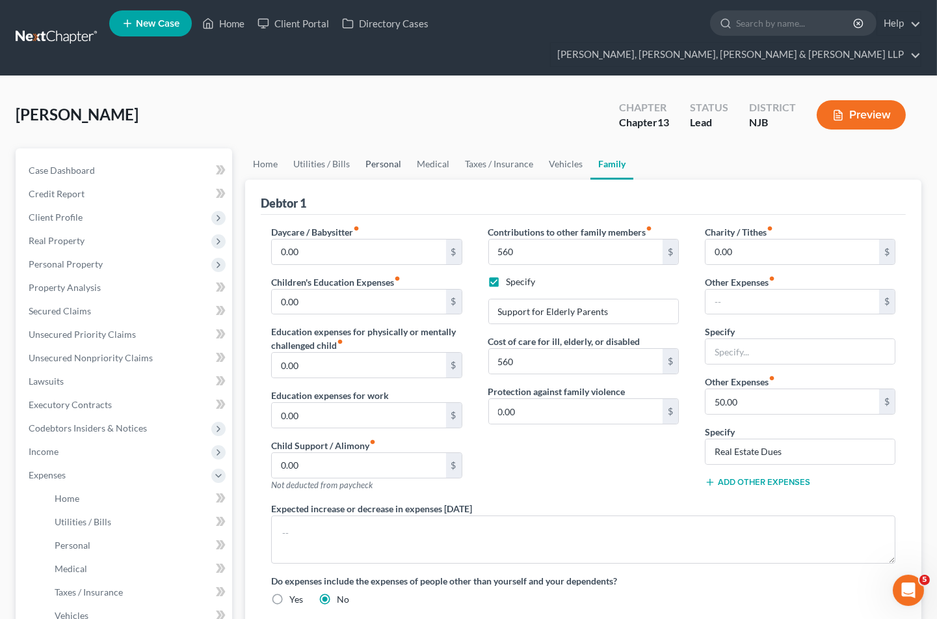
click at [376, 148] on link "Personal" at bounding box center [383, 163] width 51 height 31
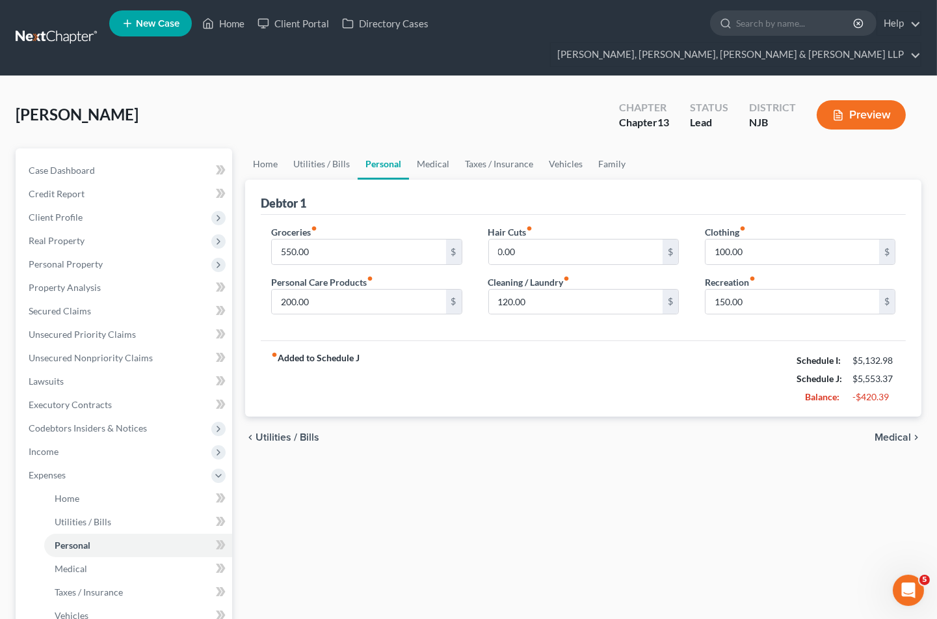
click at [340, 92] on div "[PERSON_NAME] Upgraded Chapter Chapter 13 Status [GEOGRAPHIC_DATA] [GEOGRAPHIC_…" at bounding box center [469, 120] width 906 height 57
click at [368, 290] on input "200.00" at bounding box center [359, 302] width 174 height 25
click at [546, 290] on input "120.00" at bounding box center [576, 302] width 174 height 25
click at [772, 239] on input "100.00" at bounding box center [793, 251] width 174 height 25
click at [649, 347] on div "fiber_manual_record Added to Schedule J Schedule I: $5,132.98 Schedule J: $5,33…" at bounding box center [583, 378] width 645 height 76
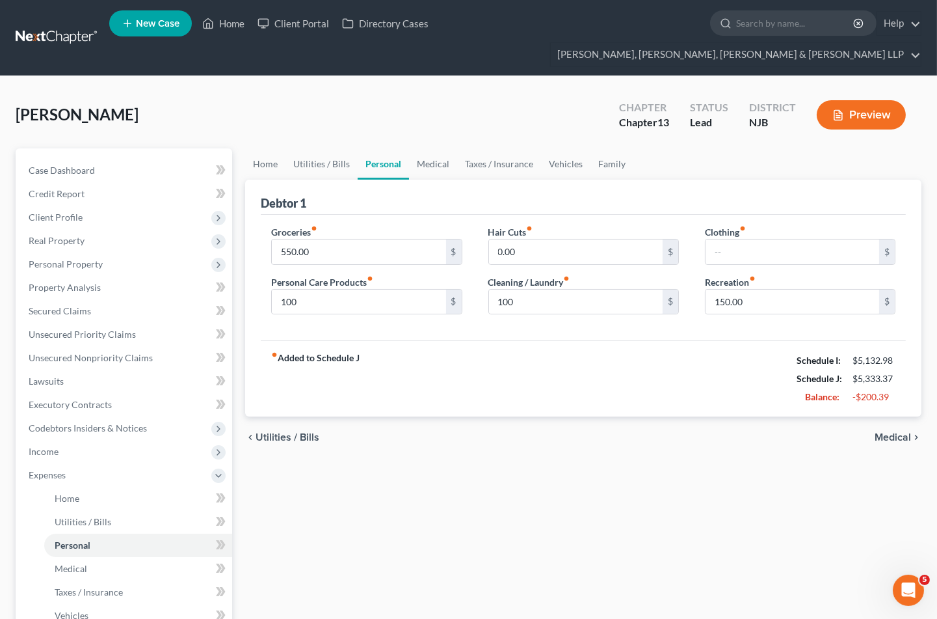
click at [327, 104] on div "[PERSON_NAME] Upgraded Chapter Chapter 13 Status [GEOGRAPHIC_DATA] [GEOGRAPHIC_…" at bounding box center [469, 120] width 906 height 57
click at [712, 465] on div "Home Utilities / Bills Personal Medical Taxes / Insurance Vehicles Family Debto…" at bounding box center [584, 500] width 690 height 705
drag, startPoint x: 322, startPoint y: 395, endPoint x: 545, endPoint y: 403, distance: 223.3
click at [323, 416] on div "chevron_left Utilities / Bills Medical chevron_right" at bounding box center [583, 437] width 677 height 42
click at [777, 290] on input "150.00" at bounding box center [793, 302] width 174 height 25
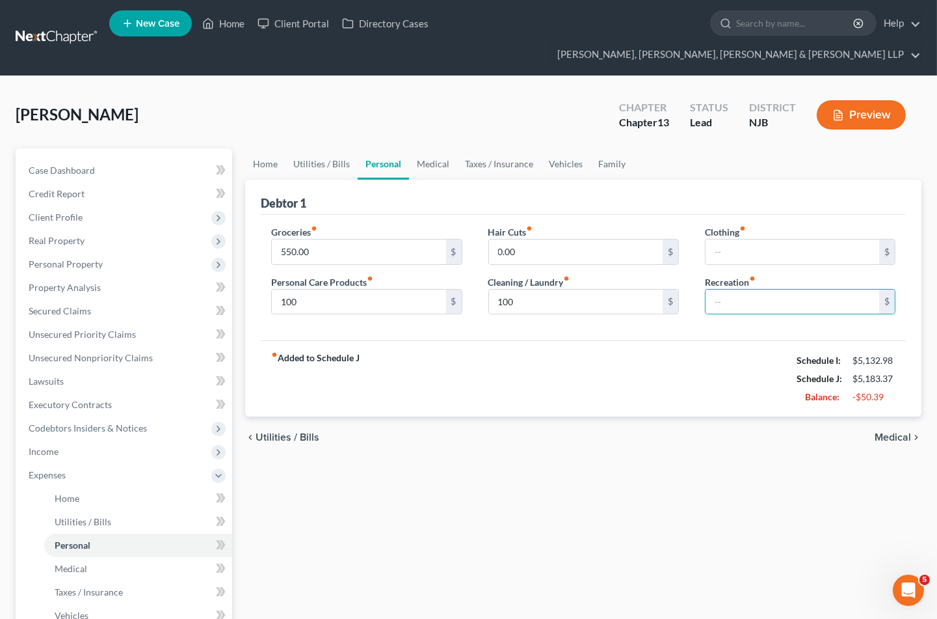
click at [632, 371] on div "fiber_manual_record Added to Schedule J Schedule I: $5,132.98 Schedule J: $5,18…" at bounding box center [583, 378] width 645 height 76
click at [256, 148] on link "Home" at bounding box center [265, 163] width 40 height 31
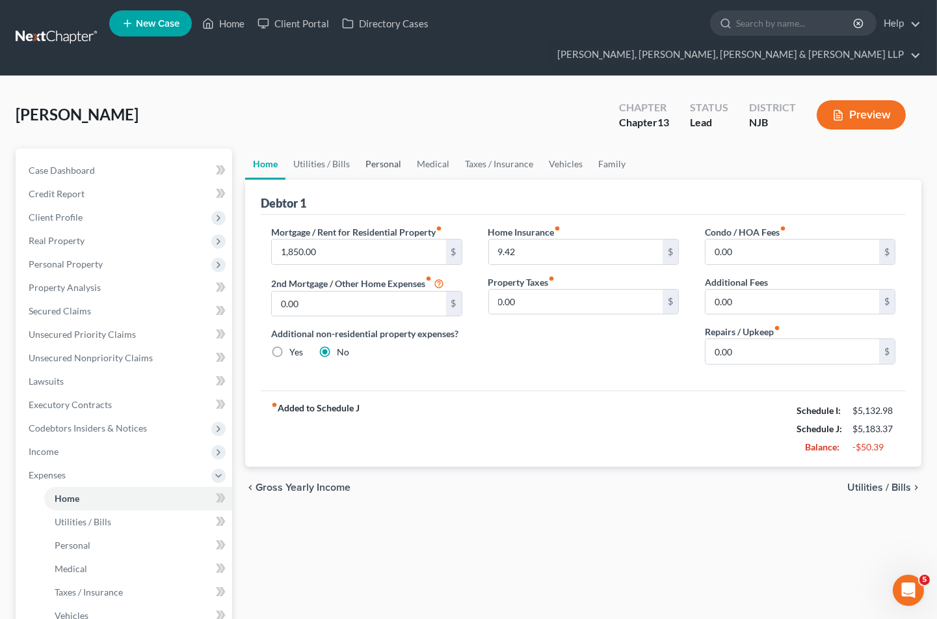
click at [383, 148] on link "Personal" at bounding box center [383, 163] width 51 height 31
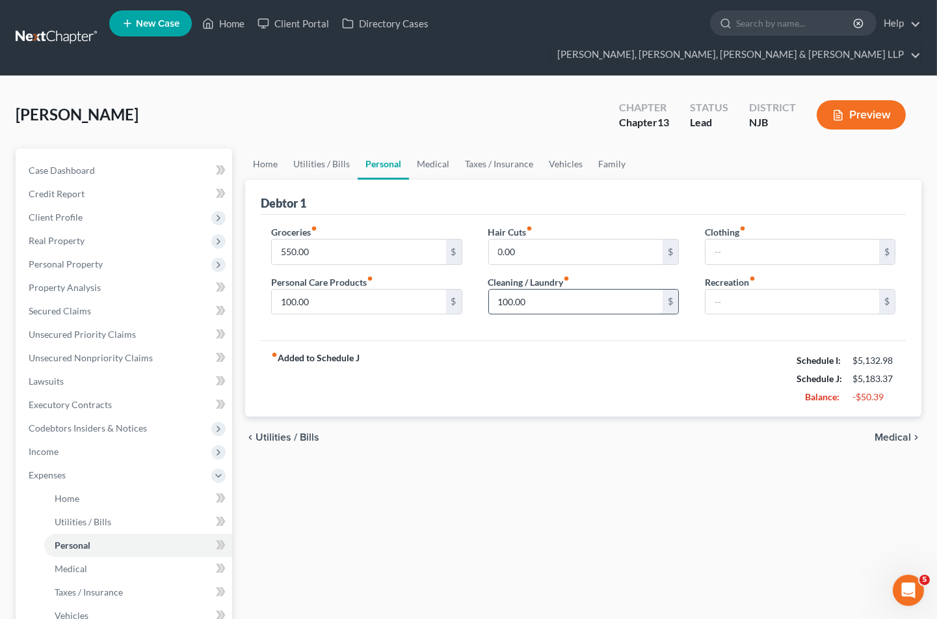
click at [550, 290] on input "100.00" at bounding box center [576, 302] width 174 height 25
click at [722, 239] on input "text" at bounding box center [793, 251] width 174 height 25
paste input "100.00"
click at [635, 356] on div "fiber_manual_record Added to Schedule J Schedule I: $5,132.98 Schedule J: $5,18…" at bounding box center [583, 378] width 645 height 76
click at [267, 148] on link "Home" at bounding box center [265, 163] width 40 height 31
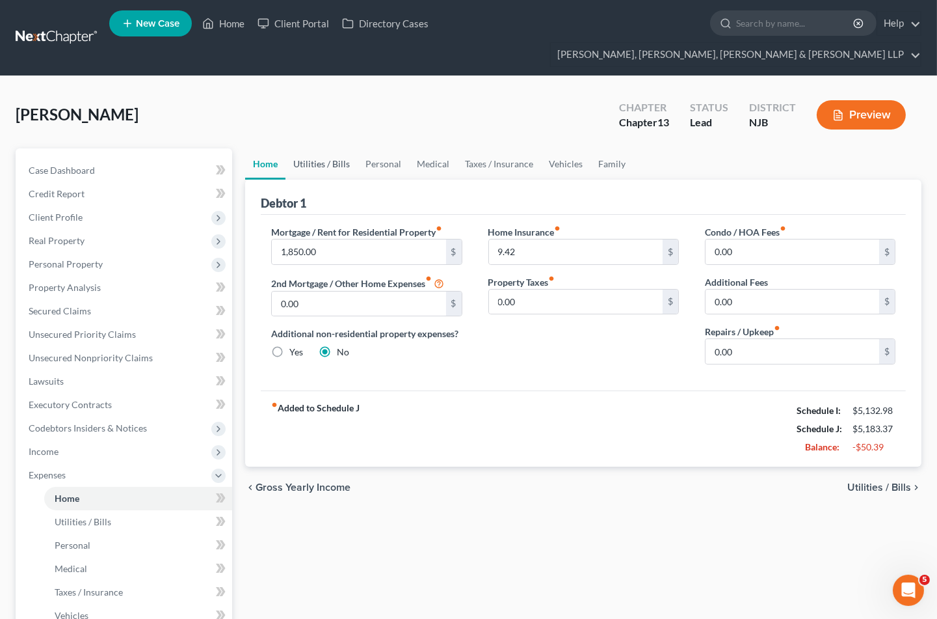
click at [312, 148] on link "Utilities / Bills" at bounding box center [322, 163] width 72 height 31
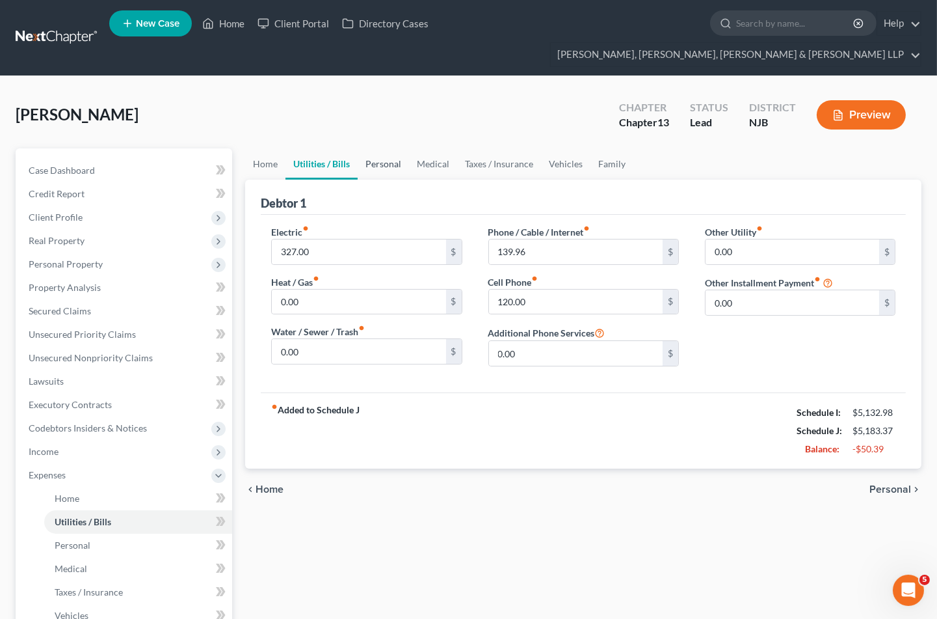
click at [386, 148] on link "Personal" at bounding box center [383, 163] width 51 height 31
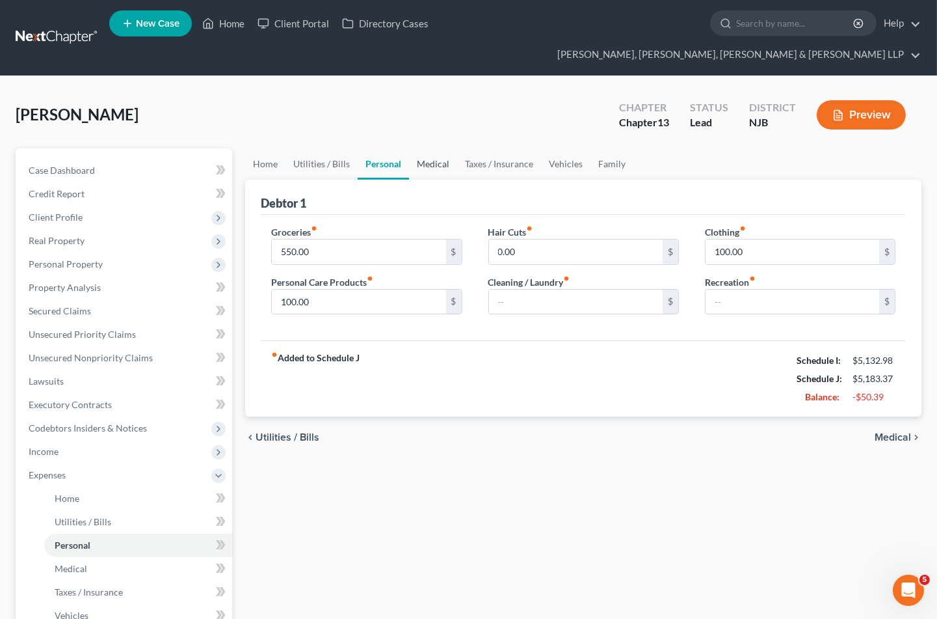
click at [441, 148] on link "Medical" at bounding box center [433, 163] width 48 height 31
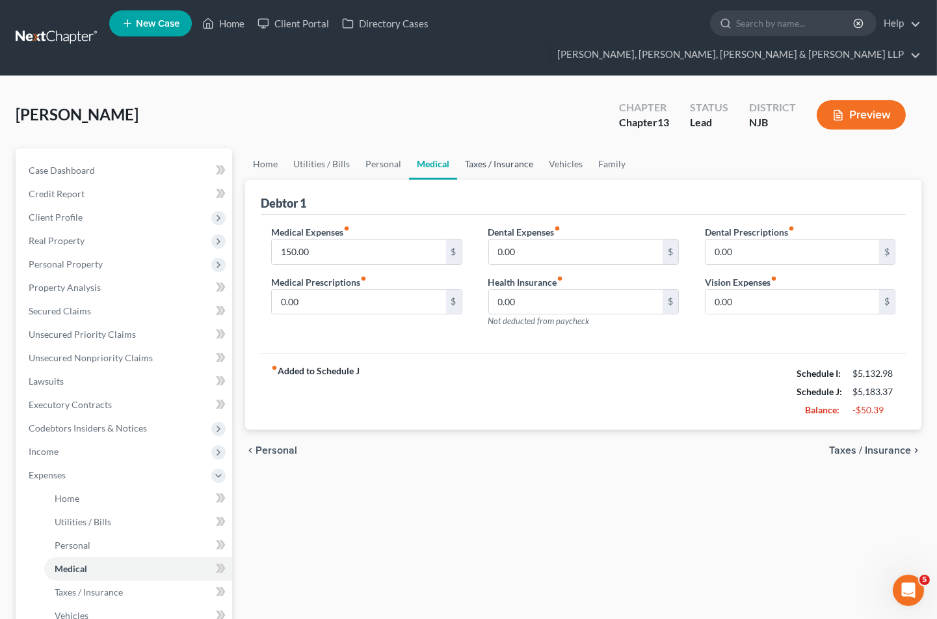
click at [479, 148] on link "Taxes / Insurance" at bounding box center [499, 163] width 84 height 31
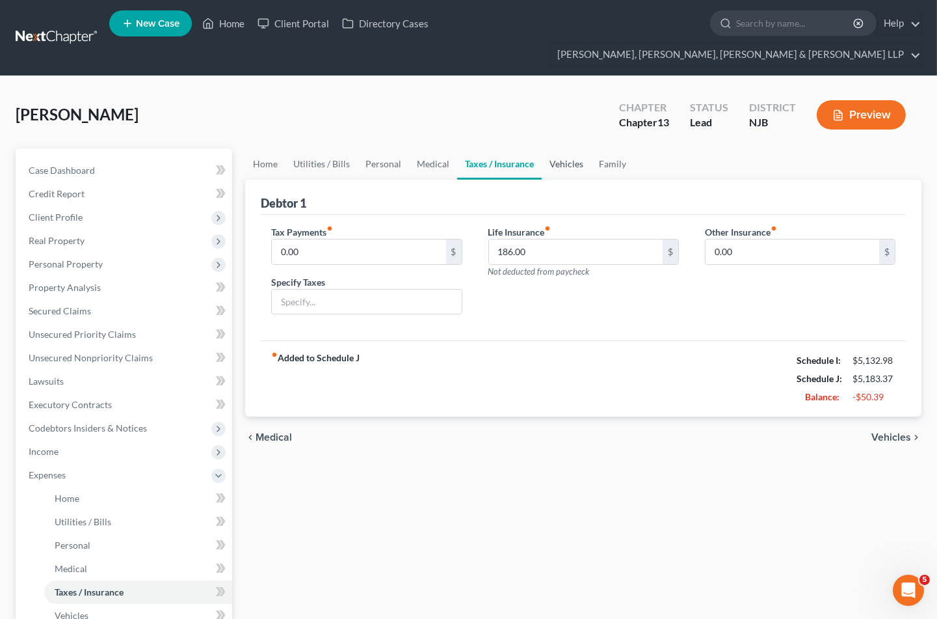
click at [568, 148] on link "Vehicles" at bounding box center [566, 163] width 49 height 31
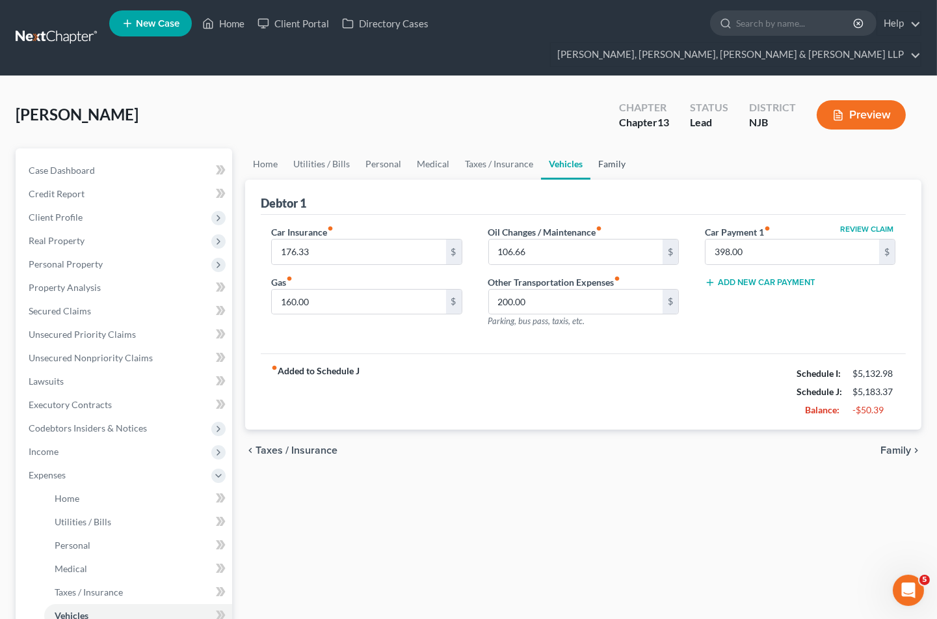
click at [615, 148] on link "Family" at bounding box center [612, 163] width 43 height 31
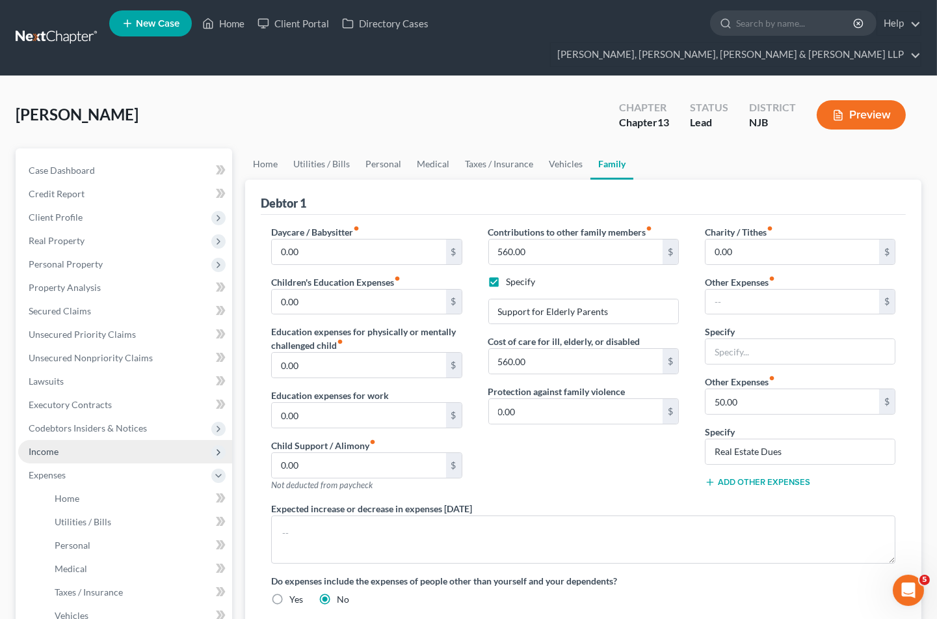
click at [37, 446] on span "Income" at bounding box center [44, 451] width 30 height 11
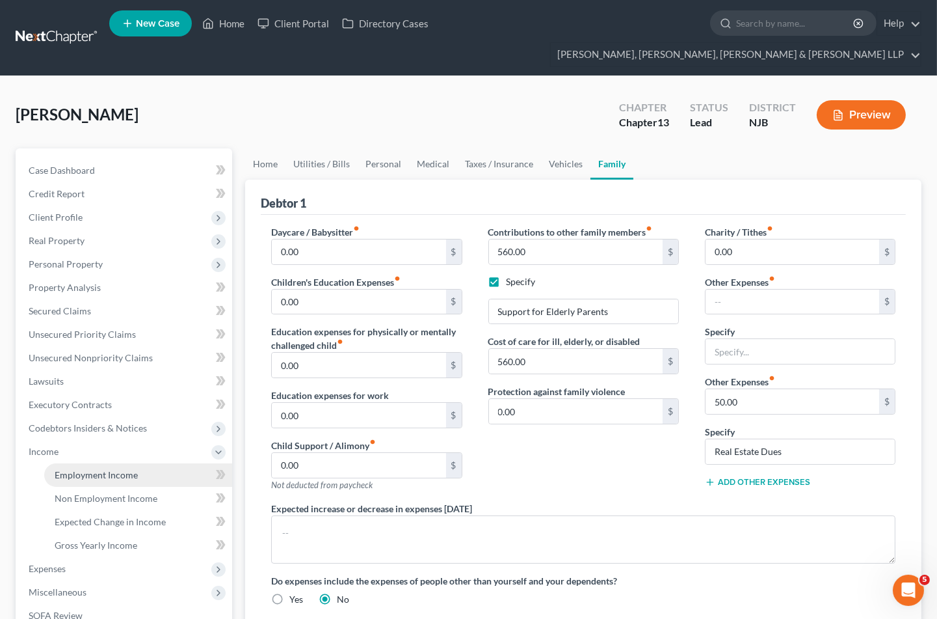
click at [82, 469] on span "Employment Income" at bounding box center [96, 474] width 83 height 11
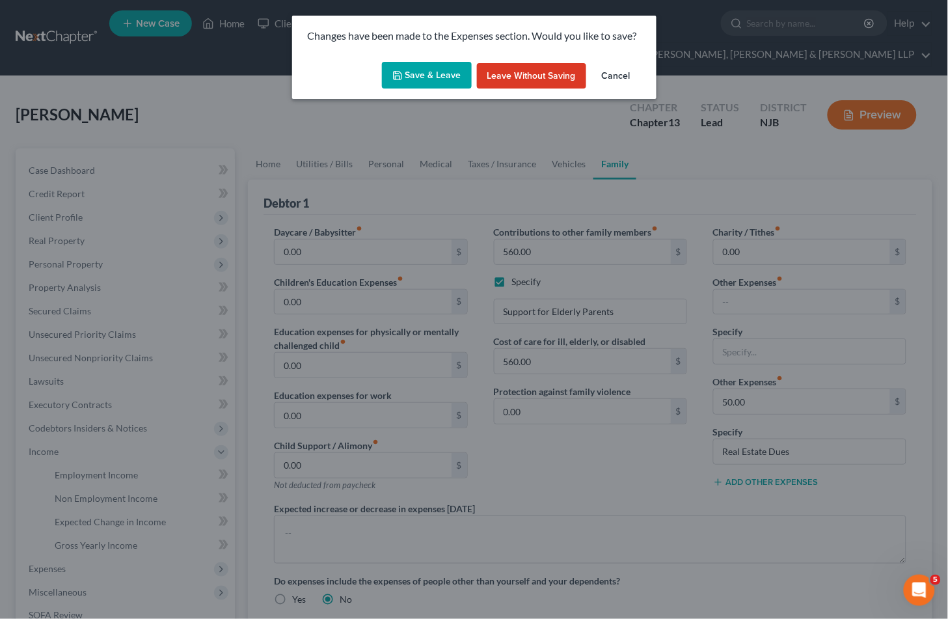
click at [405, 74] on button "Save & Leave" at bounding box center [427, 75] width 90 height 27
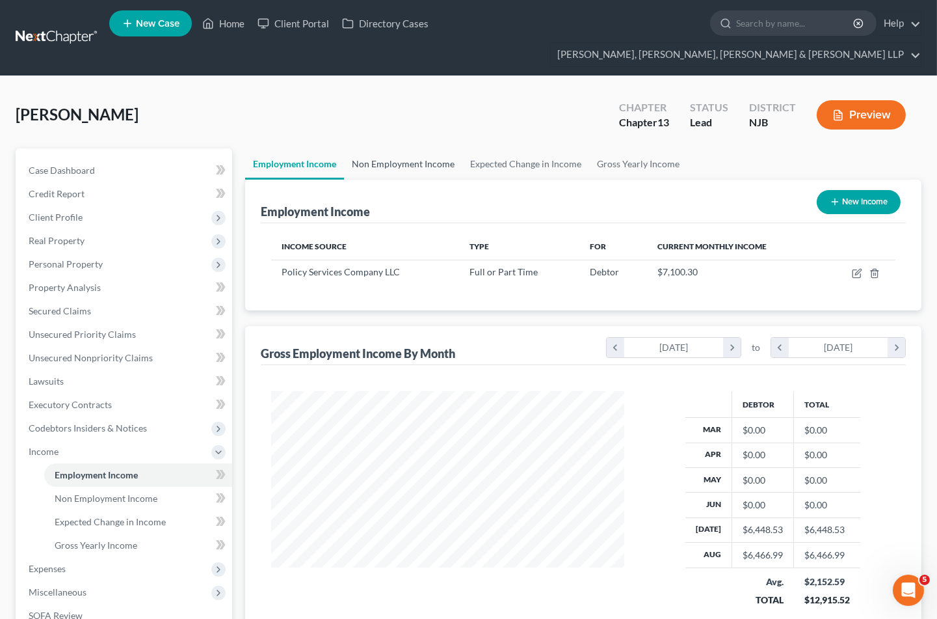
scroll to position [233, 379]
click at [399, 148] on link "Non Employment Income" at bounding box center [403, 163] width 118 height 31
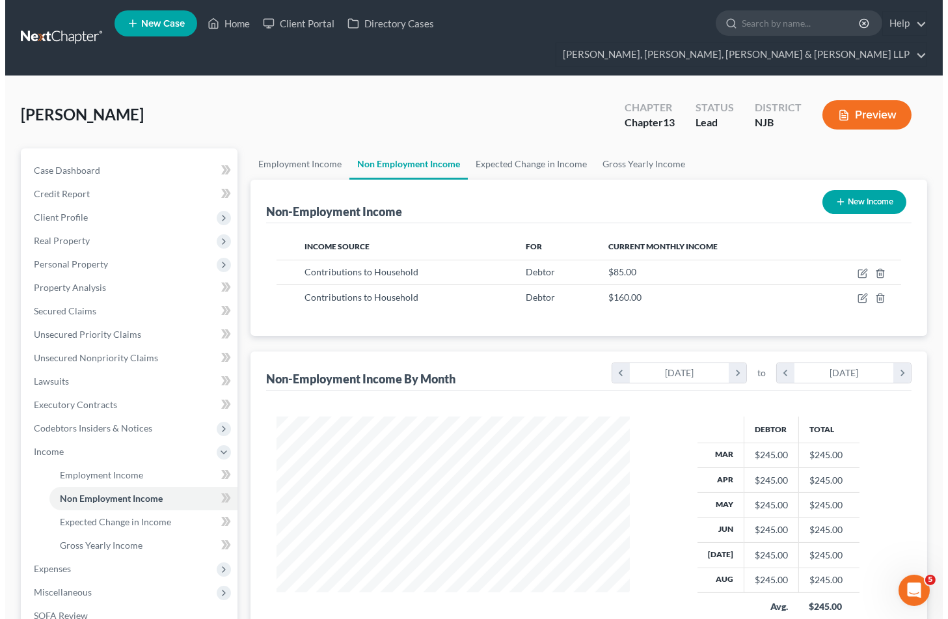
scroll to position [233, 379]
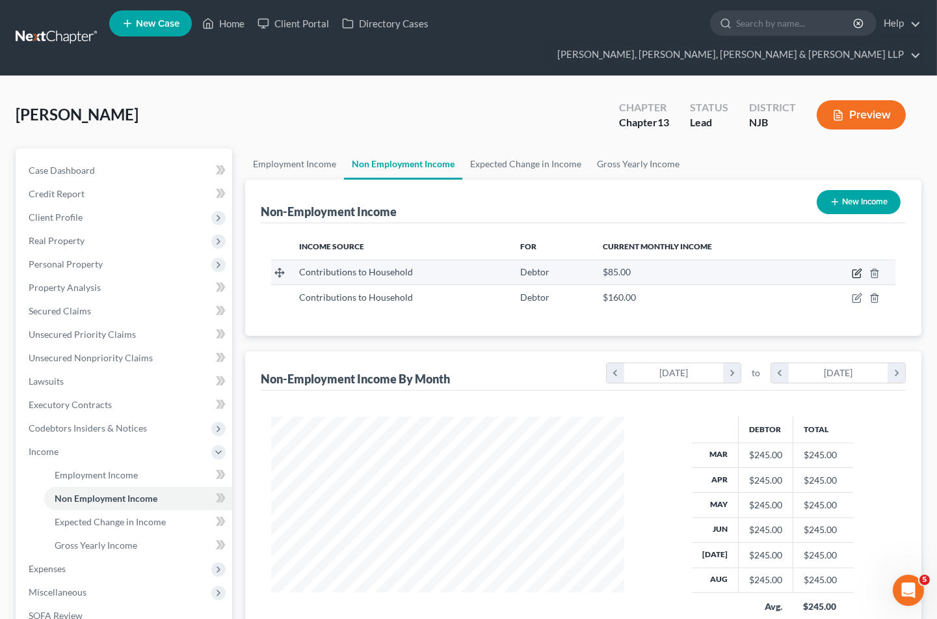
click at [857, 268] on icon "button" at bounding box center [857, 273] width 10 height 10
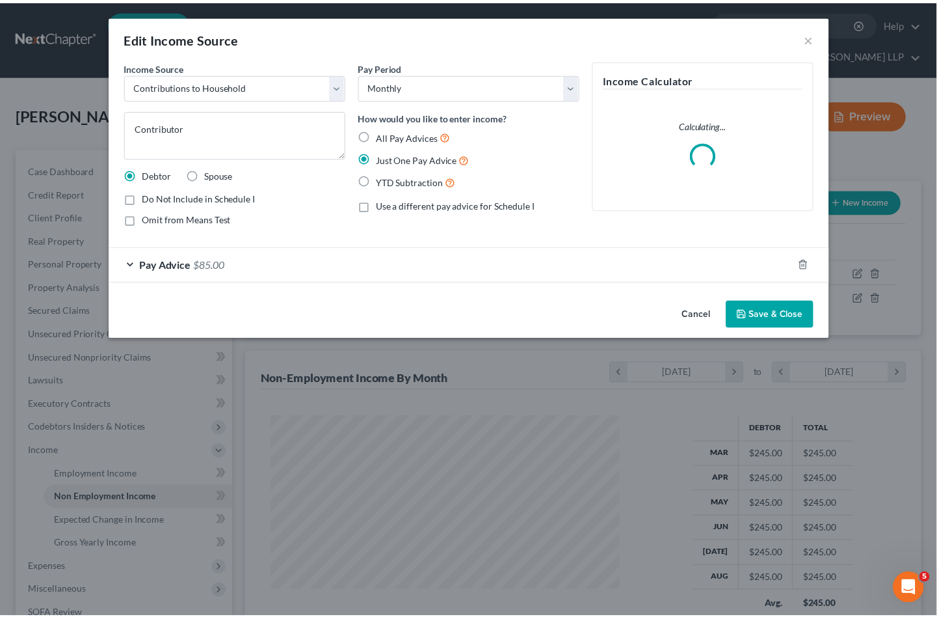
scroll to position [233, 384]
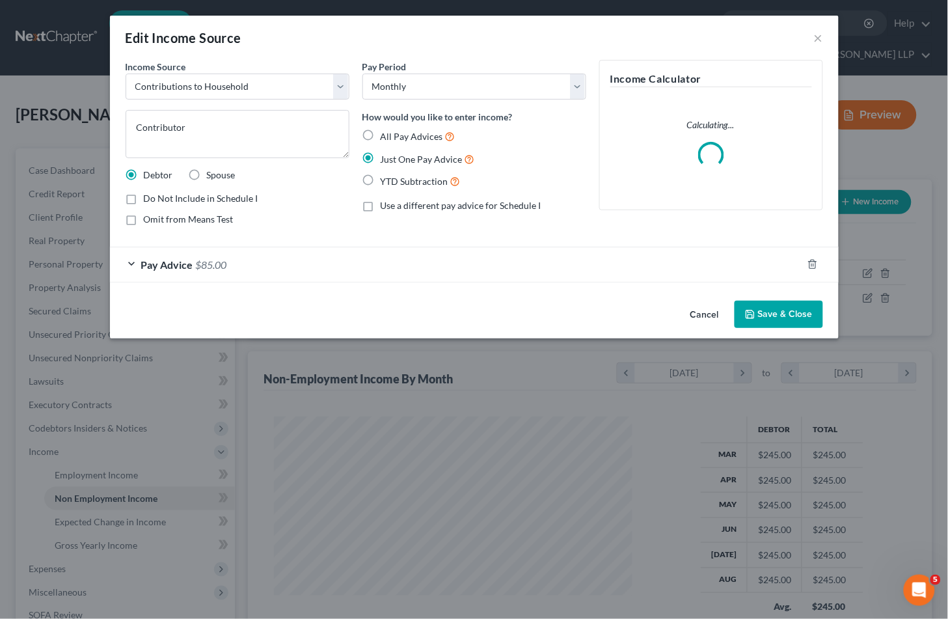
click at [231, 267] on div "Pay Advice $85.00" at bounding box center [456, 264] width 692 height 34
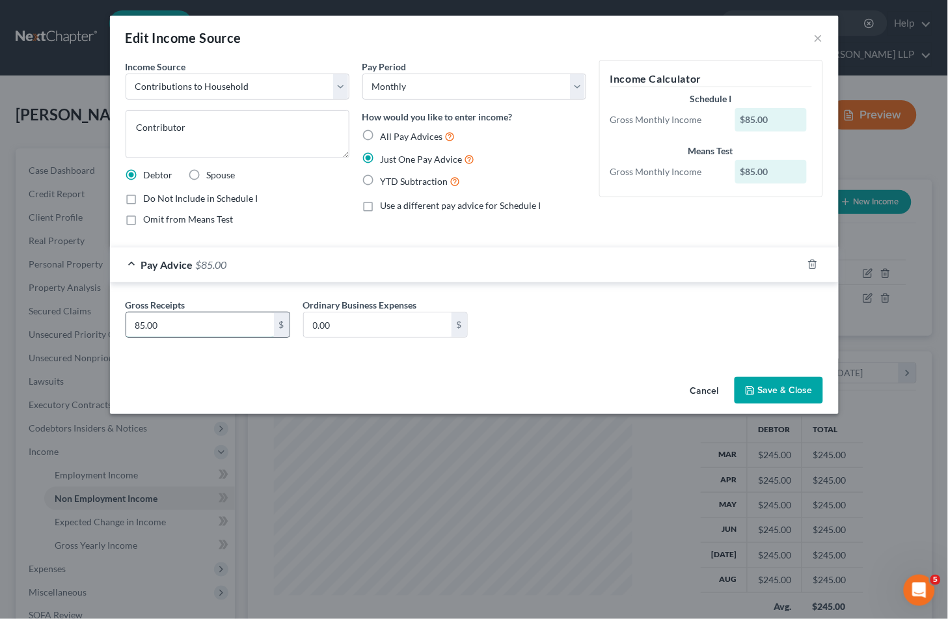
click at [197, 327] on input "85.00" at bounding box center [200, 324] width 148 height 25
click at [557, 263] on div "Pay Advice $285.00" at bounding box center [456, 264] width 692 height 34
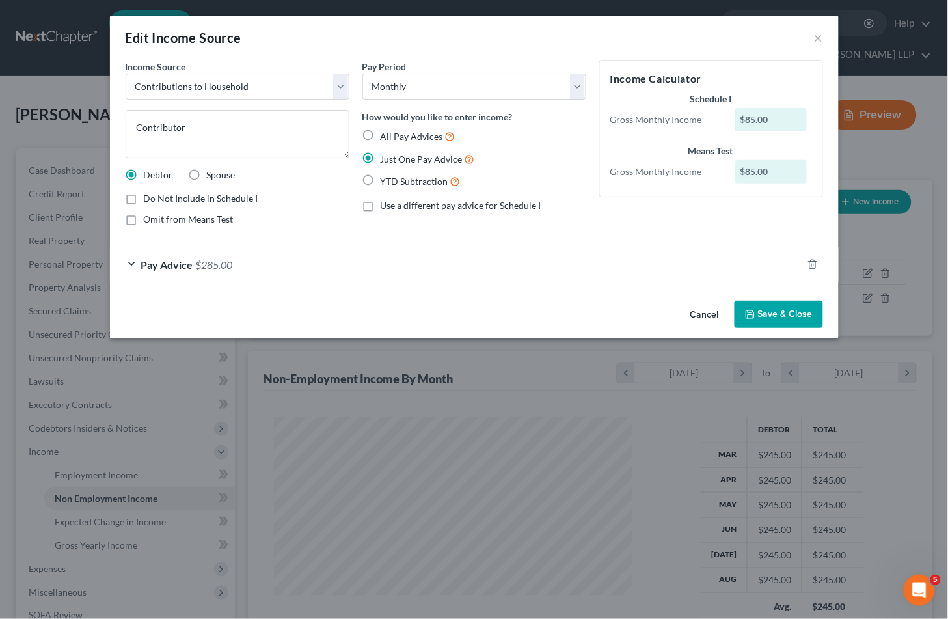
click at [794, 314] on button "Save & Close" at bounding box center [778, 314] width 88 height 27
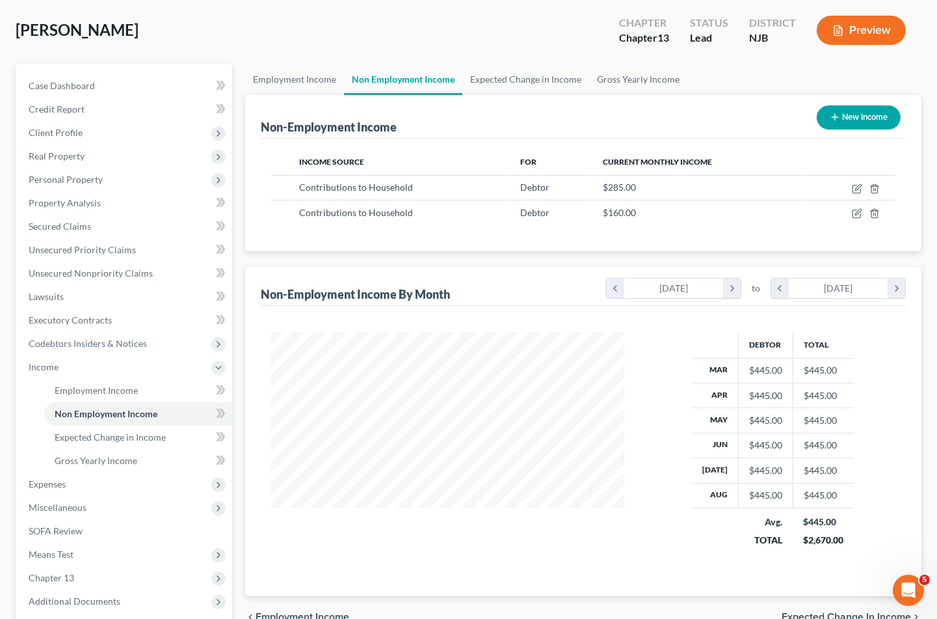
scroll to position [189, 0]
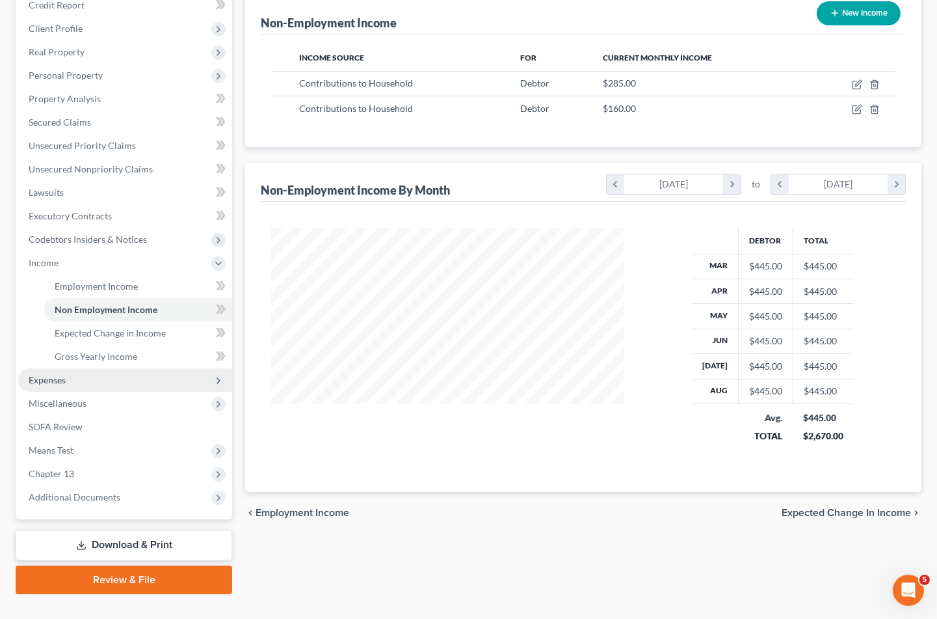
click at [60, 374] on span "Expenses" at bounding box center [47, 379] width 37 height 11
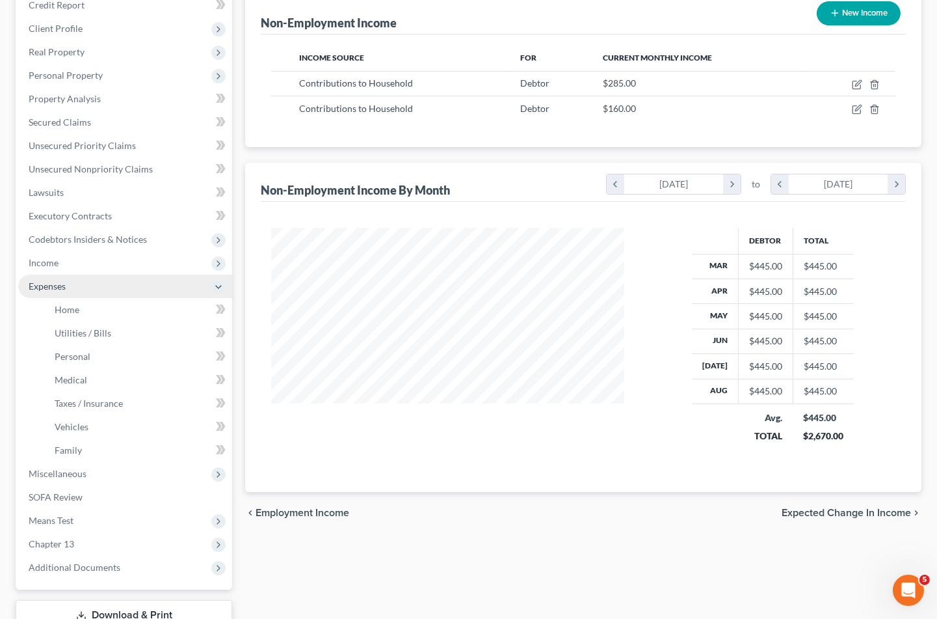
click at [64, 280] on span "Expenses" at bounding box center [47, 285] width 37 height 11
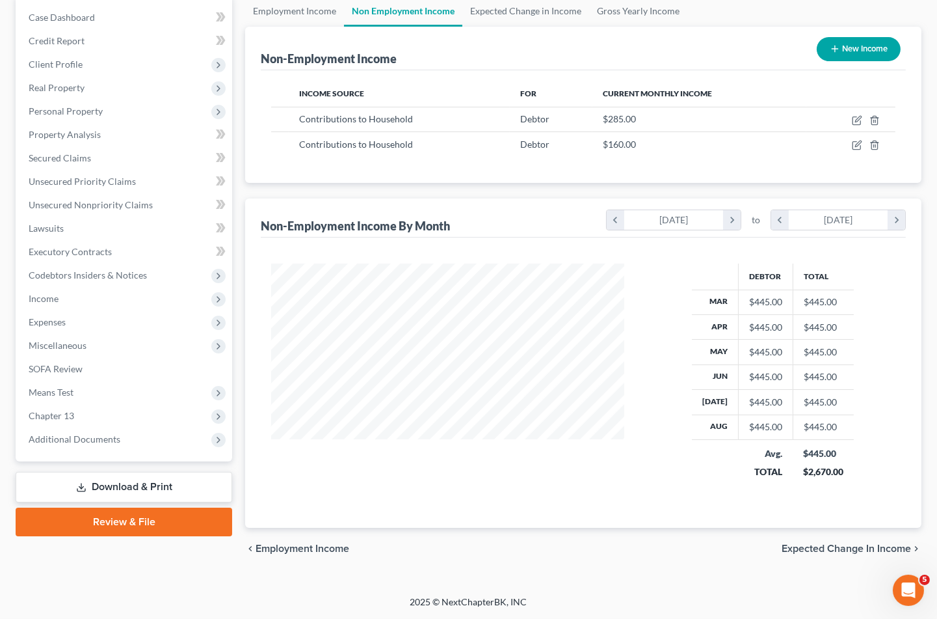
scroll to position [129, 0]
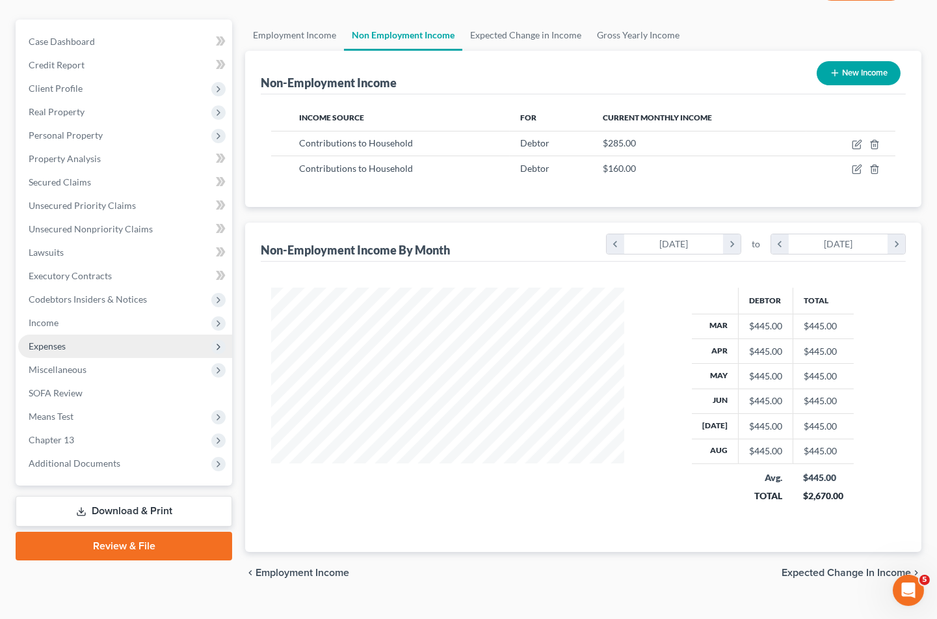
click at [57, 340] on span "Expenses" at bounding box center [47, 345] width 37 height 11
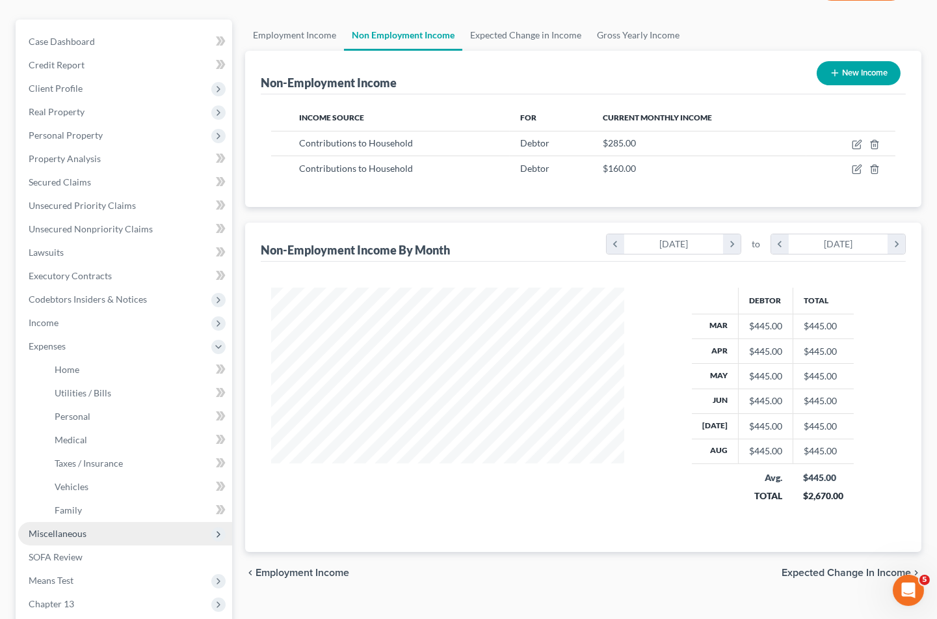
scroll to position [189, 0]
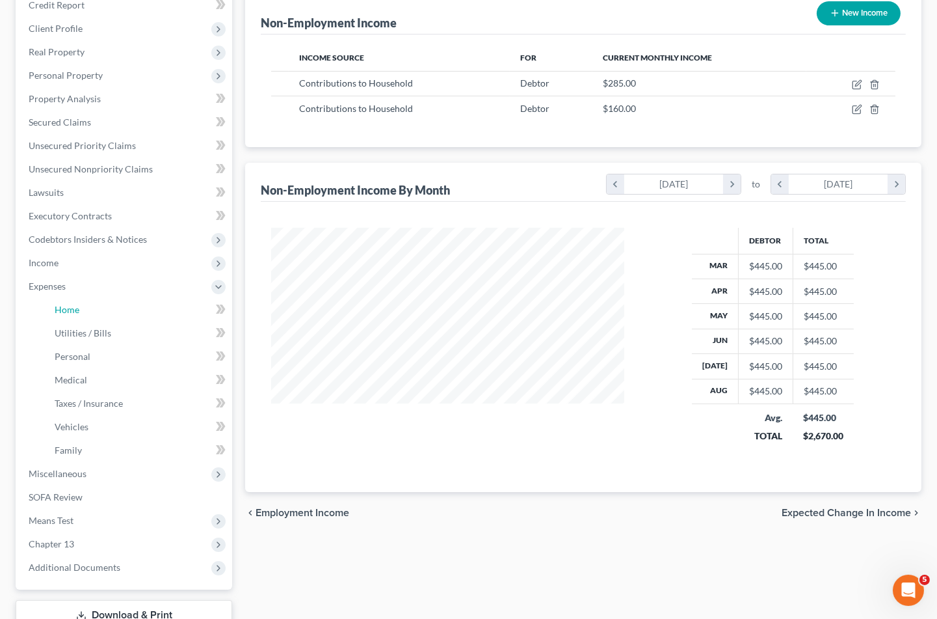
click at [67, 304] on span "Home" at bounding box center [67, 309] width 25 height 11
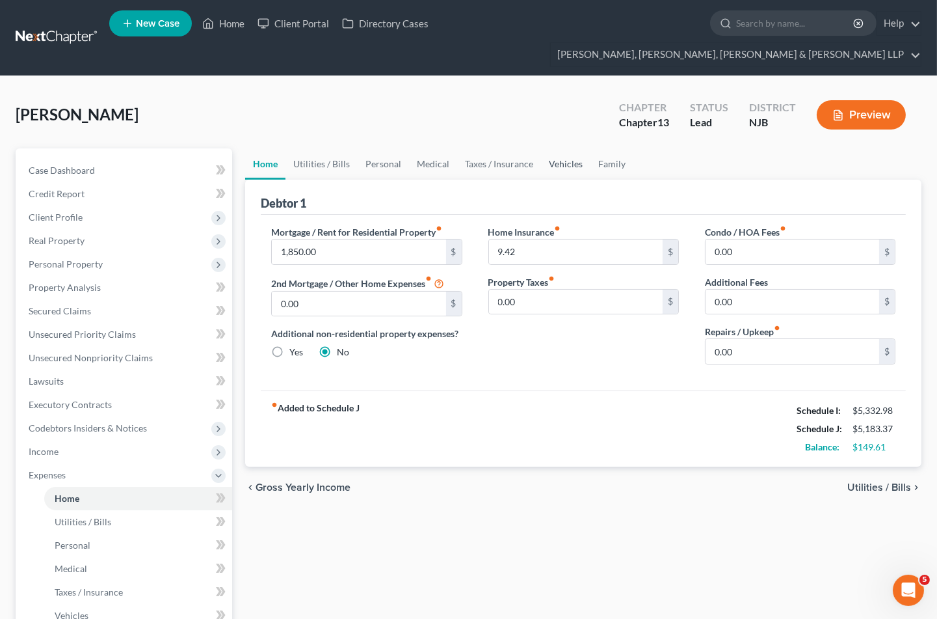
click at [563, 148] on link "Vehicles" at bounding box center [565, 163] width 49 height 31
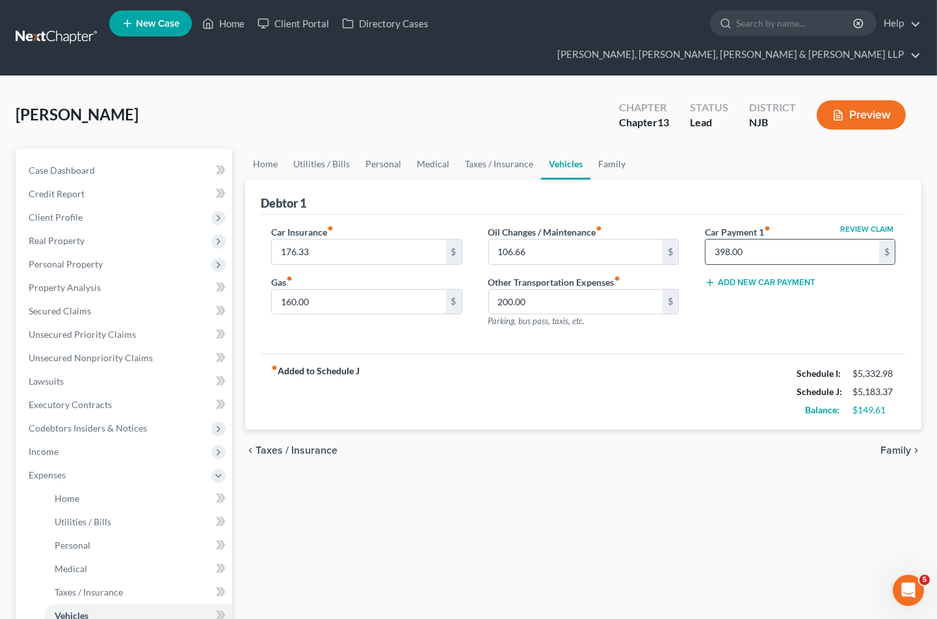
click at [765, 239] on input "398.00" at bounding box center [793, 251] width 174 height 25
click at [694, 353] on div "fiber_manual_record Added to Schedule J Schedule I: $5,332.98 Schedule J: $5,18…" at bounding box center [583, 391] width 645 height 76
click at [211, 92] on div "[PERSON_NAME] Upgraded Chapter Chapter 13 Status [GEOGRAPHIC_DATA] [GEOGRAPHIC_…" at bounding box center [469, 120] width 906 height 57
click at [751, 239] on input "text" at bounding box center [793, 251] width 174 height 25
click at [245, 92] on div "[PERSON_NAME] Upgraded Chapter Chapter 13 Status [GEOGRAPHIC_DATA] [GEOGRAPHIC_…" at bounding box center [469, 120] width 906 height 57
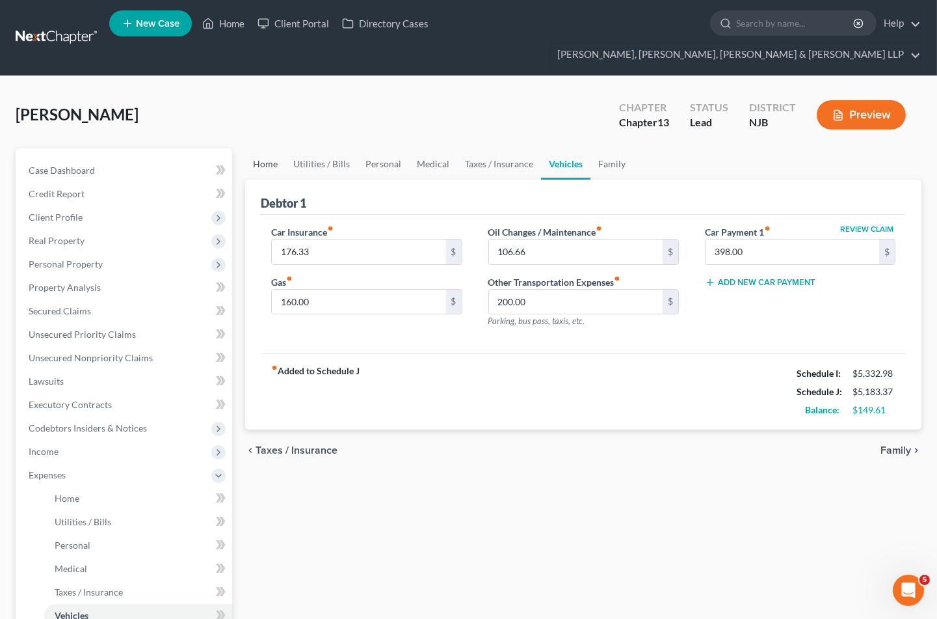
click at [274, 148] on link "Home" at bounding box center [265, 163] width 40 height 31
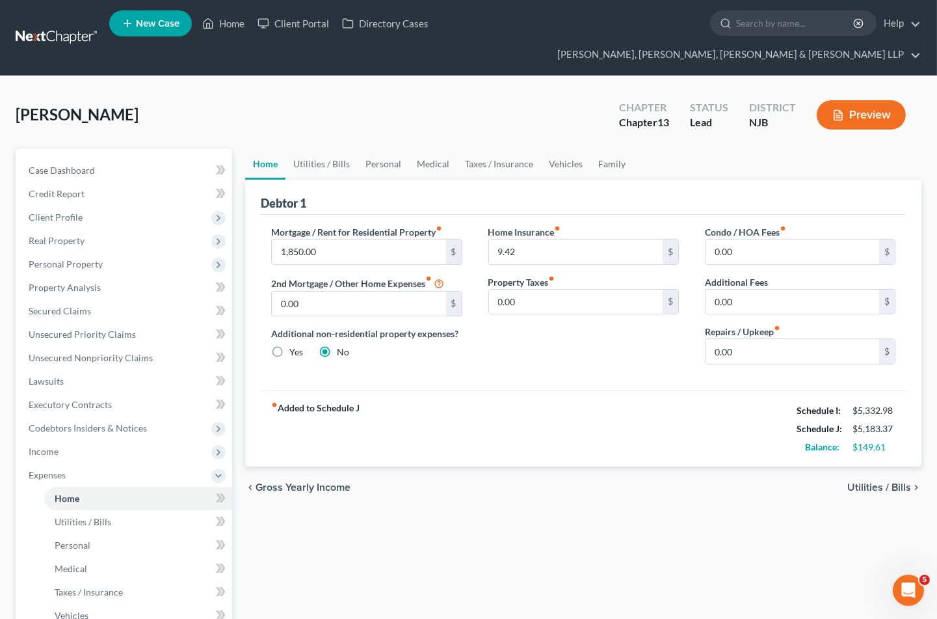
click at [306, 92] on div "[PERSON_NAME] Upgraded Chapter Chapter 13 Status [GEOGRAPHIC_DATA] [GEOGRAPHIC_…" at bounding box center [469, 120] width 906 height 57
drag, startPoint x: 309, startPoint y: 96, endPoint x: 317, endPoint y: 141, distance: 46.2
click at [309, 96] on div "[PERSON_NAME] Upgraded Chapter Chapter 13 Status [GEOGRAPHIC_DATA] [GEOGRAPHIC_…" at bounding box center [469, 120] width 906 height 57
click at [317, 148] on link "Utilities / Bills" at bounding box center [322, 163] width 72 height 31
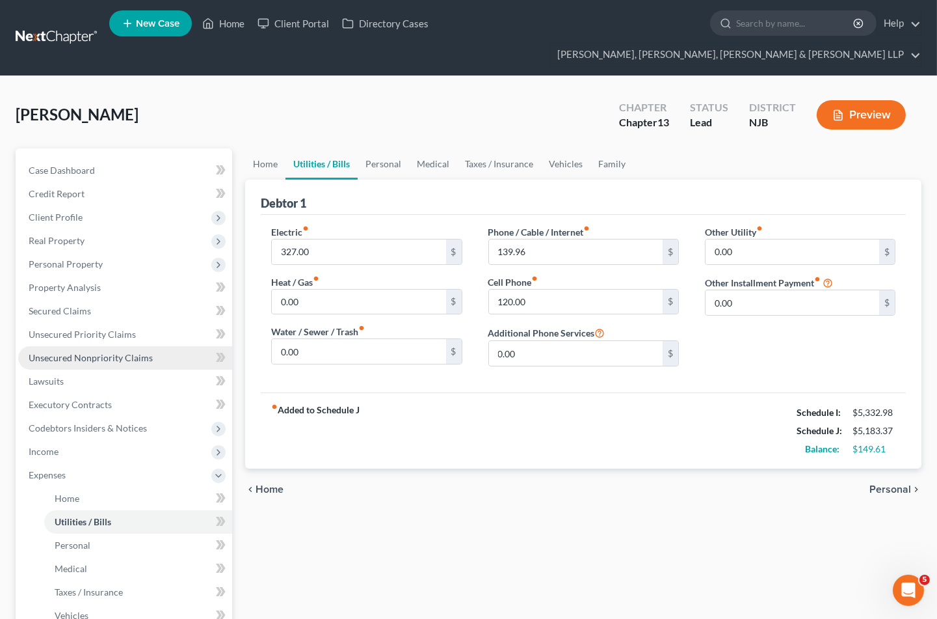
click at [107, 352] on span "Unsecured Nonpriority Claims" at bounding box center [91, 357] width 124 height 11
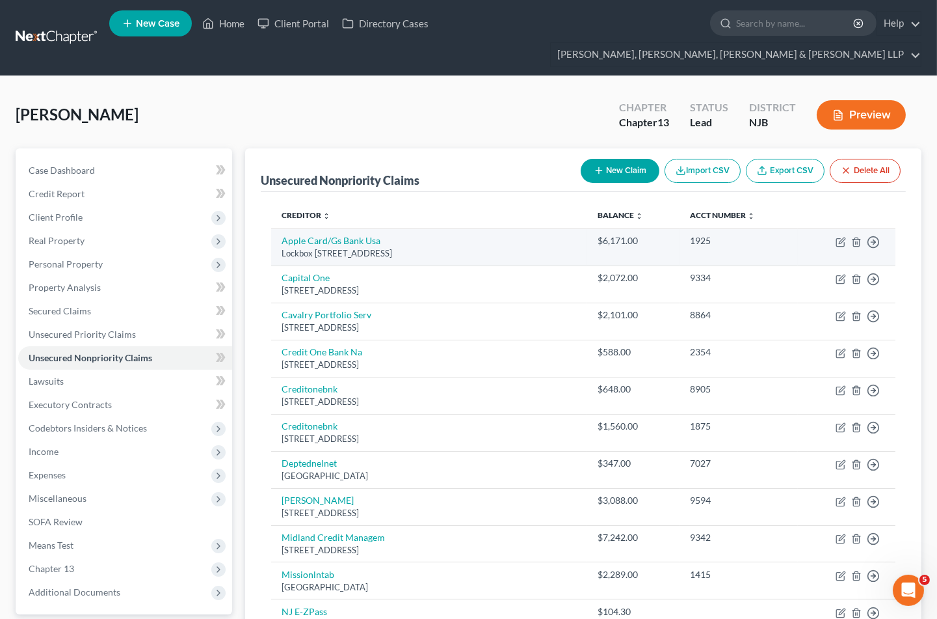
drag, startPoint x: 477, startPoint y: 231, endPoint x: 280, endPoint y: 217, distance: 197.0
click at [280, 228] on td "Apple Card/Gs Bank Usa Lockbox [STREET_ADDRESS]" at bounding box center [429, 246] width 316 height 37
copy td "Apple Card/Gs Bank Usa Lockbox [STREET_ADDRESS]"
click at [843, 237] on icon "button" at bounding box center [841, 242] width 10 height 10
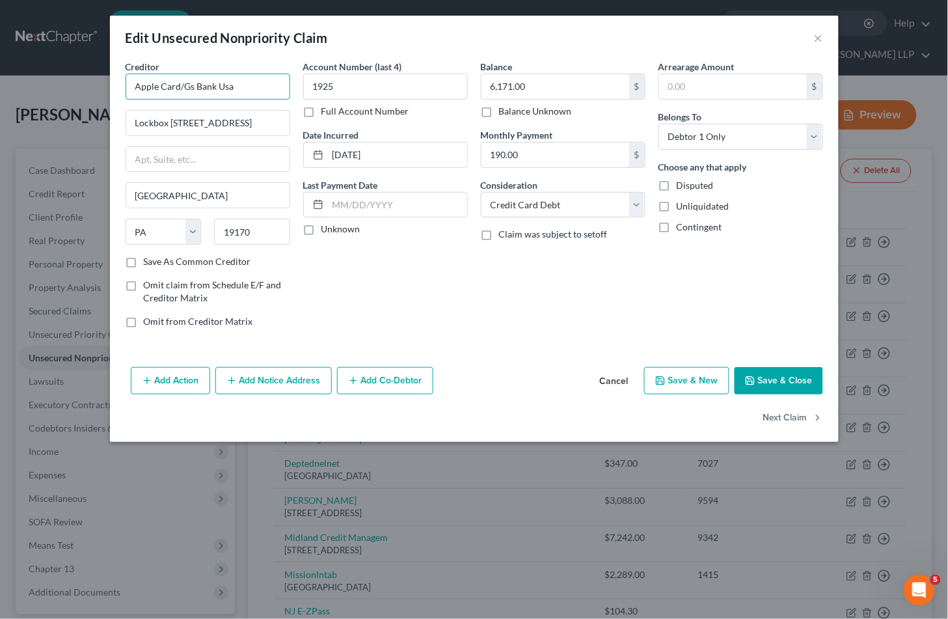
drag, startPoint x: 256, startPoint y: 82, endPoint x: 115, endPoint y: 85, distance: 141.9
click at [115, 85] on div "Creditor * Apple Card/Gs Bank Usa Lockbox [GEOGRAPHIC_DATA][US_STATE] AZ CA CO …" at bounding box center [474, 211] width 729 height 302
paste input "[PERSON_NAME] [PERSON_NAME] Bank USA"
drag, startPoint x: 259, startPoint y: 121, endPoint x: 126, endPoint y: 120, distance: 132.7
click at [126, 120] on input "Lockbox [STREET_ADDRESS]" at bounding box center [207, 123] width 163 height 25
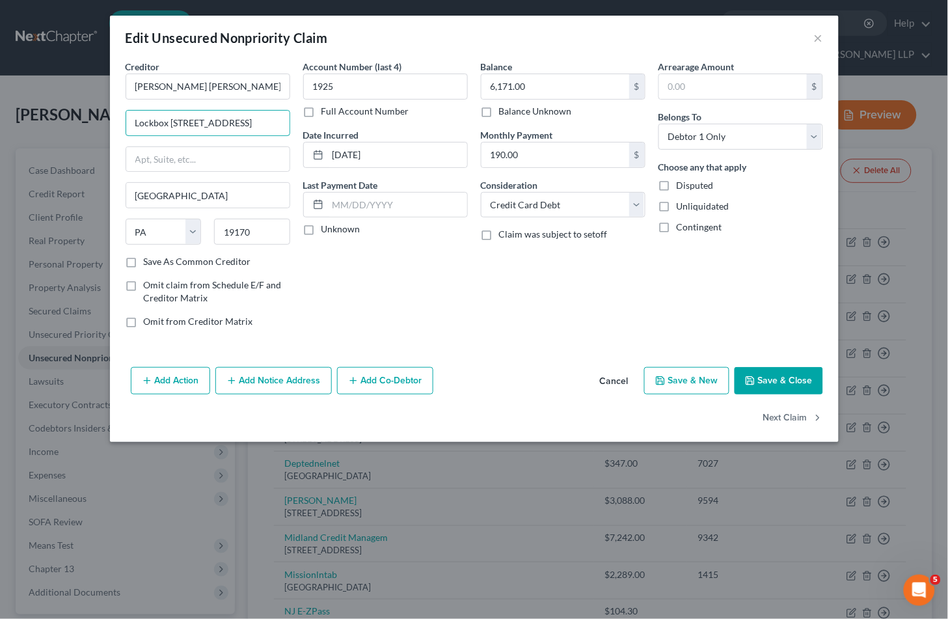
paste input "text"
click at [179, 152] on input "text" at bounding box center [207, 159] width 163 height 25
paste input "P.O. Box 7247"
click at [456, 310] on div "Account Number (last 4) 1925 Full Account Number Date Incurred [DATE] Last Paym…" at bounding box center [386, 199] width 178 height 278
click at [765, 380] on button "Save & Close" at bounding box center [778, 380] width 88 height 27
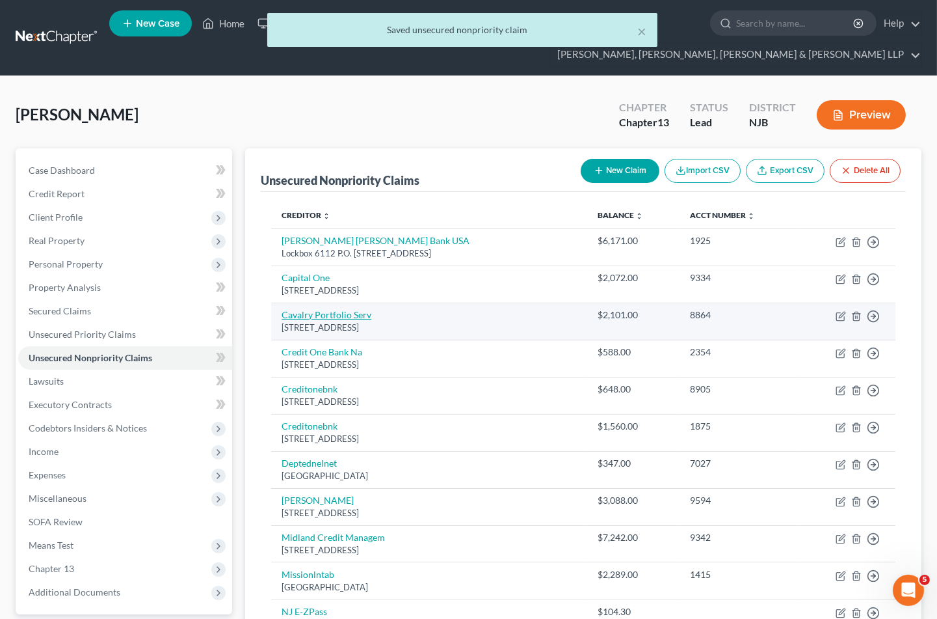
drag, startPoint x: 465, startPoint y: 306, endPoint x: 282, endPoint y: 294, distance: 183.9
click at [282, 303] on td "Cavalry Portfolio Serv [STREET_ADDRESS]" at bounding box center [429, 321] width 316 height 37
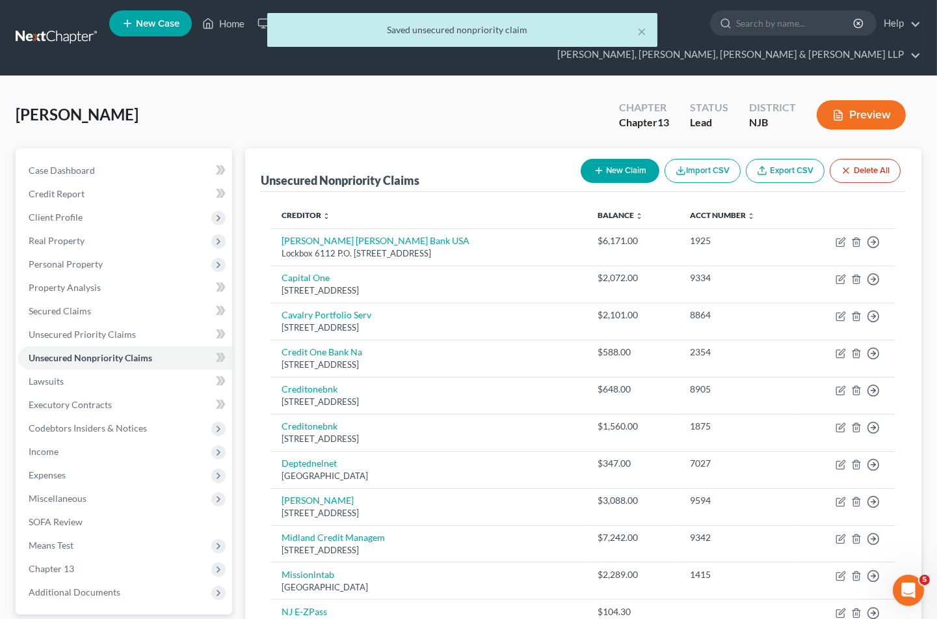
copy td "Cavalry Portfolio Serv [STREET_ADDRESS]"
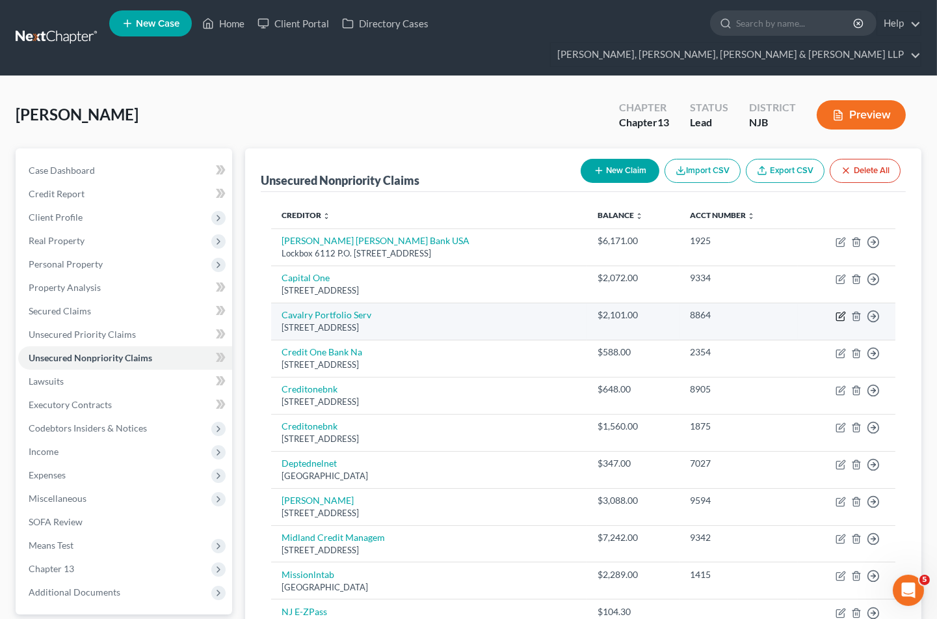
click at [841, 312] on icon "button" at bounding box center [842, 315] width 6 height 6
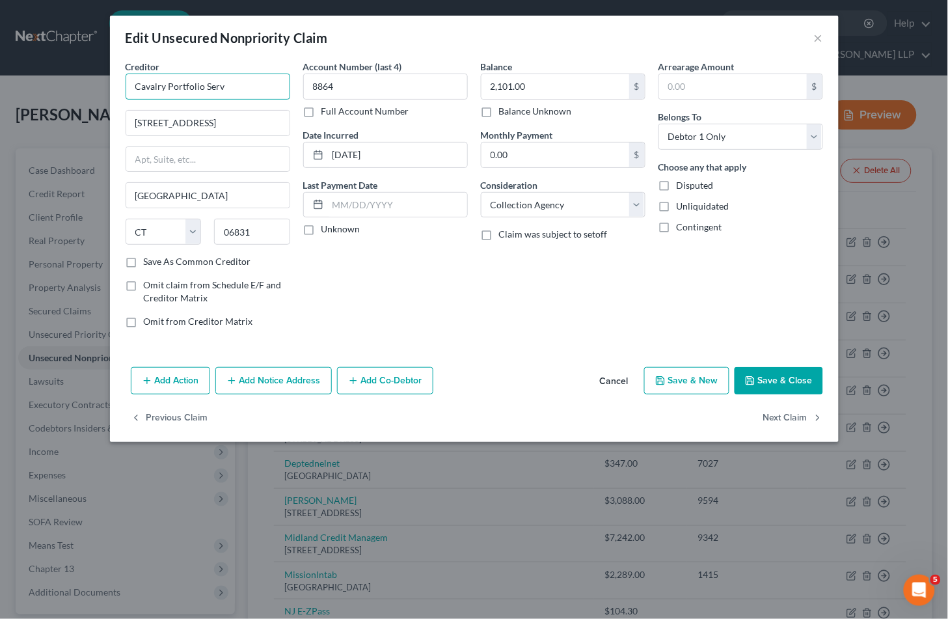
drag, startPoint x: 238, startPoint y: 87, endPoint x: 101, endPoint y: 85, distance: 137.3
click at [101, 85] on div "Edit Unsecured Nonpriority Claim × Creditor * Cavalry Portfolio Serv 1 American…" at bounding box center [474, 309] width 948 height 619
paste input "ices"
click at [498, 316] on div "Balance 2,101.00 $ Balance Unknown Balance Undetermined 2,101.00 $ Balance Unkn…" at bounding box center [563, 199] width 178 height 278
drag, startPoint x: 248, startPoint y: 121, endPoint x: 117, endPoint y: 115, distance: 130.9
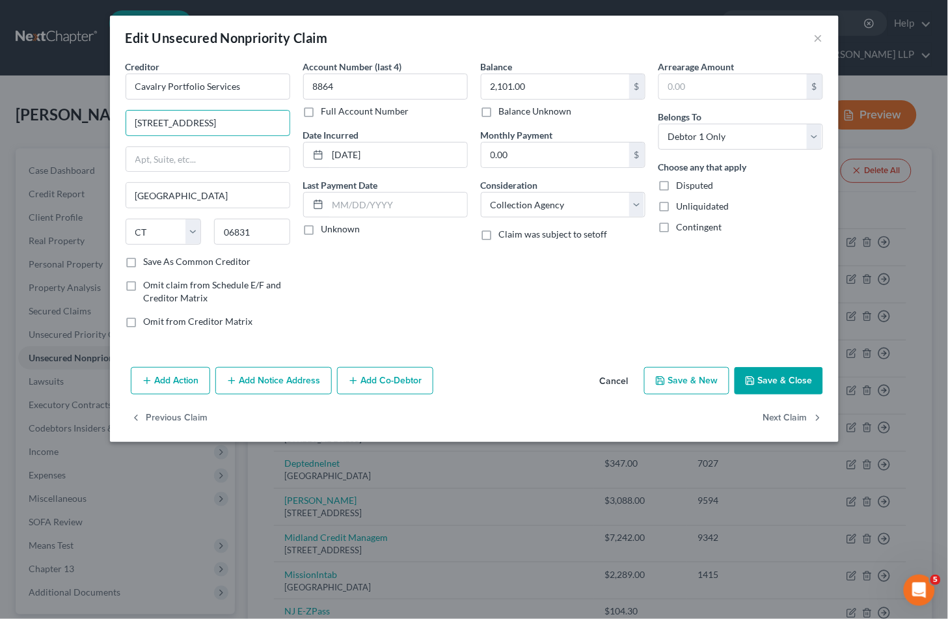
click at [117, 115] on div "Creditor * Cavalry Portfolio Services 1 [GEOGRAPHIC_DATA] [US_STATE][GEOGRAPHIC…" at bounding box center [474, 211] width 729 height 302
paste input "."
click at [433, 290] on div "Account Number (last 4) 8864 Full Account Number Date Incurred [DATE] Last Paym…" at bounding box center [386, 199] width 178 height 278
click at [207, 124] on input "[STREET_ADDRESS]" at bounding box center [207, 123] width 163 height 25
click at [185, 124] on input "[STREET_ADDRESS]" at bounding box center [207, 123] width 163 height 25
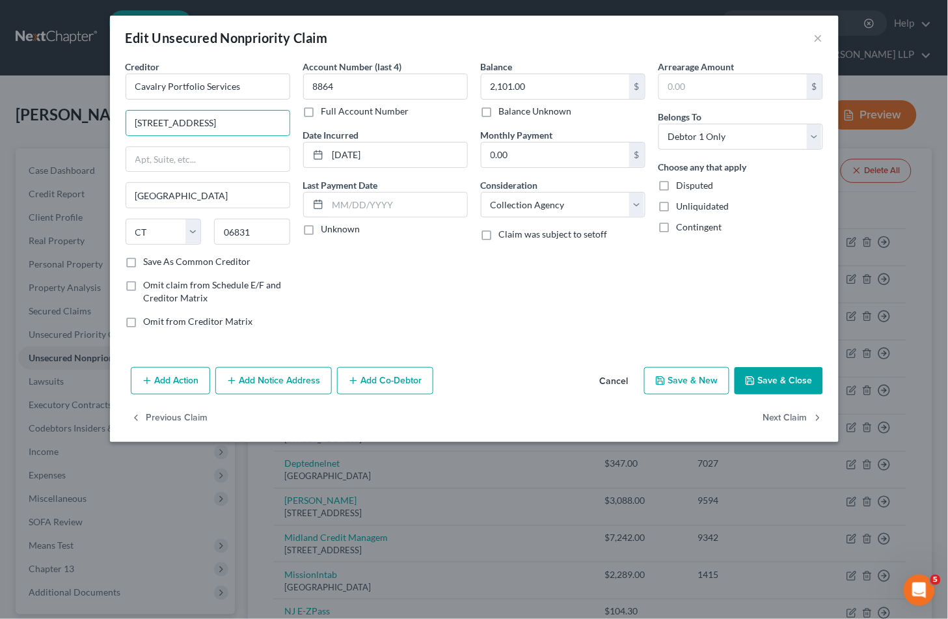
click at [353, 276] on div "Account Number (last 4) 8864 Full Account Number Date Incurred [DATE] Last Paym…" at bounding box center [386, 199] width 178 height 278
click at [762, 384] on button "Save & Close" at bounding box center [778, 380] width 88 height 27
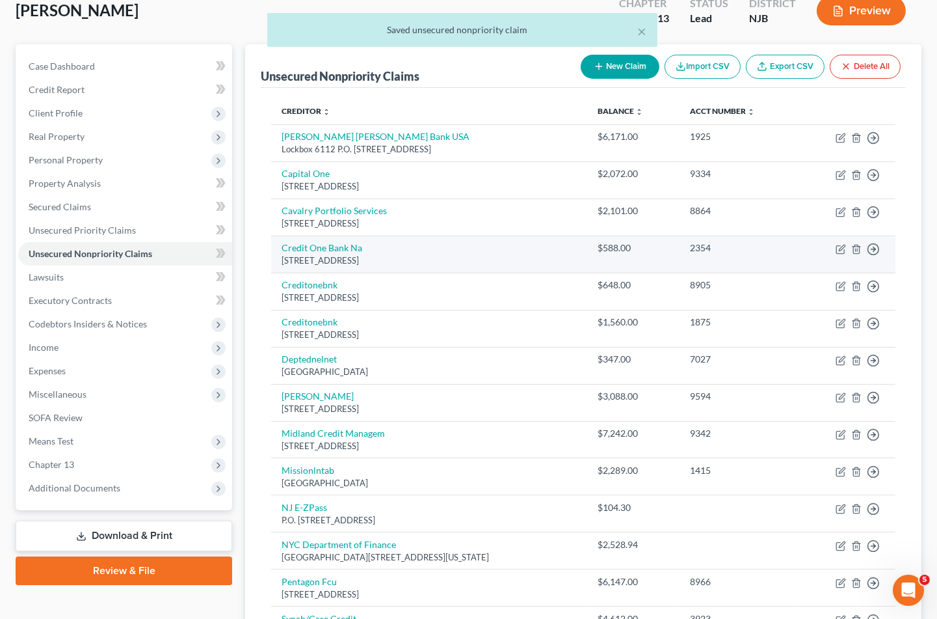
scroll to position [72, 0]
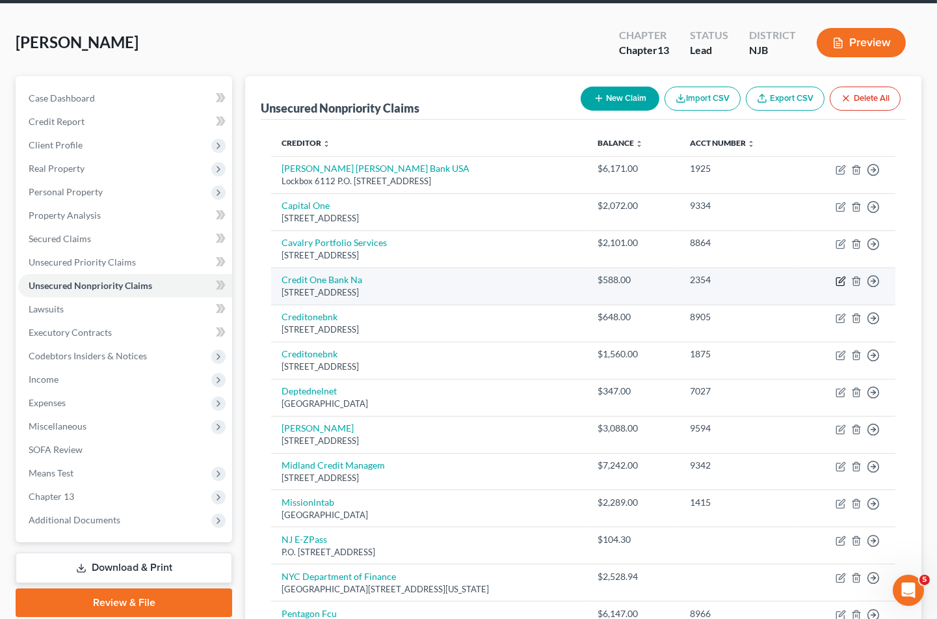
click at [841, 276] on icon "button" at bounding box center [841, 281] width 10 height 10
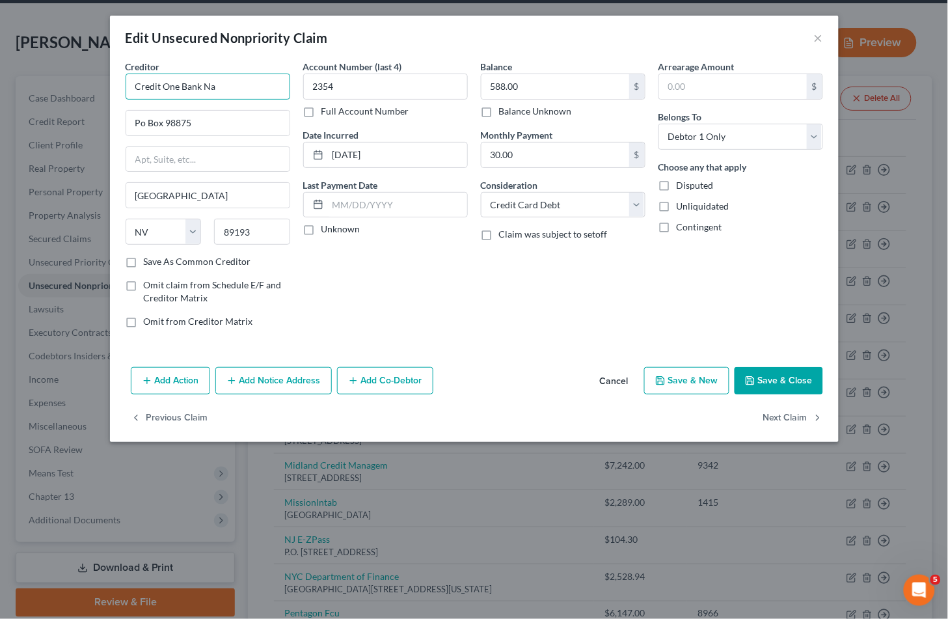
click at [256, 83] on input "Credit One Bank Na" at bounding box center [208, 87] width 165 height 26
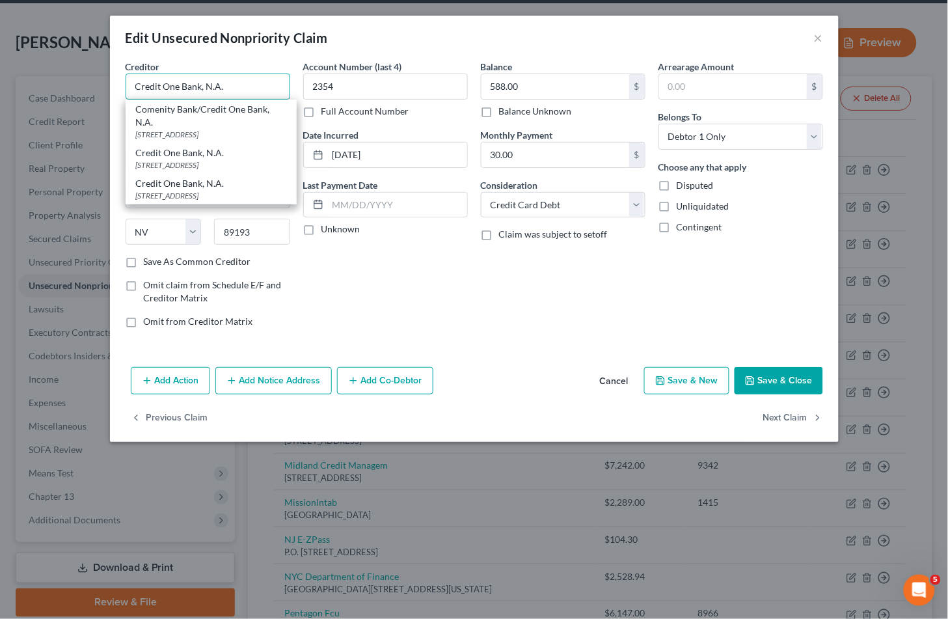
drag, startPoint x: 203, startPoint y: 85, endPoint x: 135, endPoint y: 82, distance: 67.7
click at [135, 82] on input "Credit One Bank, N.A." at bounding box center [208, 87] width 165 height 26
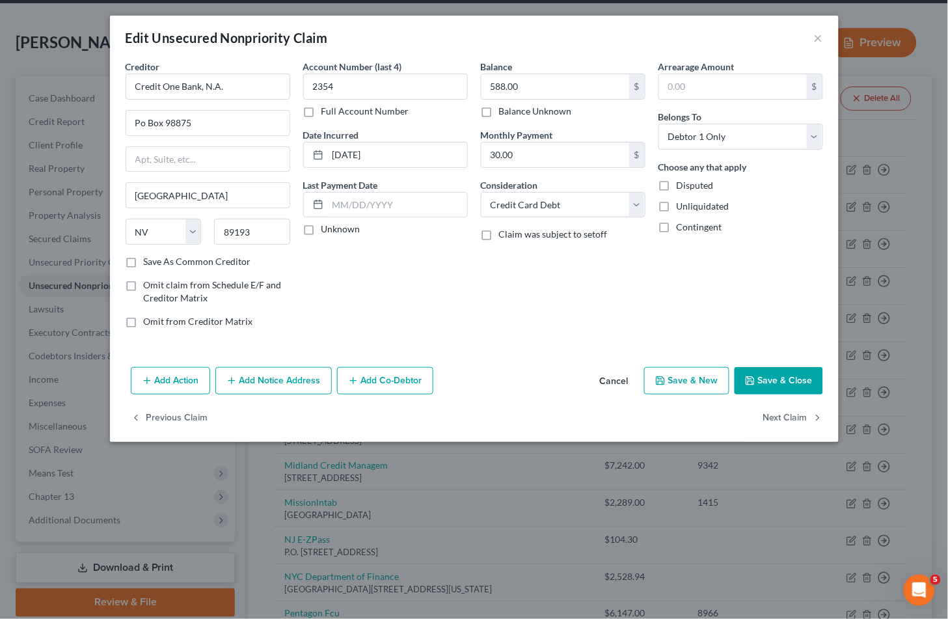
click at [409, 47] on div "Edit Unsecured Nonpriority Claim ×" at bounding box center [474, 38] width 729 height 44
click at [785, 381] on button "Save & Close" at bounding box center [778, 380] width 88 height 27
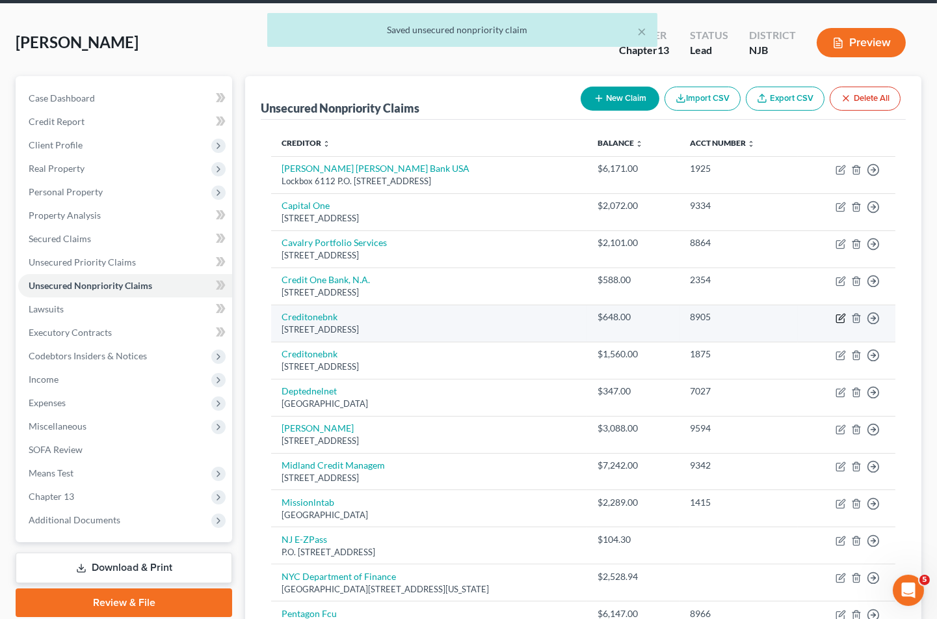
click at [840, 314] on icon "button" at bounding box center [842, 317] width 6 height 6
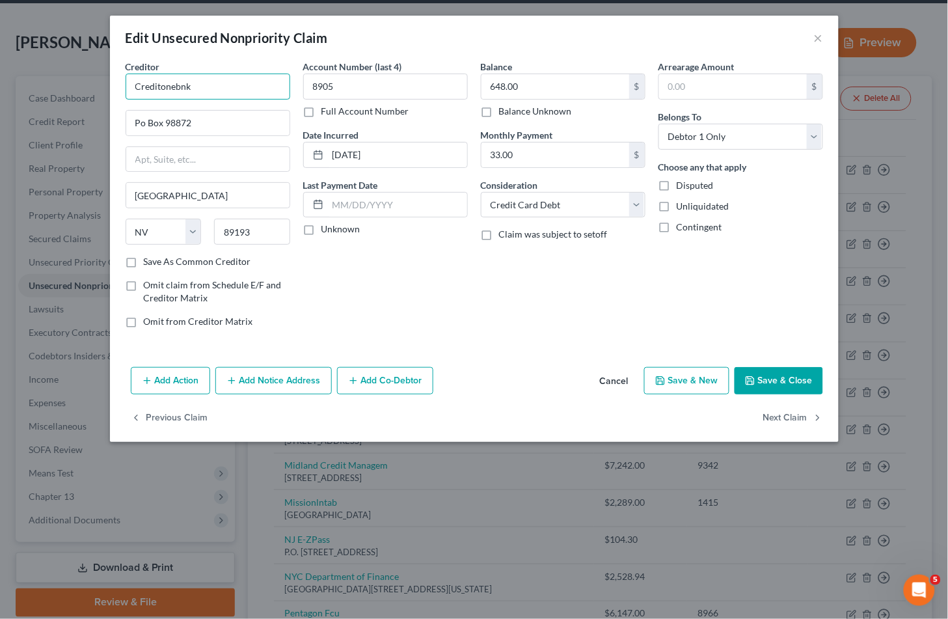
drag, startPoint x: 216, startPoint y: 83, endPoint x: 122, endPoint y: 85, distance: 94.3
click at [122, 85] on div "Creditor * Creditonebnk Po Box 98872 [GEOGRAPHIC_DATA] [US_STATE][GEOGRAPHIC_DA…" at bounding box center [208, 199] width 178 height 278
paste input "One Bank, N.A."
click at [473, 303] on div "Account Number (last 4) 8905 Full Account Number Date Incurred [DATE] Last Paym…" at bounding box center [386, 199] width 178 height 278
click at [757, 374] on button "Save & Close" at bounding box center [778, 380] width 88 height 27
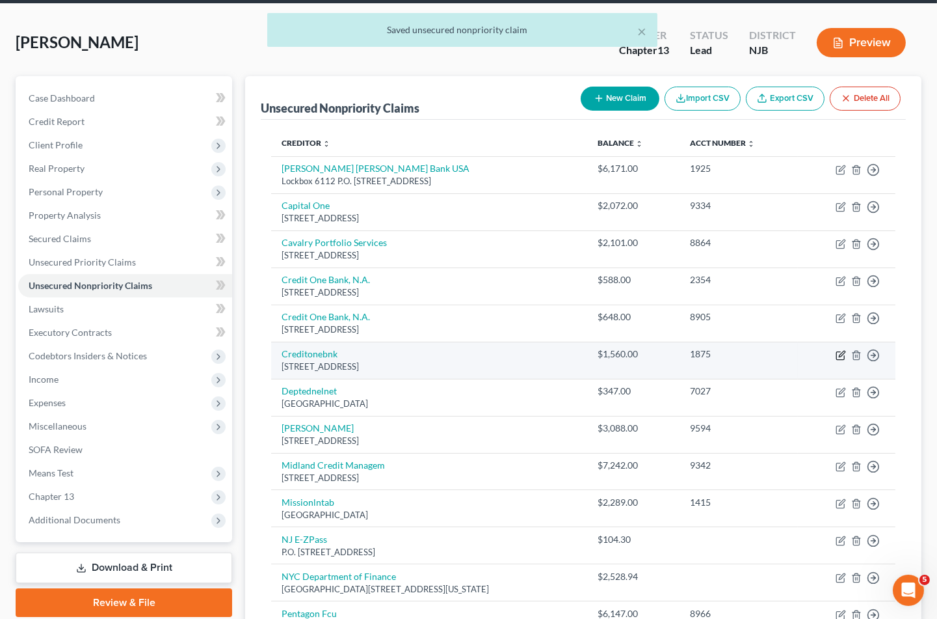
click at [838, 350] on icon "button" at bounding box center [841, 355] width 10 height 10
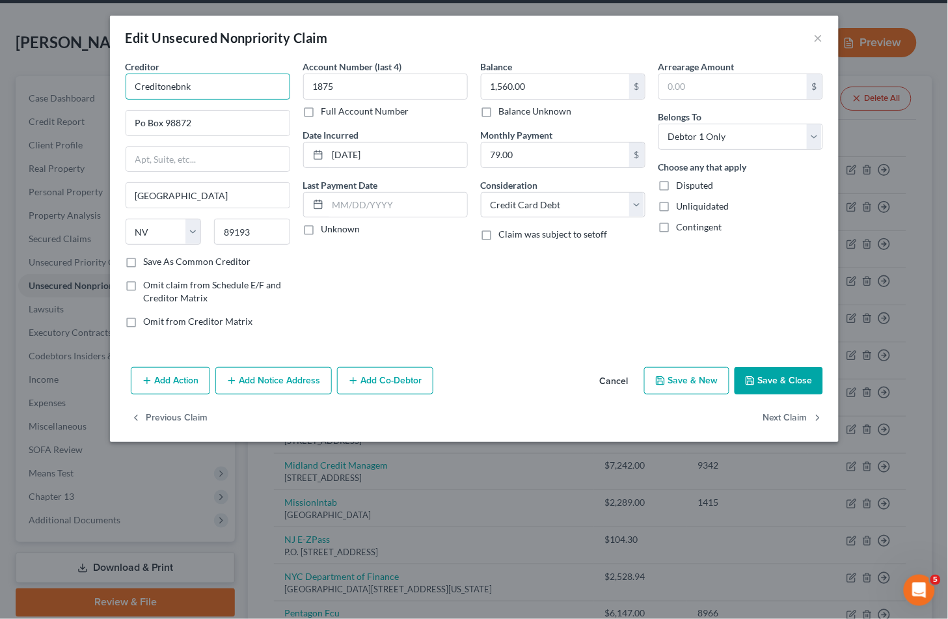
drag, startPoint x: 209, startPoint y: 82, endPoint x: 101, endPoint y: 81, distance: 108.0
click at [101, 81] on div "Edit Unsecured Nonpriority Claim × Creditor * Creditonebnk Po Box 98872 [GEOGRA…" at bounding box center [474, 309] width 948 height 619
paste input "One Bank, N.A."
click at [489, 299] on div "Balance 1,560.00 $ Balance Unknown Balance Undetermined 1,560.00 $ Balance Unkn…" at bounding box center [563, 199] width 178 height 278
click at [771, 374] on button "Save & Close" at bounding box center [778, 380] width 88 height 27
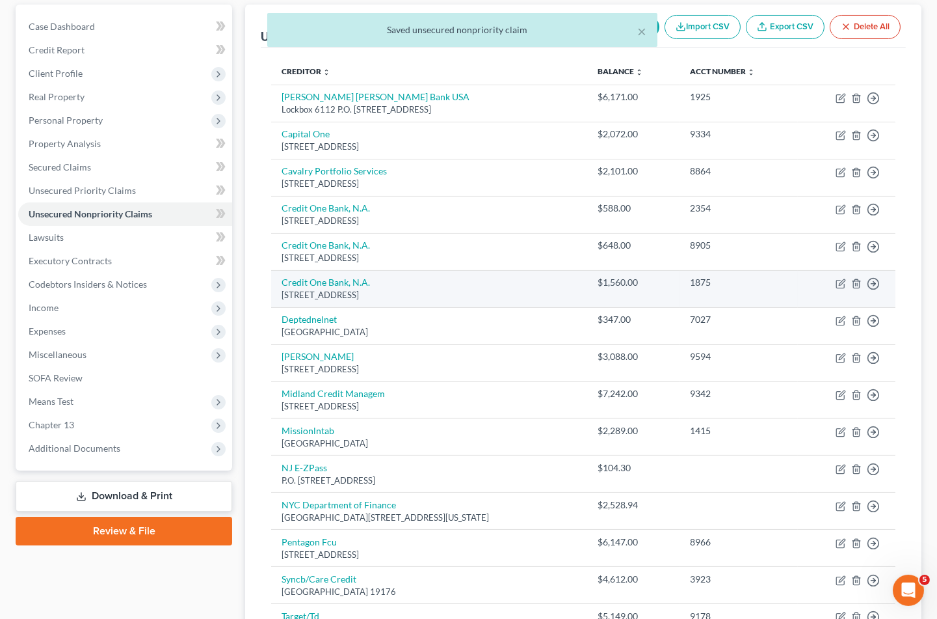
scroll to position [144, 0]
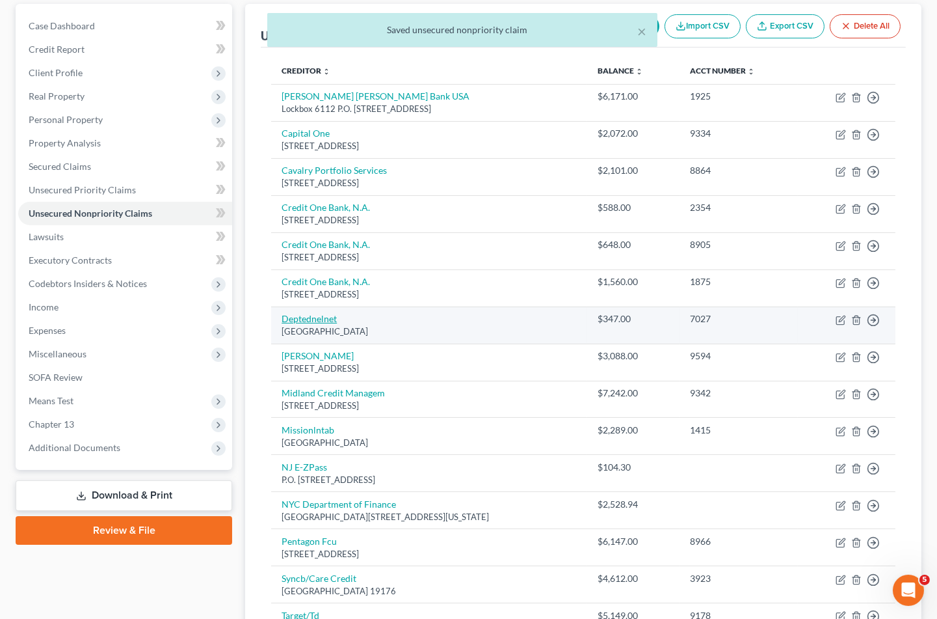
drag, startPoint x: 405, startPoint y: 306, endPoint x: 281, endPoint y: 301, distance: 123.7
click at [281, 306] on td "Deptednelnet [GEOGRAPHIC_DATA]" at bounding box center [429, 324] width 316 height 37
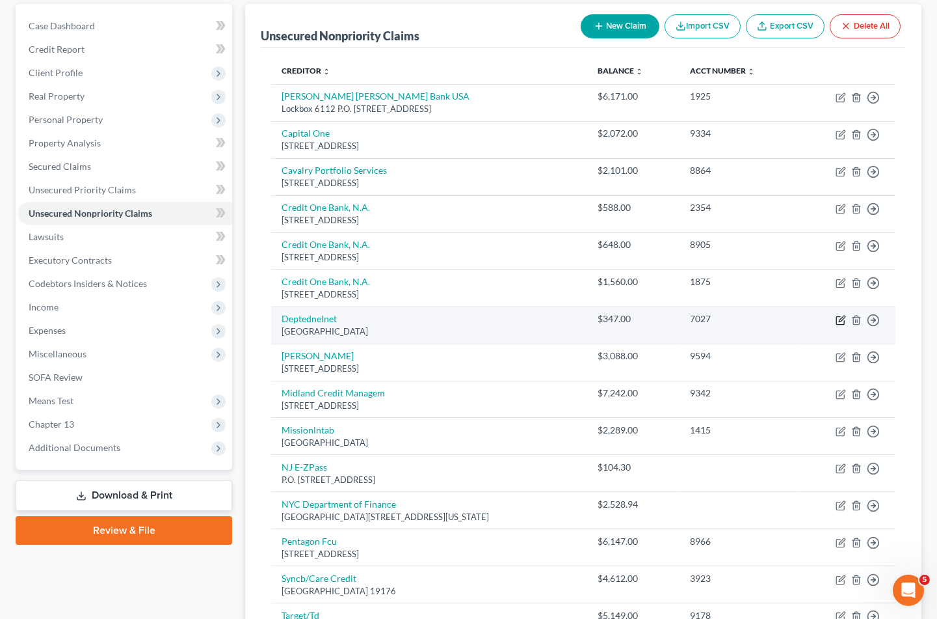
click at [840, 316] on icon "button" at bounding box center [841, 320] width 8 height 8
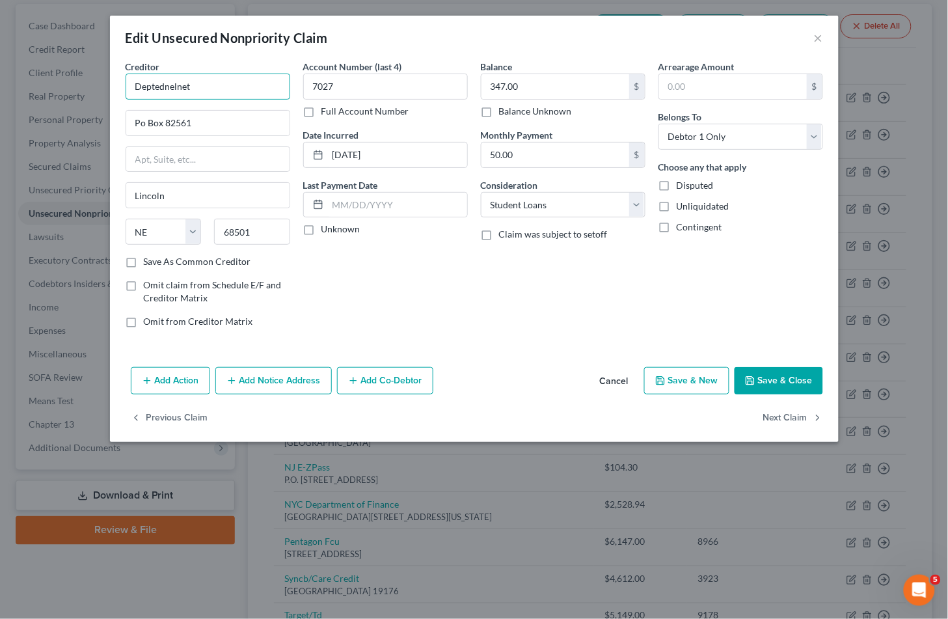
drag, startPoint x: 204, startPoint y: 83, endPoint x: 112, endPoint y: 81, distance: 92.4
click at [112, 81] on div "Creditor * Deptednelnet Po Box 82561 [GEOGRAPHIC_DATA][US_STATE] AZ CA CO [GEOG…" at bounding box center [474, 211] width 729 height 302
paste input "N"
click at [413, 302] on div "Account Number (last 4) 7027 Full Account Number Date Incurred [DATE] Last Paym…" at bounding box center [386, 199] width 178 height 278
click at [758, 381] on button "Save & Close" at bounding box center [778, 380] width 88 height 27
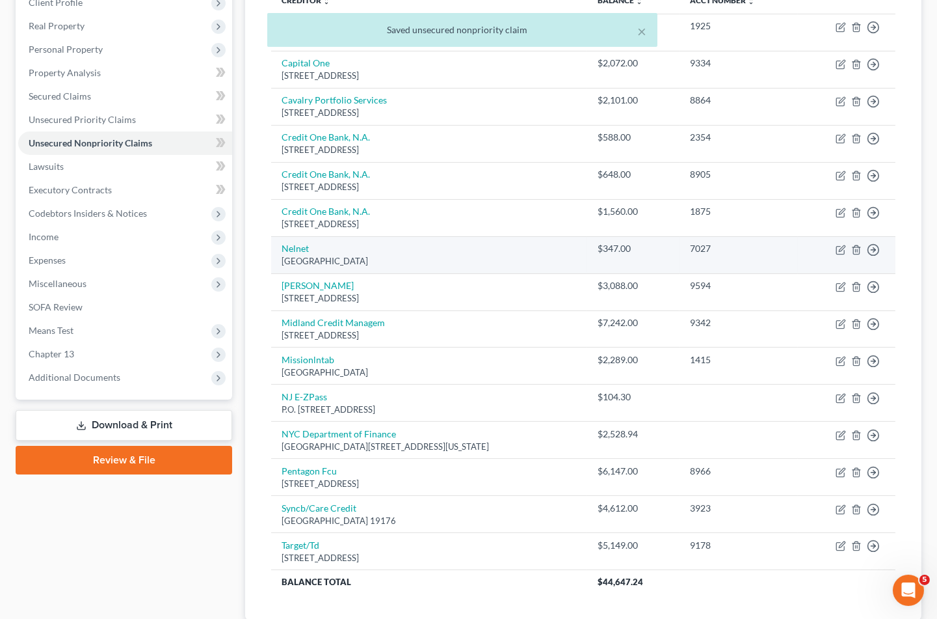
scroll to position [217, 0]
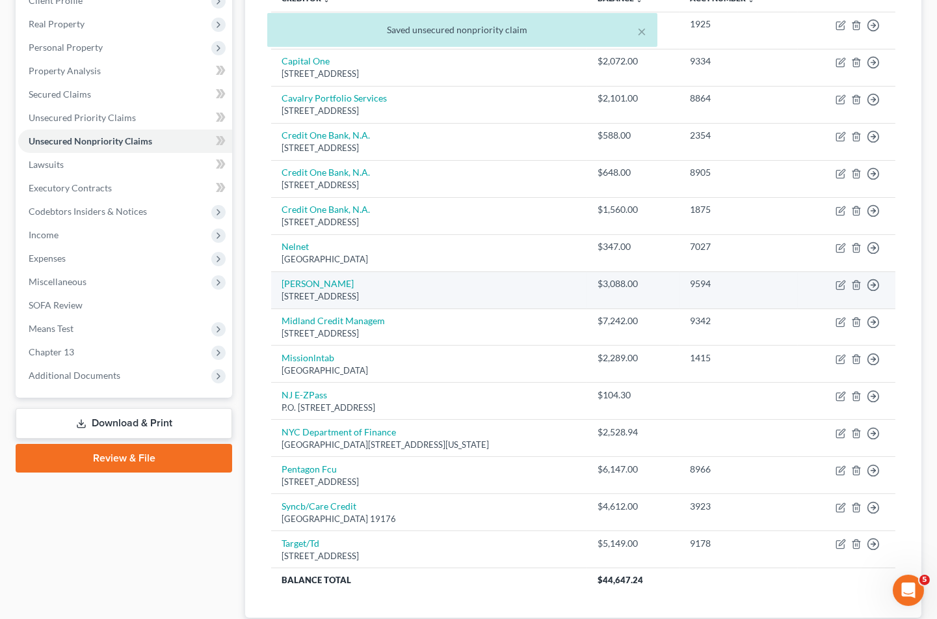
drag, startPoint x: 439, startPoint y: 275, endPoint x: 280, endPoint y: 264, distance: 159.1
click at [280, 271] on td "[PERSON_NAME][STREET_ADDRESS]" at bounding box center [429, 289] width 316 height 37
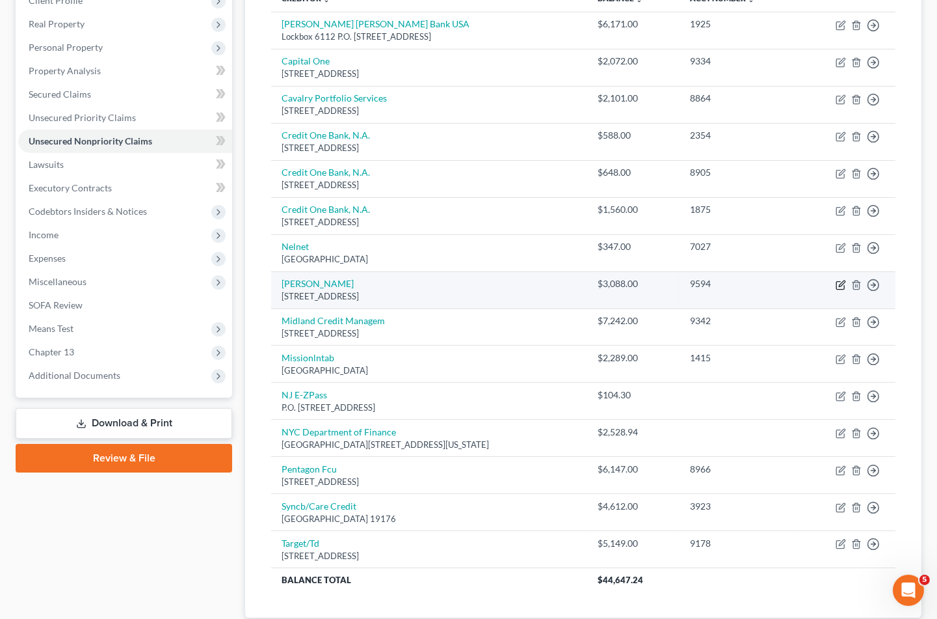
click at [841, 280] on icon "button" at bounding box center [842, 283] width 6 height 6
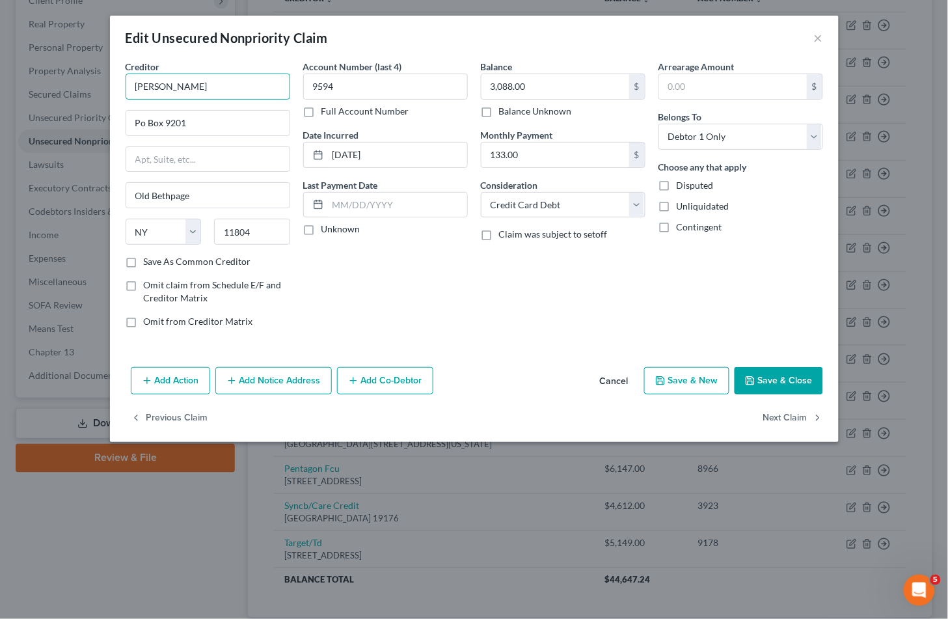
drag, startPoint x: 189, startPoint y: 81, endPoint x: 126, endPoint y: 81, distance: 63.8
click at [126, 81] on input "[PERSON_NAME]" at bounding box center [208, 87] width 165 height 26
paste input "an"
click at [406, 291] on div "Account Number (last 4) 9594 Full Account Number Date Incurred [DATE] Last Paym…" at bounding box center [386, 199] width 178 height 278
click at [769, 379] on button "Save & Close" at bounding box center [778, 380] width 88 height 27
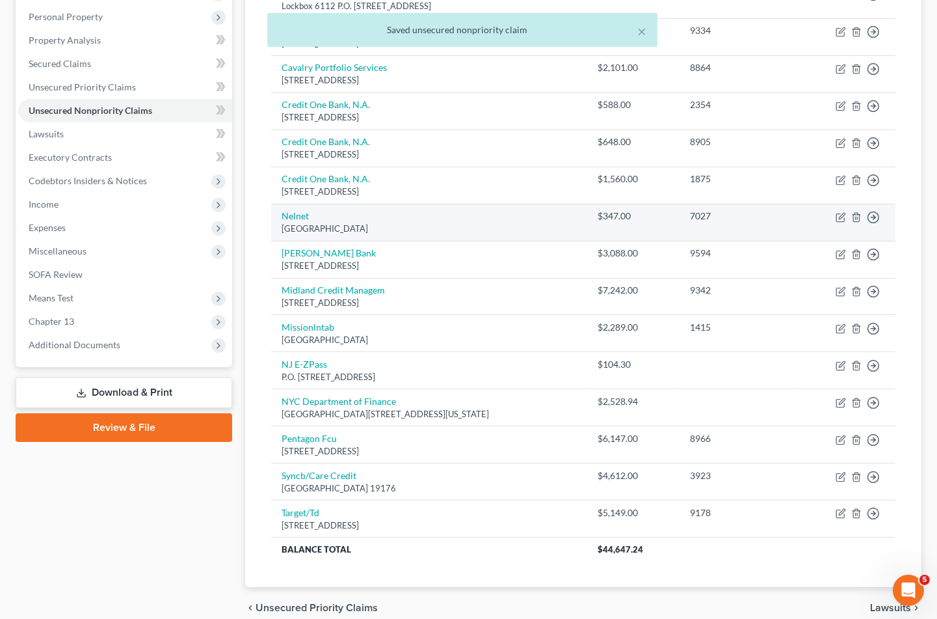
scroll to position [284, 0]
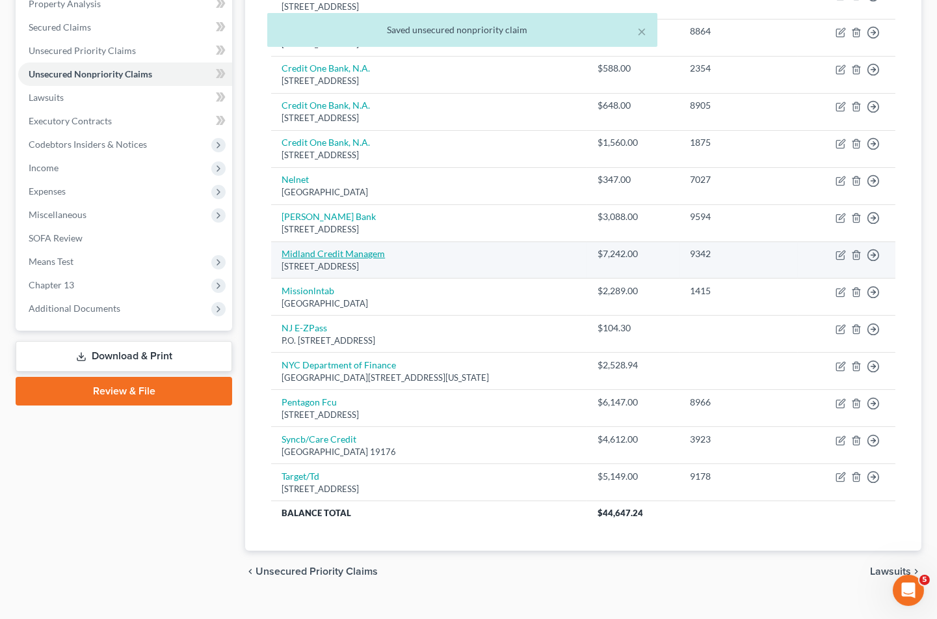
drag, startPoint x: 444, startPoint y: 245, endPoint x: 282, endPoint y: 230, distance: 162.7
click at [282, 241] on td "Midland Credit Managem [STREET_ADDRESS]" at bounding box center [429, 259] width 316 height 37
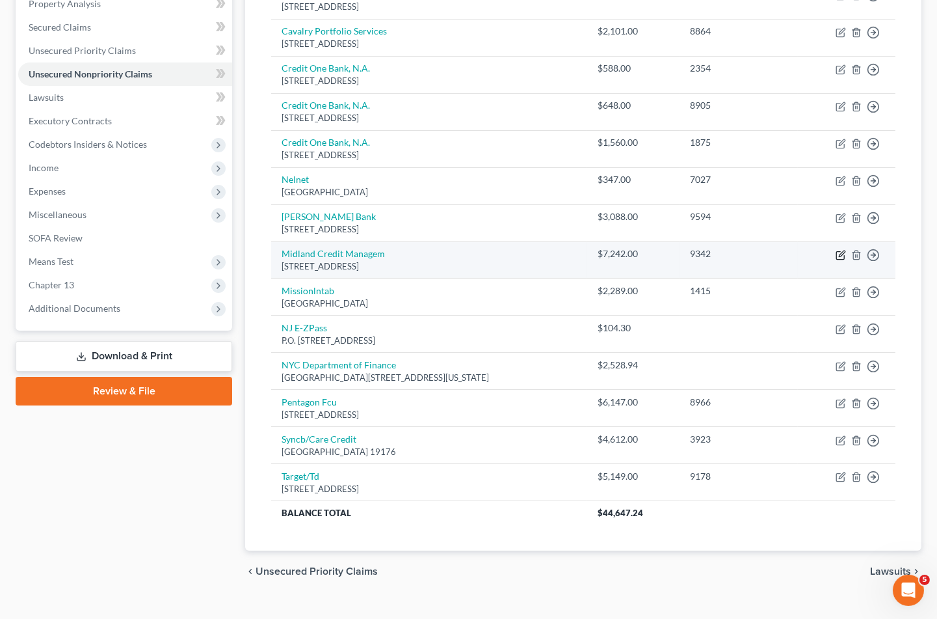
click at [837, 250] on icon "button" at bounding box center [841, 255] width 10 height 10
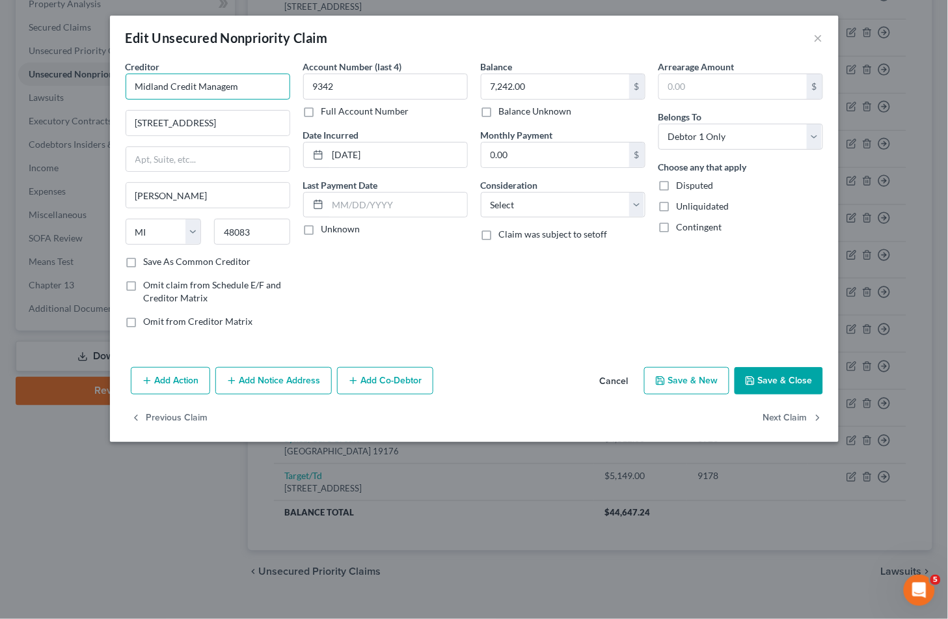
drag, startPoint x: 249, startPoint y: 83, endPoint x: 121, endPoint y: 81, distance: 127.5
click at [121, 81] on div "Creditor * Midland Credit Managem [STREET_ADDRESS][GEOGRAPHIC_DATA][PERSON_NAME…" at bounding box center [208, 199] width 178 height 278
paste input "ent"
drag, startPoint x: 243, startPoint y: 119, endPoint x: 154, endPoint y: 124, distance: 89.3
click at [131, 117] on input "[STREET_ADDRESS]" at bounding box center [207, 123] width 163 height 25
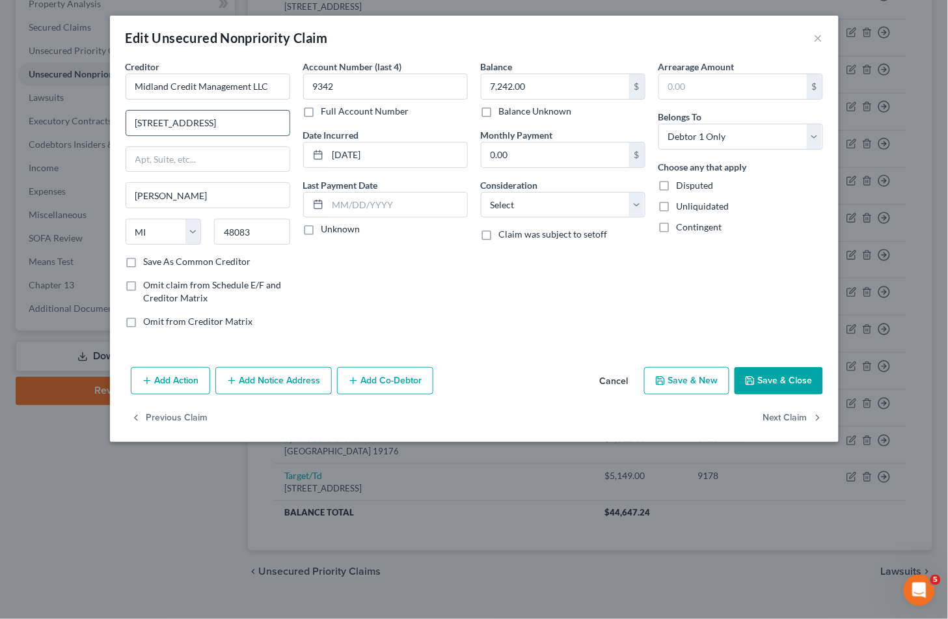
paste input "text"
drag, startPoint x: 374, startPoint y: 287, endPoint x: 252, endPoint y: 133, distance: 195.9
click at [374, 287] on div "Account Number (last 4) 9342 Full Account Number Date Incurred [DATE] Last Paym…" at bounding box center [386, 199] width 178 height 278
drag, startPoint x: 250, startPoint y: 118, endPoint x: 120, endPoint y: 118, distance: 130.1
click at [120, 118] on div "Creditor * Midland Credit Management LLC [STREET_ADDRESS][GEOGRAPHIC_DATA][PERS…" at bounding box center [208, 199] width 178 height 278
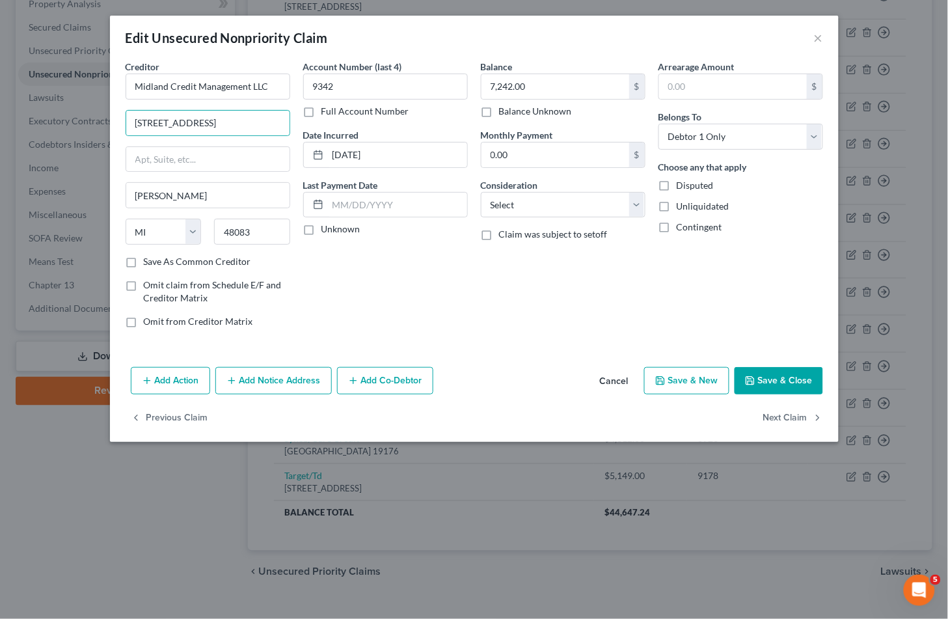
drag, startPoint x: 383, startPoint y: 284, endPoint x: 695, endPoint y: 379, distance: 326.4
click at [383, 284] on div "Account Number (last 4) 9342 Full Account Number Date Incurred [DATE] Last Paym…" at bounding box center [386, 199] width 178 height 278
click at [749, 372] on button "Save & Close" at bounding box center [778, 380] width 88 height 27
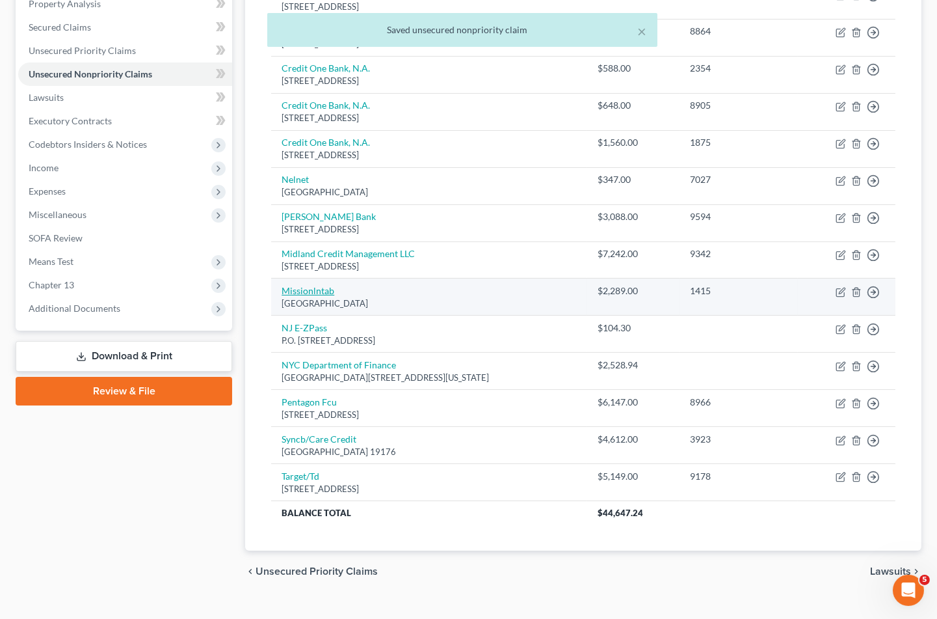
drag, startPoint x: 421, startPoint y: 284, endPoint x: 283, endPoint y: 265, distance: 139.2
click at [283, 278] on td "Missionlntab [GEOGRAPHIC_DATA]" at bounding box center [429, 296] width 316 height 37
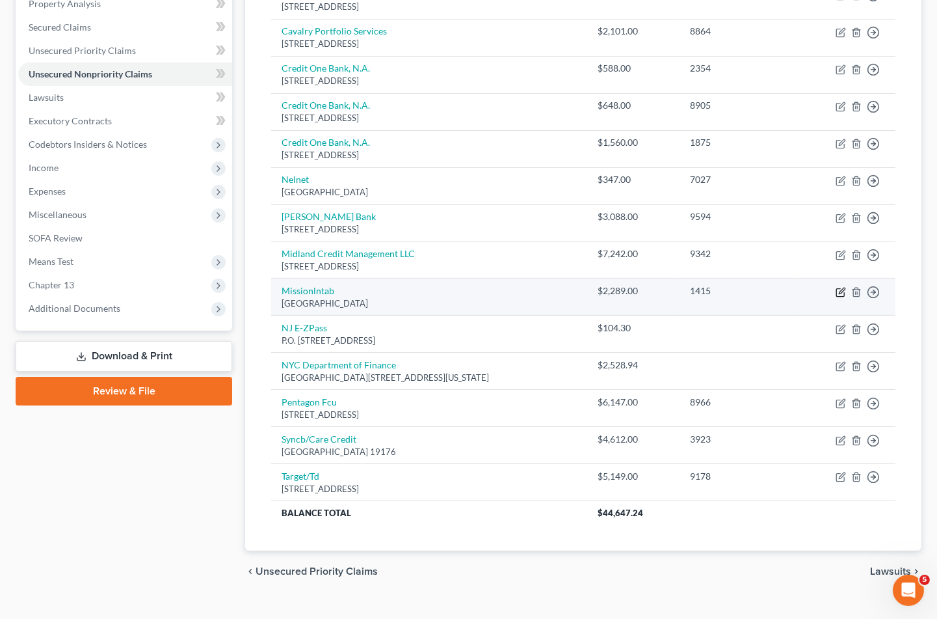
click at [841, 287] on icon "button" at bounding box center [841, 292] width 10 height 10
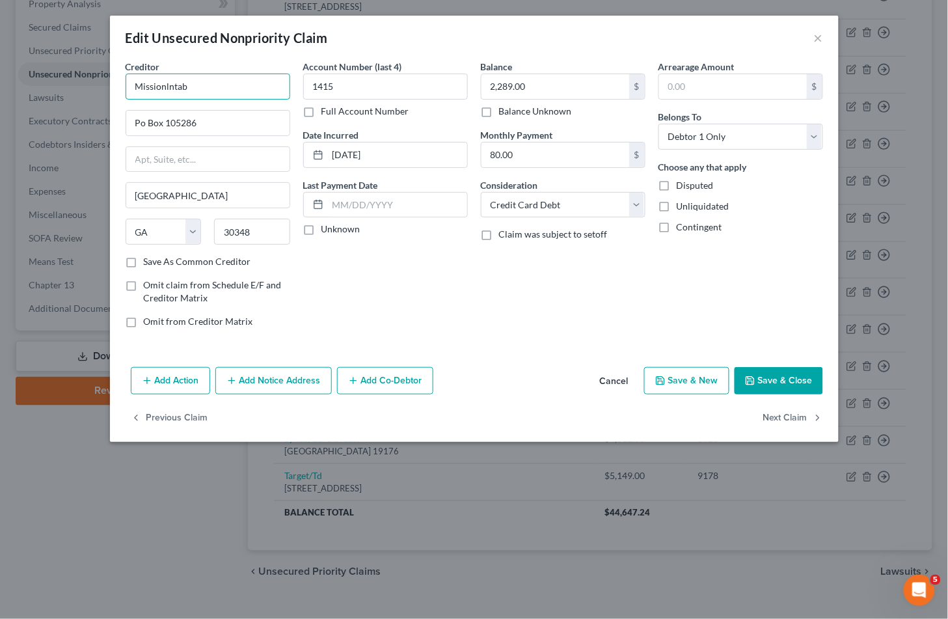
drag, startPoint x: 198, startPoint y: 81, endPoint x: 96, endPoint y: 79, distance: 101.5
click at [96, 79] on div "Edit Unsecured Nonpriority Claim × Creditor * Missionlntab Po Box 105286 [GEOGR…" at bounding box center [474, 309] width 948 height 619
paste input "Lane LLC"
click at [440, 294] on div "Account Number (last 4) 1415 Full Account Number Date Incurred [DATE] Last Paym…" at bounding box center [386, 199] width 178 height 278
click at [762, 371] on button "Save & Close" at bounding box center [778, 380] width 88 height 27
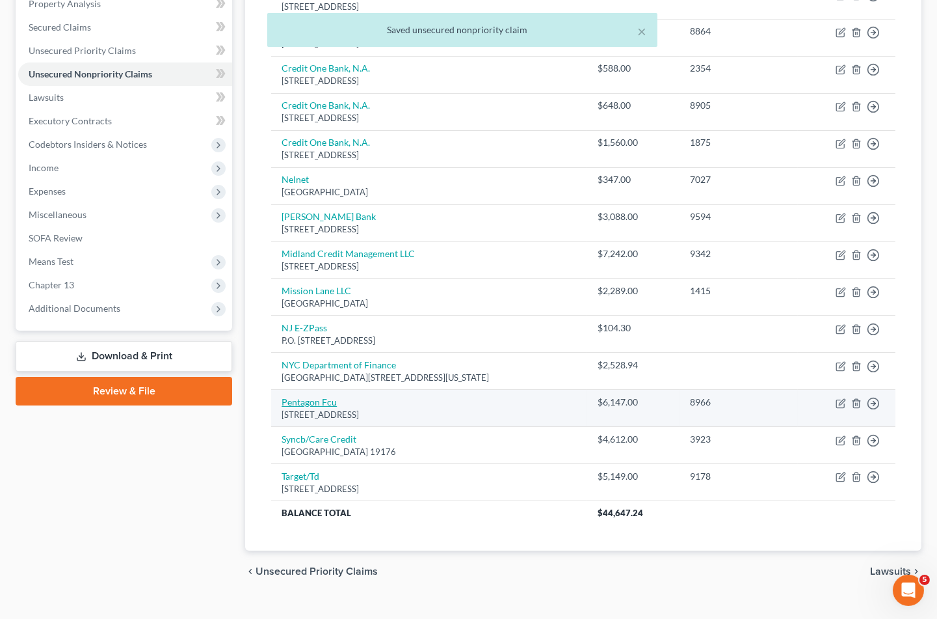
drag, startPoint x: 424, startPoint y: 393, endPoint x: 282, endPoint y: 379, distance: 141.9
click at [282, 390] on td "Pentagon [STREET_ADDRESS]" at bounding box center [429, 408] width 316 height 37
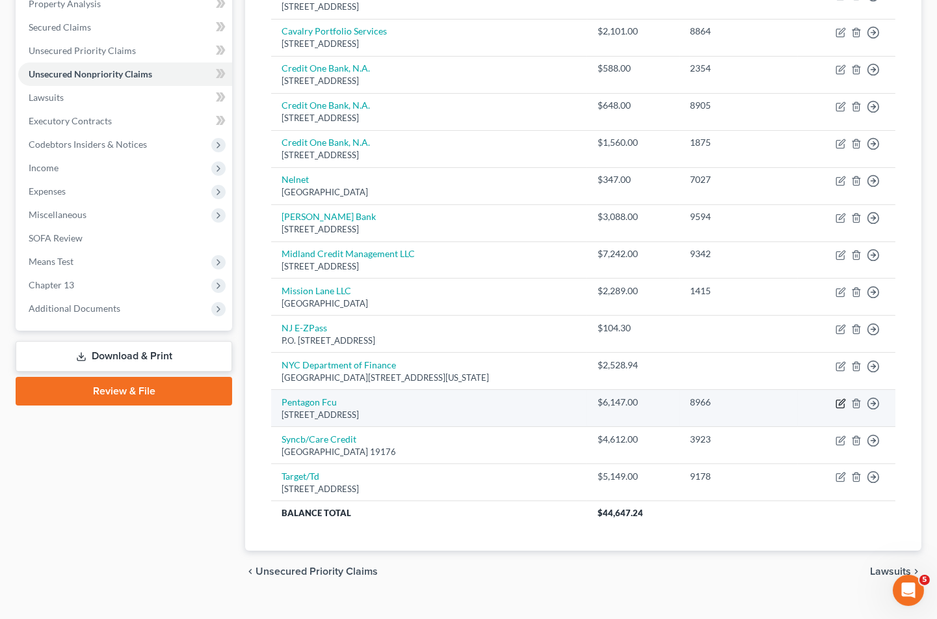
click at [844, 398] on icon "button" at bounding box center [841, 403] width 10 height 10
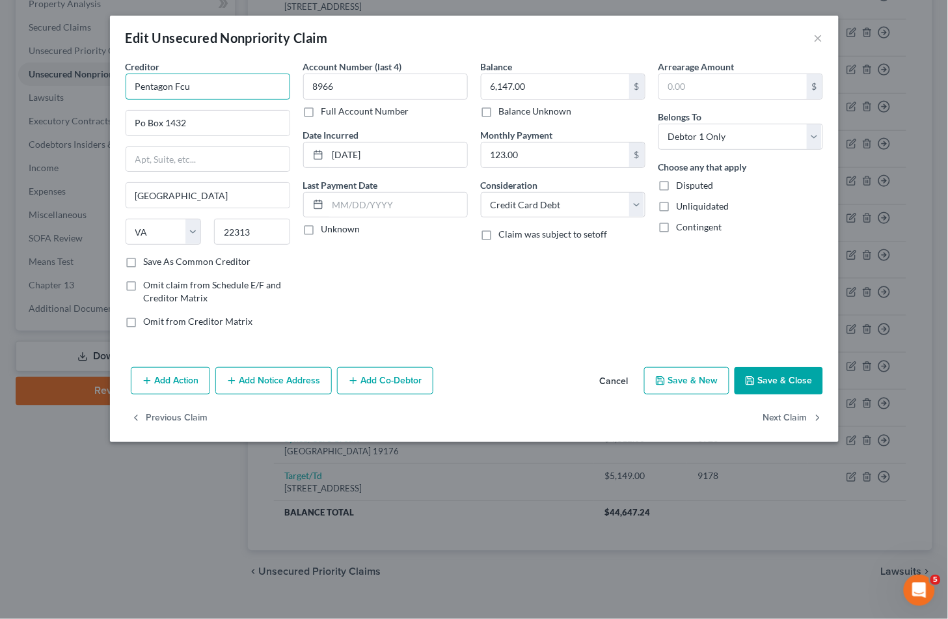
drag, startPoint x: 202, startPoint y: 87, endPoint x: 115, endPoint y: 87, distance: 86.5
click at [115, 87] on div "Creditor * Pentagon Fcu Po Box 1432 [GEOGRAPHIC_DATA] [US_STATE] AK AR AZ CA CO…" at bounding box center [474, 211] width 729 height 302
paste input "Fed Credit Union"
click at [420, 288] on div "Account Number (last 4) 8966 Full Account Number Date Incurred [DATE] Last Paym…" at bounding box center [386, 199] width 178 height 278
click at [779, 388] on button "Save & Close" at bounding box center [778, 380] width 88 height 27
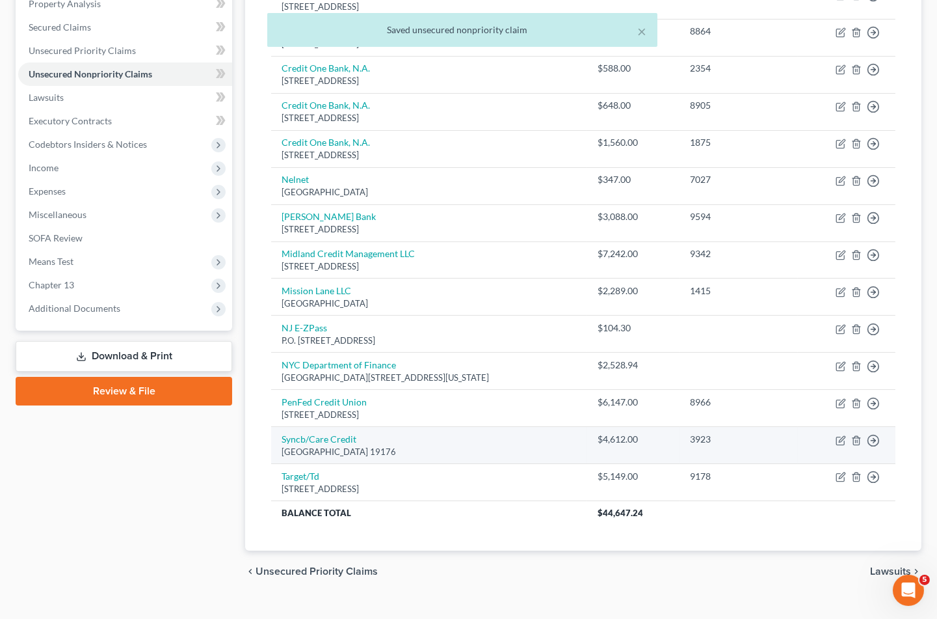
drag, startPoint x: 435, startPoint y: 428, endPoint x: 278, endPoint y: 415, distance: 156.7
click at [278, 427] on td "Syncb/Care Credit Po Box [GEOGRAPHIC_DATA]" at bounding box center [429, 445] width 316 height 37
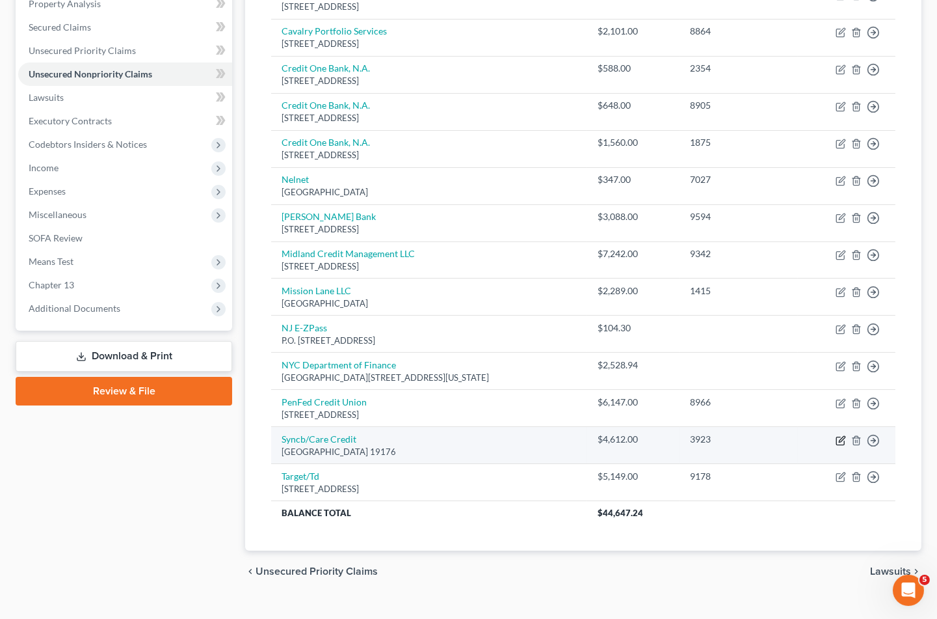
click at [840, 435] on icon "button" at bounding box center [841, 440] width 10 height 10
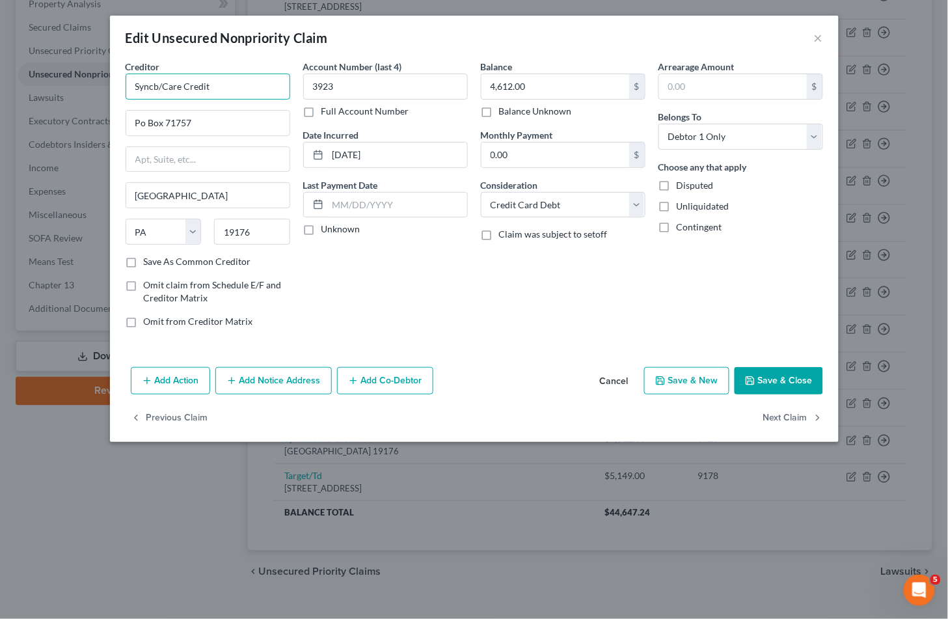
drag, startPoint x: 157, startPoint y: 85, endPoint x: 117, endPoint y: 83, distance: 40.4
click at [117, 83] on div "Creditor * Syncb/Care Credit Po Box 71757 [GEOGRAPHIC_DATA] [US_STATE] AK AR AZ…" at bounding box center [474, 211] width 729 height 302
paste input "hrony Bank"
click at [388, 293] on div "Account Number (last 4) 3923 Full Account Number Date Incurred [DATE] Last Paym…" at bounding box center [386, 199] width 178 height 278
click at [790, 375] on button "Save & Close" at bounding box center [778, 380] width 88 height 27
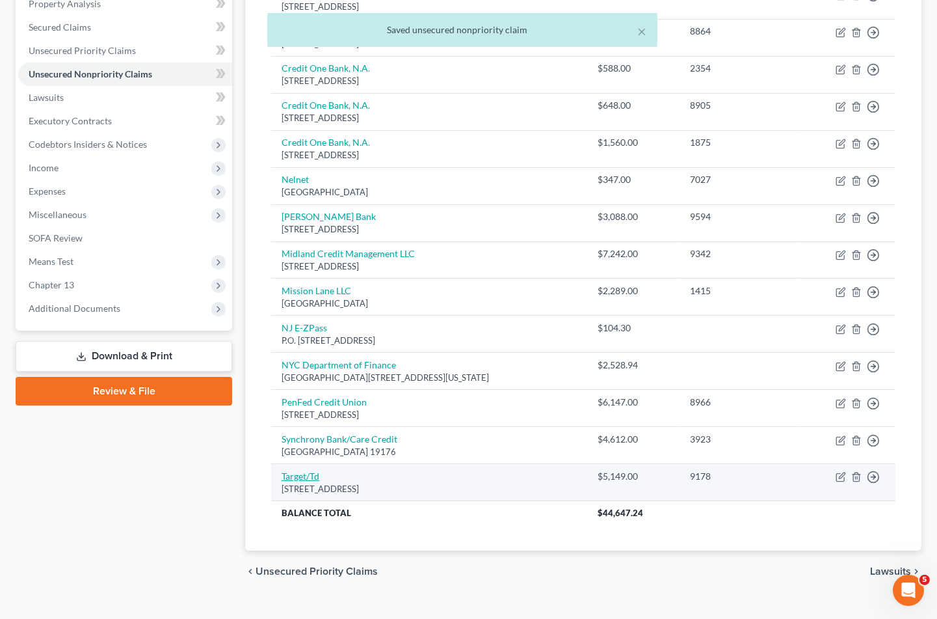
drag, startPoint x: 424, startPoint y: 460, endPoint x: 283, endPoint y: 452, distance: 141.4
click at [283, 464] on td "Target/[GEOGRAPHIC_DATA]" at bounding box center [429, 482] width 316 height 37
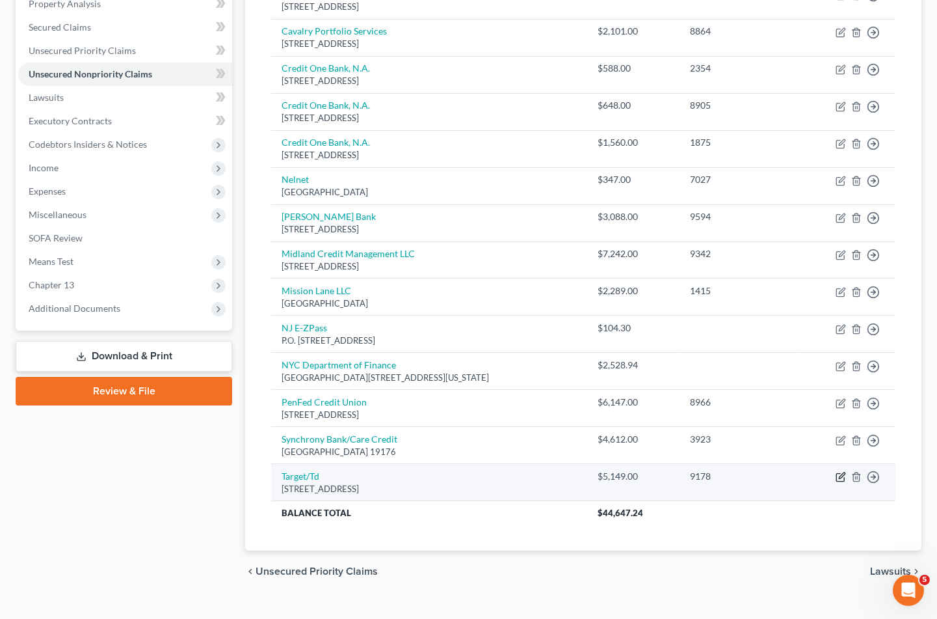
click at [843, 473] on icon "button" at bounding box center [842, 476] width 6 height 6
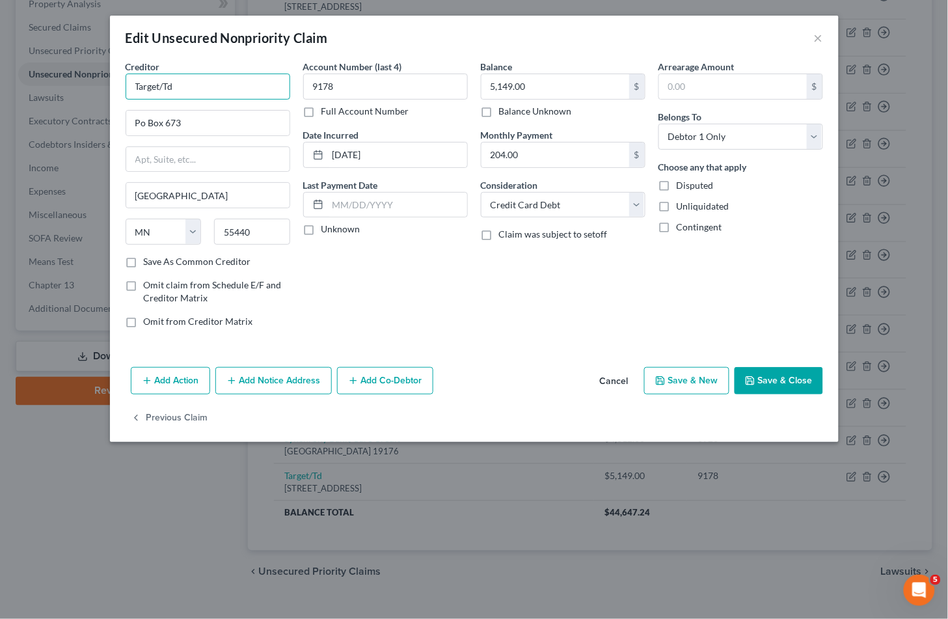
drag, startPoint x: 191, startPoint y: 89, endPoint x: 115, endPoint y: 83, distance: 75.7
click at [115, 83] on div "Creditor * Target/Td Po Box 673 [GEOGRAPHIC_DATA] [US_STATE] AK AR [GEOGRAPHIC_…" at bounding box center [474, 211] width 729 height 302
paste input "Credit Car"
click at [370, 282] on div "Account Number (last 4) 9178 Full Account Number Date Incurred [DATE] Last Paym…" at bounding box center [386, 199] width 178 height 278
click at [775, 381] on button "Save & Close" at bounding box center [778, 380] width 88 height 27
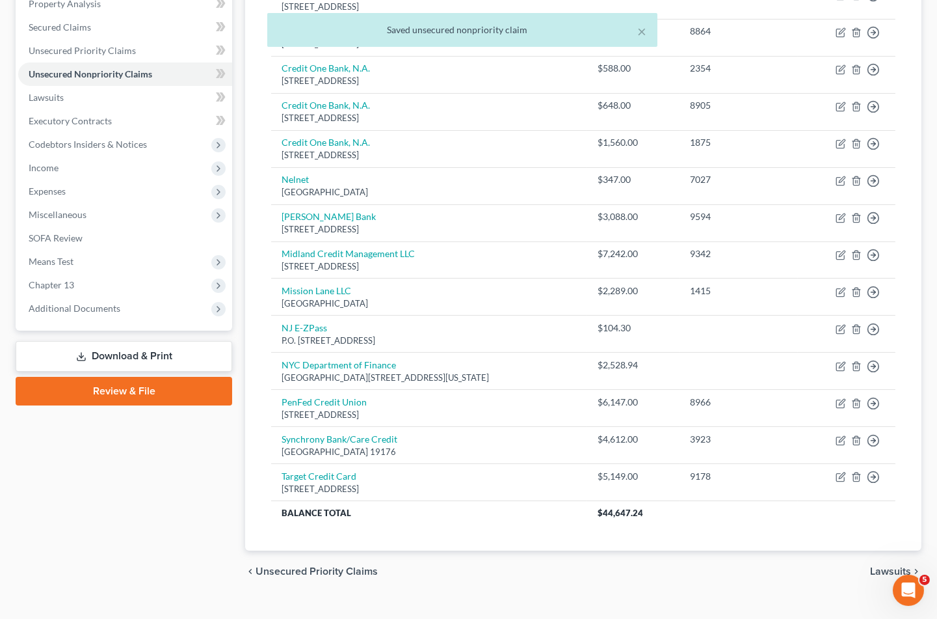
click at [882, 566] on span "Lawsuits" at bounding box center [890, 571] width 41 height 10
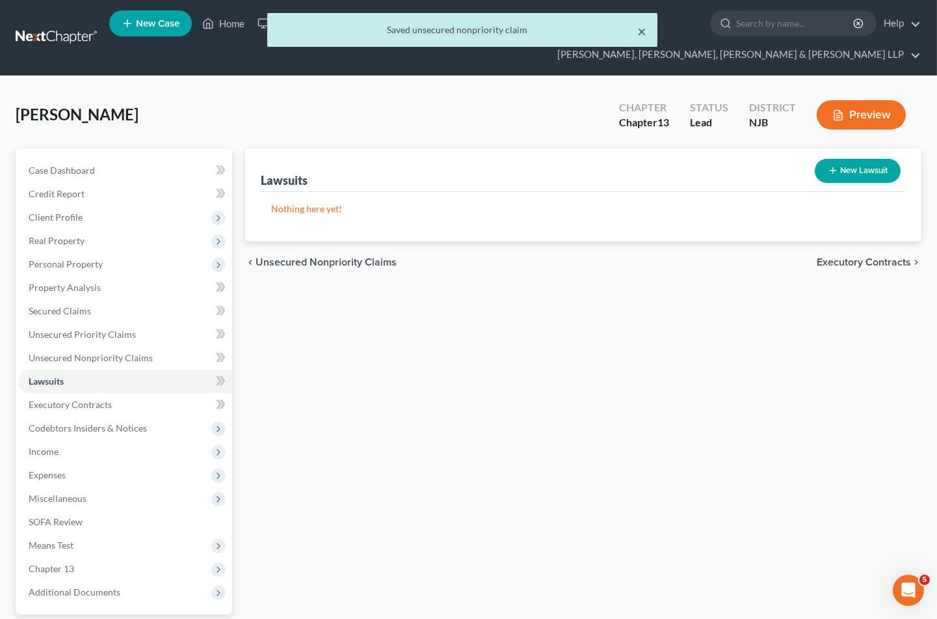
click at [641, 28] on button "×" at bounding box center [642, 31] width 9 height 16
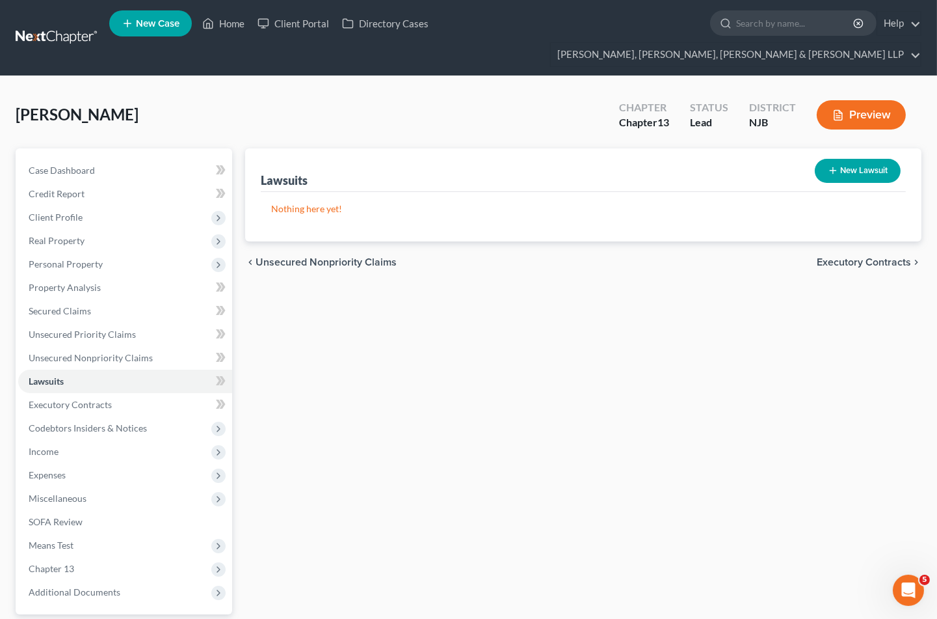
click at [850, 257] on span "Executory Contracts" at bounding box center [864, 262] width 94 height 10
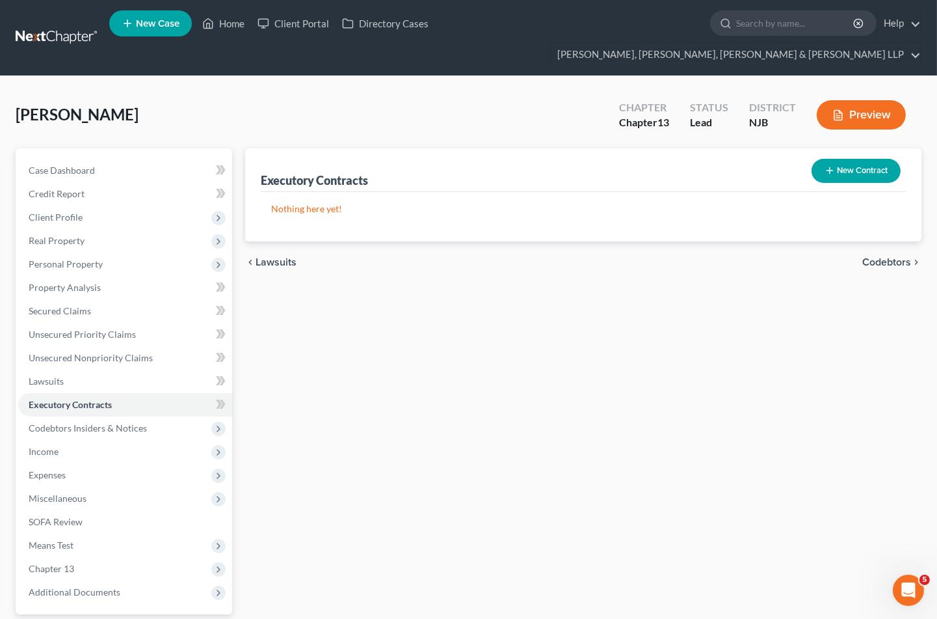
click at [881, 257] on span "Codebtors" at bounding box center [887, 262] width 49 height 10
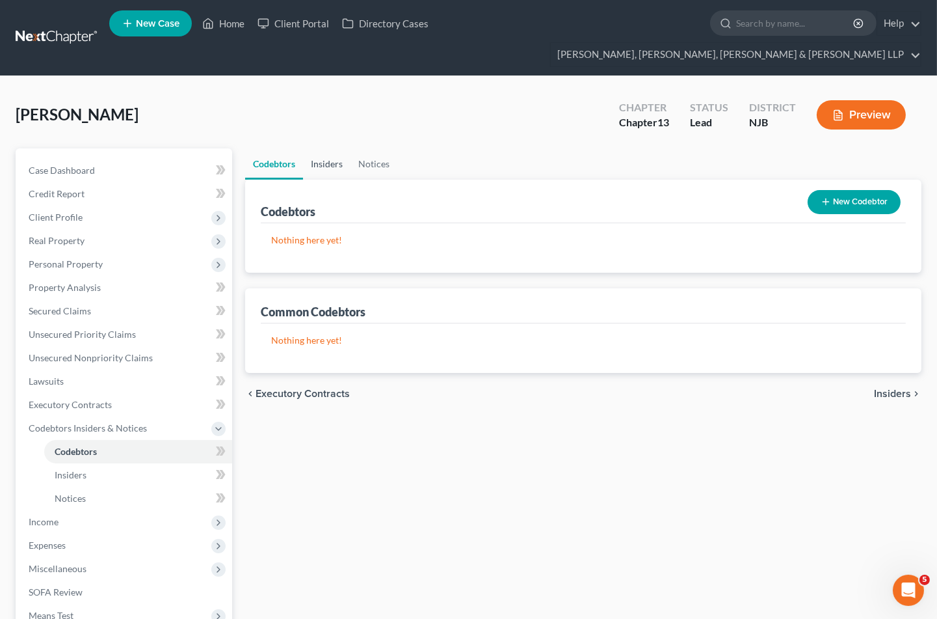
click at [323, 148] on link "Insiders" at bounding box center [326, 163] width 47 height 31
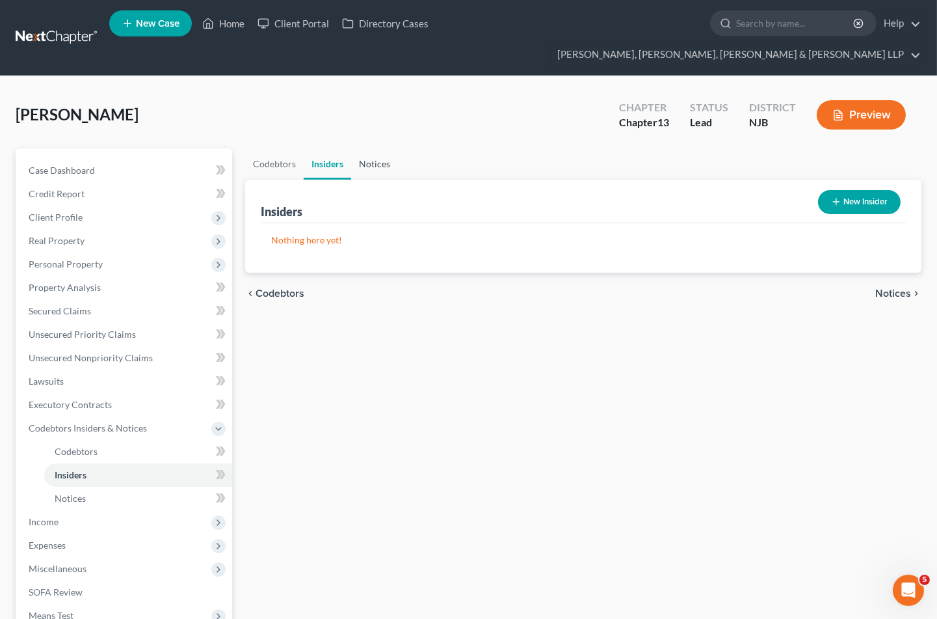
click at [380, 148] on link "Notices" at bounding box center [374, 163] width 47 height 31
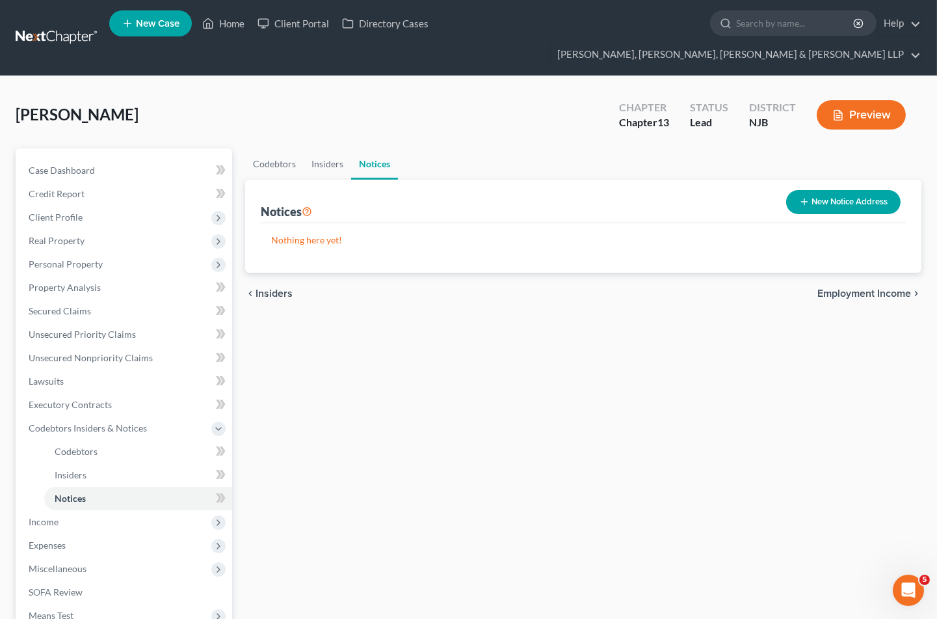
click at [838, 288] on span "Employment Income" at bounding box center [865, 293] width 94 height 10
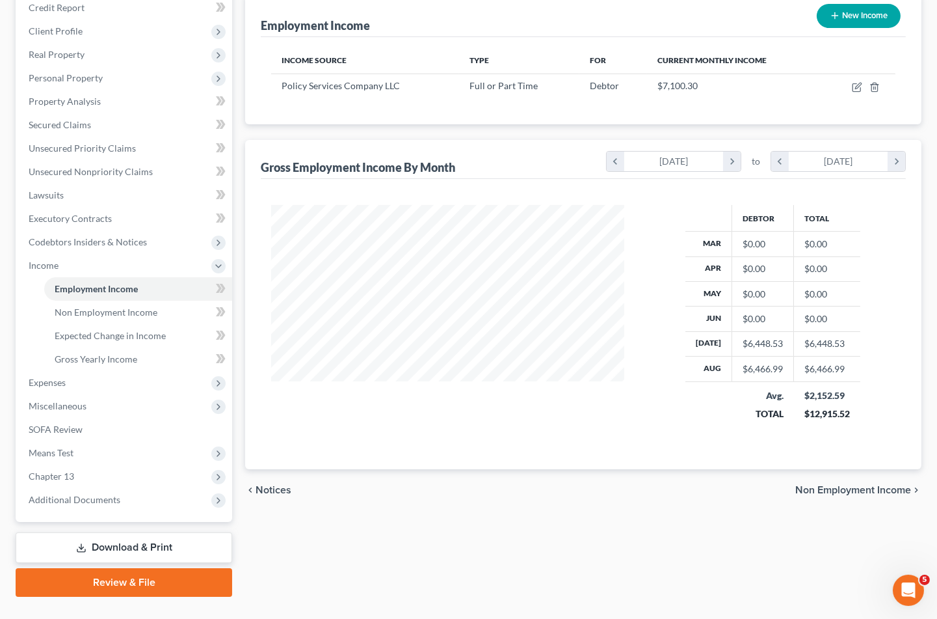
scroll to position [189, 0]
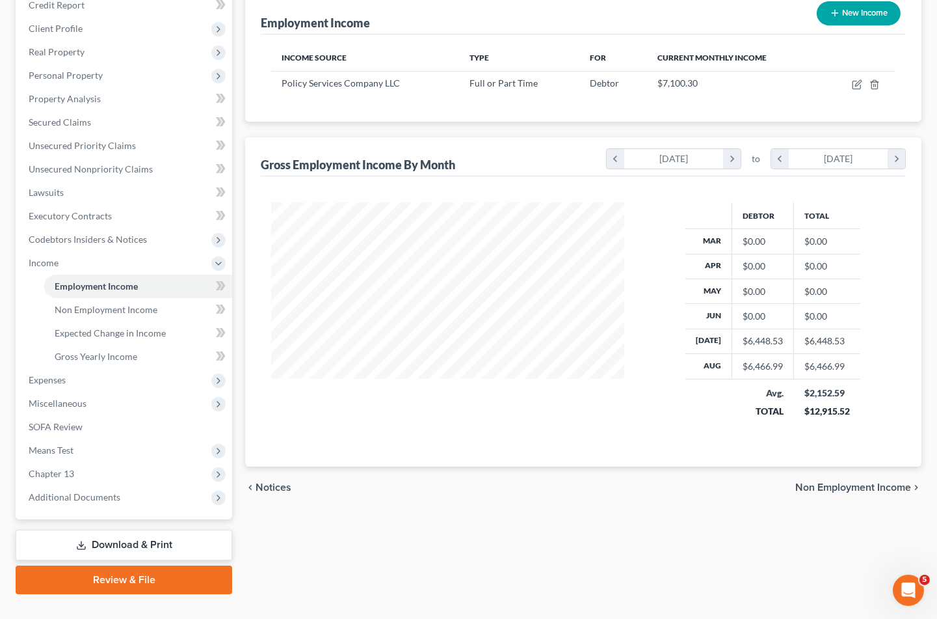
click at [111, 530] on link "Download & Print" at bounding box center [124, 545] width 217 height 31
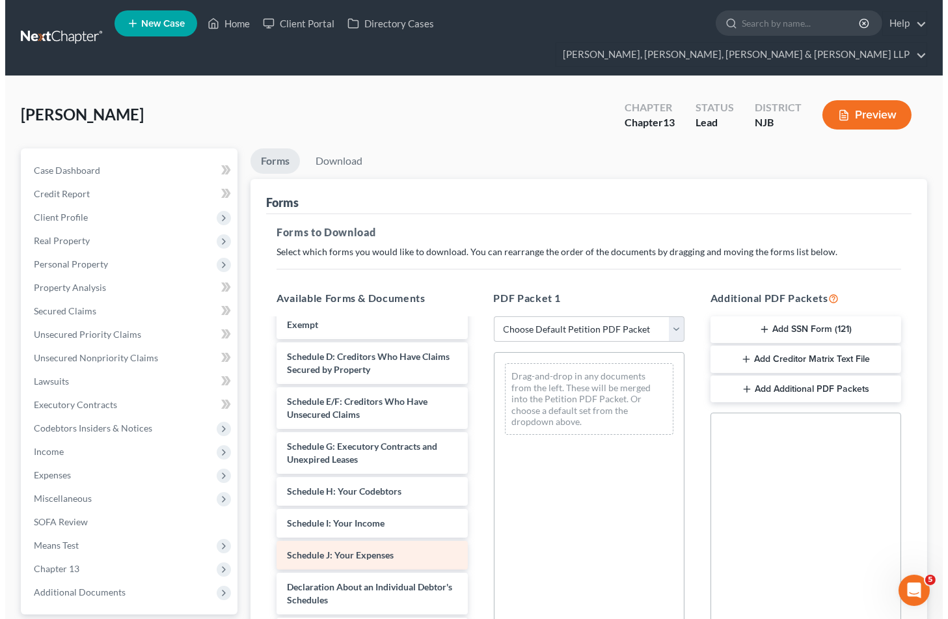
scroll to position [144, 0]
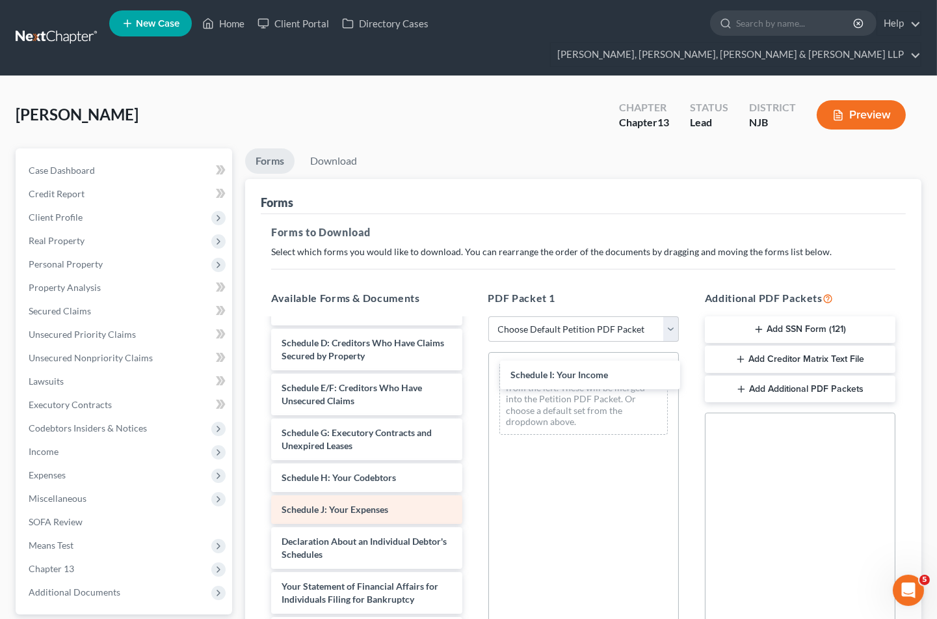
drag, startPoint x: 346, startPoint y: 482, endPoint x: 361, endPoint y: 483, distance: 15.0
click at [472, 359] on div "Schedule I: Your Income Voluntary Petition for Individuals Filing for Bankruptc…" at bounding box center [366, 487] width 211 height 624
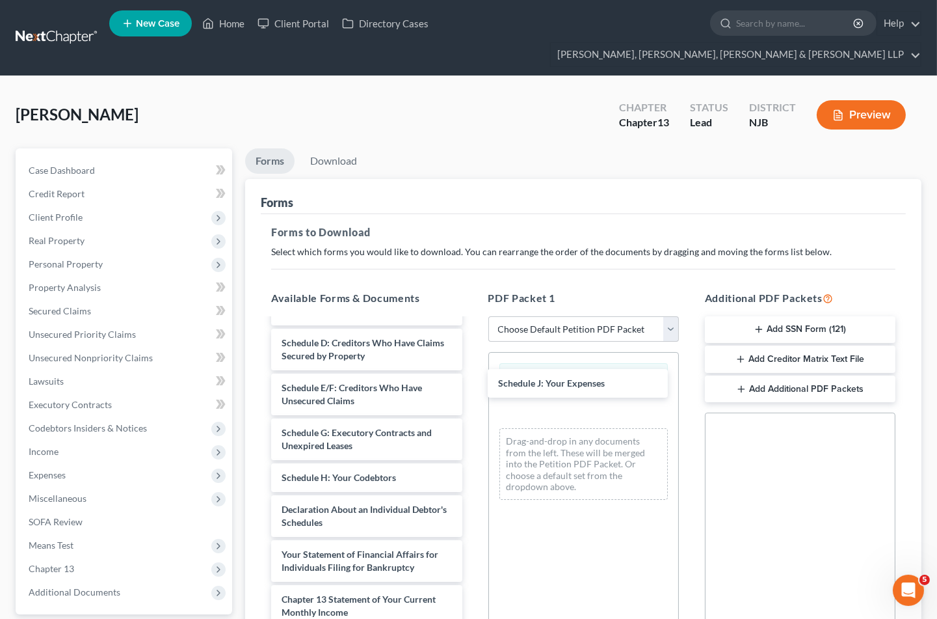
drag, startPoint x: 360, startPoint y: 483, endPoint x: 517, endPoint y: 476, distance: 157.6
click at [472, 375] on div "Schedule J: Your Expenses Voluntary Petition for Individuals Filing for Bankrup…" at bounding box center [366, 471] width 211 height 592
click at [332, 148] on link "Download" at bounding box center [334, 160] width 68 height 25
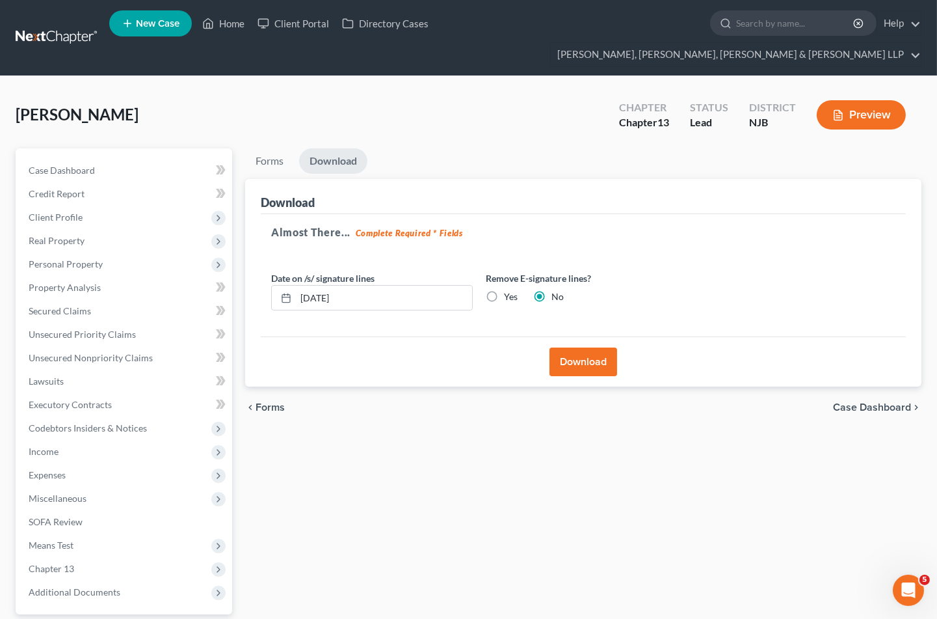
click at [567, 347] on button "Download" at bounding box center [584, 361] width 68 height 29
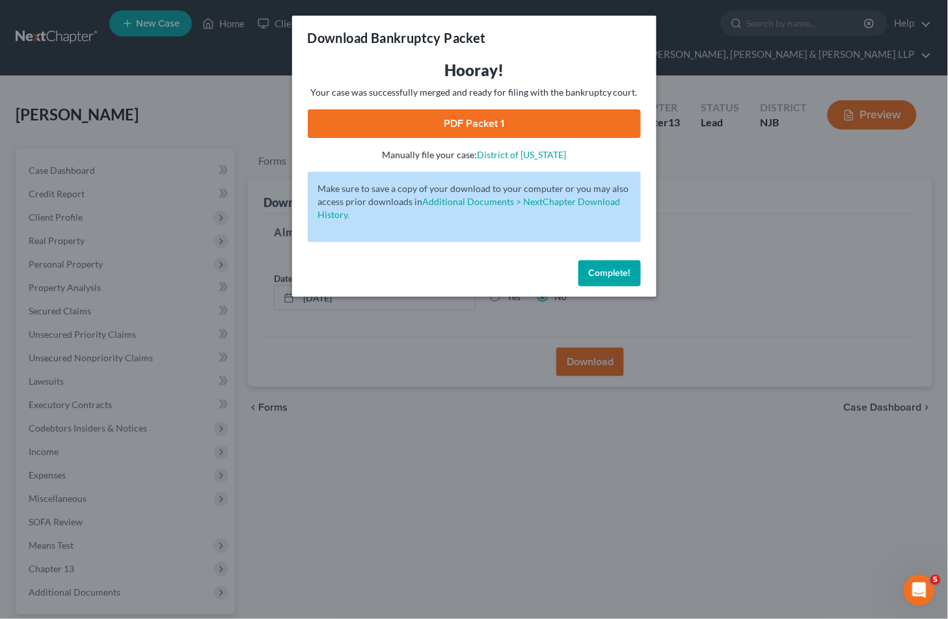
click at [329, 122] on link "PDF Packet 1" at bounding box center [474, 123] width 333 height 29
click at [626, 276] on span "Complete!" at bounding box center [610, 272] width 42 height 11
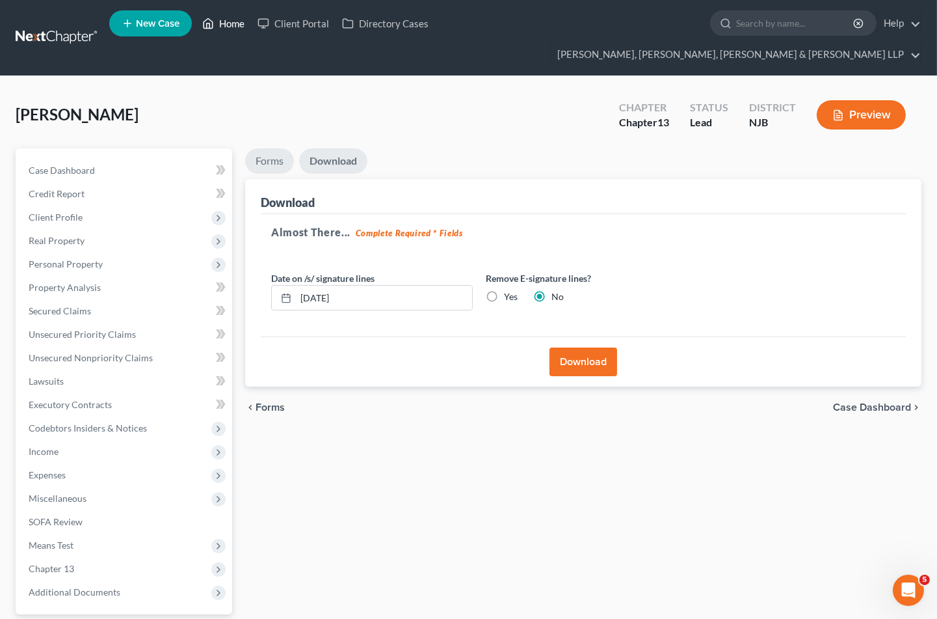
click at [238, 17] on link "Home" at bounding box center [223, 23] width 55 height 23
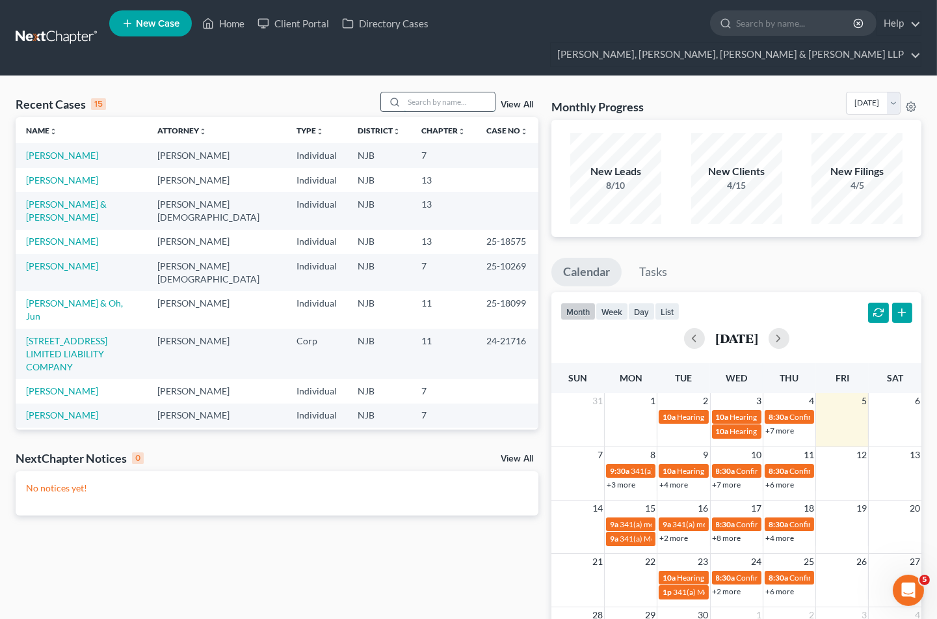
click at [441, 92] on input "search" at bounding box center [449, 101] width 91 height 19
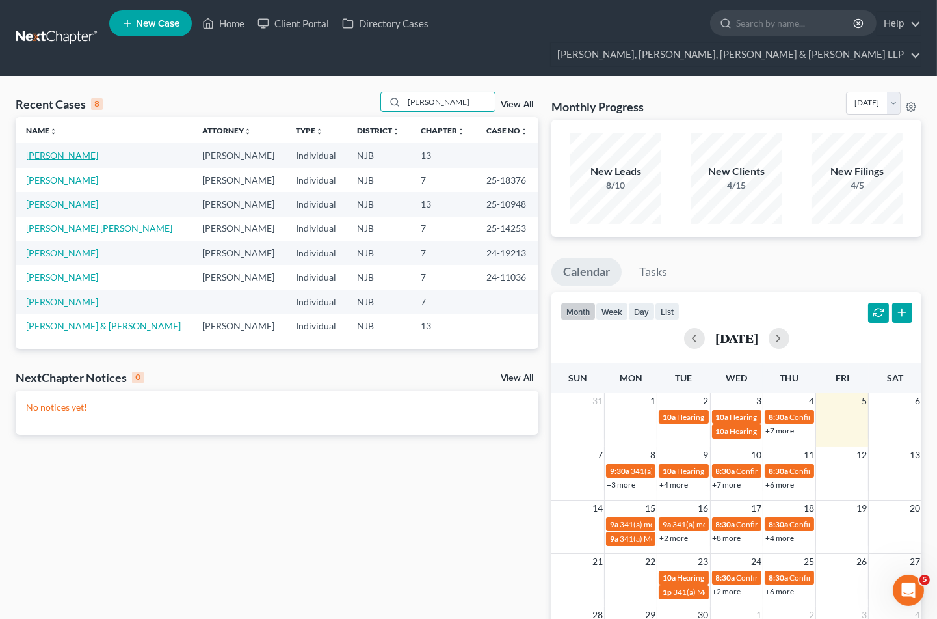
click at [57, 150] on link "[PERSON_NAME]" at bounding box center [62, 155] width 72 height 11
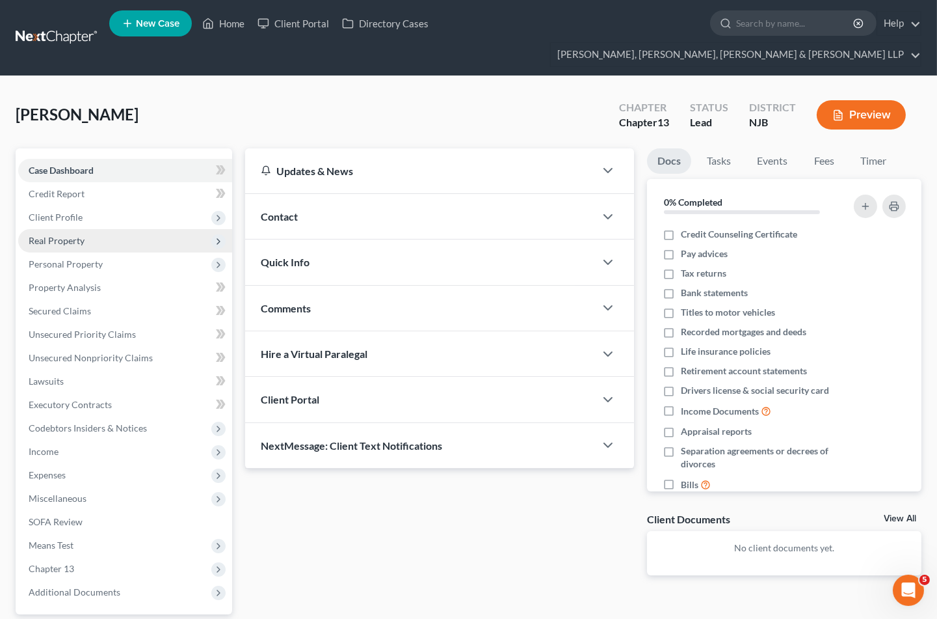
click at [59, 235] on span "Real Property" at bounding box center [57, 240] width 56 height 11
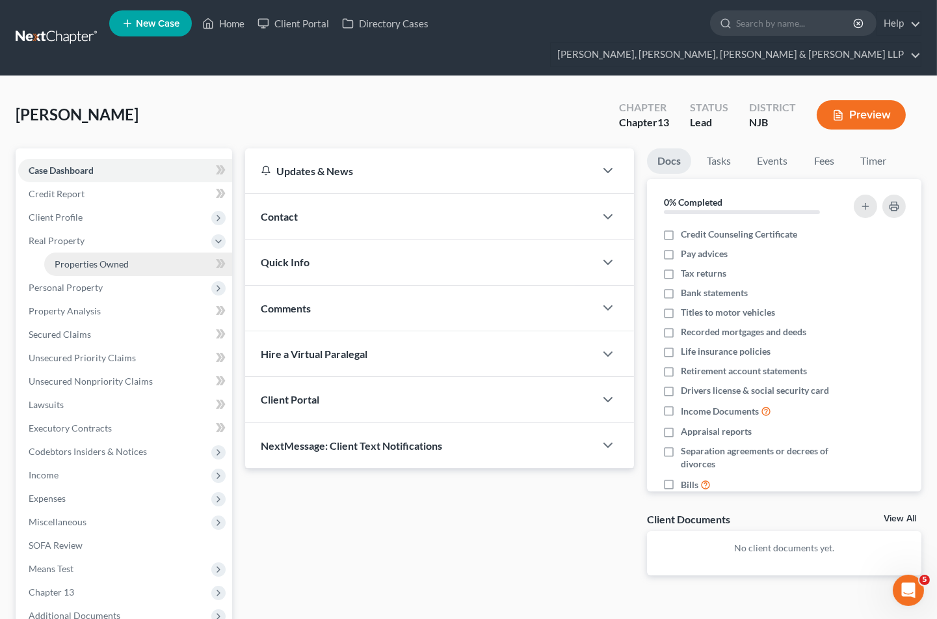
click at [91, 258] on span "Properties Owned" at bounding box center [92, 263] width 74 height 11
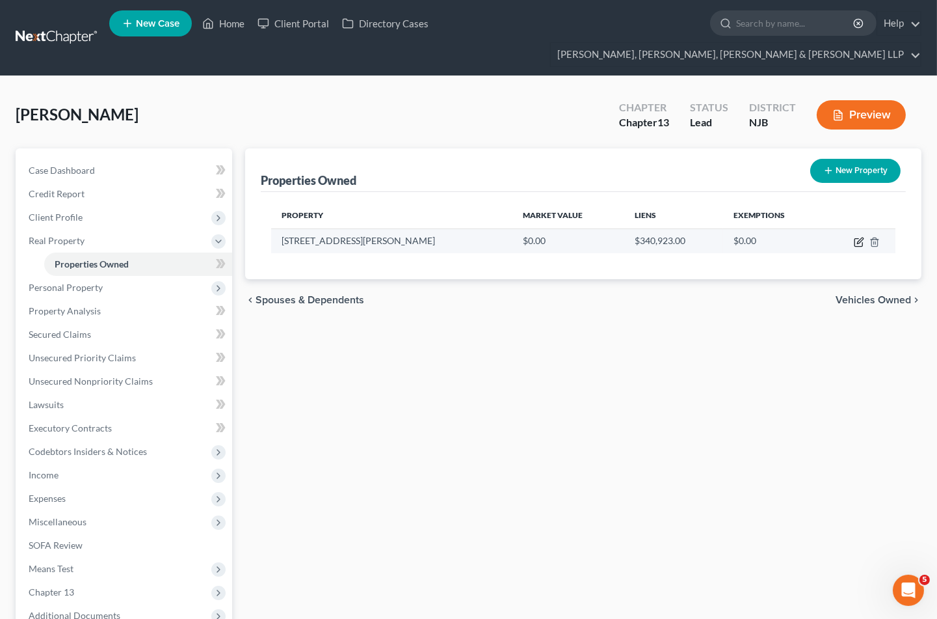
click at [860, 237] on icon "button" at bounding box center [859, 242] width 10 height 10
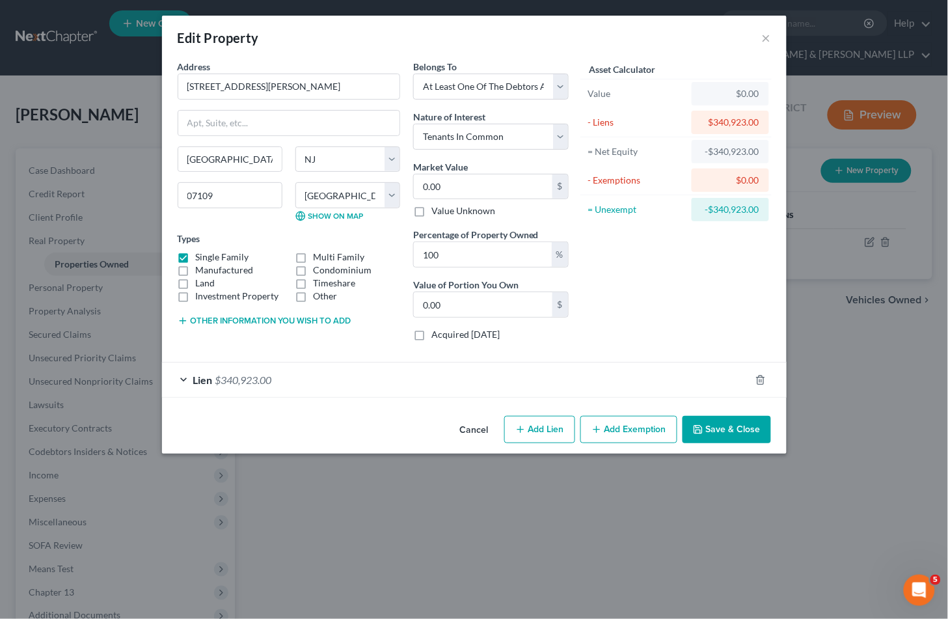
drag, startPoint x: 323, startPoint y: 42, endPoint x: 462, endPoint y: 208, distance: 216.7
click at [323, 42] on div "Edit Property ×" at bounding box center [474, 38] width 625 height 44
click at [465, 190] on input "0.00" at bounding box center [483, 186] width 139 height 25
paste input "$620,000 ."
drag, startPoint x: 671, startPoint y: 288, endPoint x: 513, endPoint y: 197, distance: 182.5
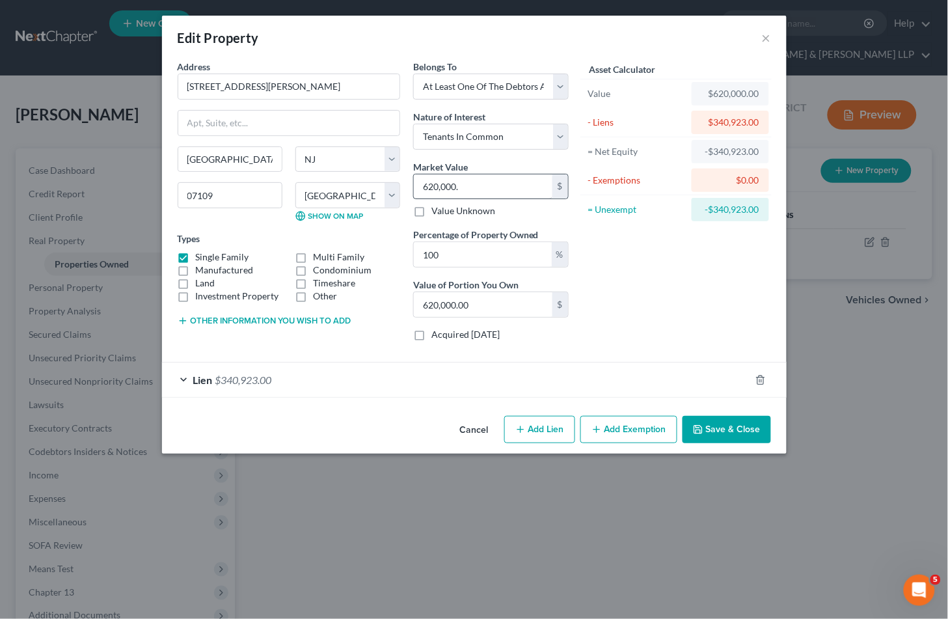
click at [671, 288] on div "Asset Calculator Value $620,000.00 - Liens $340,923.00 = Net Equity -$340,923.0…" at bounding box center [676, 205] width 202 height 291
drag, startPoint x: 336, startPoint y: 29, endPoint x: 474, endPoint y: 184, distance: 207.8
click at [336, 29] on div "Edit Property ×" at bounding box center [474, 38] width 625 height 44
click at [474, 184] on input "620,000." at bounding box center [483, 186] width 139 height 25
click at [487, 186] on input "620,000." at bounding box center [483, 186] width 139 height 25
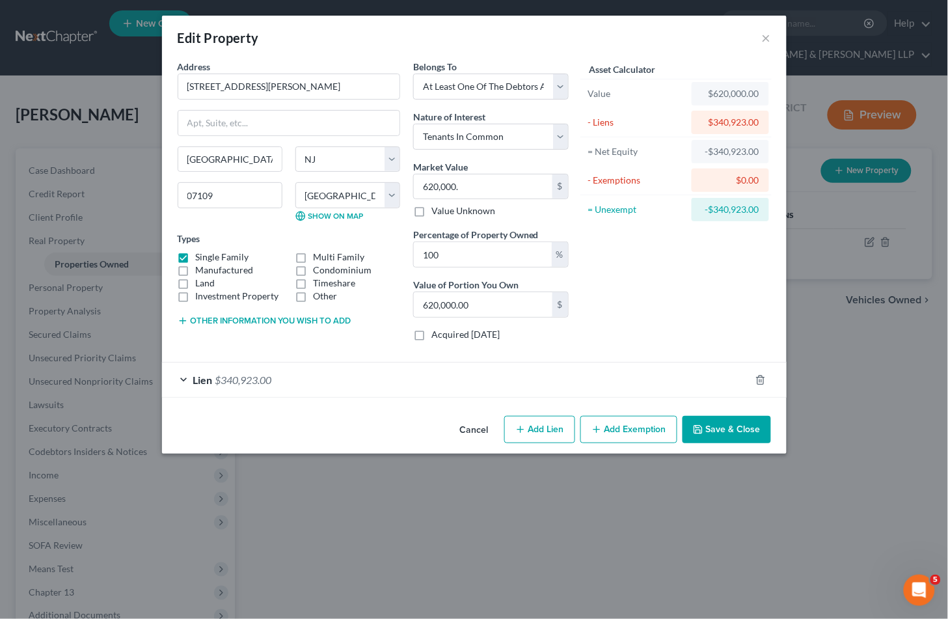
click at [613, 269] on div "Asset Calculator Value $620,000.00 - Liens $340,923.00 = Net Equity -$340,923.0…" at bounding box center [676, 205] width 202 height 291
drag, startPoint x: 472, startPoint y: 187, endPoint x: 474, endPoint y: 198, distance: 10.5
click at [472, 187] on input "620,000." at bounding box center [483, 186] width 139 height 25
click at [638, 304] on div "Asset Calculator Value $620,000.00 - Liens $340,923.00 = Net Equity $279,077.00…" at bounding box center [676, 205] width 202 height 291
click at [615, 431] on button "Add Exemption" at bounding box center [628, 429] width 97 height 27
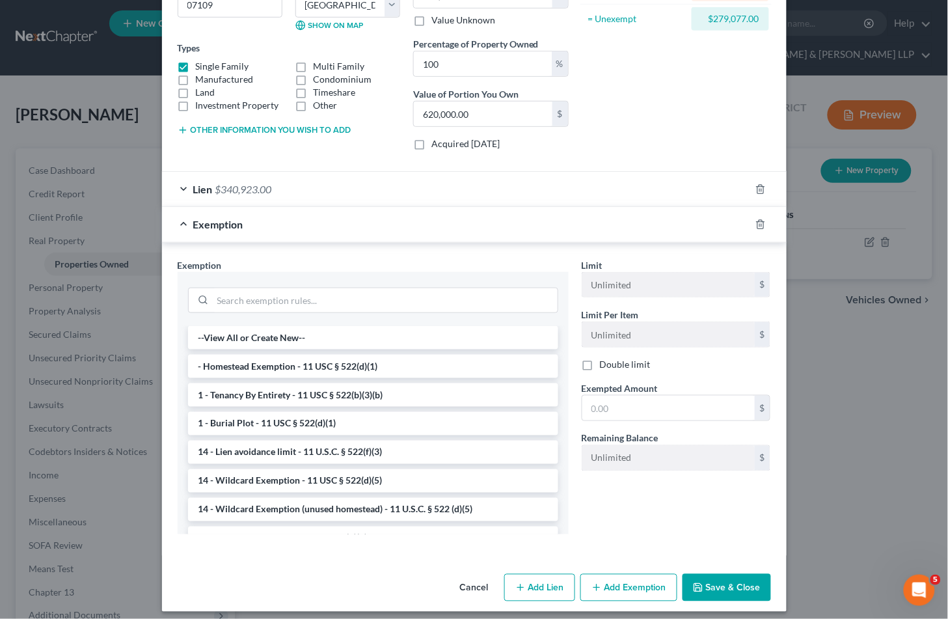
scroll to position [200, 0]
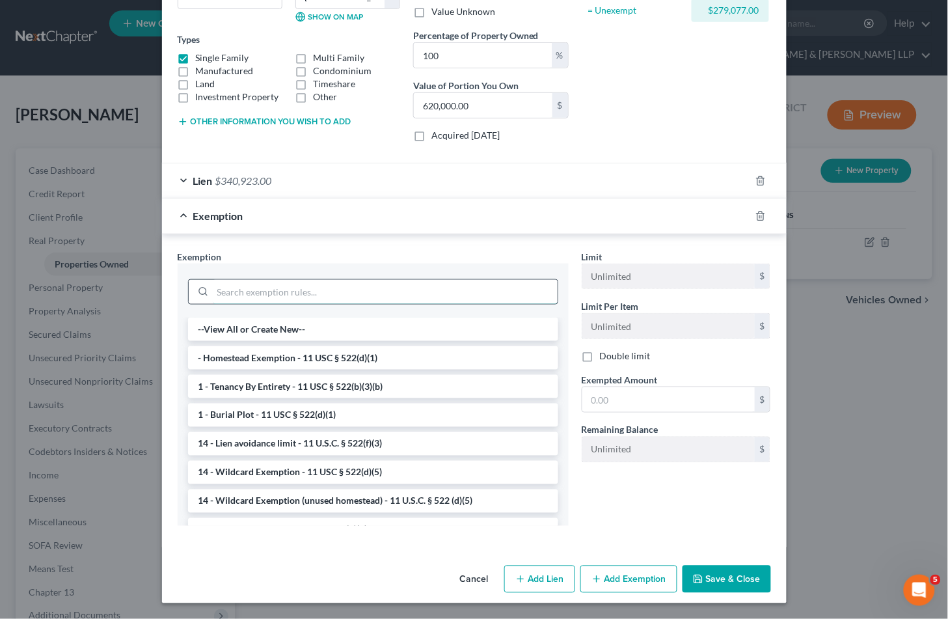
click at [301, 288] on input "search" at bounding box center [385, 292] width 345 height 25
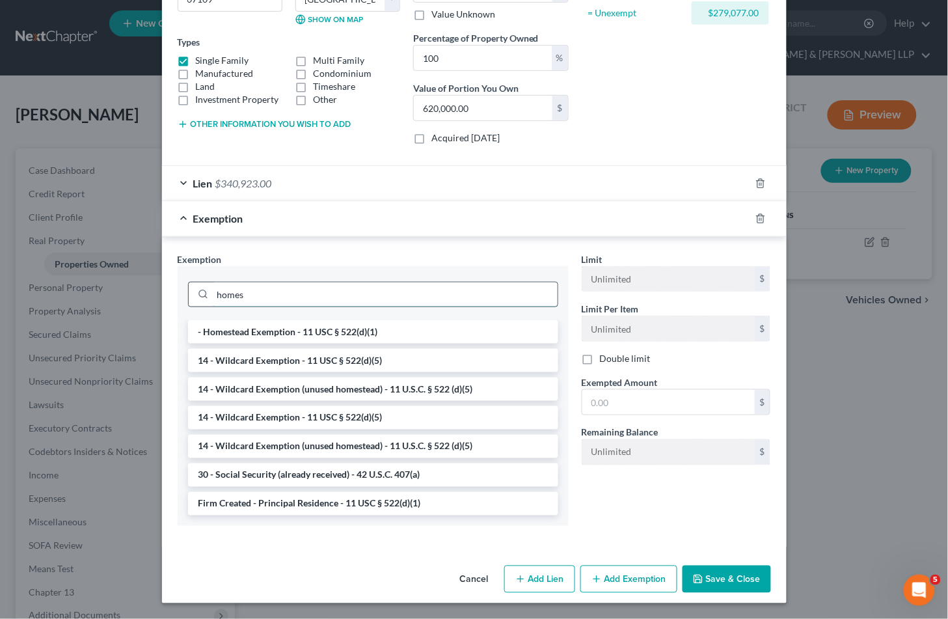
scroll to position [168, 0]
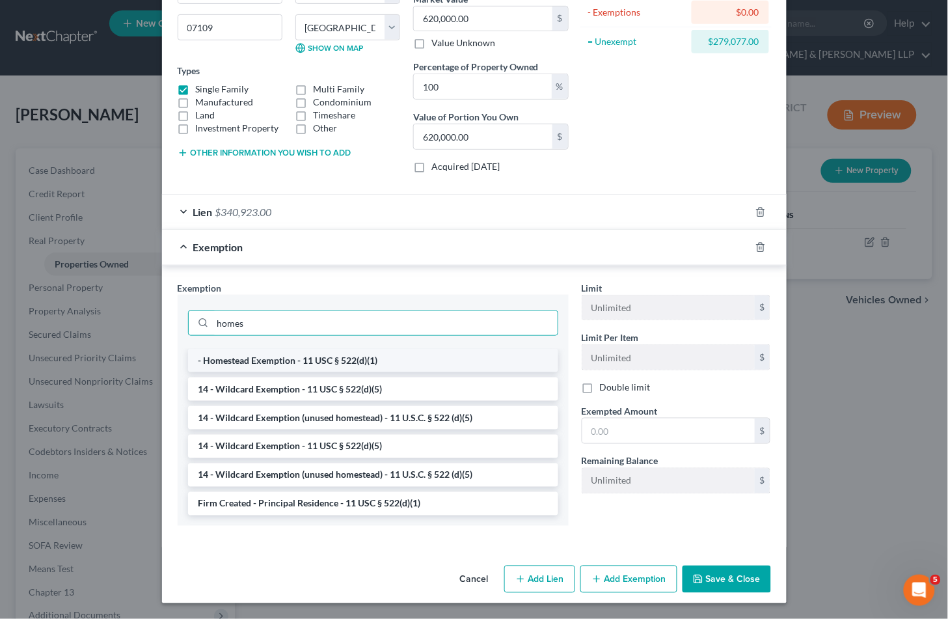
click at [314, 361] on li "- Homestead Exemption - 11 USC § 522(d)(1)" at bounding box center [373, 360] width 370 height 23
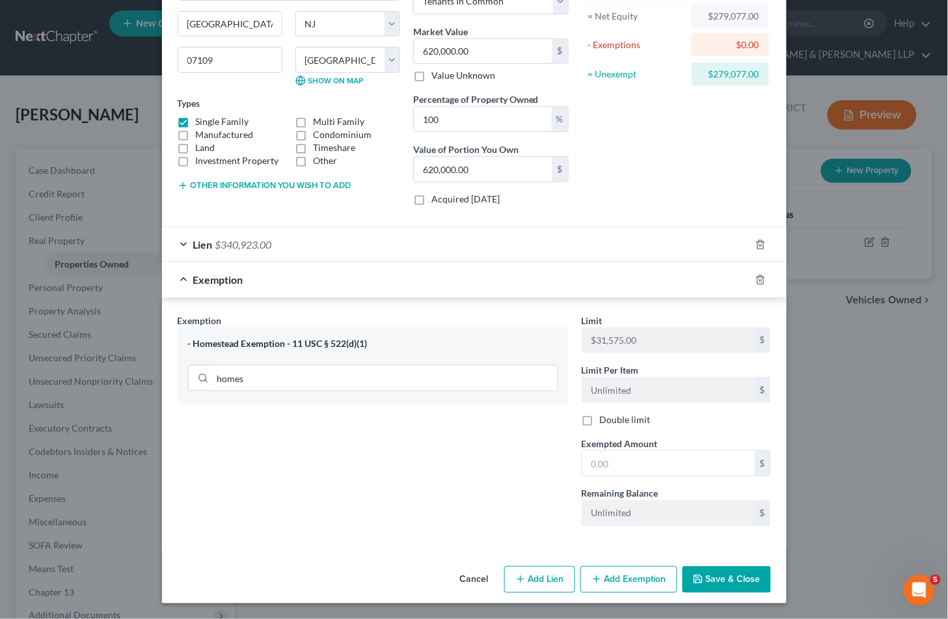
scroll to position [137, 0]
click at [638, 465] on input "text" at bounding box center [668, 463] width 172 height 25
drag, startPoint x: 381, startPoint y: 277, endPoint x: 310, endPoint y: 471, distance: 206.4
click at [381, 276] on div "Exemption $31,575.00" at bounding box center [456, 279] width 588 height 34
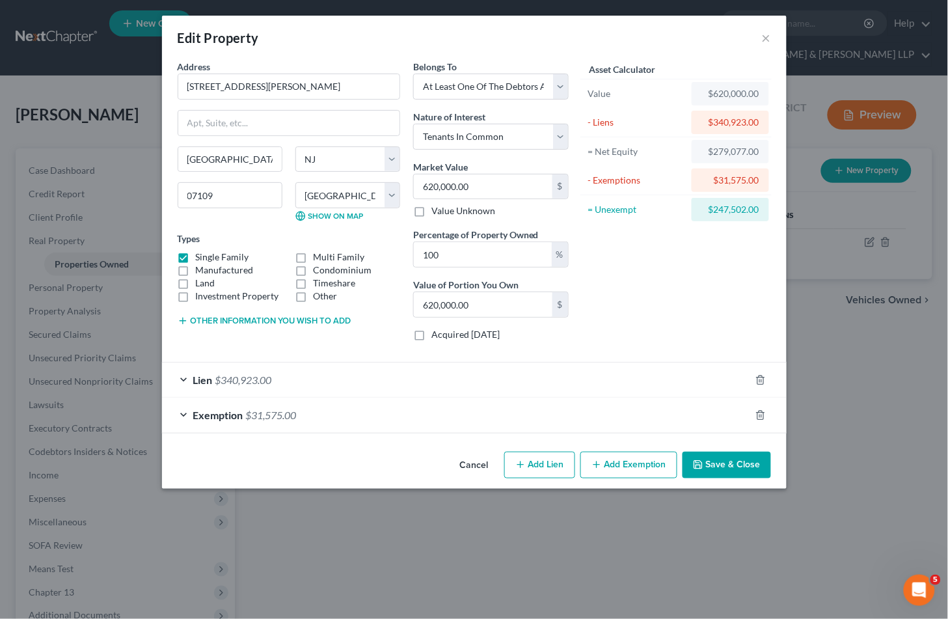
scroll to position [0, 0]
click at [251, 317] on button "Other information you wish to add" at bounding box center [265, 321] width 174 height 10
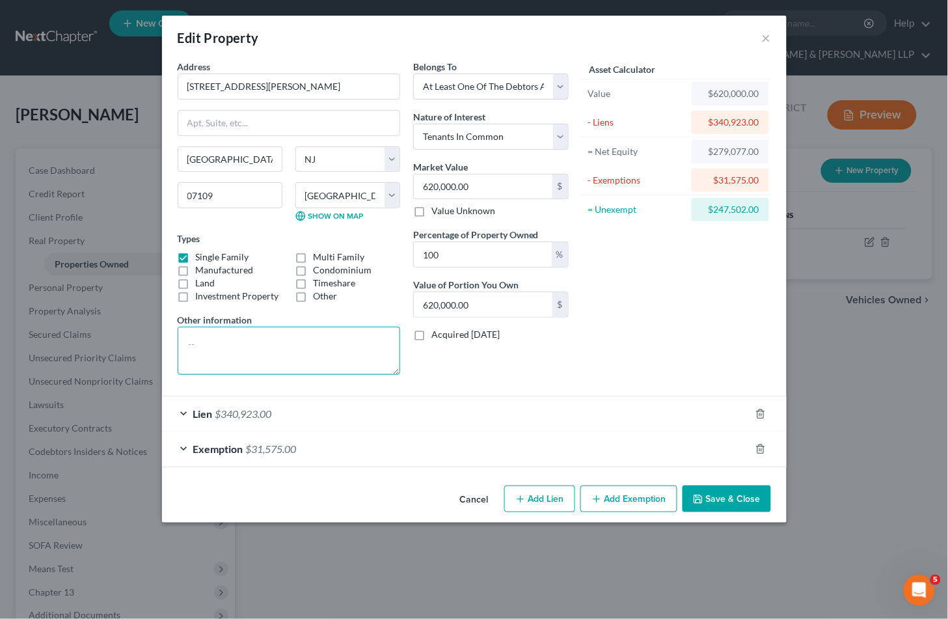
click at [209, 336] on textarea at bounding box center [289, 351] width 222 height 48
click at [301, 345] on textarea "$620,000.00 (Value) - $" at bounding box center [289, 351] width 222 height 48
click at [350, 342] on textarea "$620,000.00 (Value) - $62,000.00 =" at bounding box center [289, 351] width 222 height 48
click at [278, 358] on textarea "$620,000.00 (Value) - $62,000.00 = $558,000.00 - $340,923.00 = $" at bounding box center [289, 351] width 222 height 48
click at [340, 356] on textarea "$620,000.00 (Value) - $62,000.00 = $558,000.00 - $340,923.00 = $217,077.00 /2 =…" at bounding box center [289, 351] width 222 height 48
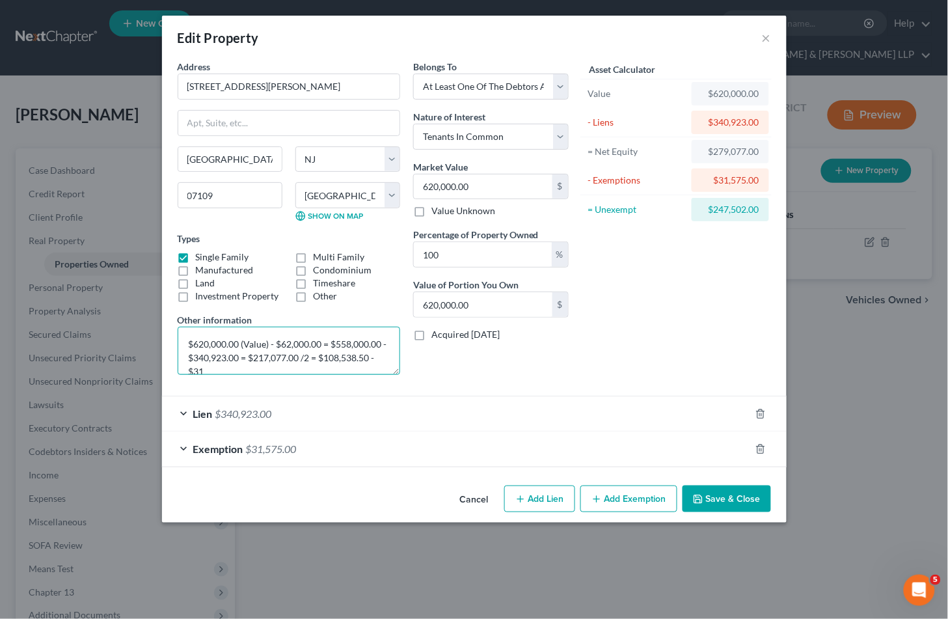
scroll to position [2, 0]
click at [310, 368] on textarea "$620,000.00 (Value) - $62,000.00 = $558,000.00 - $340,923.00 = $217,077.00 /2 =…" at bounding box center [289, 351] width 222 height 48
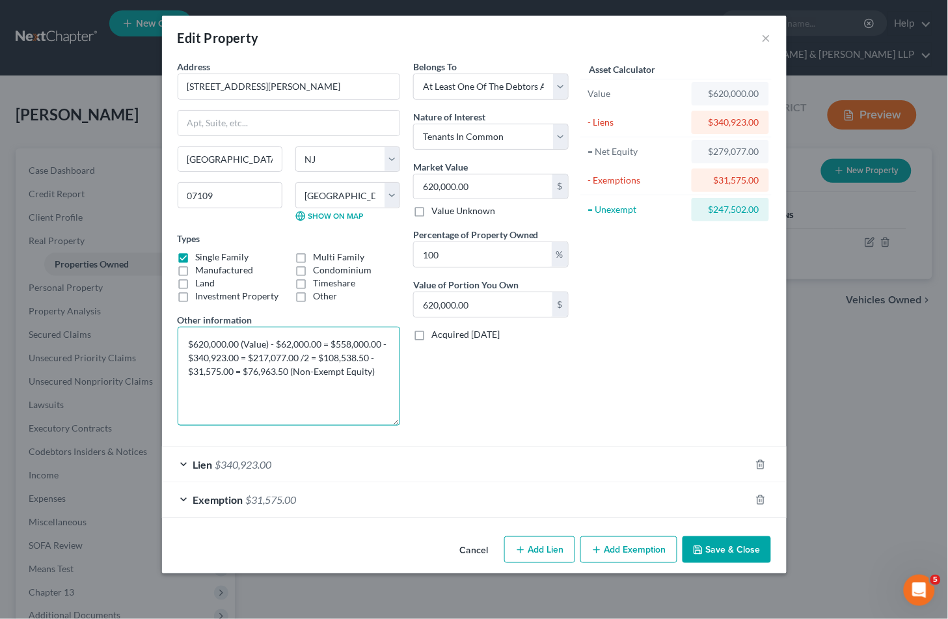
scroll to position [0, 0]
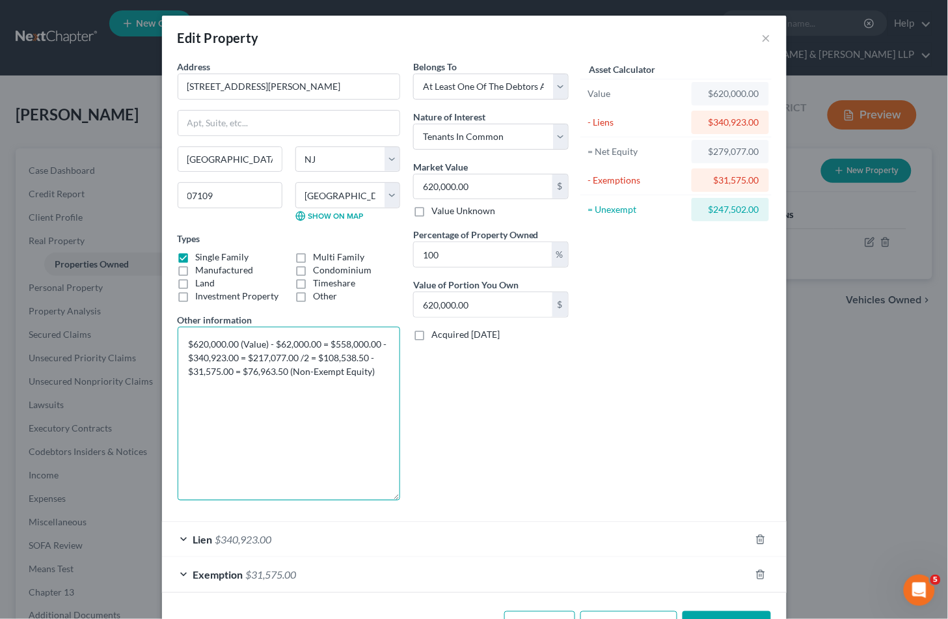
drag, startPoint x: 399, startPoint y: 372, endPoint x: 393, endPoint y: 498, distance: 125.7
click at [393, 498] on textarea "$620,000.00 (Value) - $62,000.00 = $558,000.00 - $340,923.00 = $217,077.00 /2 =…" at bounding box center [289, 414] width 222 height 174
click at [234, 358] on textarea "$620,000.00 (Value) - $62,000.00 = $558,000.00 - $340,923.00 = $217,077.00 /2 =…" at bounding box center [289, 414] width 222 height 174
click at [330, 440] on textarea "$620,000.00 (Value) - $62,000.00 = $558,000.00 - $340,923.00 (Lien) = $217,077.…" at bounding box center [289, 414] width 222 height 174
click at [342, 370] on textarea "$620,000.00 (Value) - $62,000.00 = $558,000.00 - $340,923.00 (Lien) = $217,077.…" at bounding box center [289, 414] width 222 height 174
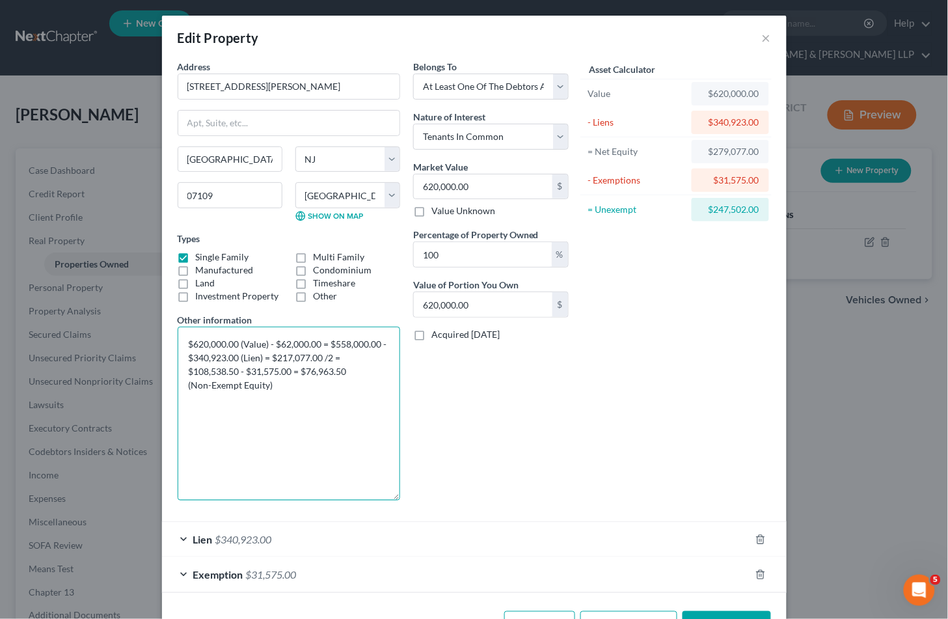
click at [293, 383] on textarea "$620,000.00 (Value) - $62,000.00 = $558,000.00 - $340,923.00 (Lien) = $217,077.…" at bounding box center [289, 414] width 222 height 174
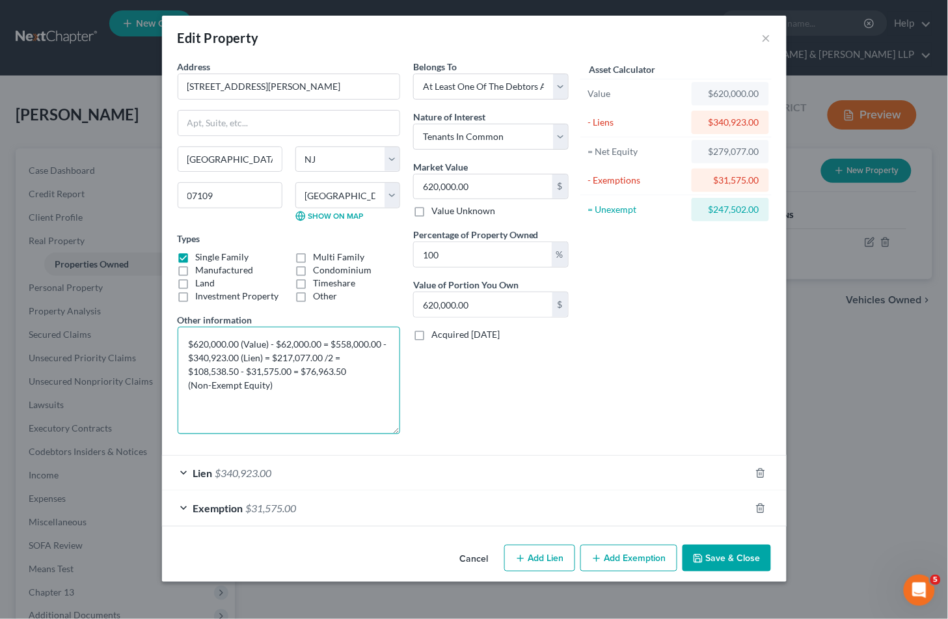
drag, startPoint x: 388, startPoint y: 498, endPoint x: 386, endPoint y: 431, distance: 66.4
click at [386, 431] on textarea "$620,000.00 (Value) - $62,000.00 = $558,000.00 - $340,923.00 (Lien) = $217,077.…" at bounding box center [289, 380] width 222 height 107
drag, startPoint x: 282, startPoint y: 384, endPoint x: 176, endPoint y: 340, distance: 114.9
click at [176, 340] on div "Address * [GEOGRAPHIC_DATA][PERSON_NAME] [GEOGRAPHIC_DATA] [US_STATE][GEOGRAPHI…" at bounding box center [289, 252] width 236 height 384
click at [743, 560] on button "Save & Close" at bounding box center [726, 558] width 88 height 27
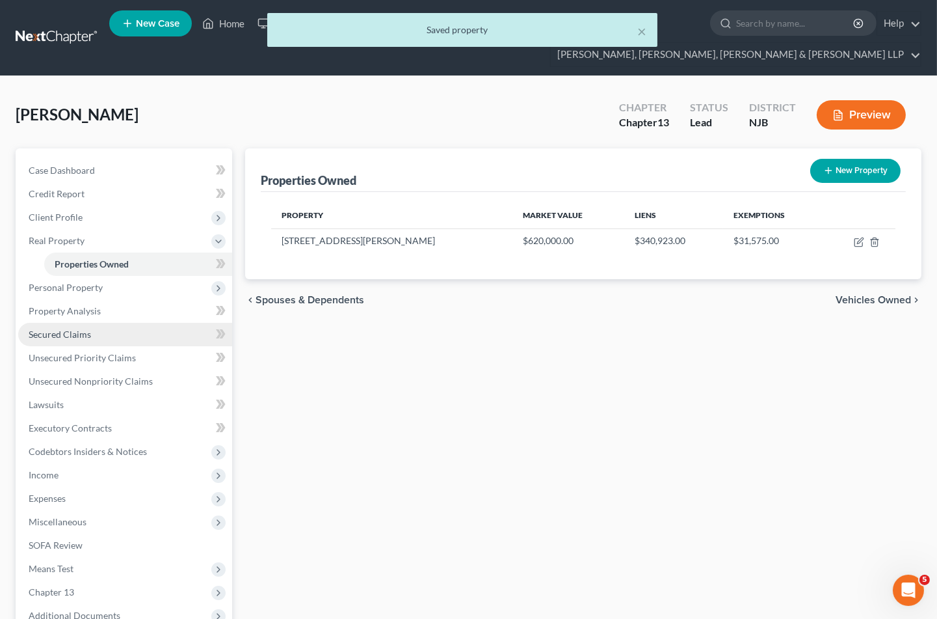
click at [61, 329] on span "Secured Claims" at bounding box center [60, 334] width 62 height 11
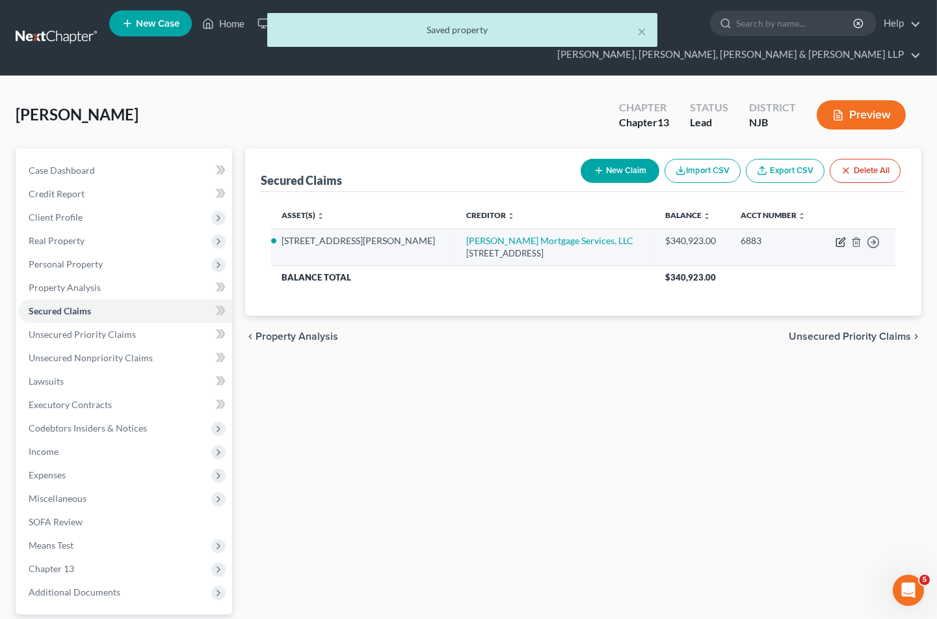
click at [840, 237] on icon "button" at bounding box center [842, 240] width 6 height 6
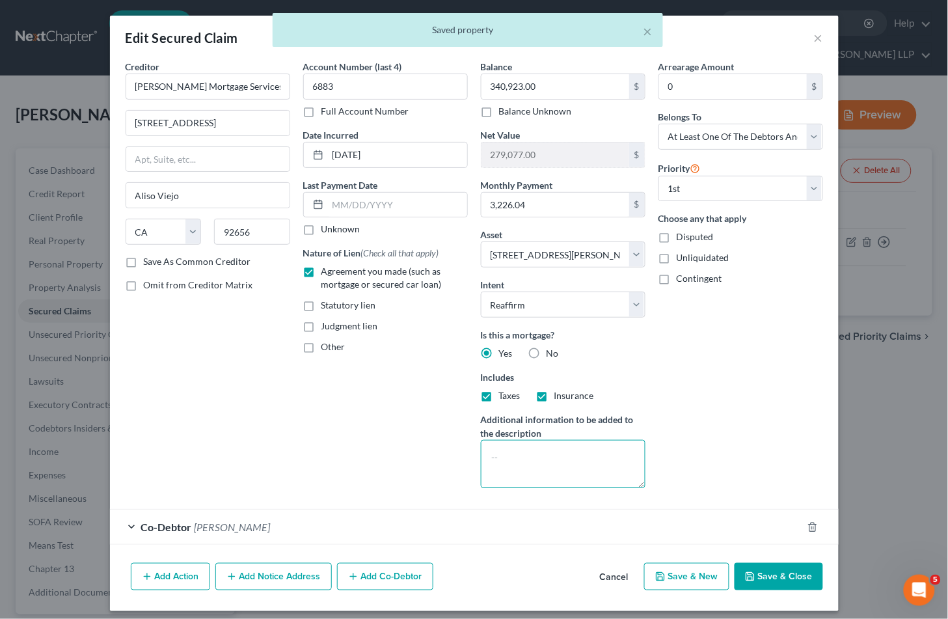
click at [545, 469] on textarea at bounding box center [563, 464] width 165 height 48
paste textarea "$620,000.00 (Value) - $62,000.00 = $558,000.00 - $340,923.00 (Lien) = $217,077.…"
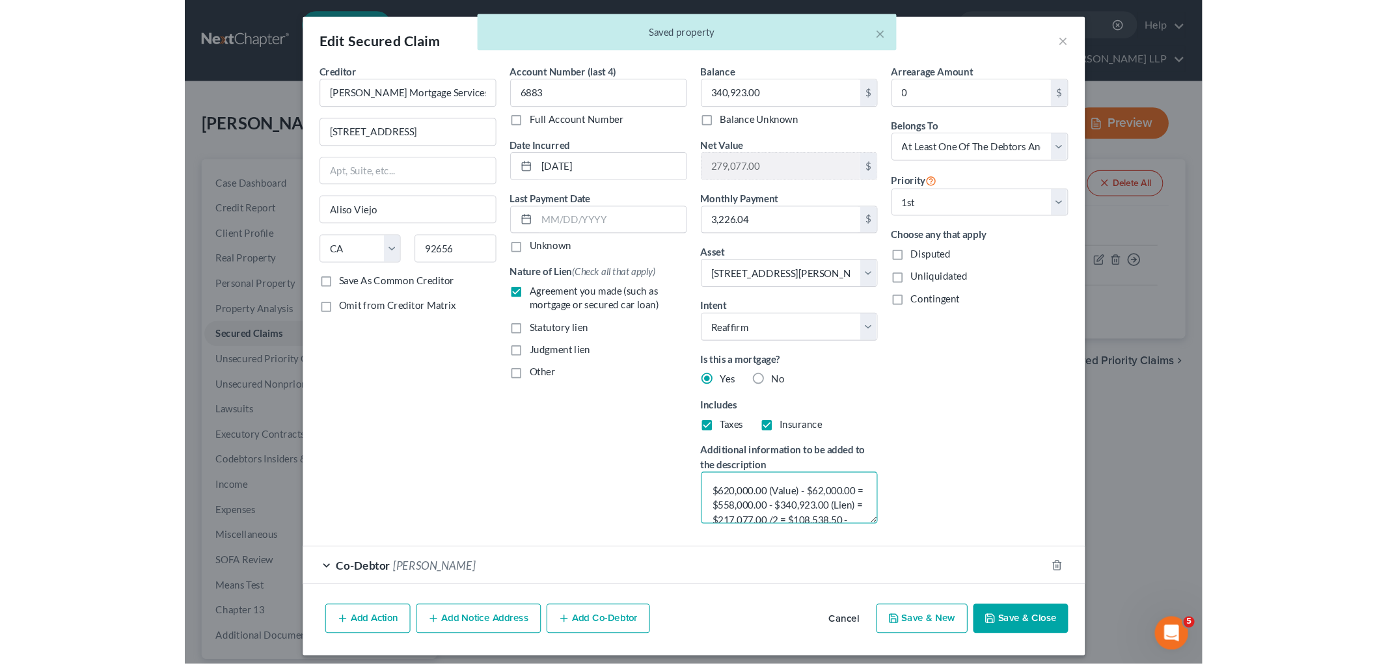
scroll to position [42, 0]
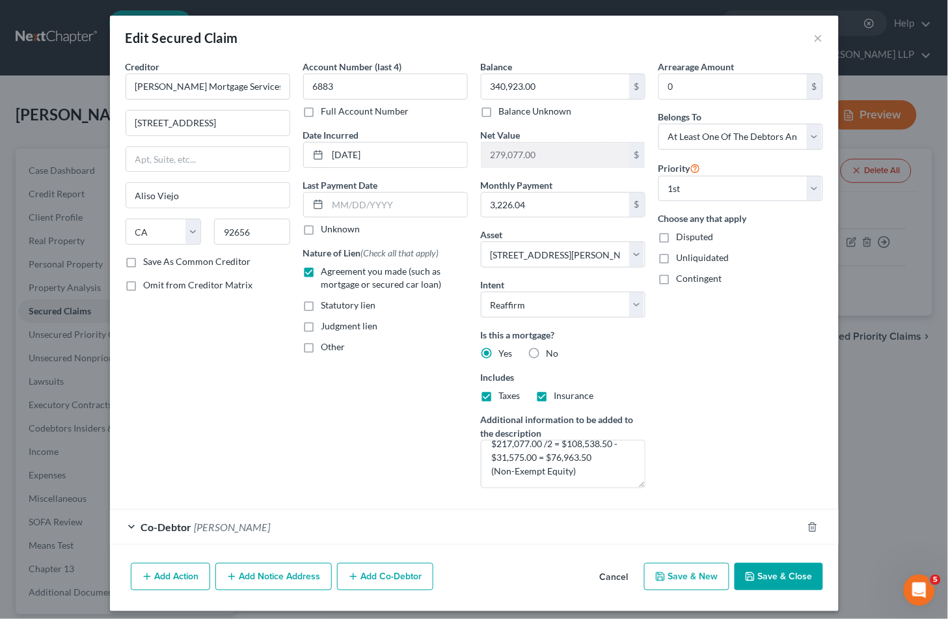
click at [765, 580] on button "Save & Close" at bounding box center [778, 576] width 88 height 27
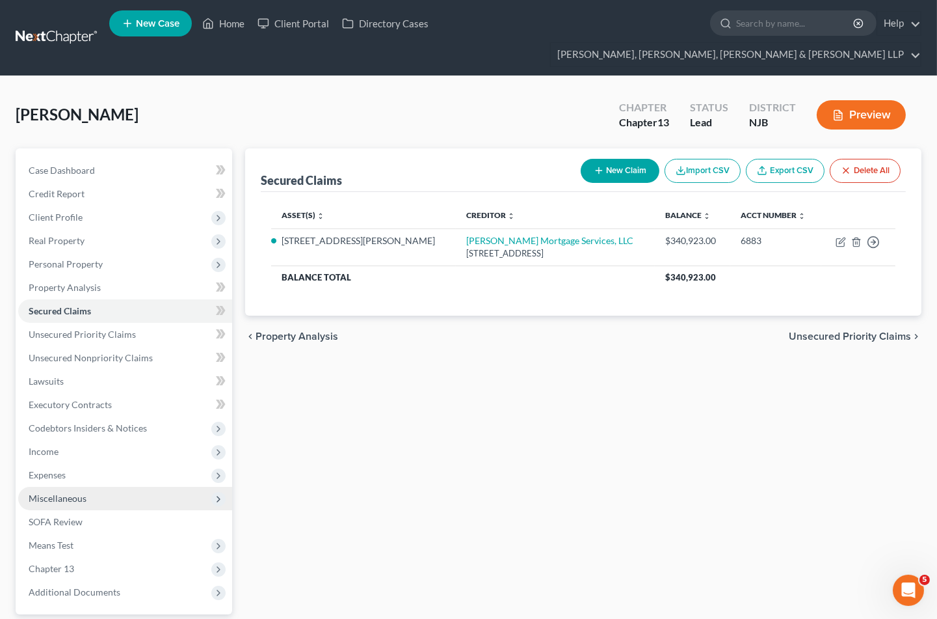
drag, startPoint x: 271, startPoint y: 77, endPoint x: 48, endPoint y: 483, distance: 463.5
click at [271, 92] on div "[PERSON_NAME] Upgraded Chapter Chapter 13 Status Lead District [GEOGRAPHIC_DATA…" at bounding box center [469, 120] width 906 height 57
click at [420, 100] on div "[PERSON_NAME] Upgraded Chapter Chapter 13 Status Lead District [GEOGRAPHIC_DATA…" at bounding box center [469, 120] width 906 height 57
click at [303, 92] on div "[PERSON_NAME] Upgraded Chapter Chapter 13 Status Lead District [GEOGRAPHIC_DATA…" at bounding box center [469, 120] width 906 height 57
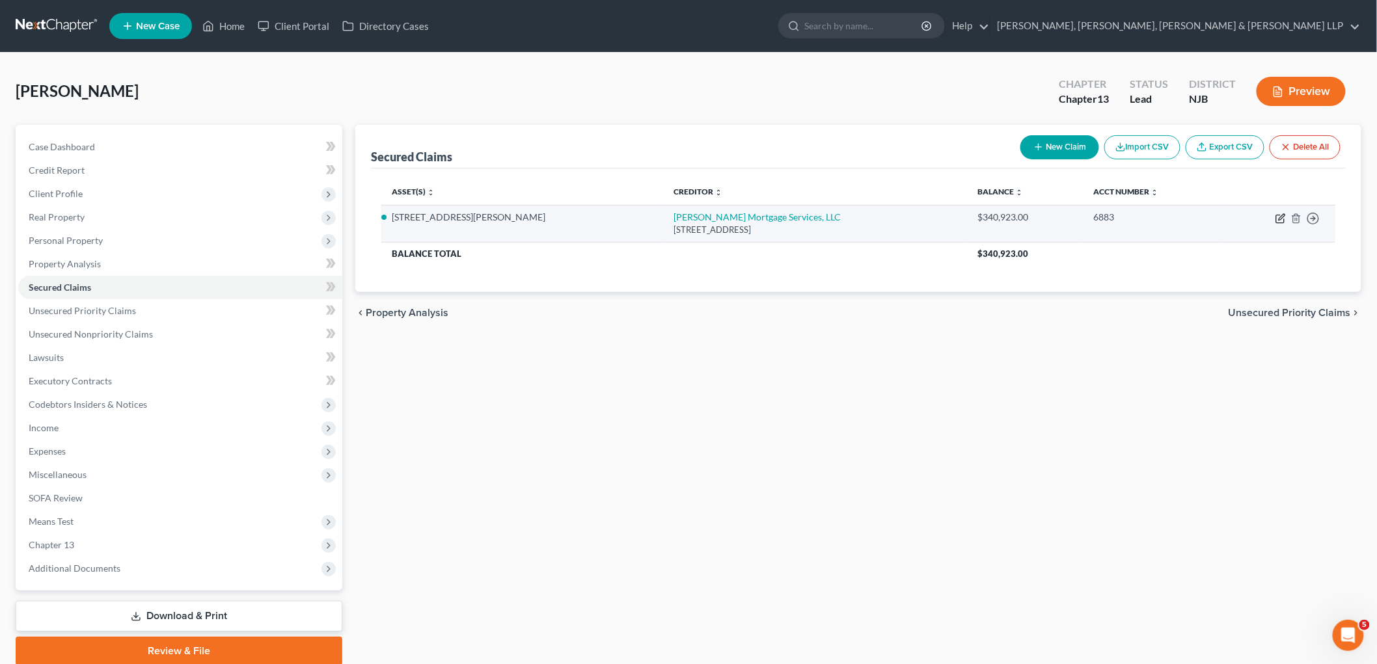
click at [947, 218] on icon "button" at bounding box center [1280, 219] width 8 height 8
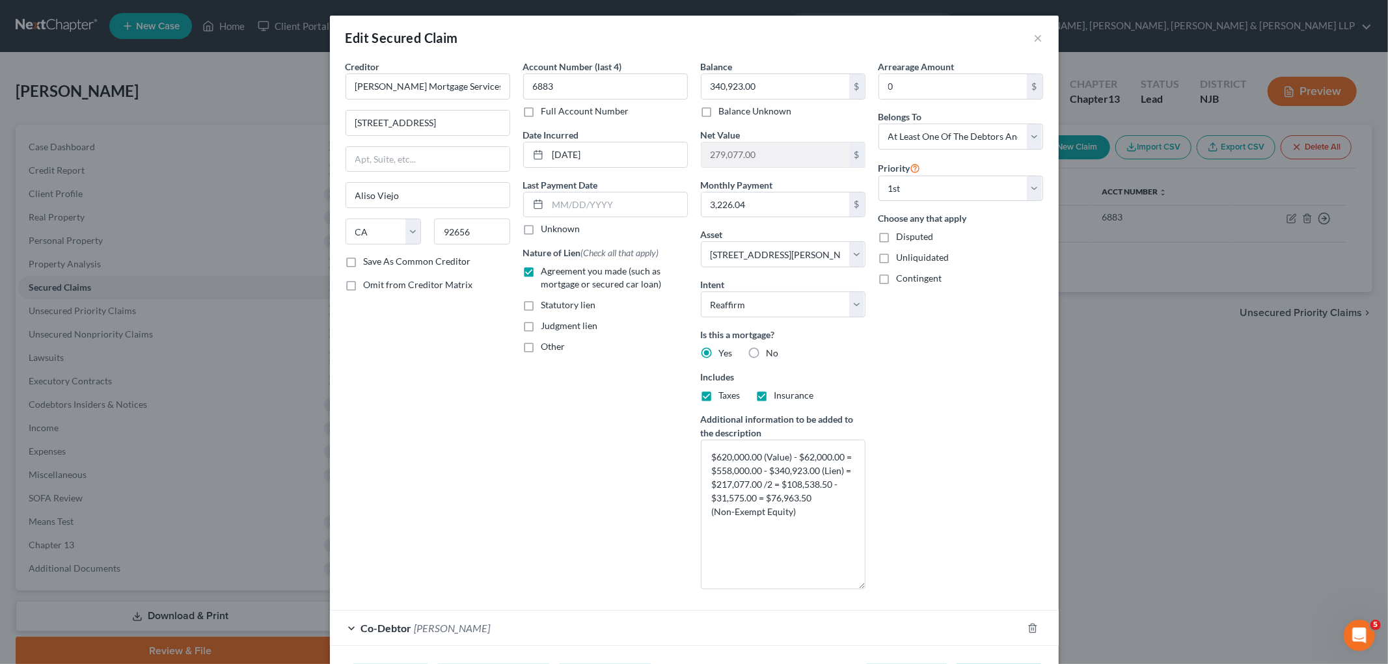
drag, startPoint x: 862, startPoint y: 485, endPoint x: 862, endPoint y: 592, distance: 106.7
click at [862, 592] on div "Balance 340,923.00 $ Balance Unknown Balance Undetermined 340,923.00 $ Balance …" at bounding box center [783, 330] width 178 height 540
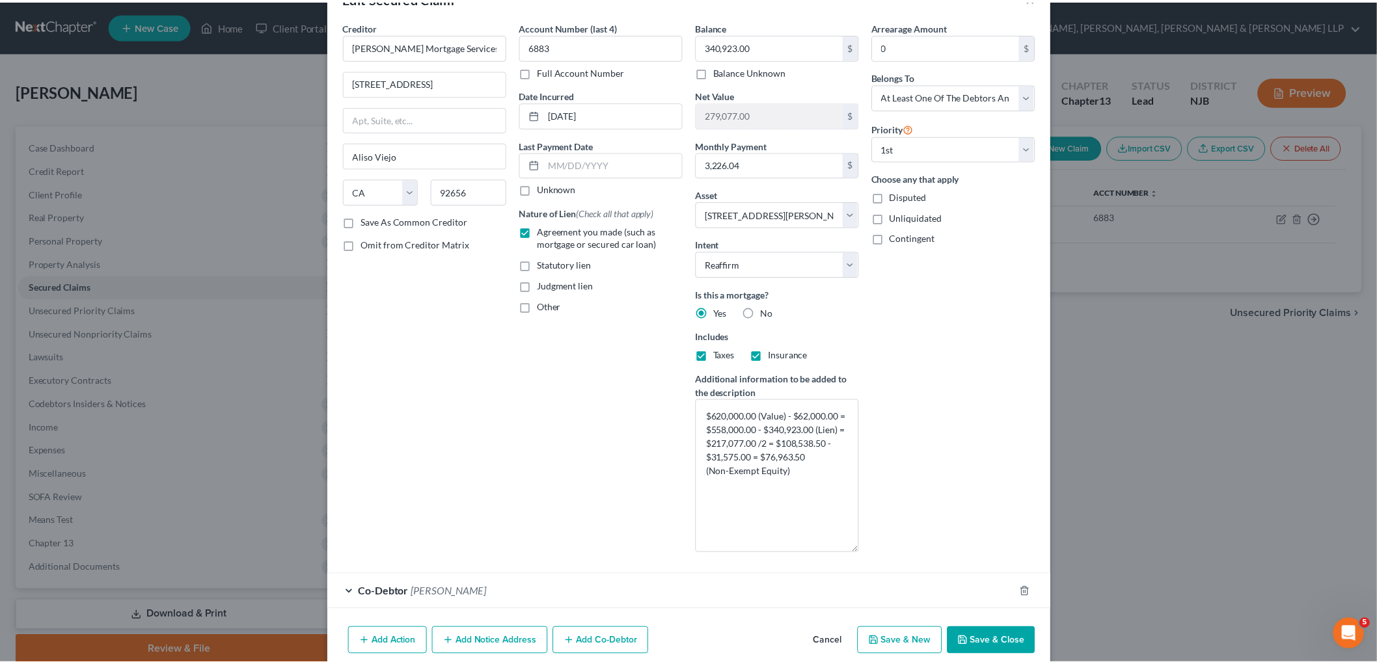
scroll to position [68, 0]
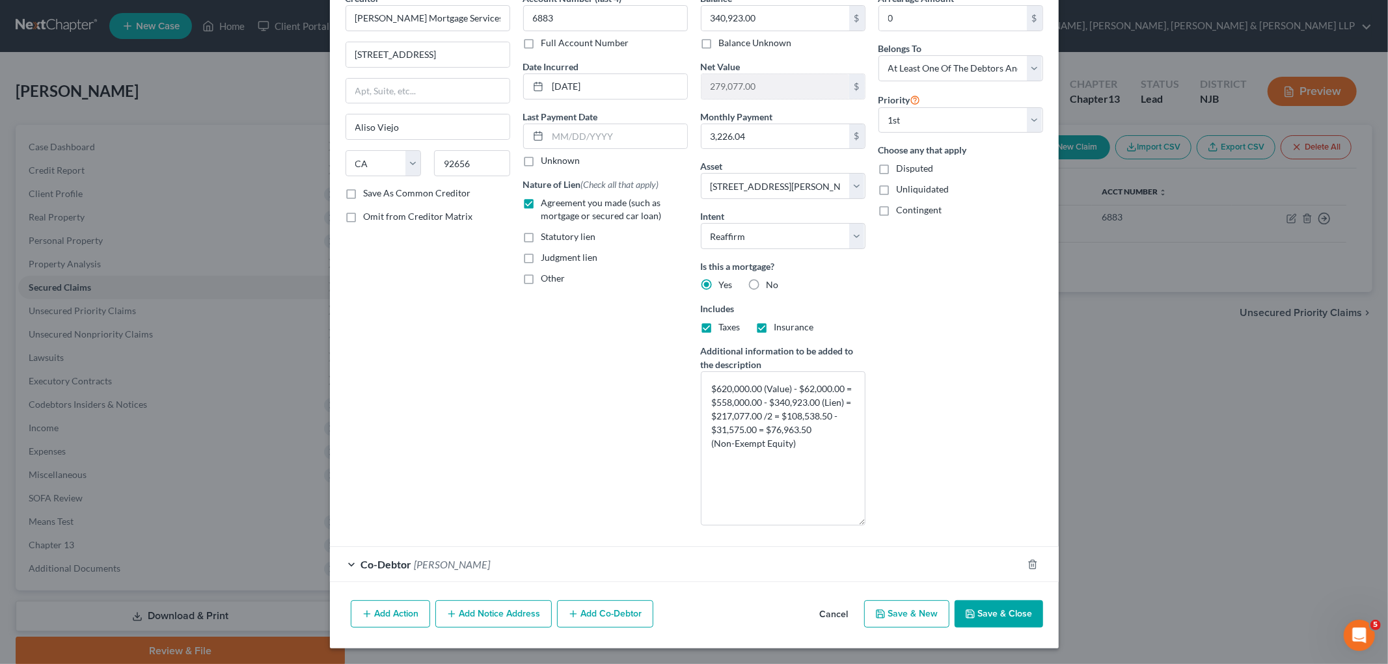
click at [947, 608] on button "Save & Close" at bounding box center [998, 613] width 88 height 27
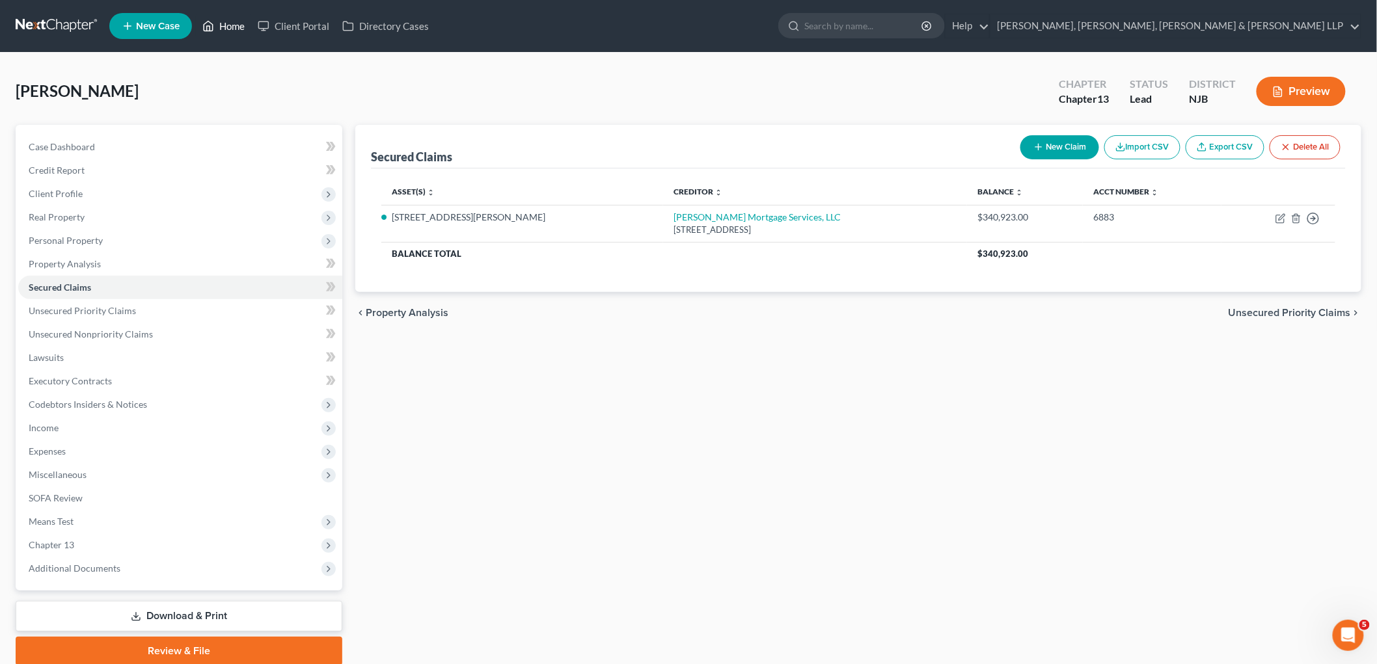
click at [233, 24] on link "Home" at bounding box center [223, 25] width 55 height 23
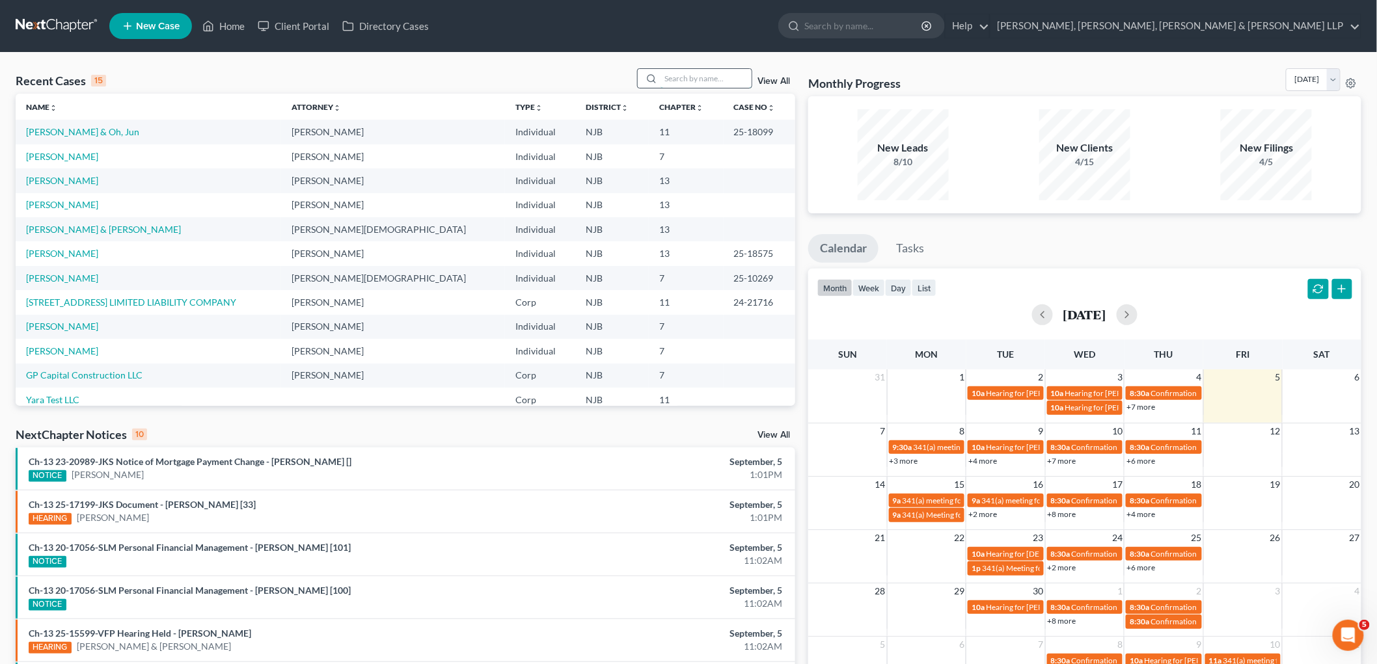
click at [696, 79] on input "search" at bounding box center [705, 78] width 91 height 19
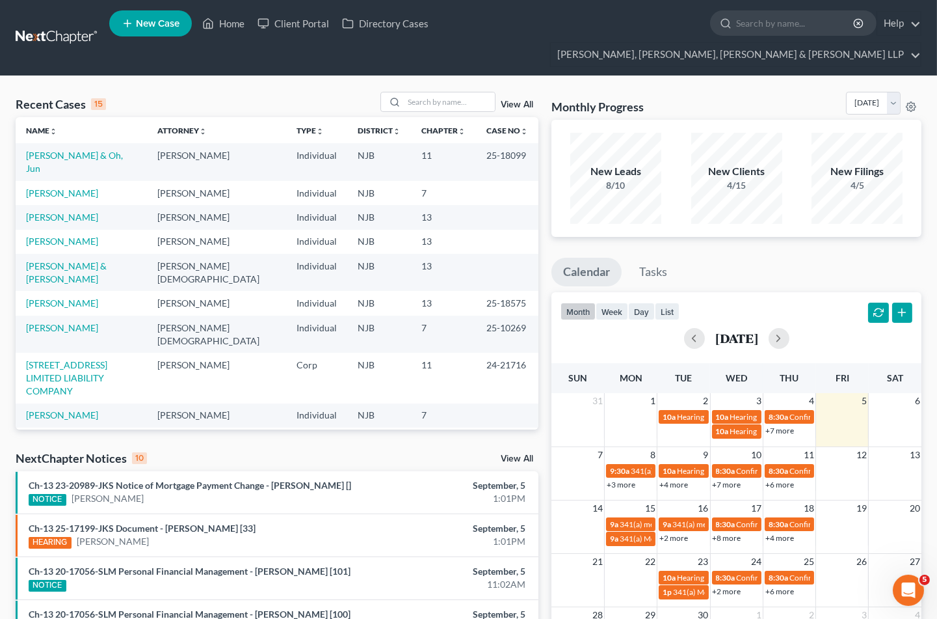
click at [681, 92] on div "Monthly Progress Bankruptcy Bankruptcy [DATE] [DATE] [DATE] [DATE] [DATE] [DATE…" at bounding box center [737, 106] width 370 height 28
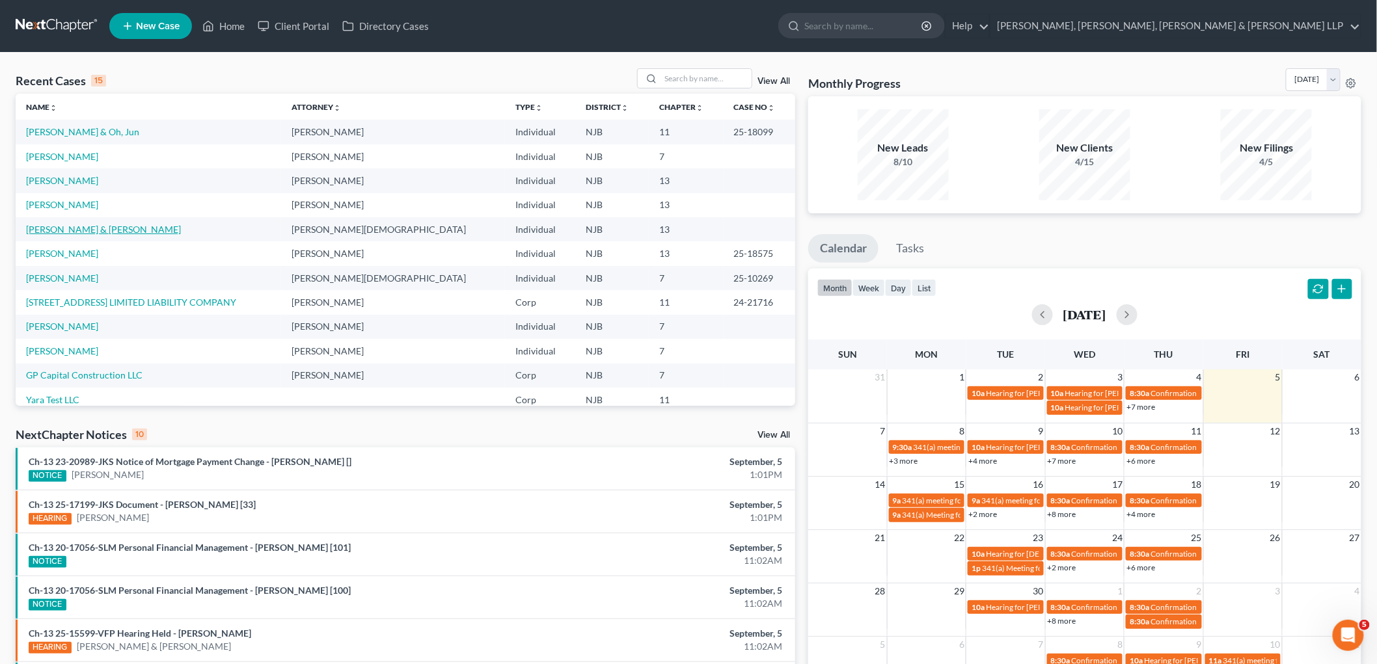
drag, startPoint x: 107, startPoint y: 232, endPoint x: 126, endPoint y: 219, distance: 23.1
click at [107, 231] on link "[PERSON_NAME] & [PERSON_NAME]" at bounding box center [103, 229] width 155 height 11
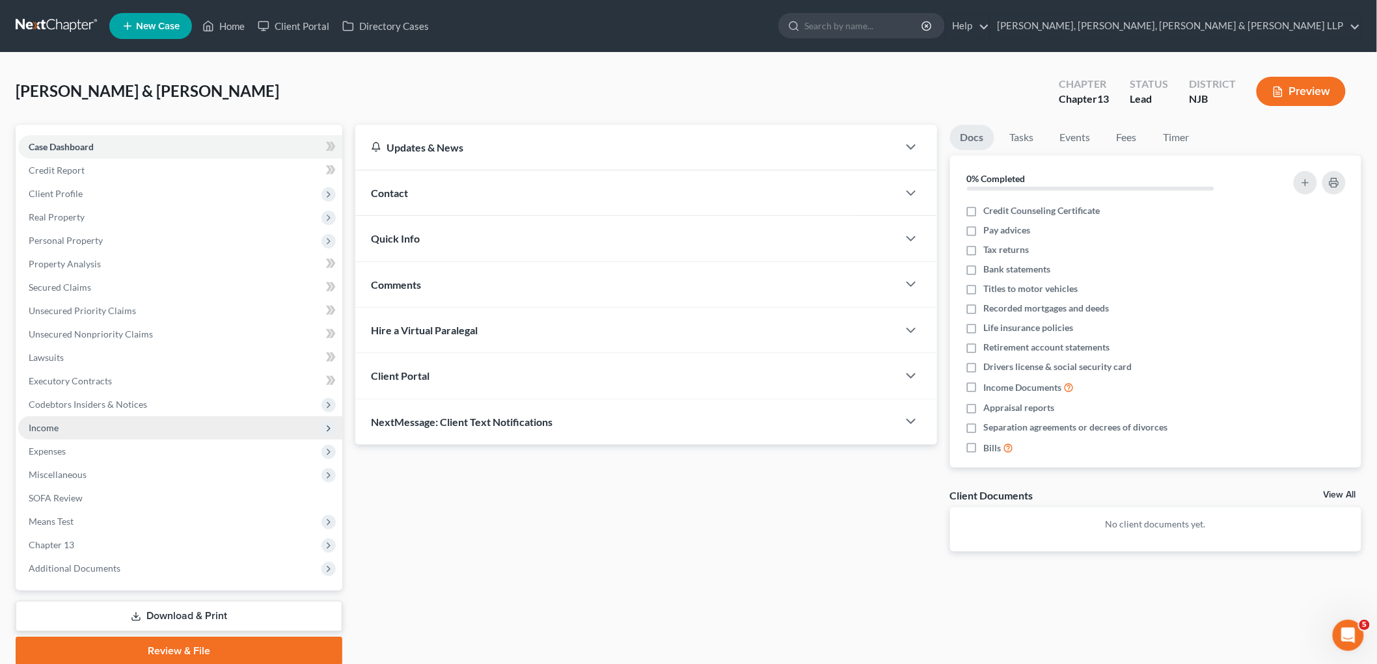
click at [59, 427] on span "Income" at bounding box center [180, 427] width 324 height 23
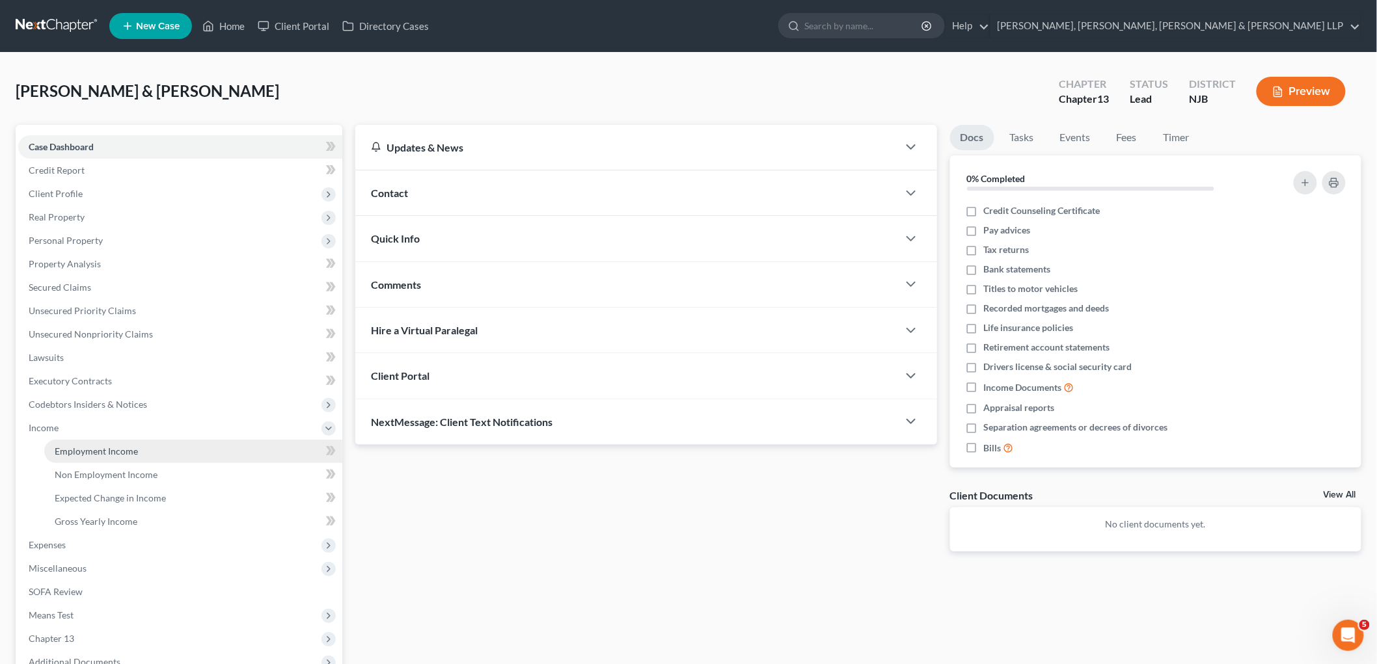
click at [74, 447] on span "Employment Income" at bounding box center [96, 451] width 83 height 11
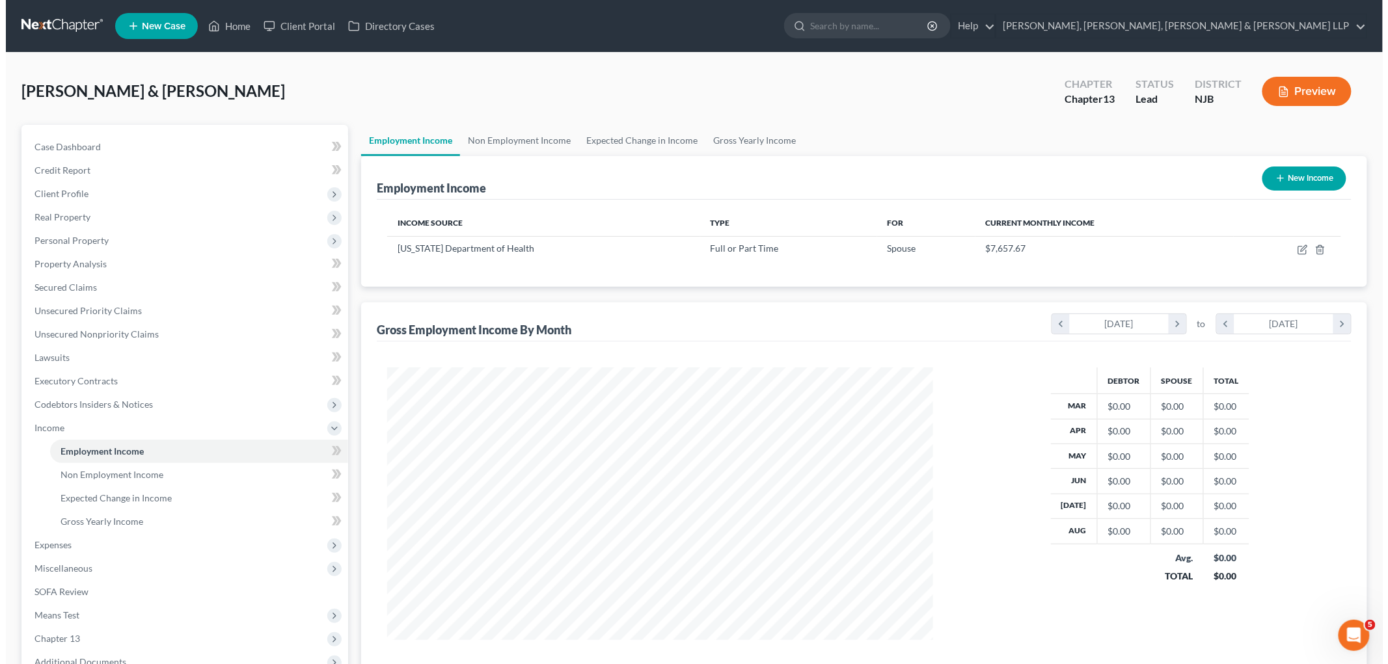
scroll to position [272, 571]
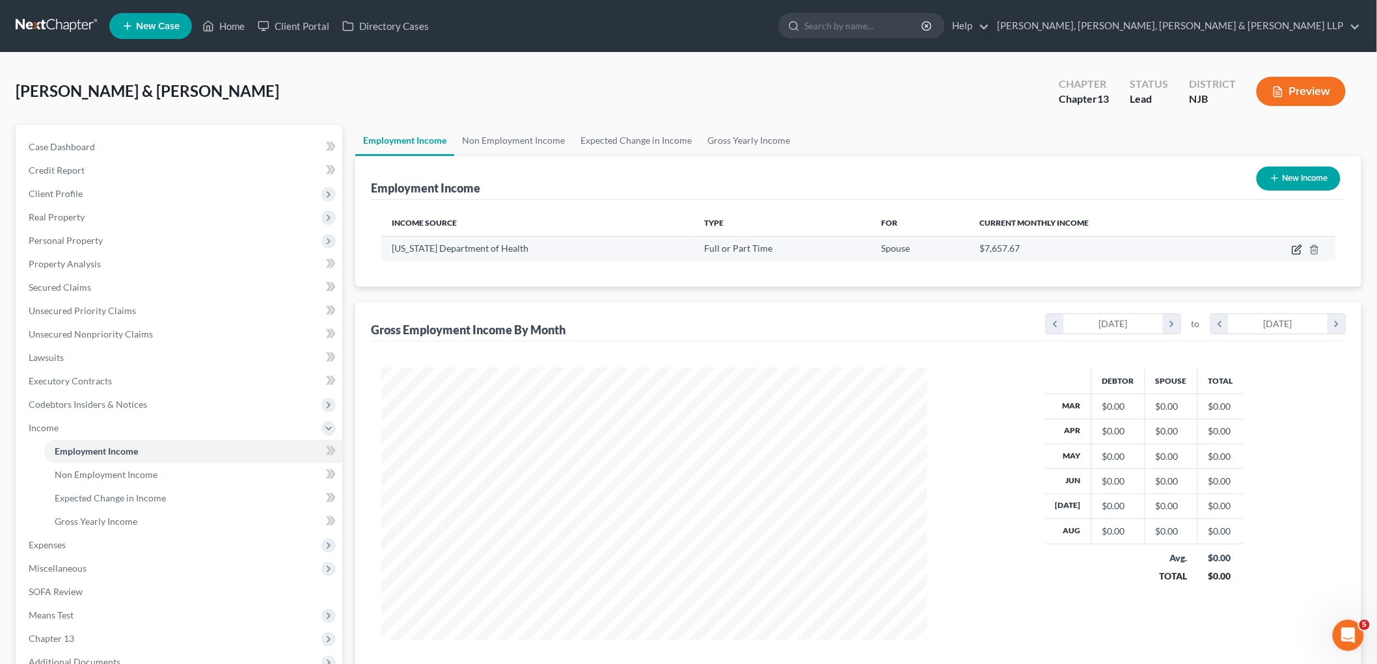
click at [947, 247] on icon "button" at bounding box center [1296, 250] width 10 height 10
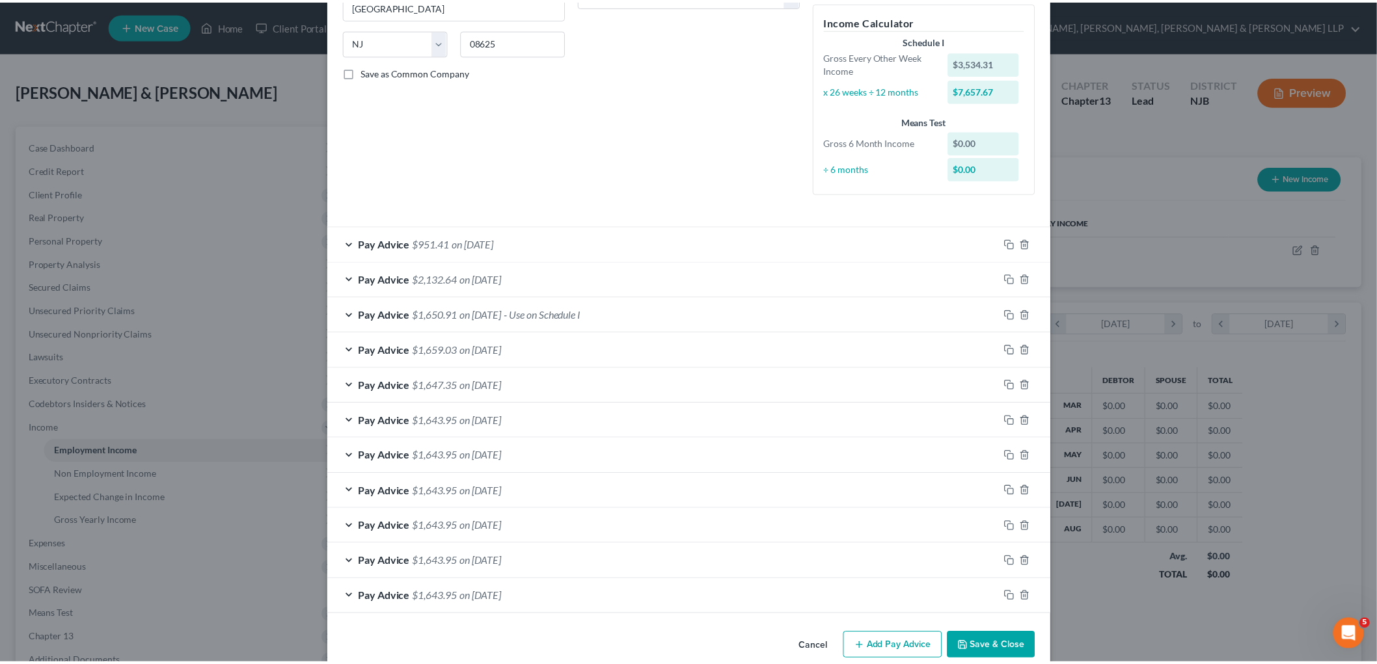
scroll to position [262, 0]
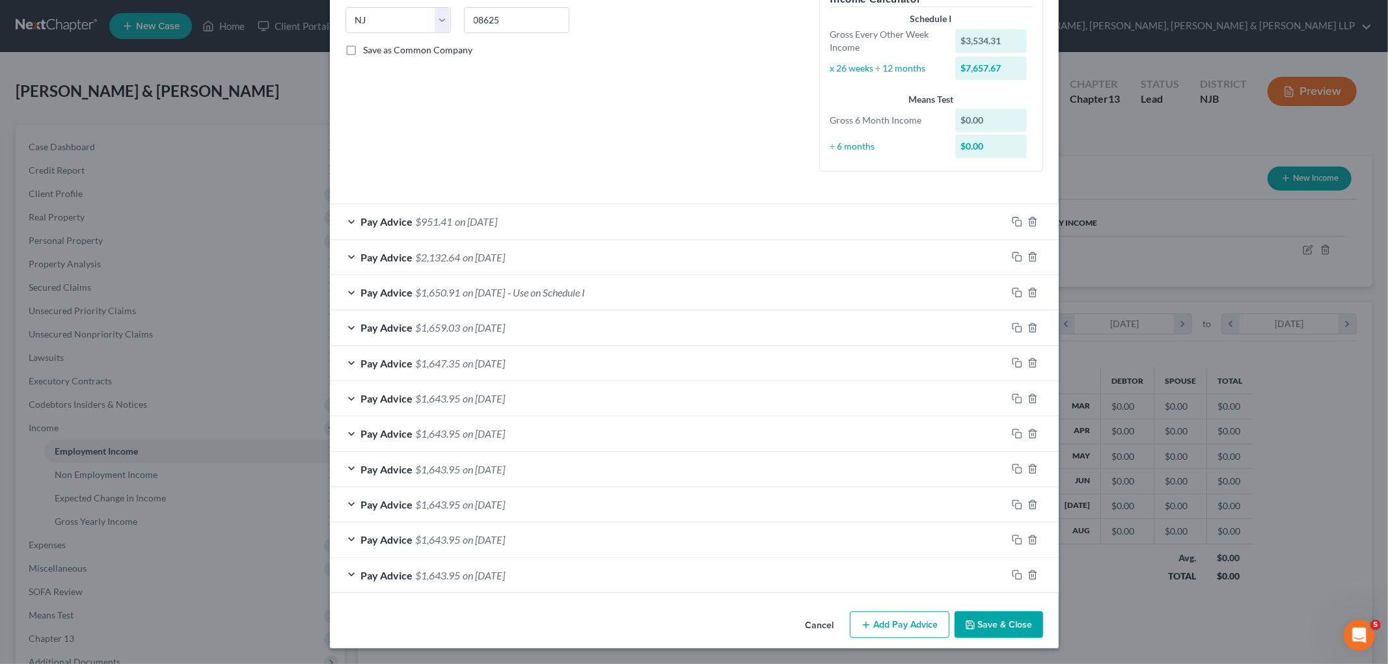
drag, startPoint x: 993, startPoint y: 623, endPoint x: 75, endPoint y: 329, distance: 963.9
click at [947, 618] on button "Save & Close" at bounding box center [998, 625] width 88 height 27
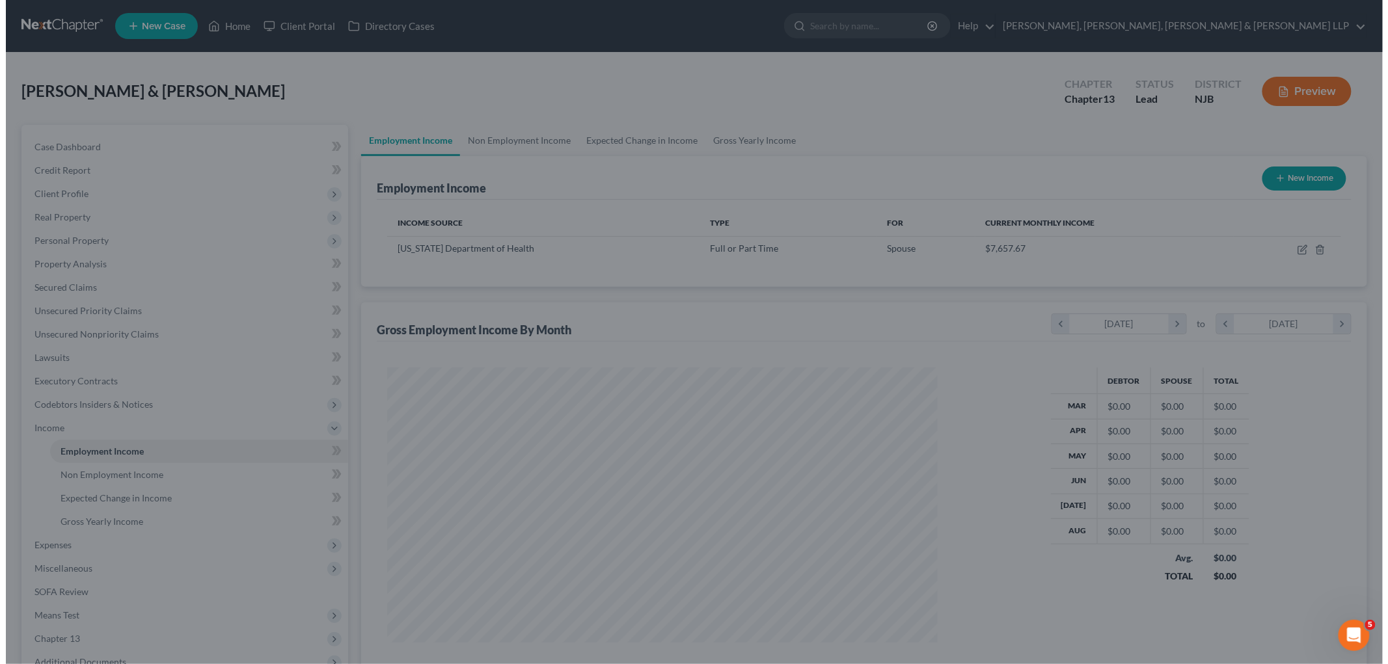
scroll to position [650303, 650004]
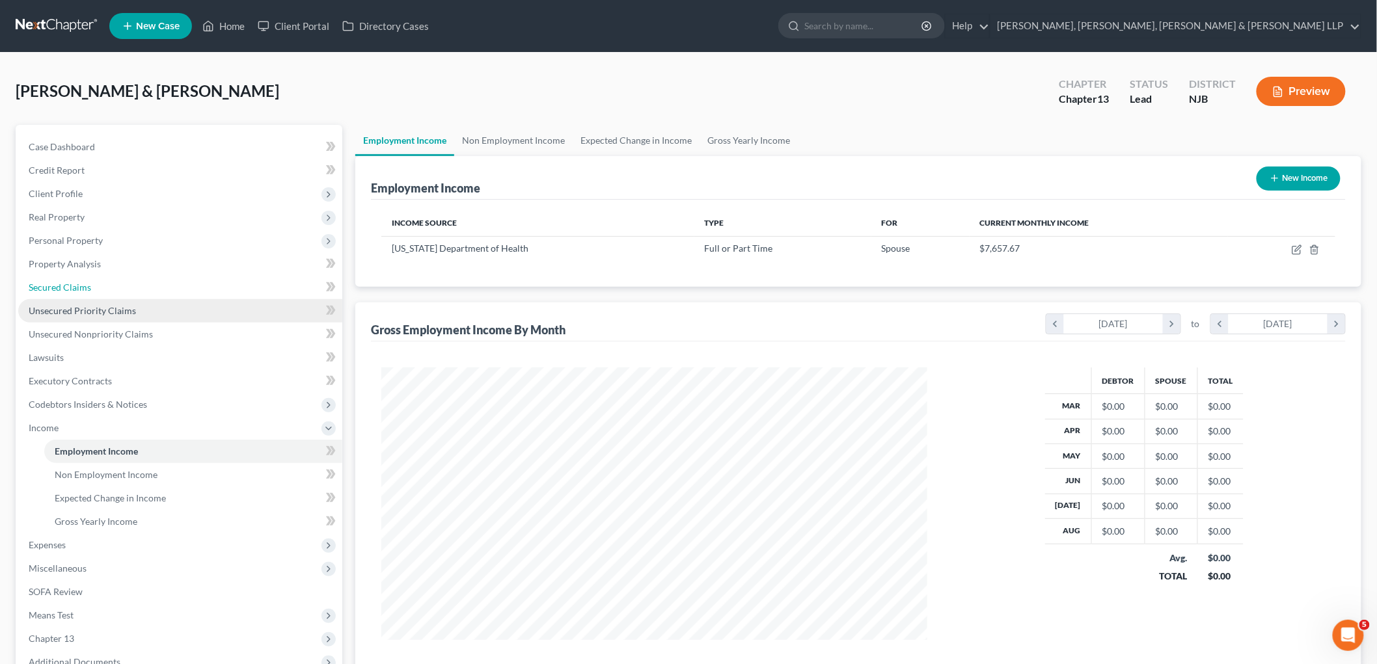
drag, startPoint x: 60, startPoint y: 284, endPoint x: 219, endPoint y: 311, distance: 161.7
click at [60, 283] on span "Secured Claims" at bounding box center [60, 287] width 62 height 11
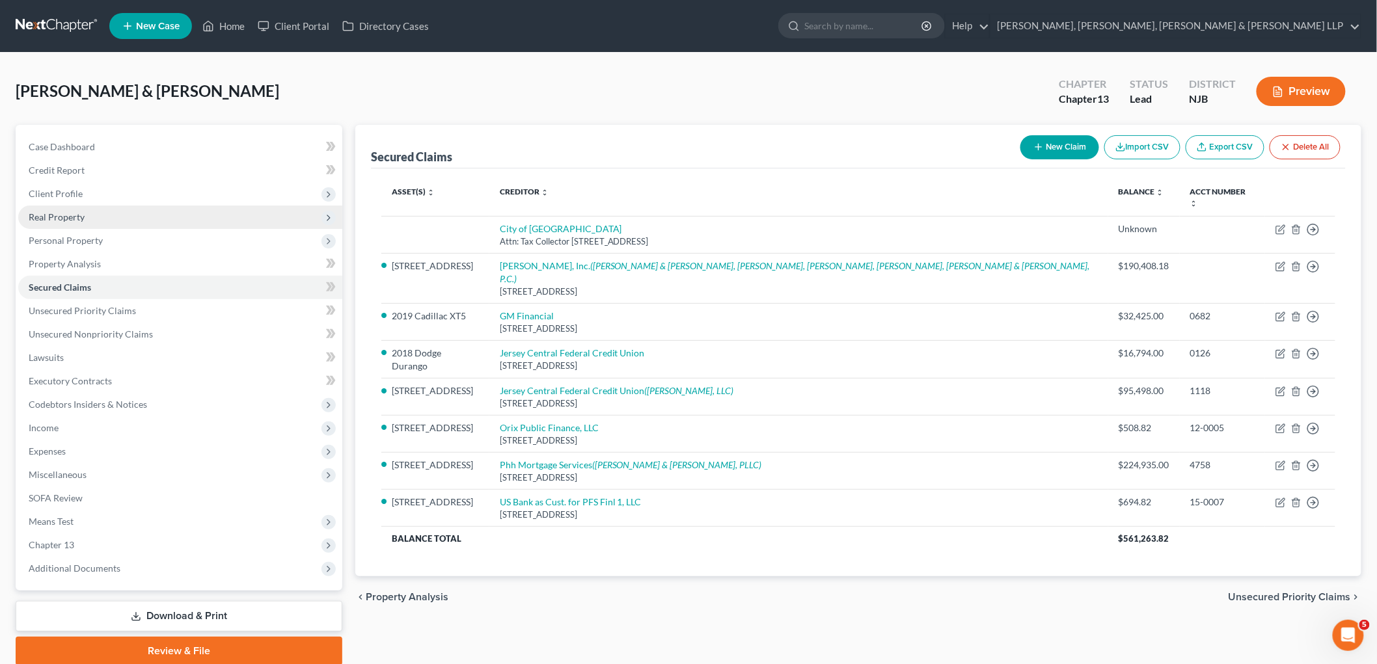
click at [64, 211] on span "Real Property" at bounding box center [57, 216] width 56 height 11
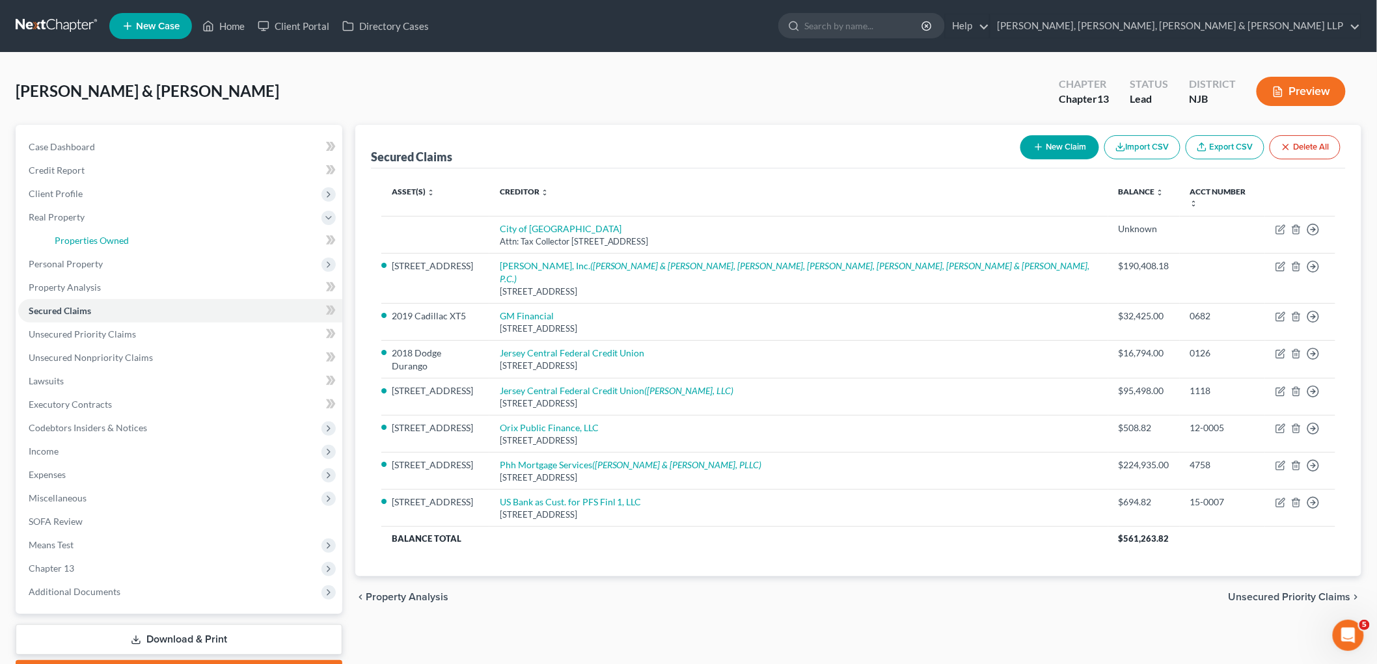
click at [107, 237] on span "Properties Owned" at bounding box center [92, 240] width 74 height 11
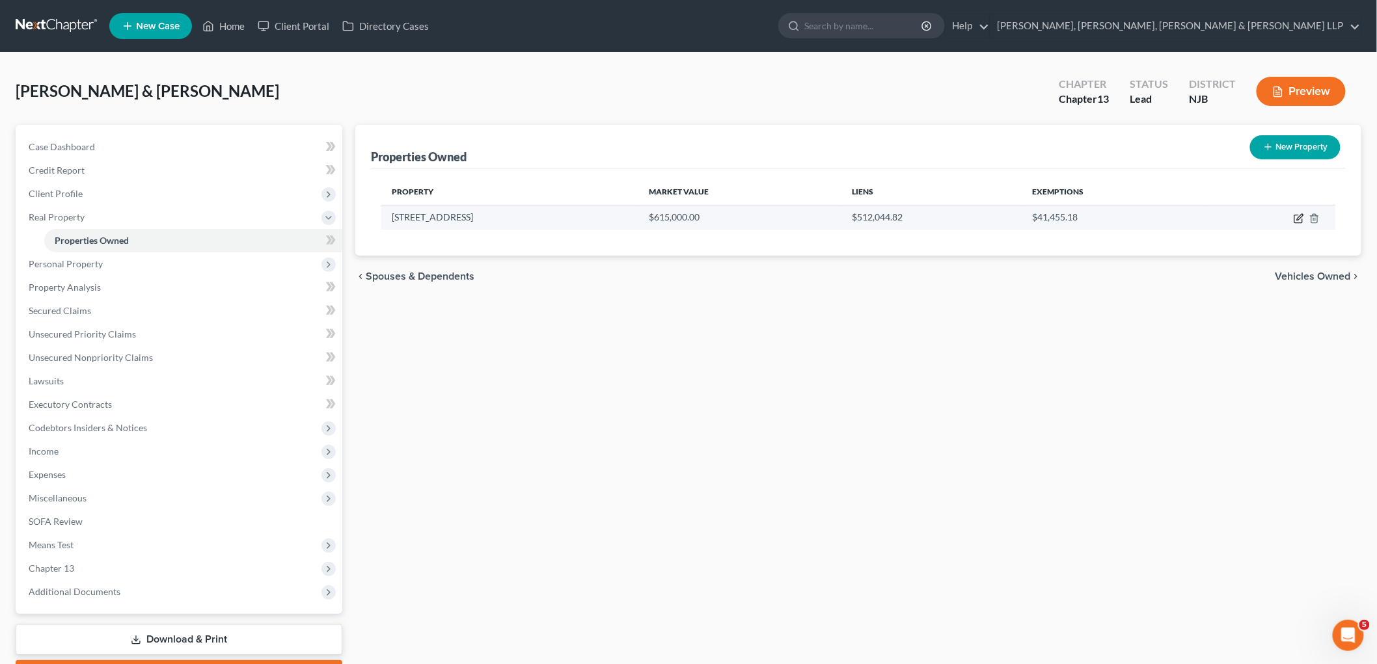
click at [947, 219] on icon "button" at bounding box center [1298, 218] width 10 height 10
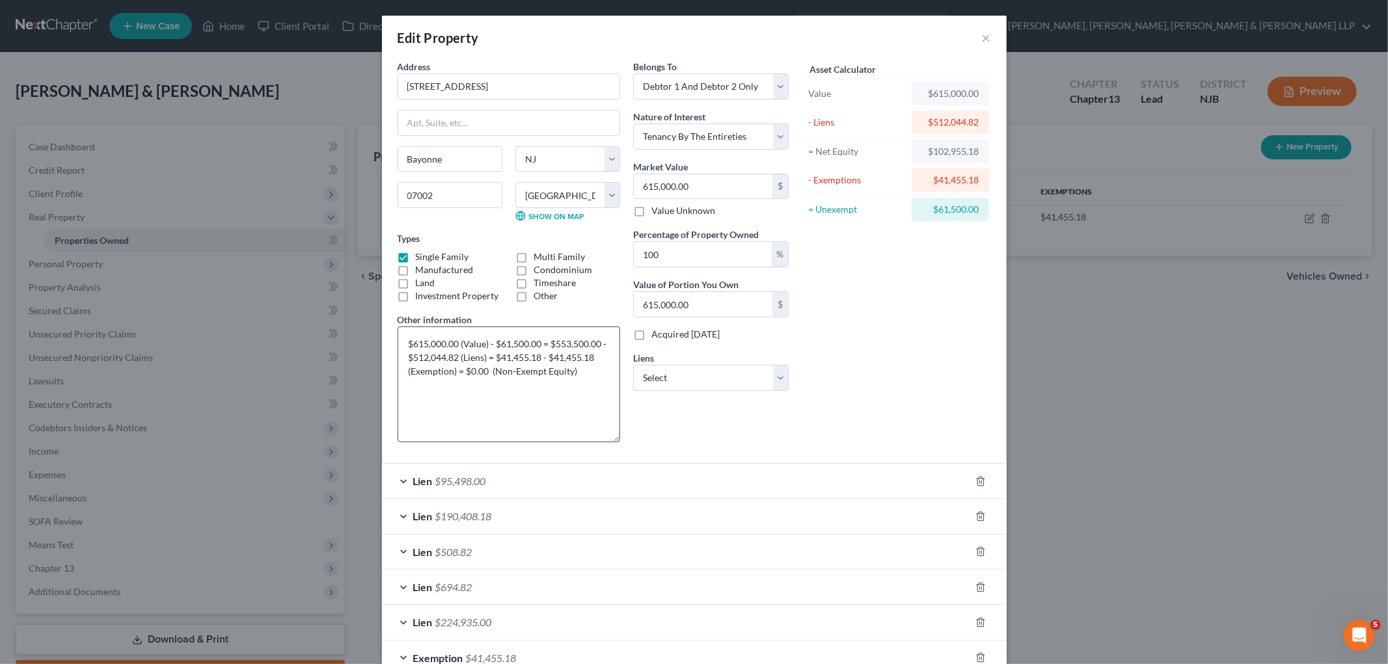
drag, startPoint x: 610, startPoint y: 373, endPoint x: 605, endPoint y: 440, distance: 67.8
click at [605, 440] on textarea "$615,000.00 (Value) - $61,500.00 = $553,500.00 - $512,044.82 (Liens) = $41,455.…" at bounding box center [509, 385] width 222 height 116
click at [947, 34] on button "×" at bounding box center [986, 38] width 9 height 16
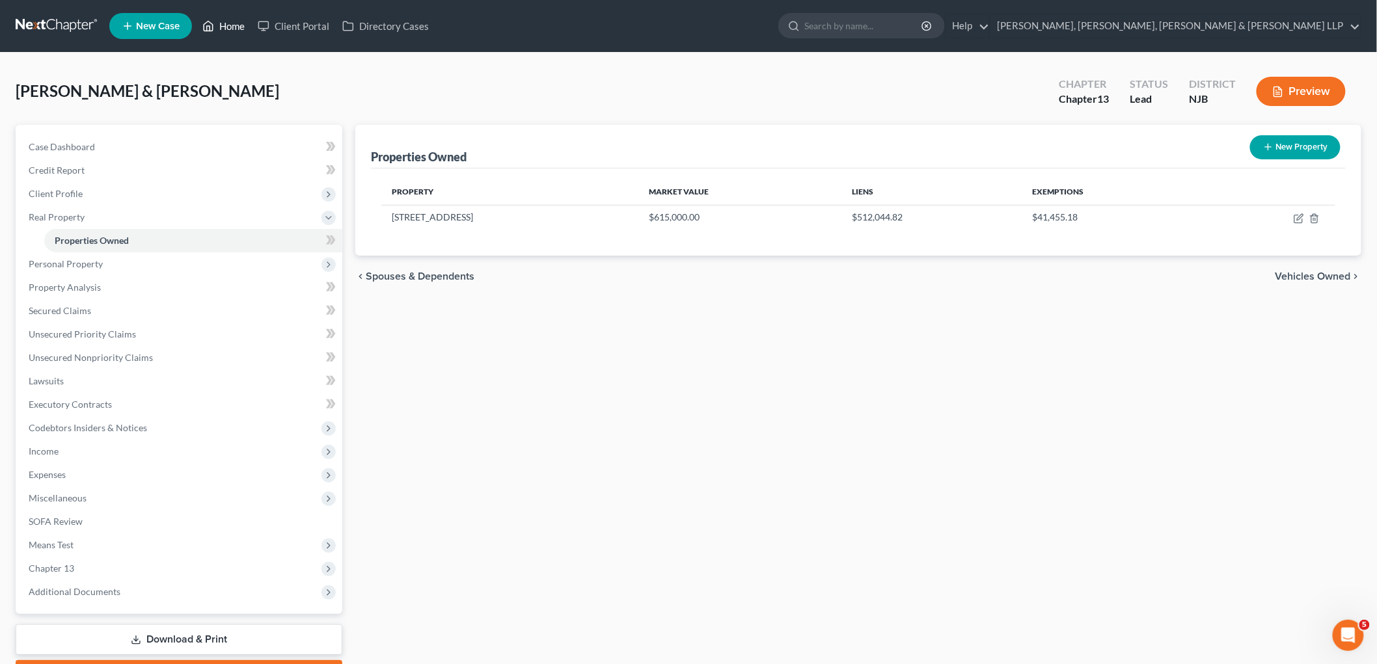
click at [228, 23] on link "Home" at bounding box center [223, 25] width 55 height 23
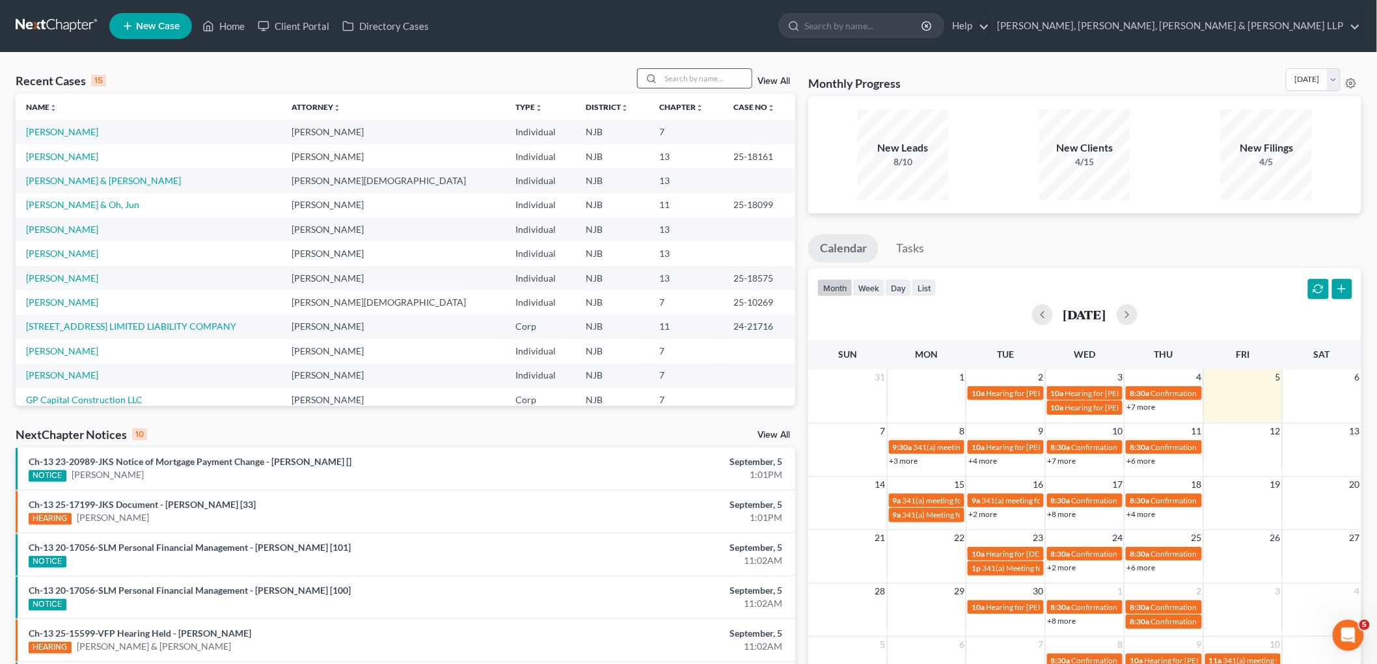
click at [684, 80] on input "search" at bounding box center [705, 78] width 91 height 19
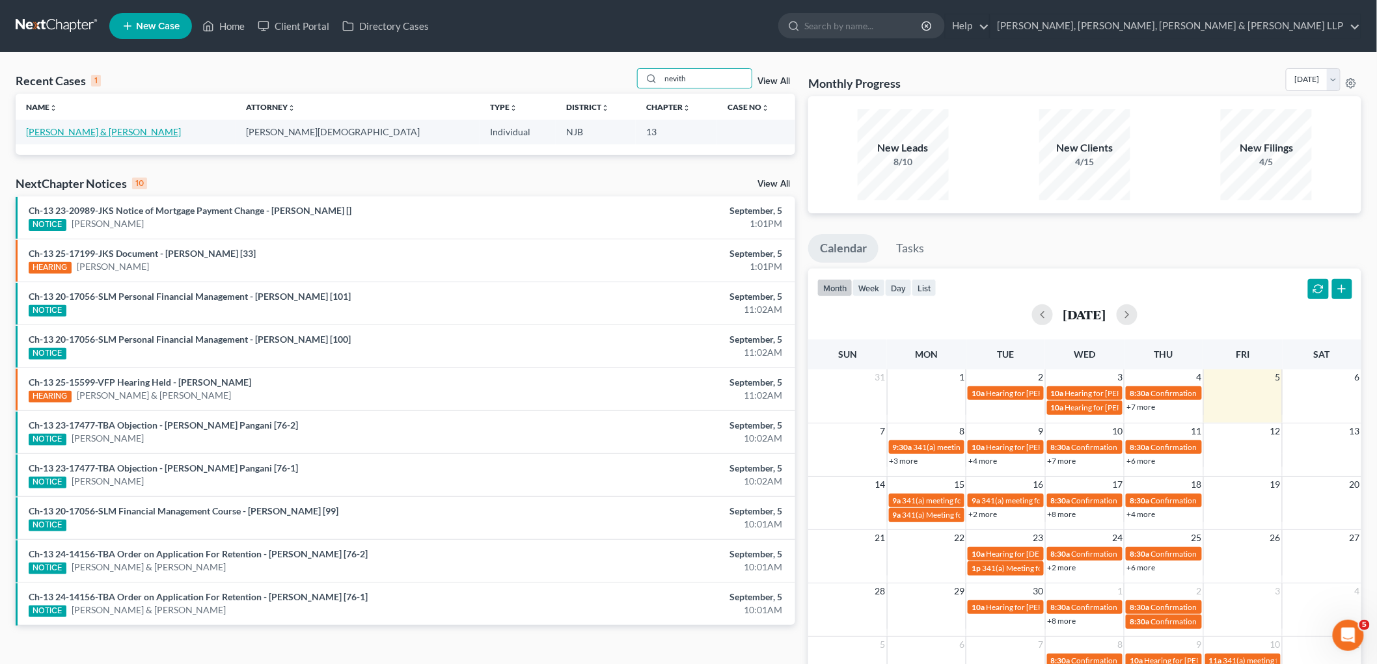
click at [122, 131] on link "[PERSON_NAME] & [PERSON_NAME]" at bounding box center [103, 131] width 155 height 11
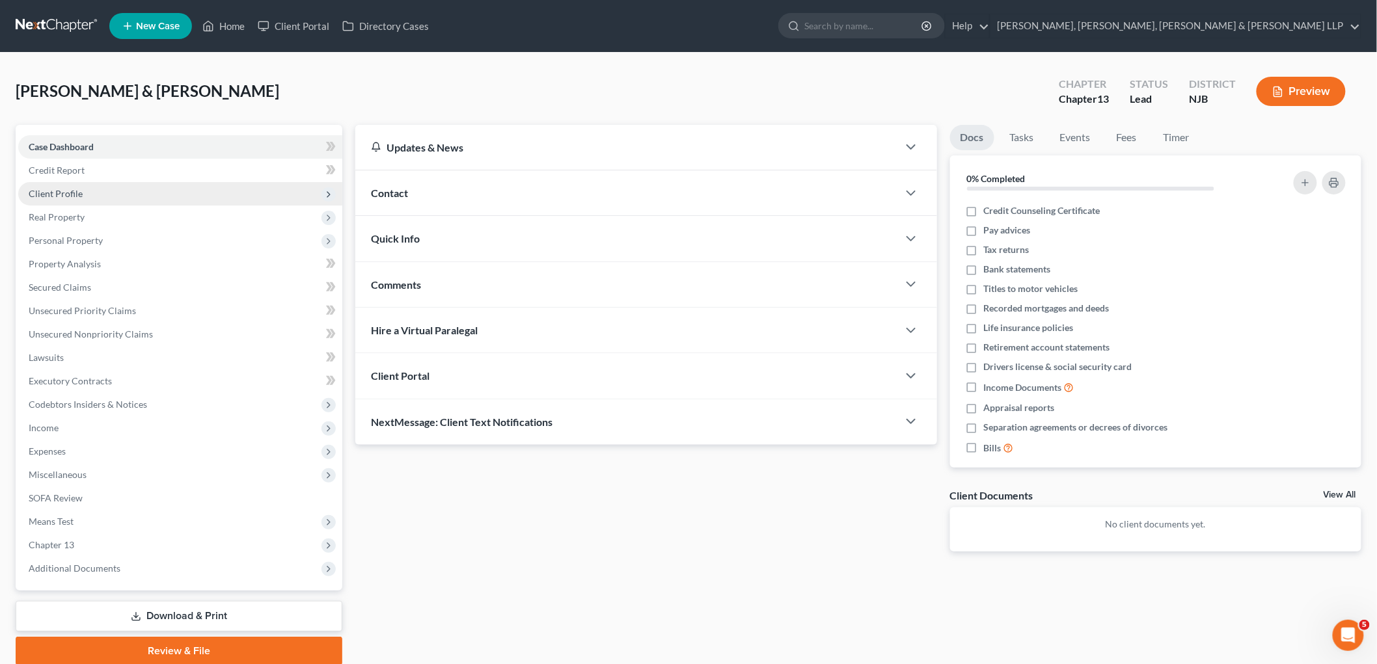
click at [67, 191] on span "Client Profile" at bounding box center [56, 193] width 54 height 11
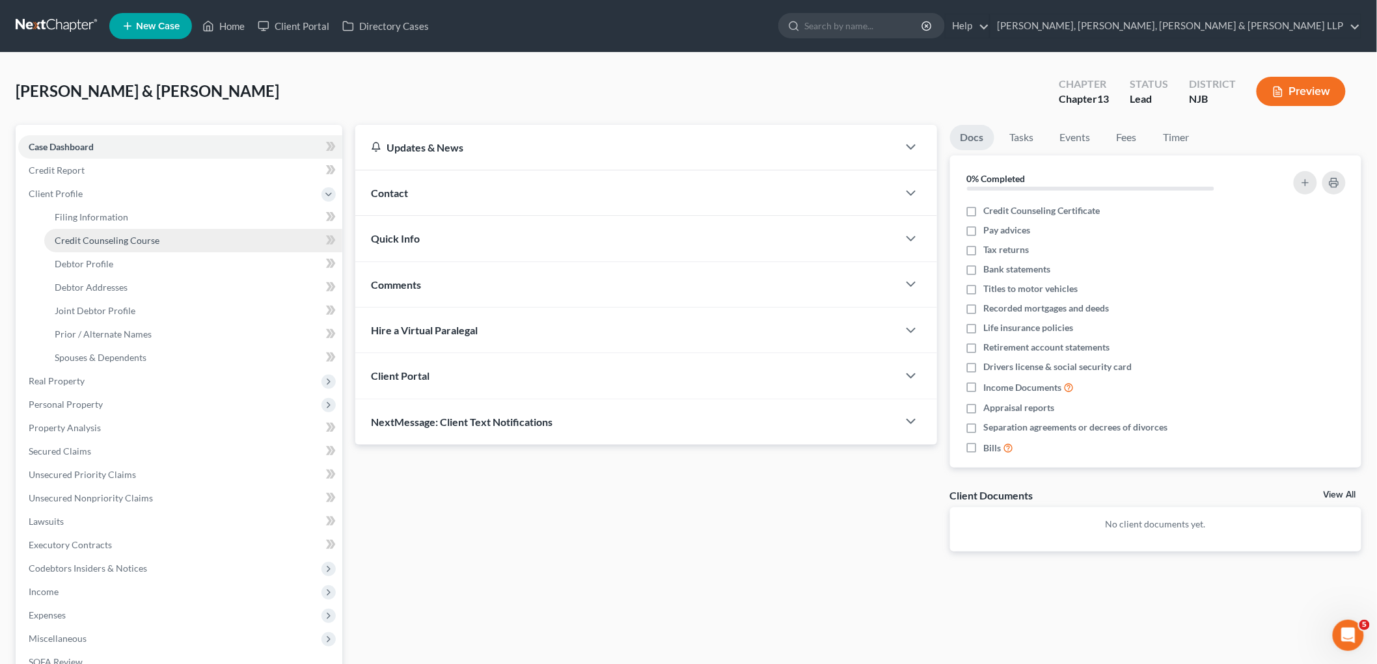
click at [122, 239] on span "Credit Counseling Course" at bounding box center [107, 240] width 105 height 11
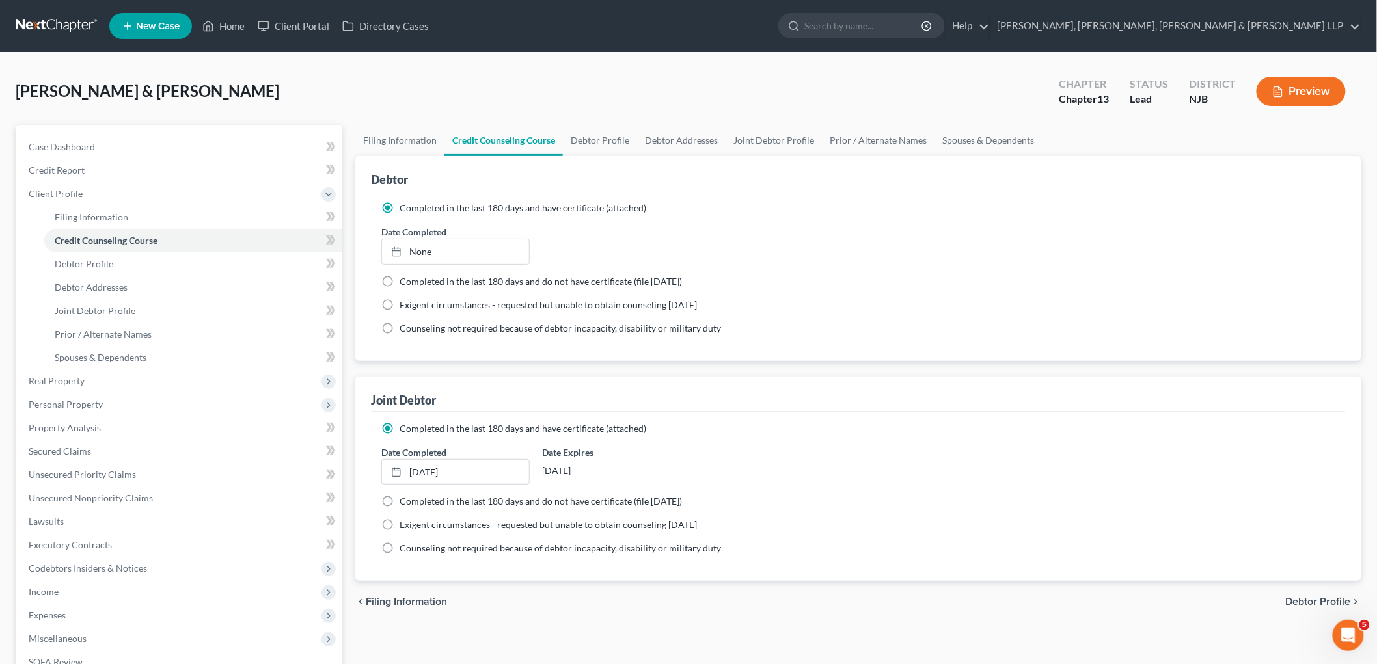
click at [394, 618] on div "Filing Information Credit Counseling Course Debtor Profile Debtor Addresses Joi…" at bounding box center [858, 477] width 1019 height 705
click at [595, 139] on link "Debtor Profile" at bounding box center [600, 140] width 74 height 31
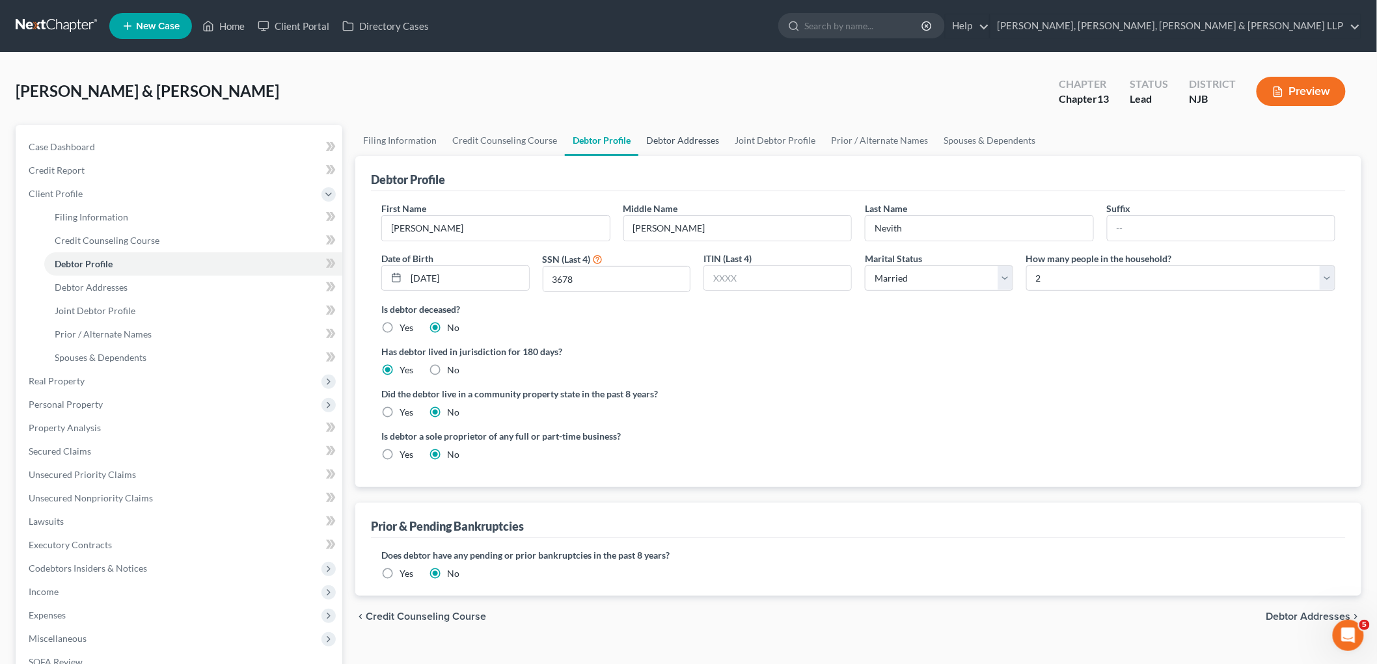
click at [678, 131] on link "Debtor Addresses" at bounding box center [682, 140] width 88 height 31
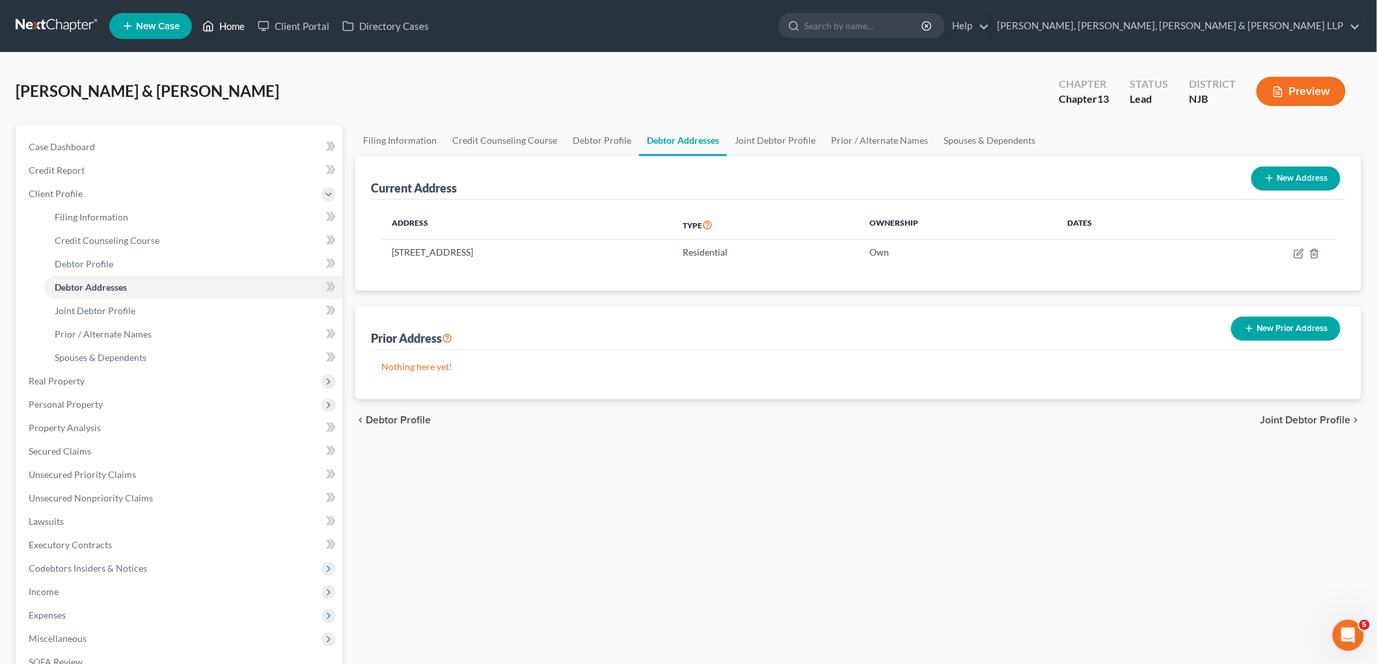
click at [230, 26] on link "Home" at bounding box center [223, 25] width 55 height 23
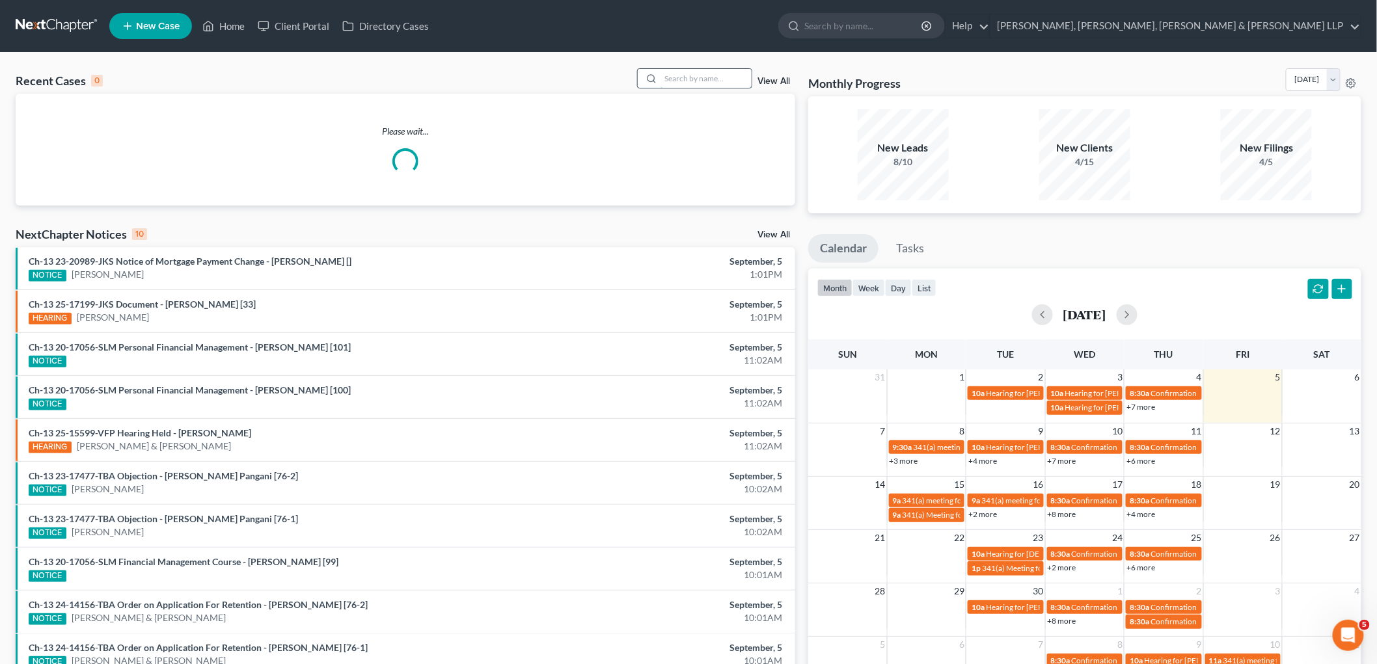
click at [708, 75] on input "search" at bounding box center [705, 78] width 91 height 19
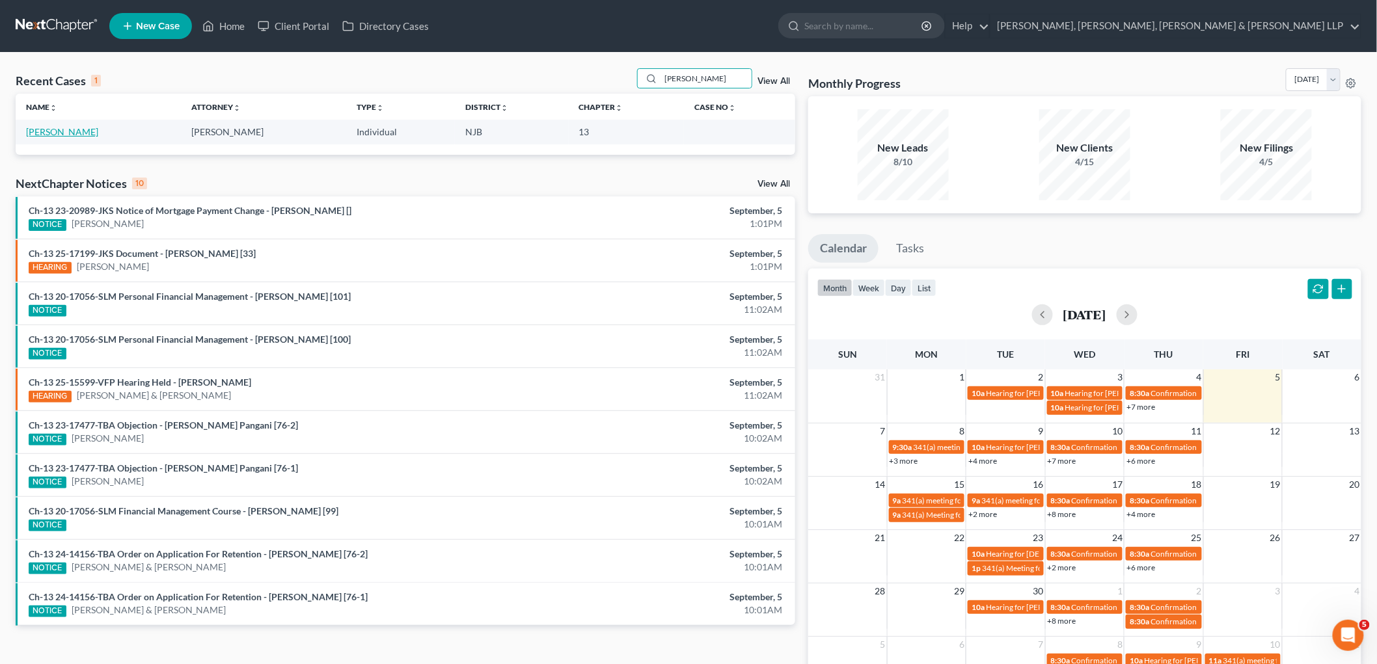
click at [66, 129] on link "[PERSON_NAME]" at bounding box center [62, 131] width 72 height 11
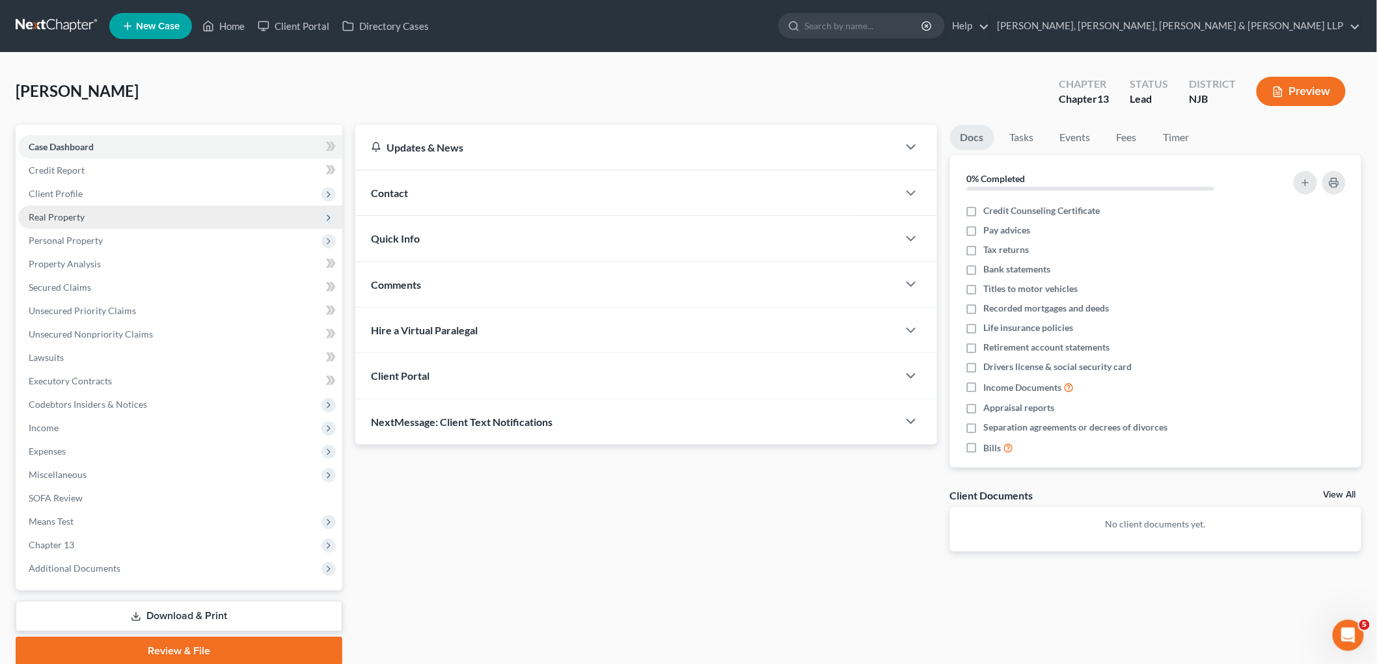
click at [51, 217] on span "Real Property" at bounding box center [57, 216] width 56 height 11
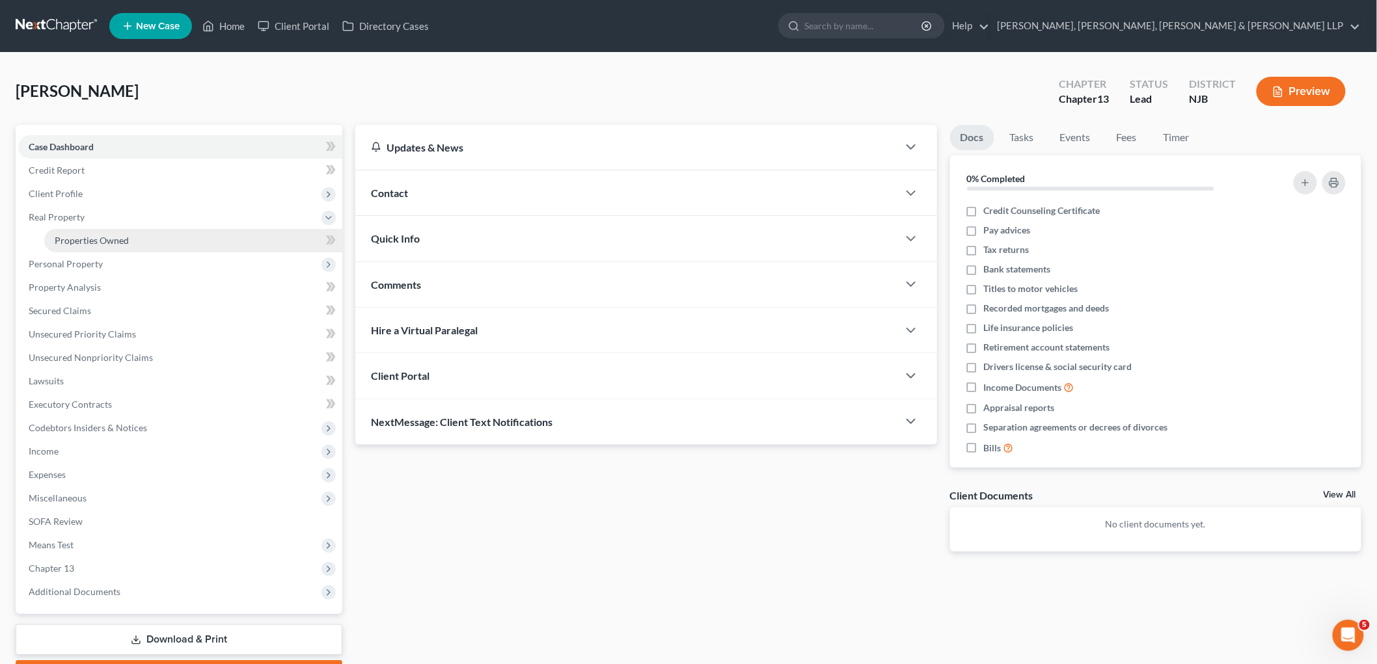
click at [65, 241] on span "Properties Owned" at bounding box center [92, 240] width 74 height 11
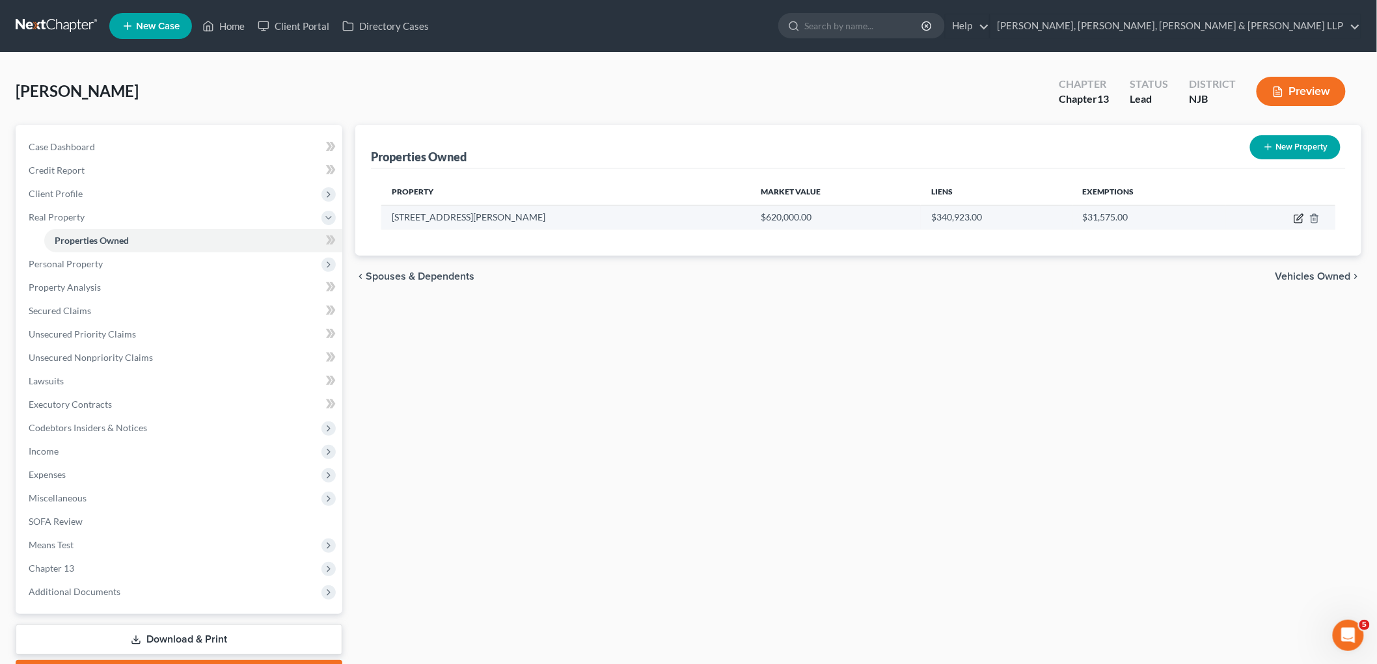
click at [947, 218] on icon "button" at bounding box center [1298, 218] width 10 height 10
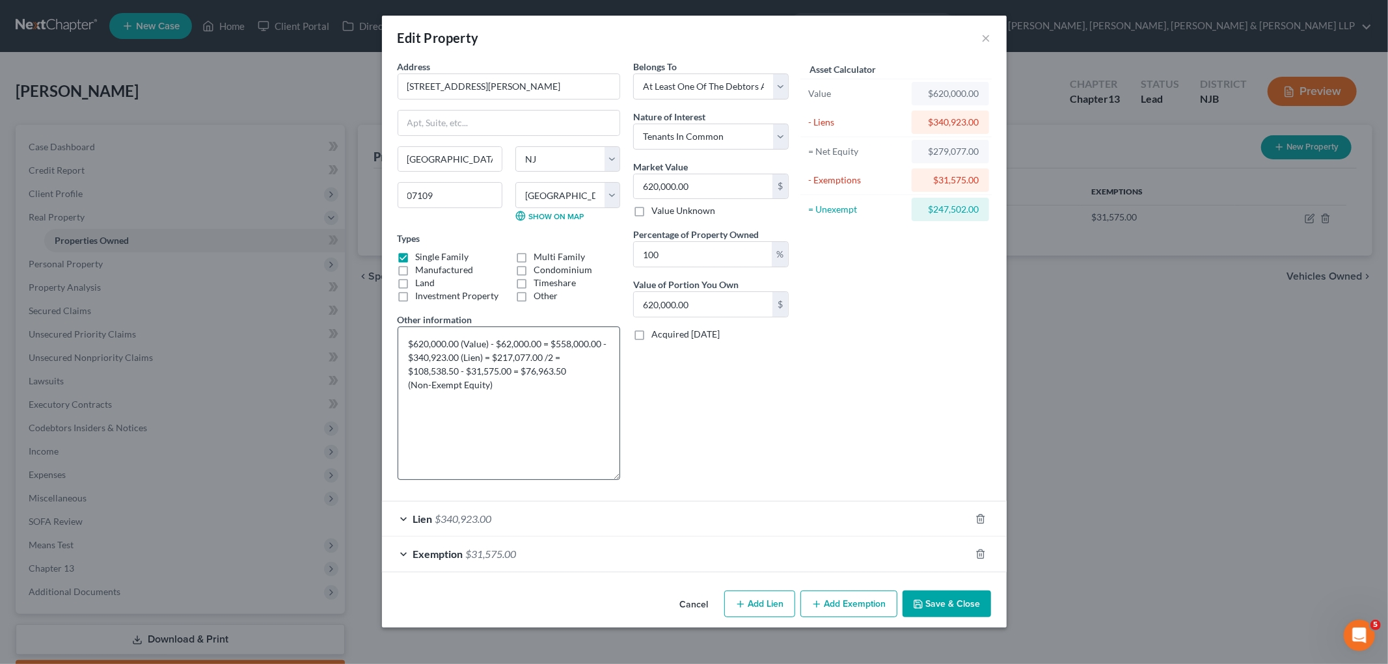
drag, startPoint x: 617, startPoint y: 371, endPoint x: 616, endPoint y: 476, distance: 105.4
click at [616, 476] on textarea "$620,000.00 (Value) - $62,000.00 = $558,000.00 - $340,923.00 (Lien) = $217,077.…" at bounding box center [509, 404] width 222 height 154
click at [499, 390] on textarea "$620,000.00 (Value) - $62,000.00 = $558,000.00 - $340,923.00 (Lien) = $217,077.…" at bounding box center [509, 404] width 222 height 154
drag, startPoint x: 495, startPoint y: 382, endPoint x: 409, endPoint y: 336, distance: 98.1
click at [409, 336] on textarea "$620,000.00 (Value) - $62,000.00 = $558,000.00 - $340,923.00 (Lien) = $217,077.…" at bounding box center [509, 404] width 222 height 154
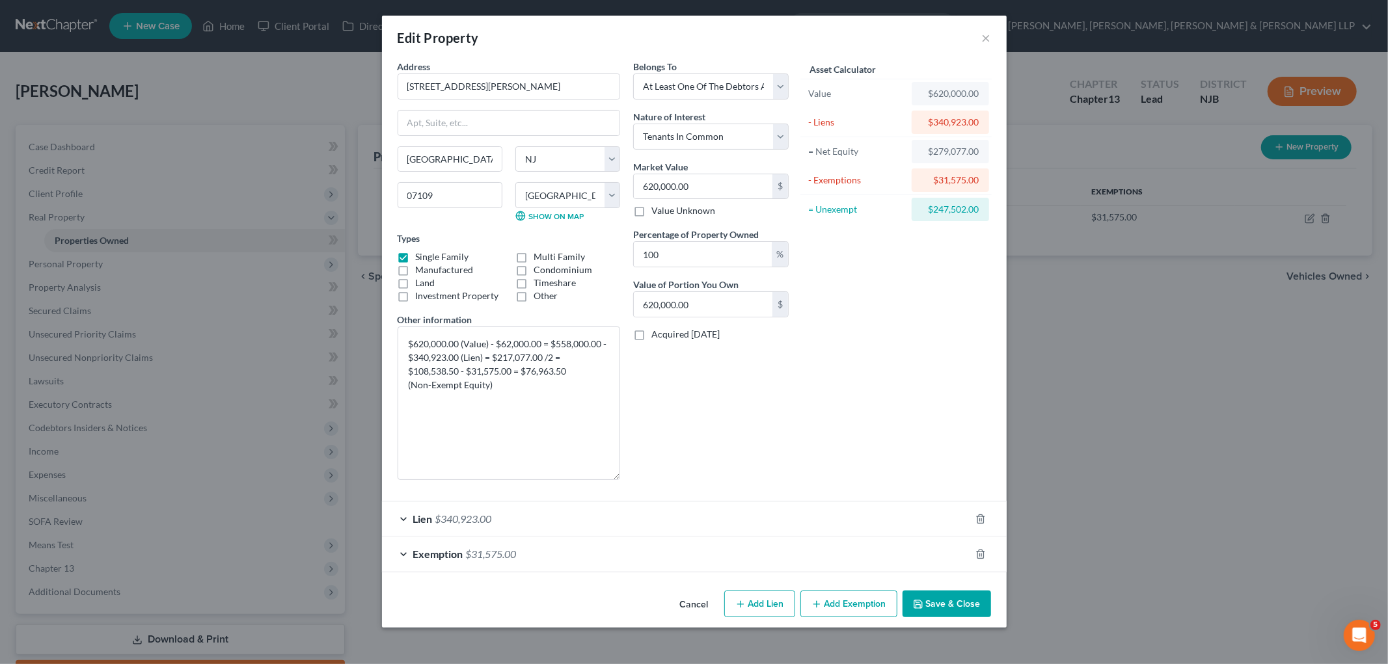
drag, startPoint x: 970, startPoint y: 606, endPoint x: 152, endPoint y: 481, distance: 827.8
click at [947, 605] on button "Save & Close" at bounding box center [946, 604] width 88 height 27
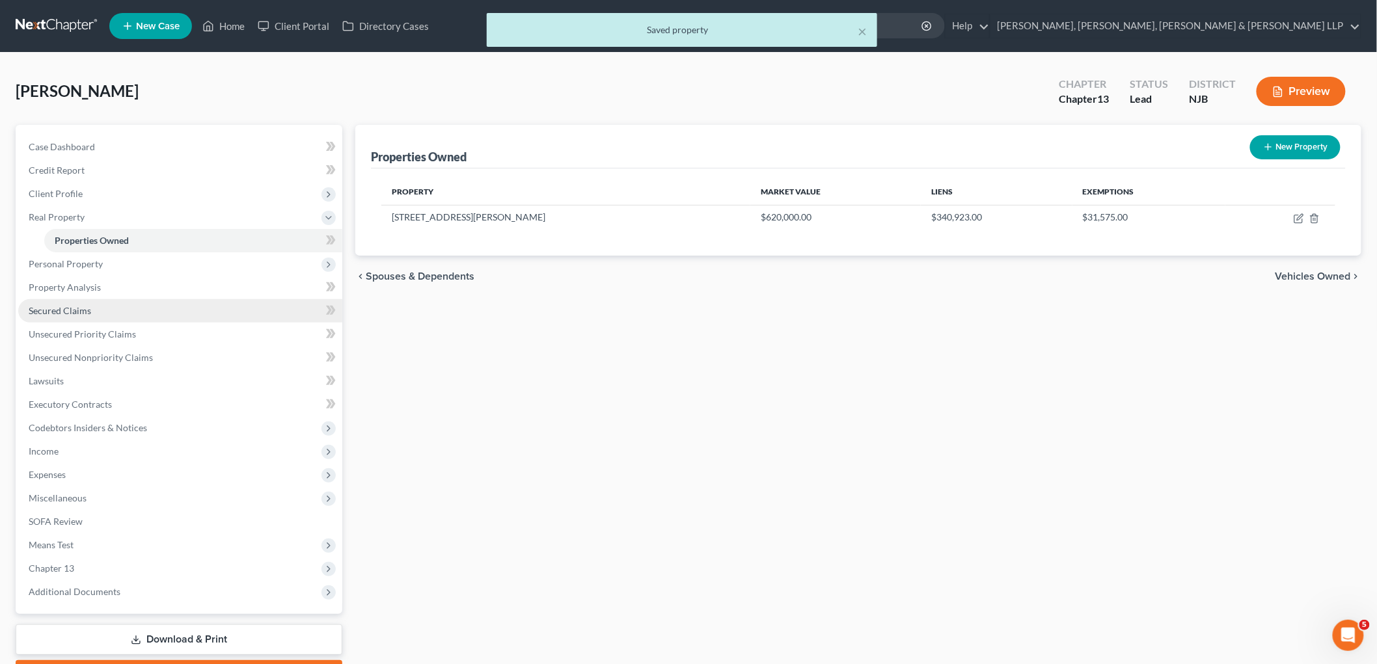
click at [62, 310] on span "Secured Claims" at bounding box center [60, 310] width 62 height 11
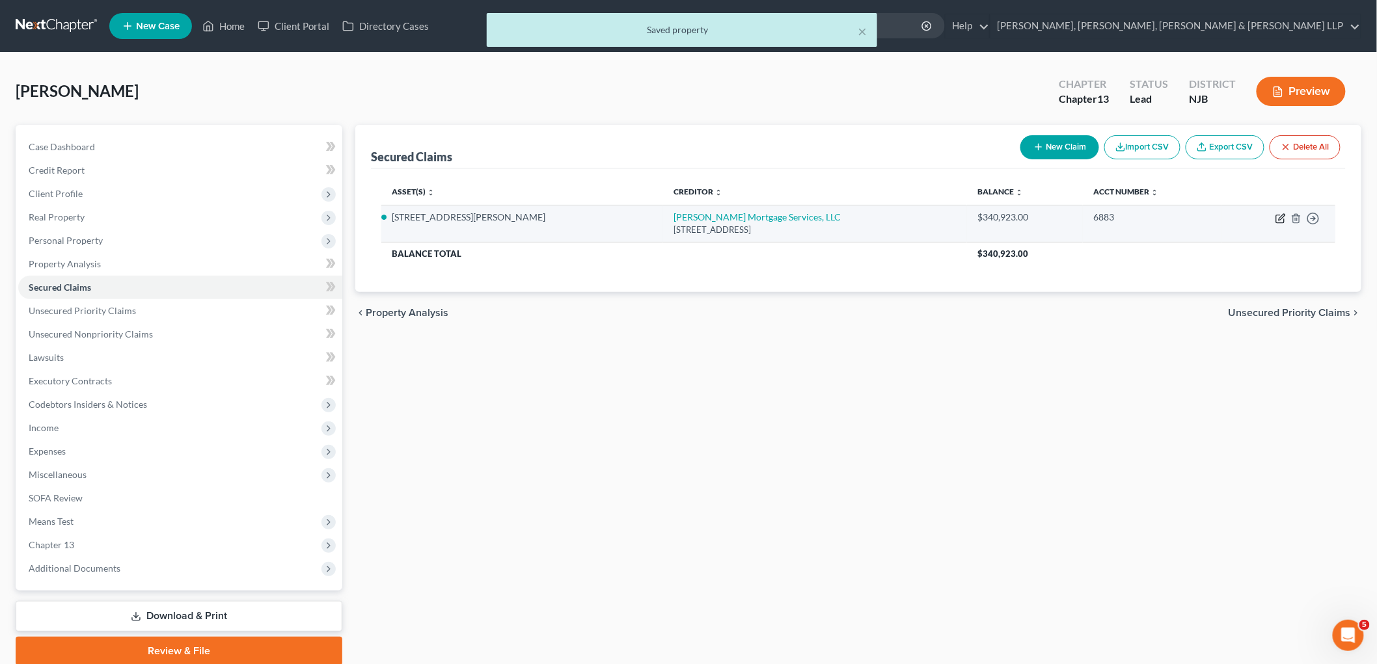
click at [947, 215] on icon "button" at bounding box center [1280, 218] width 10 height 10
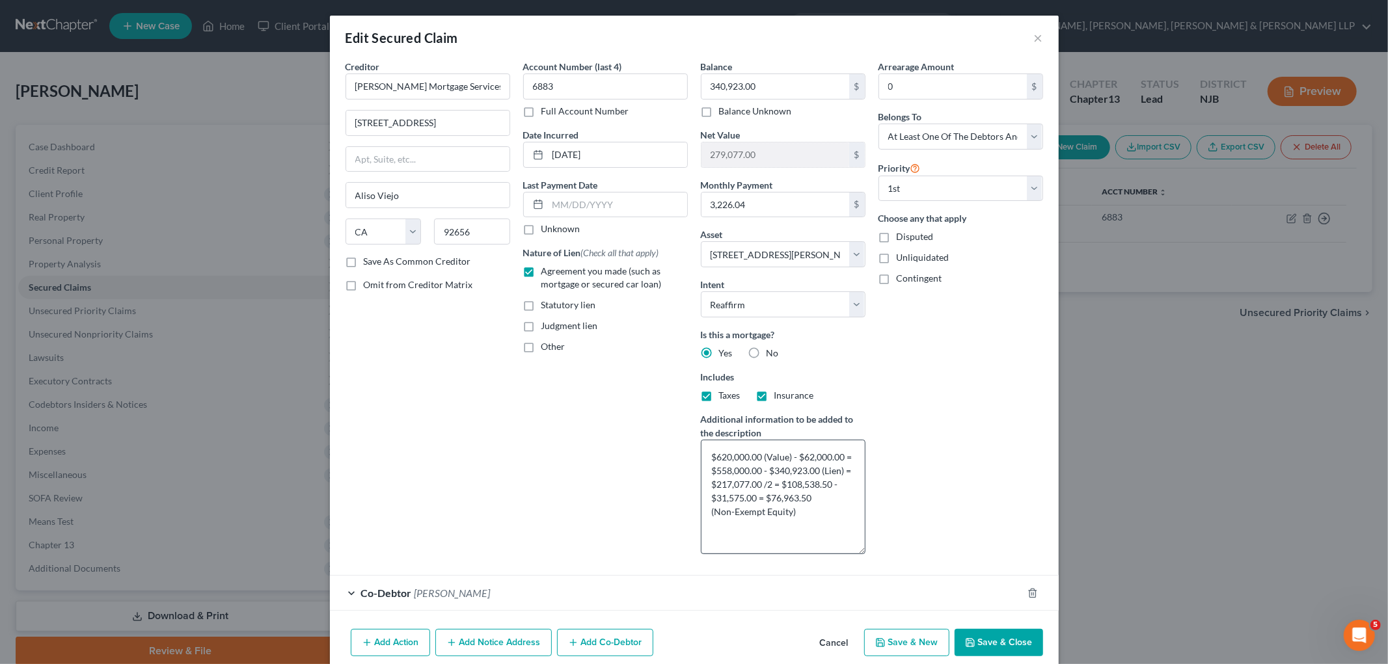
drag, startPoint x: 861, startPoint y: 486, endPoint x: 853, endPoint y: 563, distance: 77.2
click at [853, 554] on textarea "$620,000.00 (Value) - $62,000.00 = $558,000.00 - $340,923.00 (Lien) = $217,077.…" at bounding box center [783, 497] width 165 height 115
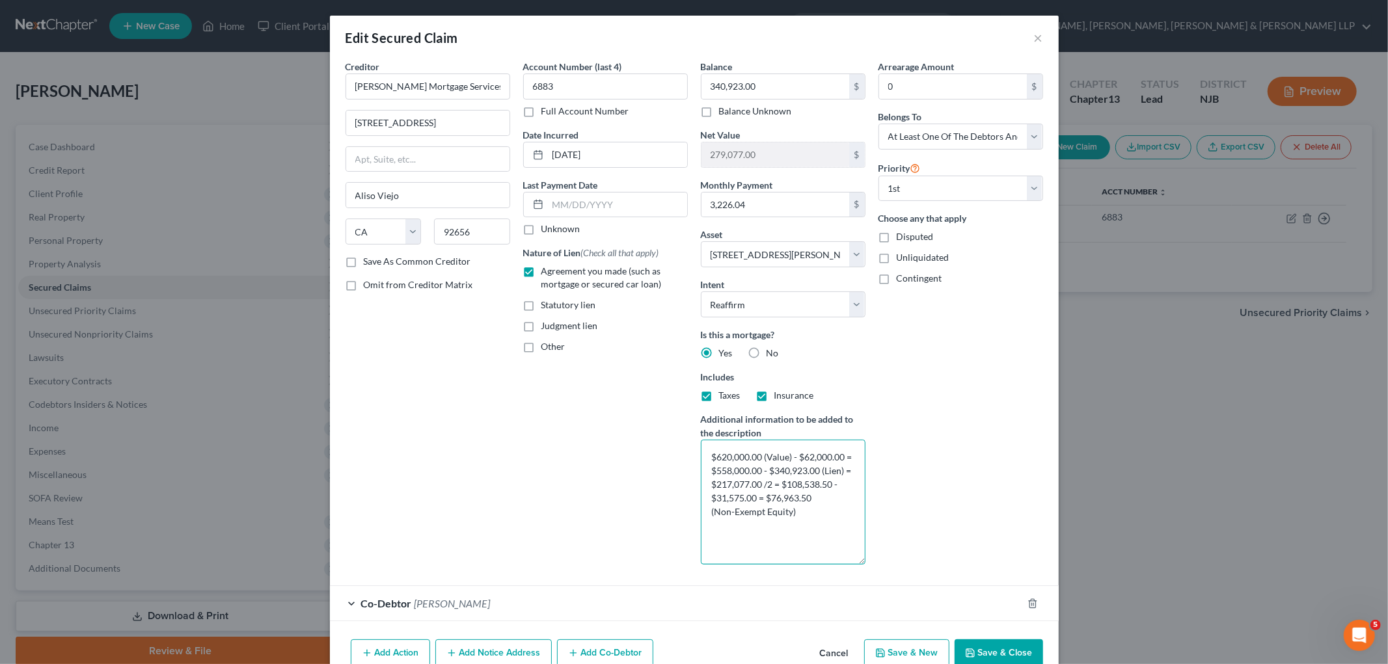
drag, startPoint x: 799, startPoint y: 512, endPoint x: 691, endPoint y: 445, distance: 127.1
click at [694, 445] on div "Balance 340,923.00 $ Balance Unknown Balance Undetermined 340,923.00 $ Balance …" at bounding box center [783, 317] width 178 height 515
click at [908, 445] on div "Arrearage Amount 0 $ Belongs To * Select Debtor 1 Only Debtor 2 Only Debtor 1 A…" at bounding box center [961, 317] width 178 height 515
drag, startPoint x: 968, startPoint y: 504, endPoint x: 851, endPoint y: 606, distance: 155.8
click at [947, 504] on div "Arrearage Amount 0 $ Belongs To * Select Debtor 1 Only Debtor 2 Only Debtor 1 A…" at bounding box center [961, 317] width 178 height 515
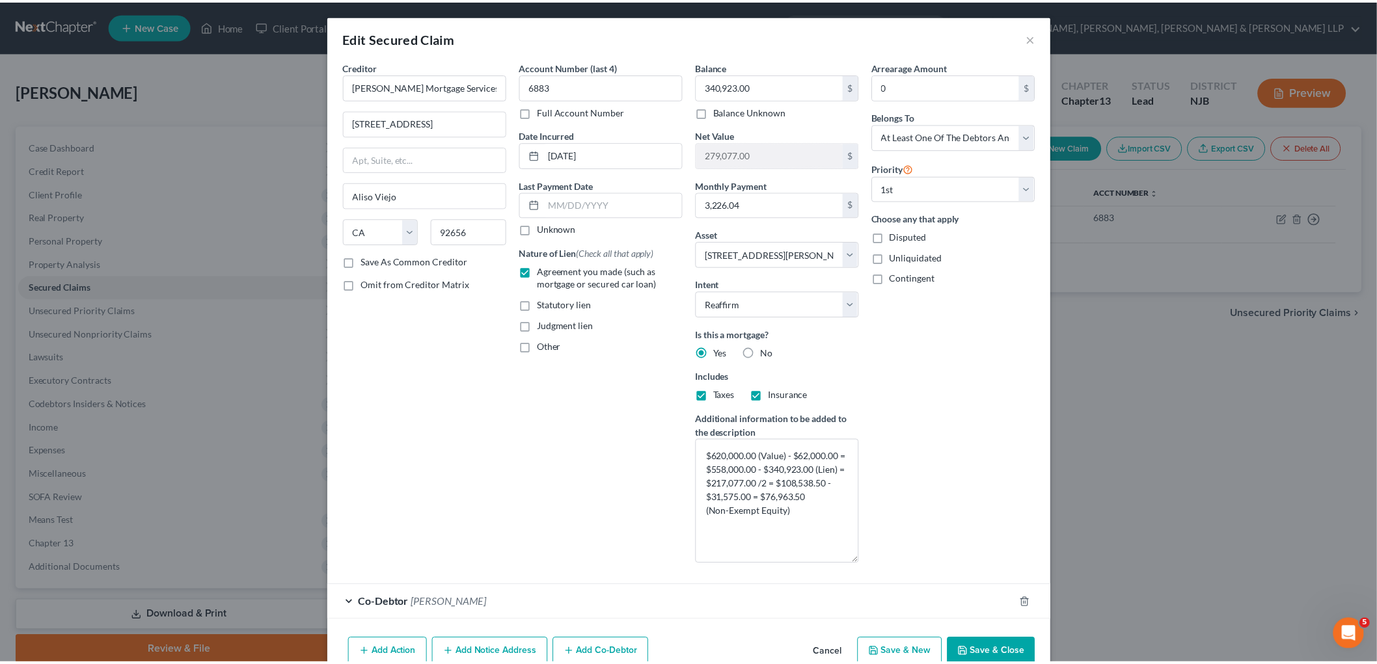
scroll to position [40, 0]
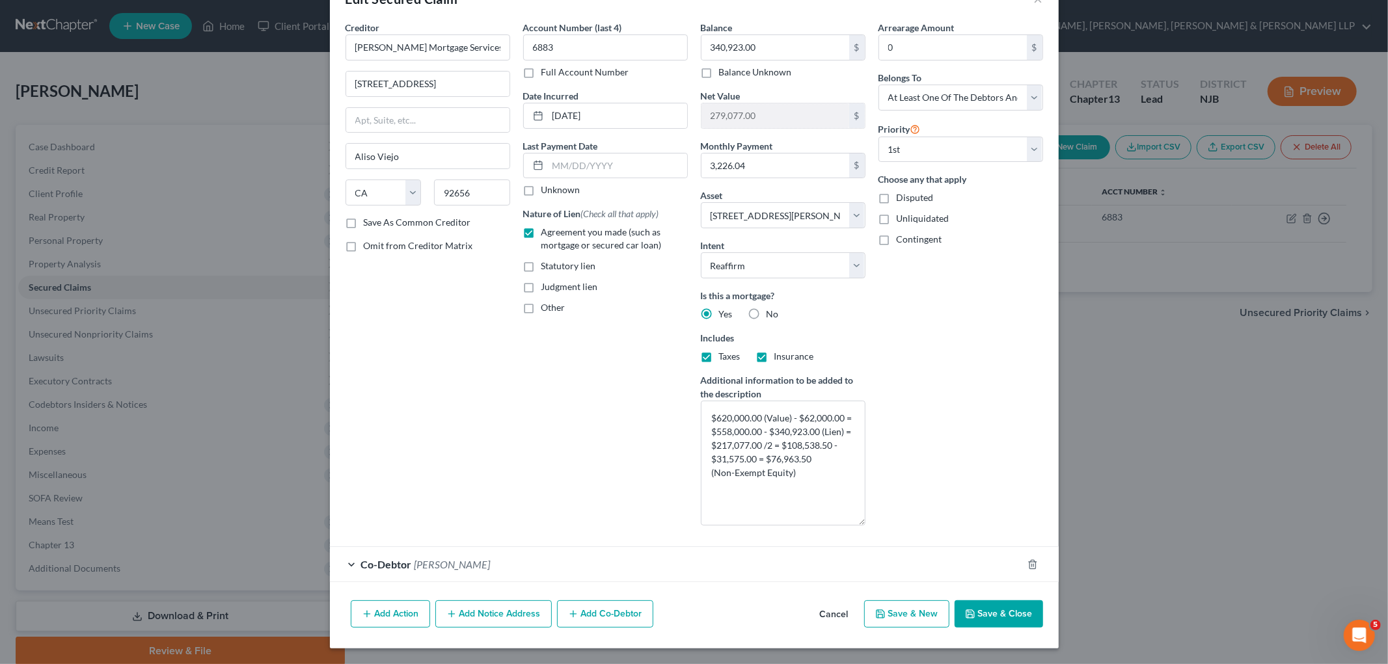
click at [833, 615] on button "Cancel" at bounding box center [833, 615] width 49 height 26
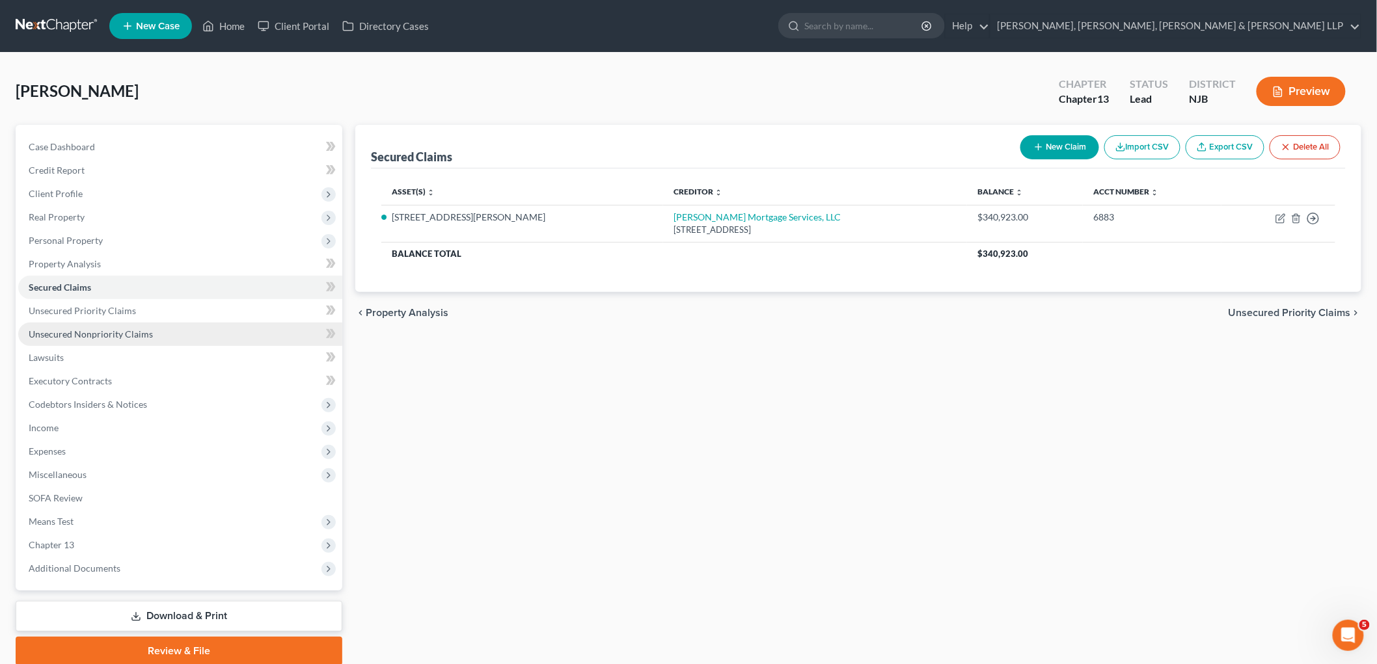
click at [64, 334] on span "Unsecured Nonpriority Claims" at bounding box center [91, 334] width 124 height 11
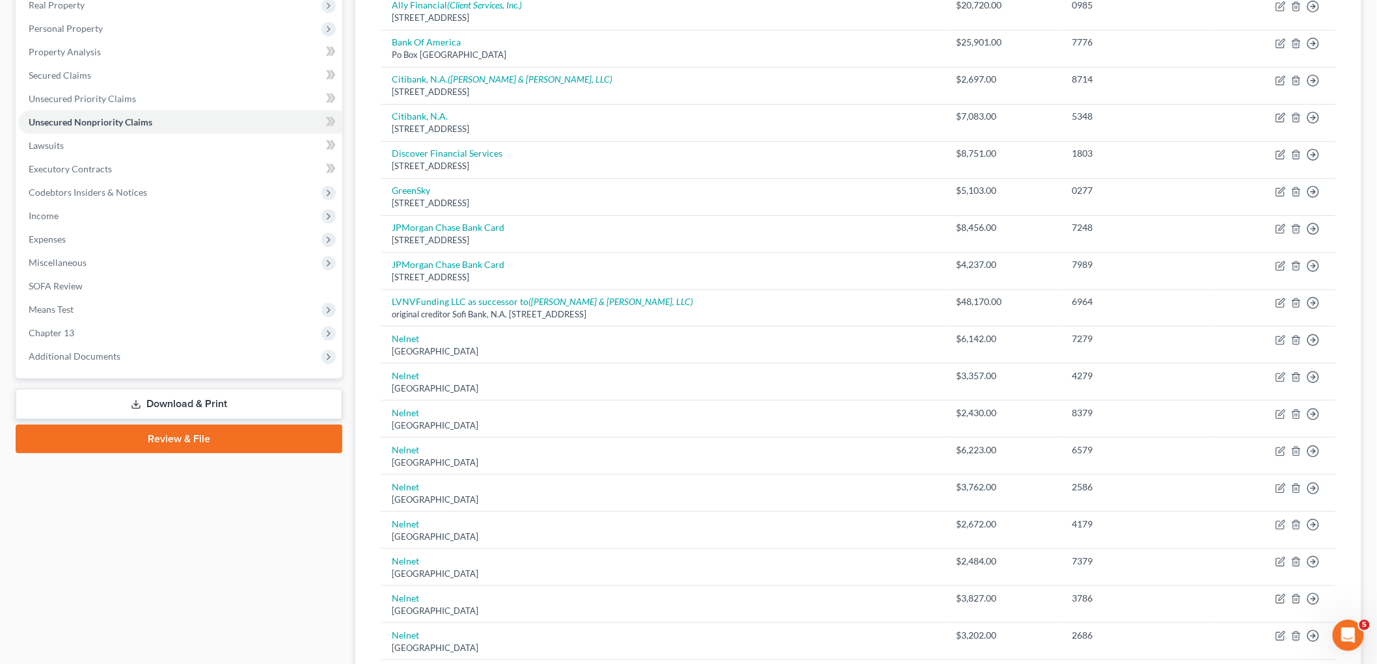
scroll to position [144, 0]
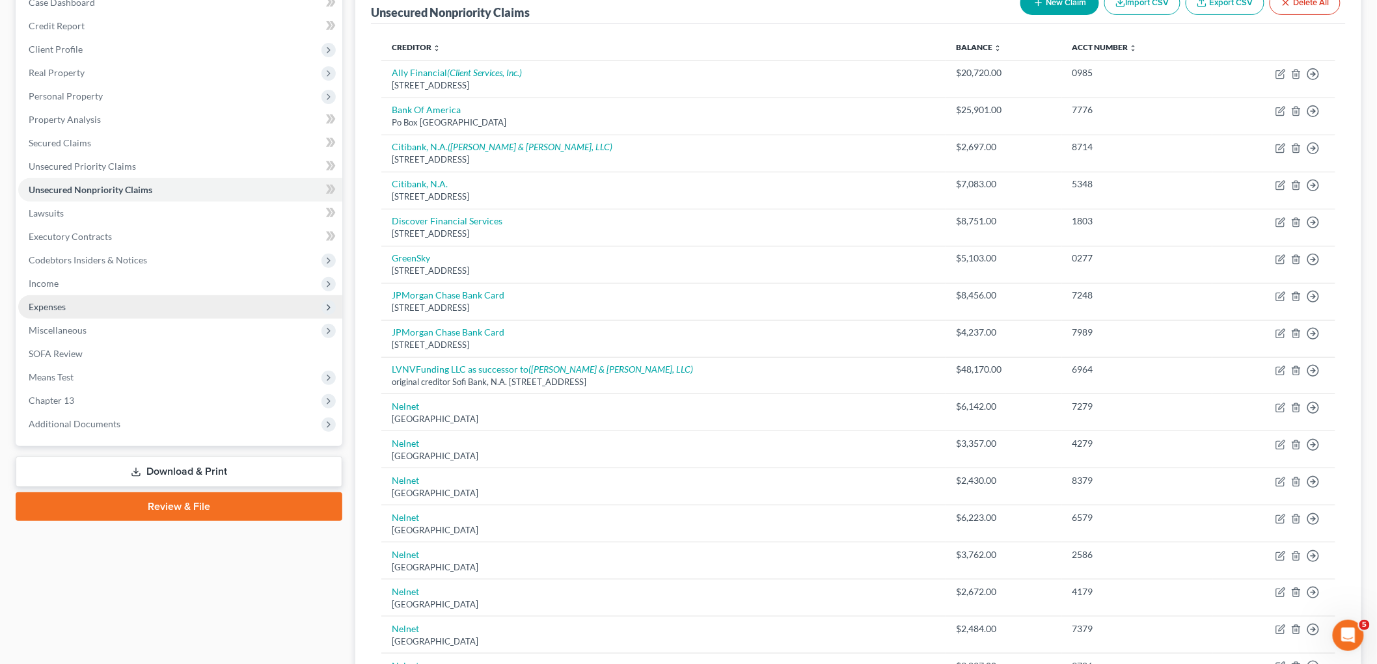
click at [83, 304] on span "Expenses" at bounding box center [180, 306] width 324 height 23
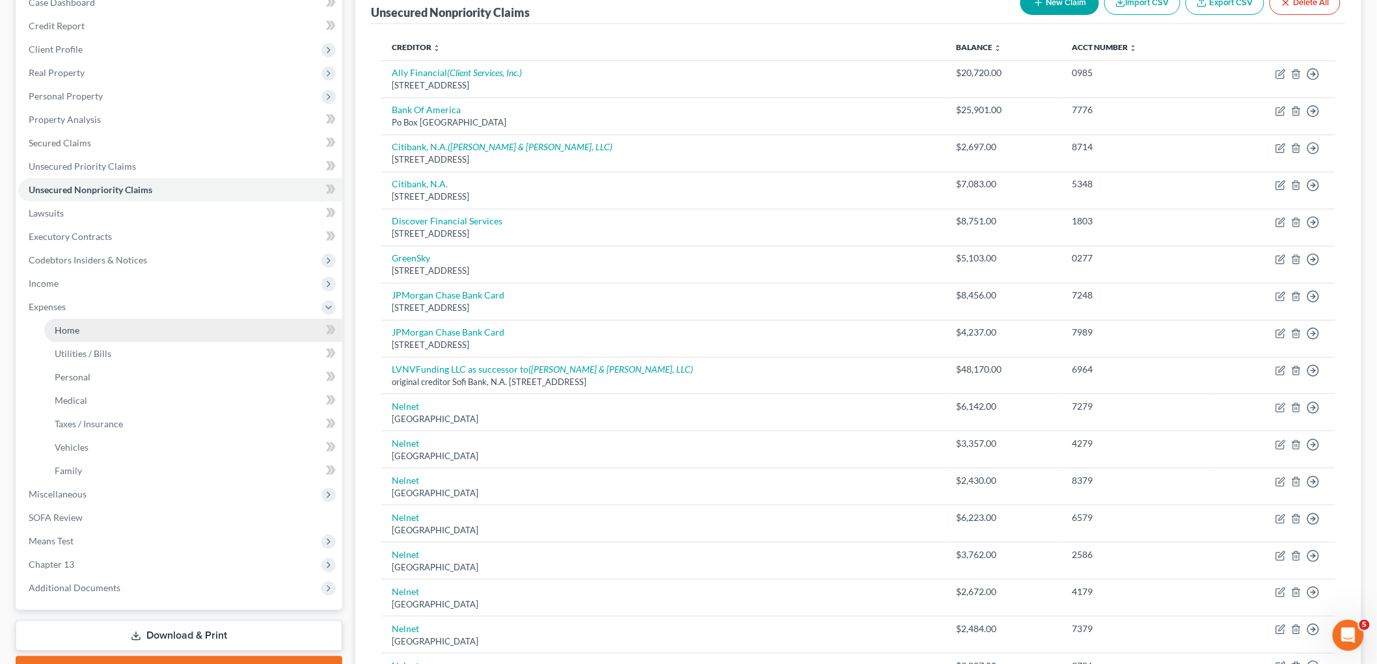
click at [87, 332] on link "Home" at bounding box center [193, 330] width 298 height 23
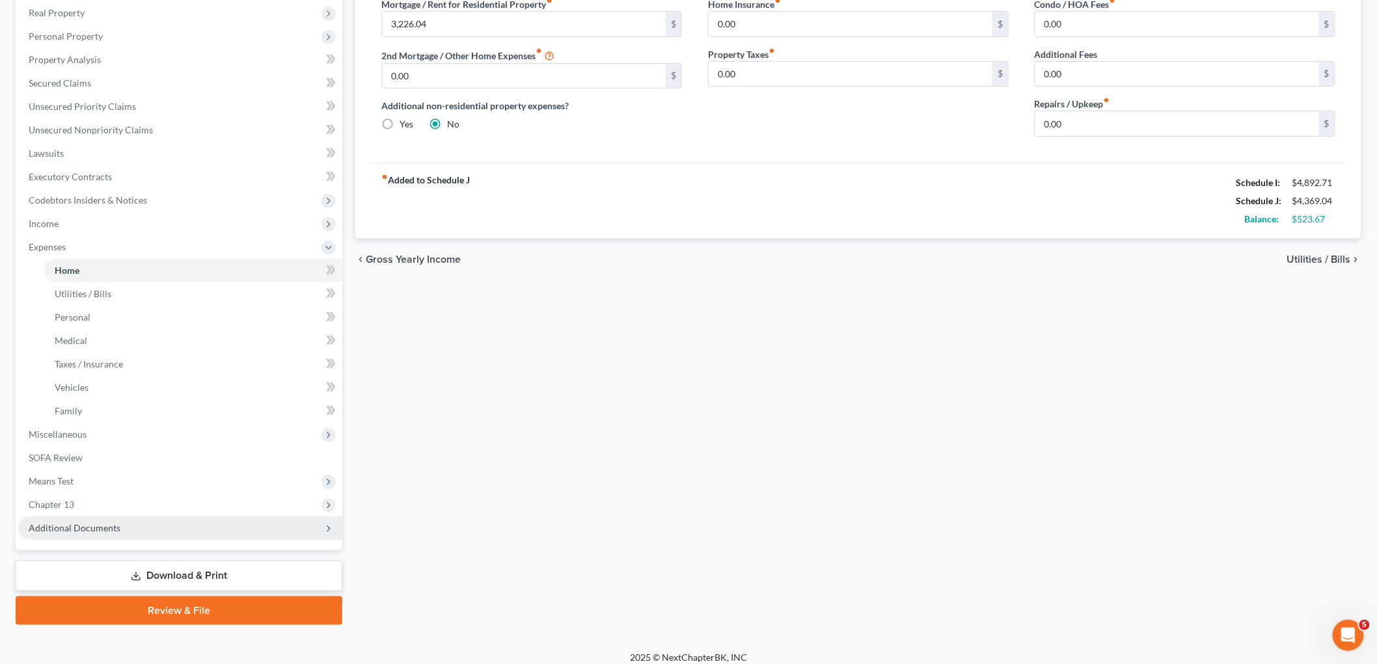
scroll to position [213, 0]
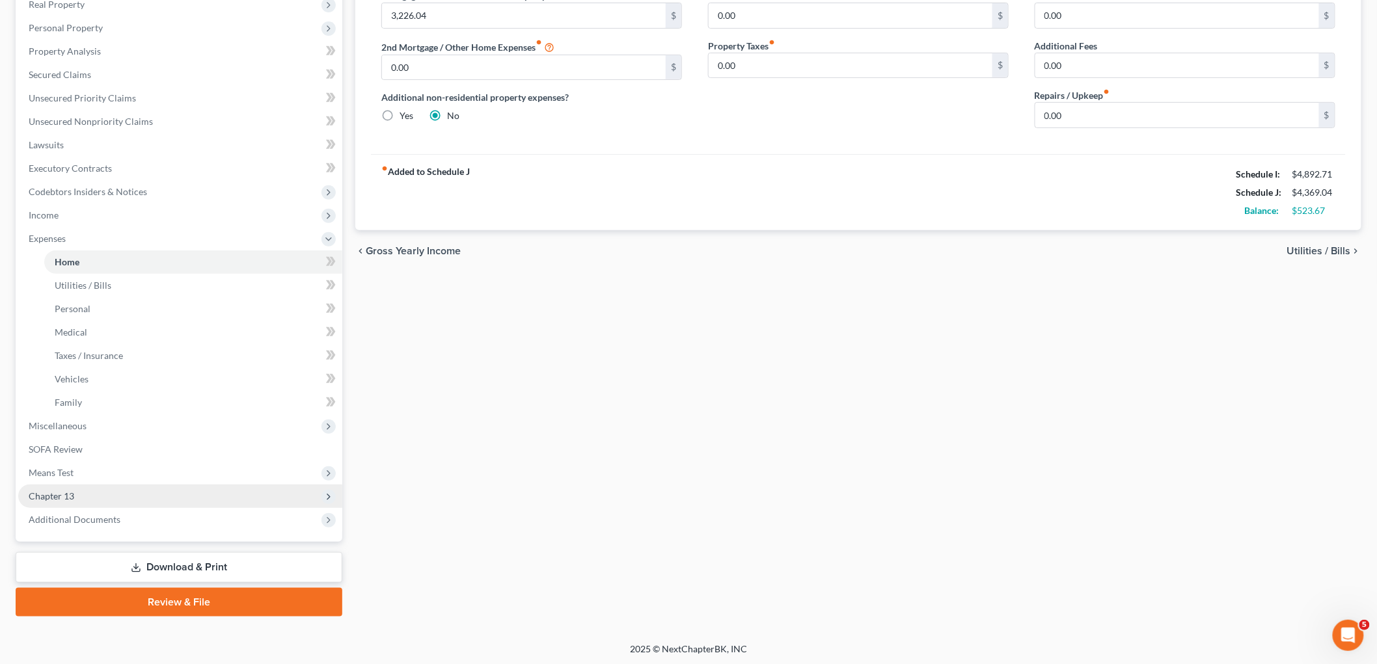
click at [69, 497] on span "Chapter 13" at bounding box center [52, 496] width 46 height 11
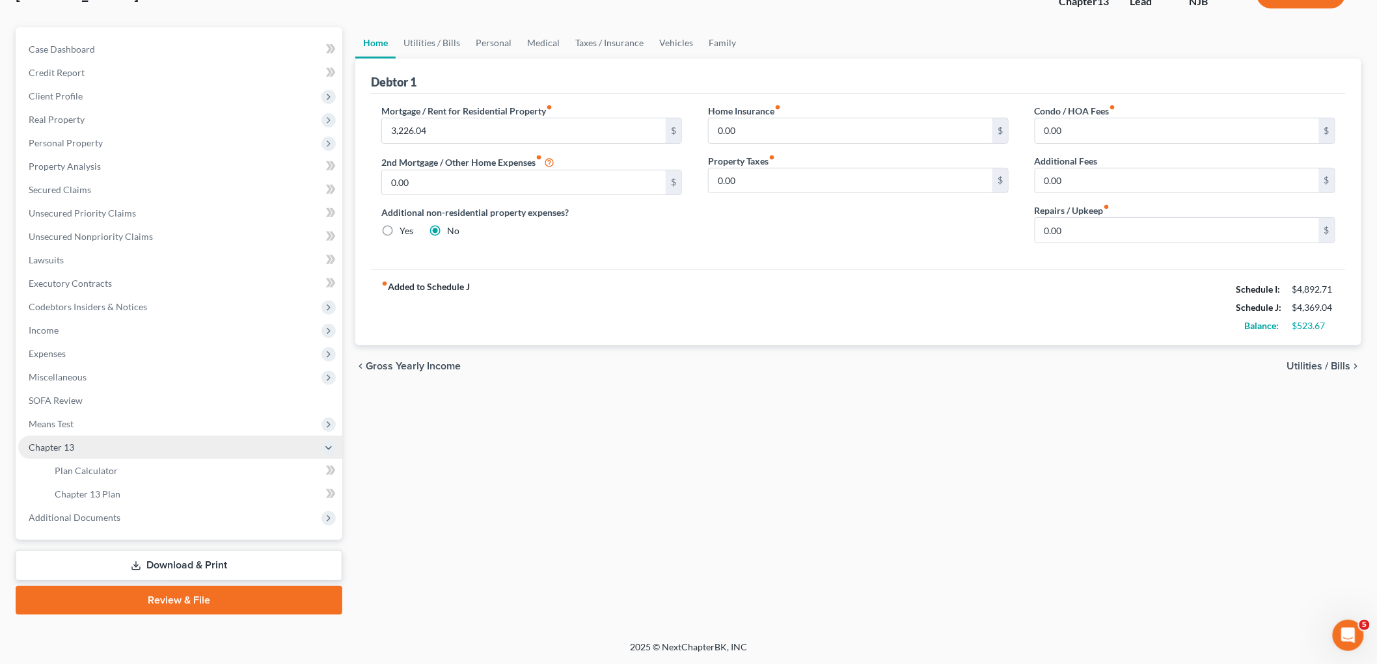
scroll to position [96, 0]
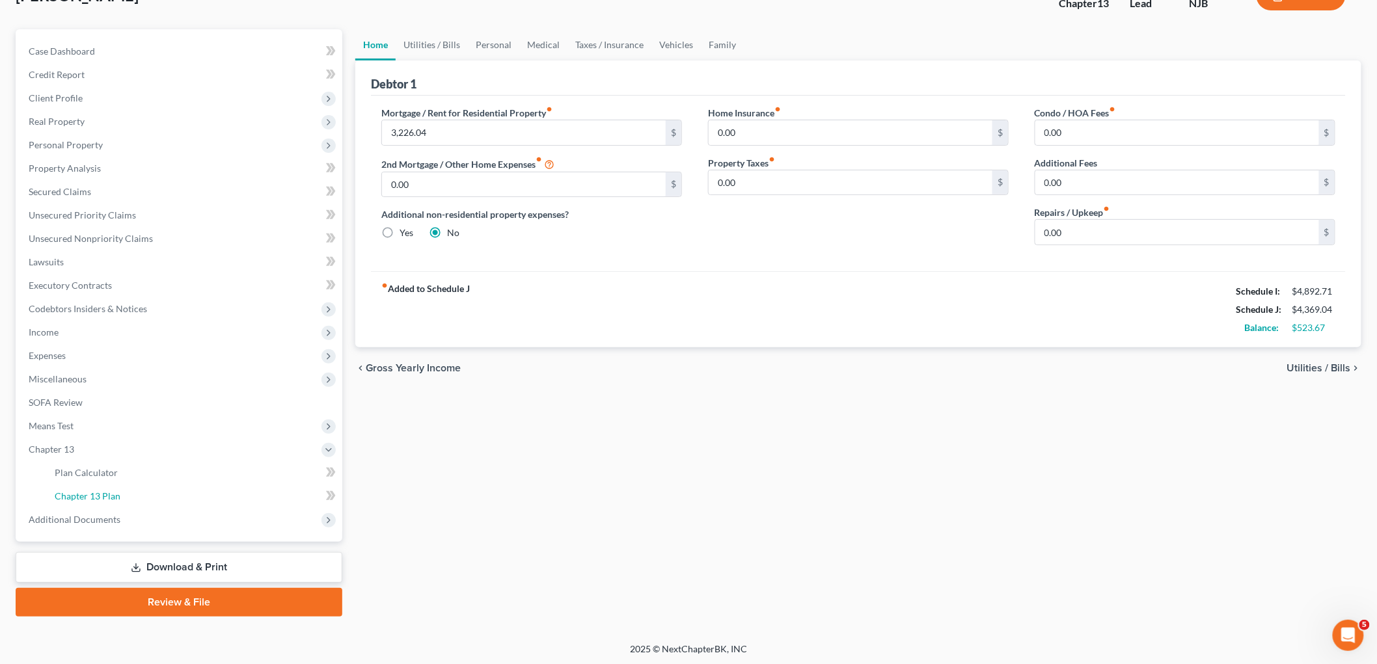
click at [105, 492] on span "Chapter 13 Plan" at bounding box center [88, 496] width 66 height 11
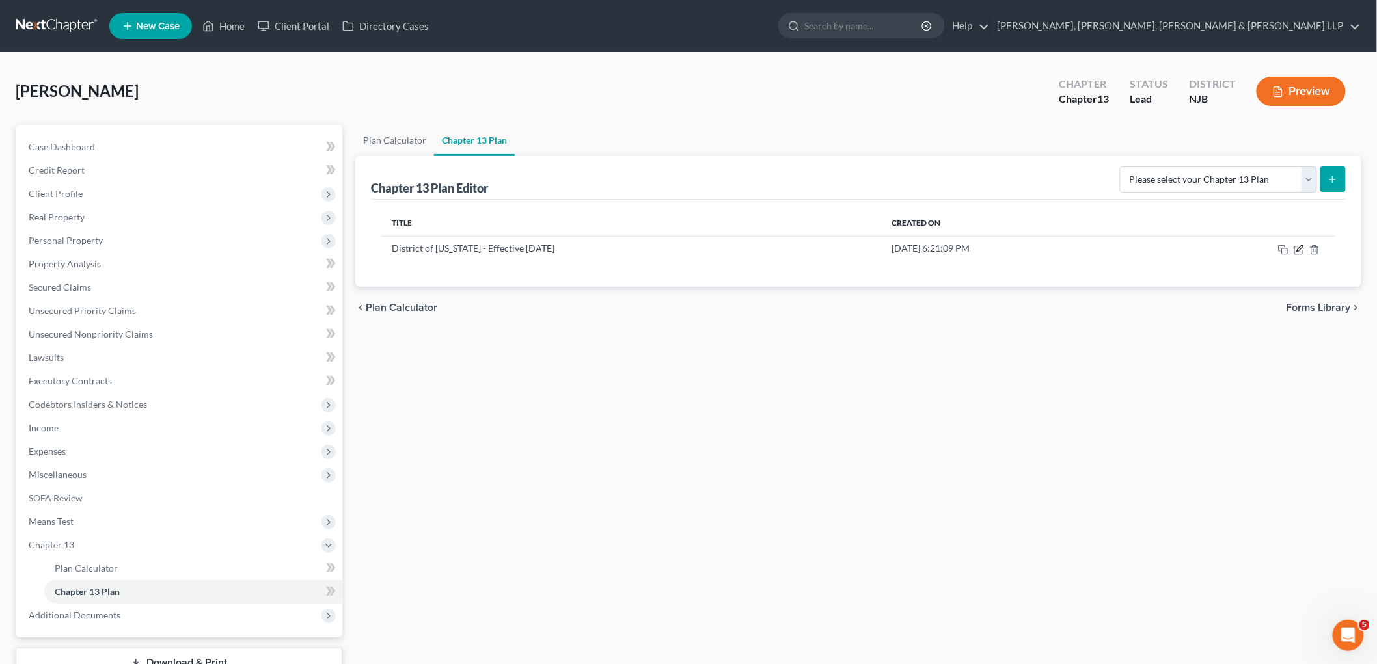
drag, startPoint x: 1299, startPoint y: 252, endPoint x: 1097, endPoint y: 497, distance: 318.0
click at [947, 251] on icon "button" at bounding box center [1298, 250] width 10 height 10
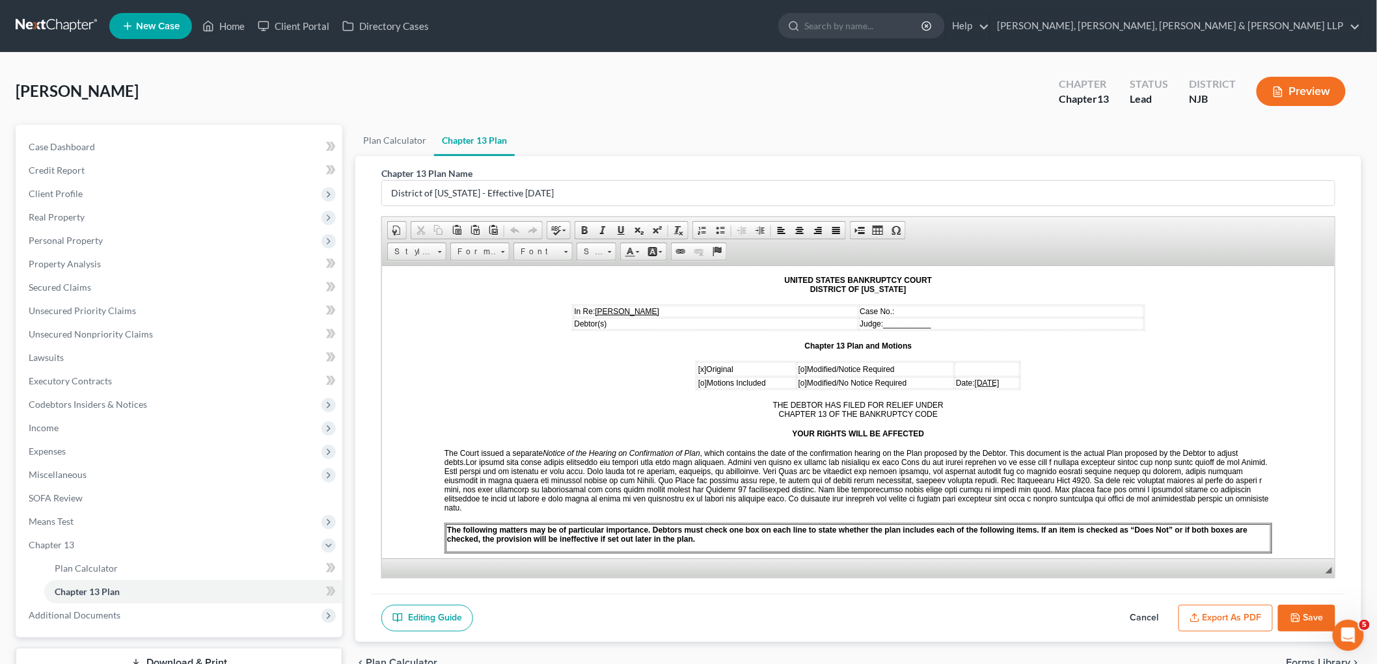
scroll to position [144, 0]
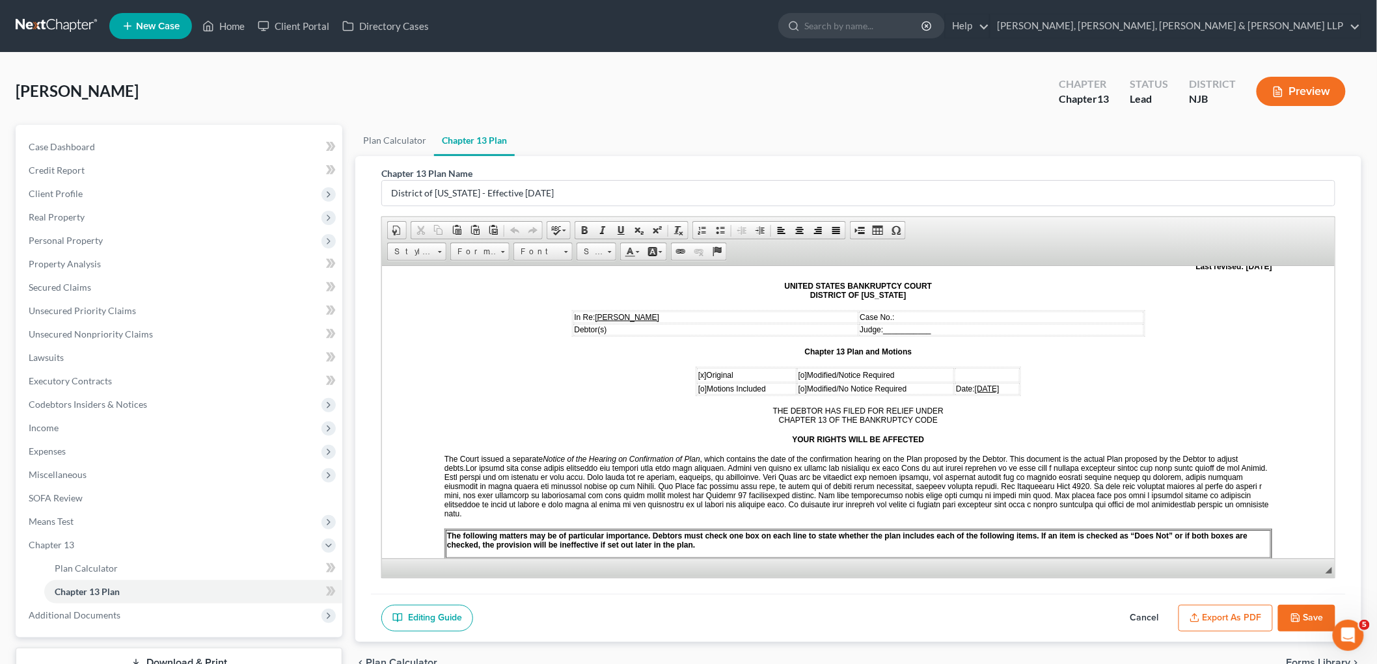
click at [947, 384] on span "[DATE]" at bounding box center [986, 388] width 25 height 9
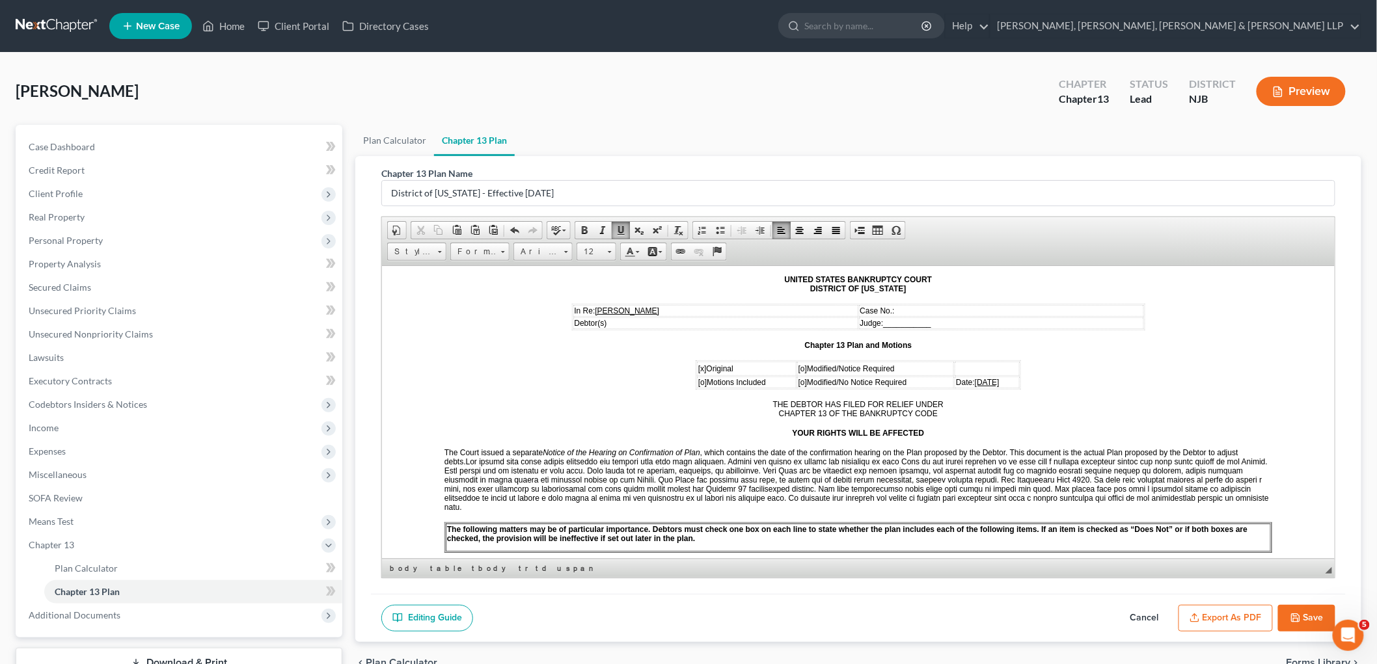
scroll to position [505, 0]
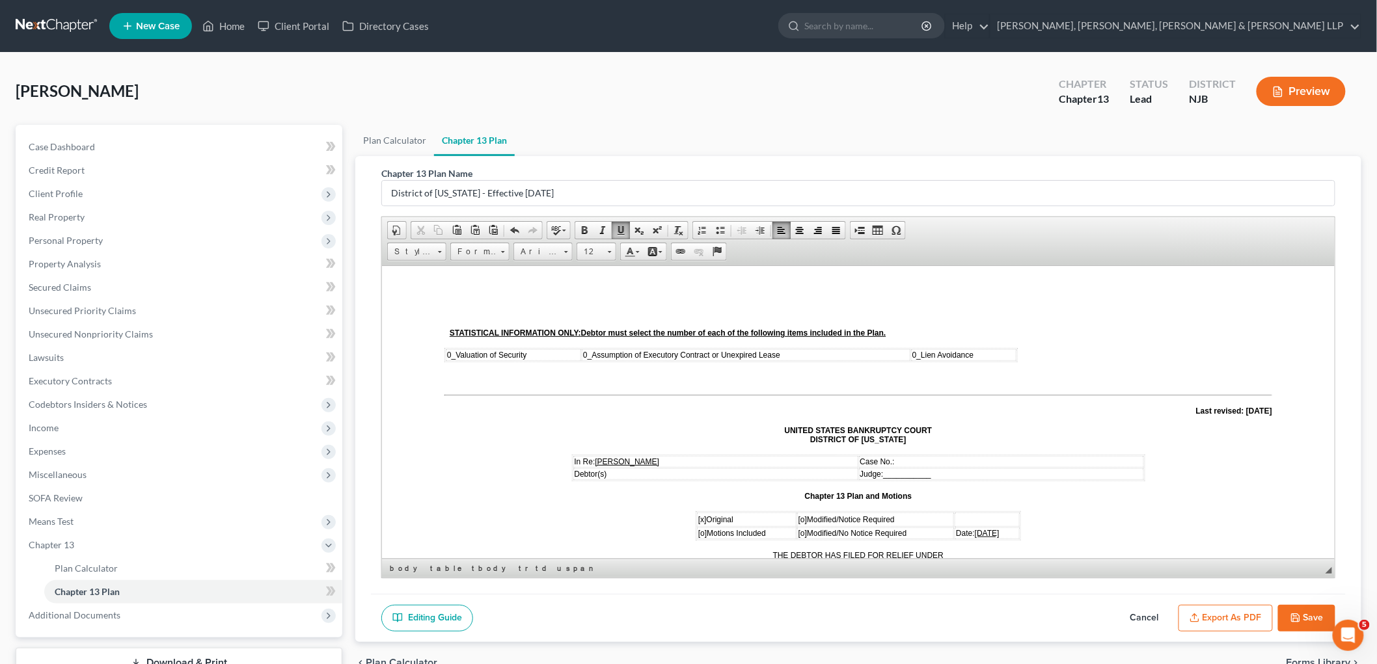
scroll to position [505, 0]
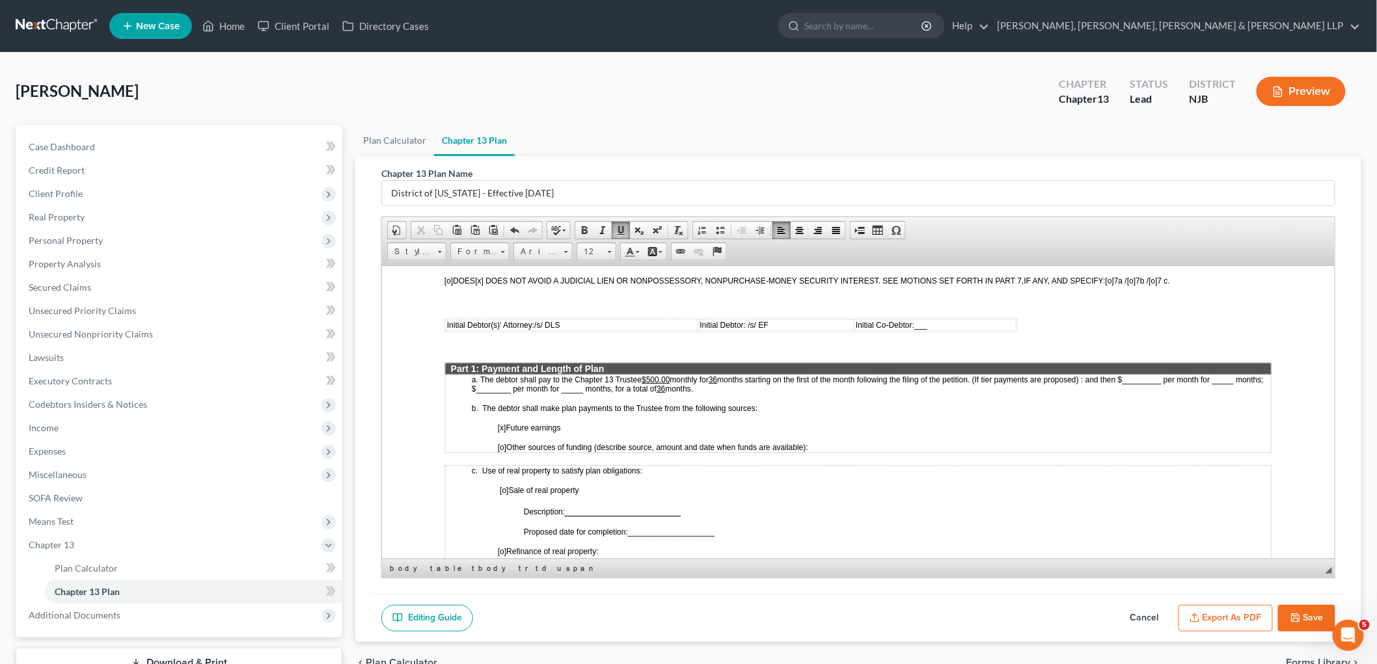
click at [693, 382] on span "months." at bounding box center [679, 387] width 28 height 11
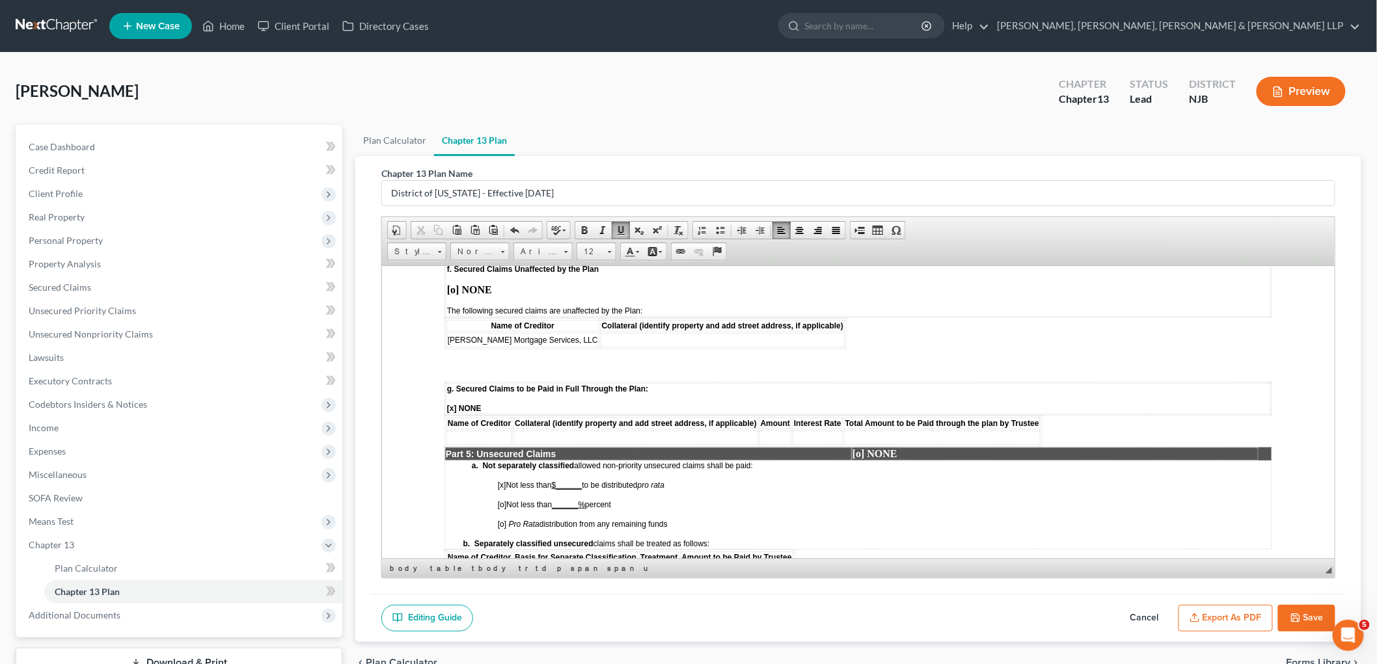
scroll to position [1879, 0]
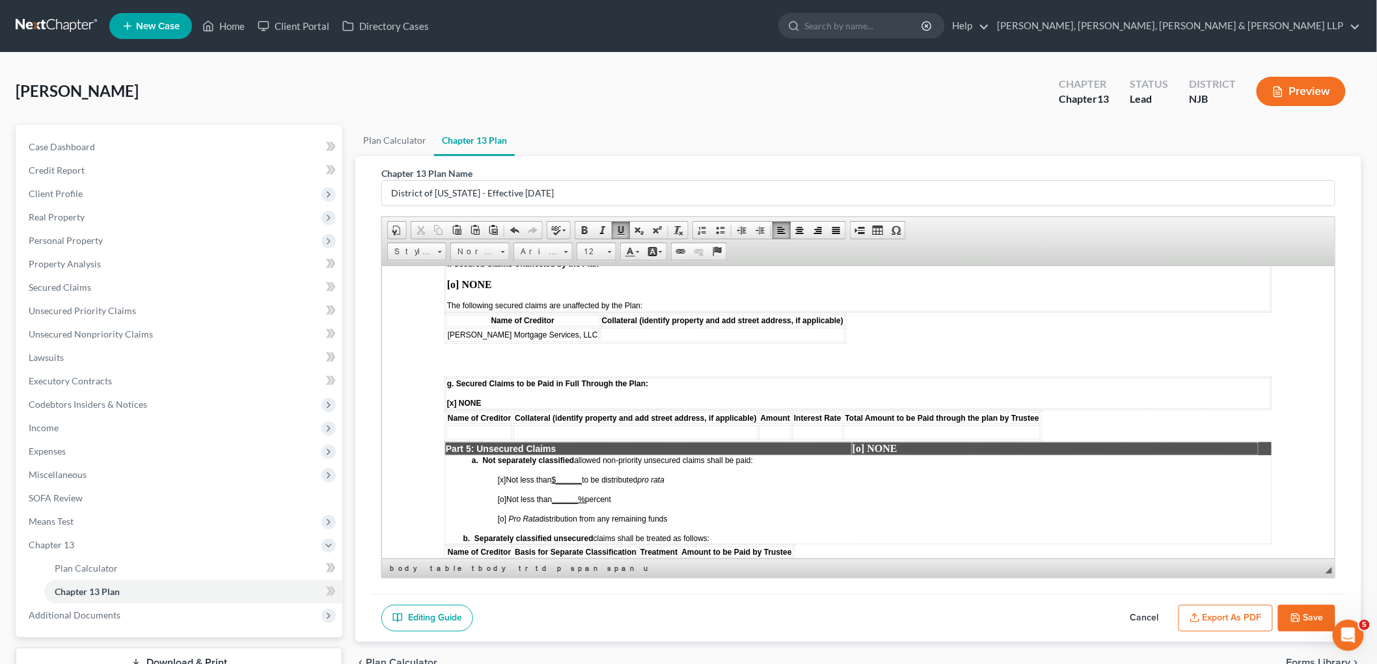
click at [558, 475] on u "$______" at bounding box center [566, 479] width 31 height 9
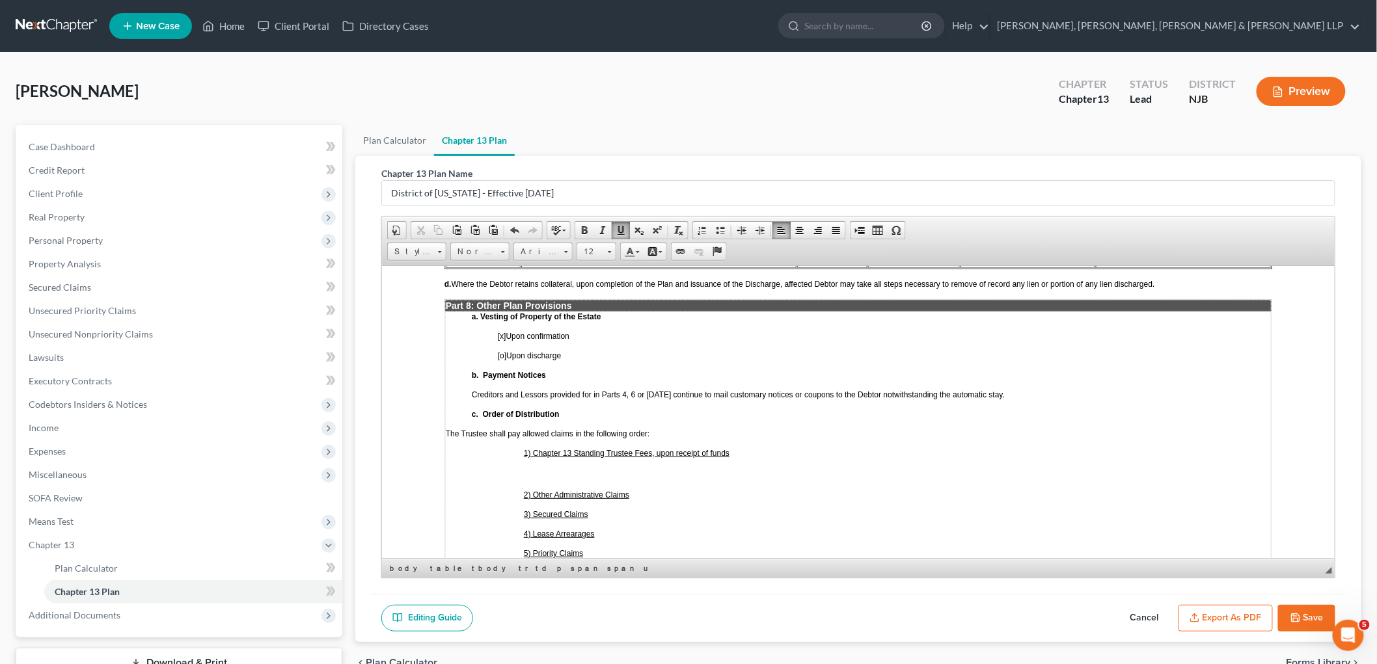
scroll to position [2602, 0]
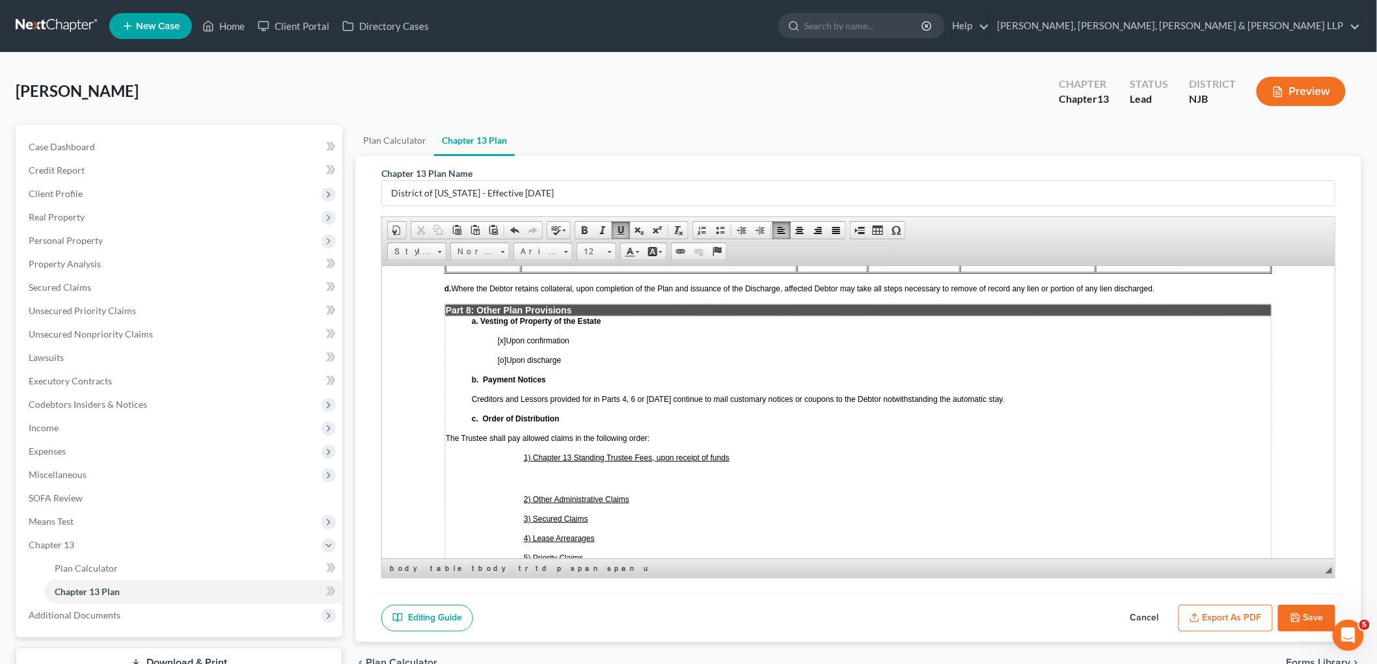
click at [536, 472] on p at bounding box center [870, 478] width 799 height 12
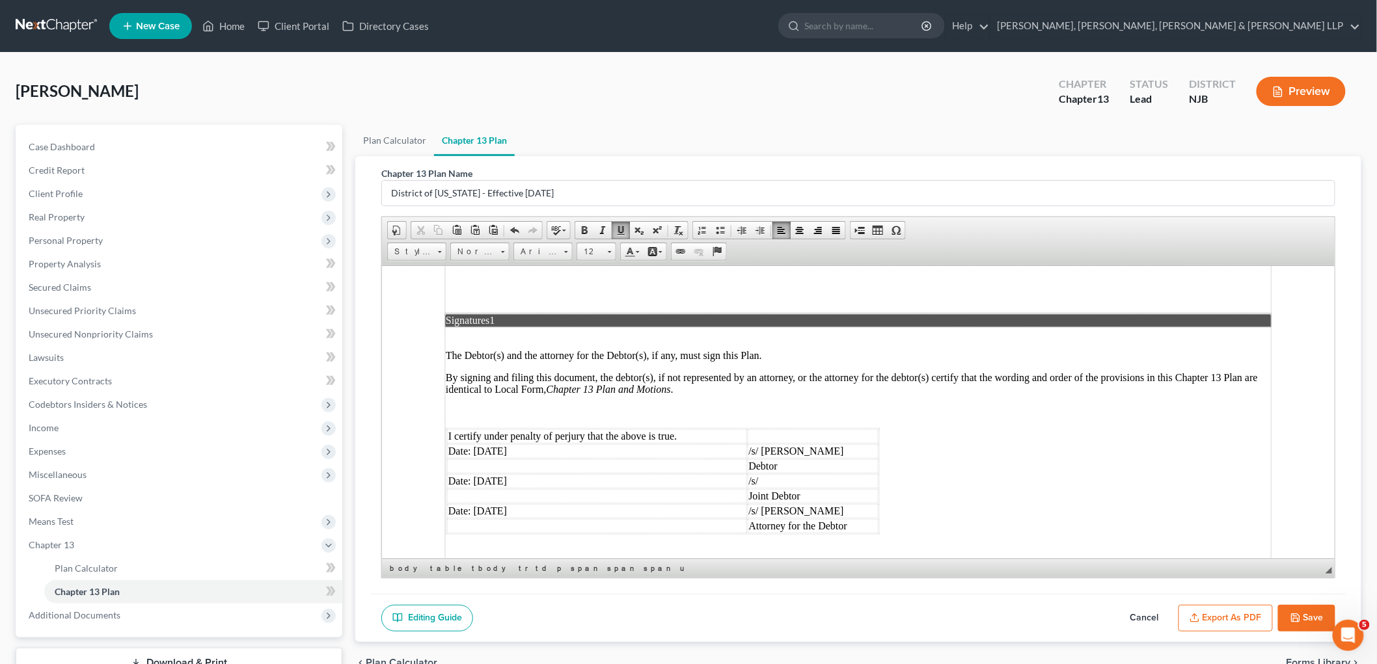
scroll to position [3195, 0]
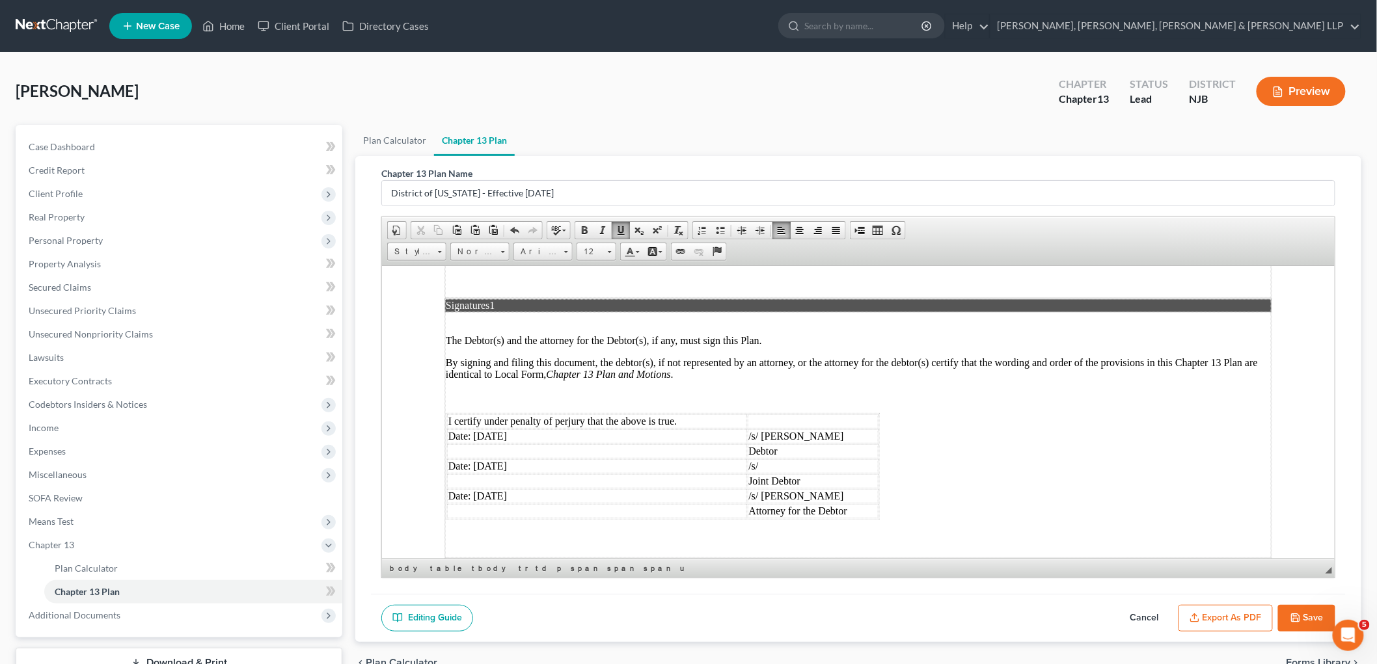
click at [492, 429] on td "Date: [DATE]" at bounding box center [596, 436] width 300 height 14
drag, startPoint x: 530, startPoint y: 398, endPoint x: 478, endPoint y: 398, distance: 52.1
click at [478, 459] on td "Date: [DATE]" at bounding box center [596, 466] width 300 height 14
click at [491, 489] on td "Date: [DATE]" at bounding box center [596, 496] width 300 height 14
click at [1209, 613] on button "Export as PDF" at bounding box center [1225, 618] width 94 height 27
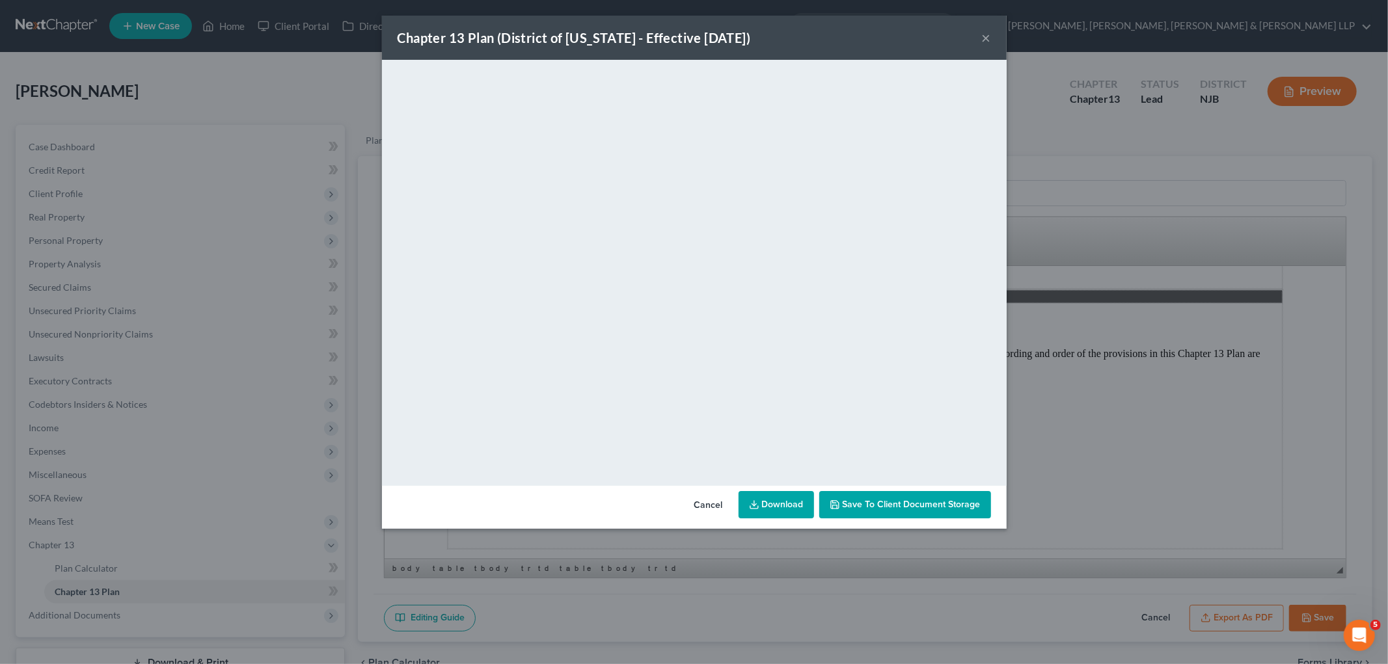
drag, startPoint x: 705, startPoint y: 504, endPoint x: 850, endPoint y: 652, distance: 207.0
click at [705, 504] on button "Cancel" at bounding box center [708, 505] width 49 height 26
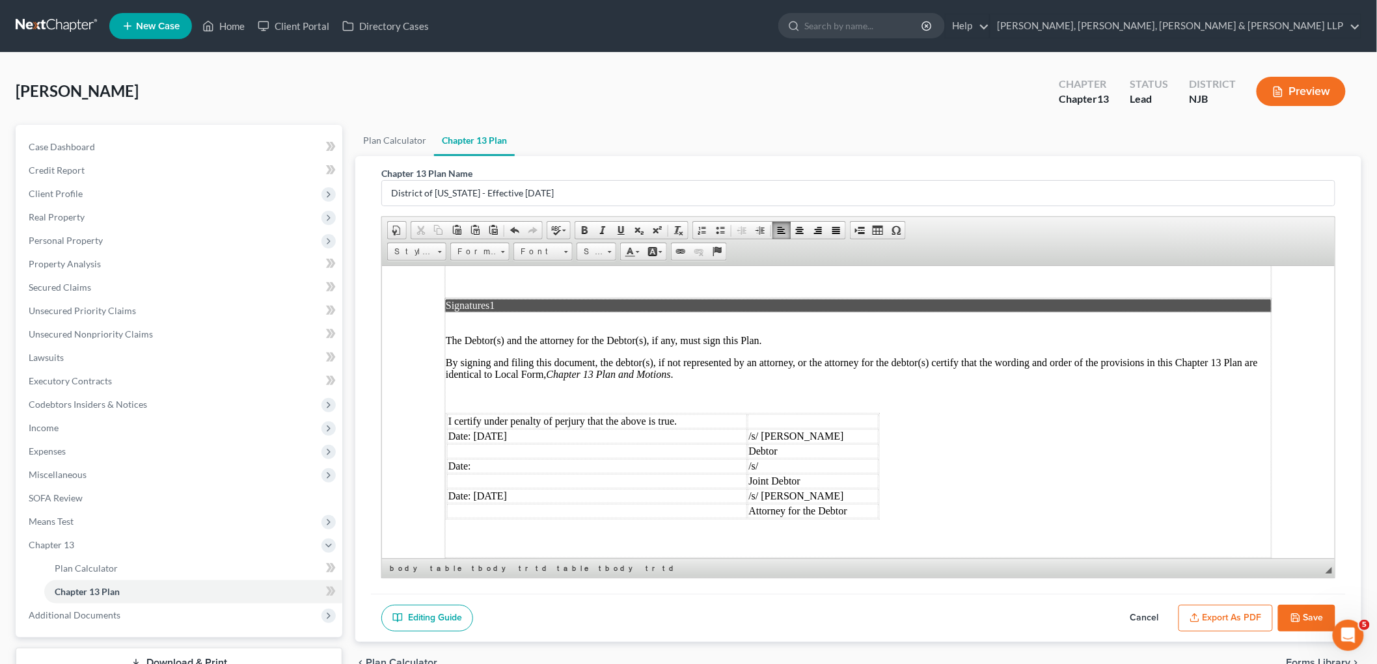
drag, startPoint x: 1306, startPoint y: 613, endPoint x: 1377, endPoint y: 561, distance: 87.8
click at [1306, 613] on button "Save" at bounding box center [1306, 618] width 57 height 27
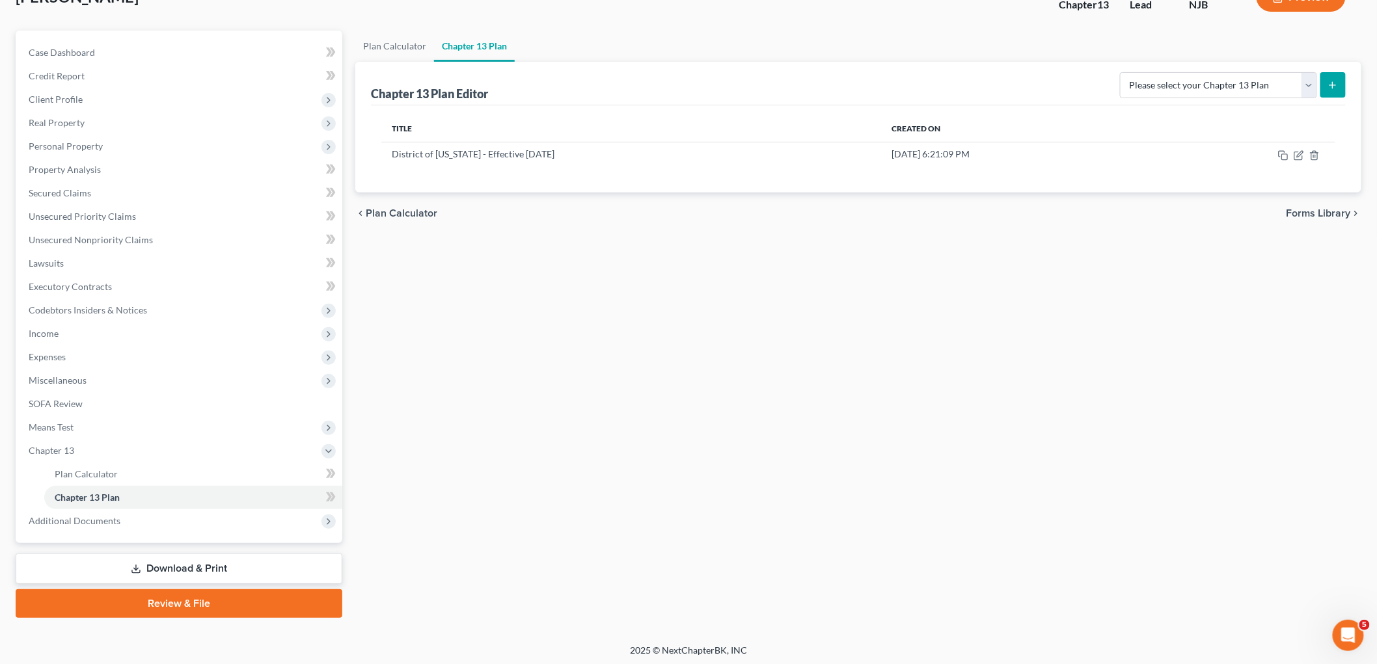
scroll to position [96, 0]
drag, startPoint x: 185, startPoint y: 561, endPoint x: 736, endPoint y: 470, distance: 557.9
click at [185, 561] on link "Download & Print" at bounding box center [179, 567] width 327 height 31
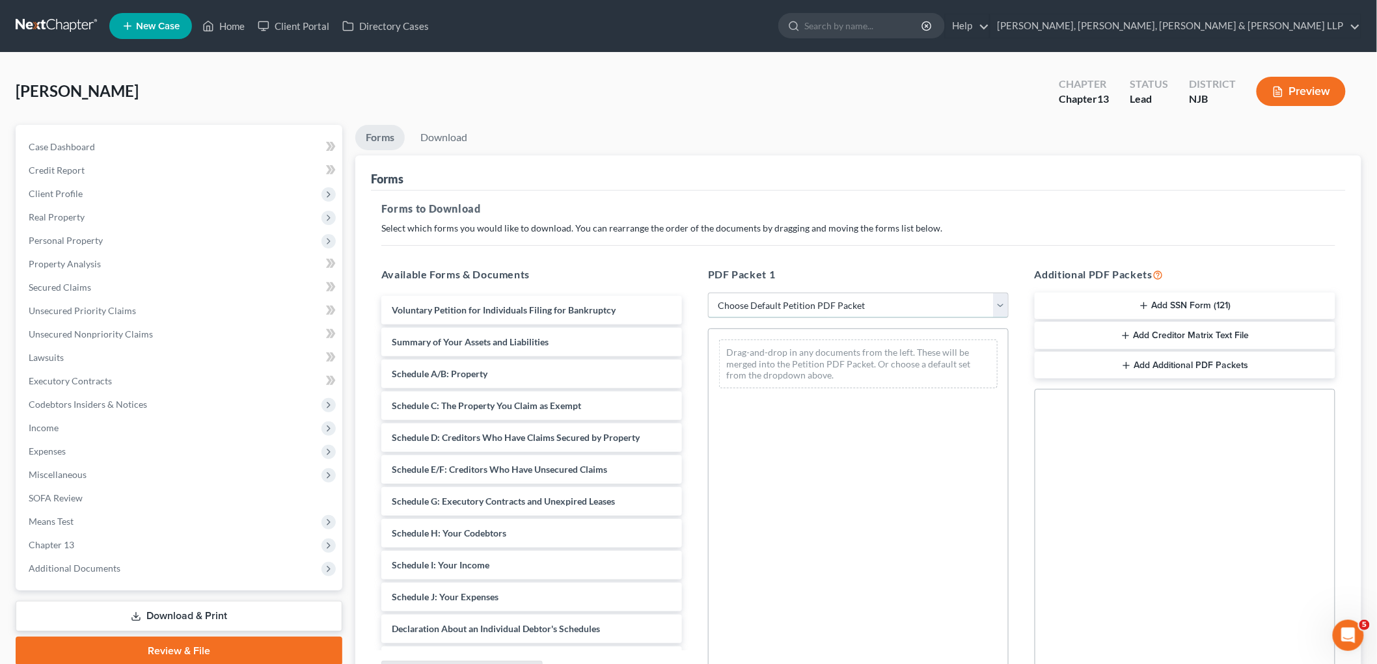
drag, startPoint x: 784, startPoint y: 298, endPoint x: 784, endPoint y: 317, distance: 18.9
click at [784, 298] on select "Choose Default Petition PDF Packet Complete Bankruptcy Petition (all forms and …" at bounding box center [858, 306] width 301 height 26
select select "0"
click at [708, 293] on select "Choose Default Petition PDF Packet Complete Bankruptcy Petition (all forms and …" at bounding box center [858, 306] width 301 height 26
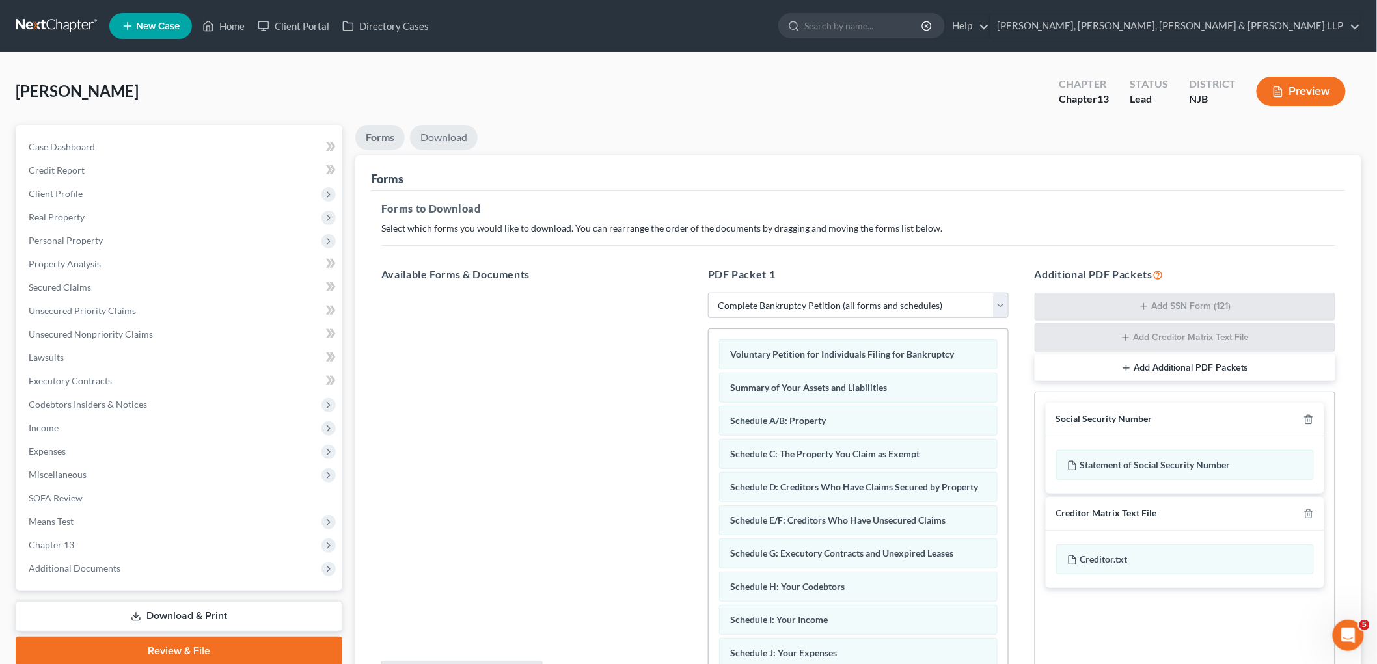
click at [454, 133] on link "Download" at bounding box center [444, 137] width 68 height 25
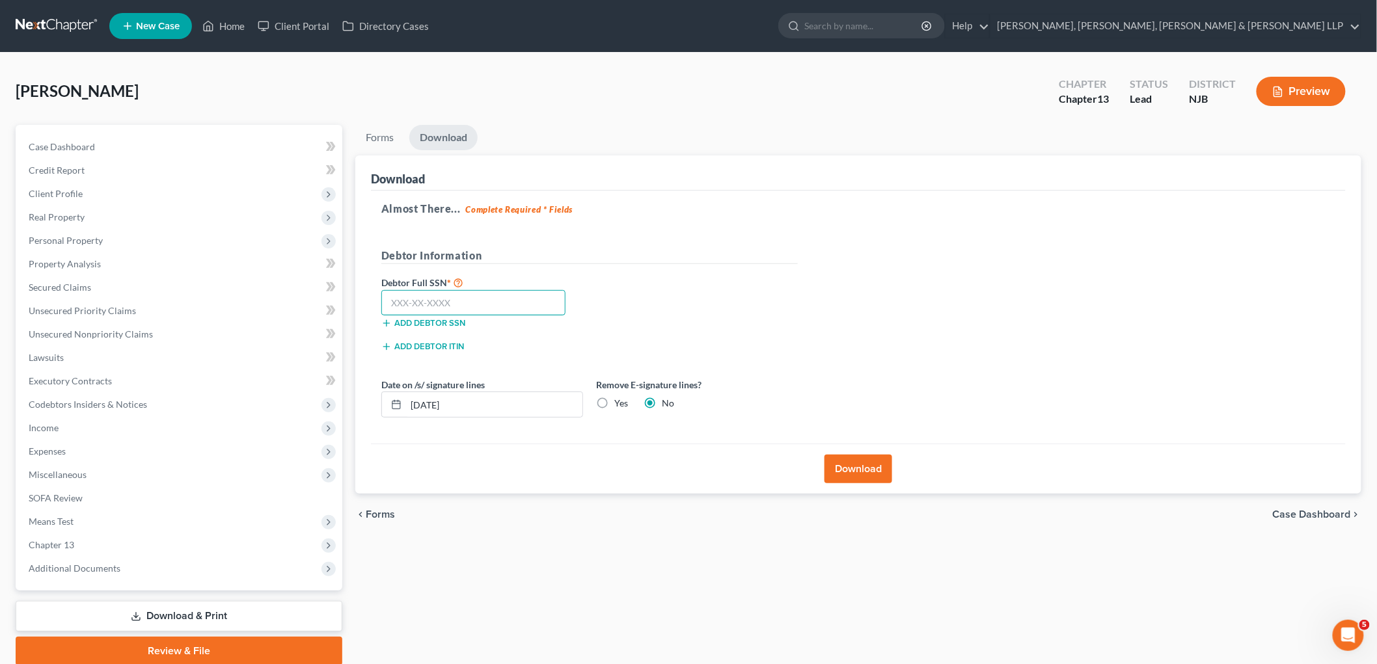
click at [473, 300] on input "text" at bounding box center [473, 303] width 184 height 26
type input "147-98-3779"
click at [714, 302] on div "Debtor Full SSN * 147-98-3779 Add debtor SSN" at bounding box center [589, 307] width 429 height 65
click at [861, 467] on button "Download" at bounding box center [858, 469] width 68 height 29
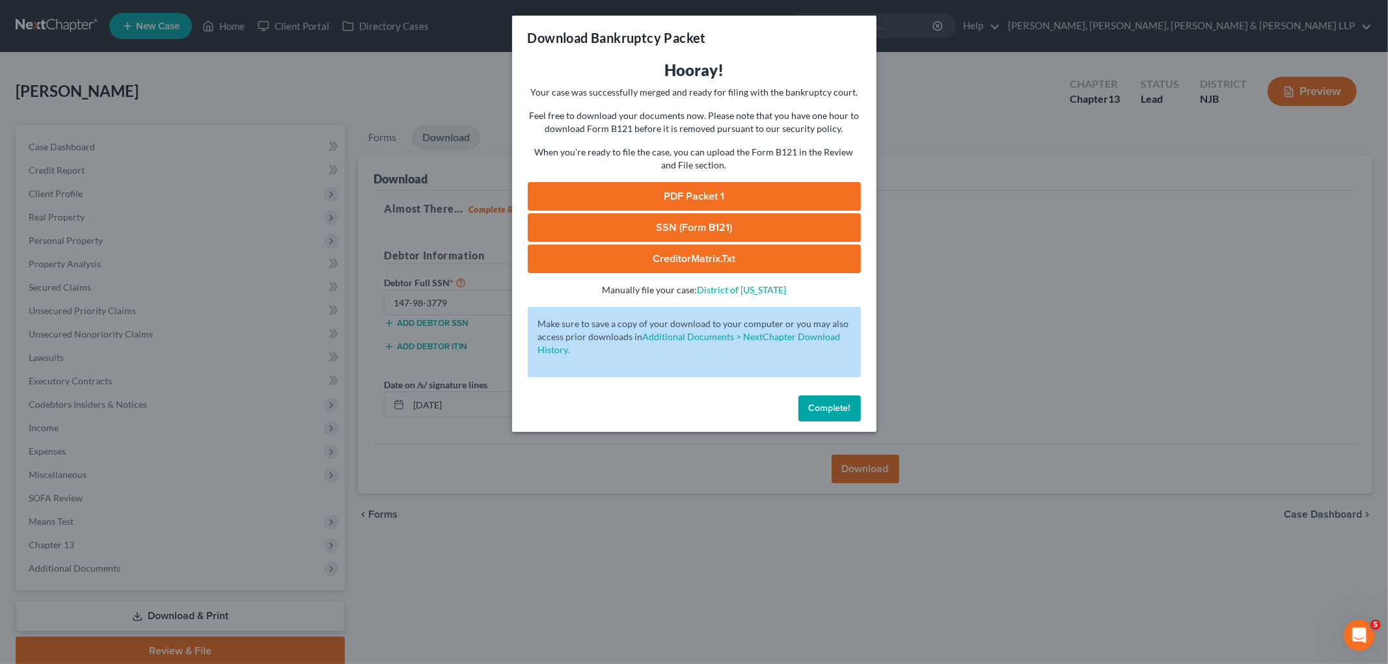
click at [848, 411] on span "Complete!" at bounding box center [830, 408] width 42 height 11
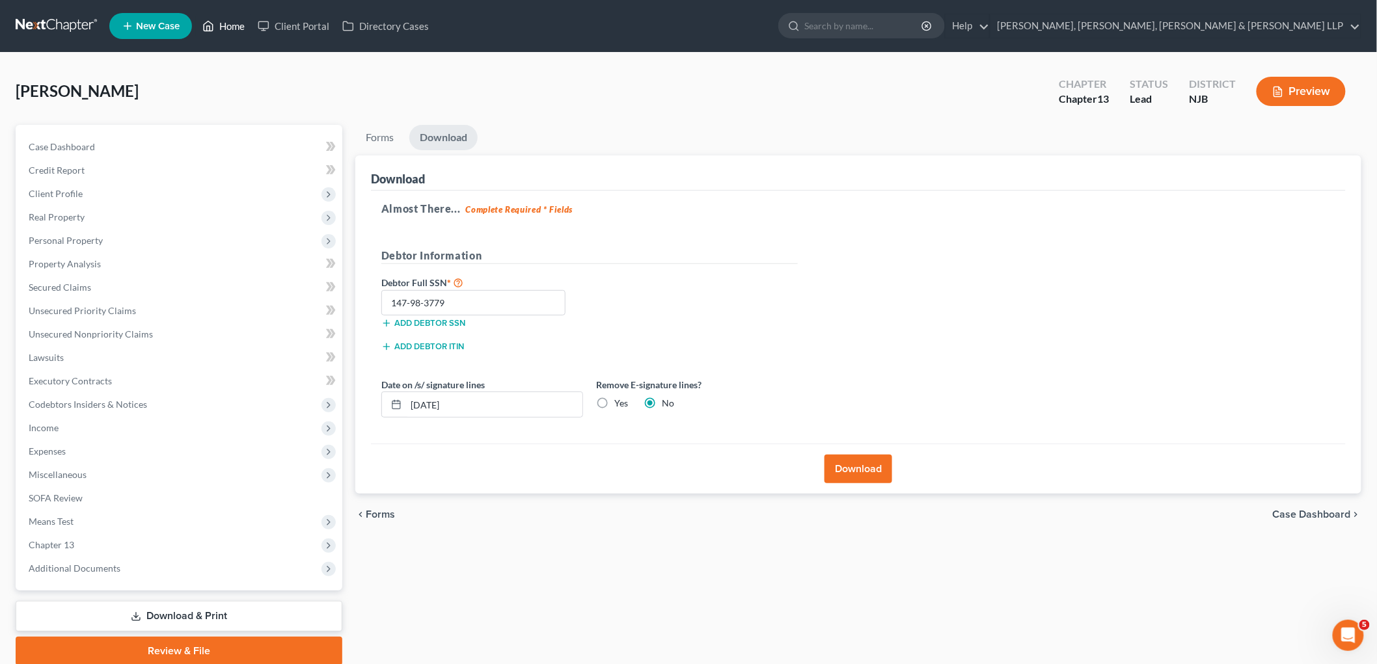
click at [228, 24] on link "Home" at bounding box center [223, 25] width 55 height 23
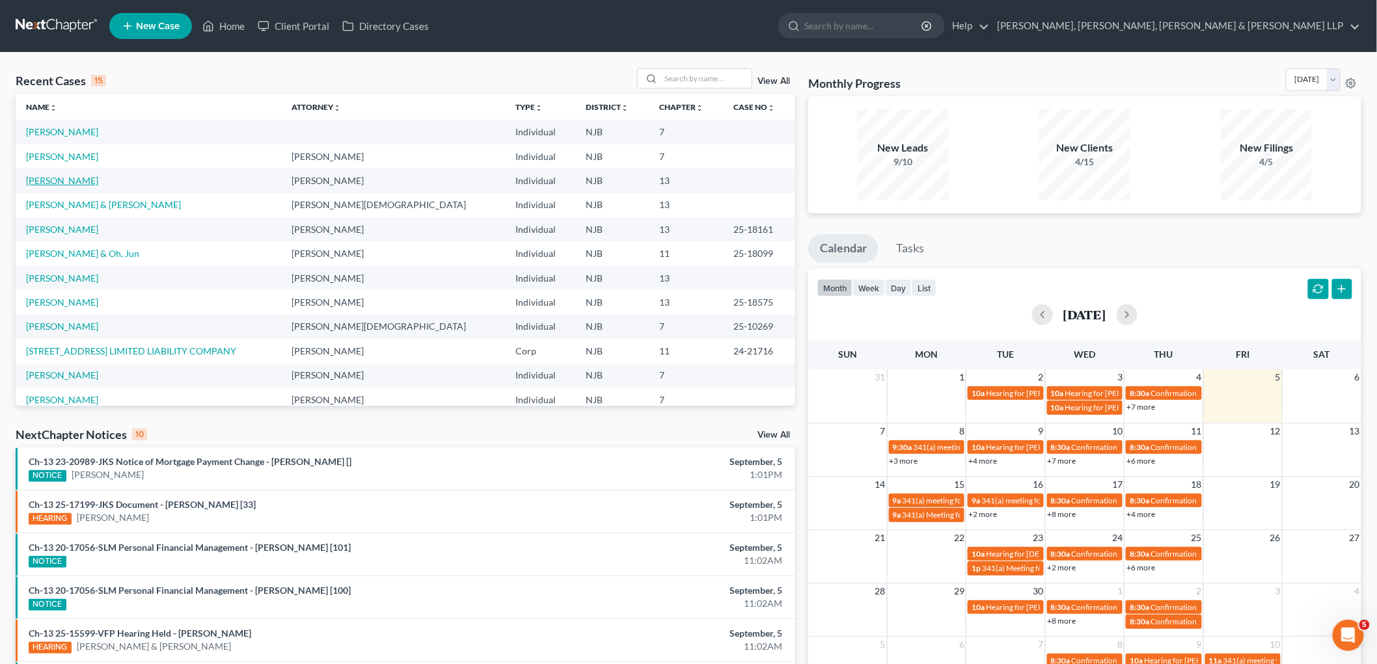
click at [57, 178] on link "[PERSON_NAME]" at bounding box center [62, 180] width 72 height 11
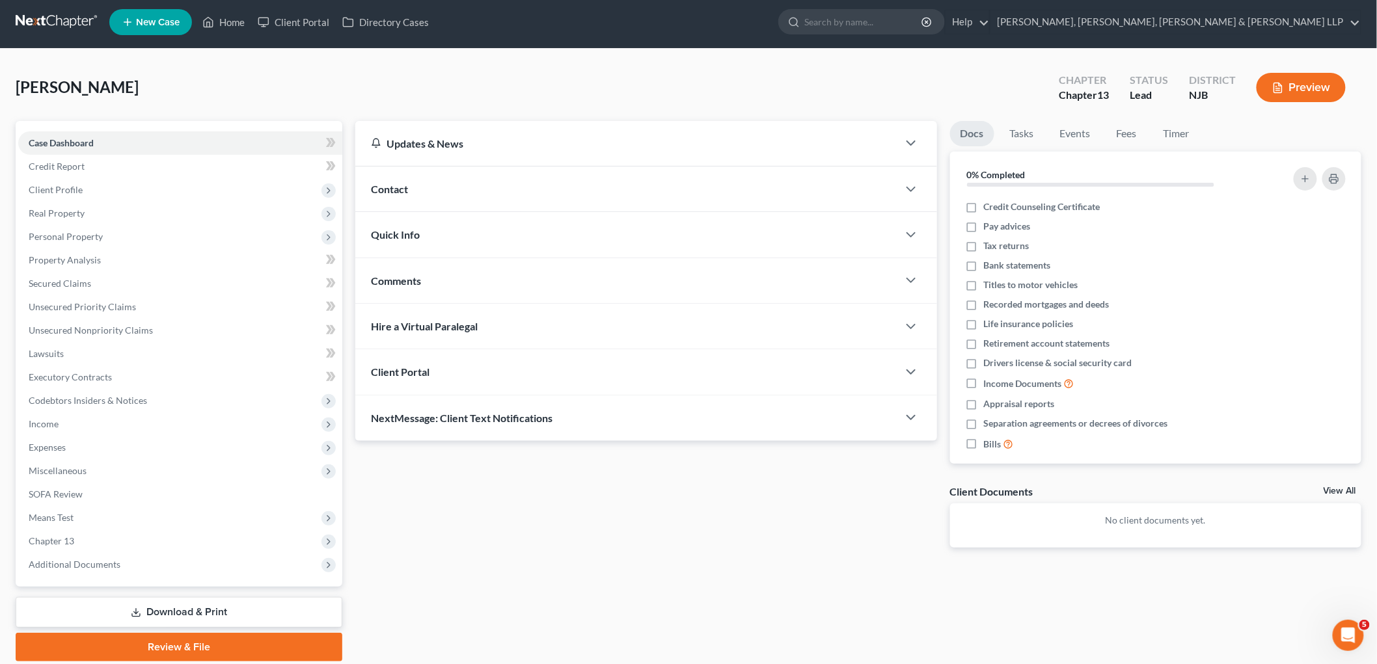
scroll to position [49, 0]
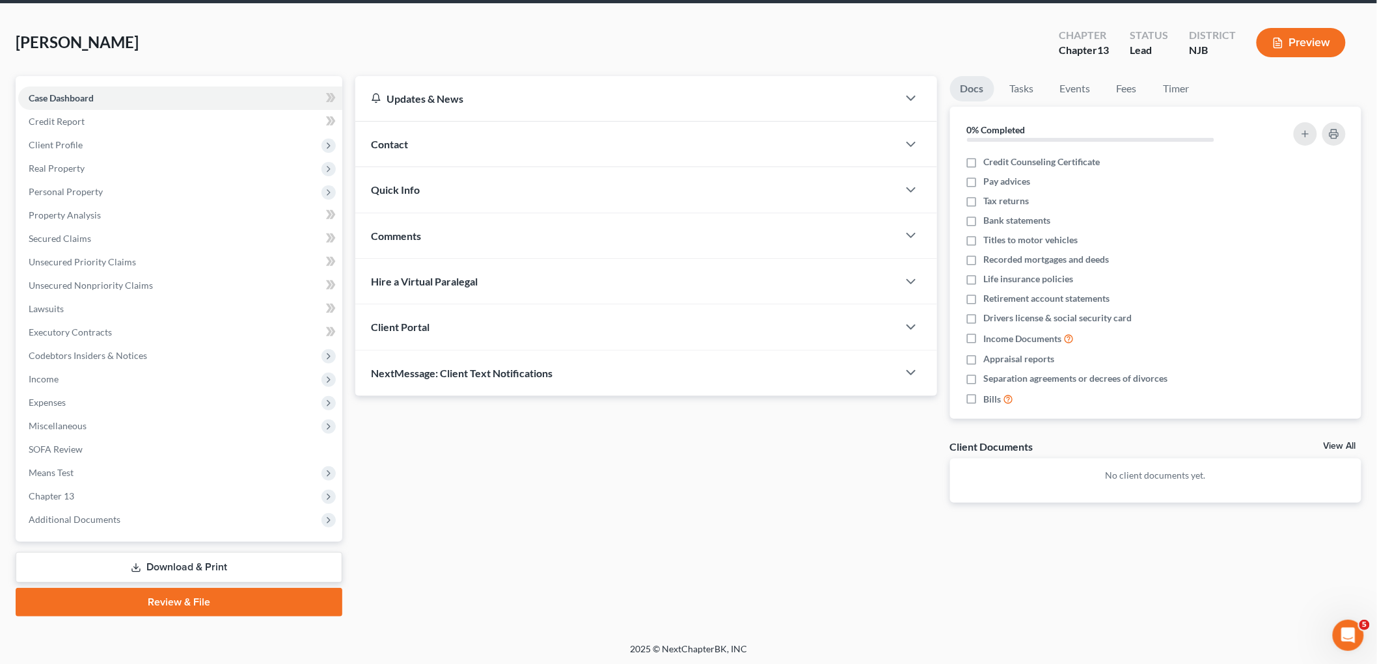
click at [186, 567] on link "Download & Print" at bounding box center [179, 567] width 327 height 31
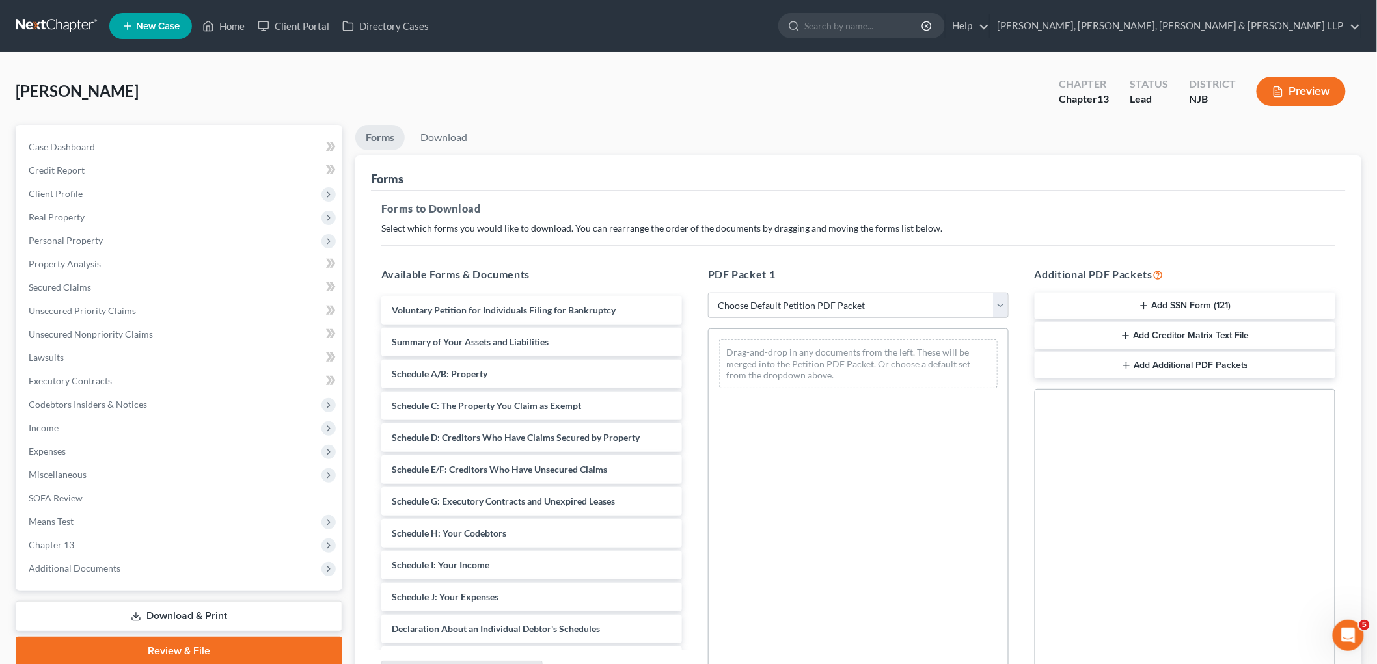
drag, startPoint x: 750, startPoint y: 301, endPoint x: 750, endPoint y: 317, distance: 15.6
click at [750, 301] on select "Choose Default Petition PDF Packet Complete Bankruptcy Petition (all forms and …" at bounding box center [858, 306] width 301 height 26
select select "0"
click at [708, 293] on select "Choose Default Petition PDF Packet Complete Bankruptcy Petition (all forms and …" at bounding box center [858, 306] width 301 height 26
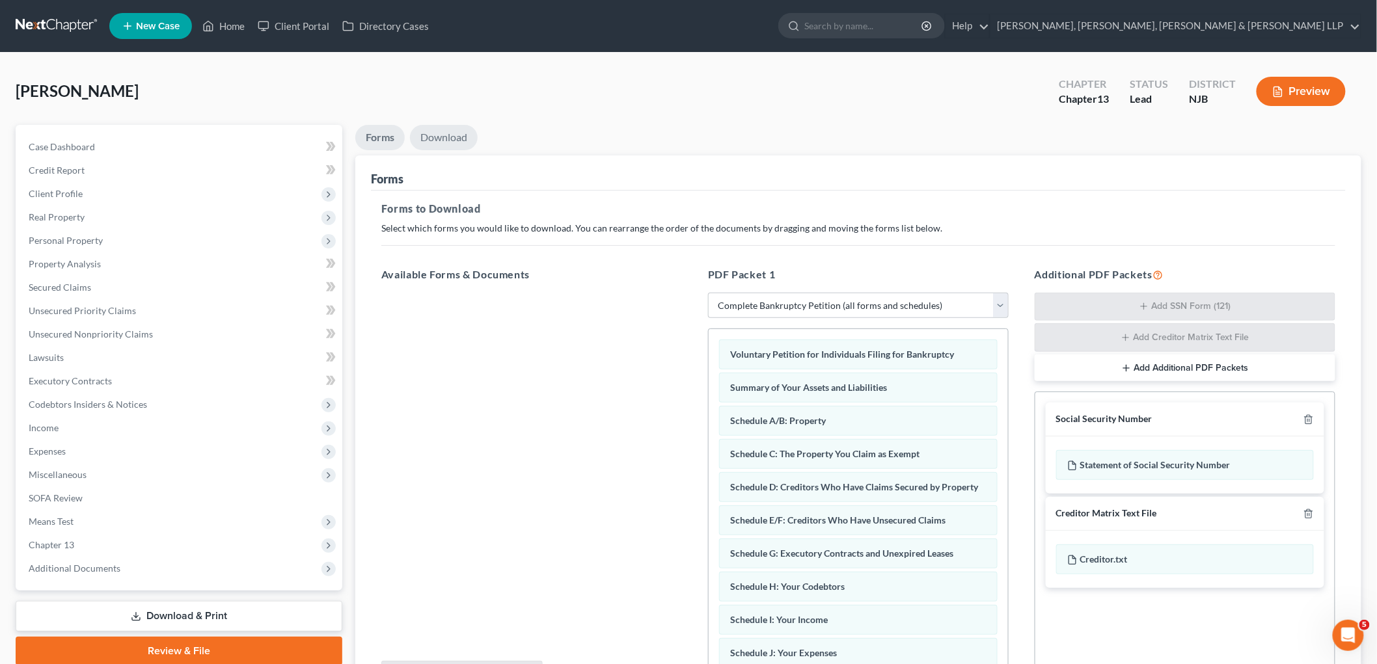
click at [441, 139] on link "Download" at bounding box center [444, 137] width 68 height 25
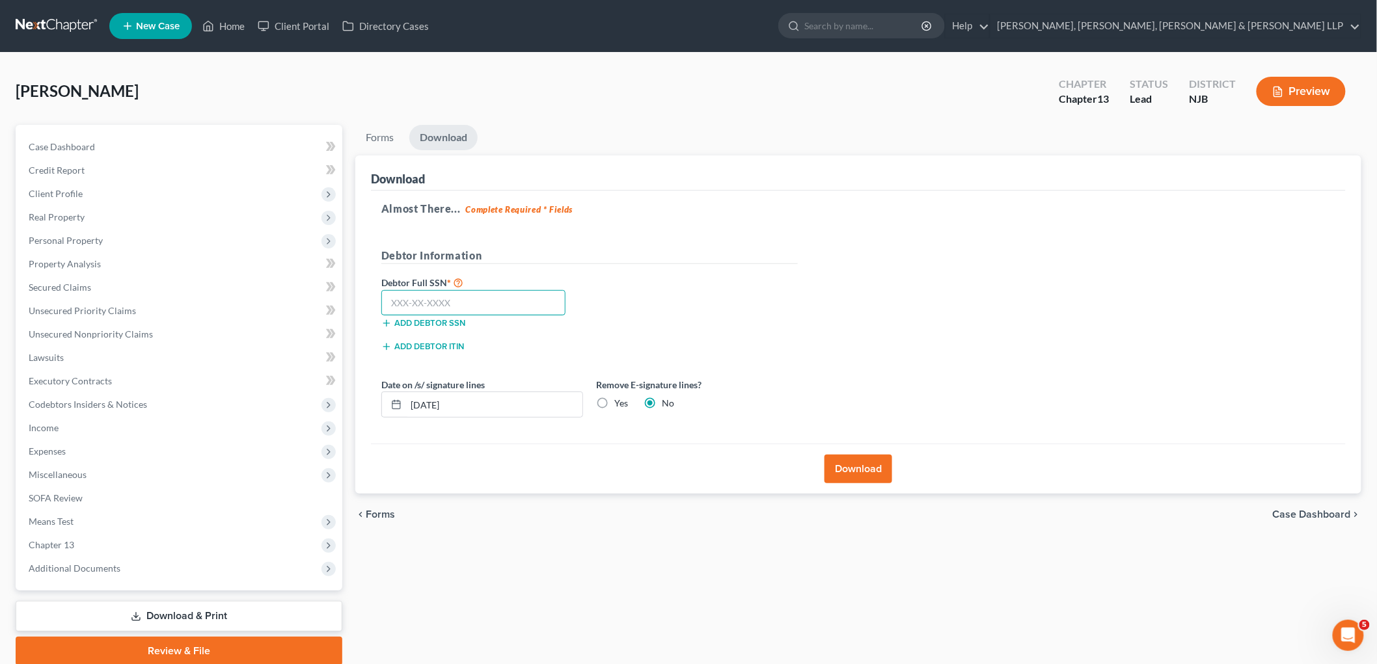
click at [479, 303] on input "text" at bounding box center [473, 303] width 184 height 26
type input "147-98-3779"
click at [861, 462] on button "Download" at bounding box center [858, 469] width 68 height 29
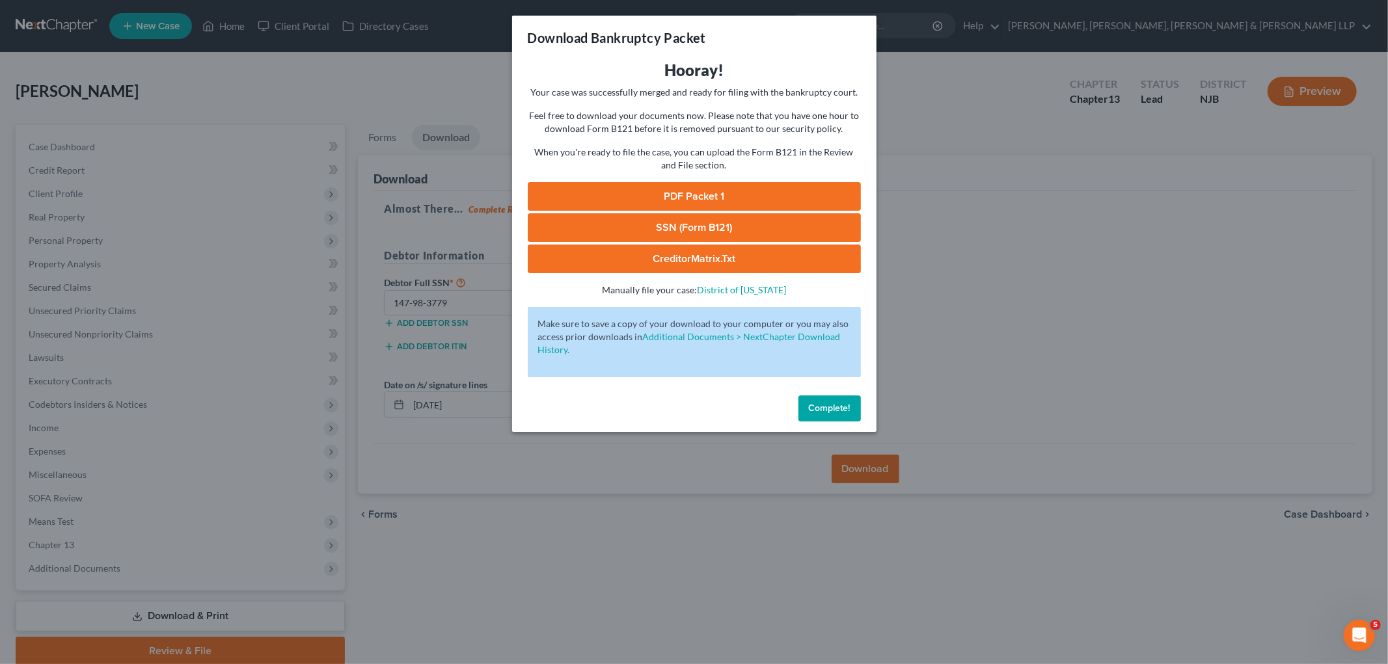
click at [655, 195] on link "PDF Packet 1" at bounding box center [694, 196] width 333 height 29
click at [826, 411] on span "Complete!" at bounding box center [830, 408] width 42 height 11
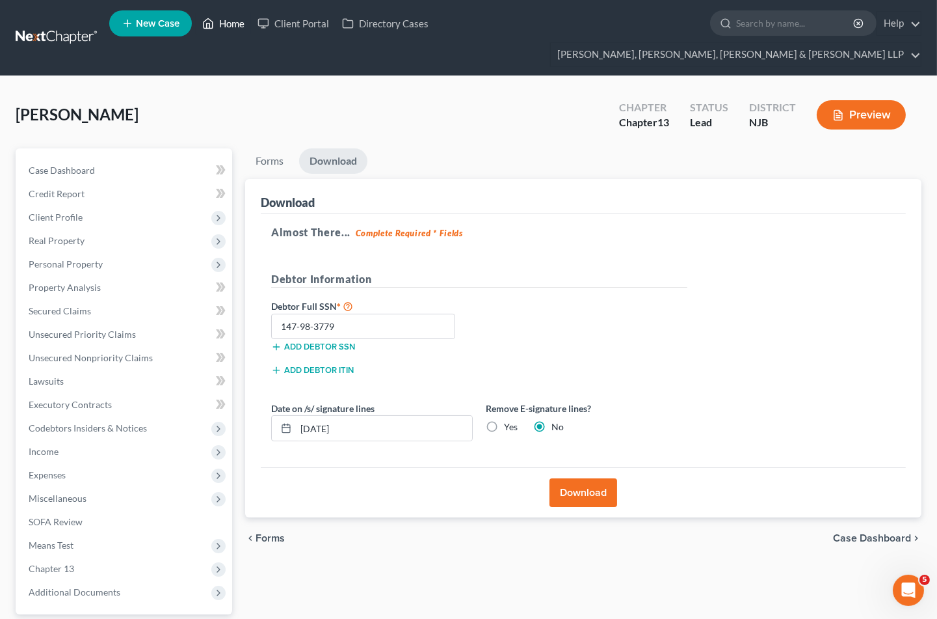
click at [228, 26] on link "Home" at bounding box center [223, 23] width 55 height 23
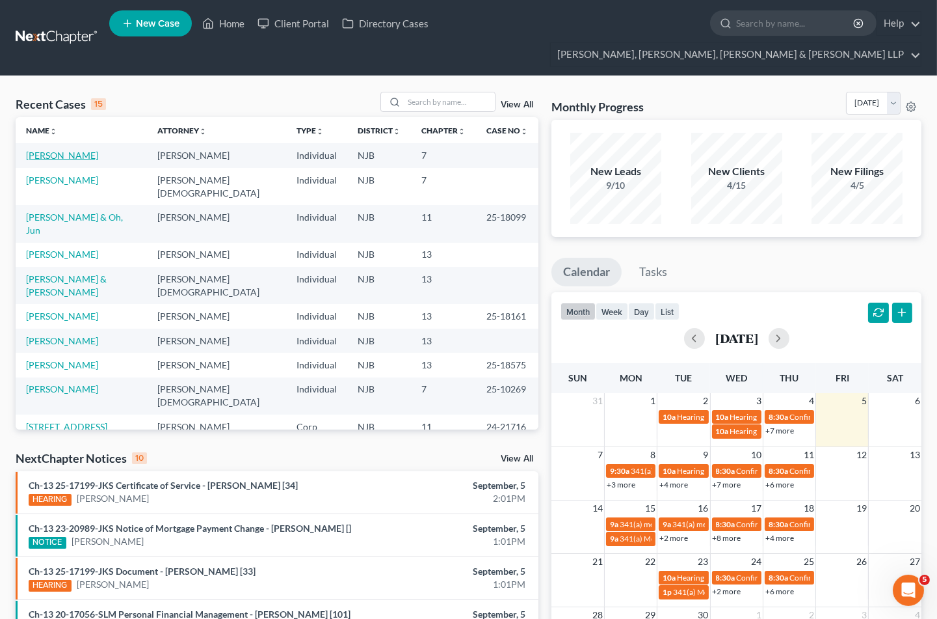
click at [77, 150] on link "[PERSON_NAME]" at bounding box center [62, 155] width 72 height 11
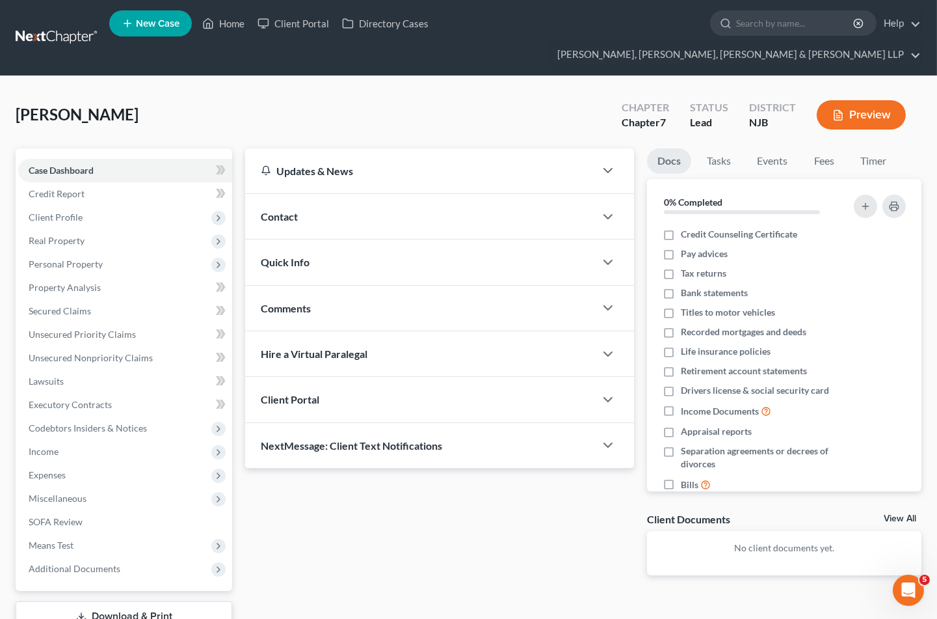
click at [359, 92] on div "Johnson, Monique Upgraded Chapter Chapter 7 Status Lead District NJB Preview" at bounding box center [469, 120] width 906 height 57
drag, startPoint x: 671, startPoint y: 592, endPoint x: 122, endPoint y: 1, distance: 807.4
click at [671, 591] on div "Updates & News × New Jersey District Notes Take a look at NextChapter's Distric…" at bounding box center [584, 406] width 690 height 517
click at [236, 24] on link "Home" at bounding box center [223, 23] width 55 height 23
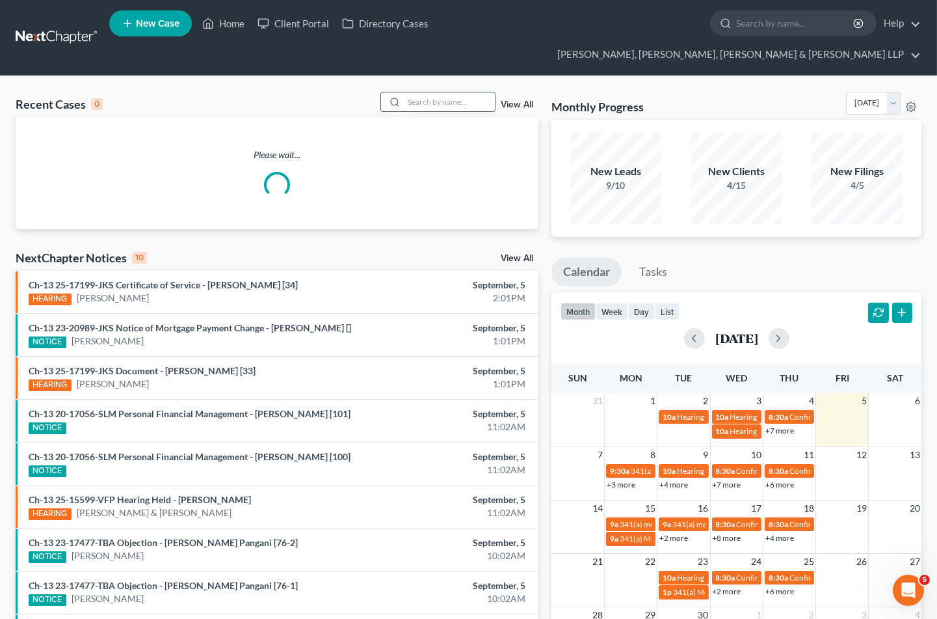
click at [425, 92] on input "search" at bounding box center [449, 101] width 91 height 19
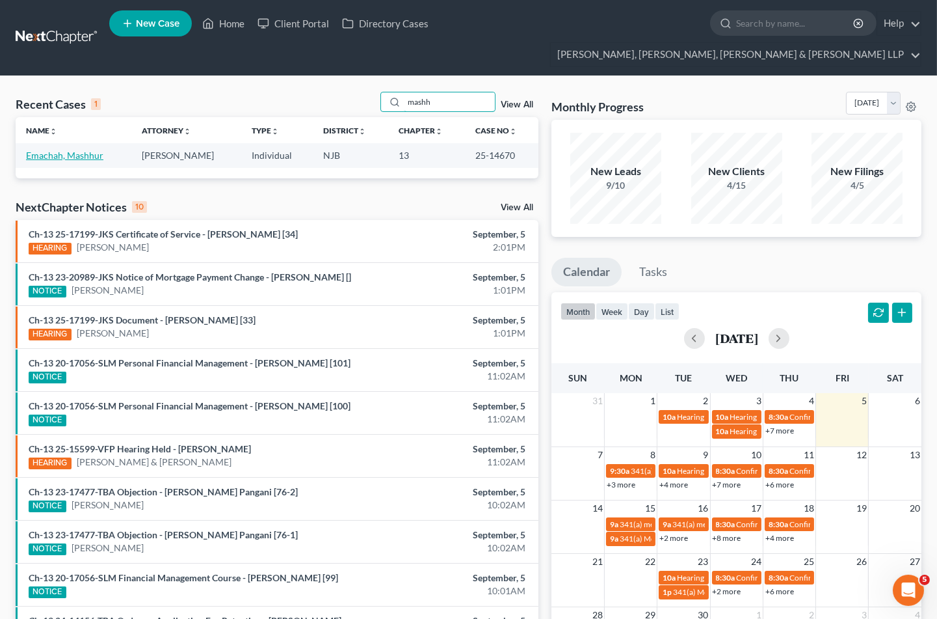
type input "mashh"
click at [83, 150] on link "Emachah, Mashhur" at bounding box center [64, 155] width 77 height 11
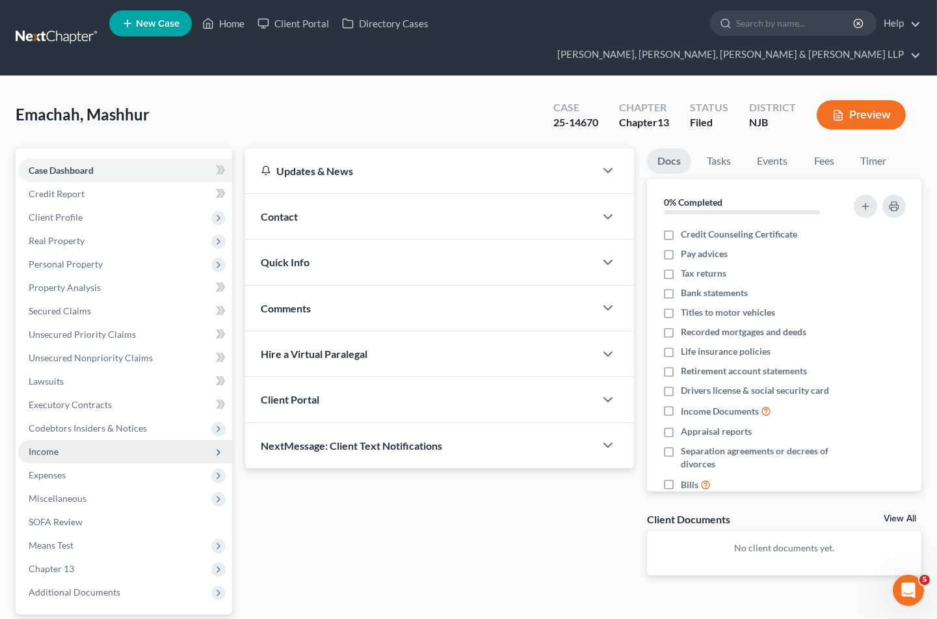
click at [42, 446] on span "Income" at bounding box center [44, 451] width 30 height 11
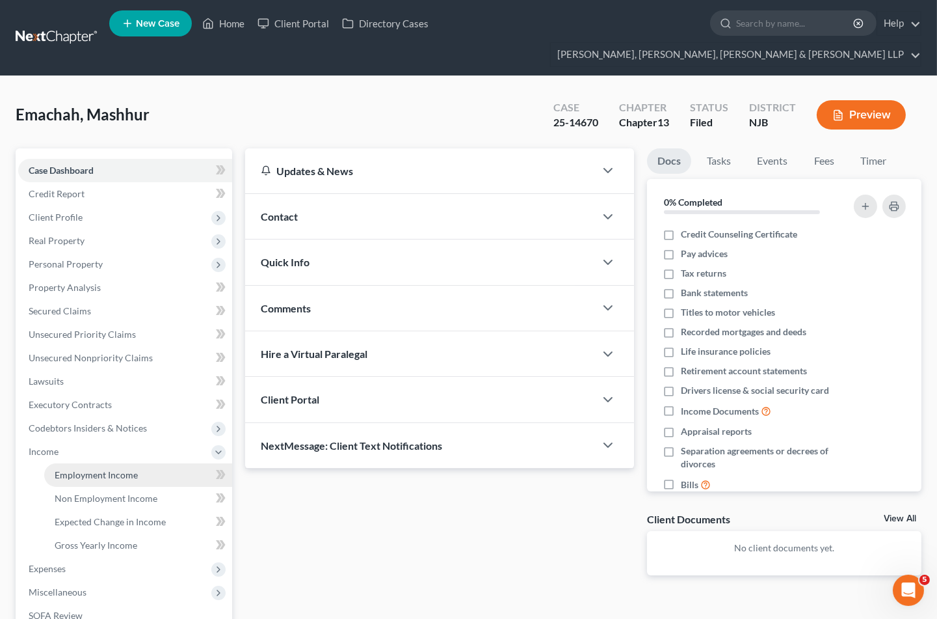
click at [75, 469] on span "Employment Income" at bounding box center [96, 474] width 83 height 11
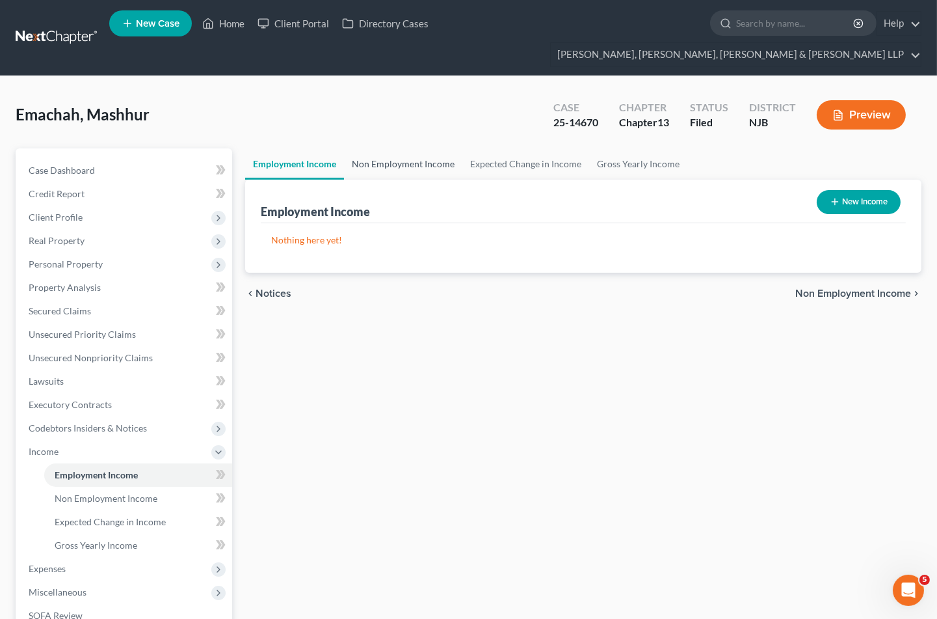
click at [407, 148] on link "Non Employment Income" at bounding box center [403, 163] width 118 height 31
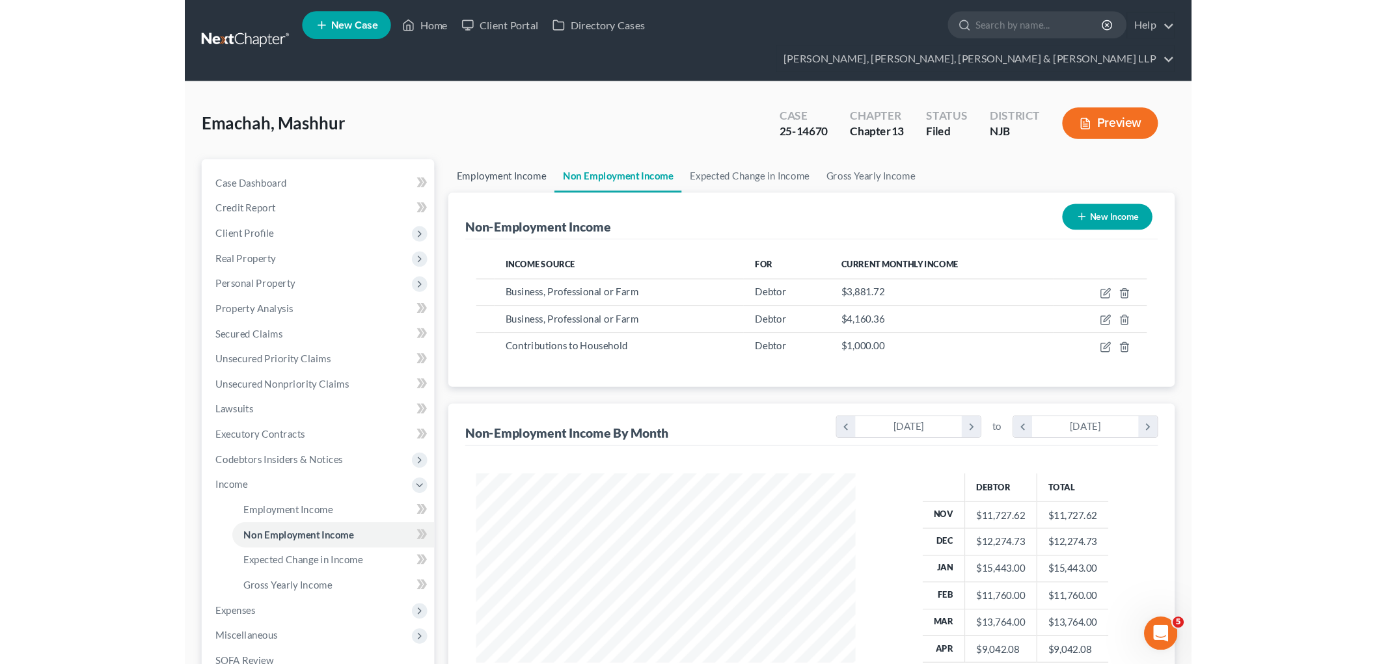
scroll to position [233, 379]
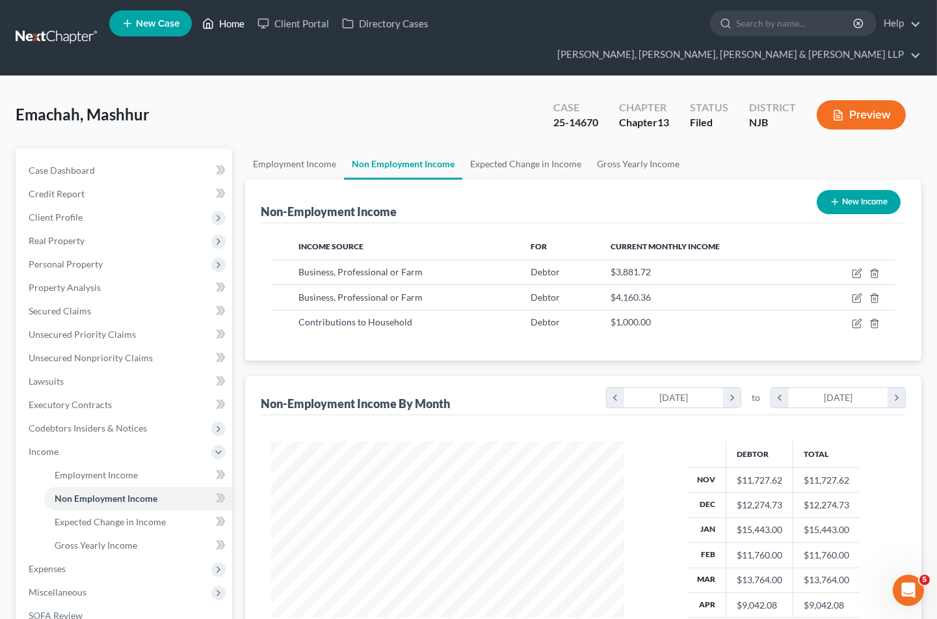
click at [232, 25] on link "Home" at bounding box center [223, 23] width 55 height 23
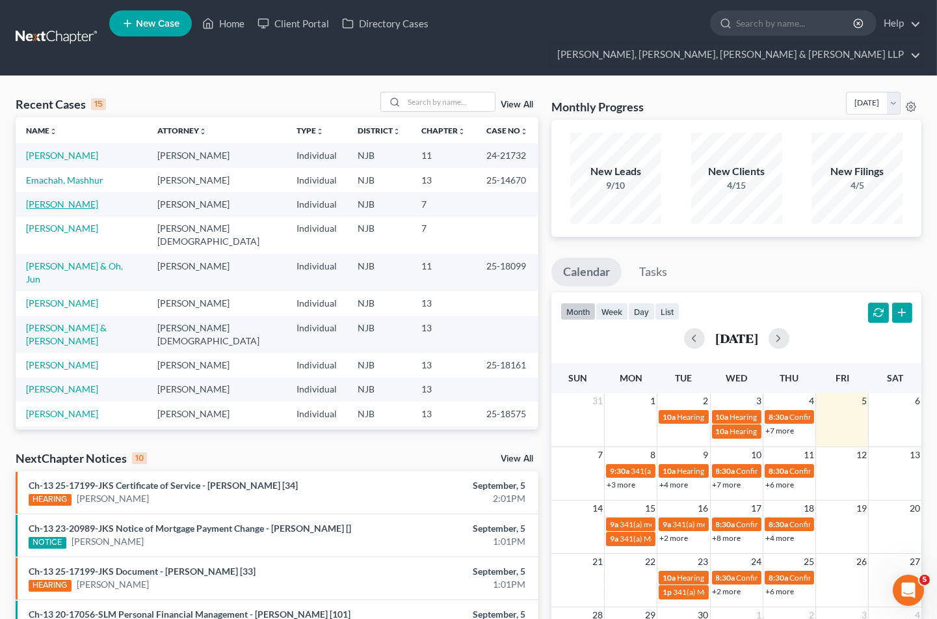
drag, startPoint x: 59, startPoint y: 180, endPoint x: 66, endPoint y: 192, distance: 14.1
click at [59, 198] on link "[PERSON_NAME]" at bounding box center [62, 203] width 72 height 11
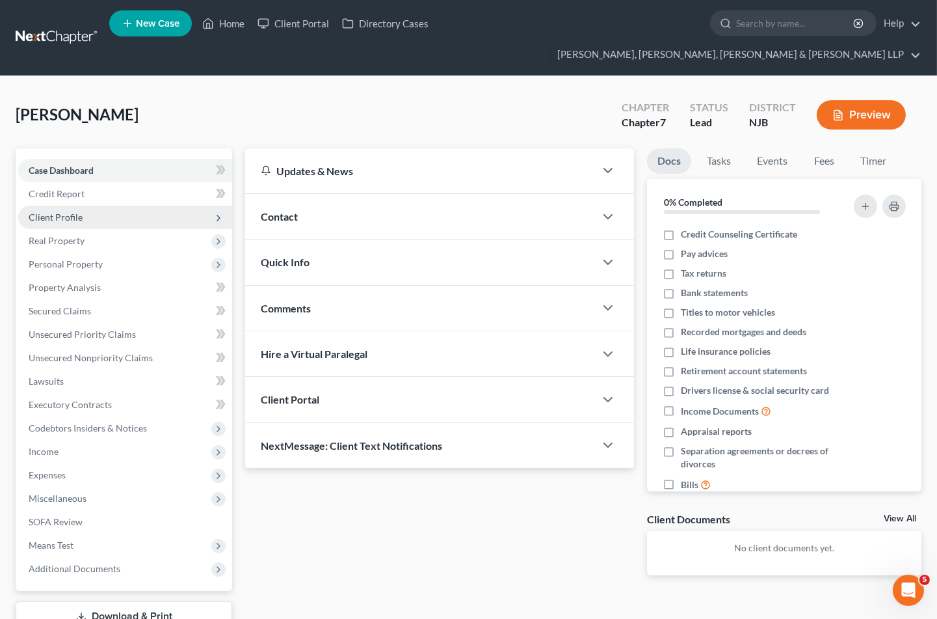
click at [69, 211] on span "Client Profile" at bounding box center [56, 216] width 54 height 11
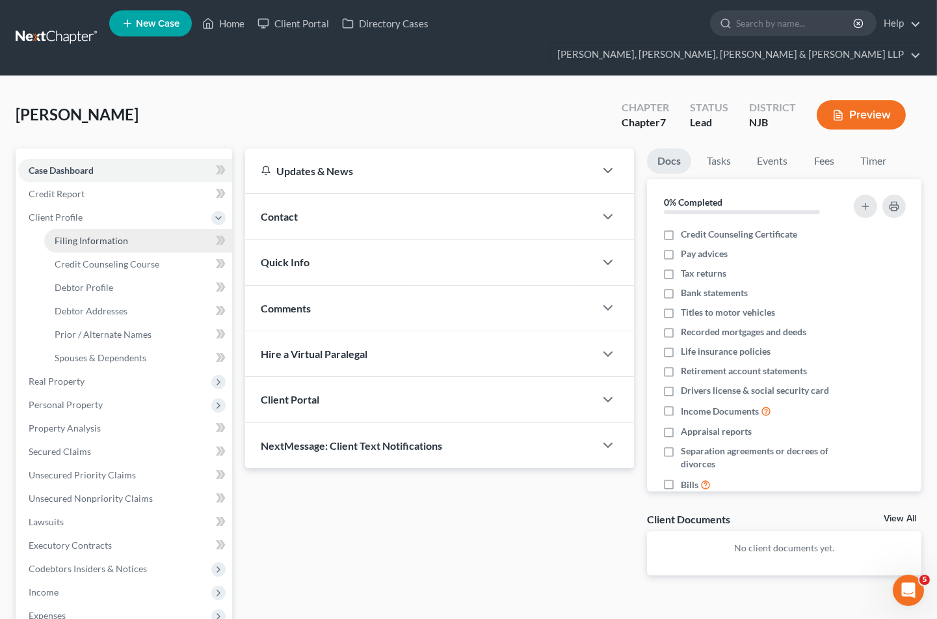
click at [92, 235] on span "Filing Information" at bounding box center [92, 240] width 74 height 11
select select "1"
select select "0"
select select "51"
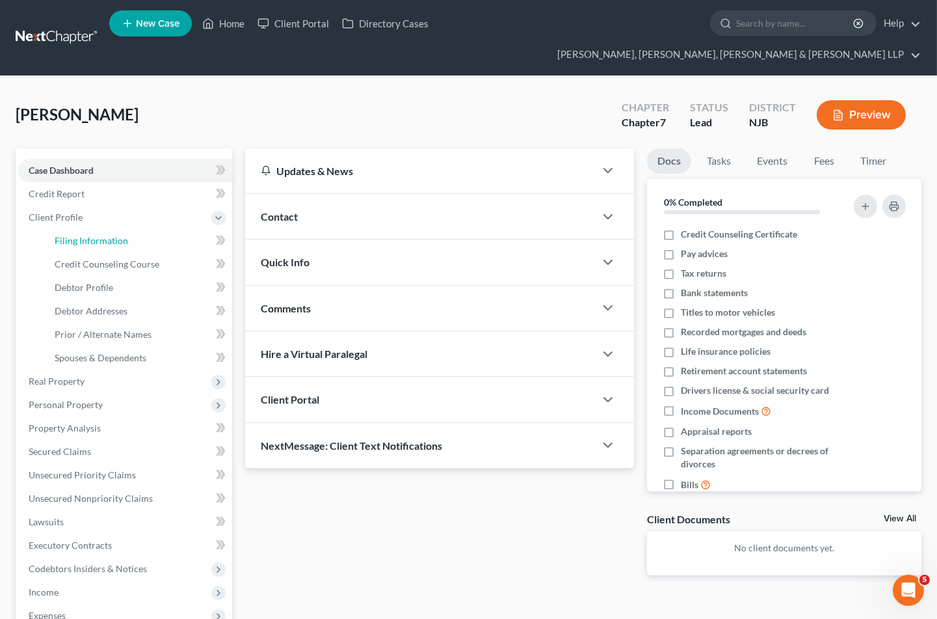
select select "0"
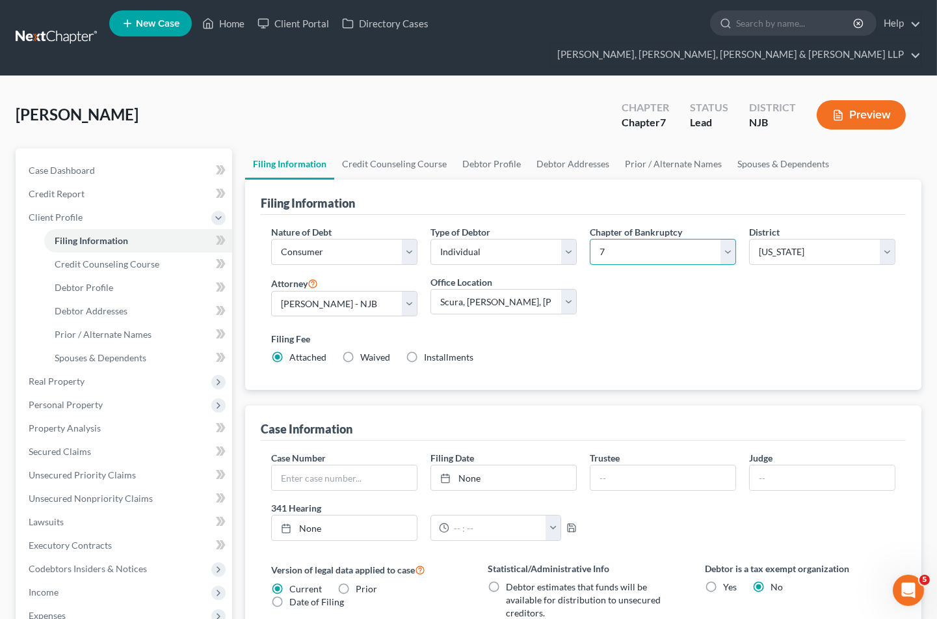
drag, startPoint x: 626, startPoint y: 230, endPoint x: 626, endPoint y: 237, distance: 7.2
click at [626, 239] on select "Select 7 11 12 13" at bounding box center [663, 252] width 146 height 26
select select "3"
click at [590, 239] on select "Select 7 11 12 13" at bounding box center [663, 252] width 146 height 26
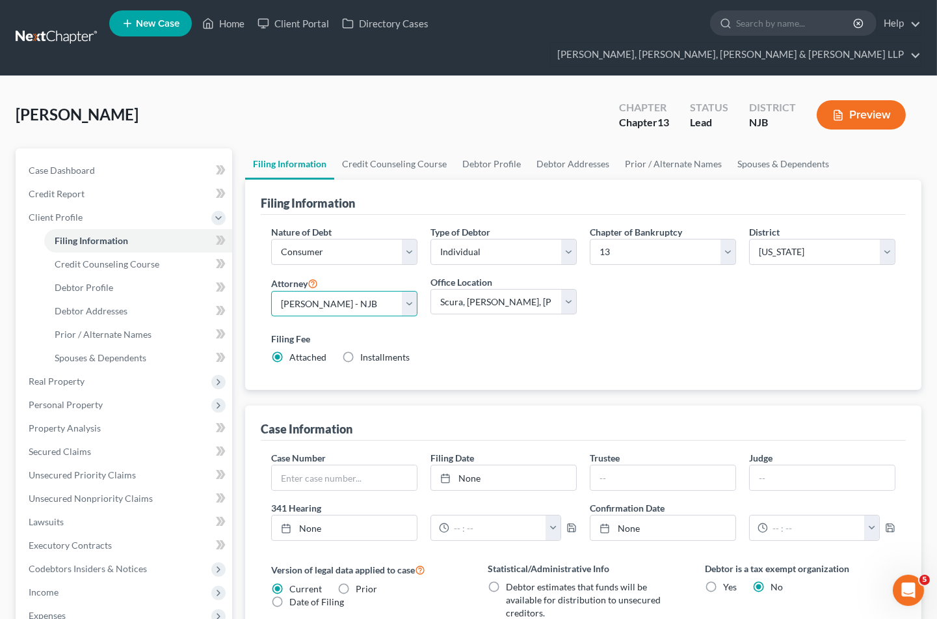
click at [329, 291] on select "Select [PERSON_NAME] - NJB [PERSON_NAME] - NYNB [PERSON_NAME] - NYEB [PERSON_NA…" at bounding box center [344, 304] width 146 height 26
click at [486, 332] on div "Filing Fee Attached Installments Installments" at bounding box center [583, 348] width 625 height 32
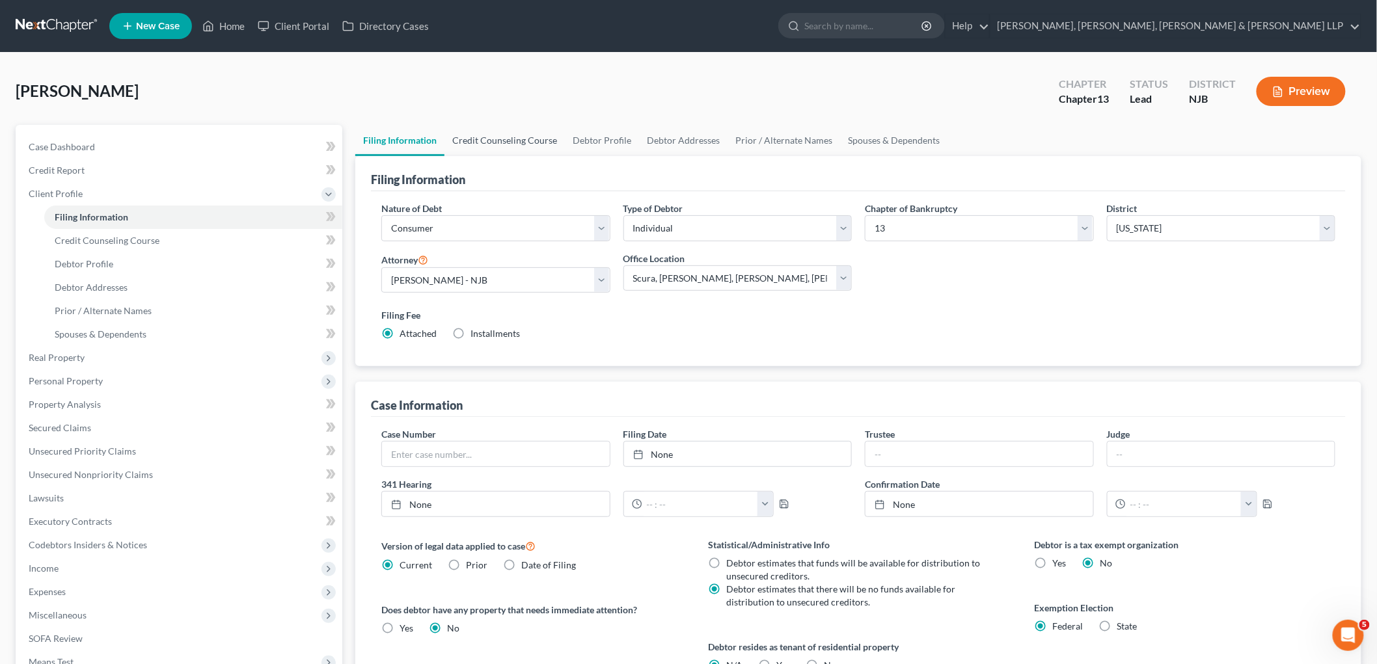
click at [490, 141] on link "Credit Counseling Course" at bounding box center [504, 140] width 120 height 31
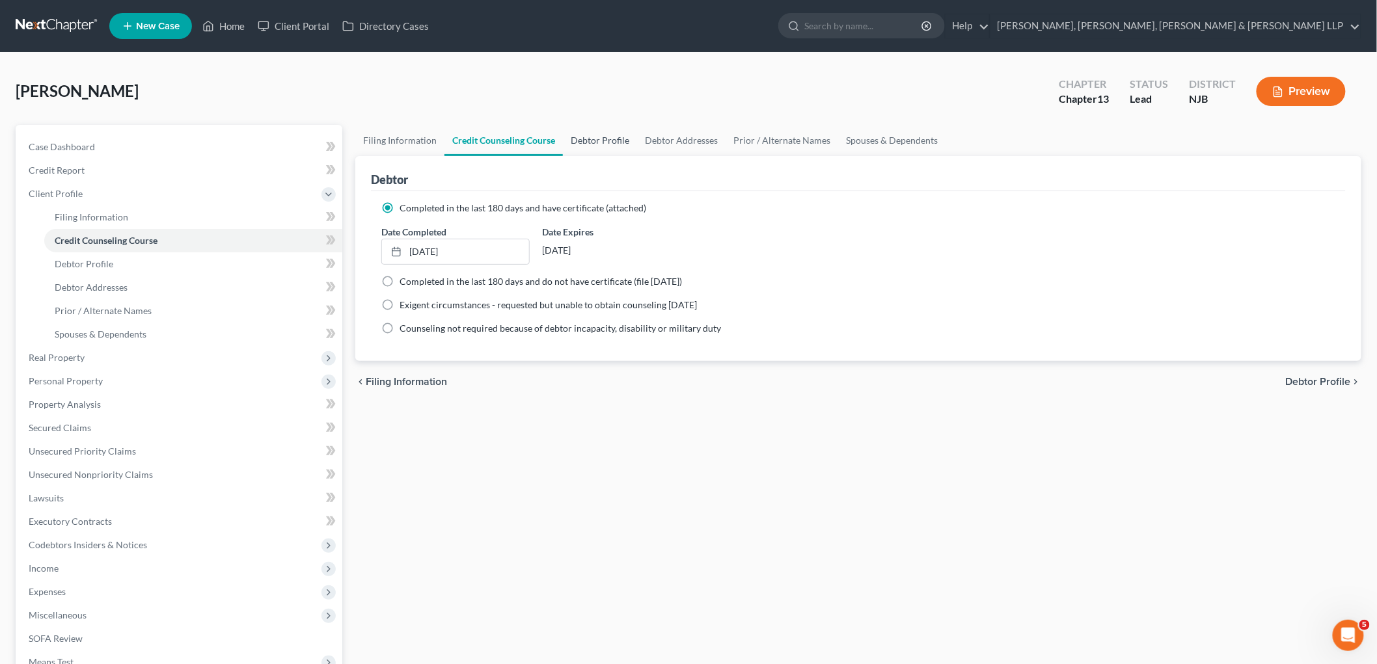
click at [594, 142] on link "Debtor Profile" at bounding box center [600, 140] width 74 height 31
select select "0"
select select "1"
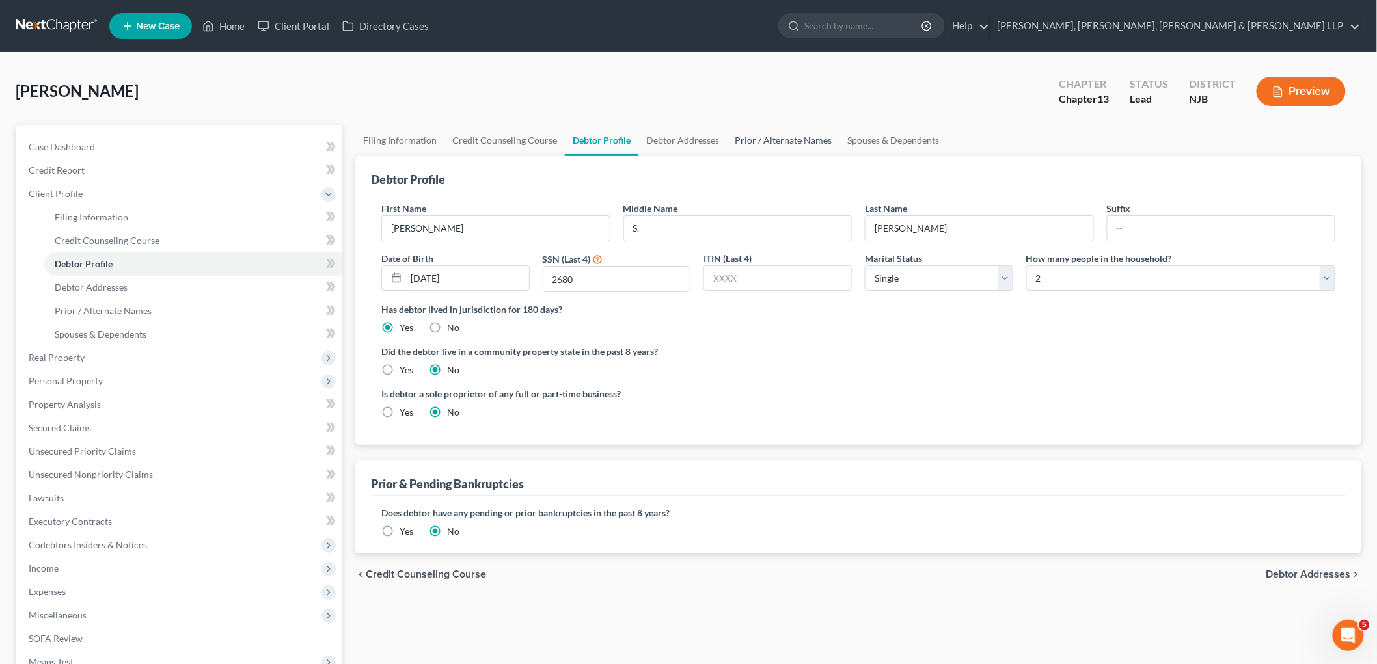
click at [768, 142] on link "Prior / Alternate Names" at bounding box center [783, 140] width 113 height 31
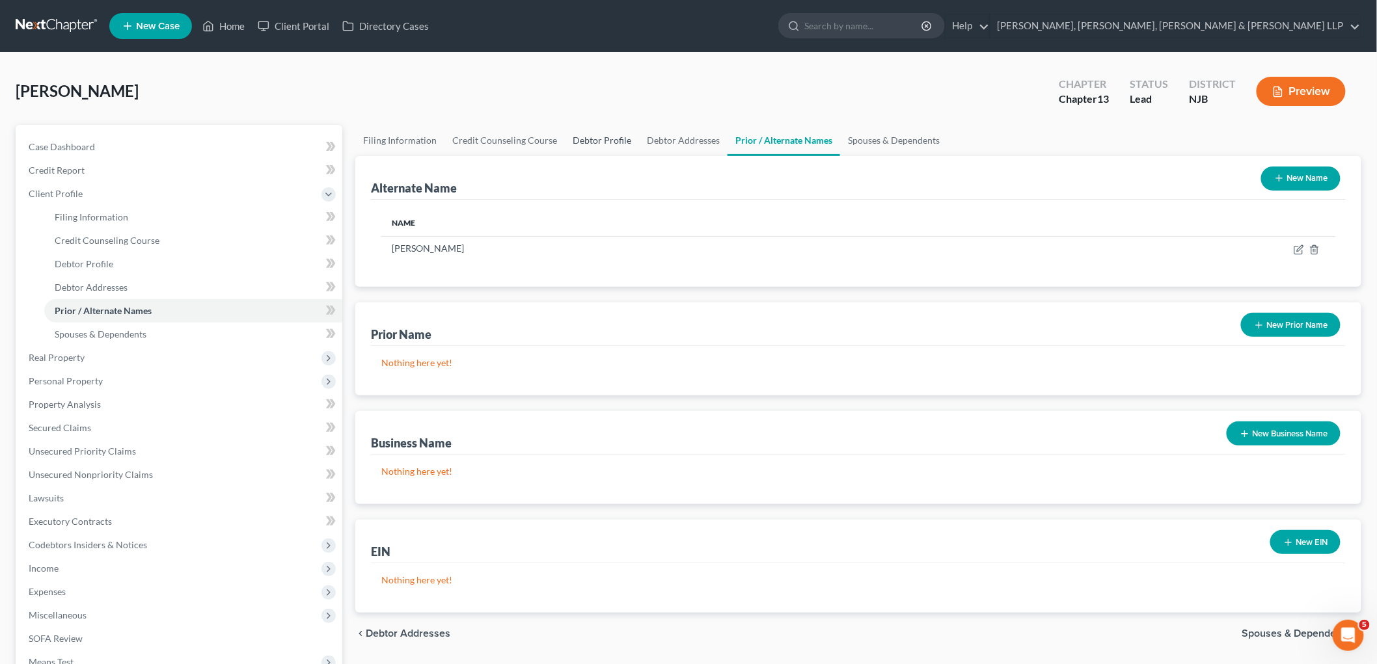
click at [603, 135] on link "Debtor Profile" at bounding box center [602, 140] width 74 height 31
select select "0"
select select "1"
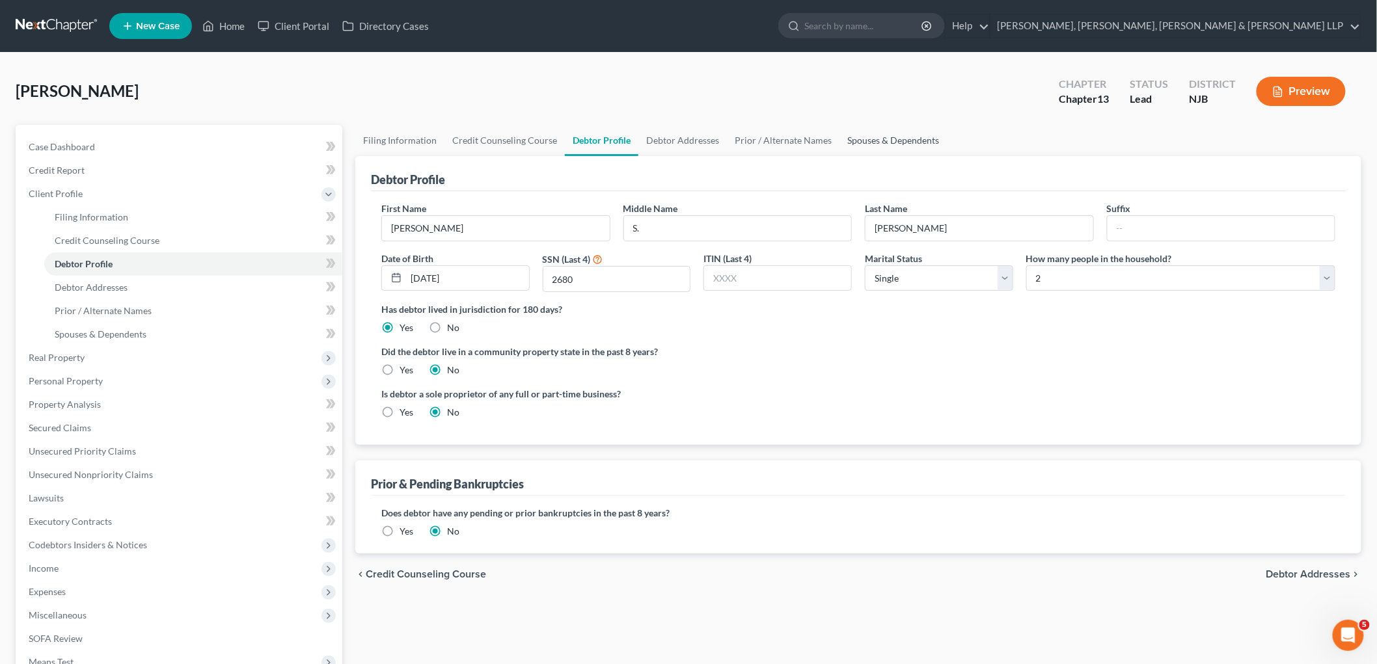
click at [888, 135] on link "Spouses & Dependents" at bounding box center [892, 140] width 107 height 31
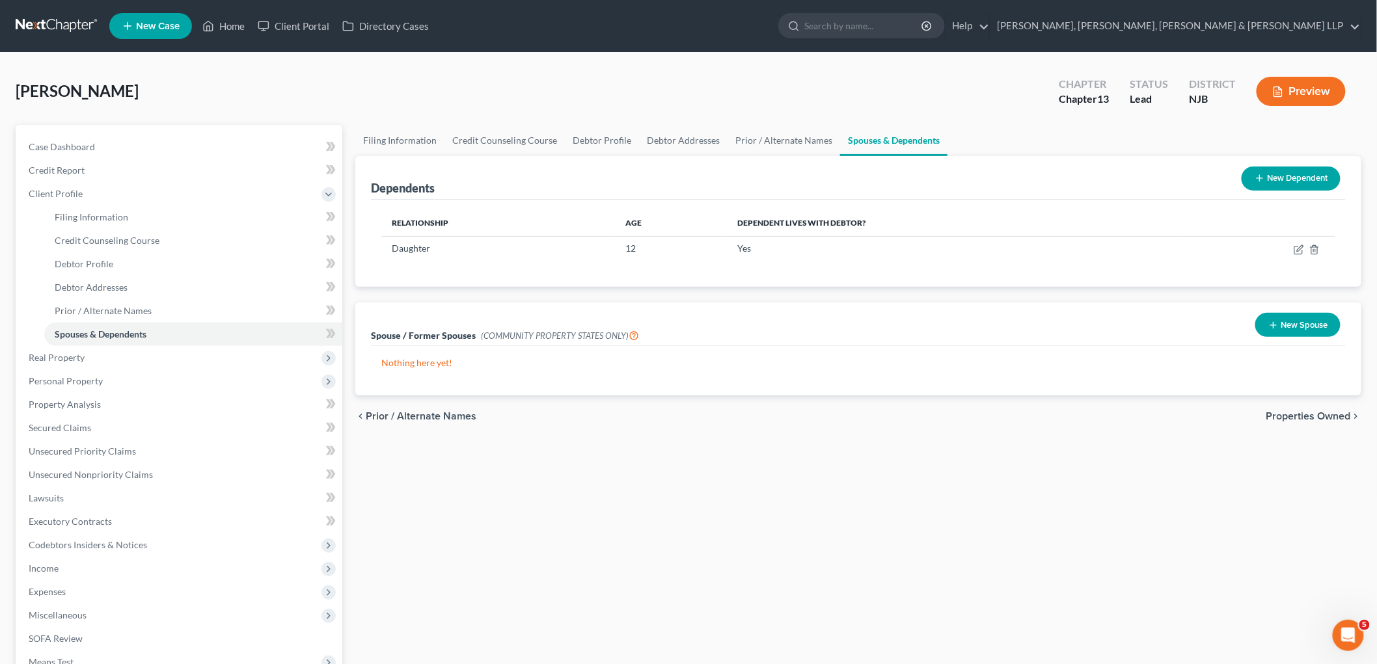
click at [1299, 414] on span "Properties Owned" at bounding box center [1308, 416] width 85 height 10
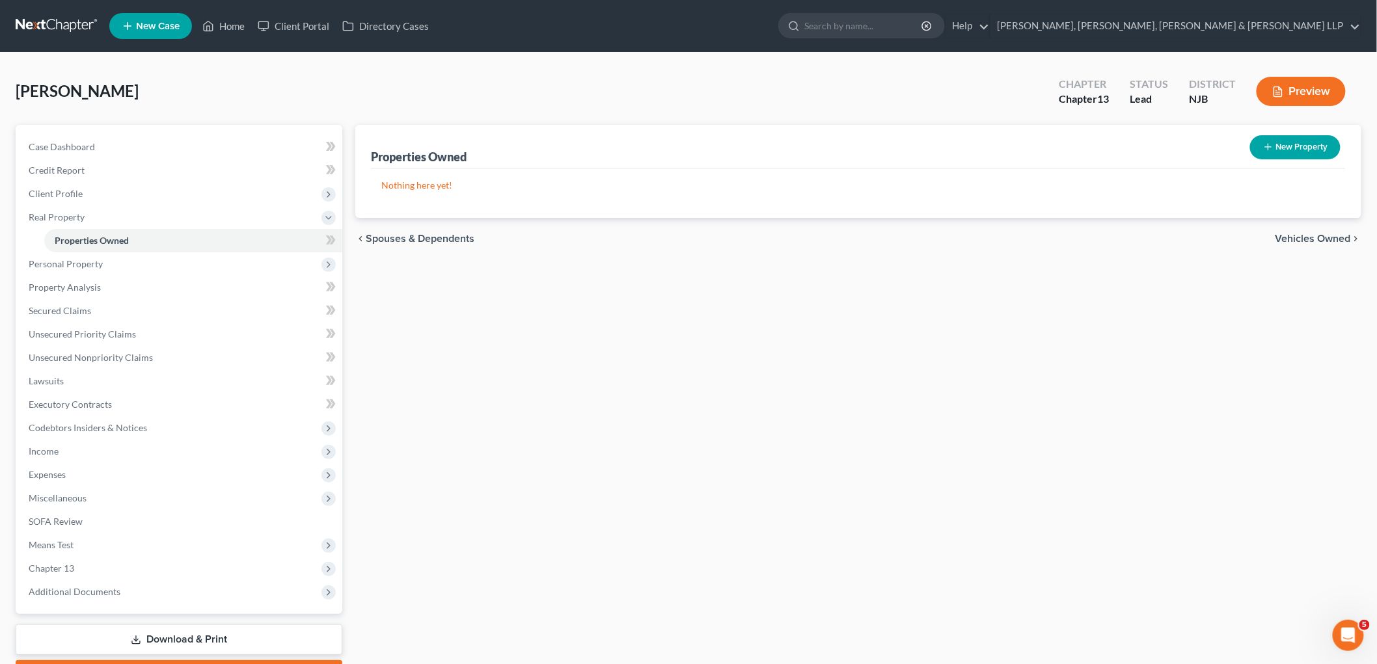
click at [1305, 241] on span "Vehicles Owned" at bounding box center [1312, 239] width 75 height 10
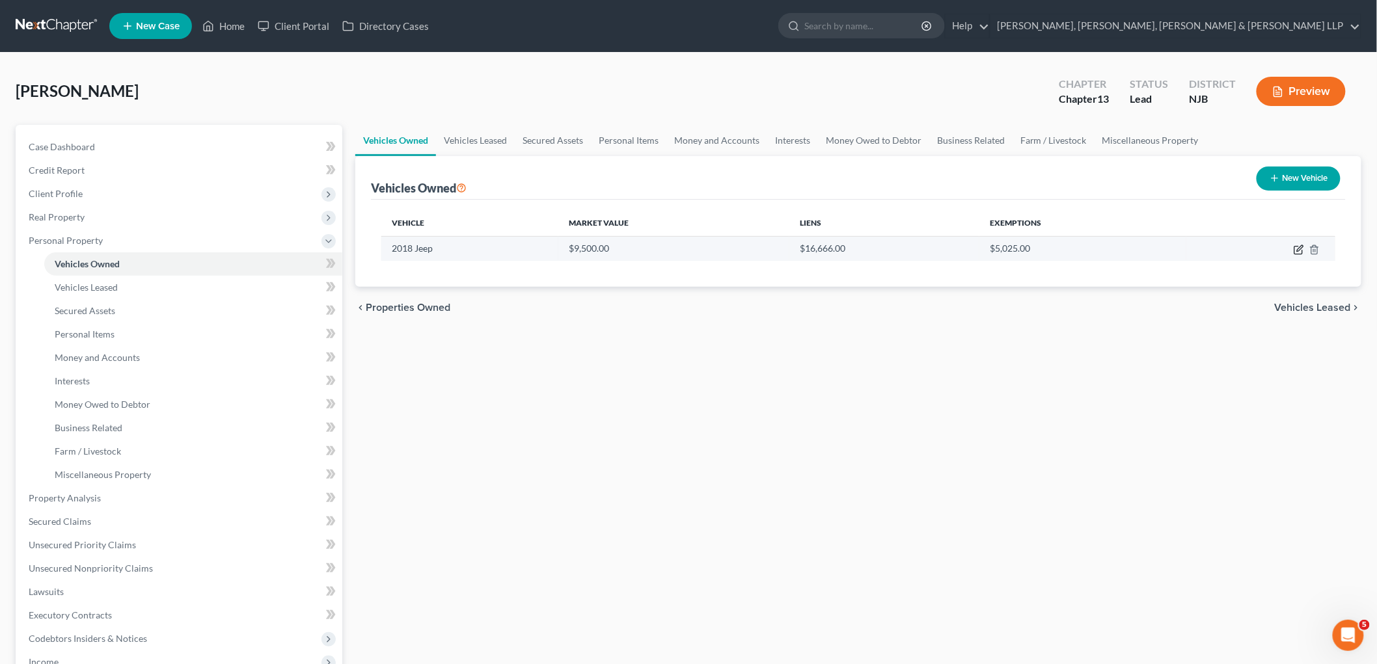
click at [1297, 247] on icon "button" at bounding box center [1298, 250] width 10 height 10
select select "0"
select select "8"
select select "2"
select select "0"
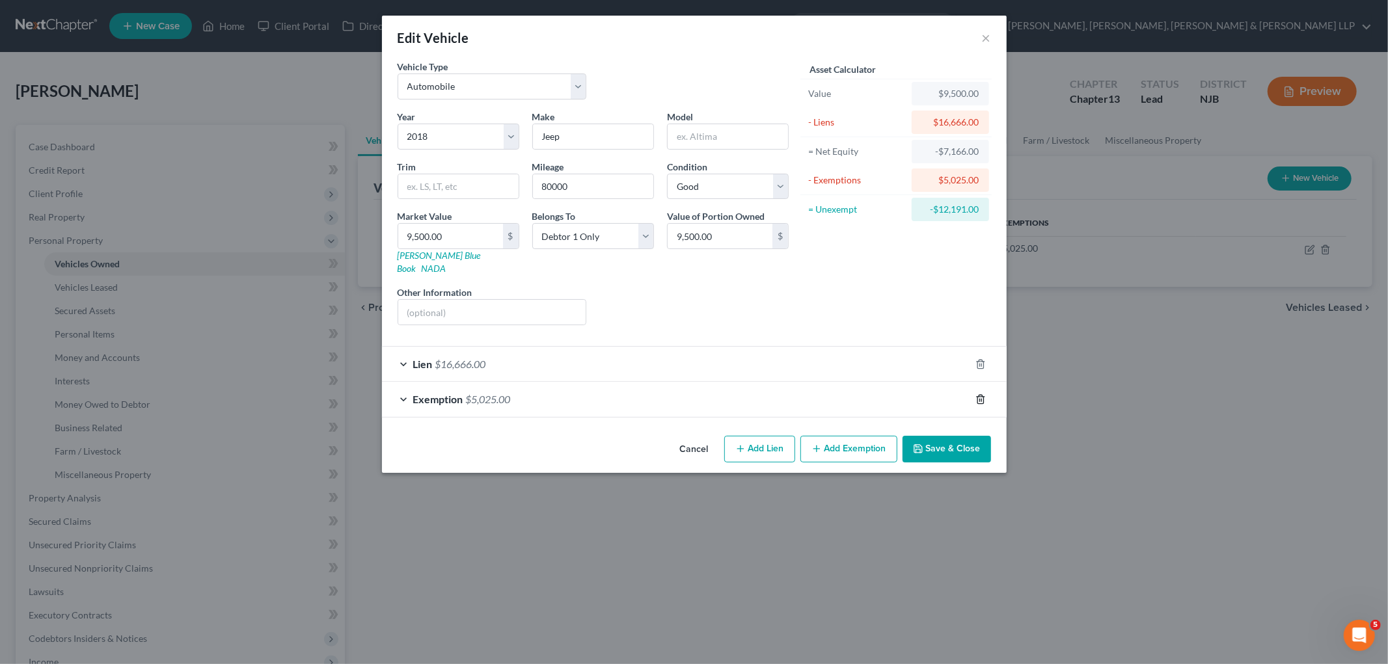
click at [979, 399] on line "button" at bounding box center [979, 400] width 0 height 3
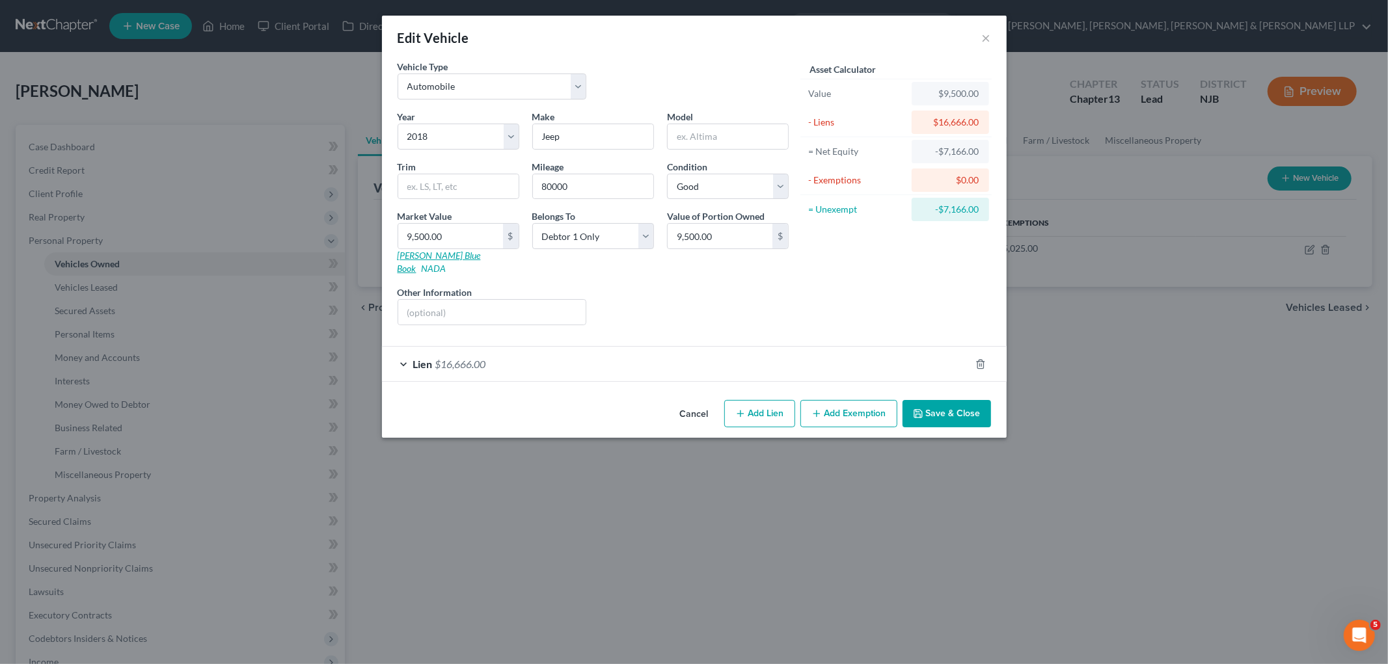
click at [437, 256] on link "[PERSON_NAME] Blue Book" at bounding box center [439, 262] width 83 height 24
click at [453, 237] on input "9,500.00" at bounding box center [450, 236] width 105 height 25
type input "1"
type input "1.00"
type input "10"
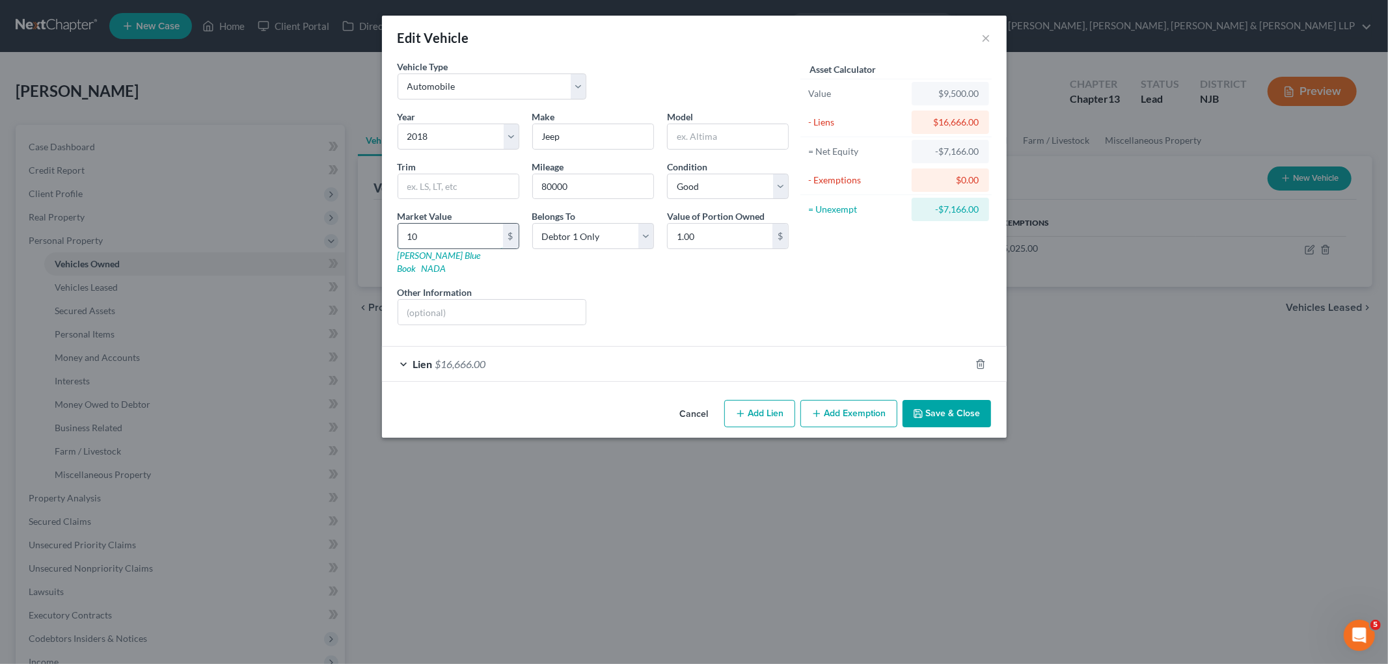
type input "10.00"
type input "102"
type input "102.00"
type input "1021"
type input "1,021.00"
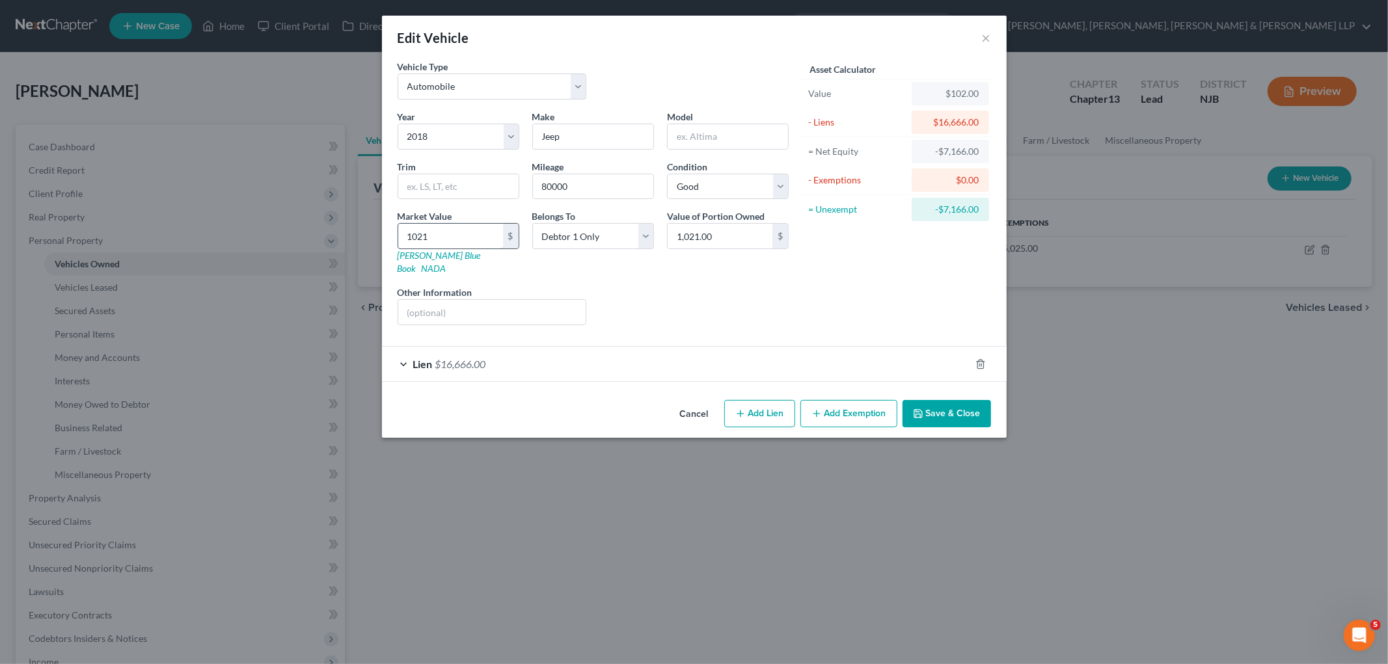
type input "10216"
type input "10,216.00"
type input "10,216"
click at [954, 400] on button "Save & Close" at bounding box center [946, 413] width 88 height 27
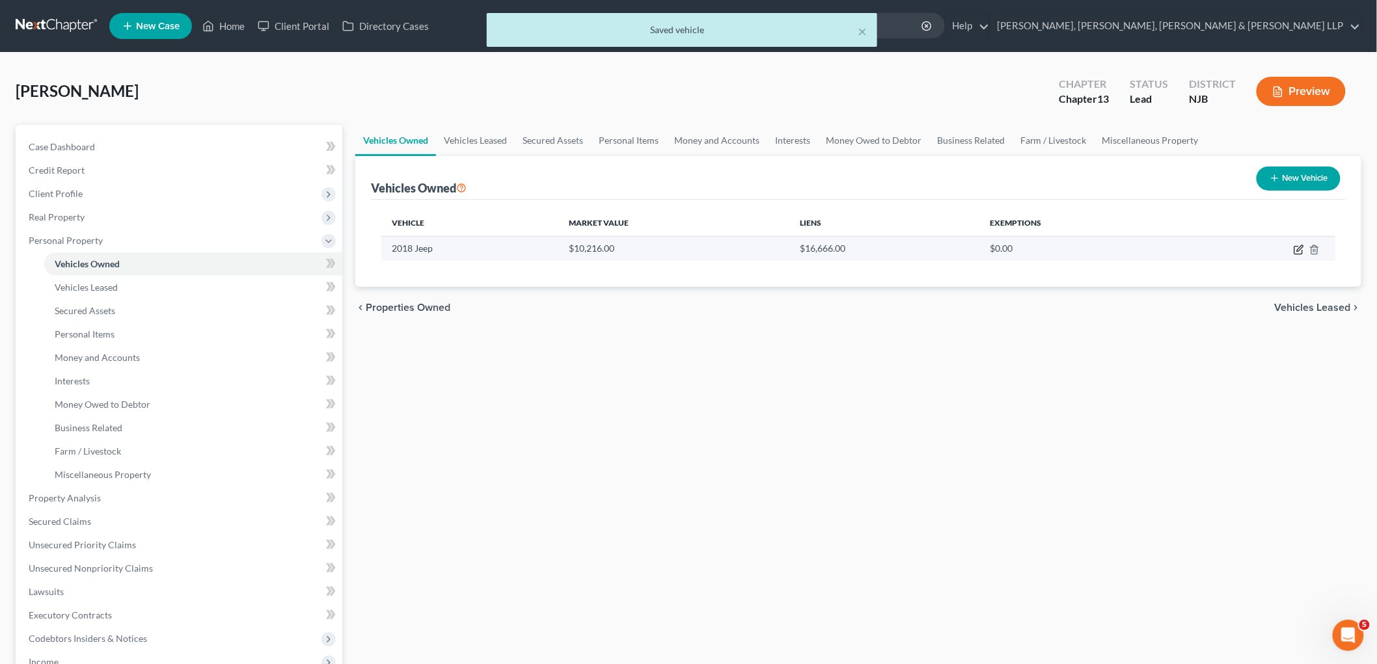
click at [1298, 245] on icon "button" at bounding box center [1298, 250] width 10 height 10
select select "0"
select select "8"
select select "2"
select select "0"
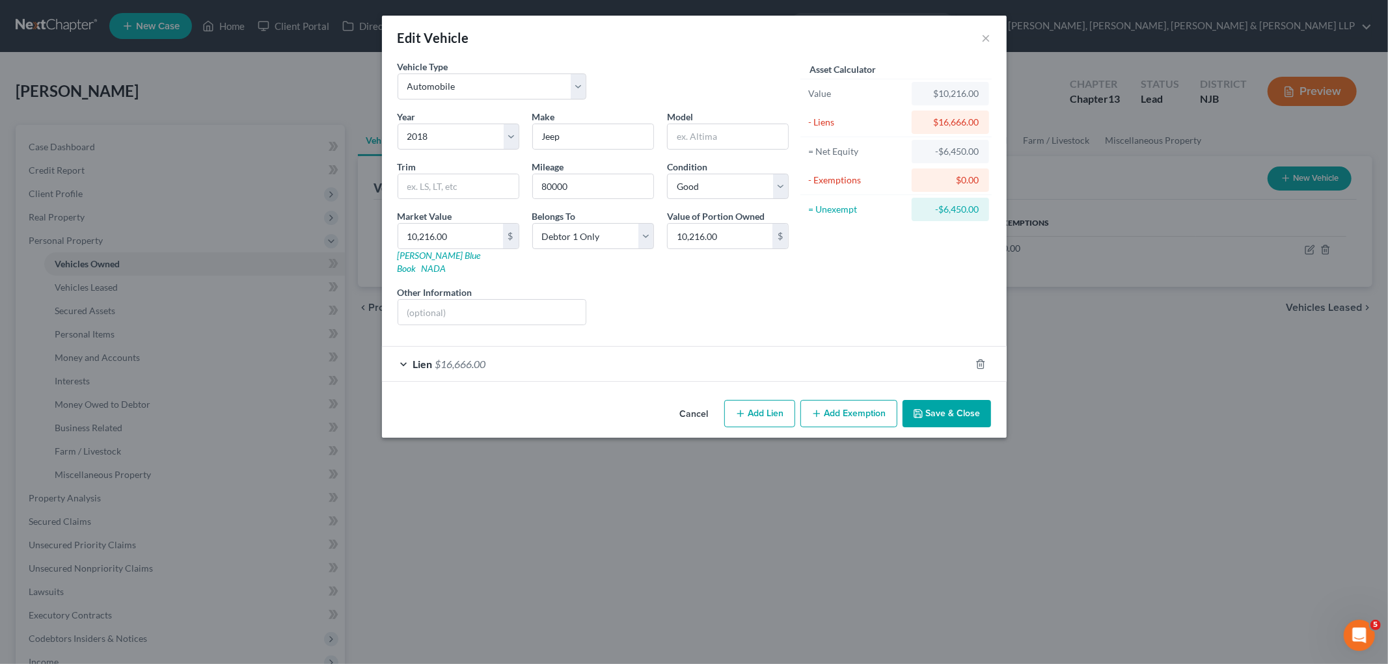
click at [954, 400] on button "Save & Close" at bounding box center [946, 413] width 88 height 27
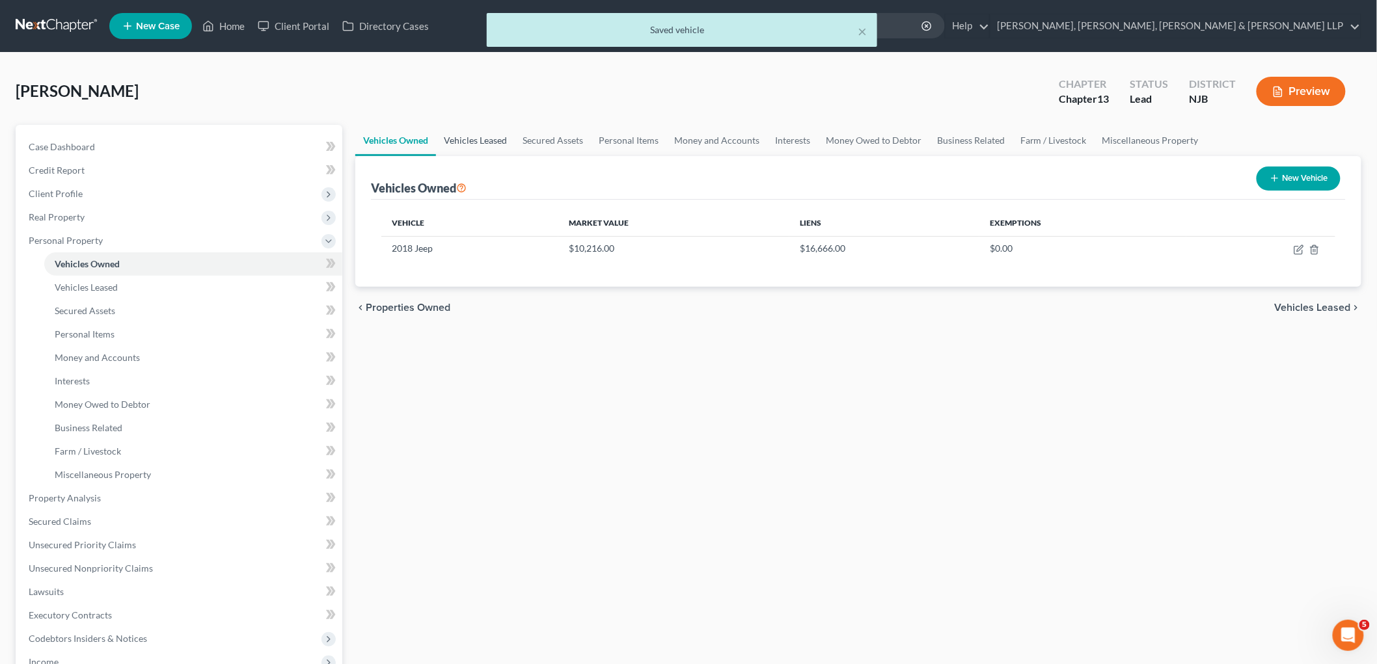
click at [481, 134] on link "Vehicles Leased" at bounding box center [475, 140] width 79 height 31
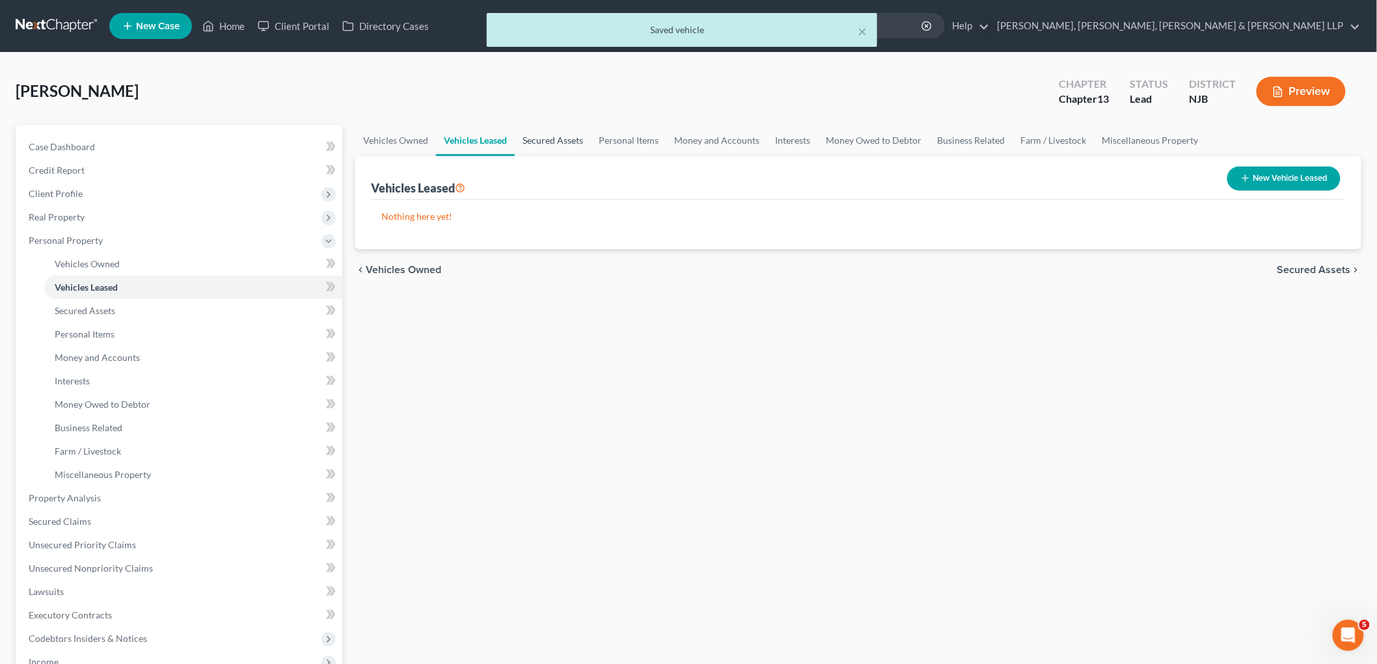
click at [554, 137] on link "Secured Assets" at bounding box center [553, 140] width 76 height 31
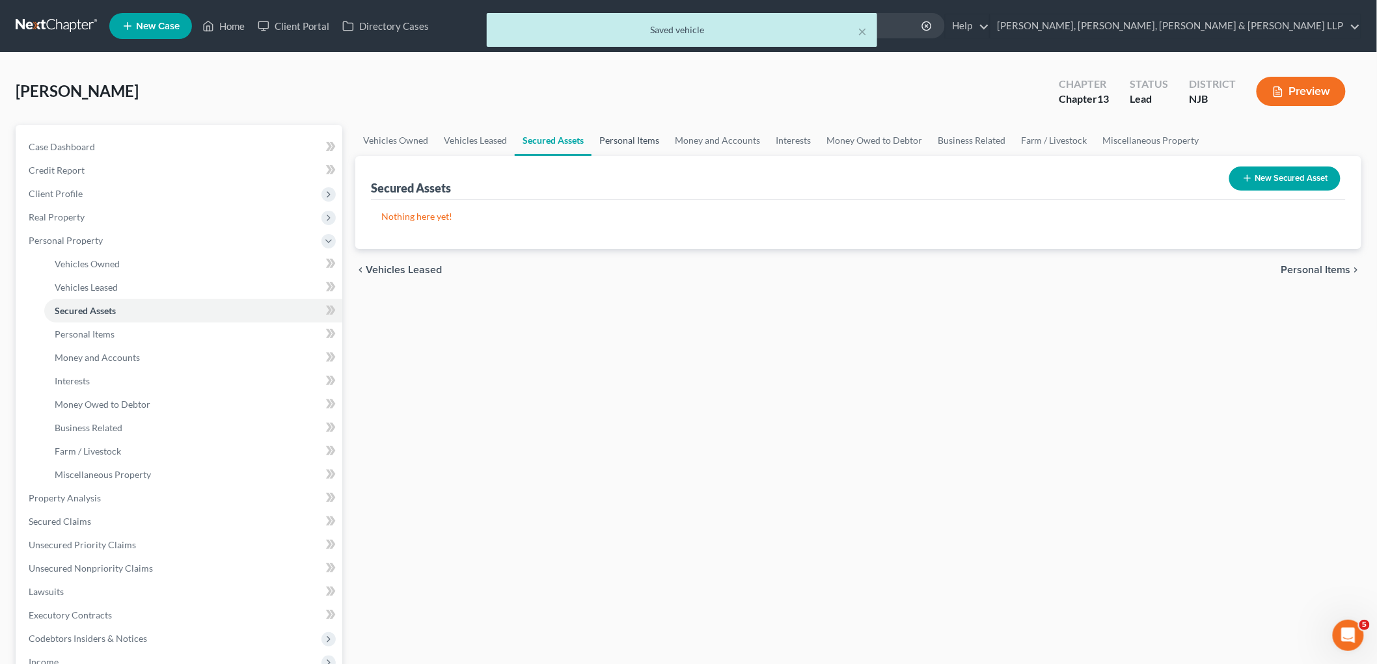
click at [620, 131] on link "Personal Items" at bounding box center [628, 140] width 75 height 31
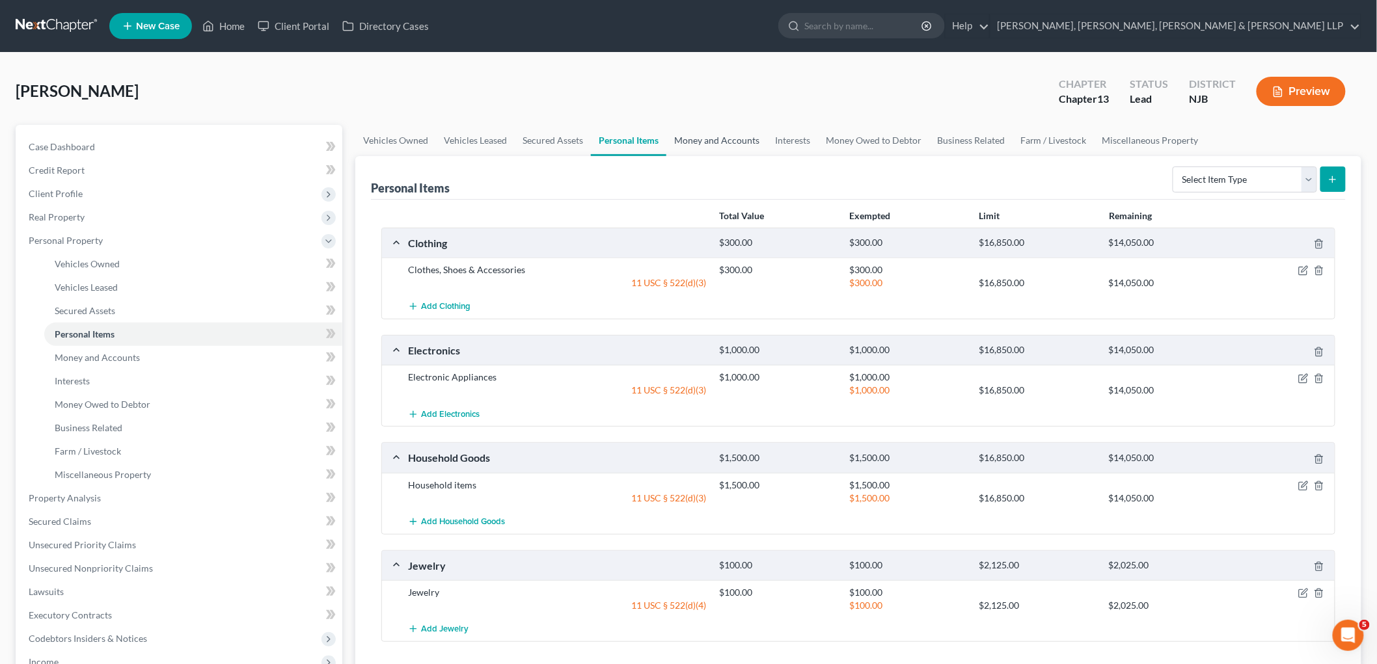
click at [720, 138] on link "Money and Accounts" at bounding box center [716, 140] width 101 height 31
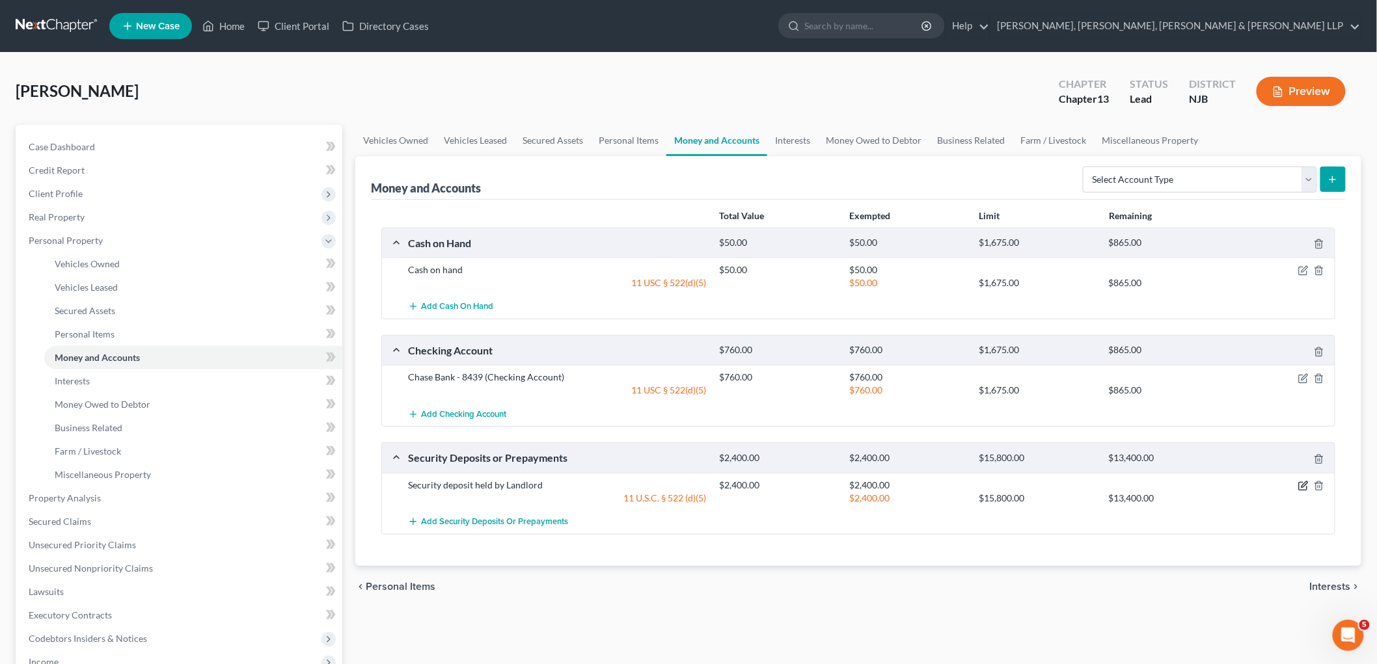
click at [1303, 481] on icon "button" at bounding box center [1303, 486] width 10 height 10
select select "3"
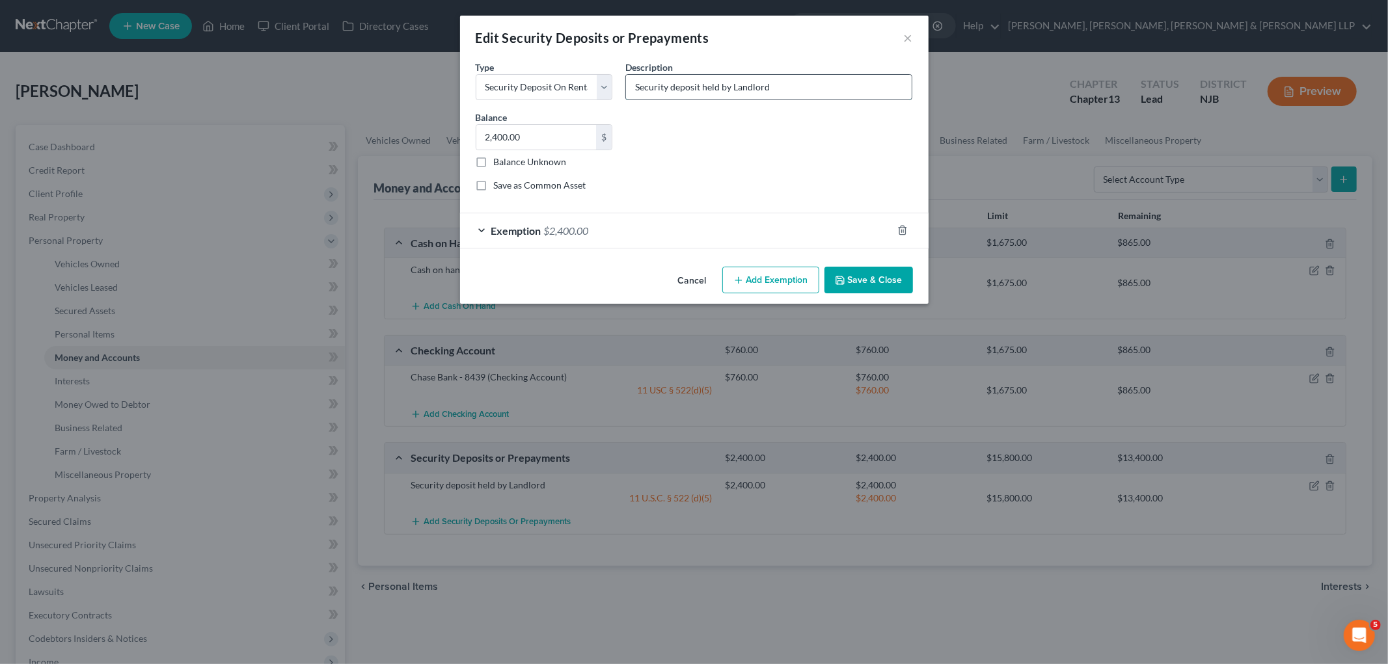
click at [796, 87] on input "Security deposit held by Landlord" at bounding box center [769, 87] width 286 height 25
drag, startPoint x: 674, startPoint y: 81, endPoint x: 610, endPoint y: 81, distance: 64.4
click at [610, 81] on div "Common Asset Select Type Select Electric Gas Heating Oil Security Deposit On Re…" at bounding box center [694, 131] width 450 height 142
type input "s"
type input "Rental Security Deposit"
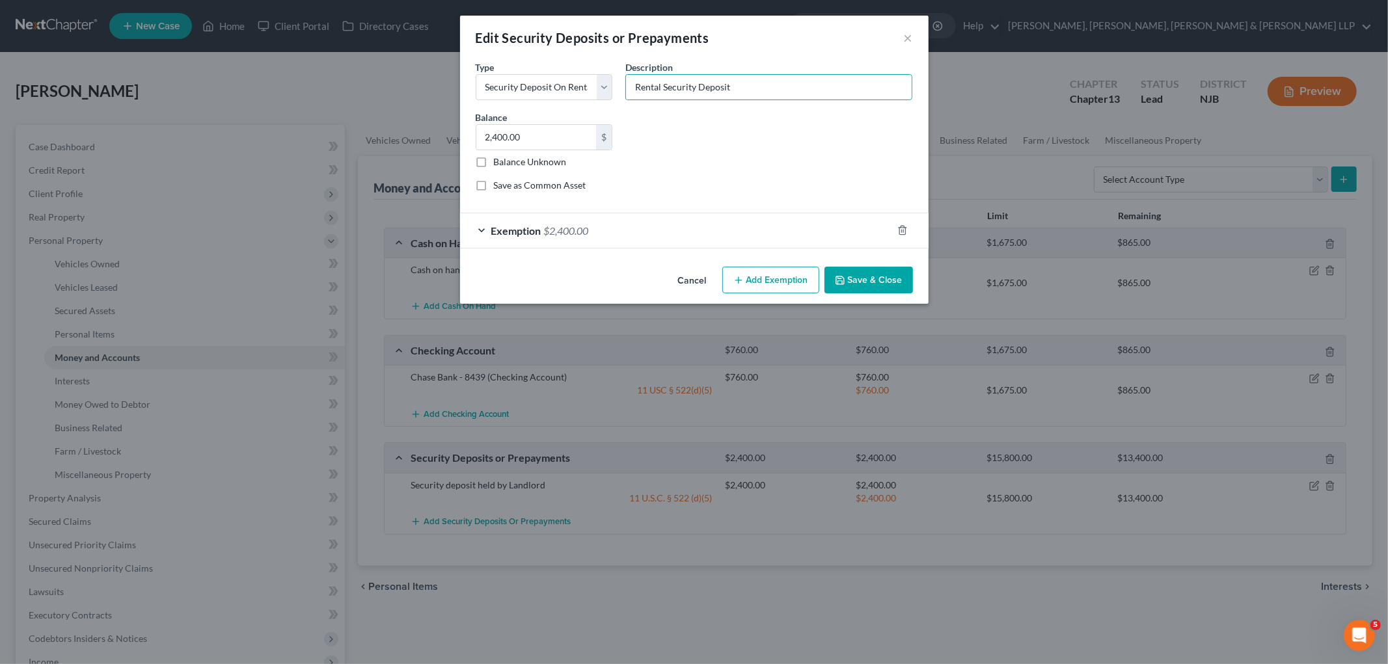
click at [849, 277] on button "Save & Close" at bounding box center [868, 280] width 88 height 27
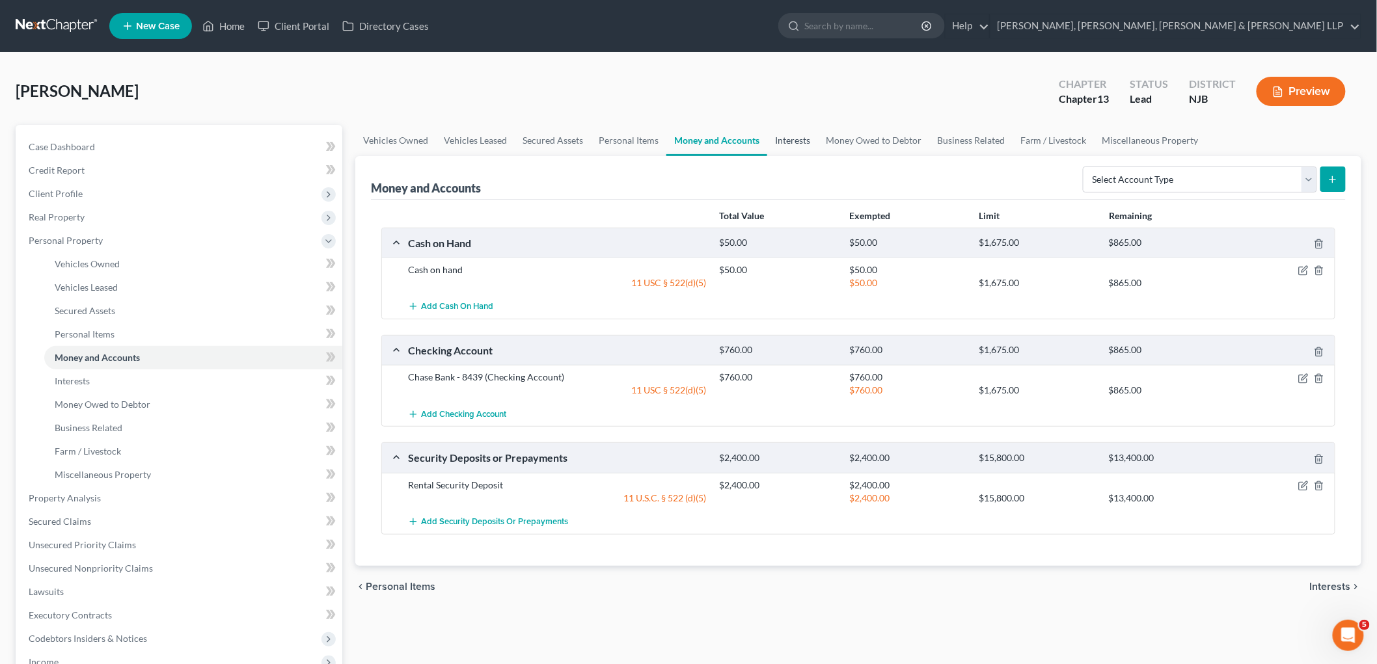
click at [792, 140] on link "Interests" at bounding box center [792, 140] width 51 height 31
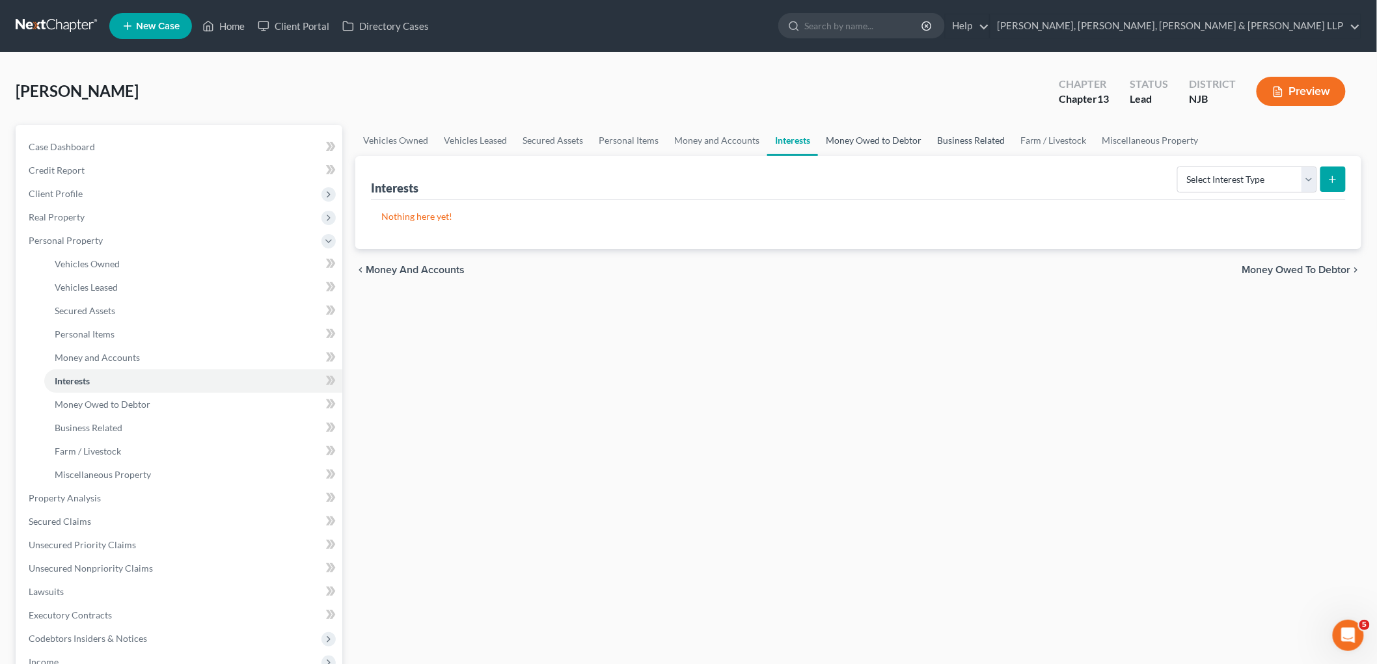
drag, startPoint x: 837, startPoint y: 139, endPoint x: 950, endPoint y: 139, distance: 113.2
click at [837, 139] on link "Money Owed to Debtor" at bounding box center [873, 140] width 111 height 31
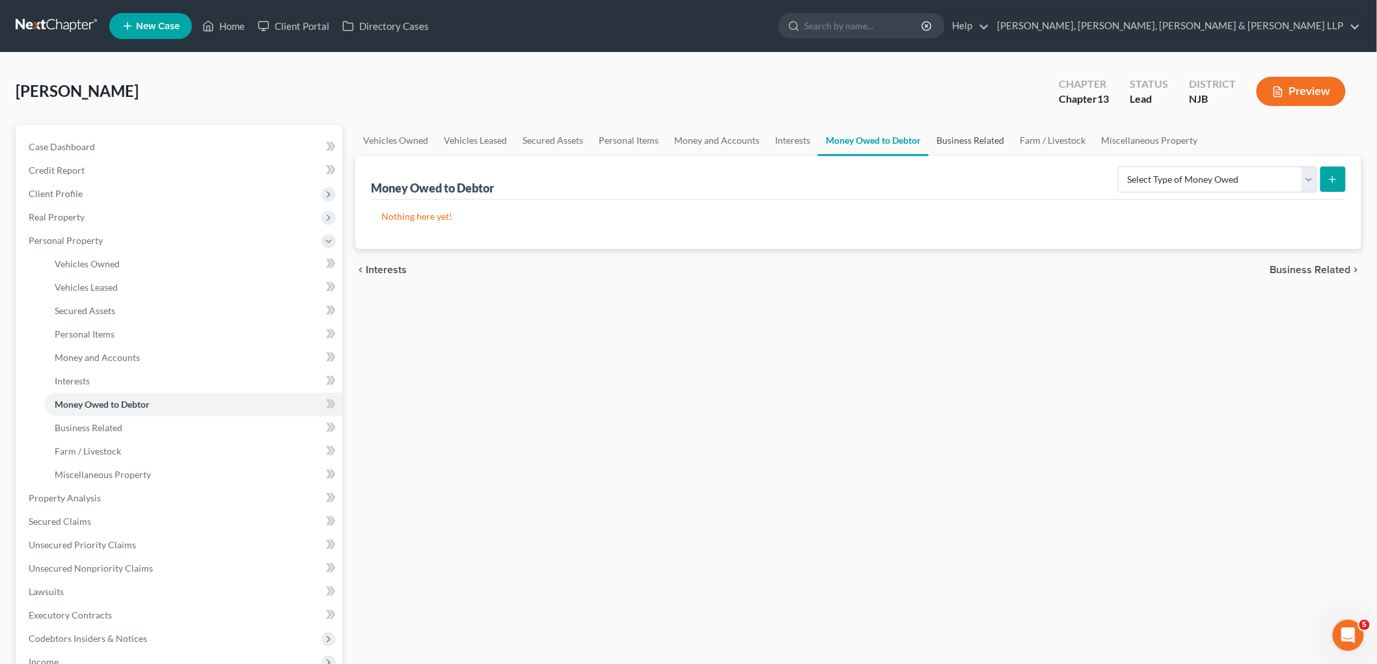
click at [950, 139] on link "Business Related" at bounding box center [969, 140] width 83 height 31
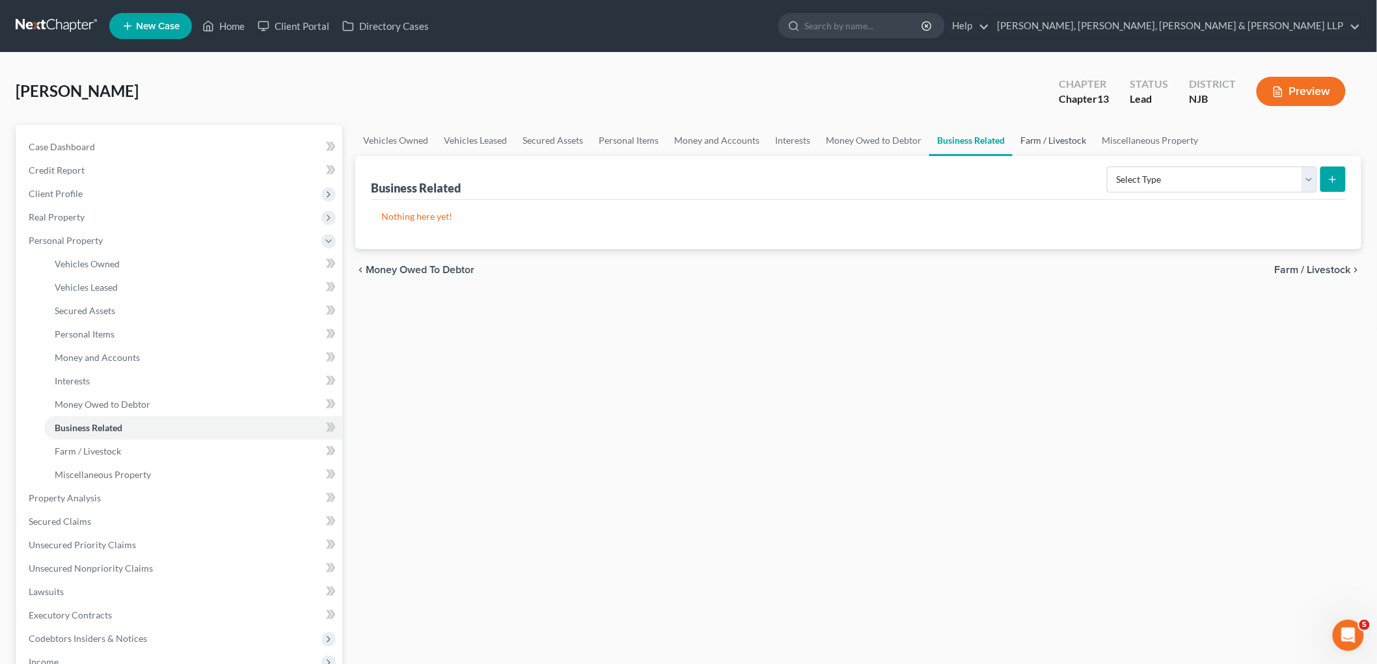
click at [1059, 141] on link "Farm / Livestock" at bounding box center [1053, 140] width 82 height 31
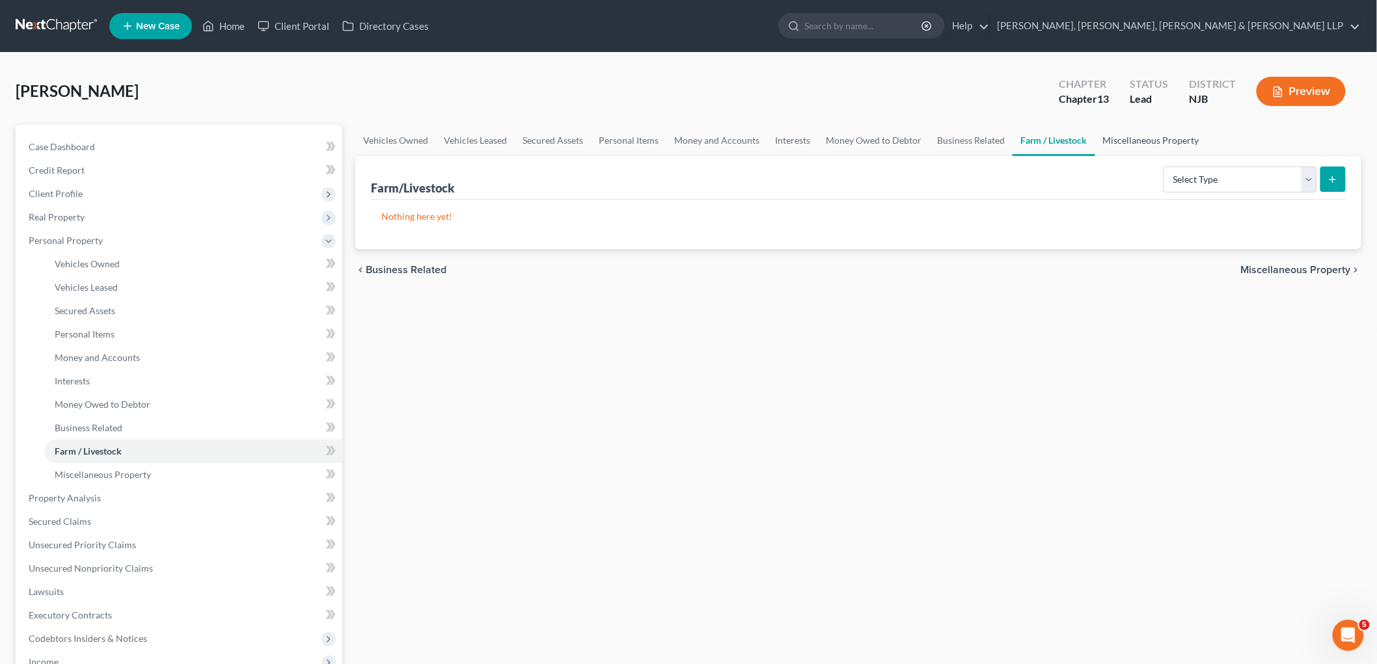
click at [1127, 134] on link "Miscellaneous Property" at bounding box center [1151, 140] width 112 height 31
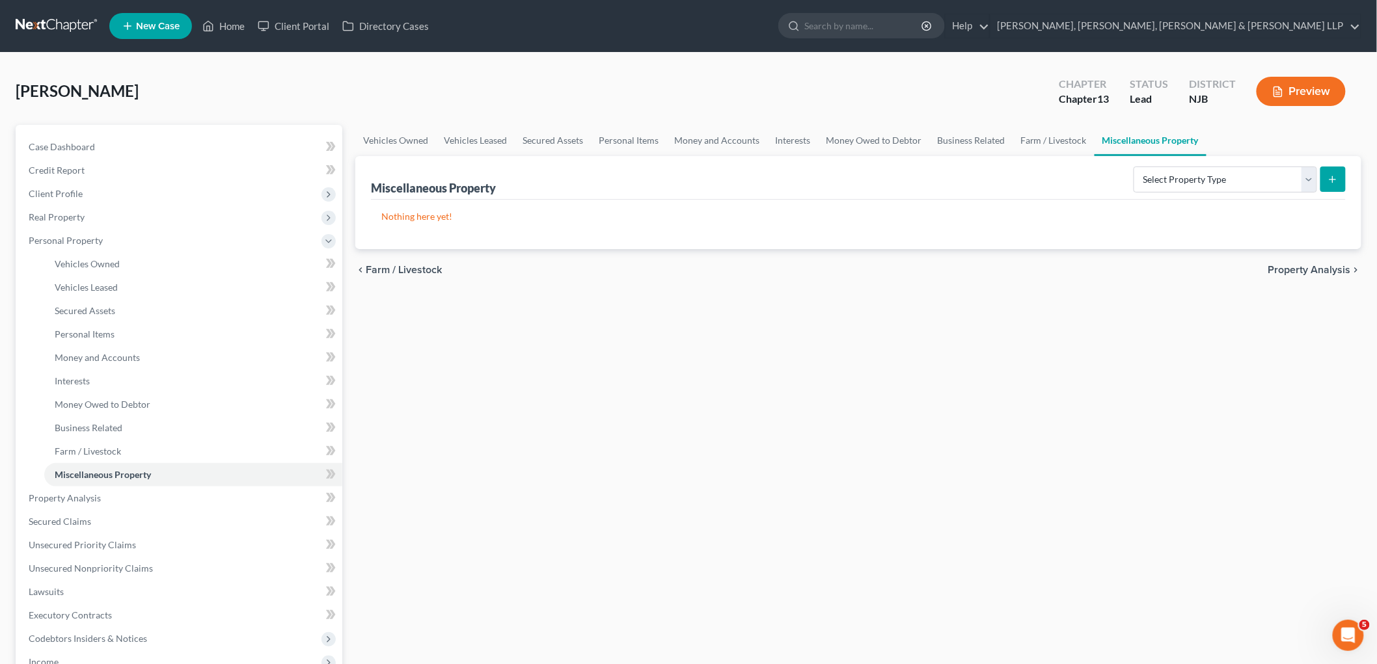
click at [1297, 267] on span "Property Analysis" at bounding box center [1309, 270] width 83 height 10
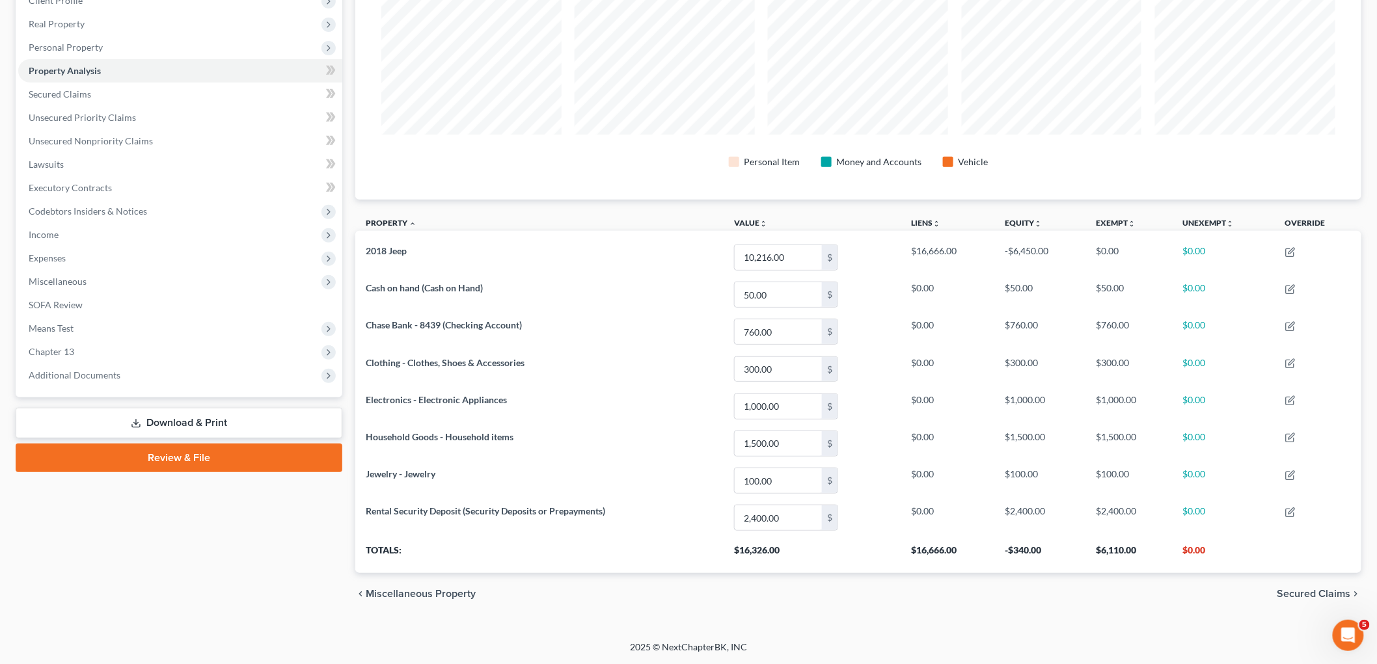
click at [1284, 589] on span "Secured Claims" at bounding box center [1314, 594] width 74 height 10
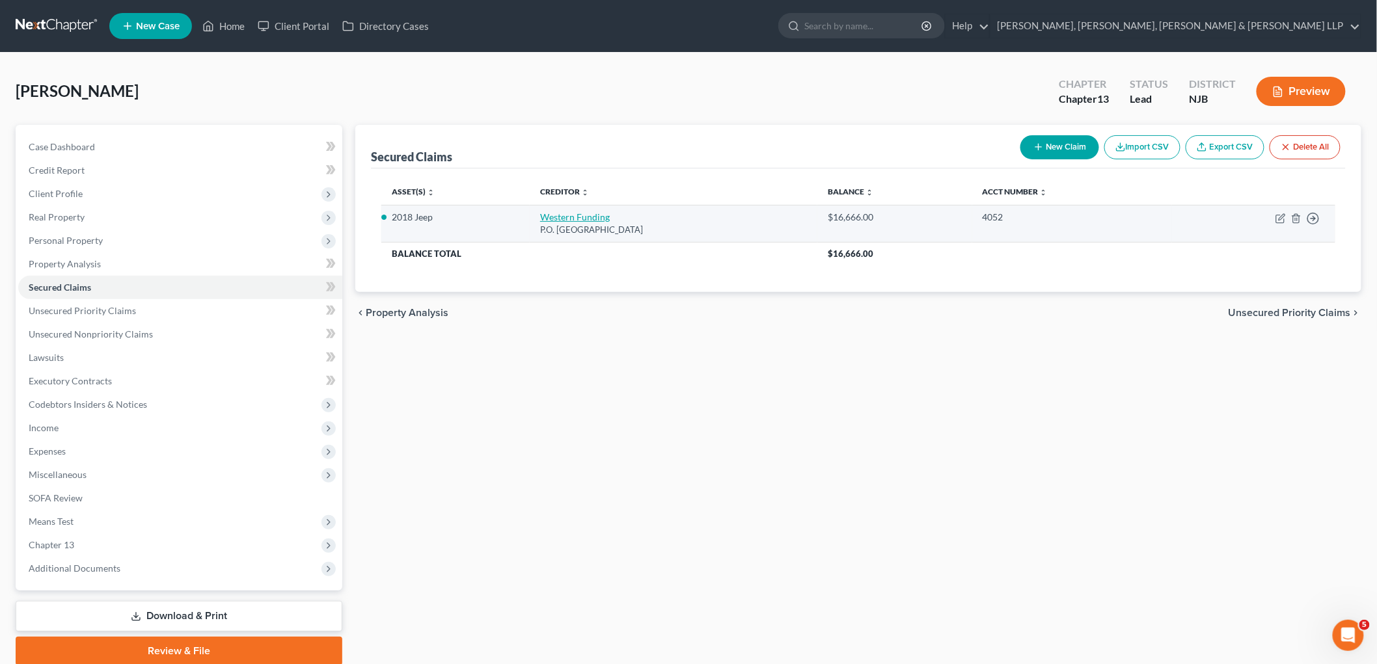
drag, startPoint x: 674, startPoint y: 228, endPoint x: 528, endPoint y: 213, distance: 146.4
click at [530, 213] on td "Western Funding P.O. Box 94858, Las Vegas, NV 89193" at bounding box center [674, 223] width 288 height 37
copy td "Western Funding P.O. Box 94858, Las Vegas, NV 89193"
click at [1280, 217] on icon "button" at bounding box center [1280, 218] width 10 height 10
select select "31"
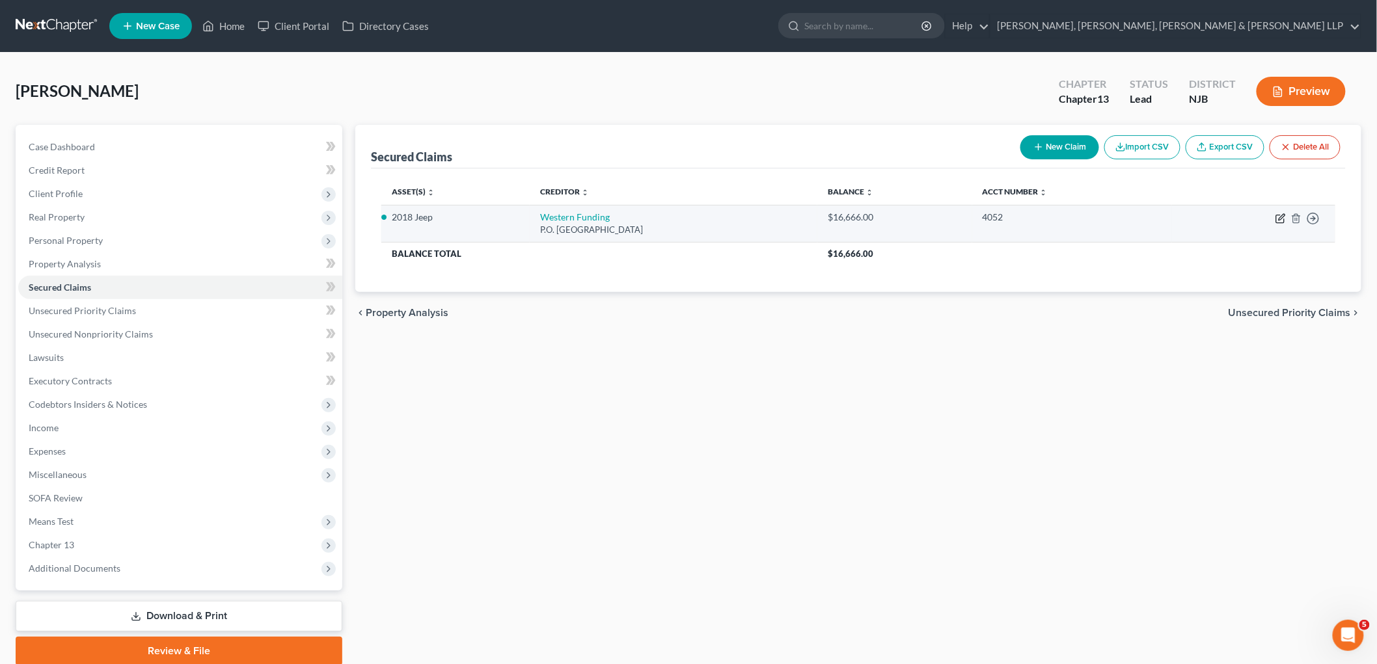
select select "8"
select select "2"
select select "0"
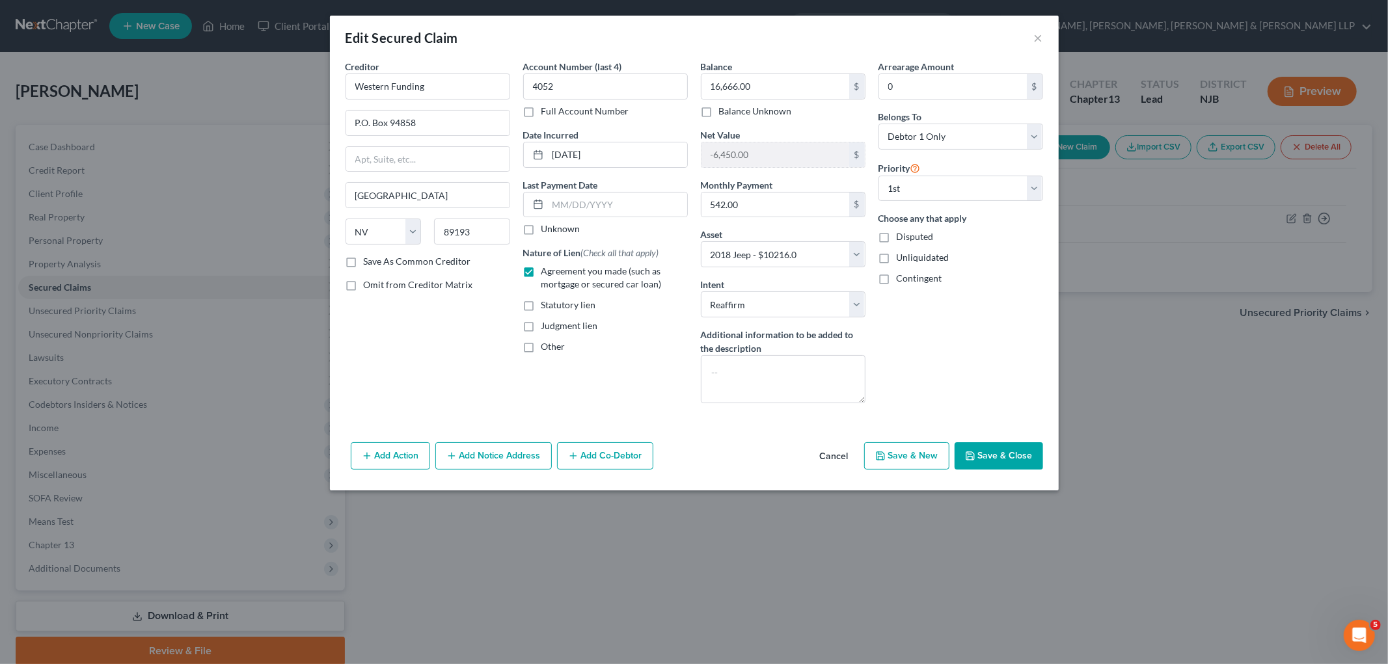
click at [990, 457] on button "Save & Close" at bounding box center [998, 455] width 88 height 27
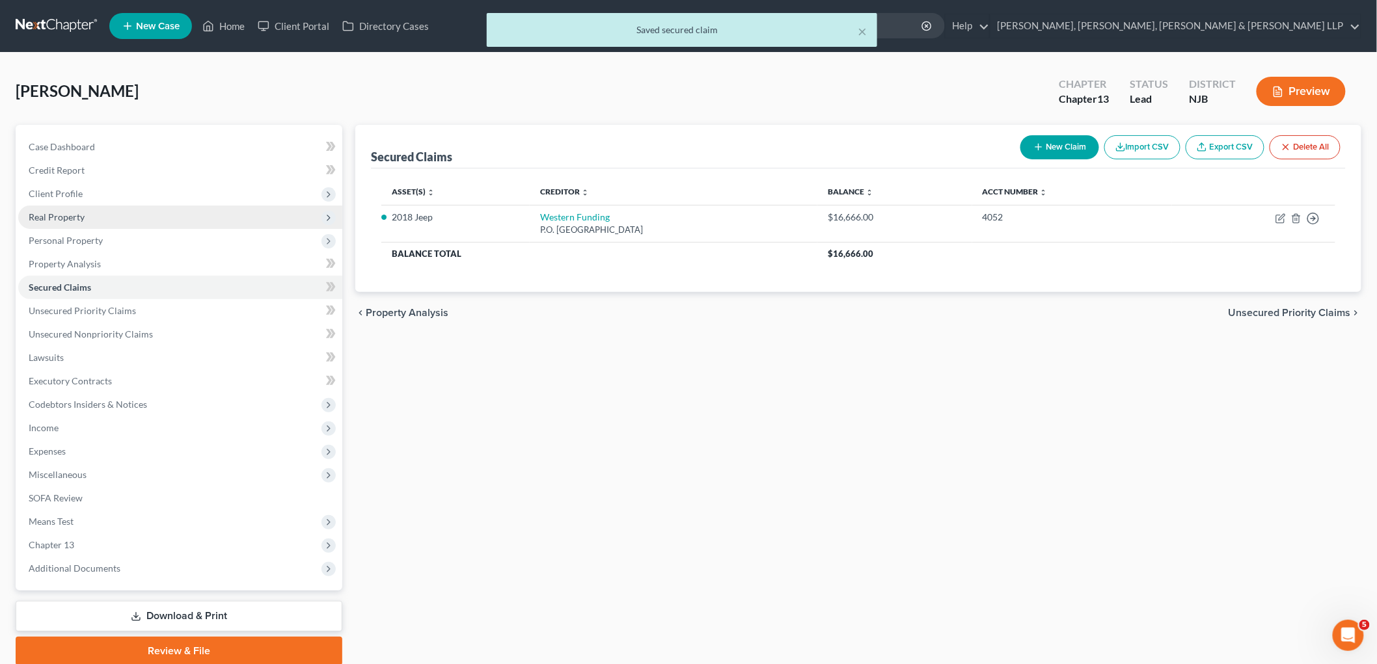
click at [55, 216] on span "Real Property" at bounding box center [57, 216] width 56 height 11
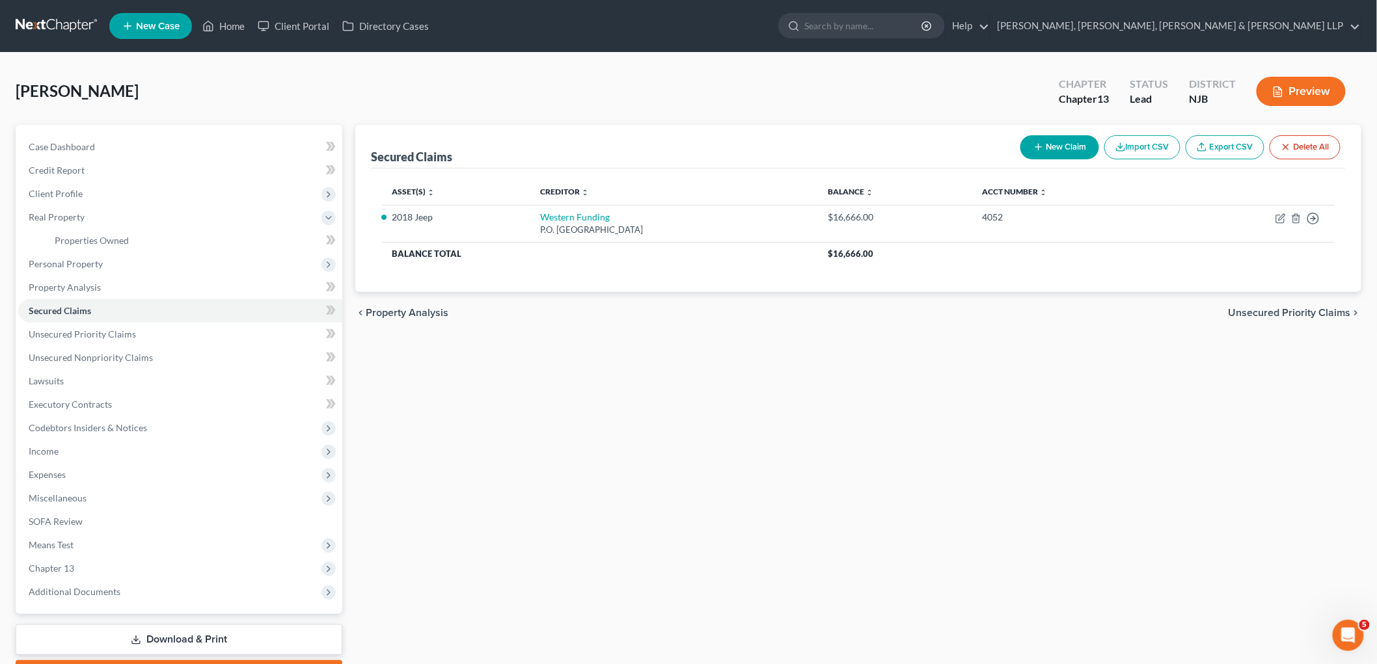
click at [1109, 404] on div "Secured Claims New Claim Import CSV Export CSV Delete All Asset(s) expand_more …" at bounding box center [858, 407] width 1019 height 564
click at [1277, 217] on icon "button" at bounding box center [1280, 218] width 10 height 10
select select "31"
select select "8"
select select "2"
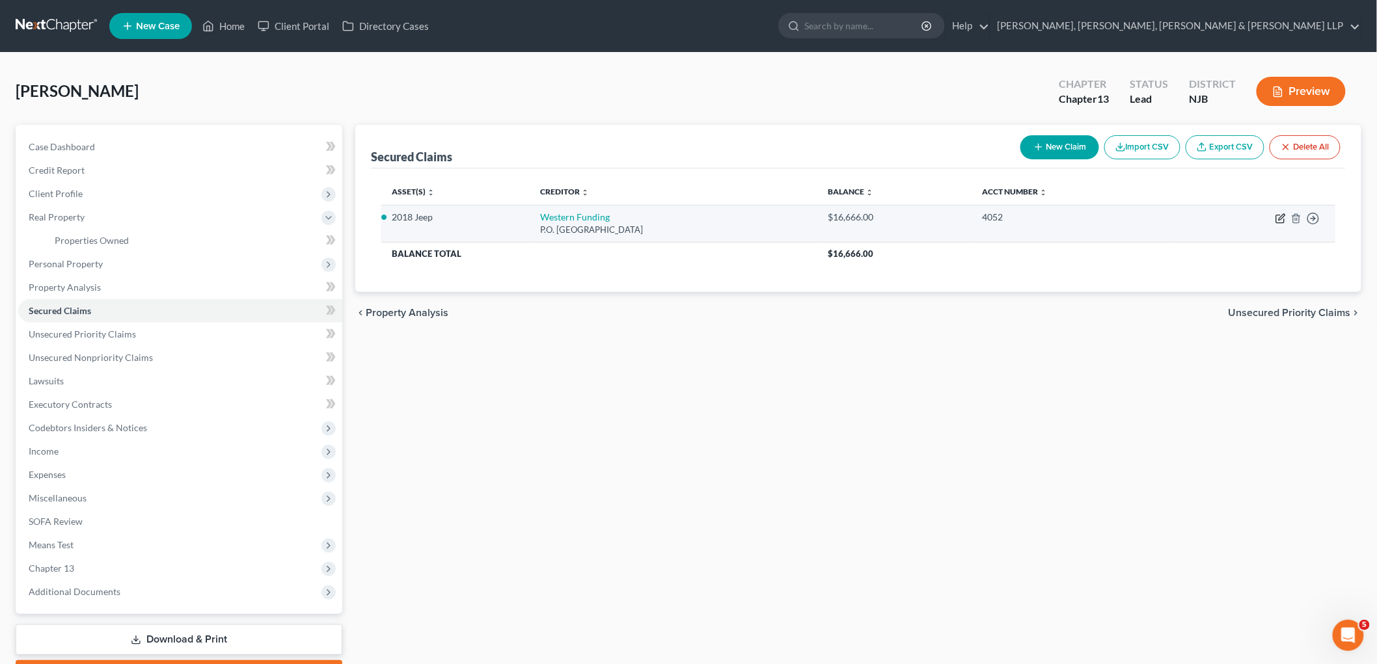
select select "0"
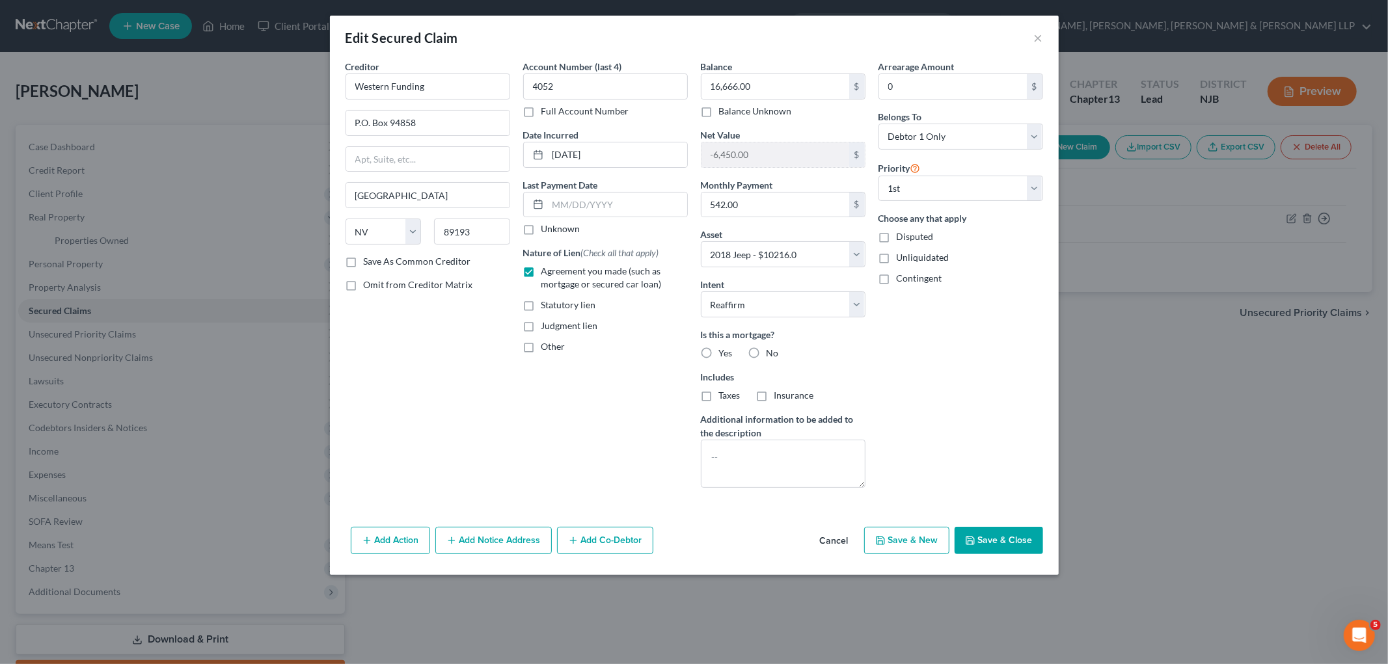
click at [841, 540] on button "Cancel" at bounding box center [833, 541] width 49 height 26
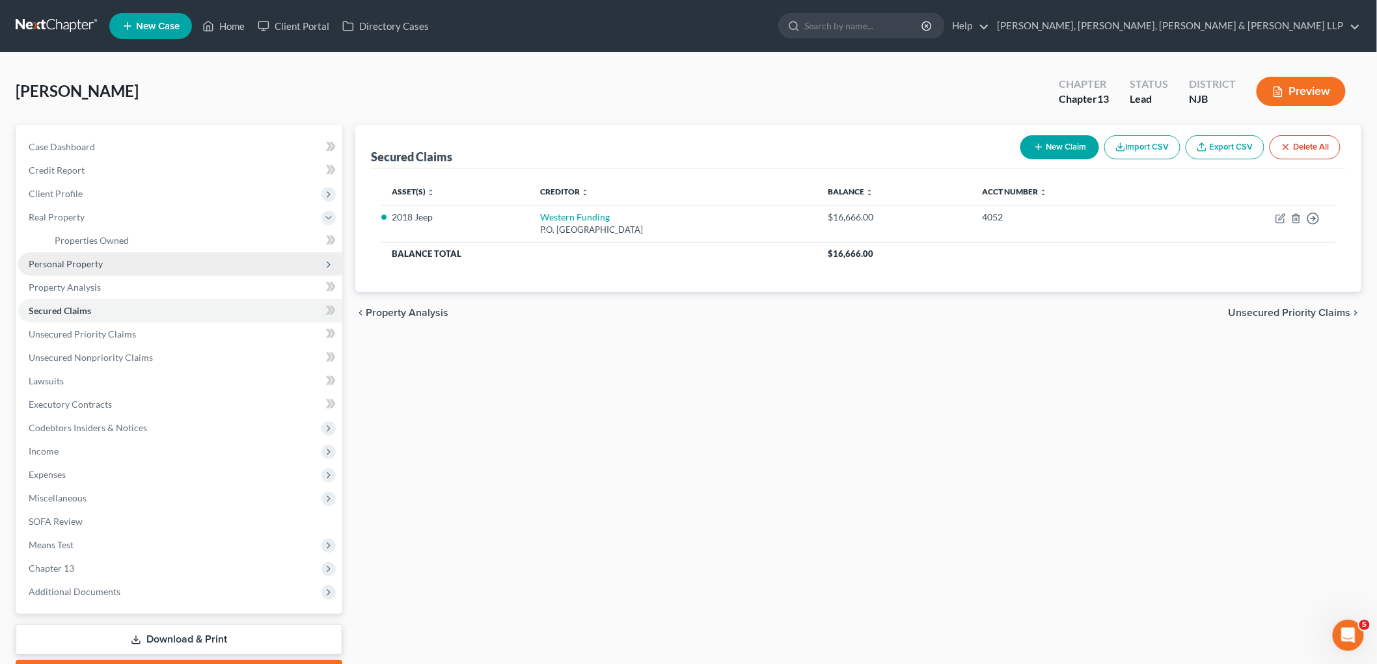
click at [83, 271] on span "Personal Property" at bounding box center [180, 263] width 324 height 23
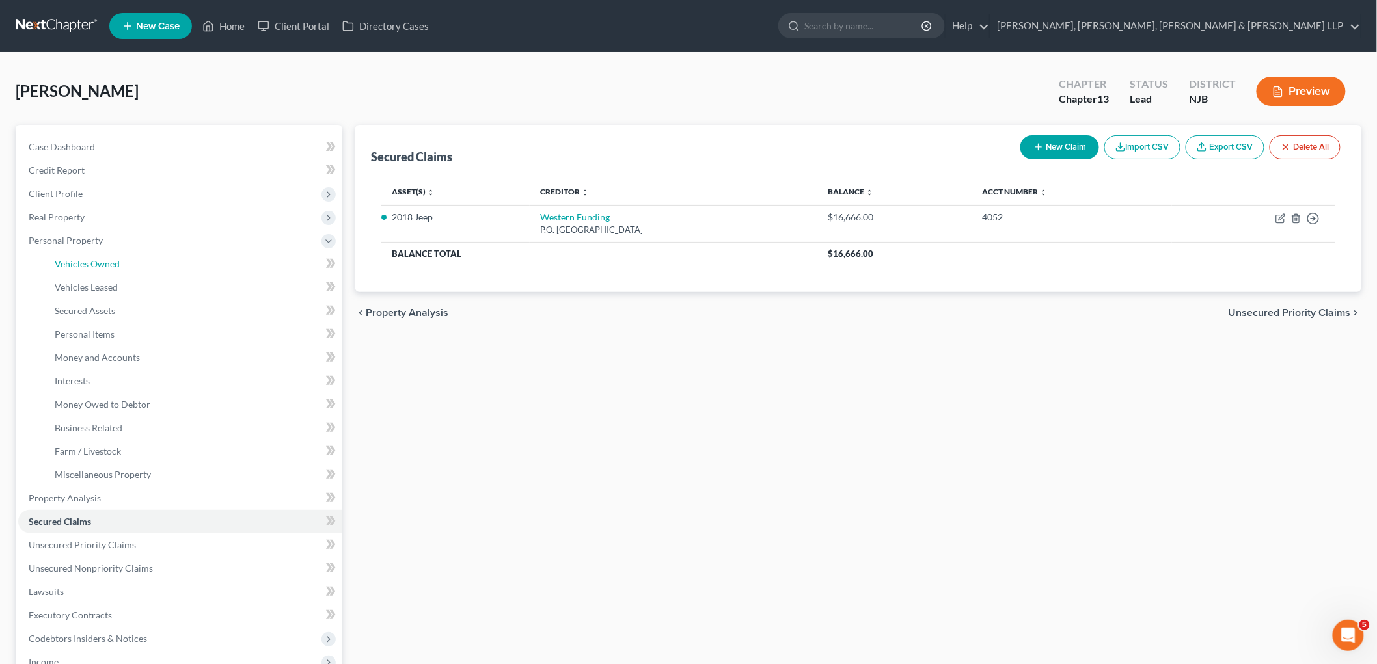
click at [99, 260] on span "Vehicles Owned" at bounding box center [87, 263] width 65 height 11
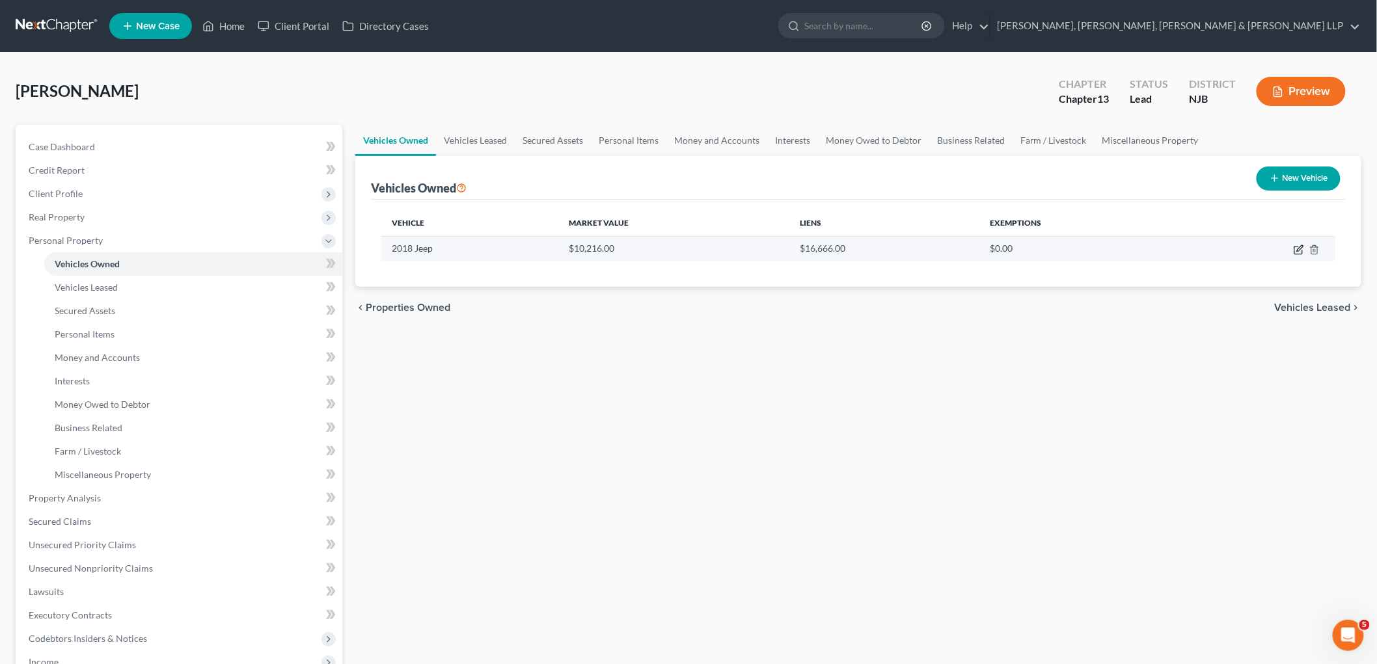
click at [1296, 249] on icon "button" at bounding box center [1298, 250] width 10 height 10
select select "0"
select select "8"
select select "2"
select select "0"
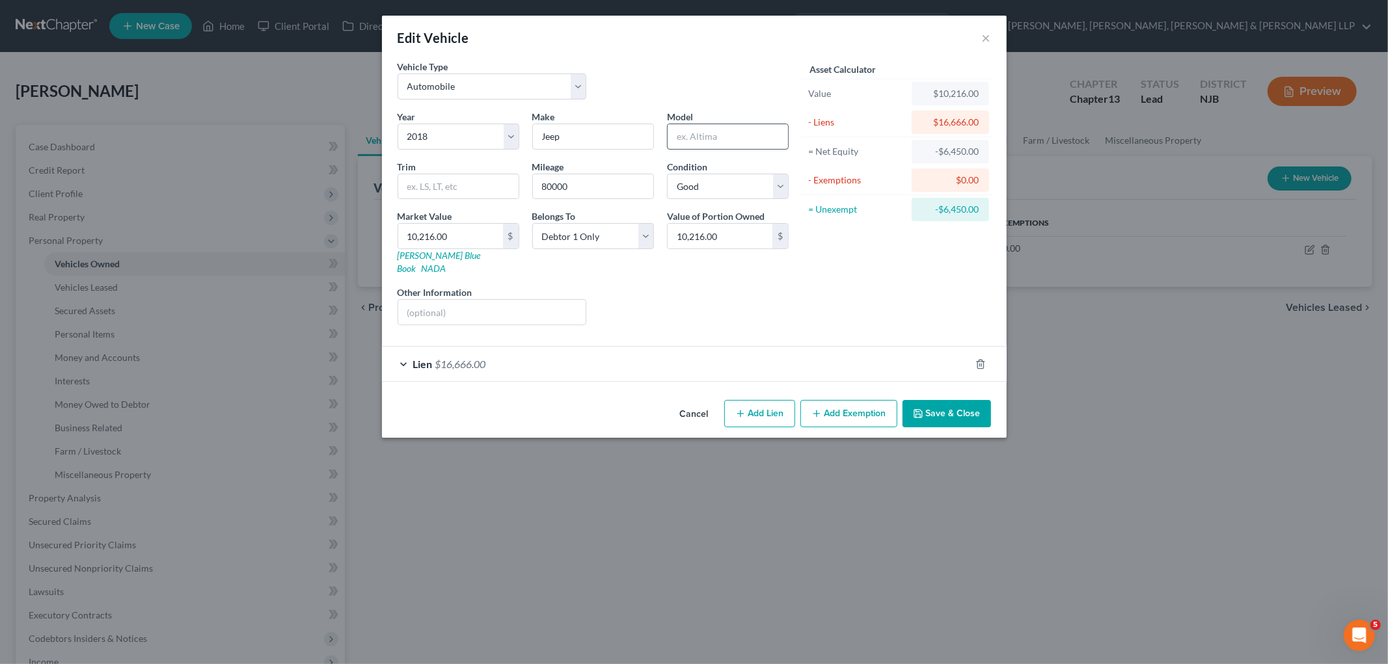
click at [703, 139] on input "text" at bounding box center [727, 136] width 120 height 25
type input "Compass"
click at [939, 401] on button "Save & Close" at bounding box center [946, 413] width 88 height 27
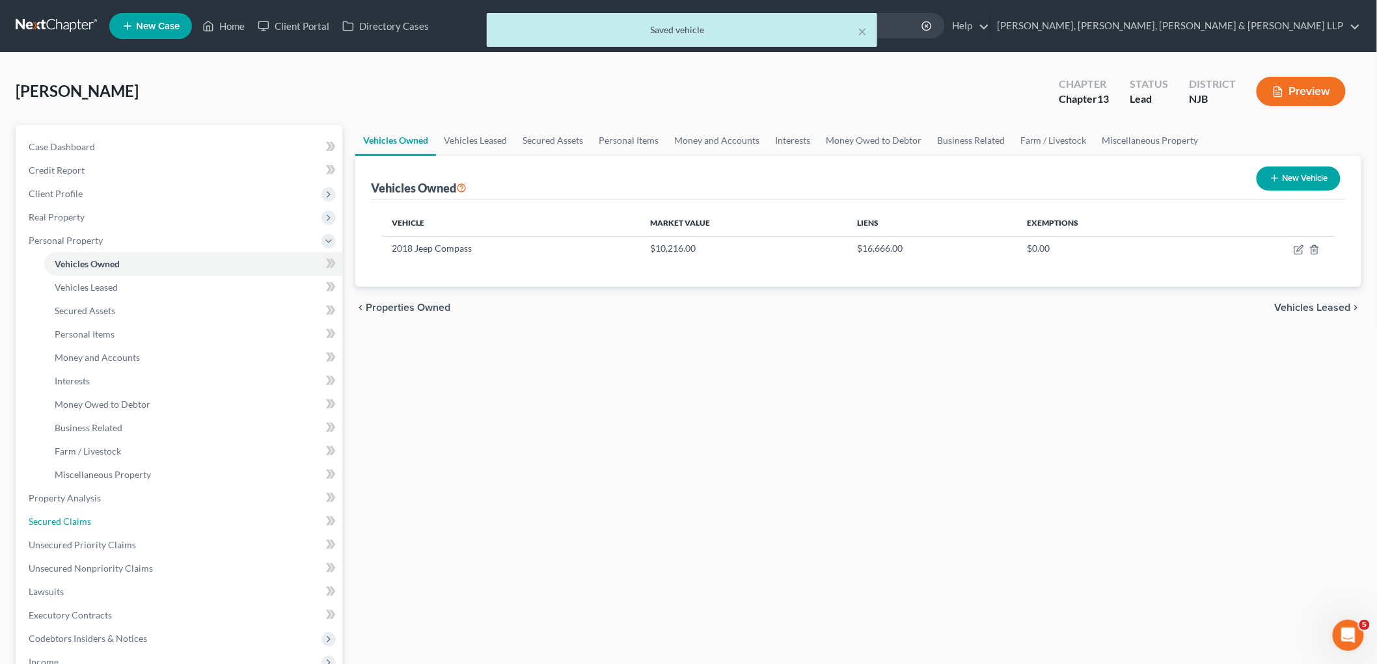
click at [54, 519] on span "Secured Claims" at bounding box center [60, 521] width 62 height 11
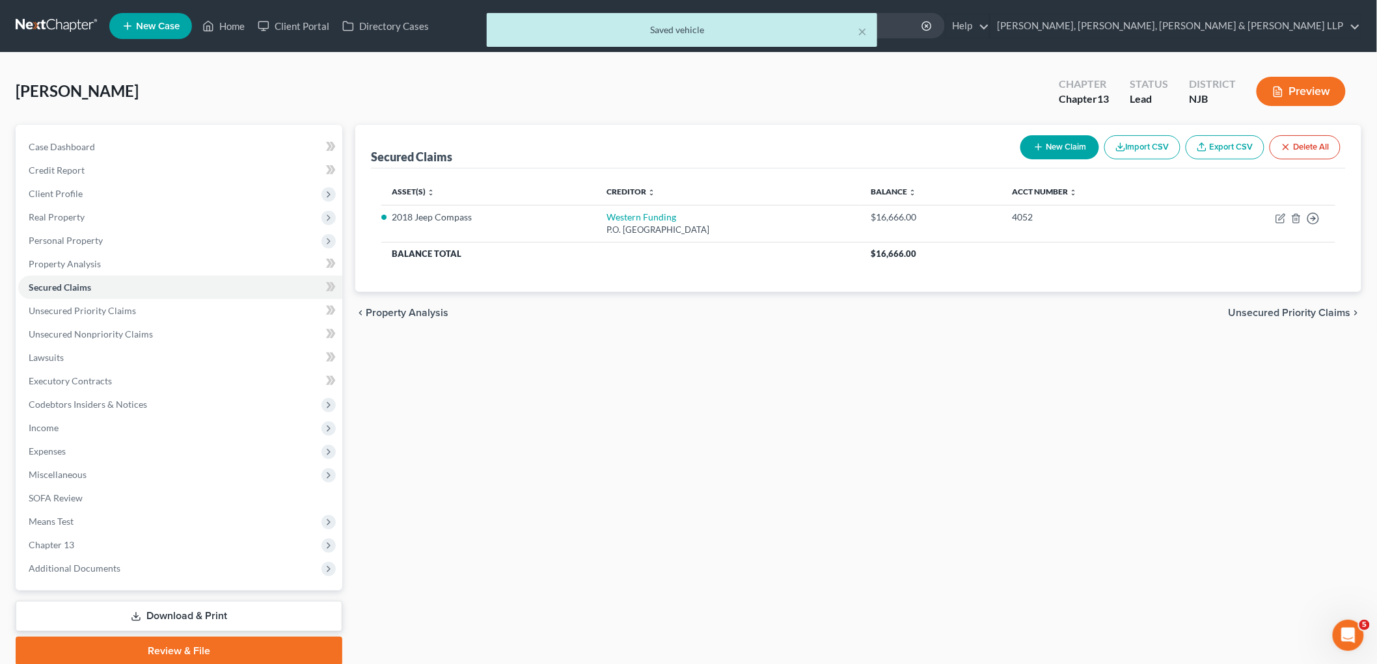
click at [1256, 310] on span "Unsecured Priority Claims" at bounding box center [1289, 313] width 122 height 10
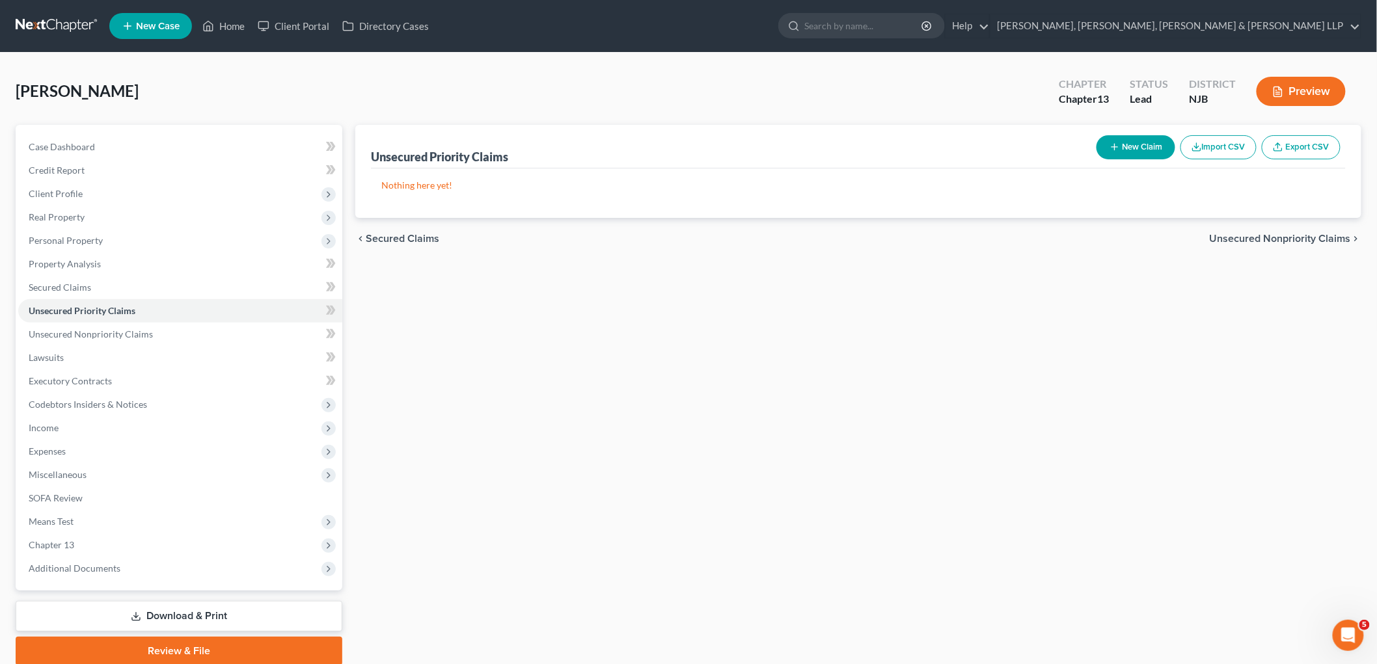
click at [1129, 141] on button "New Claim" at bounding box center [1135, 147] width 79 height 24
select select "0"
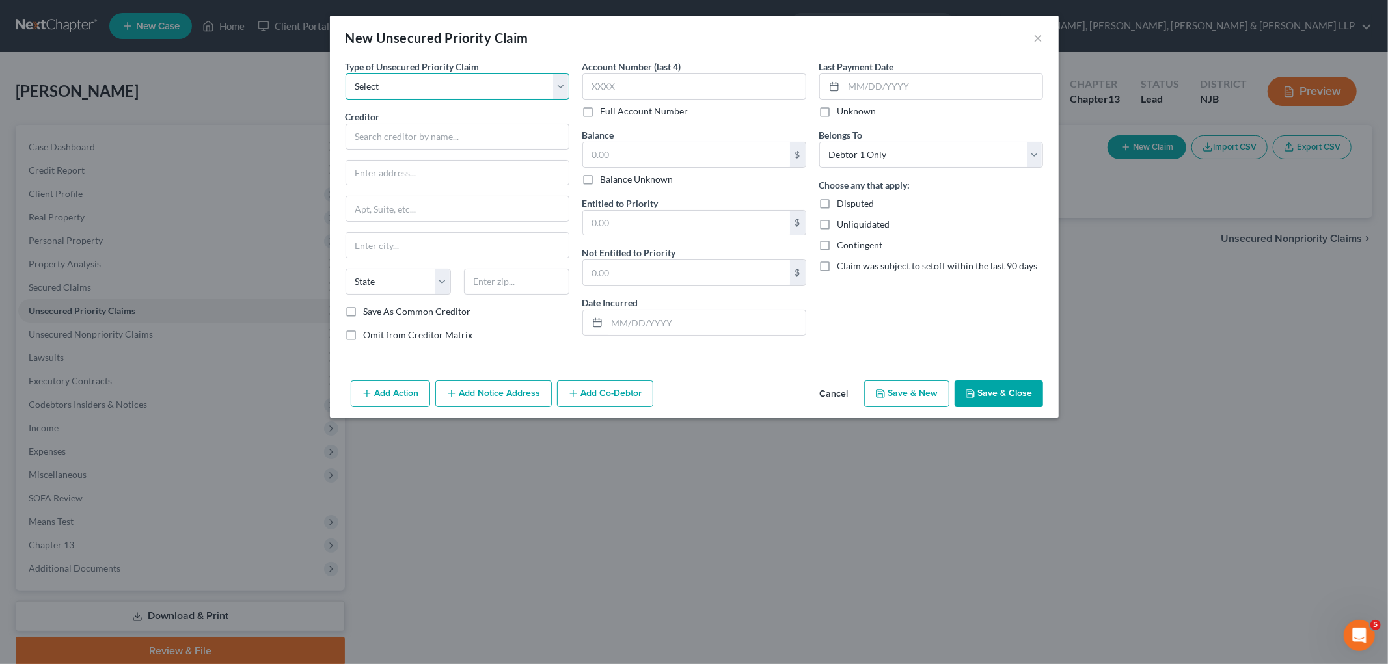
click at [418, 80] on select "Select Taxes & Other Government Units Domestic Support Obligations Extensions o…" at bounding box center [457, 87] width 224 height 26
select select "0"
click at [345, 74] on select "Select Taxes & Other Government Units Domestic Support Obligations Extensions o…" at bounding box center [457, 87] width 224 height 26
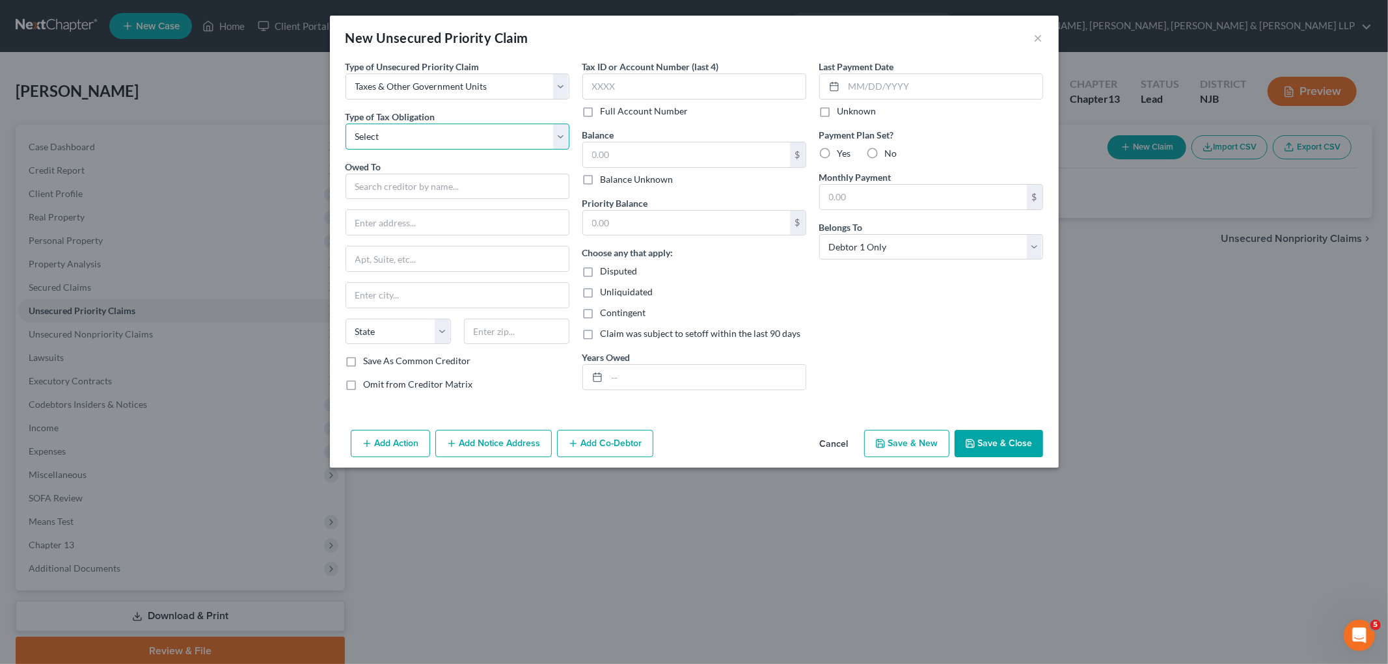
drag, startPoint x: 437, startPoint y: 137, endPoint x: 427, endPoint y: 148, distance: 15.2
click at [437, 137] on select "Select Federal City State Franchise Tax Board Other" at bounding box center [457, 137] width 224 height 26
select select "0"
click at [345, 124] on select "Select Federal City State Franchise Tax Board Other" at bounding box center [457, 137] width 224 height 26
click at [432, 178] on input "text" at bounding box center [457, 187] width 224 height 26
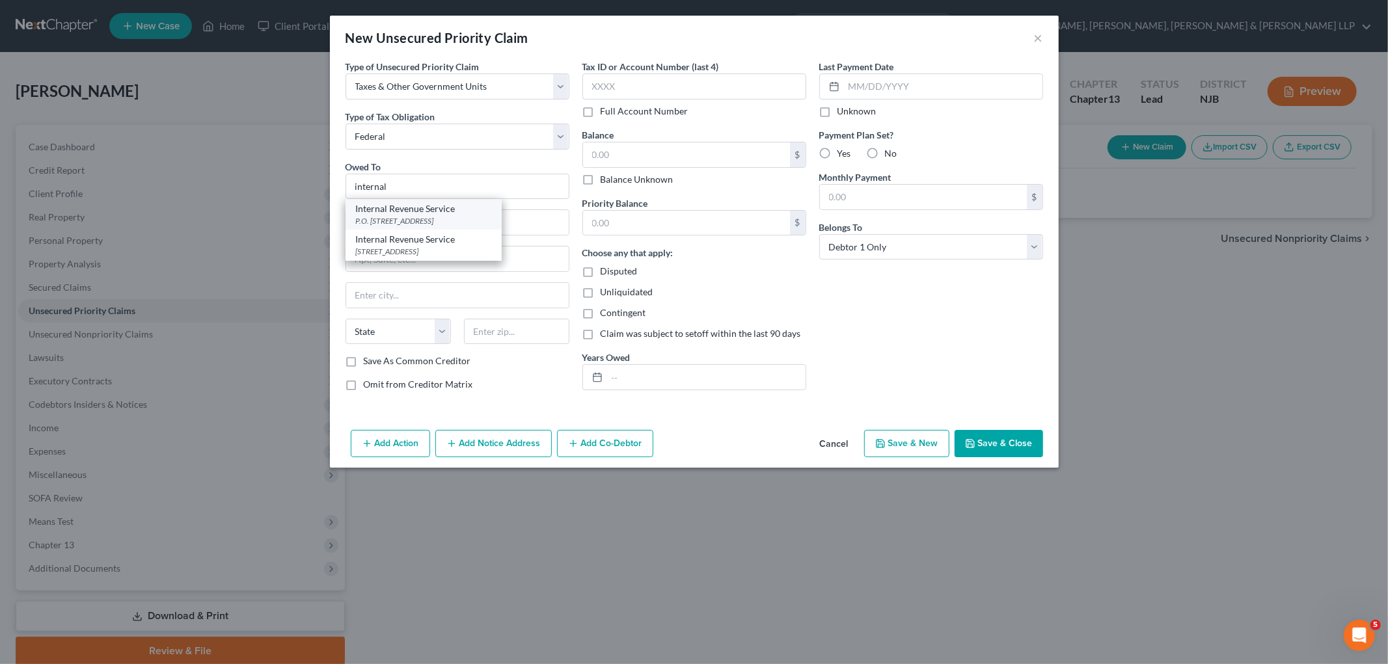
click at [431, 213] on div "Internal Revenue Service" at bounding box center [423, 208] width 135 height 13
type input "Internal Revenue Service"
type input "P.O. Box 7346"
type input "[GEOGRAPHIC_DATA]"
select select "39"
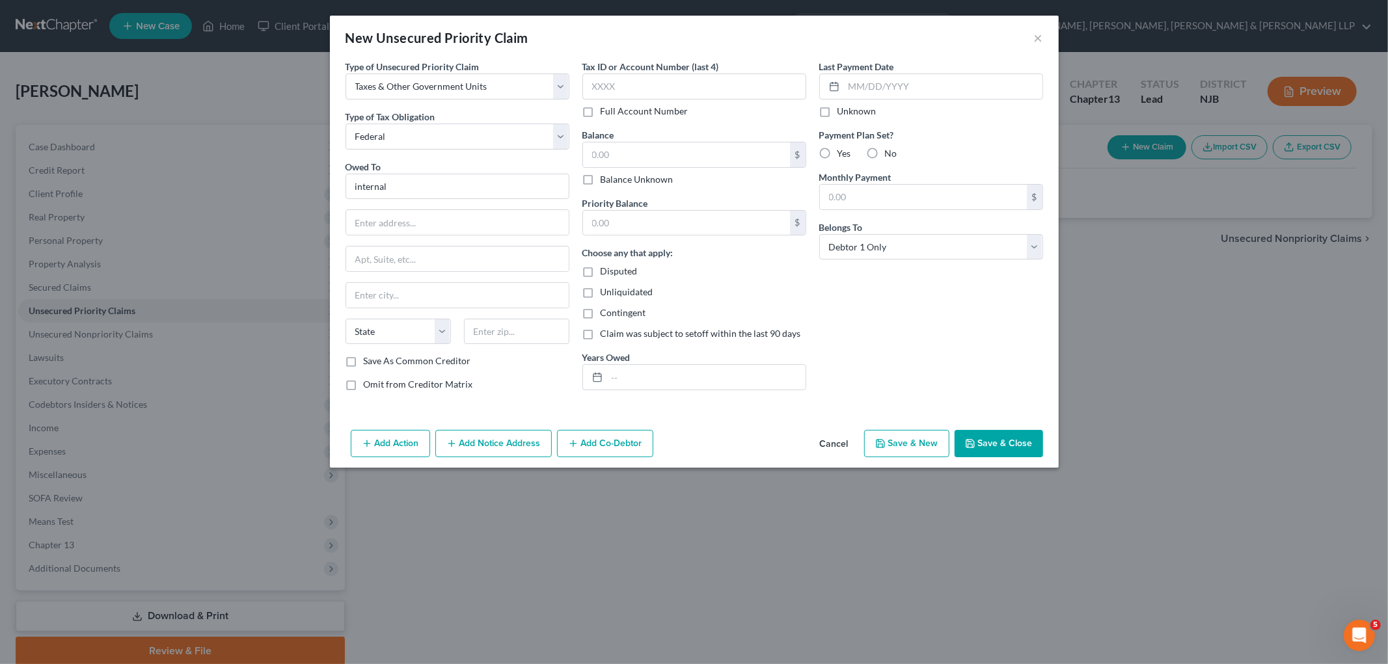
type input "19101"
click at [994, 450] on button "Save & Close" at bounding box center [998, 443] width 88 height 27
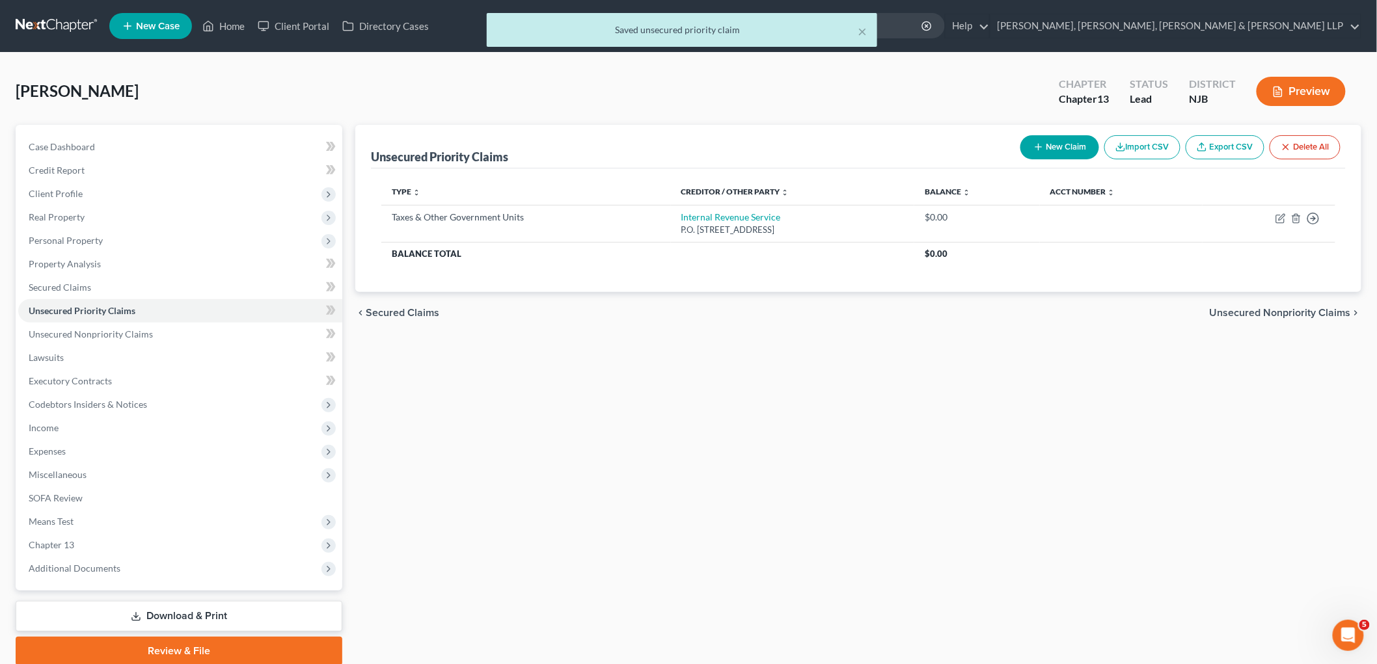
click at [1064, 153] on button "New Claim" at bounding box center [1059, 147] width 79 height 24
select select "0"
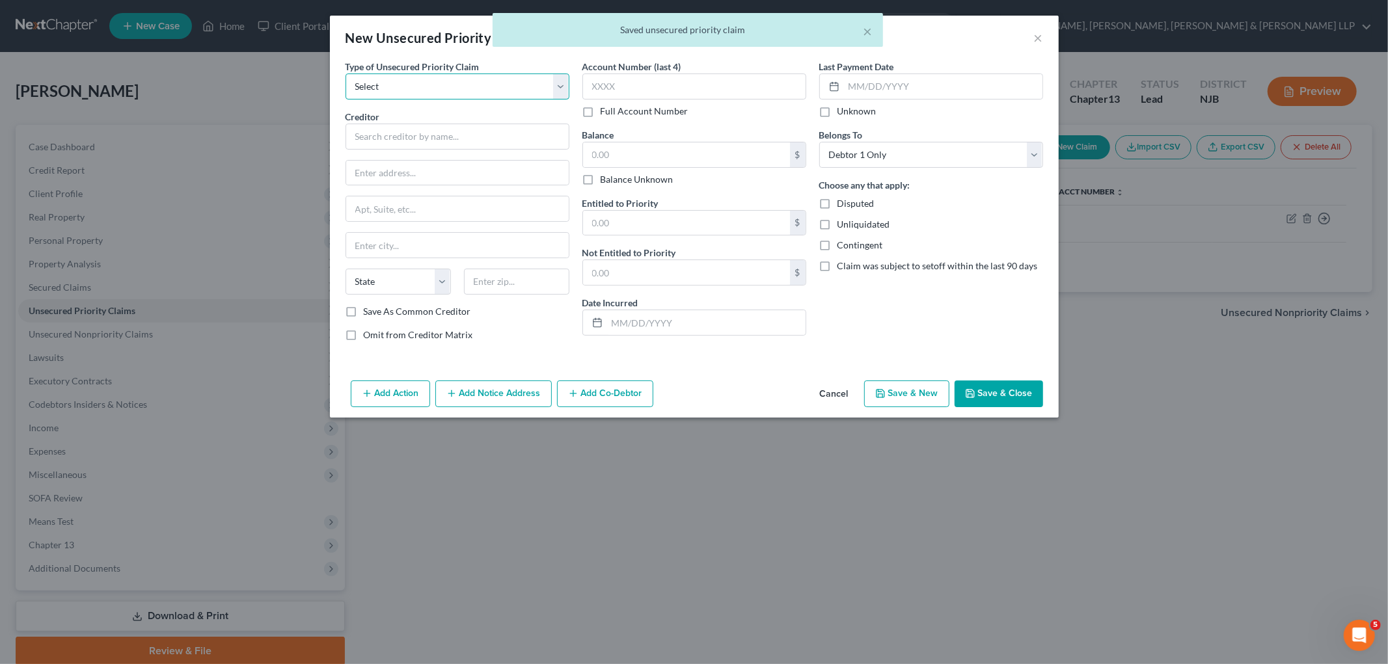
click at [477, 87] on select "Select Taxes & Other Government Units Domestic Support Obligations Extensions o…" at bounding box center [457, 87] width 224 height 26
select select "0"
click at [345, 74] on select "Select Taxes & Other Government Units Domestic Support Obligations Extensions o…" at bounding box center [457, 87] width 224 height 26
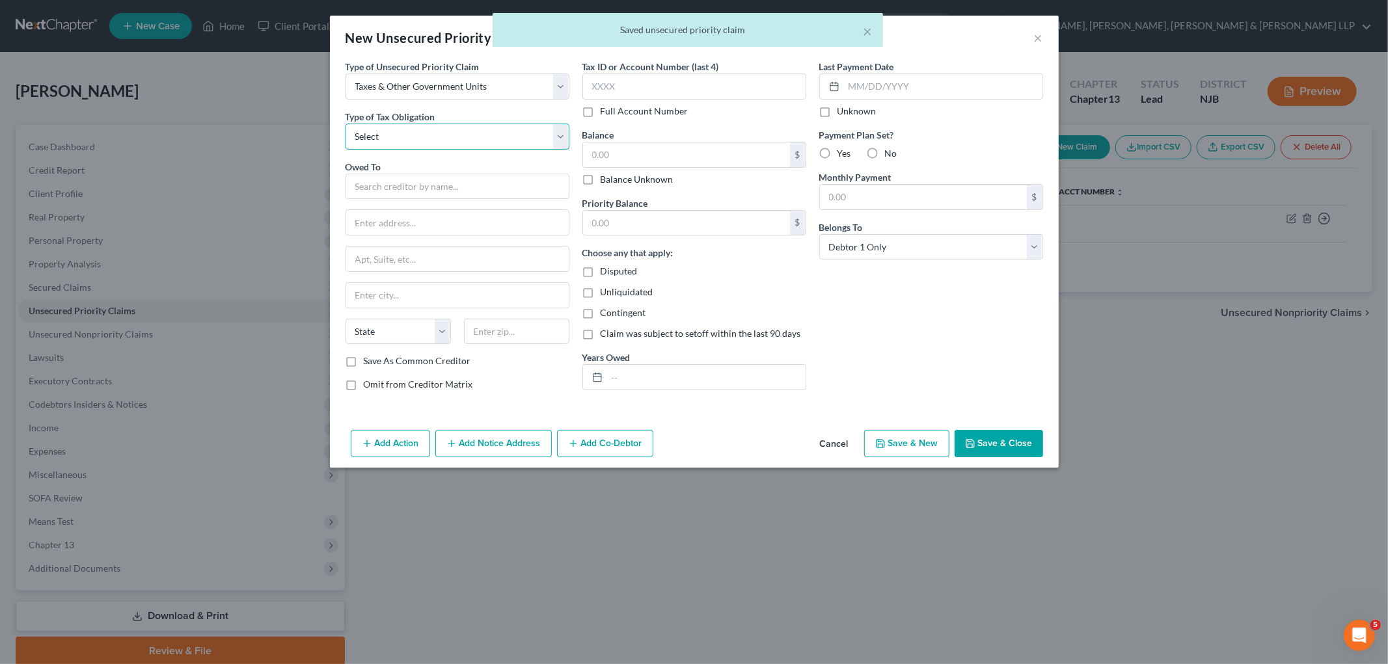
drag, startPoint x: 461, startPoint y: 99, endPoint x: 419, endPoint y: 148, distance: 64.6
click at [429, 139] on select "Select Federal City State Franchise Tax Board Other" at bounding box center [457, 137] width 224 height 26
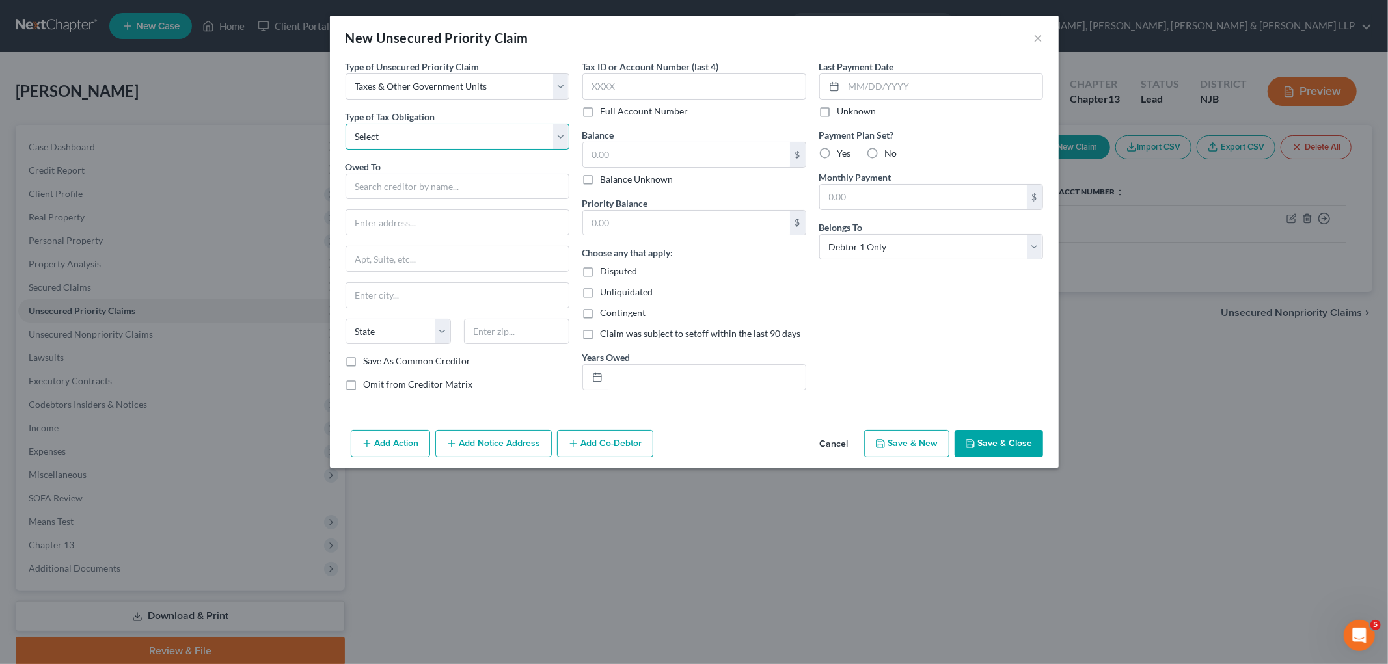
select select "2"
click at [345, 124] on select "Select Federal City State Franchise Tax Board Other" at bounding box center [457, 137] width 224 height 26
click at [394, 189] on input "text" at bounding box center [457, 187] width 224 height 26
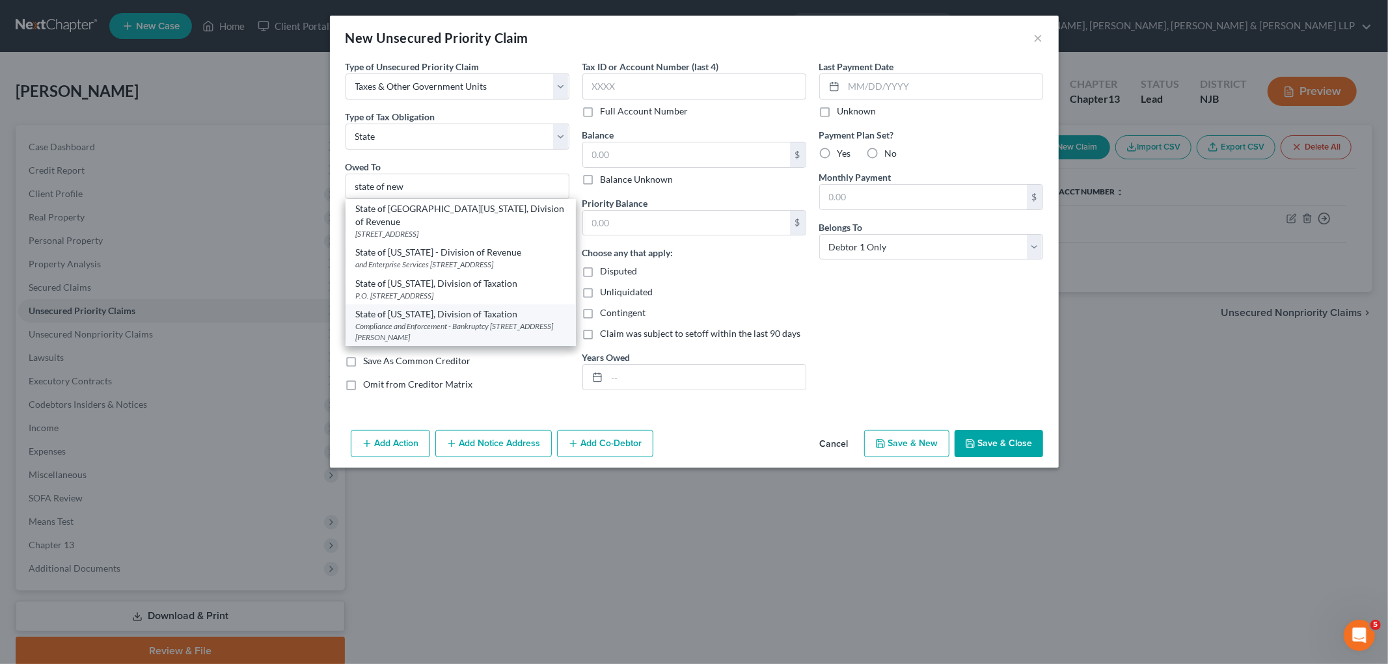
click at [410, 328] on div "Compliance and Enforcement - Bankruptcy [STREET_ADDRESS][PERSON_NAME]" at bounding box center [460, 332] width 209 height 22
type input "State of [US_STATE], Division of Taxation"
type input "Compliance and Enforcement - Bankruptcy Unit"
type input "[STREET_ADDRESS][PERSON_NAME]"
type input "[GEOGRAPHIC_DATA]"
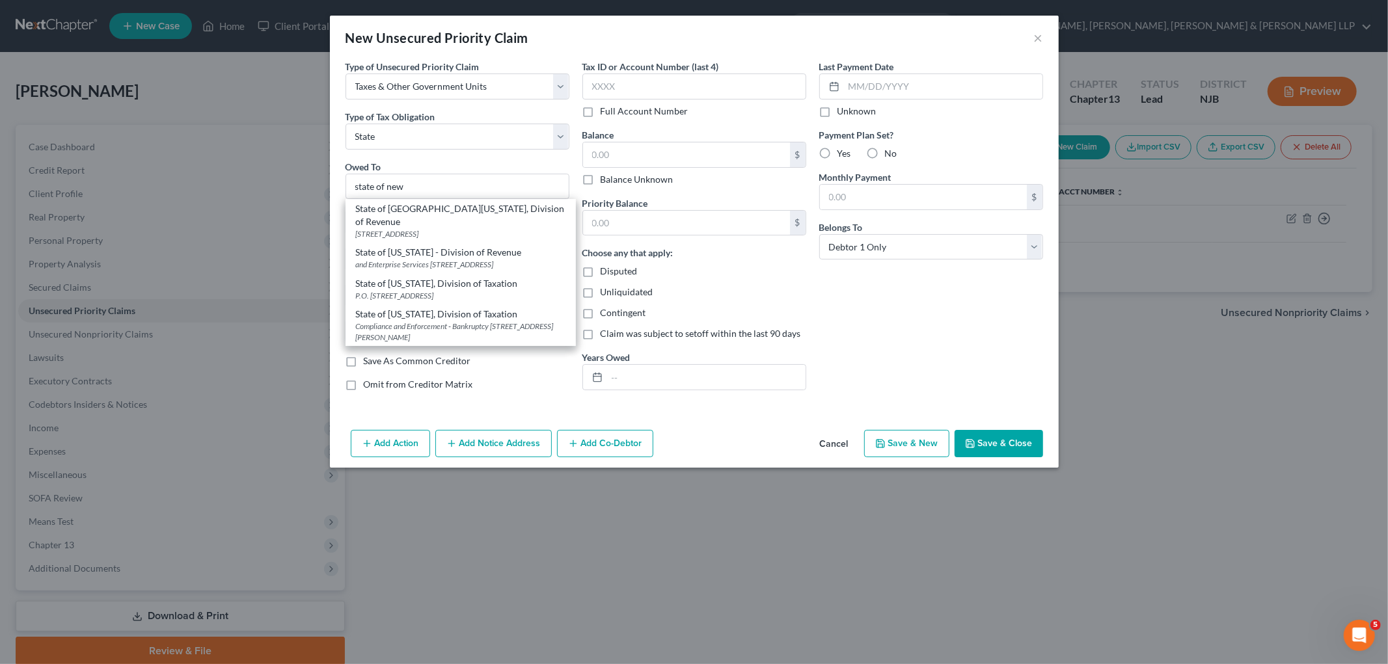
select select "33"
type input "08695"
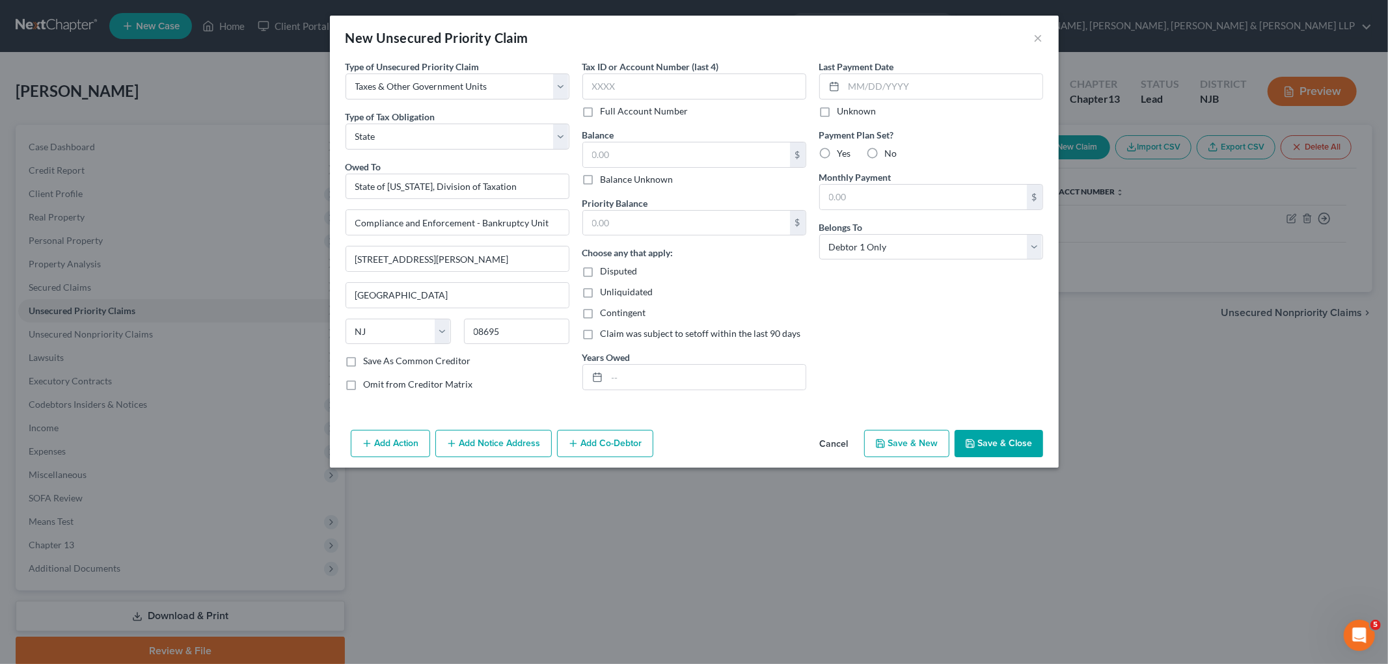
click at [990, 447] on button "Save & Close" at bounding box center [998, 443] width 88 height 27
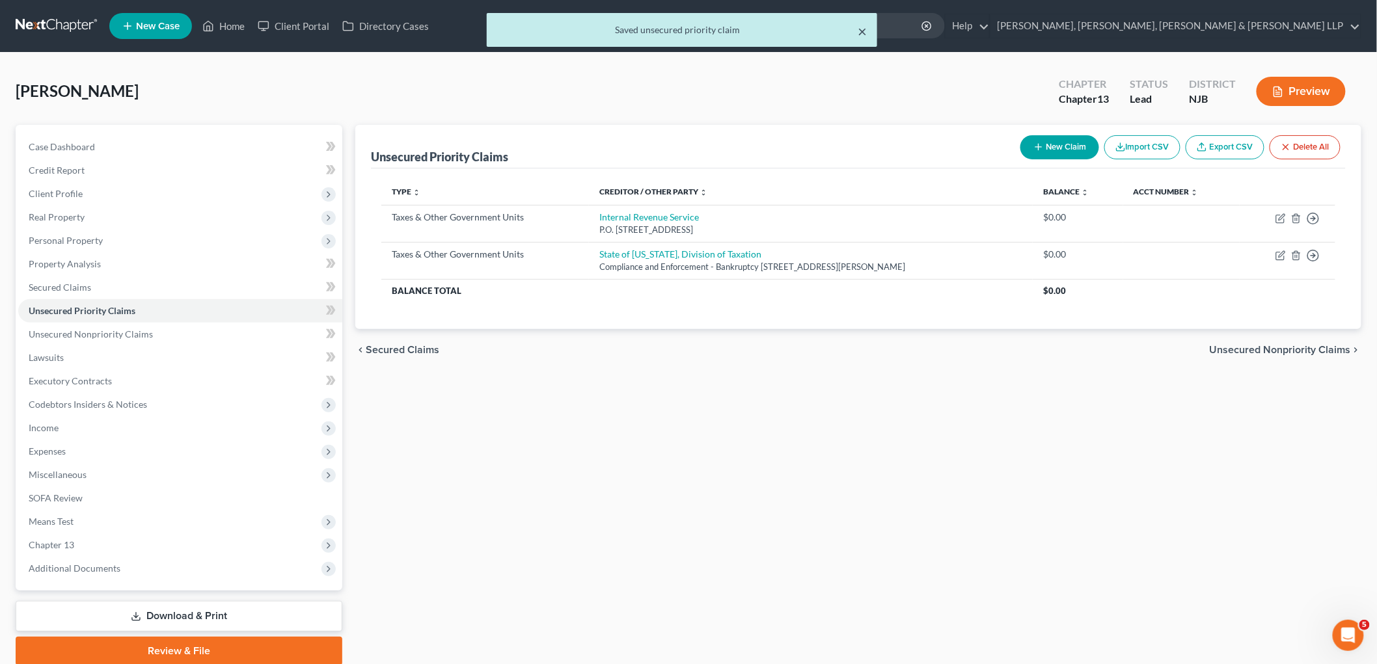
click at [863, 29] on button "×" at bounding box center [861, 31] width 9 height 16
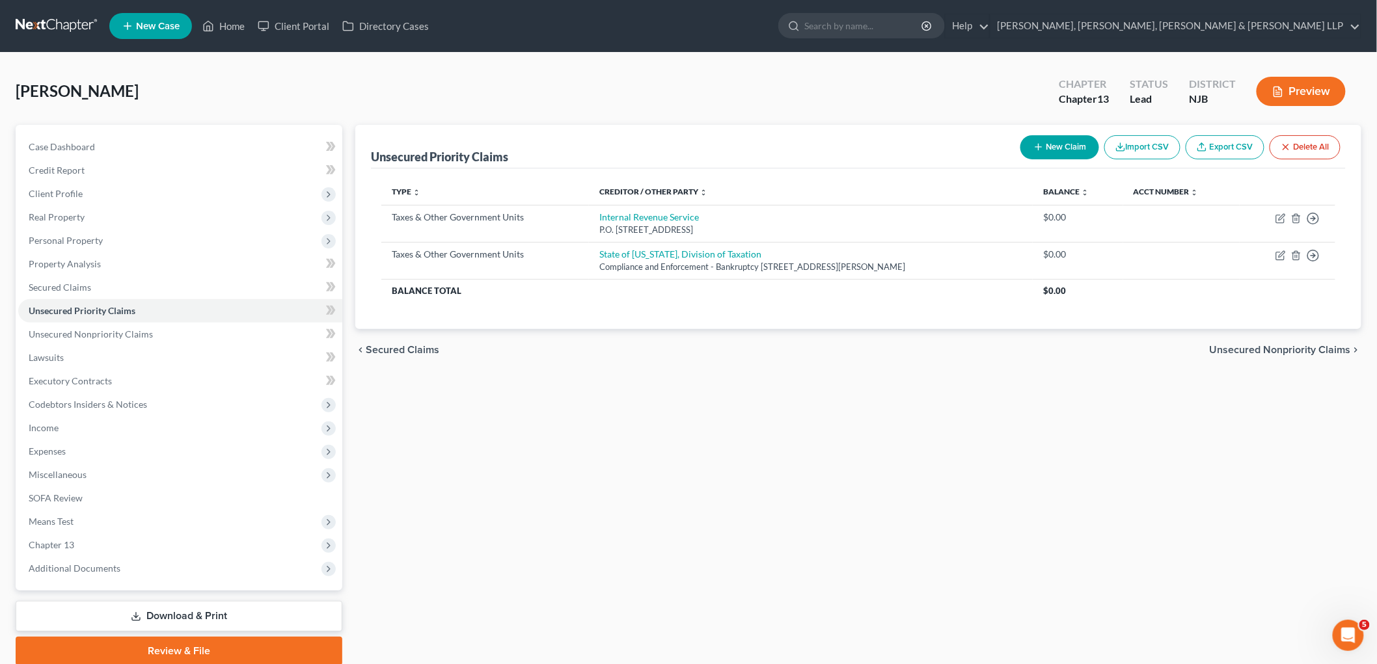
click at [1291, 345] on span "Unsecured Nonpriority Claims" at bounding box center [1279, 350] width 141 height 10
